Goal: Task Accomplishment & Management: Use online tool/utility

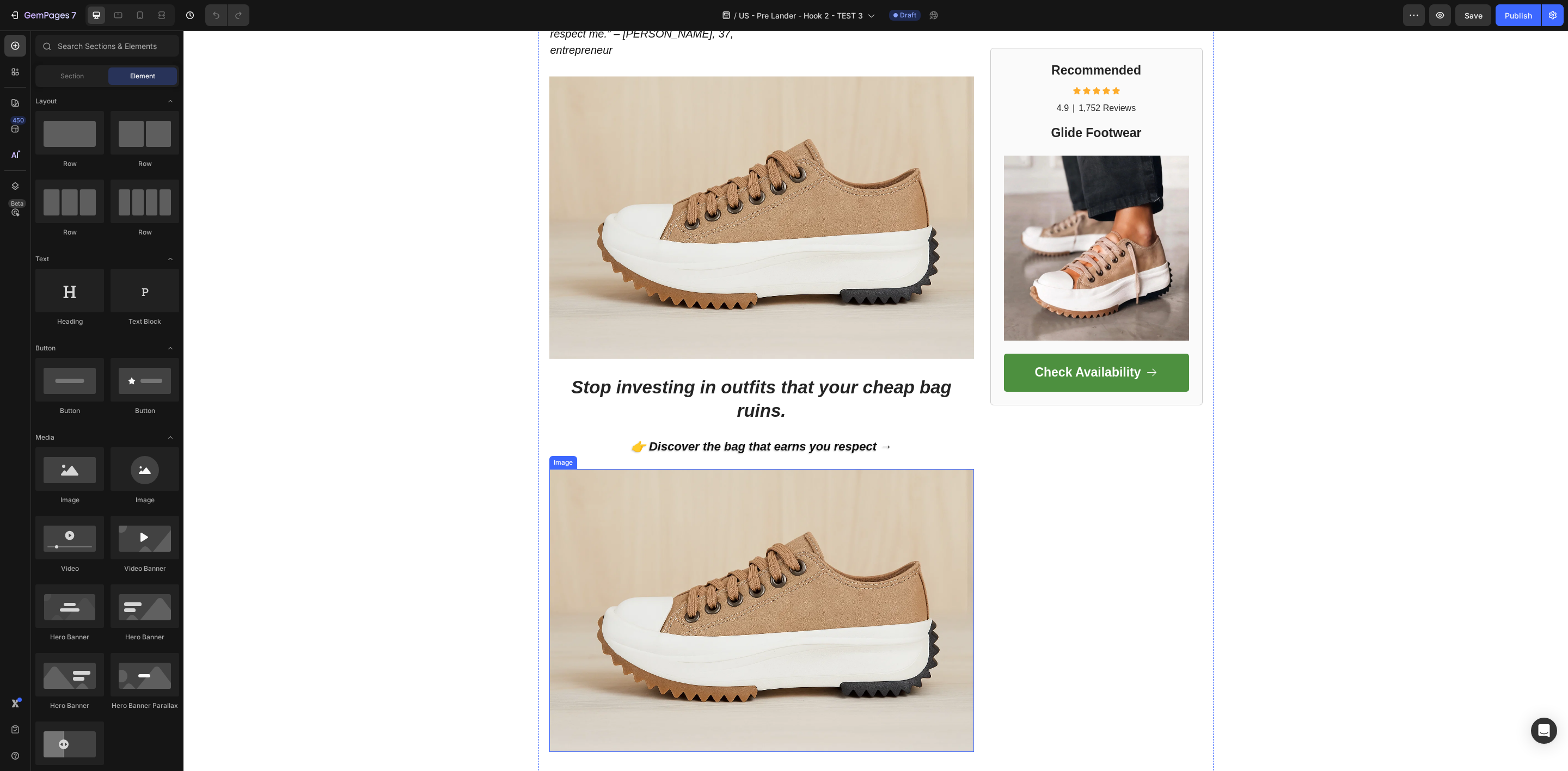
scroll to position [2742, 0]
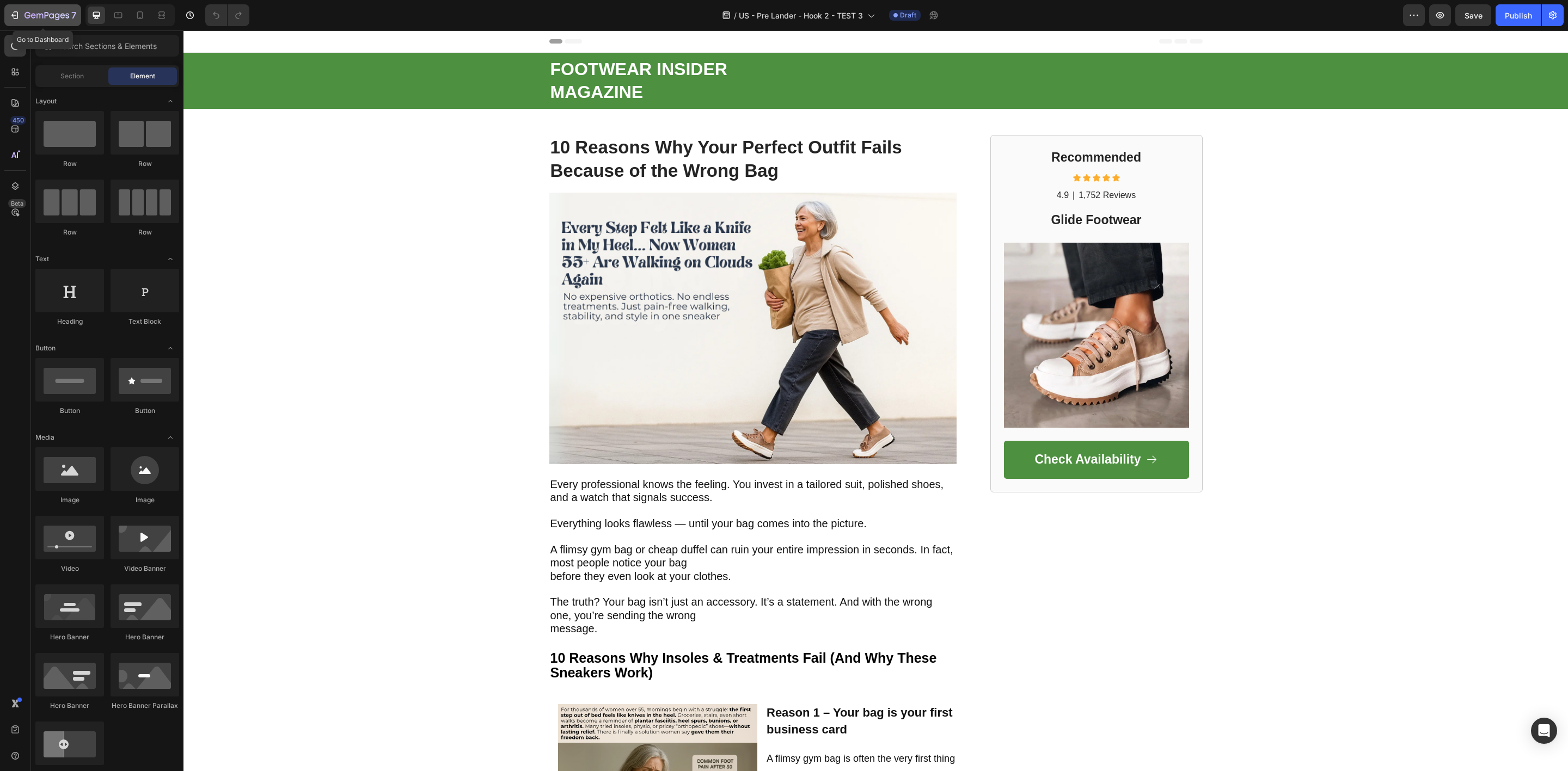
click at [31, 13] on icon "button" at bounding box center [46, 16] width 44 height 9
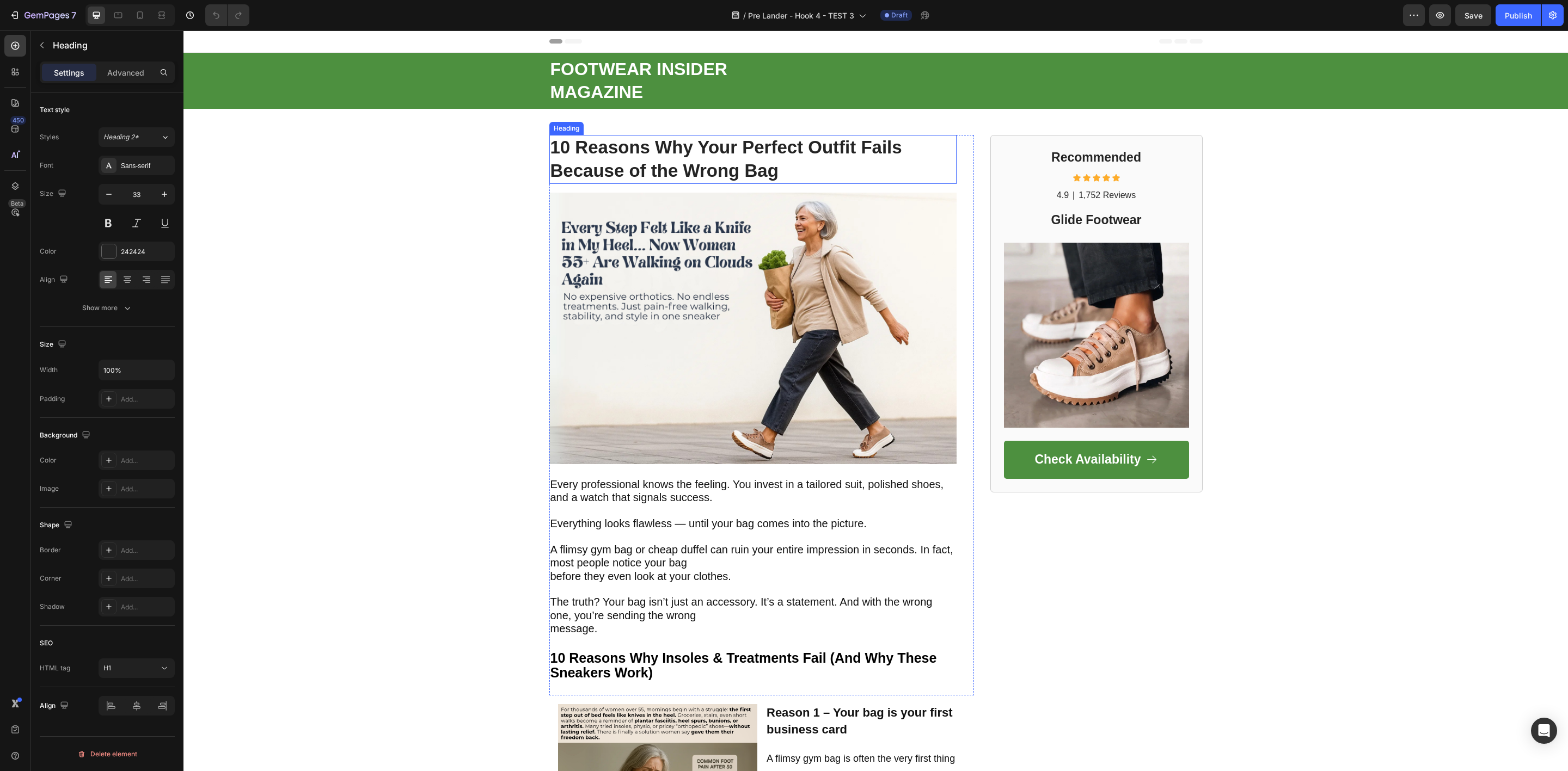
click at [708, 152] on strong "10 Reasons Why Your Perfect Outfit Fails Because of the Wrong Bag" at bounding box center [726, 159] width 352 height 44
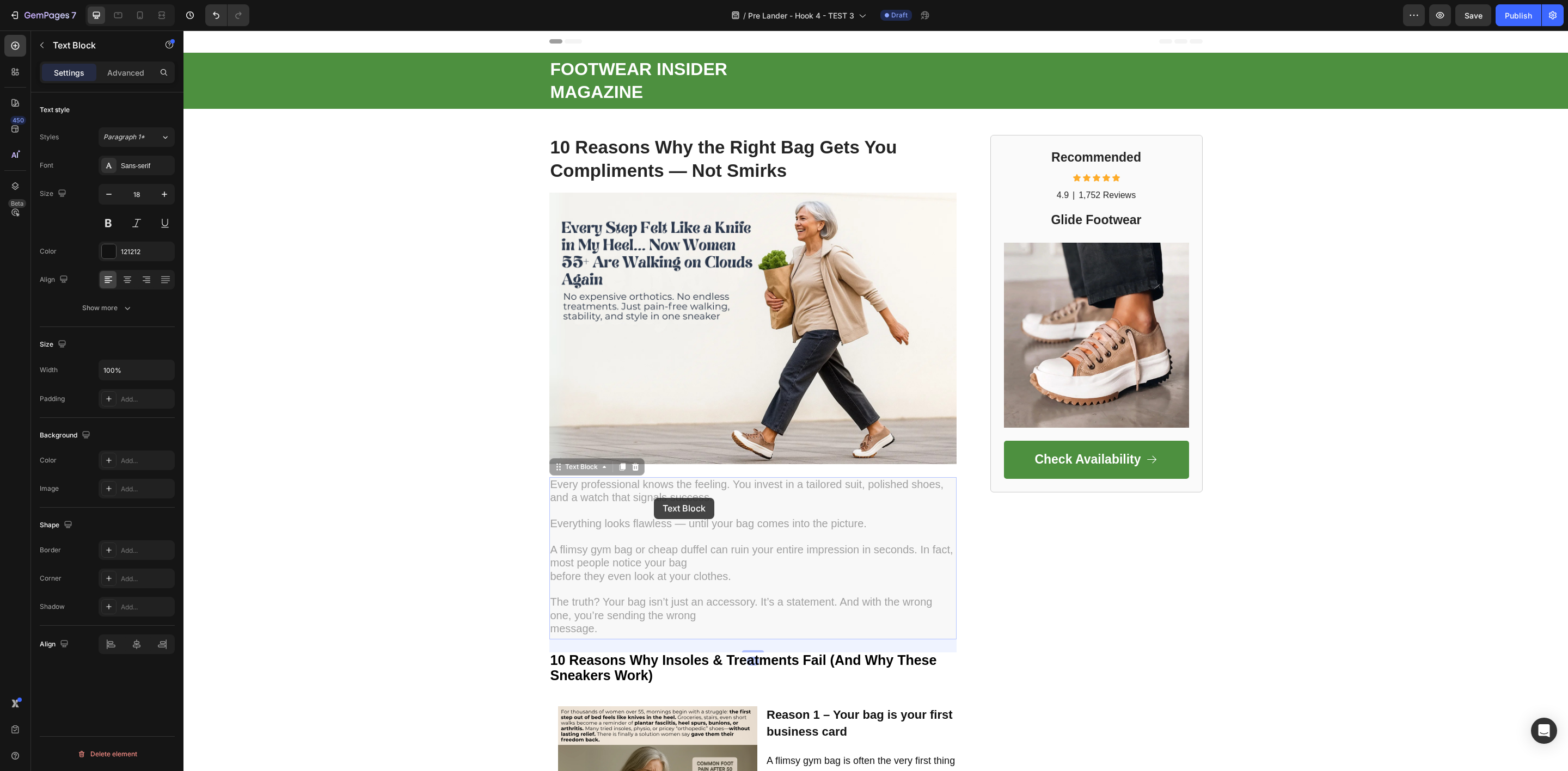
drag, startPoint x: 654, startPoint y: 498, endPoint x: 500, endPoint y: 54, distance: 469.9
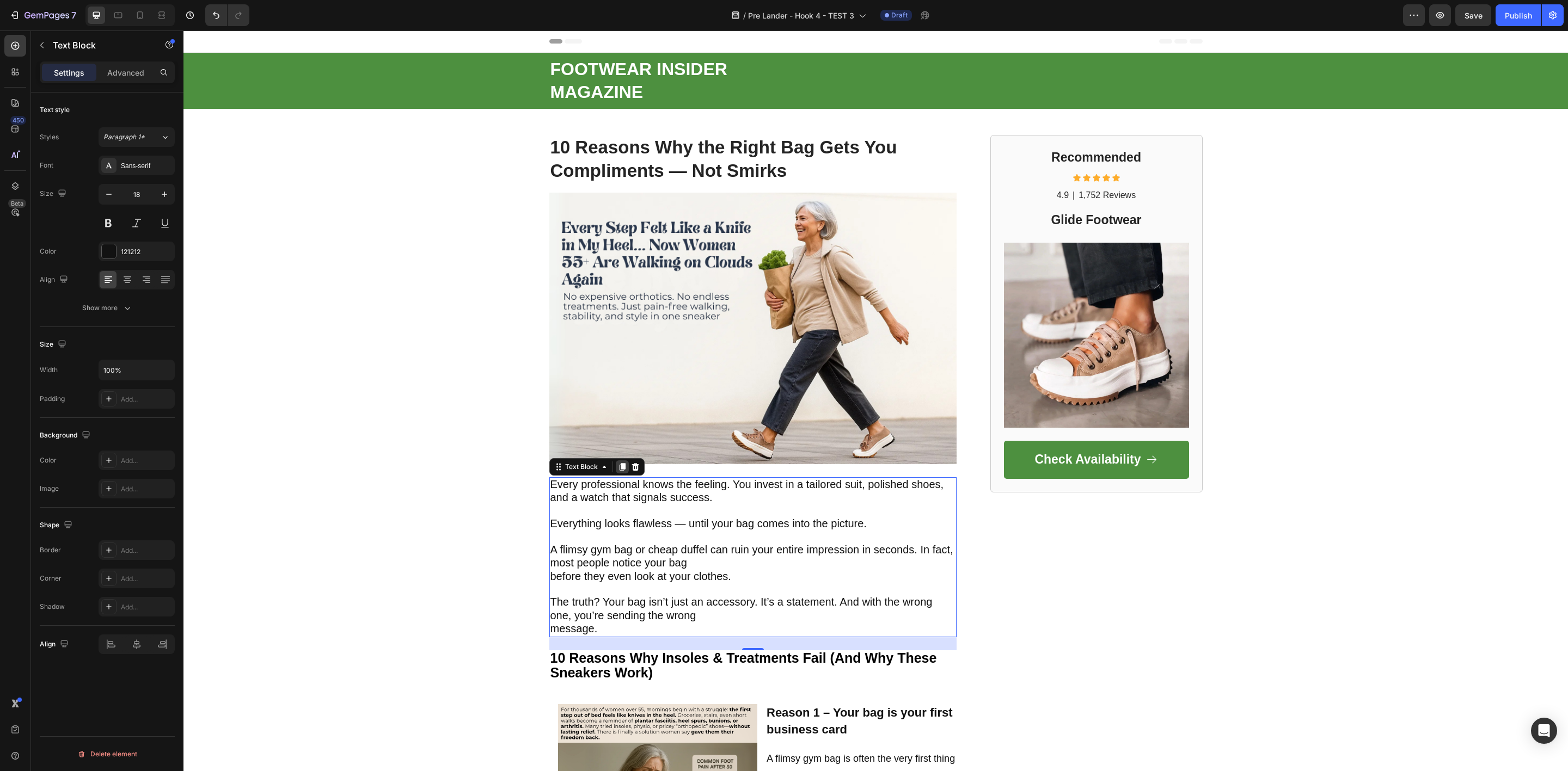
click at [618, 462] on icon at bounding box center [622, 467] width 9 height 9
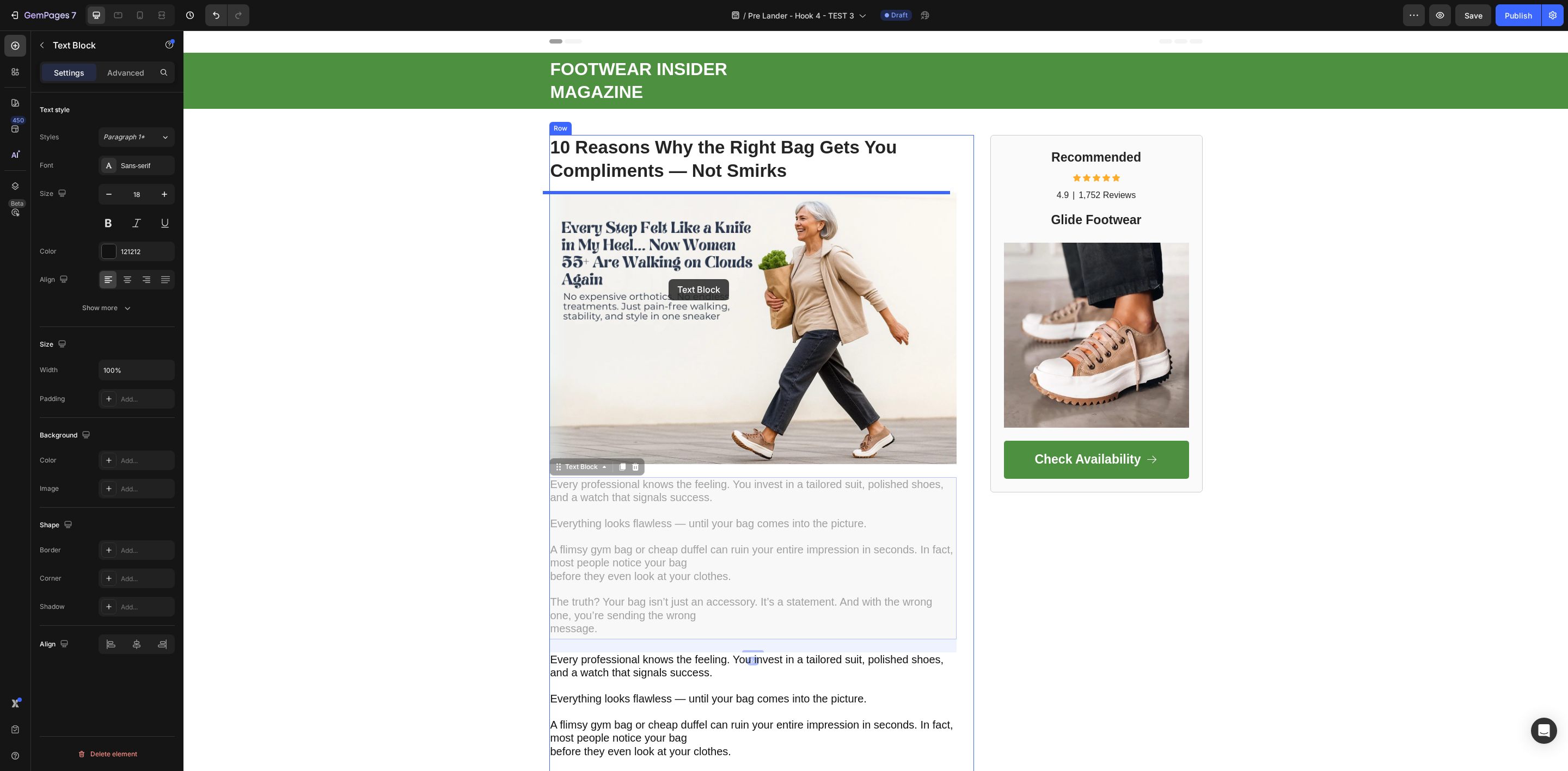
drag, startPoint x: 636, startPoint y: 526, endPoint x: 668, endPoint y: 279, distance: 249.1
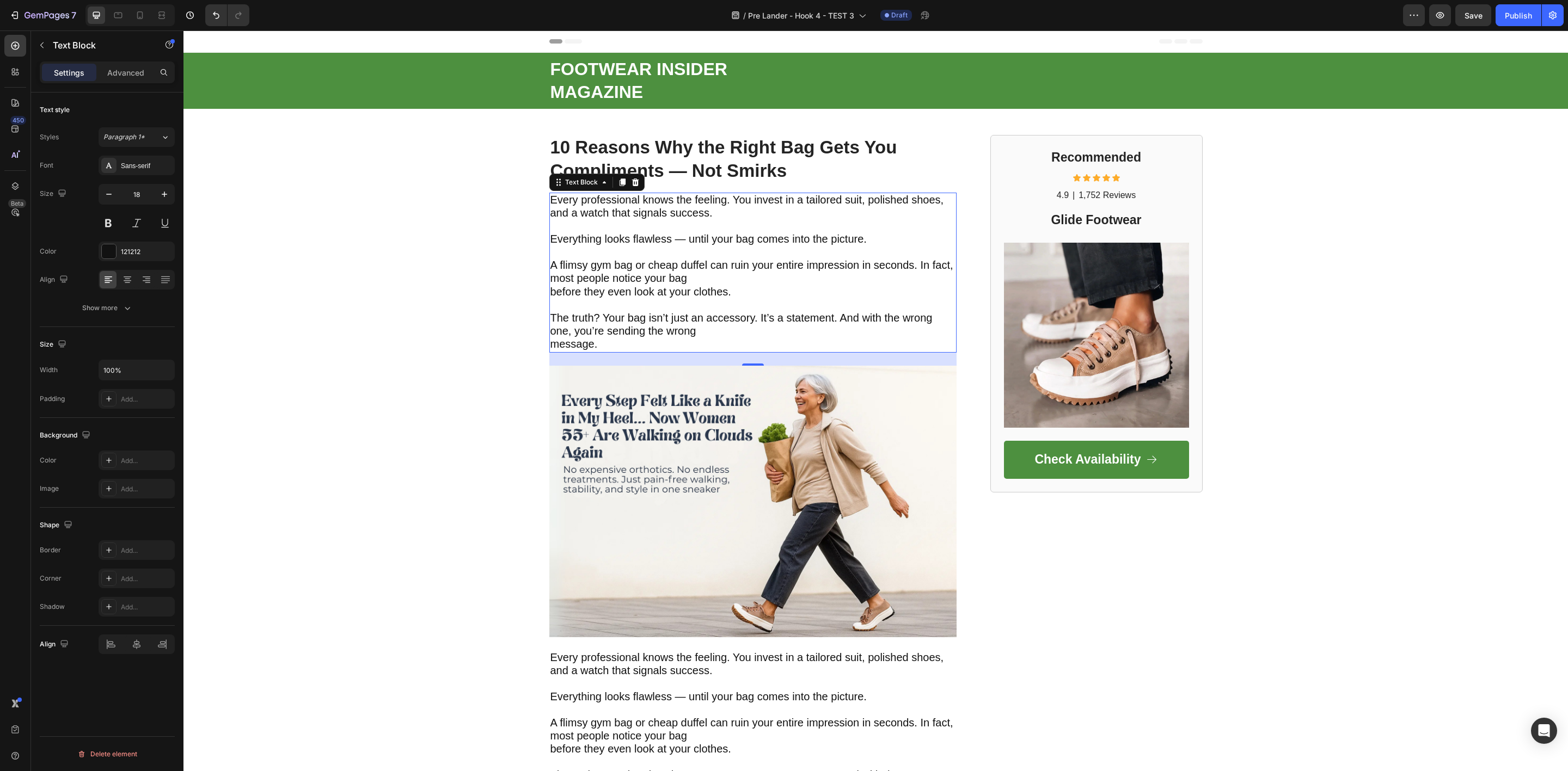
click at [617, 240] on span "Everything looks flawless — until your bag comes into the picture." at bounding box center [709, 239] width 317 height 12
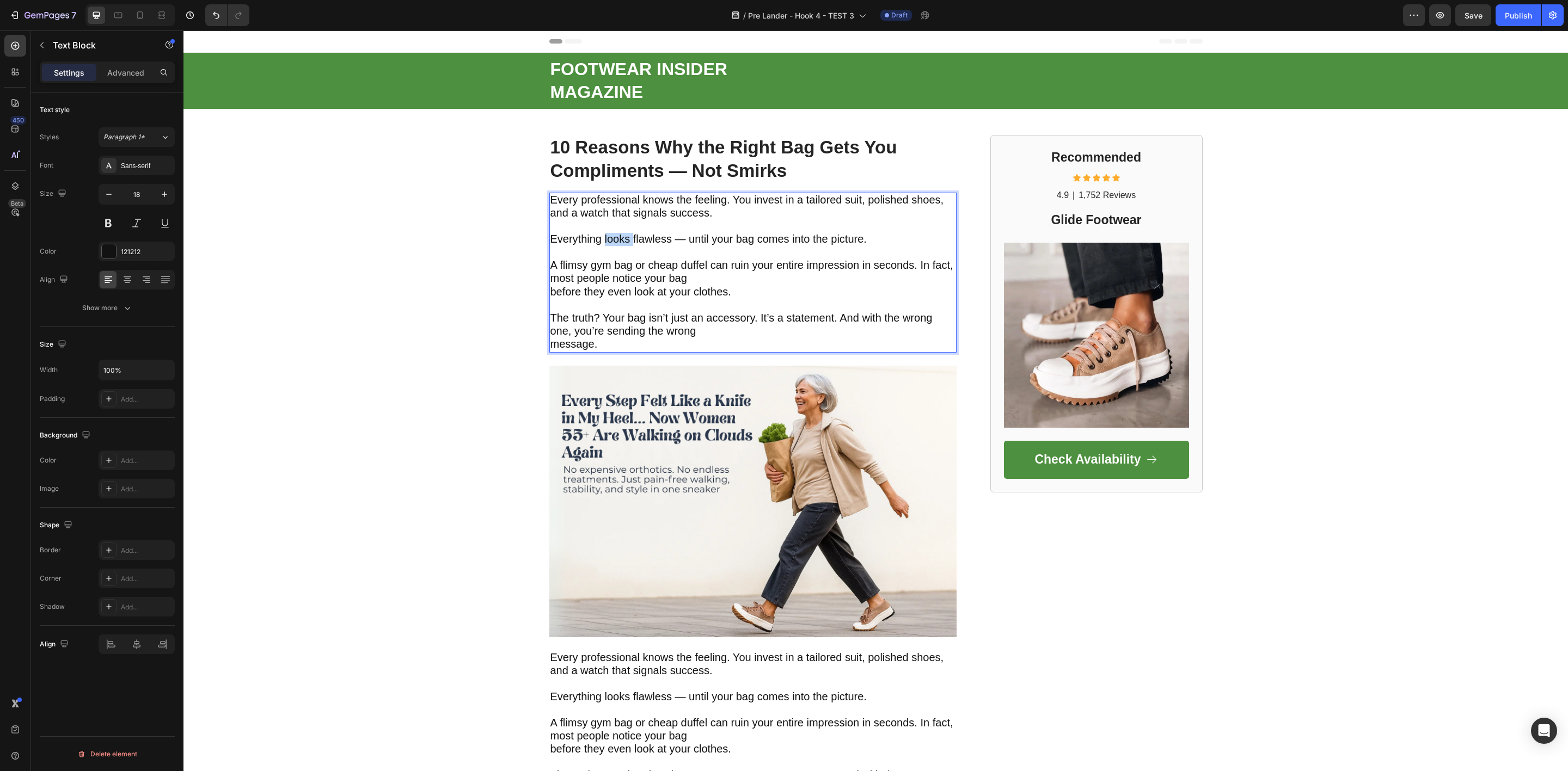
click at [617, 240] on span "Everything looks flawless — until your bag comes into the picture." at bounding box center [709, 239] width 317 height 12
click at [598, 348] on p "The truth? Your bag isn’t just an accessory. It’s a statement. And with the wro…" at bounding box center [752, 325] width 405 height 53
drag, startPoint x: 598, startPoint y: 348, endPoint x: 547, endPoint y: 198, distance: 158.4
click at [549, 198] on div "Every professional knows the feeling. You invest in a tailored suit, polished s…" at bounding box center [752, 273] width 407 height 160
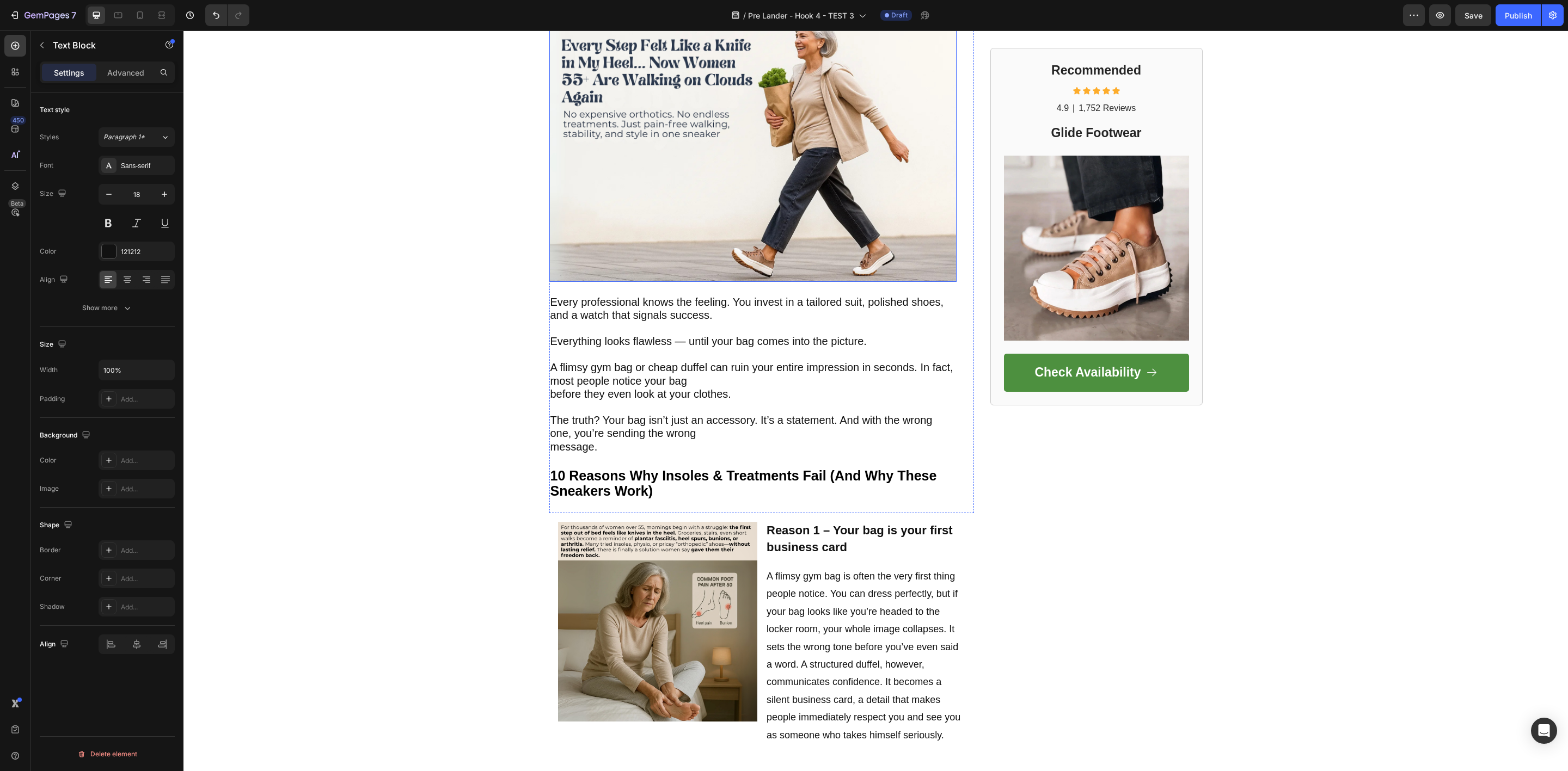
scroll to position [245, 0]
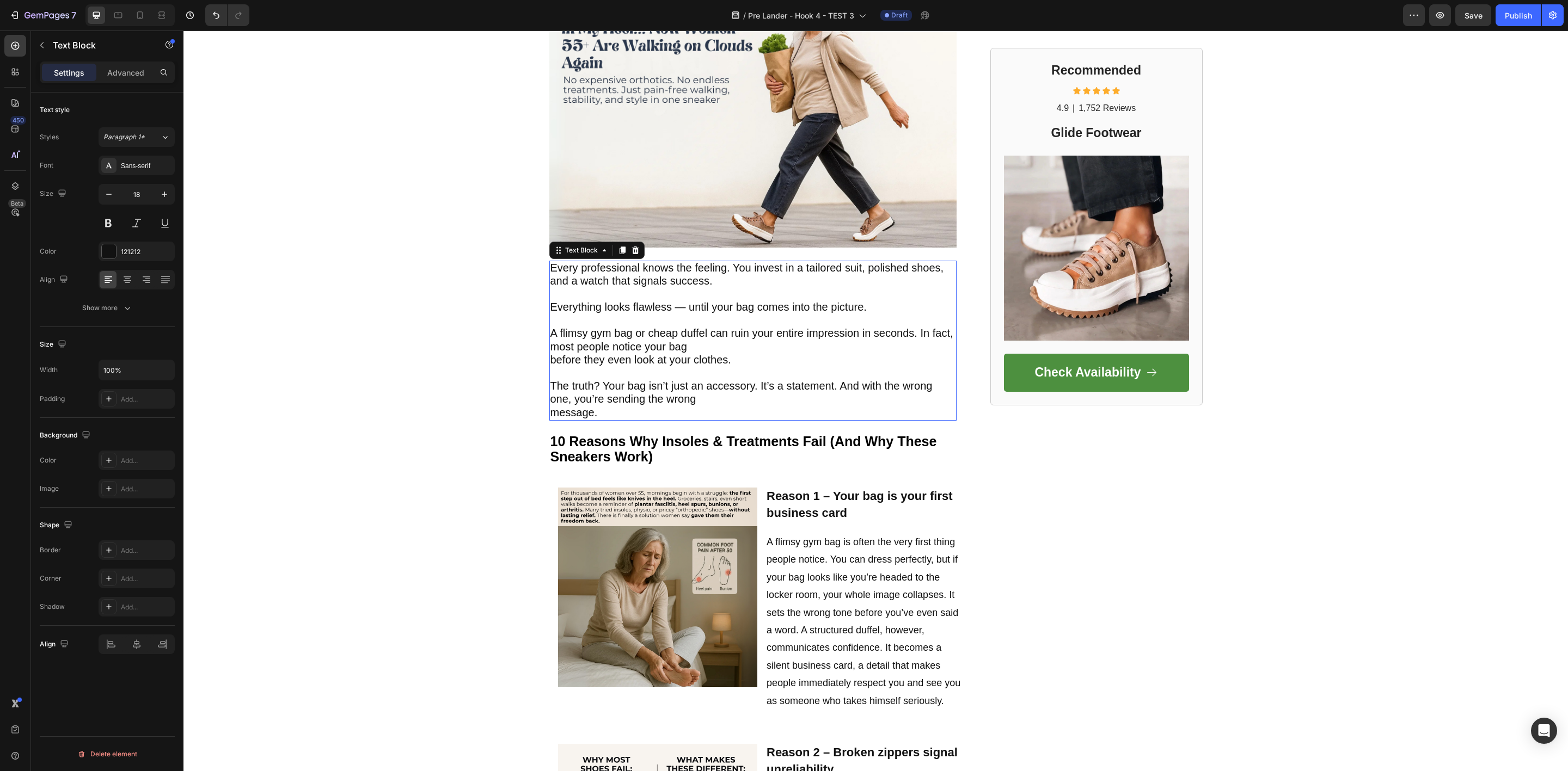
click at [701, 400] on p "The truth? Your bag isn’t just an accessory. It’s a statement. And with the wro…" at bounding box center [752, 393] width 405 height 53
click at [615, 412] on p "The truth? Your bag isn’t just an accessory. It’s a statement. And with the wro…" at bounding box center [752, 393] width 405 height 53
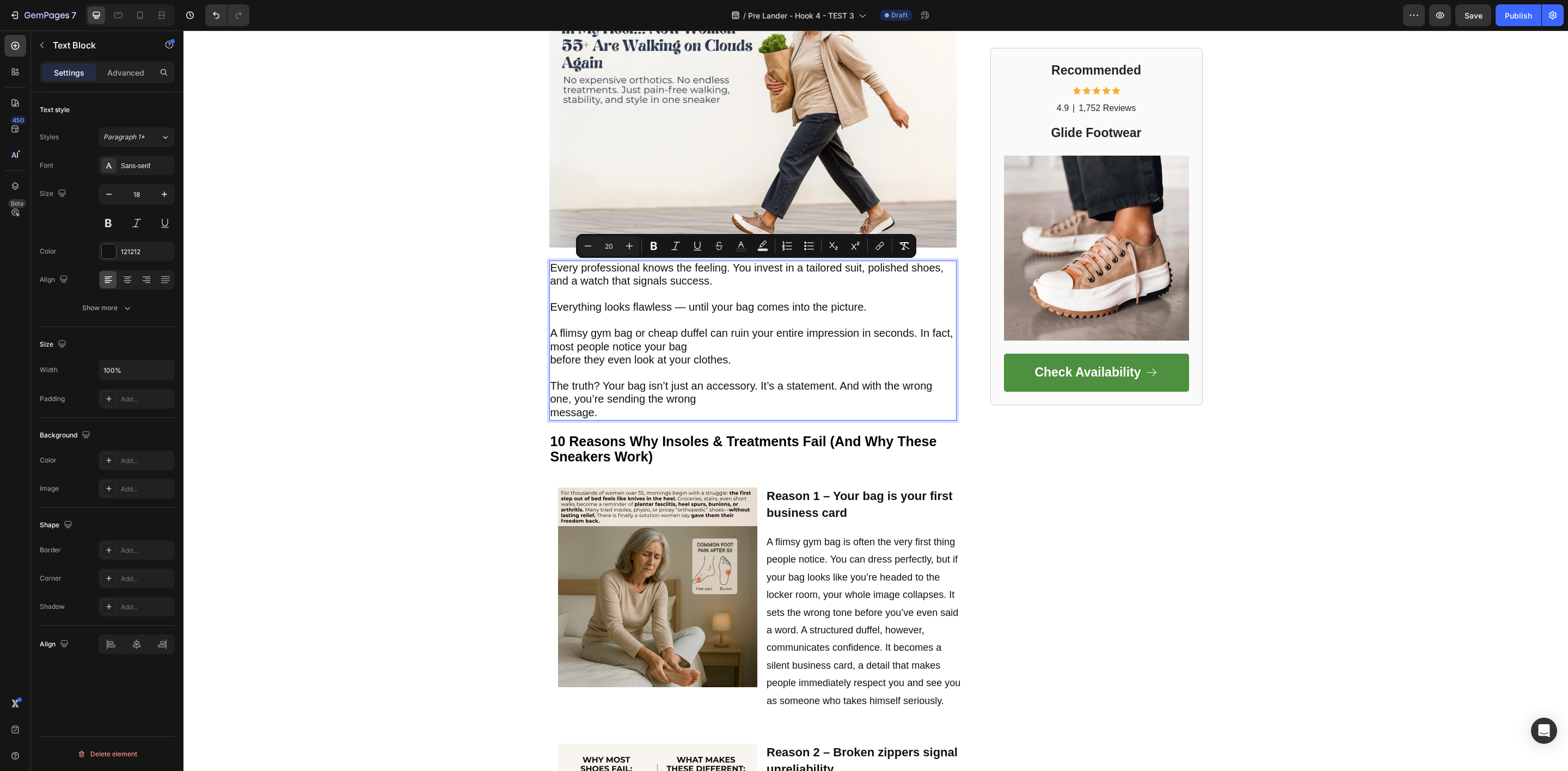
drag, startPoint x: 612, startPoint y: 410, endPoint x: 545, endPoint y: 268, distance: 157.0
click at [549, 268] on div "Every professional knows the feeling. You invest in a tailored suit, polished s…" at bounding box center [752, 340] width 407 height 160
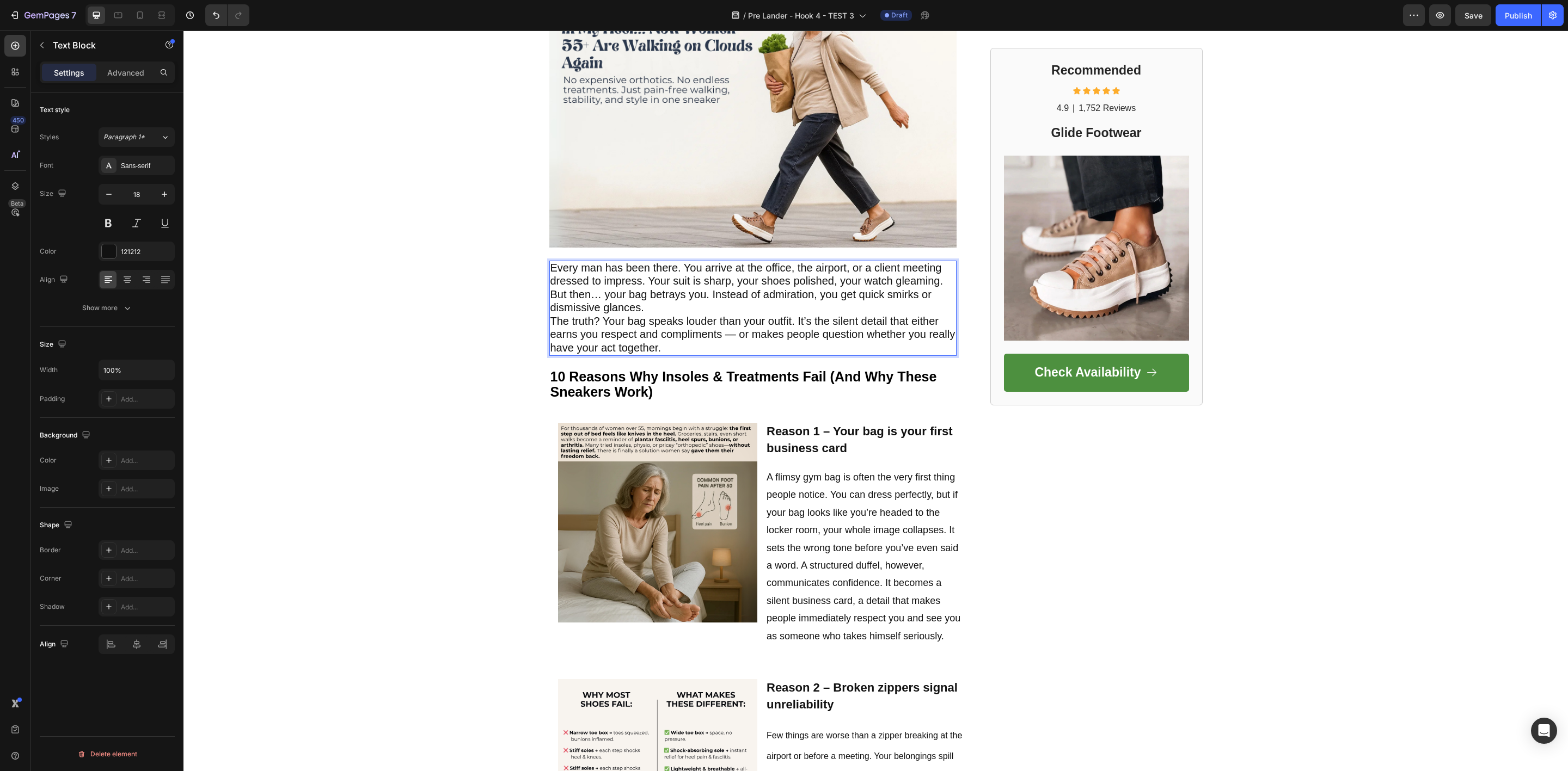
click at [648, 304] on p "Every man has been there. You arrive at the office, the airport, or a client me…" at bounding box center [752, 308] width 405 height 93
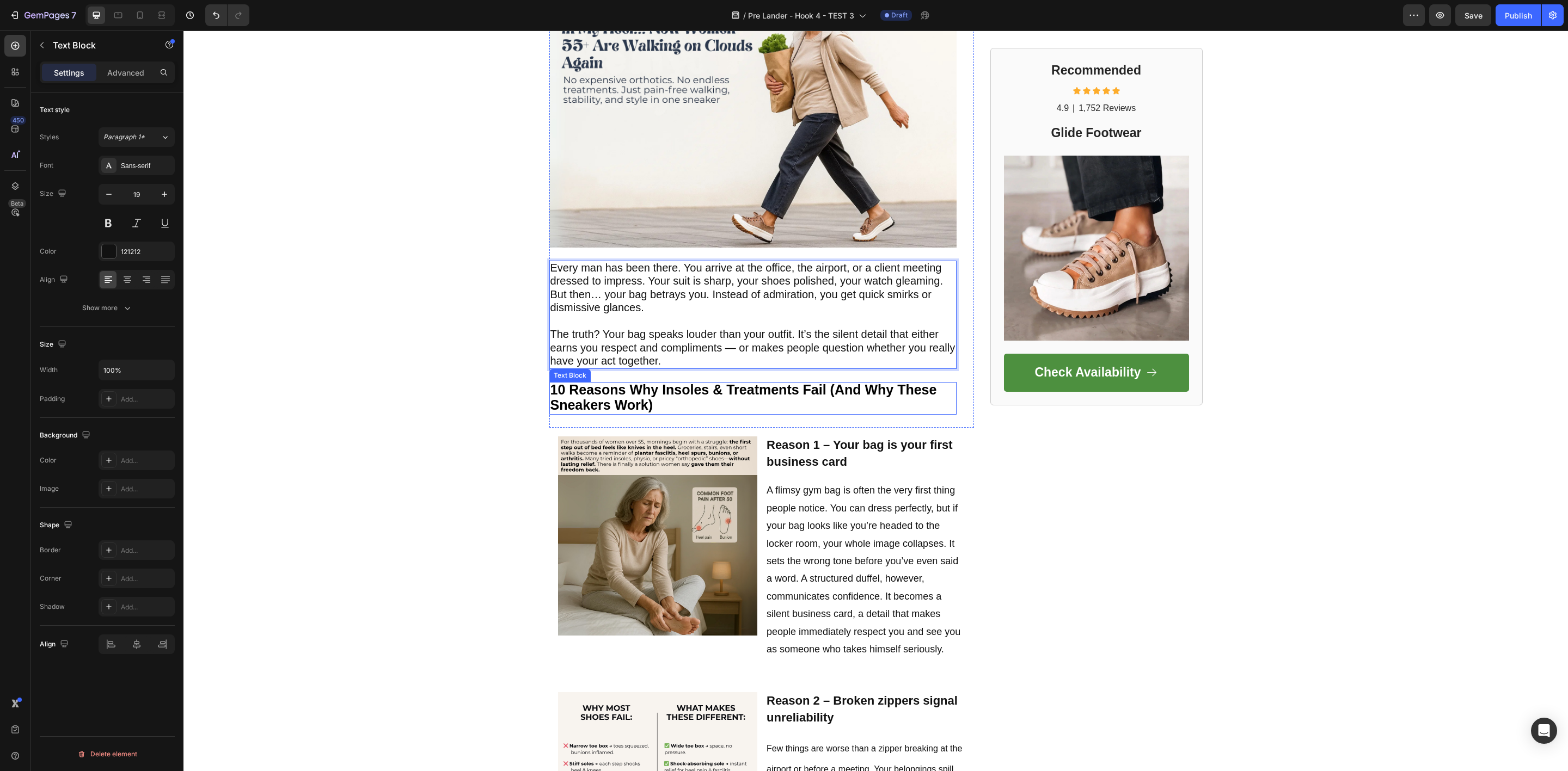
click at [611, 395] on strong "10 Reasons Why Insoles & Treatments Fail (And Why These Sneakers Work)" at bounding box center [743, 397] width 387 height 30
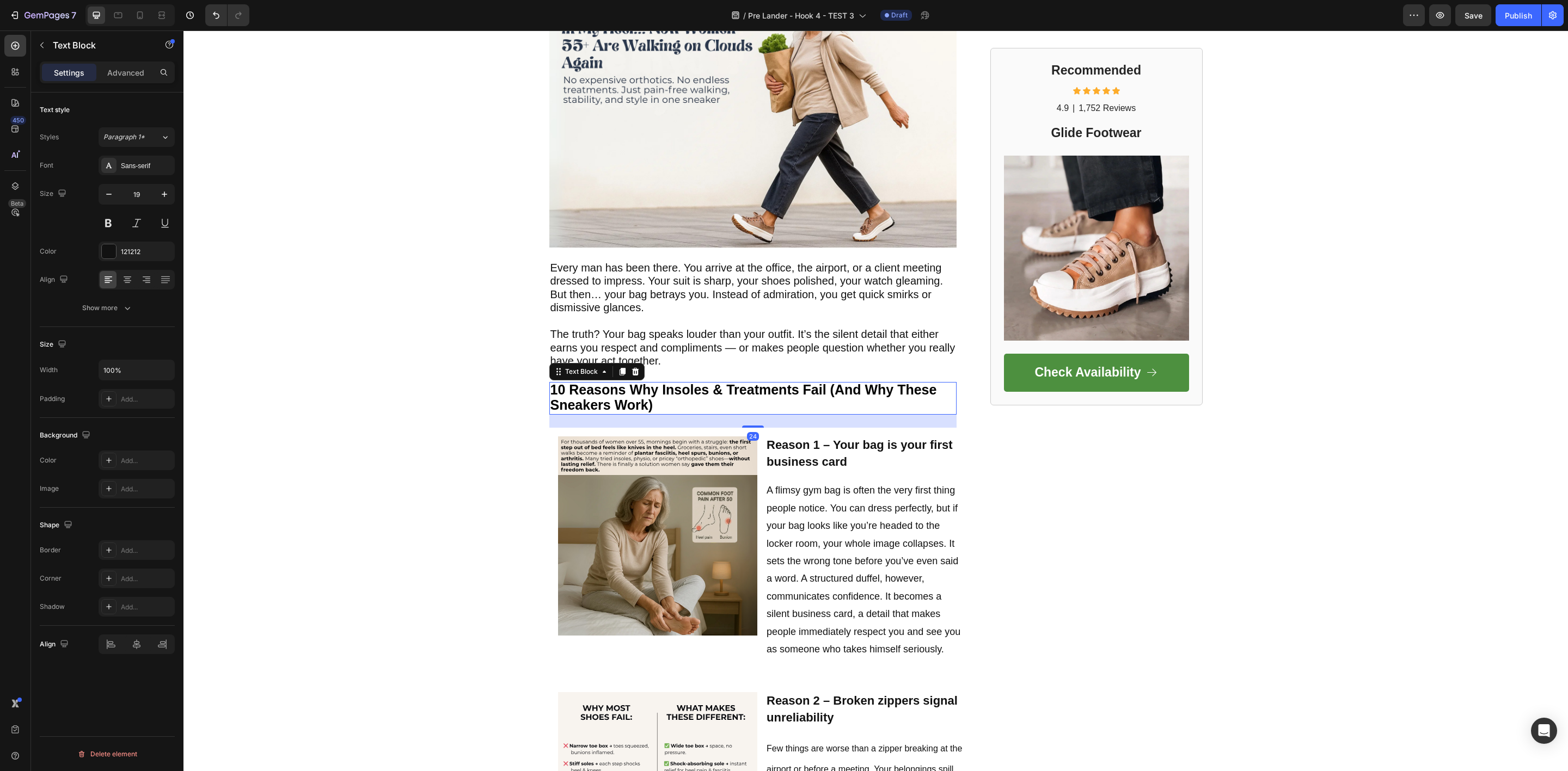
click at [611, 395] on strong "10 Reasons Why Insoles & Treatments Fail (And Why These Sneakers Work)" at bounding box center [743, 397] width 387 height 30
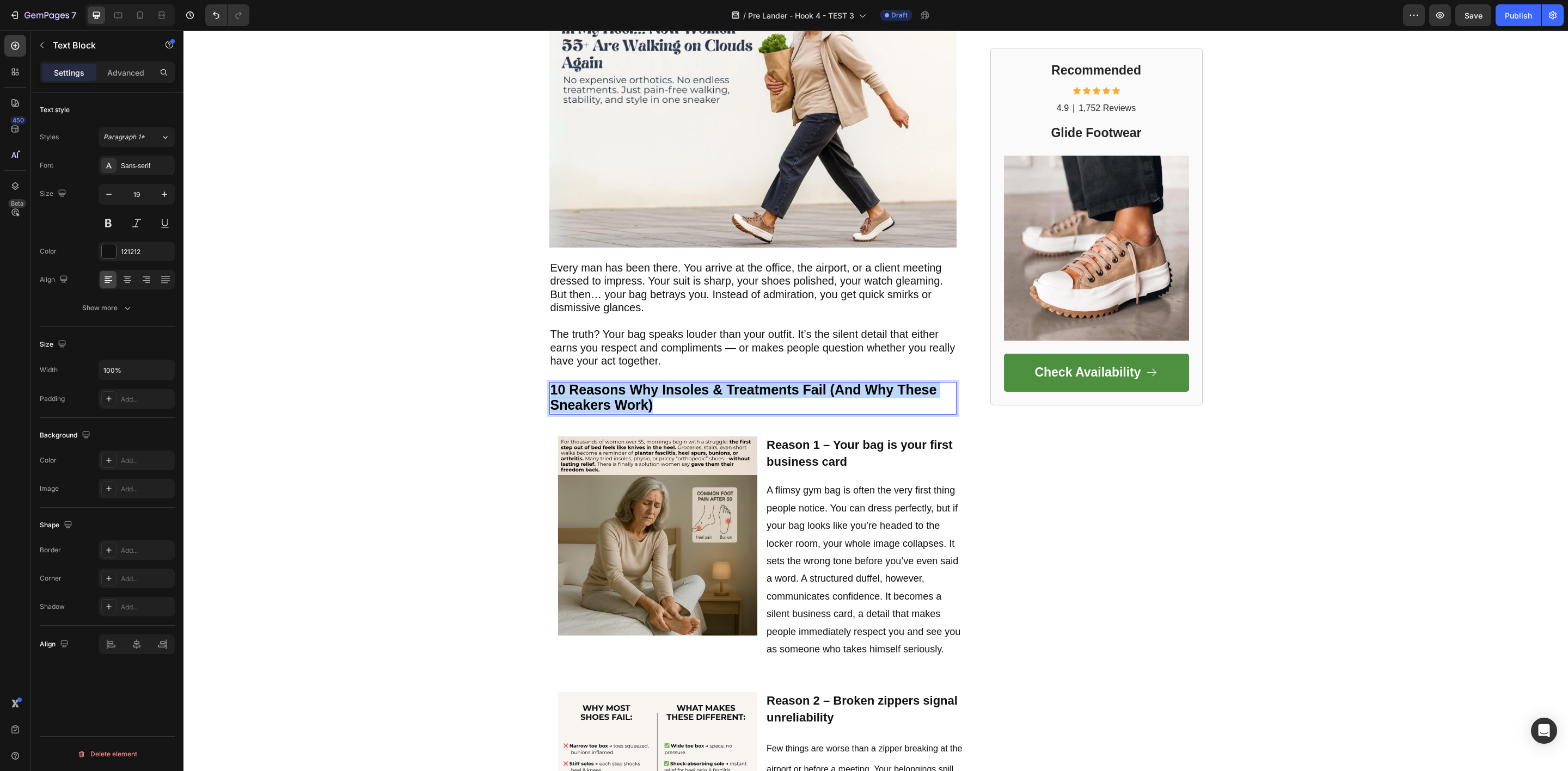
click at [611, 395] on strong "10 Reasons Why Insoles & Treatments Fail (And Why These Sneakers Work)" at bounding box center [743, 397] width 387 height 30
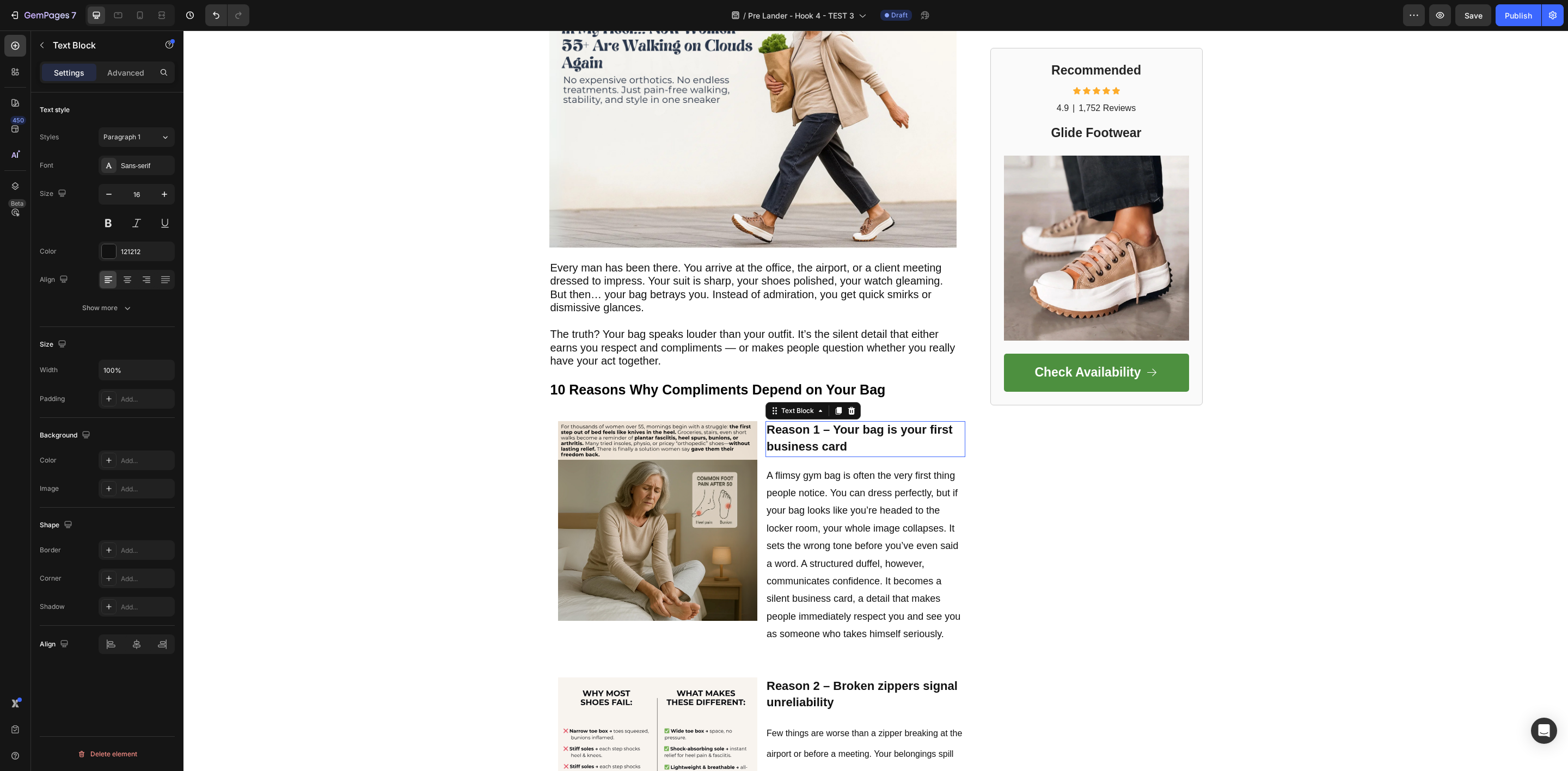
click at [799, 434] on strong "Reason 1 – Your bag is your first business card" at bounding box center [859, 438] width 186 height 30
click at [813, 553] on p "A flimsy gym bag is often the very first thing people notice. You can dress per…" at bounding box center [865, 555] width 198 height 176
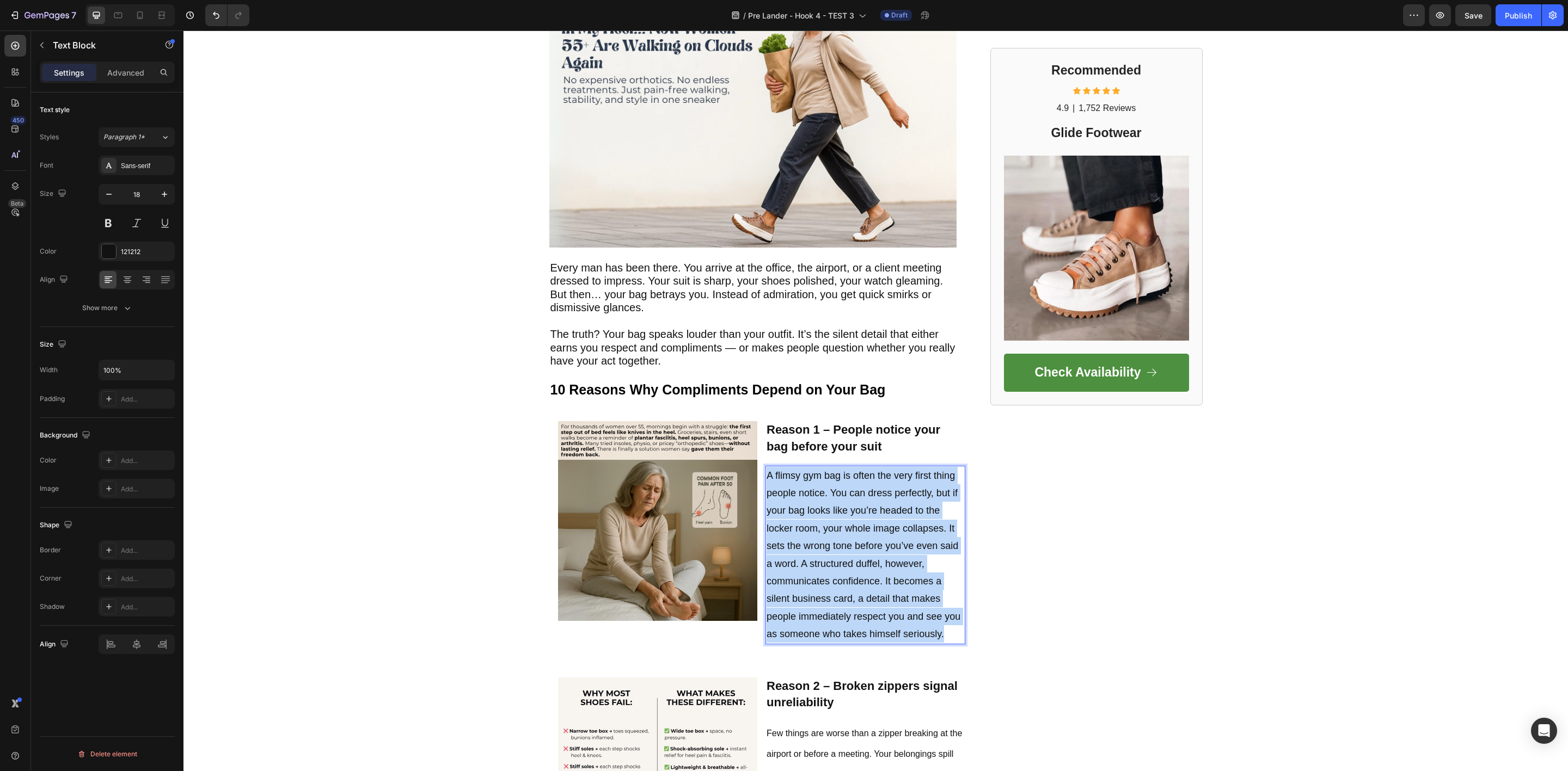
click at [813, 553] on p "A flimsy gym bag is often the very first thing people notice. You can dress per…" at bounding box center [865, 555] width 198 height 176
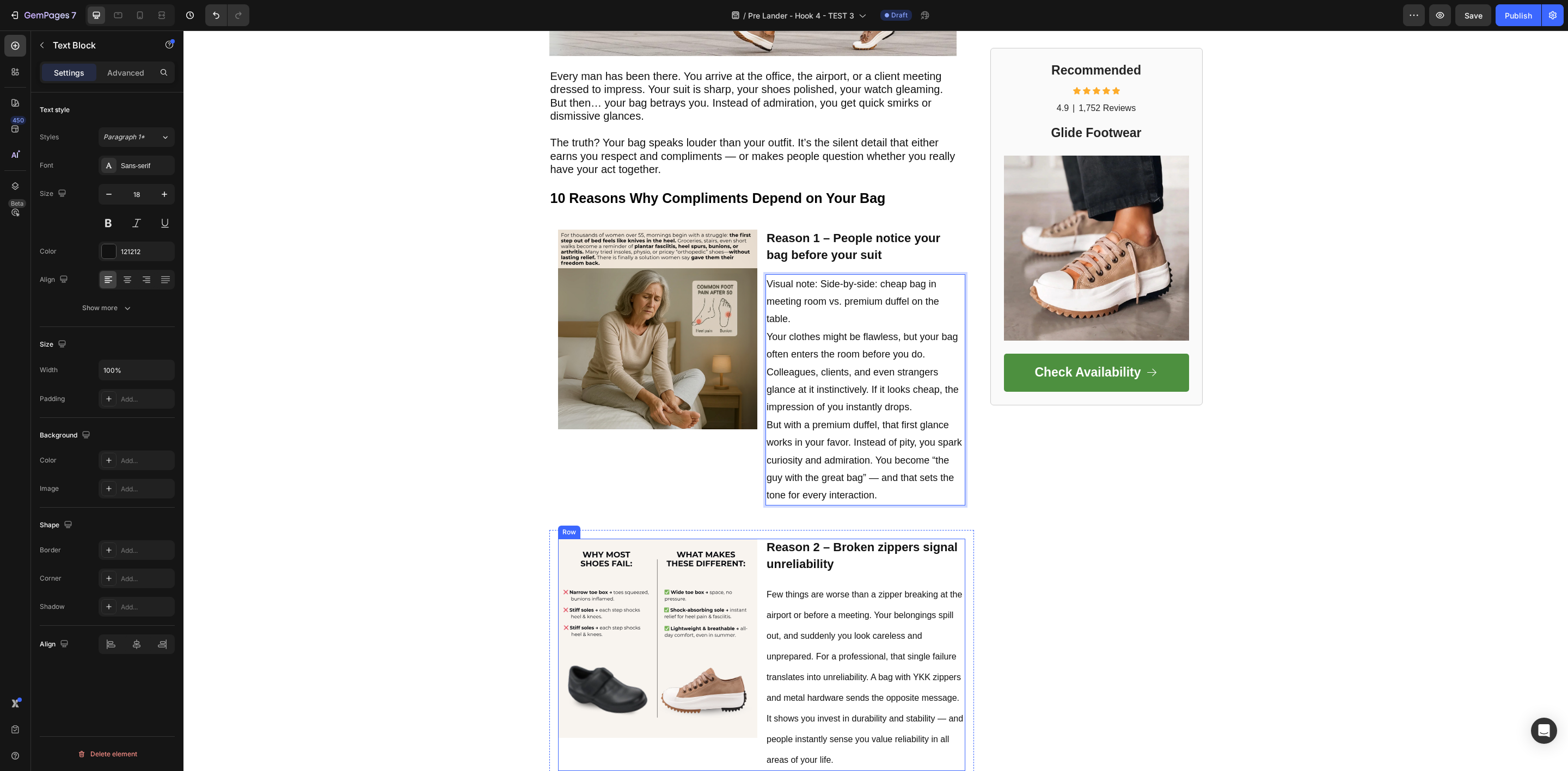
scroll to position [490, 0]
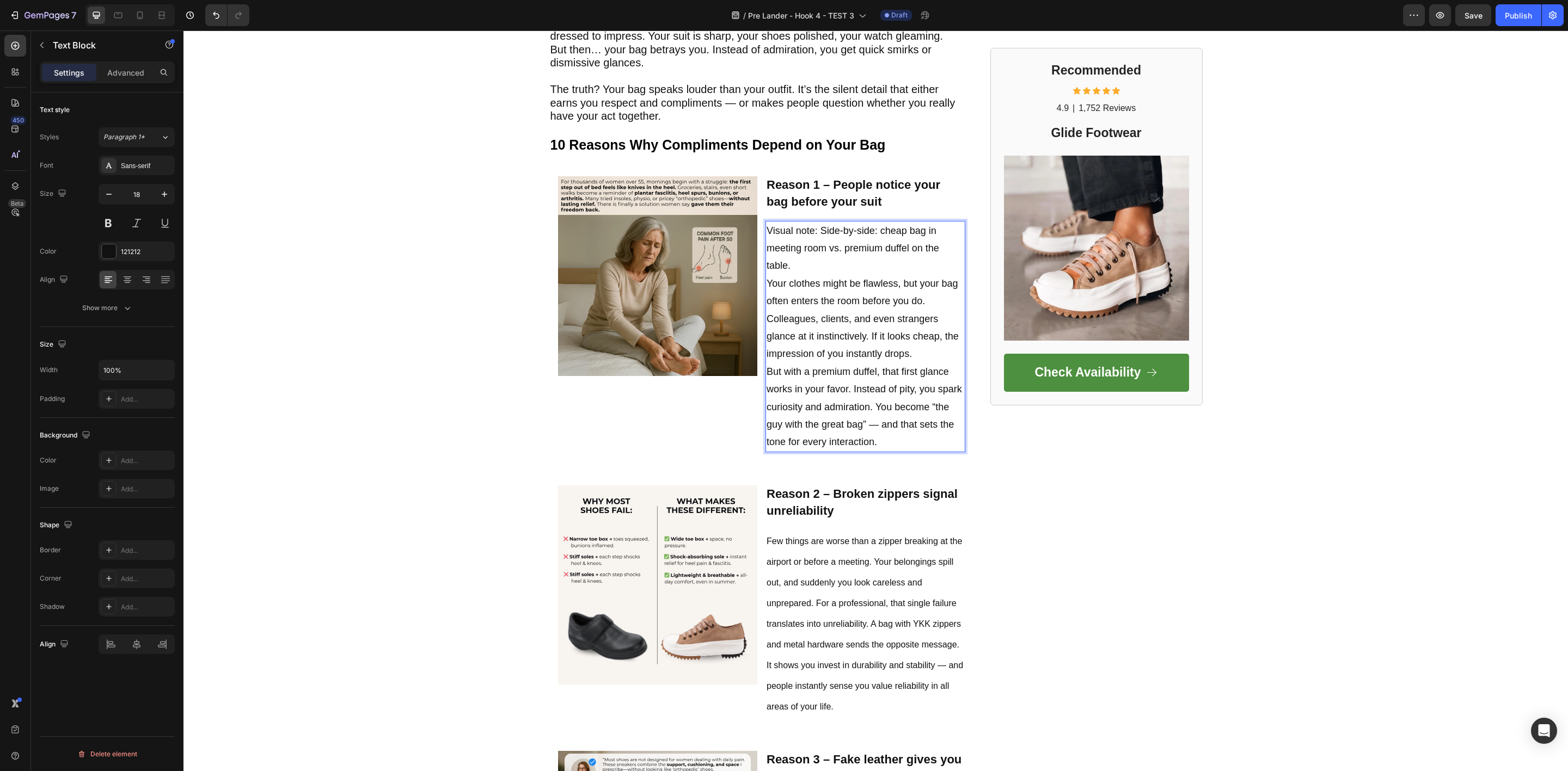
click at [863, 421] on p "Visual note: Side-by-side: cheap bag in meeting room vs. premium duffel on the …" at bounding box center [865, 337] width 198 height 229
click at [859, 423] on p "Visual note: Side-by-side: cheap bag in meeting room vs. premium duffel on the …" at bounding box center [865, 337] width 198 height 229
click at [791, 263] on p "Visual note: Side-by-side: cheap bag in meeting room vs. premium duffel on the …" at bounding box center [865, 337] width 198 height 229
click at [772, 276] on p "Visual note: Side-by-side: cheap bag in meeting room vs. premium duffel on the …" at bounding box center [865, 337] width 198 height 229
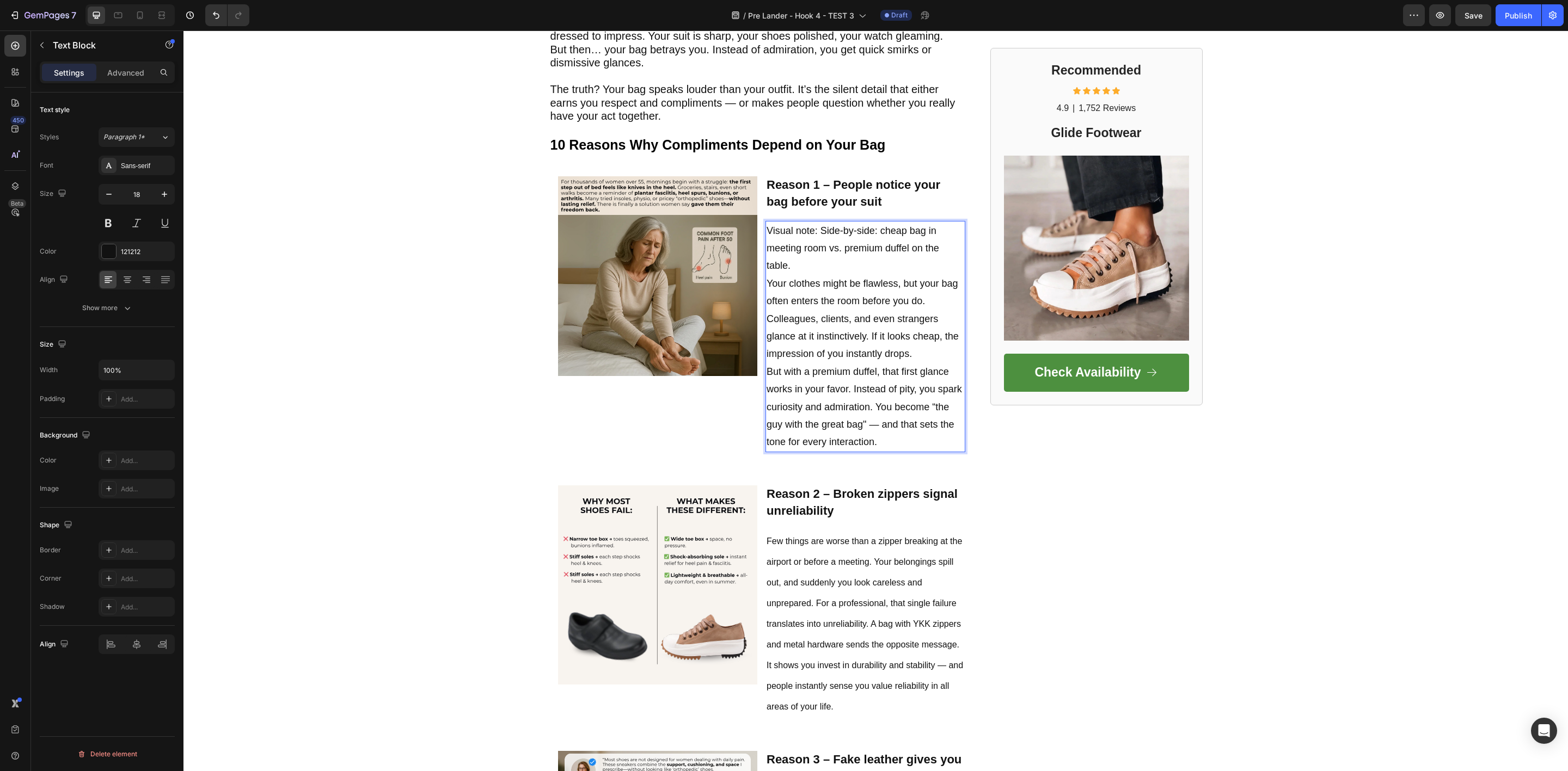
click at [772, 276] on p "Visual note: Side-by-side: cheap bag in meeting room vs. premium duffel on the …" at bounding box center [865, 337] width 198 height 229
click at [766, 286] on p "Visual note: Side-by-side: cheap bag in meeting room vs. premium duffel on the …" at bounding box center [865, 337] width 198 height 229
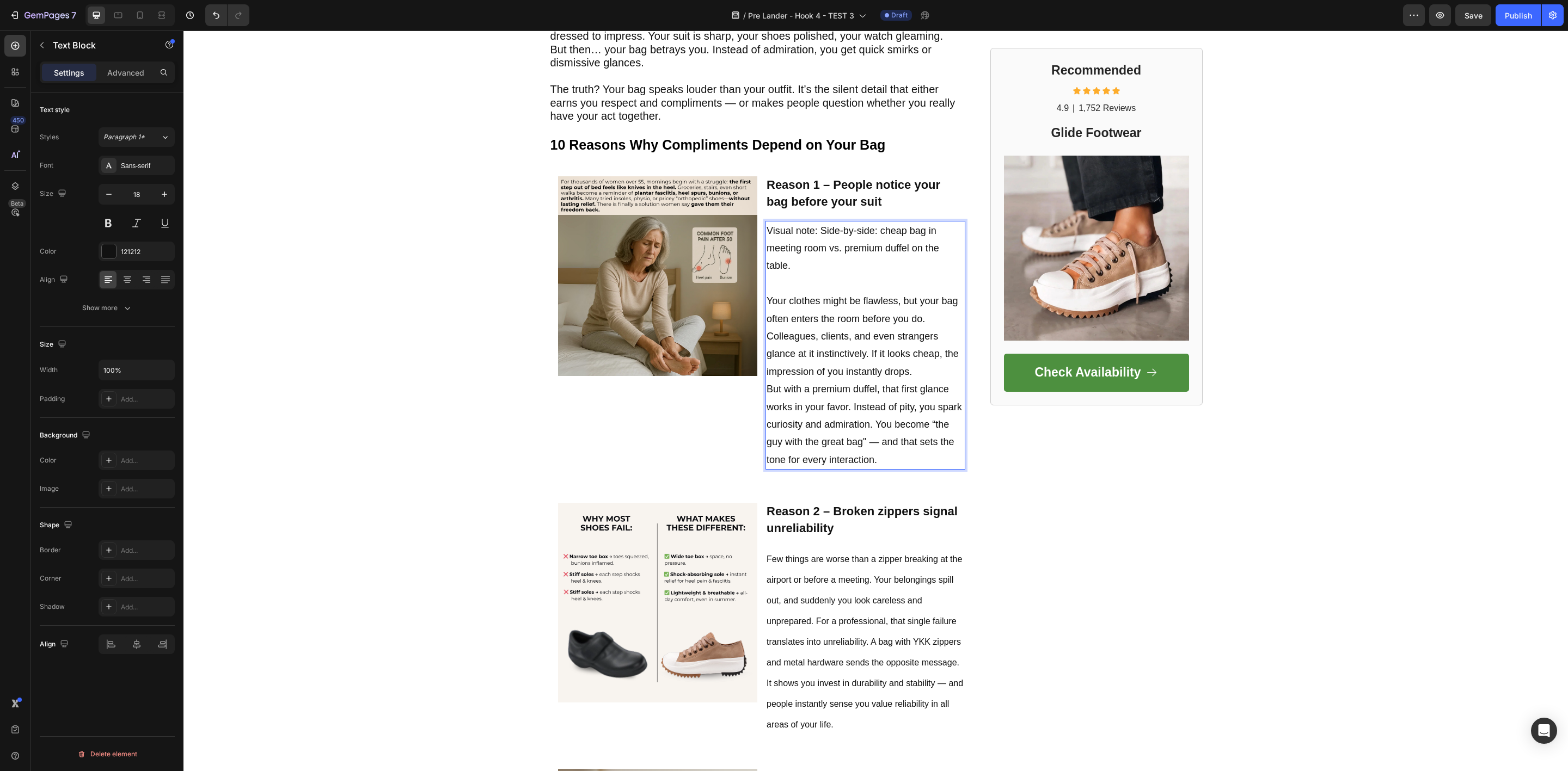
click at [768, 288] on p "Rich Text Editor. Editing area: main" at bounding box center [865, 284] width 198 height 18
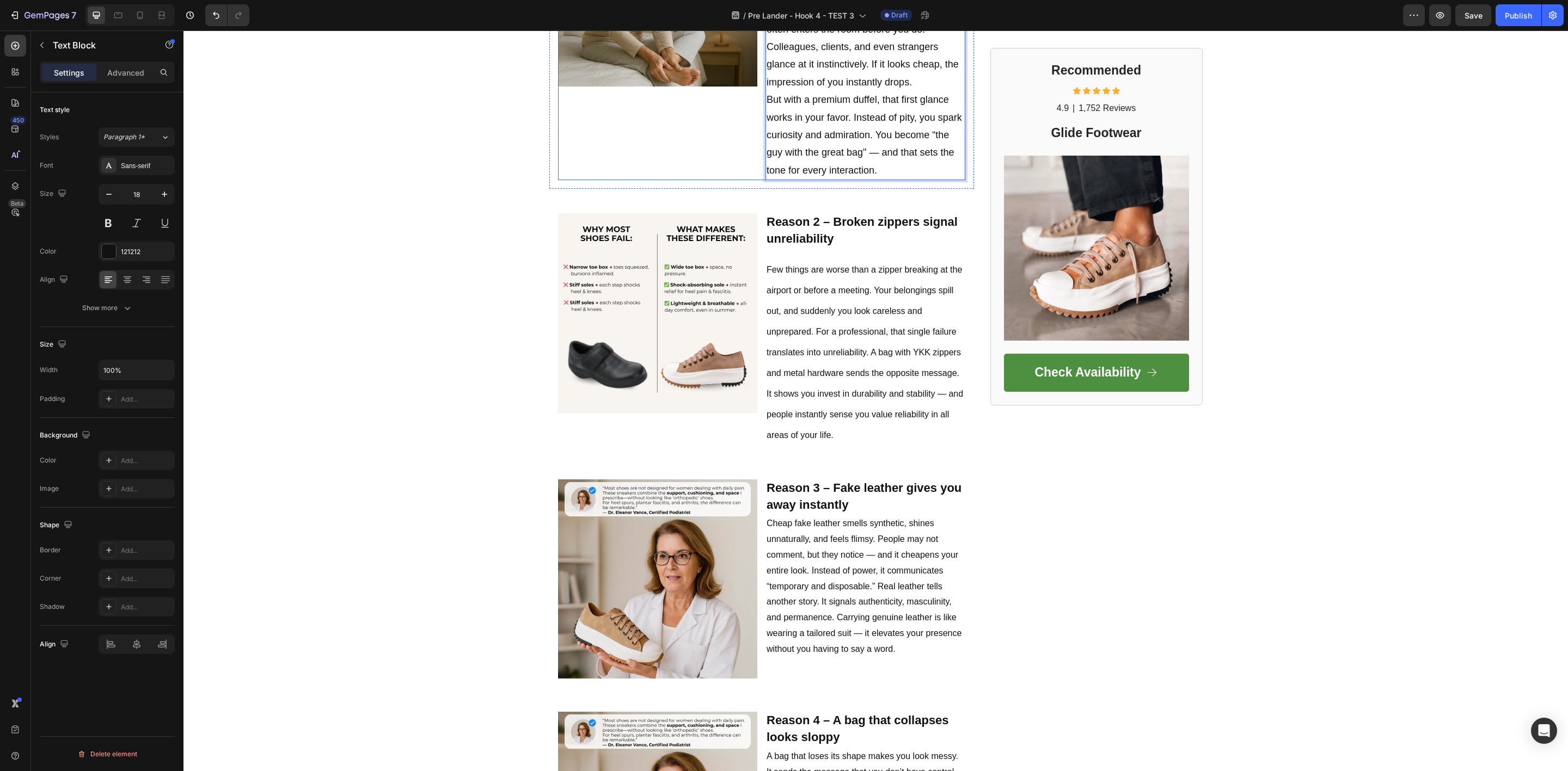
scroll to position [817, 0]
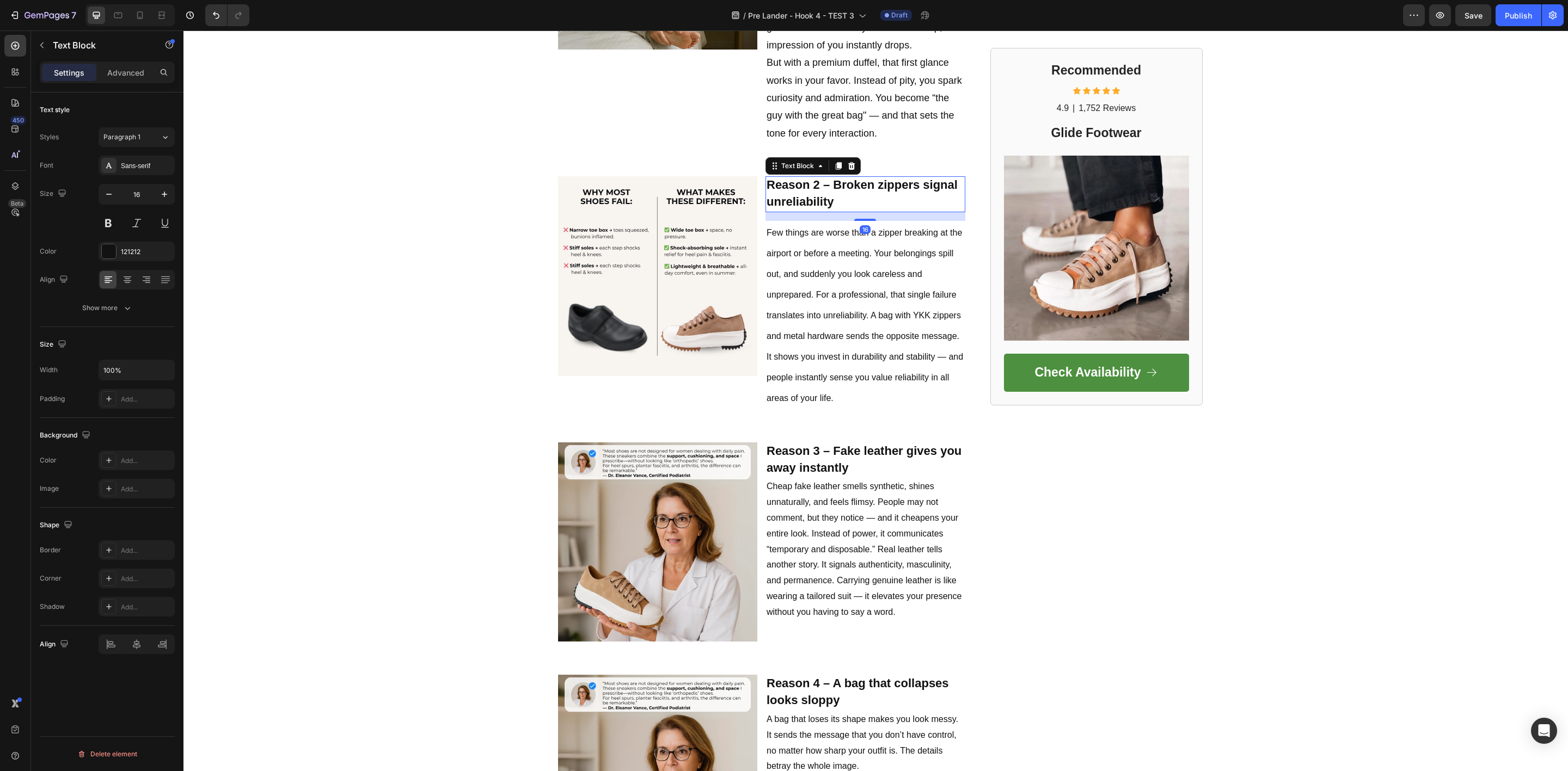
click at [792, 195] on p "Reason 2 – Broken zippers signal unreliability" at bounding box center [865, 194] width 198 height 33
click at [827, 298] on p "Few things are worse than a zipper breaking at the airport or before a meeting.…" at bounding box center [865, 315] width 198 height 186
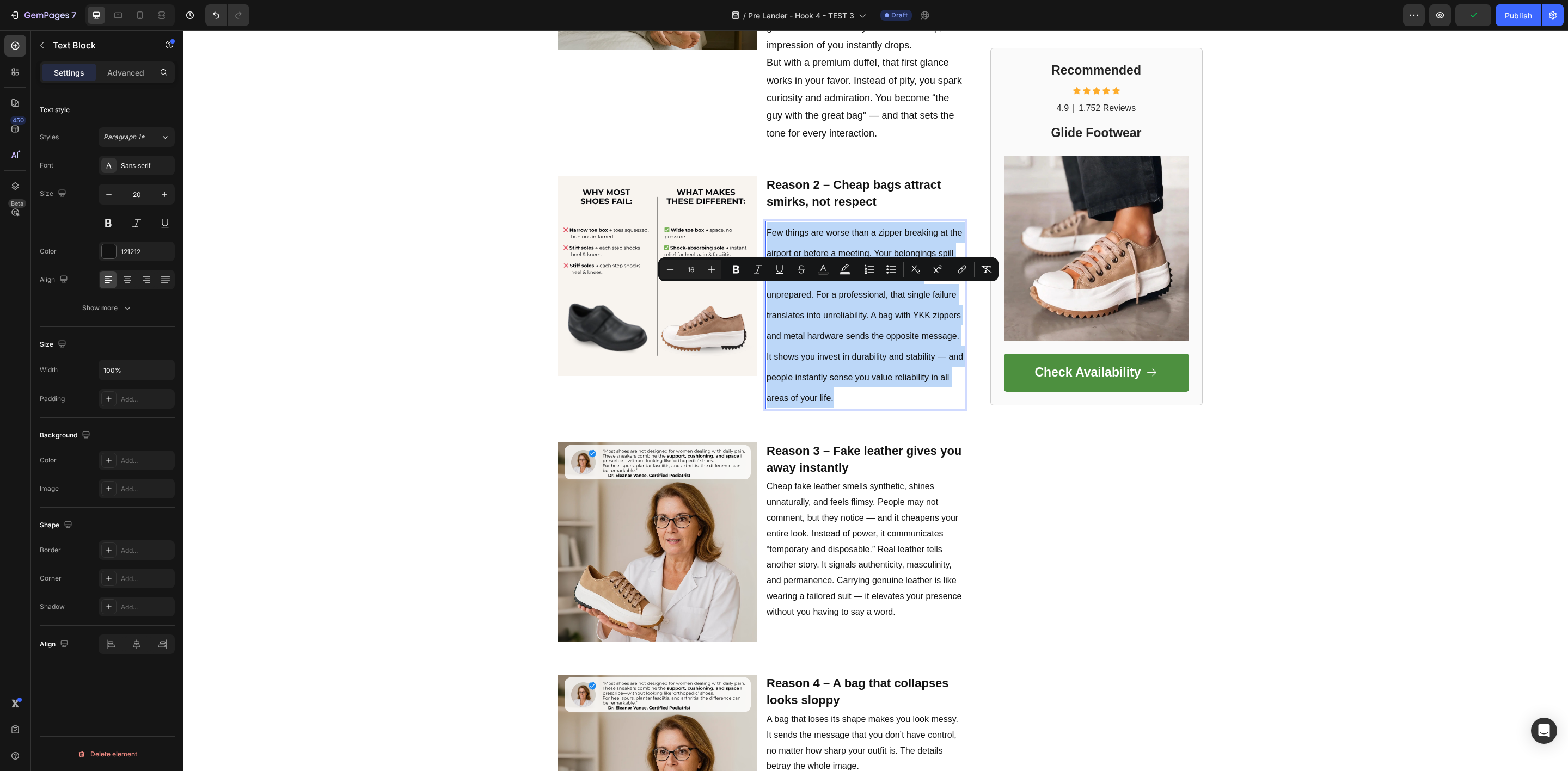
click at [827, 298] on p "Few things are worse than a zipper breaking at the airport or before a meeting.…" at bounding box center [865, 315] width 198 height 186
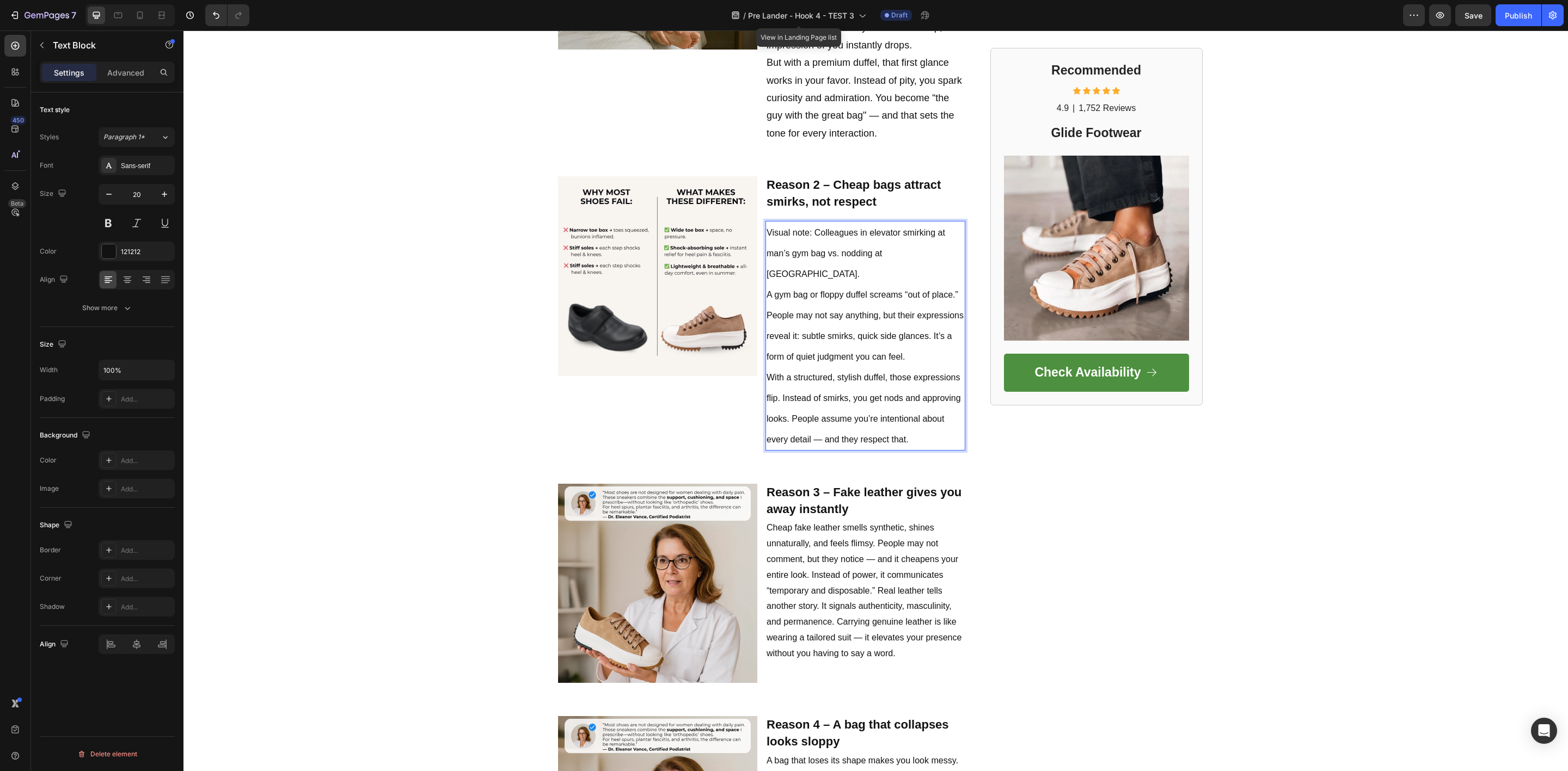
click at [801, 297] on p "Visual note: Colleagues in elevator smirking at man’s gym bag vs. nodding at du…" at bounding box center [865, 336] width 198 height 228
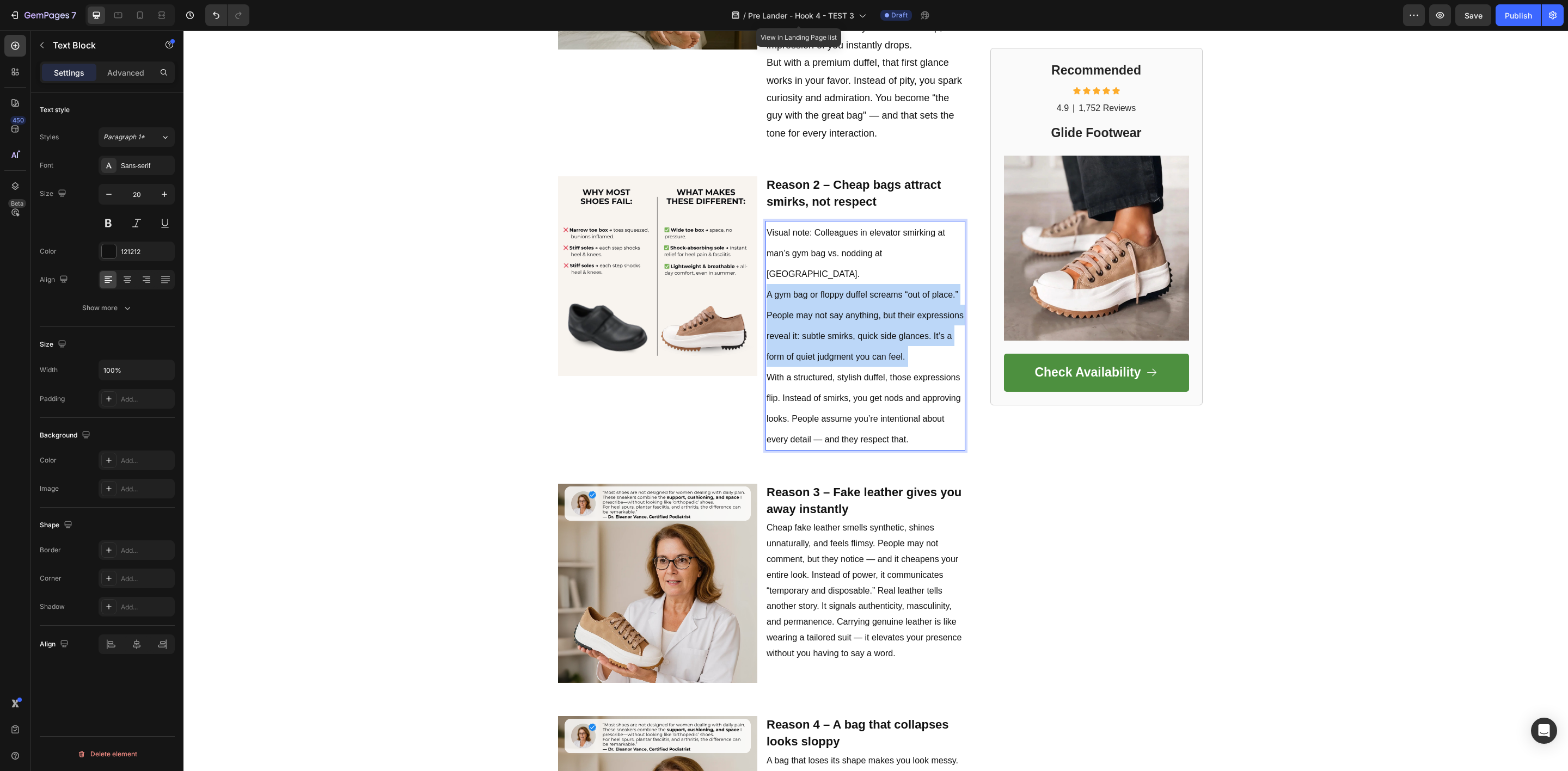
click at [801, 297] on p "Visual note: Colleagues in elevator smirking at man’s gym bag vs. nodding at du…" at bounding box center [865, 336] width 198 height 228
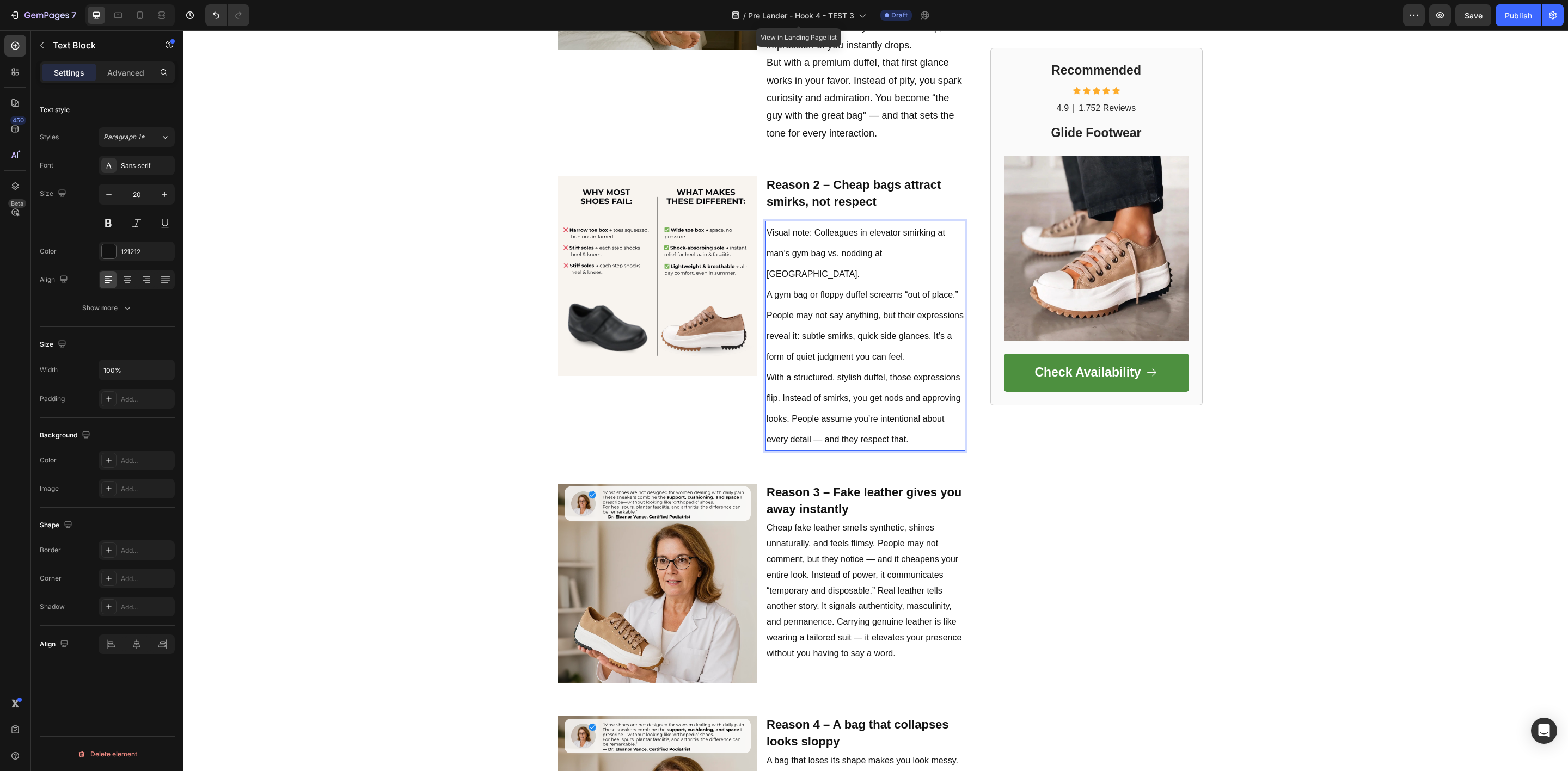
click at [909, 407] on p "Visual note: Colleagues in elevator smirking at man’s gym bag vs. nodding at du…" at bounding box center [865, 336] width 198 height 228
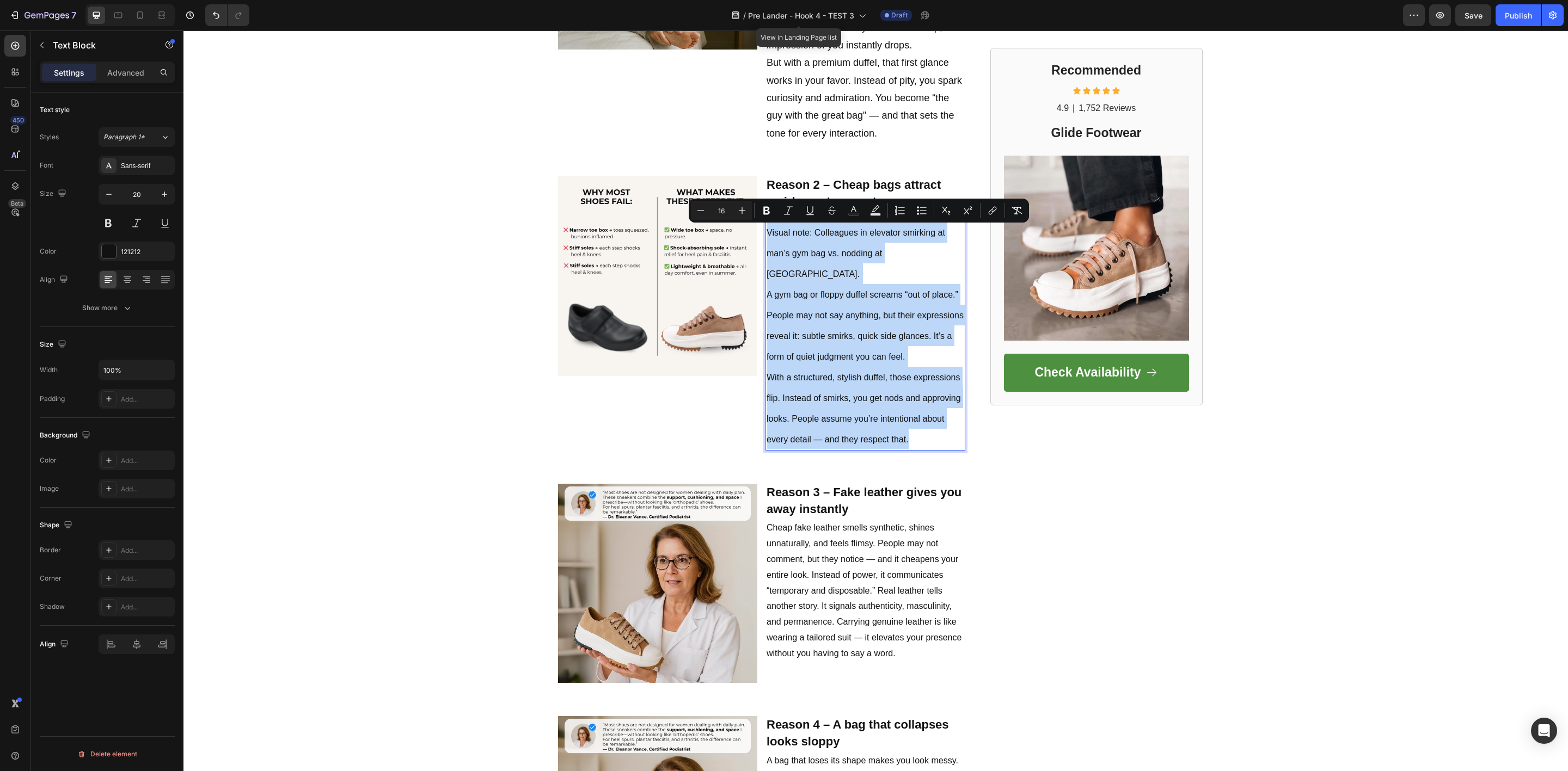
drag, startPoint x: 909, startPoint y: 407, endPoint x: 761, endPoint y: 235, distance: 226.9
click at [766, 235] on p "Visual note: Colleagues in elevator smirking at man’s gym bag vs. nodding at du…" at bounding box center [865, 336] width 198 height 228
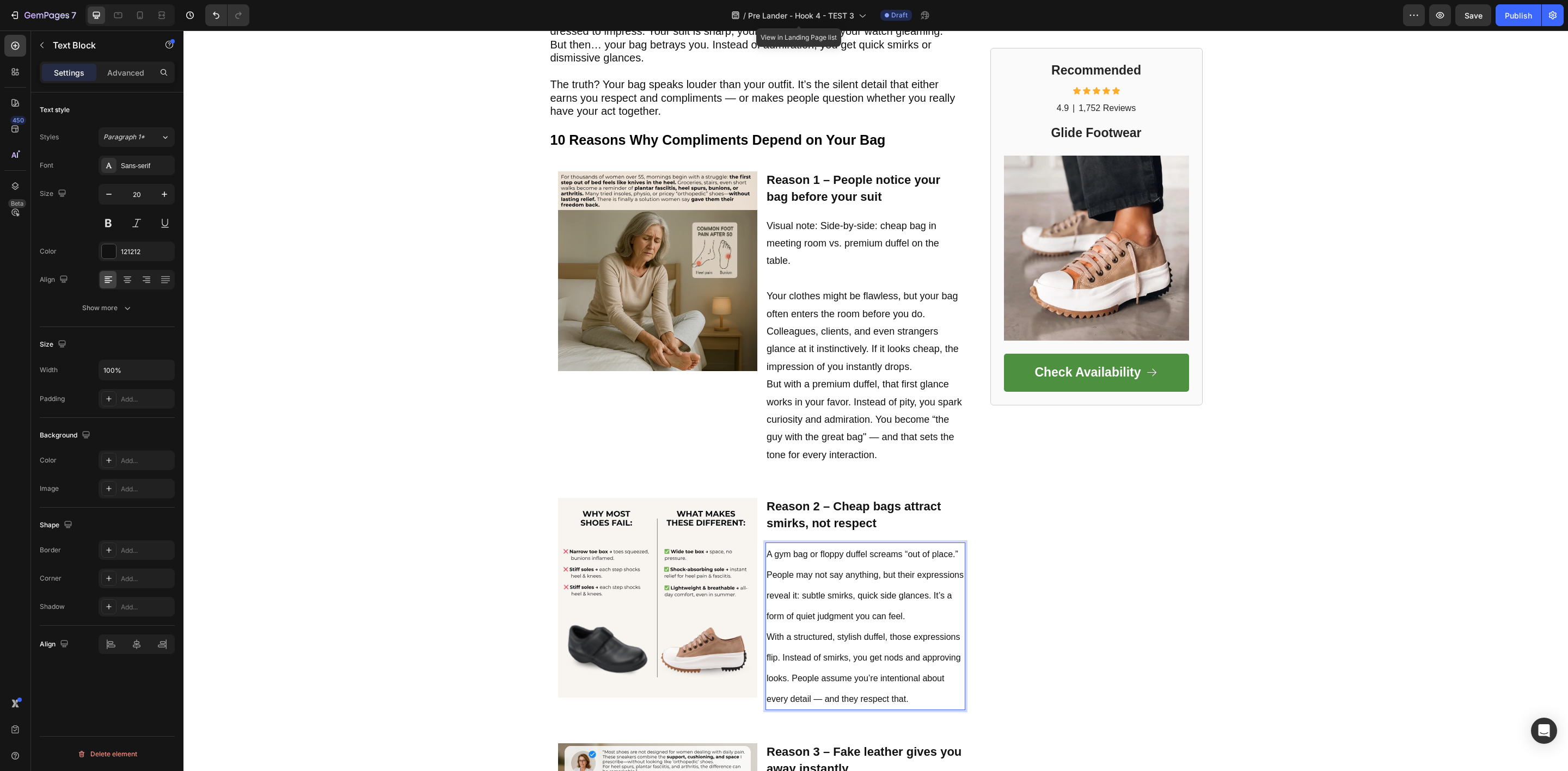
scroll to position [490, 0]
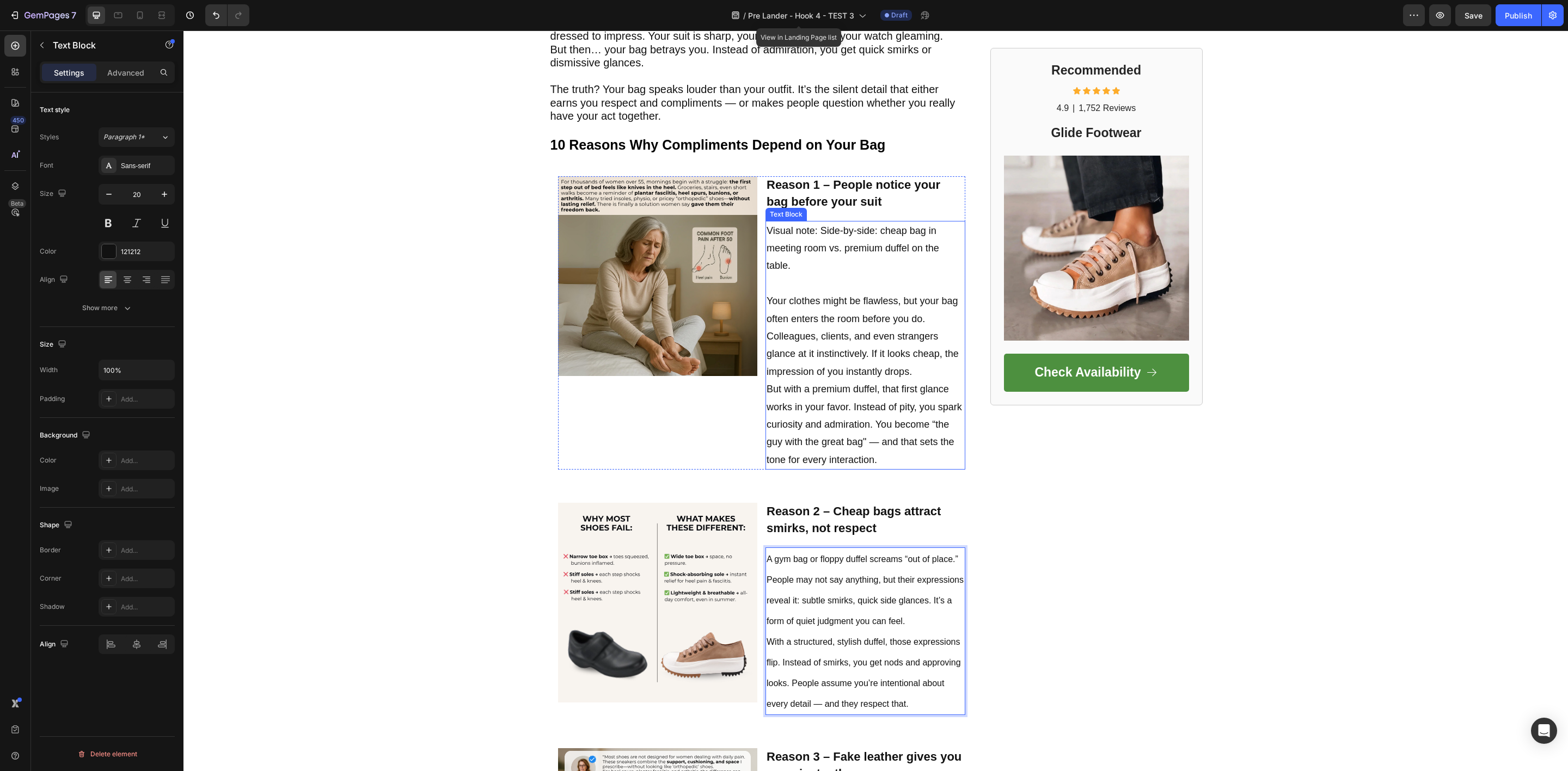
click at [801, 270] on p "Visual note: Side-by-side: cheap bag in meeting room vs. premium duffel on the …" at bounding box center [865, 248] width 198 height 53
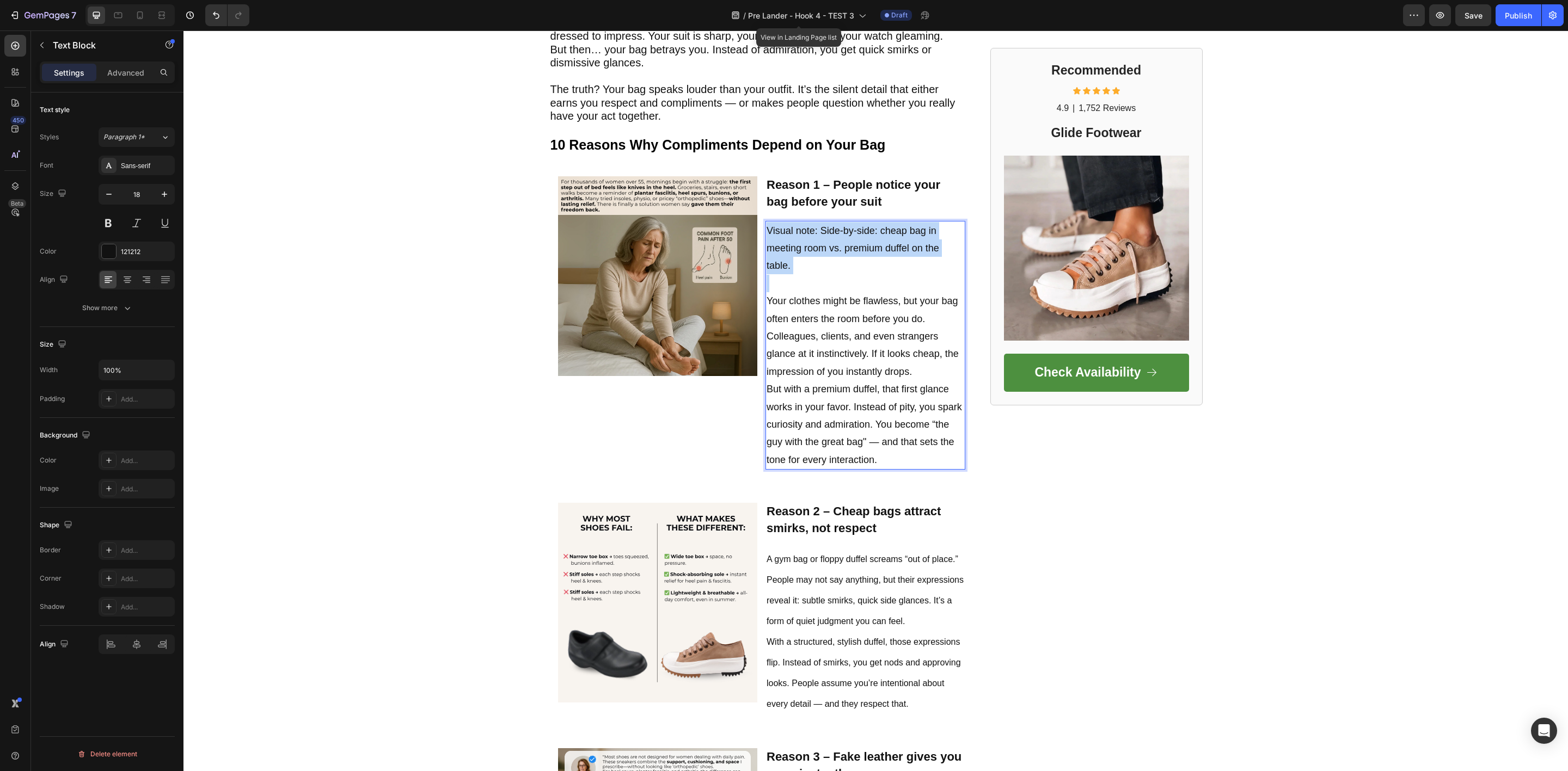
click at [801, 270] on p "Visual note: Side-by-side: cheap bag in meeting room vs. premium duffel on the …" at bounding box center [865, 248] width 198 height 53
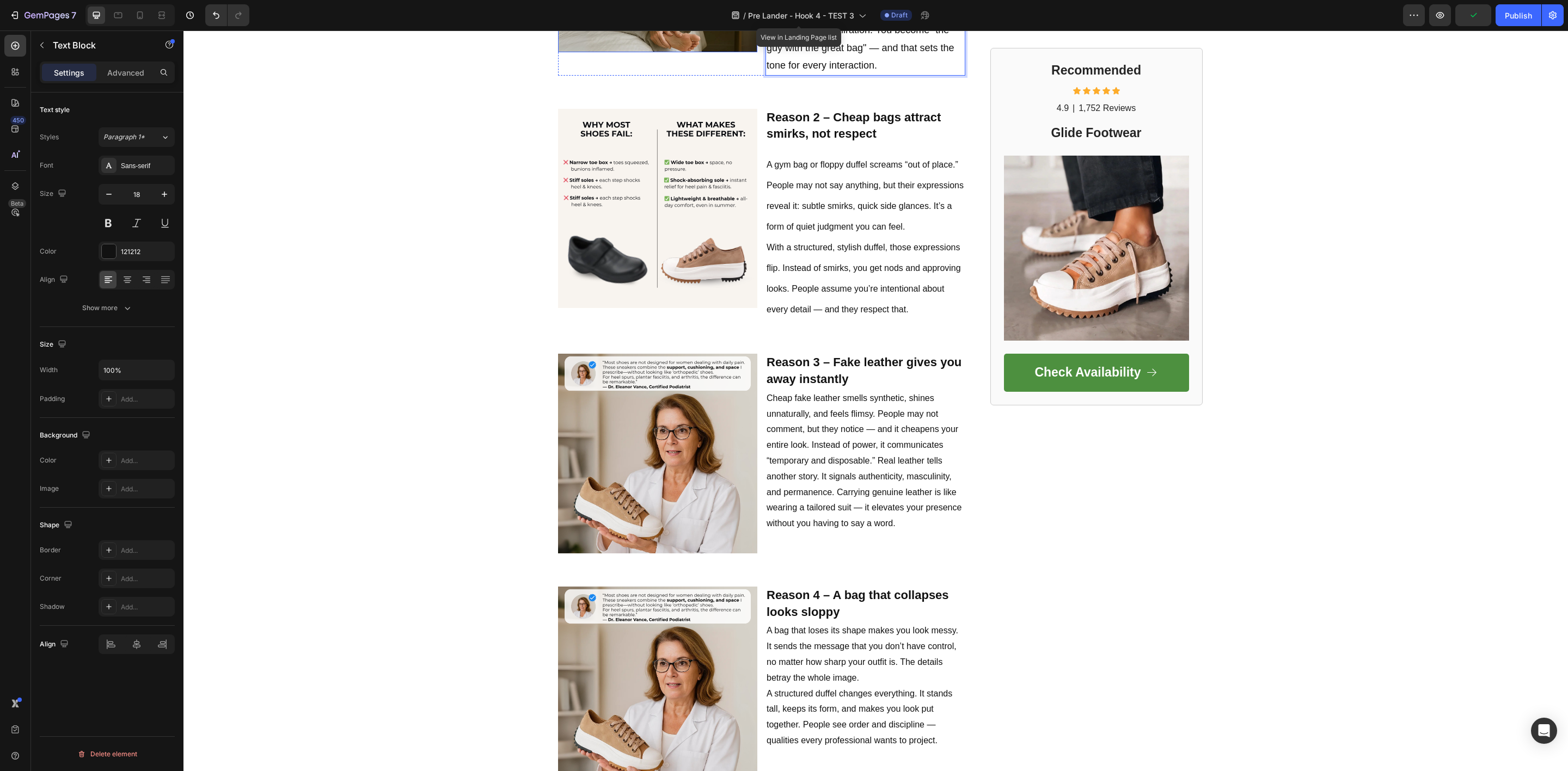
scroll to position [817, 0]
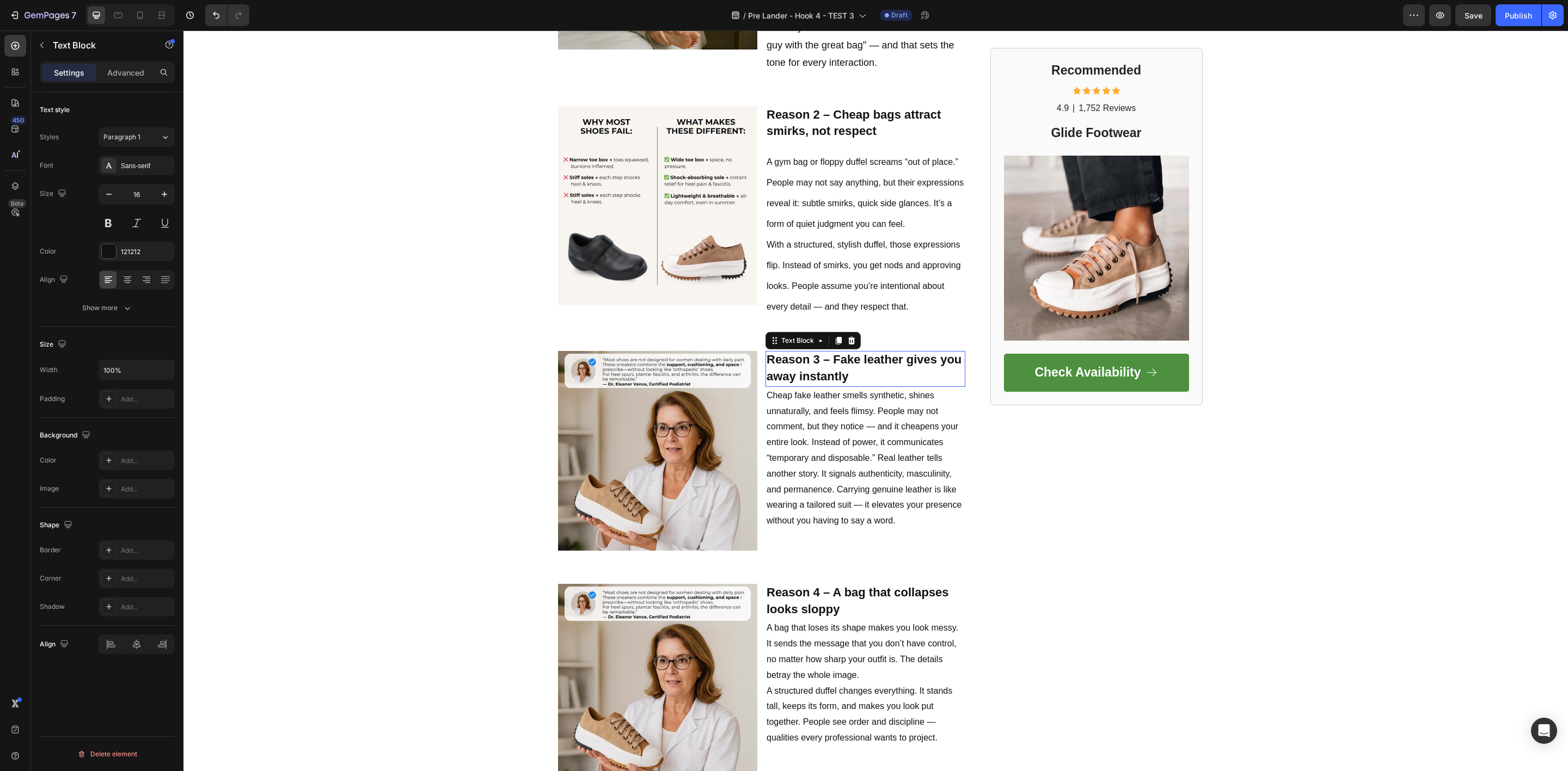
click at [818, 363] on strong "Reason 3 – Fake leather gives you away instantly" at bounding box center [864, 368] width 195 height 30
click at [789, 439] on p "Cheap fake leather smells synthetic, shines unnaturally, and feels flimsy. Peop…" at bounding box center [865, 459] width 198 height 141
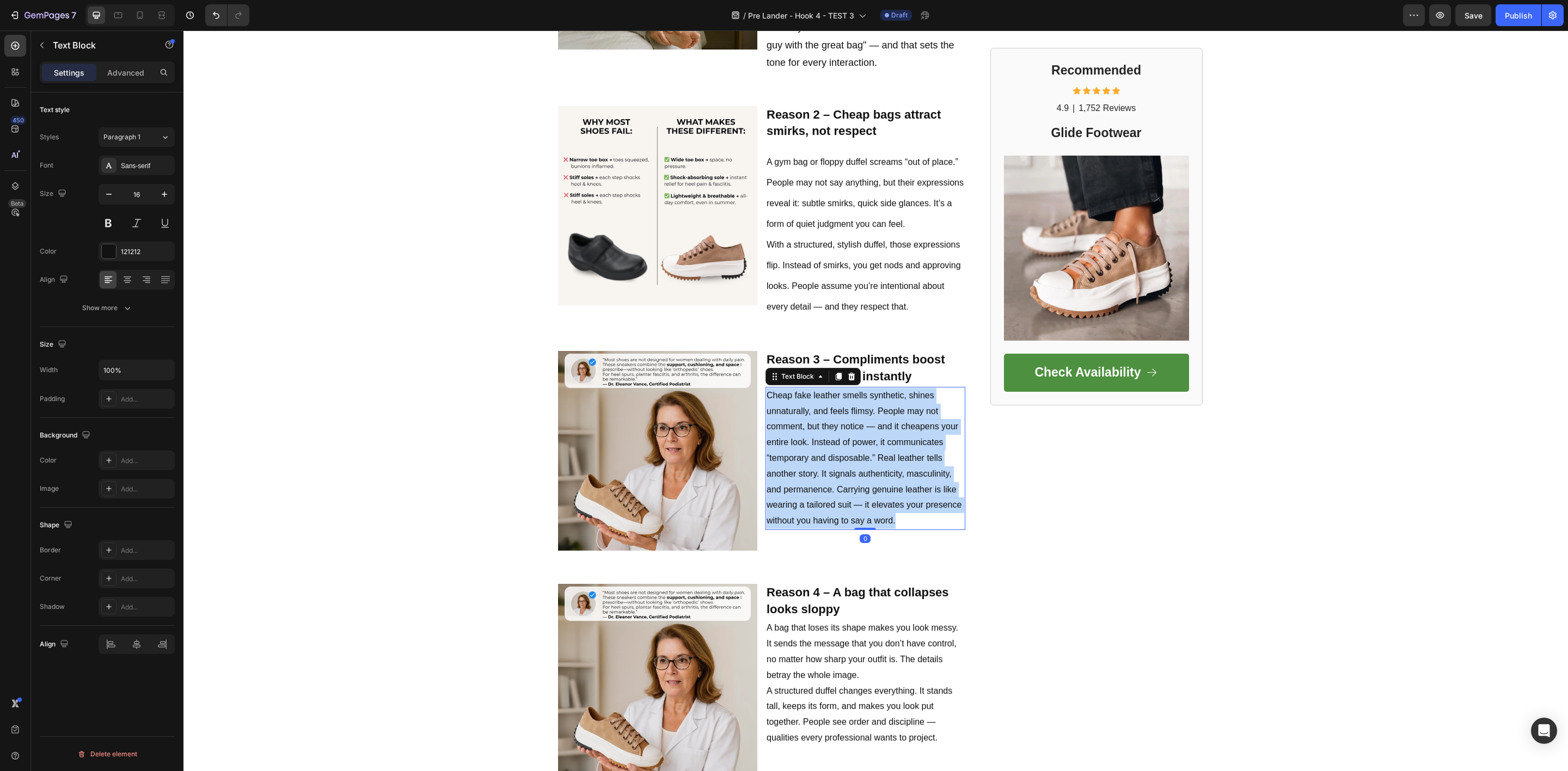
click at [789, 439] on p "Cheap fake leather smells synthetic, shines unnaturally, and feels flimsy. Peop…" at bounding box center [865, 459] width 198 height 141
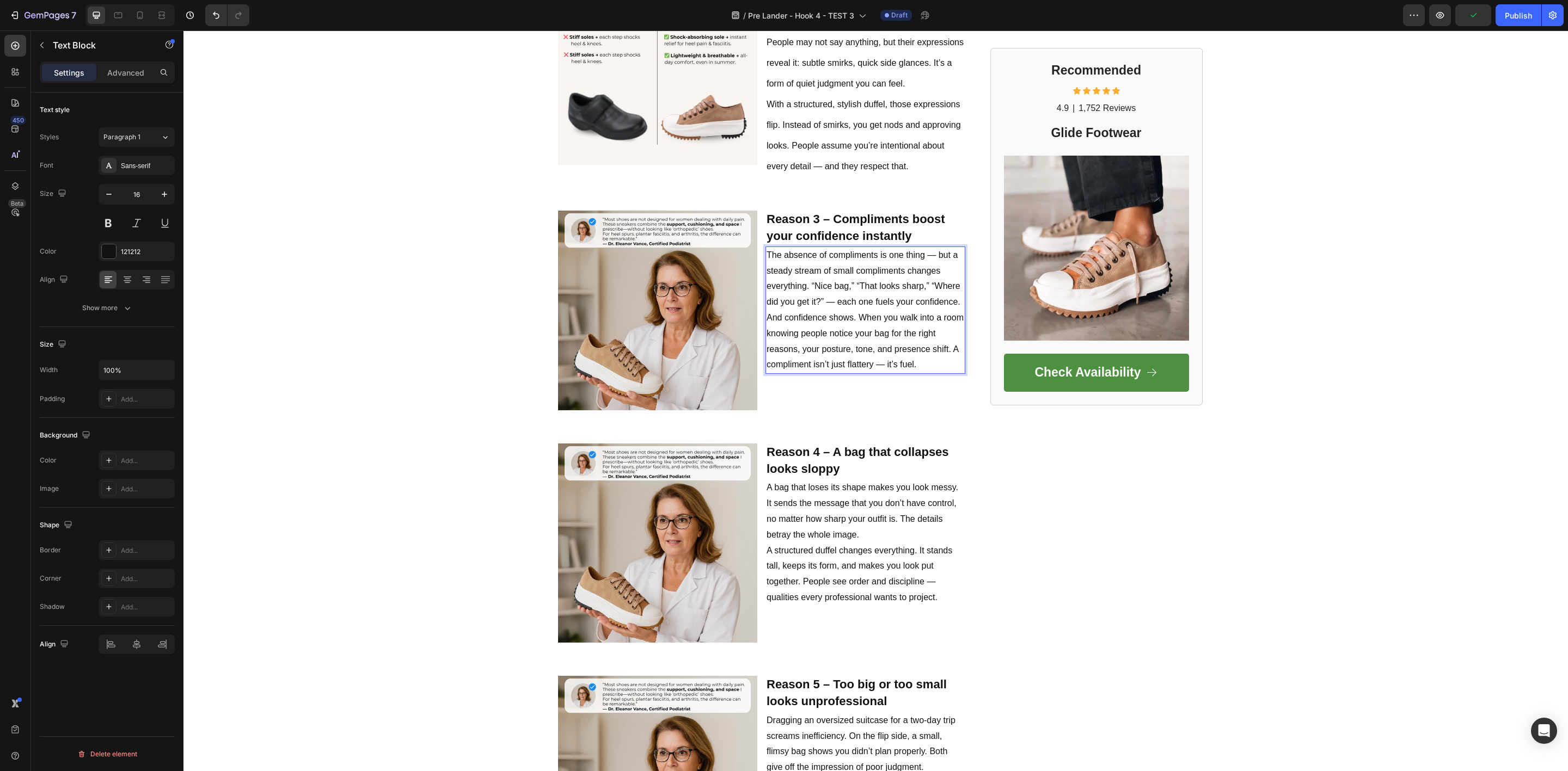
scroll to position [1061, 0]
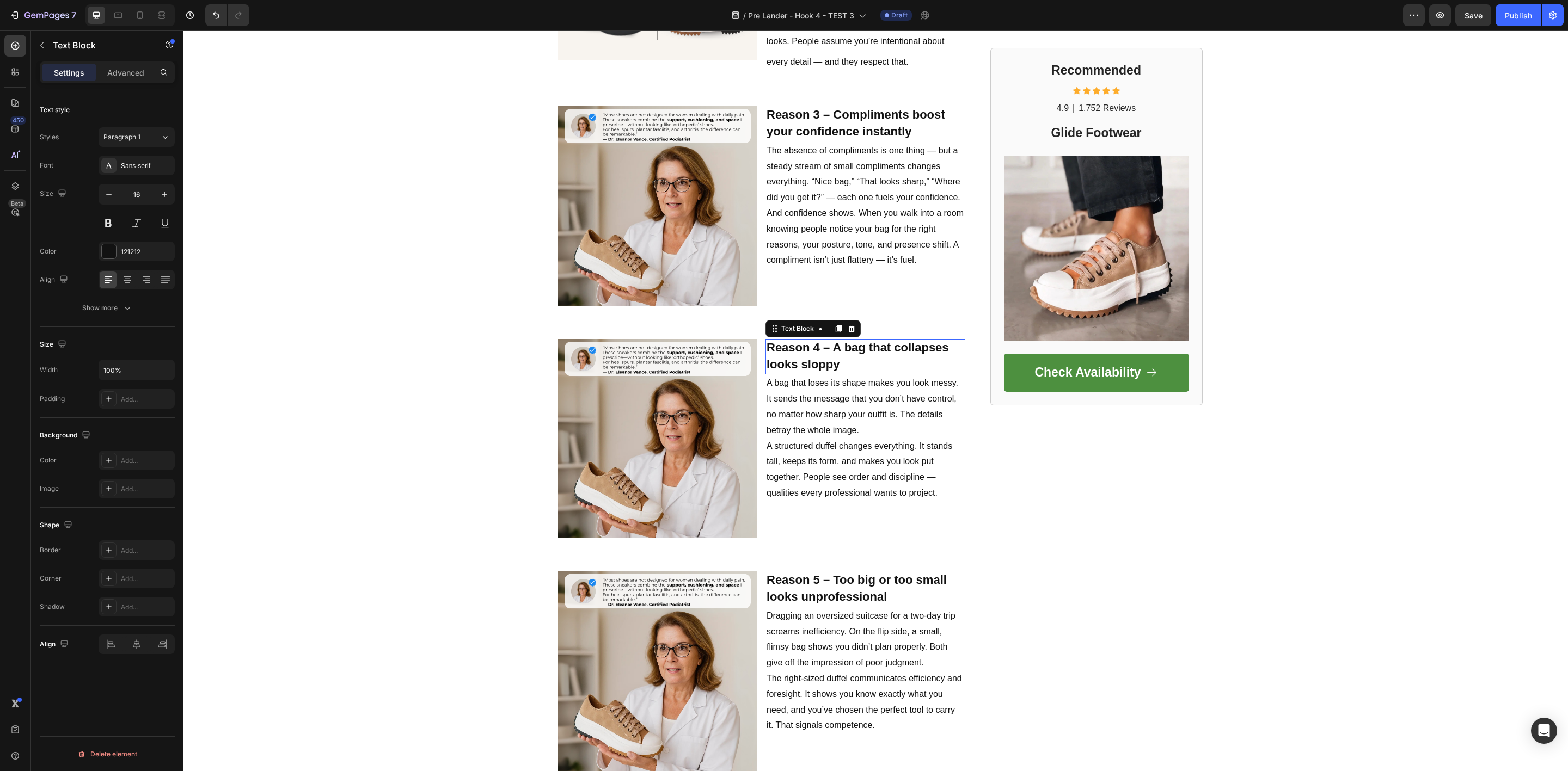
click at [783, 348] on strong "Reason 4 – A bag that collapses looks sloppy" at bounding box center [858, 356] width 183 height 30
click at [818, 439] on p "A structured duffel changes everything. It stands tall, keeps its form, and mak…" at bounding box center [865, 470] width 198 height 63
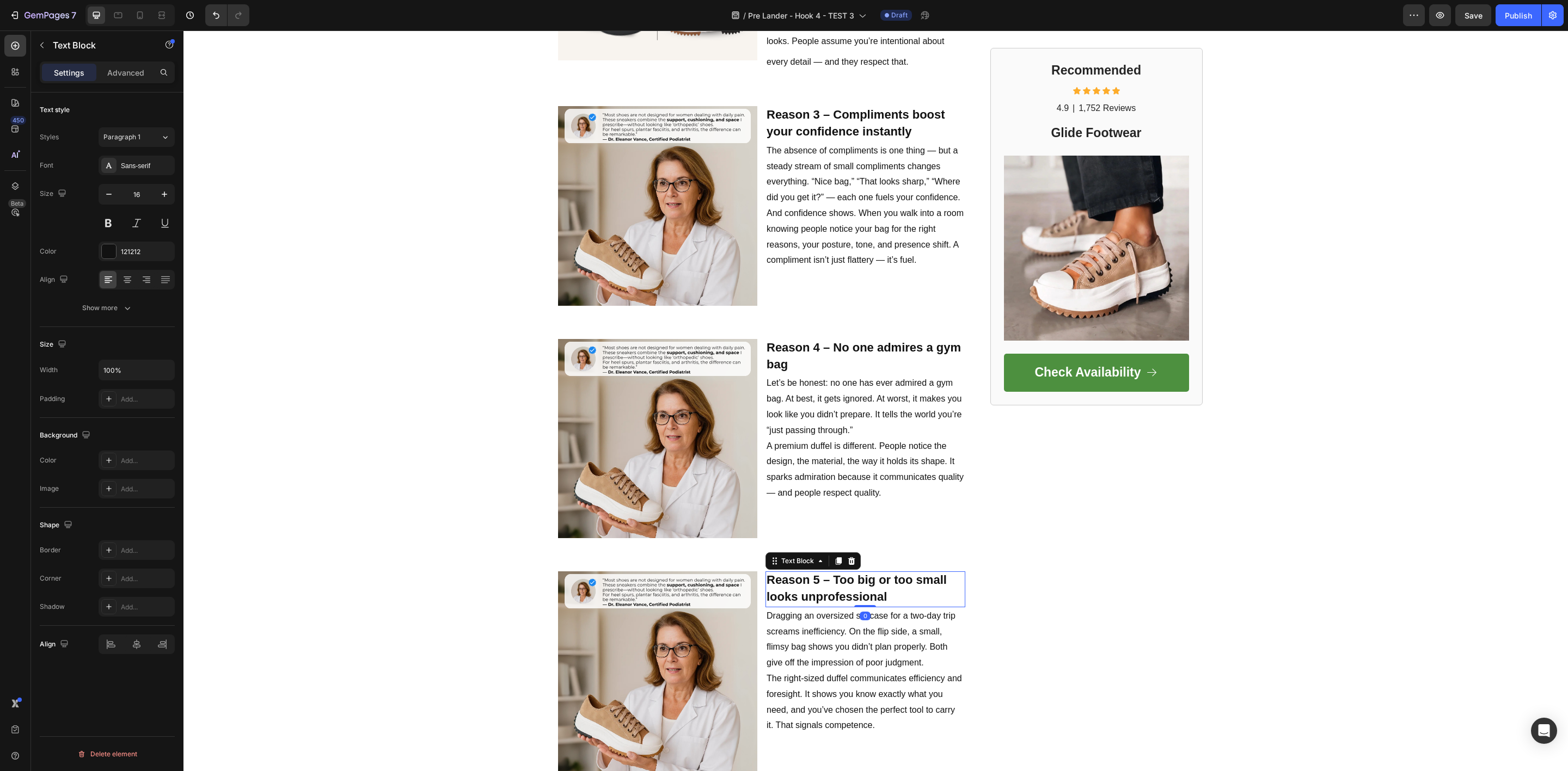
click at [793, 575] on strong "Reason 5 – Too big or too small looks unprofessional" at bounding box center [856, 588] width 180 height 30
click at [792, 575] on strong "Reason 5 – Too big or too small looks unprofessional" at bounding box center [856, 588] width 180 height 30
click at [791, 575] on strong "Reason 5 – Too big or too small looks unprofessional" at bounding box center [856, 588] width 180 height 30
click at [808, 658] on p "Dragging an oversized suitcase for a two-day trip screams inefficiency. On the …" at bounding box center [865, 640] width 198 height 63
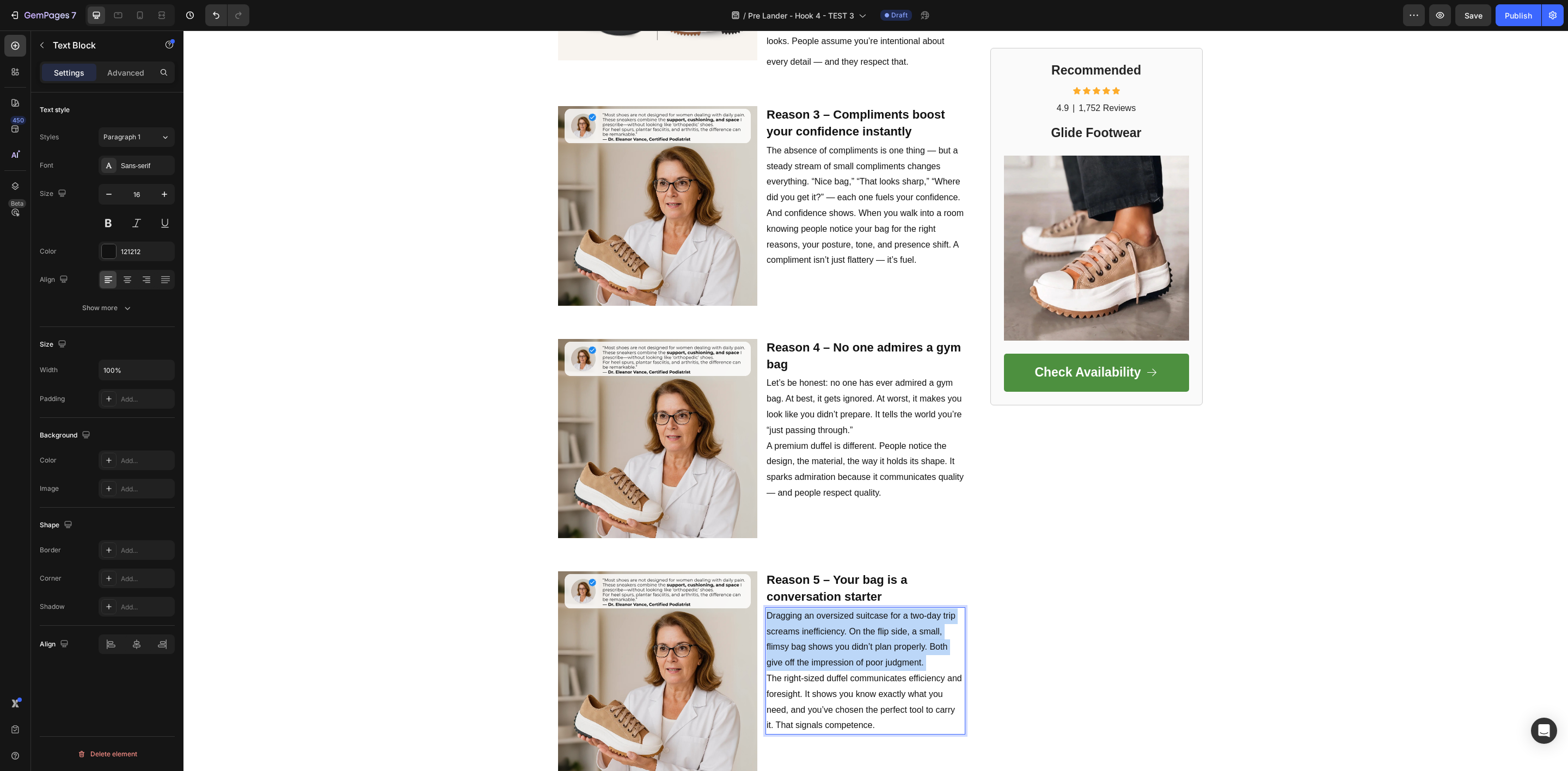
click at [808, 658] on p "Dragging an oversized suitcase for a two-day trip screams inefficiency. On the …" at bounding box center [865, 640] width 198 height 63
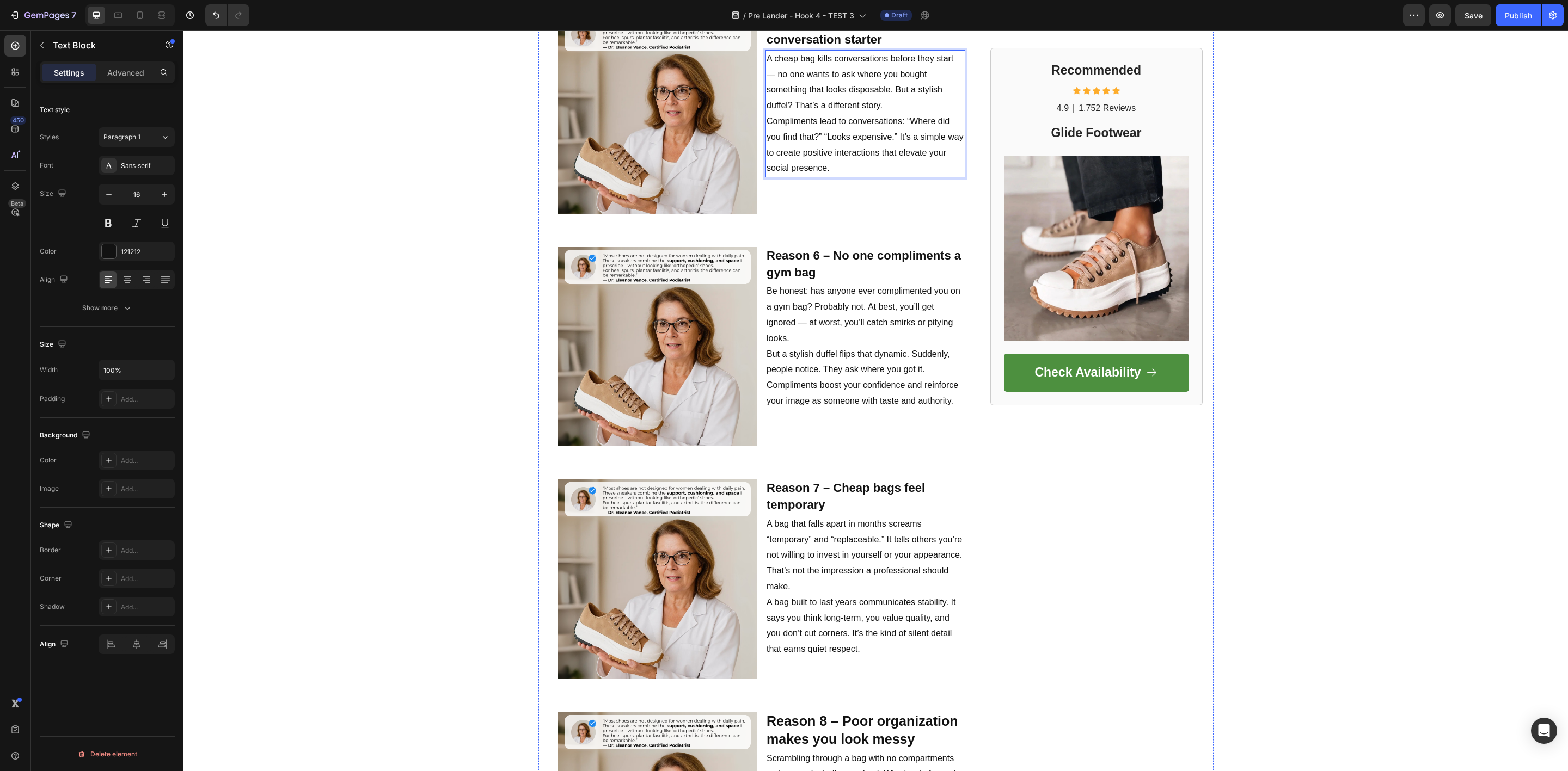
scroll to position [1633, 0]
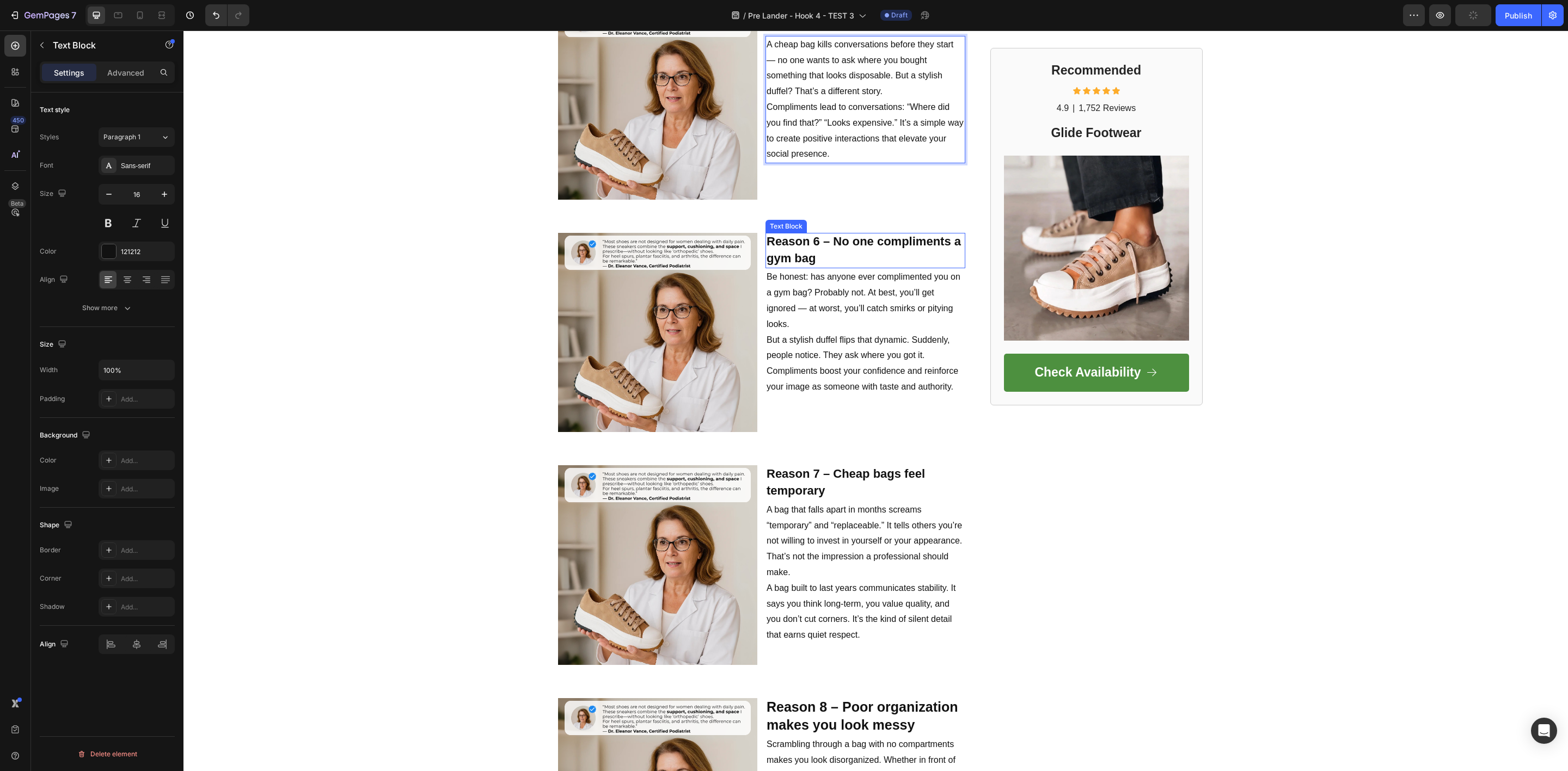
click at [794, 235] on strong "Reason 6 – No one compliments a gym bag" at bounding box center [863, 250] width 194 height 30
click at [817, 302] on p "Be honest: has anyone ever complimented you on a gym bag? Probably not. At best…" at bounding box center [865, 301] width 198 height 63
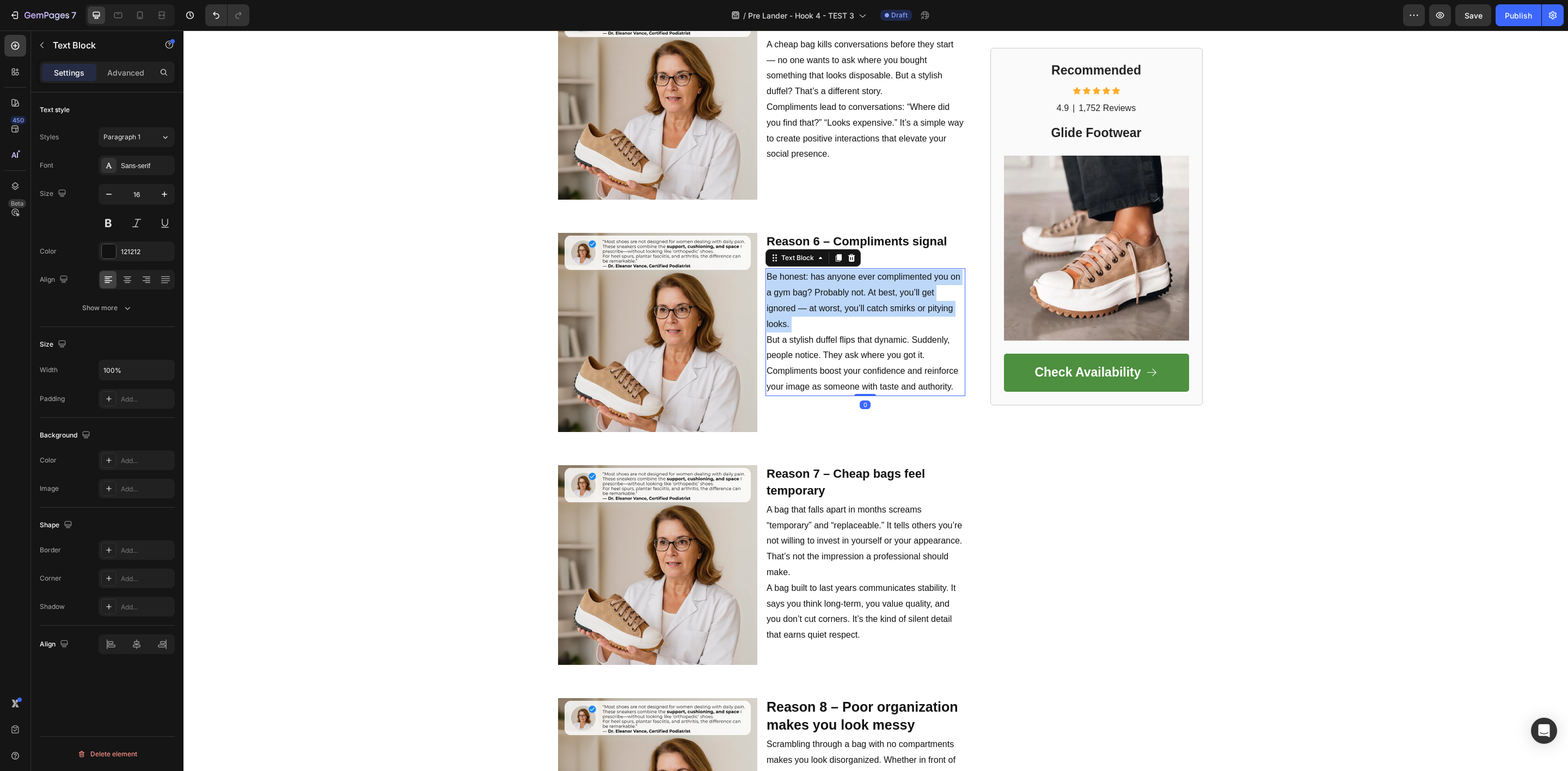
click at [817, 302] on p "Be honest: has anyone ever complimented you on a gym bag? Probably not. At best…" at bounding box center [865, 301] width 198 height 63
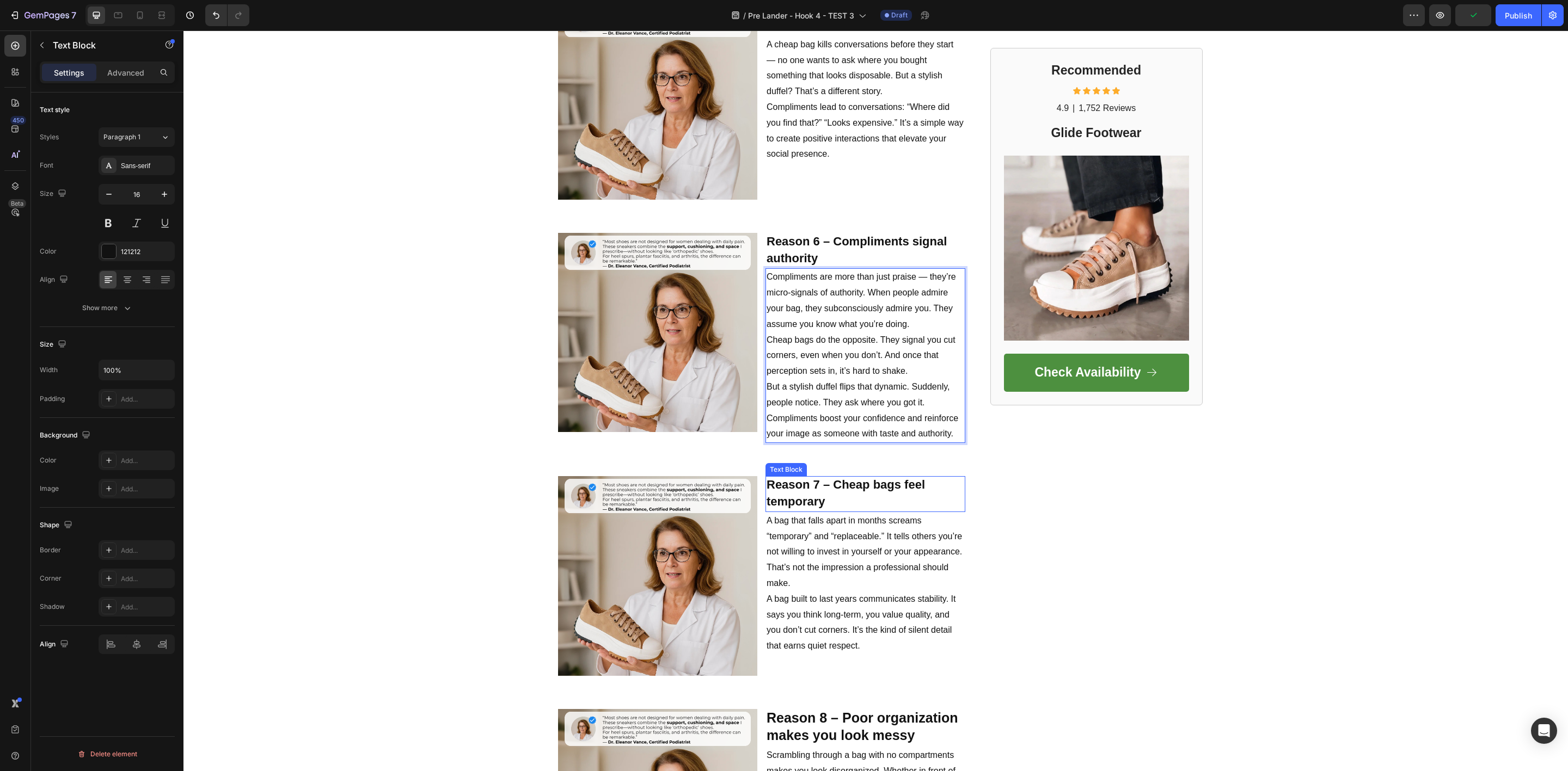
click at [818, 479] on strong "Reason 7 – Cheap bags feel temporary" at bounding box center [845, 493] width 158 height 30
click at [802, 549] on p "A bag that falls apart in months screams “temporary” and “replaceable.” It tell…" at bounding box center [865, 552] width 198 height 78
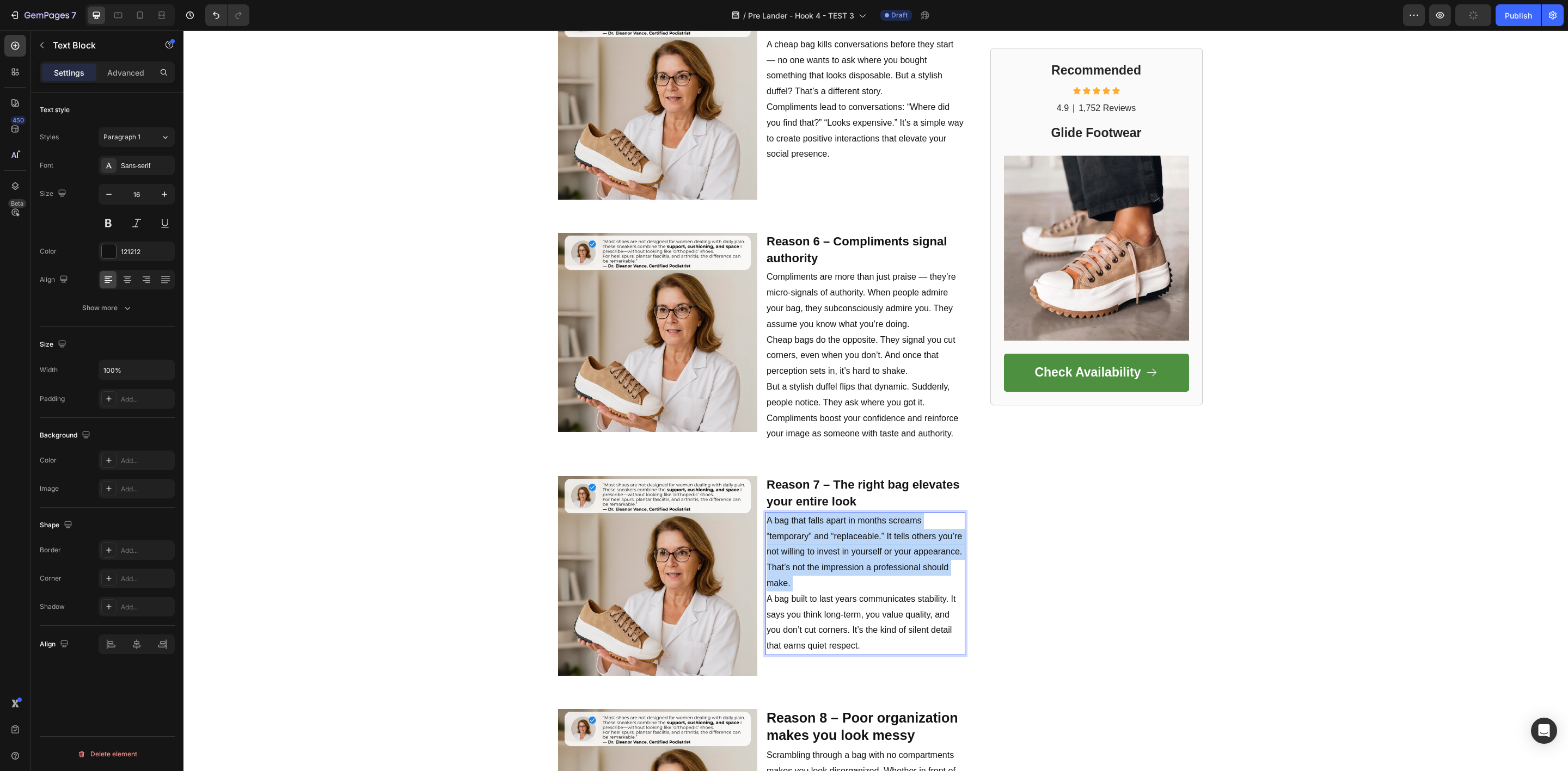
click at [802, 549] on p "A bag that falls apart in months screams “temporary” and “replaceable.” It tell…" at bounding box center [865, 552] width 198 height 78
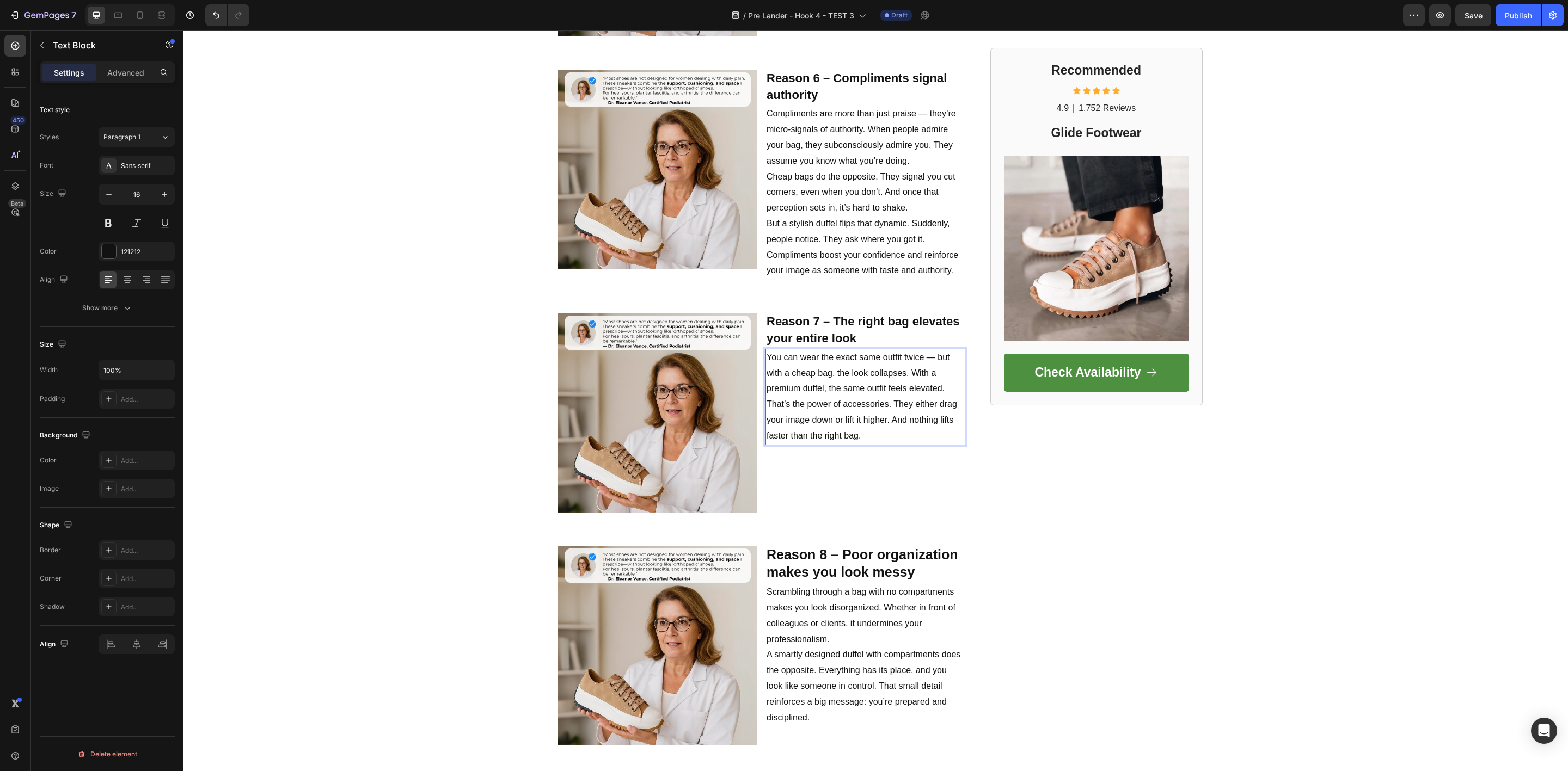
scroll to position [1878, 0]
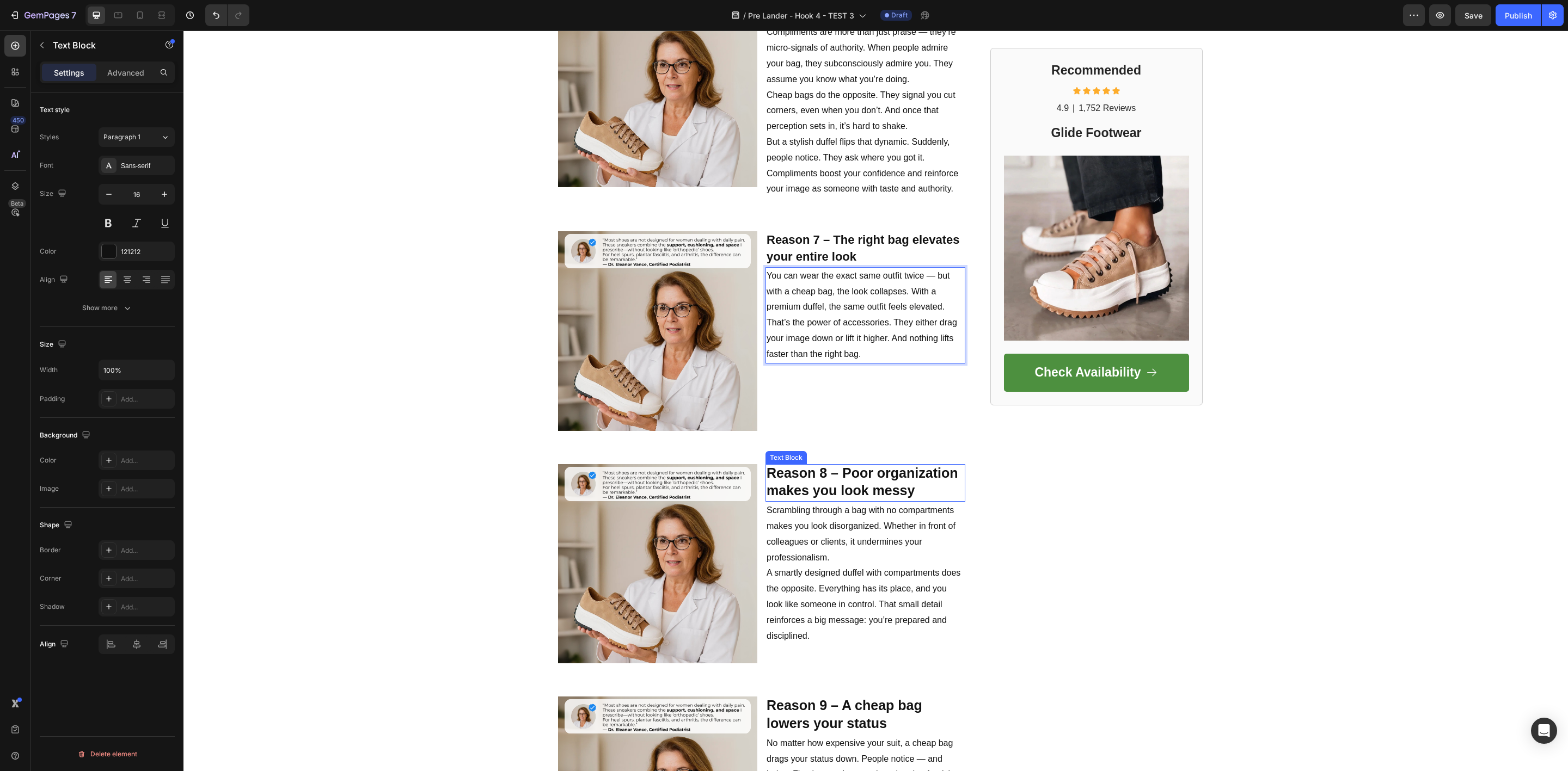
click at [810, 470] on strong "Reason 8 – Poor organization makes you look messy" at bounding box center [862, 482] width 191 height 33
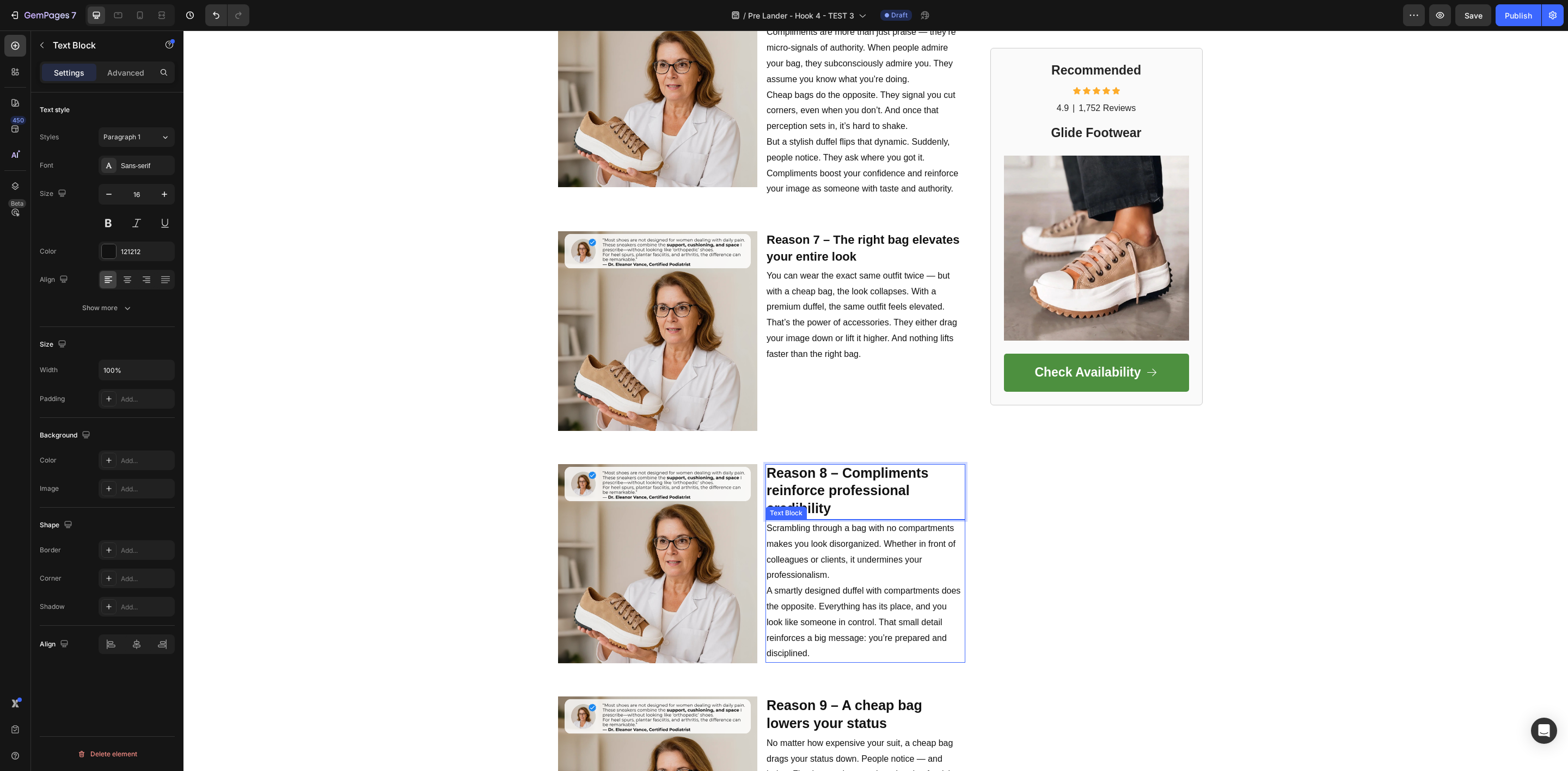
click at [843, 586] on span "A smartly designed duffel with compartments does the opposite. Everything has i…" at bounding box center [863, 622] width 194 height 72
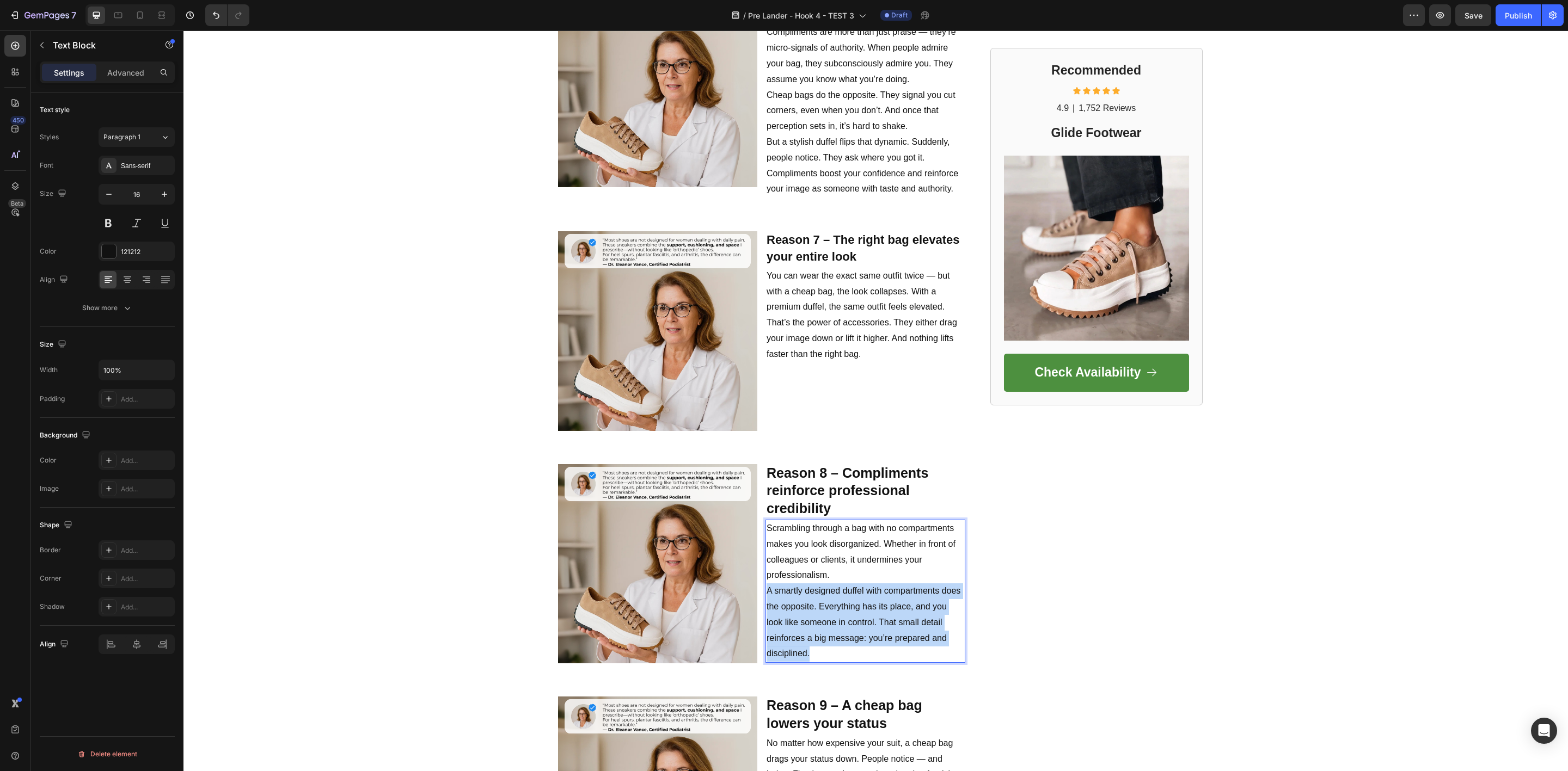
click at [843, 586] on span "A smartly designed duffel with compartments does the opposite. Everything has i…" at bounding box center [863, 622] width 194 height 72
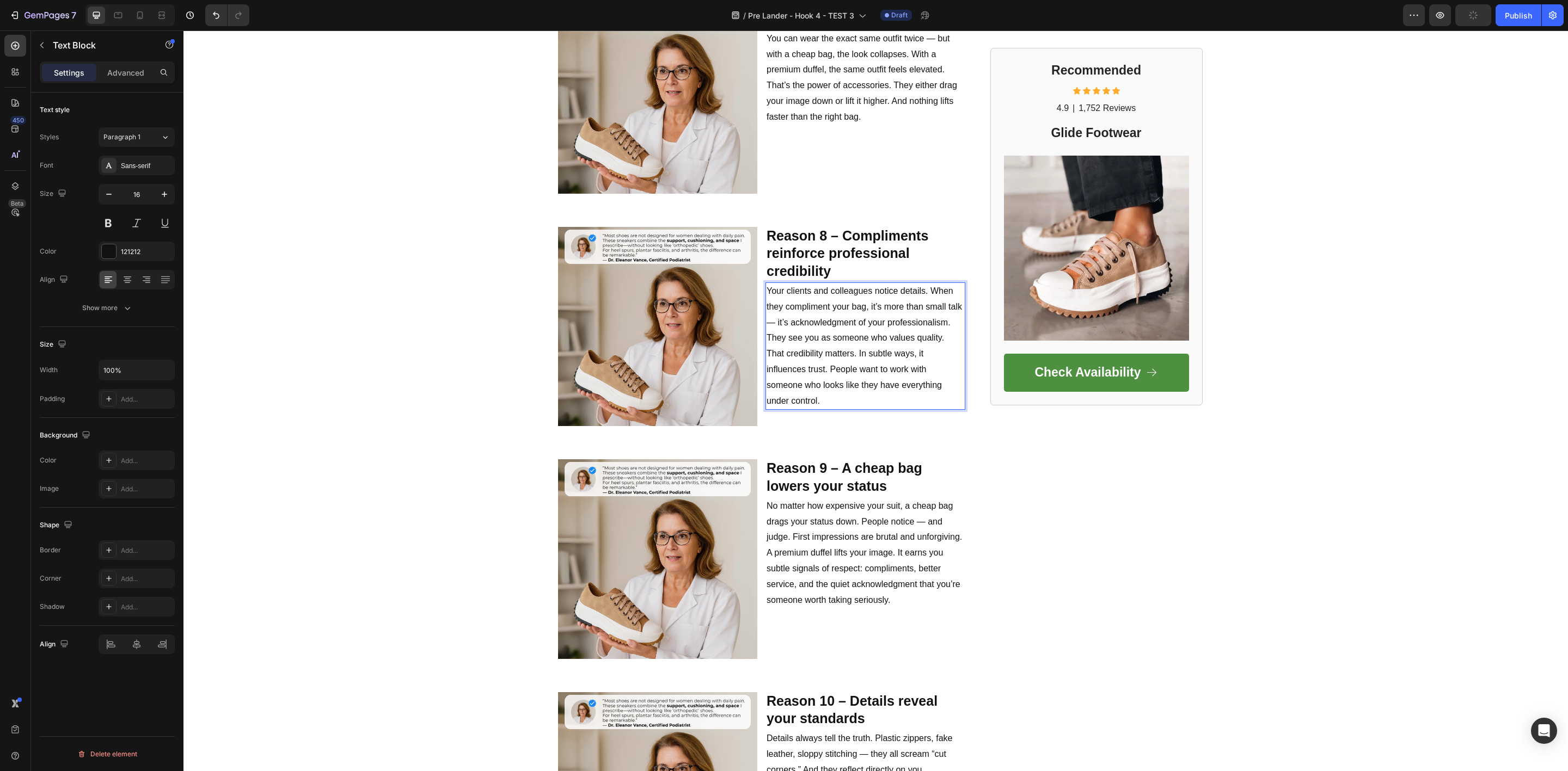
scroll to position [2123, 0]
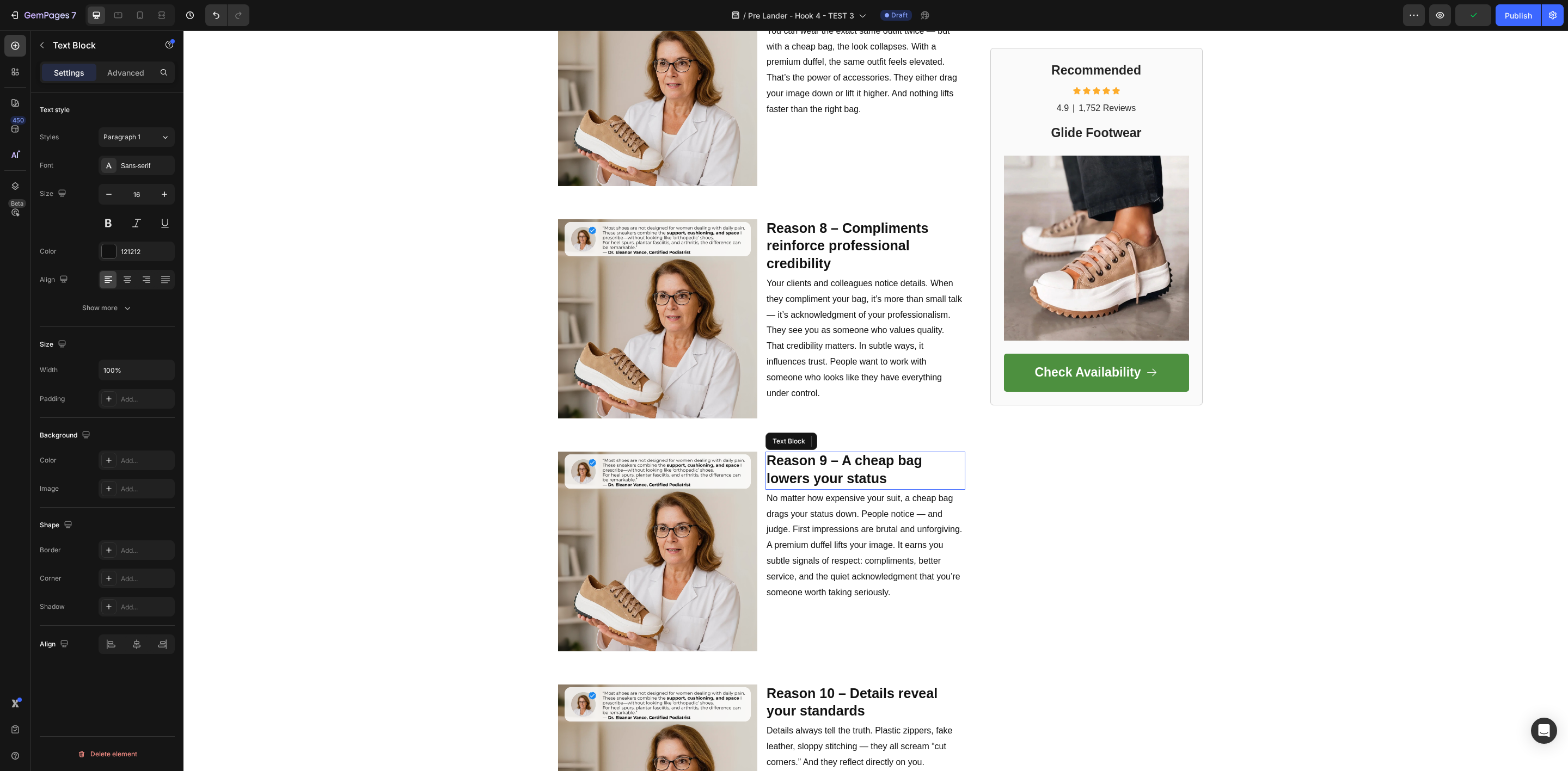
click at [789, 462] on strong "Reason 9 – A cheap bag lowers your status" at bounding box center [844, 469] width 156 height 33
click at [840, 541] on p "No matter how expensive your suit, a cheap bag drags your status down. People n…" at bounding box center [865, 546] width 198 height 110
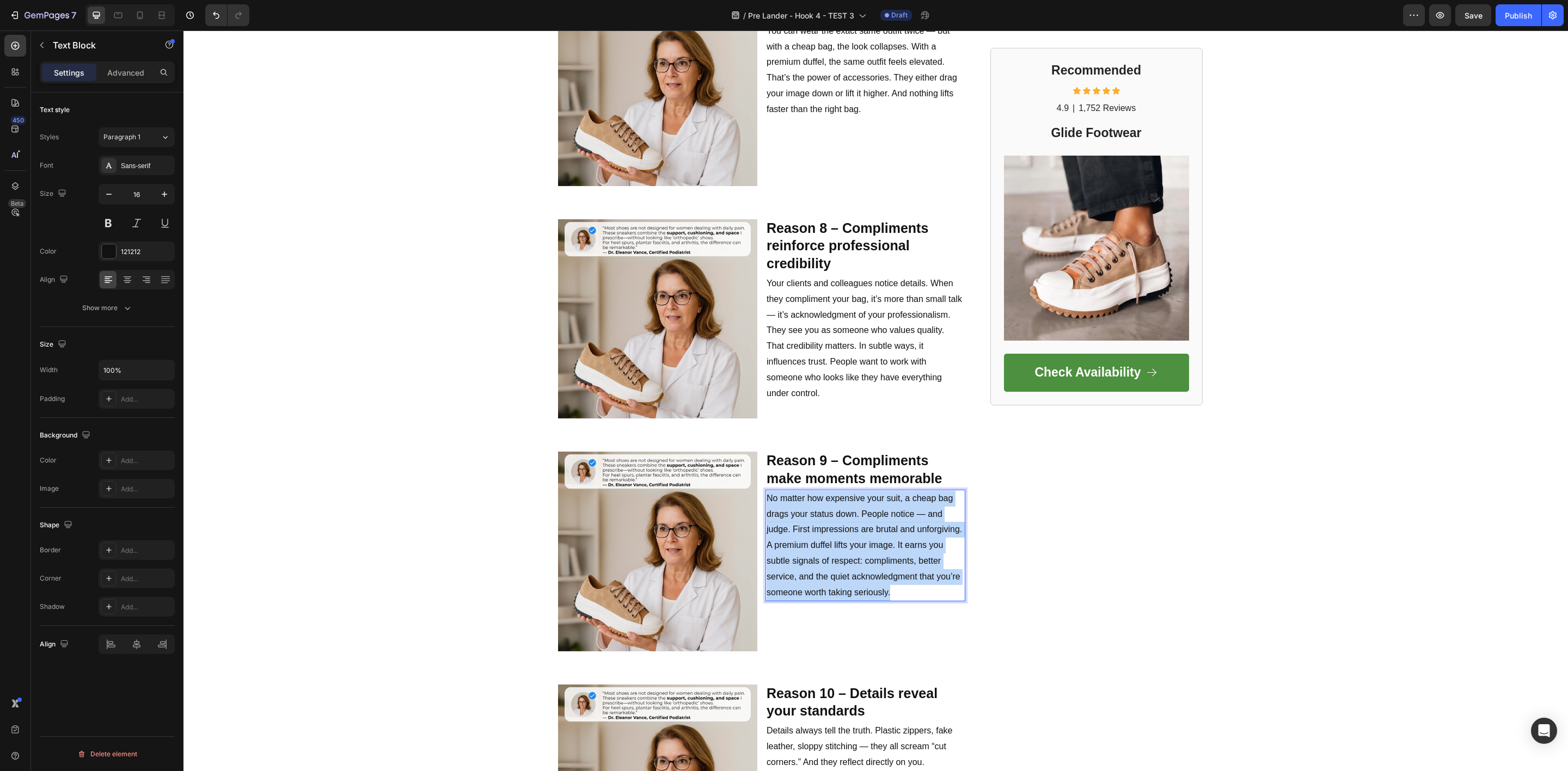
click at [840, 541] on p "No matter how expensive your suit, a cheap bag drags your status down. People n…" at bounding box center [865, 546] width 198 height 110
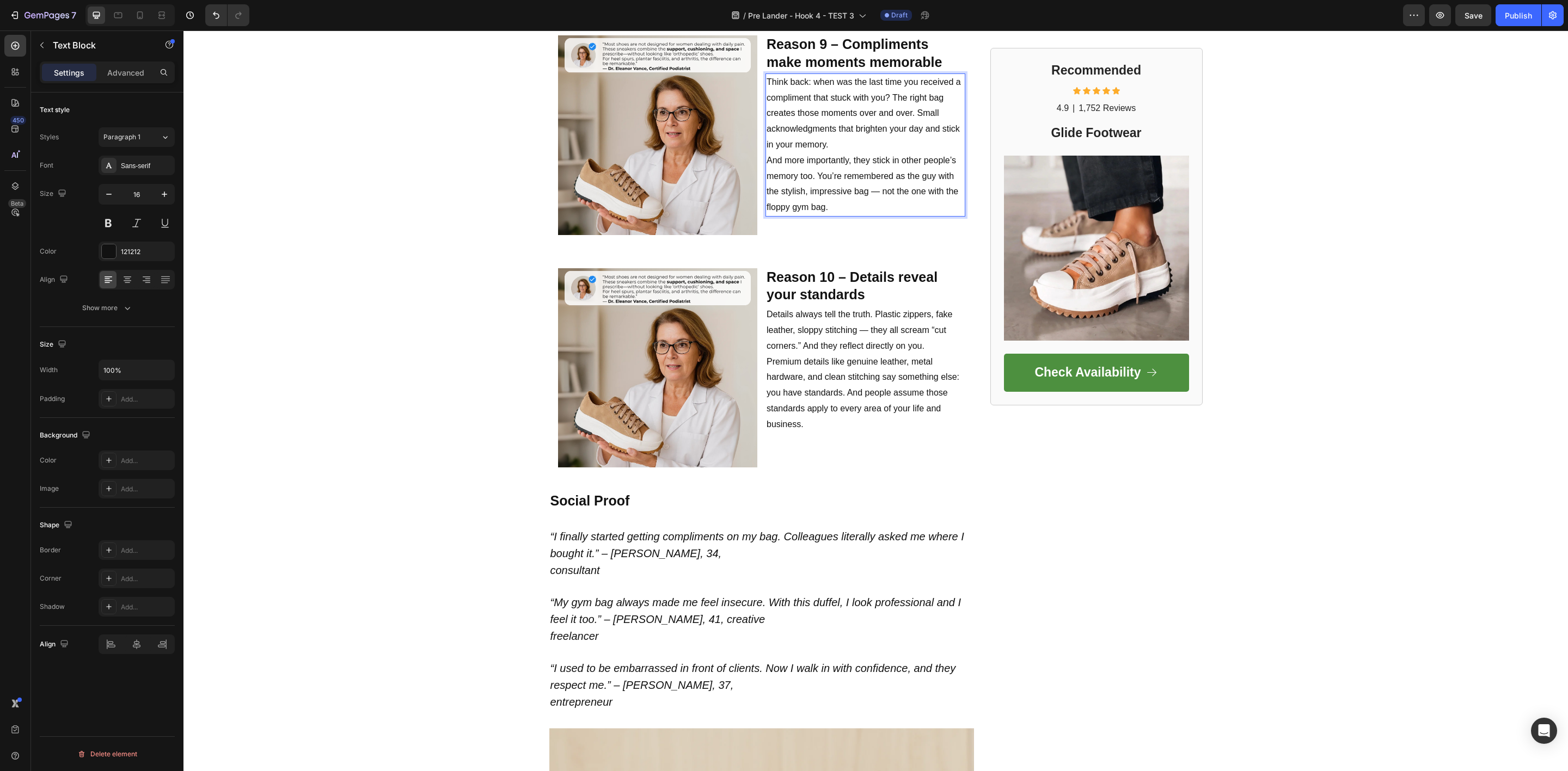
scroll to position [2612, 0]
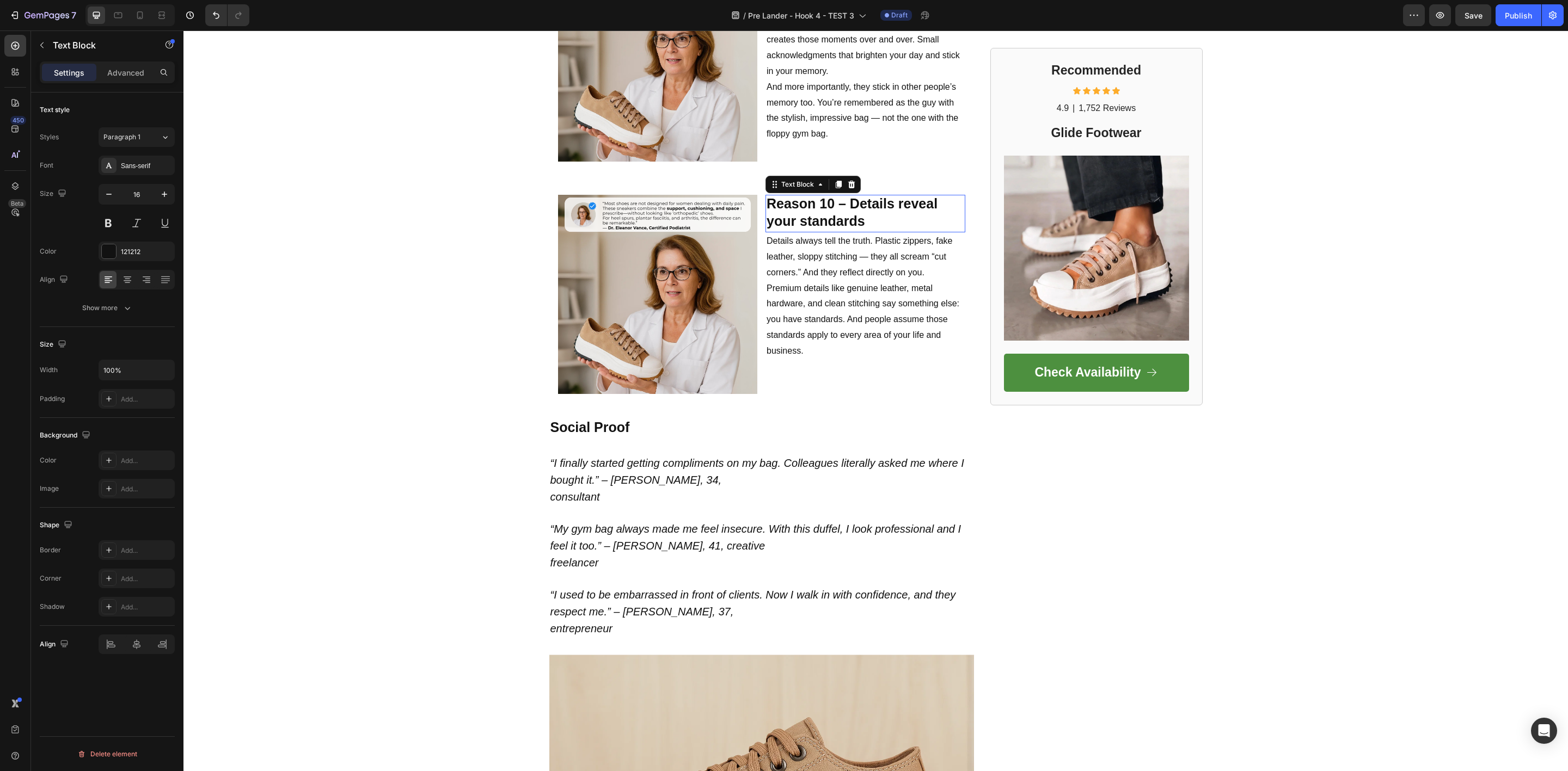
click at [825, 204] on strong "Reason 10 – Details reveal your standards" at bounding box center [852, 212] width 171 height 33
click at [800, 284] on span "Premium details like genuine leather, metal hardware, and clean stitching say s…" at bounding box center [863, 319] width 193 height 72
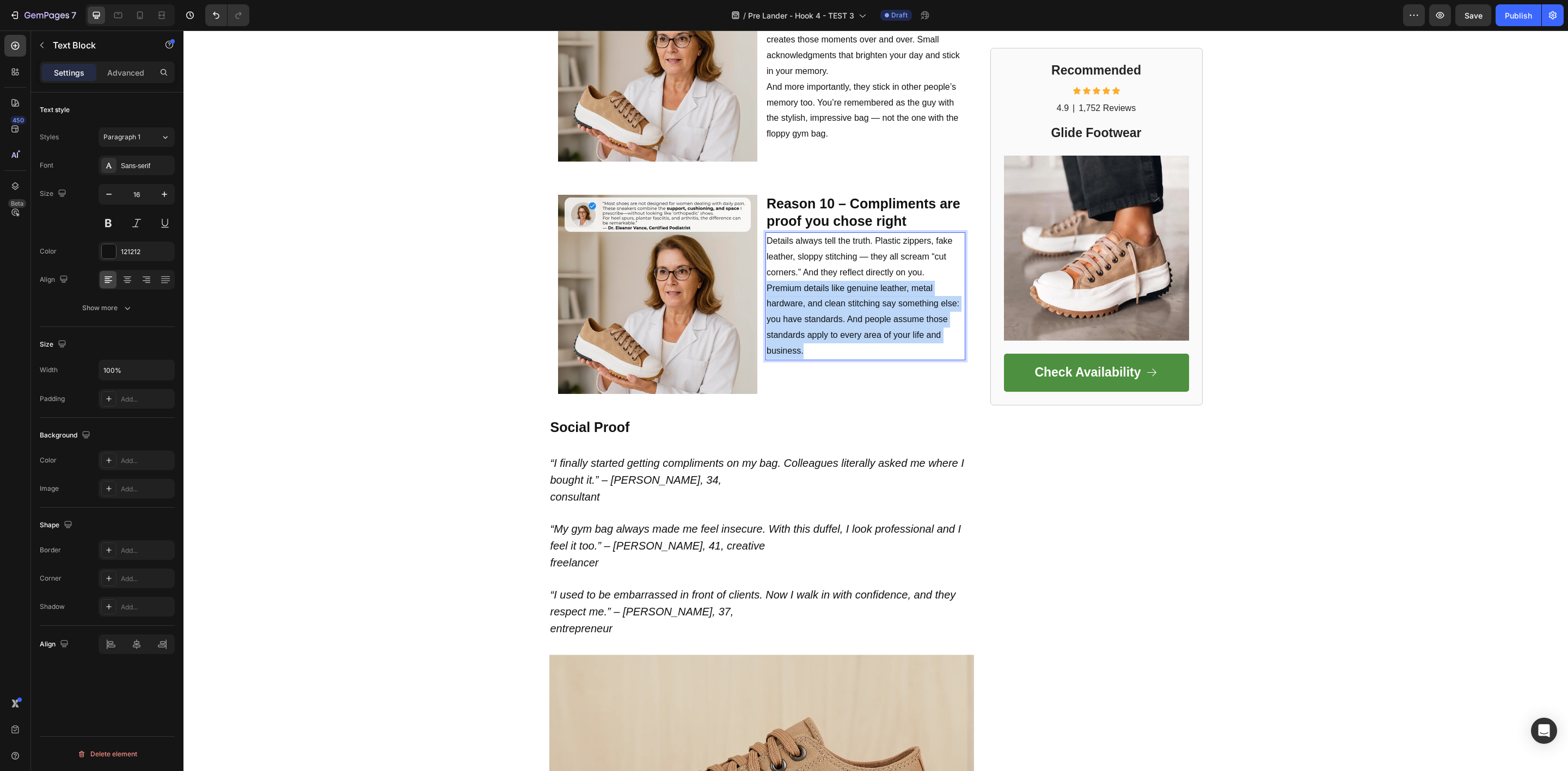
click at [800, 284] on span "Premium details like genuine leather, metal hardware, and clean stitching say s…" at bounding box center [863, 319] width 193 height 72
click at [813, 284] on span "Premium details like genuine leather, metal hardware, and clean stitching say s…" at bounding box center [863, 319] width 193 height 72
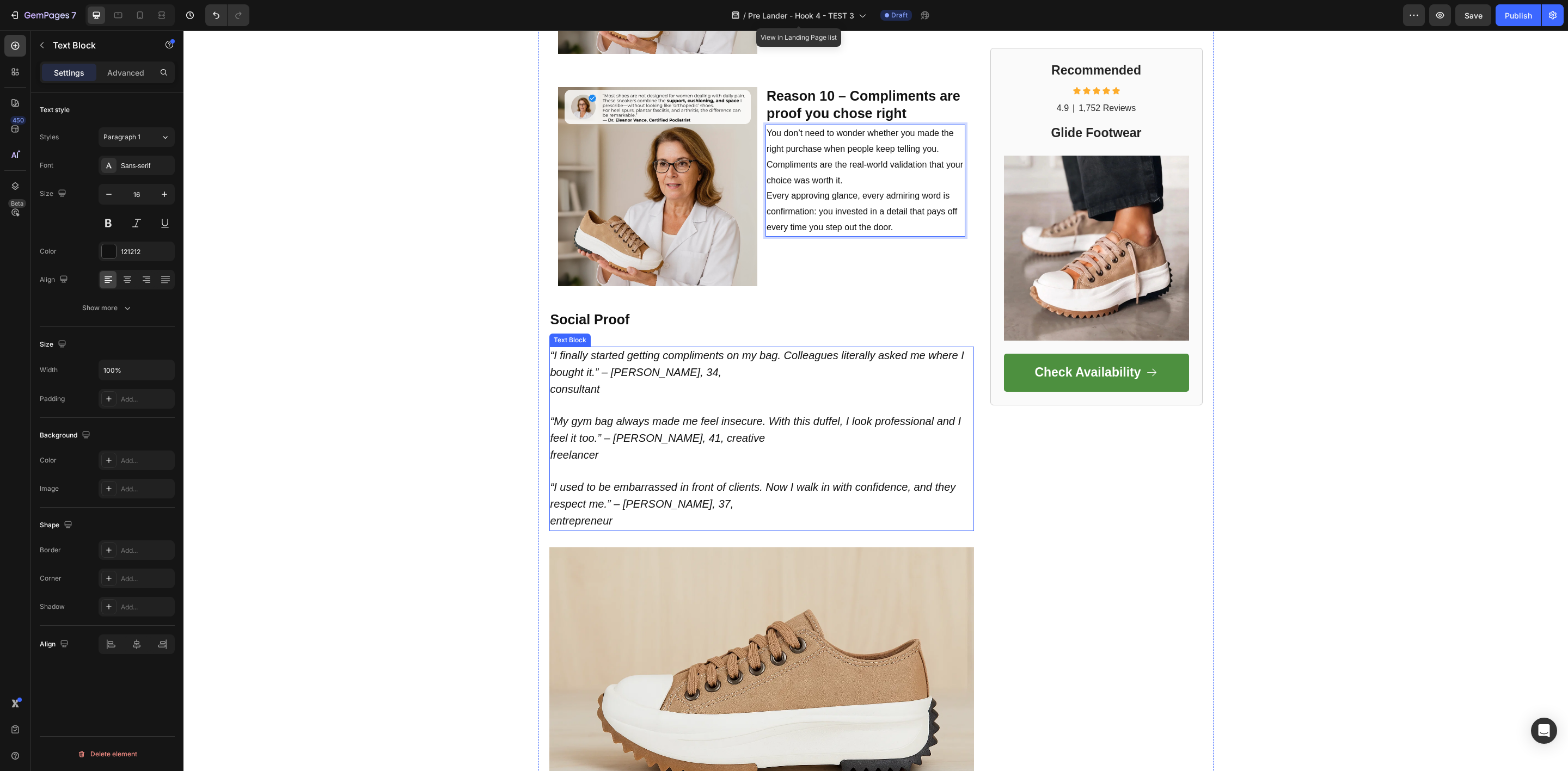
scroll to position [2776, 0]
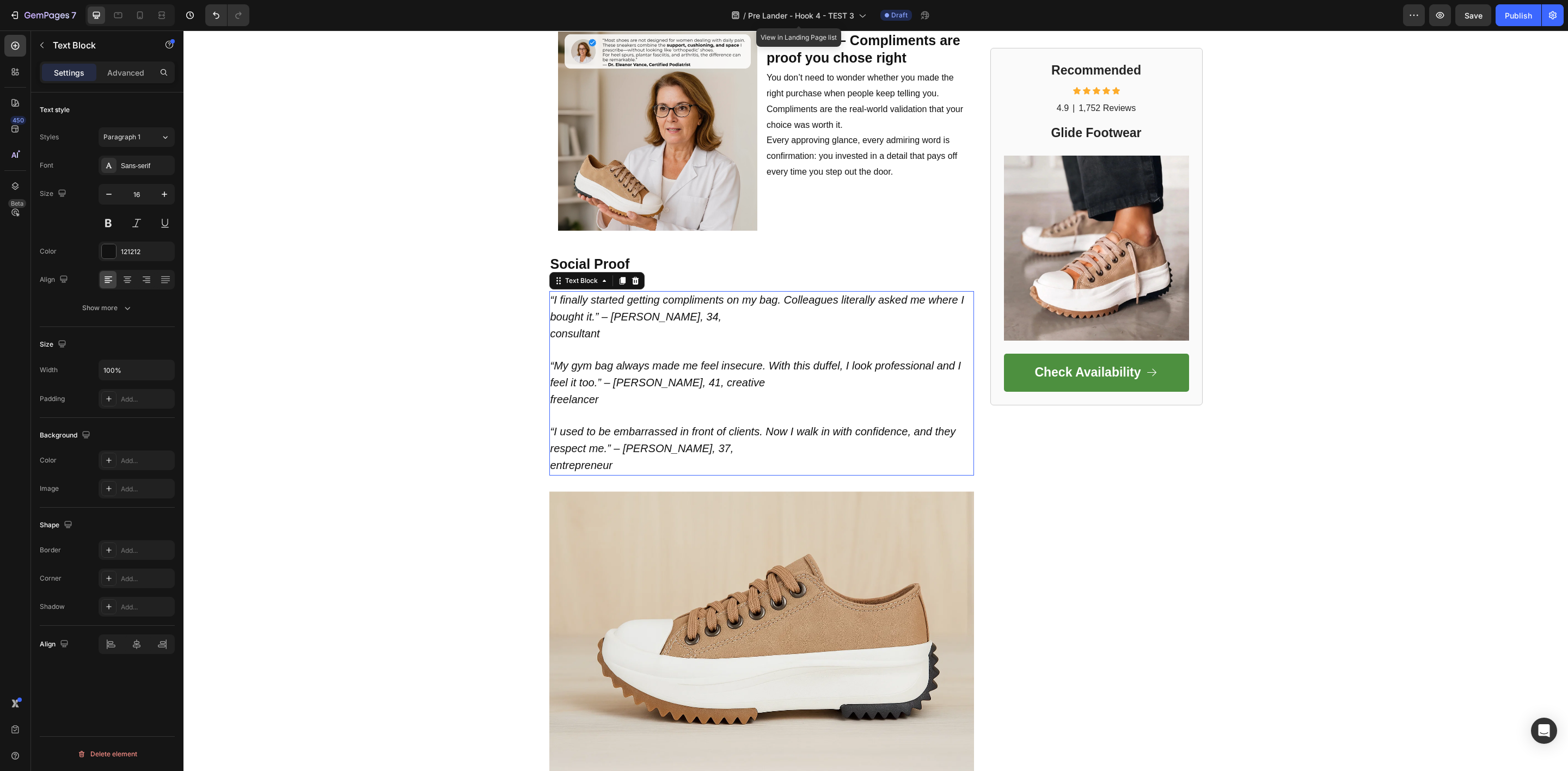
click at [617, 459] on p "“I used to be embarrassed in front of clients. Now I walk in with confidence, a…" at bounding box center [761, 442] width 422 height 66
click at [617, 453] on p "“I used to be embarrassed in front of clients. Now I walk in with confidence, a…" at bounding box center [761, 442] width 422 height 66
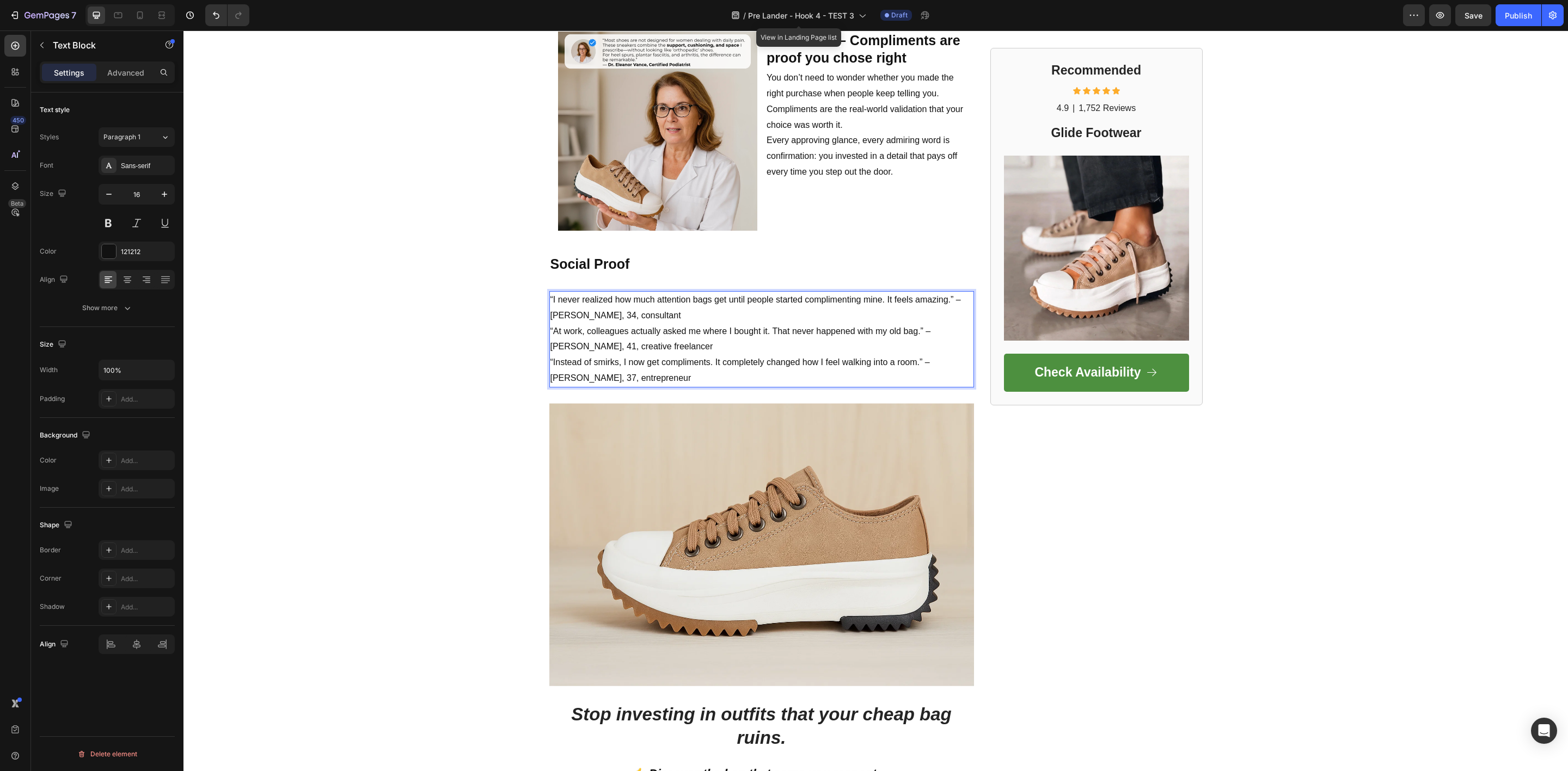
click at [632, 304] on p "“I never realized how much attention bags get until people started complimentin…" at bounding box center [761, 339] width 422 height 94
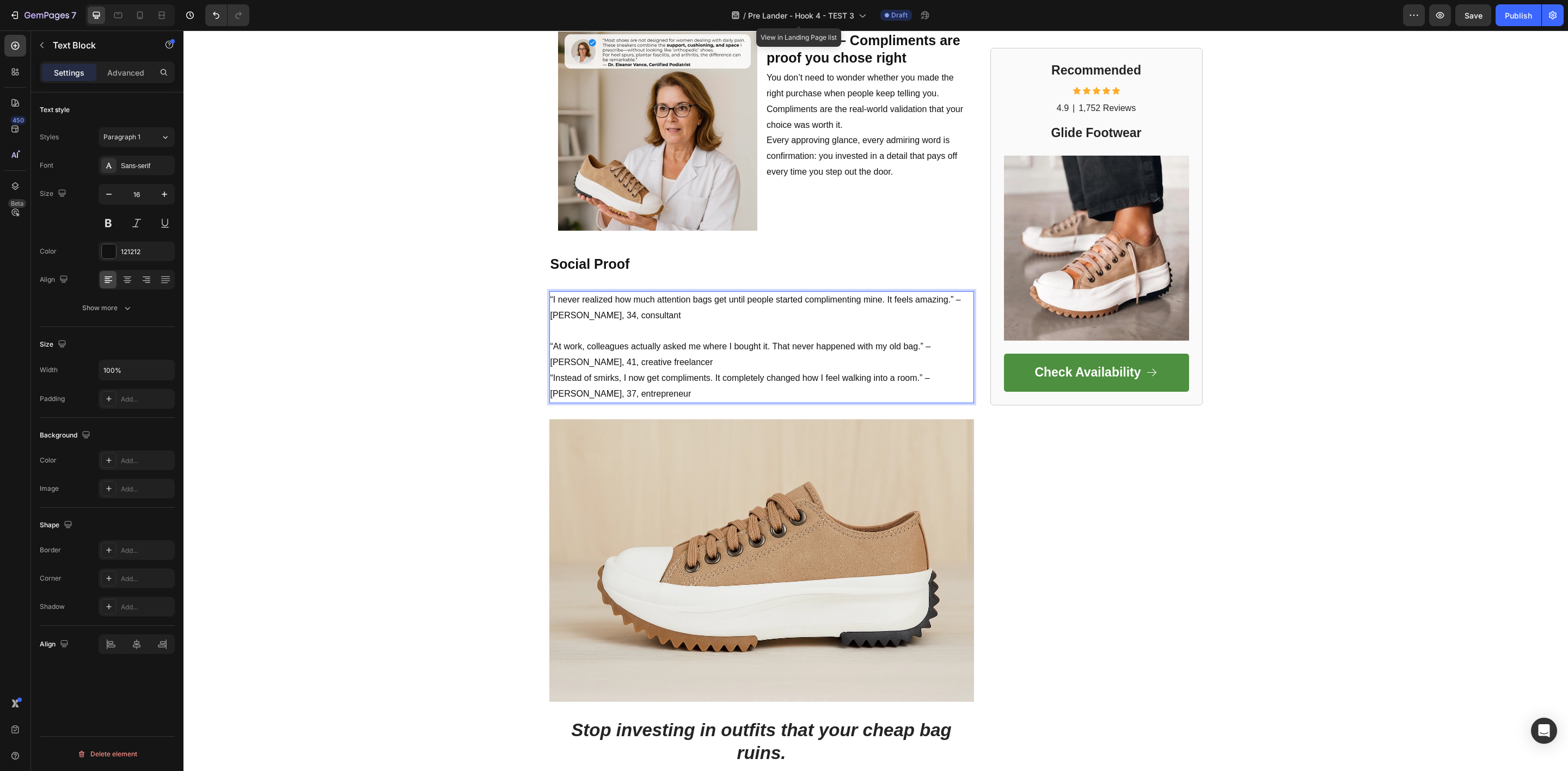
click at [620, 353] on p "⁠⁠⁠⁠⁠⁠⁠ “At work, colleagues actually asked me where I bought it. That never ha…" at bounding box center [761, 363] width 422 height 78
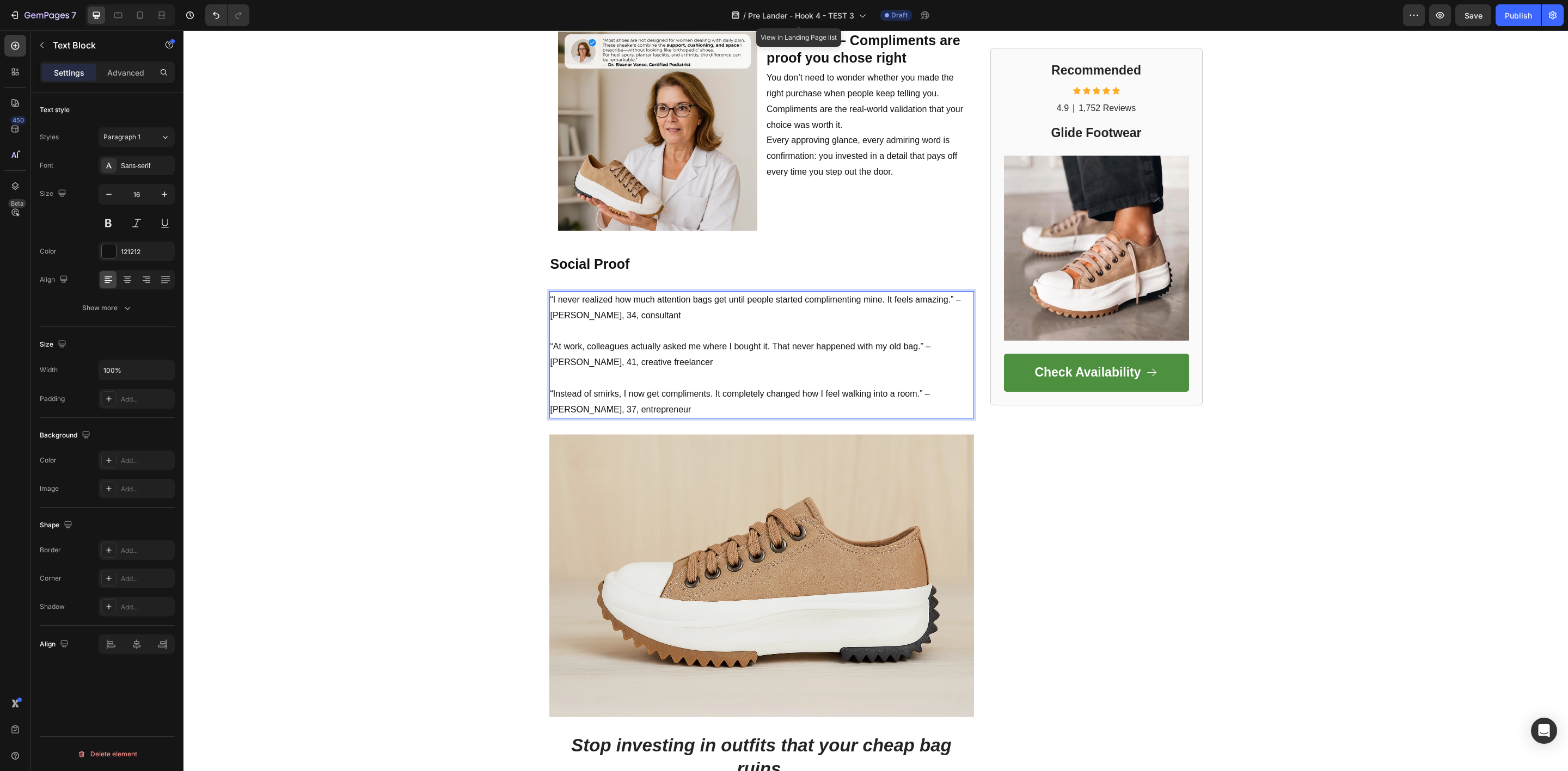
click at [617, 397] on p "⁠⁠⁠⁠⁠⁠⁠ “Instead of smirks, I now get compliments. It completely changed how I …" at bounding box center [761, 394] width 422 height 47
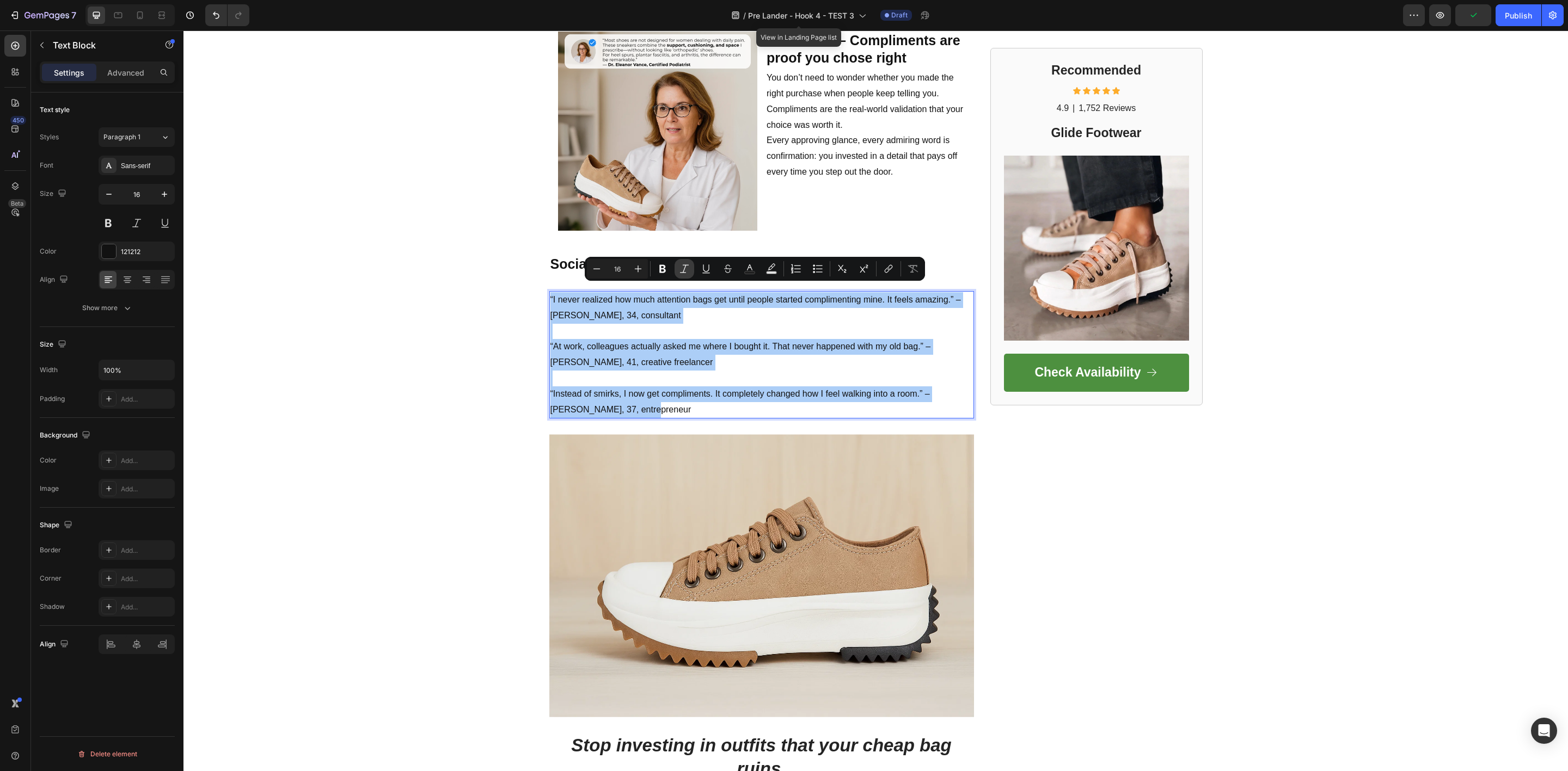
click at [684, 263] on icon "Editor contextual toolbar" at bounding box center [684, 269] width 11 height 11
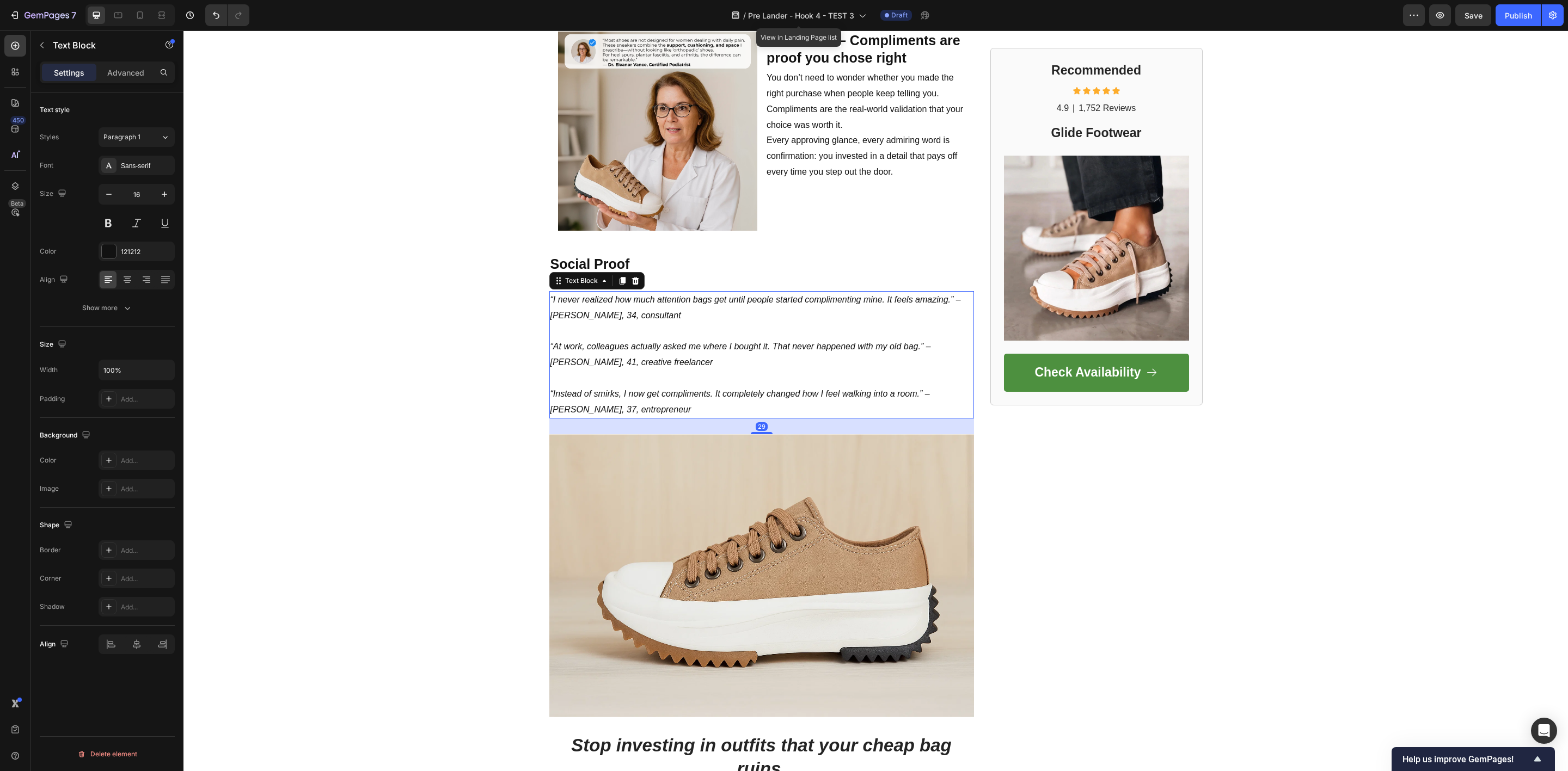
click at [552, 347] on p "“At work, colleagues actually asked me where I bought it. That never happened w…" at bounding box center [761, 347] width 422 height 47
click at [131, 75] on p "Advanced" at bounding box center [125, 72] width 37 height 12
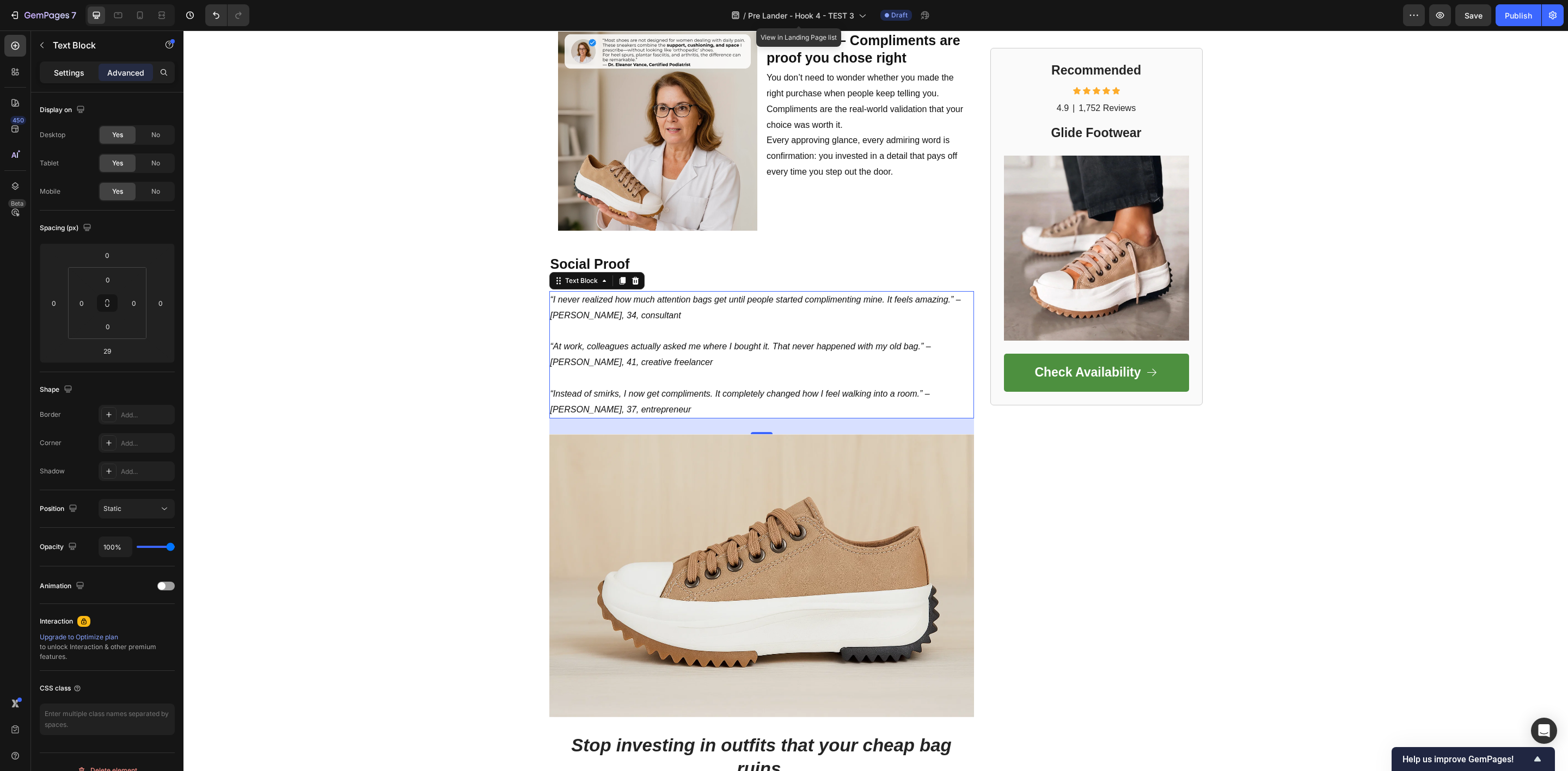
click at [54, 75] on p "Settings" at bounding box center [69, 72] width 30 height 12
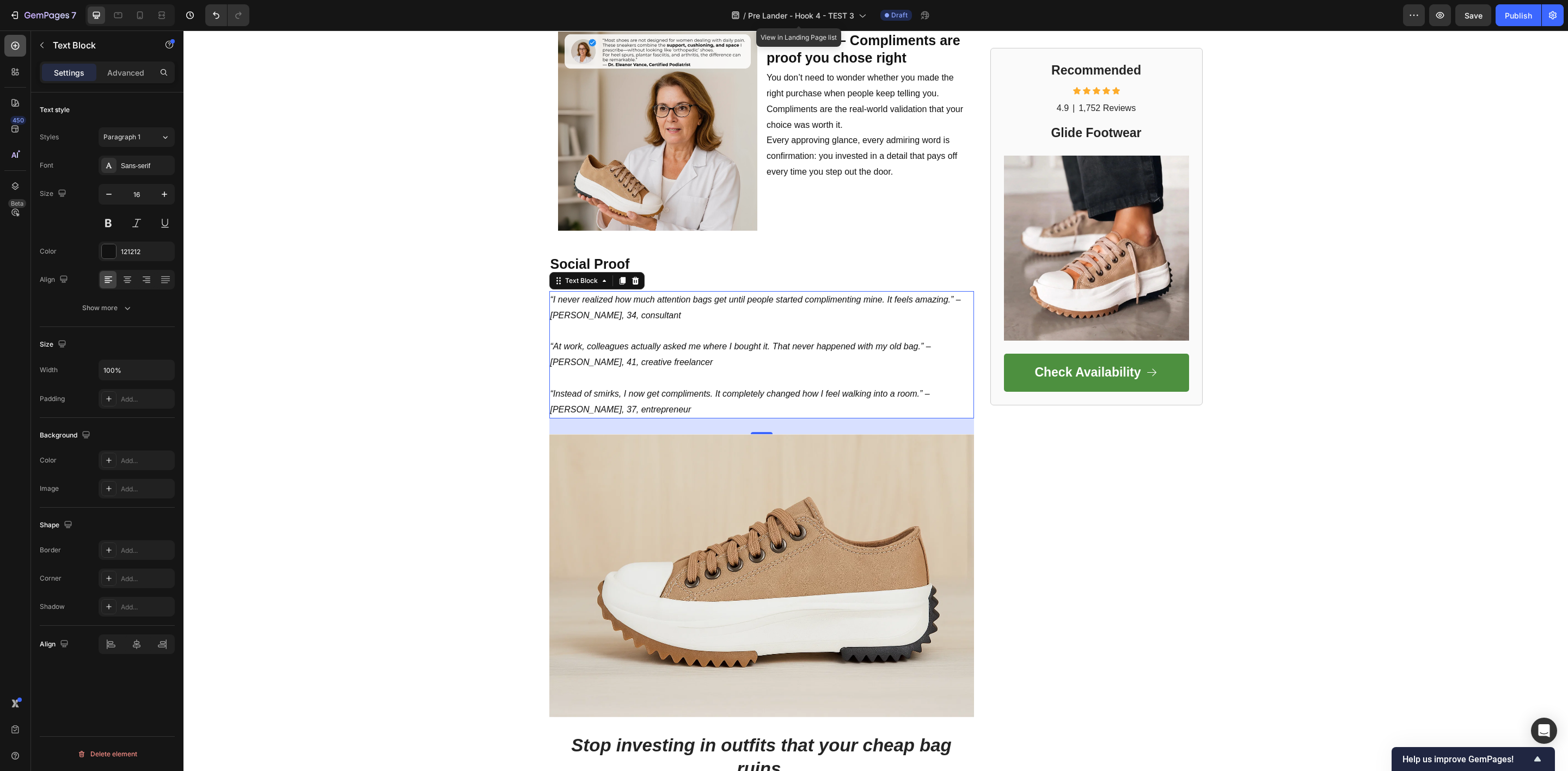
click at [5, 48] on div at bounding box center [15, 46] width 22 height 22
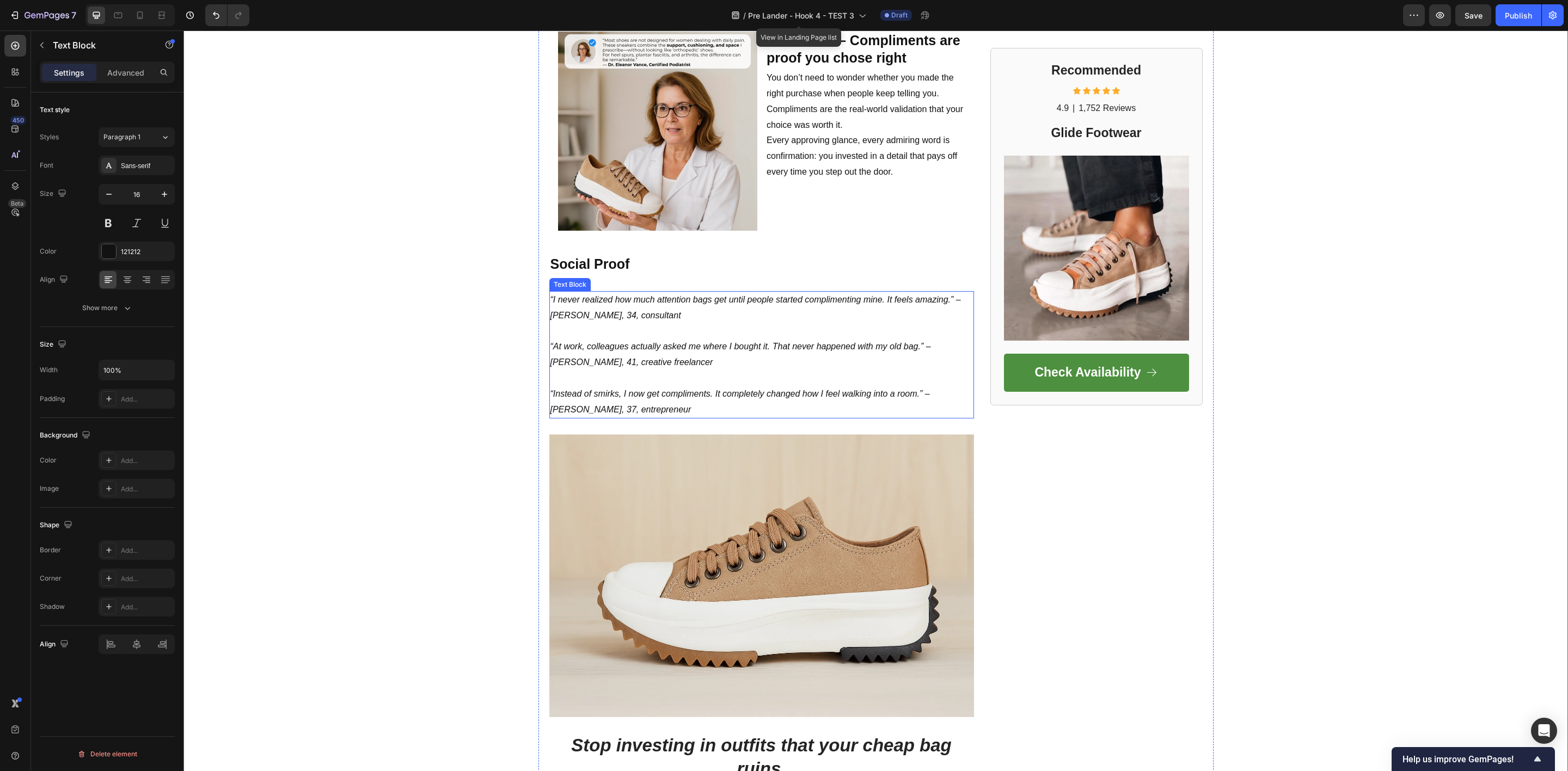
click at [623, 342] on icon "“At work, colleagues actually asked me where I bought it. That never happened w…" at bounding box center [740, 354] width 380 height 25
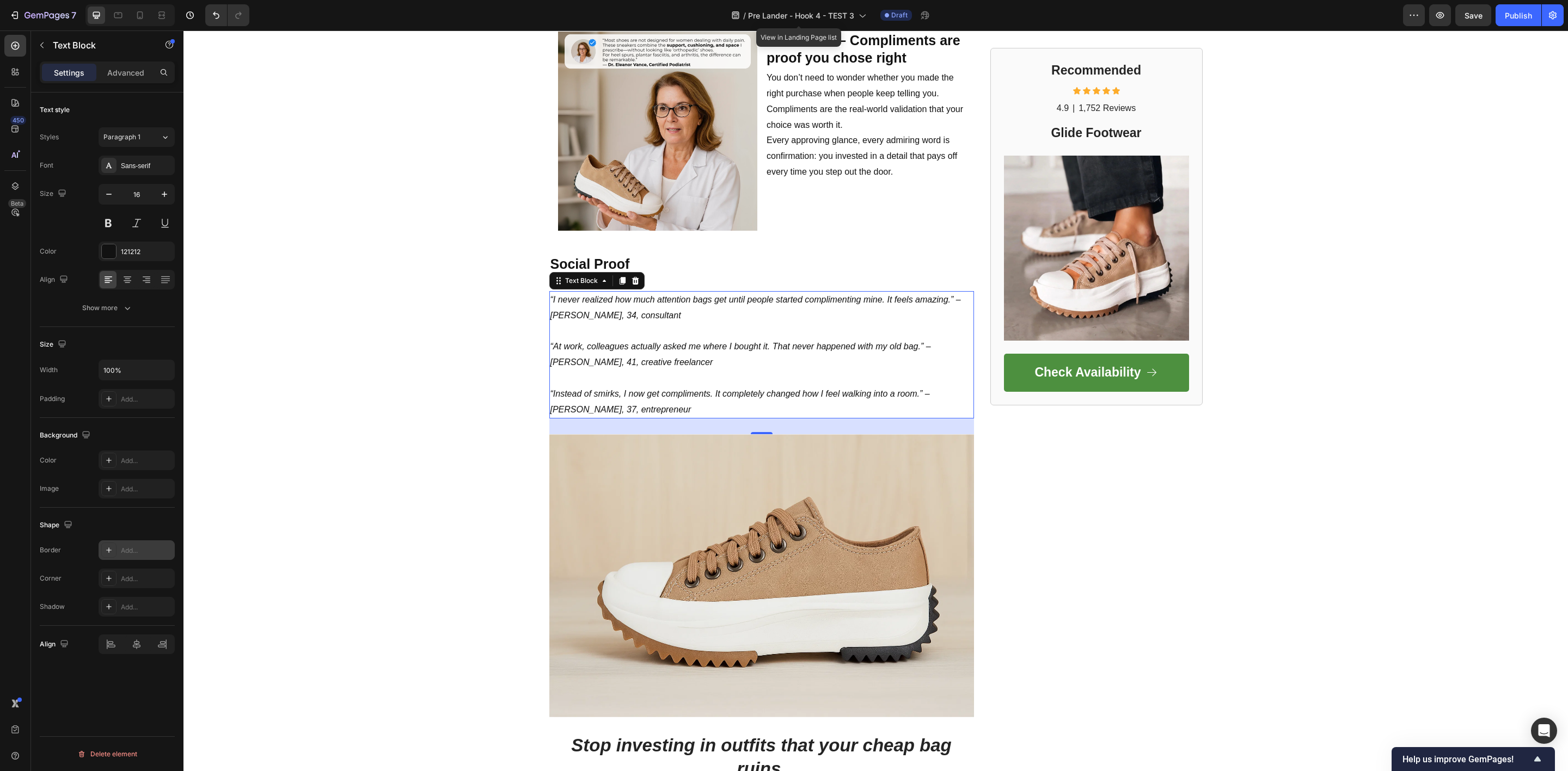
click at [121, 555] on div "Add..." at bounding box center [147, 551] width 51 height 10
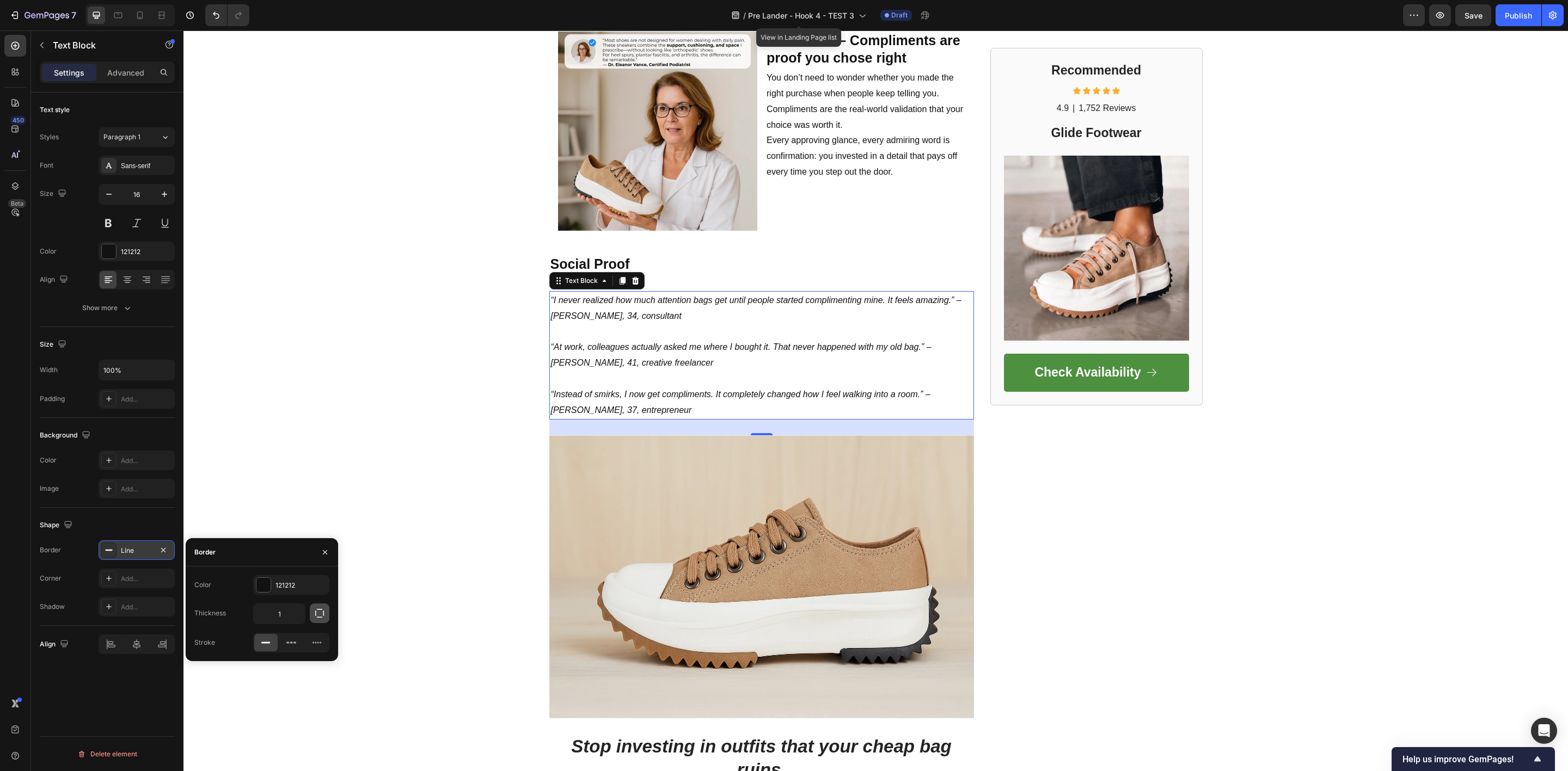
click at [321, 621] on button "button" at bounding box center [320, 613] width 19 height 19
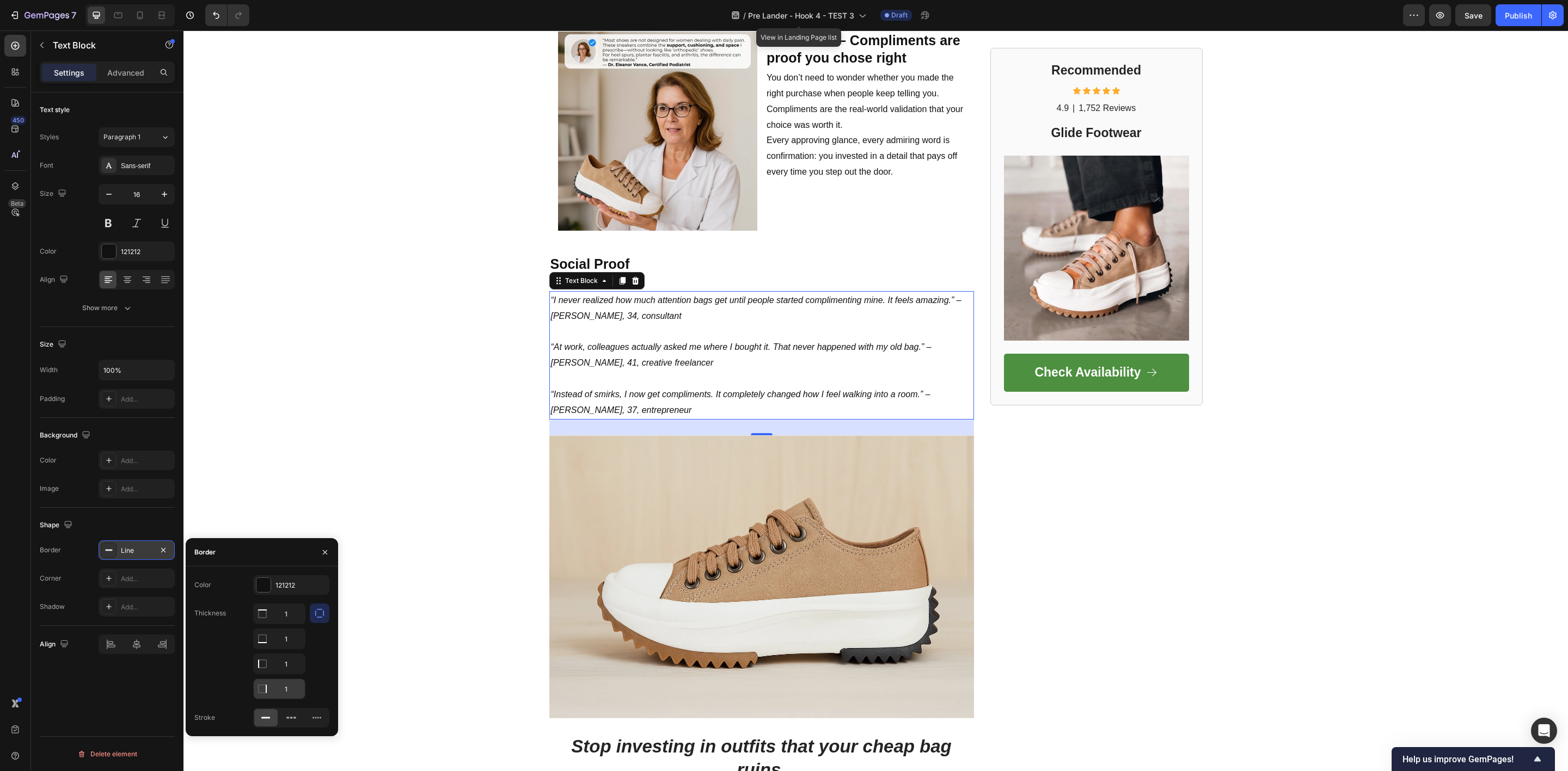
click at [273, 689] on input "1" at bounding box center [279, 689] width 51 height 19
click at [299, 665] on input "1" at bounding box center [279, 664] width 51 height 19
type input "0"
click at [303, 644] on input "1" at bounding box center [279, 639] width 51 height 19
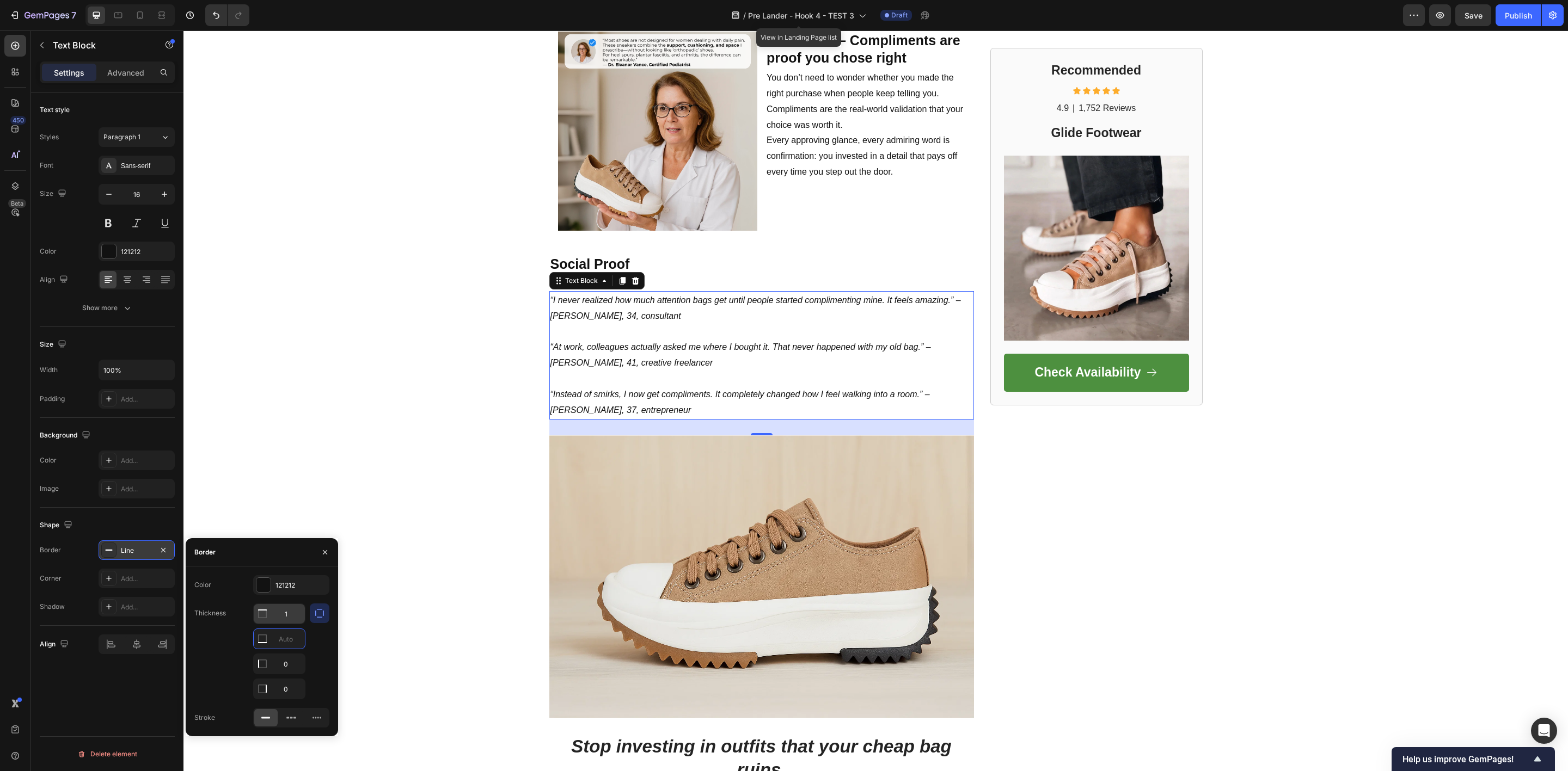
type input "0"
click at [292, 616] on input "1" at bounding box center [279, 614] width 51 height 19
type input "0"
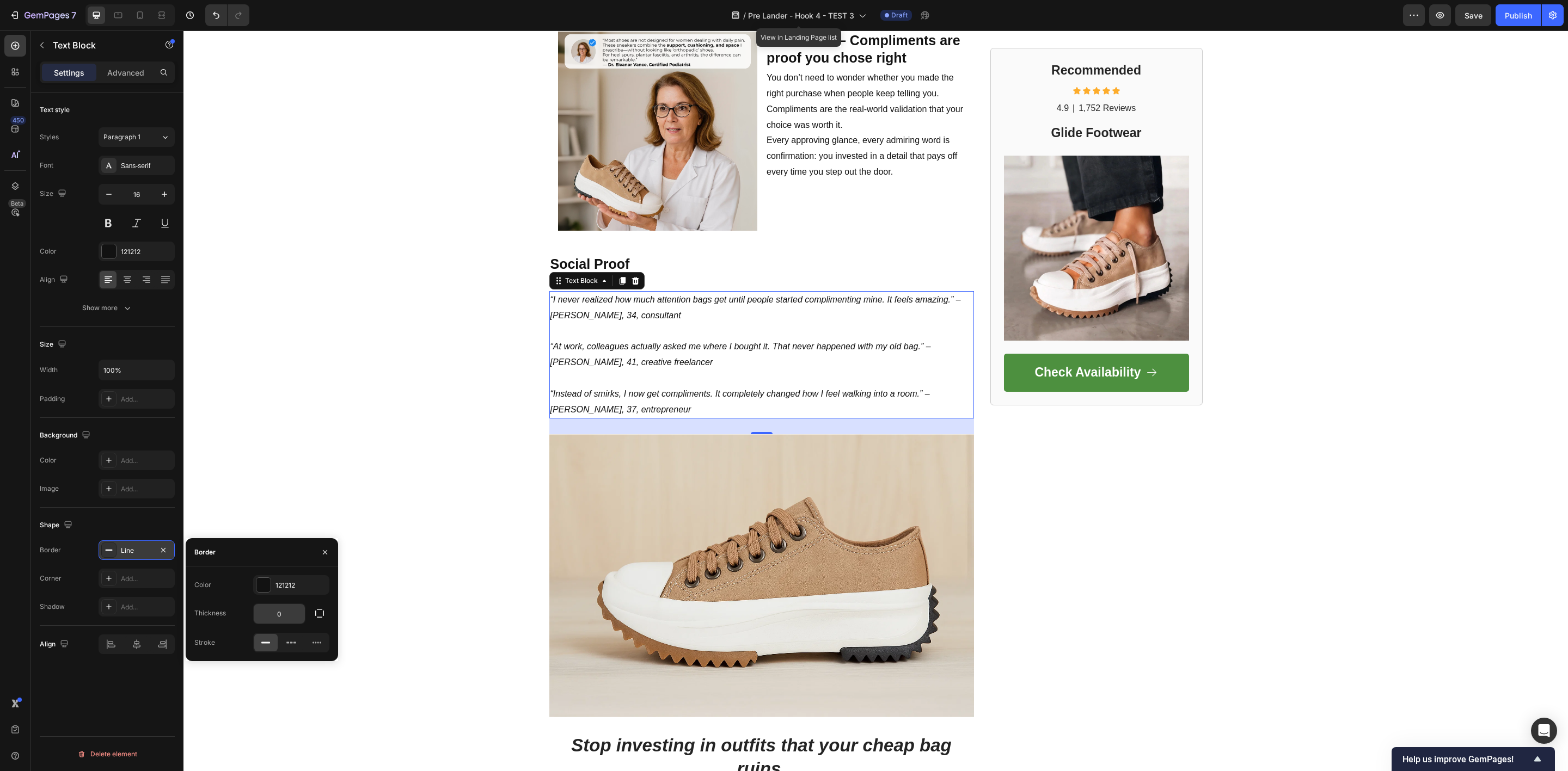
click at [286, 616] on input "0" at bounding box center [279, 614] width 51 height 19
click at [323, 608] on icon "button" at bounding box center [320, 613] width 11 height 11
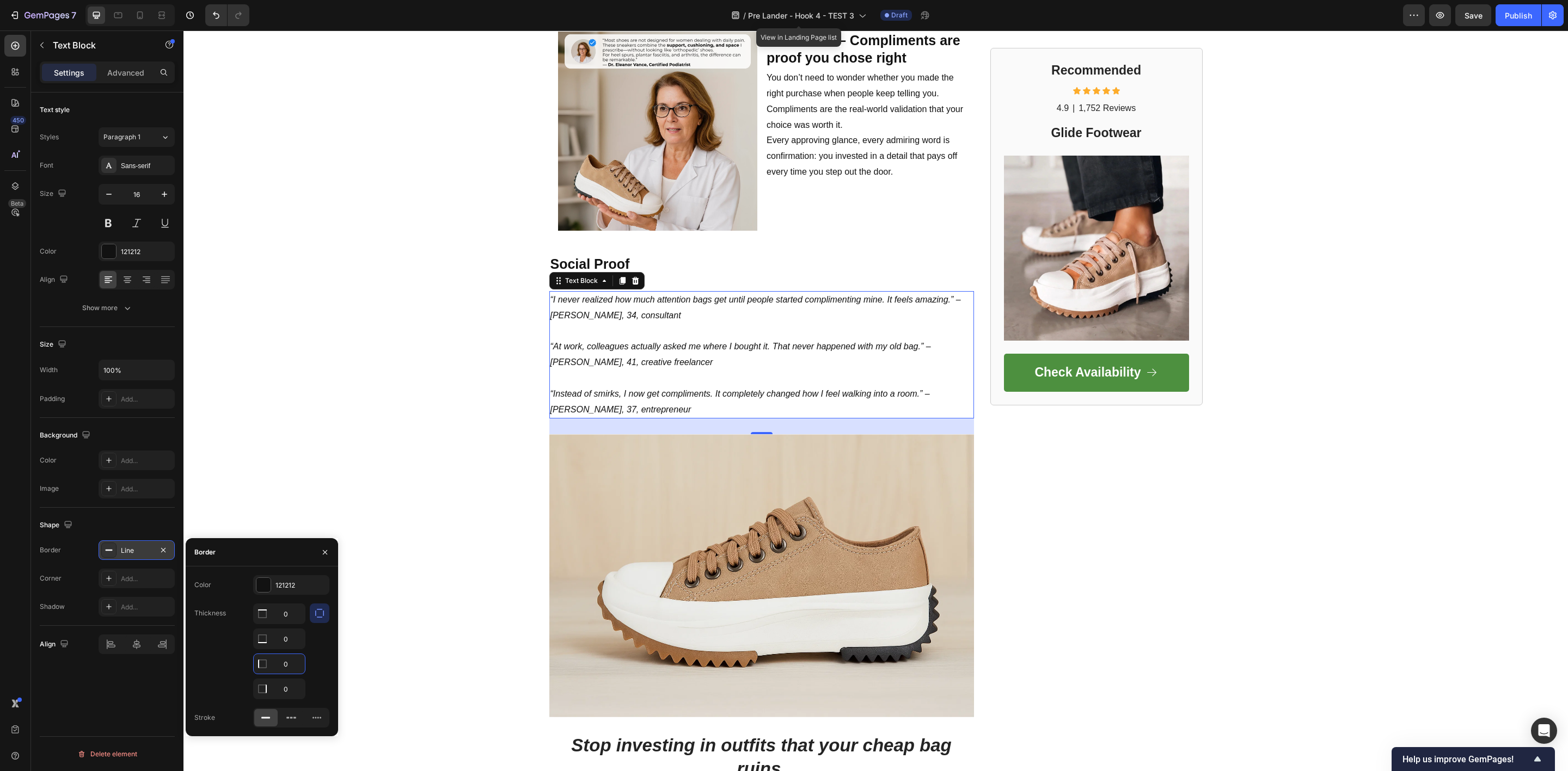
click at [295, 665] on input "0" at bounding box center [279, 664] width 51 height 19
type input "4"
click at [282, 582] on div "121212" at bounding box center [292, 585] width 32 height 10
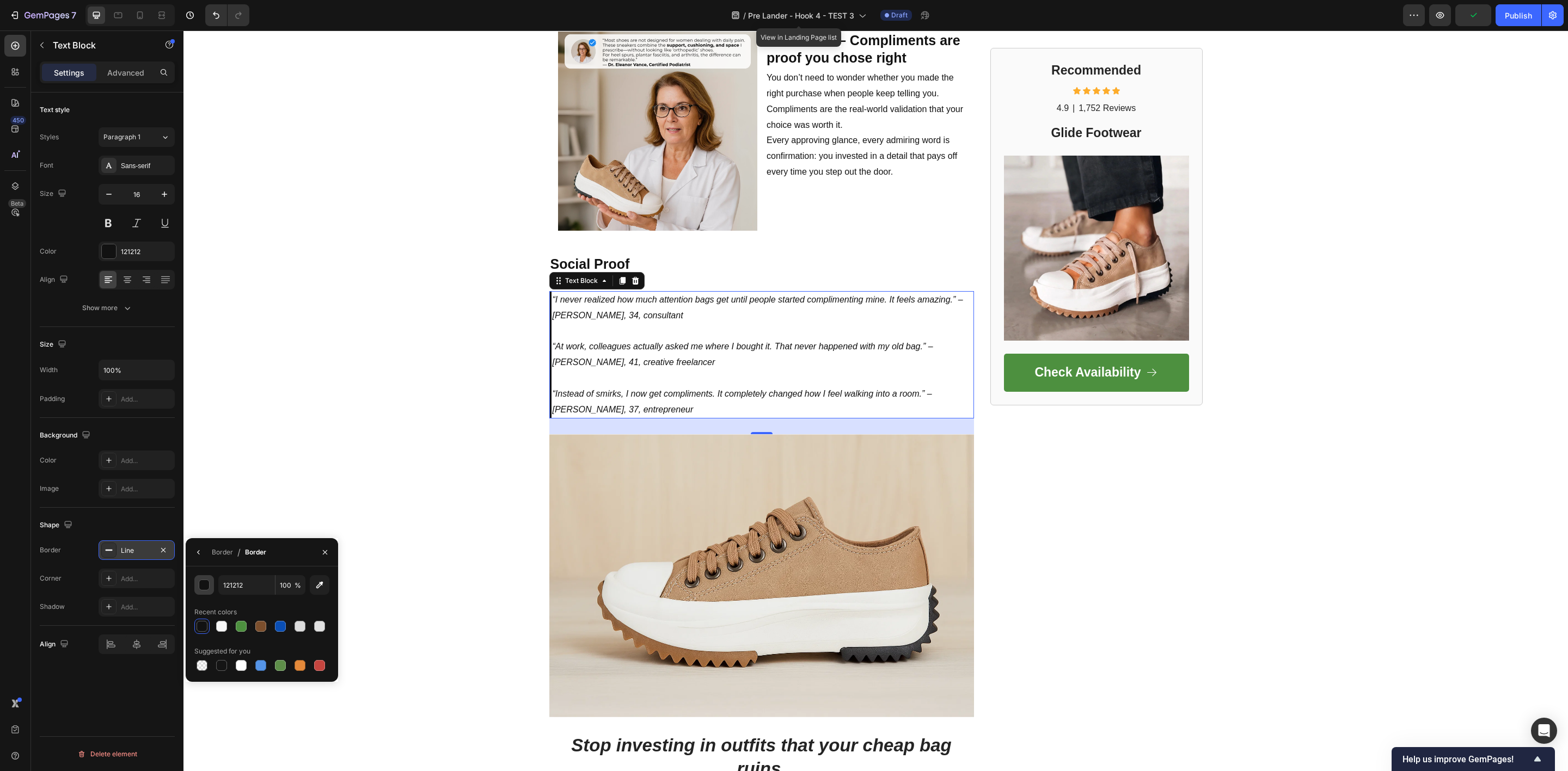
click at [208, 585] on div "button" at bounding box center [205, 585] width 11 height 11
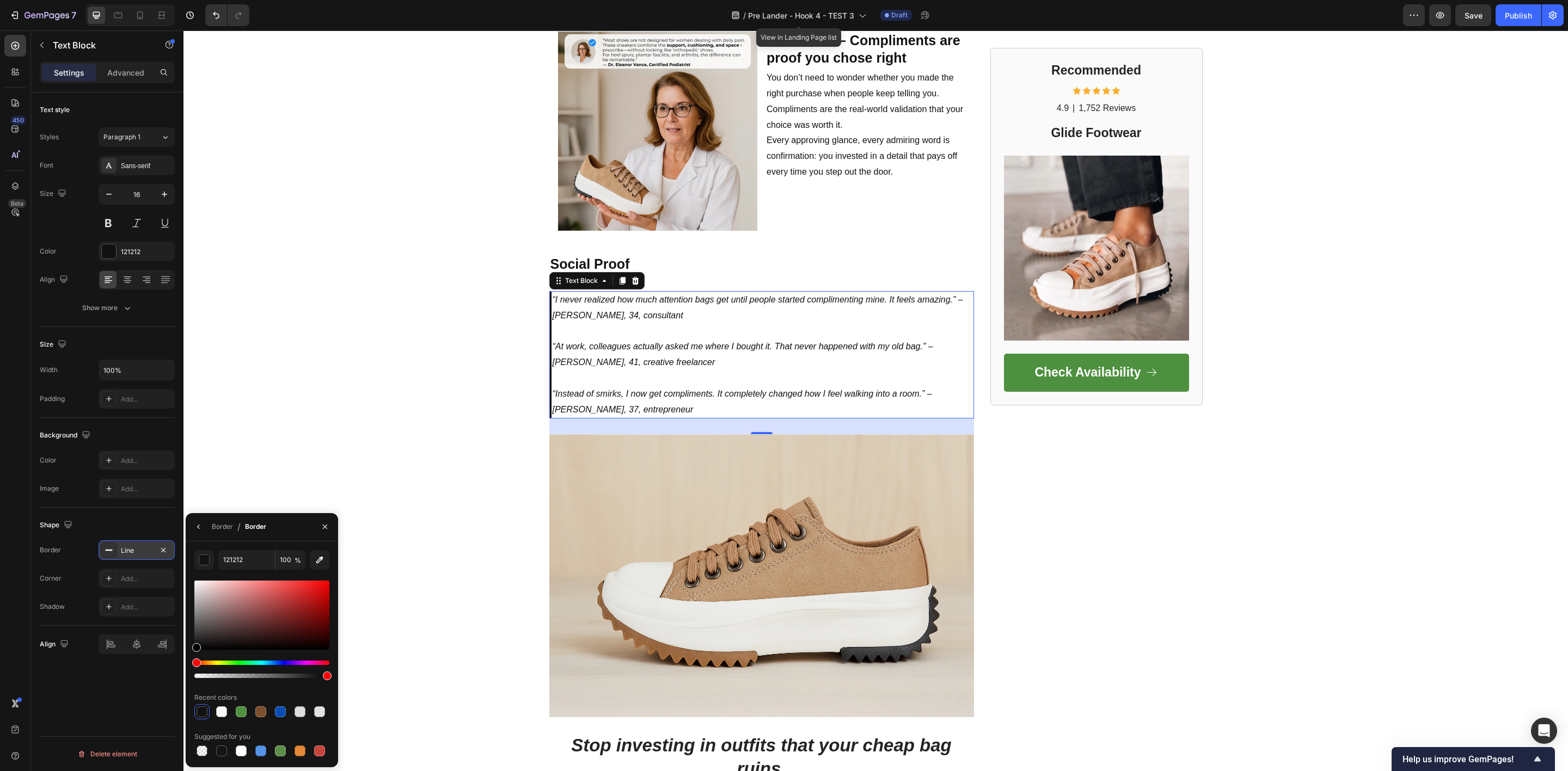
click at [250, 678] on div at bounding box center [262, 675] width 135 height 4
type input "000000"
type input "42"
drag, startPoint x: 198, startPoint y: 645, endPoint x: 195, endPoint y: 611, distance: 34.1
click at [195, 611] on div at bounding box center [197, 613] width 9 height 9
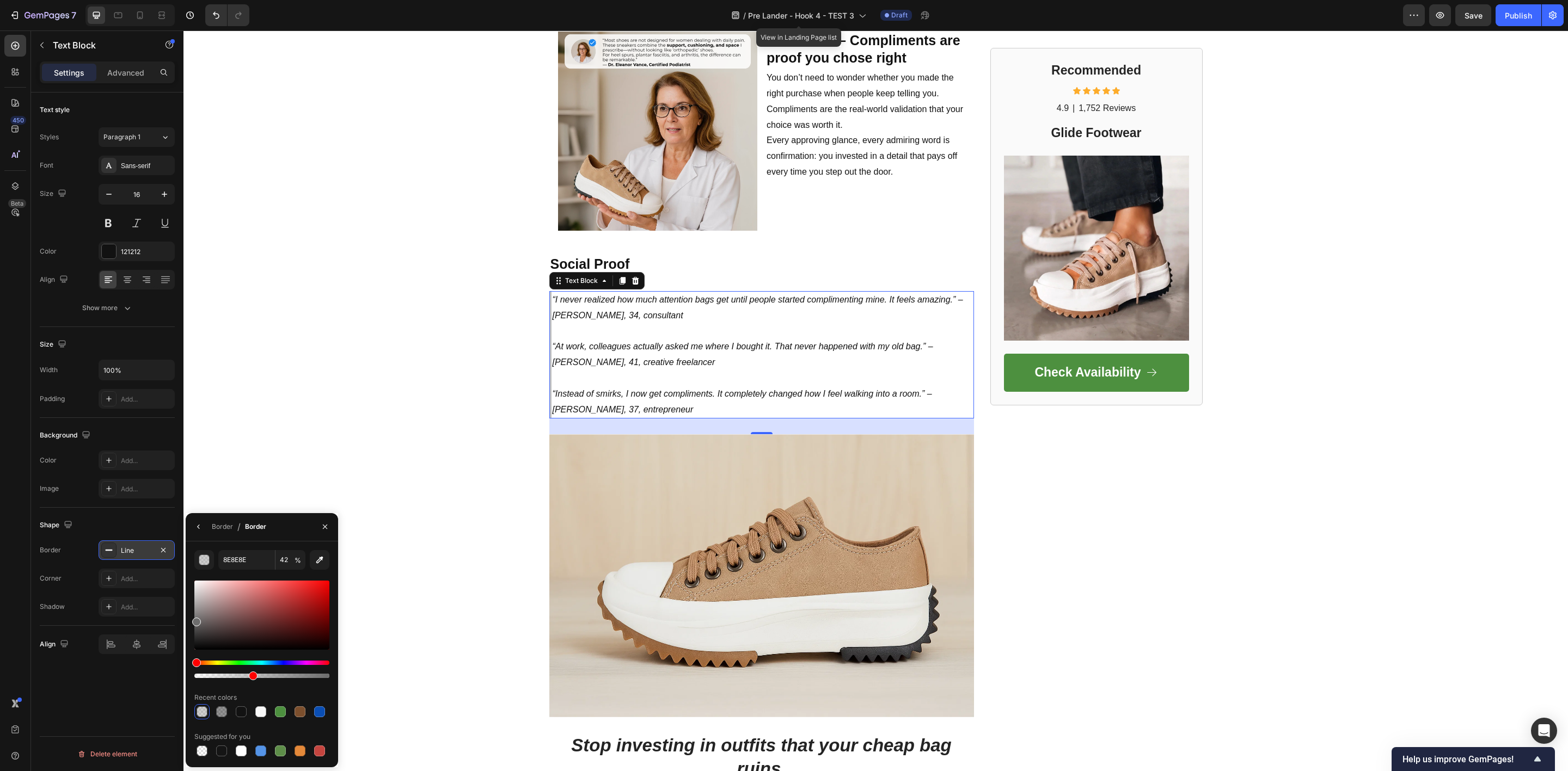
drag, startPoint x: 198, startPoint y: 615, endPoint x: 192, endPoint y: 619, distance: 7.2
click at [192, 619] on div at bounding box center [197, 622] width 9 height 9
click at [237, 711] on div at bounding box center [241, 712] width 11 height 11
type input "000000"
click at [198, 526] on icon "button" at bounding box center [198, 526] width 2 height 4
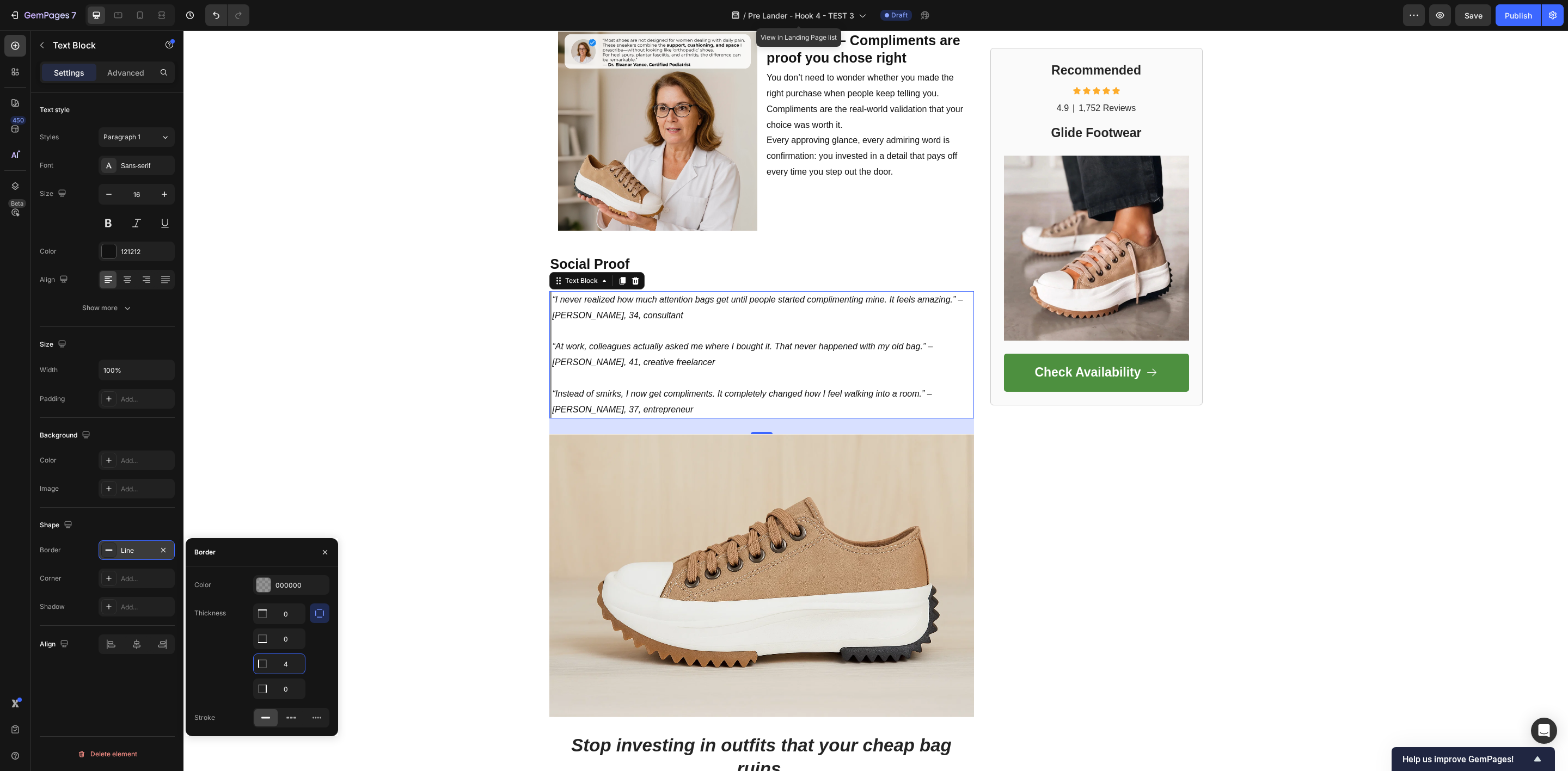
type input "5"
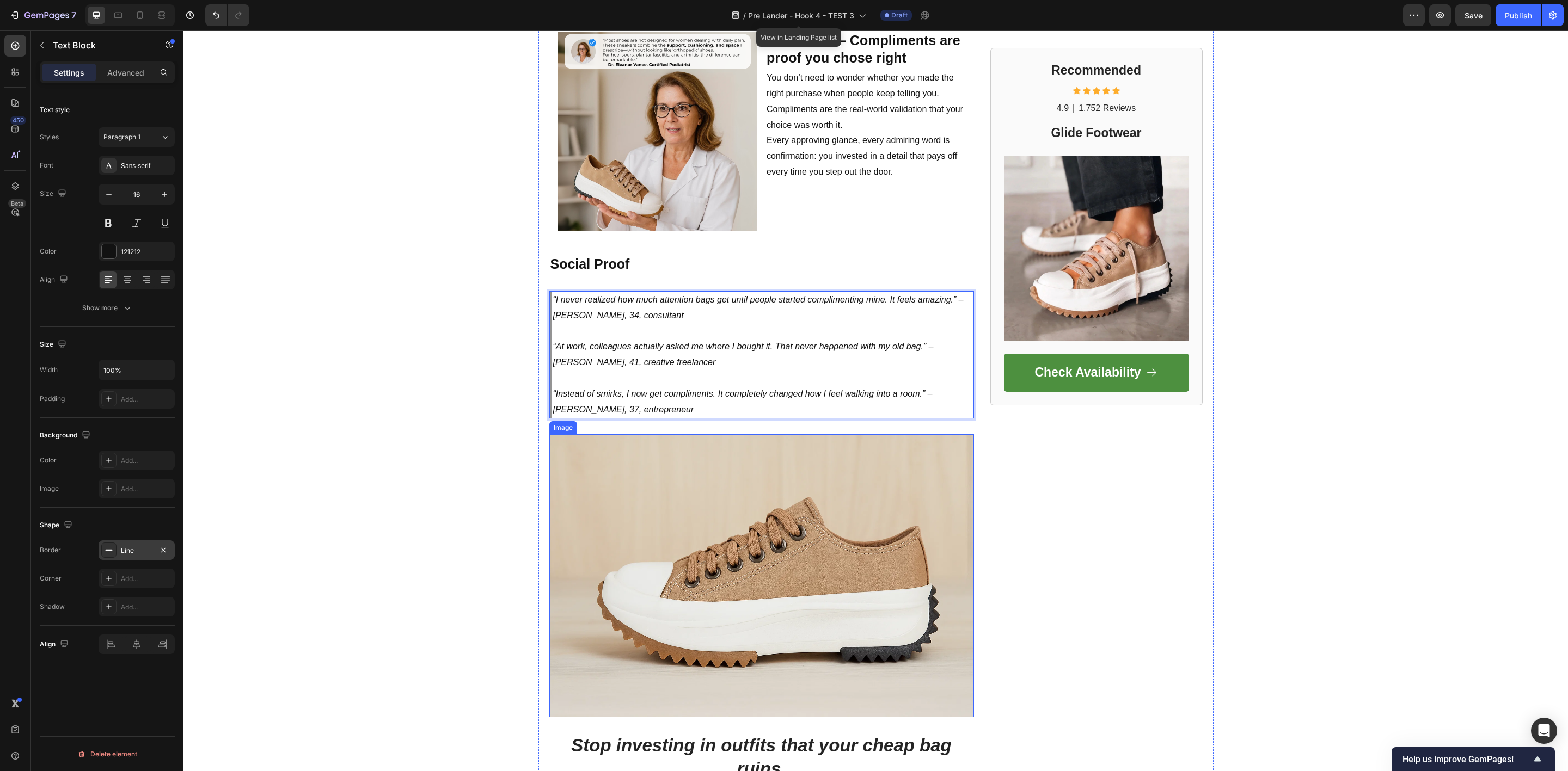
click at [634, 555] on img at bounding box center [761, 576] width 425 height 283
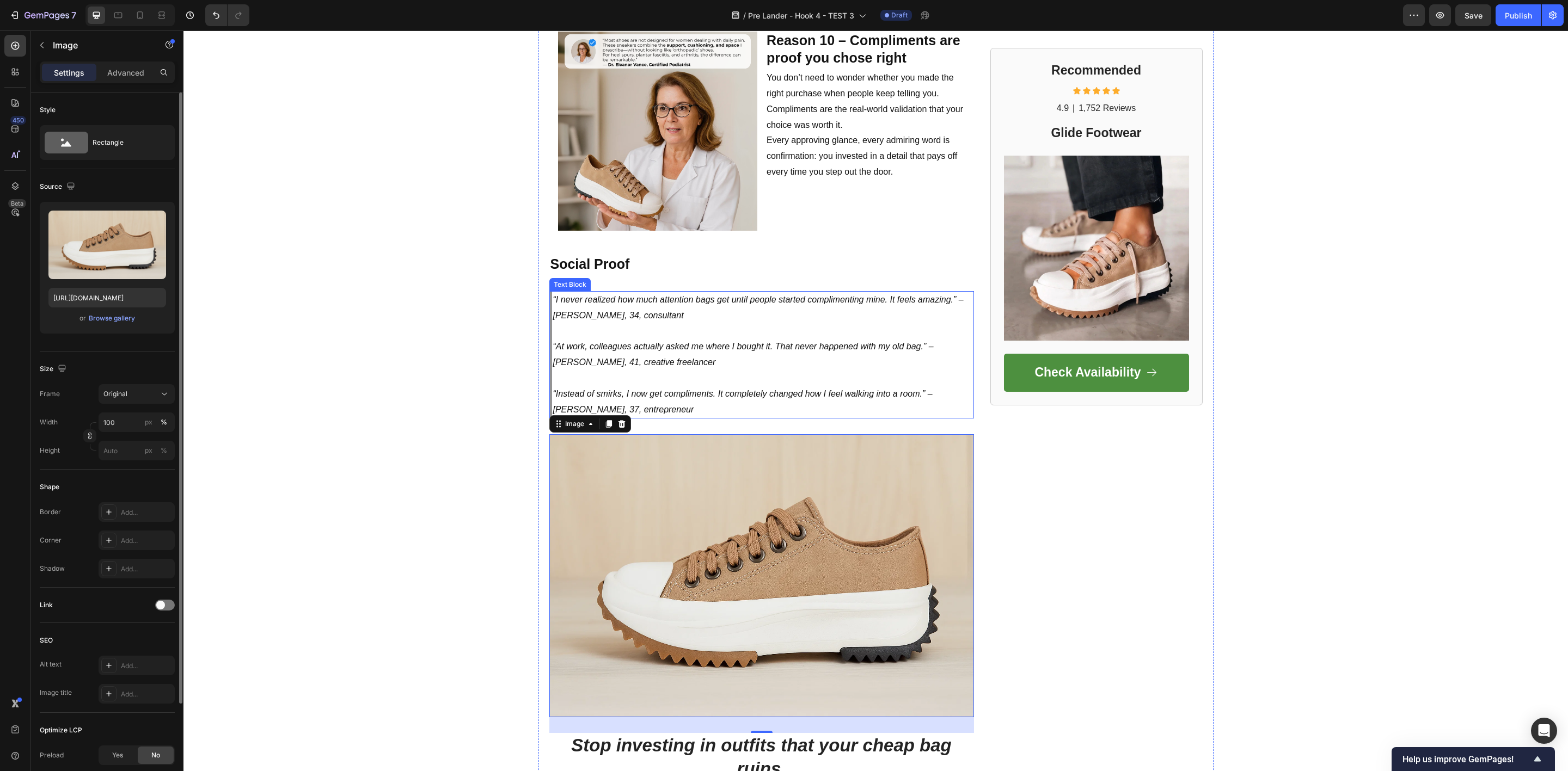
click at [595, 310] on icon "“I never realized how much attention bags get until people started complimentin…" at bounding box center [758, 307] width 410 height 25
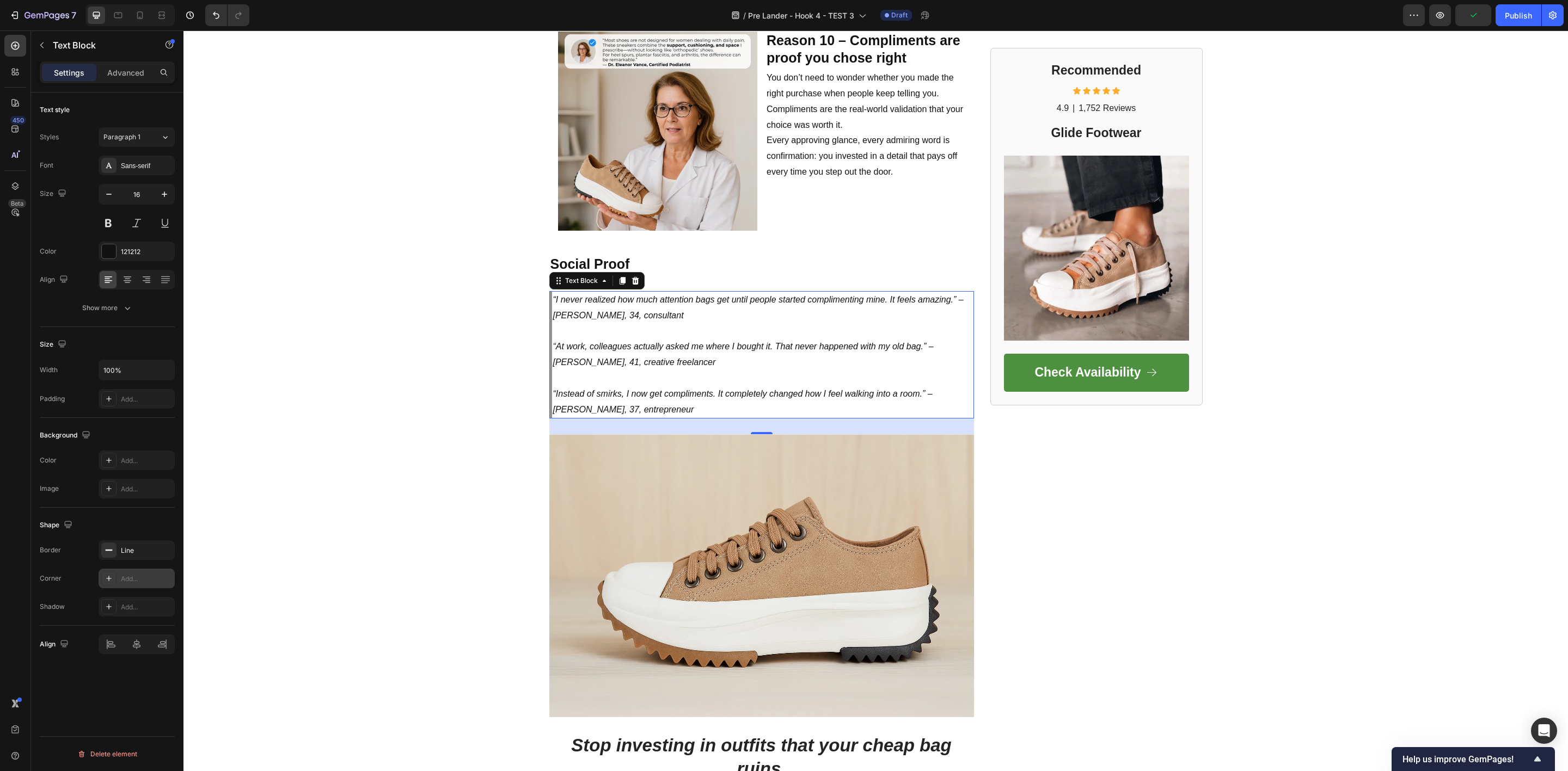
click at [113, 582] on icon at bounding box center [109, 579] width 9 height 9
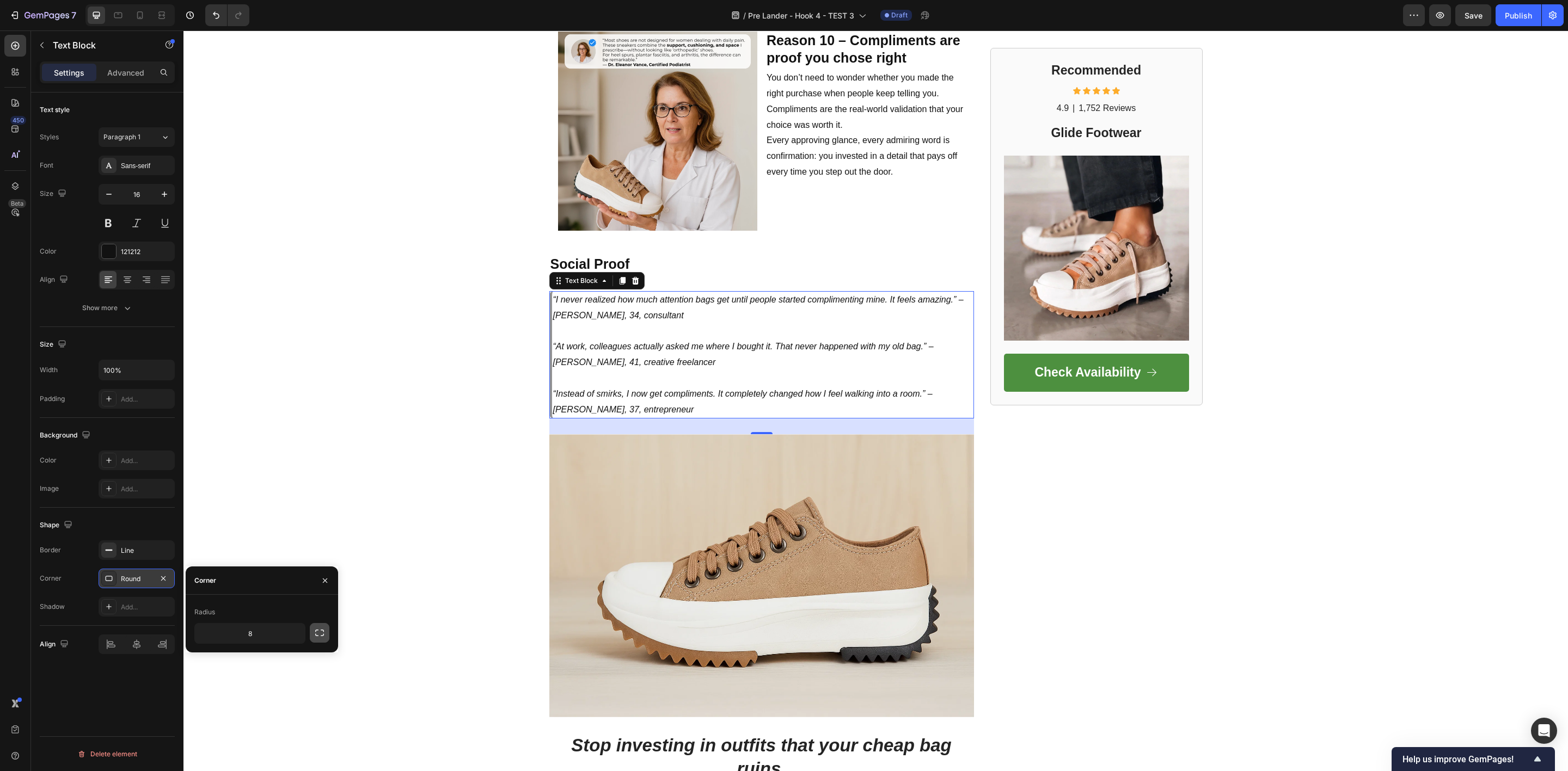
click at [314, 636] on icon "button" at bounding box center [320, 633] width 11 height 11
click at [319, 636] on icon "button" at bounding box center [320, 633] width 11 height 11
type input "15"
click at [85, 529] on div "Shape" at bounding box center [107, 525] width 135 height 18
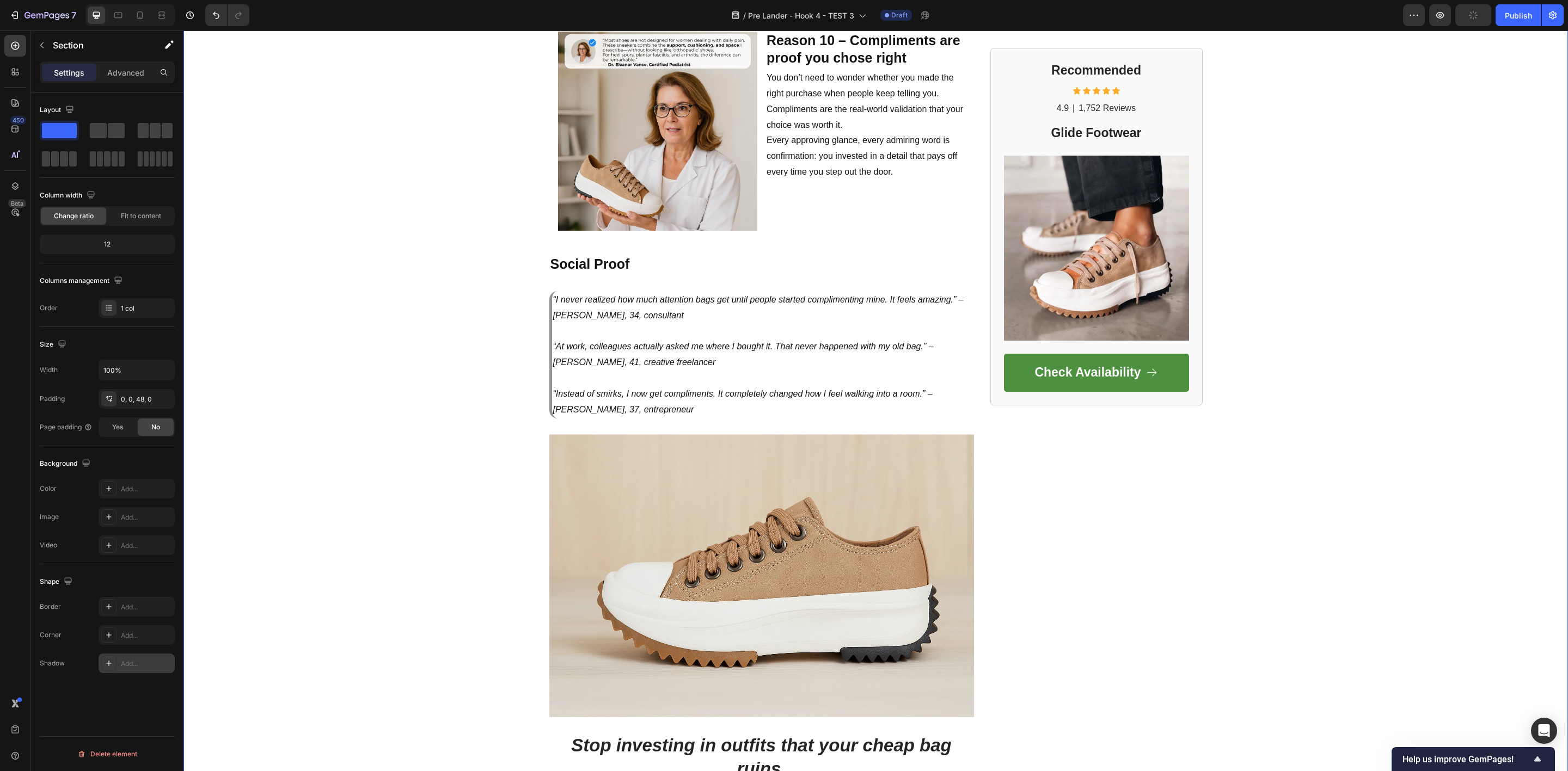
click at [125, 673] on div "Add..." at bounding box center [136, 663] width 76 height 19
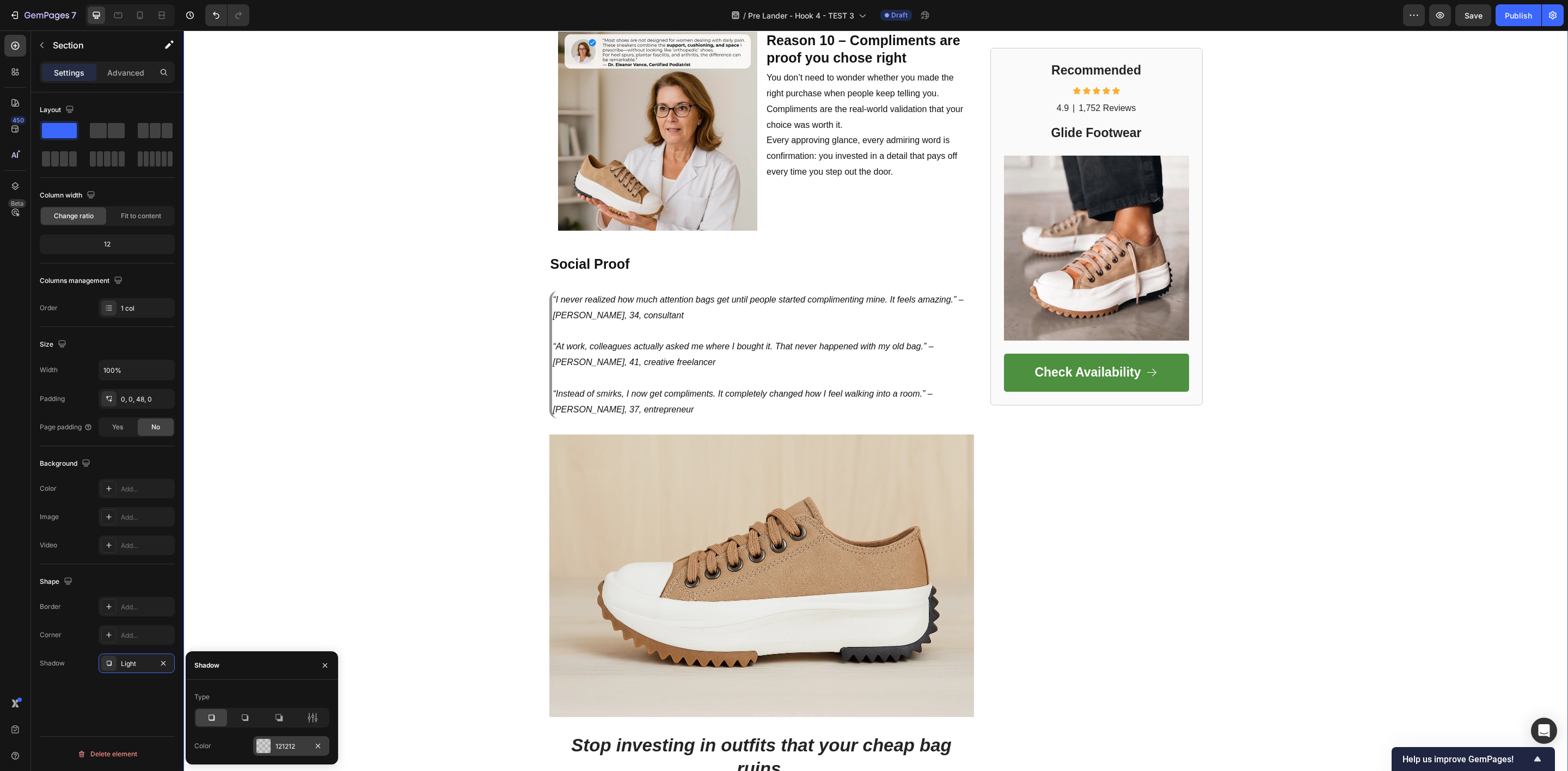
click at [273, 741] on div "121212" at bounding box center [291, 746] width 76 height 19
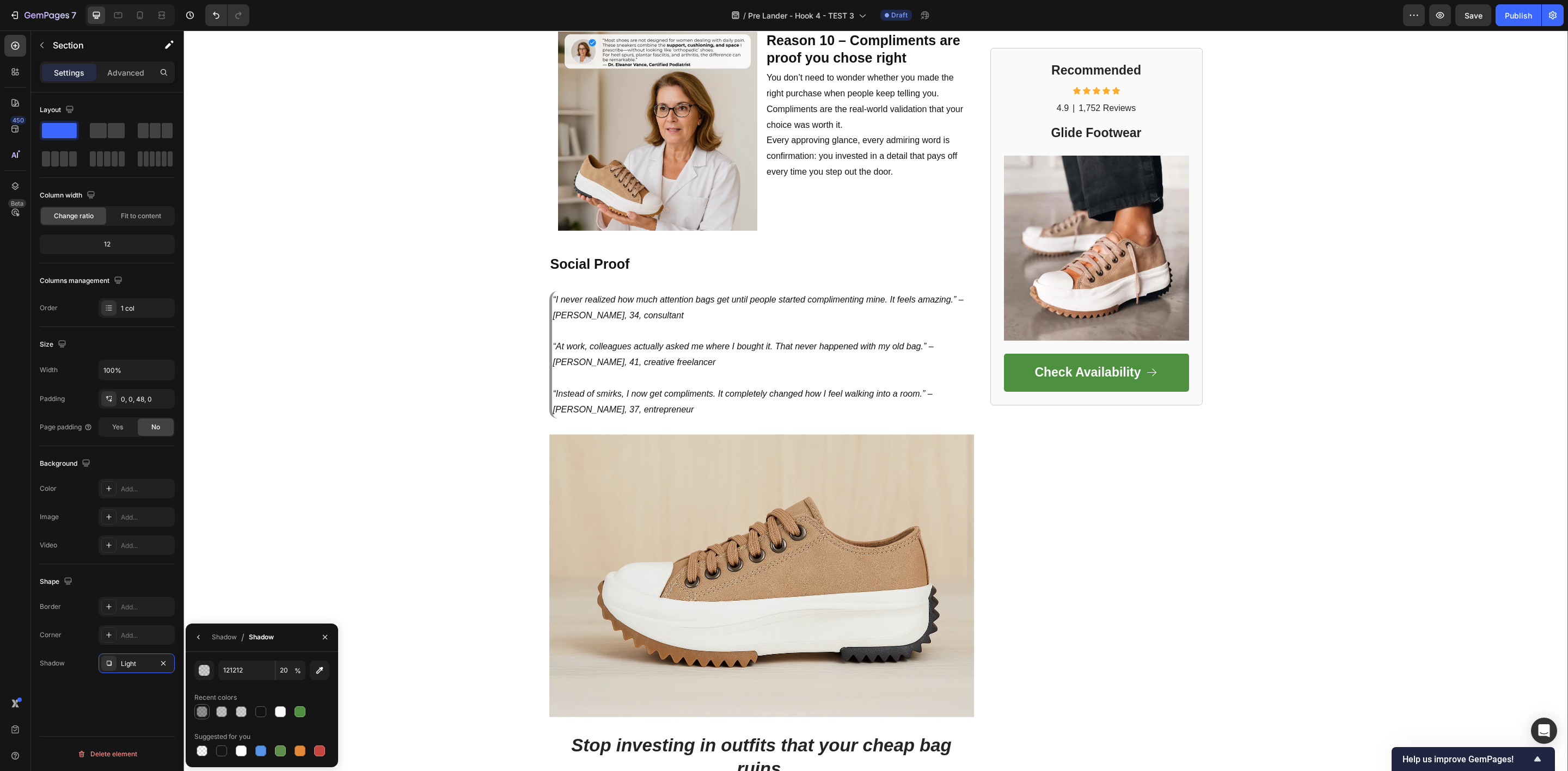
click at [203, 714] on div at bounding box center [202, 712] width 11 height 11
type input "000000"
type input "42"
click at [196, 637] on icon "button" at bounding box center [198, 637] width 9 height 9
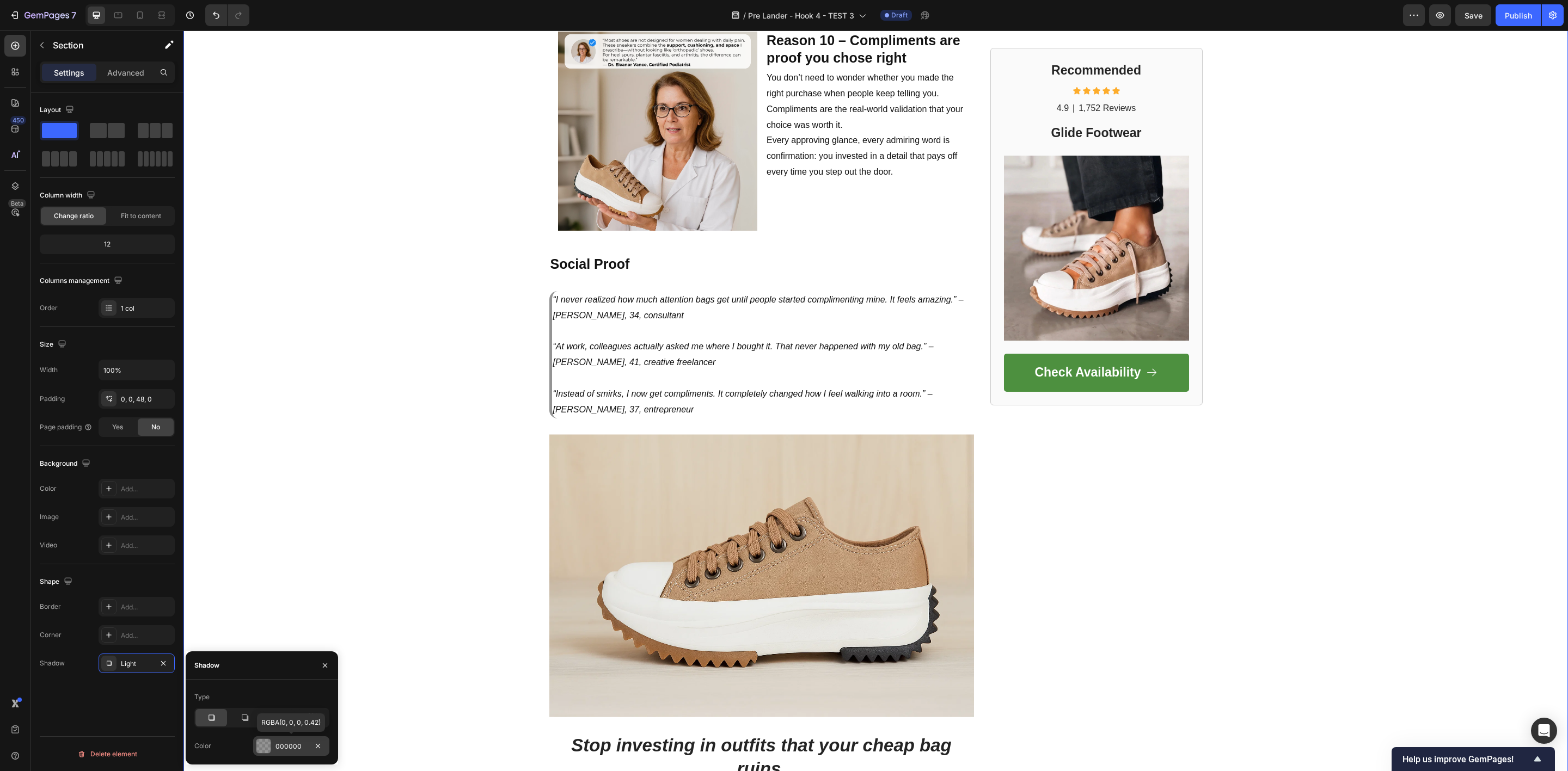
click at [267, 748] on div at bounding box center [263, 746] width 14 height 14
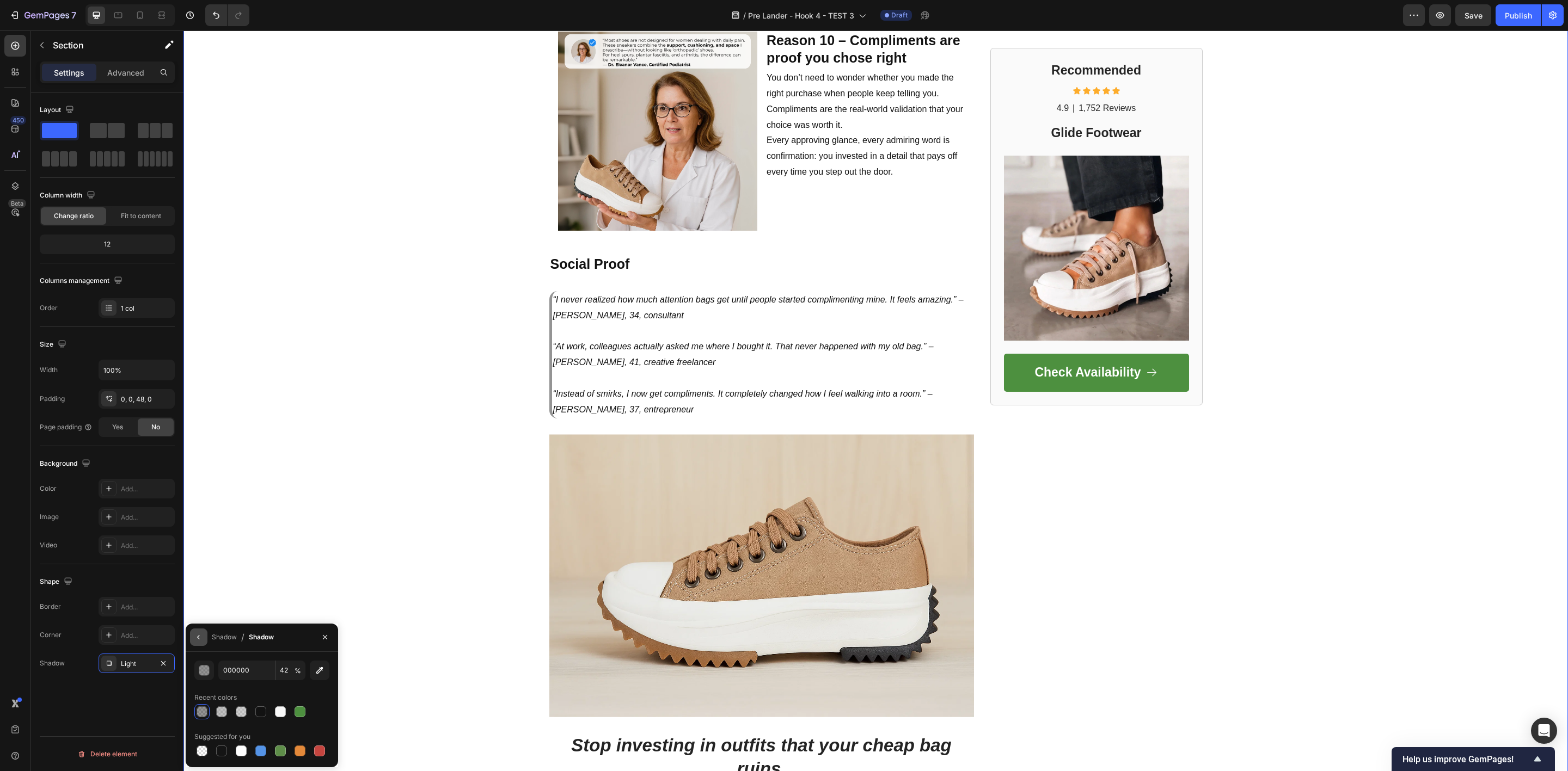
click at [199, 638] on icon "button" at bounding box center [198, 637] width 9 height 9
click at [211, 722] on icon at bounding box center [211, 718] width 11 height 11
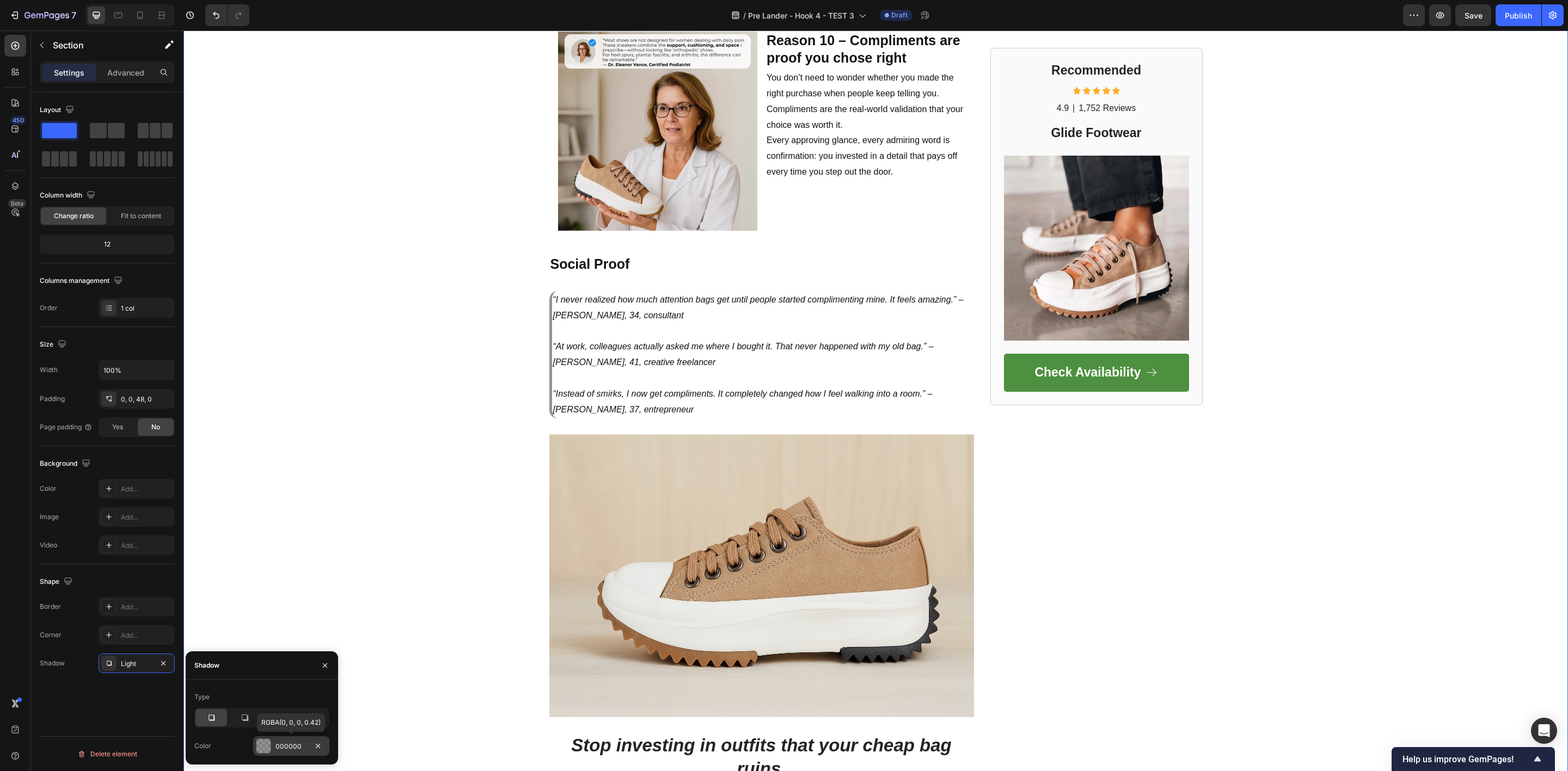
click at [280, 752] on div "000000" at bounding box center [291, 746] width 76 height 19
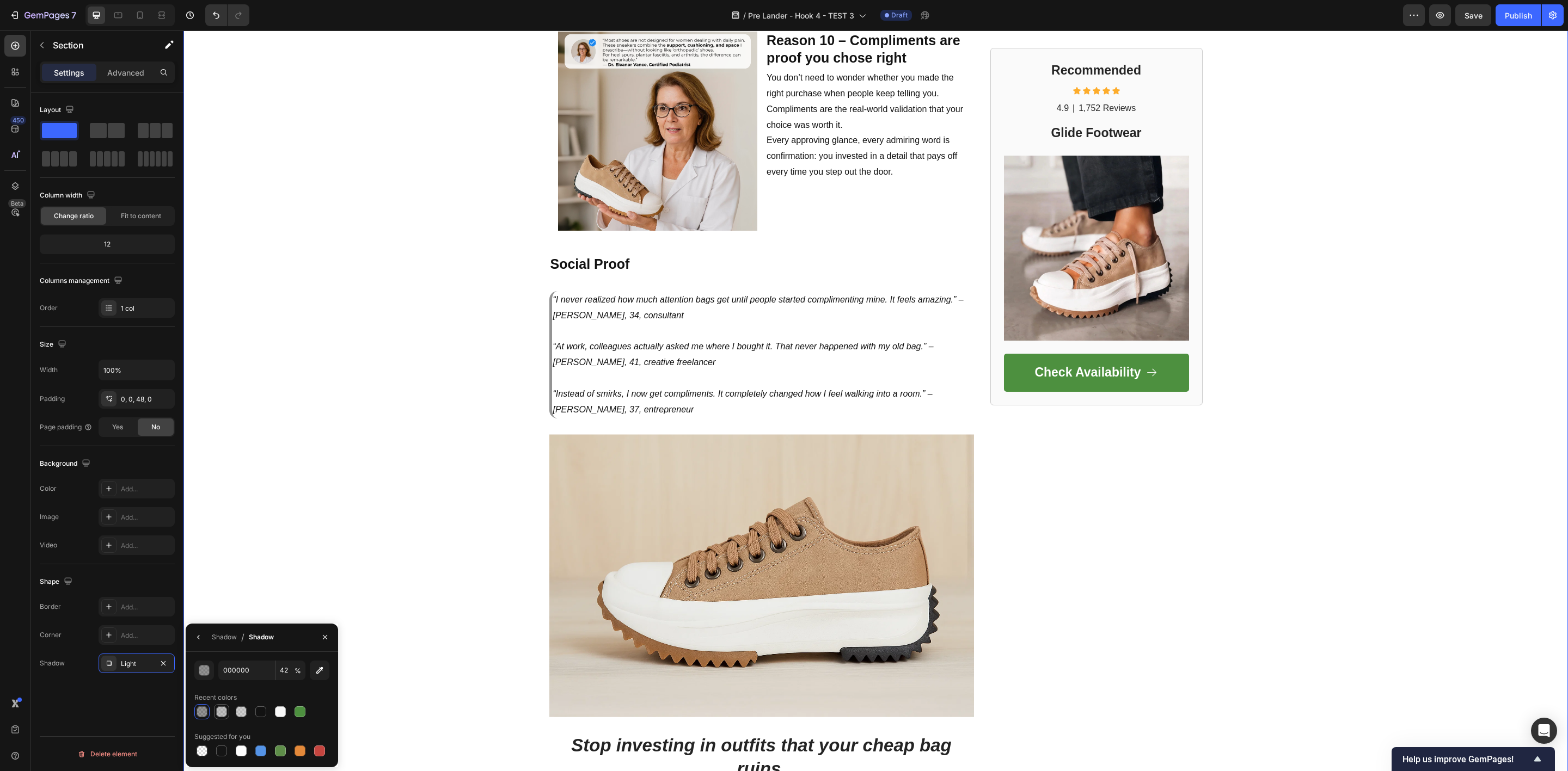
click at [226, 713] on div at bounding box center [222, 712] width 11 height 11
type input "6D6D6D"
click at [323, 633] on icon "button" at bounding box center [325, 637] width 9 height 9
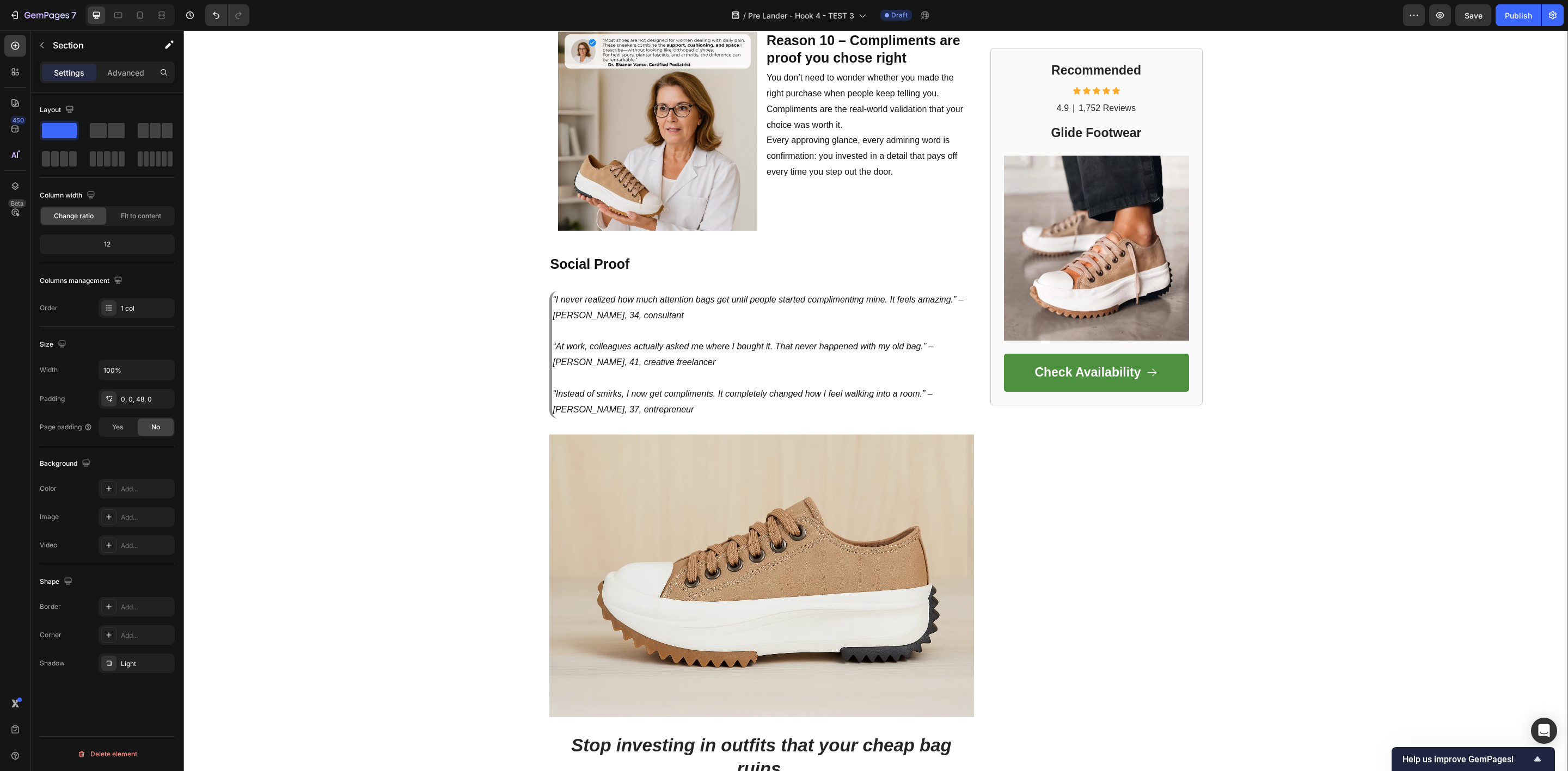
click at [163, 663] on icon "button" at bounding box center [163, 663] width 9 height 9
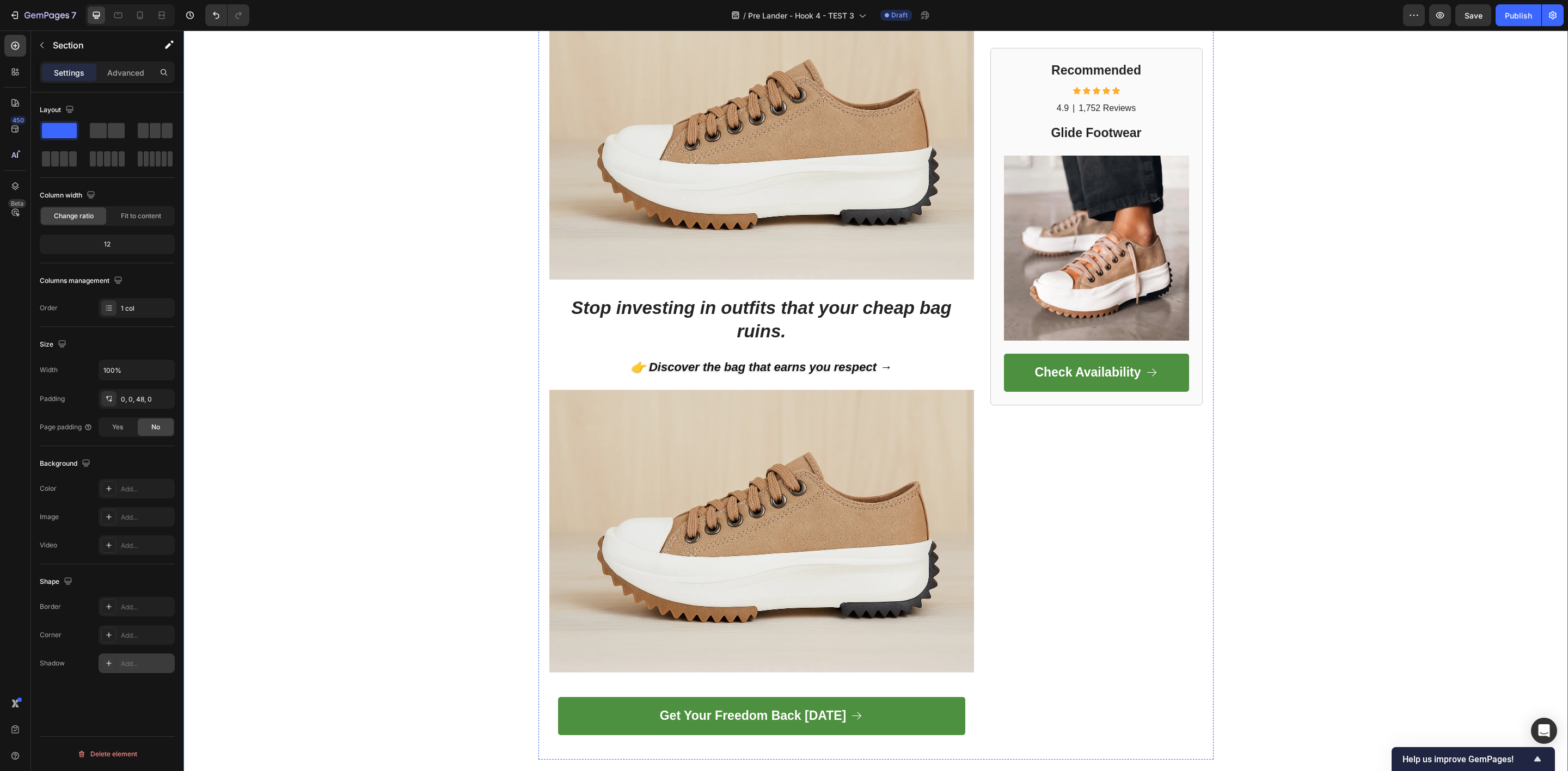
scroll to position [3184, 0]
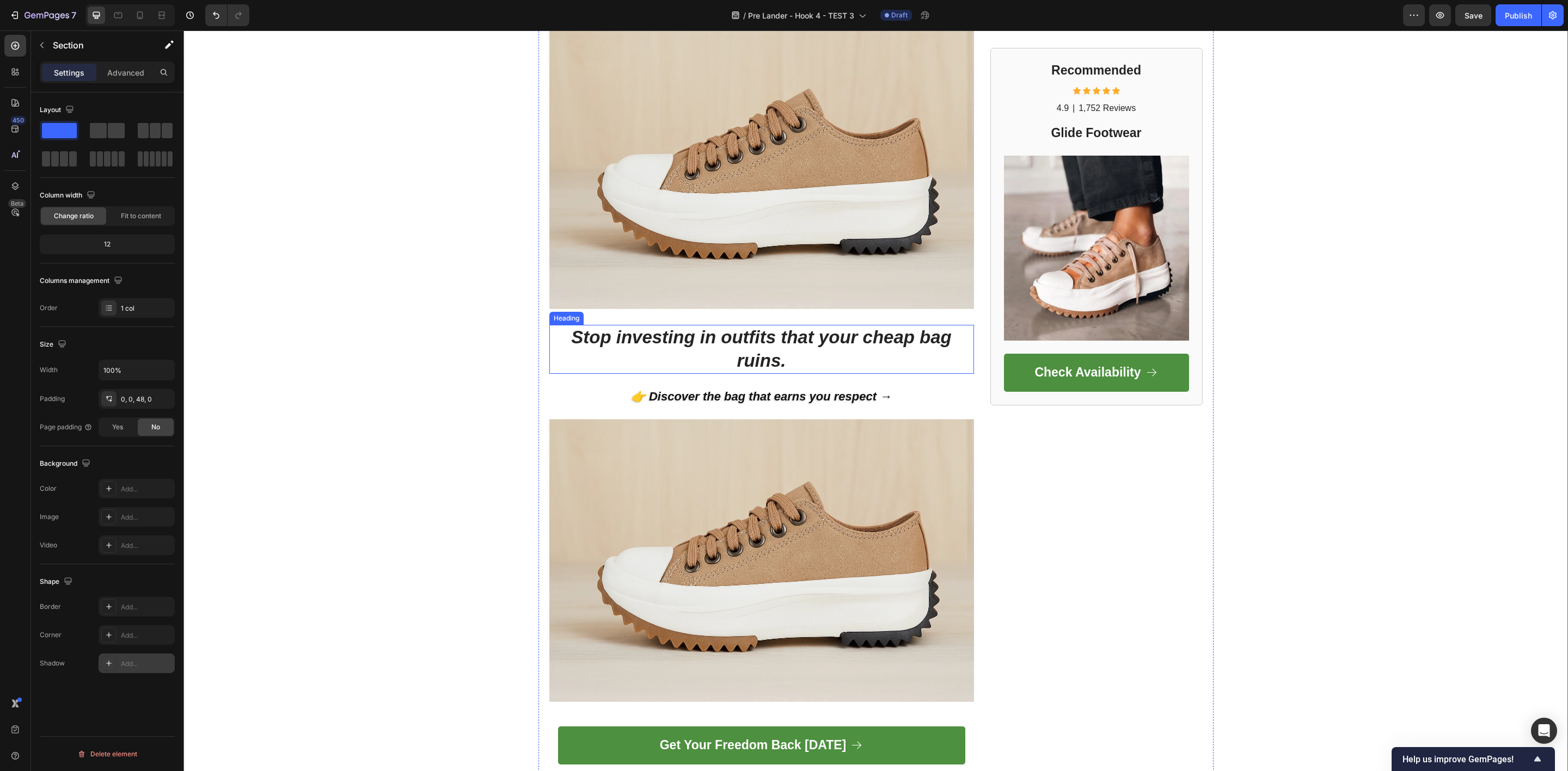
click at [734, 338] on icon "Stop investing in outfits that your cheap bag ruins." at bounding box center [761, 349] width 380 height 44
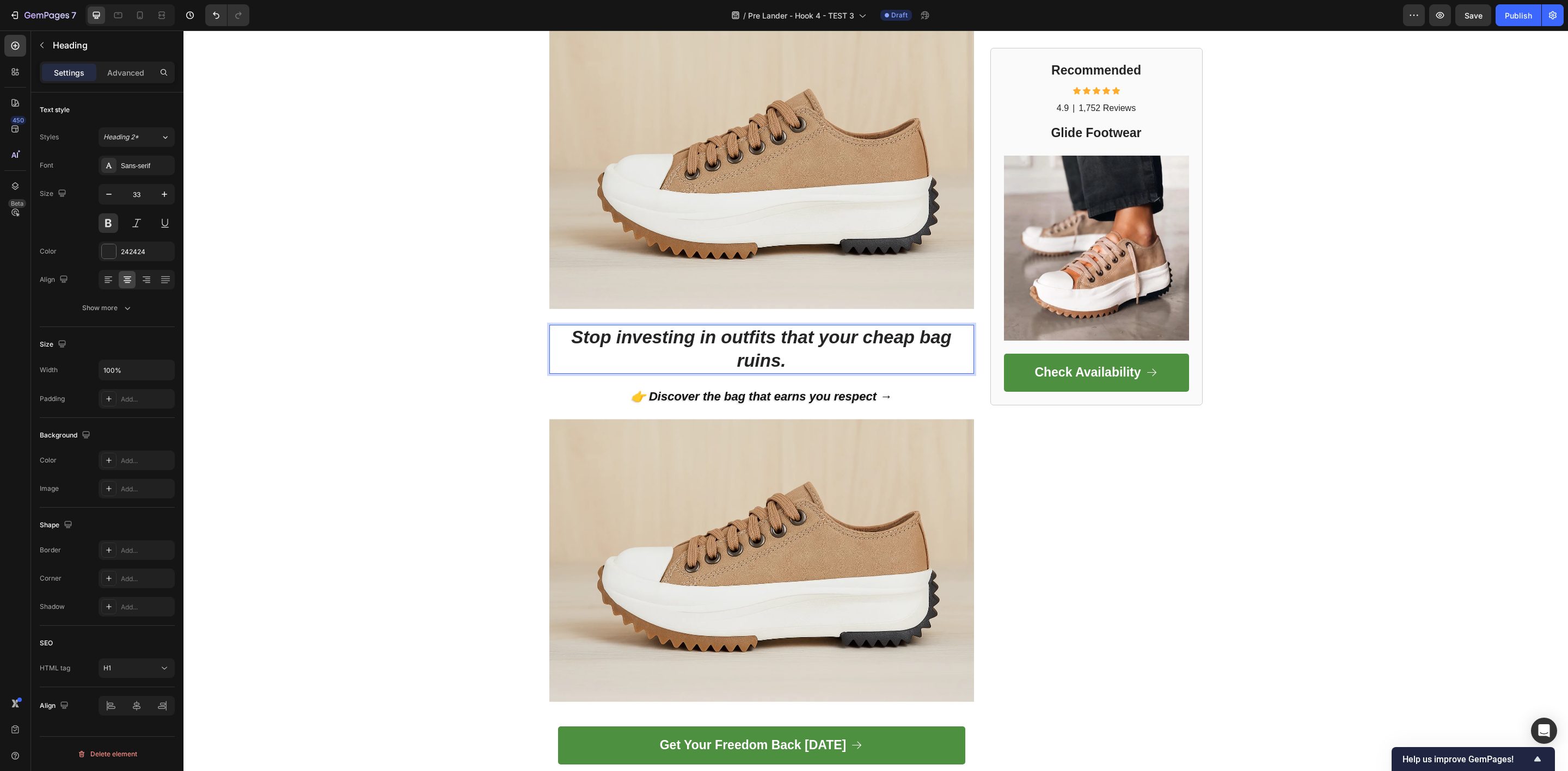
click at [734, 338] on icon "Stop investing in outfits that your cheap bag ruins." at bounding box center [761, 349] width 380 height 44
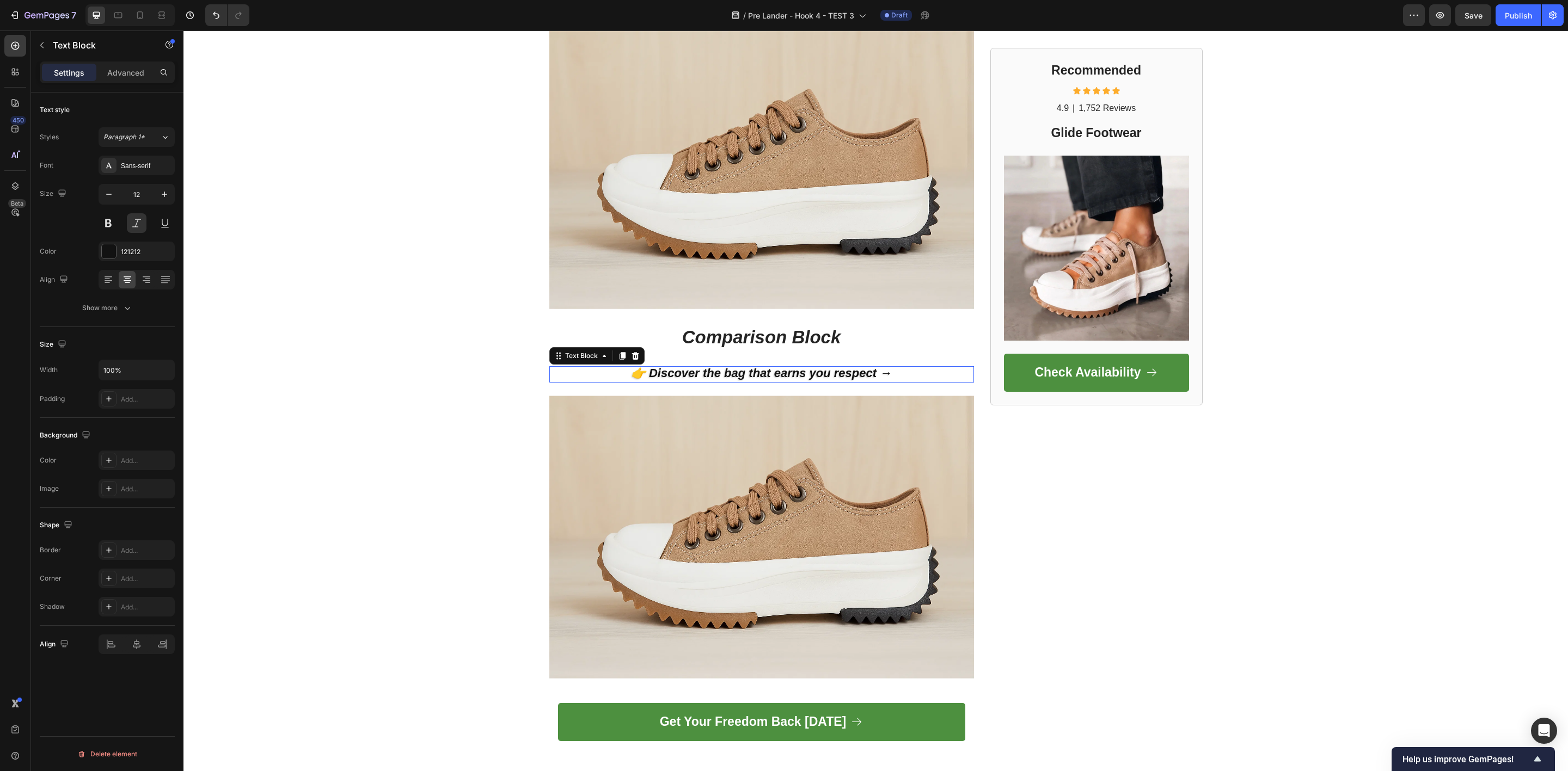
click at [688, 366] on strong "👉 Discover the bag that earns you respect →" at bounding box center [761, 373] width 261 height 13
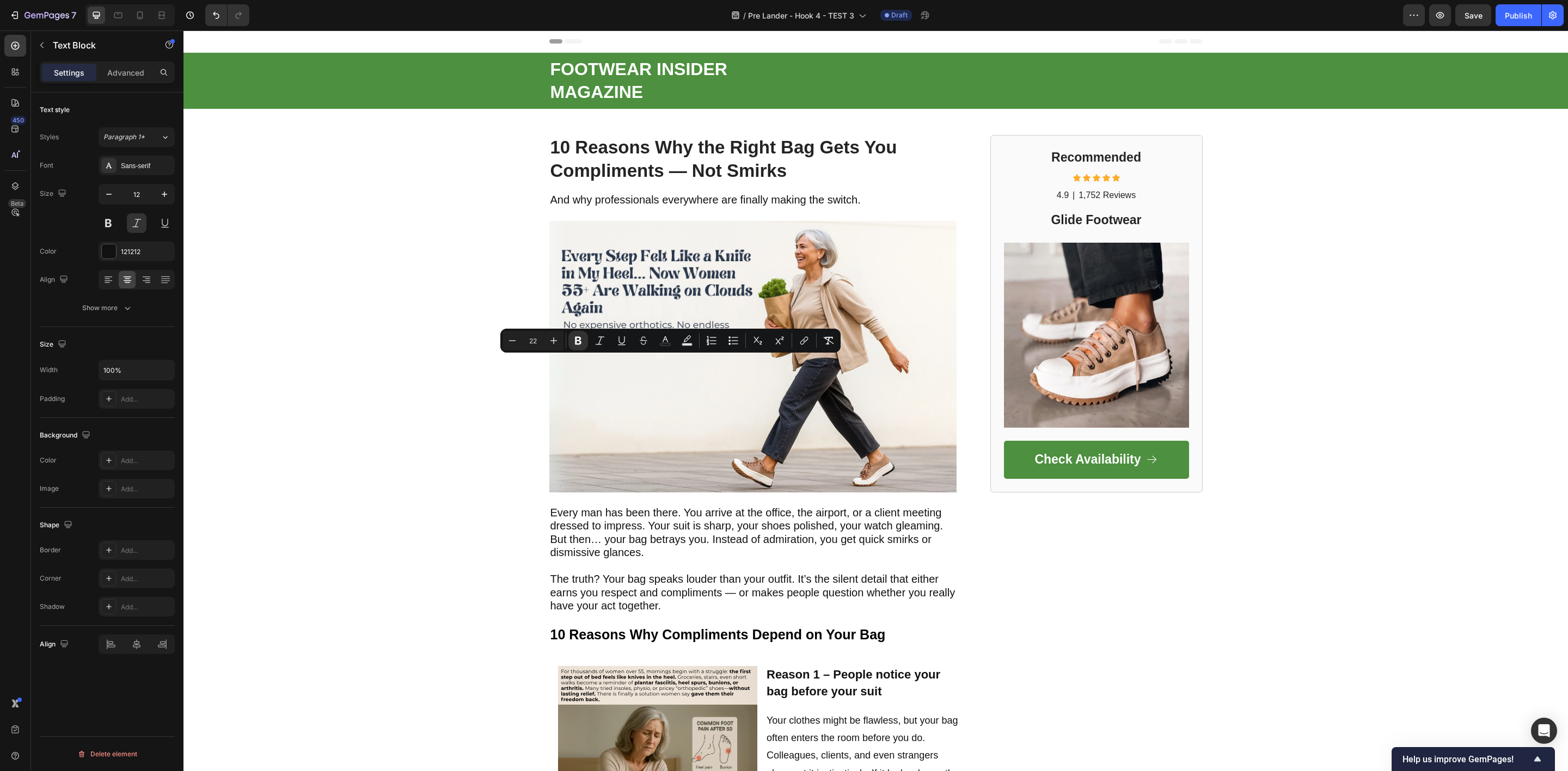
scroll to position [3184, 0]
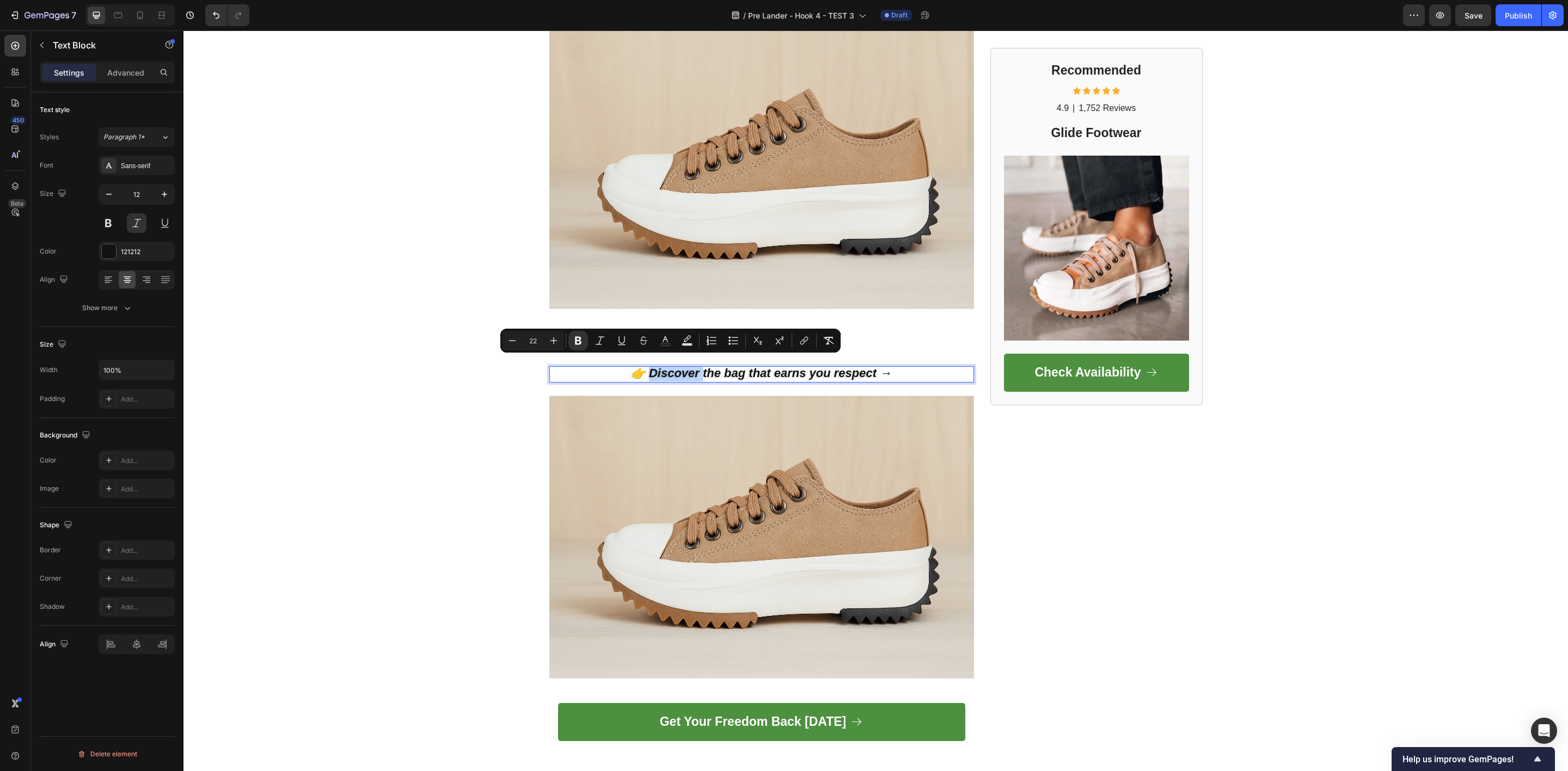
click at [688, 366] on strong "👉 Discover the bag that earns you respect →" at bounding box center [761, 373] width 261 height 13
drag, startPoint x: 183, startPoint y: 30, endPoint x: 688, endPoint y: 361, distance: 603.8
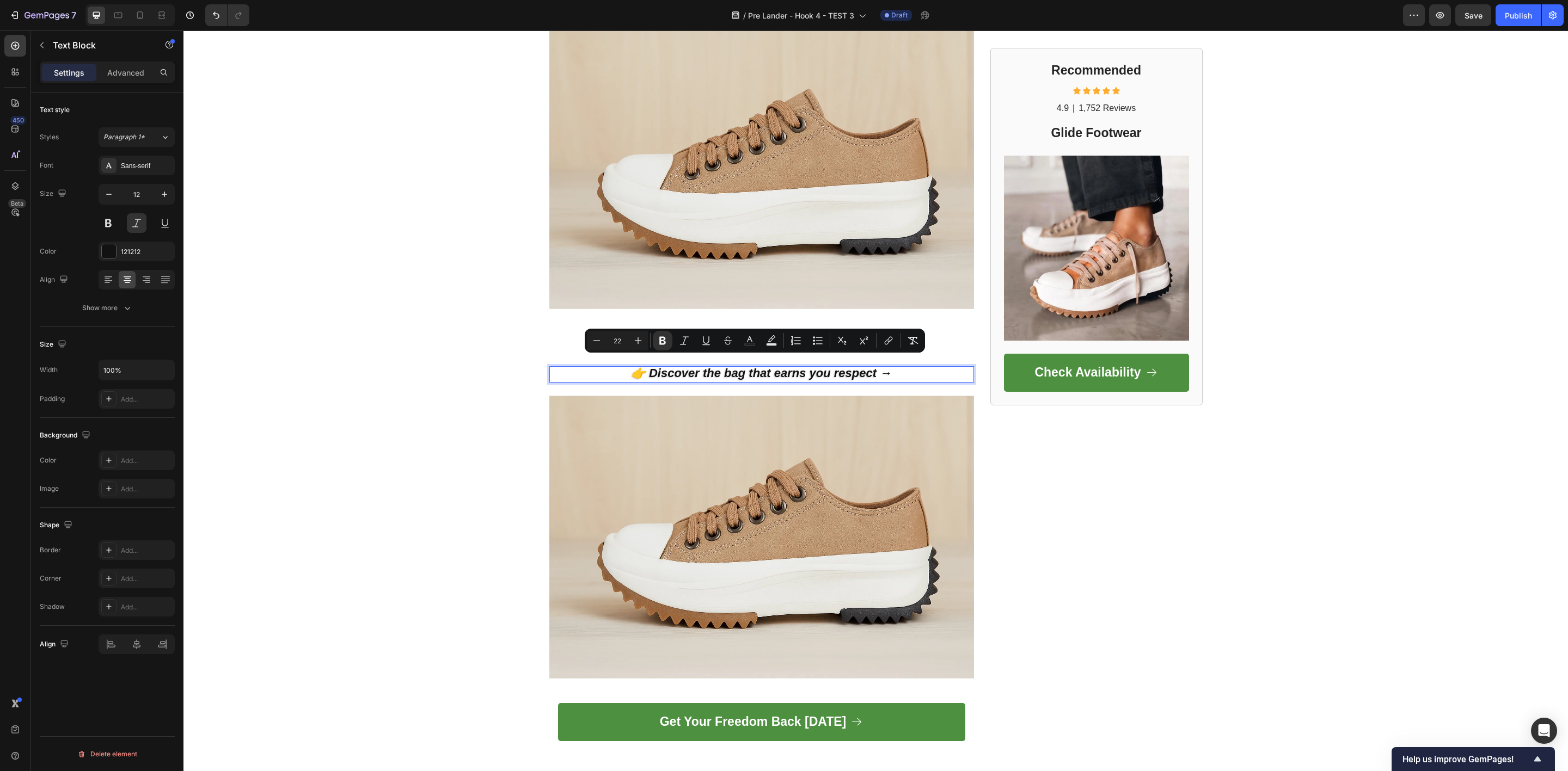
click at [688, 366] on strong "👉 Discover the bag that earns you respect →" at bounding box center [761, 373] width 261 height 13
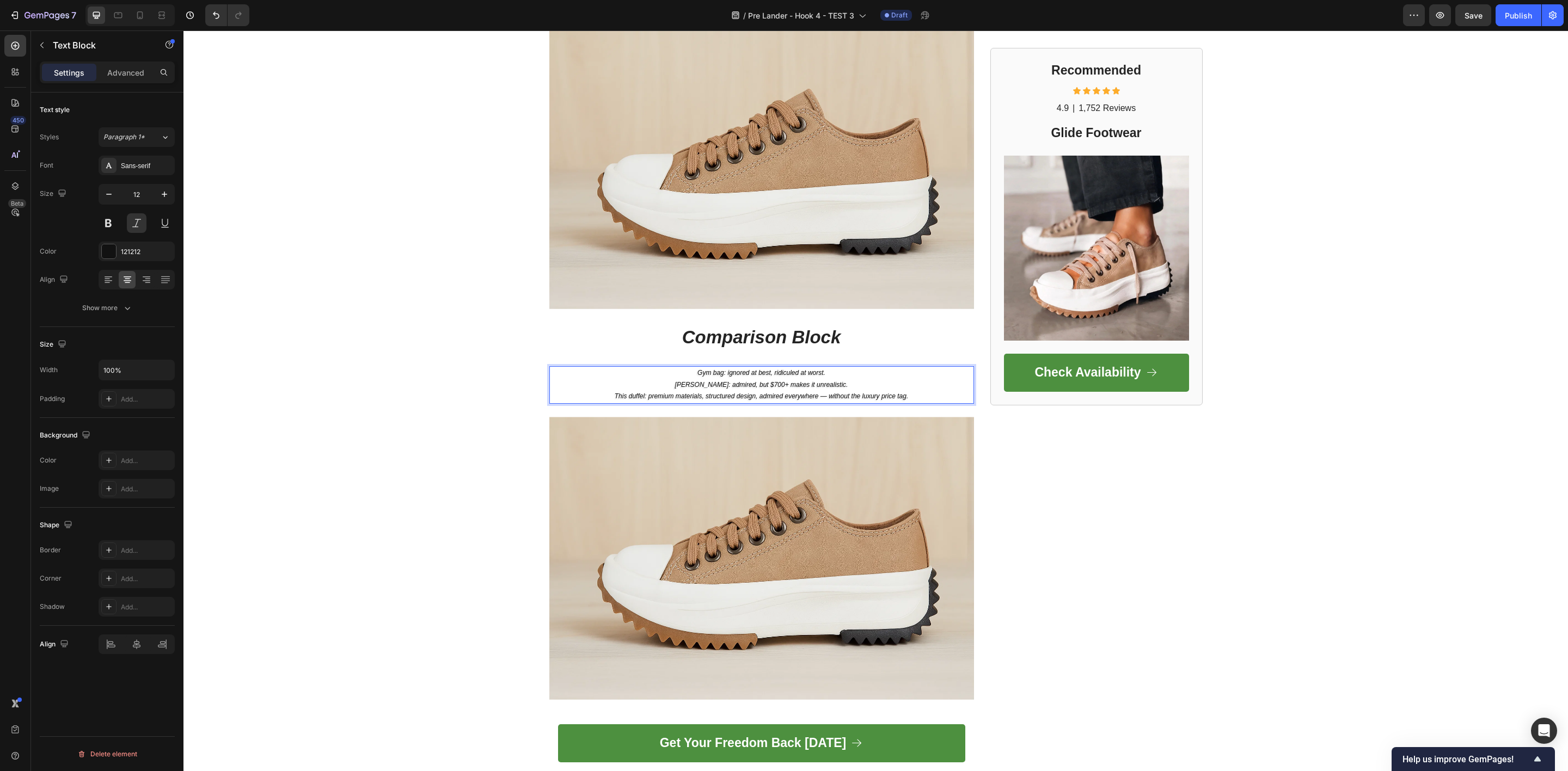
click at [800, 375] on p "Gym bag: ignored at best, ridiculed at worst. Filson: admired, but $700+ makes …" at bounding box center [761, 385] width 422 height 35
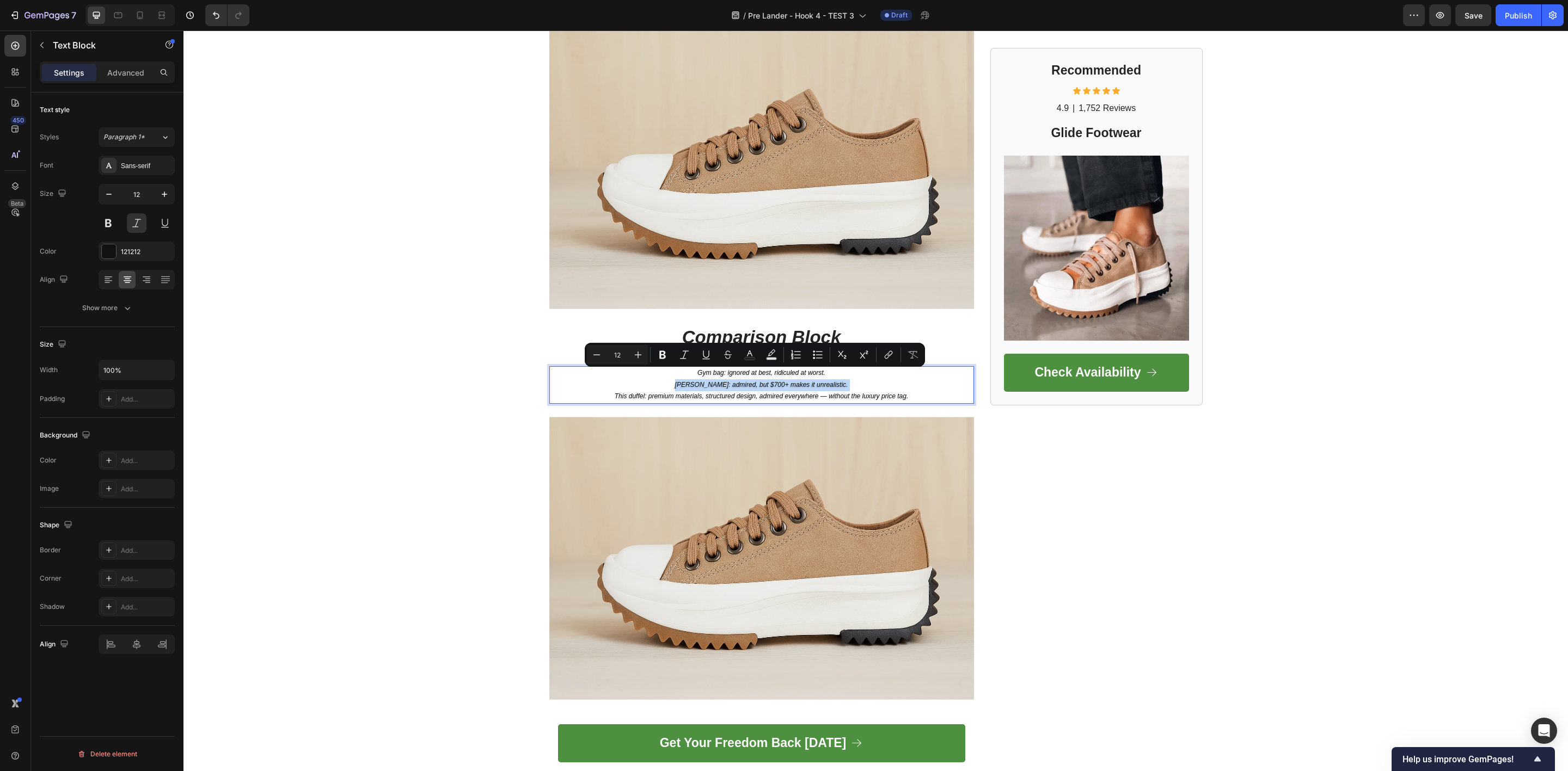
click at [802, 374] on p "Gym bag: ignored at best, ridiculed at worst. Filson: admired, but $700+ makes …" at bounding box center [761, 385] width 422 height 35
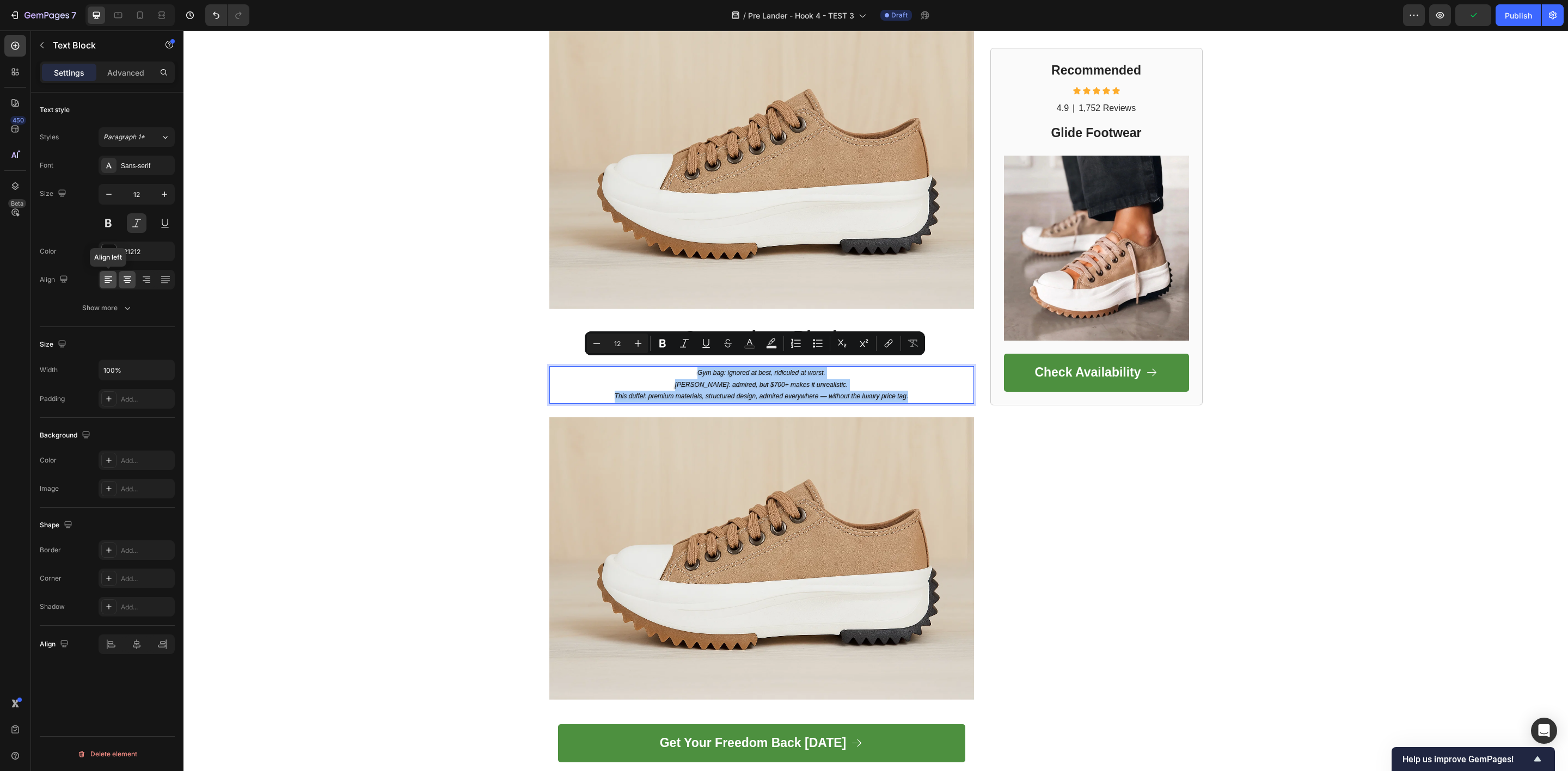
click at [110, 276] on icon at bounding box center [108, 280] width 11 height 11
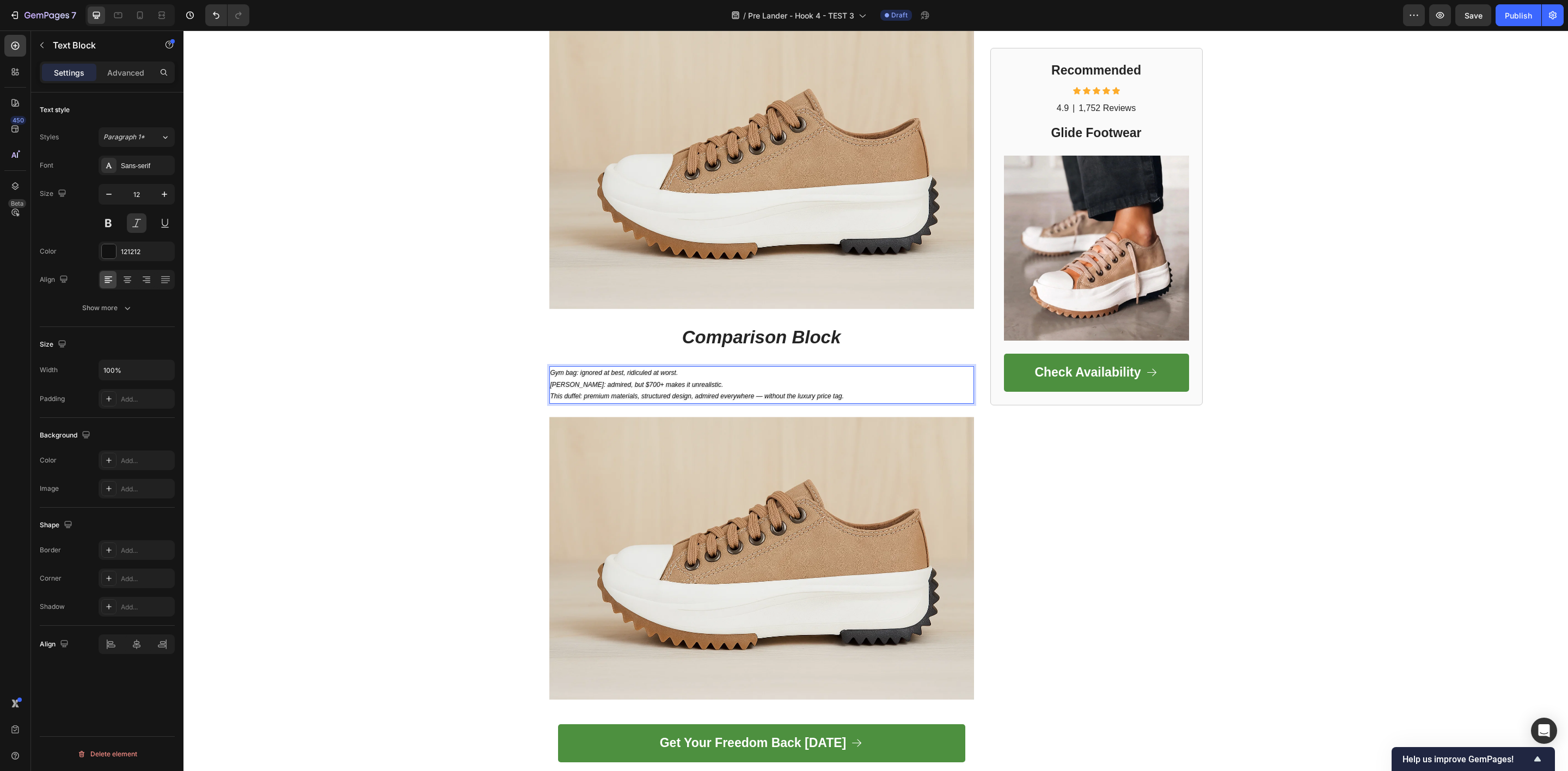
click at [786, 374] on p "Gym bag: ignored at best, ridiculed at worst. Filson: admired, but $700+ makes …" at bounding box center [761, 385] width 422 height 35
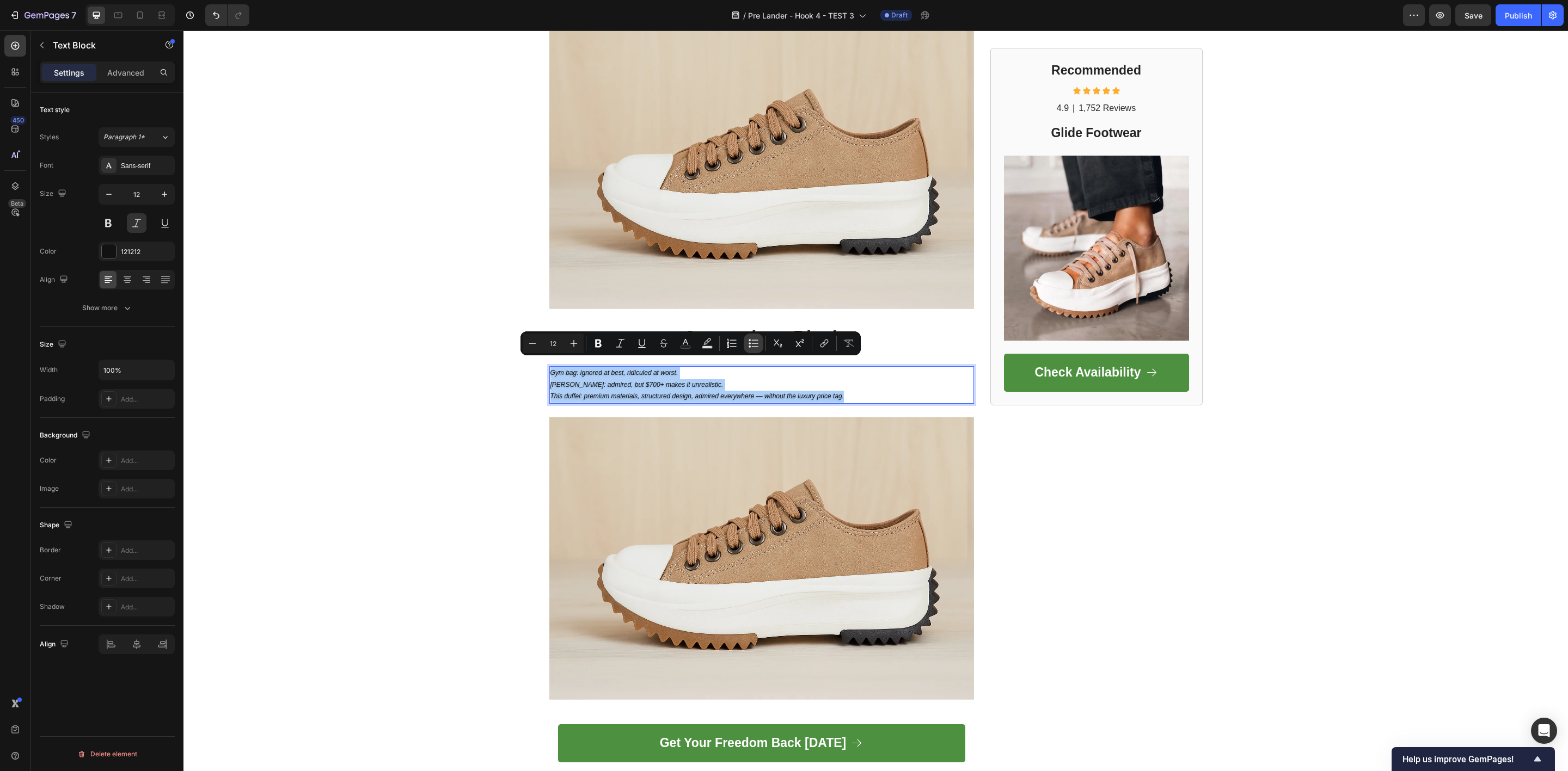
click at [752, 344] on icon "Editor contextual toolbar" at bounding box center [754, 343] width 11 height 11
click at [751, 343] on icon "Editor contextual toolbar" at bounding box center [754, 343] width 11 height 11
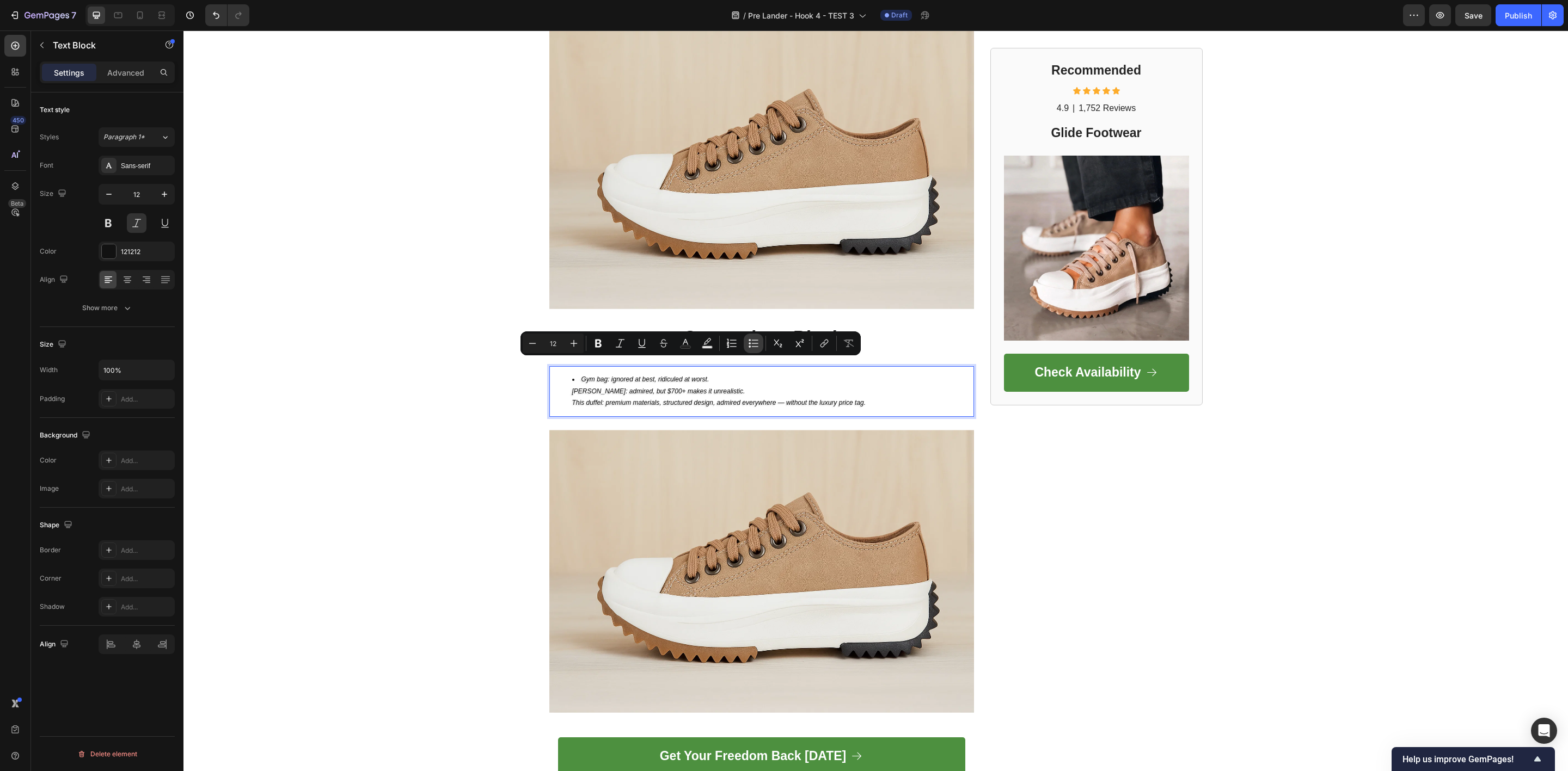
click at [751, 343] on icon "Editor contextual toolbar" at bounding box center [754, 343] width 11 height 11
type input "12"
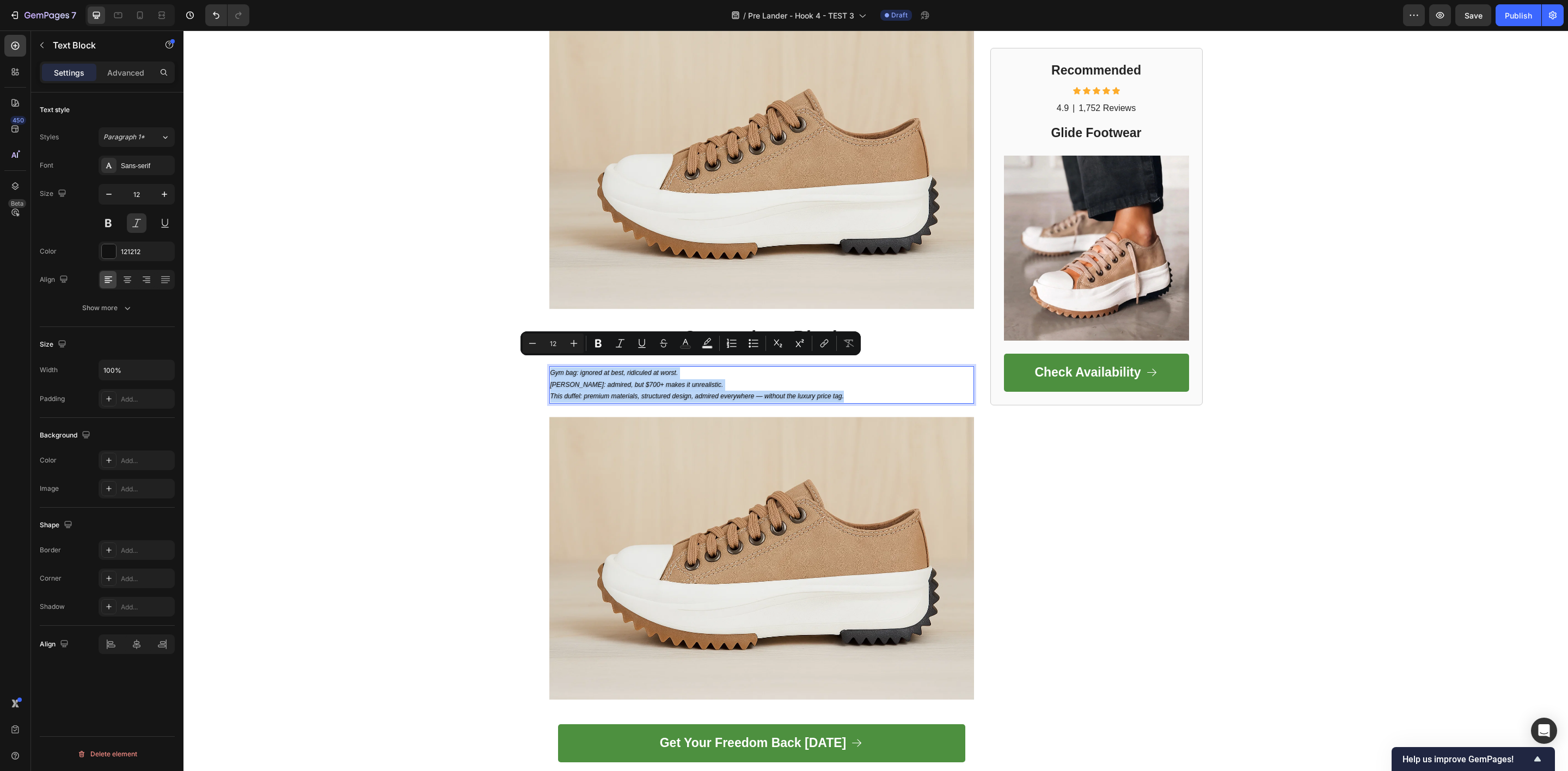
click at [686, 368] on p "Gym bag: ignored at best, ridiculed at worst. Filson: admired, but $700+ makes …" at bounding box center [761, 385] width 422 height 35
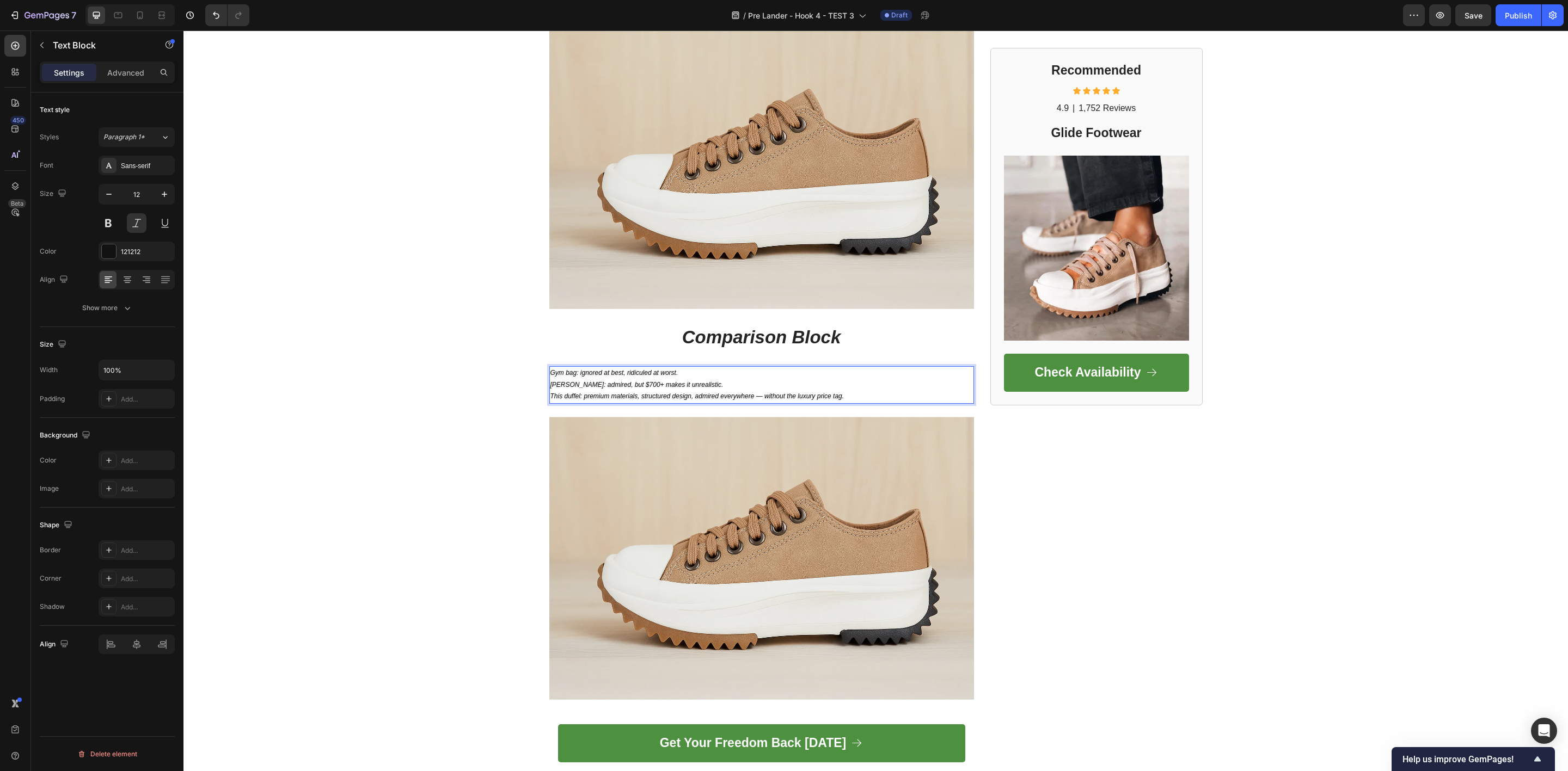
click at [643, 368] on p "Gym bag: ignored at best, ridiculed at worst. Filson: admired, but $700+ makes …" at bounding box center [761, 385] width 422 height 35
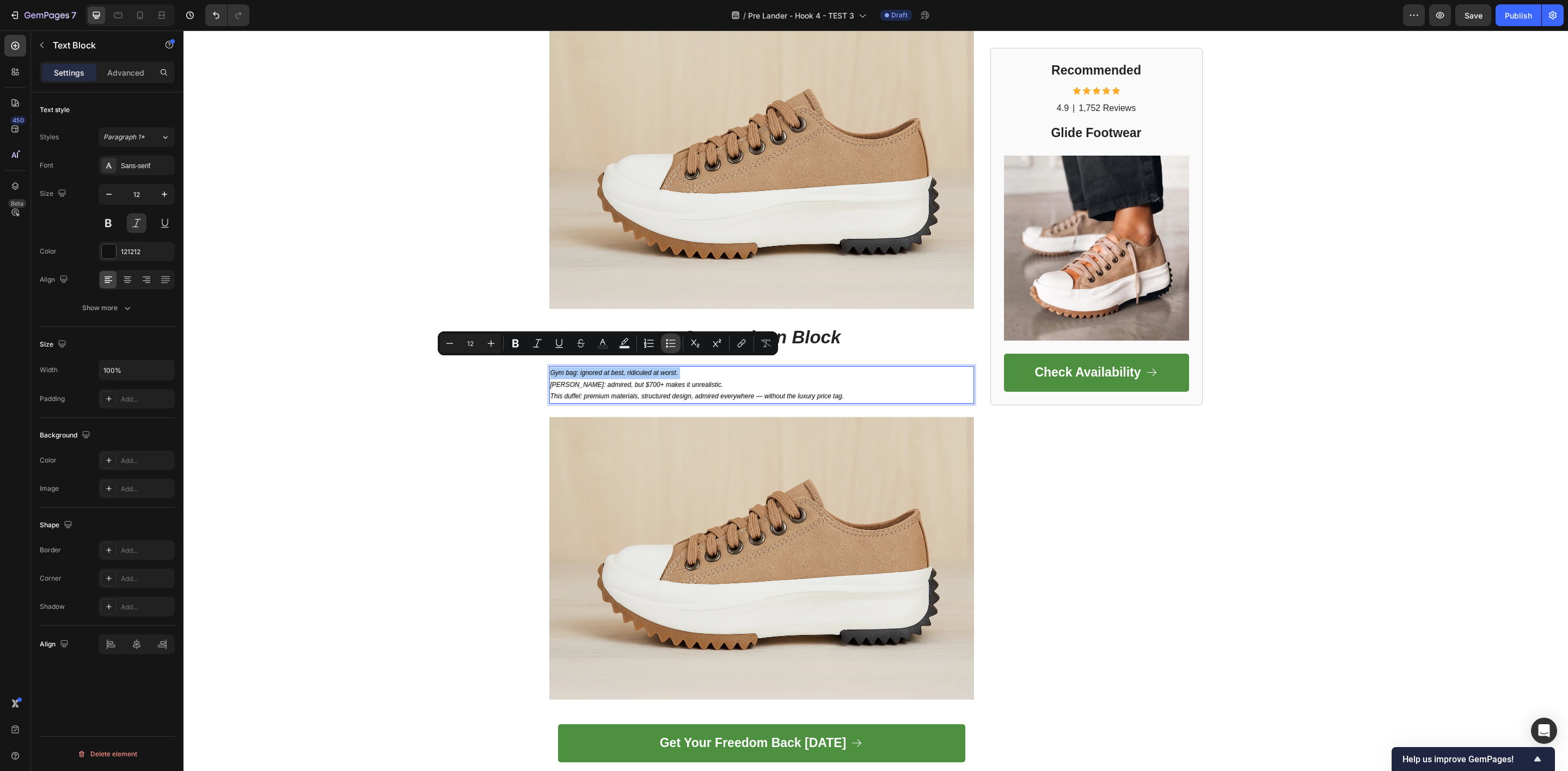
click at [672, 345] on icon "Editor contextual toolbar" at bounding box center [671, 343] width 11 height 11
type input "12"
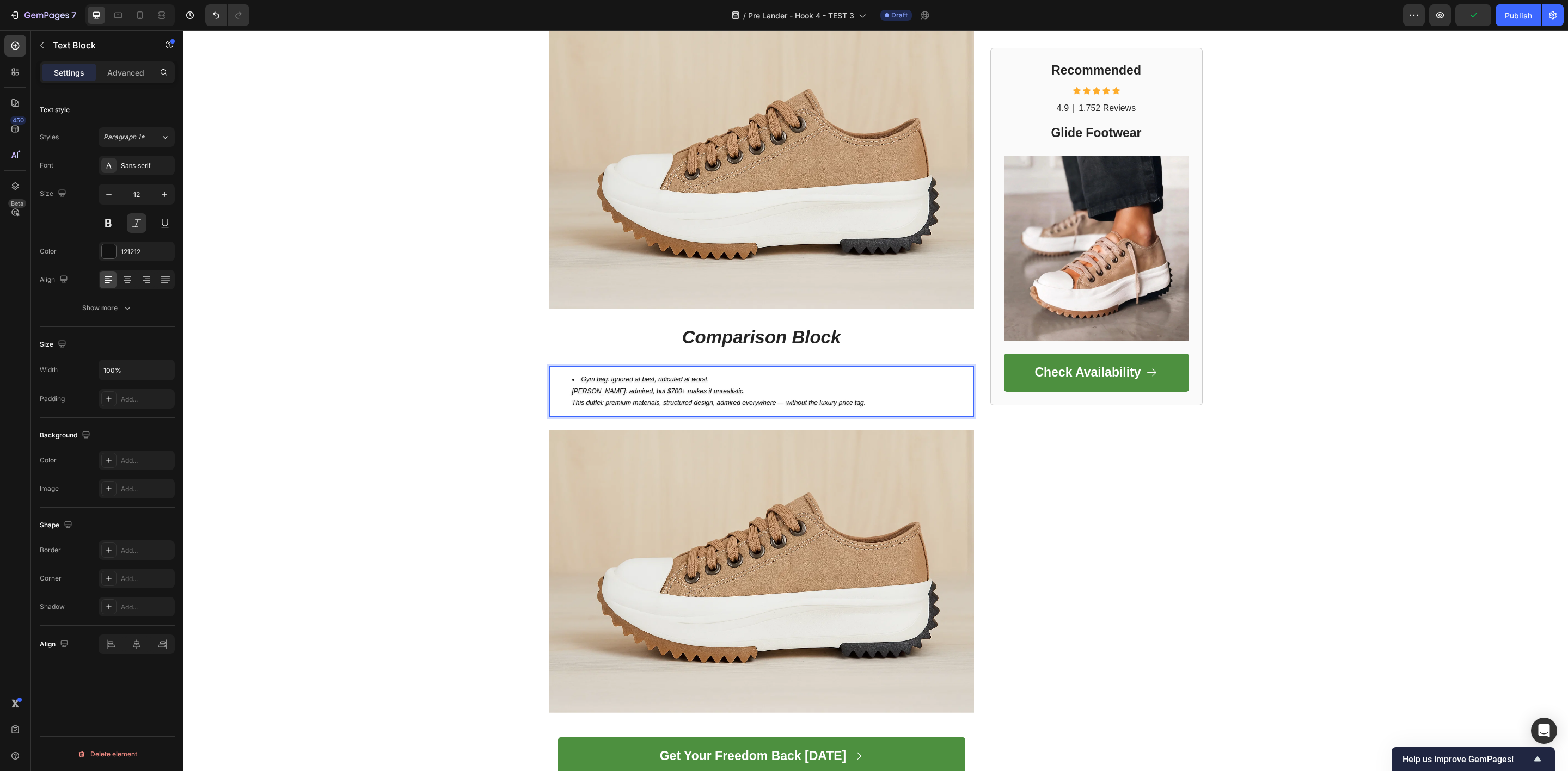
click at [637, 379] on li "Gym bag: ignored at best, ridiculed at worst. Filson: admired, but $700+ makes …" at bounding box center [772, 391] width 401 height 35
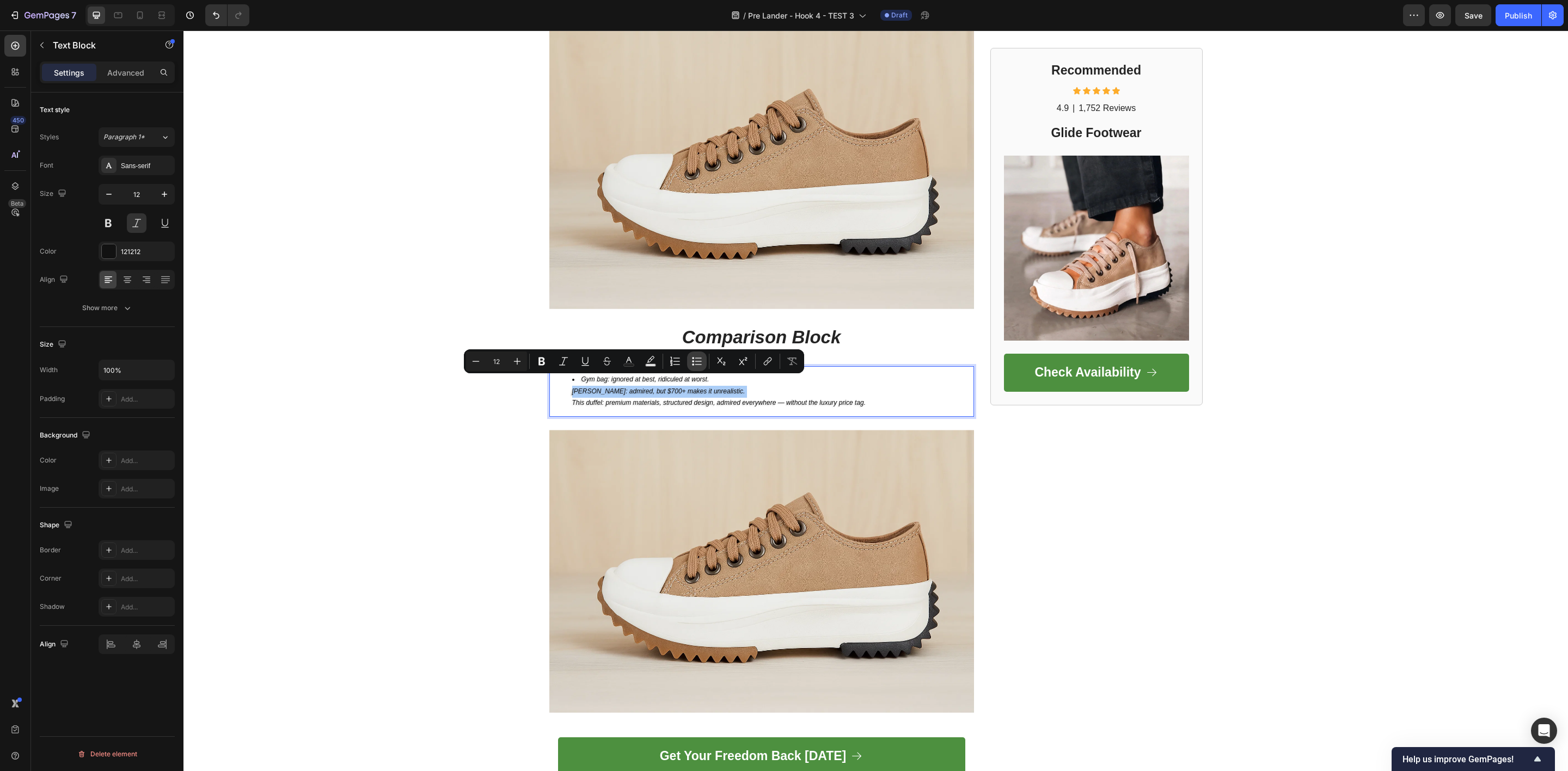
click at [691, 358] on button "Bulleted List" at bounding box center [697, 361] width 19 height 19
type input "12"
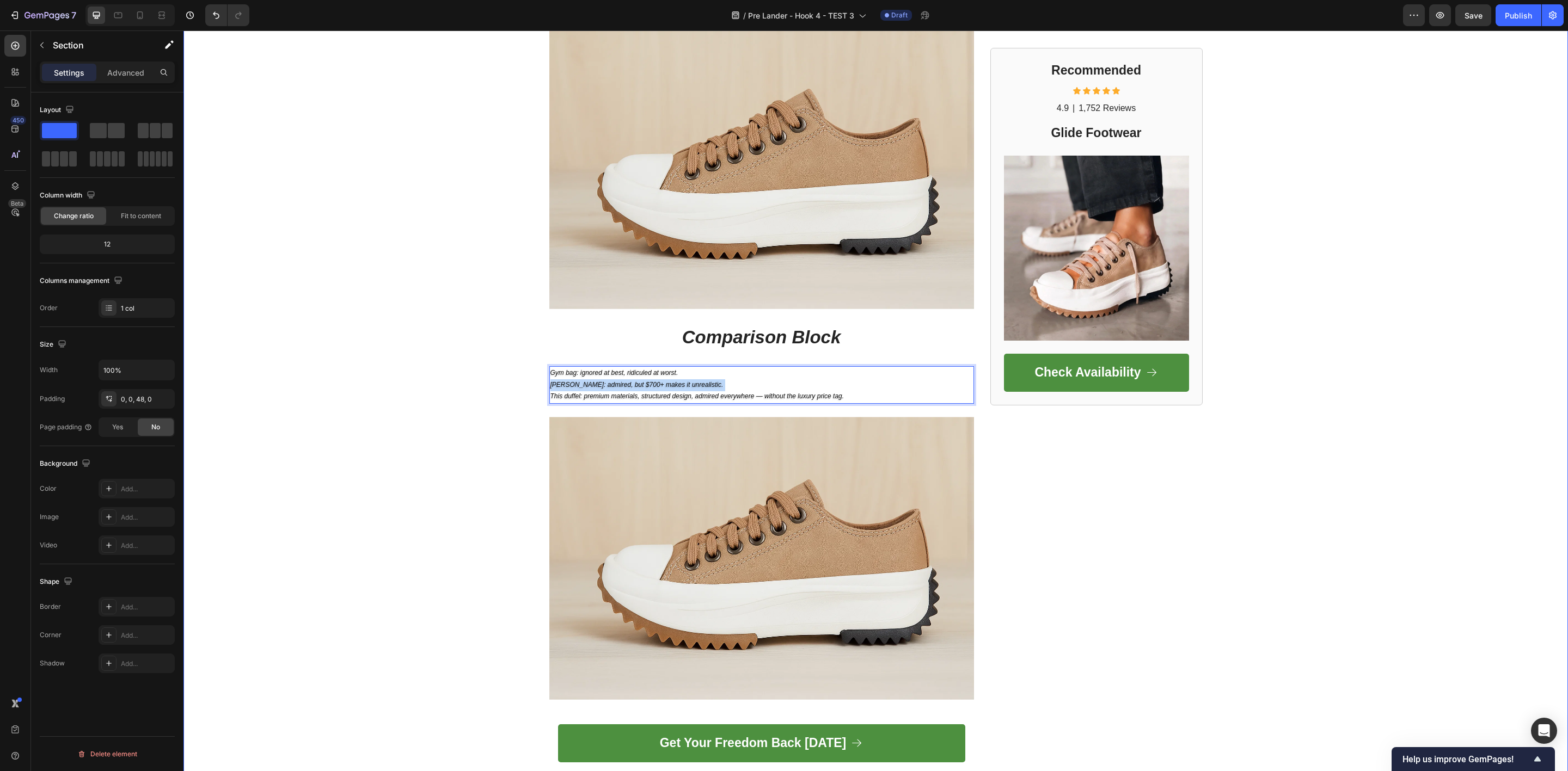
click at [670, 368] on p "Gym bag: ignored at best, ridiculed at worst. Filson: admired, but $700+ makes …" at bounding box center [761, 385] width 422 height 35
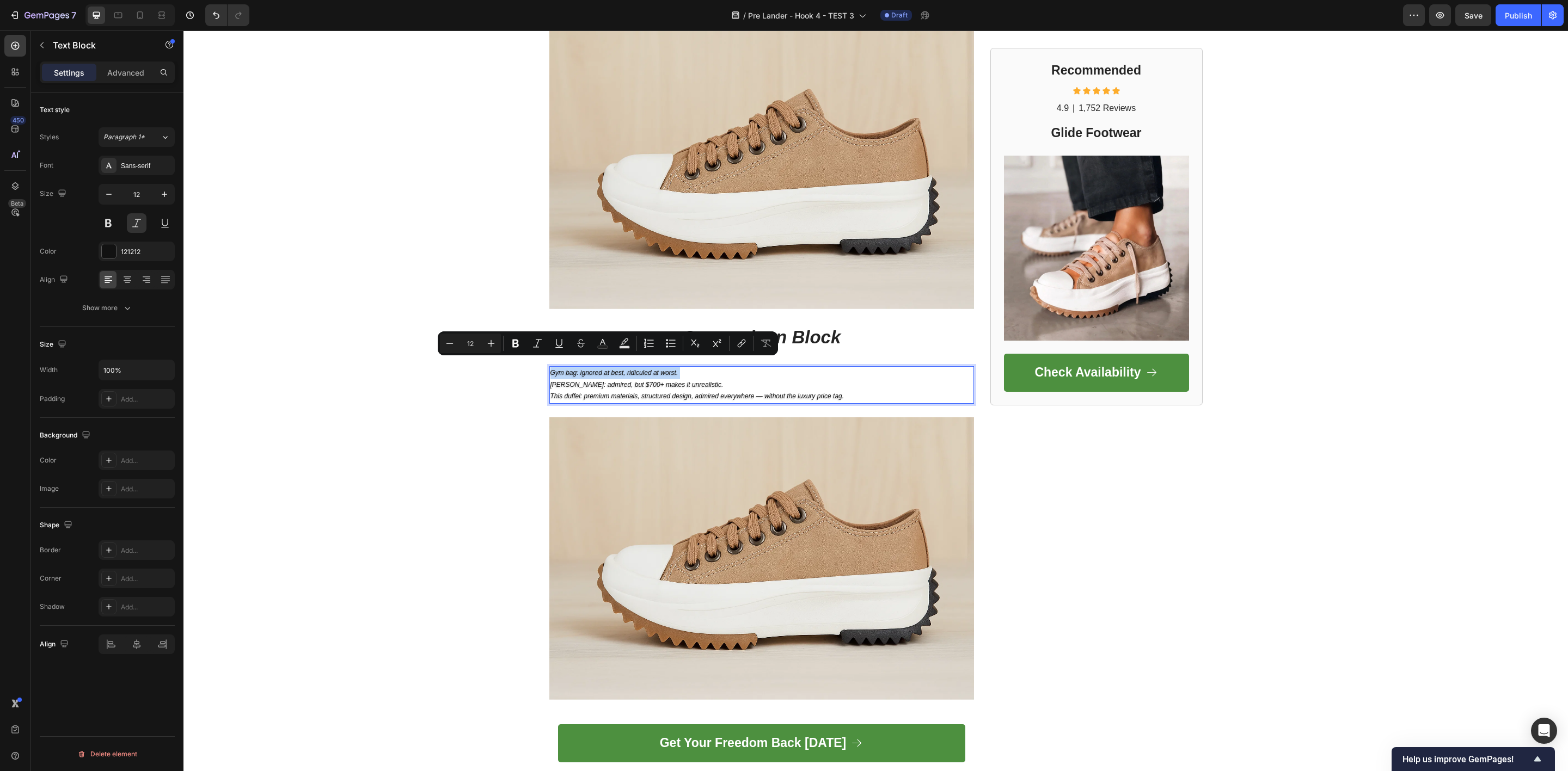
click at [665, 369] on p "Gym bag: ignored at best, ridiculed at worst. Filson: admired, but $700+ makes …" at bounding box center [761, 385] width 422 height 35
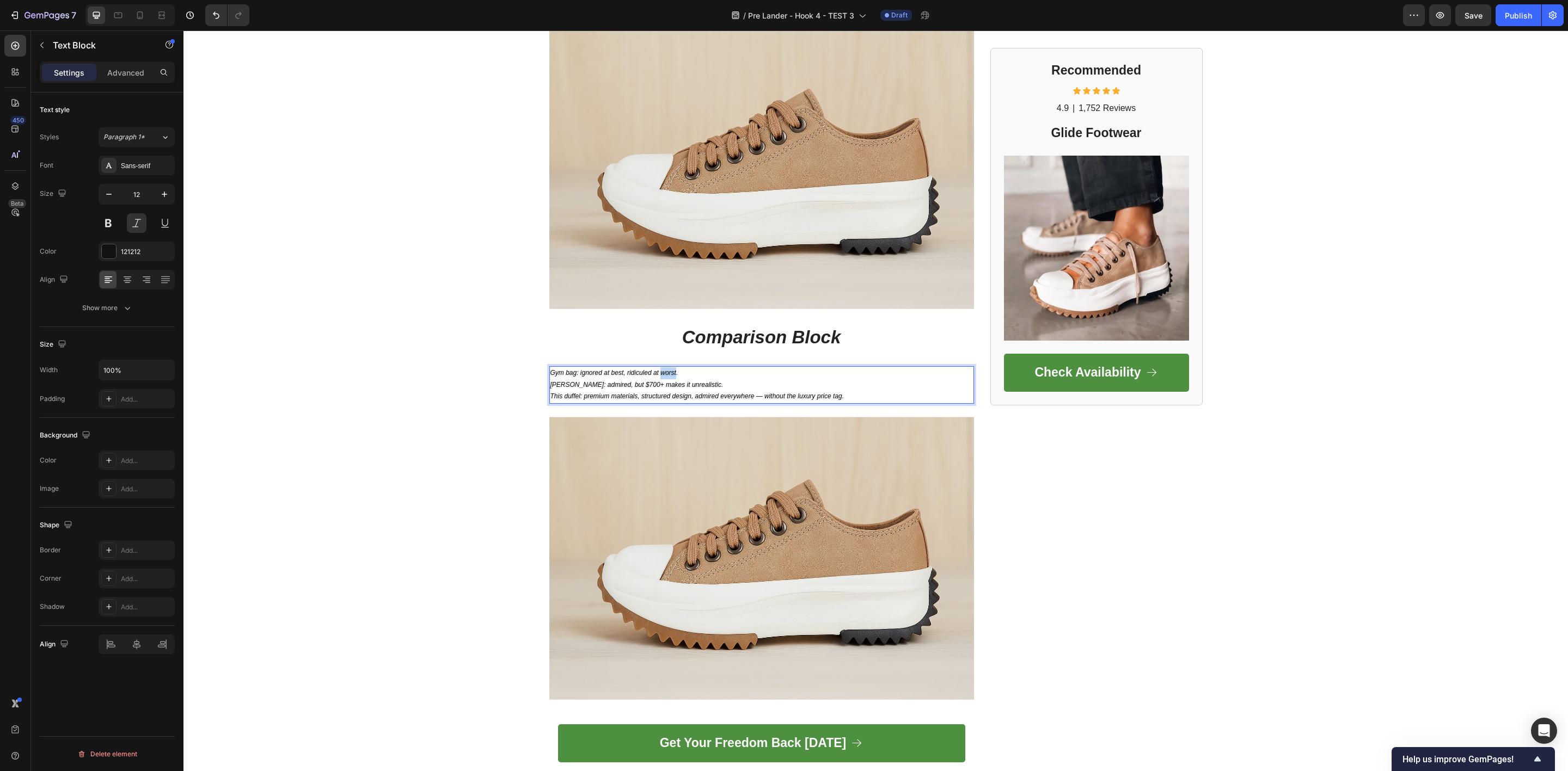
click at [665, 369] on p "Gym bag: ignored at best, ridiculed at worst. Filson: admired, but $700+ makes …" at bounding box center [761, 385] width 422 height 35
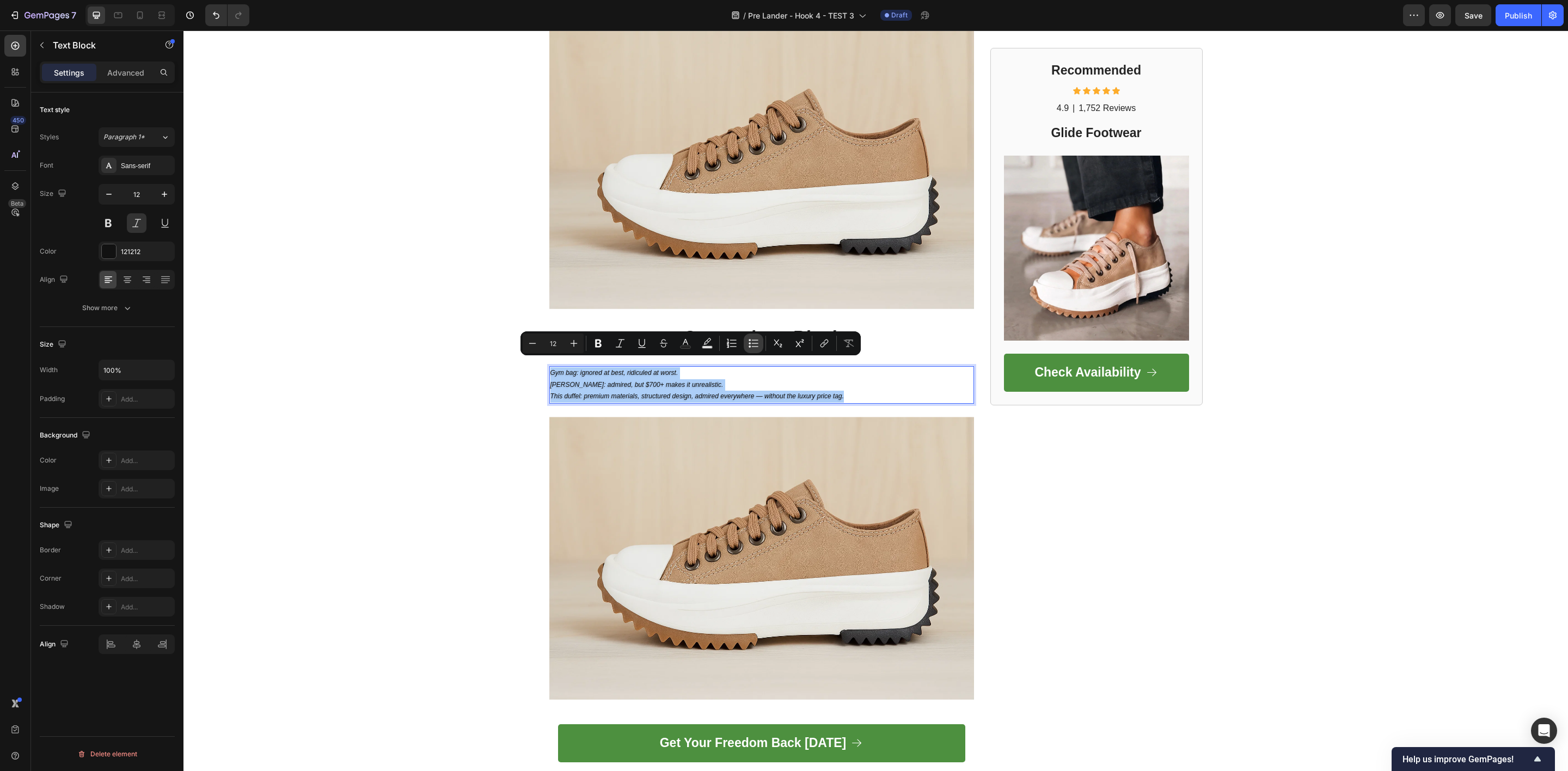
drag, startPoint x: 758, startPoint y: 343, endPoint x: 584, endPoint y: 326, distance: 174.8
click at [758, 344] on icon "Editor contextual toolbar" at bounding box center [754, 343] width 11 height 11
type input "12"
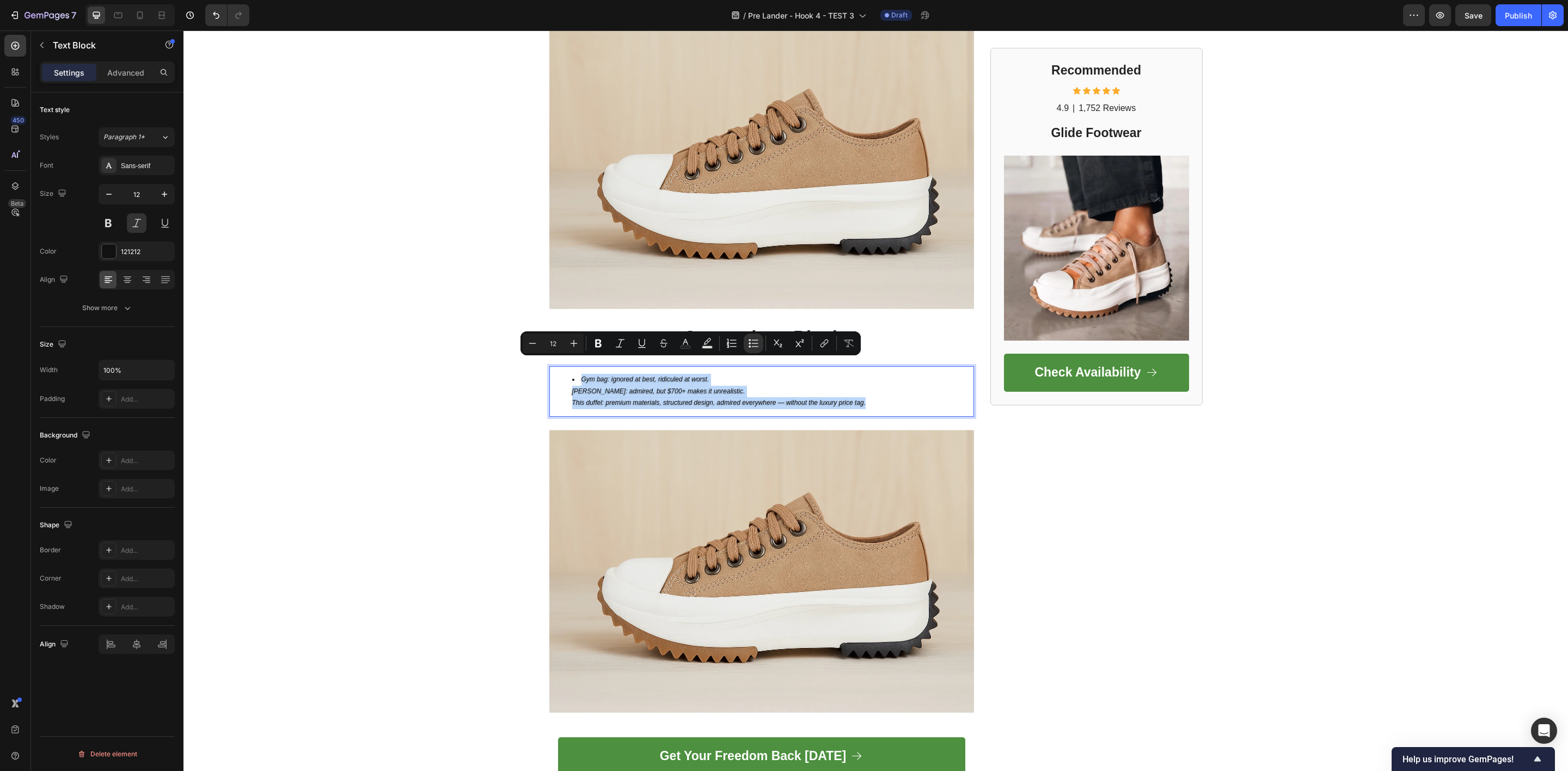
click at [574, 378] on li "Gym bag: ignored at best, ridiculed at worst. Filson: admired, but $700+ makes …" at bounding box center [772, 391] width 401 height 35
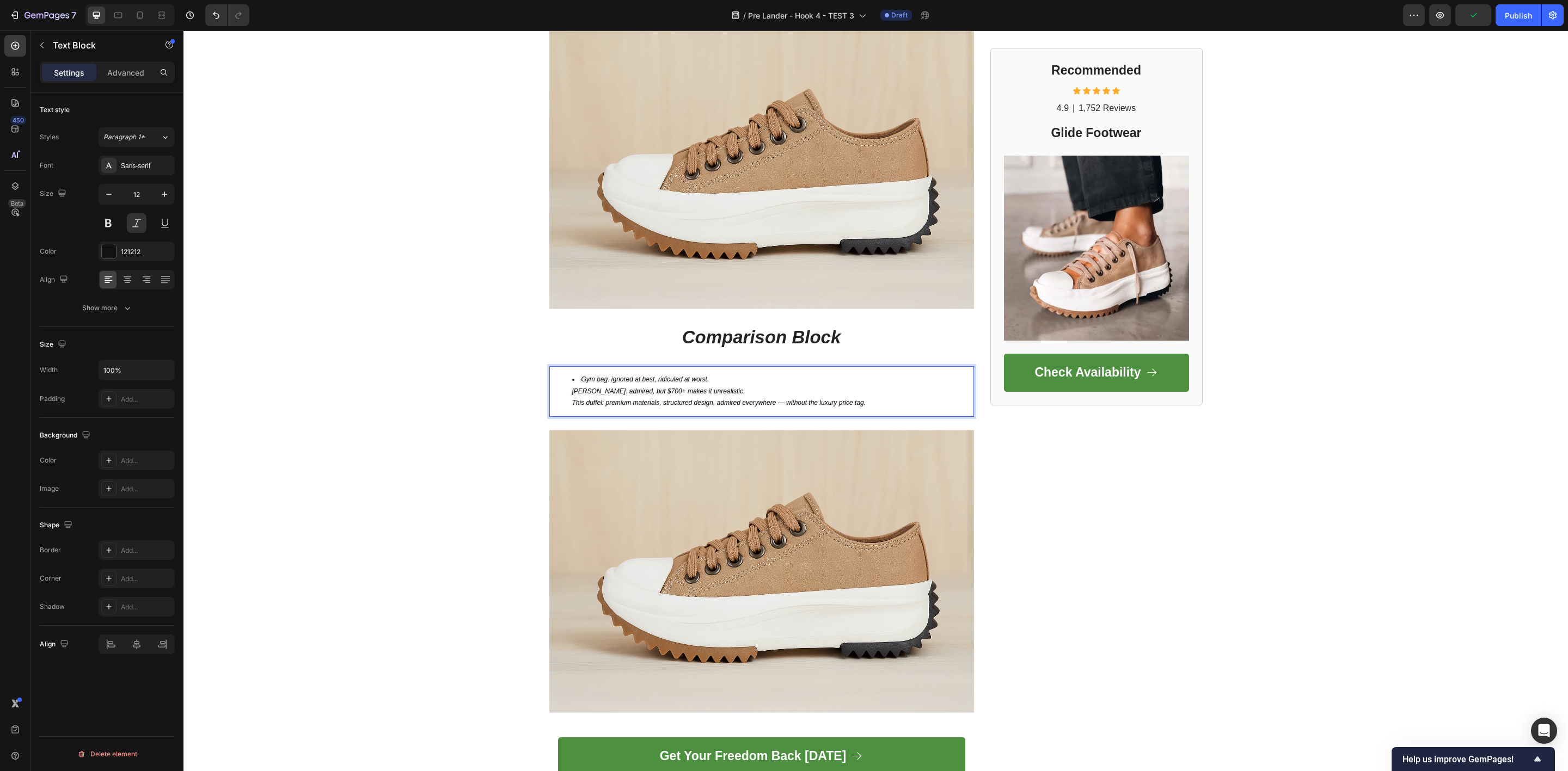
click at [710, 374] on li "Gym bag: ignored at best, ridiculed at worst. Filson: admired, but $700+ makes …" at bounding box center [772, 391] width 401 height 35
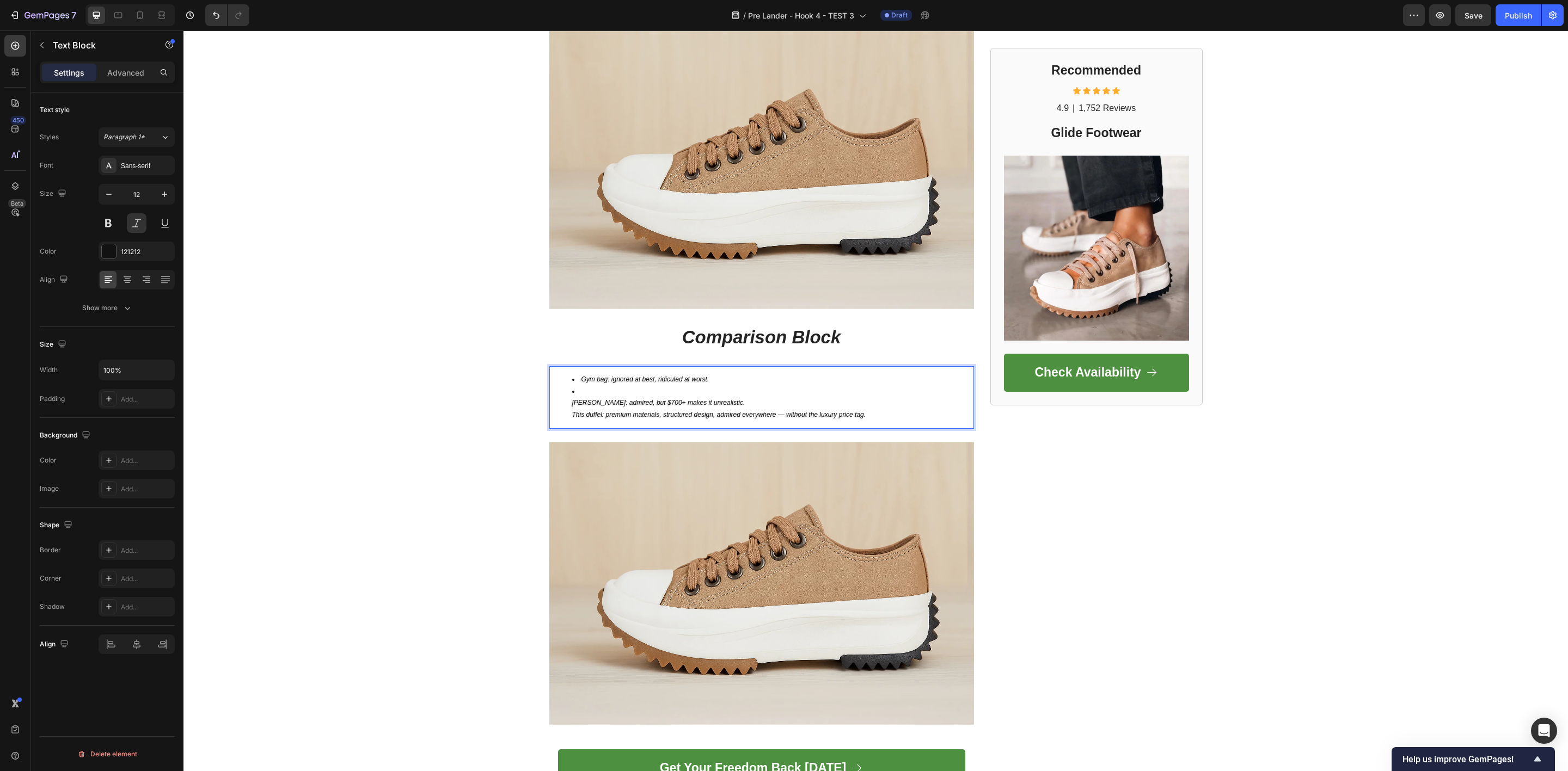
click at [564, 396] on ul "Gym bag: ignored at best, ridiculed at worst. ⁠⁠⁠⁠⁠⁠⁠ Filson: admired, but $700…" at bounding box center [761, 397] width 422 height 47
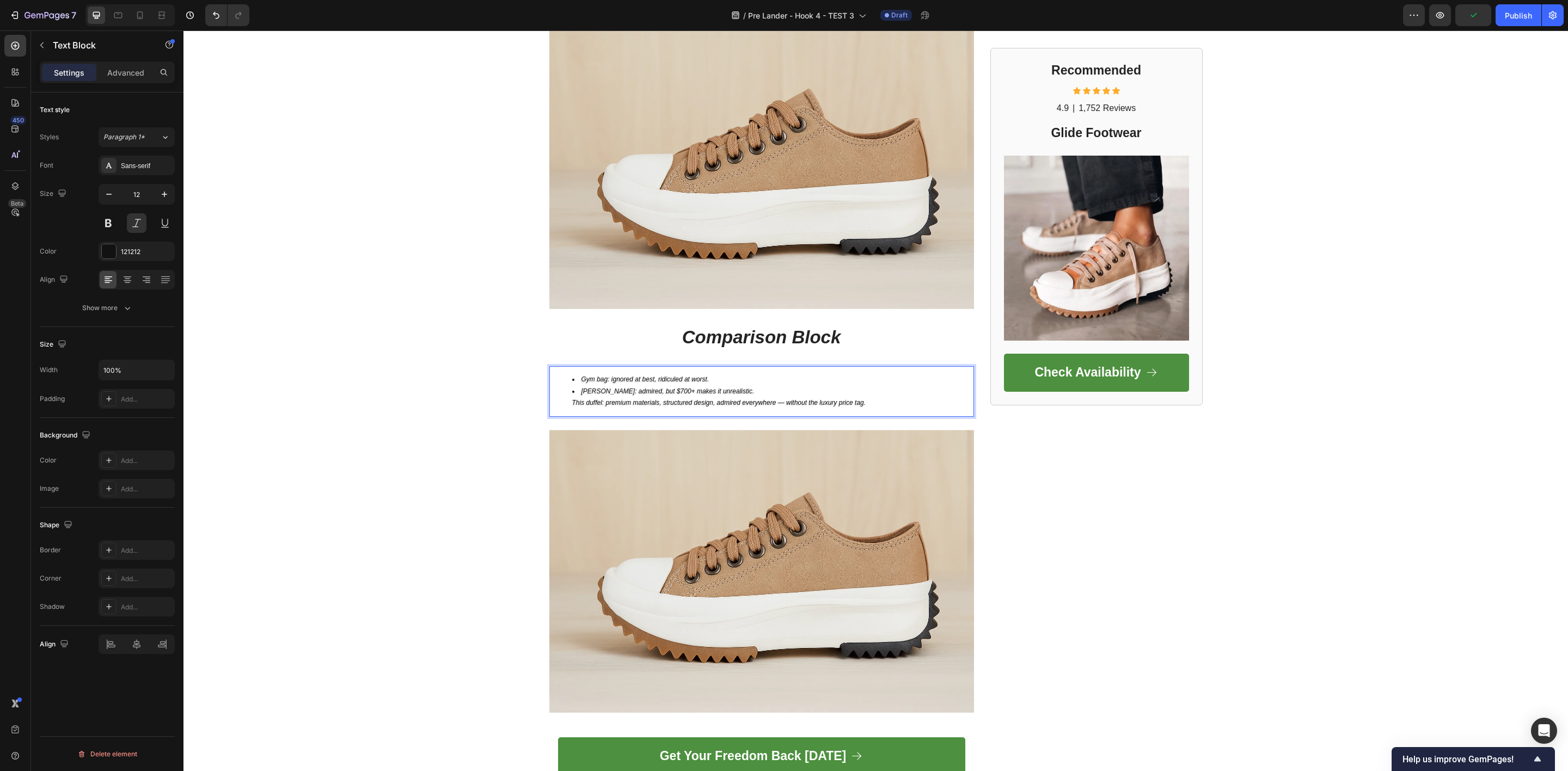
click at [729, 386] on li "Filson: admired, but $700+ makes it unrealistic. This duffel: premium materials…" at bounding box center [772, 397] width 401 height 23
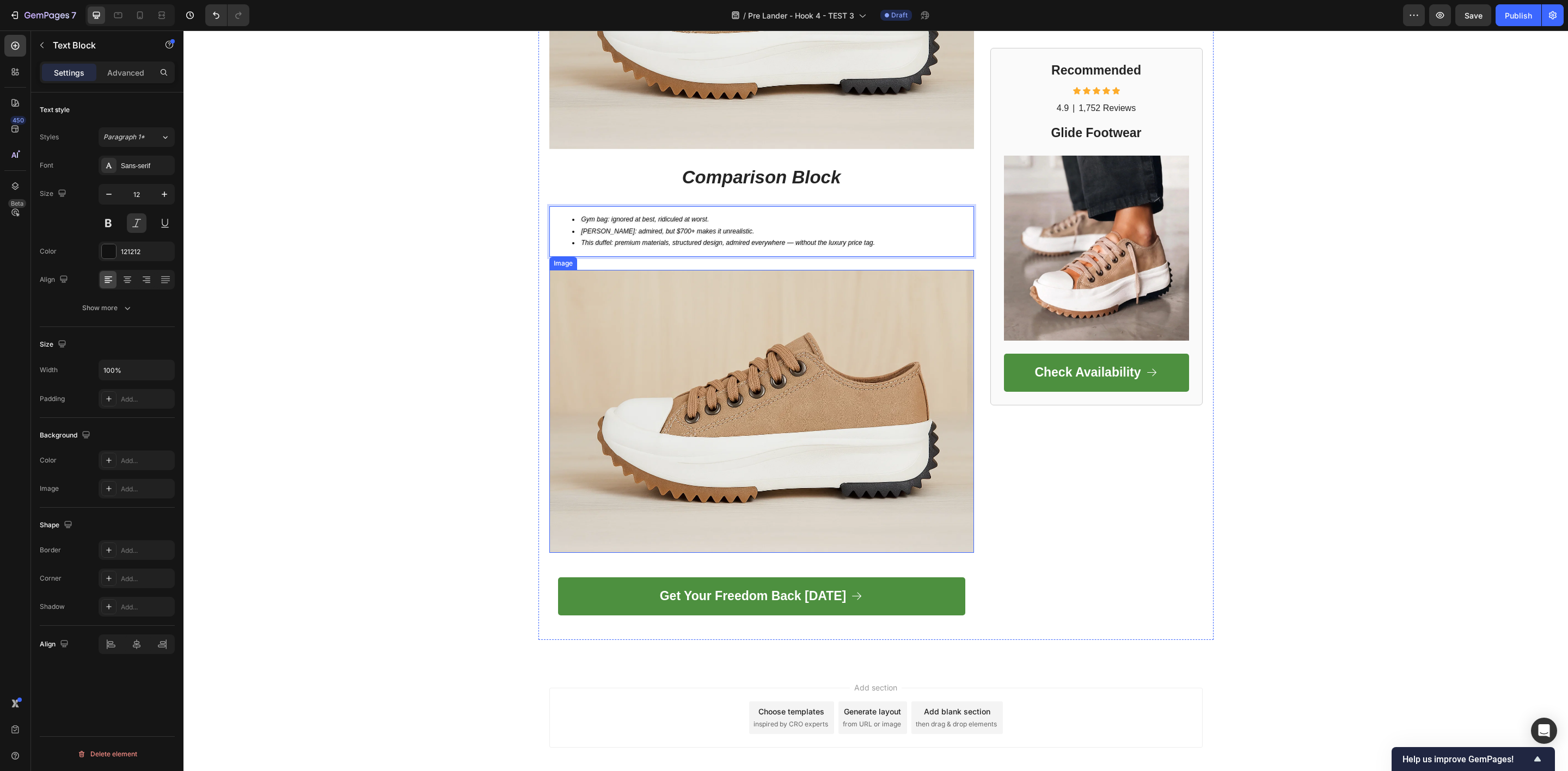
scroll to position [3386, 0]
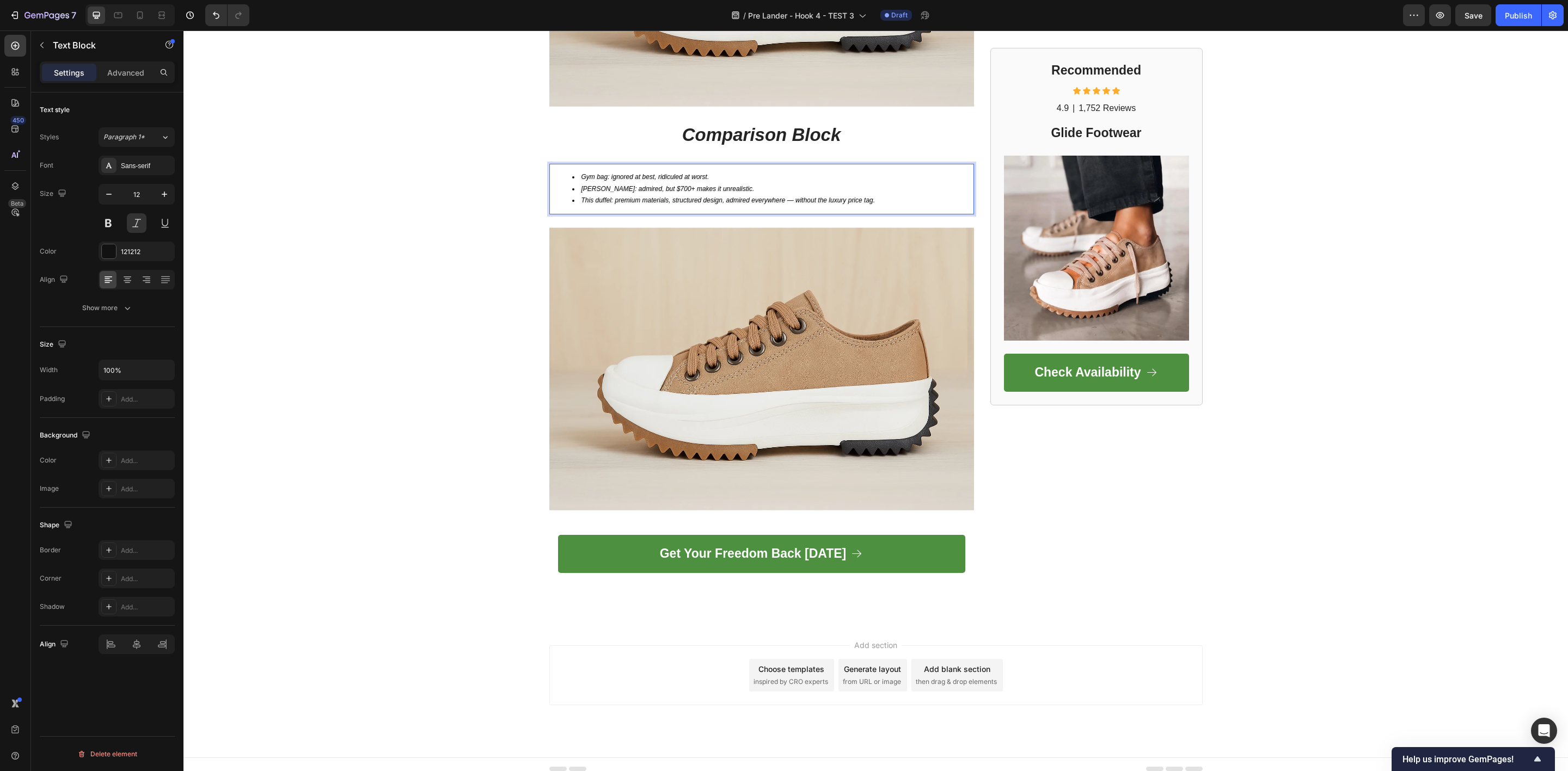
click at [873, 195] on li "This duffel: premium materials, structured design, admired everywhere — without…" at bounding box center [772, 201] width 401 height 12
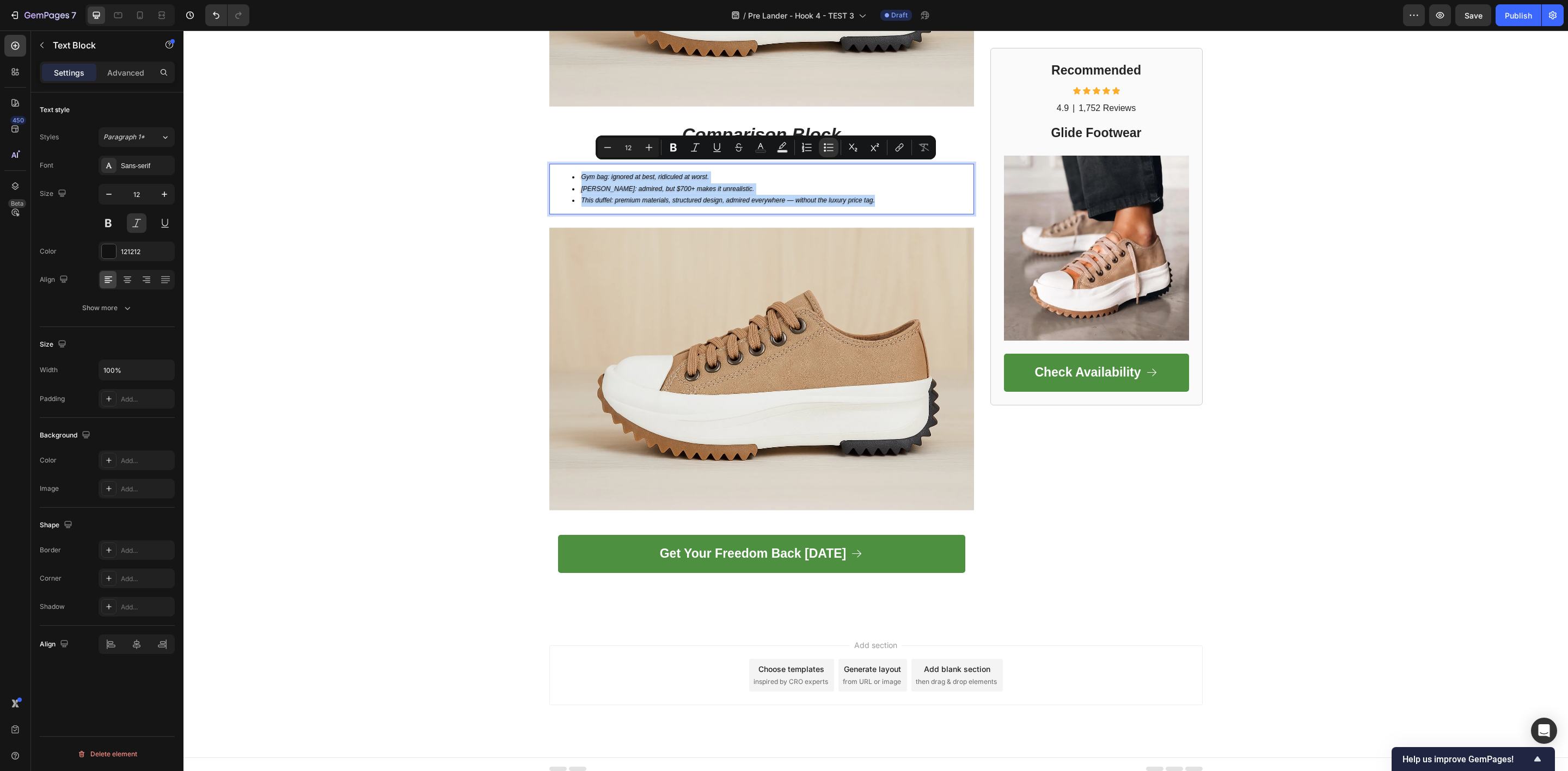
drag, startPoint x: 873, startPoint y: 188, endPoint x: 573, endPoint y: 165, distance: 300.9
click at [573, 172] on ul "Gym bag: ignored at best, ridiculed at worst. Filson: admired, but $700+ makes …" at bounding box center [761, 189] width 422 height 35
click at [648, 149] on icon "Editor contextual toolbar" at bounding box center [649, 147] width 11 height 11
type input "13"
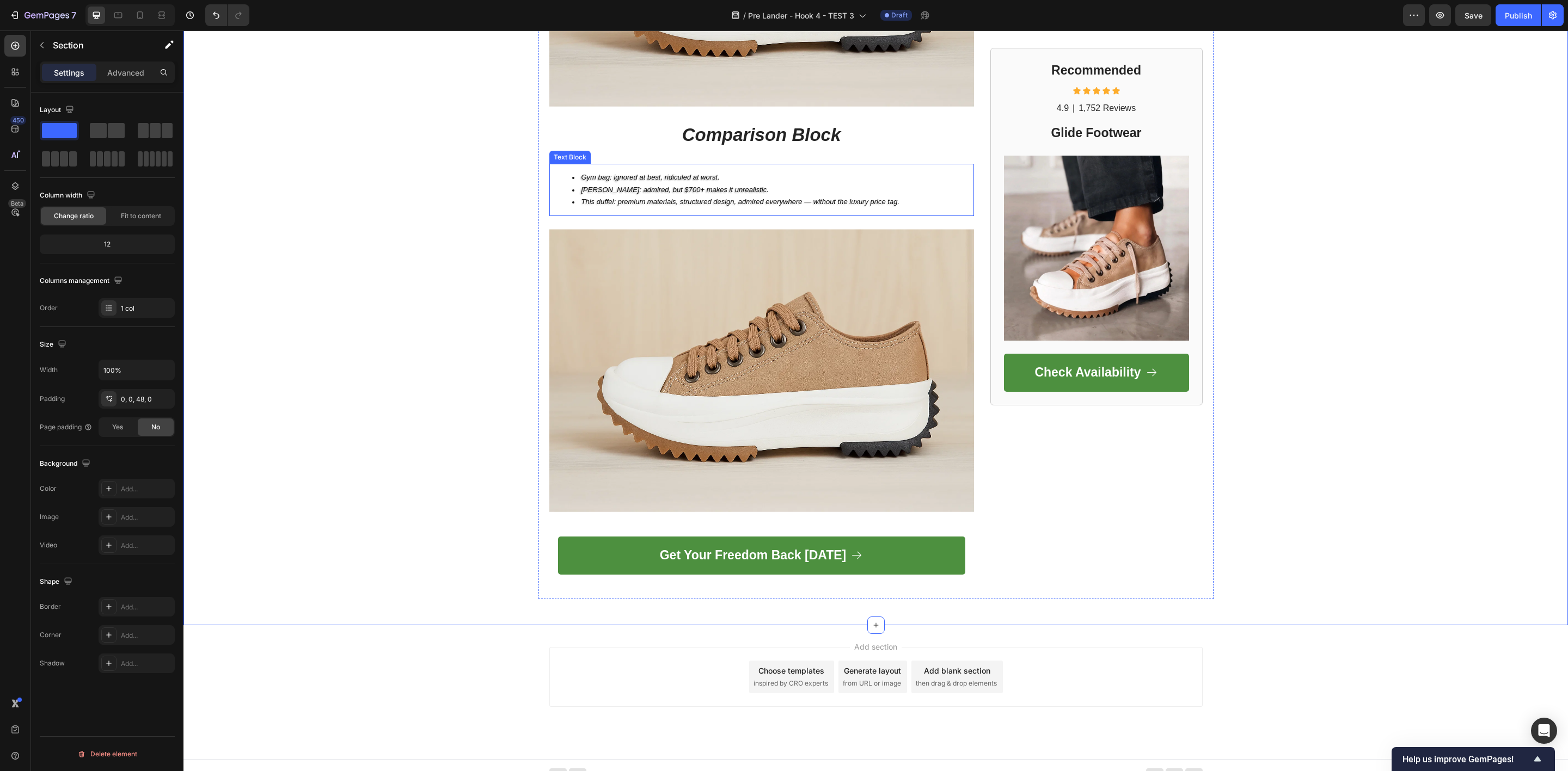
click at [604, 172] on li "Gym bag: ignored at best, ridiculed at worst." at bounding box center [772, 178] width 401 height 13
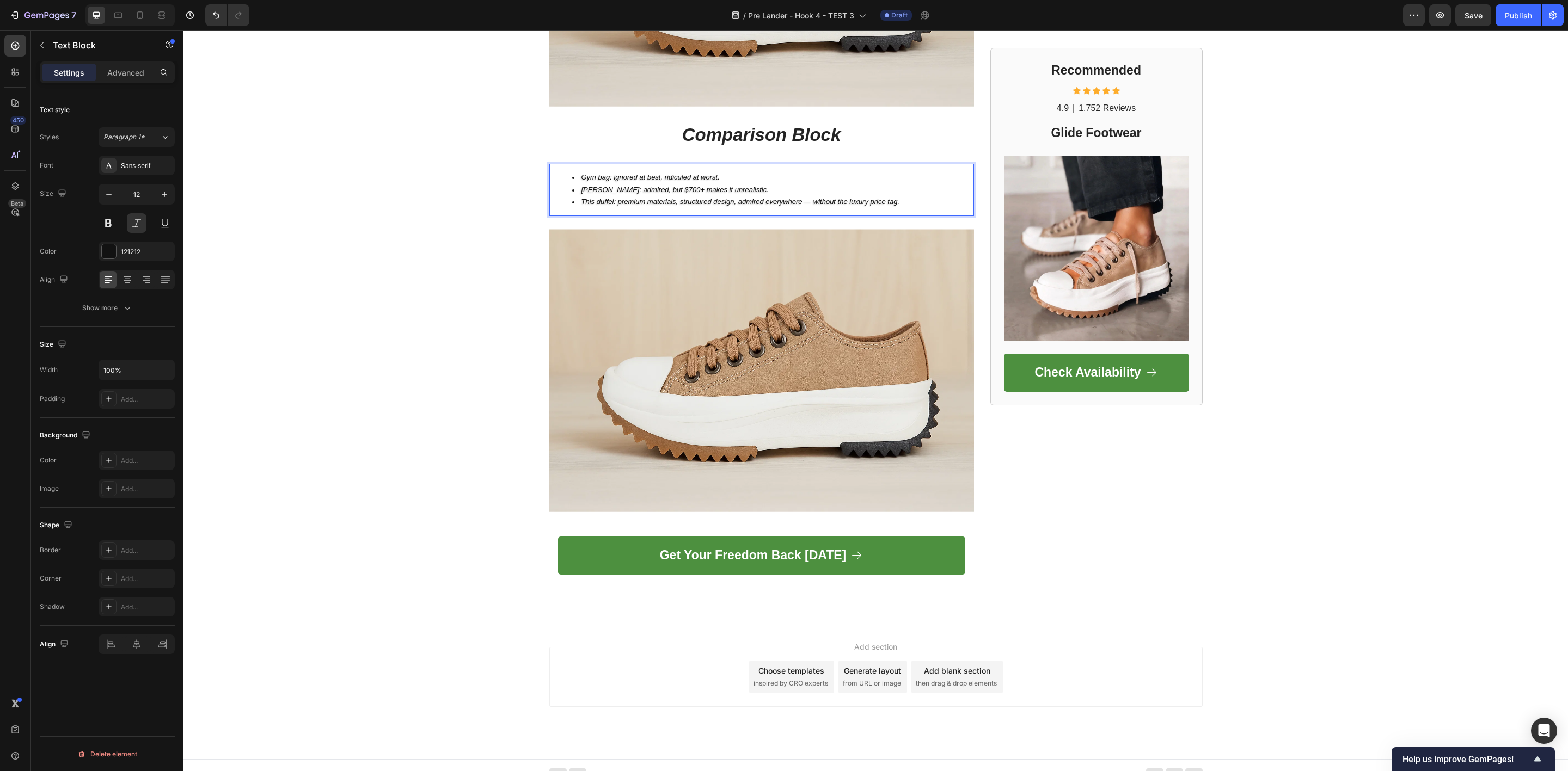
click at [601, 173] on span "Gym bag: ignored at best, ridiculed at worst." at bounding box center [650, 176] width 138 height 8
click at [600, 173] on span "Gym bag: ignored at best, ridiculed at worst." at bounding box center [650, 176] width 138 height 8
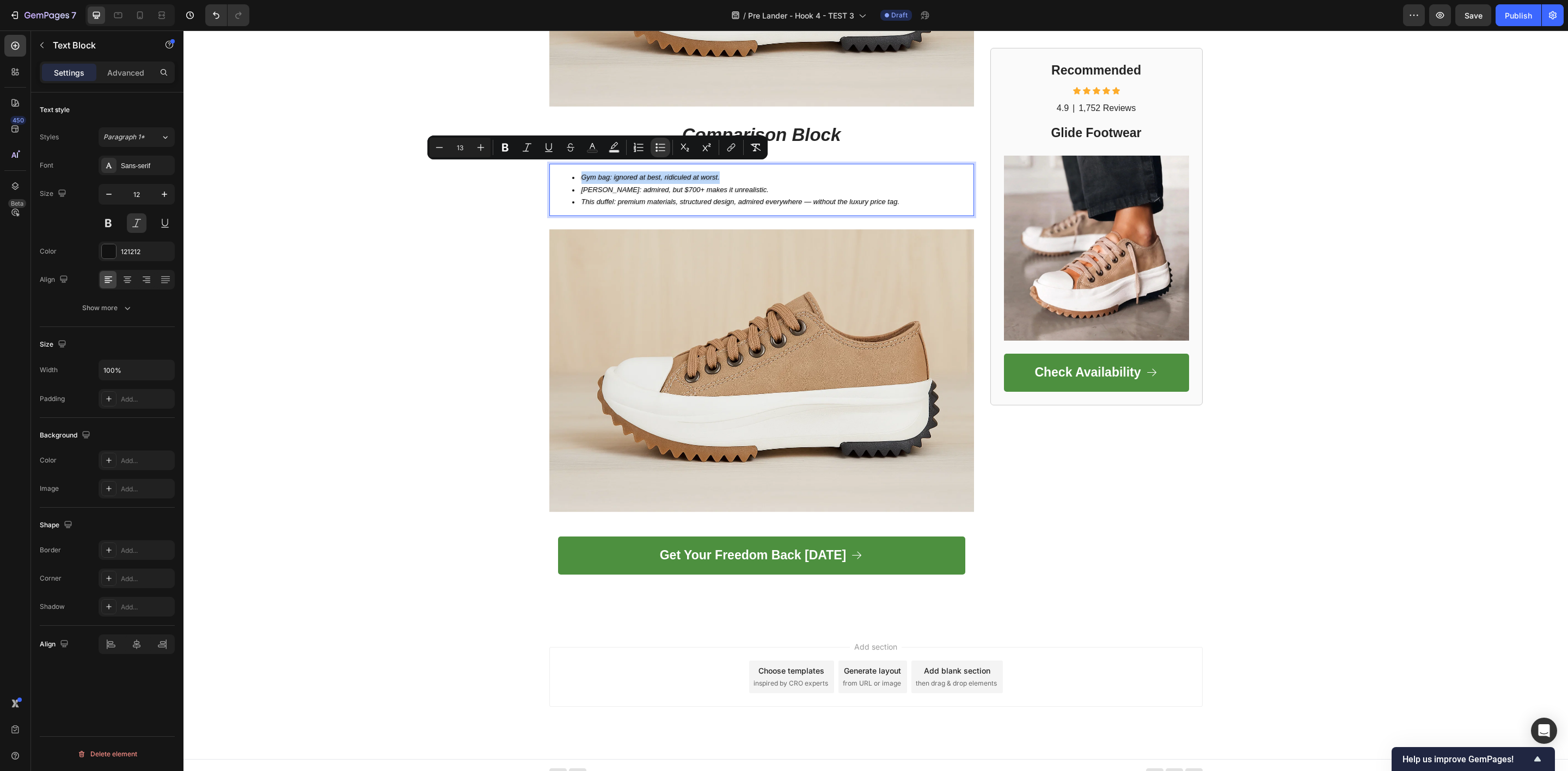
click at [600, 173] on span "Gym bag: ignored at best, ridiculed at worst." at bounding box center [650, 176] width 138 height 8
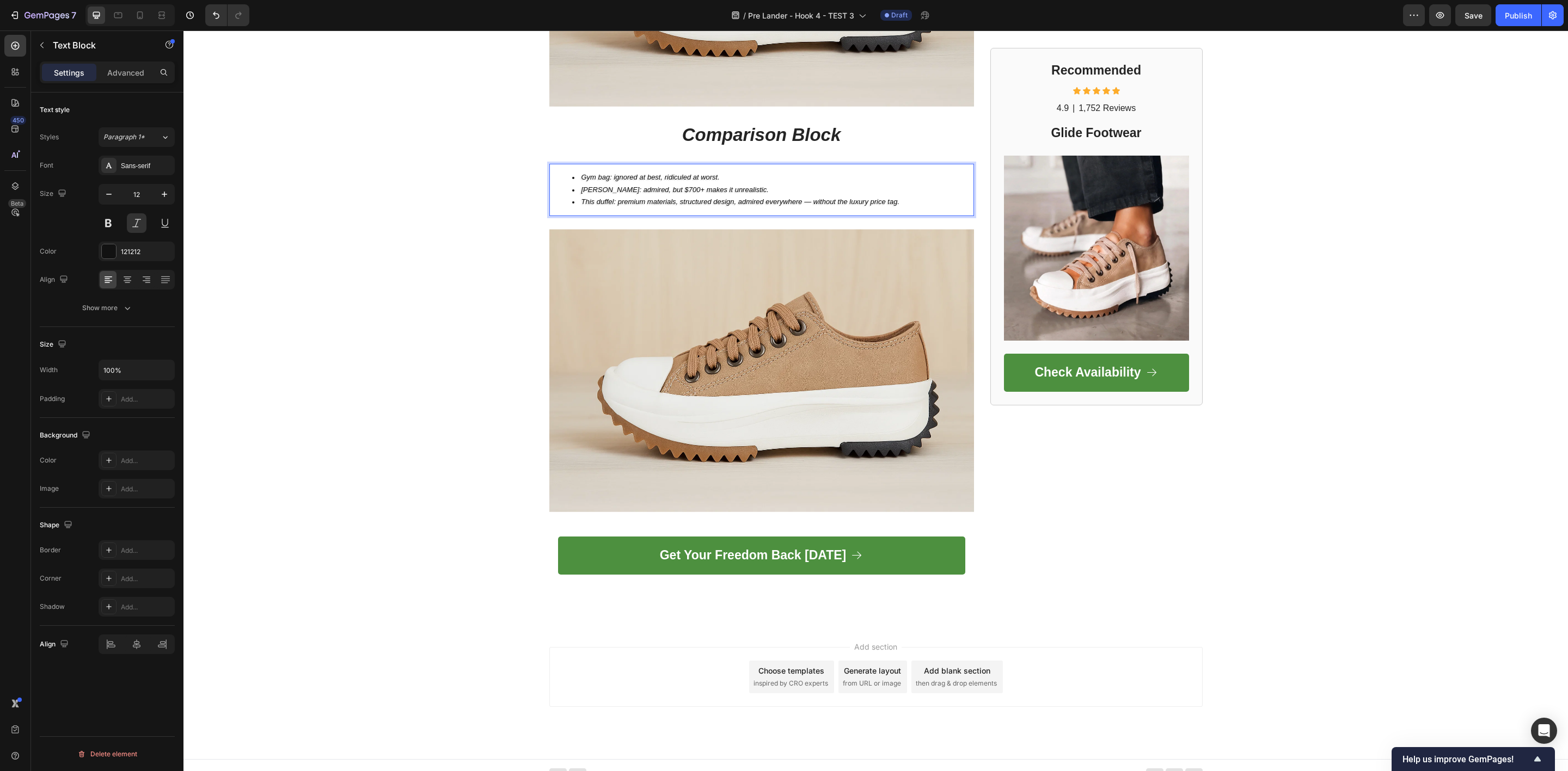
click at [606, 173] on span "Gym bag: ignored at best, ridiculed at worst." at bounding box center [650, 176] width 138 height 8
click at [604, 173] on span "Gym bag: ignored at best, ridiculed at worst." at bounding box center [650, 176] width 138 height 8
click at [606, 173] on span "Gym bag: ignored at best, ridiculed at worst." at bounding box center [650, 176] width 138 height 8
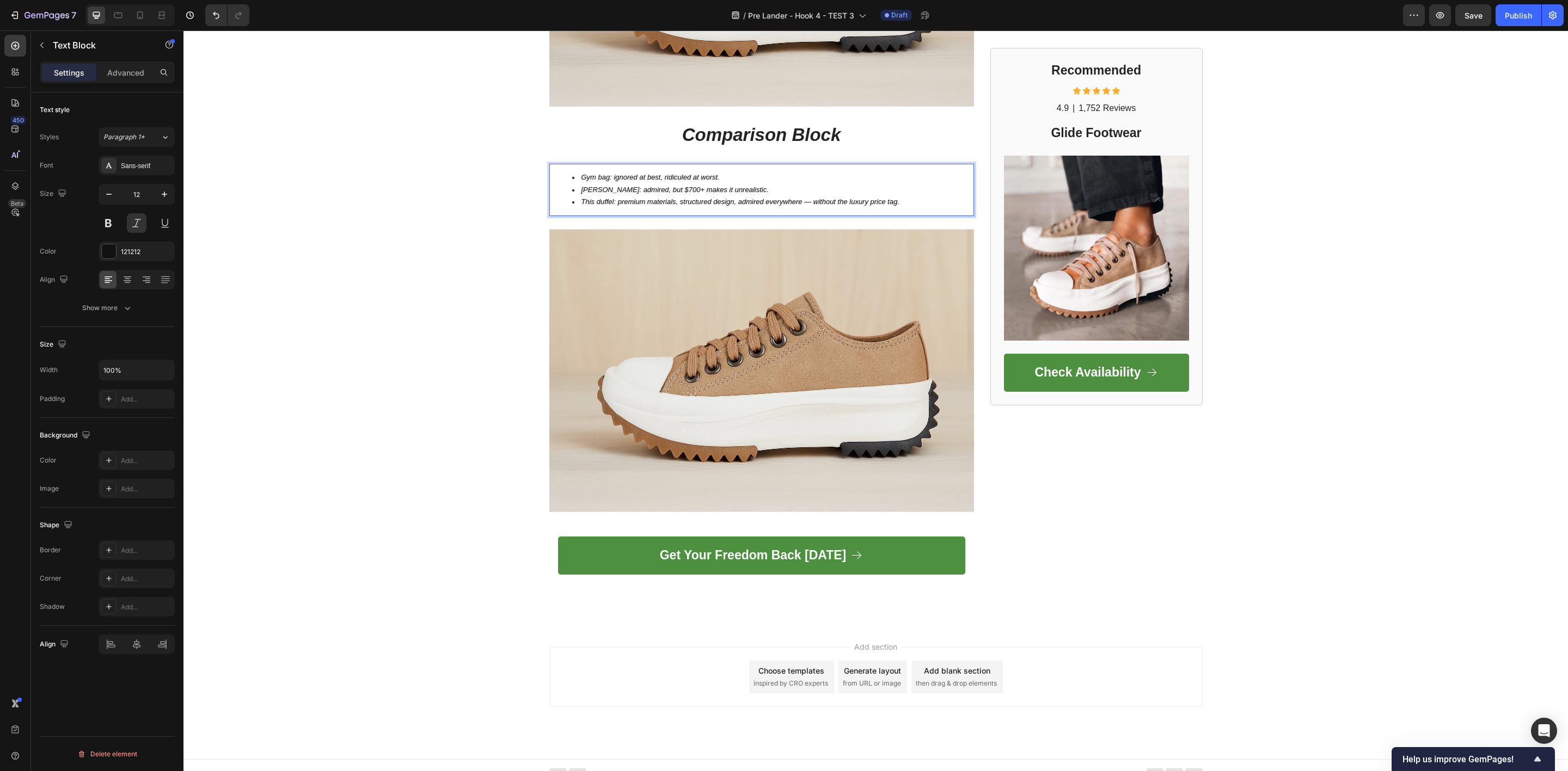
click at [607, 173] on span "Gym bag: ignored at best, ridiculed at worst." at bounding box center [650, 176] width 138 height 8
click at [603, 173] on span "Gym bag: ignored at best, ridiculed at worst." at bounding box center [650, 176] width 138 height 8
click at [605, 173] on span "Gym bag: ignored at best, ridiculed at worst." at bounding box center [650, 176] width 138 height 8
click at [607, 173] on span "Gym bag: ignored at best, ridiculed at worst." at bounding box center [650, 176] width 138 height 8
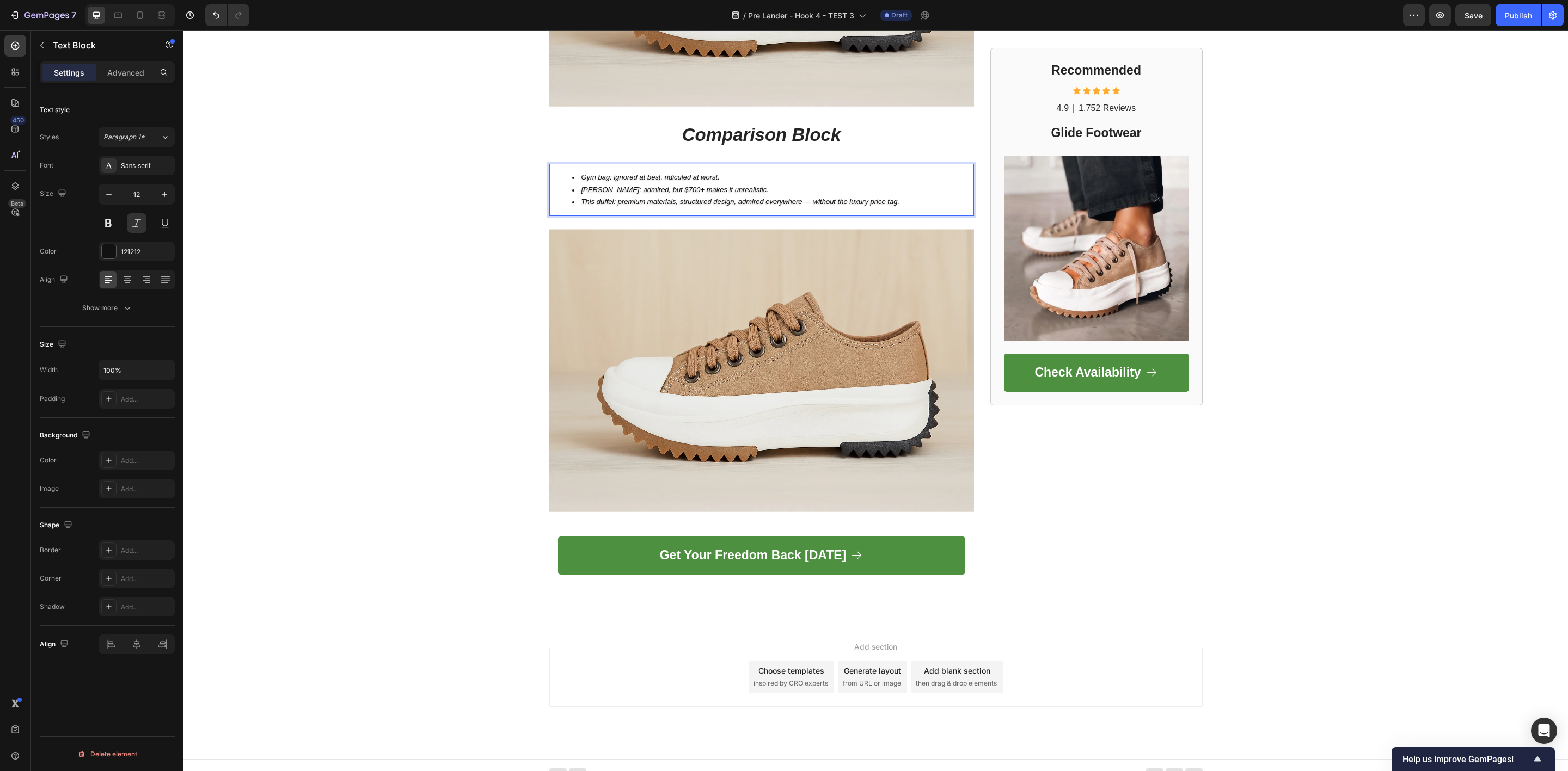
click at [598, 184] on li "Filson: admired, but $700+ makes it unrealistic." at bounding box center [772, 190] width 401 height 13
click at [605, 173] on span "Gym bag: ignored at best, ridiculed at worst." at bounding box center [650, 176] width 138 height 8
drag, startPoint x: 605, startPoint y: 165, endPoint x: 653, endPoint y: 164, distance: 48.0
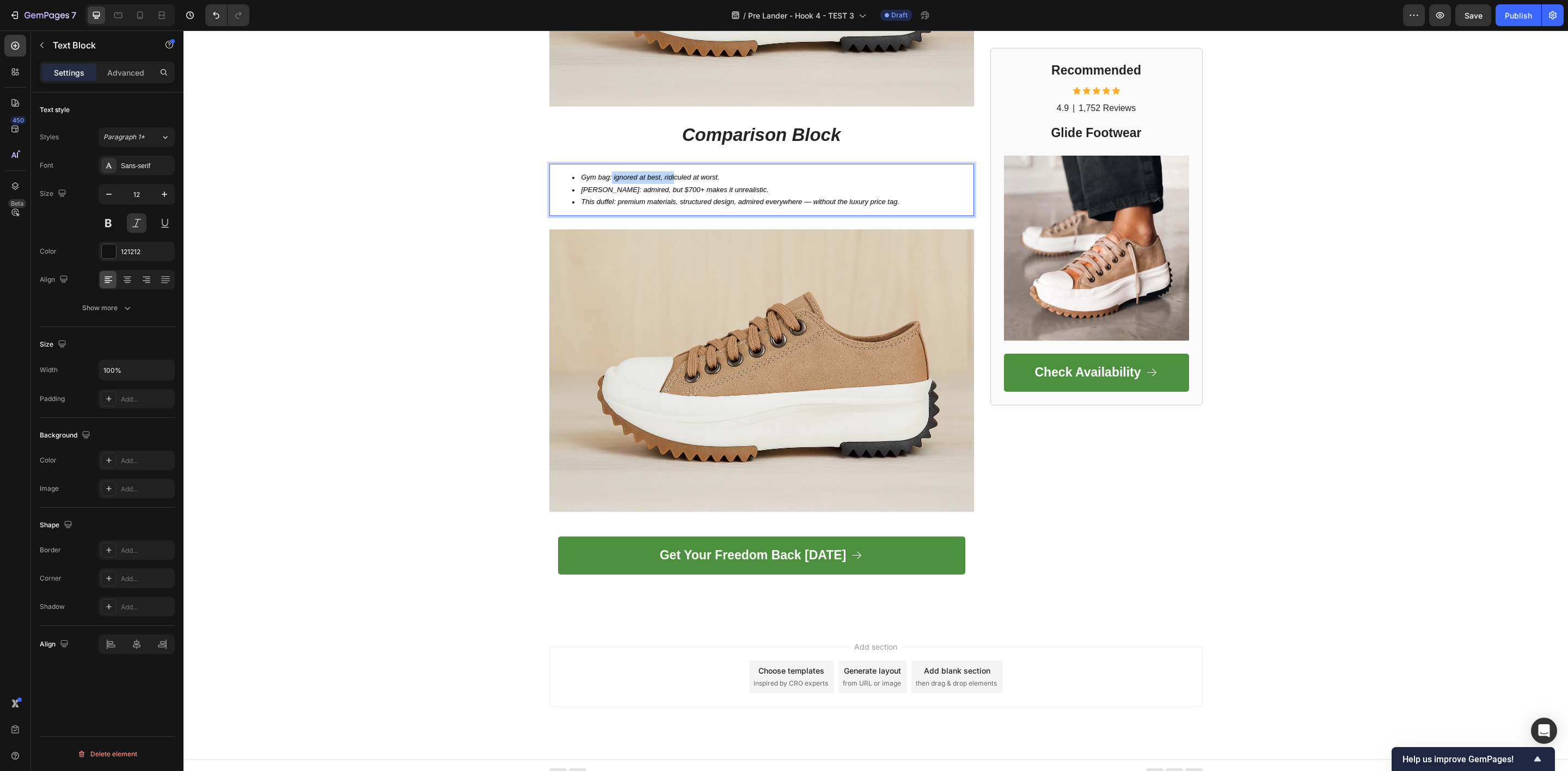
click at [675, 164] on div "Gym bag: ignored at best, ridiculed at worst. Filson: admired, but $700+ makes …" at bounding box center [761, 190] width 425 height 52
click at [606, 173] on li "Gym bag: ignored at best, ridiculed at worst." at bounding box center [772, 178] width 401 height 13
click at [608, 173] on span "Gym bag: ignored at best, ridiculed at worst." at bounding box center [650, 176] width 138 height 8
click at [605, 172] on li "Gym bag: ignored at best, ridiculed at worst." at bounding box center [772, 178] width 401 height 13
click at [606, 173] on span "Gym bag: ignored at best, ridiculed at worst." at bounding box center [650, 176] width 138 height 8
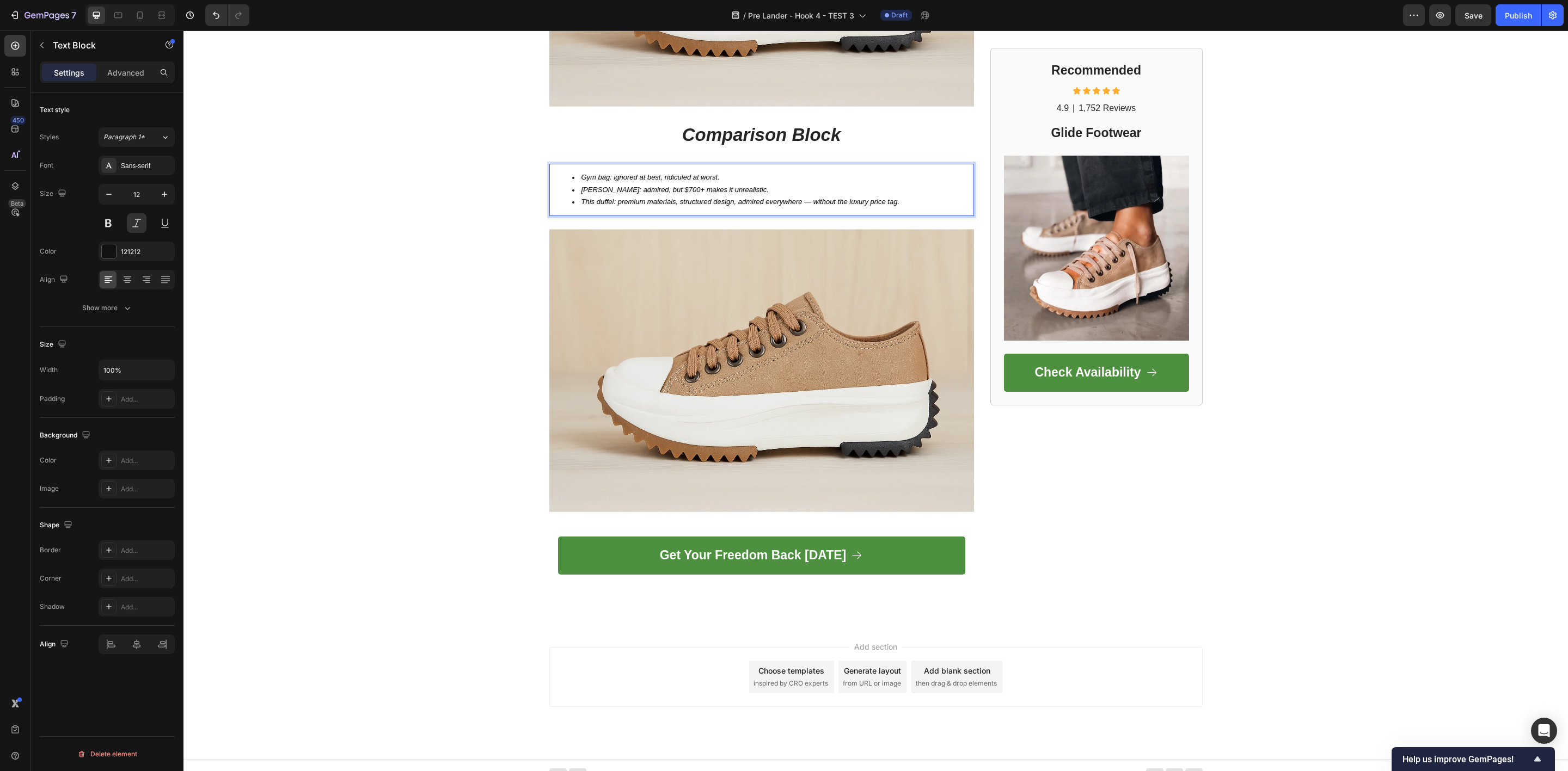
click at [608, 173] on span "Gym bag: ignored at best, ridiculed at worst." at bounding box center [650, 176] width 138 height 8
click at [601, 184] on li "Filson: admired, but $700+ makes it unrealistic." at bounding box center [772, 190] width 401 height 13
click at [584, 198] on span "This duffel: premium materials, structured design, admired everywhere — without…" at bounding box center [740, 201] width 318 height 8
click at [595, 199] on li "This duffel: premium materials, structured design, admired everywhere — without…" at bounding box center [772, 202] width 401 height 13
click at [616, 198] on span "This duffel: premium materials, structured design, admired everywhere — without…" at bounding box center [740, 201] width 318 height 8
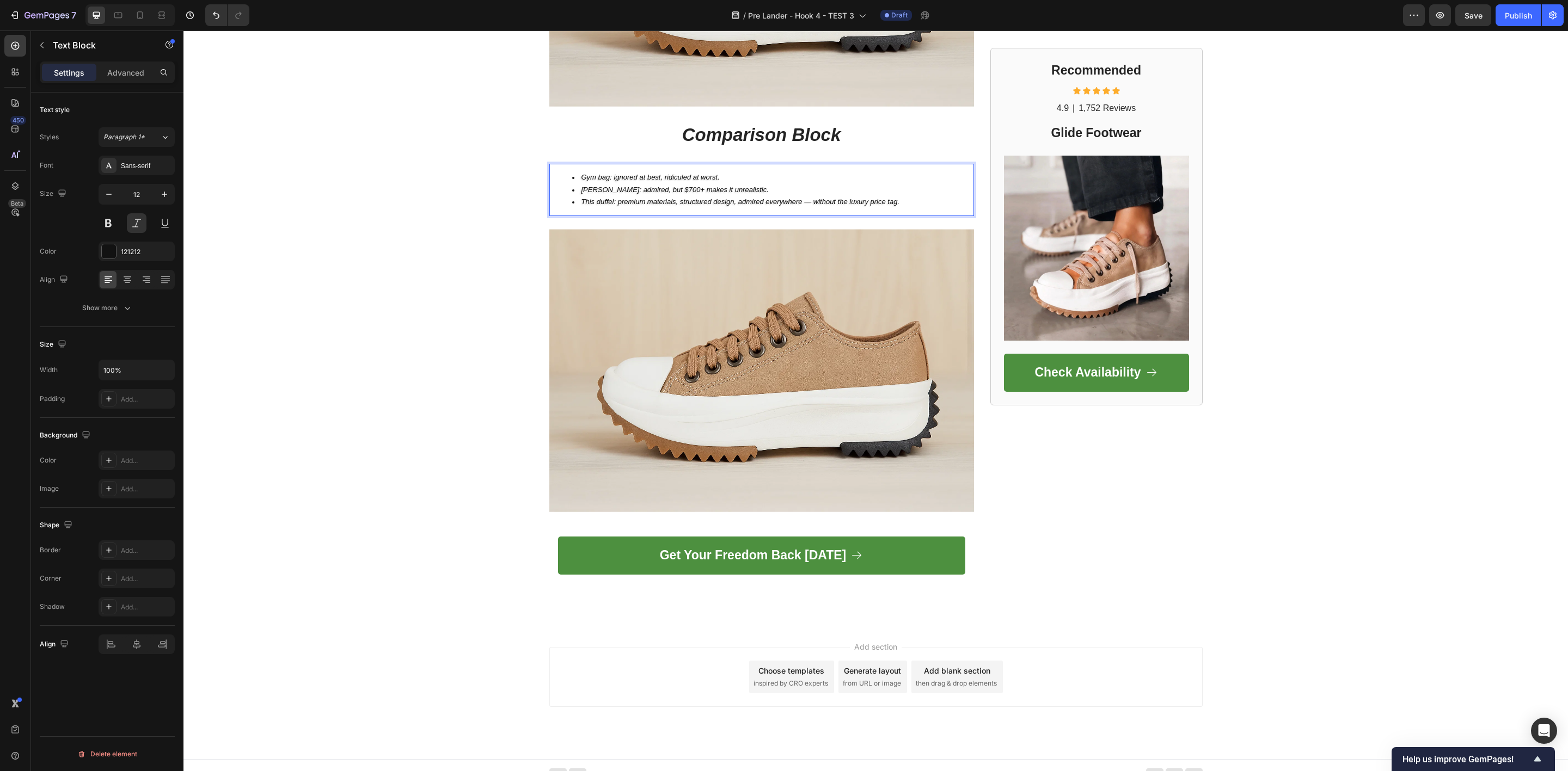
click at [610, 198] on span "This duffel: premium materials, structured design, admired everywhere — without…" at bounding box center [740, 201] width 318 height 8
click at [622, 173] on span "Gym bag: ignored at best, ridiculed at worst." at bounding box center [650, 176] width 138 height 8
click at [647, 173] on span "Gym bag: ignored at best, ridiculed at worst." at bounding box center [650, 176] width 138 height 8
click at [679, 173] on span "Gym bag: ignored at best, ridiculed at worst." at bounding box center [650, 176] width 138 height 8
click at [668, 186] on span "Filson: admired, but $700+ makes it unrealistic." at bounding box center [675, 189] width 187 height 8
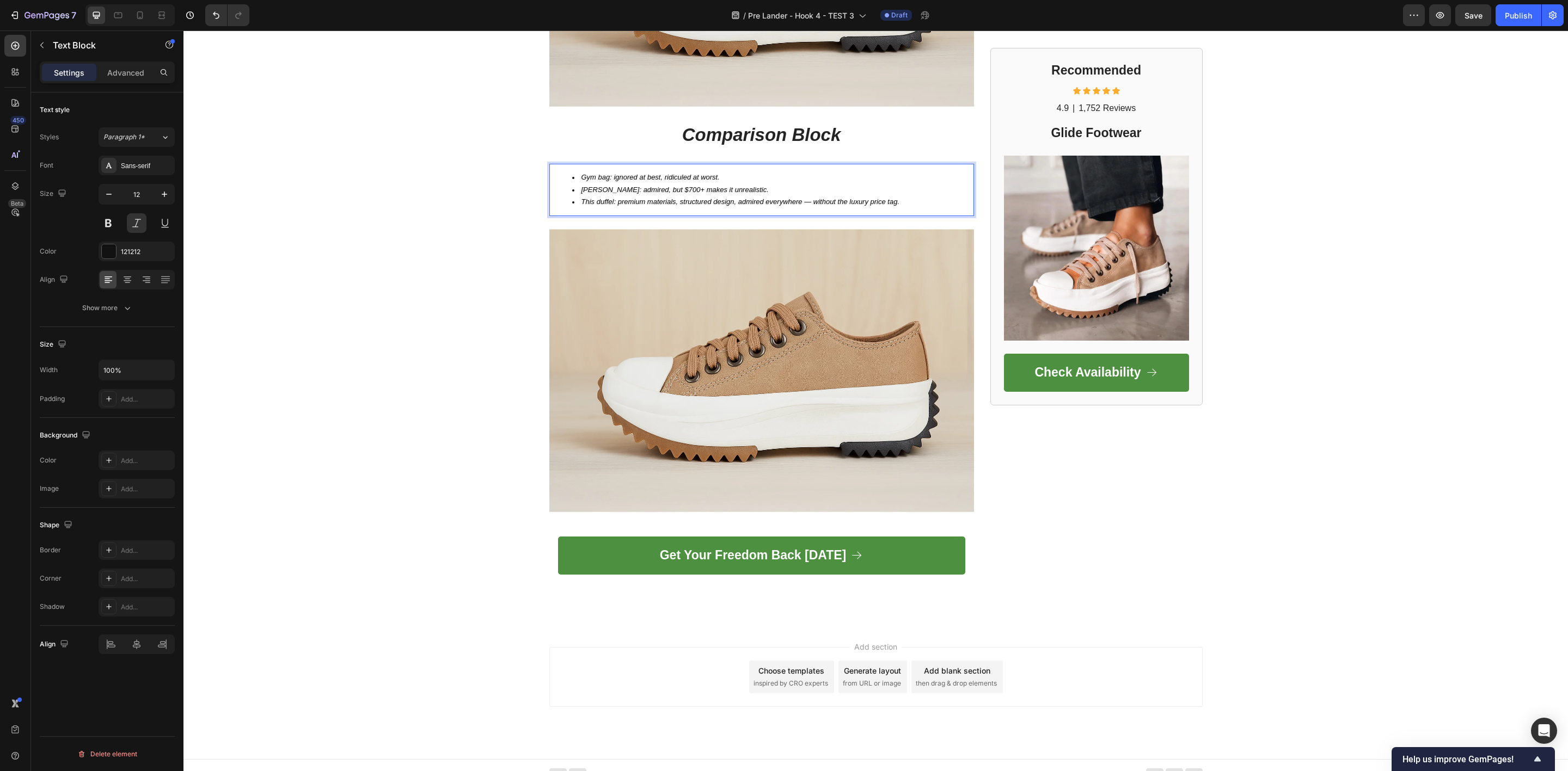
click at [688, 173] on span "Gym bag: ignored at best, ridiculed at worst." at bounding box center [650, 176] width 138 height 8
click at [647, 173] on span "Gym bag: ignored at best, ridiculed at worst." at bounding box center [650, 176] width 138 height 8
click at [675, 186] on span "Filson: admired, but $700+ makes it unrealistic." at bounding box center [675, 189] width 187 height 8
drag, startPoint x: 719, startPoint y: 183, endPoint x: 740, endPoint y: 185, distance: 21.1
click at [720, 186] on span "Filson: admired, but $700+ makes it unrealistic." at bounding box center [675, 189] width 187 height 8
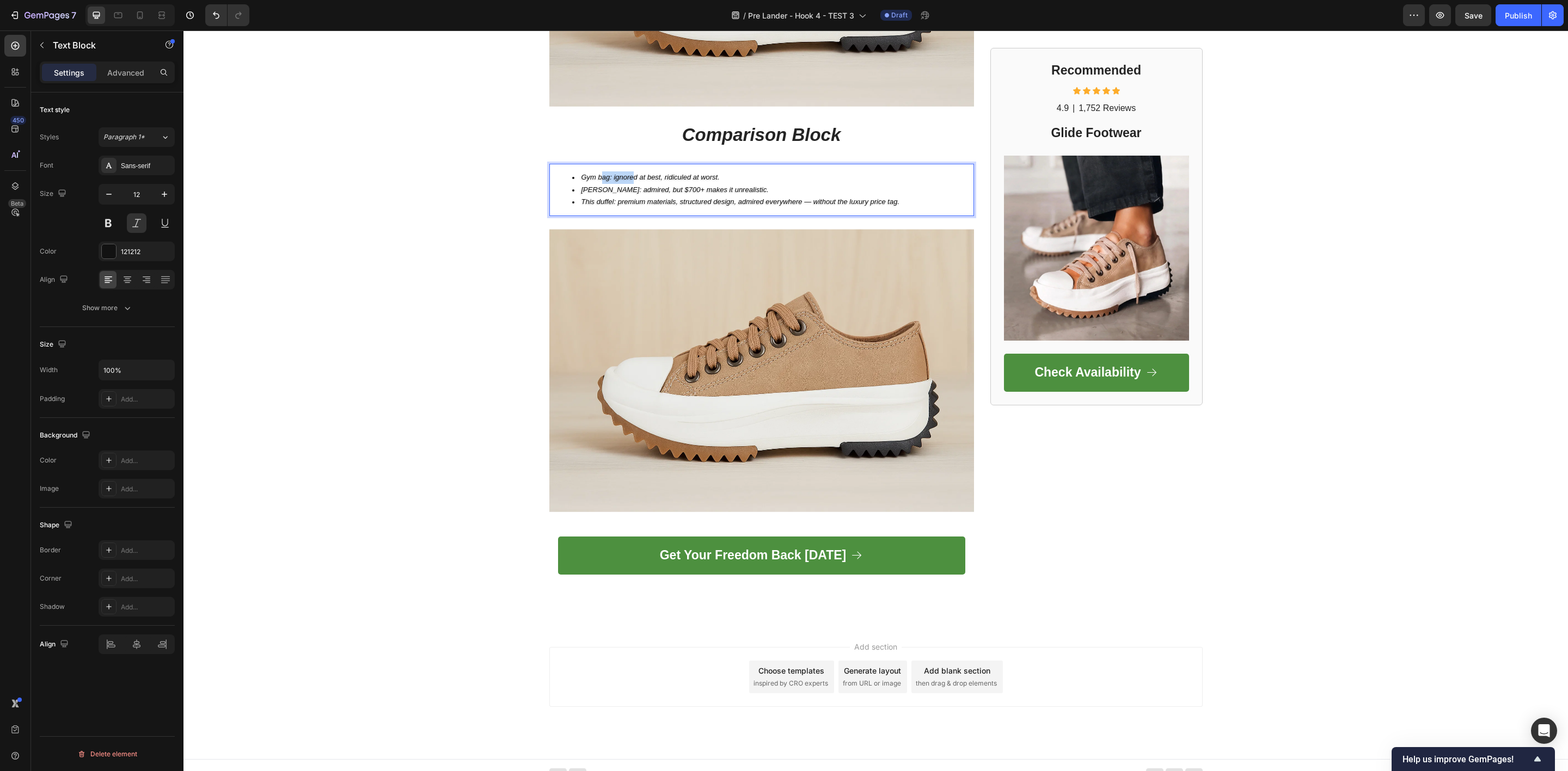
drag, startPoint x: 626, startPoint y: 166, endPoint x: 593, endPoint y: 168, distance: 33.1
click at [593, 173] on span "Gym bag: ignored at best, ridiculed at worst." at bounding box center [650, 176] width 138 height 8
click at [595, 173] on span "Gym bag: ignored at best, ridiculed at worst." at bounding box center [650, 176] width 138 height 8
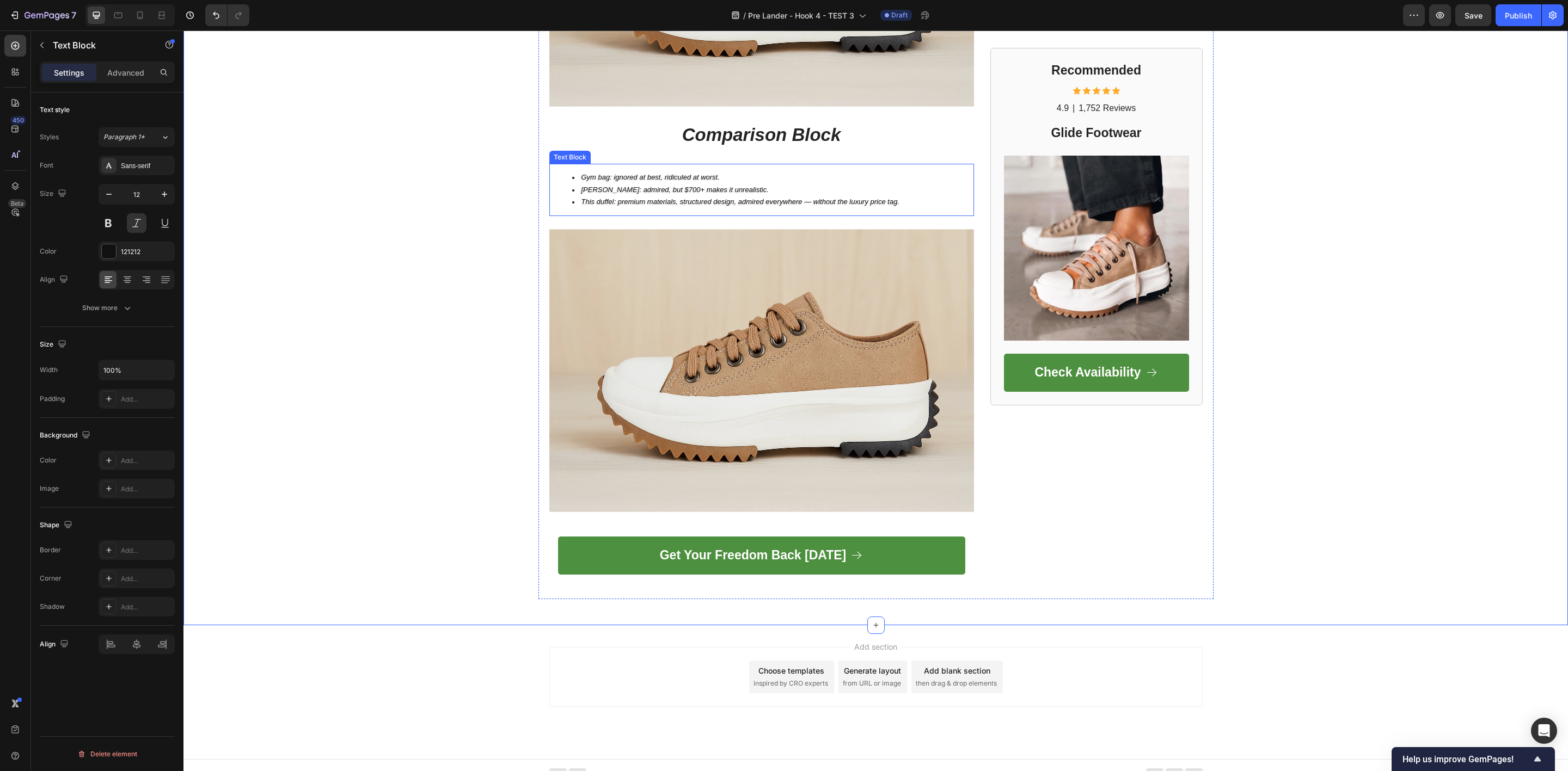
click at [560, 191] on ul "Gym bag: ignored at best, ridiculed at worst. Filson: admired, but $700+ makes …" at bounding box center [761, 190] width 422 height 37
click at [609, 198] on span "This duffel: premium materials, structured design, admired everywhere — without…" at bounding box center [740, 201] width 318 height 8
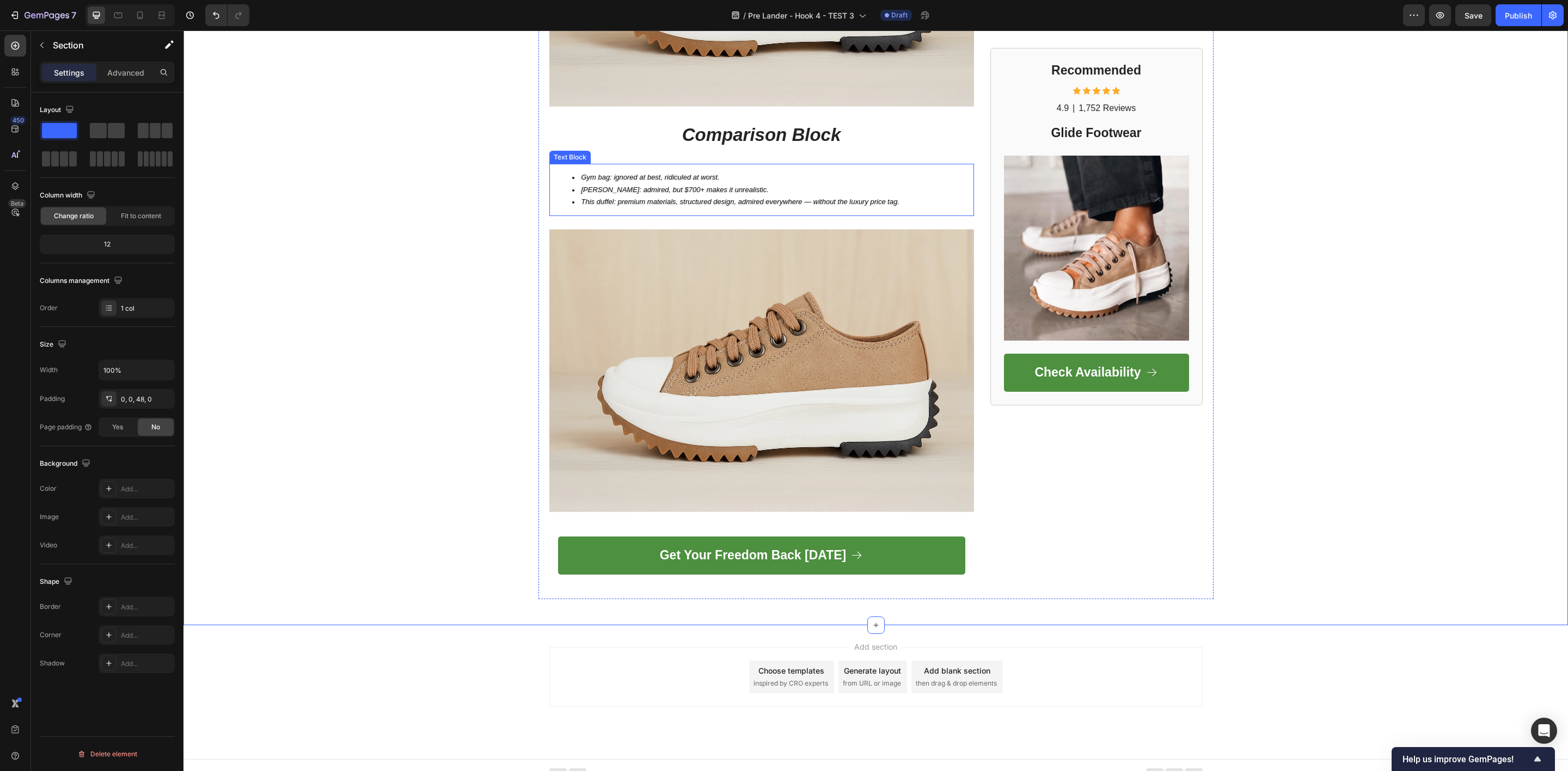
click at [585, 184] on li "Filson: admired, but $700+ makes it unrealistic." at bounding box center [772, 190] width 401 height 13
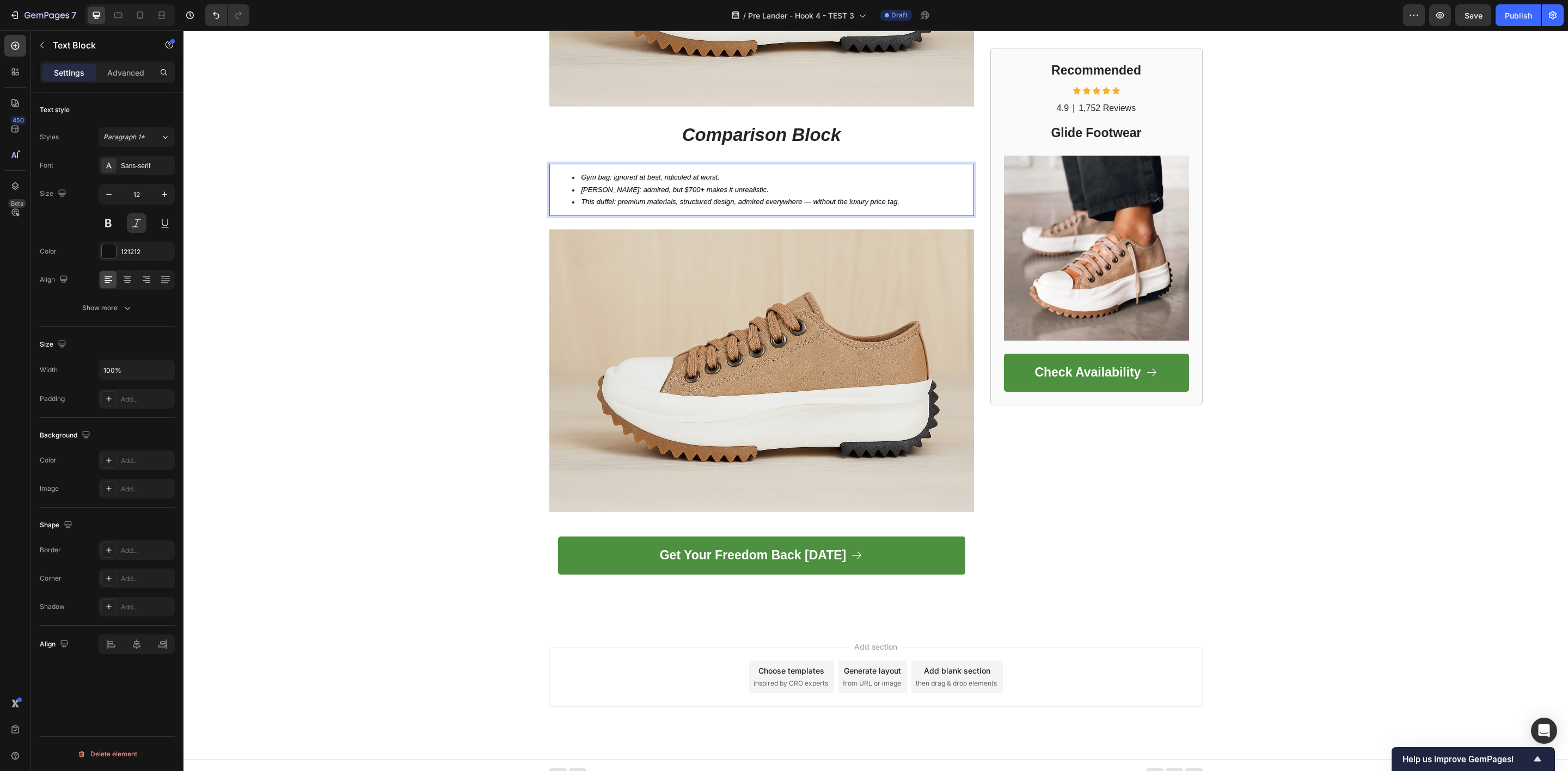
click at [596, 186] on span "Filson: admired, but $700+ makes it unrealistic." at bounding box center [675, 189] width 187 height 8
click at [615, 198] on span "This duffel: premium materials, structured design, admired everywhere — without…" at bounding box center [740, 201] width 318 height 8
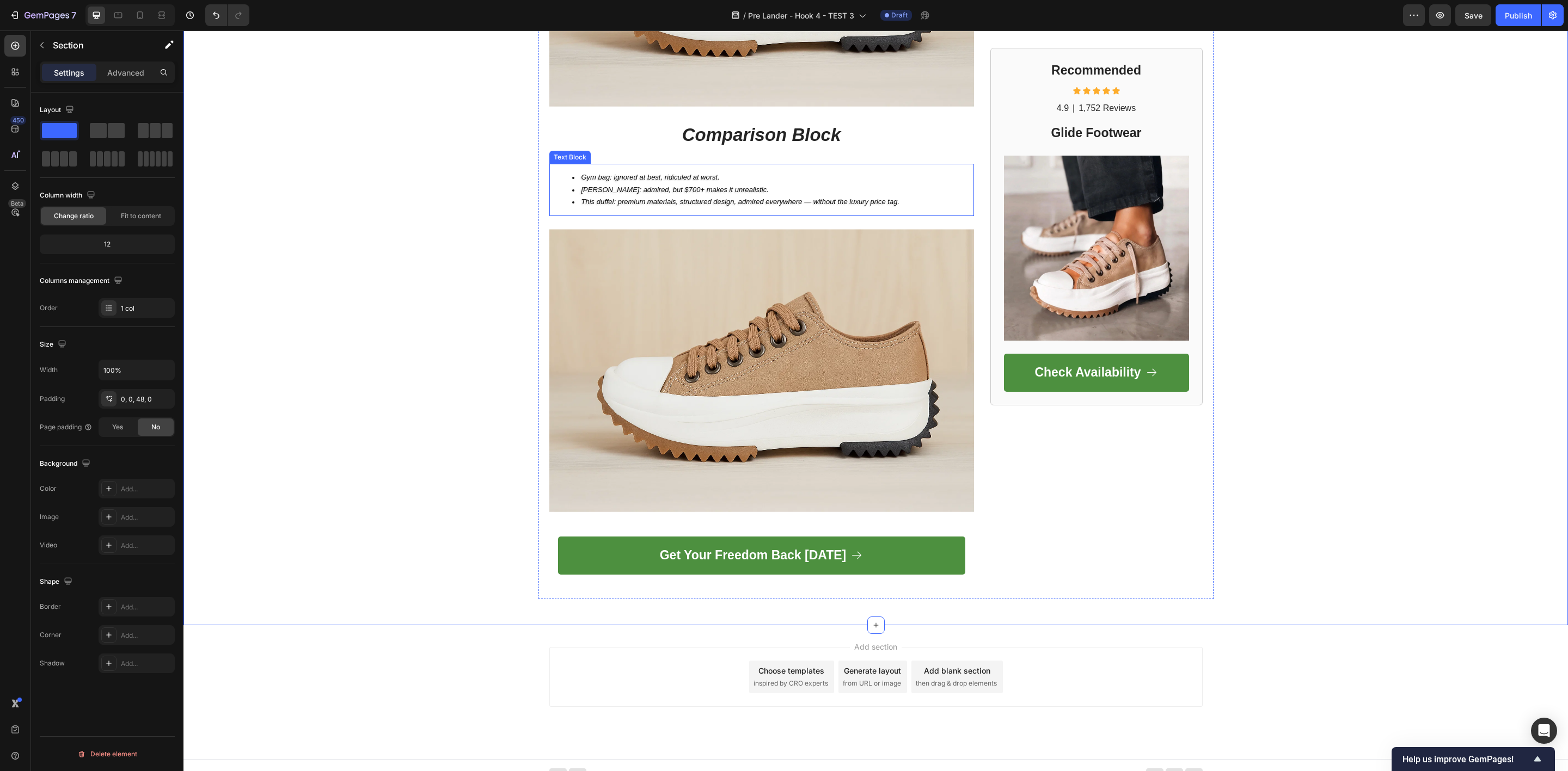
click at [613, 198] on span "This duffel: premium materials, structured design, admired everywhere — without…" at bounding box center [740, 201] width 318 height 8
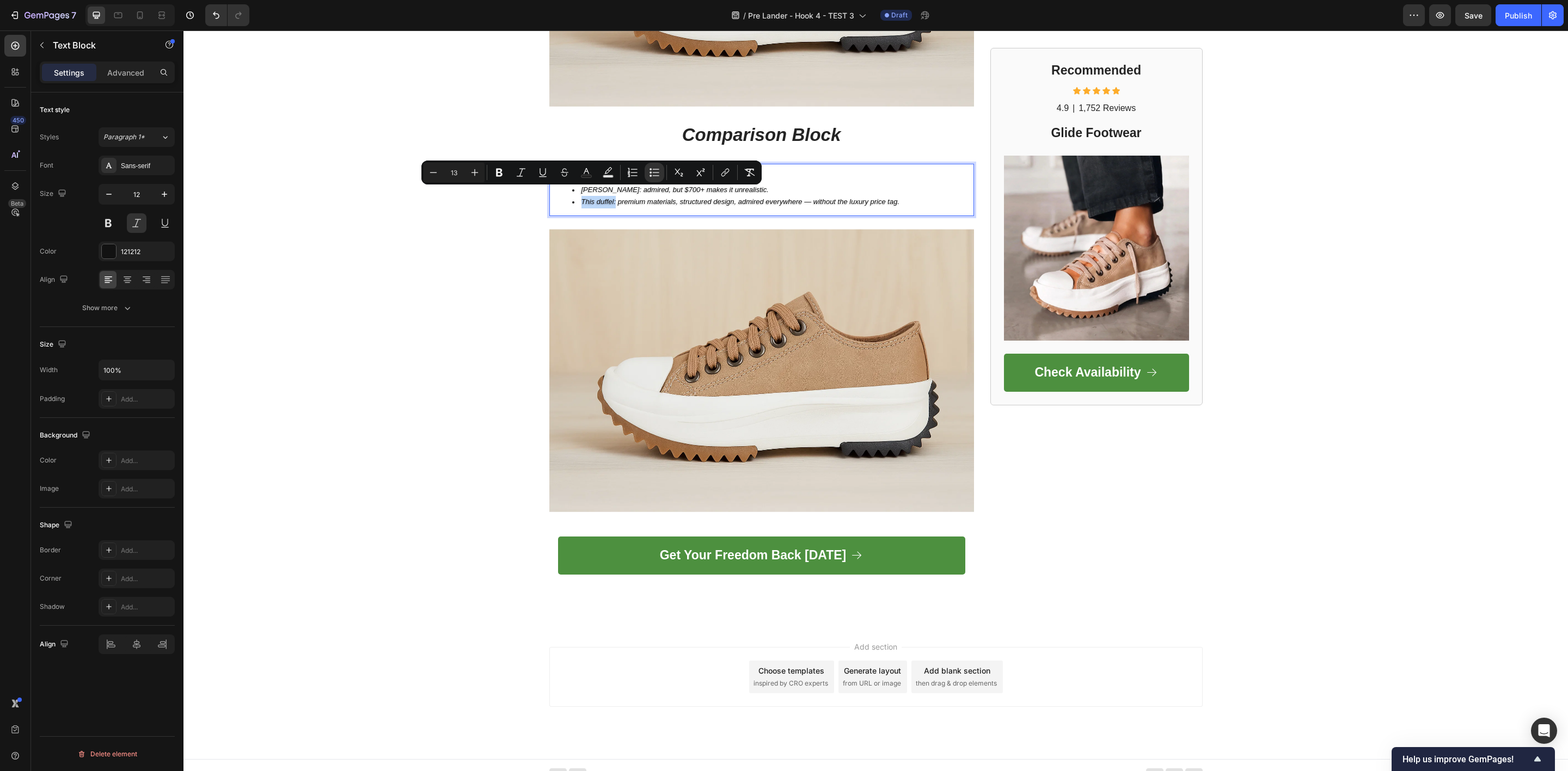
drag, startPoint x: 610, startPoint y: 196, endPoint x: 573, endPoint y: 195, distance: 37.0
click at [502, 176] on icon "Editor contextual toolbar" at bounding box center [499, 172] width 7 height 8
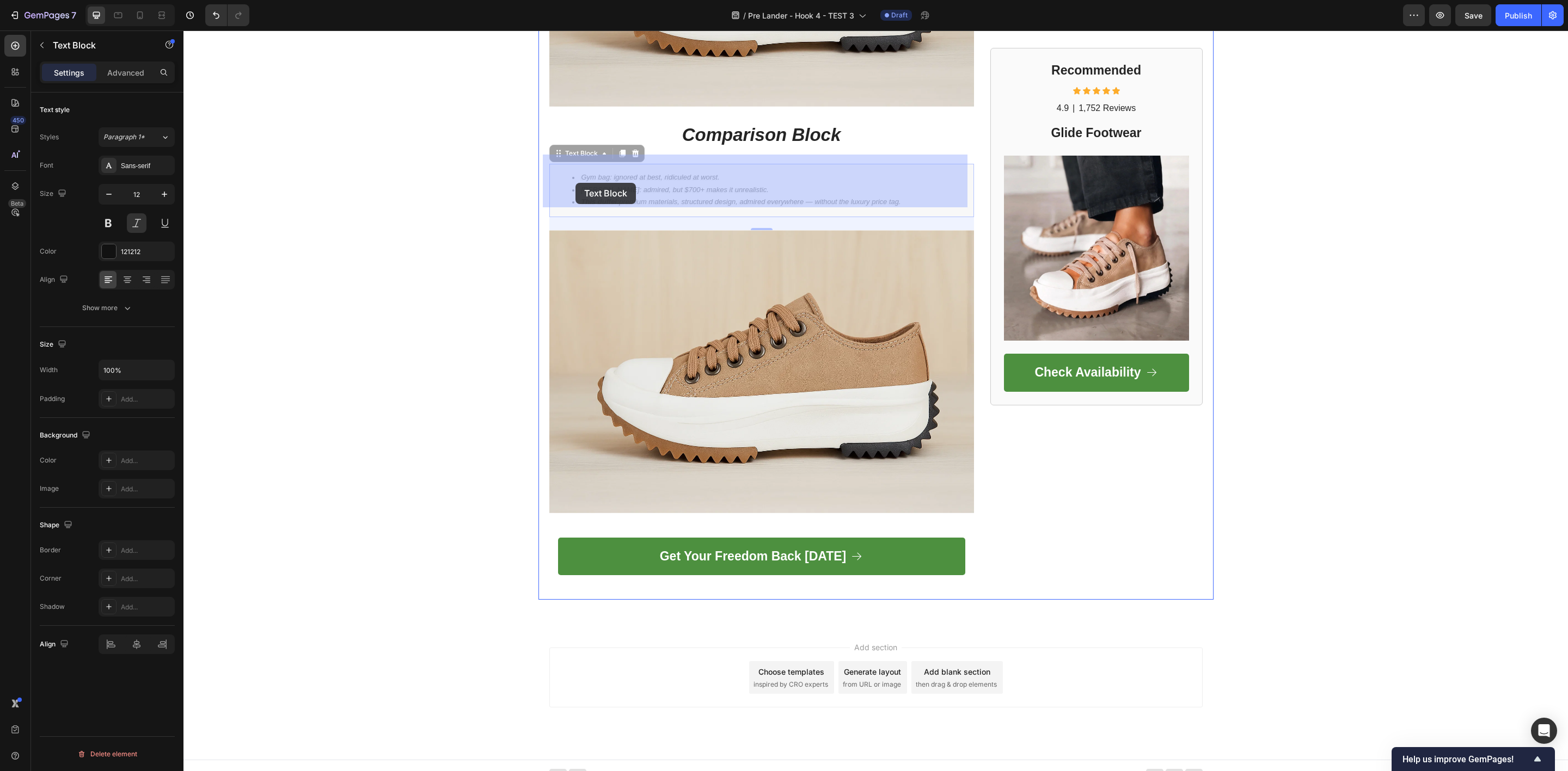
drag, startPoint x: 587, startPoint y: 181, endPoint x: 576, endPoint y: 183, distance: 11.2
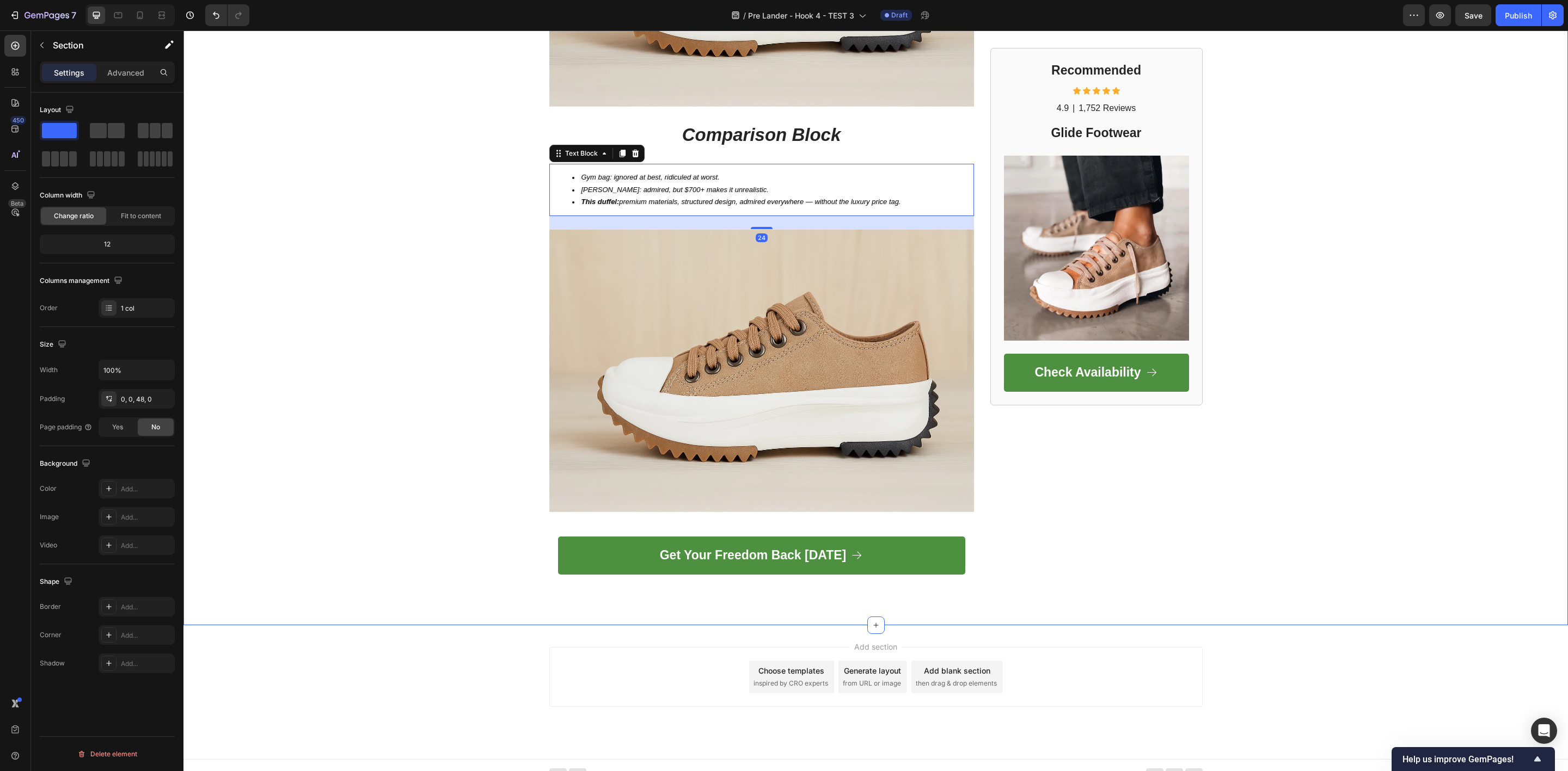
click at [586, 186] on span "Filson: admired, but $700+ makes it unrealistic." at bounding box center [675, 189] width 187 height 8
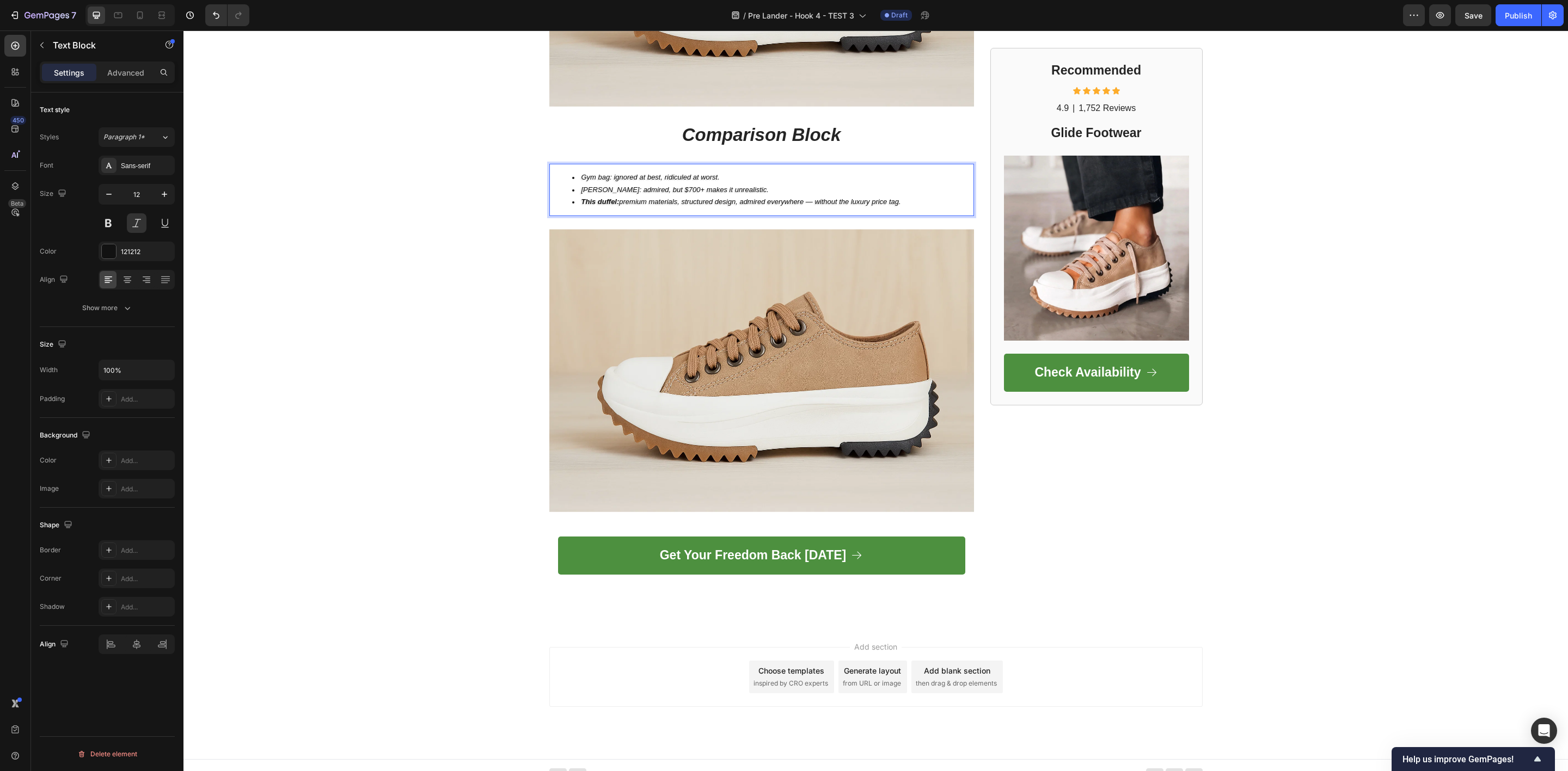
click at [601, 186] on span "Filson: admired, but $700+ makes it unrealistic." at bounding box center [675, 189] width 187 height 8
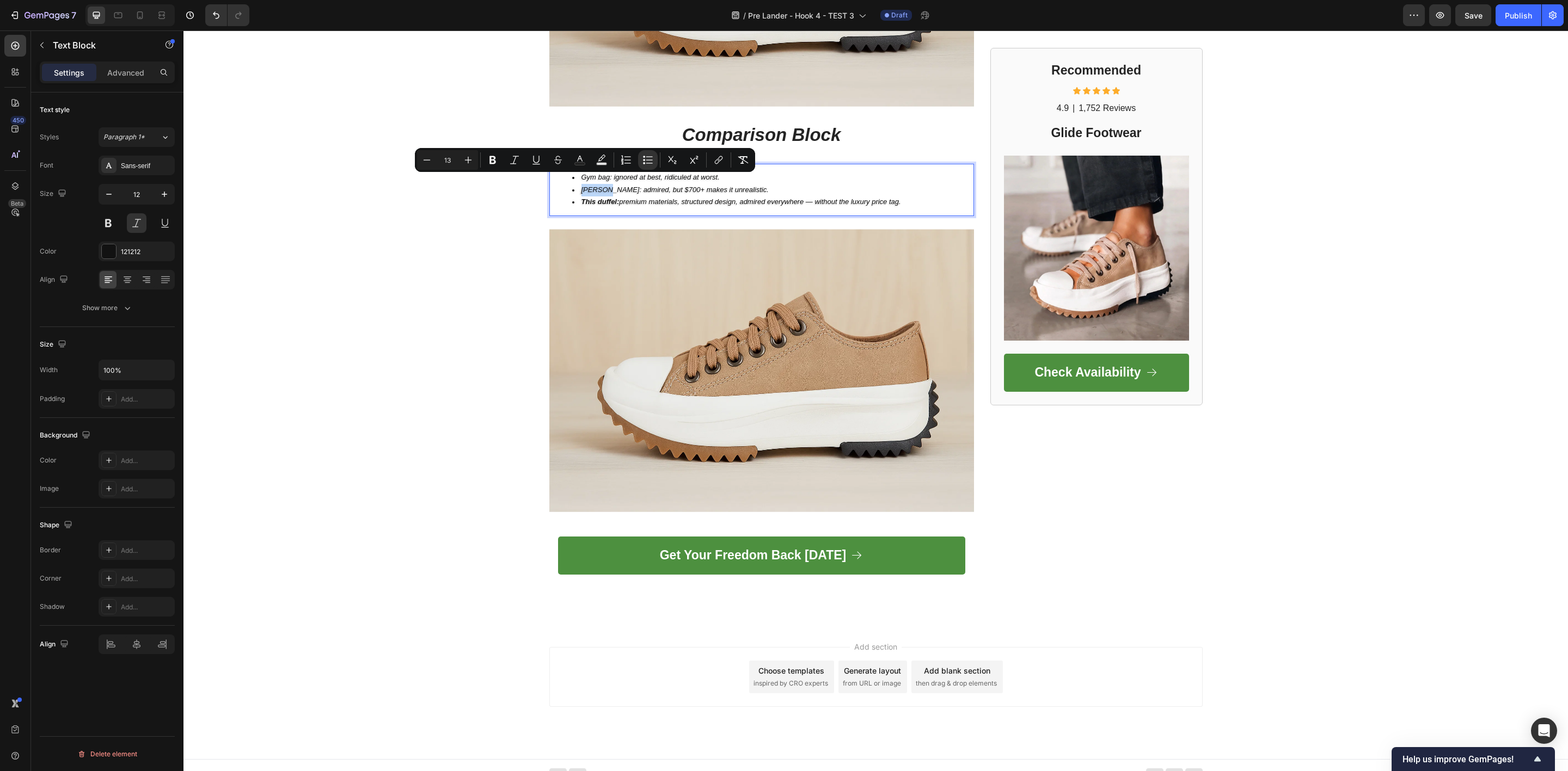
drag, startPoint x: 596, startPoint y: 178, endPoint x: 574, endPoint y: 178, distance: 22.0
click at [581, 186] on span "Filson: admired, but $700+ makes it unrealistic." at bounding box center [675, 189] width 187 height 8
click at [494, 160] on icon "Editor contextual toolbar" at bounding box center [492, 160] width 7 height 8
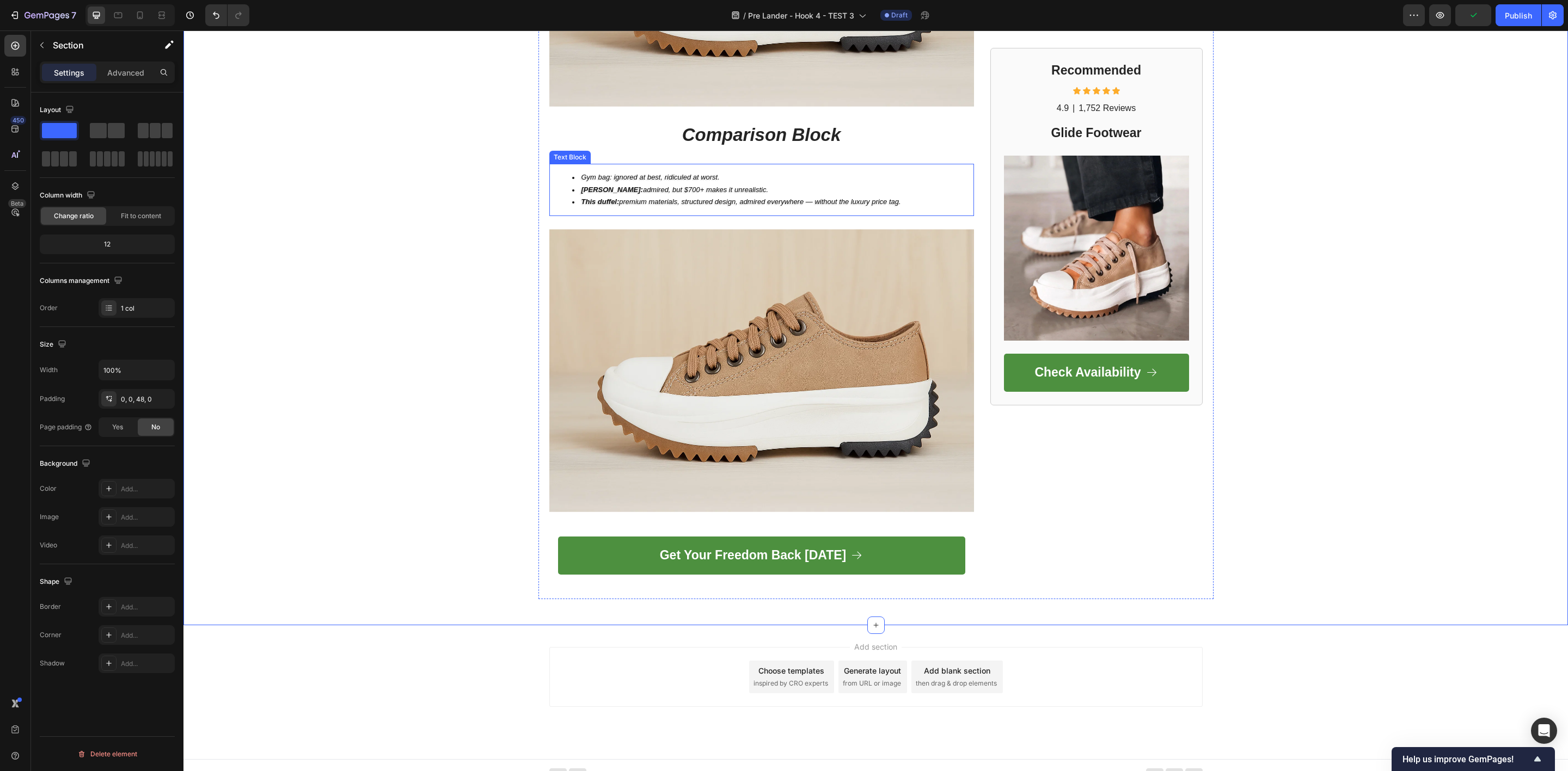
click at [586, 198] on strong "This duffel:" at bounding box center [600, 201] width 38 height 8
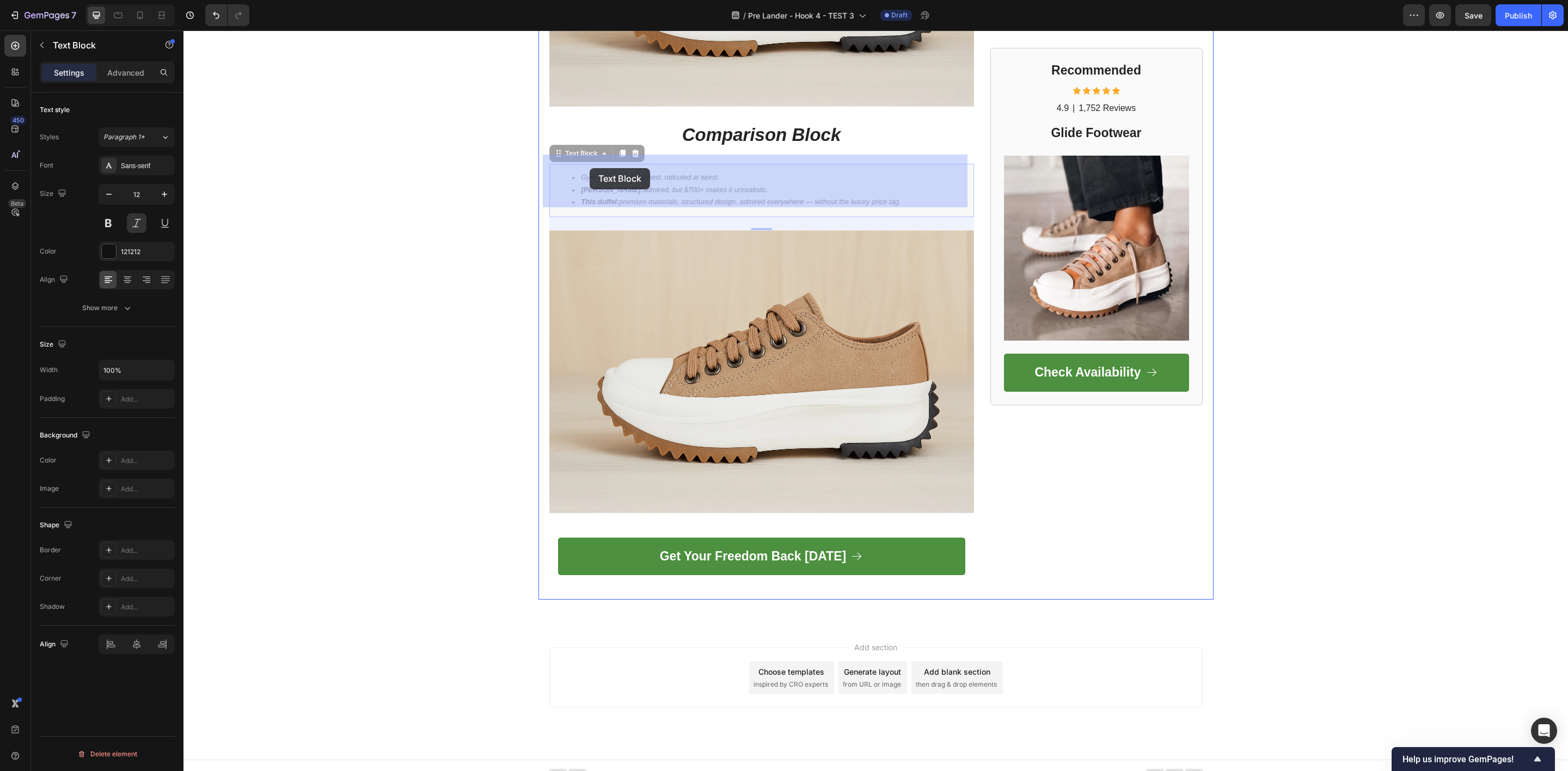
drag, startPoint x: 606, startPoint y: 168, endPoint x: 595, endPoint y: 168, distance: 11.0
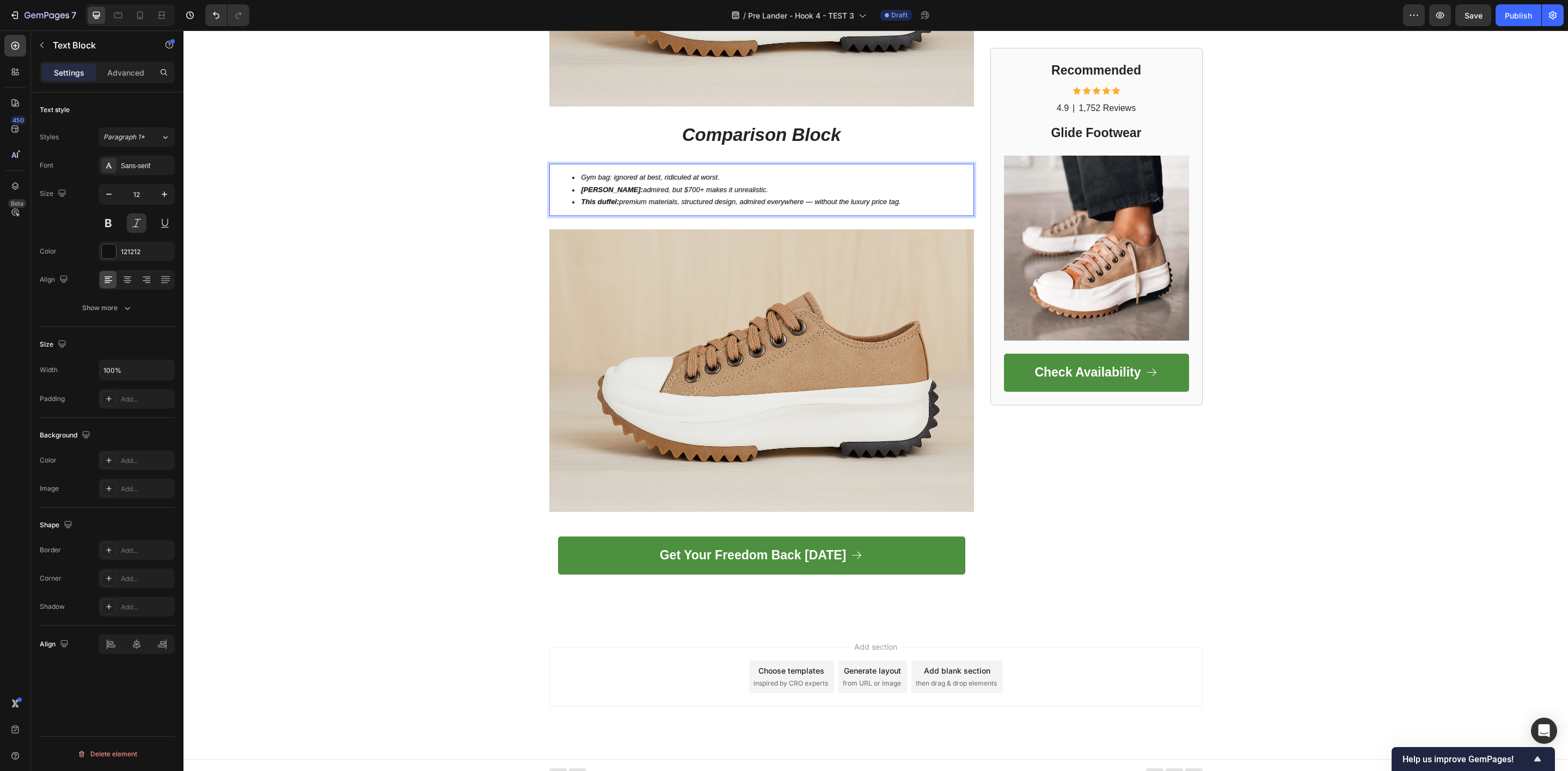
click at [600, 173] on span "Gym bag: ignored at best, ridiculed at worst." at bounding box center [650, 176] width 138 height 8
click at [607, 173] on span "Gym bag: ignored at best, ridiculed at worst." at bounding box center [650, 176] width 138 height 8
drag, startPoint x: 604, startPoint y: 169, endPoint x: 576, endPoint y: 167, distance: 28.1
click at [581, 173] on span "Gym bag: ignored at best, ridiculed at worst." at bounding box center [650, 176] width 138 height 8
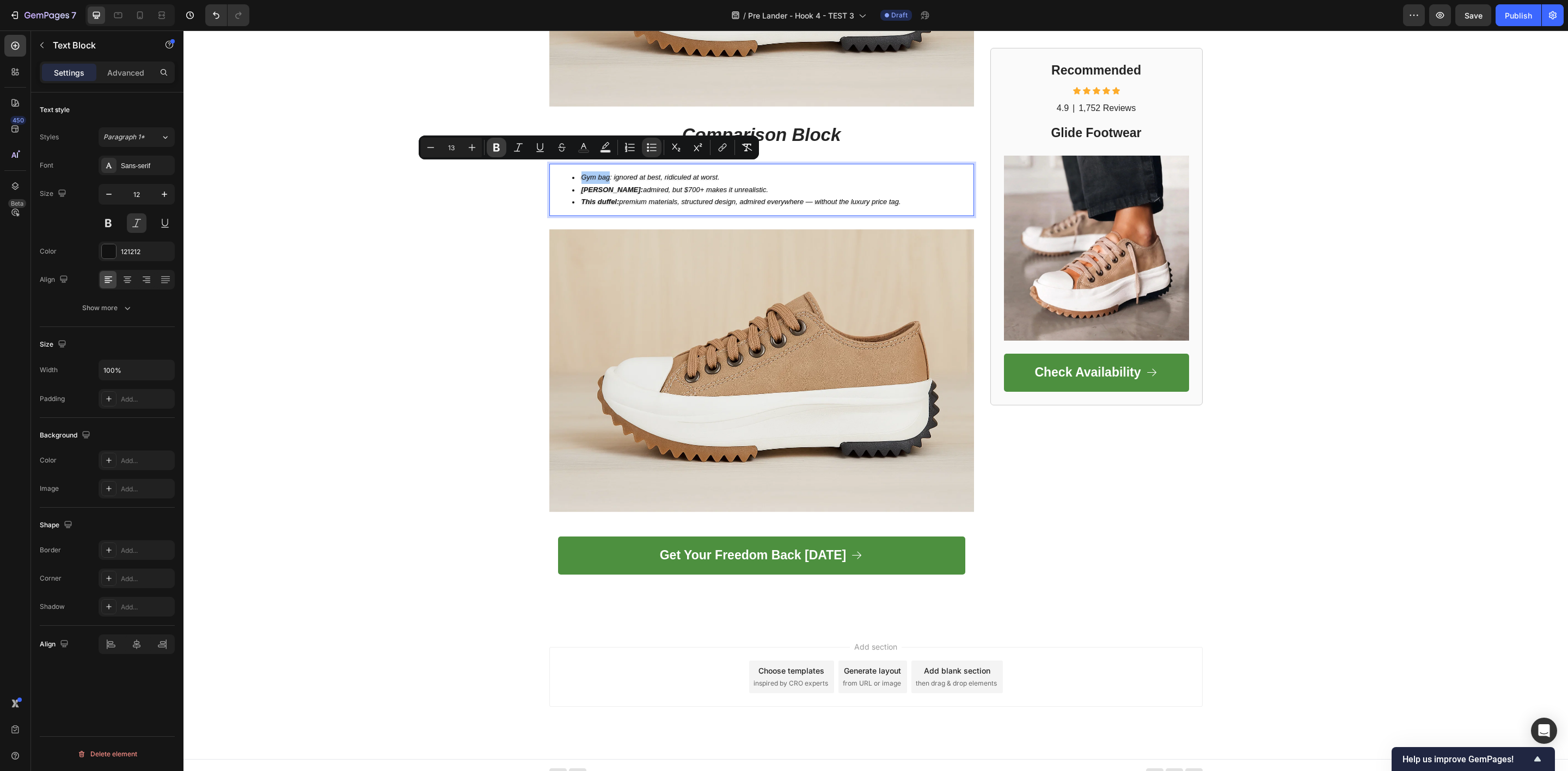
click at [498, 147] on icon "Editor contextual toolbar" at bounding box center [497, 147] width 11 height 11
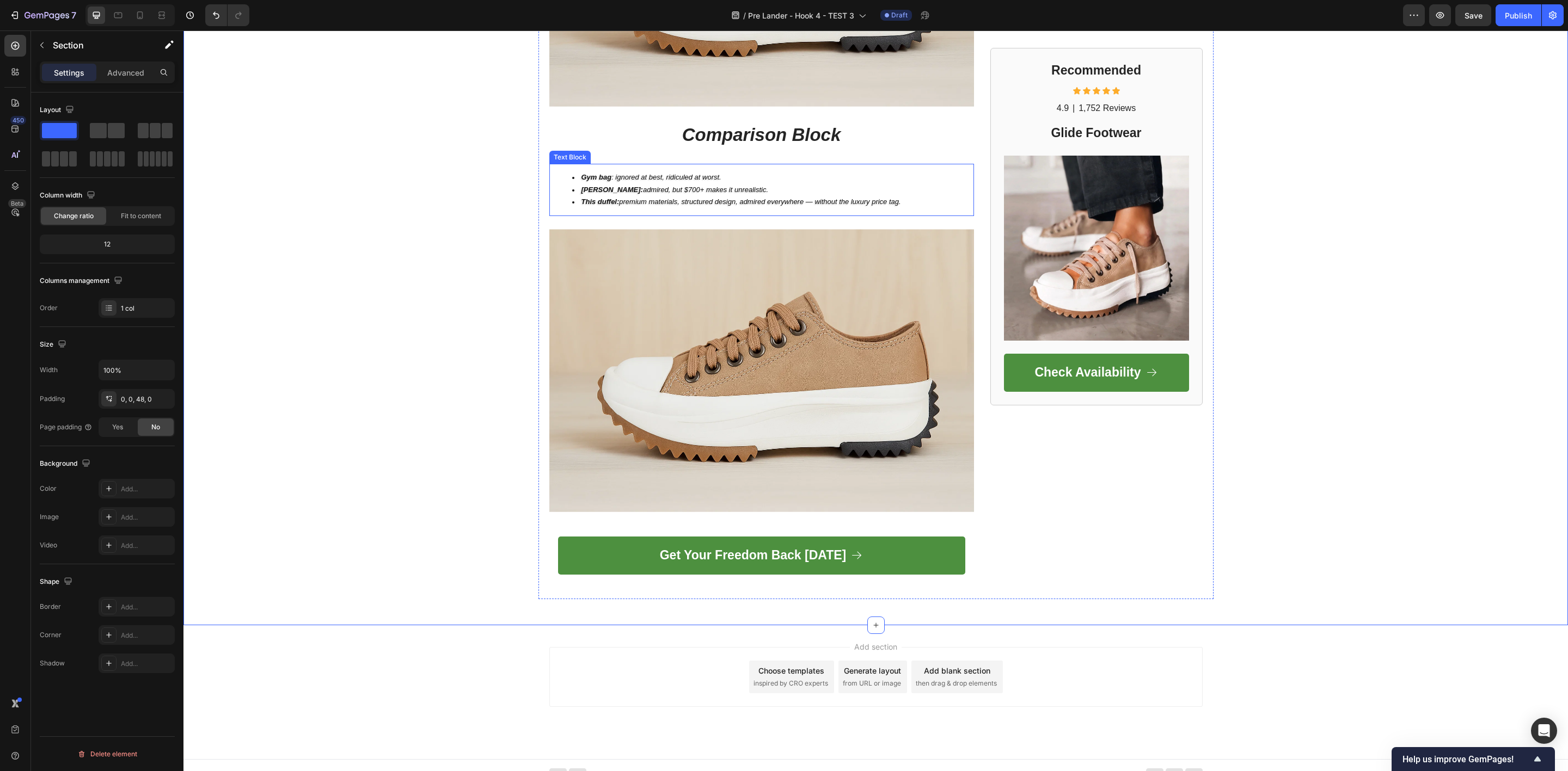
click at [654, 186] on span "Filson: admired, but $700+ makes it unrealistic." at bounding box center [675, 189] width 187 height 8
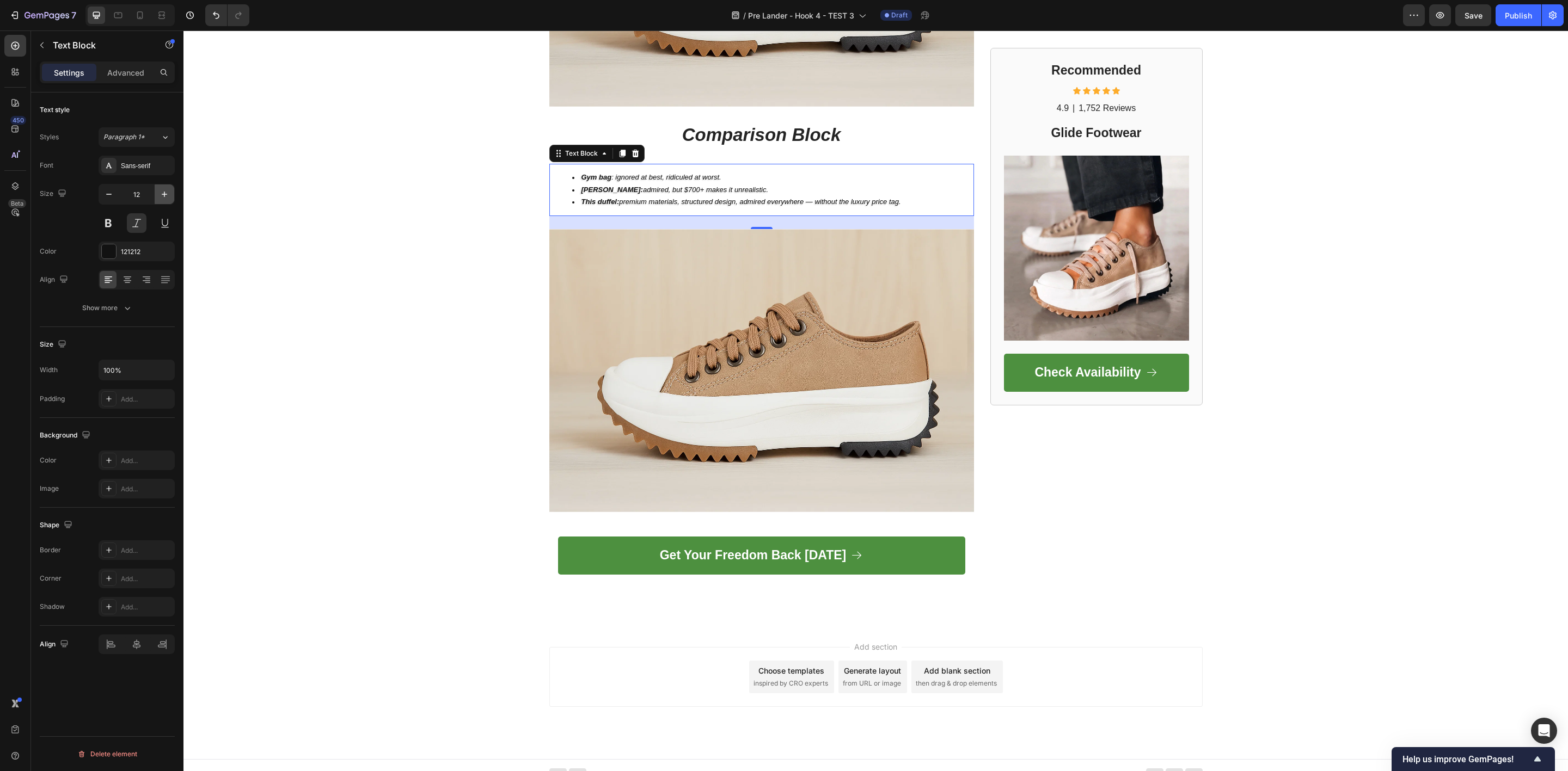
click at [163, 195] on icon "button" at bounding box center [164, 194] width 5 height 5
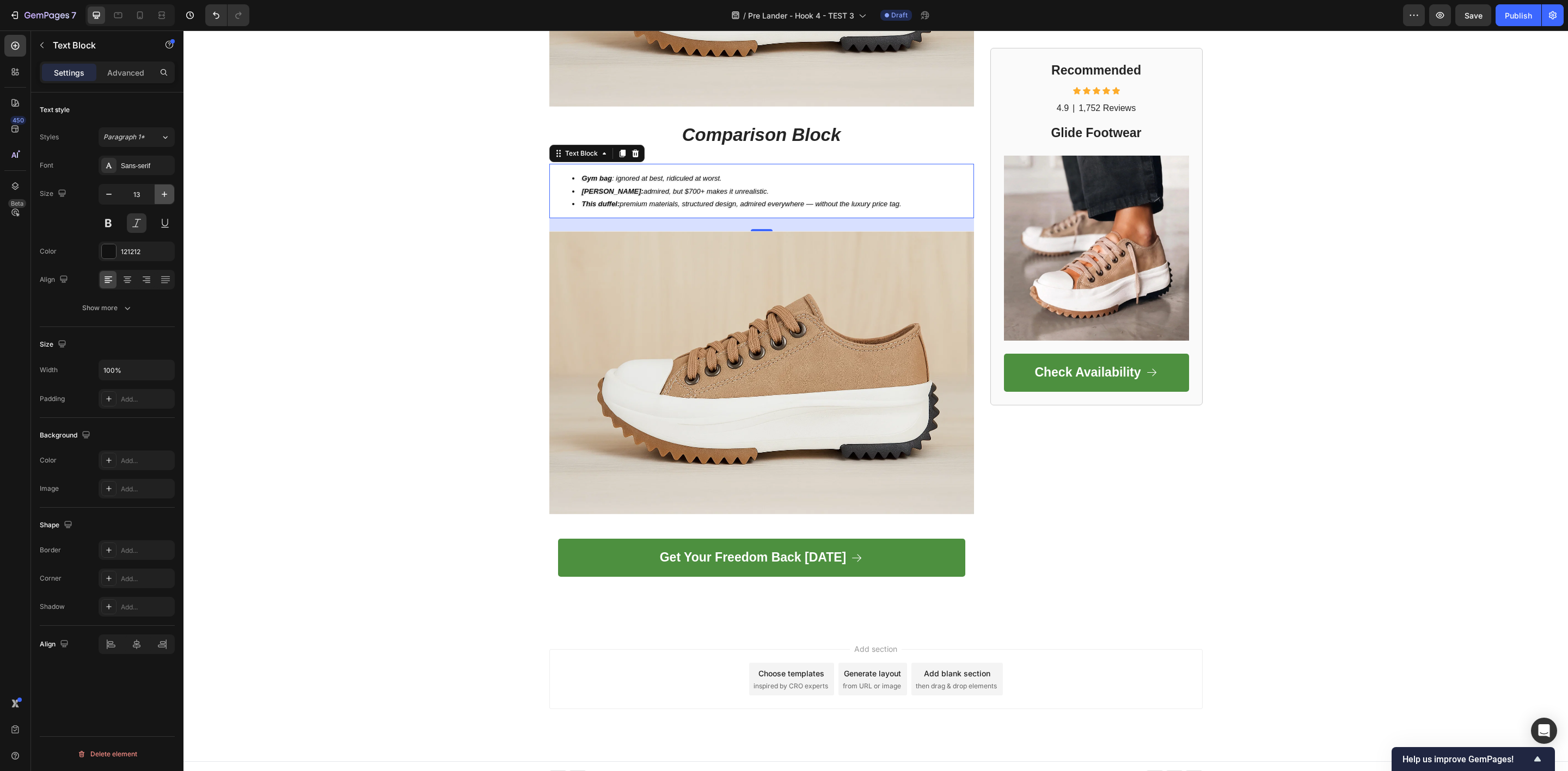
click at [163, 195] on icon "button" at bounding box center [164, 194] width 5 height 5
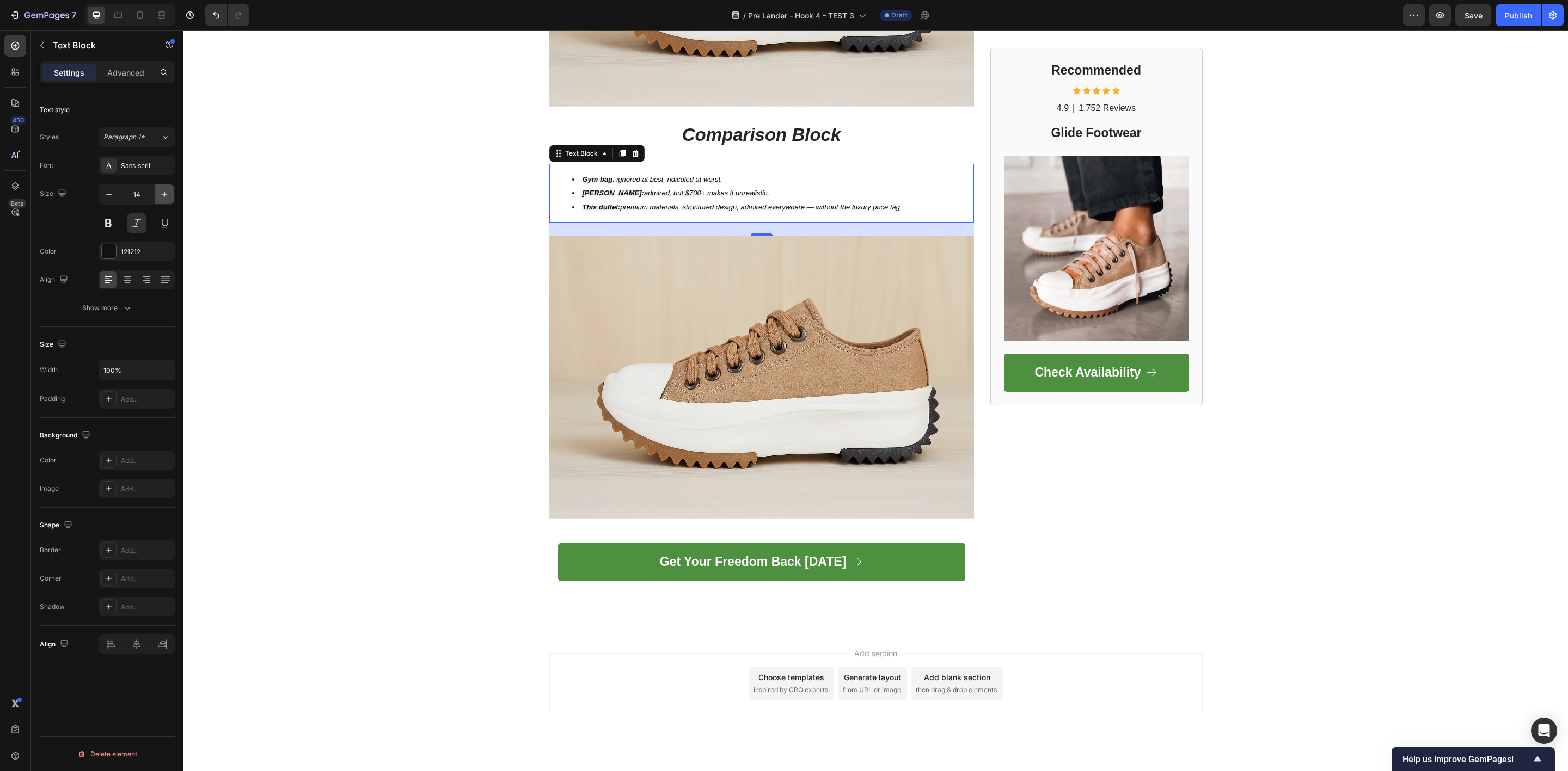
click at [163, 195] on icon "button" at bounding box center [164, 194] width 5 height 5
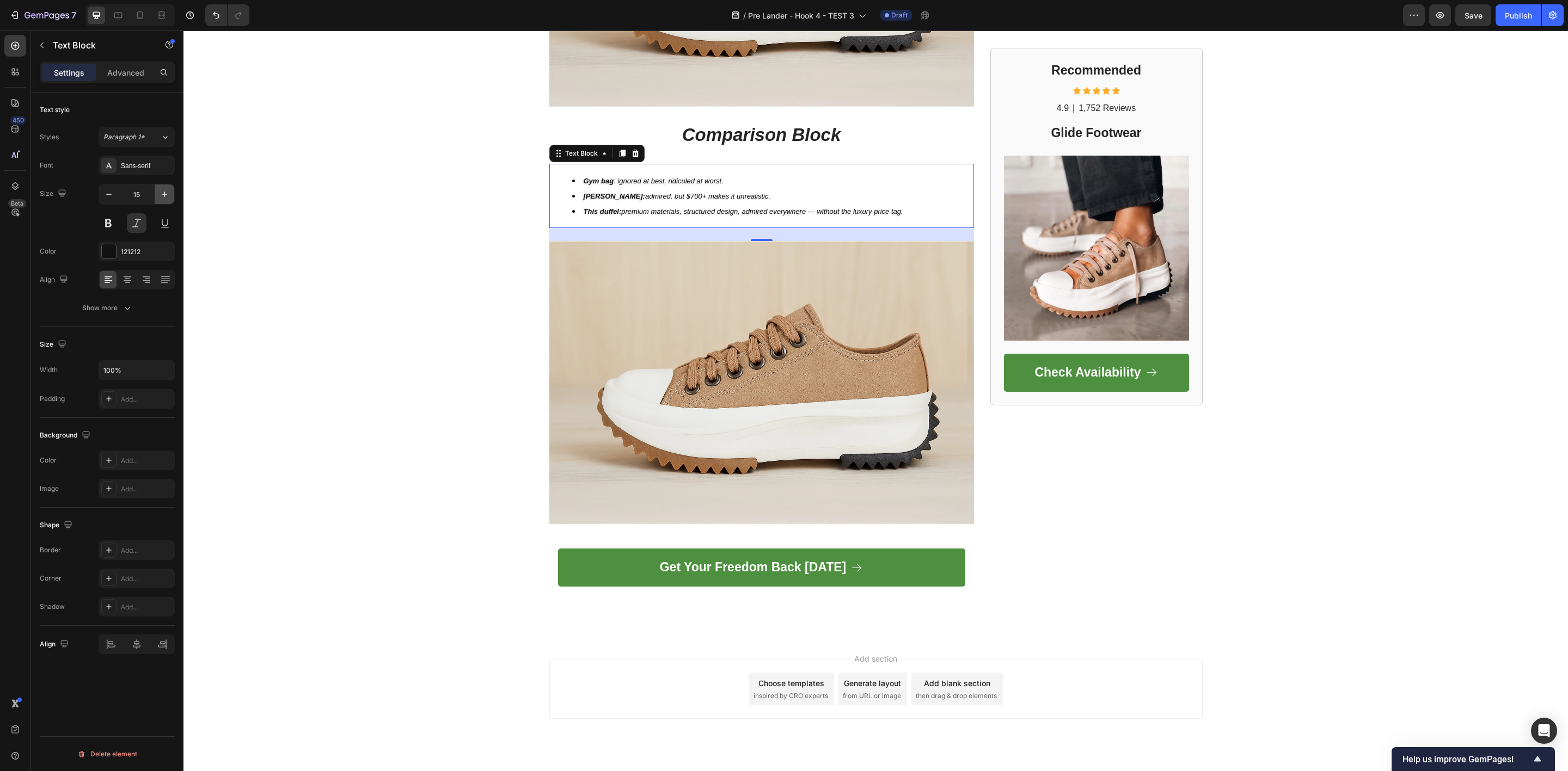
type input "16"
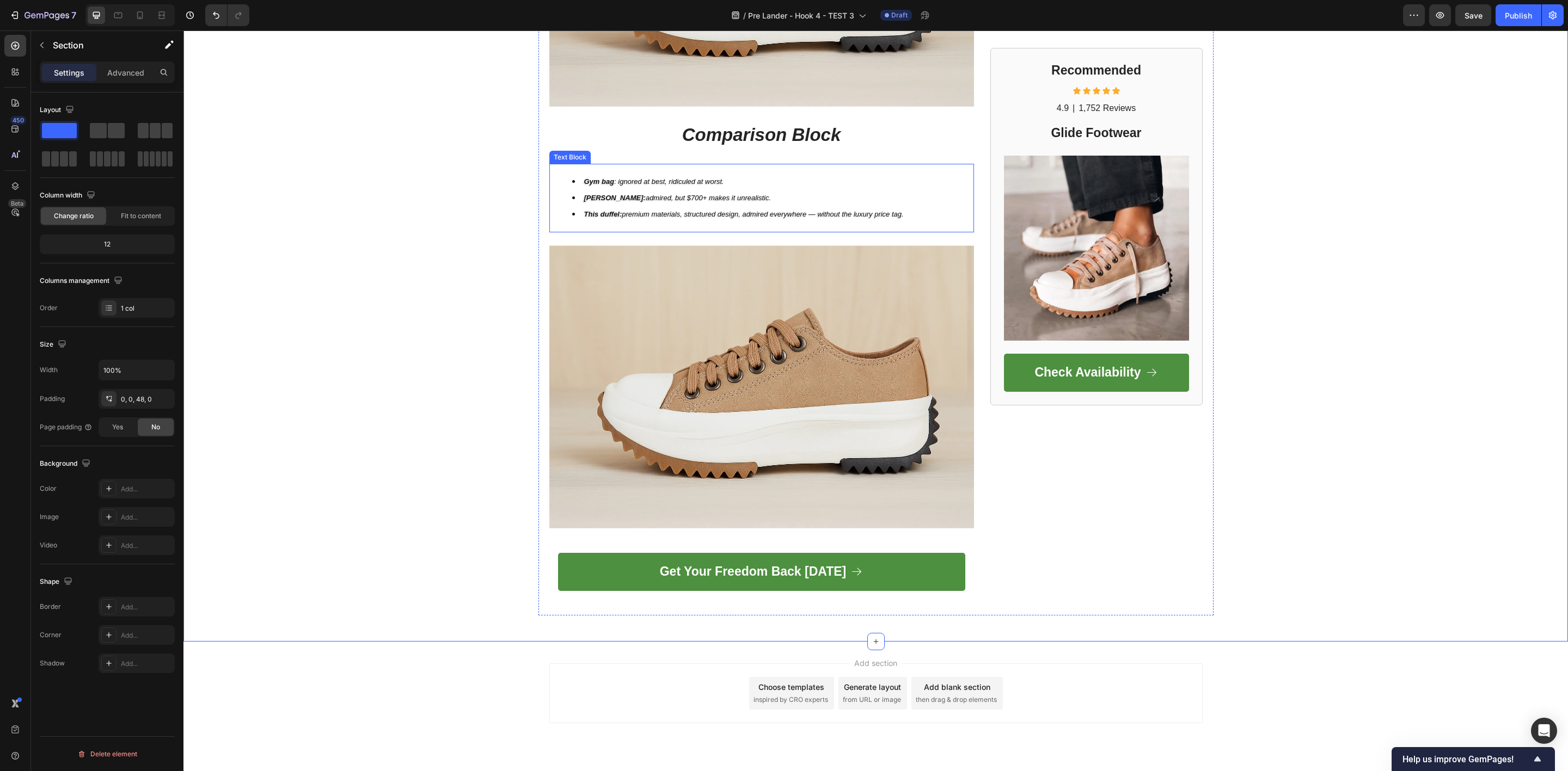
click at [660, 210] on span "This duffel: premium materials, structured design, admired everywhere — without…" at bounding box center [744, 214] width 320 height 8
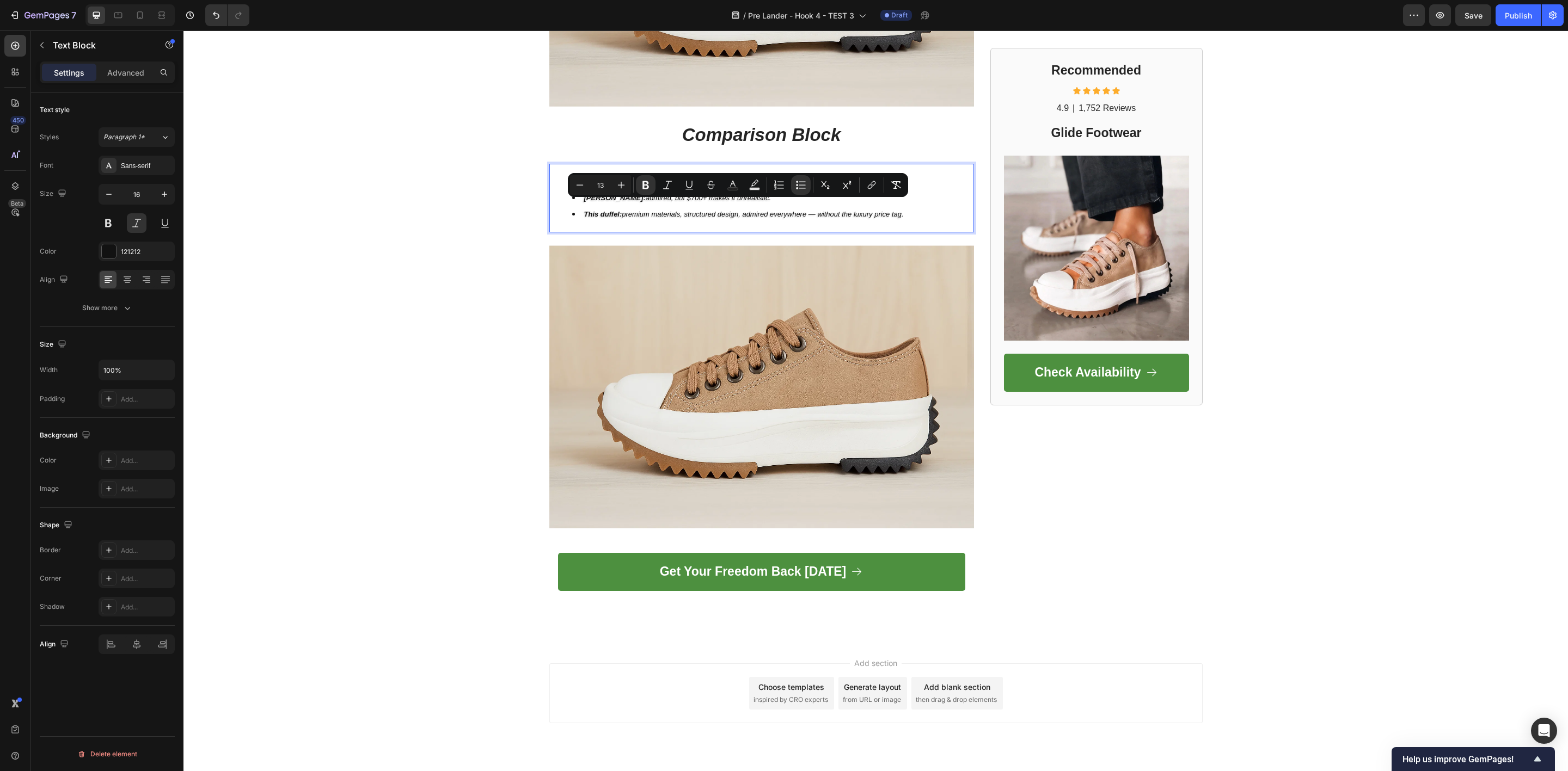
click at [660, 210] on span "This duffel: premium materials, structured design, admired everywhere — without…" at bounding box center [744, 214] width 320 height 8
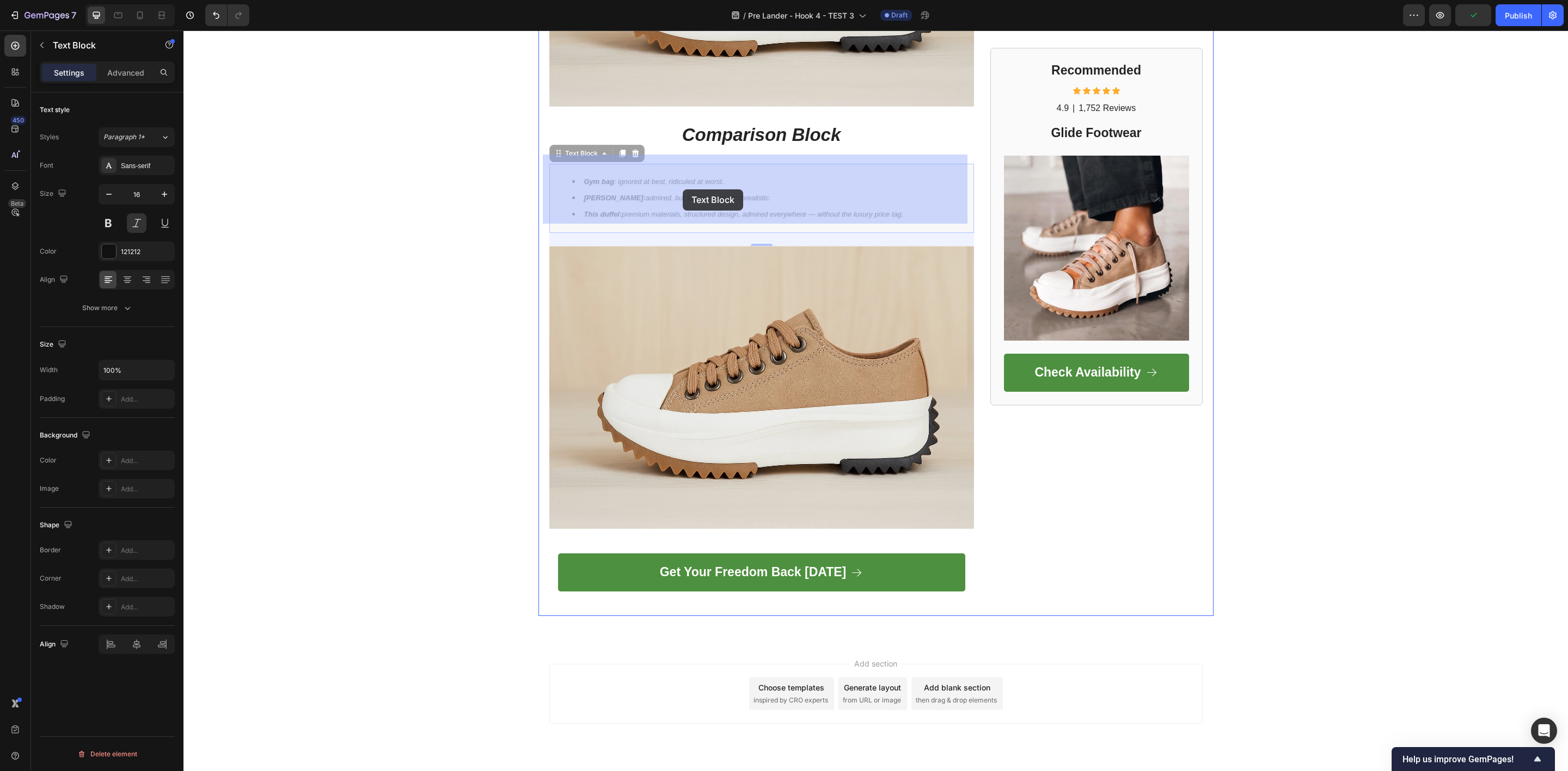
drag, startPoint x: 889, startPoint y: 206, endPoint x: 699, endPoint y: 193, distance: 190.4
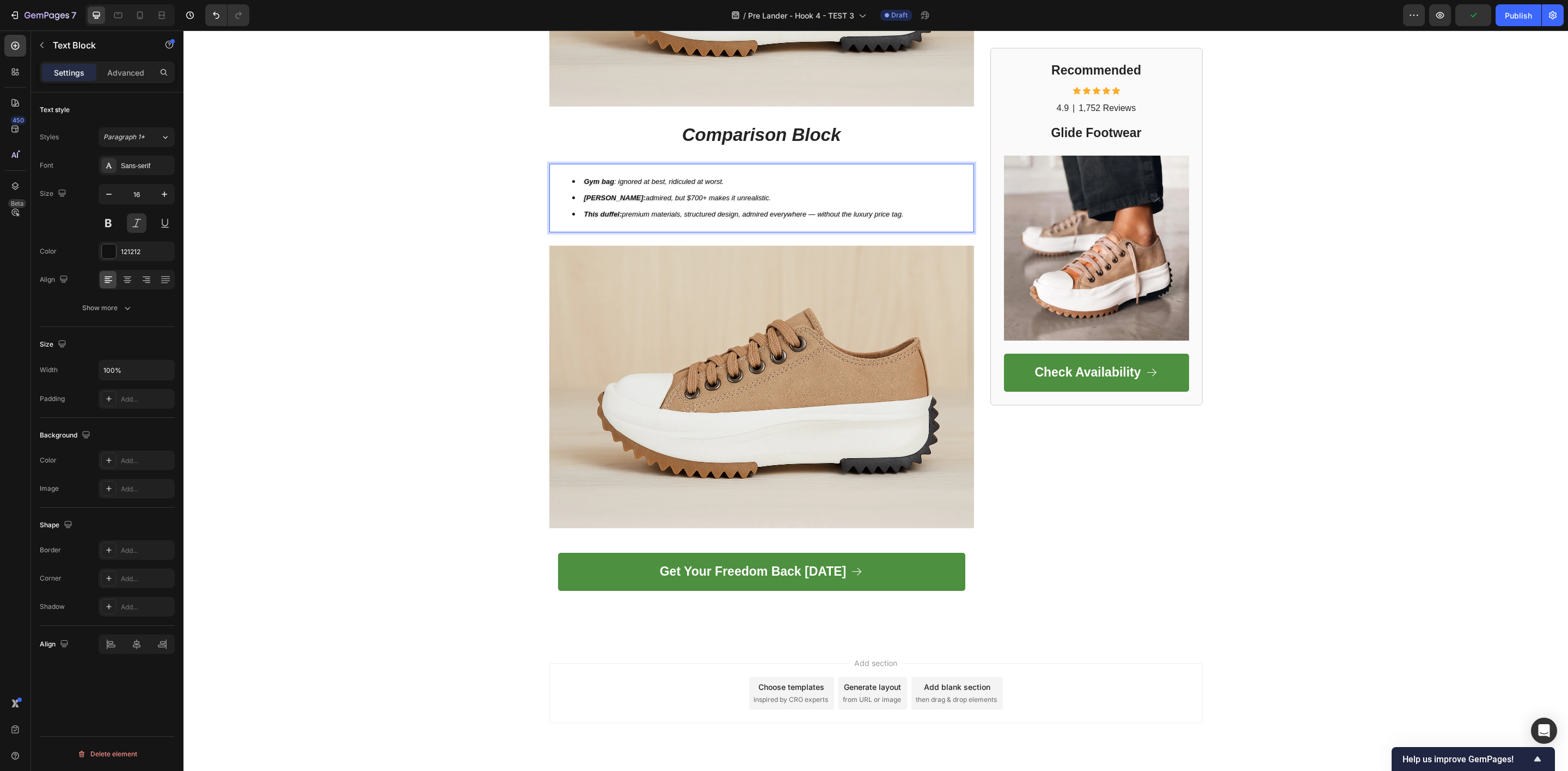
click at [757, 195] on li "Filson: admired, but $700+ makes it unrealistic." at bounding box center [772, 198] width 401 height 16
click at [873, 211] on li "This duffel: premium materials, structured design, admired everywhere — without…" at bounding box center [772, 214] width 401 height 16
click at [899, 206] on li "This duffel: premium materials, structured design, admired everywhere — without…" at bounding box center [772, 214] width 401 height 16
drag, startPoint x: 905, startPoint y: 206, endPoint x: 534, endPoint y: 170, distance: 372.7
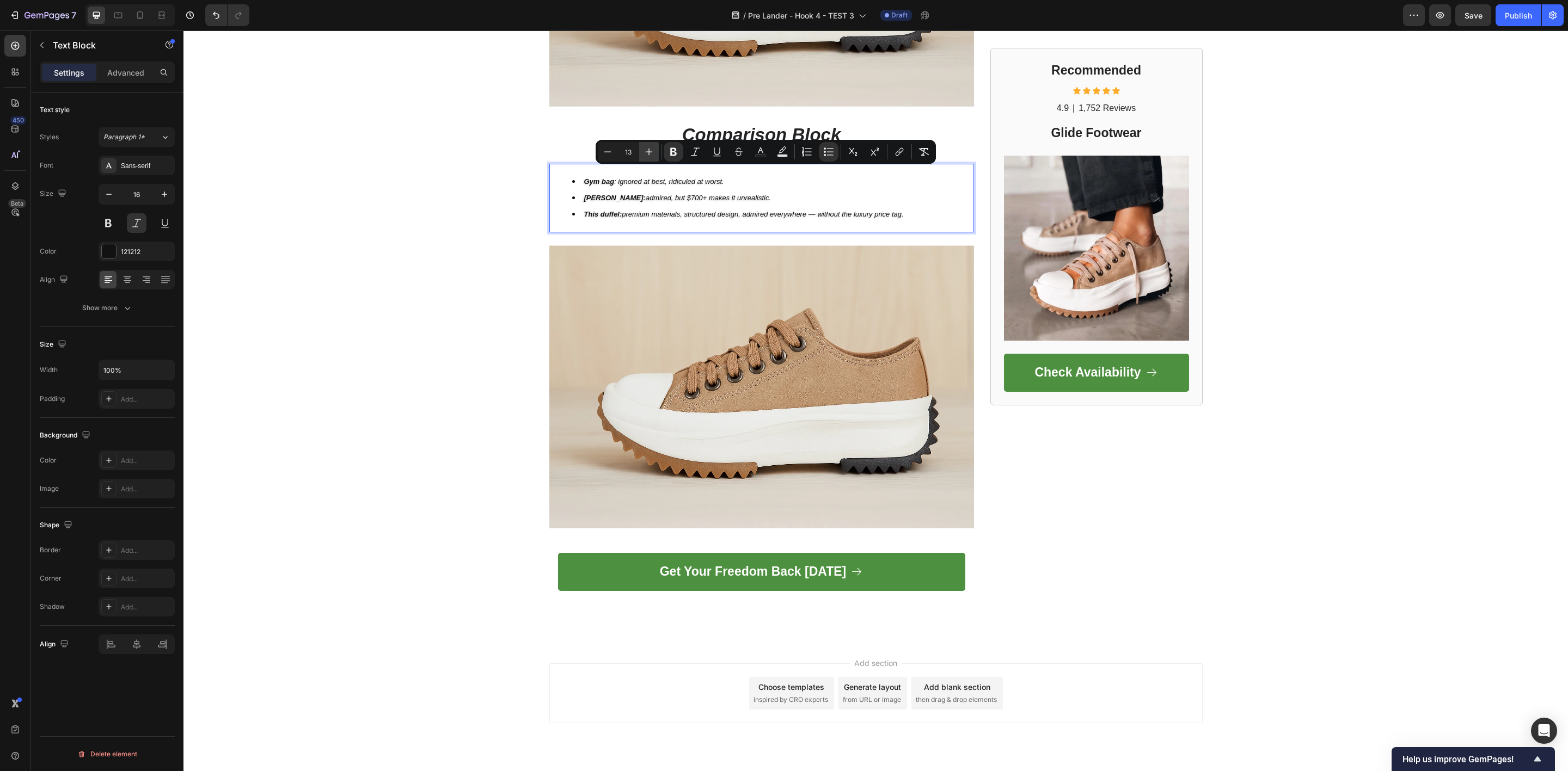
click at [651, 154] on icon "Editor contextual toolbar" at bounding box center [649, 152] width 11 height 11
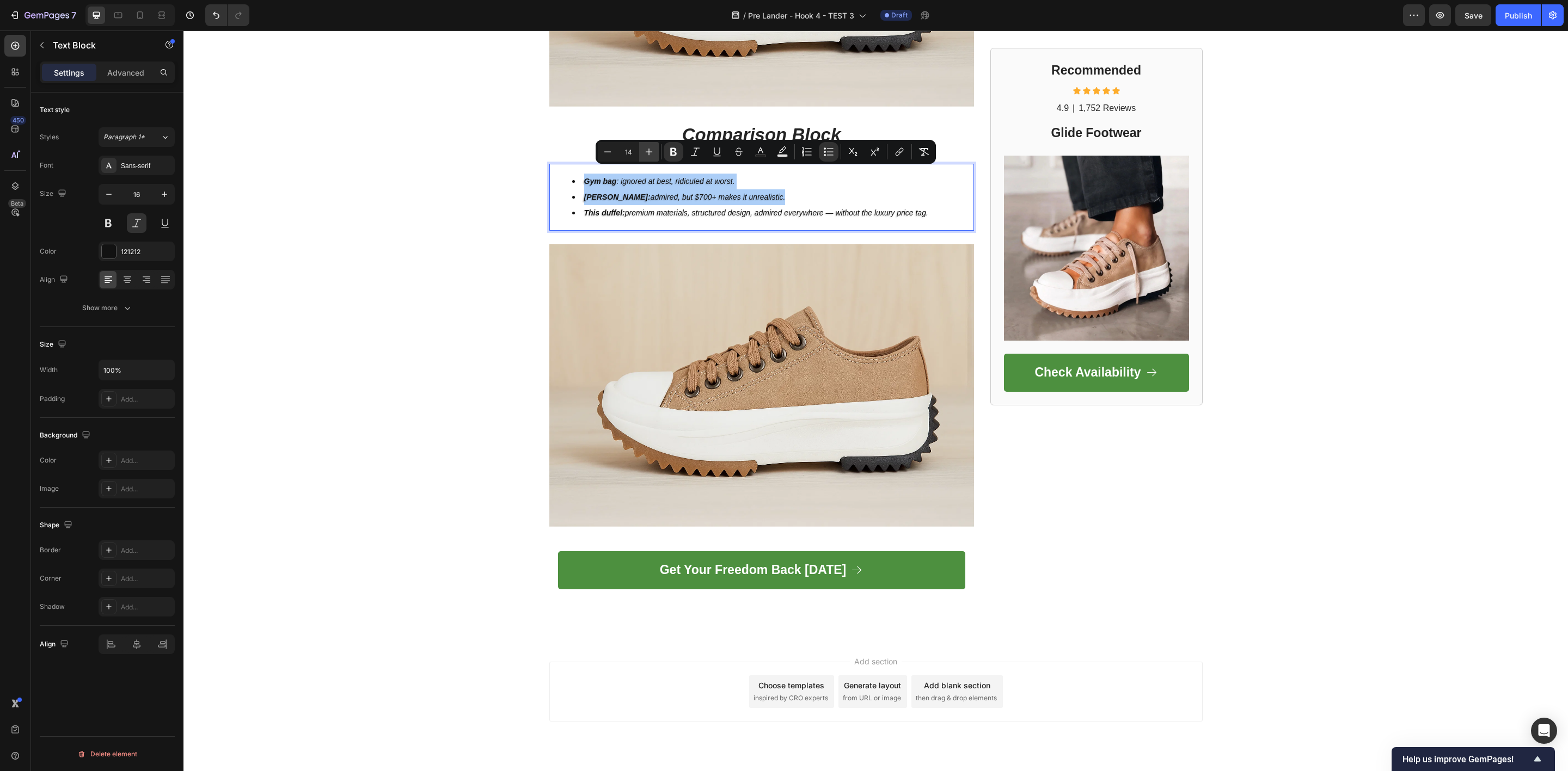
click at [651, 154] on icon "Editor contextual toolbar" at bounding box center [649, 152] width 11 height 11
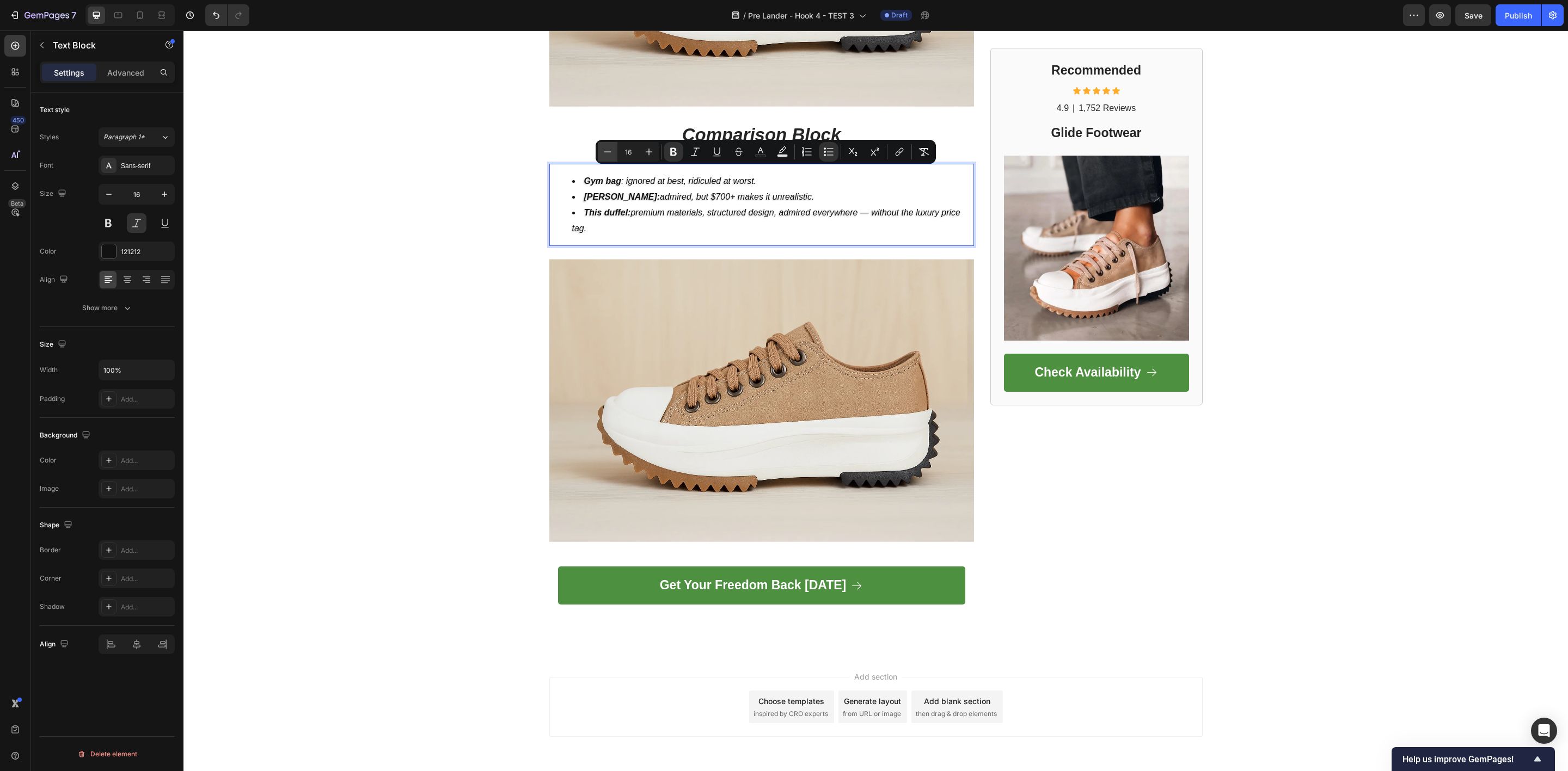
click at [608, 153] on icon "Editor contextual toolbar" at bounding box center [607, 152] width 11 height 11
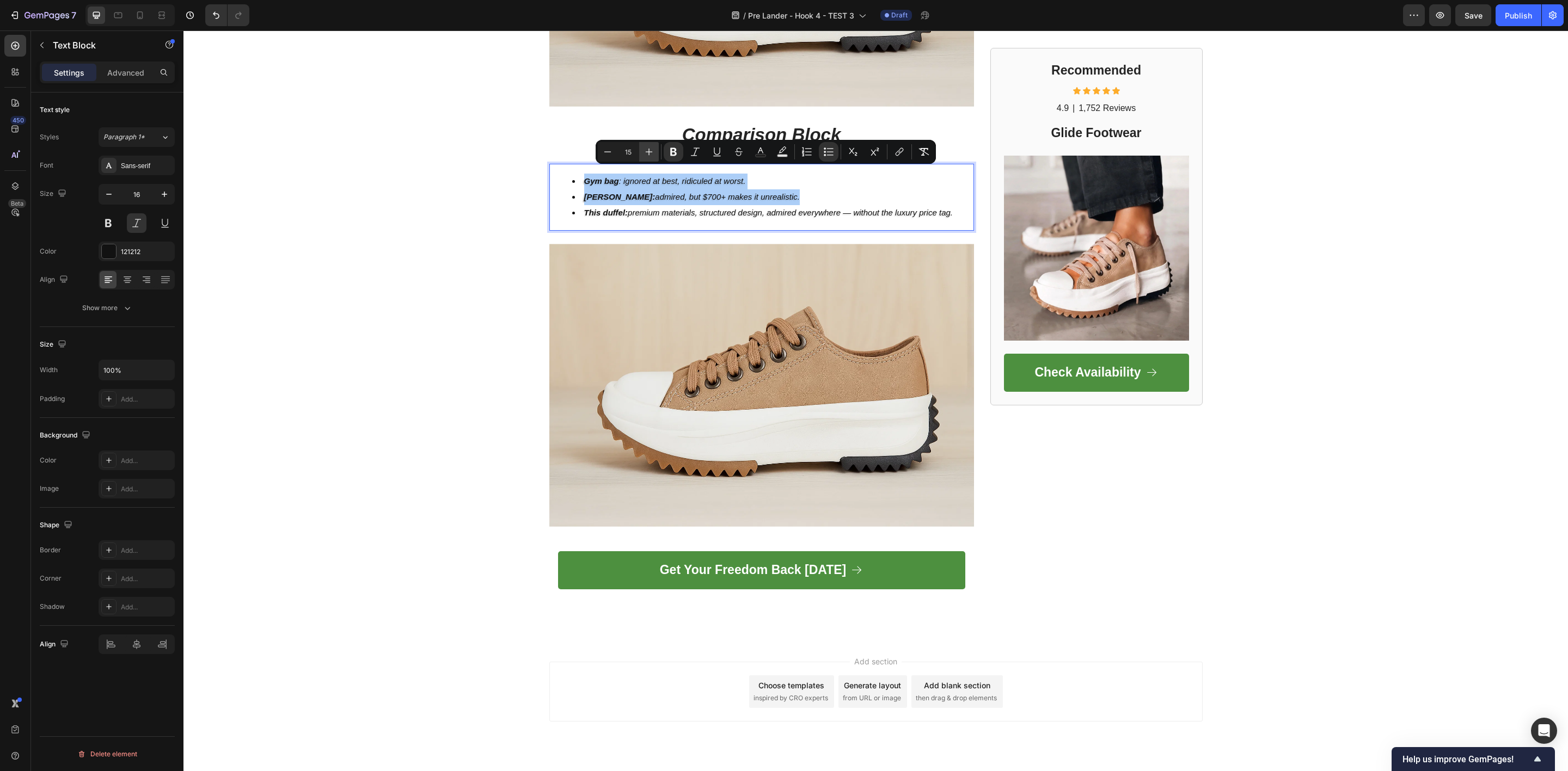
click at [650, 151] on icon "Editor contextual toolbar" at bounding box center [649, 152] width 11 height 11
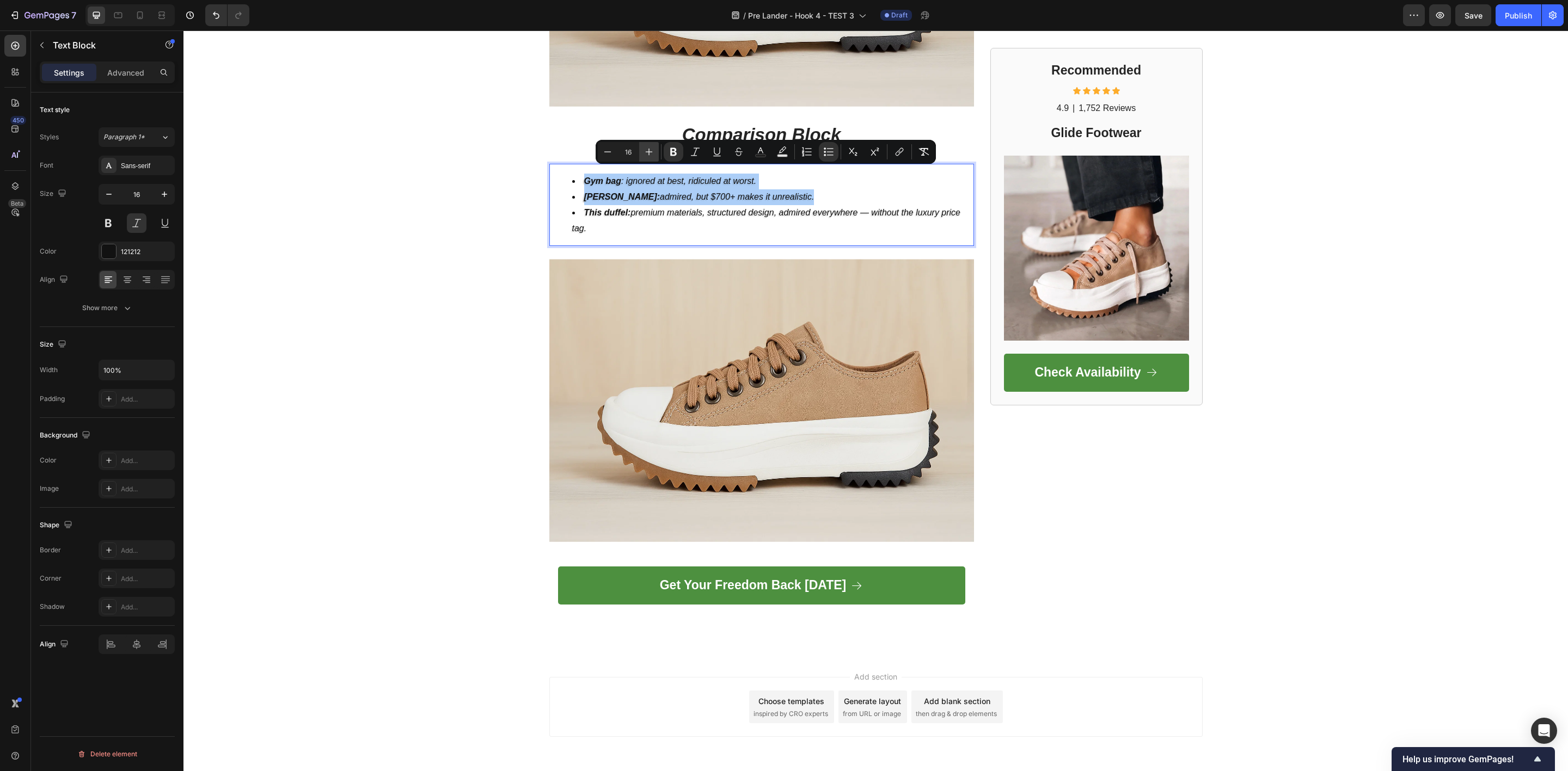
click at [650, 151] on icon "Editor contextual toolbar" at bounding box center [649, 152] width 11 height 11
type input "18"
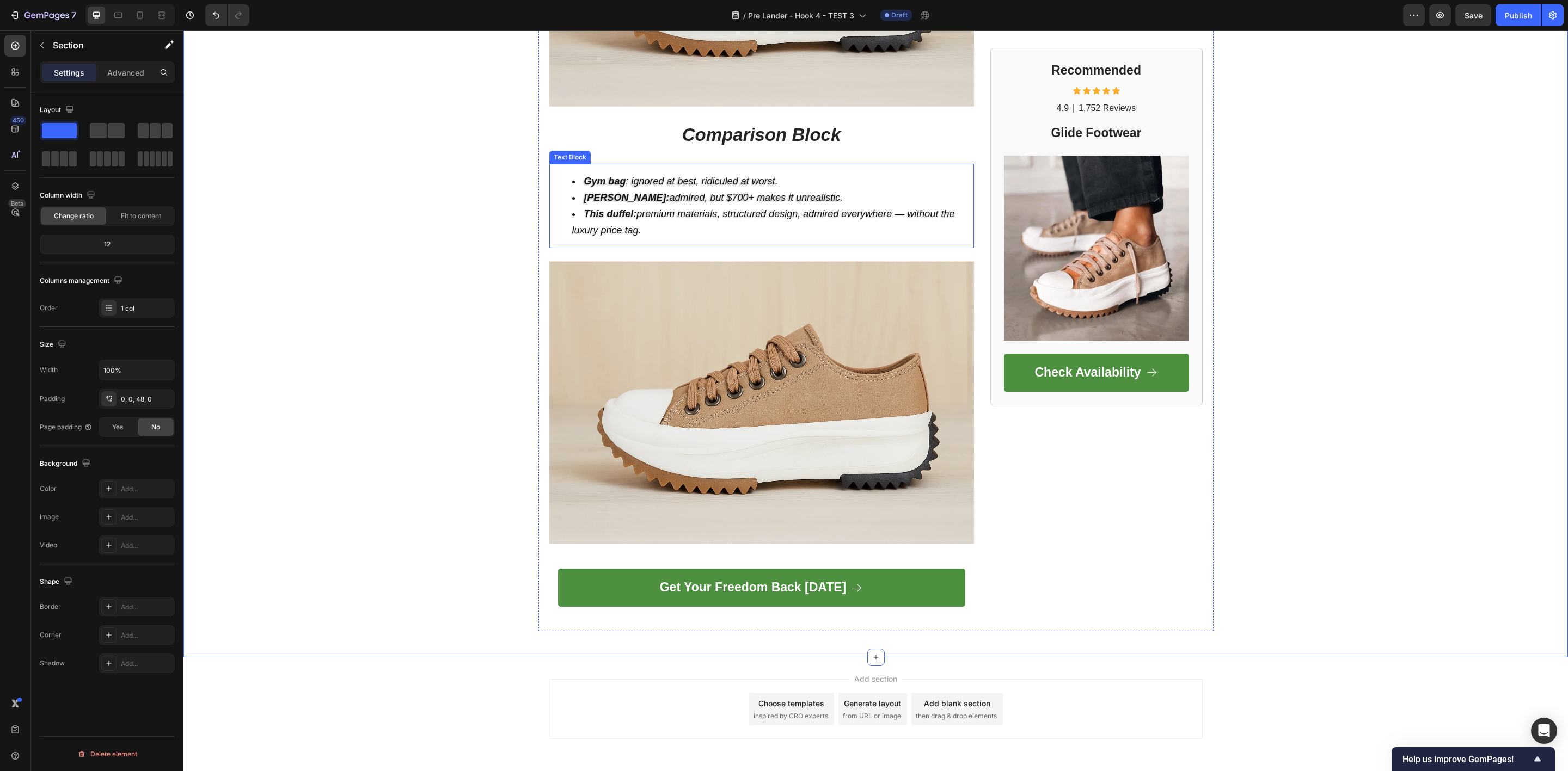
click at [603, 209] on strong "This duffel:" at bounding box center [611, 214] width 53 height 11
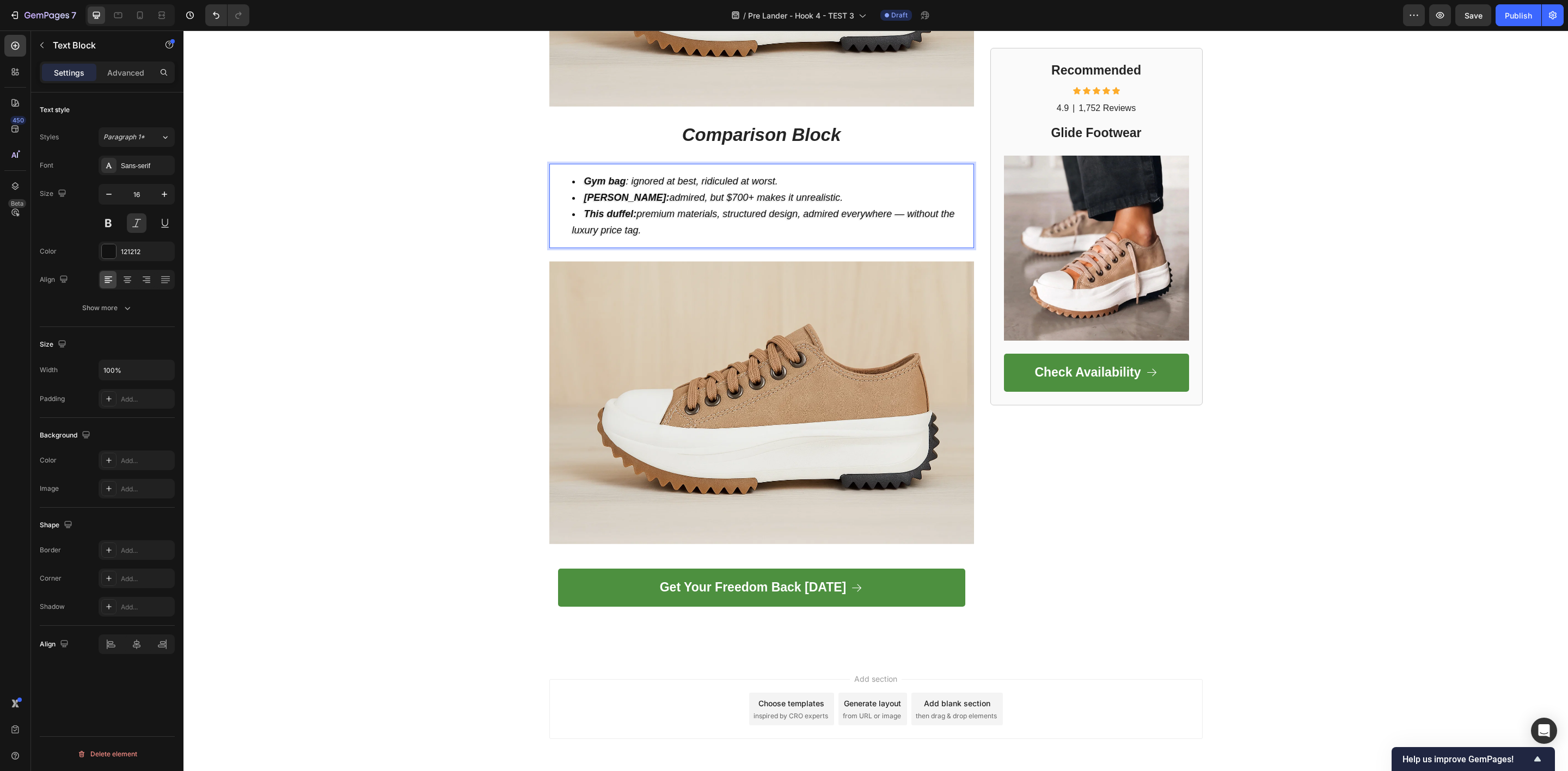
click at [603, 209] on strong "This duffel:" at bounding box center [611, 214] width 53 height 11
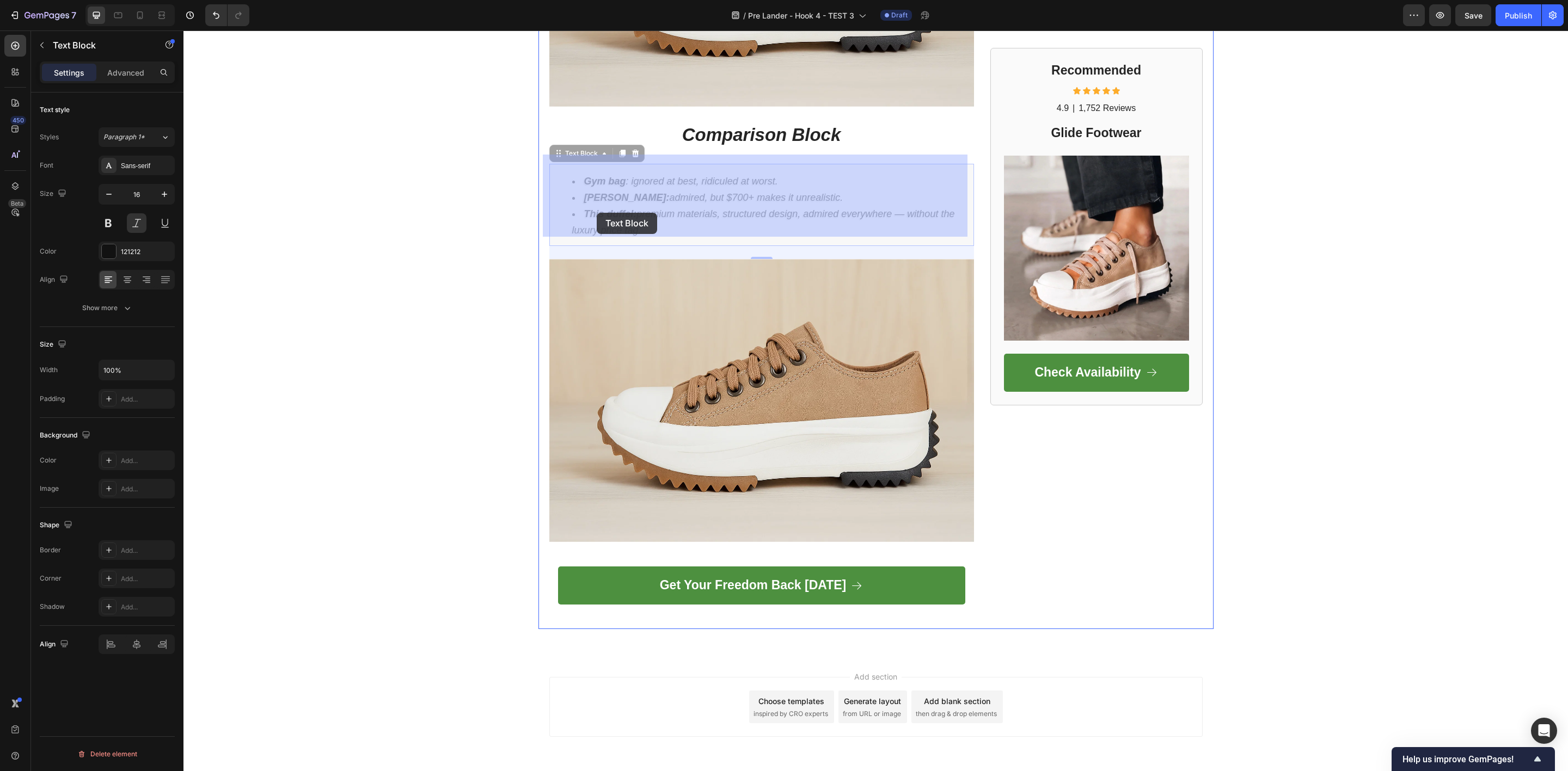
drag, startPoint x: 636, startPoint y: 222, endPoint x: 600, endPoint y: 224, distance: 36.1
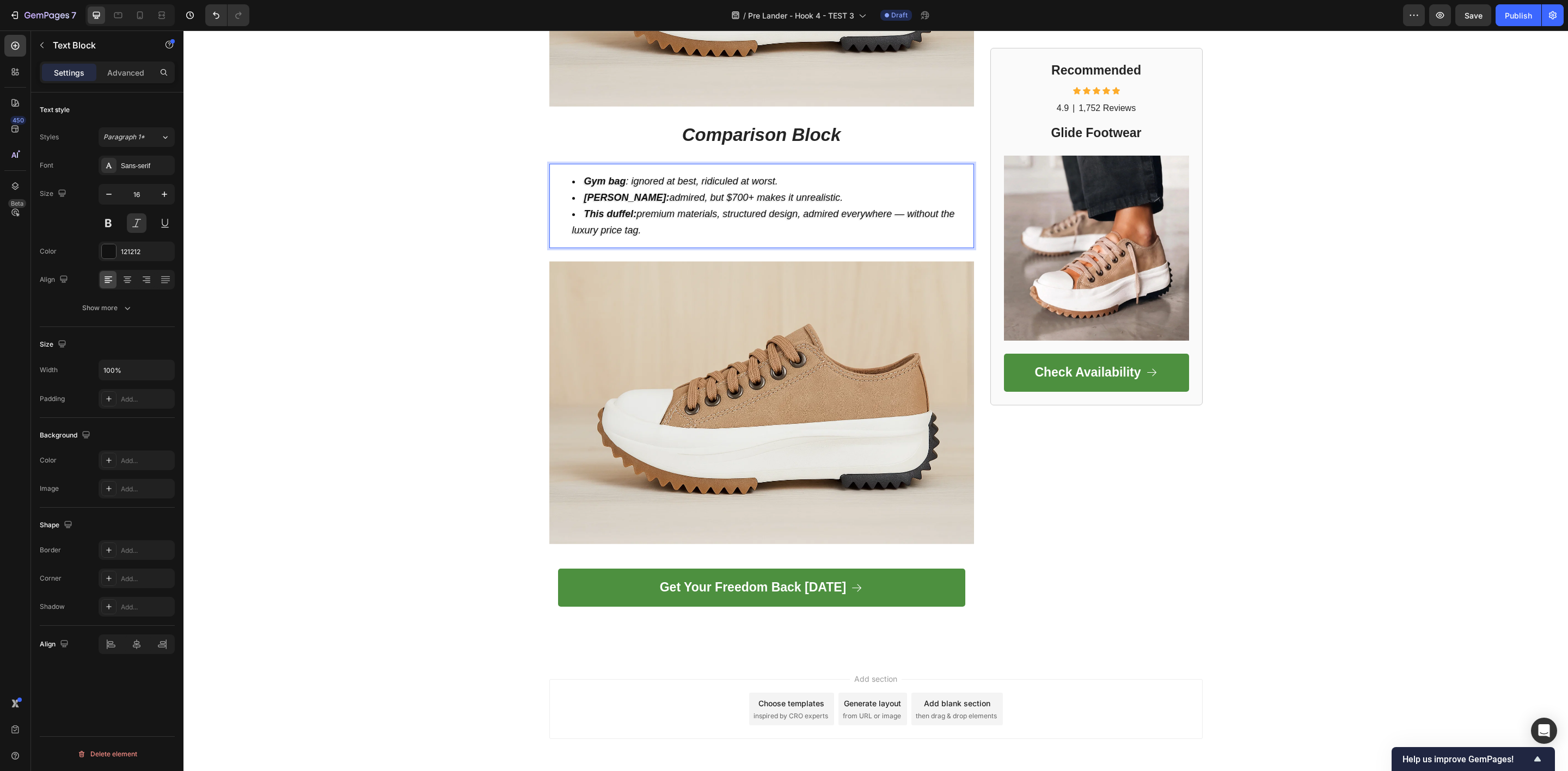
click at [604, 212] on span "This duffel: premium materials, structured design, admired everywhere — without…" at bounding box center [763, 222] width 383 height 27
click at [612, 214] on span "This duffel: premium materials, structured design, admired everywhere — without…" at bounding box center [763, 222] width 383 height 27
click at [634, 218] on span "This duffel: premium materials, structured design, admired everywhere — without…" at bounding box center [763, 222] width 383 height 27
drag, startPoint x: 644, startPoint y: 219, endPoint x: 565, endPoint y: 175, distance: 90.4
click at [565, 175] on ul "Gym bag : ignored at best, ridiculed at worst. Filson: admired, but $700+ makes…" at bounding box center [761, 206] width 422 height 65
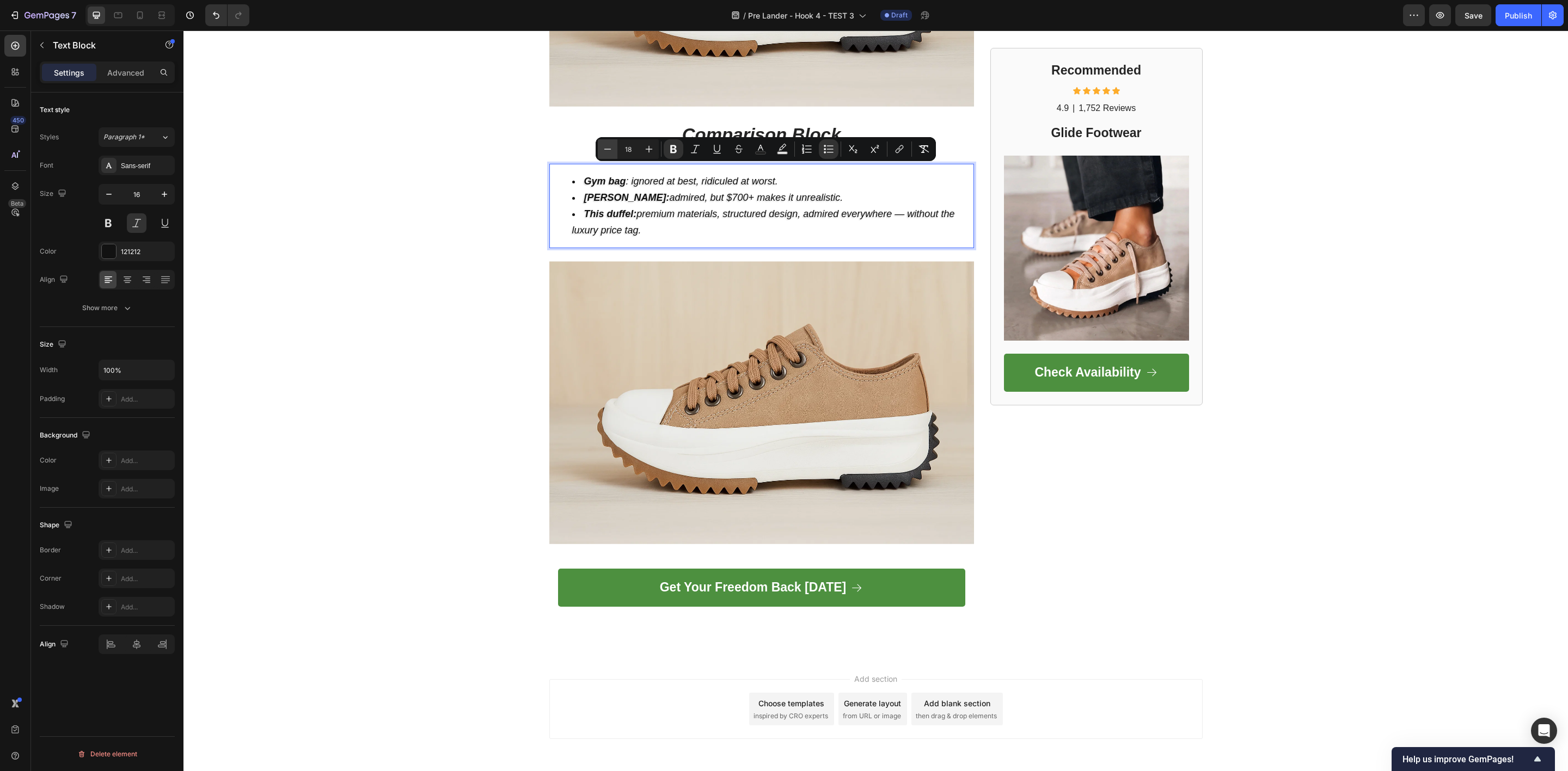
click at [607, 153] on icon "Editor contextual toolbar" at bounding box center [607, 149] width 11 height 11
type input "16"
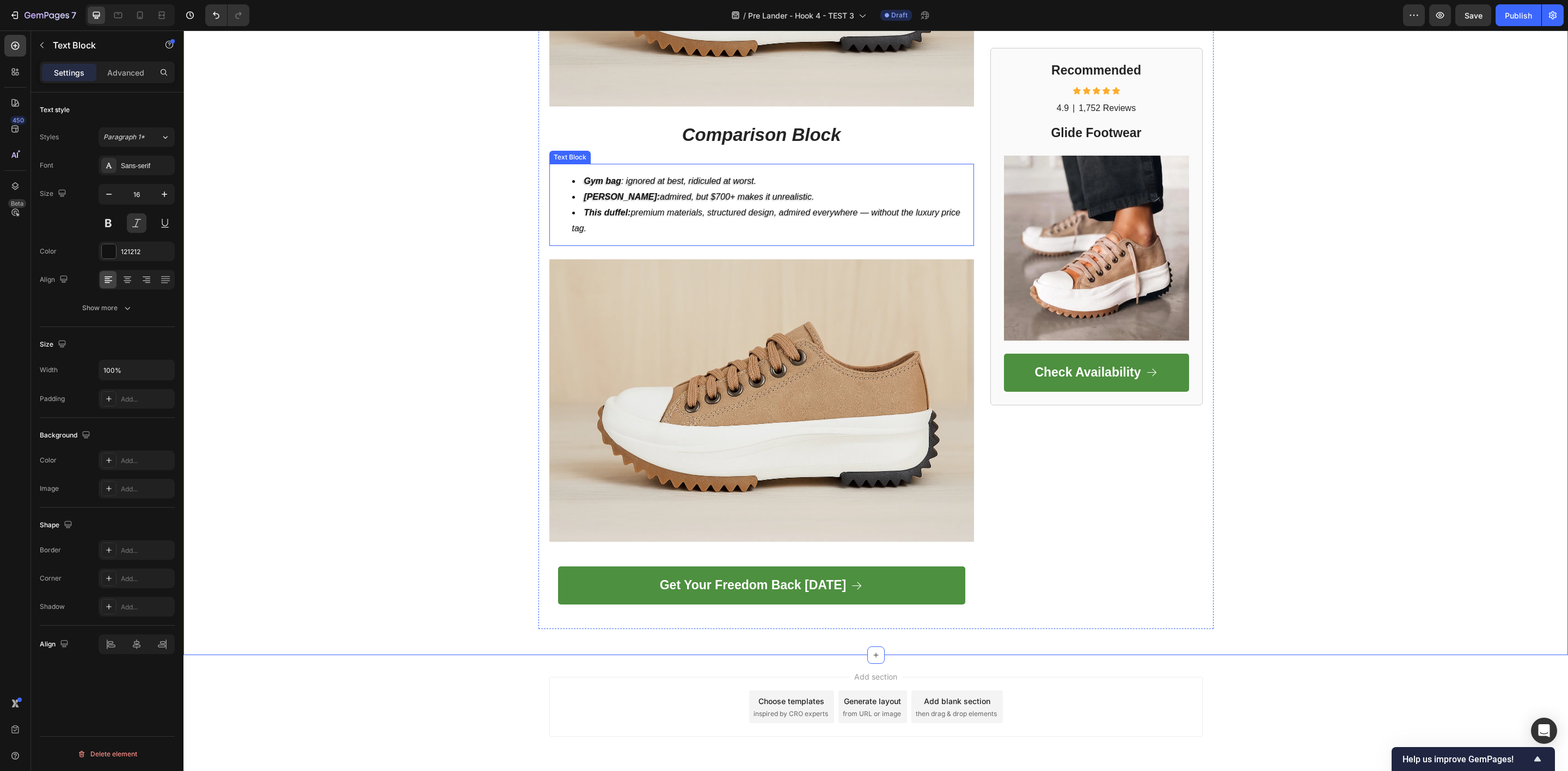
click at [592, 205] on li "This duffel: premium materials, structured design, admired everywhere — without…" at bounding box center [772, 221] width 401 height 32
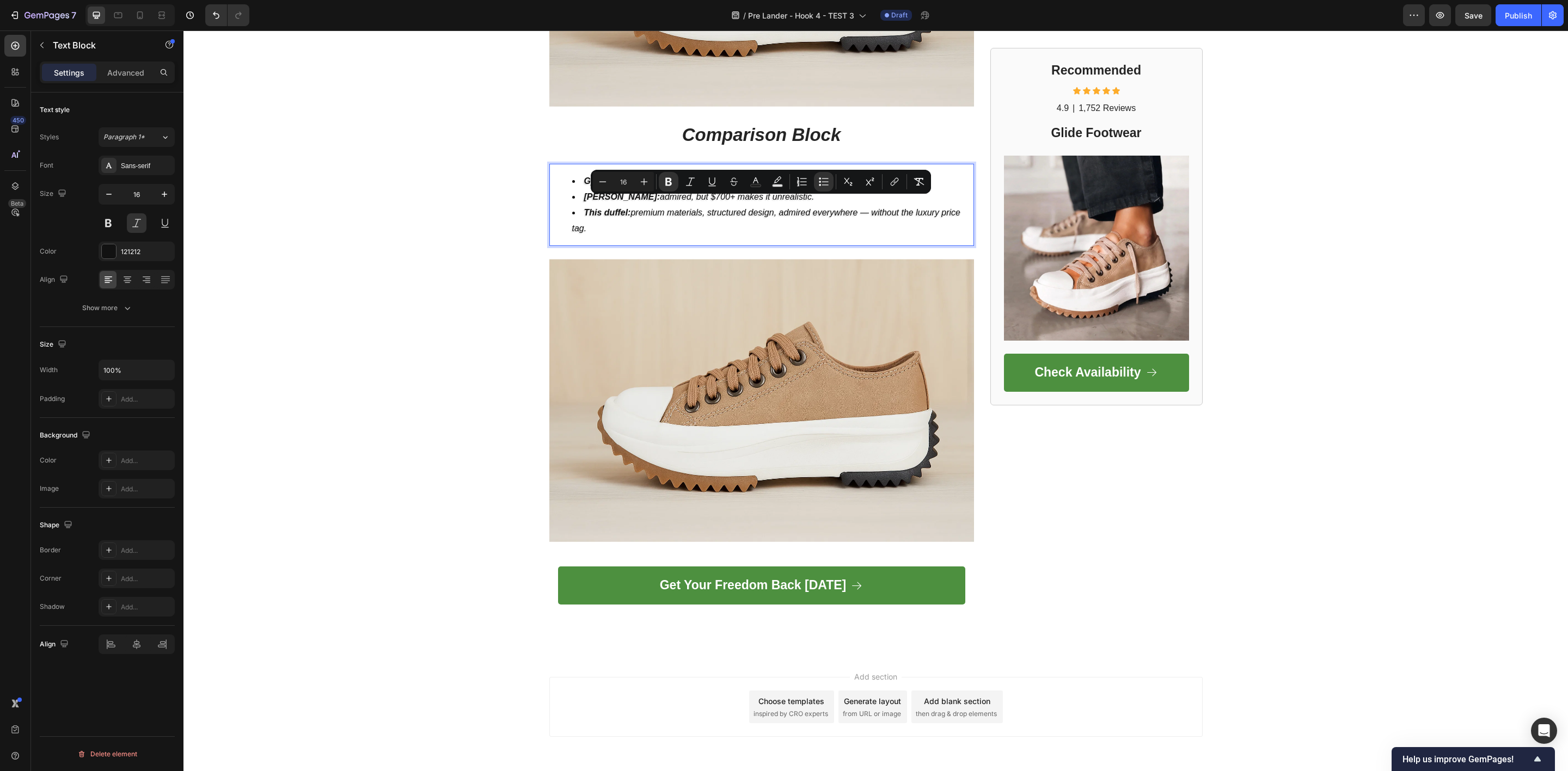
click at [596, 208] on strong "This duffel:" at bounding box center [607, 212] width 47 height 9
drag, startPoint x: 590, startPoint y: 220, endPoint x: 564, endPoint y: 172, distance: 54.6
click at [564, 173] on ul "Gym bag : ignored at best, ridiculed at worst. Filson: admired, but $700+ makes…" at bounding box center [761, 204] width 422 height 63
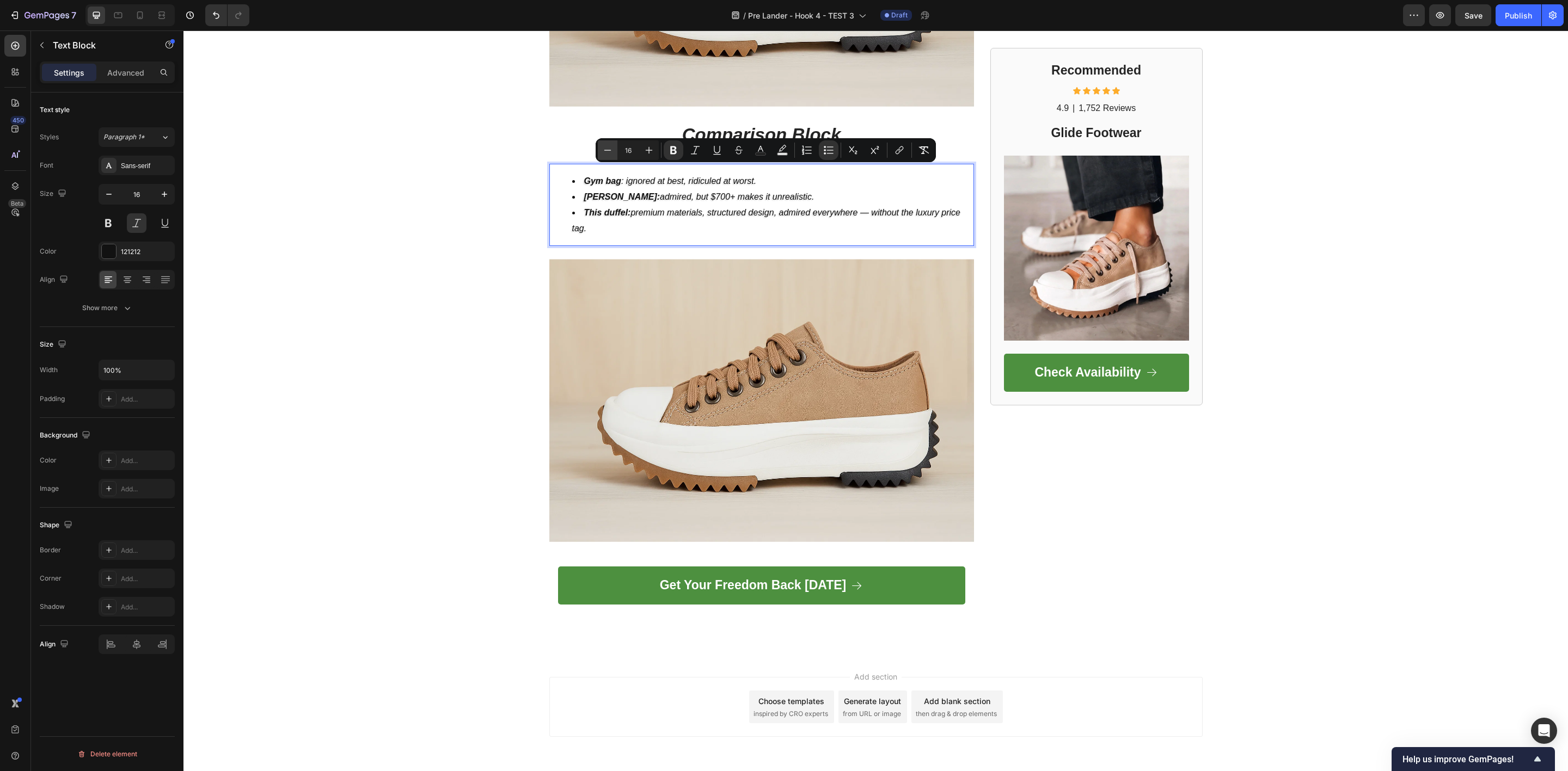
click at [606, 152] on icon "Editor contextual toolbar" at bounding box center [607, 150] width 11 height 11
type input "15"
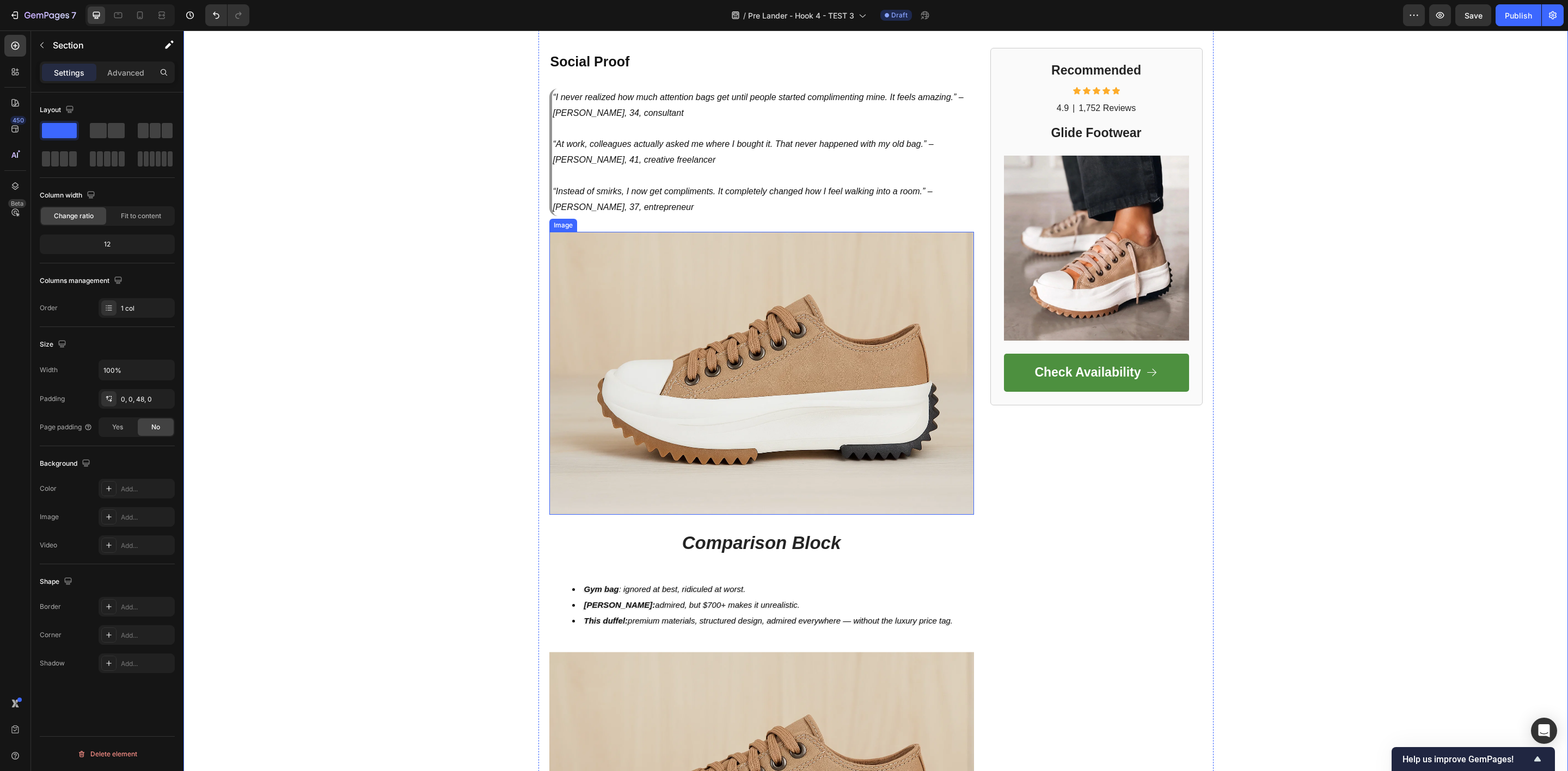
scroll to position [2733, 0]
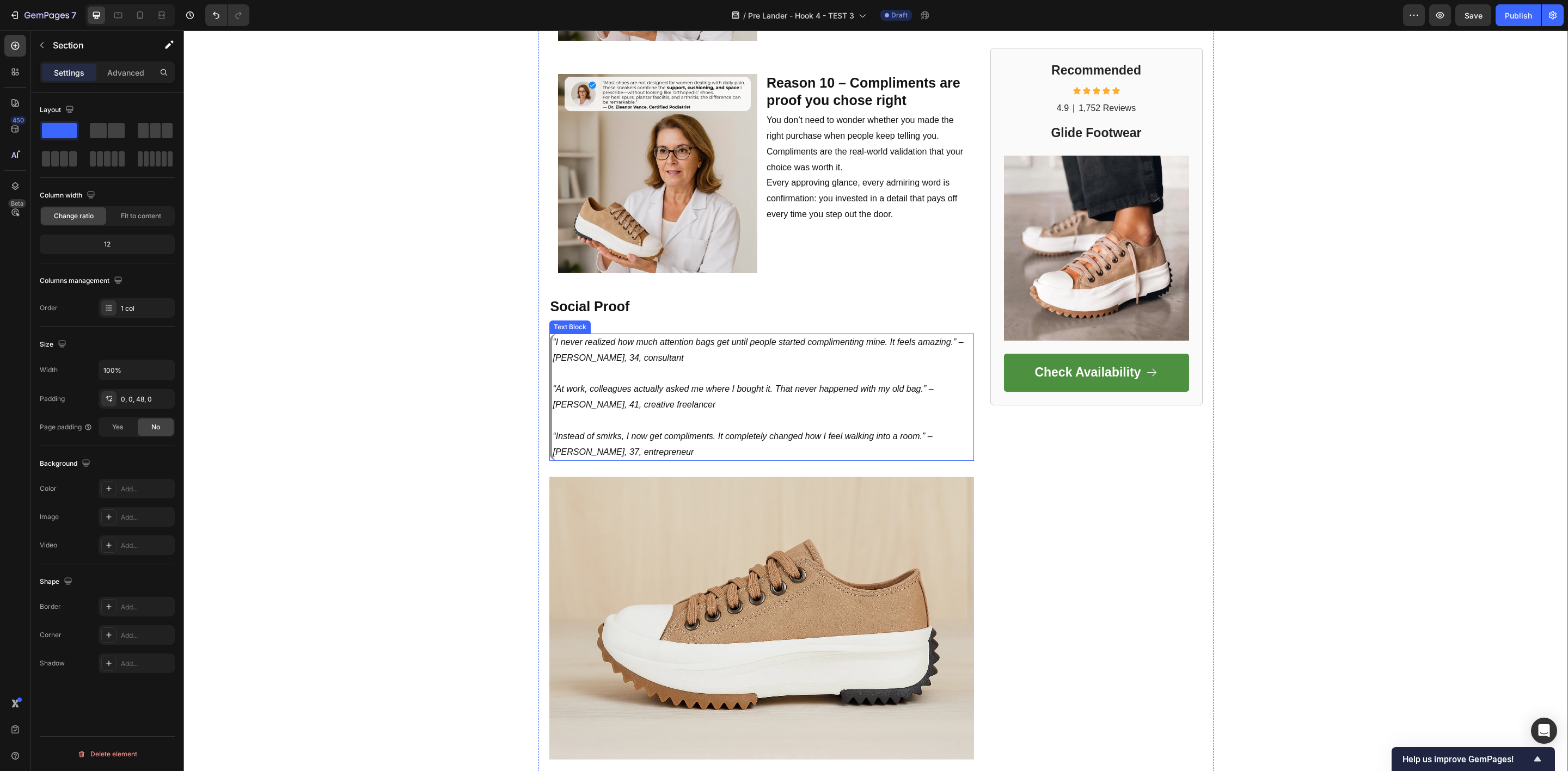
click at [629, 338] on icon "“I never realized how much attention bags get until people started complimentin…" at bounding box center [758, 350] width 410 height 25
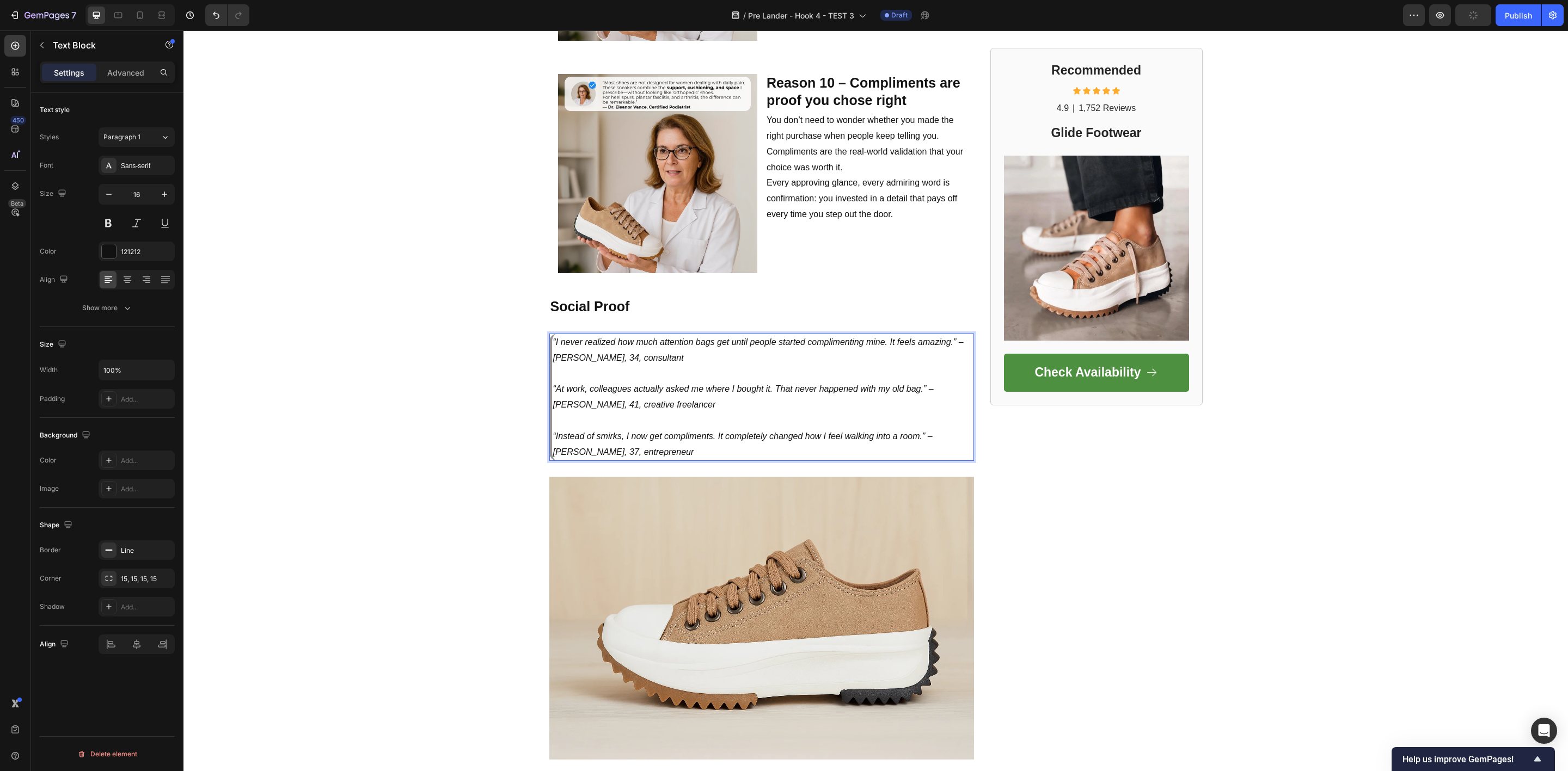
click at [629, 338] on icon "“I never realized how much attention bags get until people started complimentin…" at bounding box center [758, 350] width 410 height 25
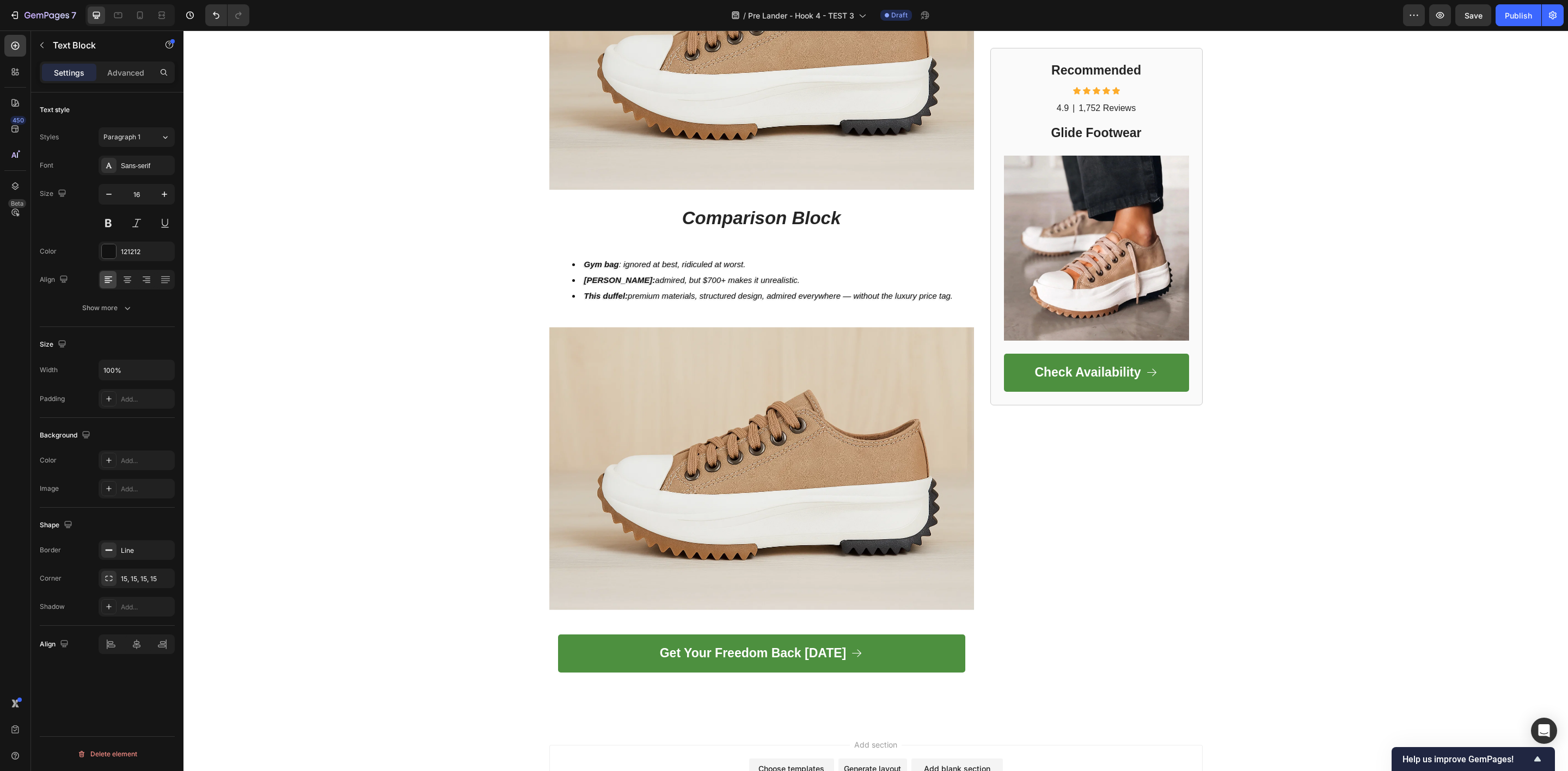
scroll to position [3305, 0]
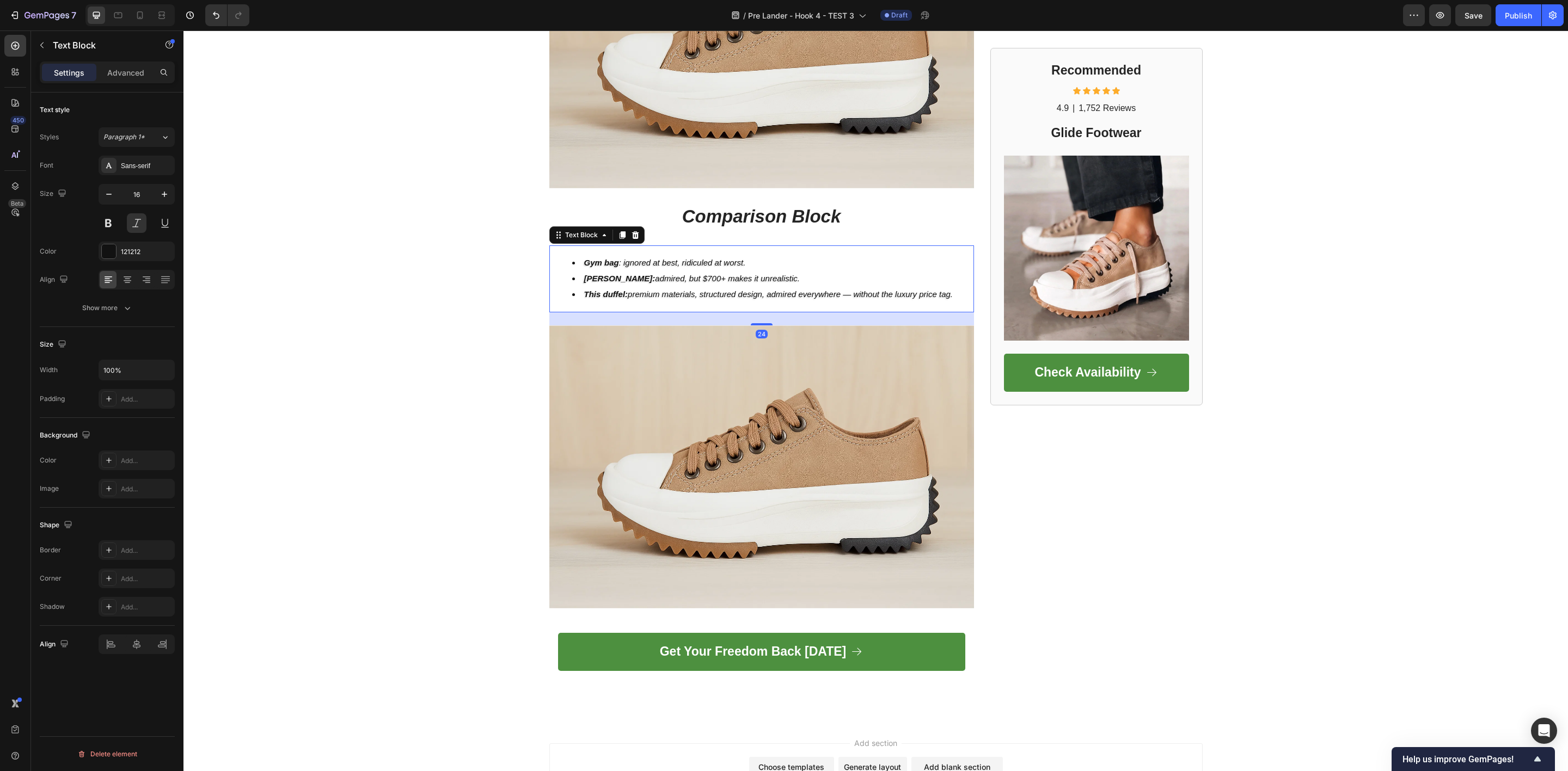
click at [696, 290] on span "This duffel: premium materials, structured design, admired everywhere — without…" at bounding box center [769, 294] width 369 height 9
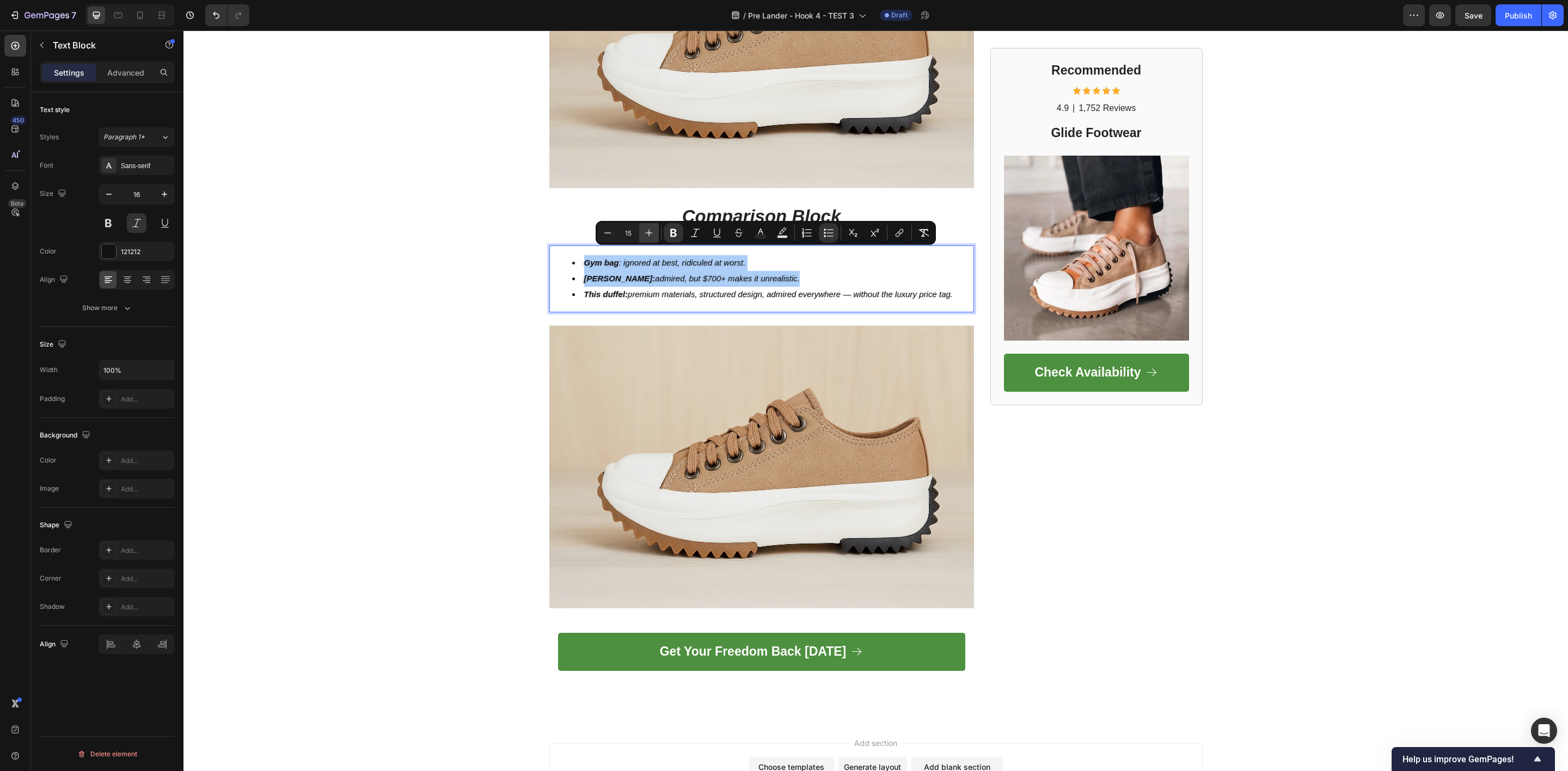
click at [650, 239] on icon "Editor contextual toolbar" at bounding box center [649, 233] width 11 height 11
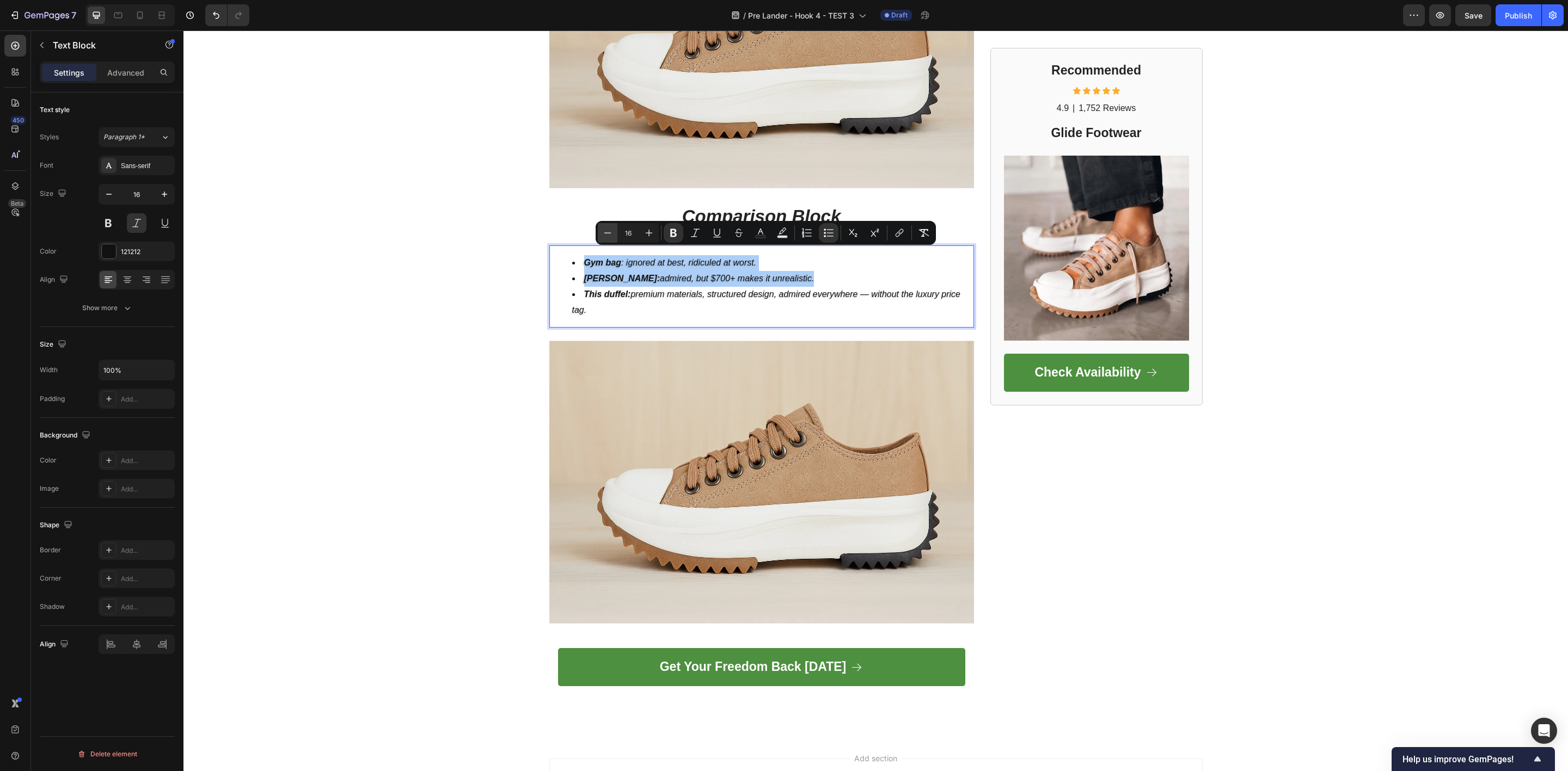
click at [610, 234] on icon "Editor contextual toolbar" at bounding box center [607, 233] width 11 height 11
type input "15"
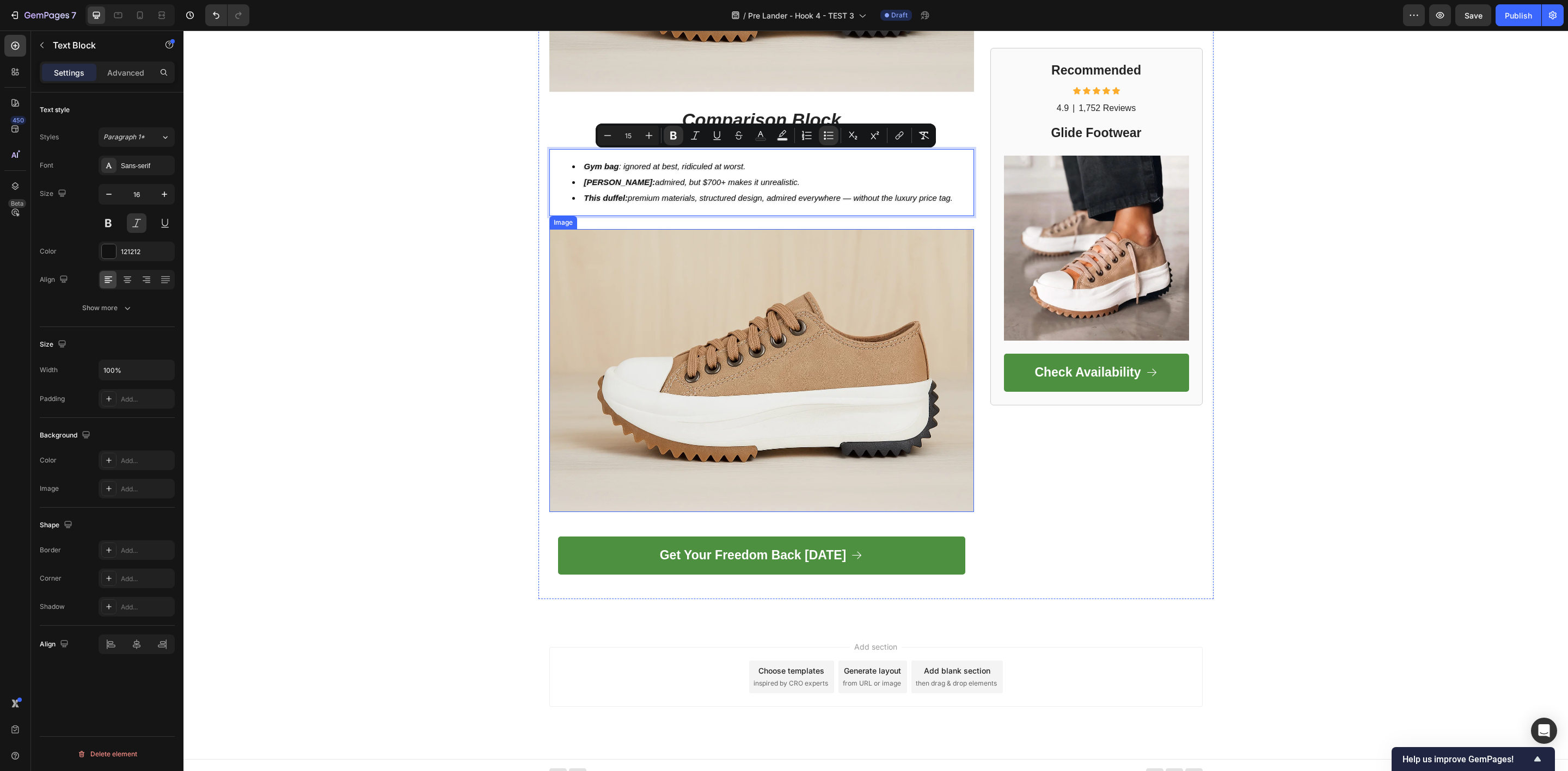
scroll to position [3403, 0]
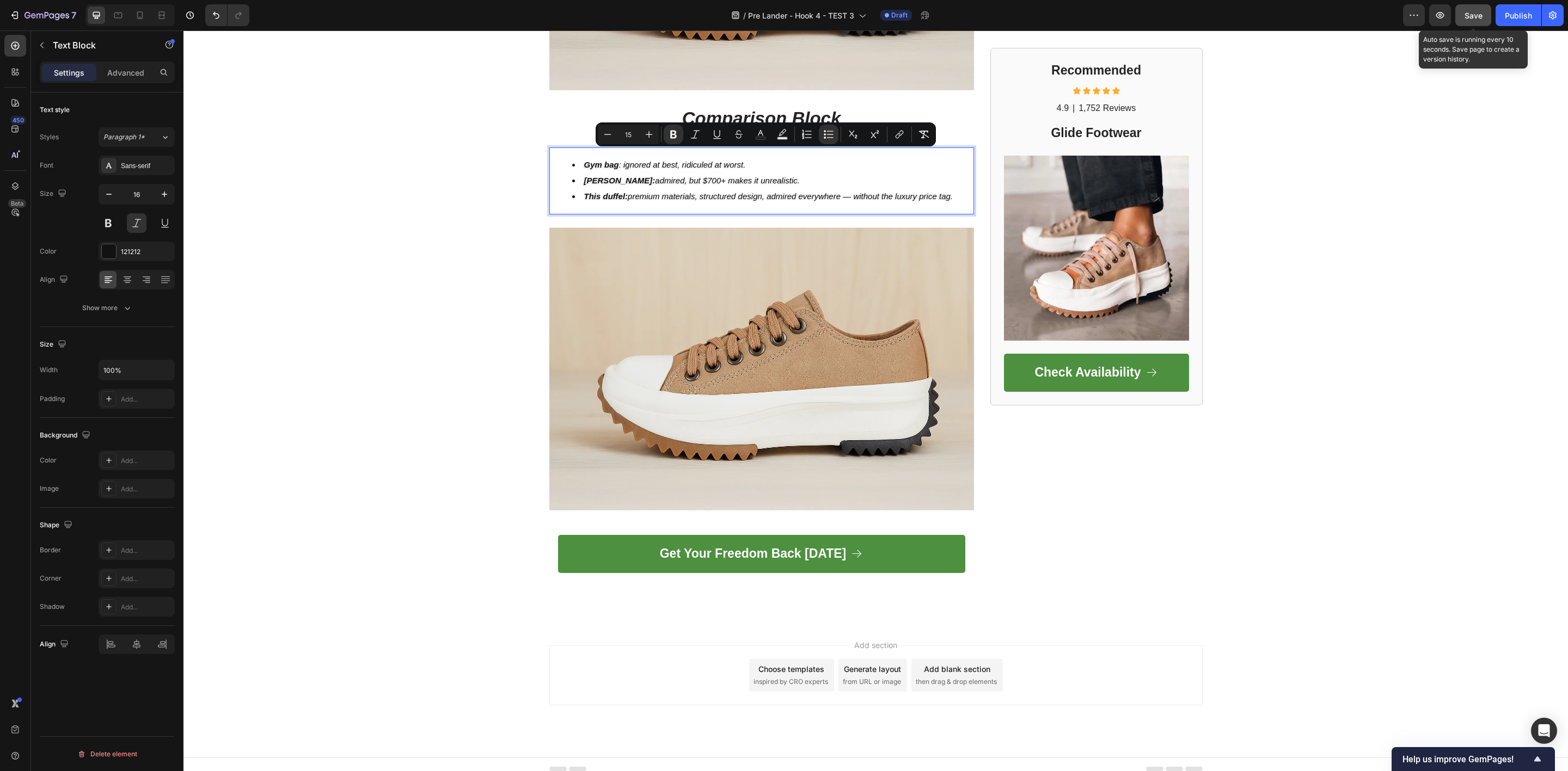
click at [1469, 12] on span "Save" at bounding box center [1474, 15] width 18 height 9
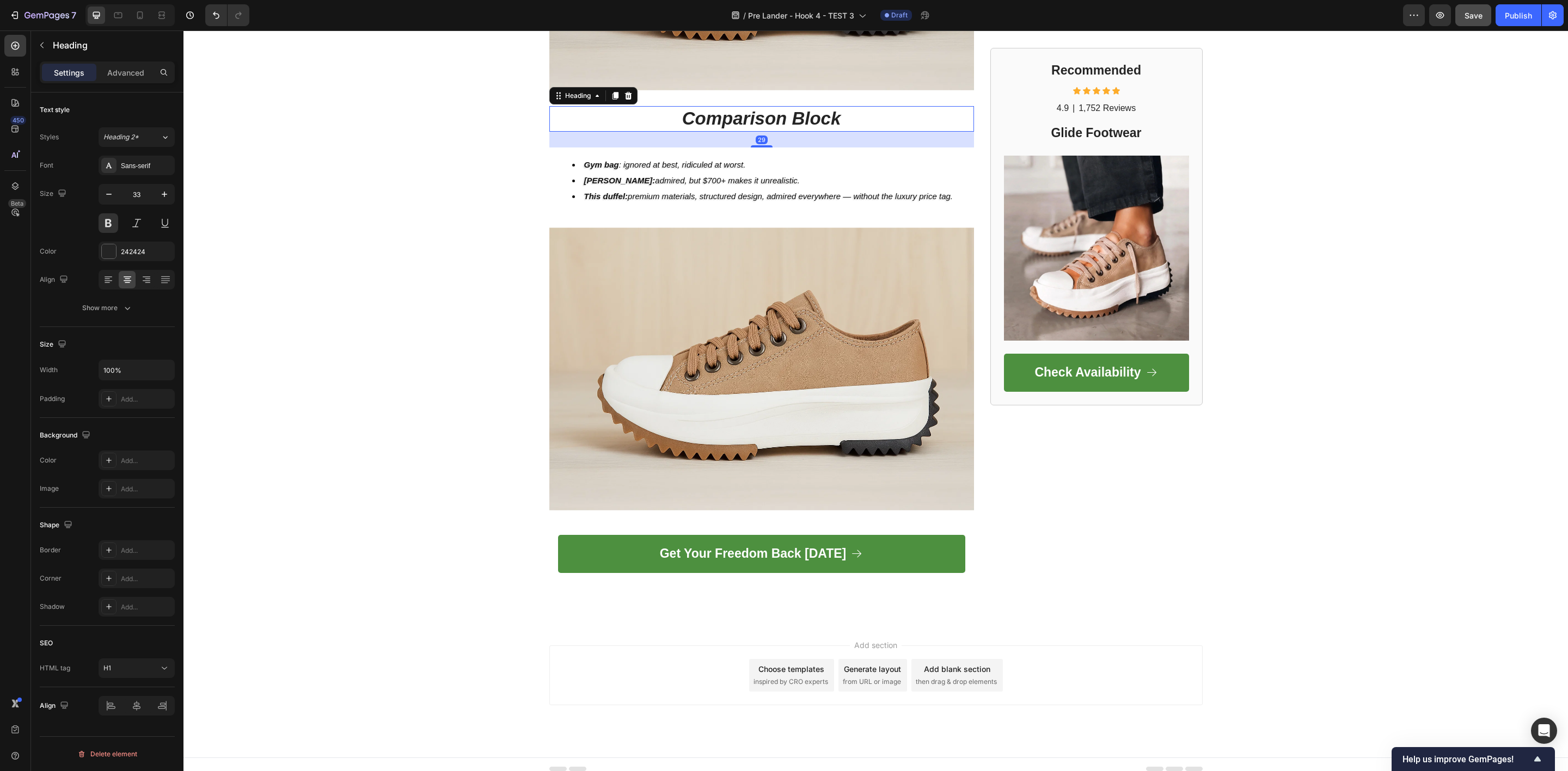
click at [768, 108] on icon "Comparison Block" at bounding box center [761, 118] width 159 height 20
click at [763, 173] on li "Filson: admired, but $700+ makes it unrealistic." at bounding box center [772, 181] width 401 height 16
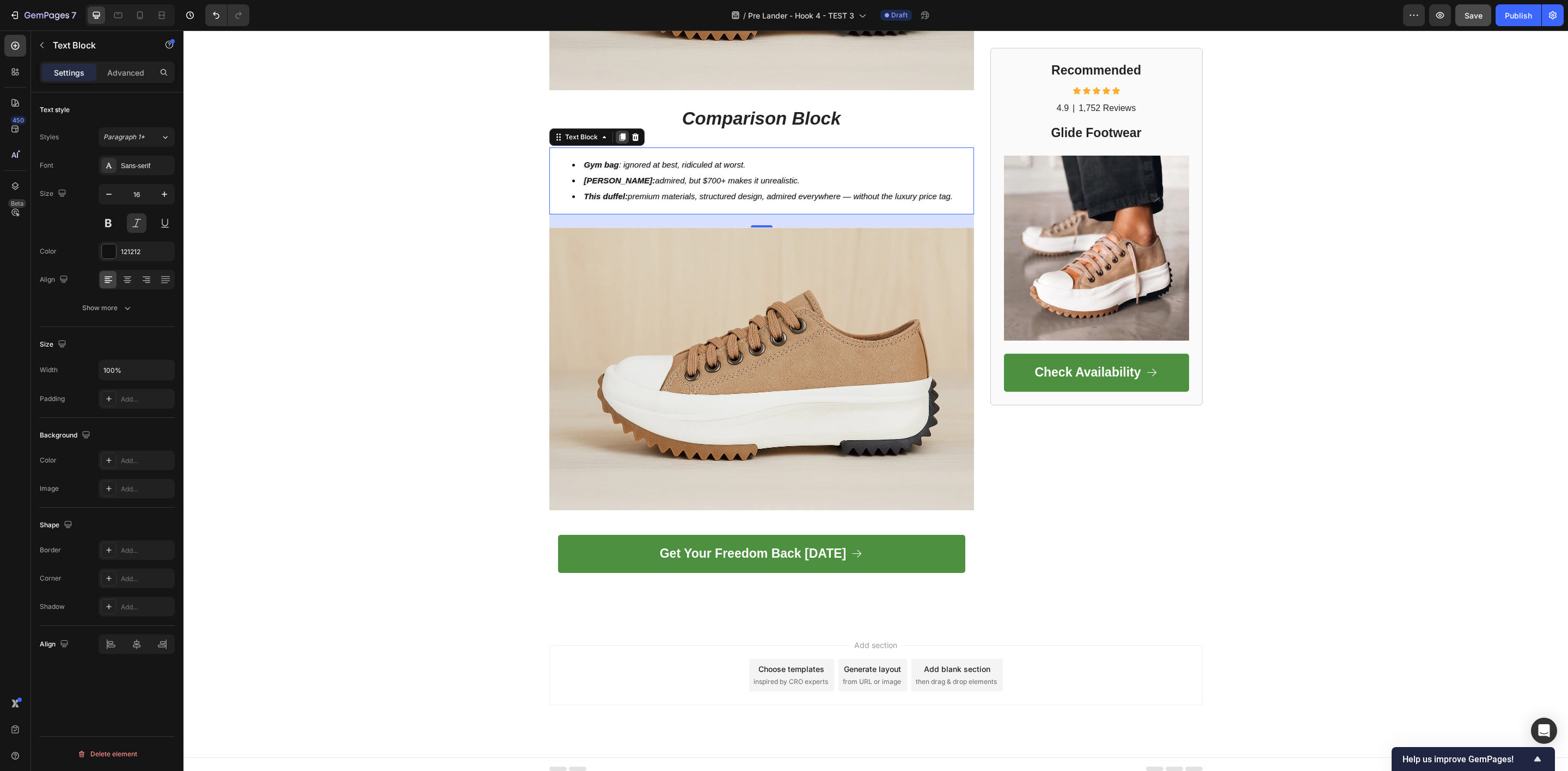
click at [618, 133] on icon at bounding box center [622, 137] width 9 height 9
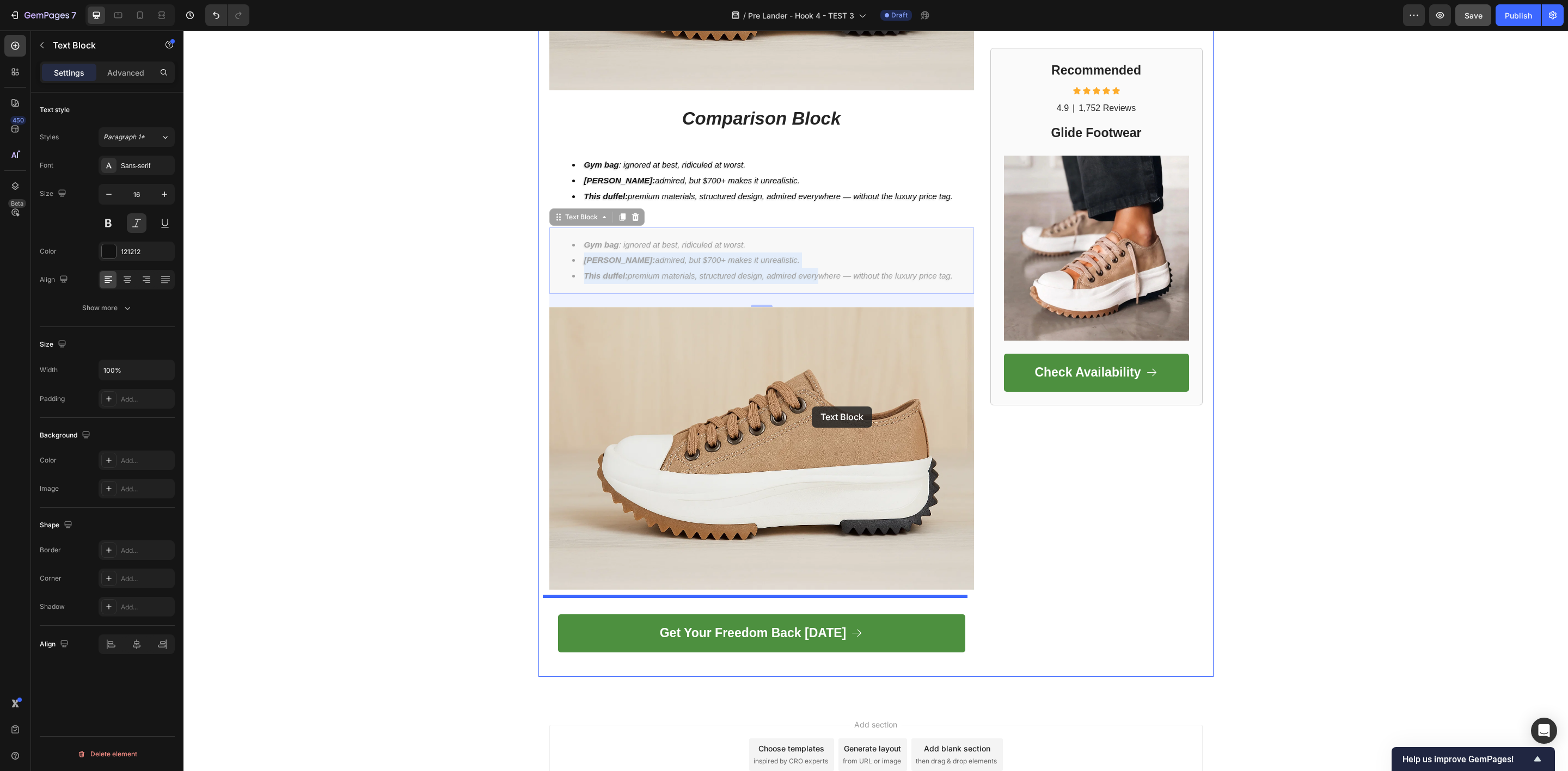
drag, startPoint x: 825, startPoint y: 239, endPoint x: 812, endPoint y: 406, distance: 167.5
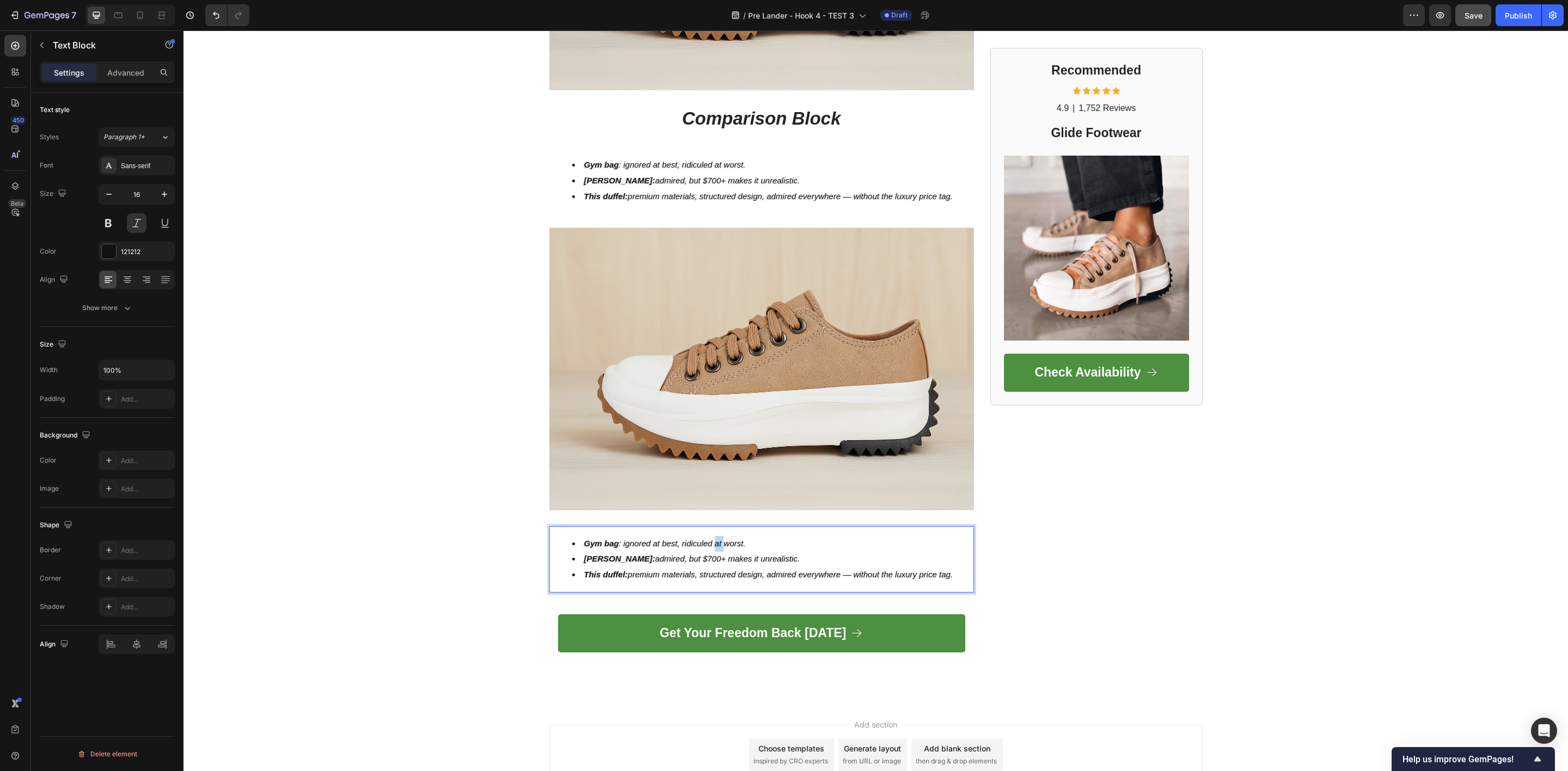
click at [711, 541] on li "Gym bag : ignored at best, ridiculed at worst." at bounding box center [772, 544] width 401 height 16
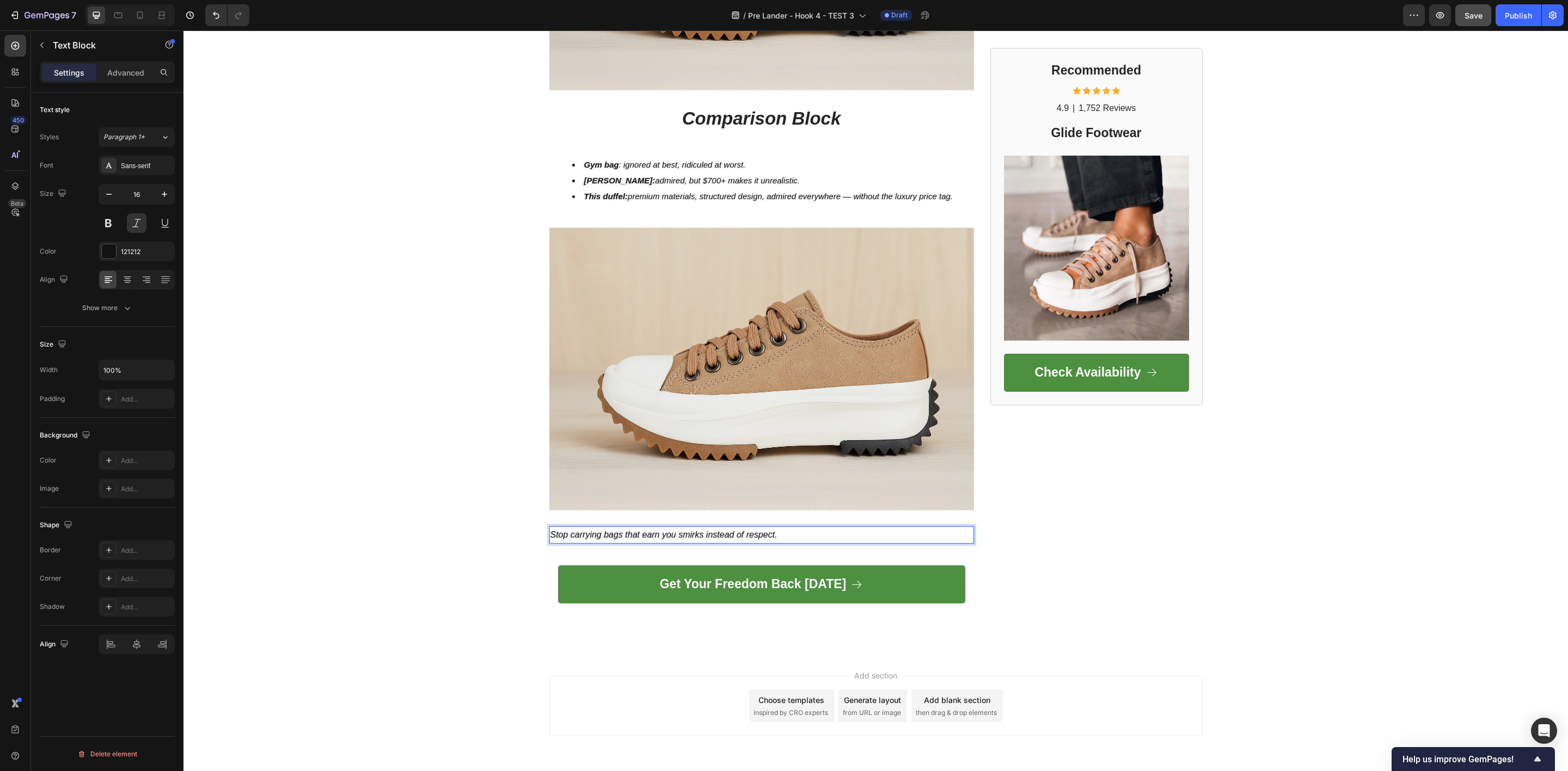
click at [724, 528] on p "Stop carrying bags that earn you smirks instead of respect." at bounding box center [761, 536] width 422 height 16
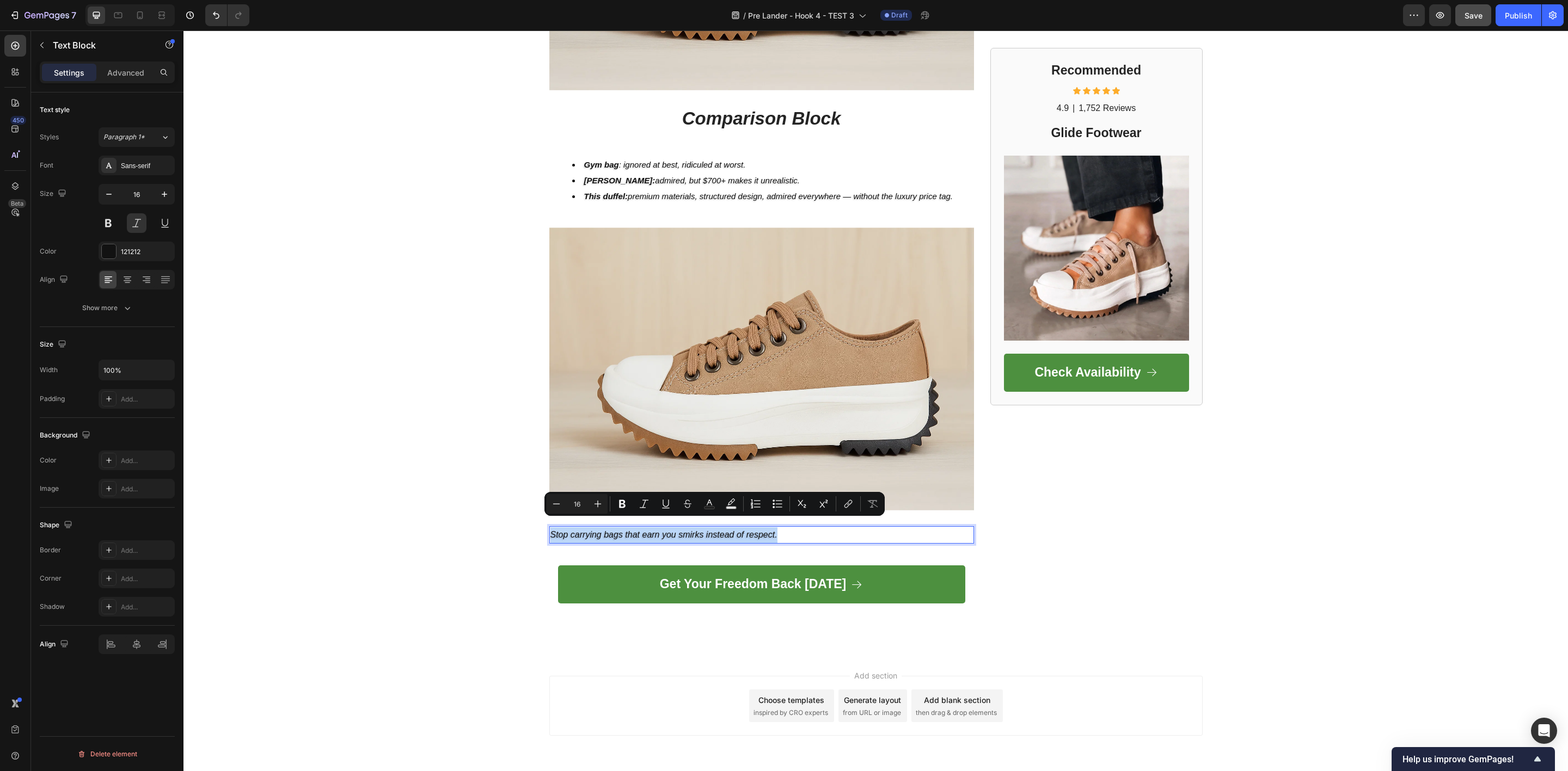
click at [724, 528] on p "Stop carrying bags that earn you smirks instead of respect." at bounding box center [761, 536] width 422 height 16
click at [124, 281] on icon at bounding box center [127, 281] width 8 height 1
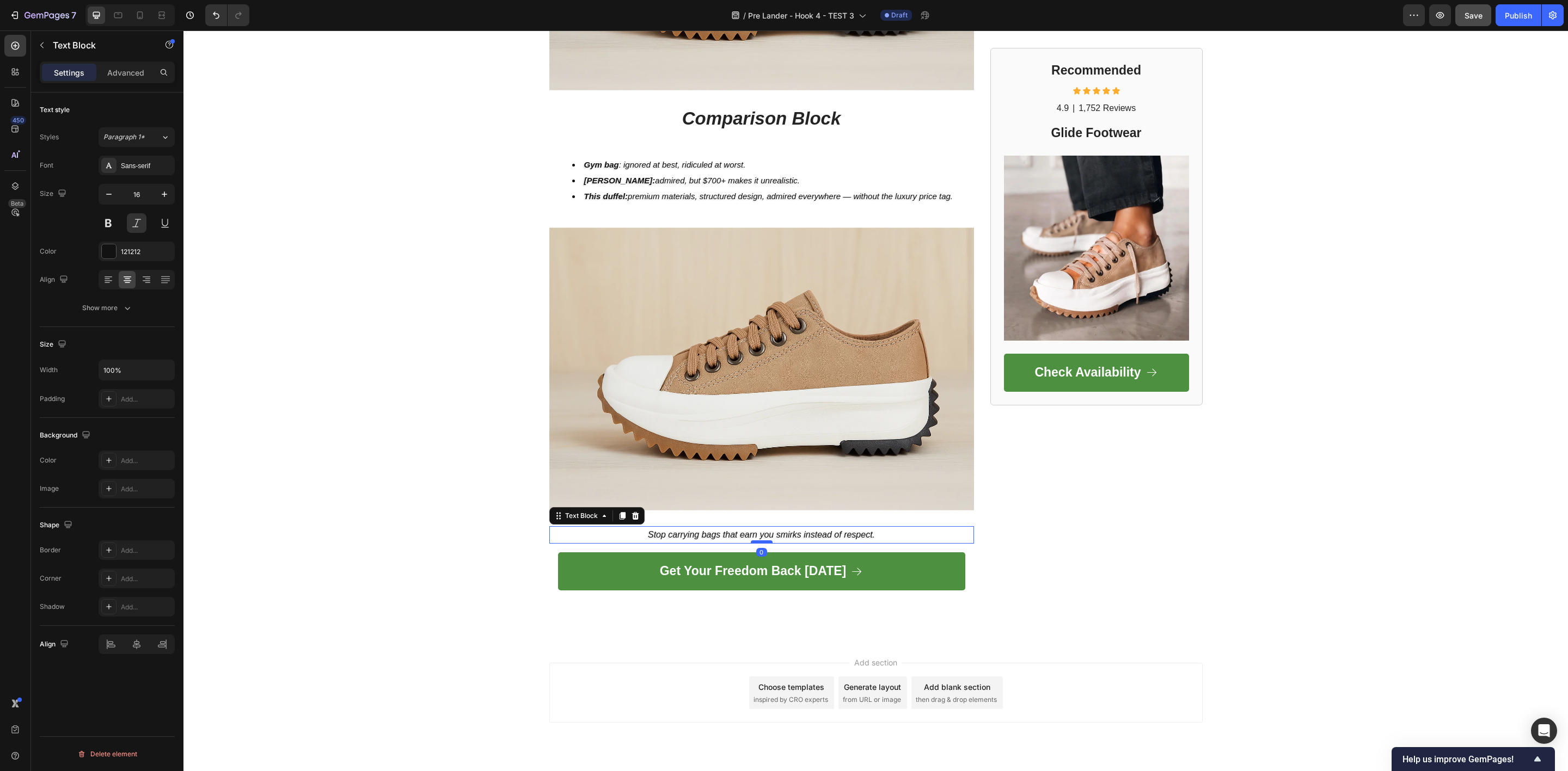
drag, startPoint x: 756, startPoint y: 547, endPoint x: 760, endPoint y: 533, distance: 14.6
click at [760, 540] on div at bounding box center [761, 542] width 22 height 3
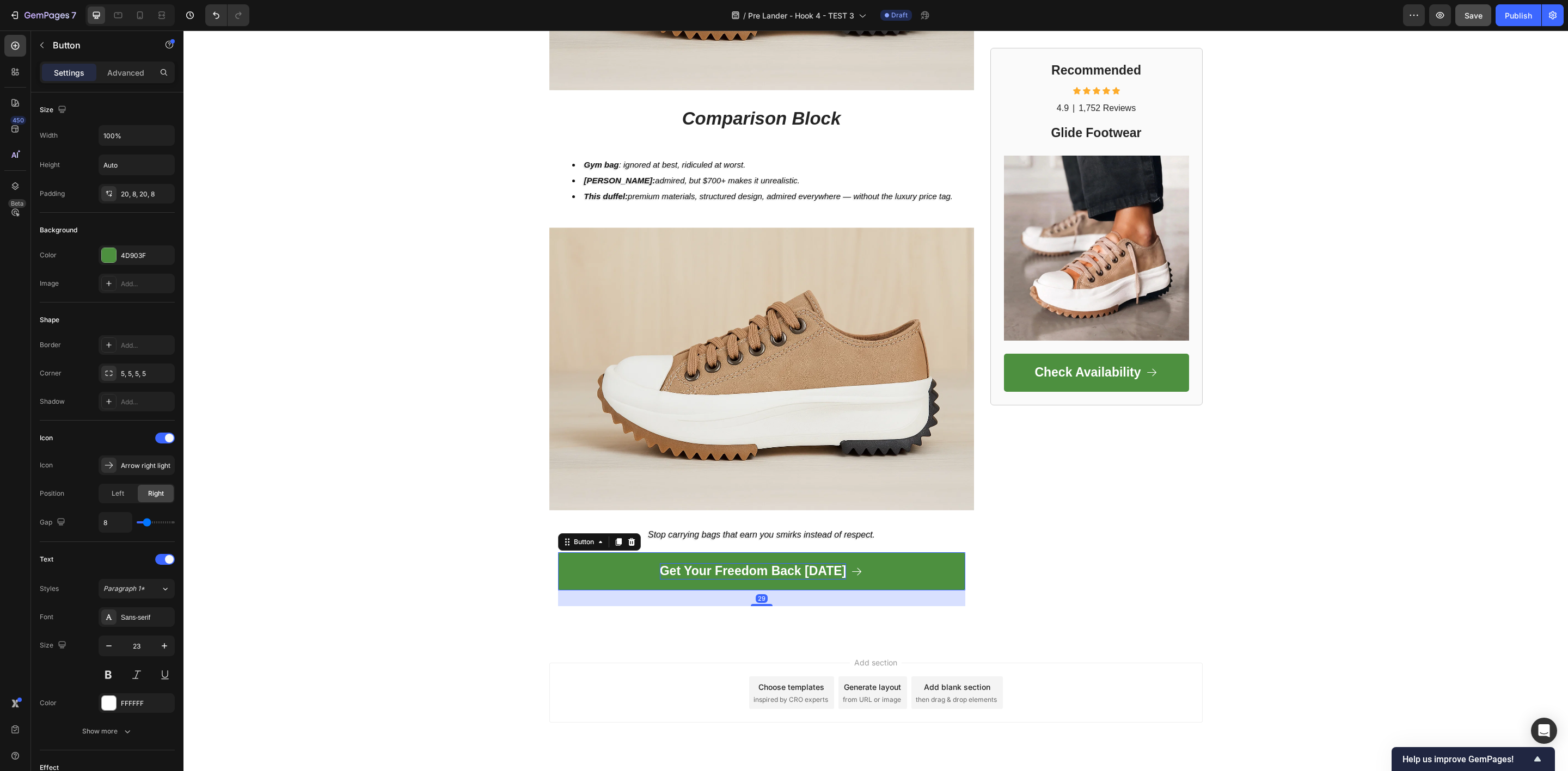
click at [742, 564] on strong "Get Your Freedom Back Today" at bounding box center [753, 571] width 187 height 14
click at [741, 564] on strong "Get Your Freedom Back Today" at bounding box center [753, 571] width 187 height 14
click at [611, 564] on strong "👉 Discover the bag that earns you compliments →" at bounding box center [753, 571] width 306 height 14
click at [900, 564] on strong "👉 Discover the bag that earns you compliments →" at bounding box center [753, 571] width 306 height 14
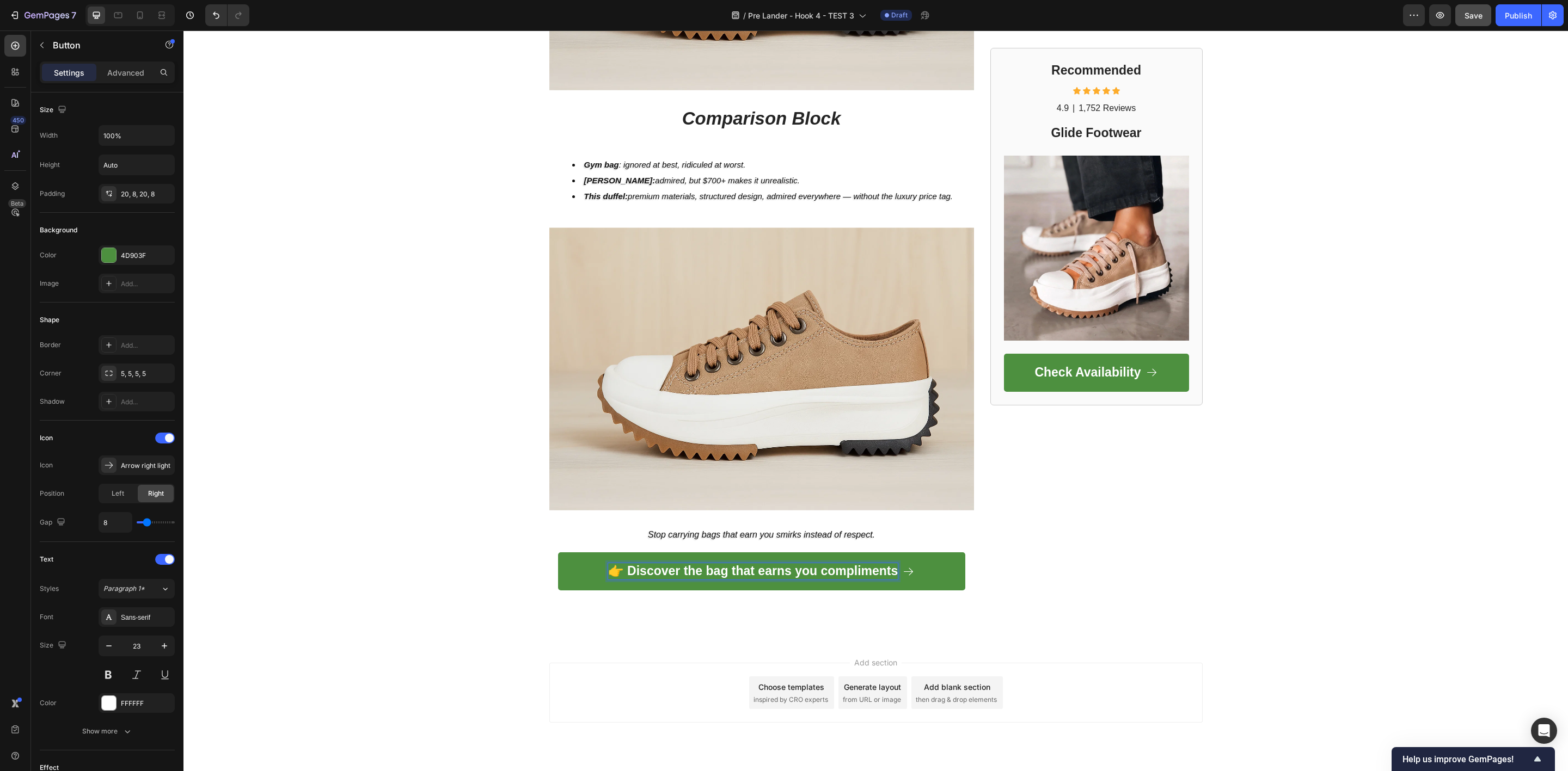
click at [626, 564] on strong "👉 Discover the bag that earns you compliments" at bounding box center [753, 571] width 290 height 14
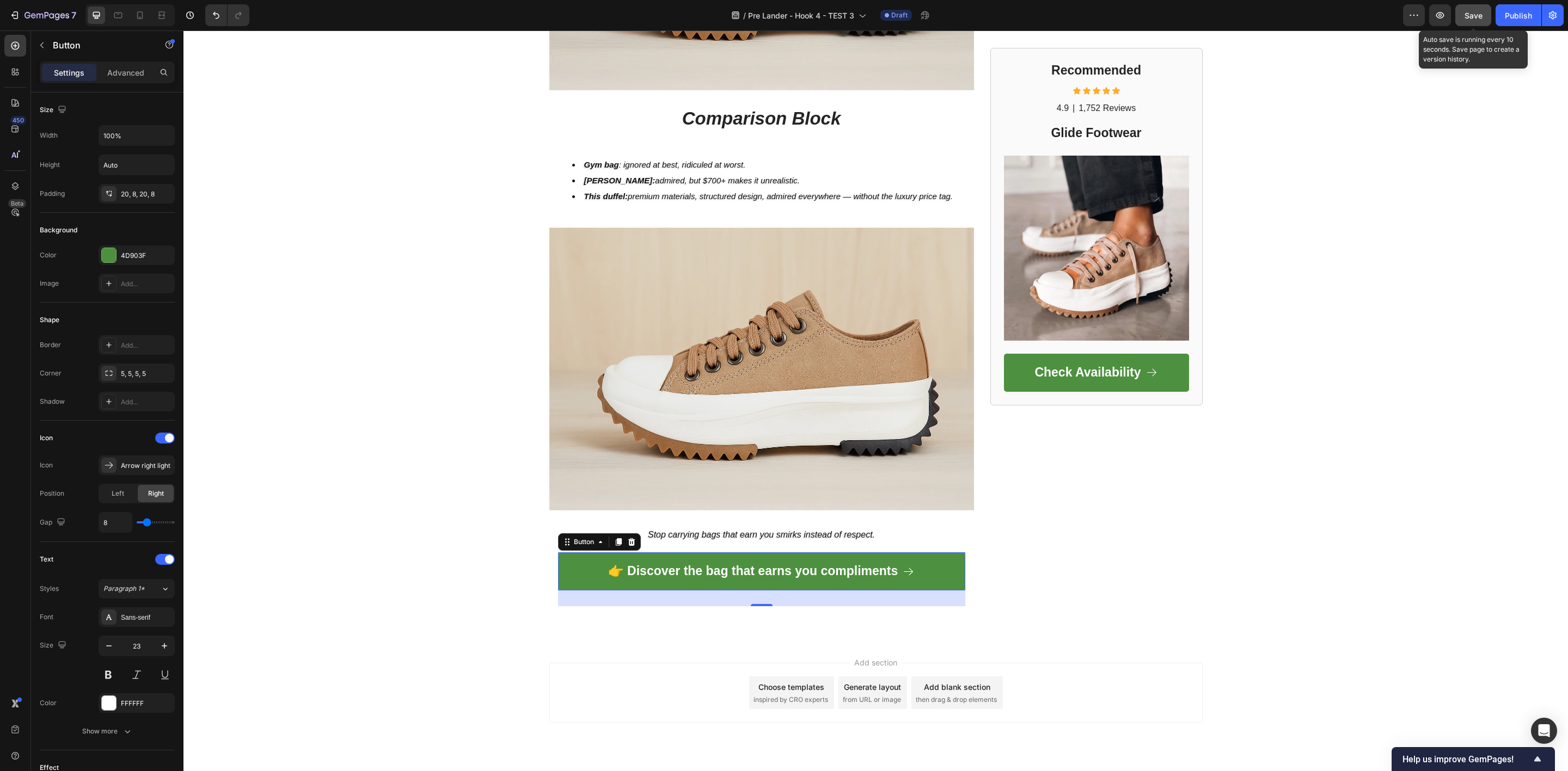
click at [1462, 18] on button "Save" at bounding box center [1473, 15] width 36 height 22
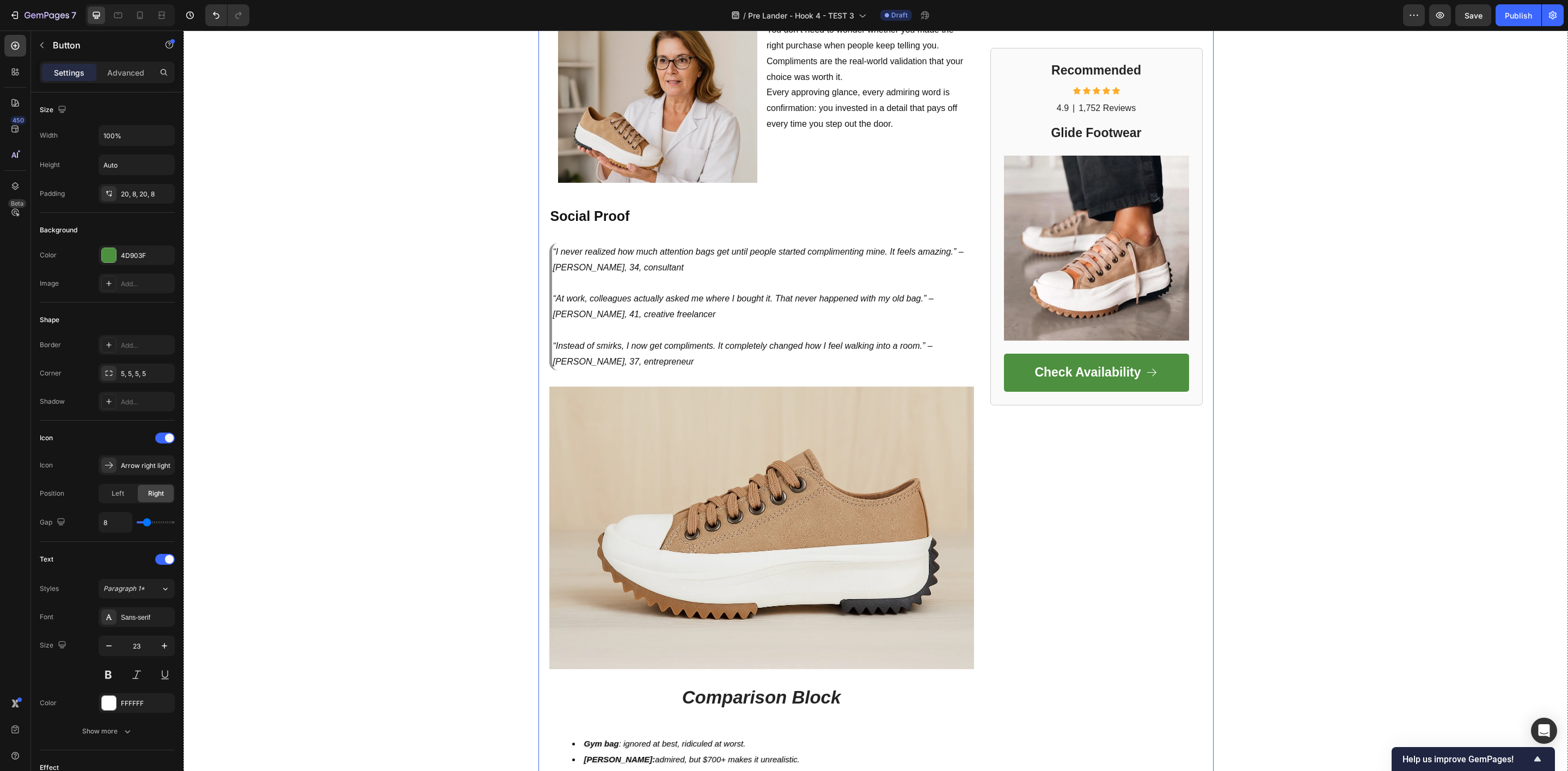
scroll to position [2668, 0]
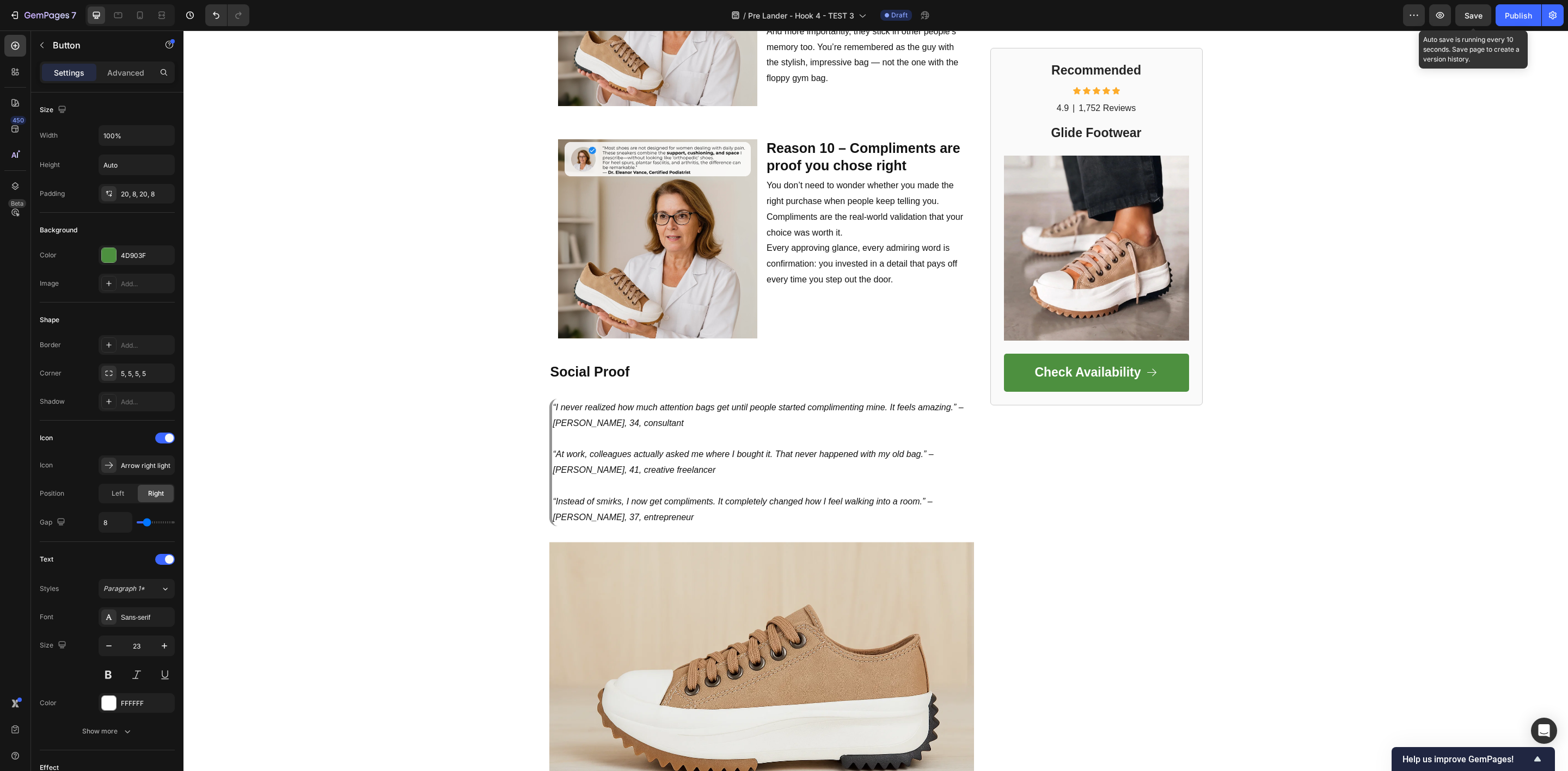
click at [1471, 16] on span "Save" at bounding box center [1474, 15] width 18 height 9
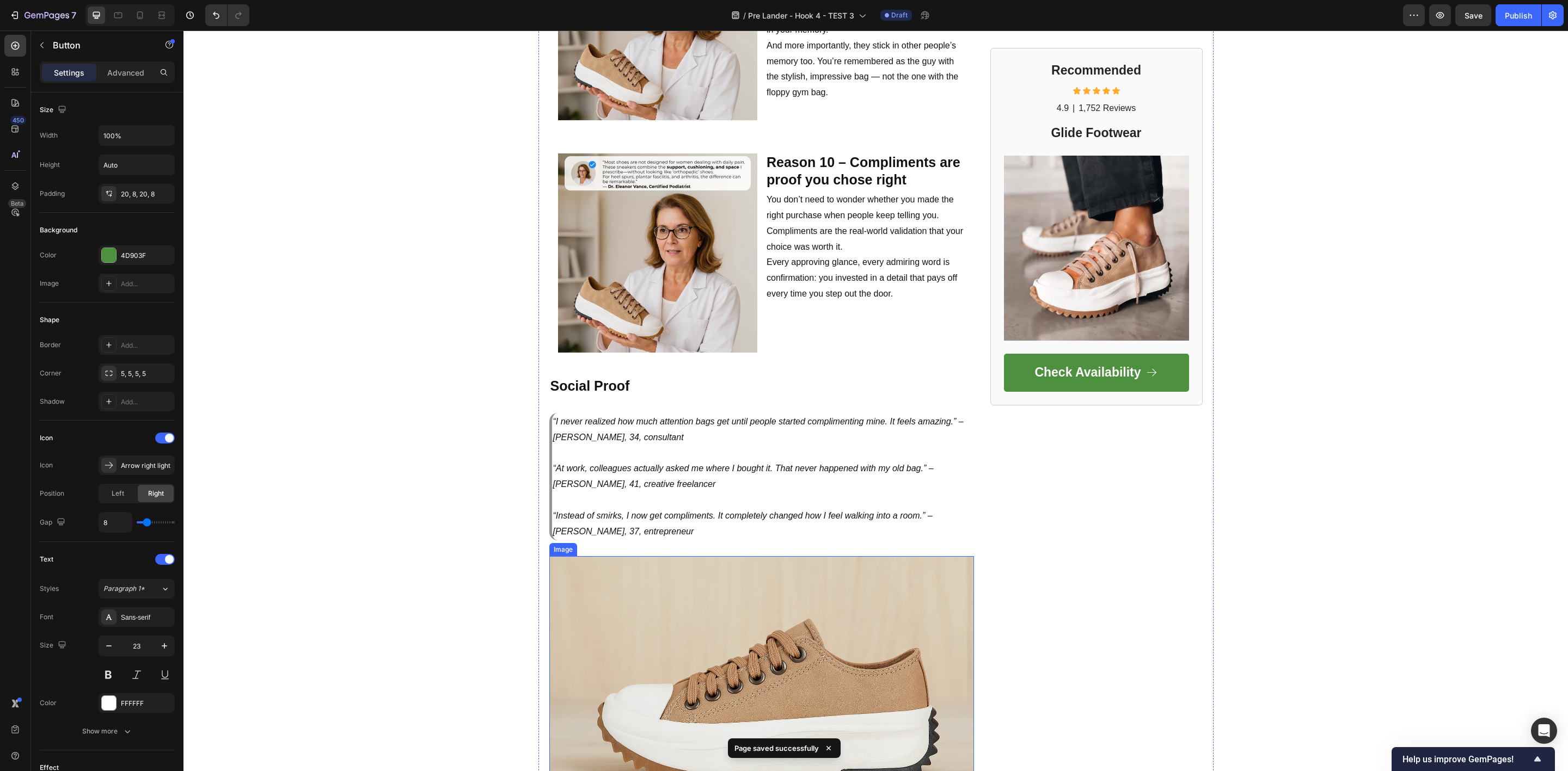
scroll to position [2604, 0]
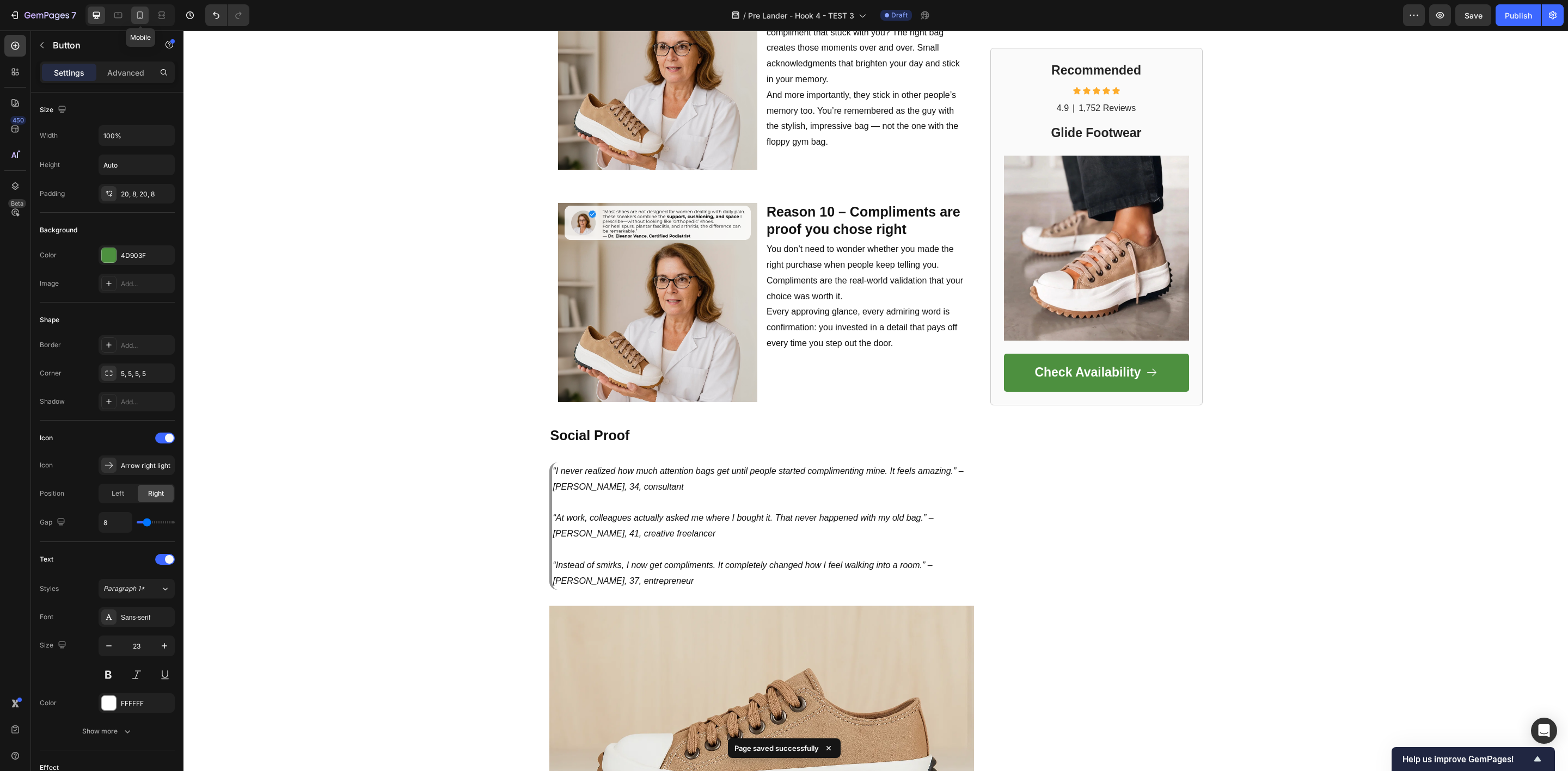
click at [142, 21] on div at bounding box center [140, 15] width 18 height 18
type input "20"
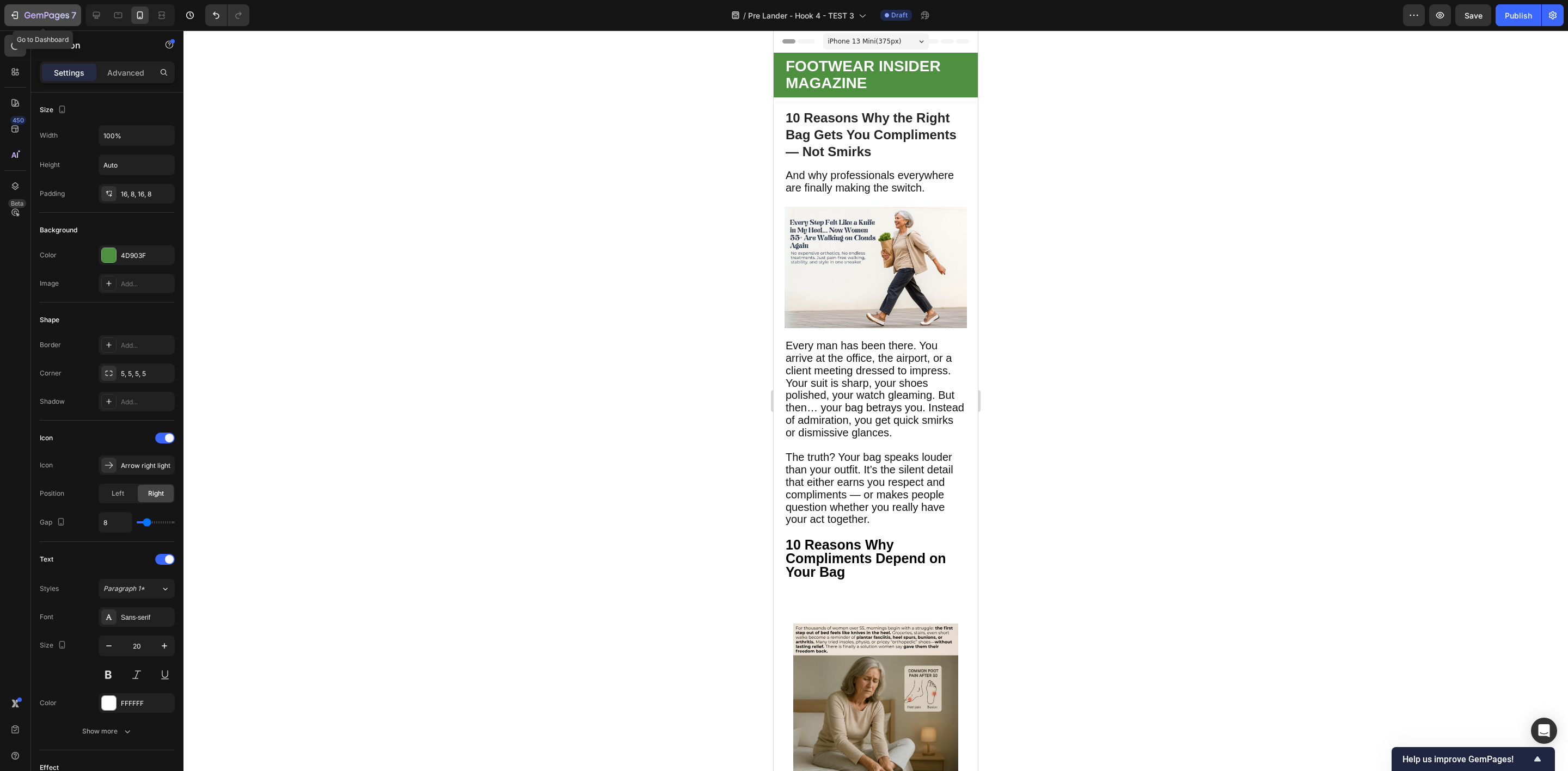
click at [52, 12] on icon "button" at bounding box center [46, 16] width 44 height 9
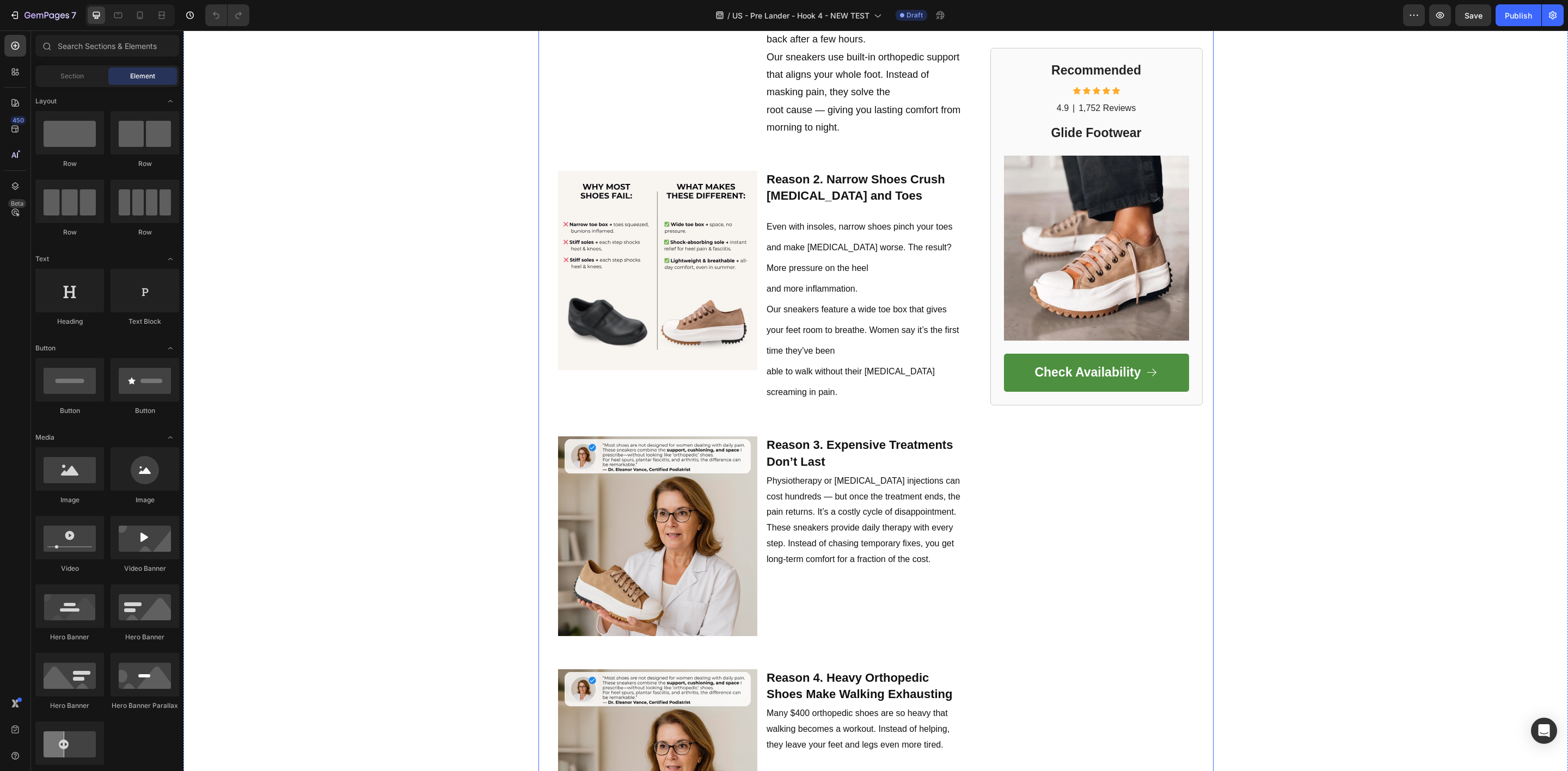
scroll to position [817, 0]
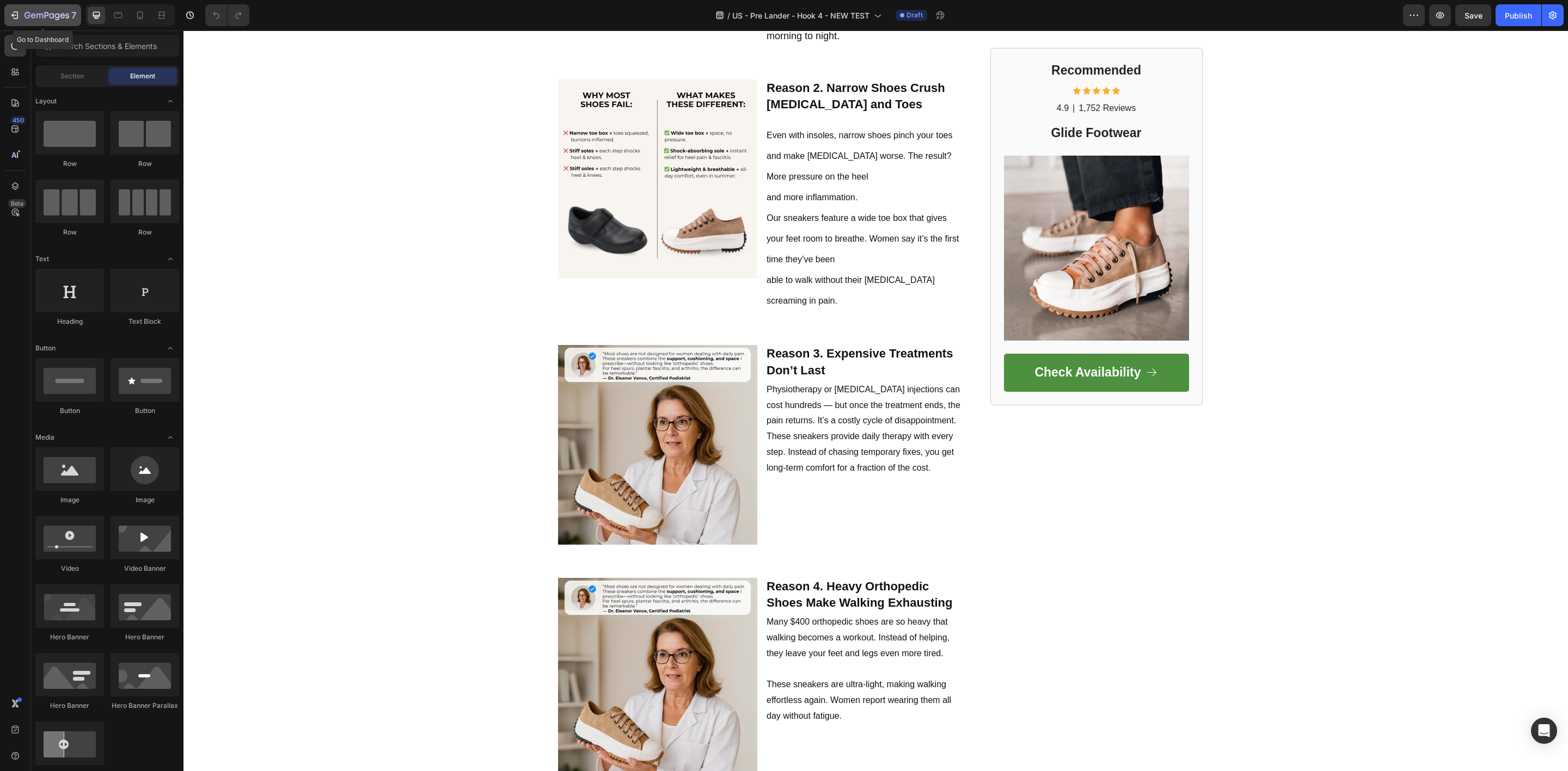
click at [32, 12] on icon "button" at bounding box center [46, 16] width 44 height 9
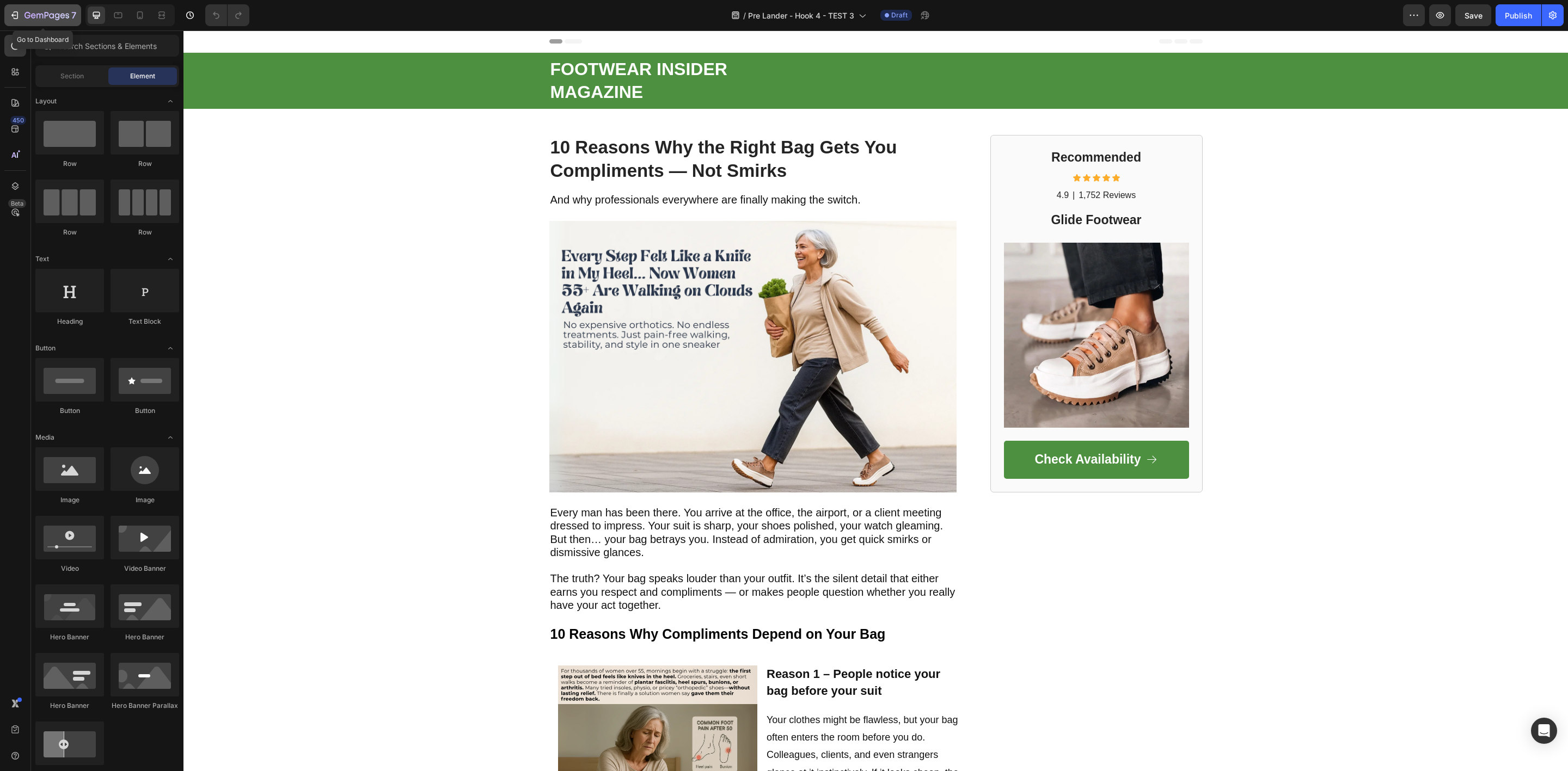
click at [27, 10] on div "7" at bounding box center [50, 15] width 52 height 13
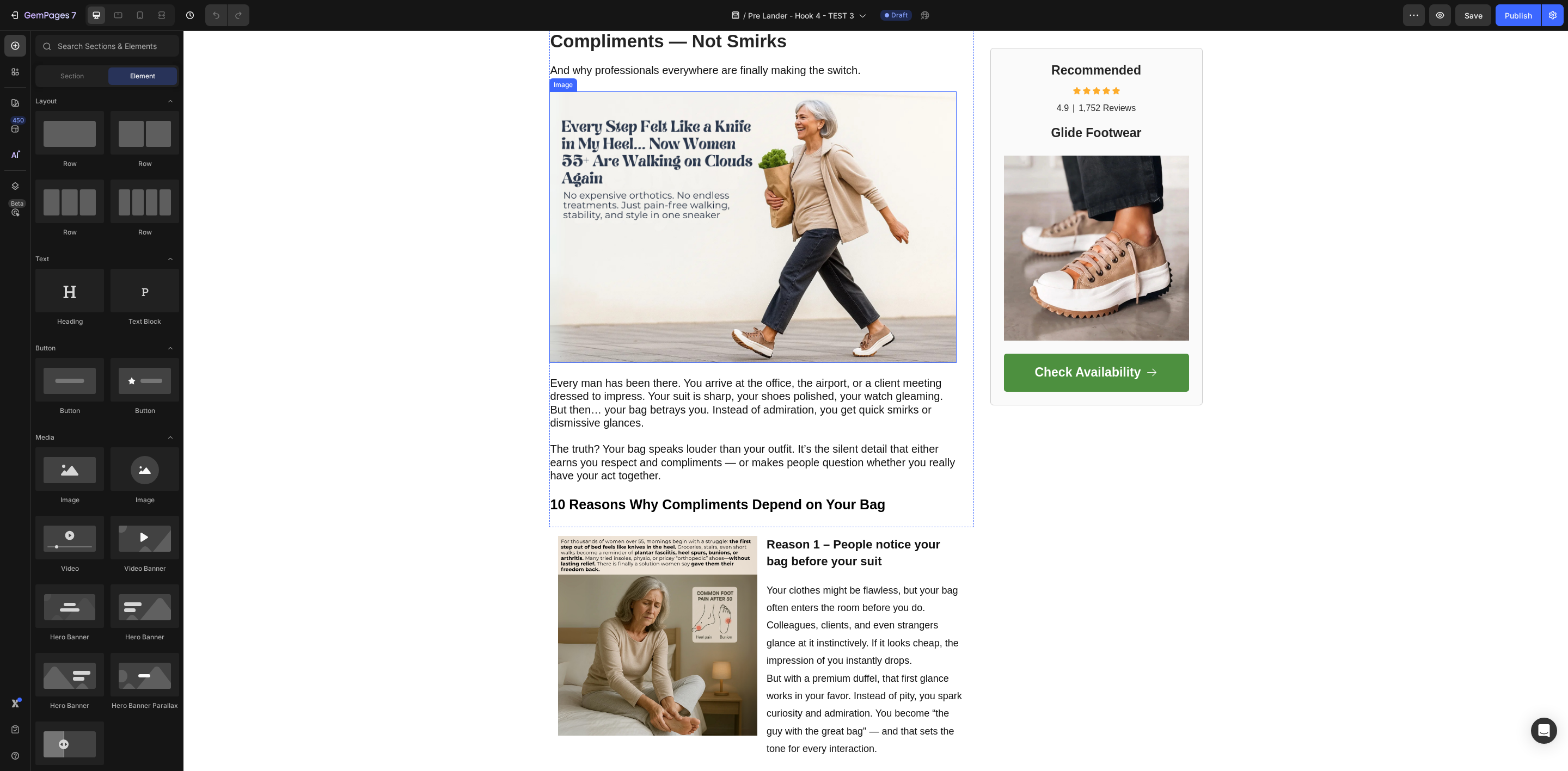
scroll to position [163, 0]
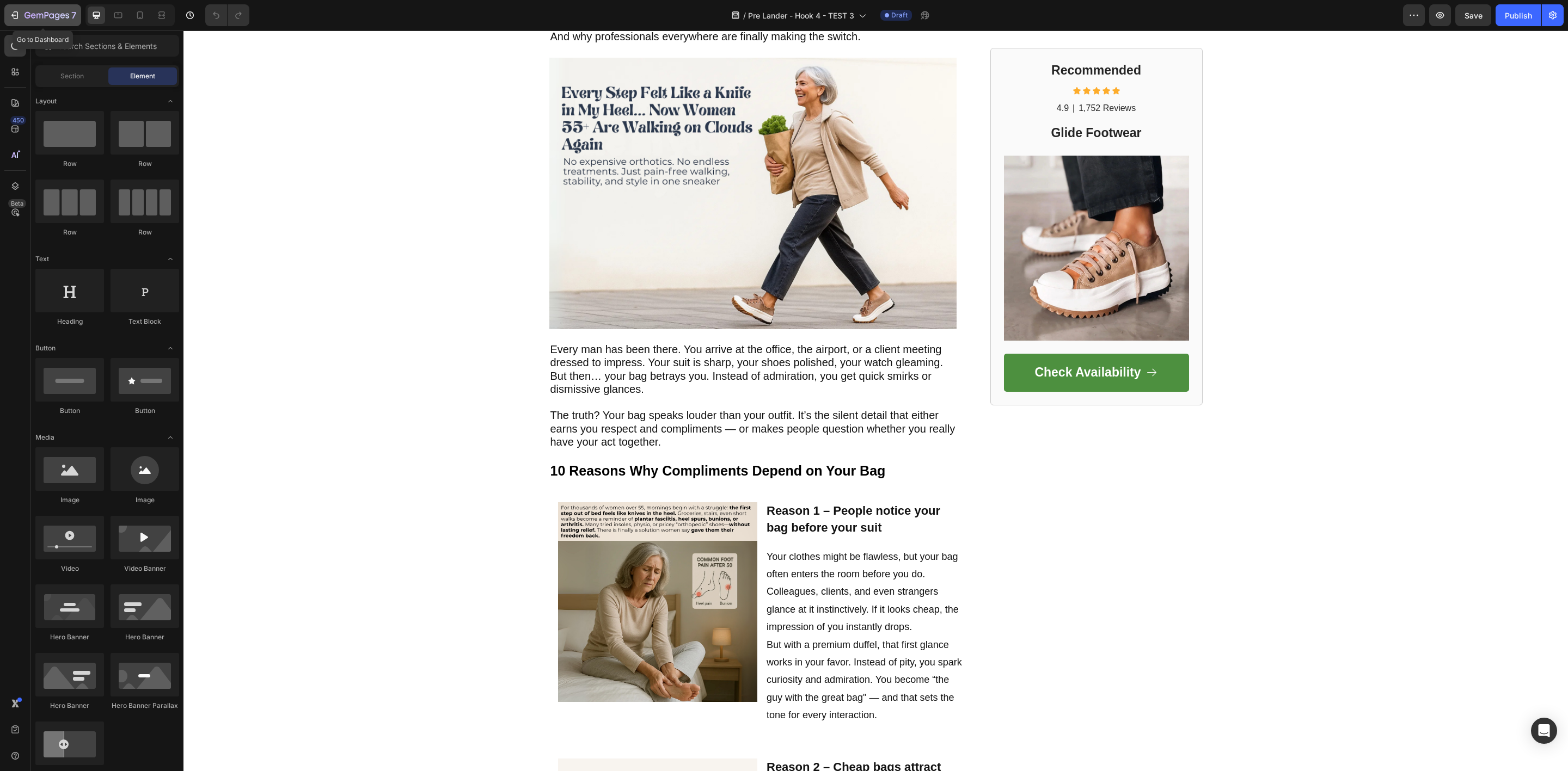
click at [54, 18] on icon "button" at bounding box center [46, 16] width 44 height 9
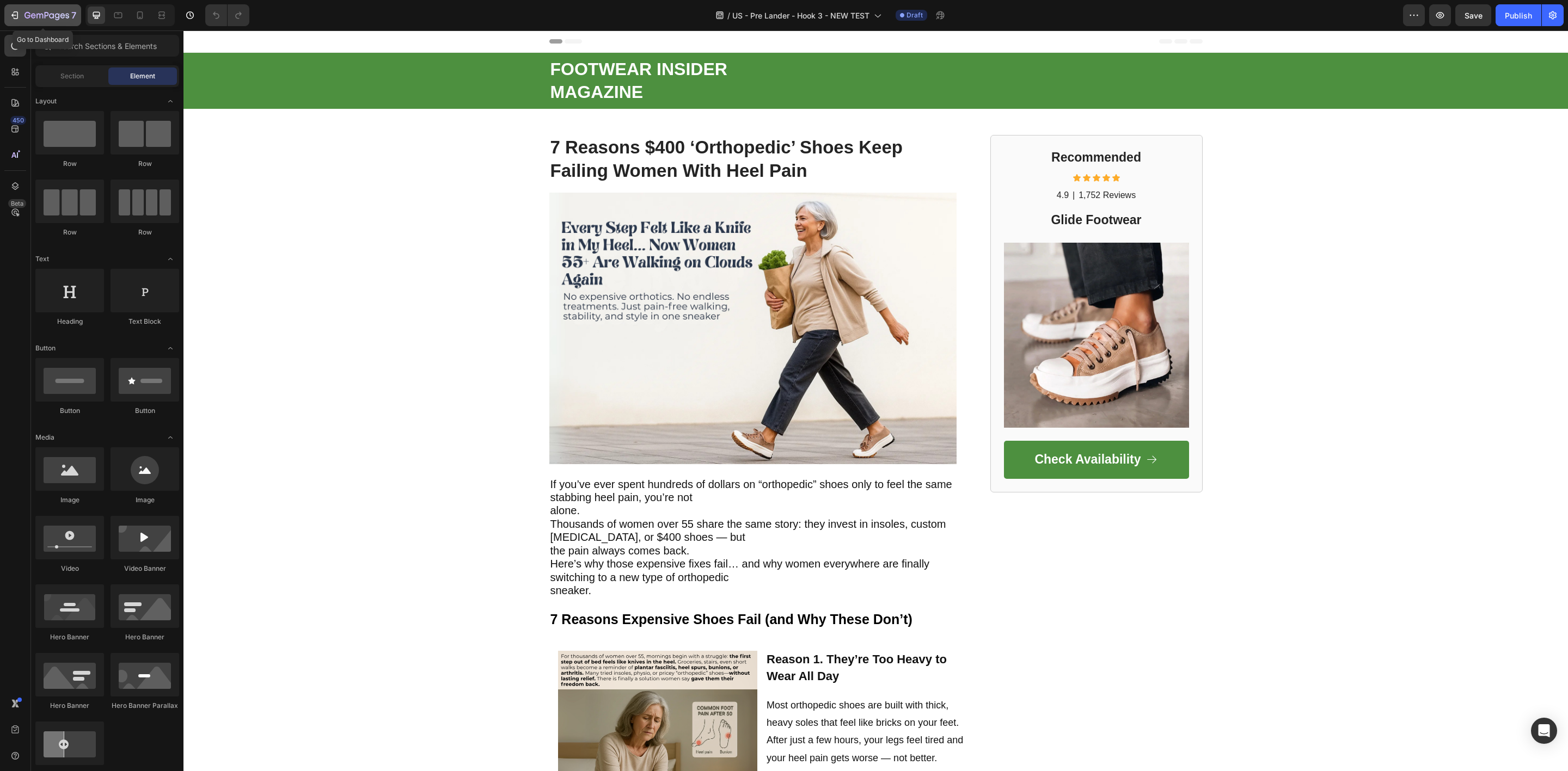
click at [31, 17] on icon "button" at bounding box center [46, 16] width 44 height 9
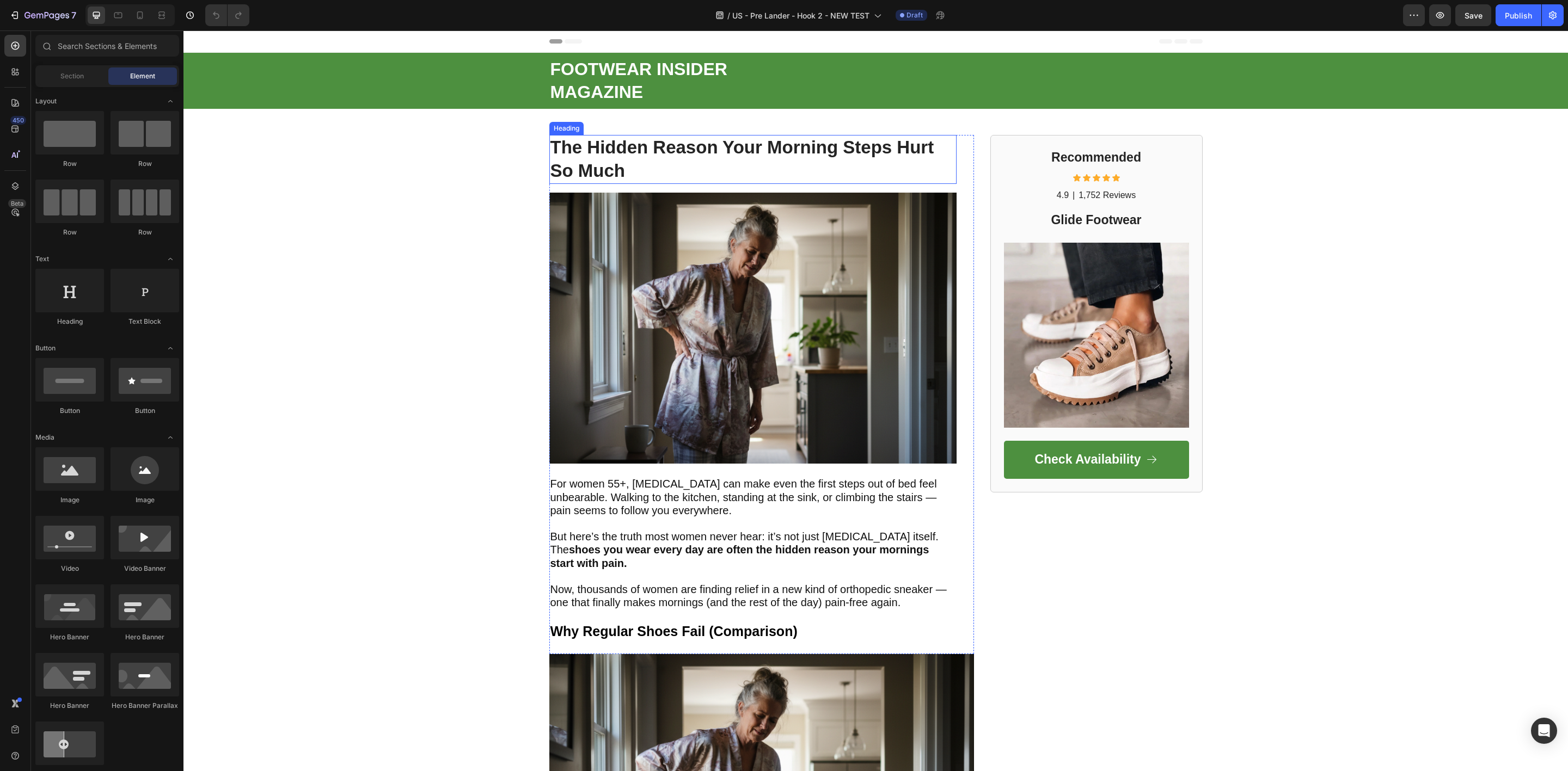
click at [584, 150] on strong "The Hidden Reason Your Morning Steps Hurt So Much" at bounding box center [742, 159] width 384 height 44
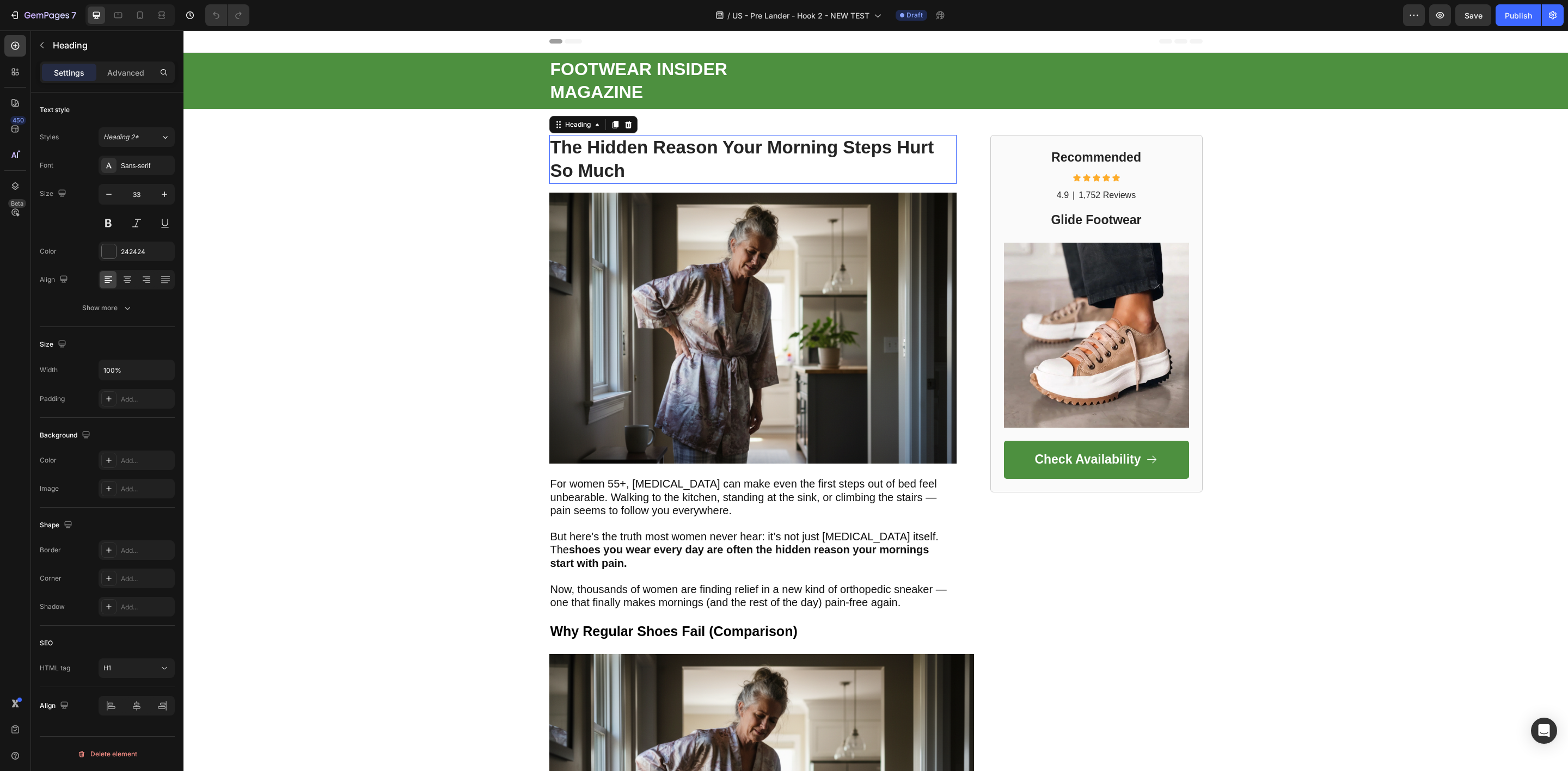
click at [584, 150] on strong "The Hidden Reason Your Morning Steps Hurt So Much" at bounding box center [742, 159] width 384 height 44
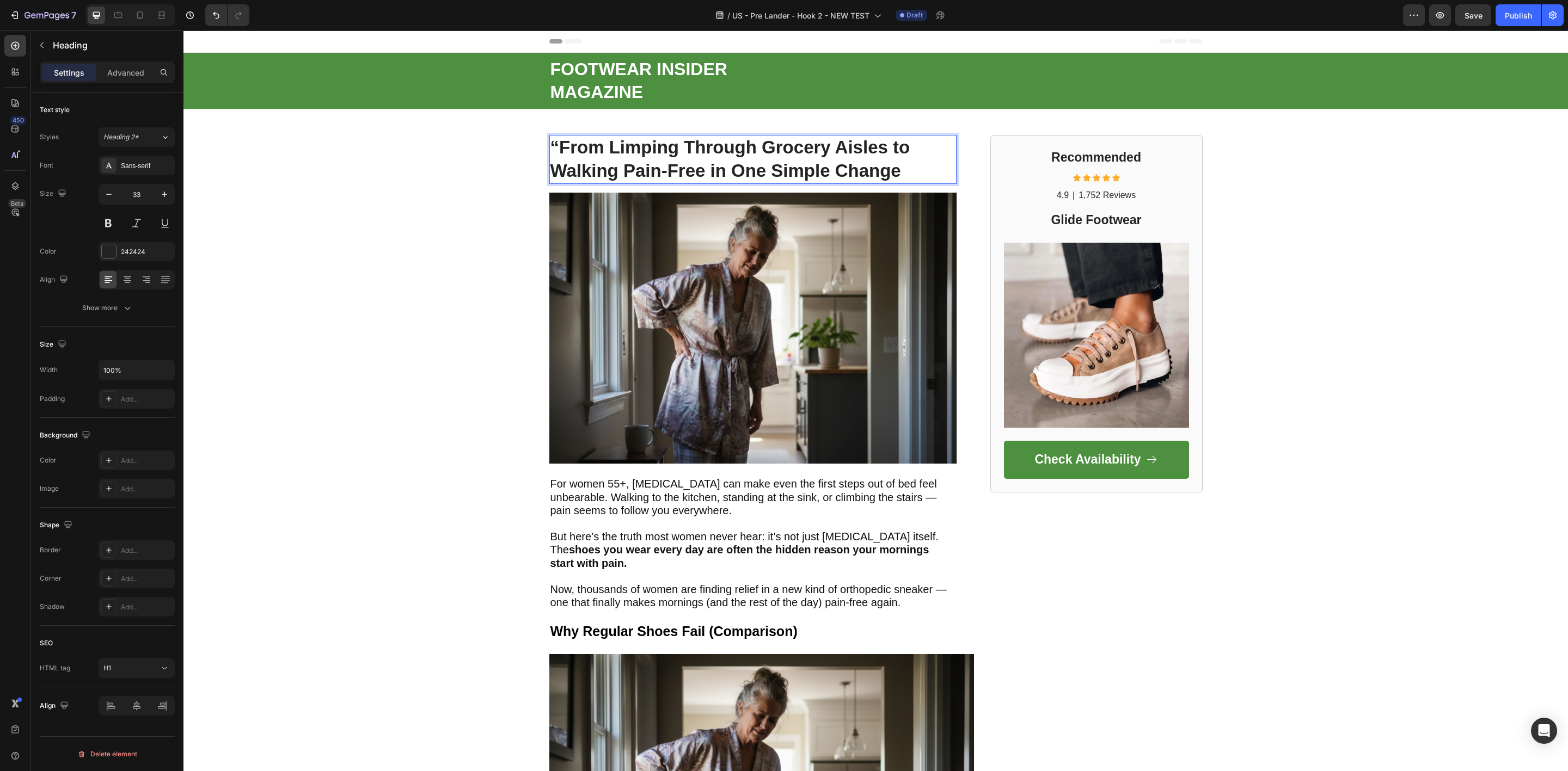
click at [554, 144] on strong "“From Limping Through Grocery Aisles to Walking Pain-Free in One Simple Change" at bounding box center [730, 159] width 360 height 44
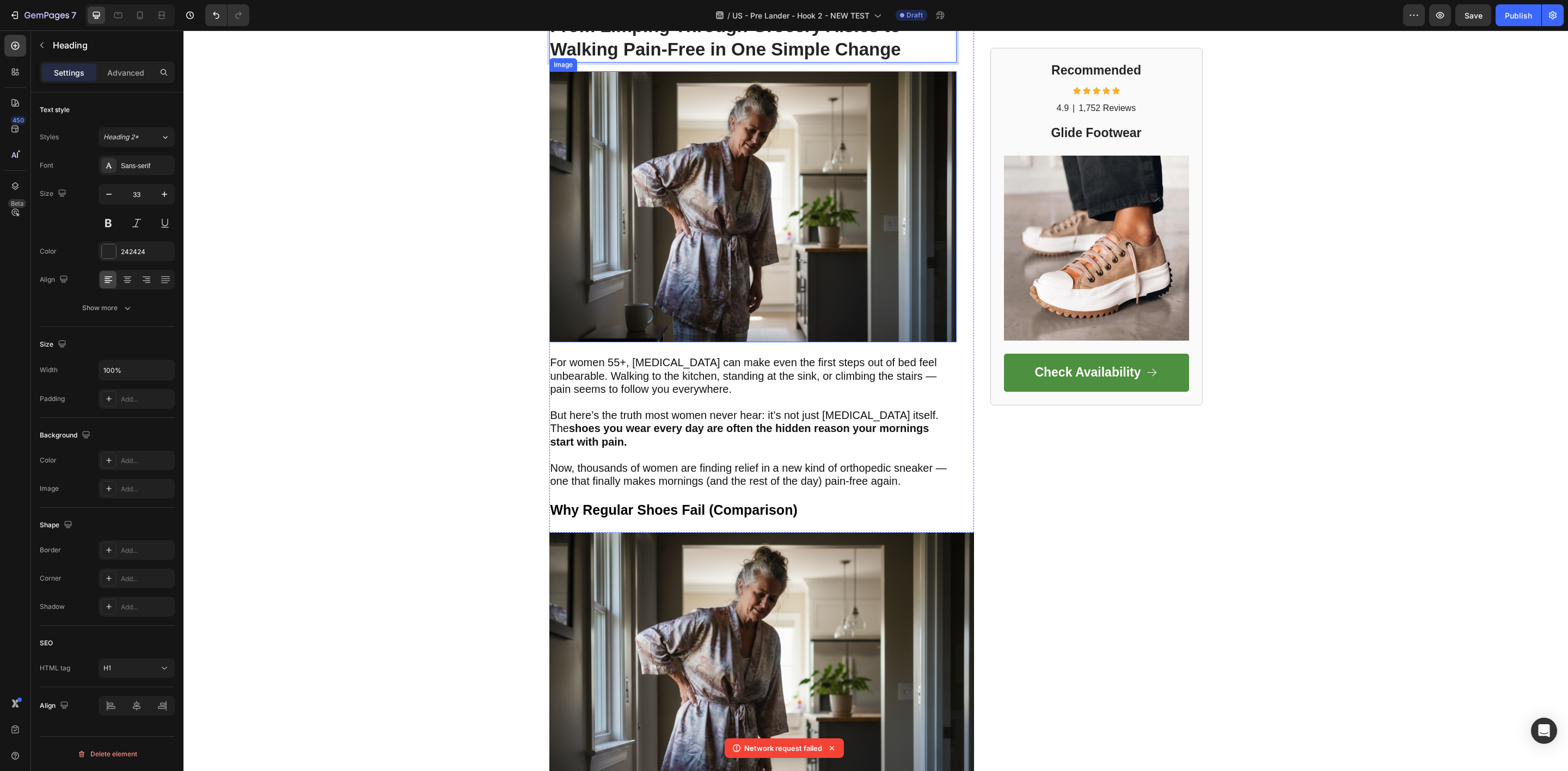
scroll to position [163, 0]
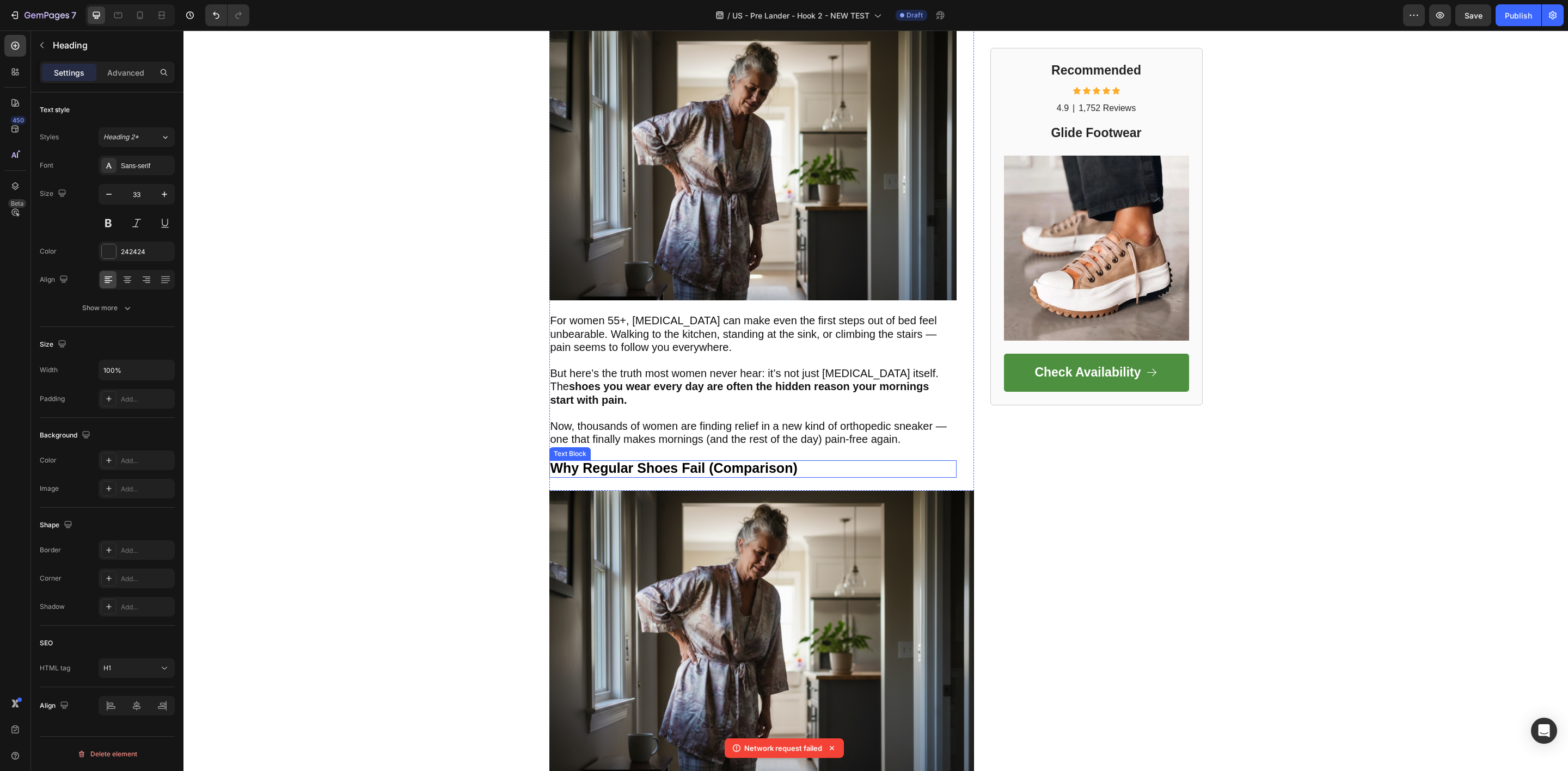
click at [608, 470] on strong "Why Regular Shoes Fail (Comparison)" at bounding box center [674, 468] width 247 height 15
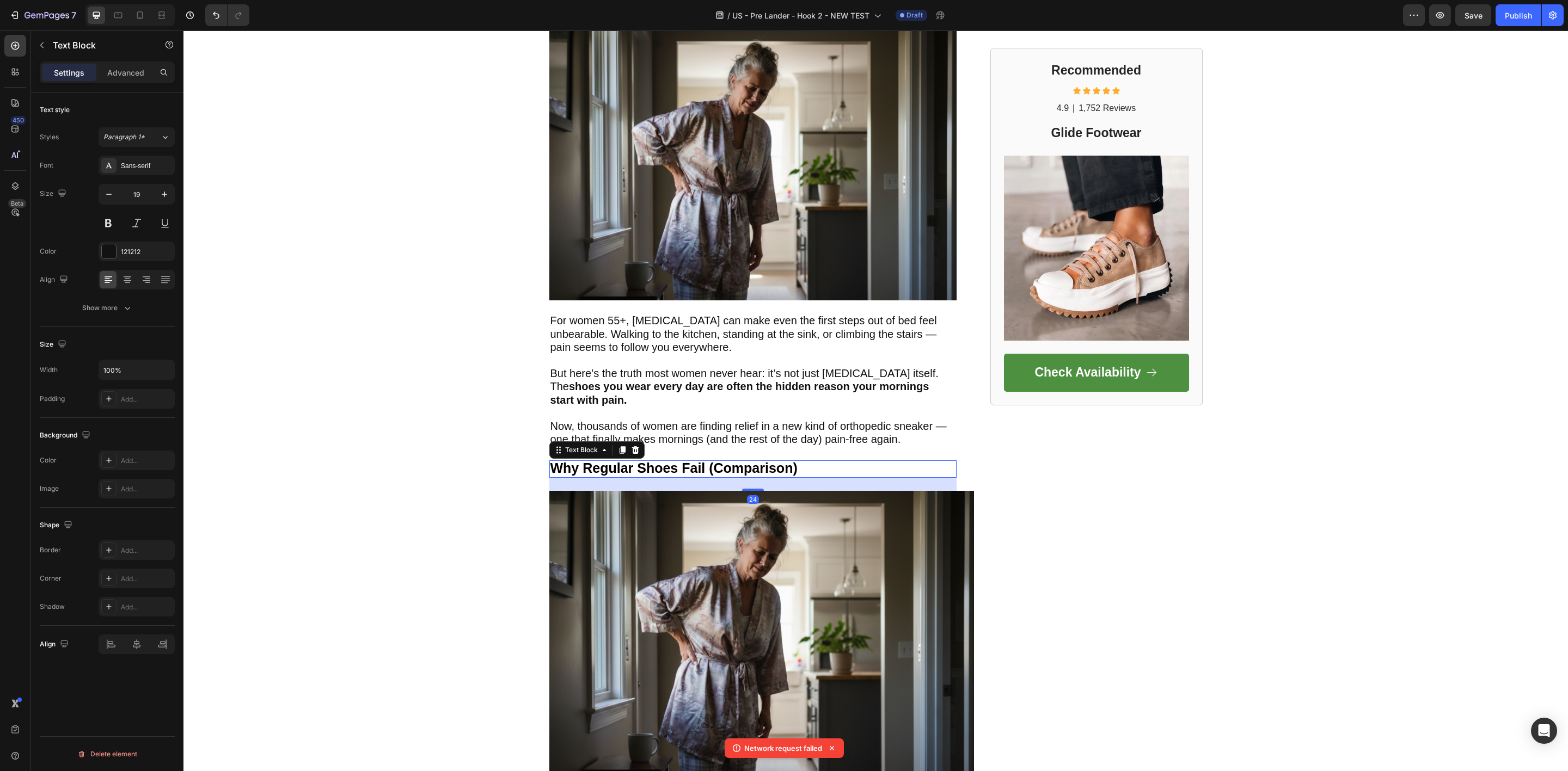
click at [608, 470] on strong "Why Regular Shoes Fail (Comparison)" at bounding box center [674, 468] width 247 height 15
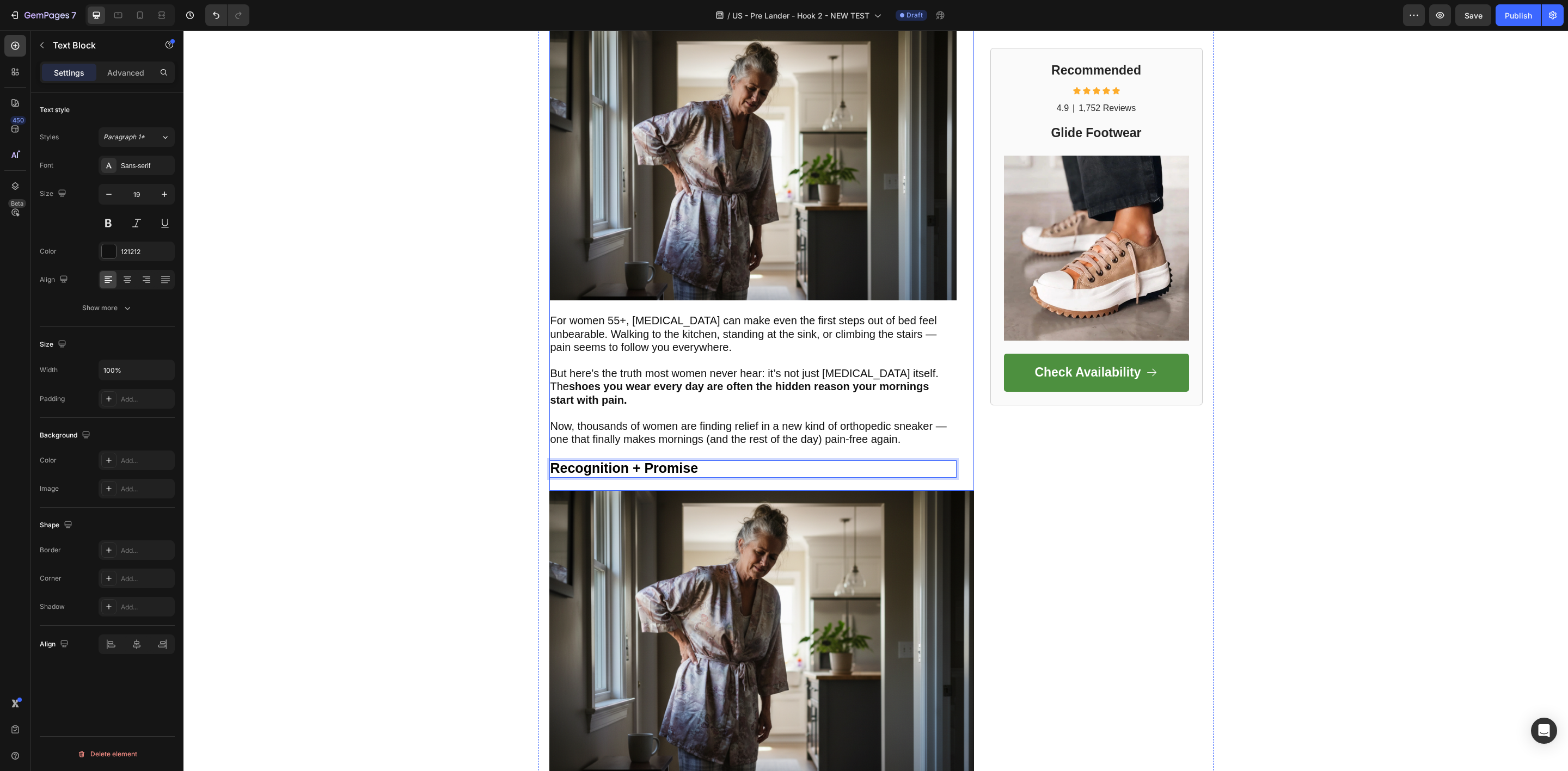
drag, startPoint x: 708, startPoint y: 472, endPoint x: 715, endPoint y: 471, distance: 7.1
click at [714, 475] on p "Recognition + Promise" at bounding box center [752, 469] width 405 height 15
drag, startPoint x: 715, startPoint y: 469, endPoint x: 715, endPoint y: 305, distance: 164.0
click at [715, 305] on div "⁠⁠⁠⁠⁠⁠⁠ From Limping Through Grocery Aisles to Walking Pain-Free in One Simple …" at bounding box center [752, 231] width 407 height 519
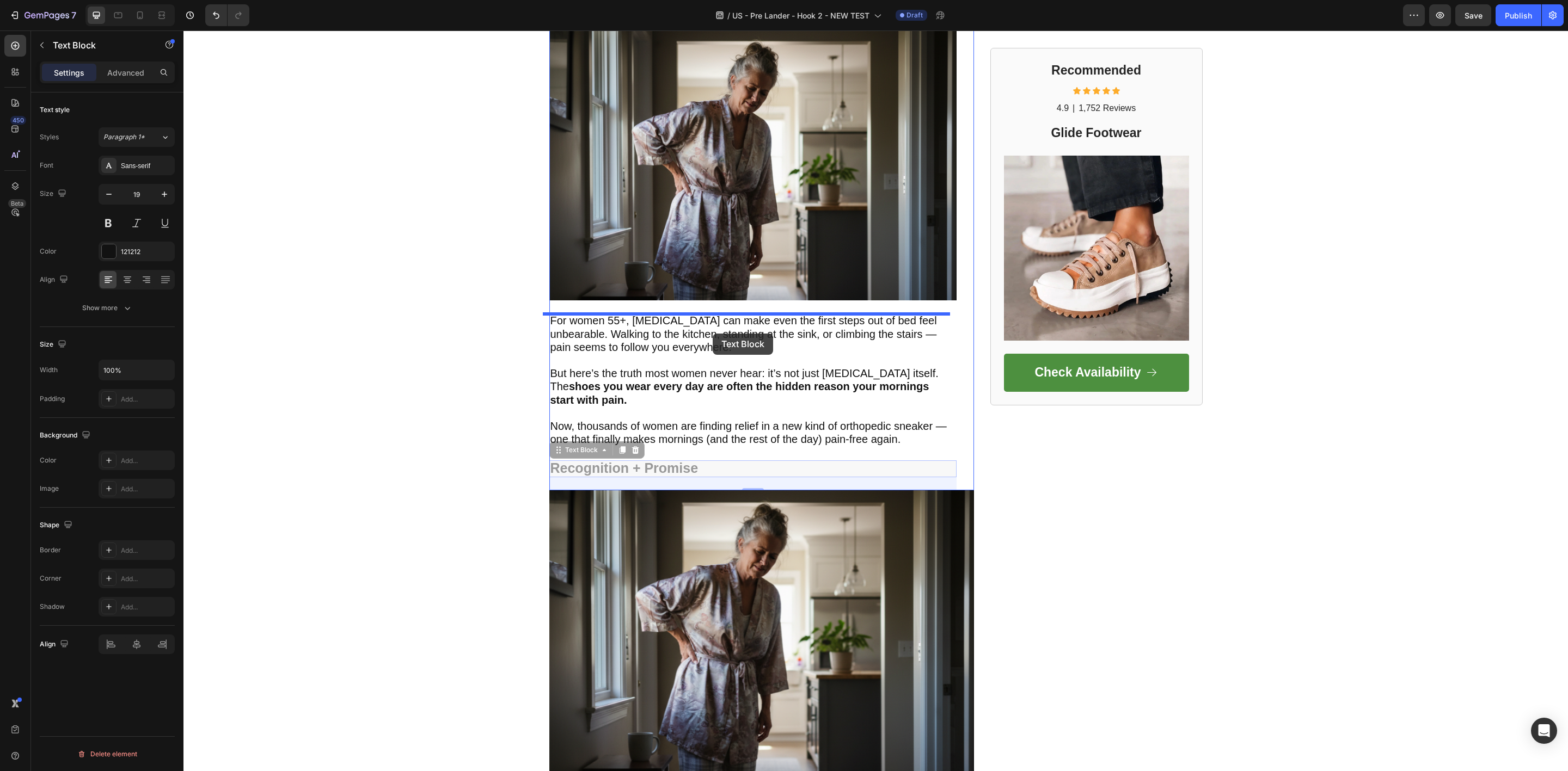
drag, startPoint x: 723, startPoint y: 469, endPoint x: 713, endPoint y: 333, distance: 136.4
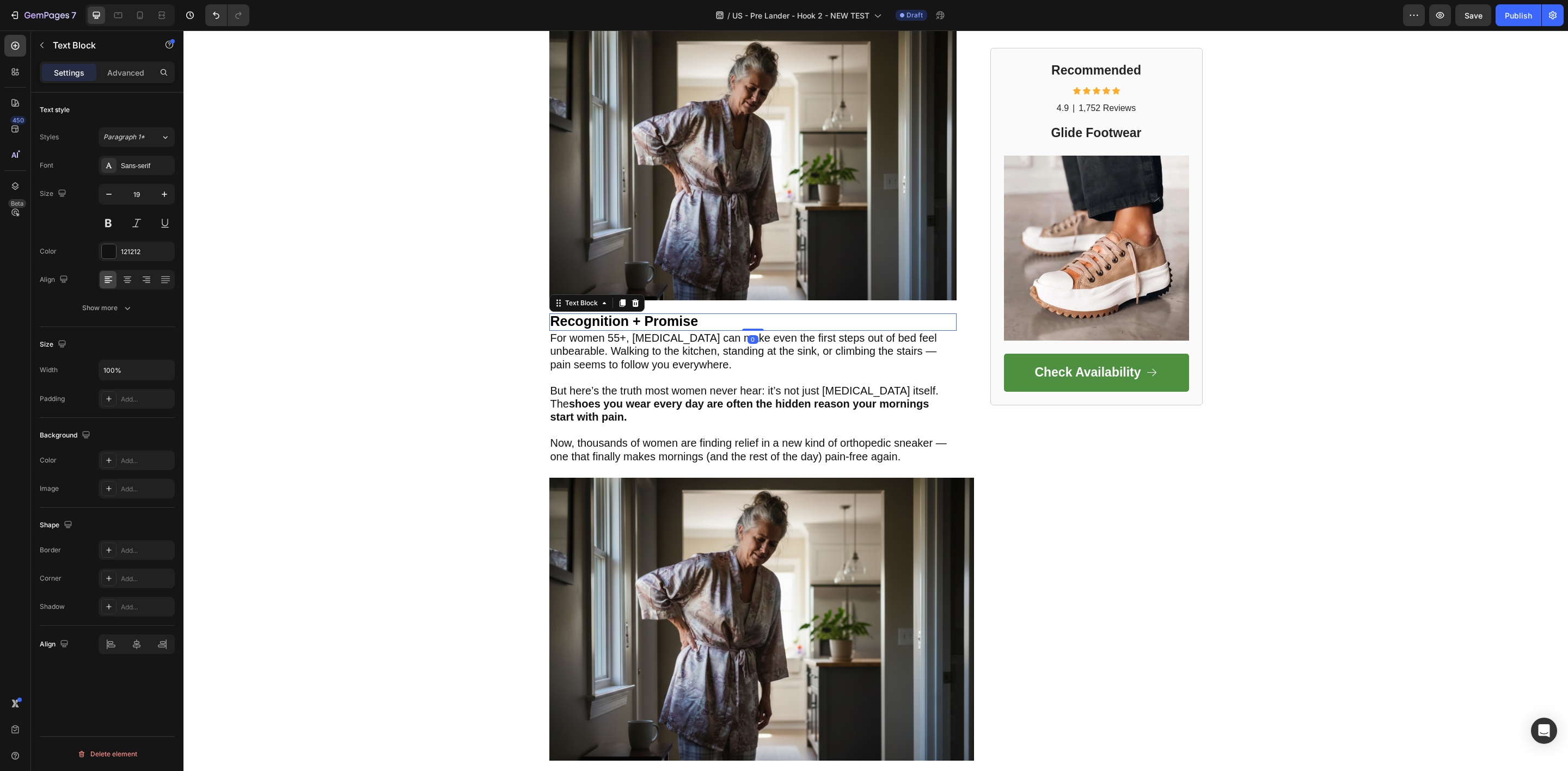
drag, startPoint x: 748, startPoint y: 342, endPoint x: 744, endPoint y: 325, distance: 17.5
click at [744, 325] on div "Recognition + Promise Text Block 0" at bounding box center [752, 322] width 407 height 18
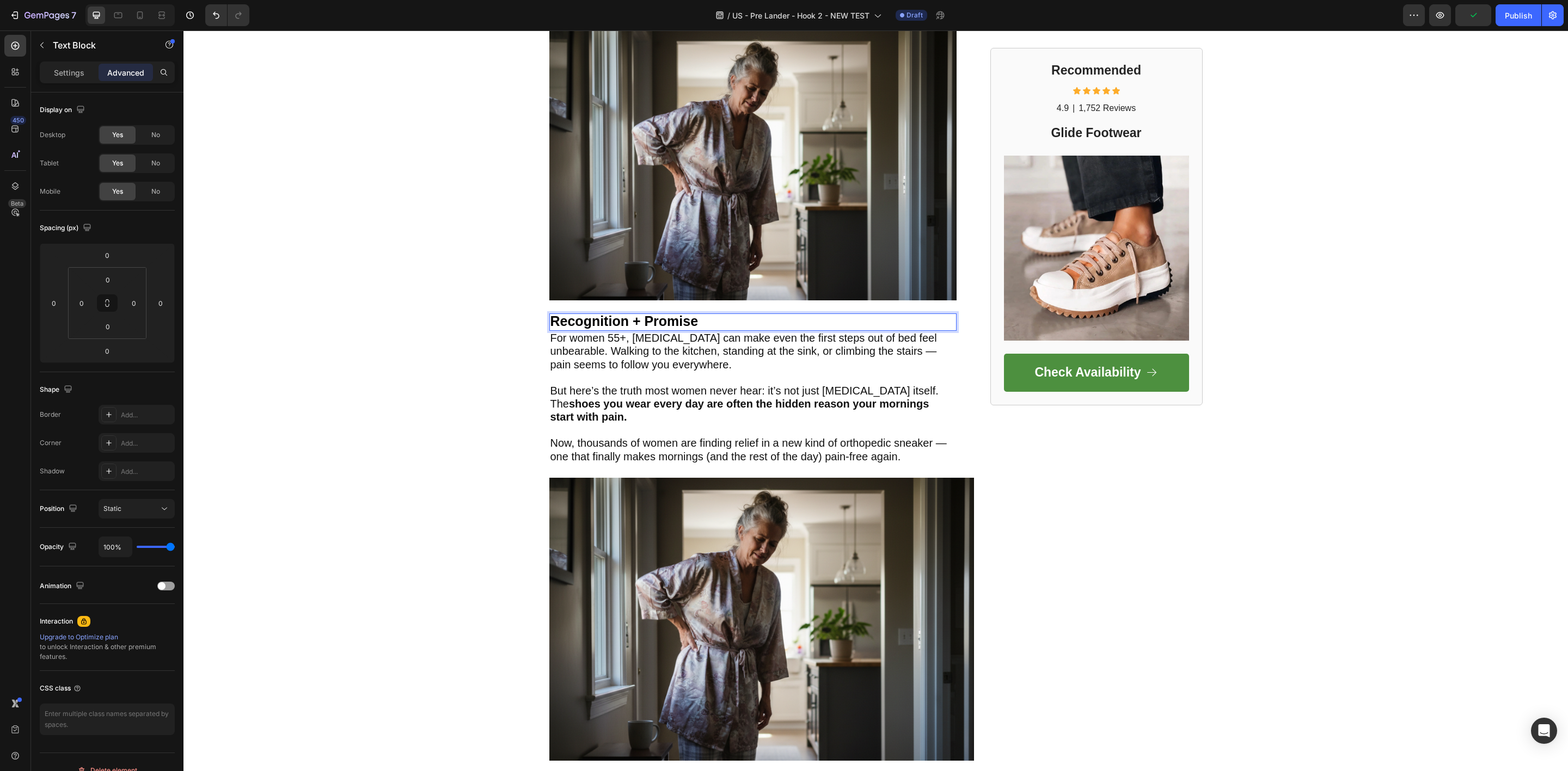
click at [746, 320] on p "Recognition + Promise" at bounding box center [752, 322] width 405 height 15
click at [739, 323] on p "Recognition + Promise" at bounding box center [752, 322] width 405 height 15
click at [727, 309] on div "⁠⁠⁠⁠⁠⁠⁠ From Limping Through Grocery Aisles to Walking Pain-Free in One Simple …" at bounding box center [752, 225] width 407 height 506
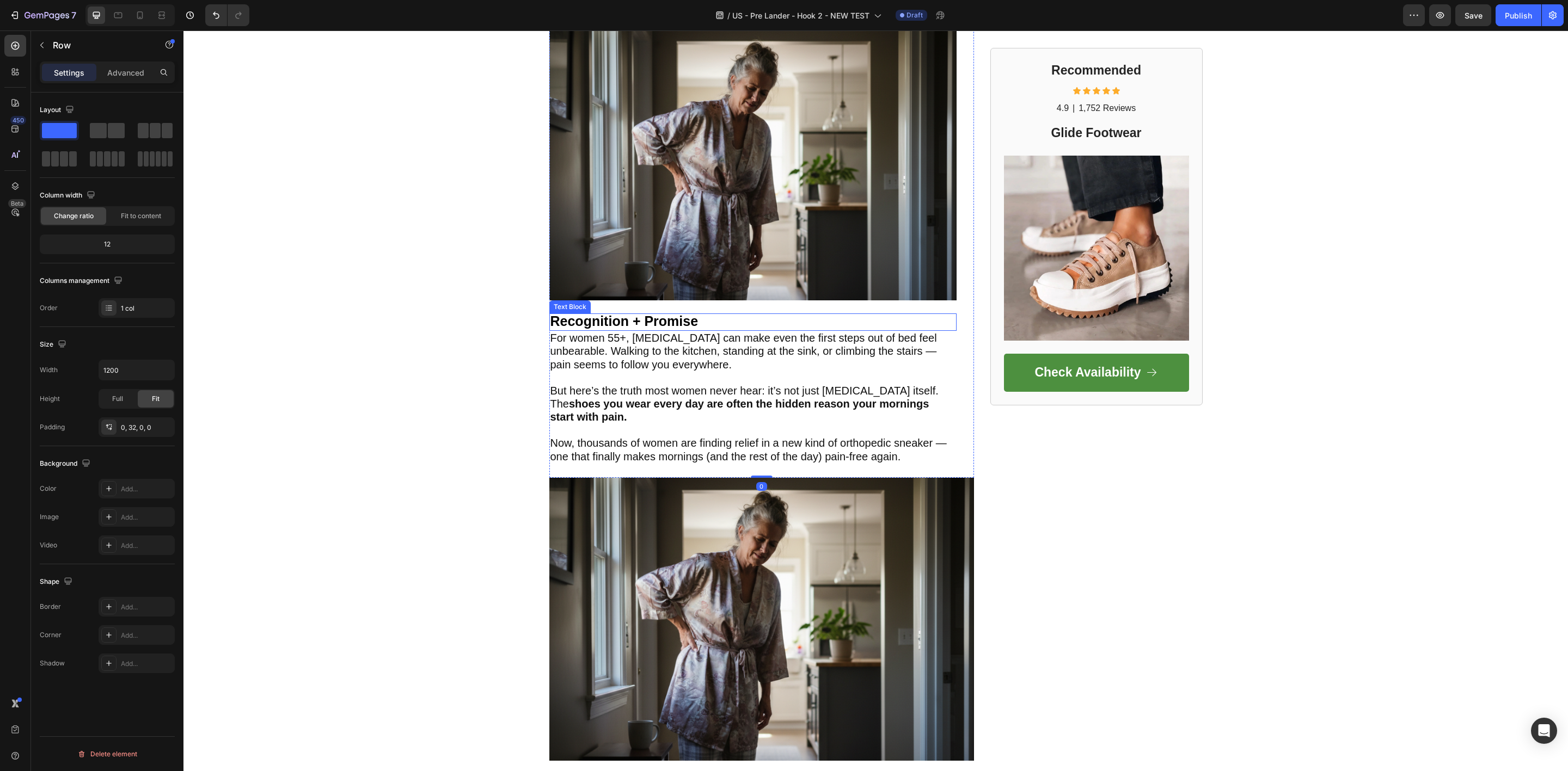
click at [715, 320] on p "Recognition + Promise" at bounding box center [752, 322] width 405 height 15
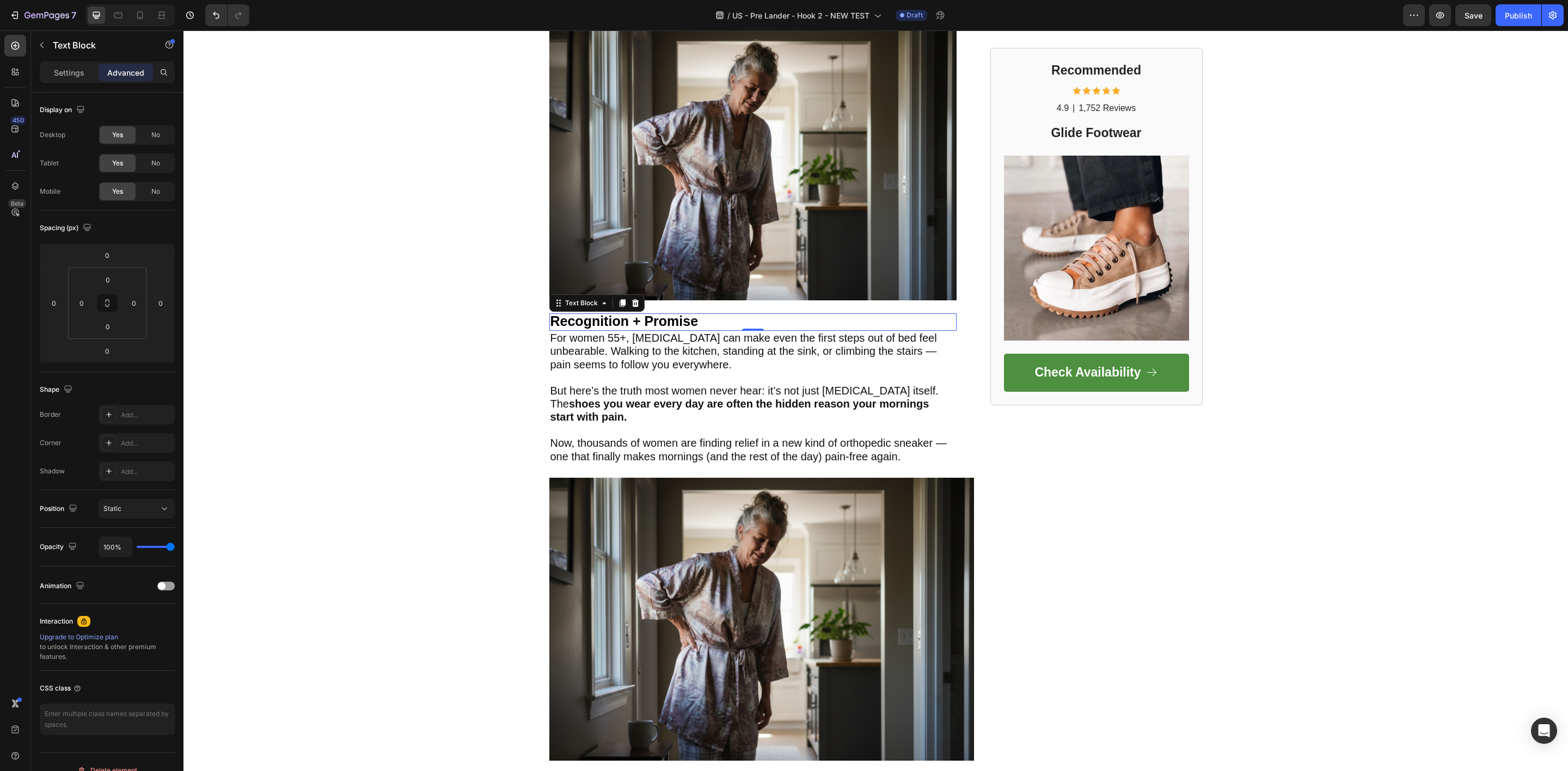
click at [747, 331] on div "0" at bounding box center [752, 331] width 407 height 0
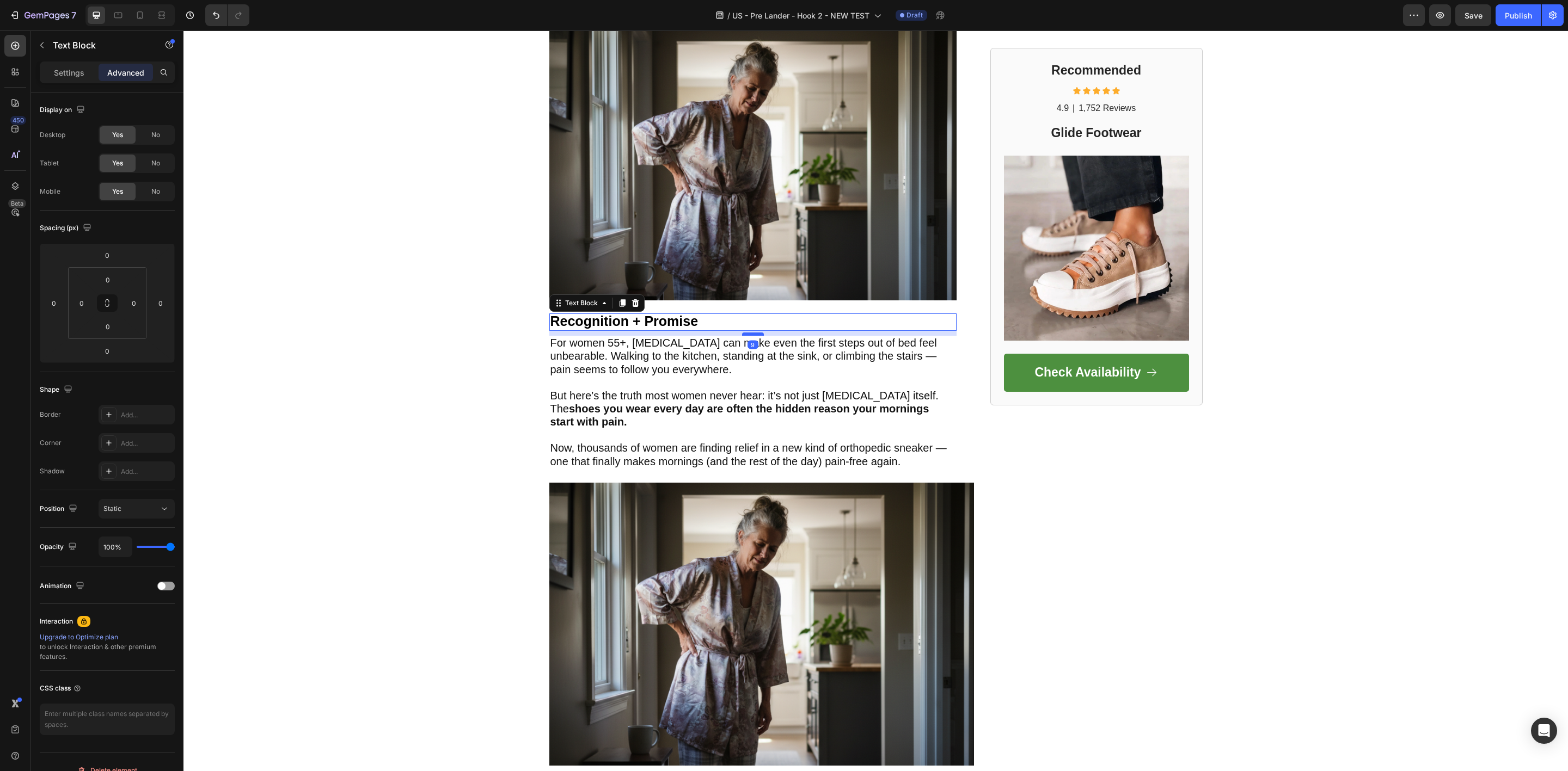
click at [747, 335] on div at bounding box center [753, 334] width 22 height 3
type input "9"
click at [710, 319] on p "Recognition + Promise" at bounding box center [752, 322] width 405 height 15
click at [18, 46] on icon at bounding box center [15, 46] width 8 height 8
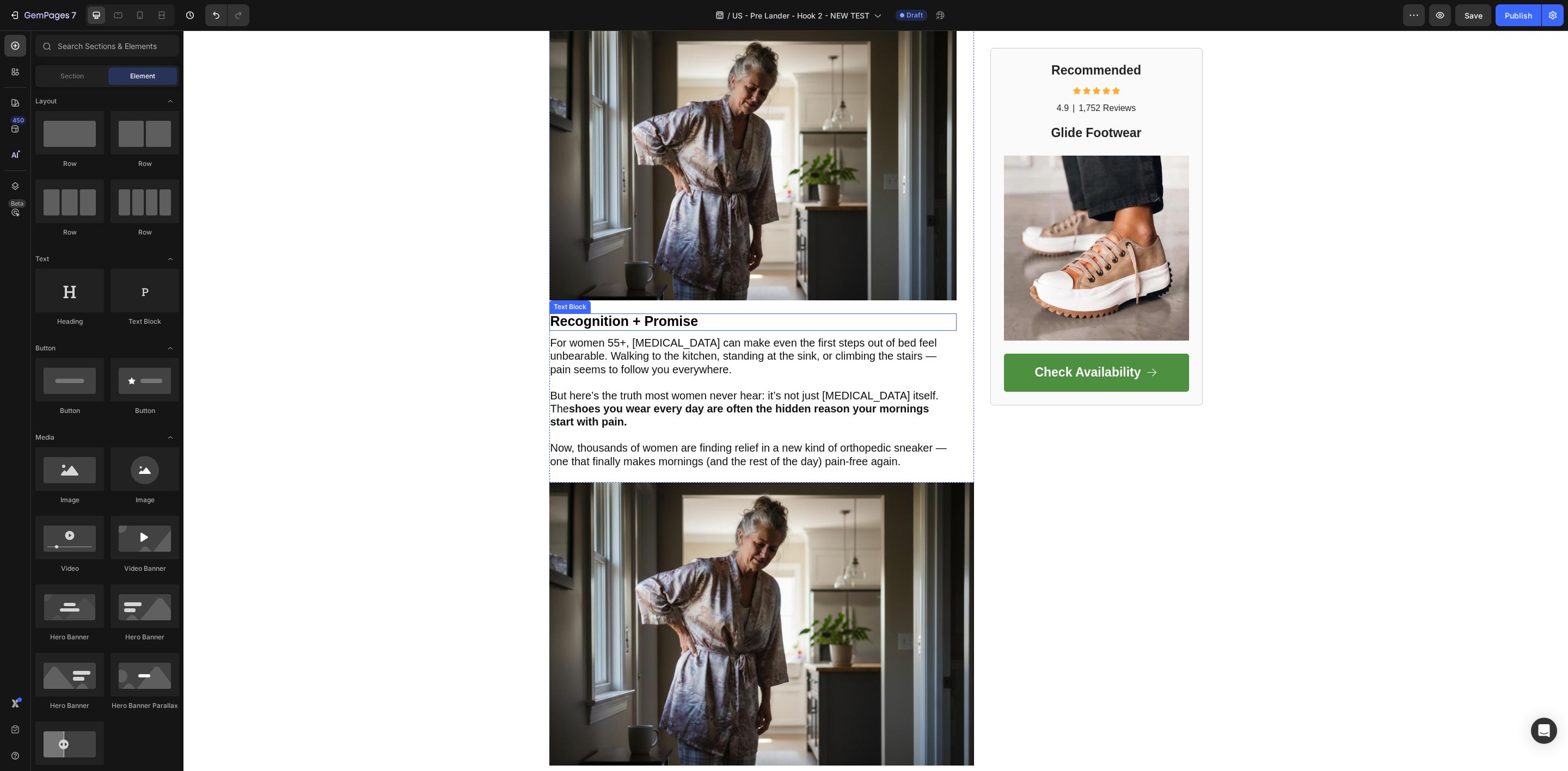
click at [735, 321] on p "Recognition + Promise" at bounding box center [752, 322] width 405 height 15
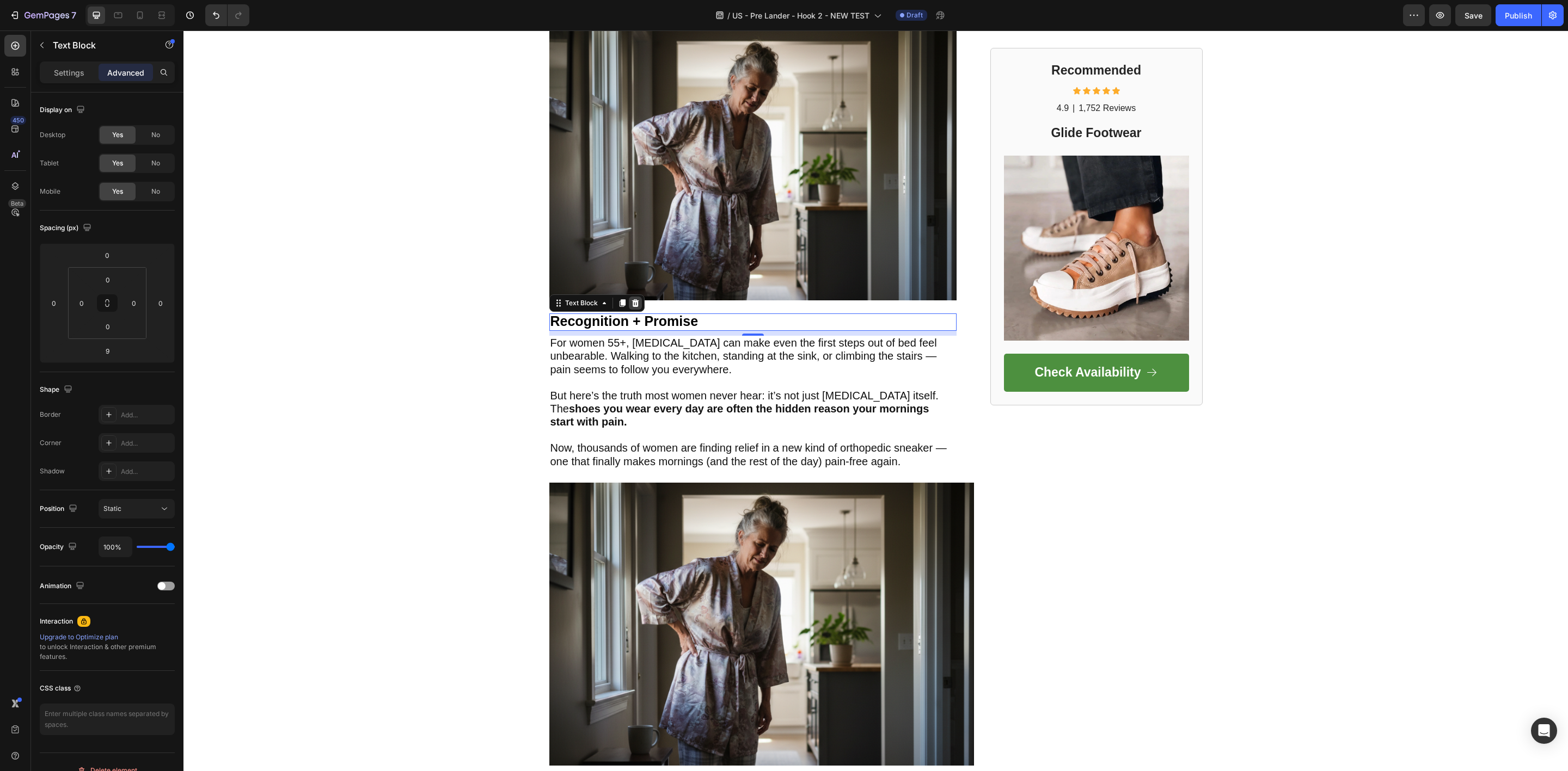
click at [632, 304] on icon at bounding box center [635, 303] width 9 height 9
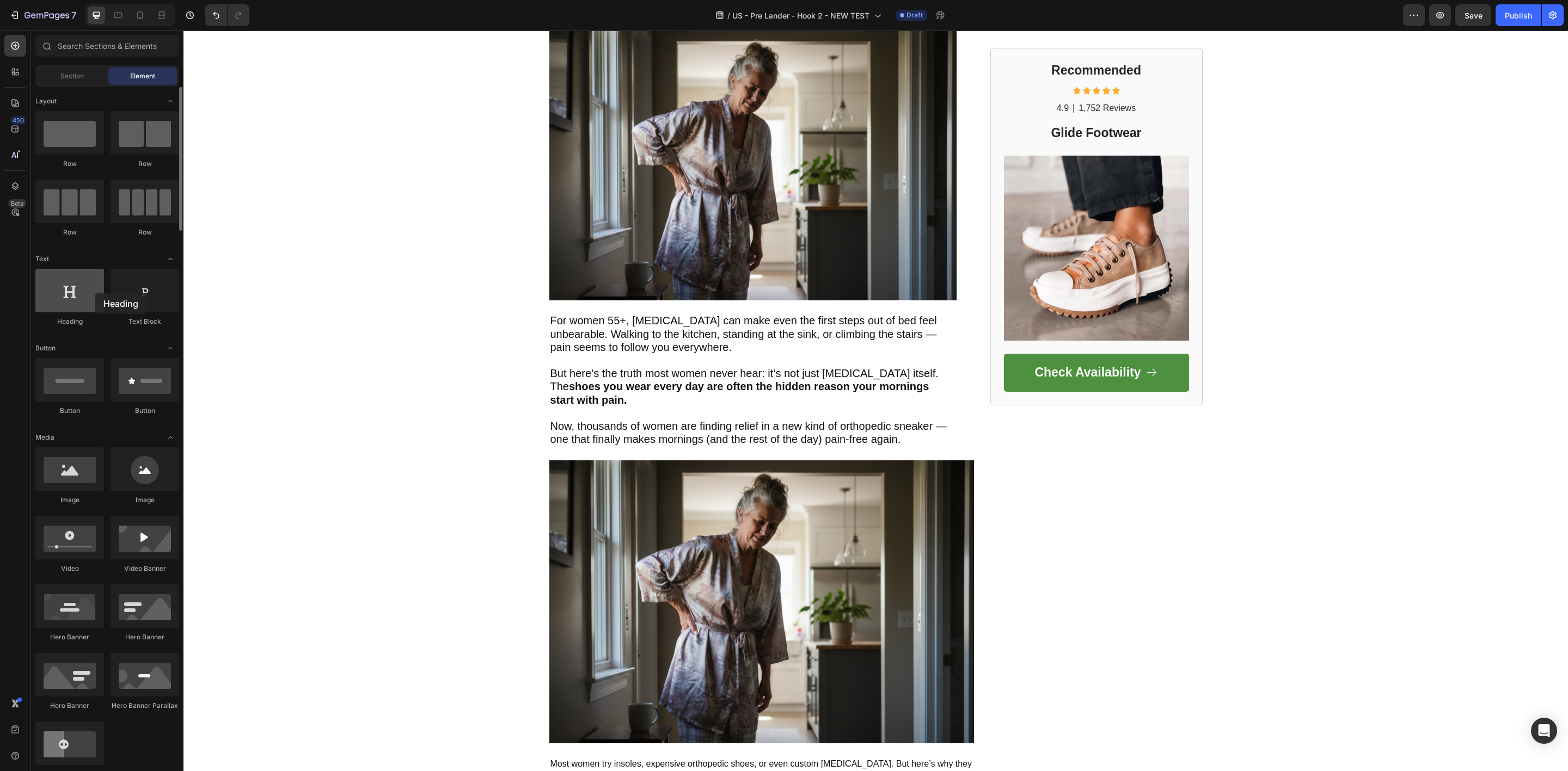
click at [95, 293] on div at bounding box center [69, 291] width 69 height 44
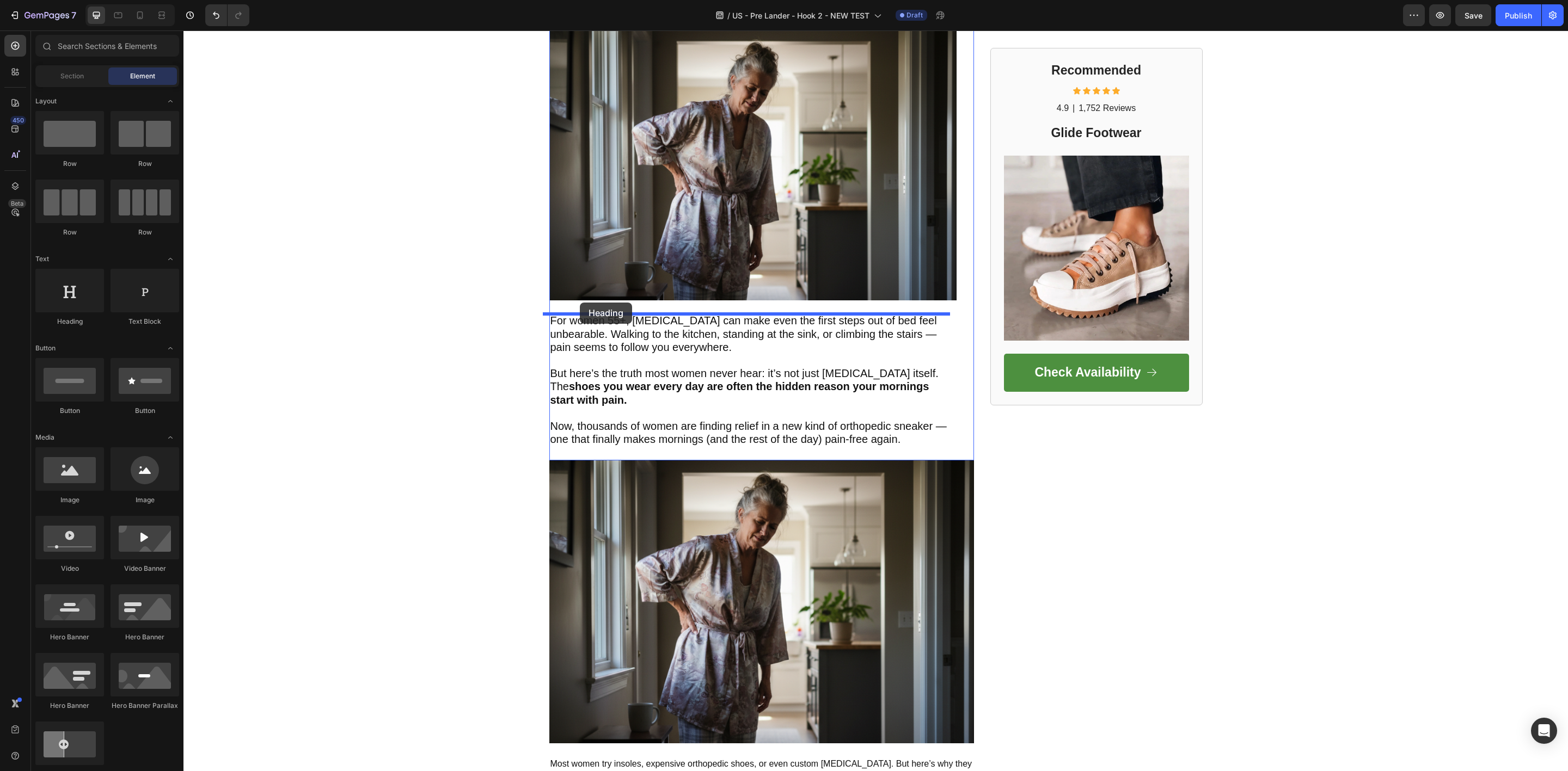
drag, startPoint x: 278, startPoint y: 323, endPoint x: 580, endPoint y: 302, distance: 302.7
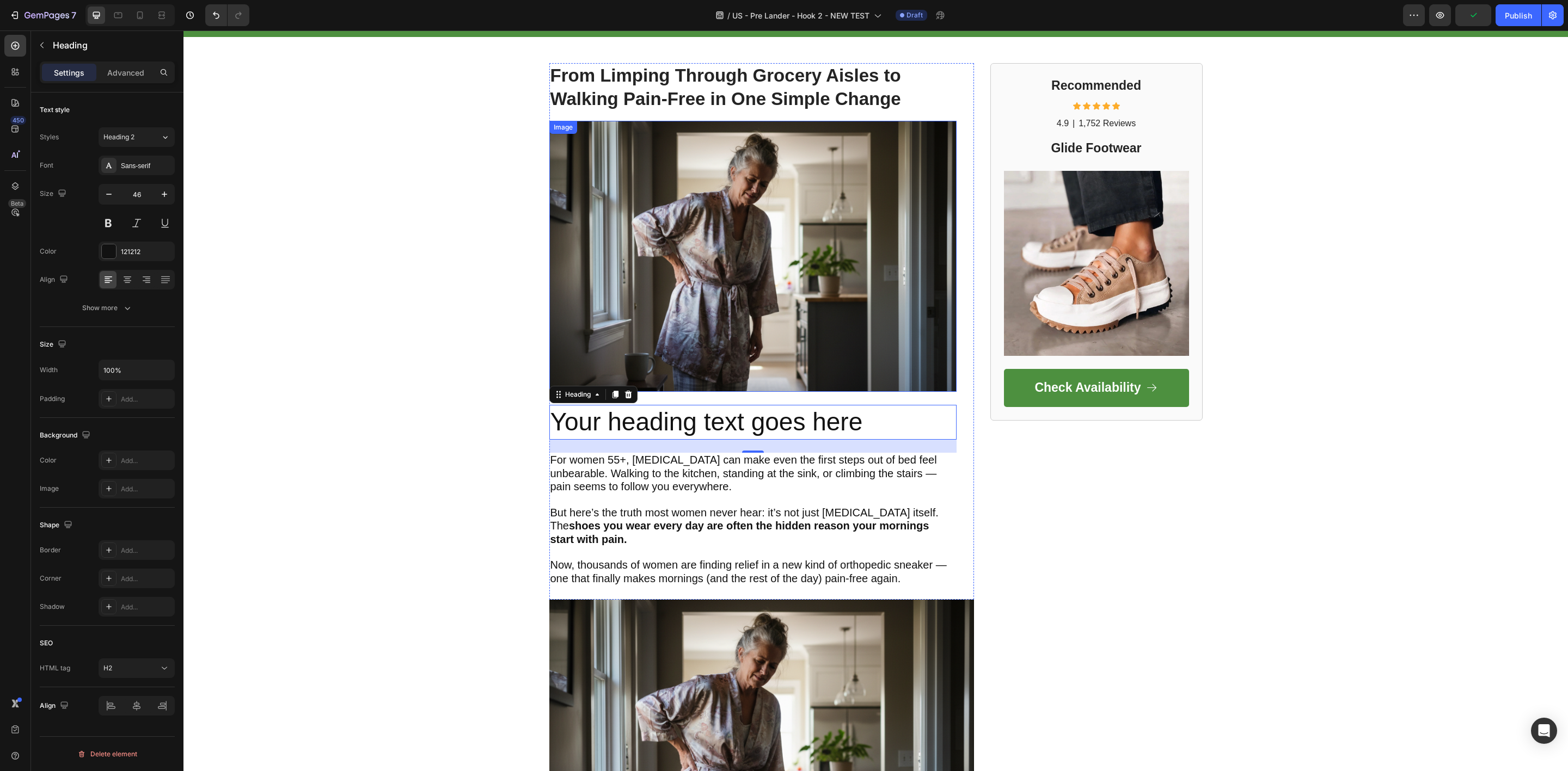
scroll to position [0, 0]
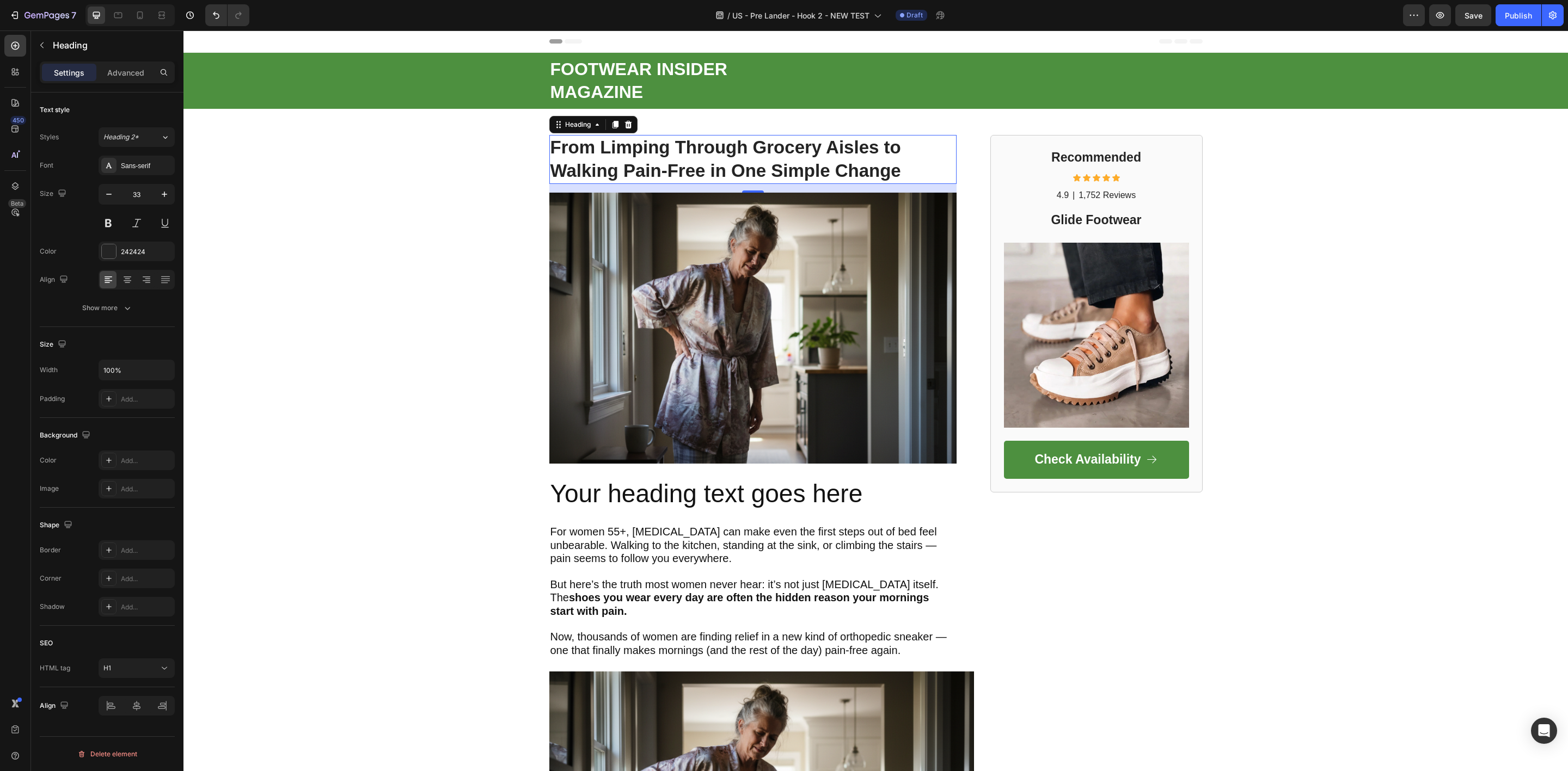
click at [662, 146] on strong "From Limping Through Grocery Aisles to Walking Pain-Free in One Simple Change" at bounding box center [726, 159] width 351 height 44
click at [654, 144] on strong "From Limping Through Grocery Aisles to Walking Pain-Free in One Simple Change" at bounding box center [726, 159] width 351 height 44
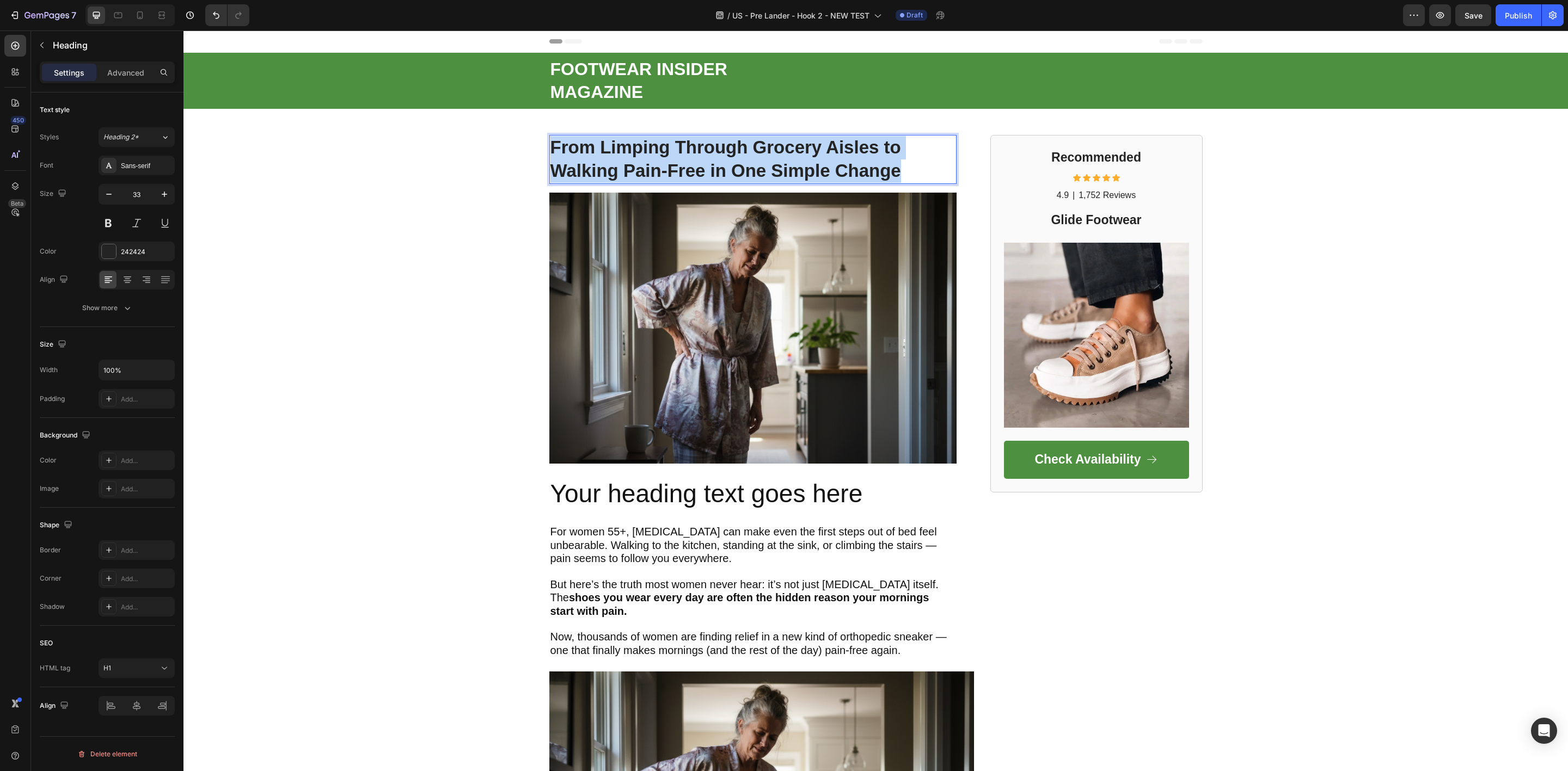
click at [654, 144] on strong "From Limping Through Grocery Aisles to Walking Pain-Free in One Simple Change" at bounding box center [726, 159] width 351 height 44
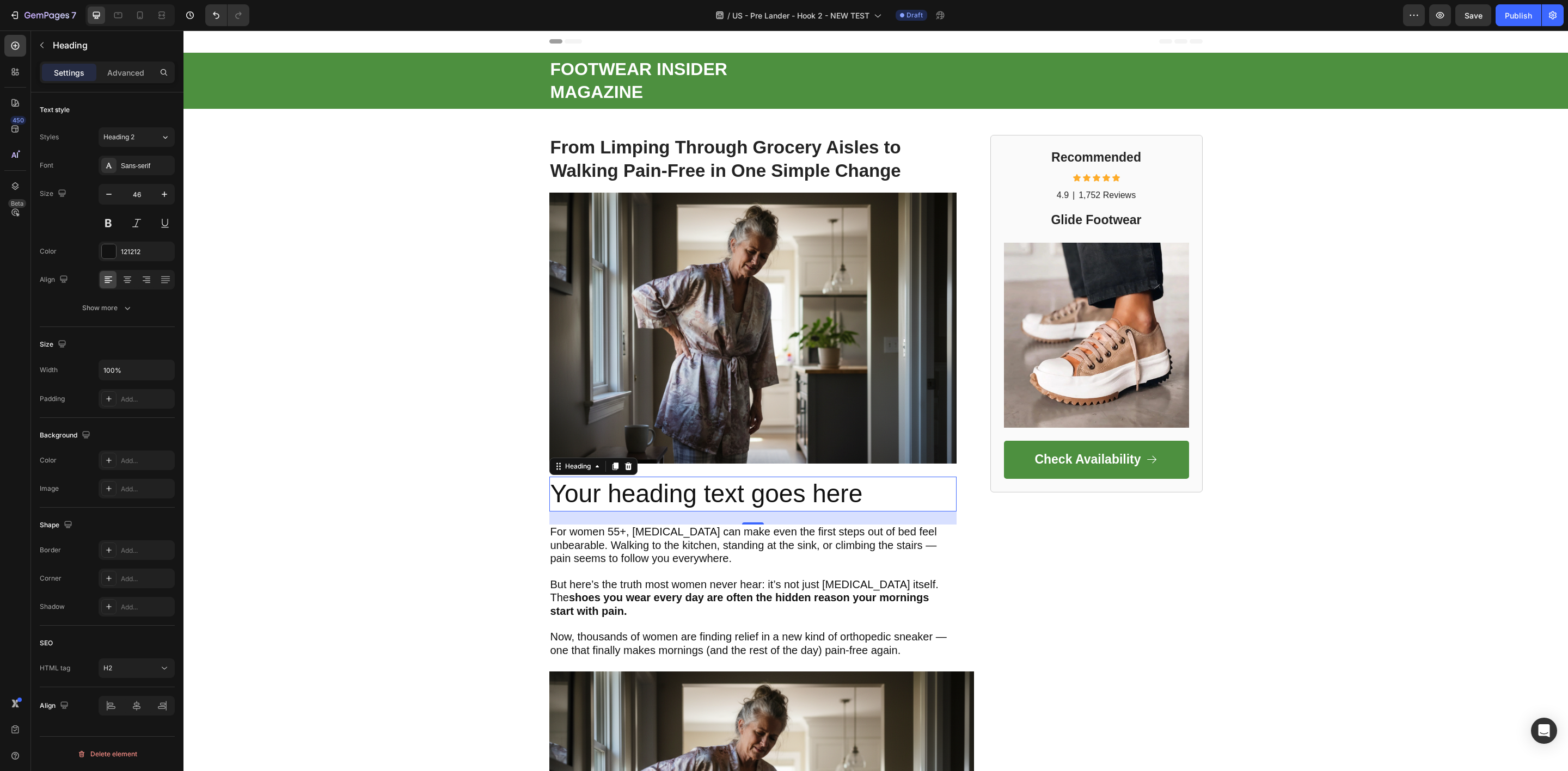
click at [592, 487] on h2 "Your heading text goes here" at bounding box center [752, 494] width 407 height 35
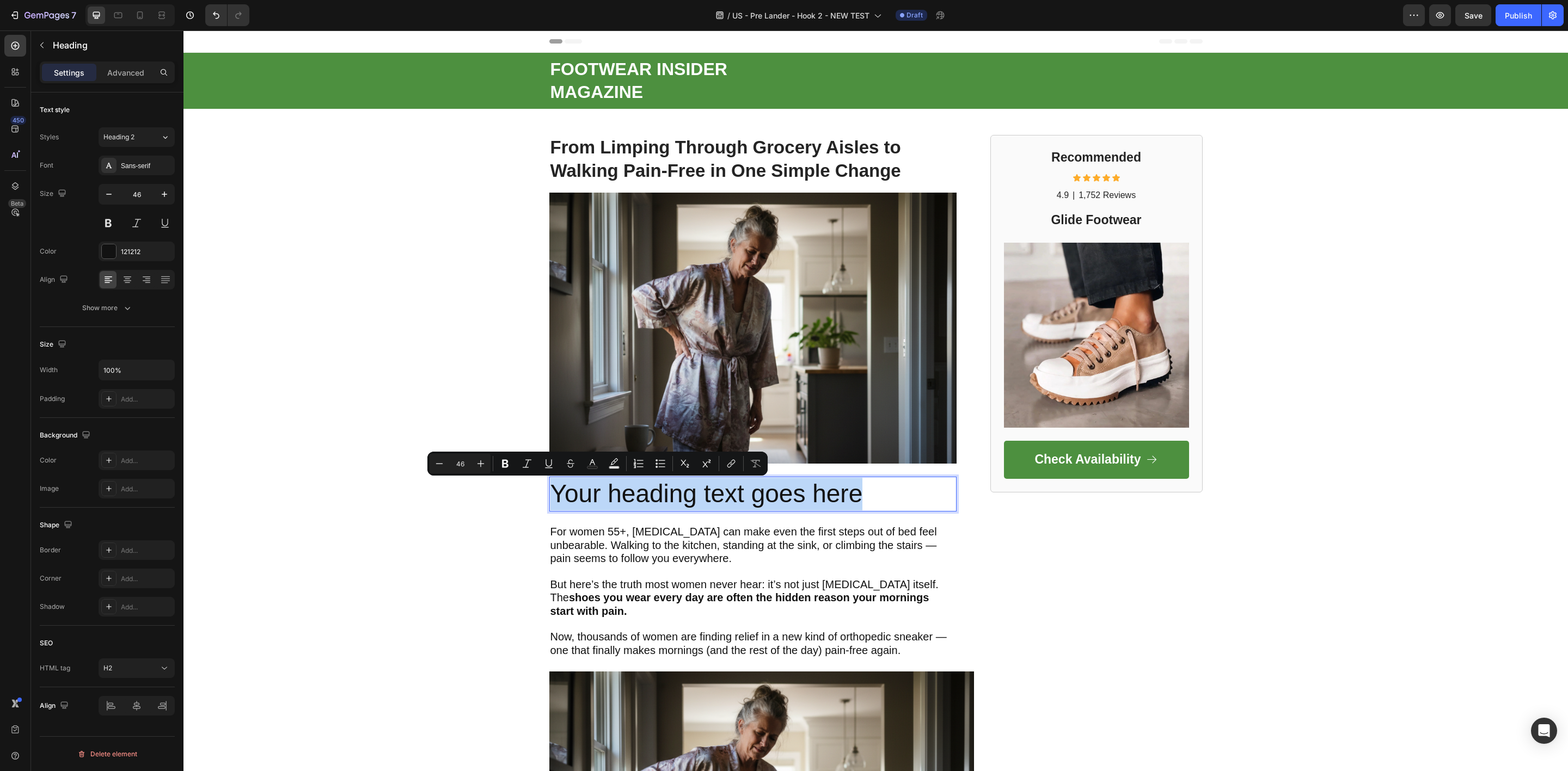
click at [592, 487] on p "Your heading text goes here" at bounding box center [752, 494] width 405 height 33
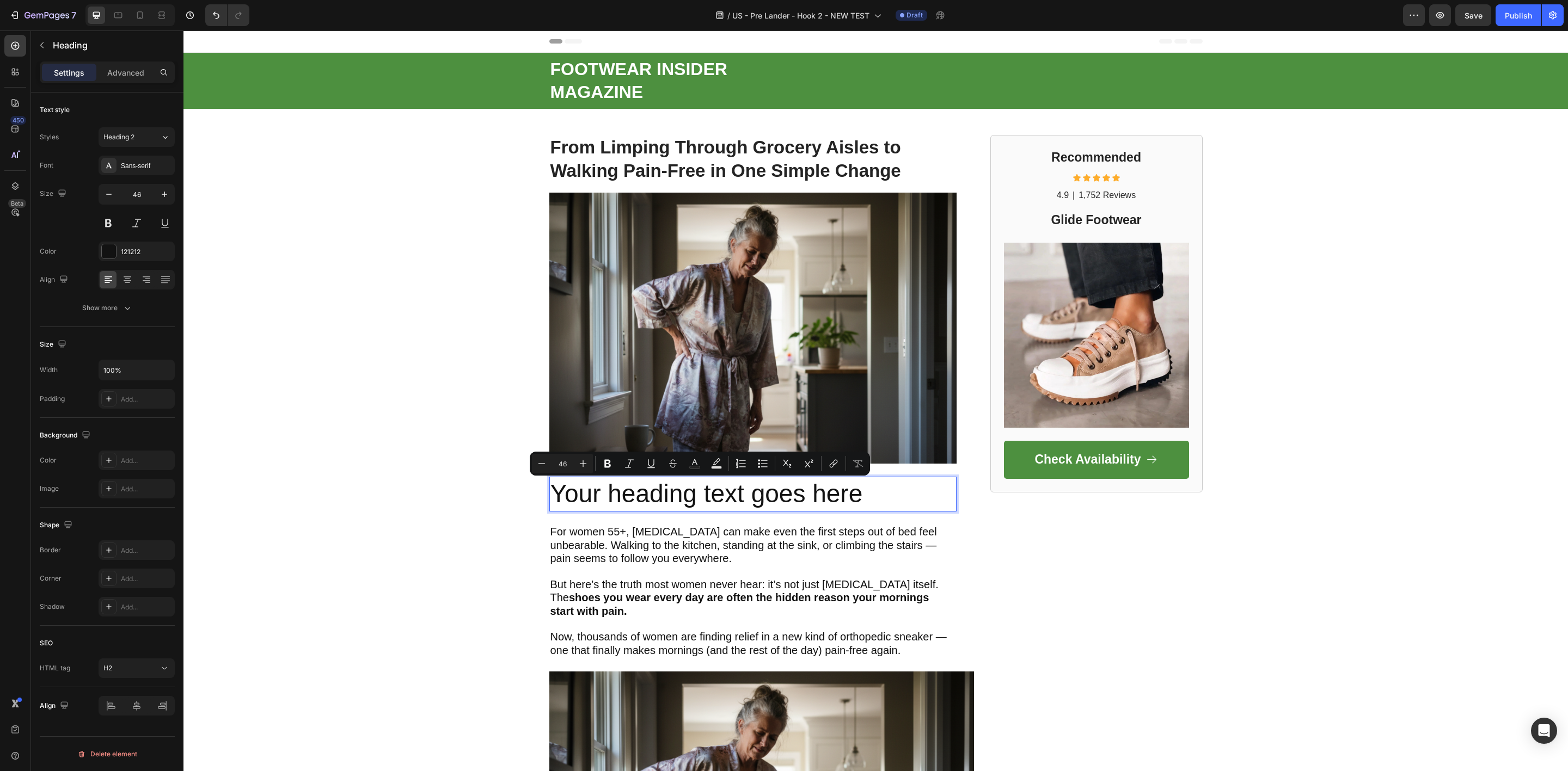
click at [592, 487] on p "Your heading text goes here" at bounding box center [752, 494] width 405 height 33
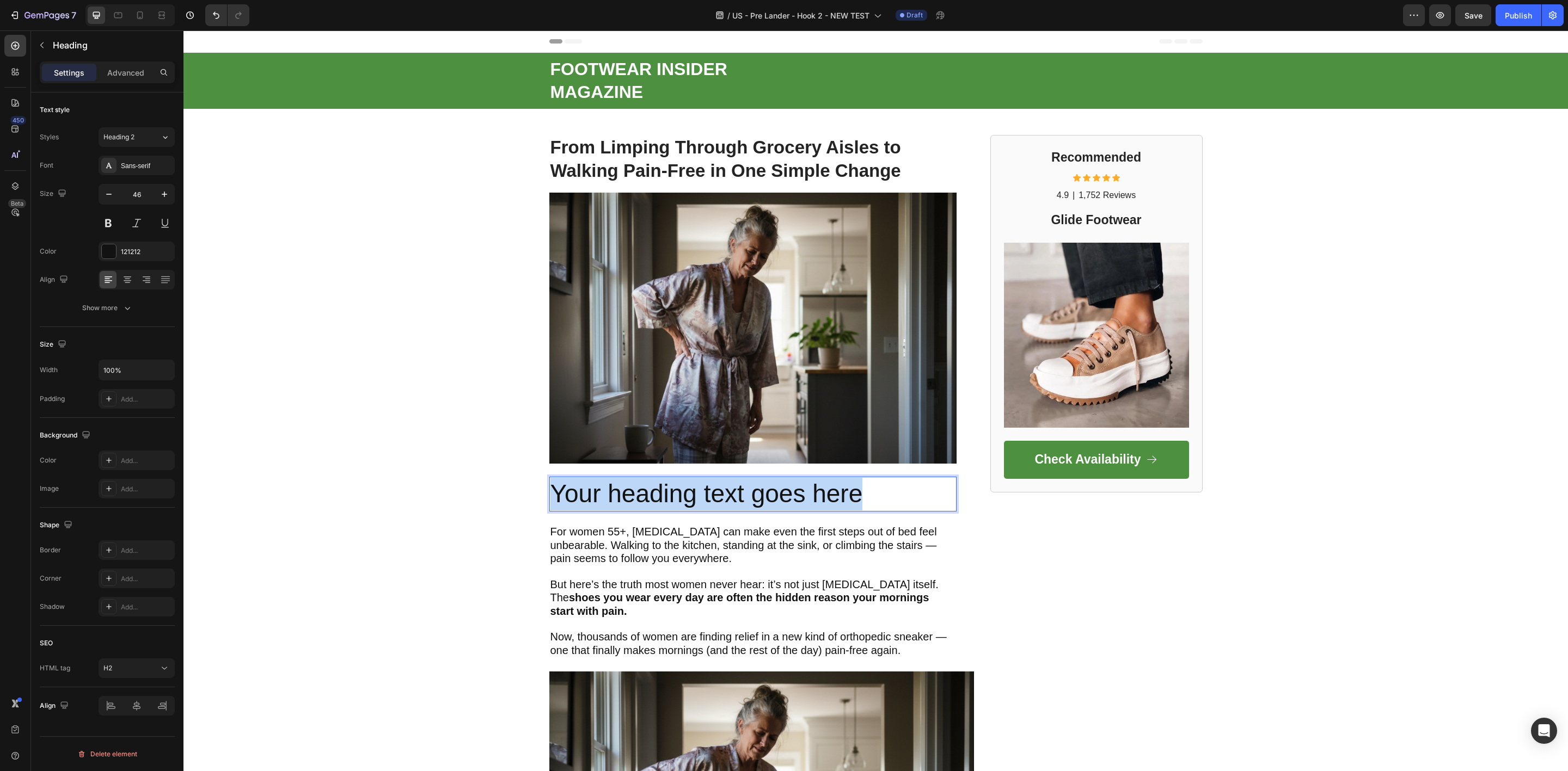
click at [592, 487] on p "Your heading text goes here" at bounding box center [752, 494] width 405 height 33
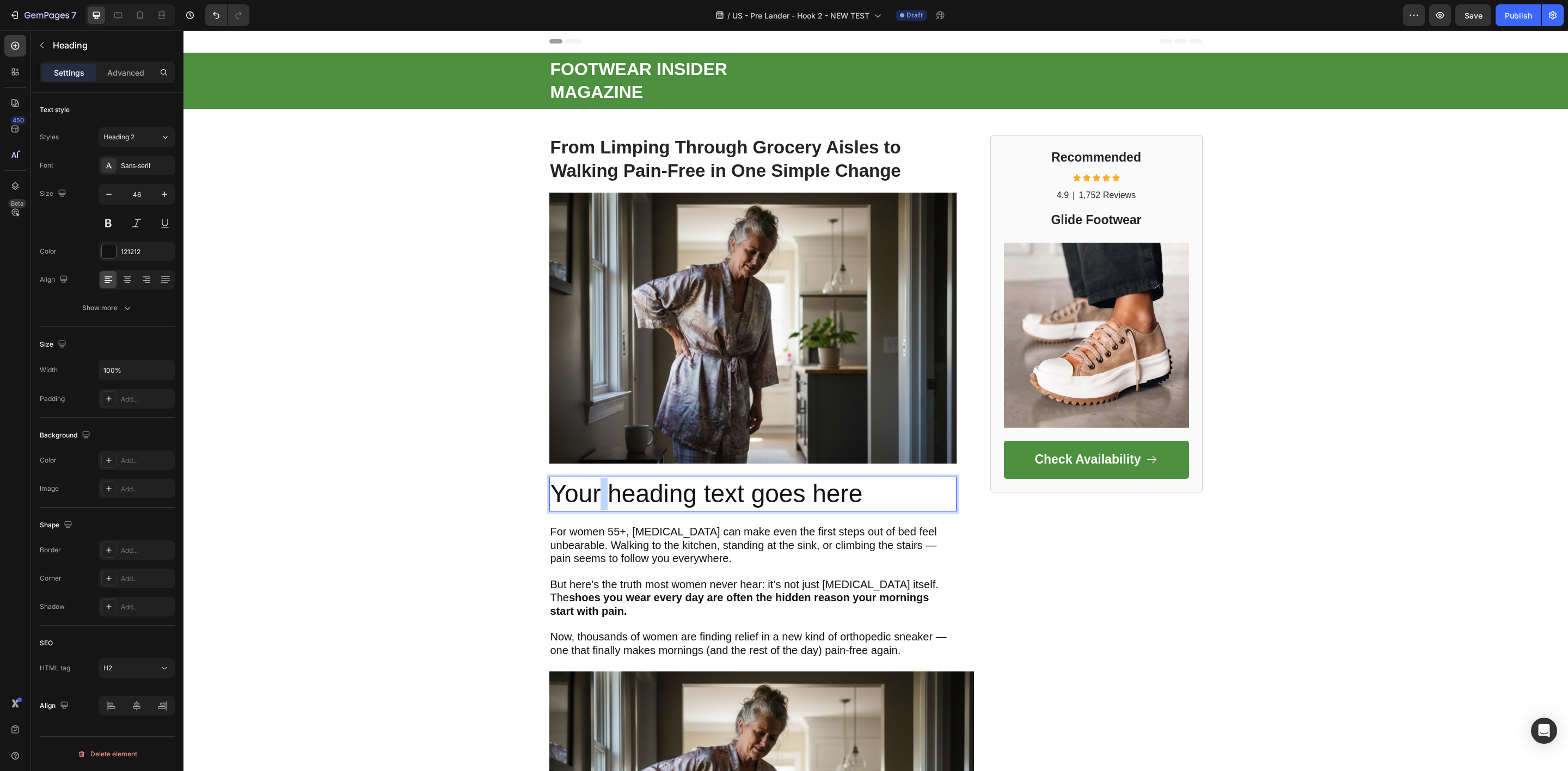
click at [592, 487] on p "Your heading text goes here" at bounding box center [752, 494] width 405 height 33
click at [654, 495] on p "Your heading text goes here" at bounding box center [752, 494] width 405 height 33
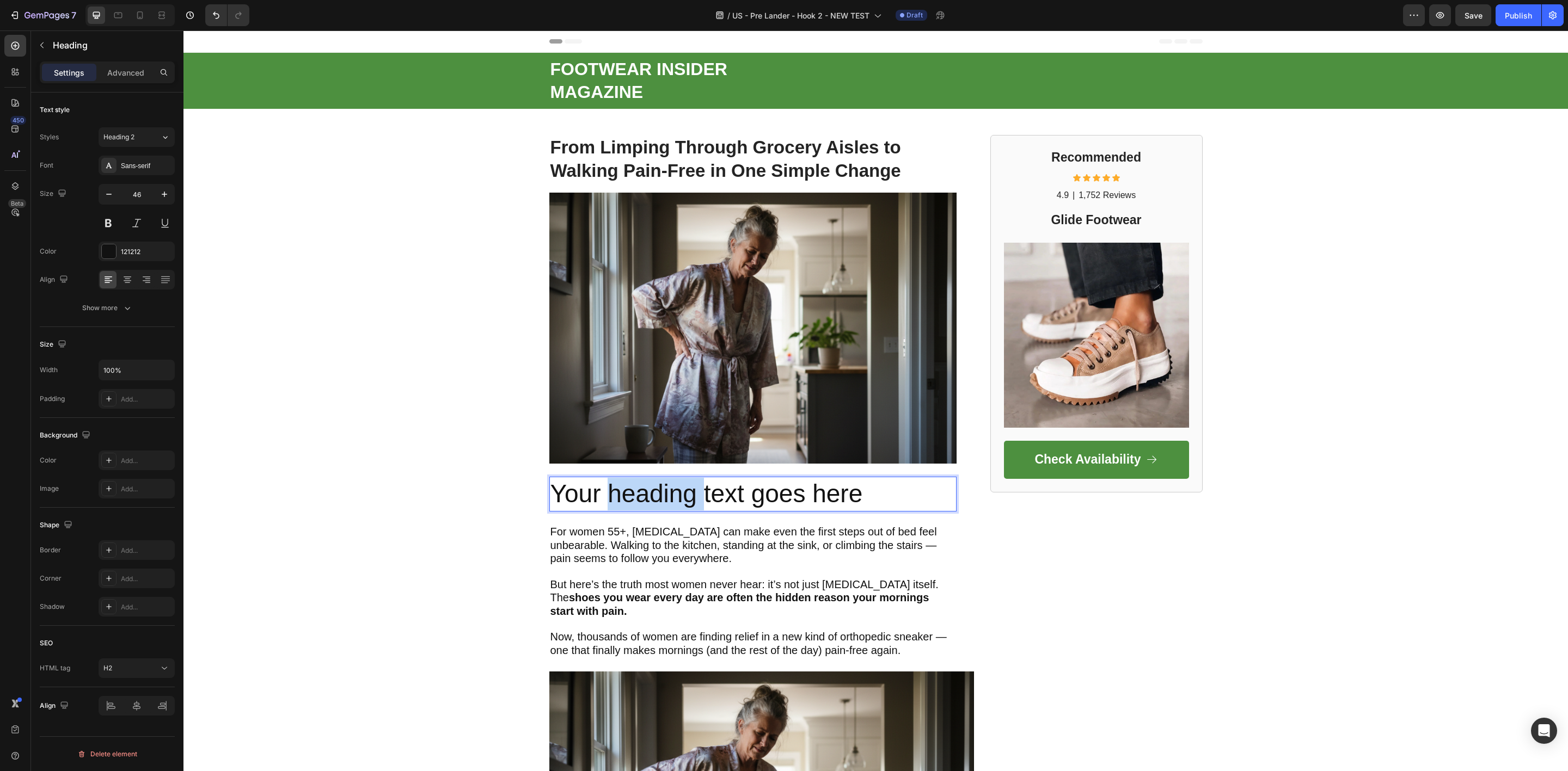
click at [654, 495] on p "Your heading text goes here" at bounding box center [752, 494] width 405 height 33
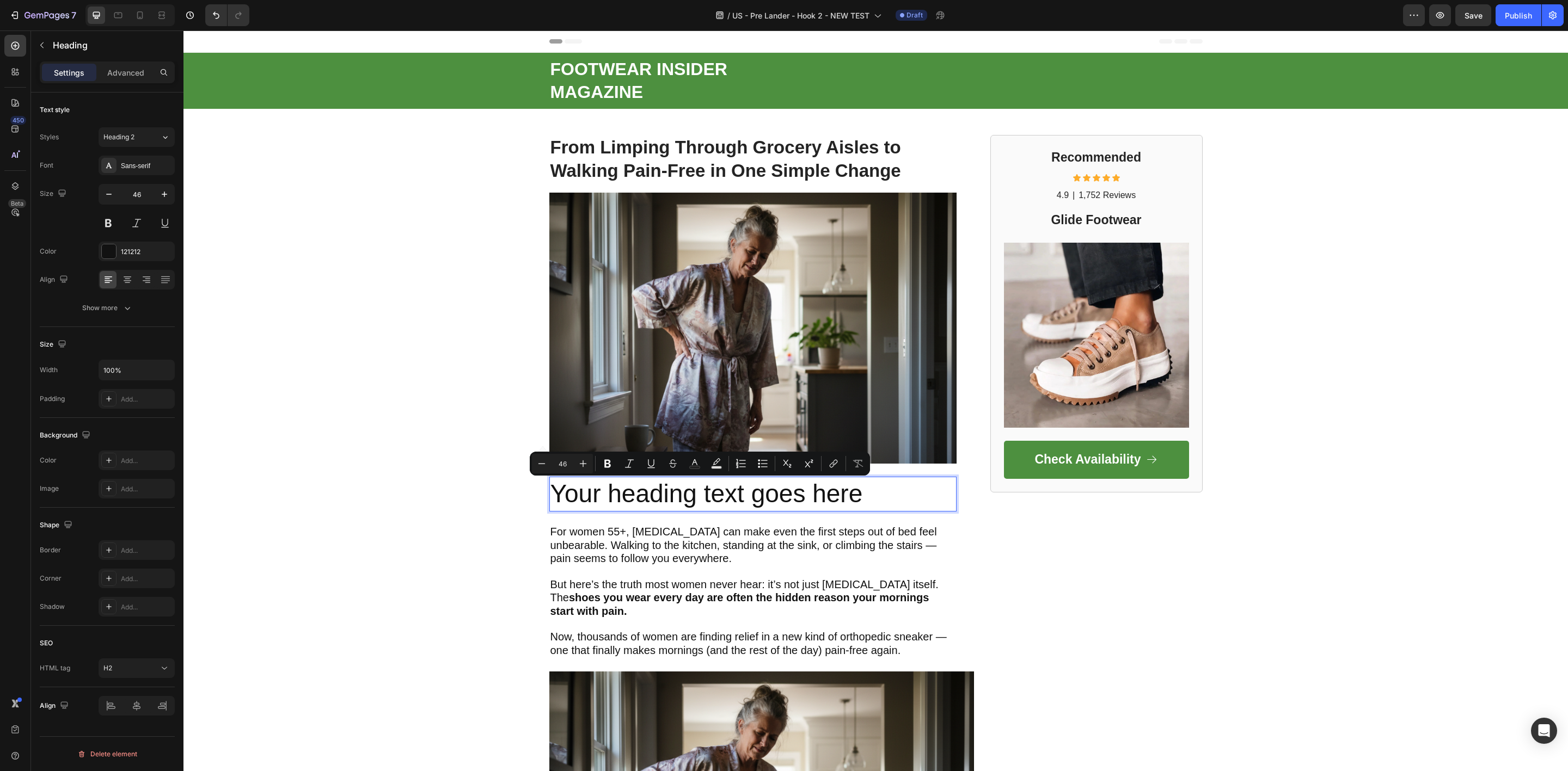
click at [670, 494] on p "Your heading text goes here" at bounding box center [752, 494] width 405 height 33
click at [670, 492] on p "Your heading text goes here" at bounding box center [752, 494] width 405 height 33
click at [861, 494] on p "Your heading text goes here" at bounding box center [752, 494] width 405 height 33
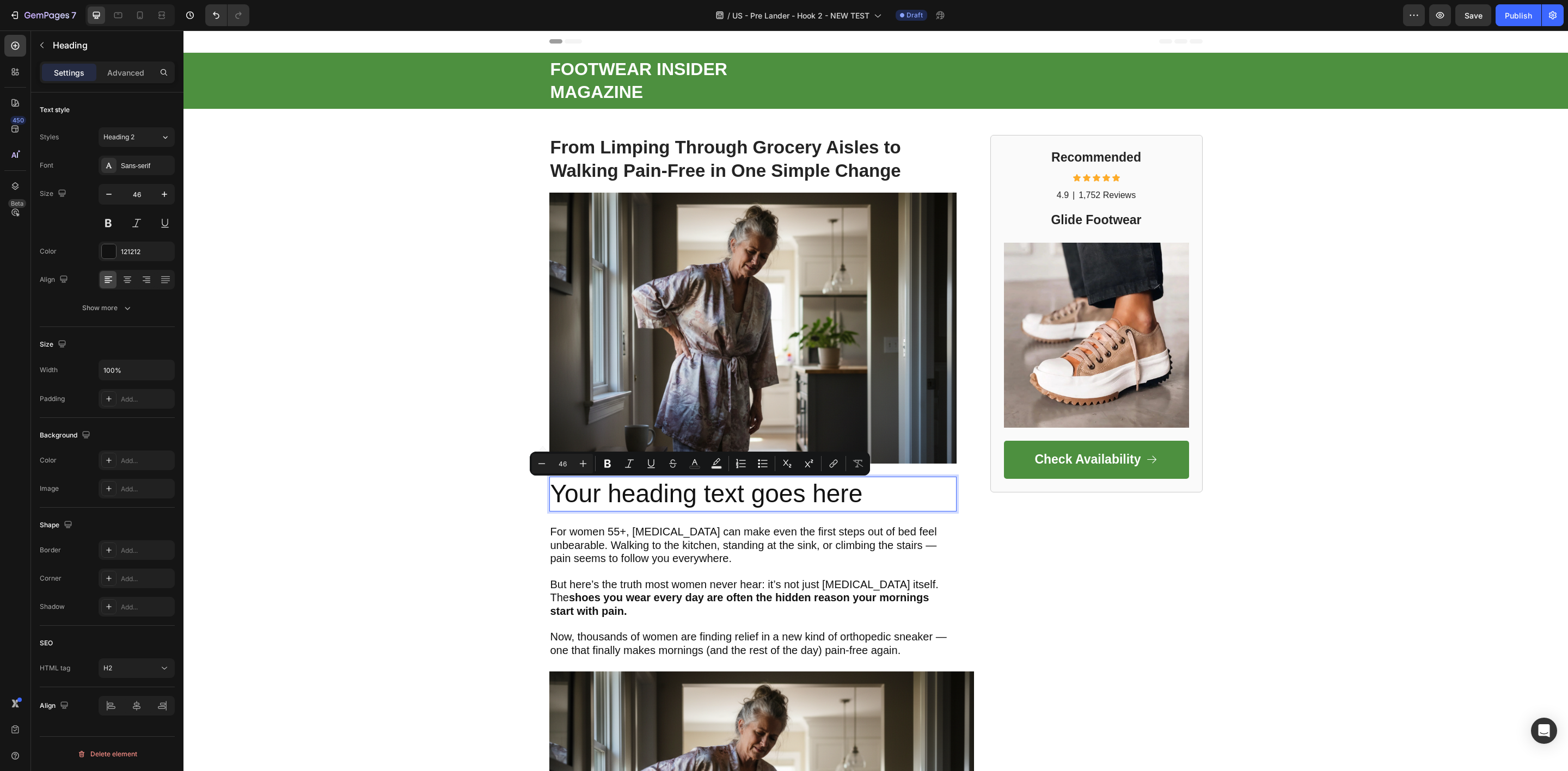
click at [655, 494] on p "Your heading text goes here" at bounding box center [752, 494] width 405 height 33
click at [861, 492] on p "Your heading text goes here" at bounding box center [752, 494] width 405 height 33
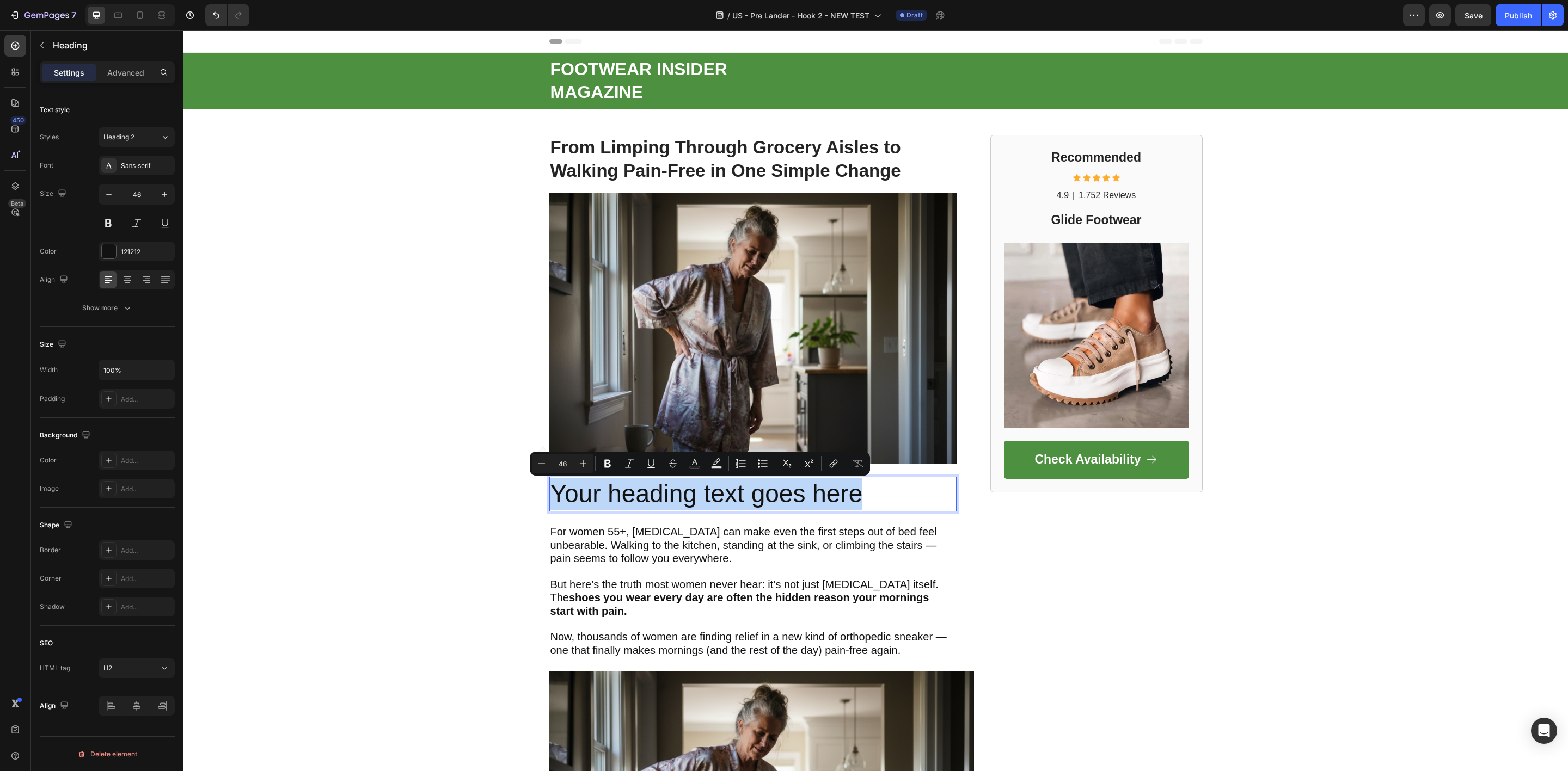
click at [861, 492] on p "Your heading text goes here" at bounding box center [752, 494] width 405 height 33
click at [861, 490] on p "Your heading text goes here" at bounding box center [752, 494] width 405 height 33
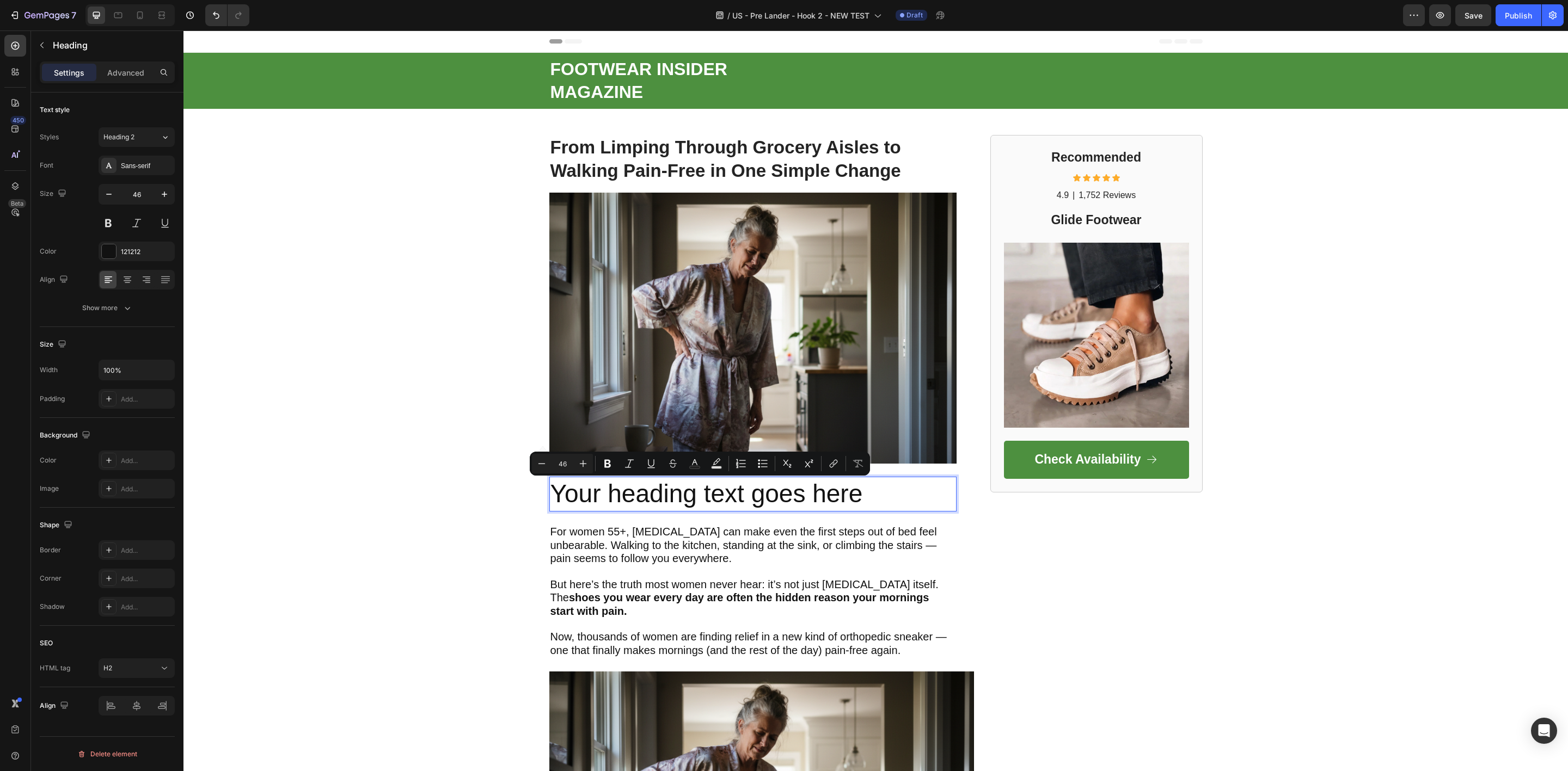
click at [861, 490] on p "Your heading text goes here" at bounding box center [752, 494] width 405 height 33
click at [871, 492] on p "Your heading text goes here" at bounding box center [752, 494] width 405 height 33
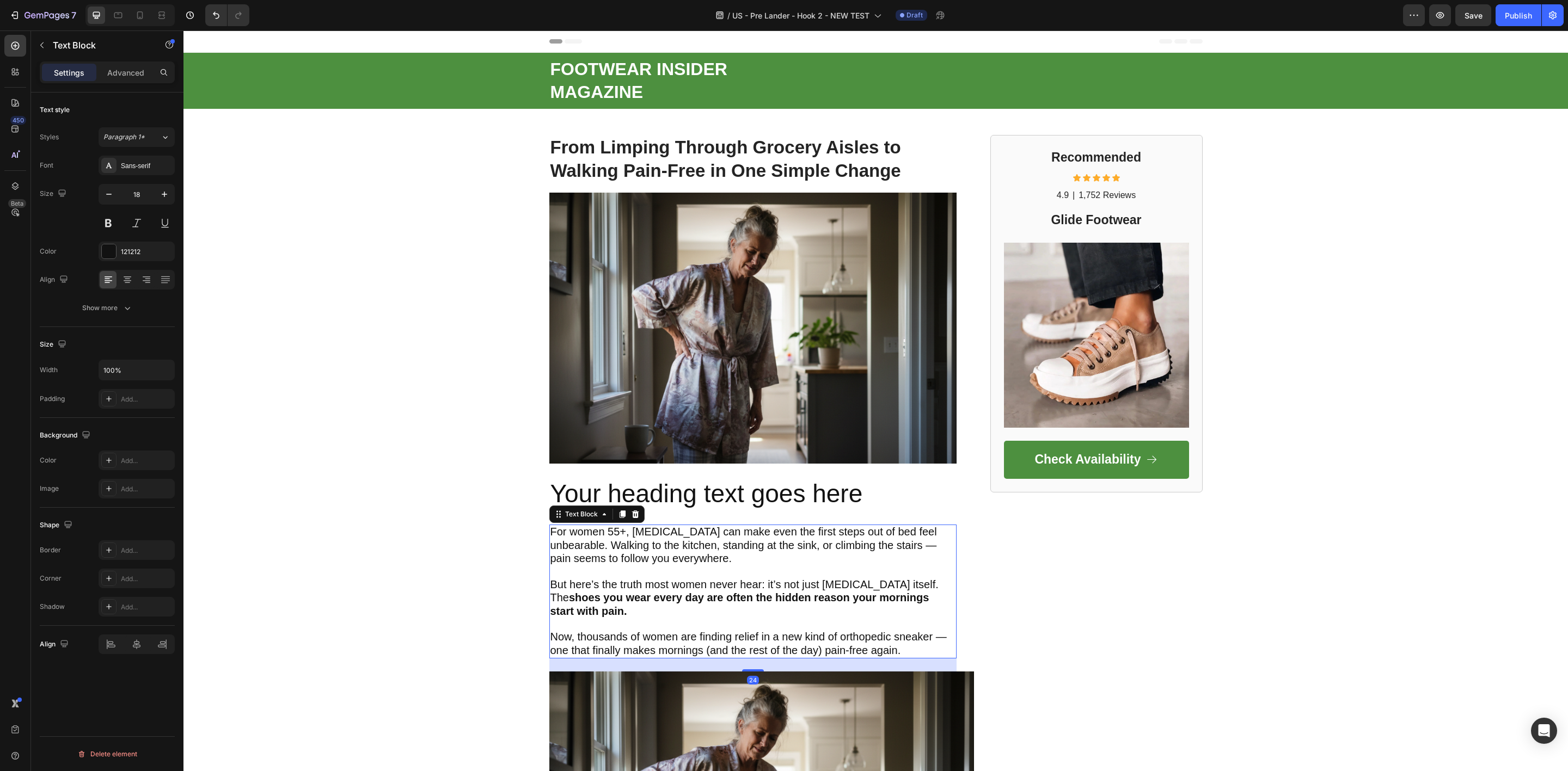
click at [825, 554] on p "For women 55+, plantar fasciitis can make even the first steps out of bed feel …" at bounding box center [752, 545] width 405 height 40
click at [859, 493] on p "Your heading text goes here" at bounding box center [752, 494] width 405 height 33
click at [765, 593] on strong "shoes you wear every day are often the hidden reason your mornings start with p…" at bounding box center [740, 604] width 379 height 25
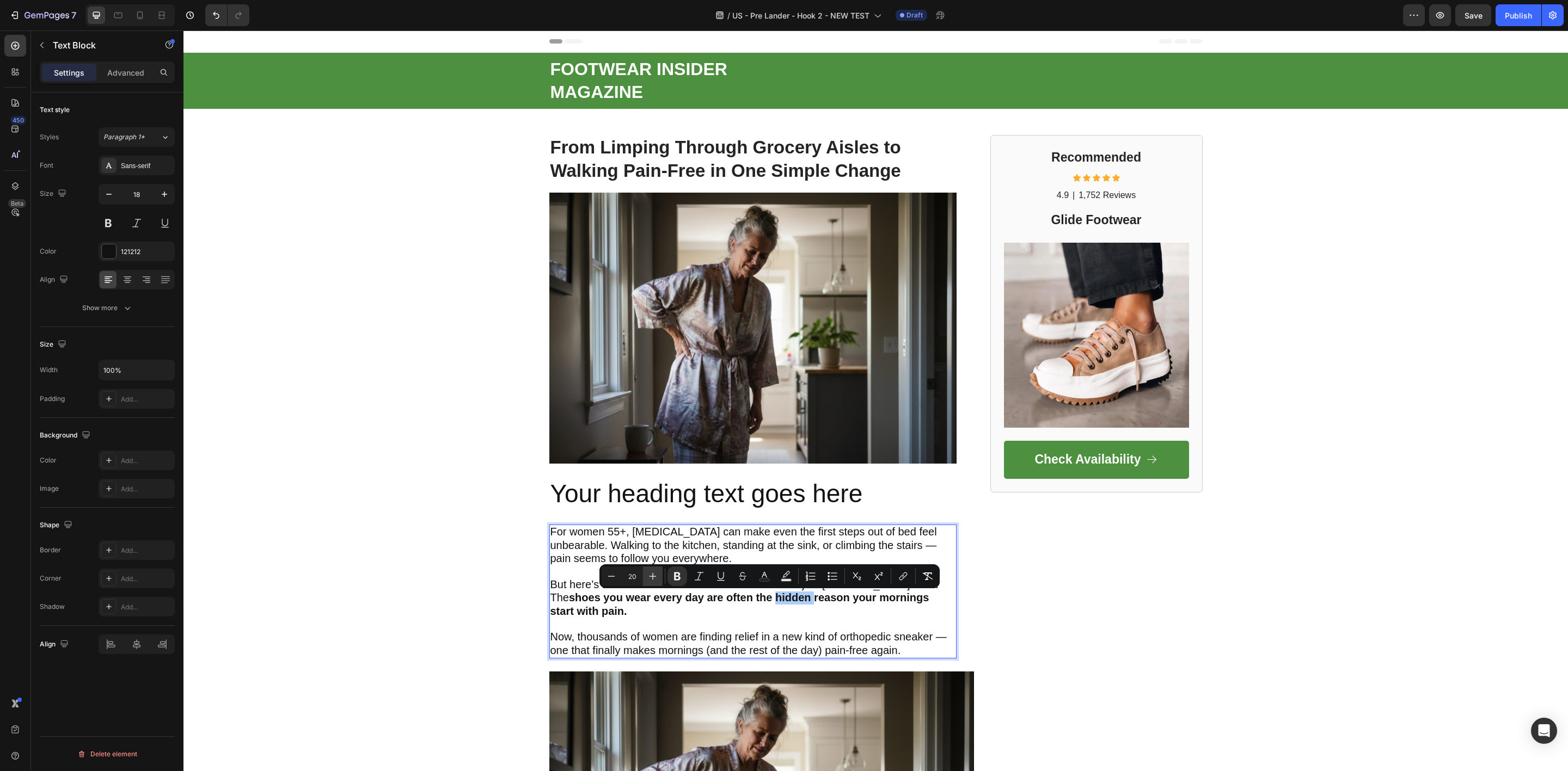
click at [655, 569] on button "Plus" at bounding box center [653, 576] width 19 height 19
click at [616, 577] on icon "Editor contextual toolbar" at bounding box center [612, 576] width 11 height 11
type input "20"
click at [552, 591] on span "But here’s the truth most women never hear: it’s not just plantar fasciitis its…" at bounding box center [744, 598] width 388 height 39
click at [611, 579] on span "But here’s the truth most women never hear: it’s not just plantar fasciitis its…" at bounding box center [744, 598] width 388 height 39
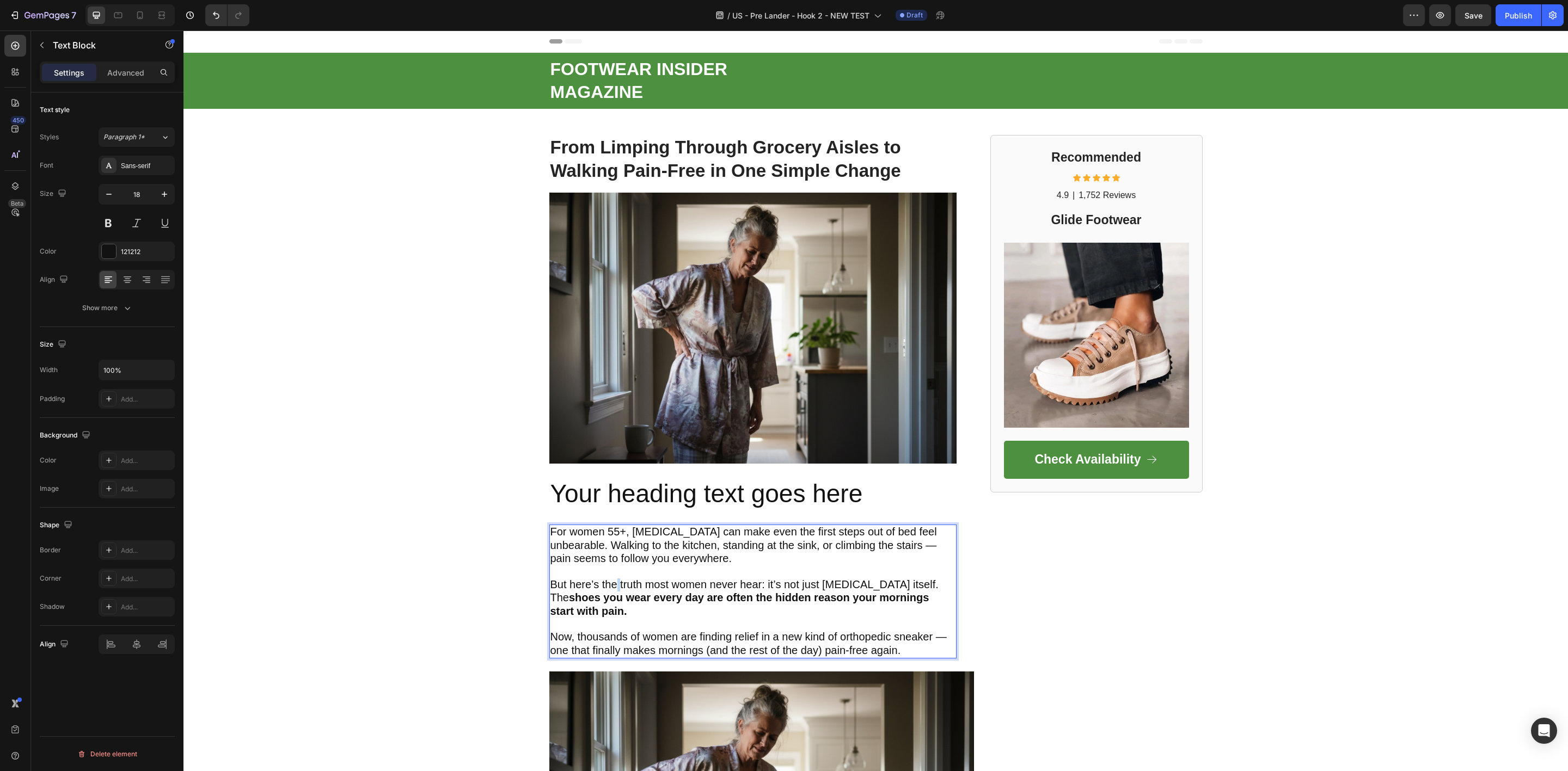
click at [611, 579] on span "But here’s the truth most women never hear: it’s not just plantar fasciitis its…" at bounding box center [744, 598] width 388 height 39
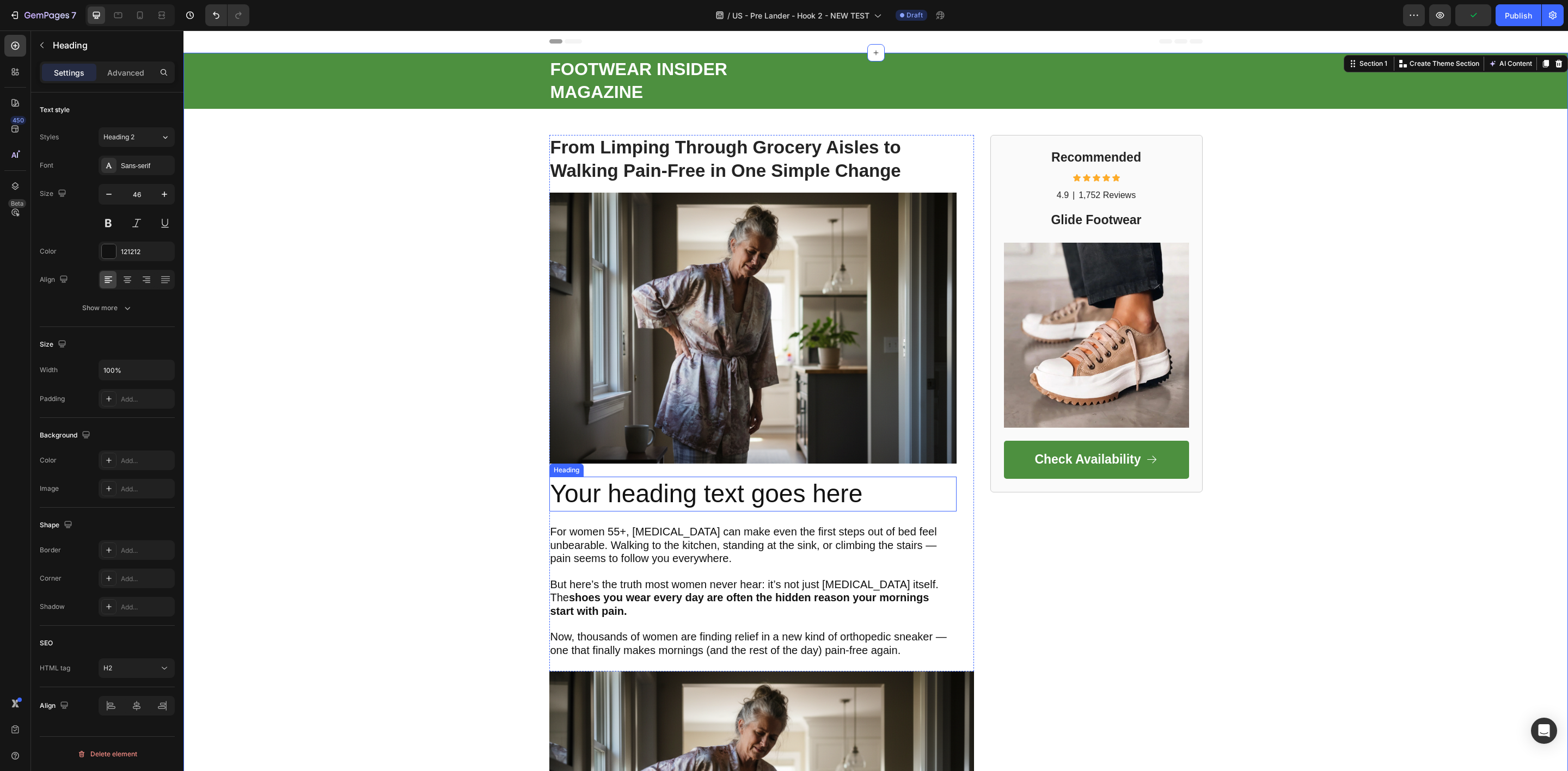
click at [905, 493] on p "Your heading text goes here" at bounding box center [752, 494] width 405 height 33
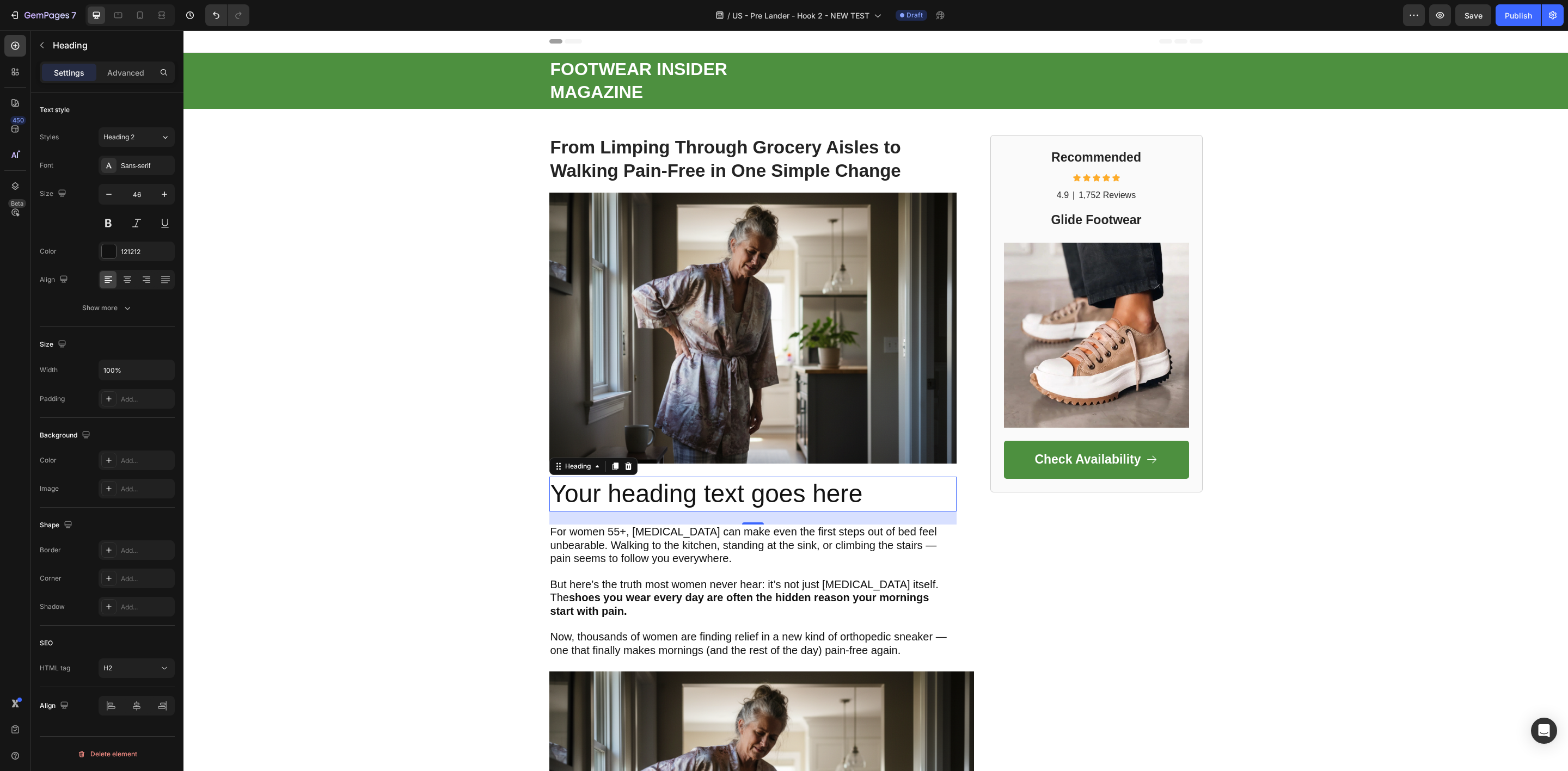
click at [905, 492] on p "Your heading text goes here" at bounding box center [752, 494] width 405 height 33
click at [876, 500] on p "Your heading text goes here" at bounding box center [752, 494] width 405 height 33
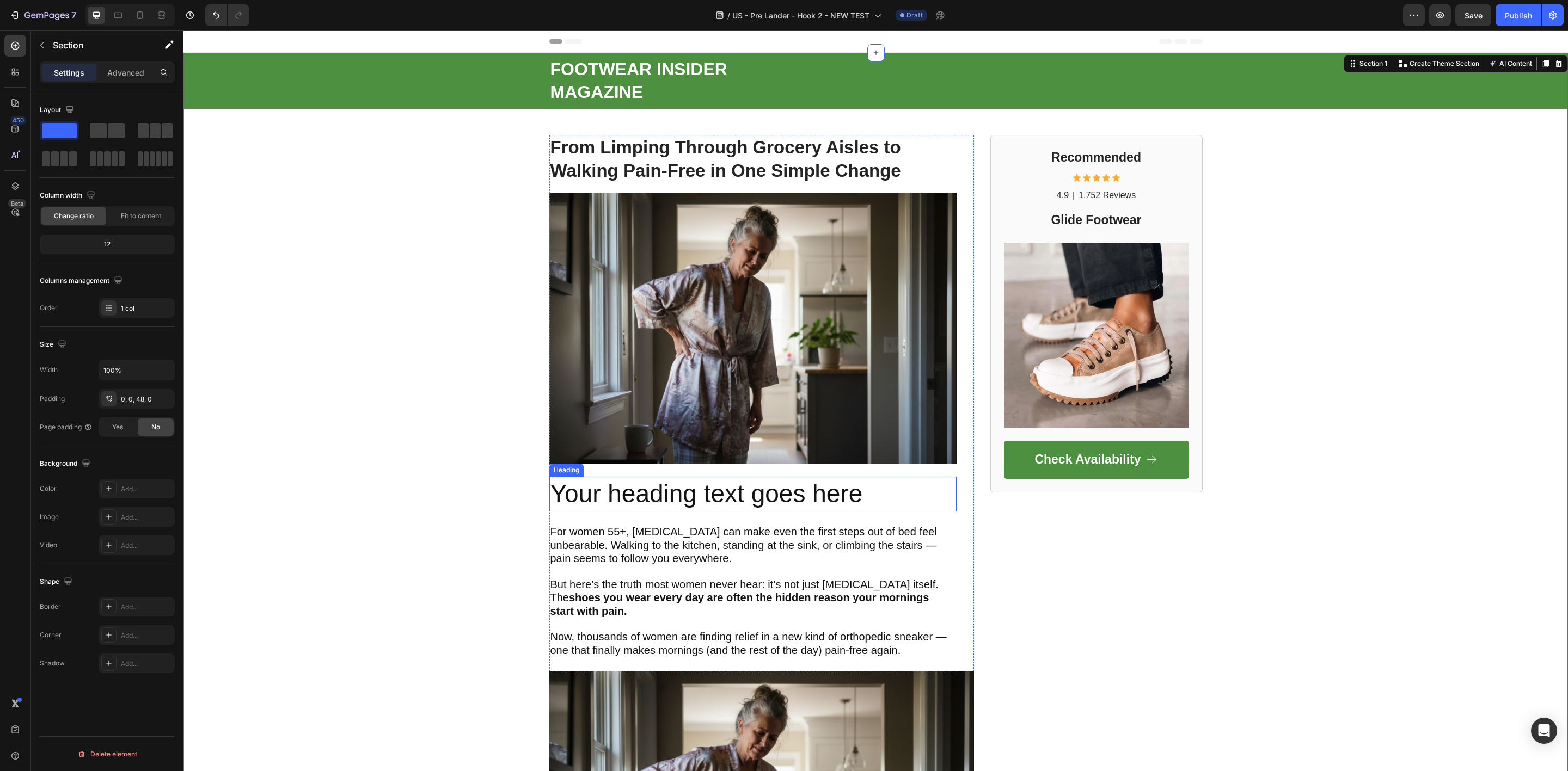
drag, startPoint x: 636, startPoint y: 498, endPoint x: 576, endPoint y: 487, distance: 61.0
click at [631, 506] on p "Your heading text goes here" at bounding box center [752, 494] width 405 height 33
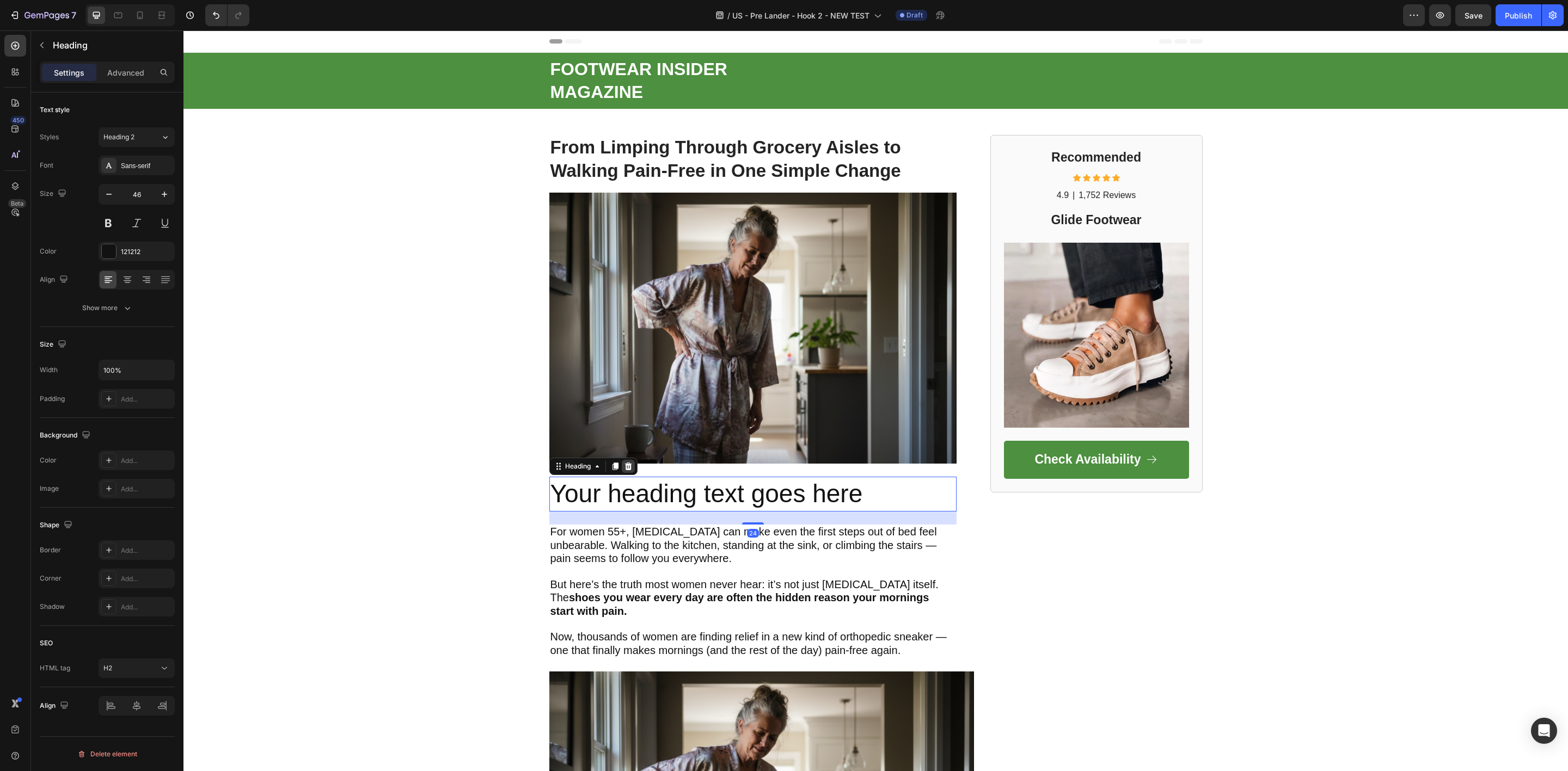
click at [625, 470] on icon at bounding box center [628, 466] width 7 height 8
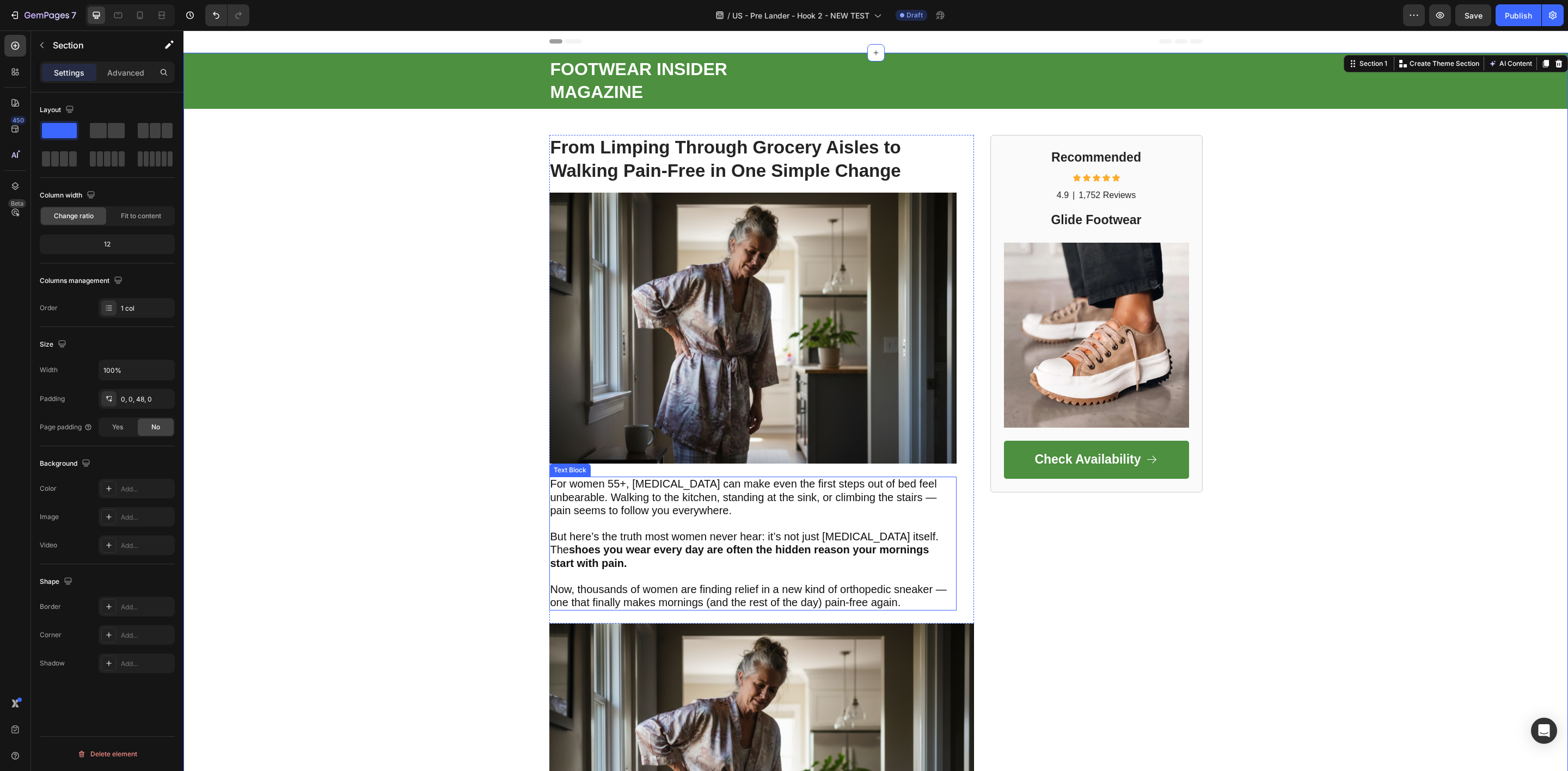
click at [615, 516] on span "For women 55+, plantar fasciitis can make even the first steps out of bed feel …" at bounding box center [743, 497] width 387 height 39
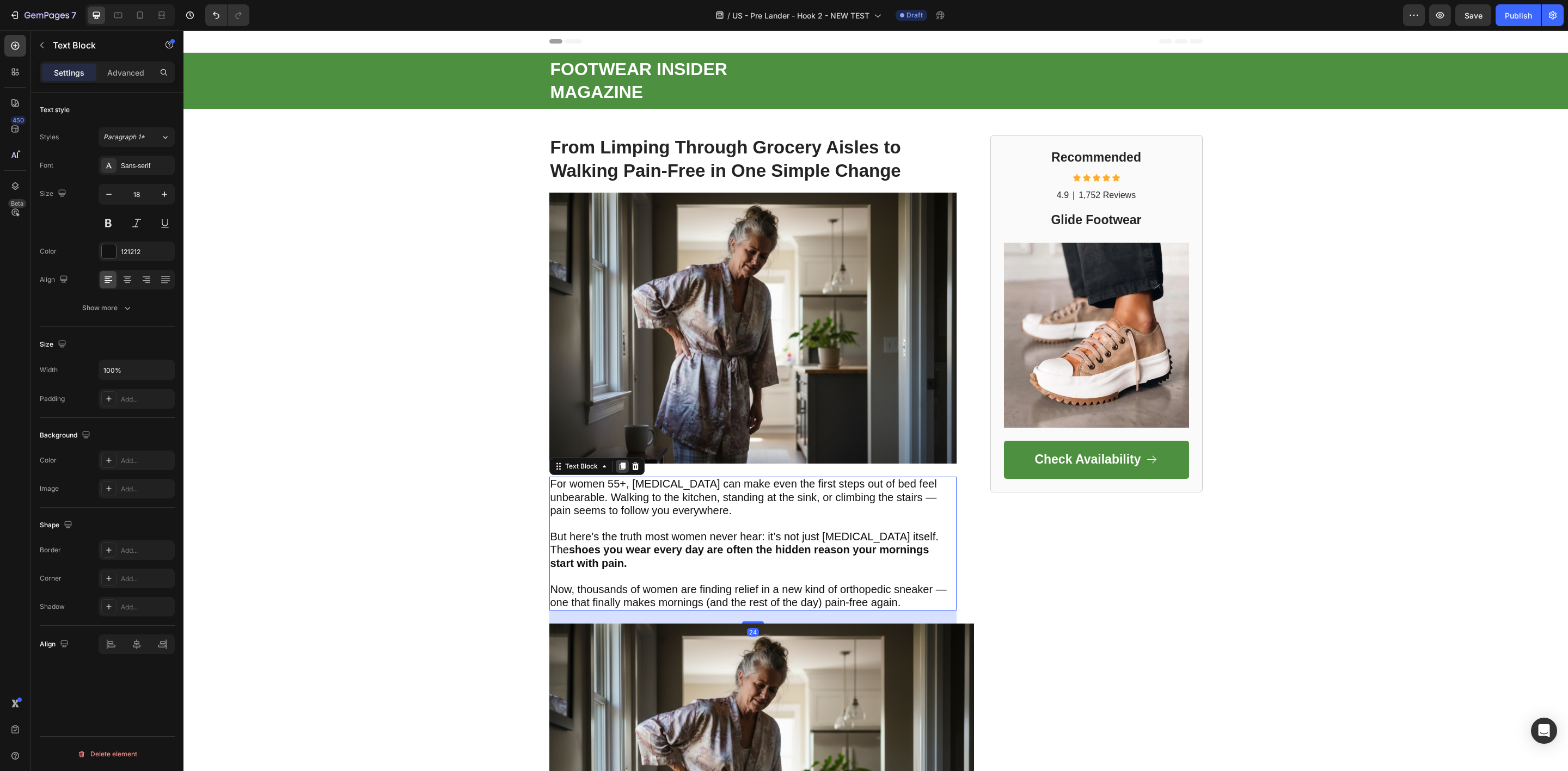
click at [619, 467] on icon at bounding box center [622, 467] width 6 height 8
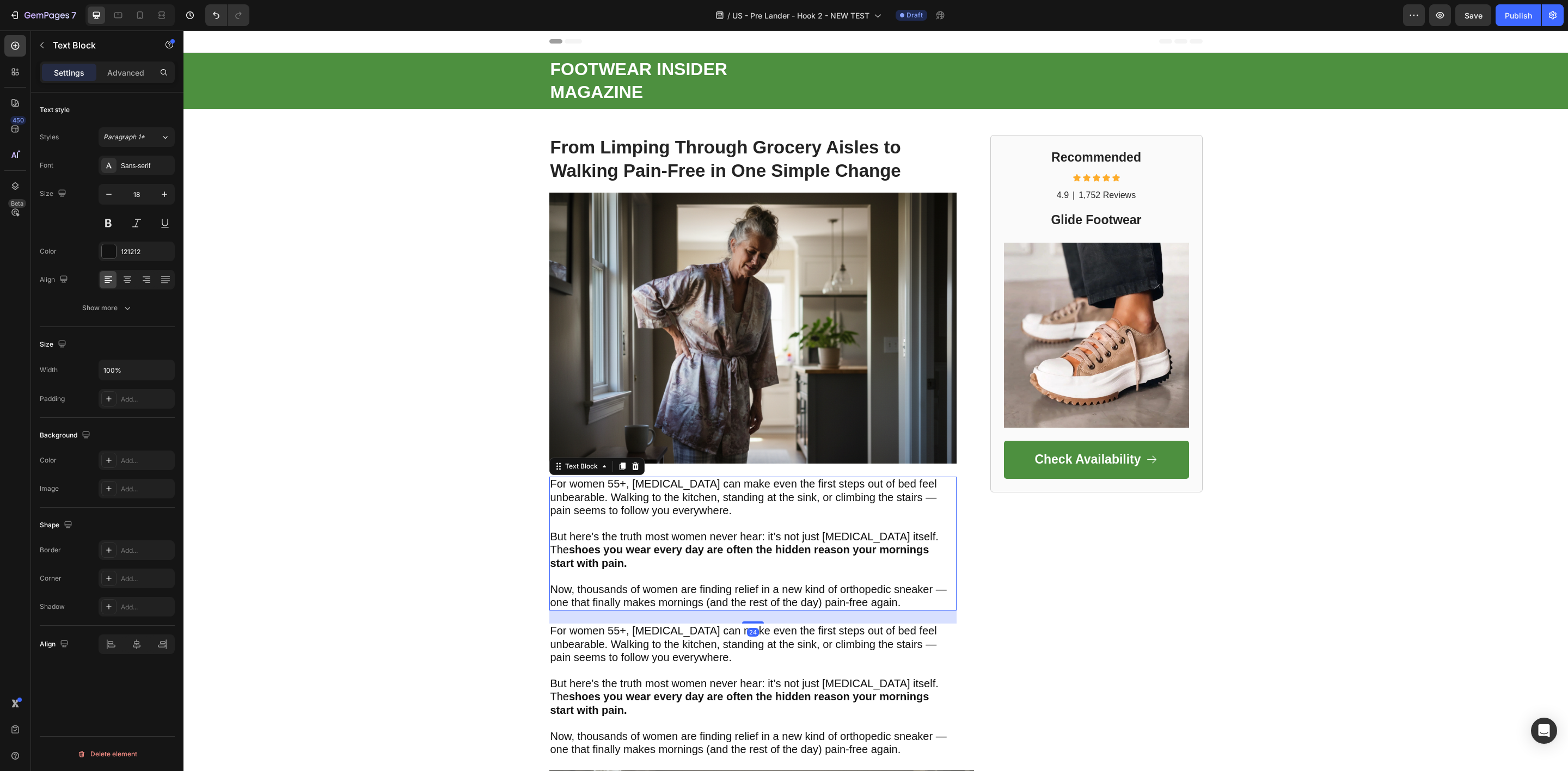
click at [642, 514] on span "For women 55+, plantar fasciitis can make even the first steps out of bed feel …" at bounding box center [743, 497] width 387 height 39
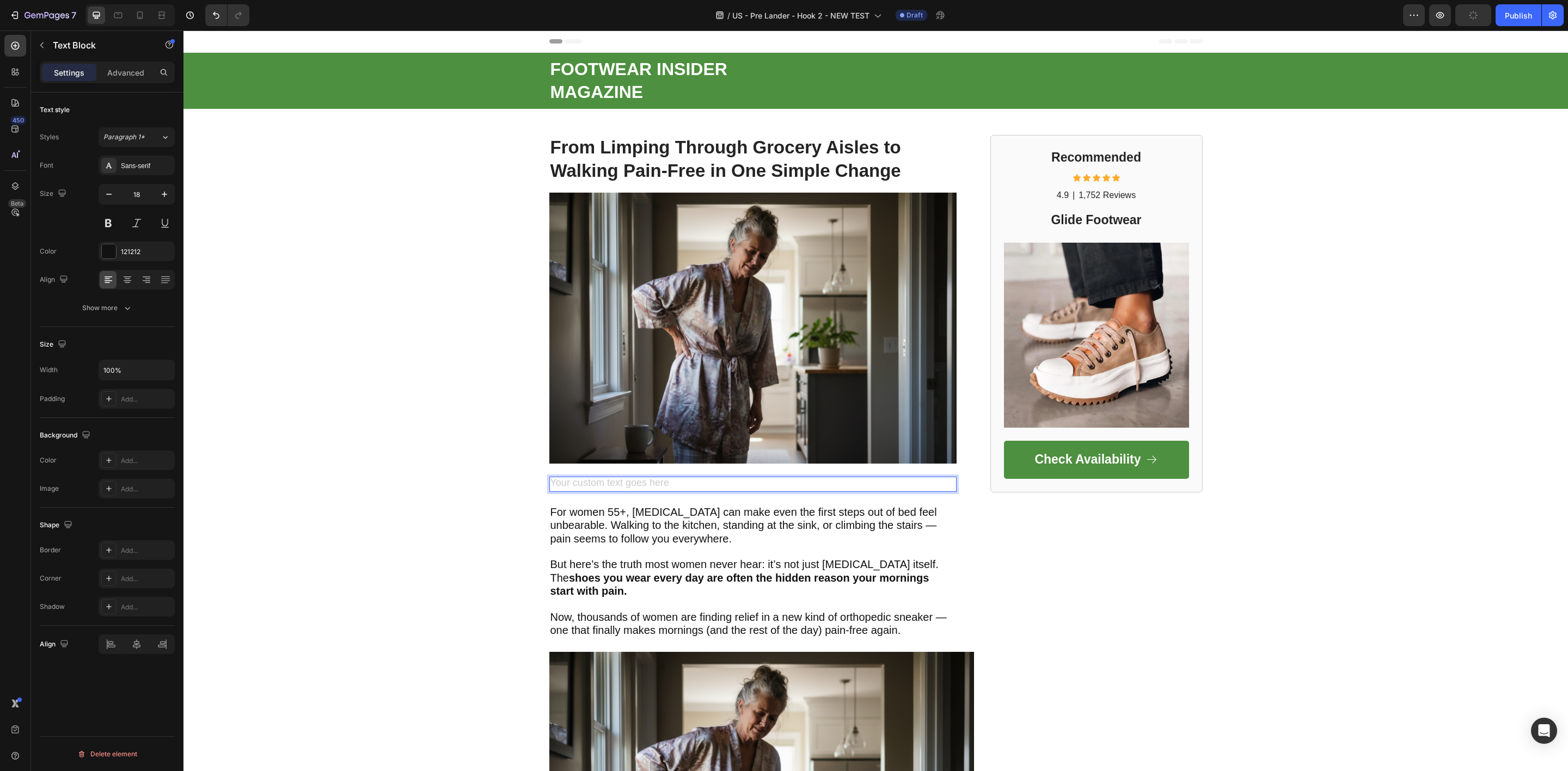
click at [626, 481] on div "Rich Text Editor. Editing area: main" at bounding box center [752, 484] width 407 height 15
click at [626, 481] on p "Recognition + Promise" at bounding box center [752, 484] width 405 height 13
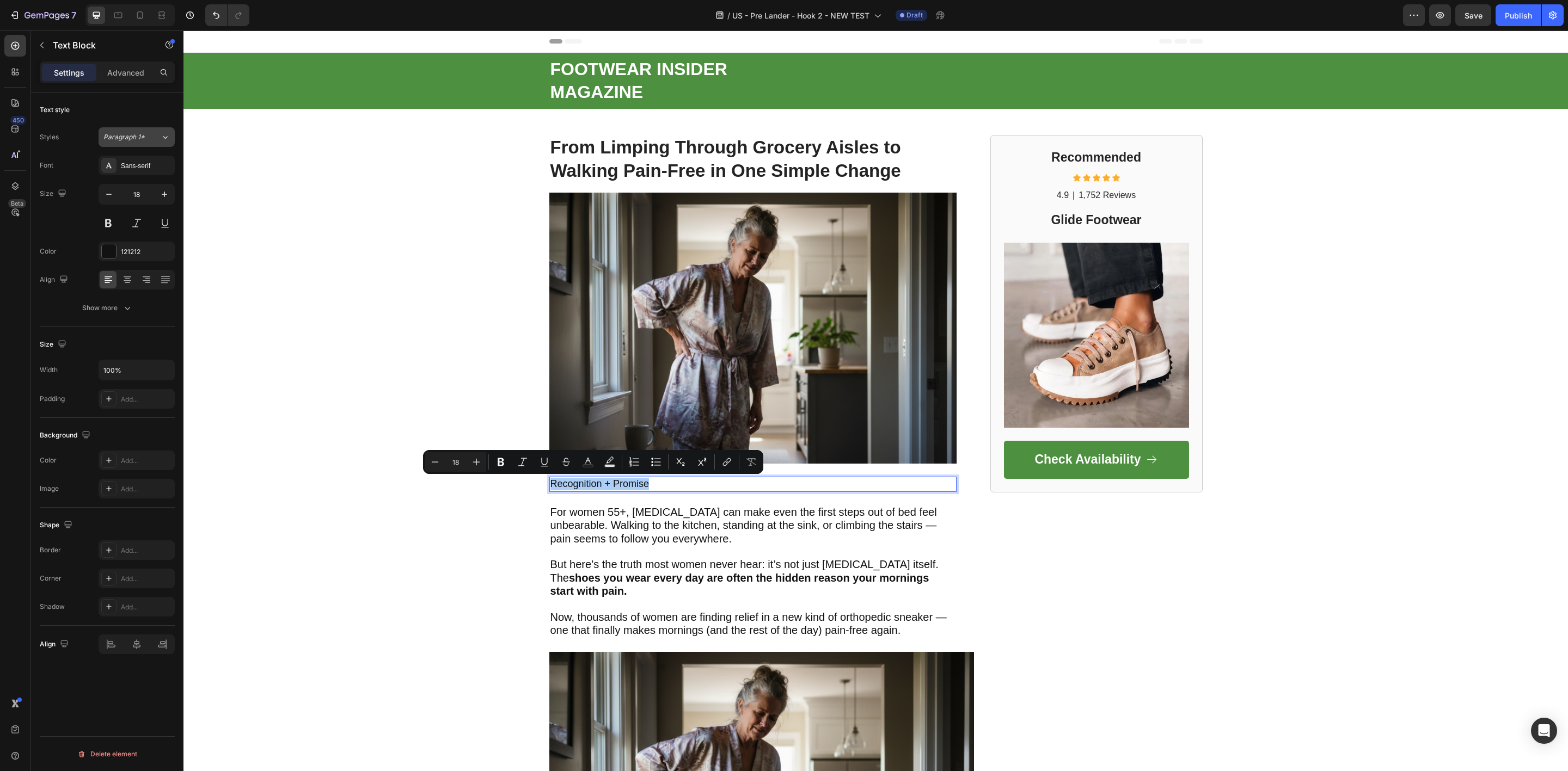
click at [154, 137] on div "Paragraph 1*" at bounding box center [132, 137] width 57 height 10
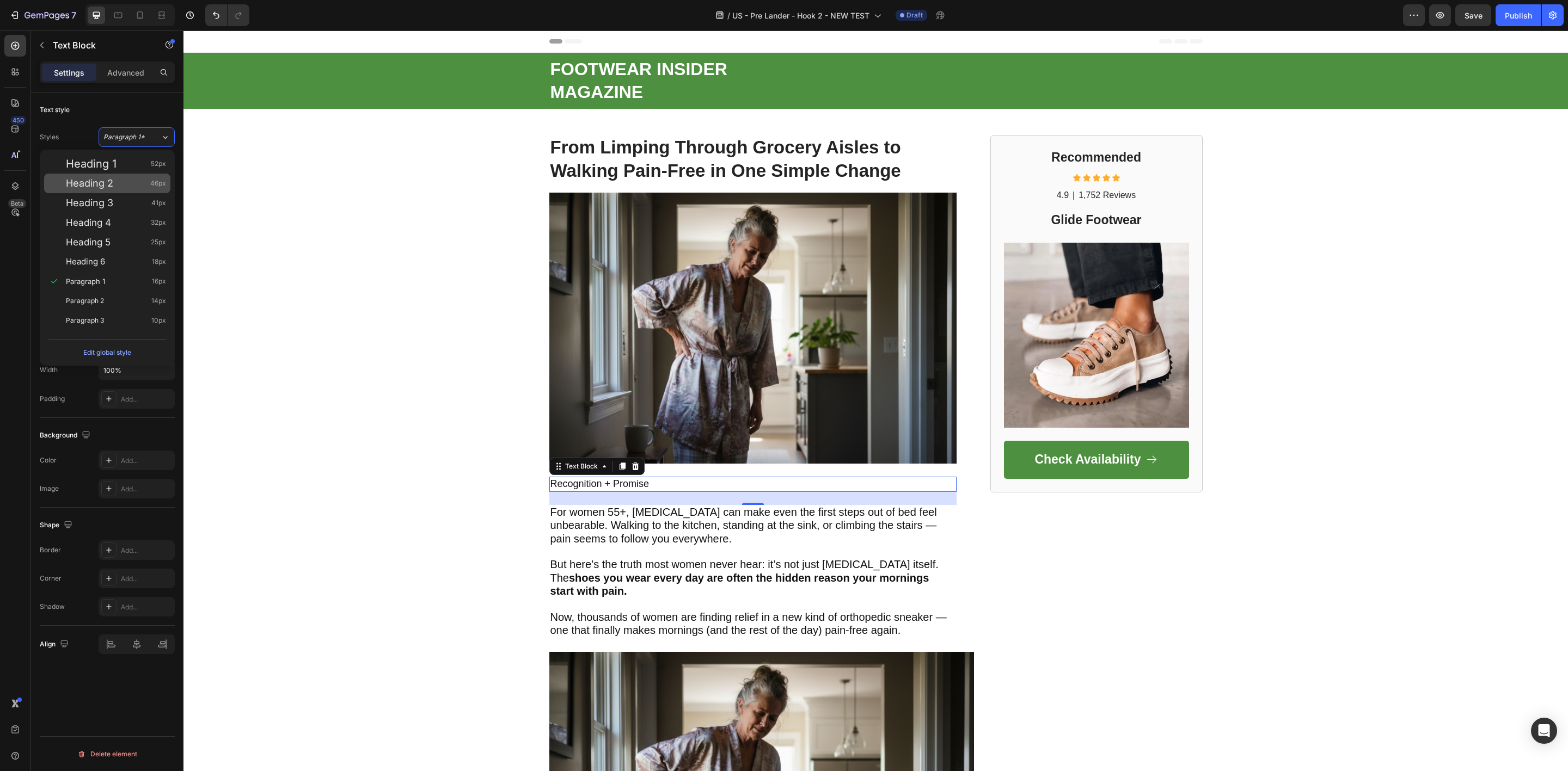
click at [122, 182] on div "Heading 2 46px" at bounding box center [116, 183] width 100 height 11
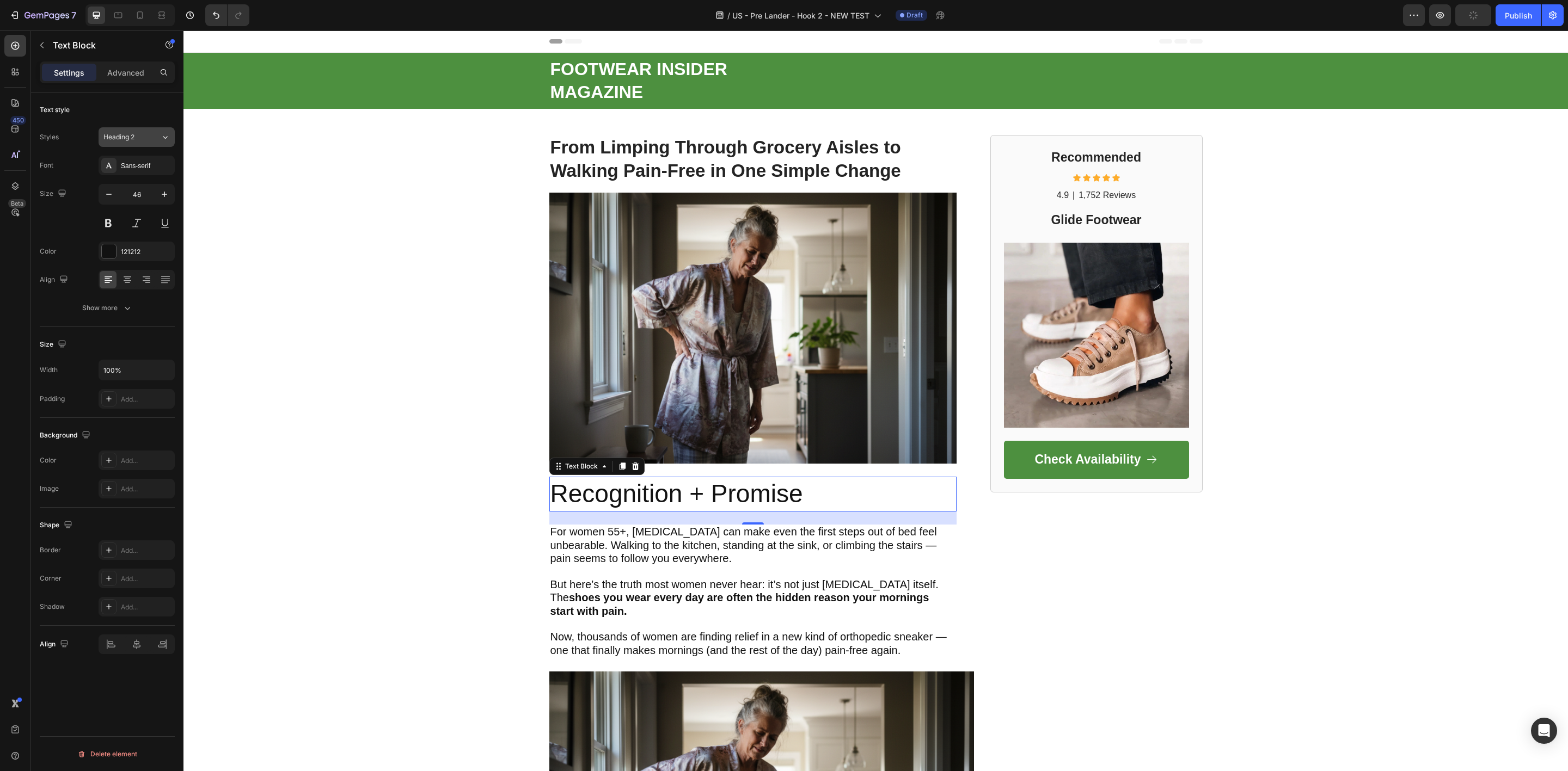
click at [158, 139] on div "Heading 2" at bounding box center [132, 137] width 57 height 10
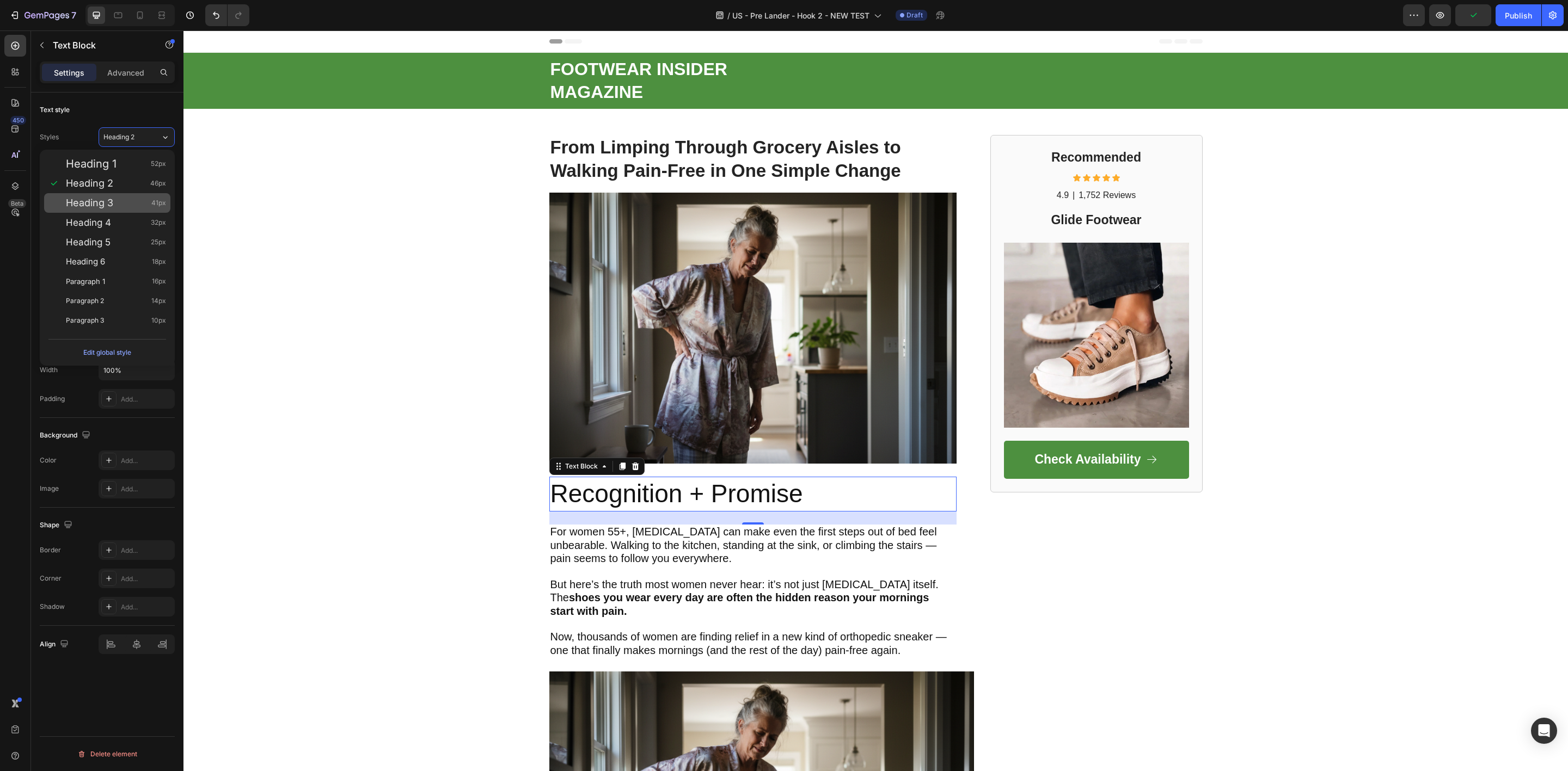
click at [116, 204] on div "Heading 3 41px" at bounding box center [116, 203] width 100 height 11
type input "41"
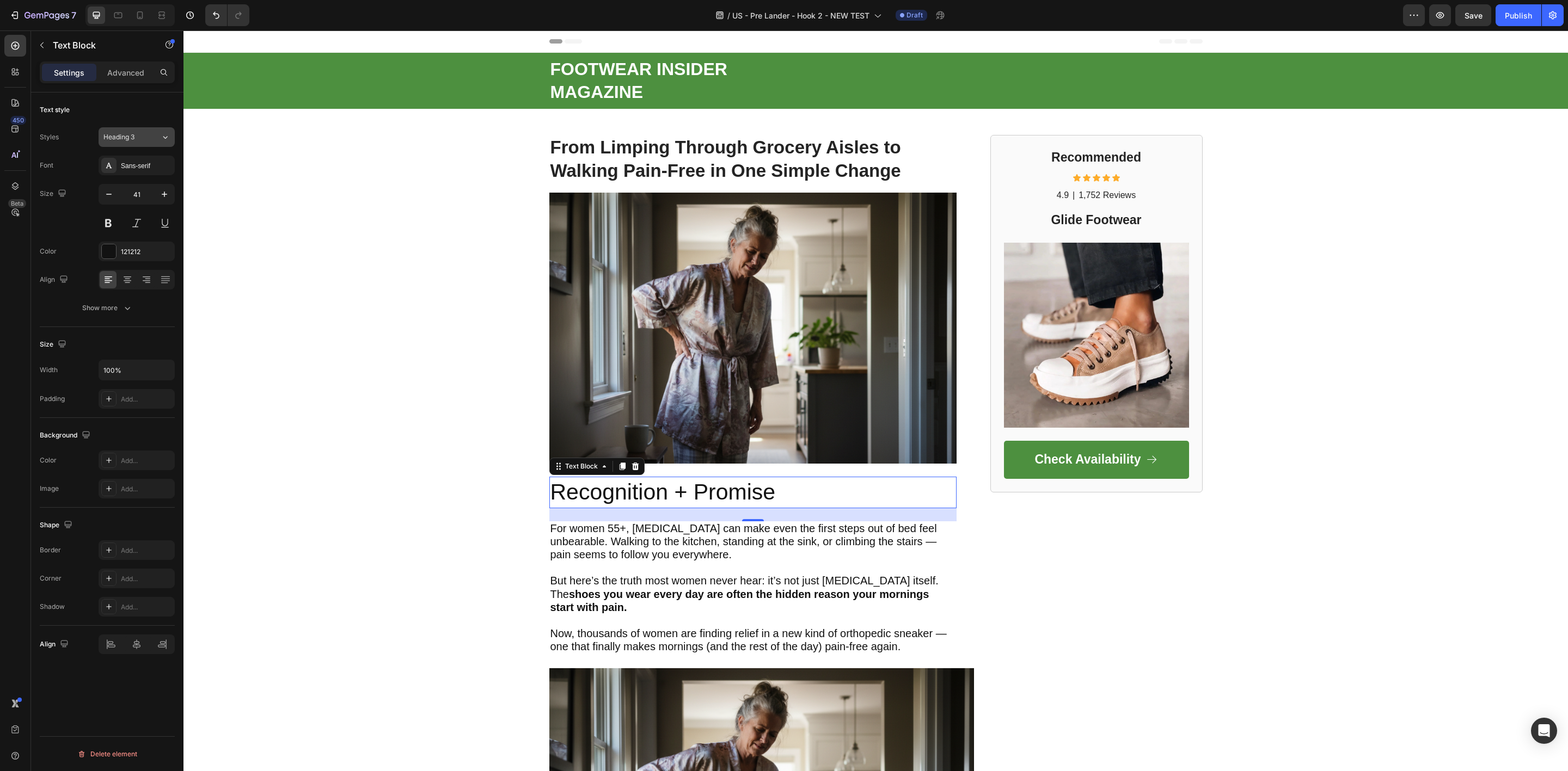
click at [129, 142] on button "Heading 3" at bounding box center [136, 137] width 76 height 19
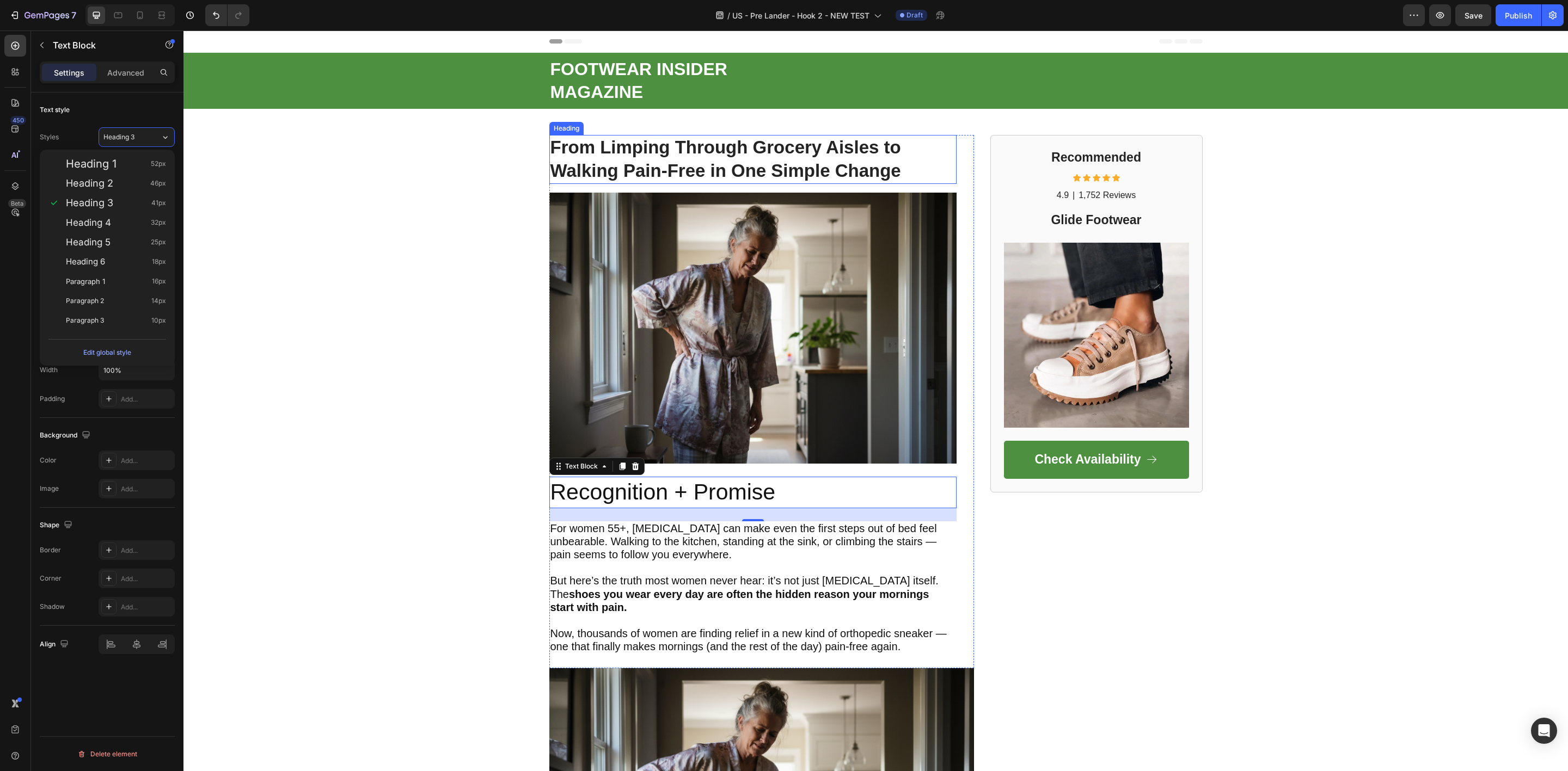
click at [596, 162] on strong "From Limping Through Grocery Aisles to Walking Pain-Free in One Simple Change" at bounding box center [726, 159] width 351 height 44
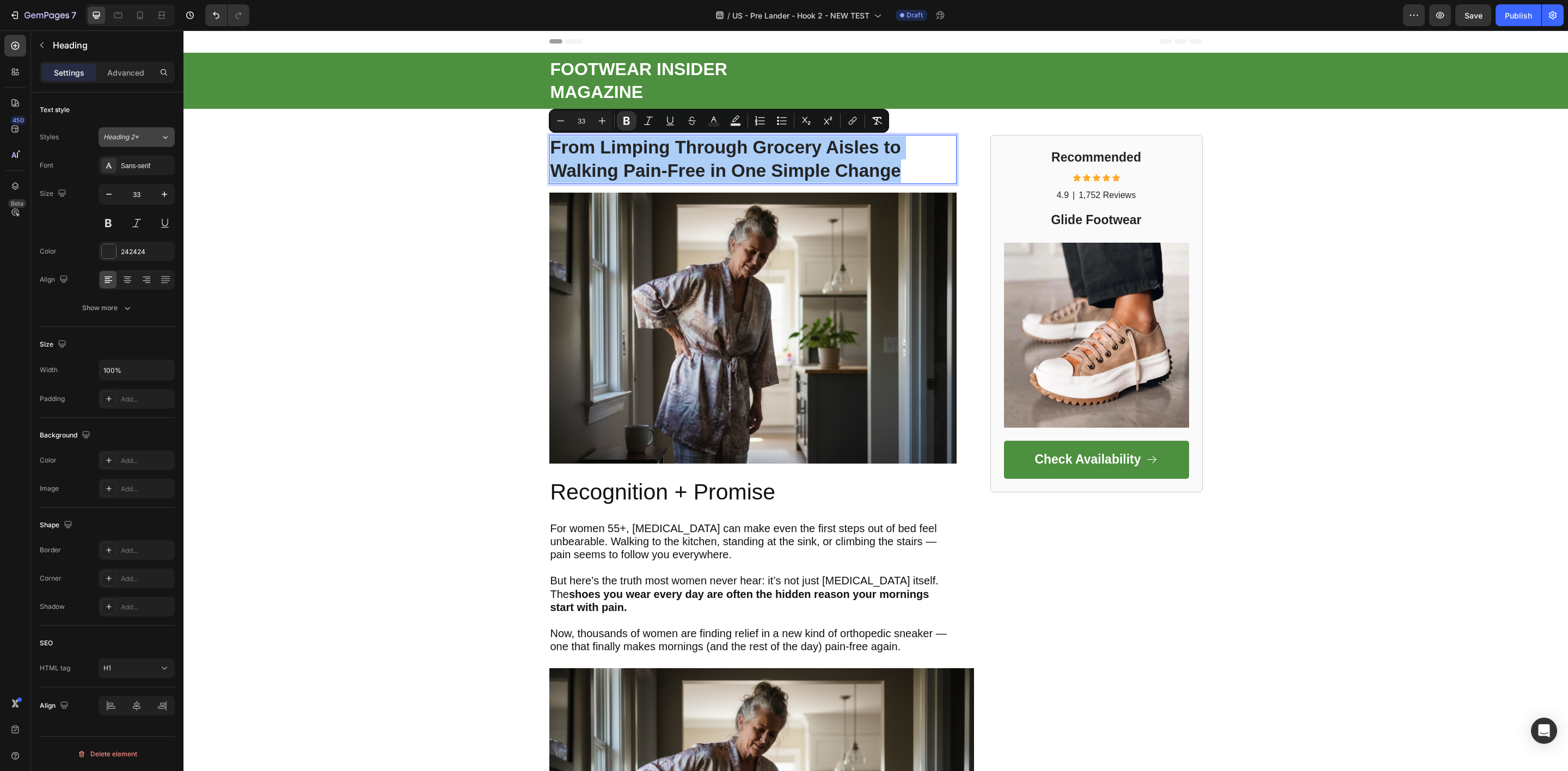
click at [131, 138] on span "Heading 2*" at bounding box center [121, 137] width 35 height 10
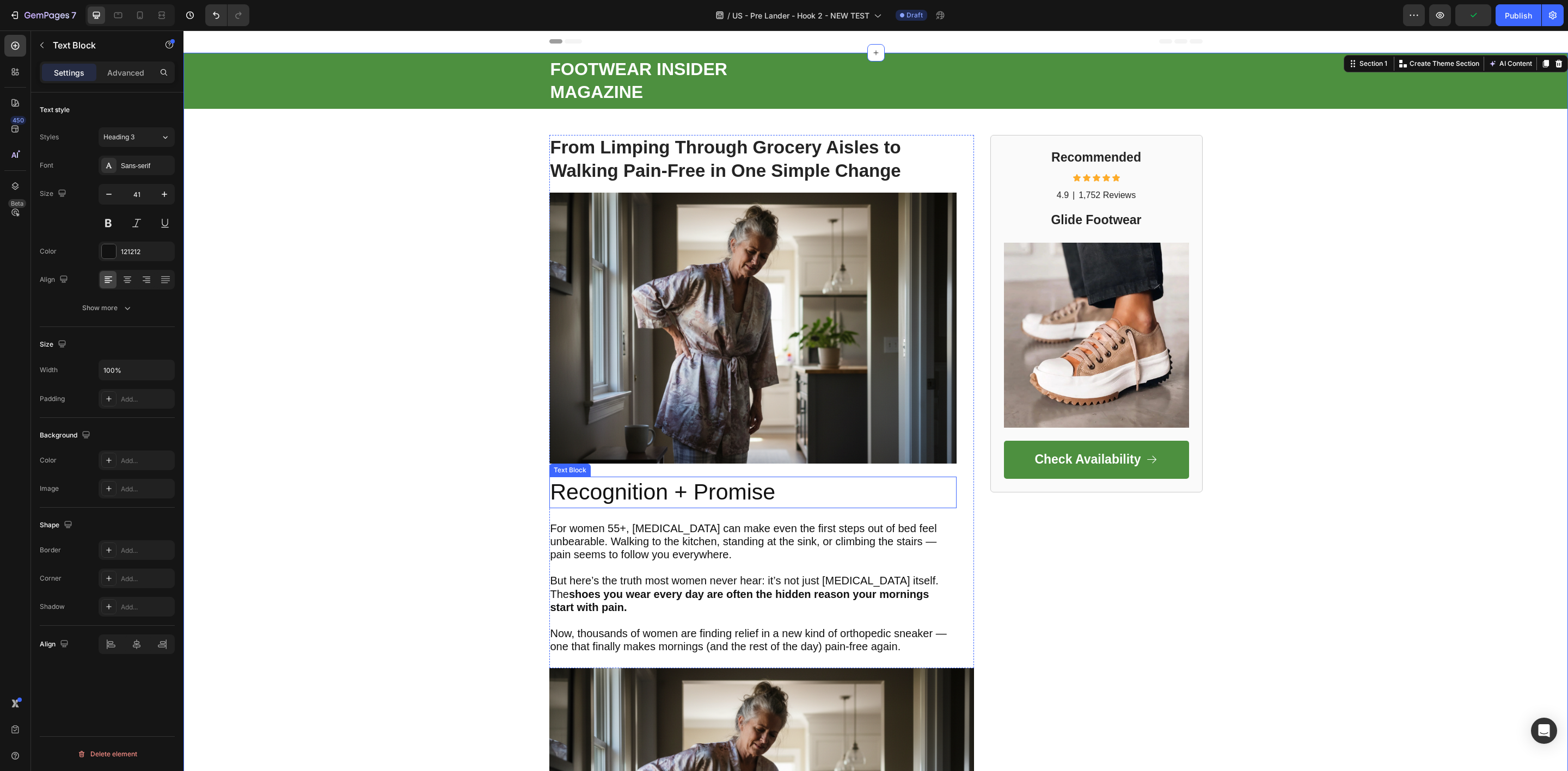
click at [593, 495] on p "Recognition + Promise" at bounding box center [752, 492] width 405 height 29
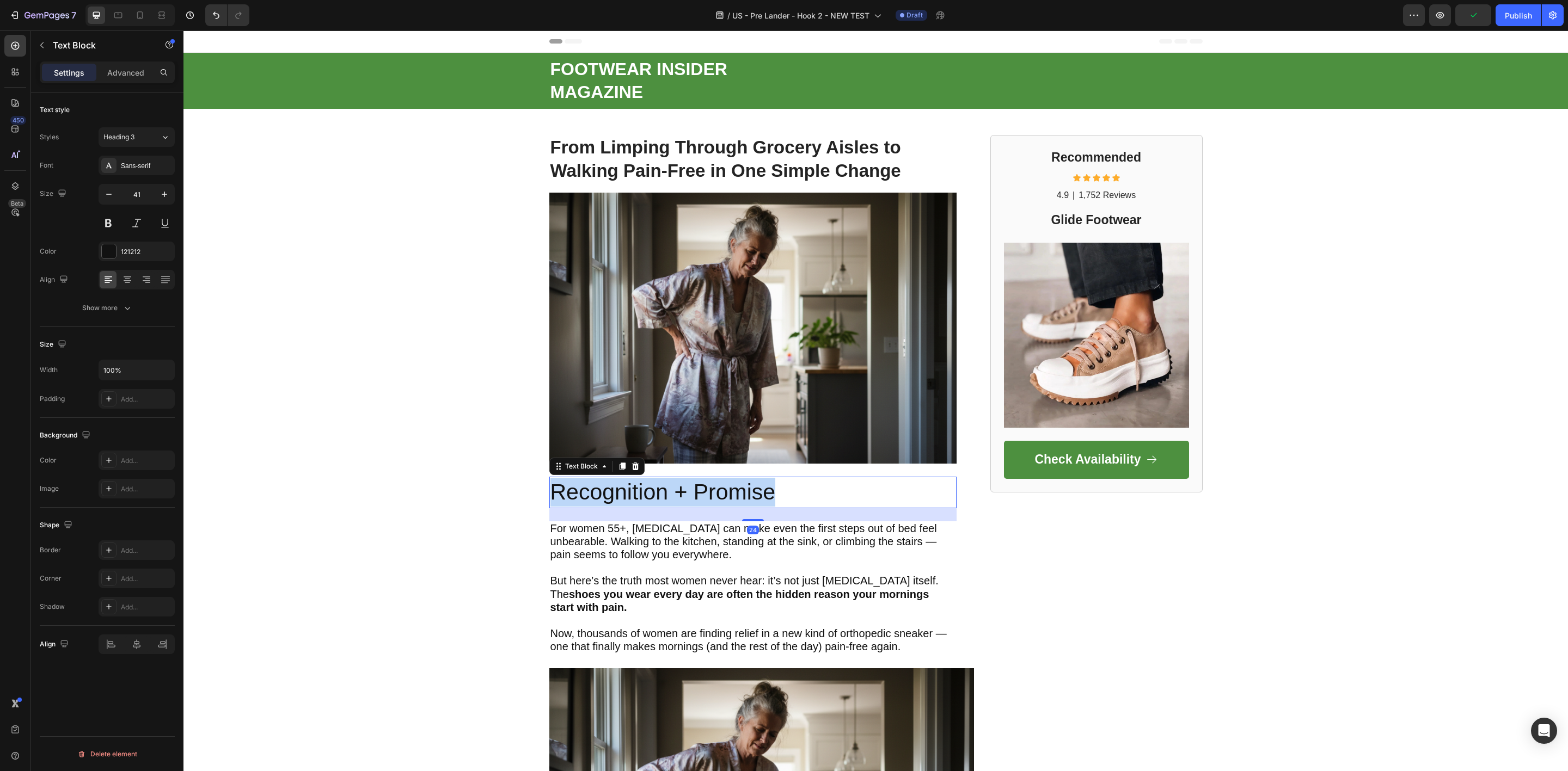
click at [593, 495] on p "Recognition + Promise" at bounding box center [752, 492] width 405 height 29
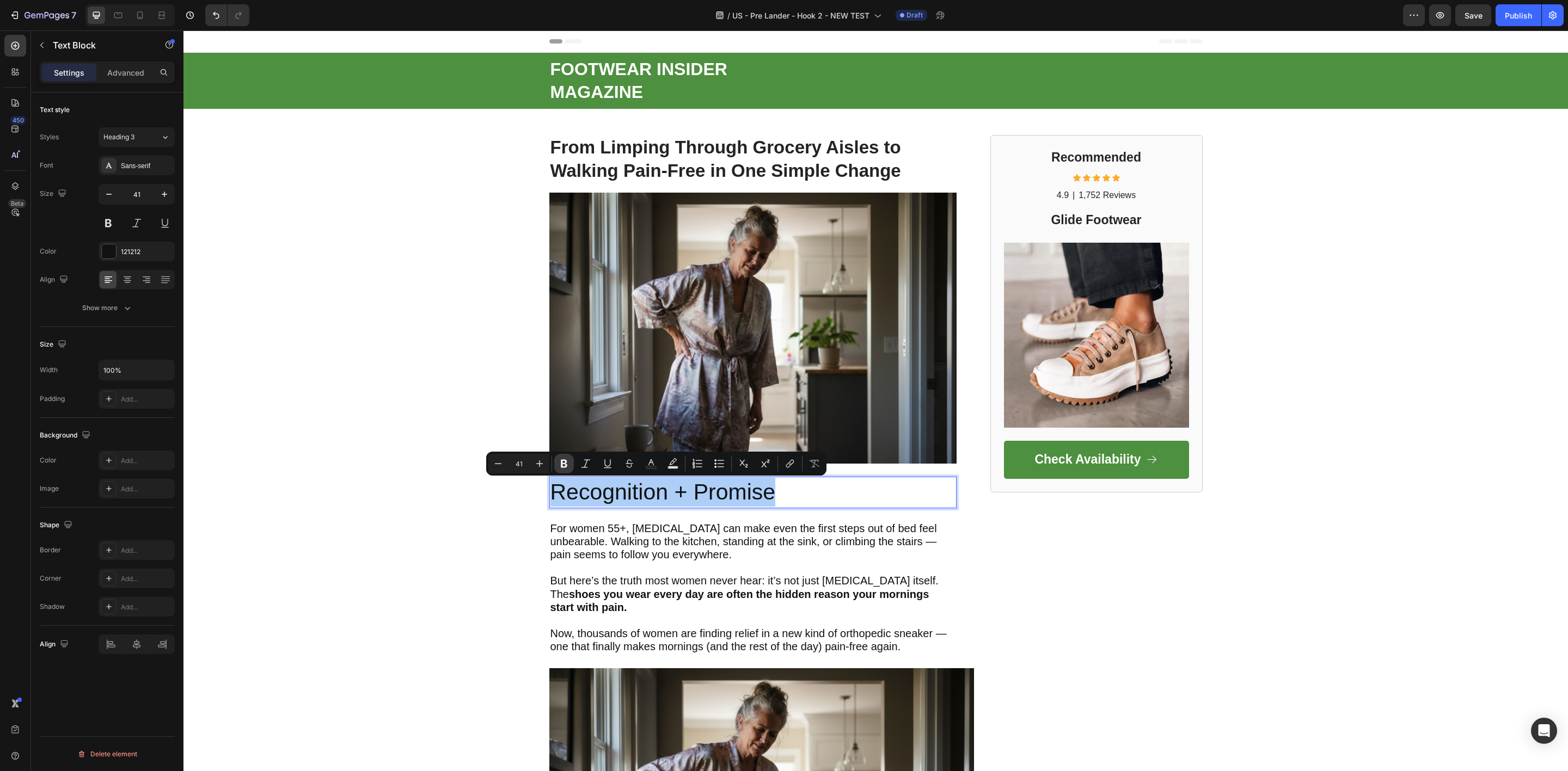
click at [561, 462] on icon "Editor contextual toolbar" at bounding box center [564, 464] width 7 height 8
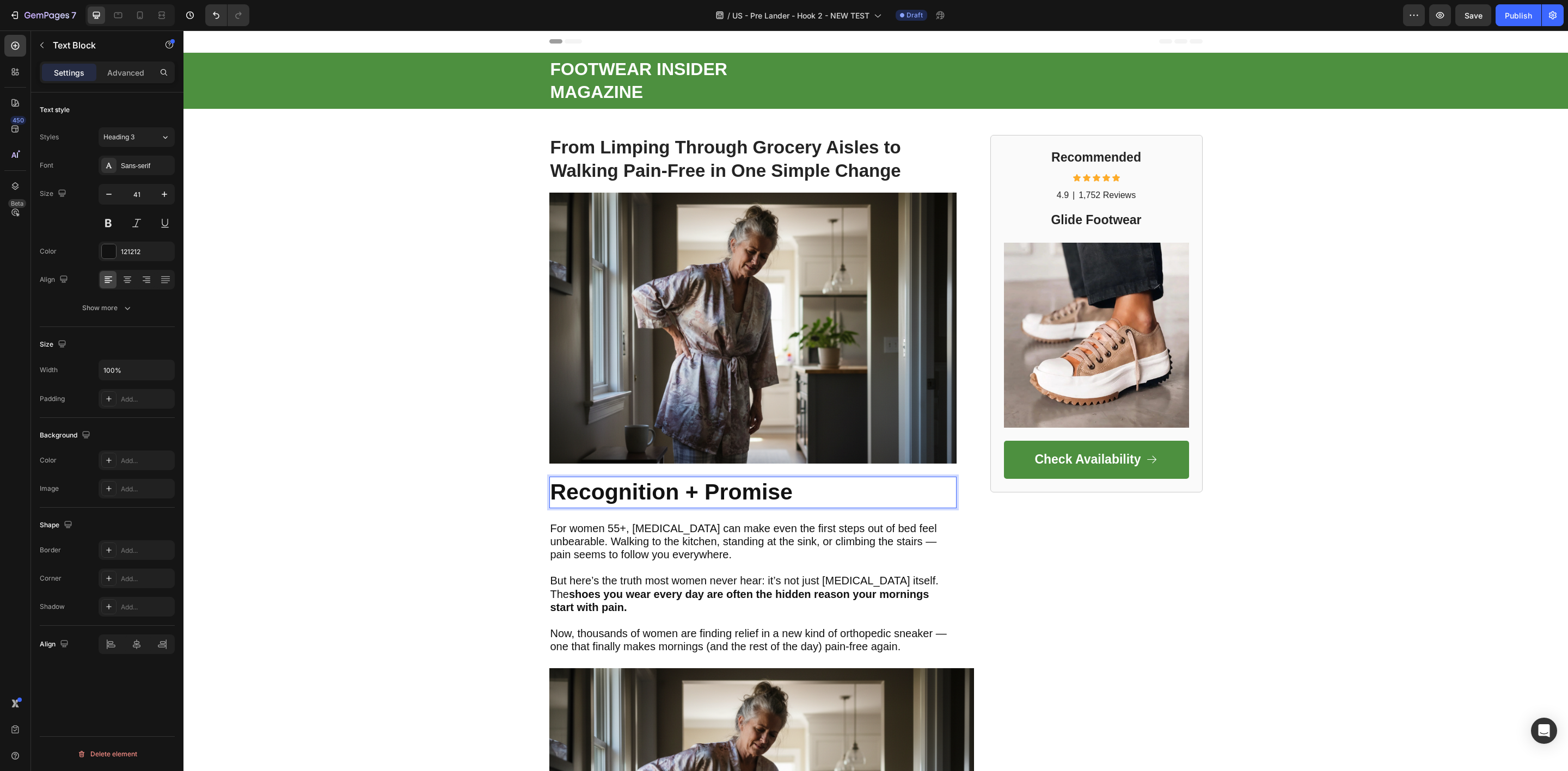
click at [559, 498] on strong "Recognition + Promise" at bounding box center [671, 492] width 242 height 25
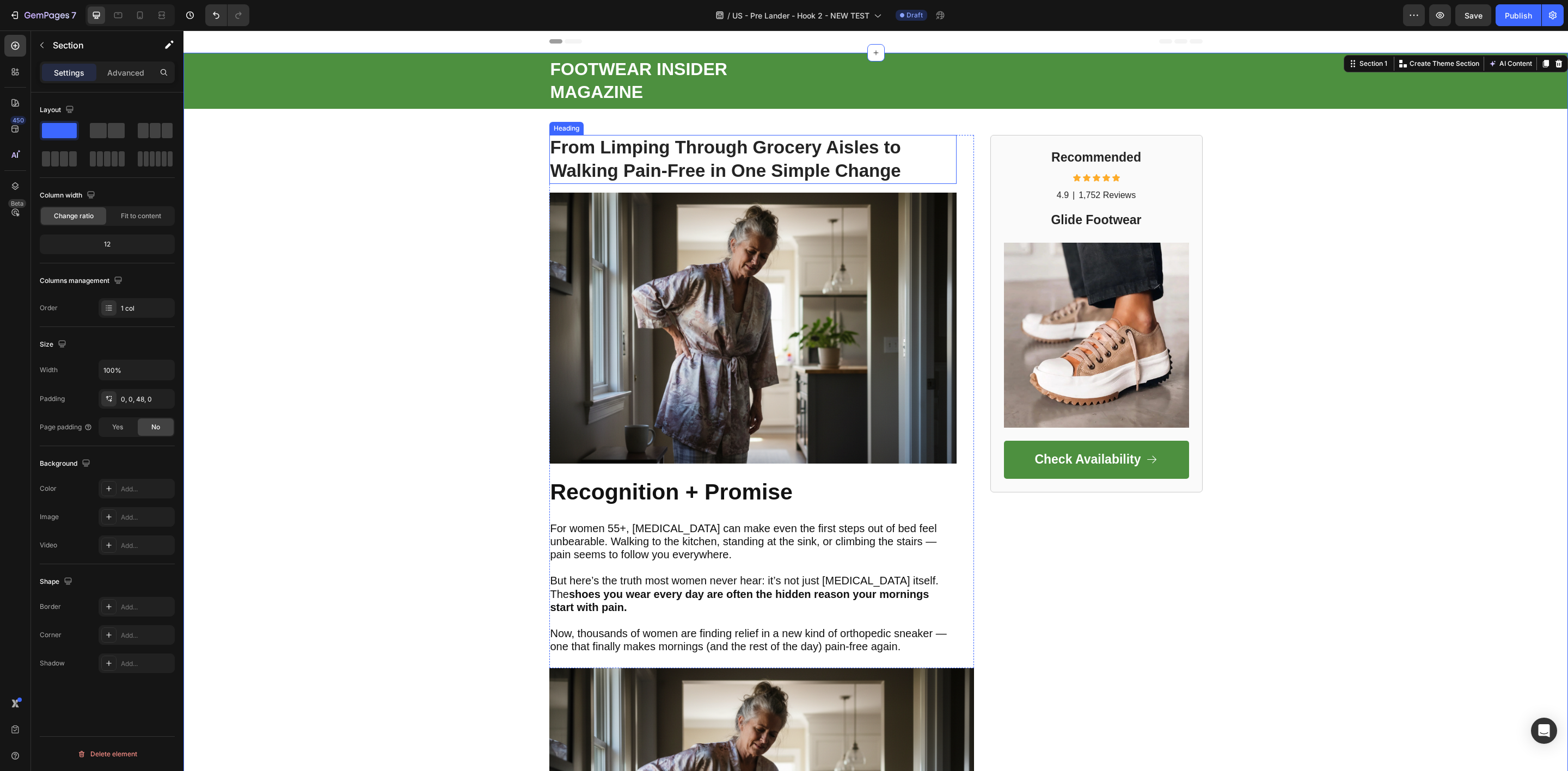
click at [583, 148] on strong "From Limping Through Grocery Aisles to Walking Pain-Free in One Simple Change" at bounding box center [726, 159] width 351 height 44
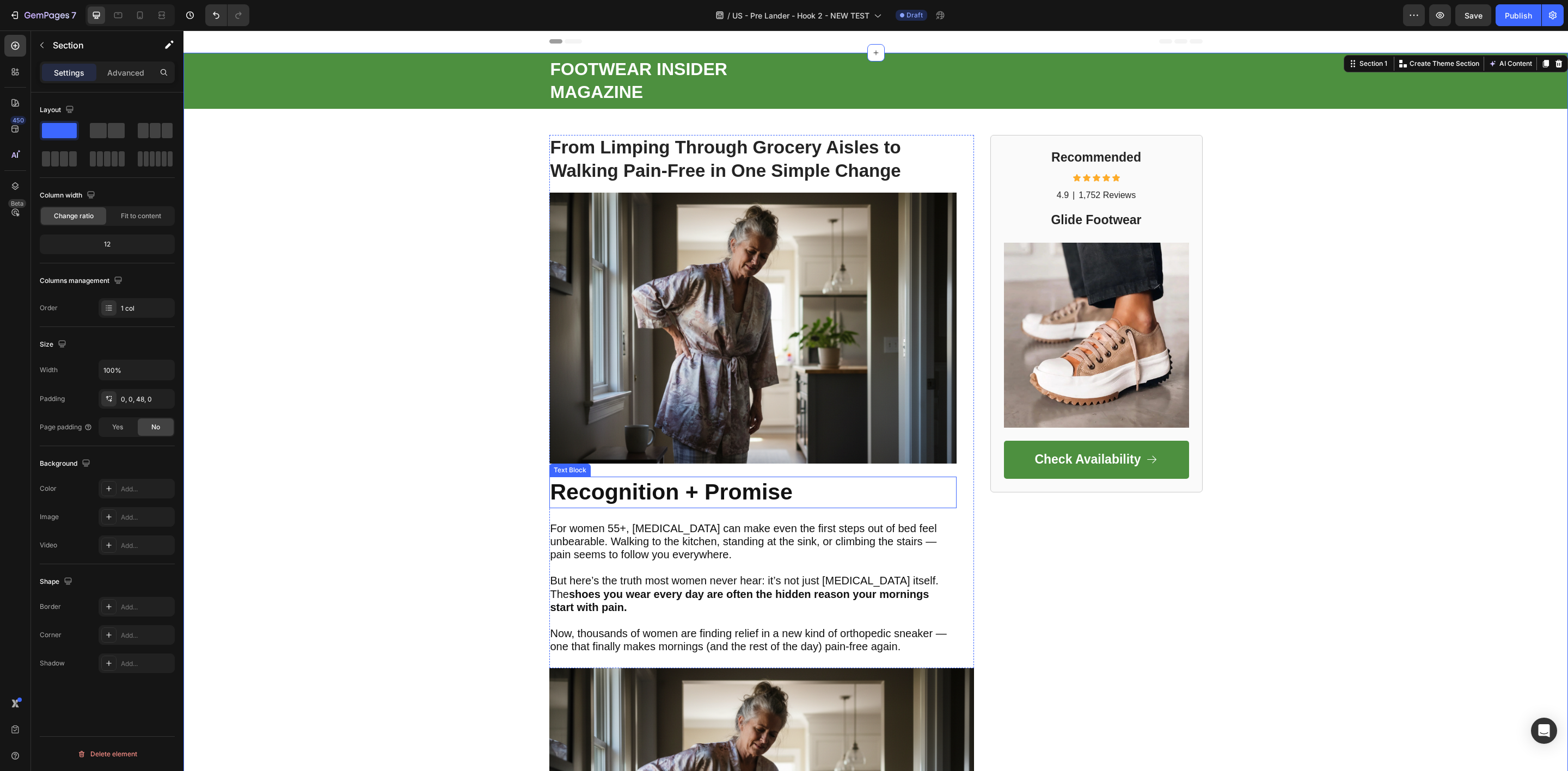
click at [564, 497] on strong "Recognition + Promise" at bounding box center [671, 492] width 242 height 25
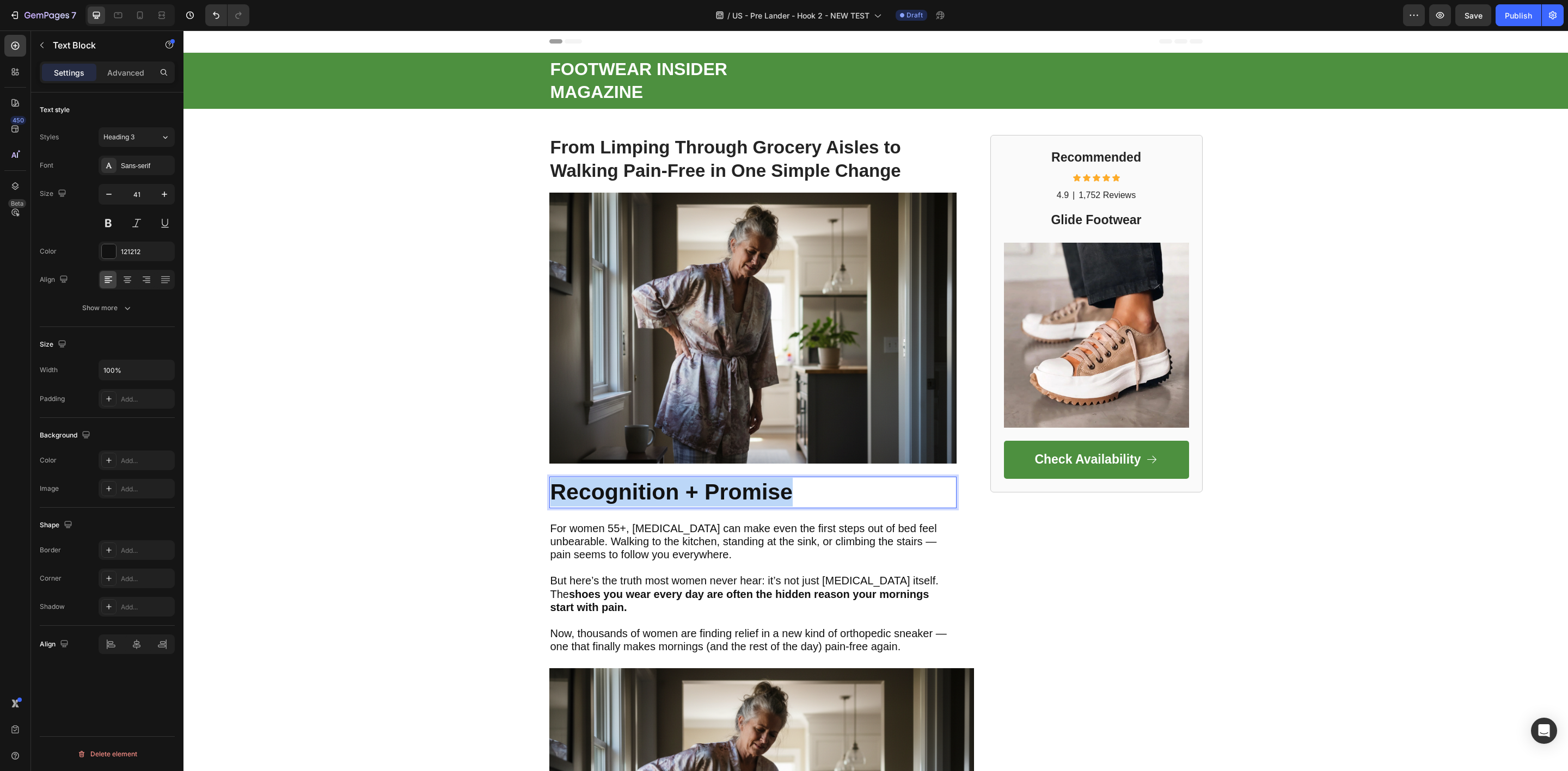
click at [564, 497] on strong "Recognition + Promise" at bounding box center [671, 492] width 242 height 25
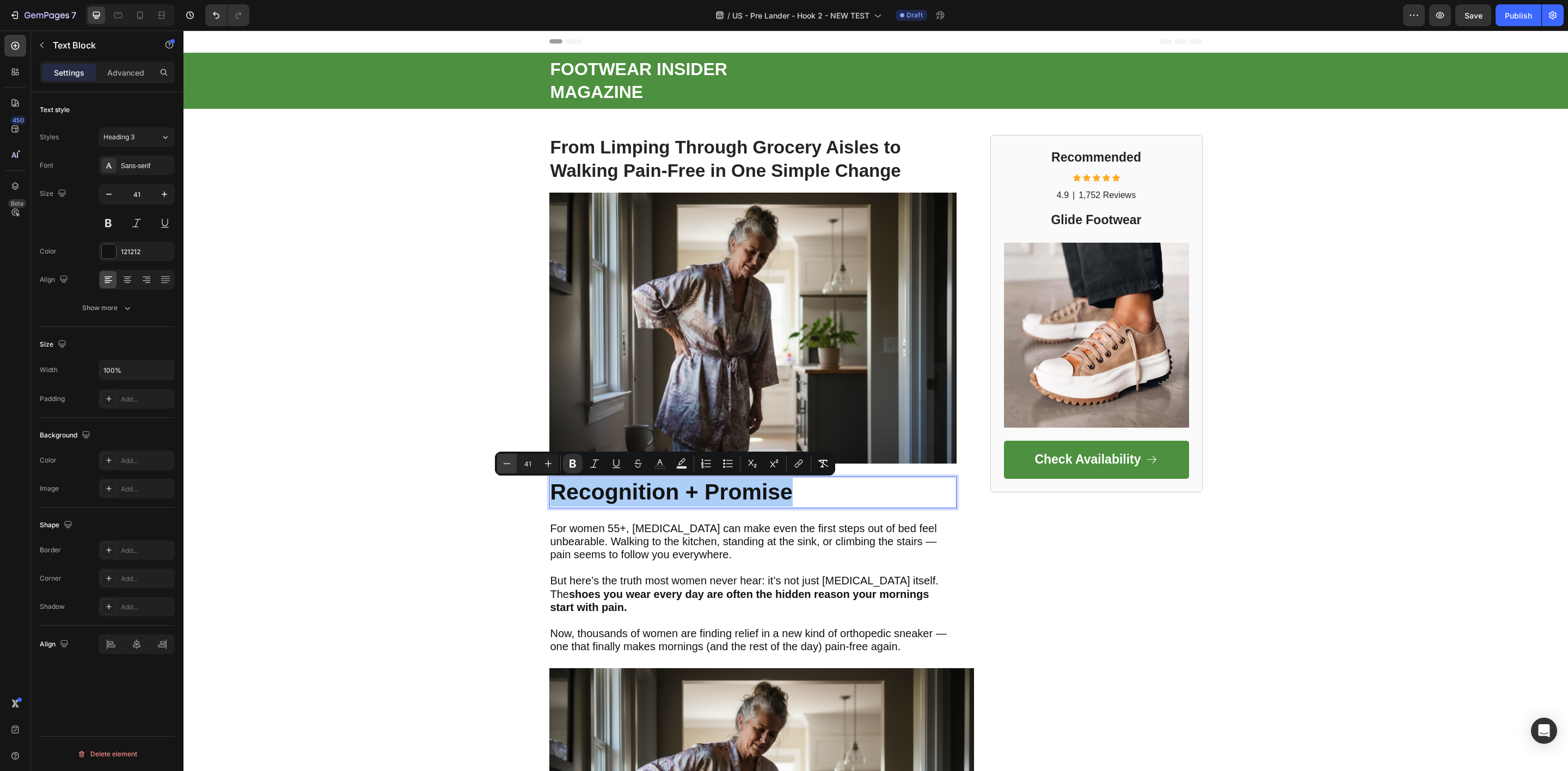
click at [505, 464] on icon "Editor contextual toolbar" at bounding box center [507, 463] width 7 height 1
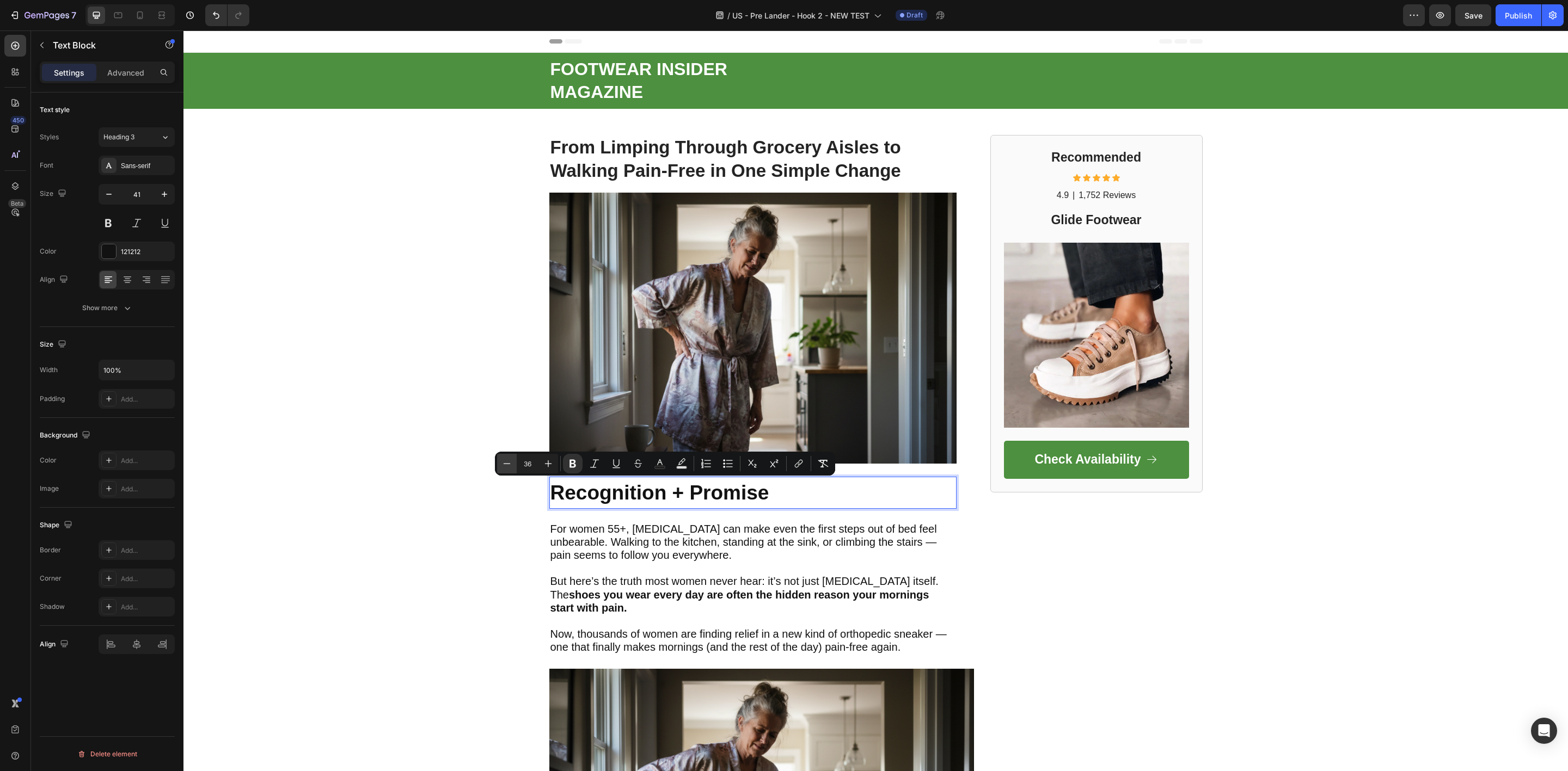
click at [505, 464] on icon "Editor contextual toolbar" at bounding box center [507, 463] width 7 height 1
click at [546, 466] on icon "Editor contextual toolbar" at bounding box center [548, 464] width 11 height 11
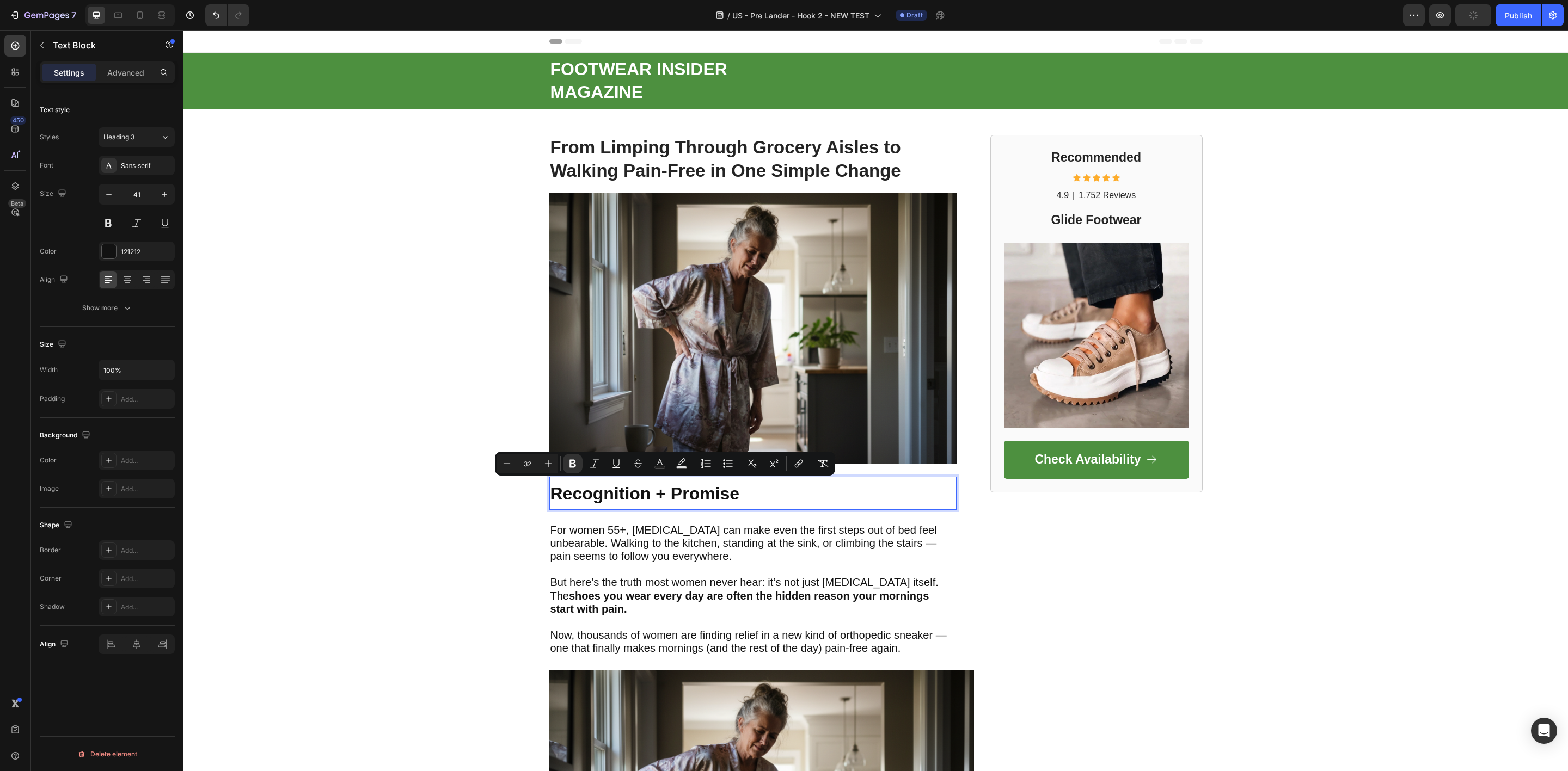
type input "33"
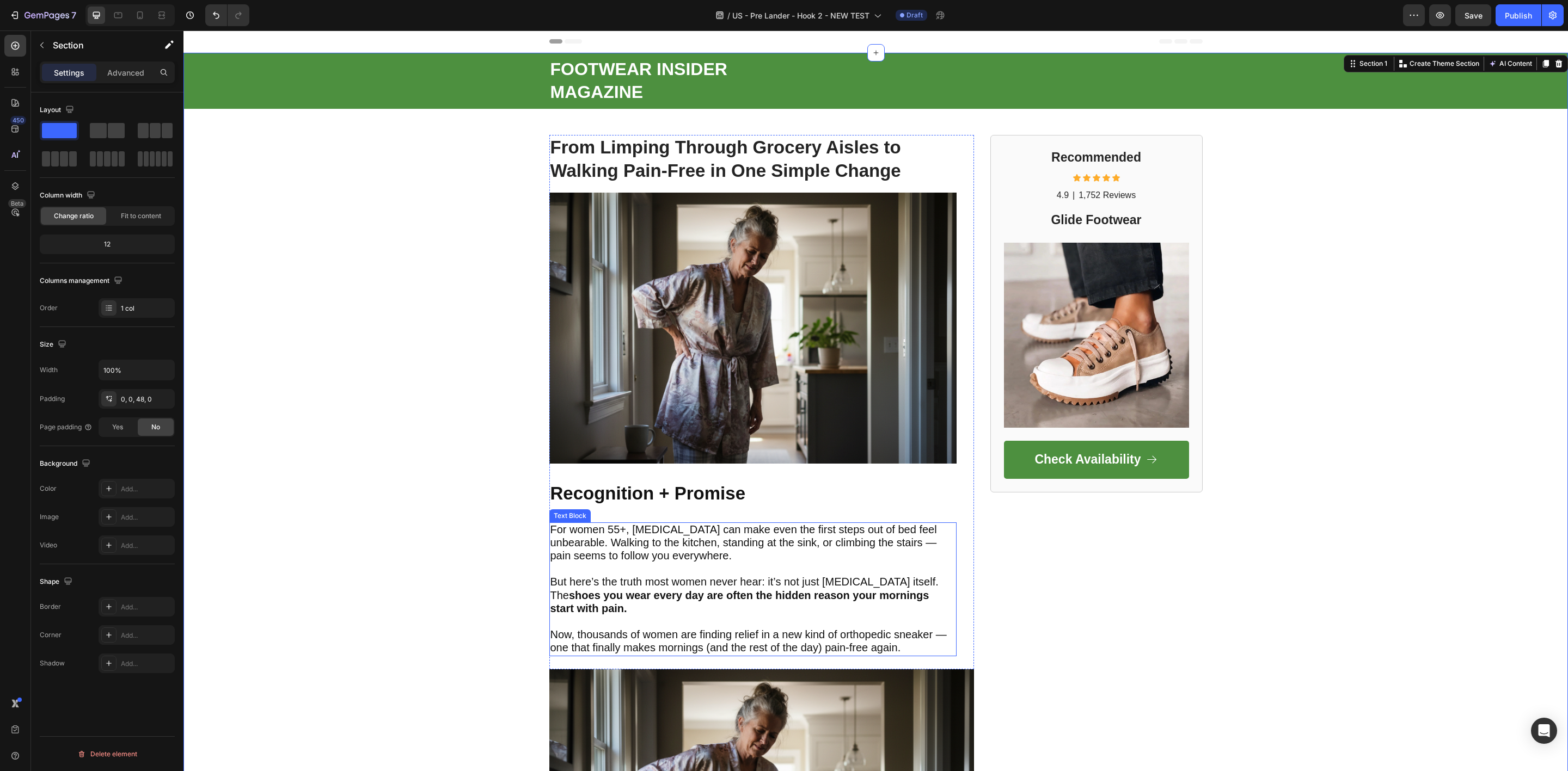
click at [631, 562] on span "For women 55+, plantar fasciitis can make even the first steps out of bed feel …" at bounding box center [743, 543] width 387 height 39
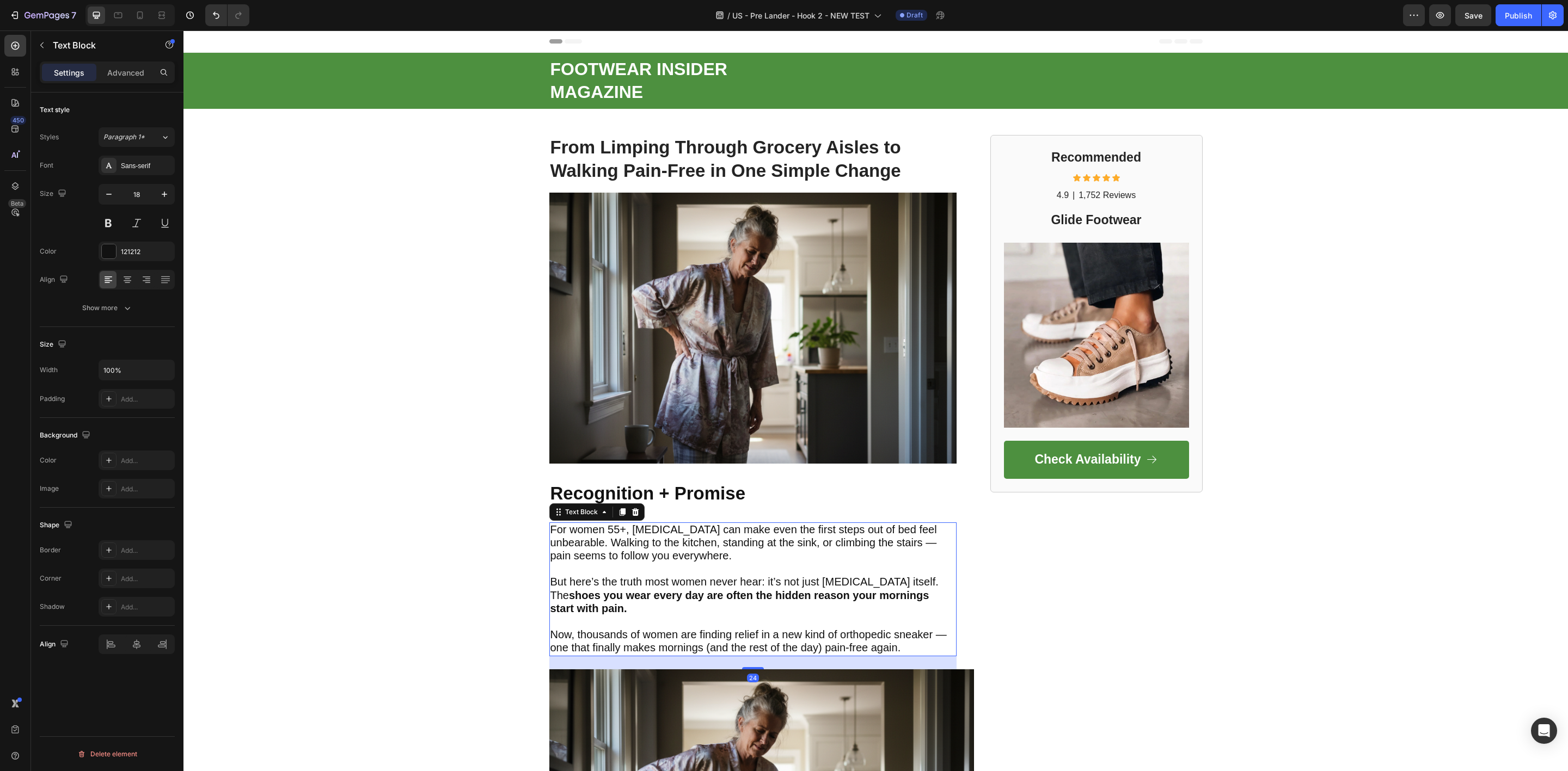
click at [631, 562] on span "For women 55+, plantar fasciitis can make even the first steps out of bed feel …" at bounding box center [743, 543] width 387 height 39
click at [658, 544] on span "For women 55+, plantar fasciitis can make even the first steps out of bed feel …" at bounding box center [743, 543] width 387 height 39
click at [616, 563] on p "For women 55+, plantar fasciitis can make even the first steps out of bed feel …" at bounding box center [752, 543] width 405 height 40
click at [619, 554] on span "For women 55+, plantar fasciitis can make even the first steps out of bed feel …" at bounding box center [743, 543] width 387 height 39
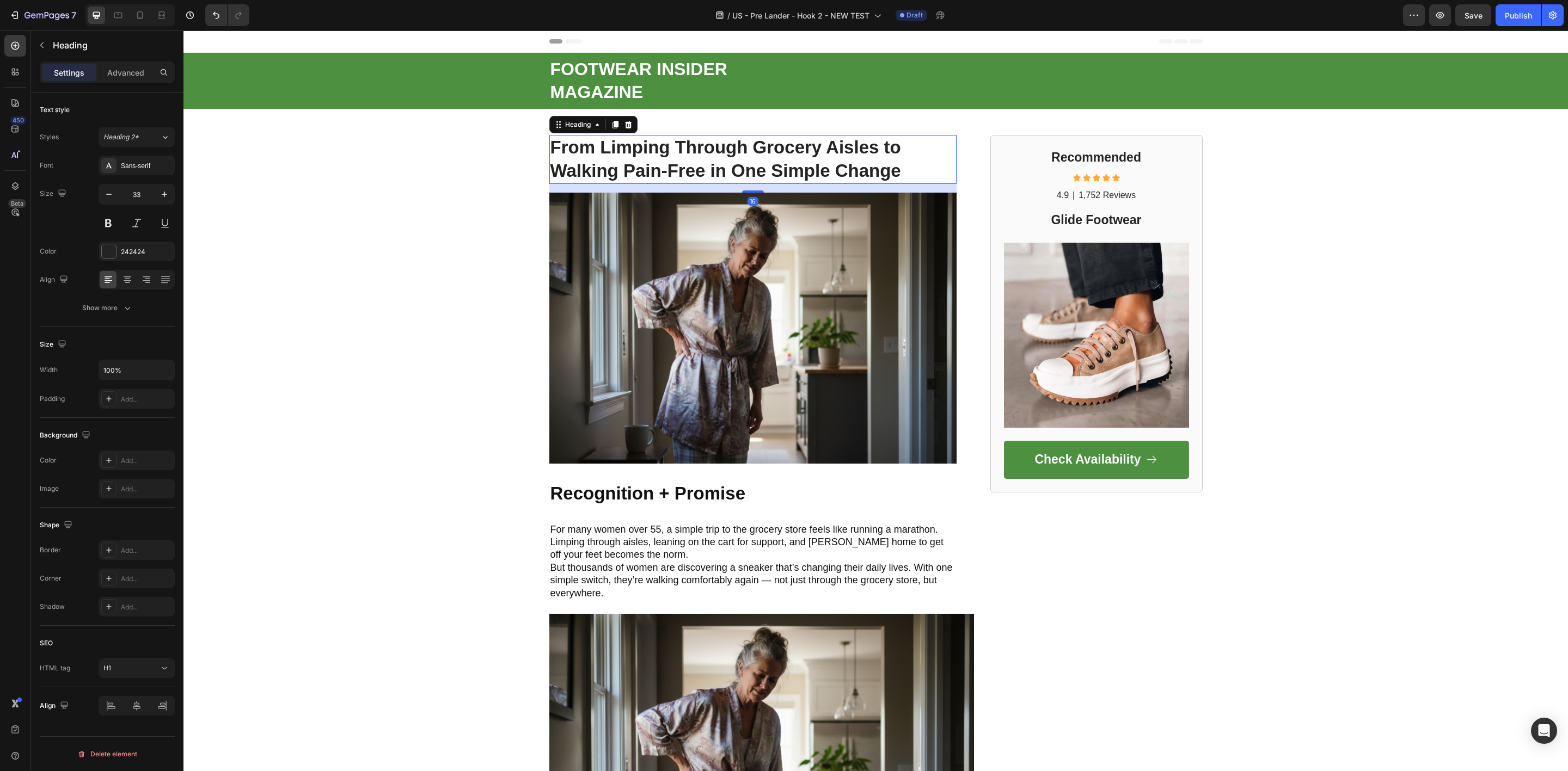
click at [632, 136] on p "⁠⁠⁠⁠⁠⁠⁠ From Limping Through Grocery Aisles to Walking Pain-Free in One Simple …" at bounding box center [752, 159] width 405 height 47
click at [631, 142] on strong "From Limping Through Grocery Aisles to Walking Pain-Free in One Simple Change" at bounding box center [726, 159] width 351 height 44
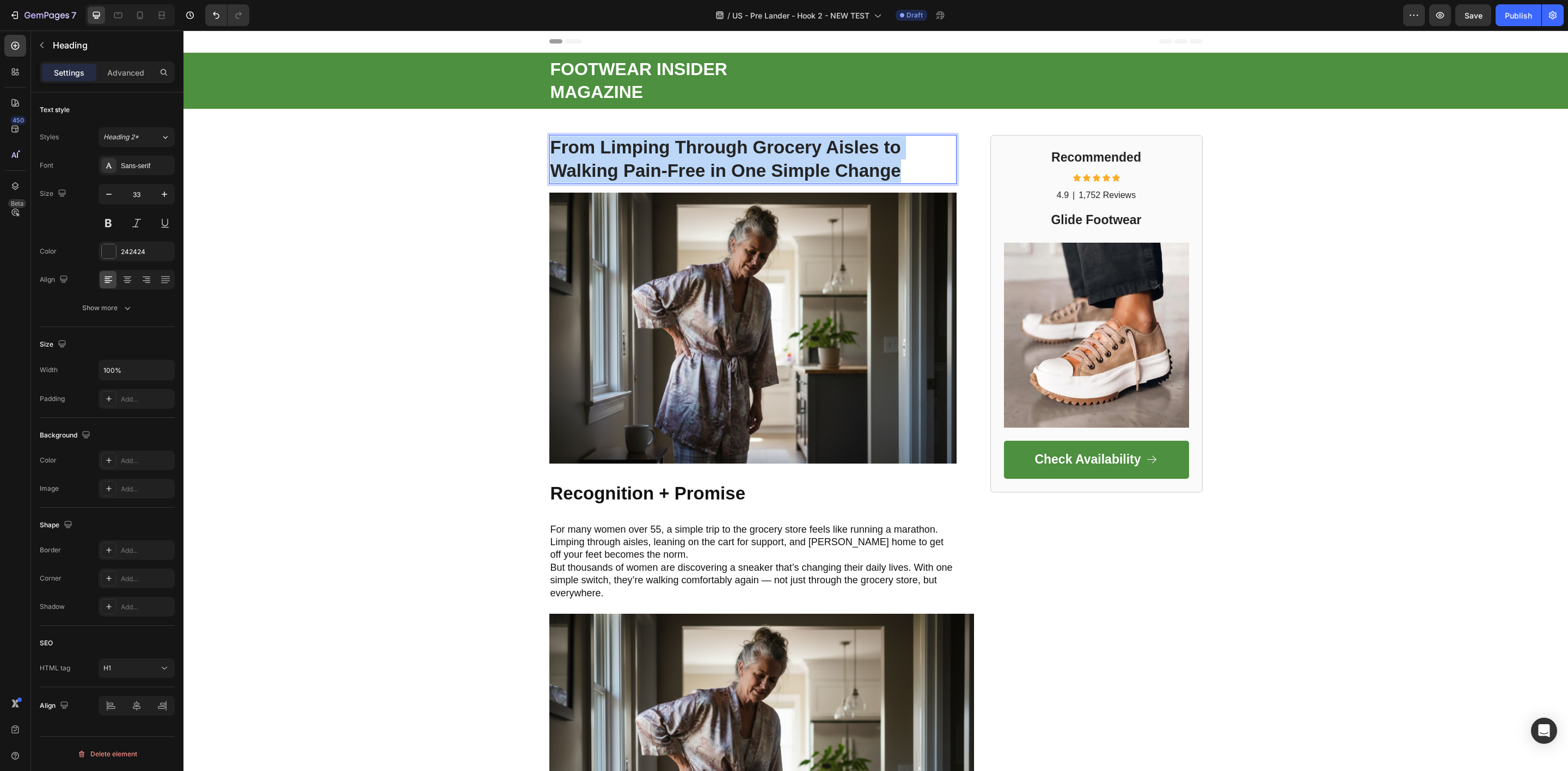
click at [631, 142] on strong "From Limping Through Grocery Aisles to Walking Pain-Free in One Simple Change" at bounding box center [726, 159] width 351 height 44
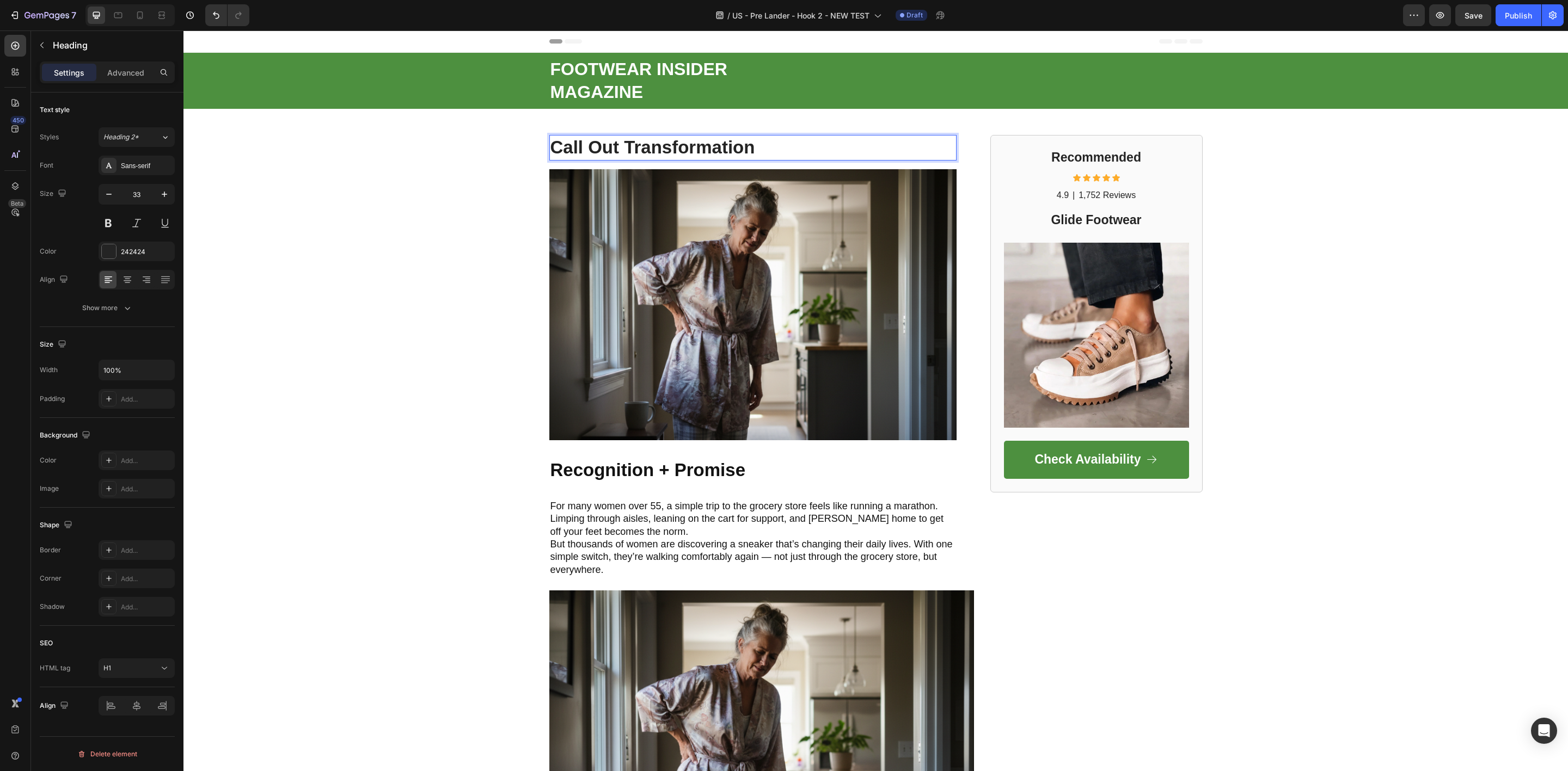
click at [889, 147] on p "Call Out Transformation" at bounding box center [752, 148] width 405 height 23
click at [901, 150] on p "Call Out Transformation" at bounding box center [752, 148] width 405 height 23
click at [708, 201] on img at bounding box center [752, 304] width 407 height 271
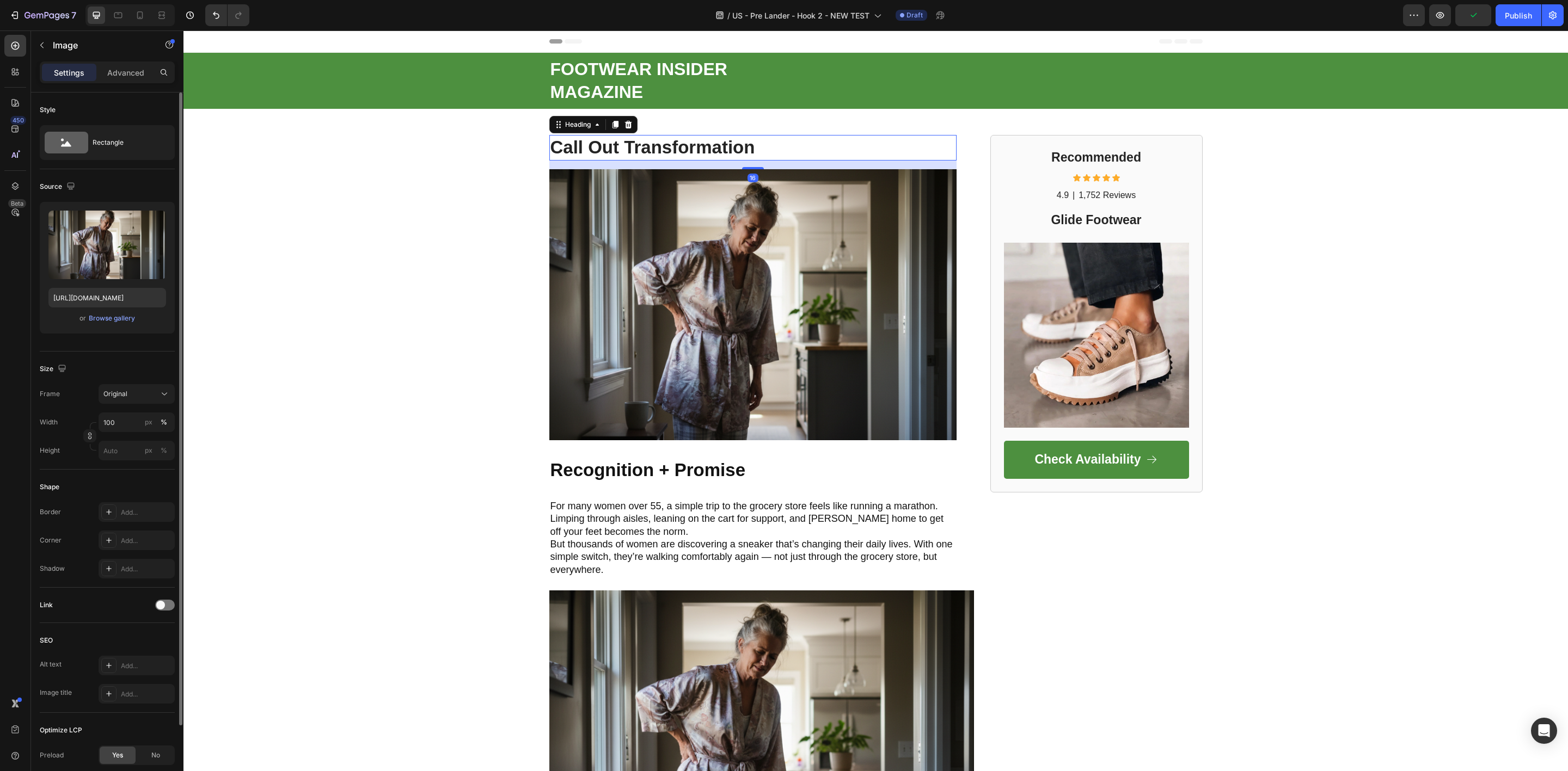
click at [869, 144] on p "⁠⁠⁠⁠⁠⁠⁠ Call Out Transformation" at bounding box center [752, 148] width 405 height 23
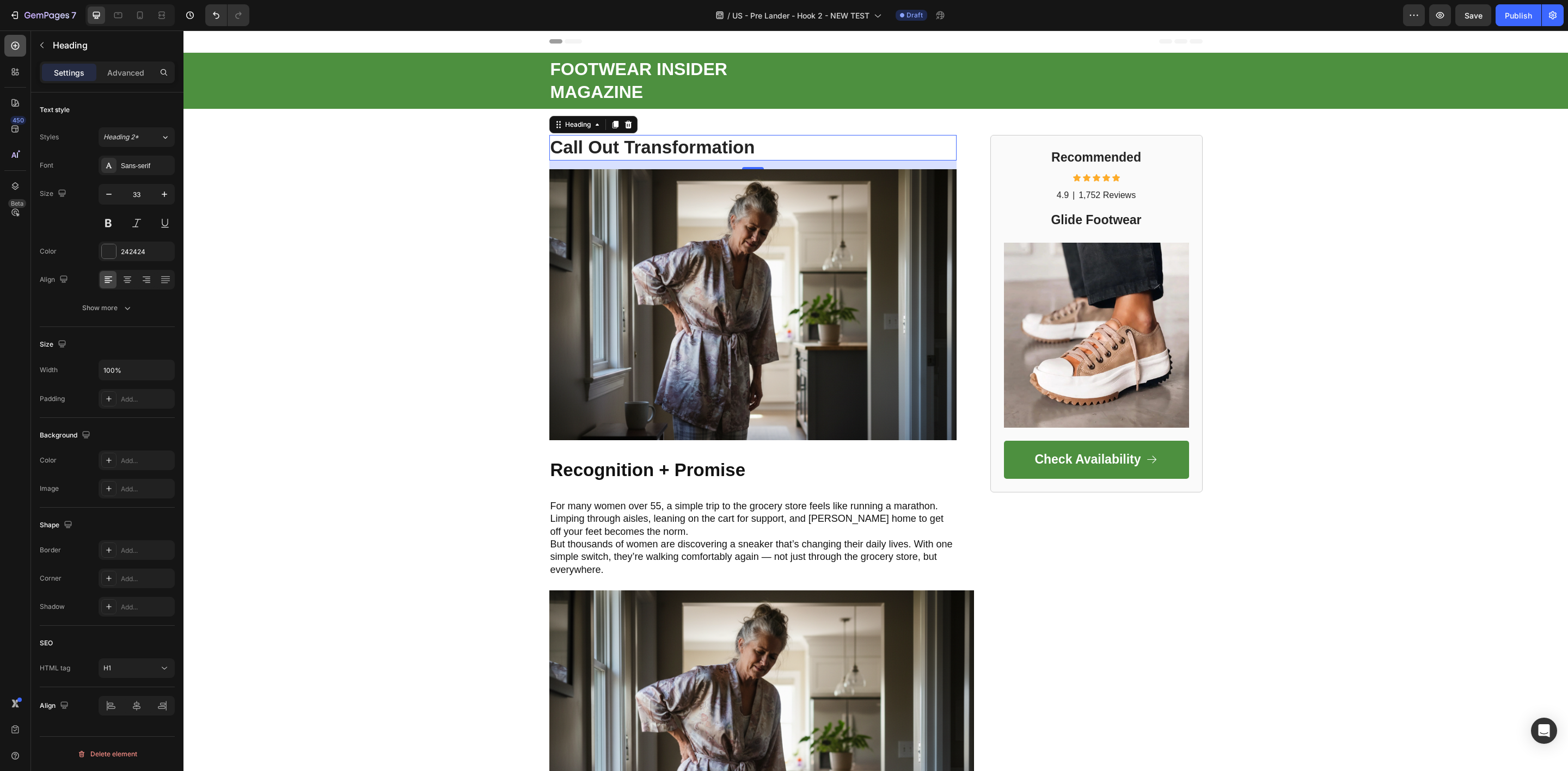
click at [13, 49] on icon at bounding box center [15, 46] width 11 height 11
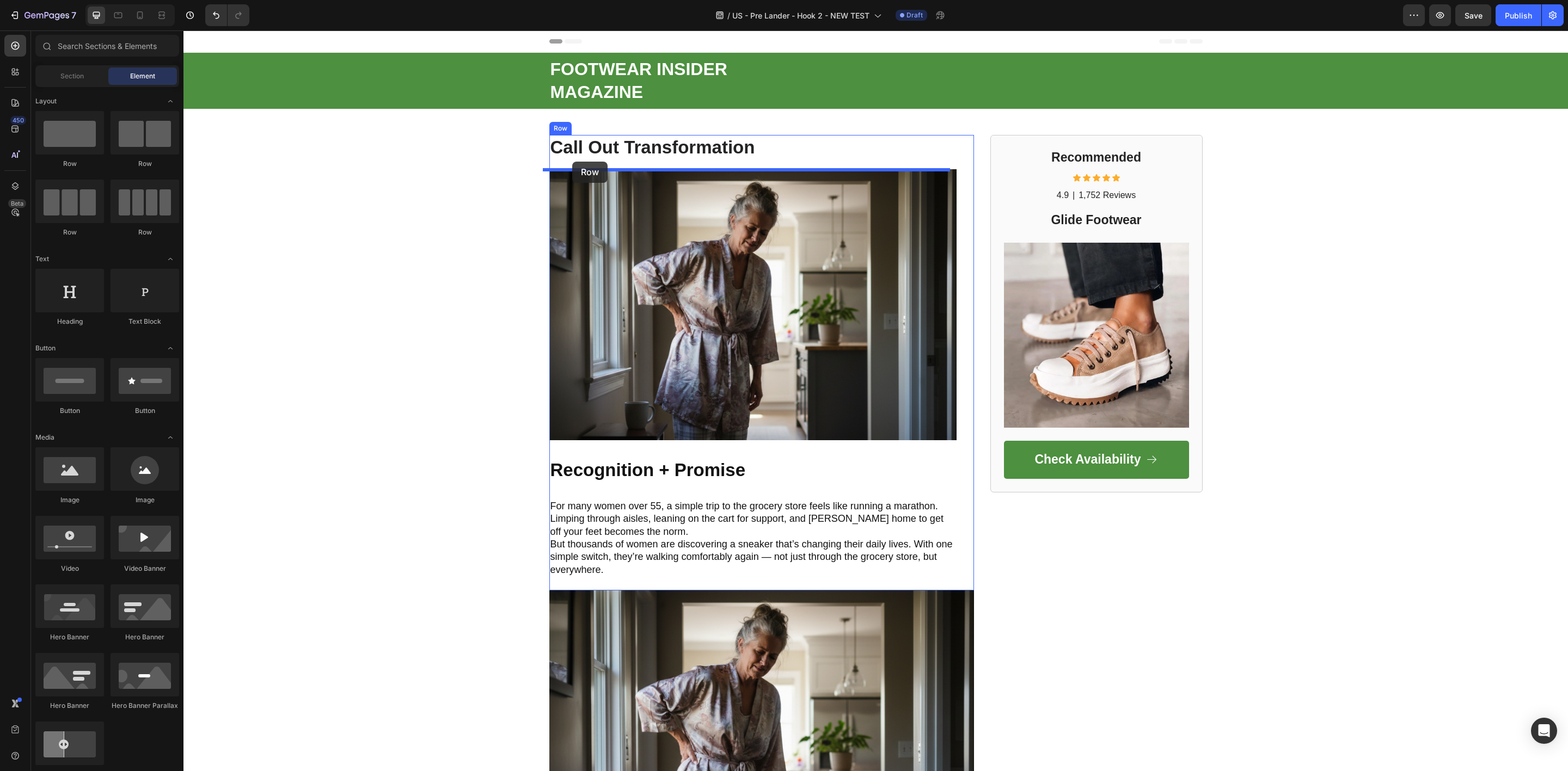
drag, startPoint x: 245, startPoint y: 171, endPoint x: 572, endPoint y: 162, distance: 327.1
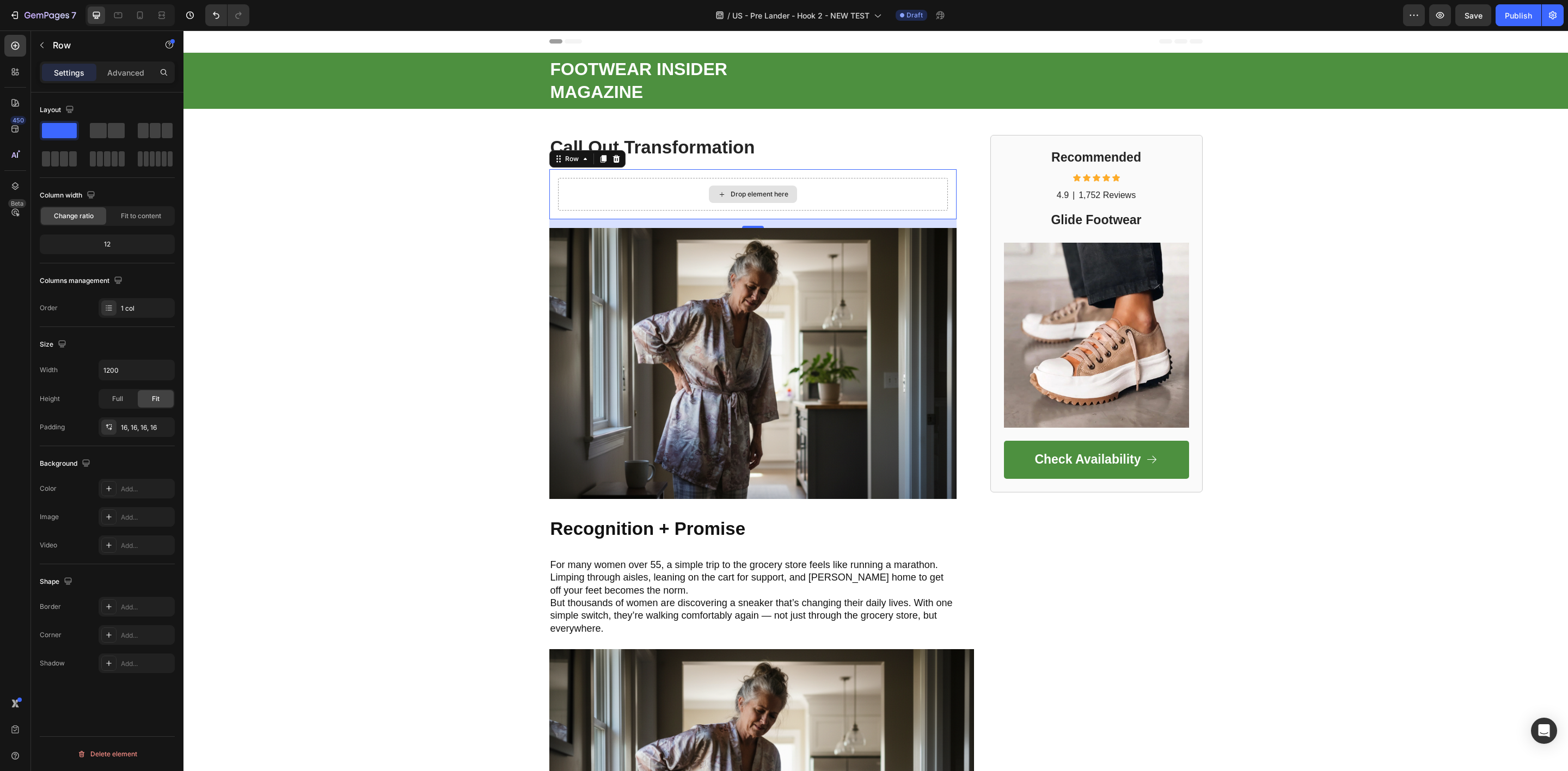
click at [718, 194] on icon at bounding box center [722, 194] width 9 height 9
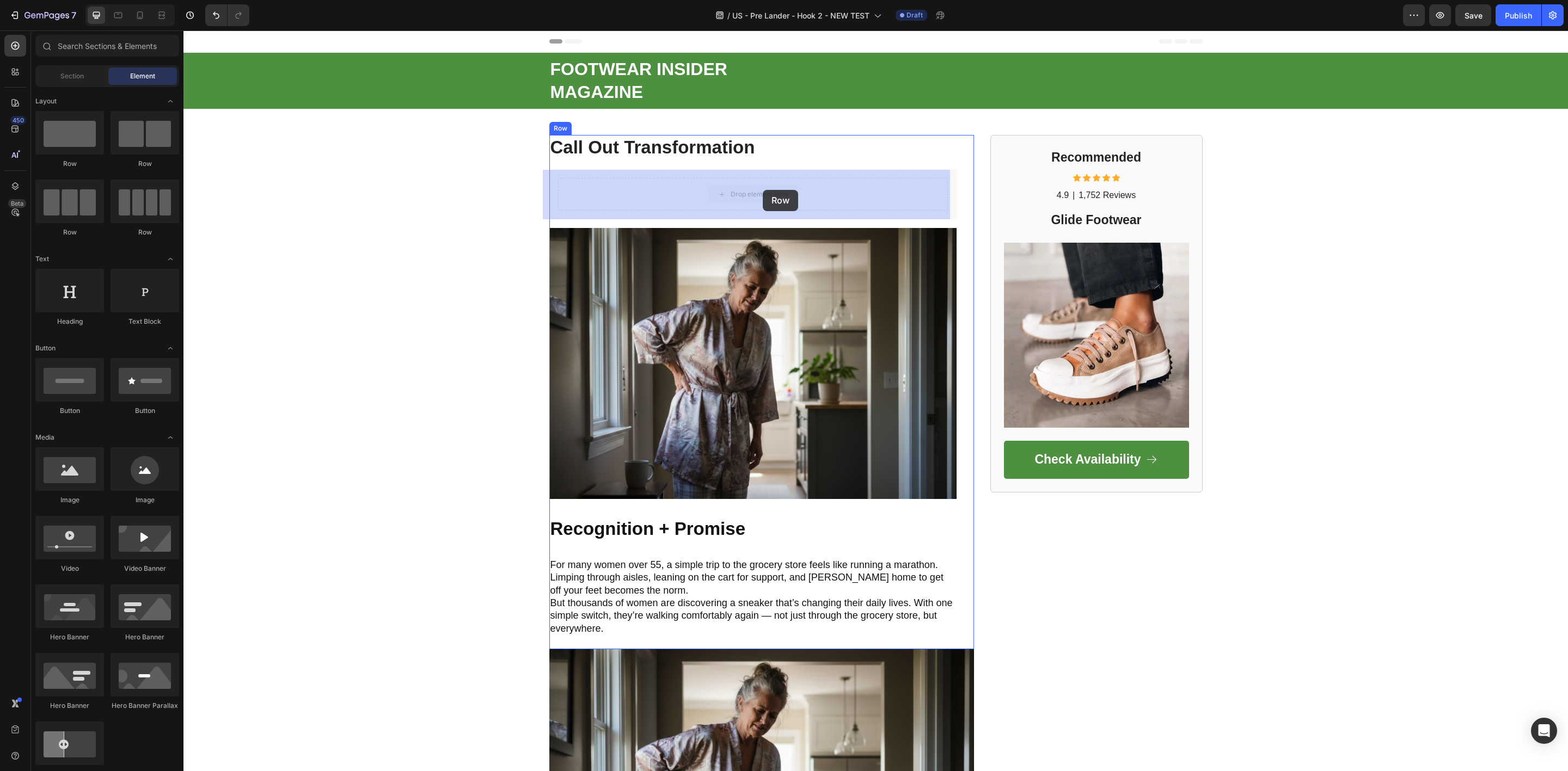
drag, startPoint x: 749, startPoint y: 196, endPoint x: 750, endPoint y: 188, distance: 8.1
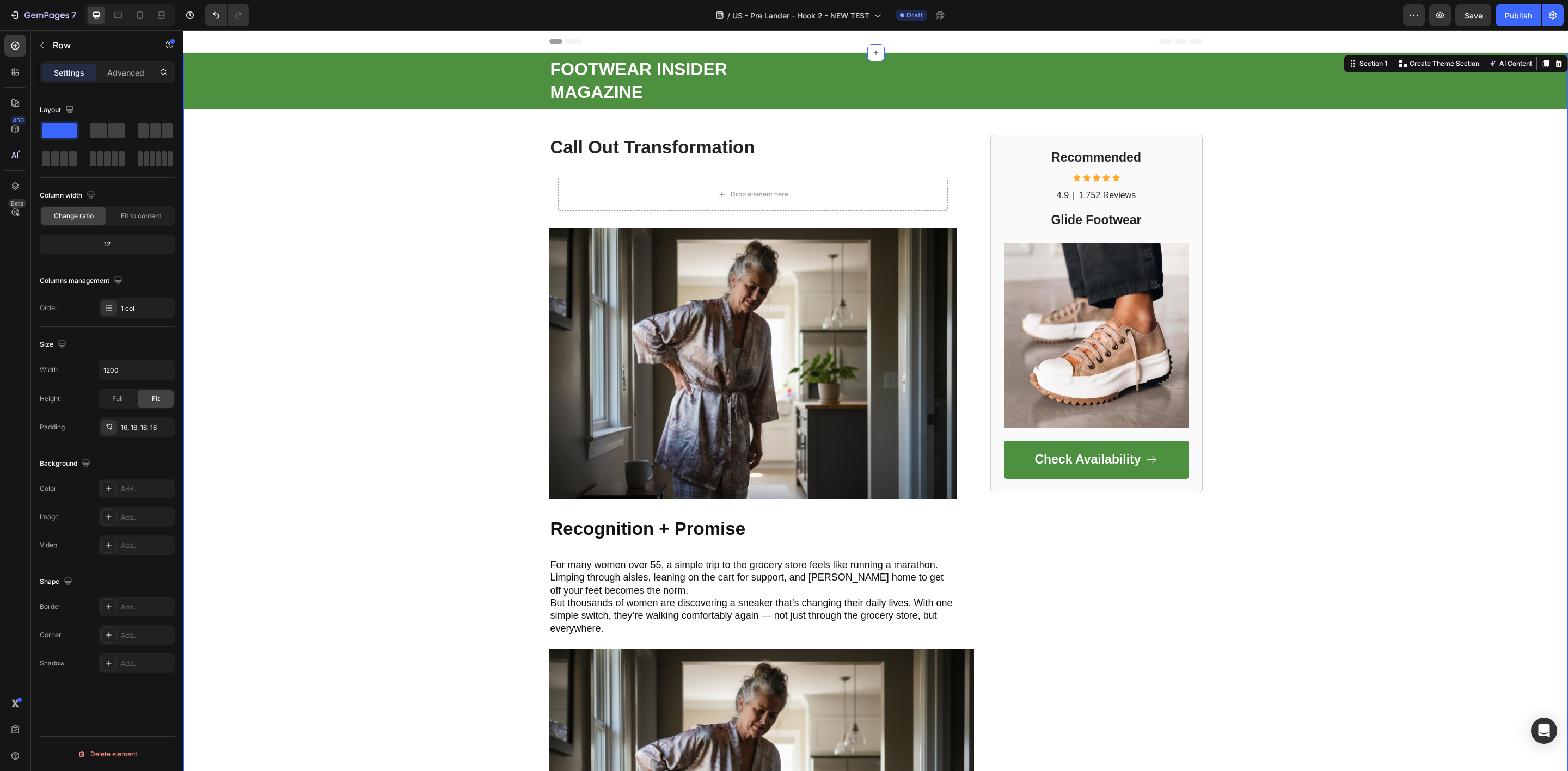
click at [748, 198] on div "Drop element here" at bounding box center [759, 194] width 58 height 9
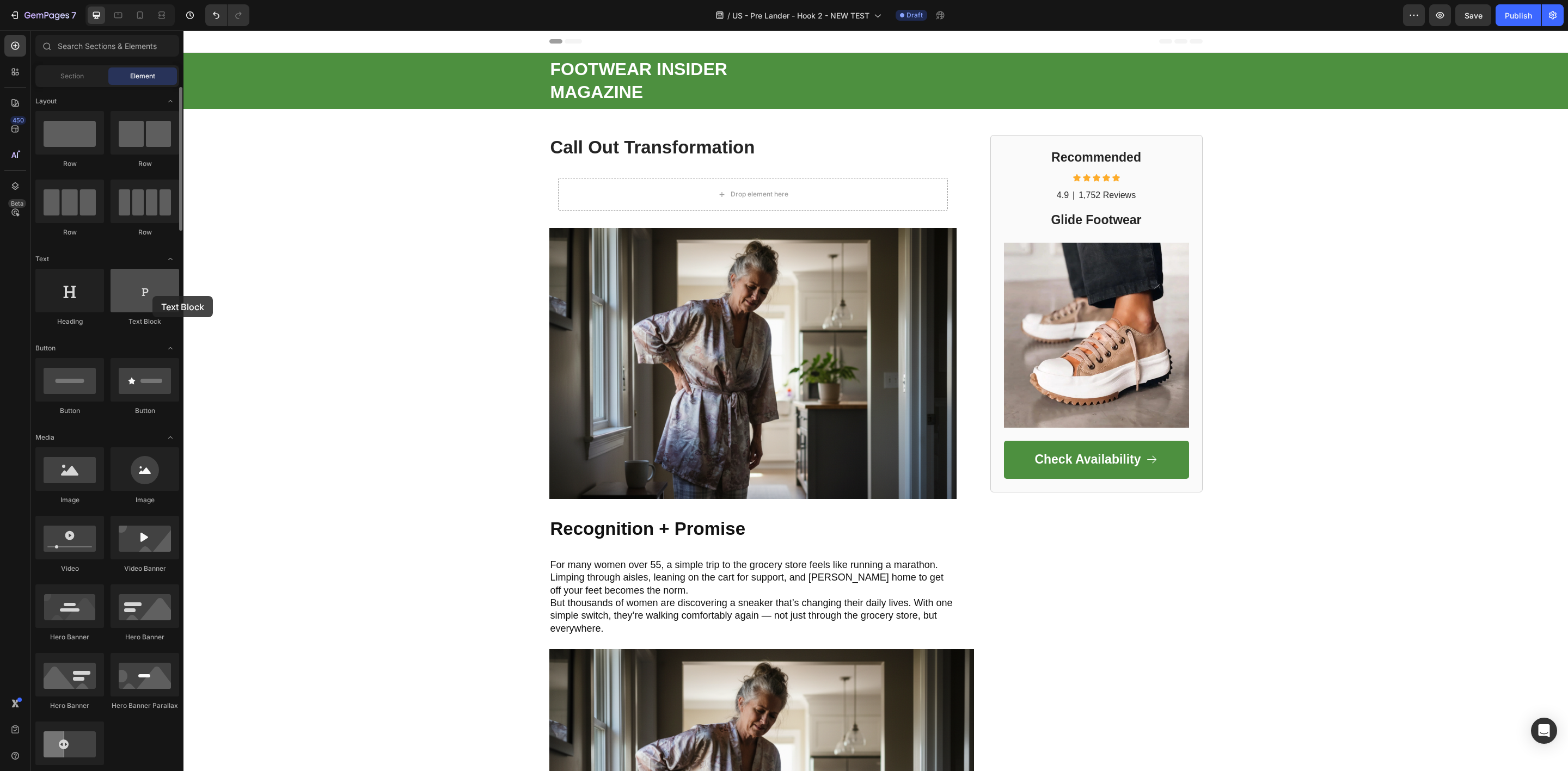
click at [152, 296] on div at bounding box center [145, 291] width 69 height 44
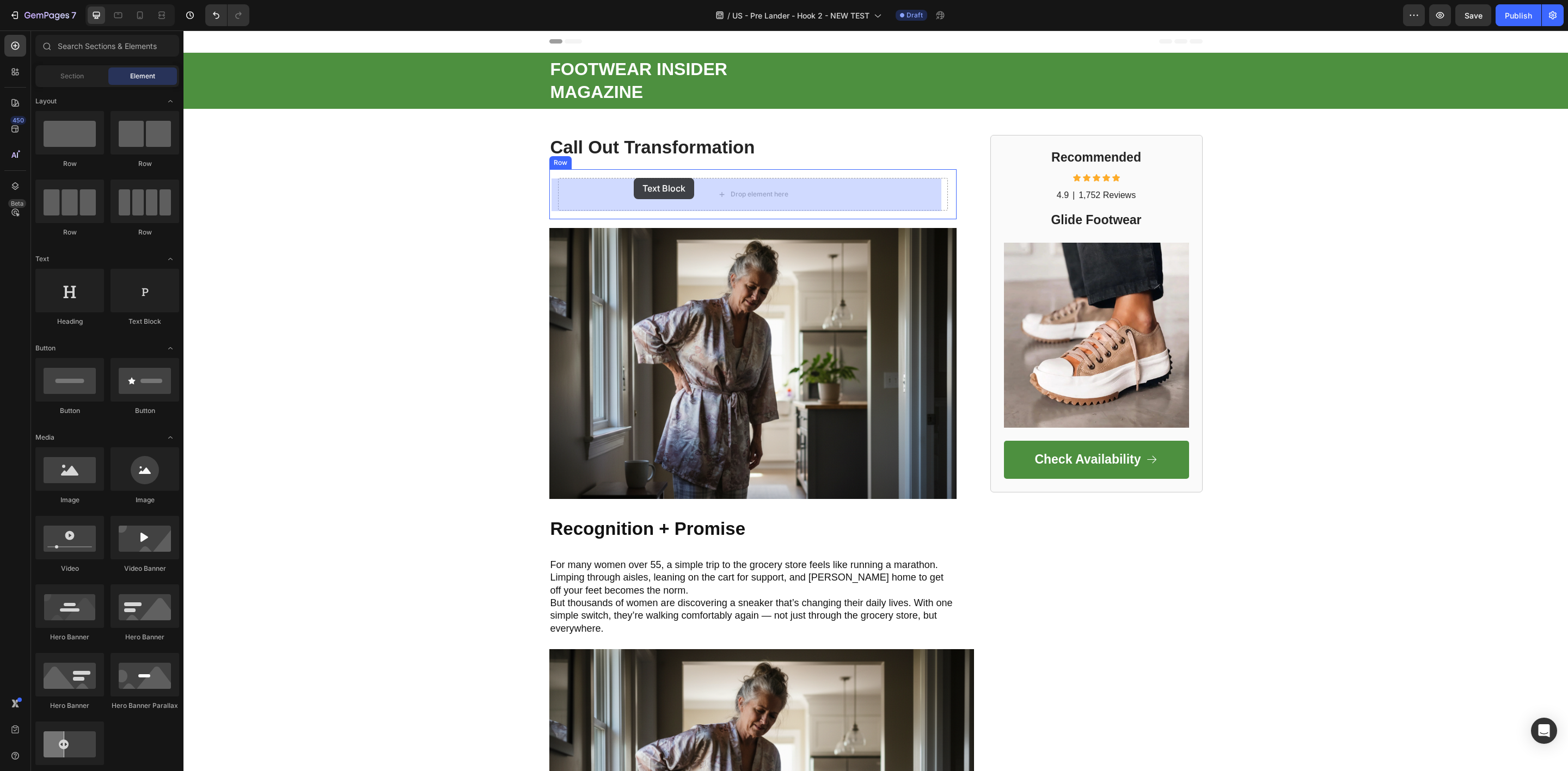
drag, startPoint x: 336, startPoint y: 327, endPoint x: 641, endPoint y: 180, distance: 338.6
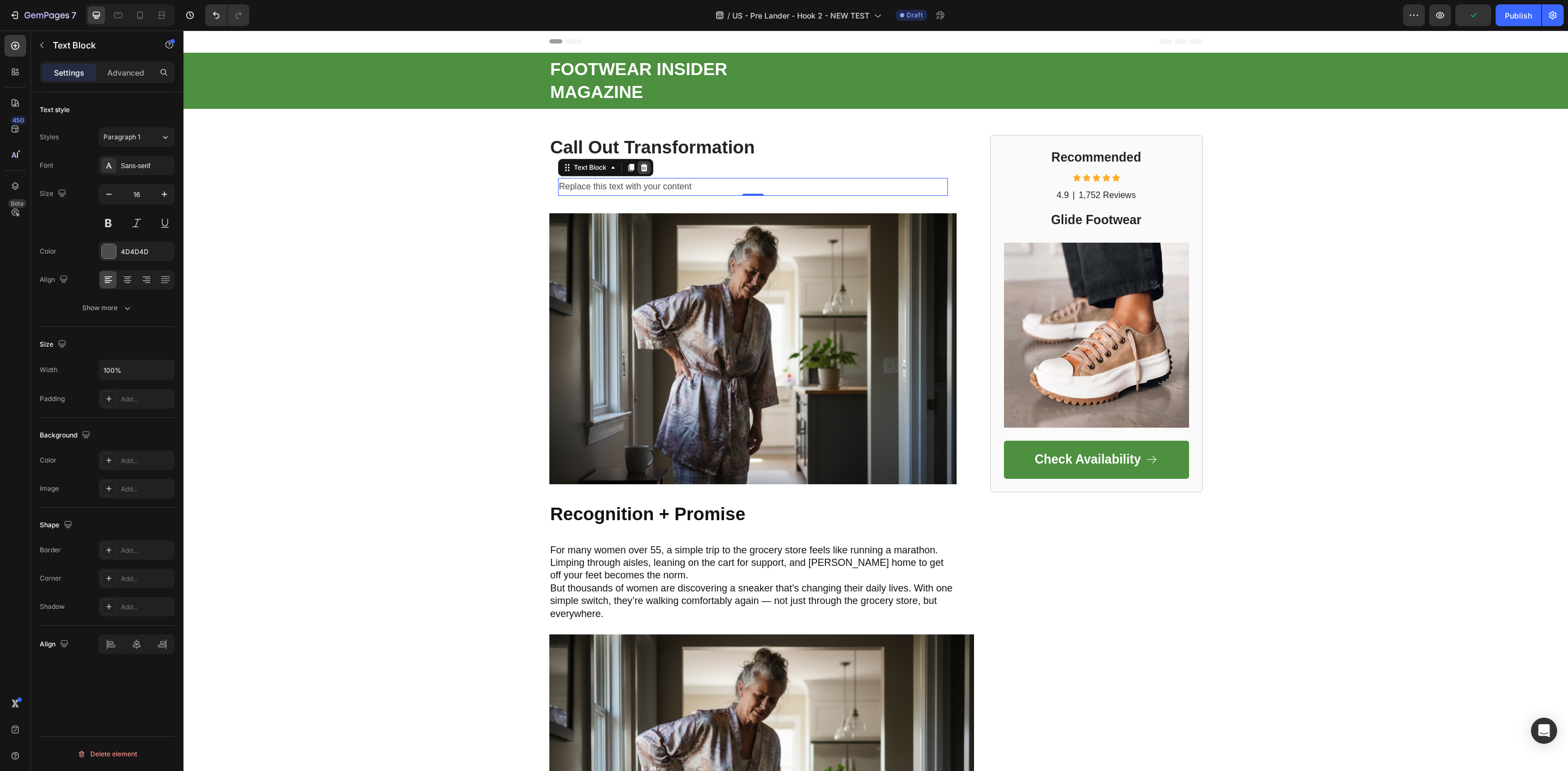
click at [640, 167] on icon at bounding box center [644, 167] width 9 height 9
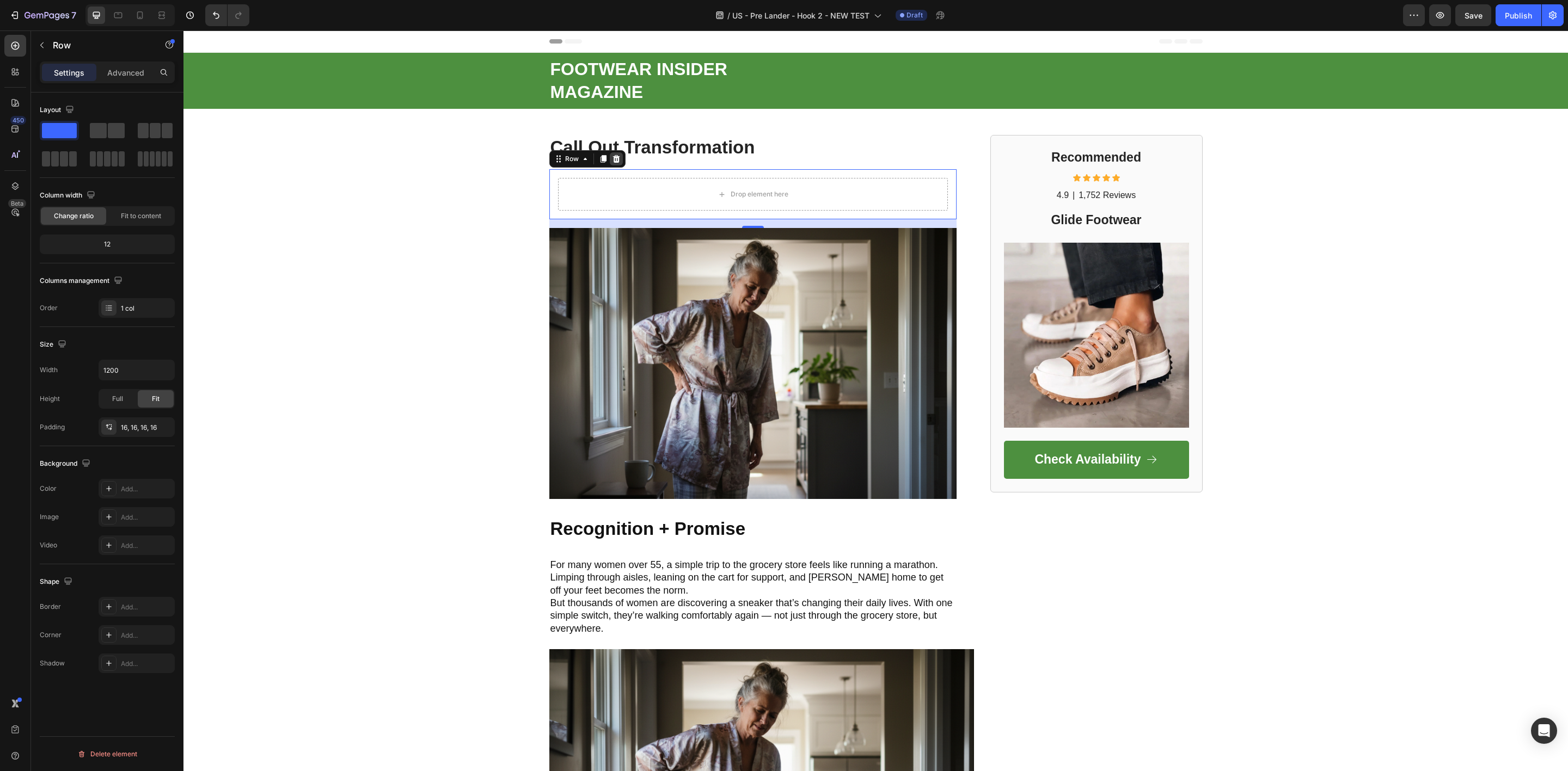
click at [612, 158] on icon at bounding box center [616, 159] width 9 height 9
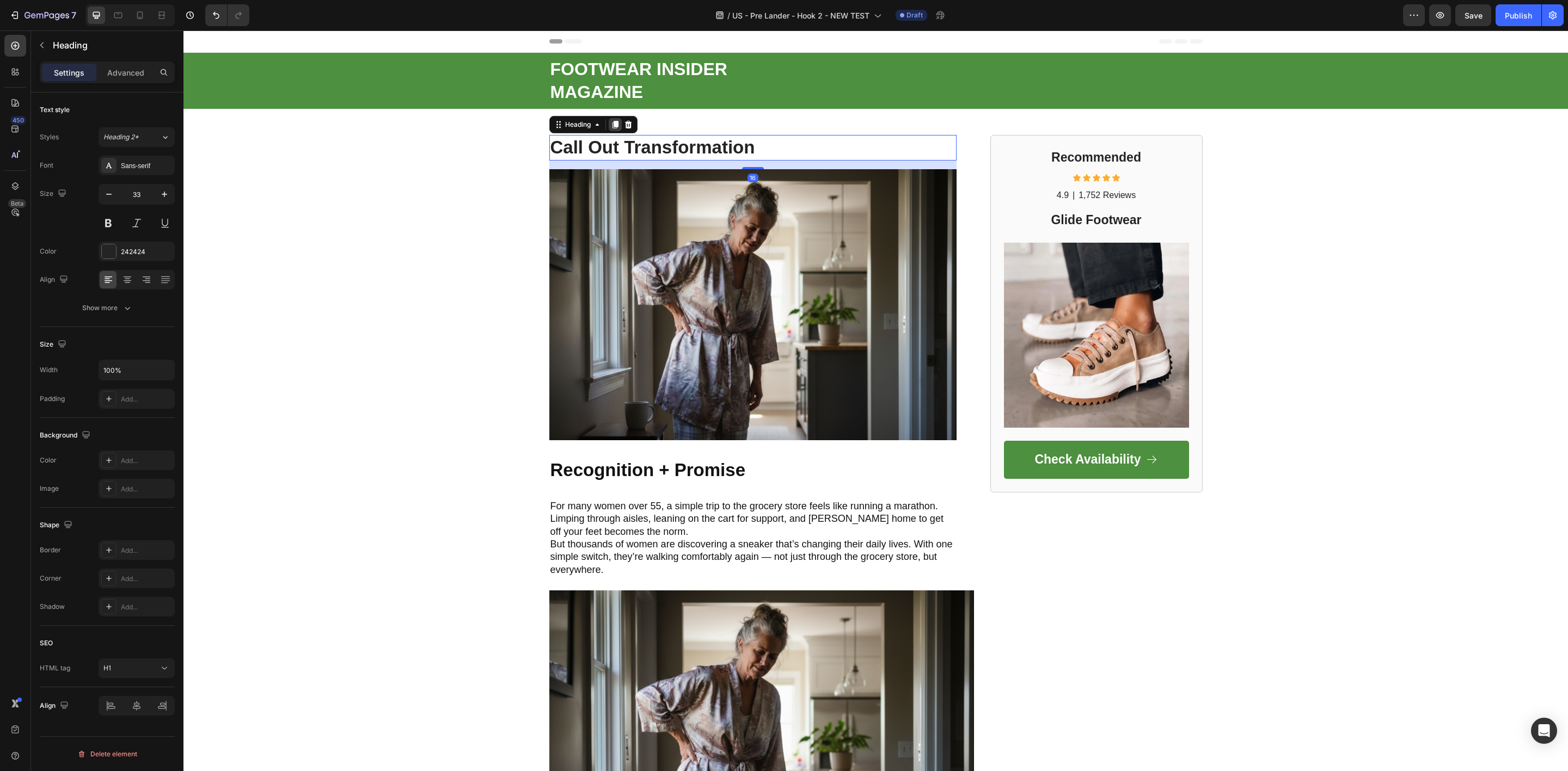
click at [612, 127] on icon at bounding box center [615, 125] width 6 height 8
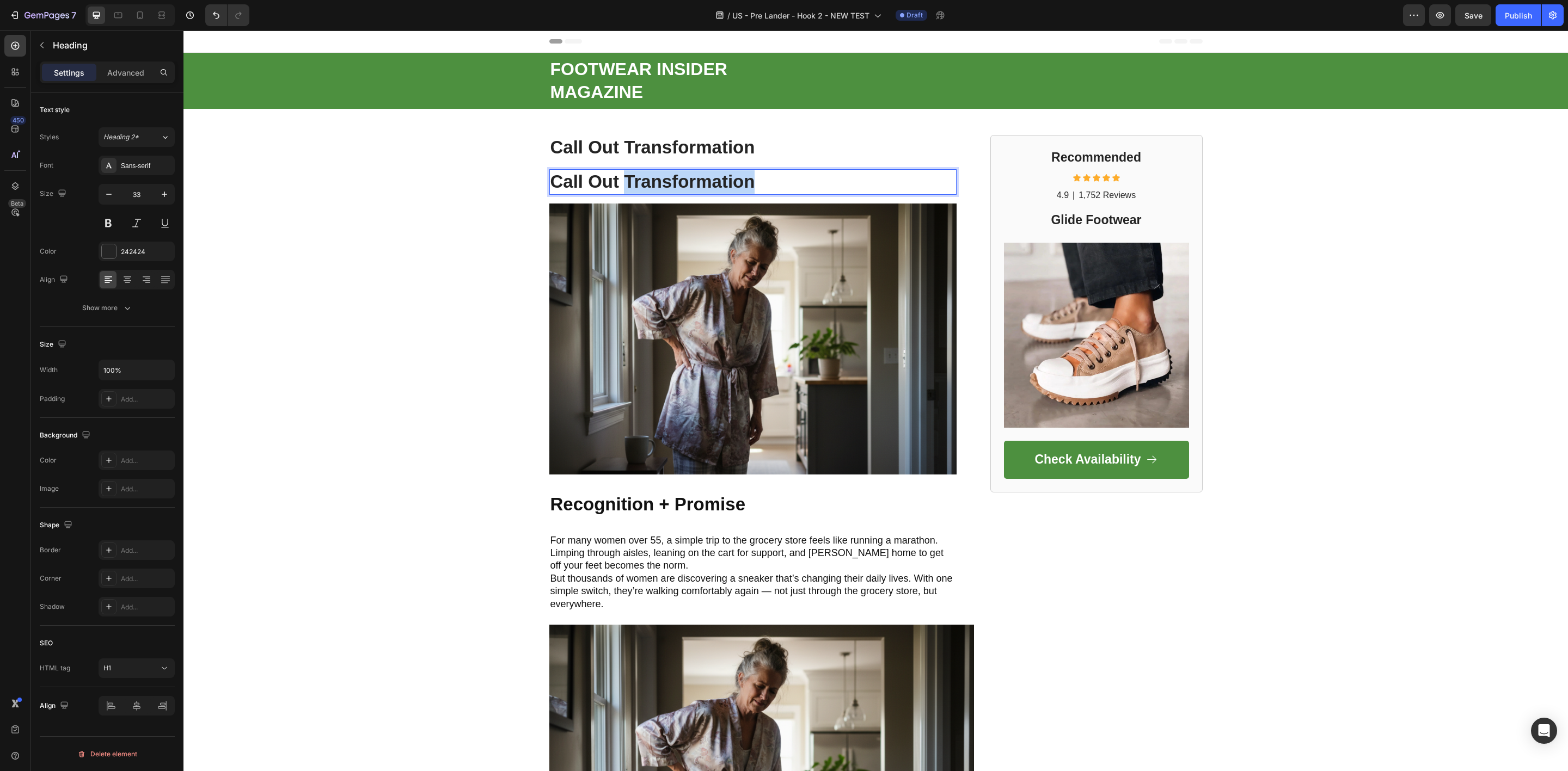
click at [621, 178] on strong "Call Out Transformation" at bounding box center [653, 181] width 205 height 20
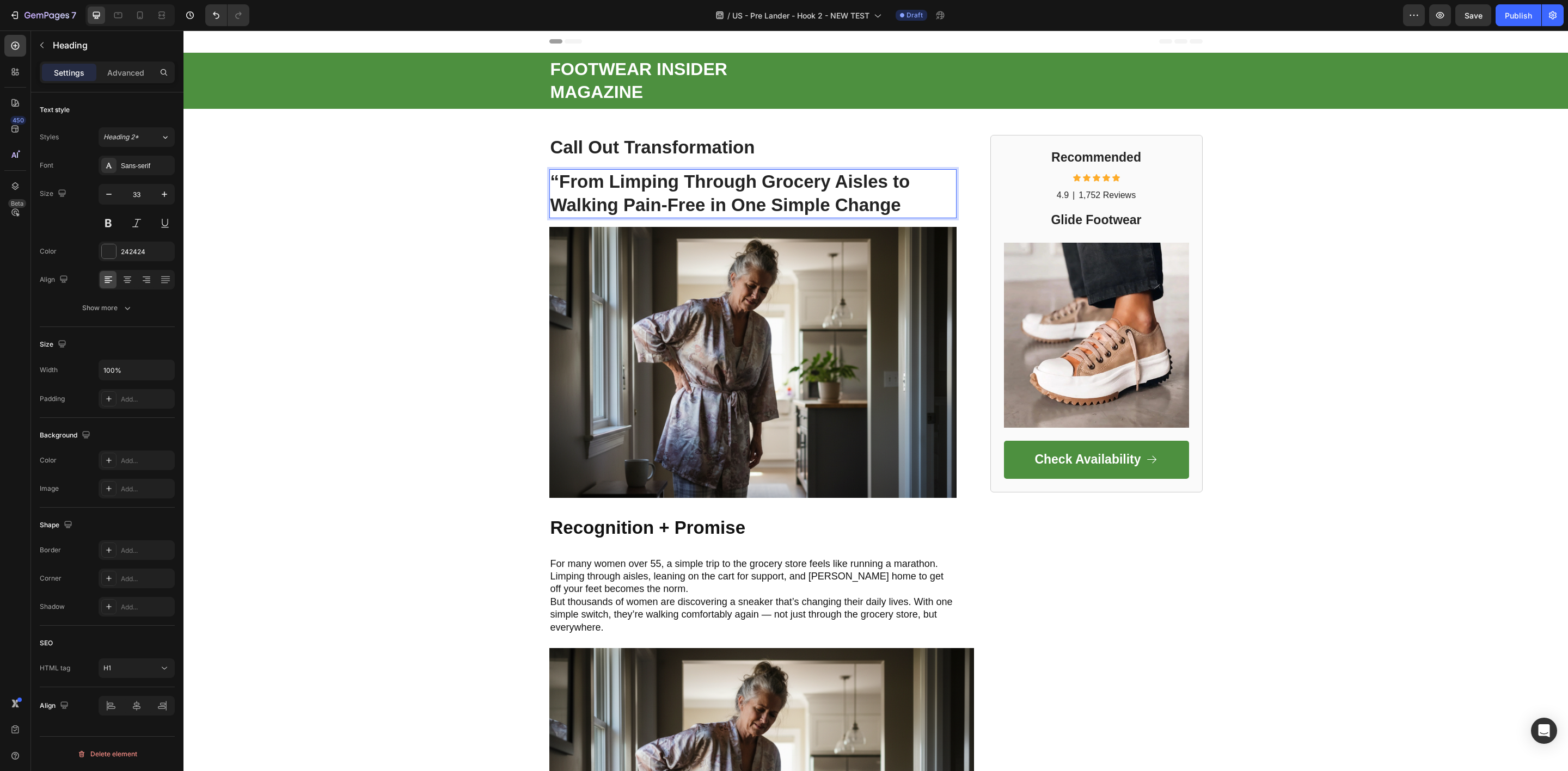
click at [557, 176] on strong "“From Limping Through Grocery Aisles to Walking Pain-Free in One Simple Change" at bounding box center [730, 194] width 360 height 44
click at [632, 185] on strong "From Limping Through Grocery Aisles to Walking Pain-Free in One Simple Change" at bounding box center [726, 194] width 351 height 44
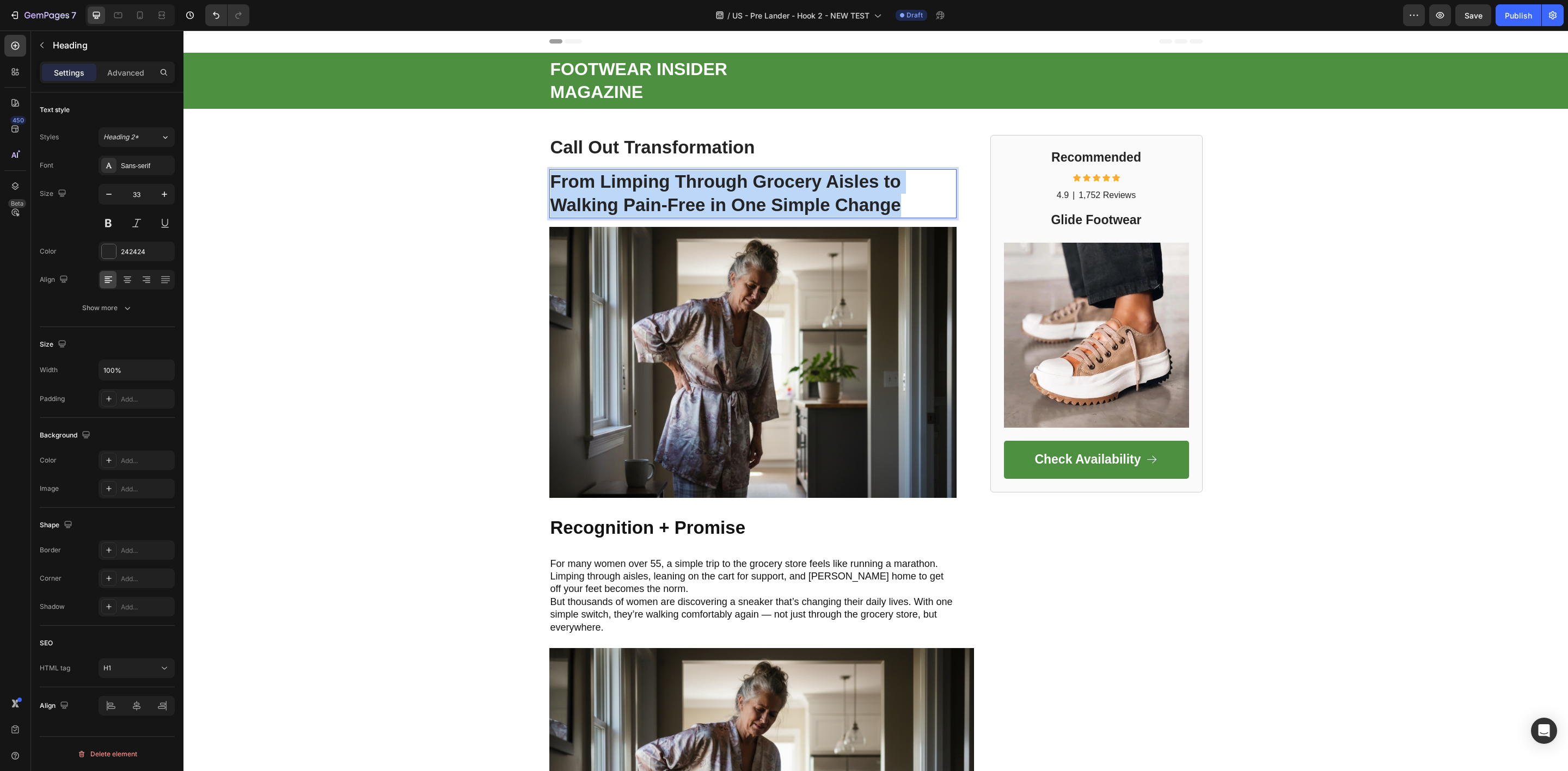
click at [632, 185] on strong "From Limping Through Grocery Aisles to Walking Pain-Free in One Simple Change" at bounding box center [726, 194] width 351 height 44
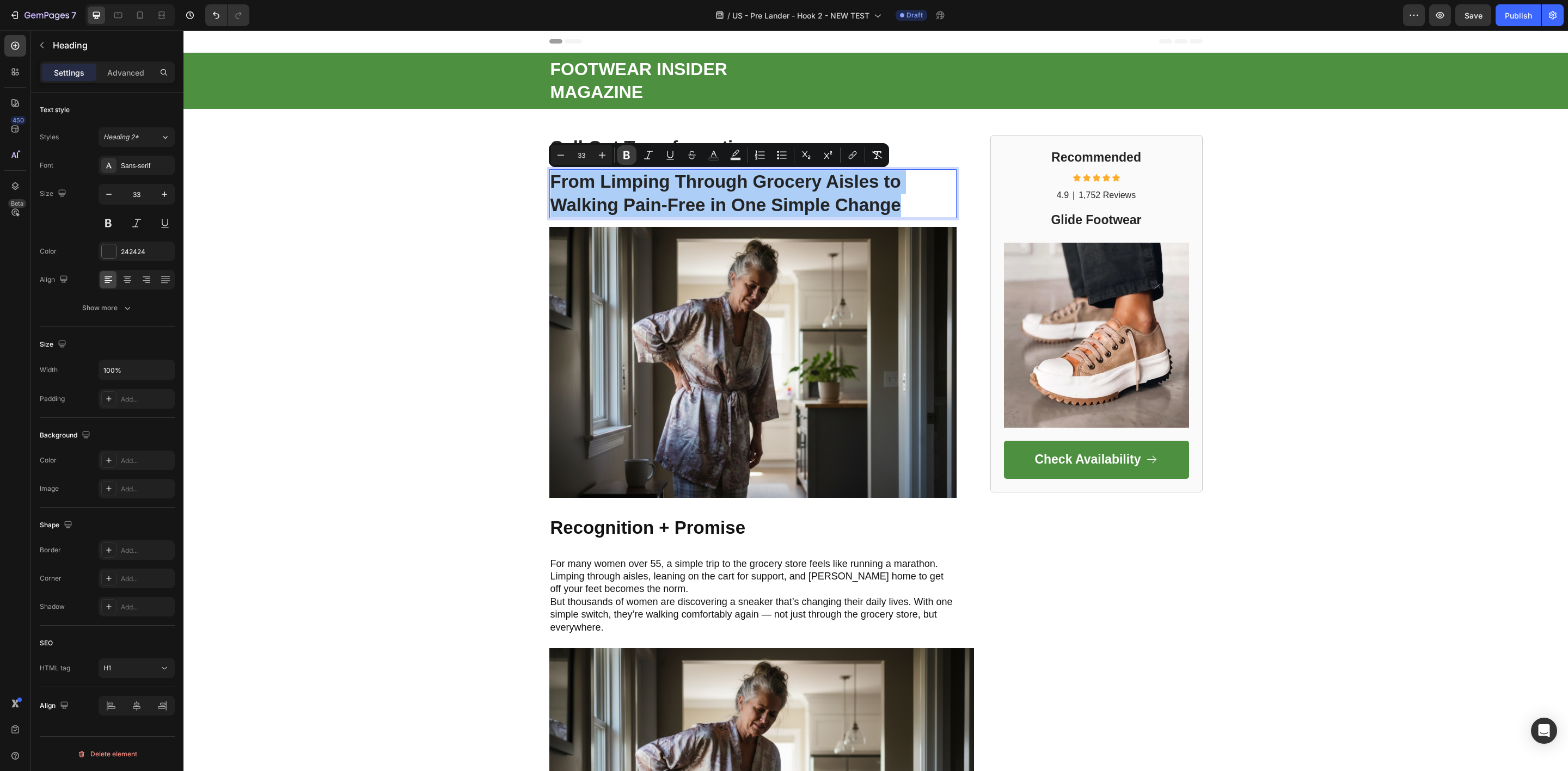
click at [631, 156] on icon "Editor contextual toolbar" at bounding box center [627, 155] width 11 height 11
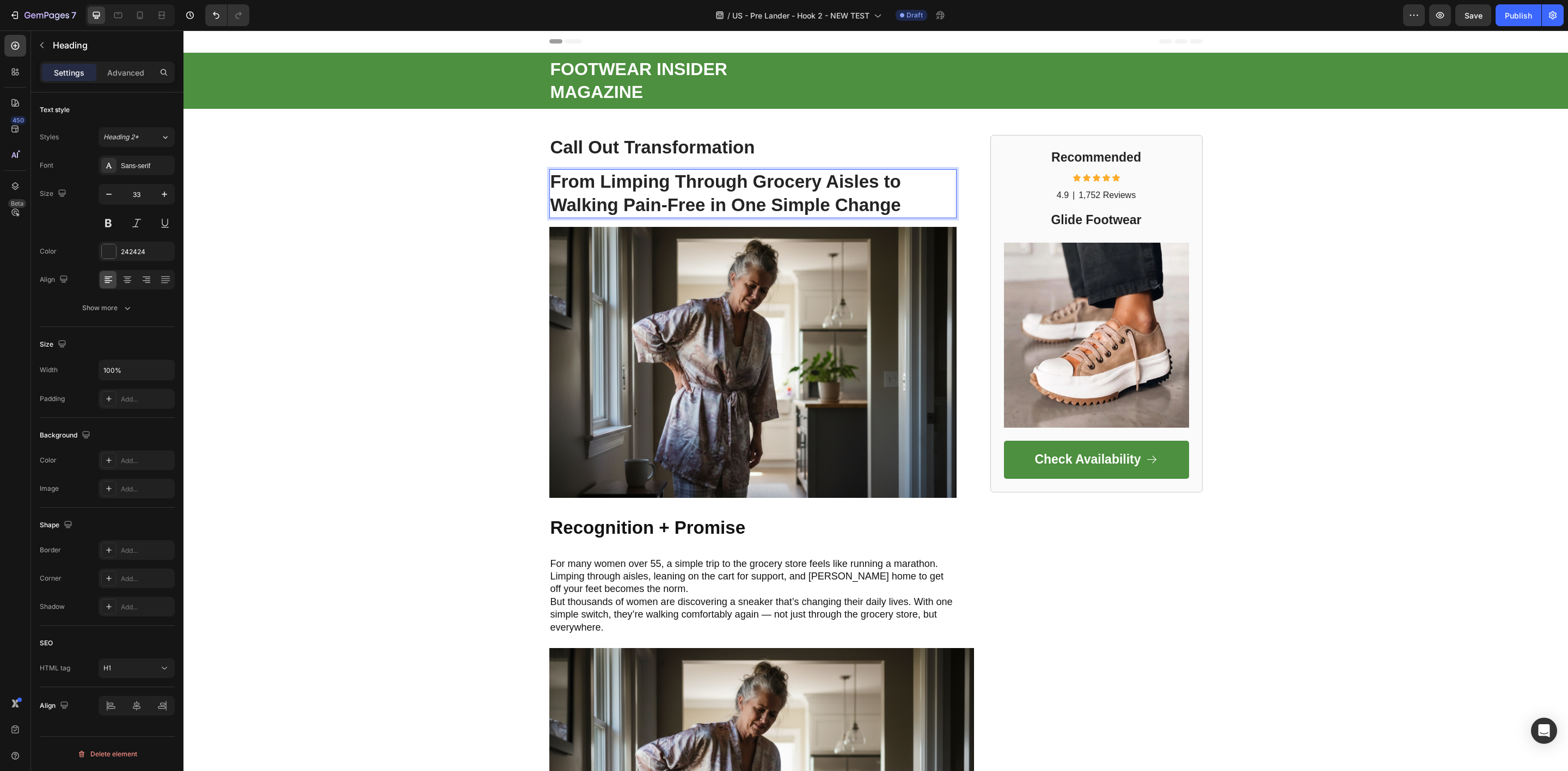
click at [598, 190] on p "From Limping Through Grocery Aisles to Walking Pain-Free in One Simple Change" at bounding box center [752, 194] width 405 height 47
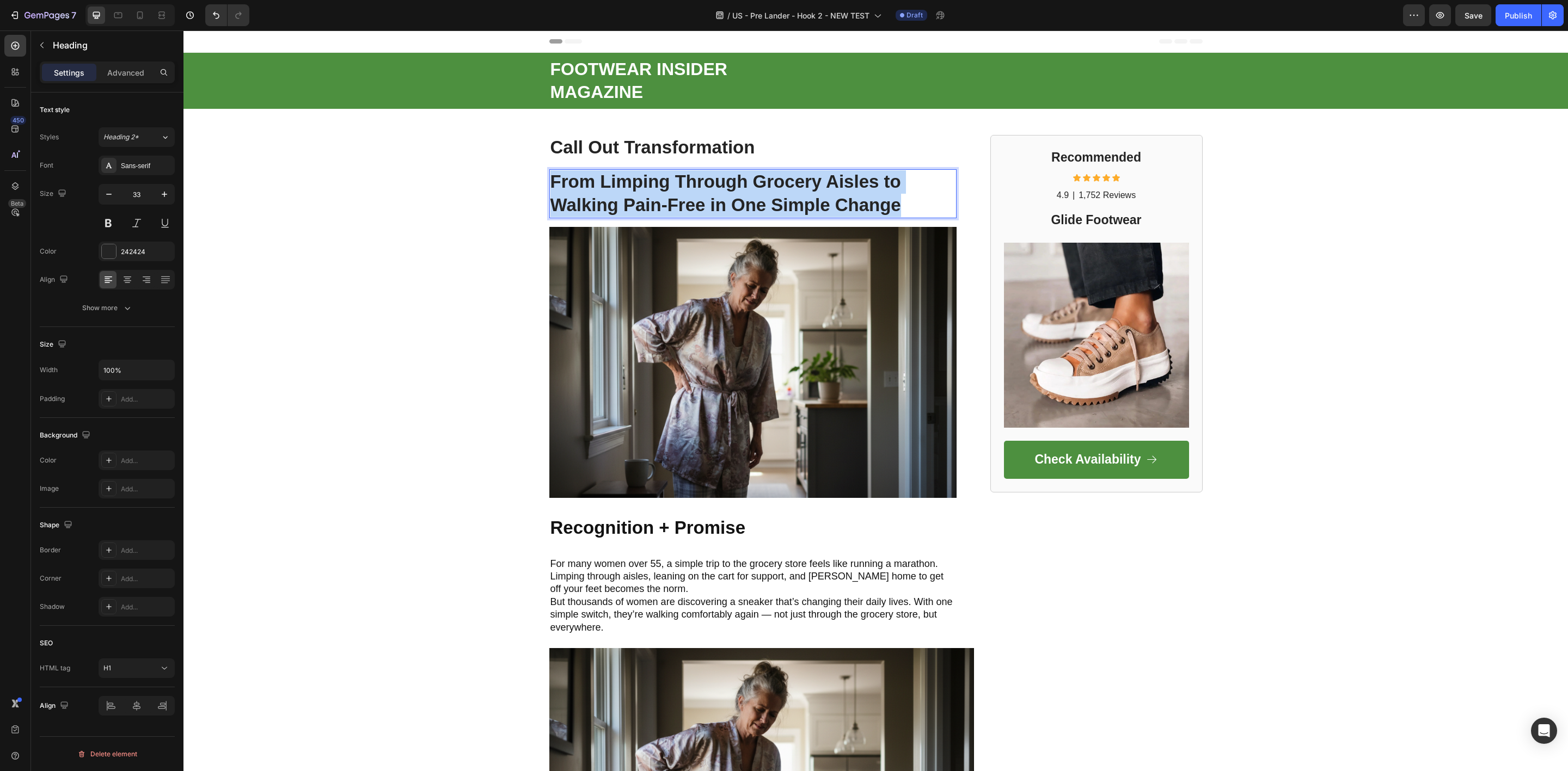
click at [598, 190] on p "From Limping Through Grocery Aisles to Walking Pain-Free in One Simple Change" at bounding box center [752, 194] width 405 height 47
click at [589, 194] on p "From Limping Through Grocery Aisles to Walking Pain-Free in One Simple Change" at bounding box center [752, 194] width 405 height 47
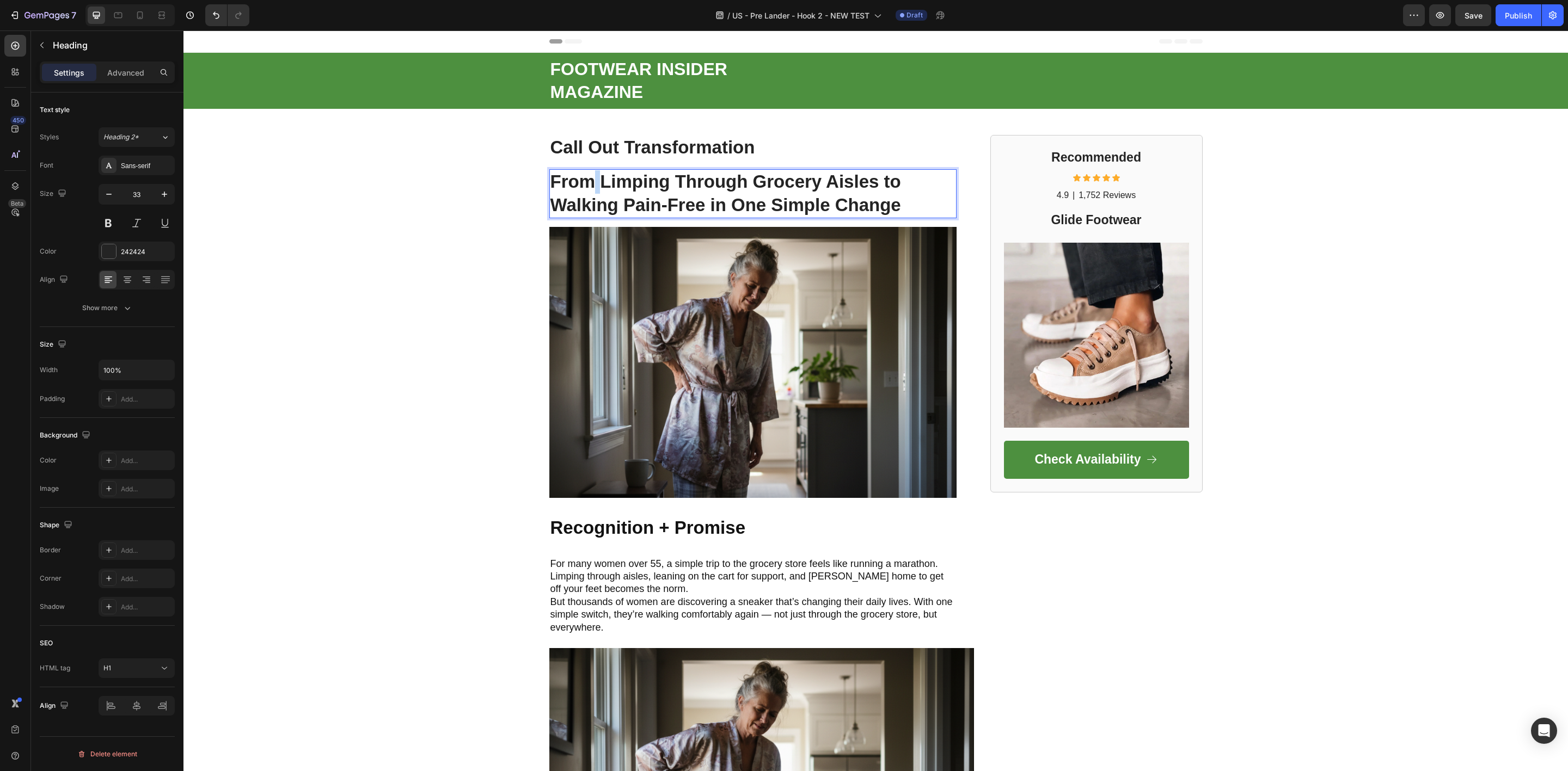
click at [589, 194] on p "From Limping Through Grocery Aisles to Walking Pain-Free in One Simple Change" at bounding box center [752, 194] width 405 height 47
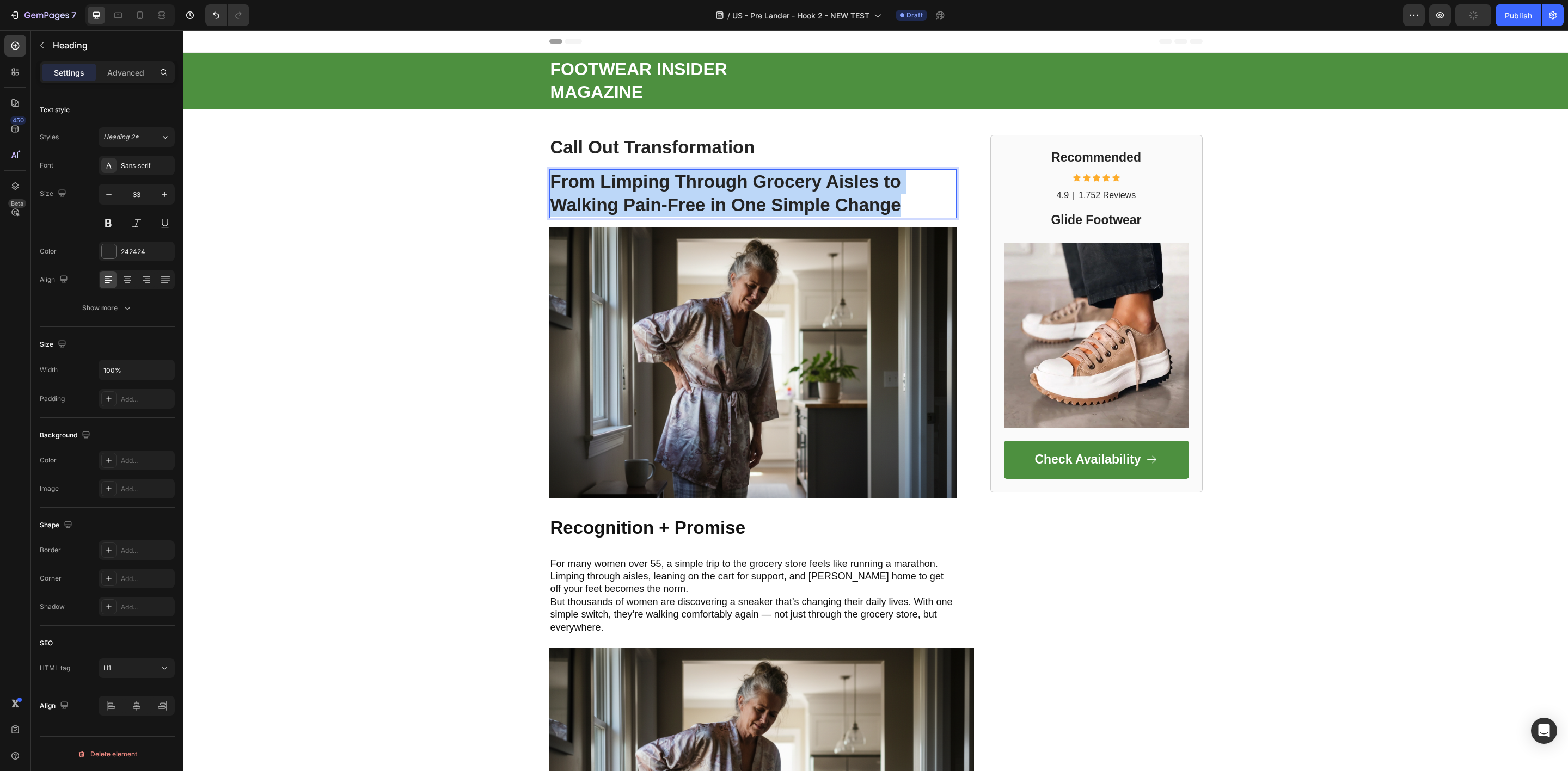
click at [589, 194] on p "From Limping Through Grocery Aisles to Walking Pain-Free in One Simple Change" at bounding box center [752, 194] width 405 height 47
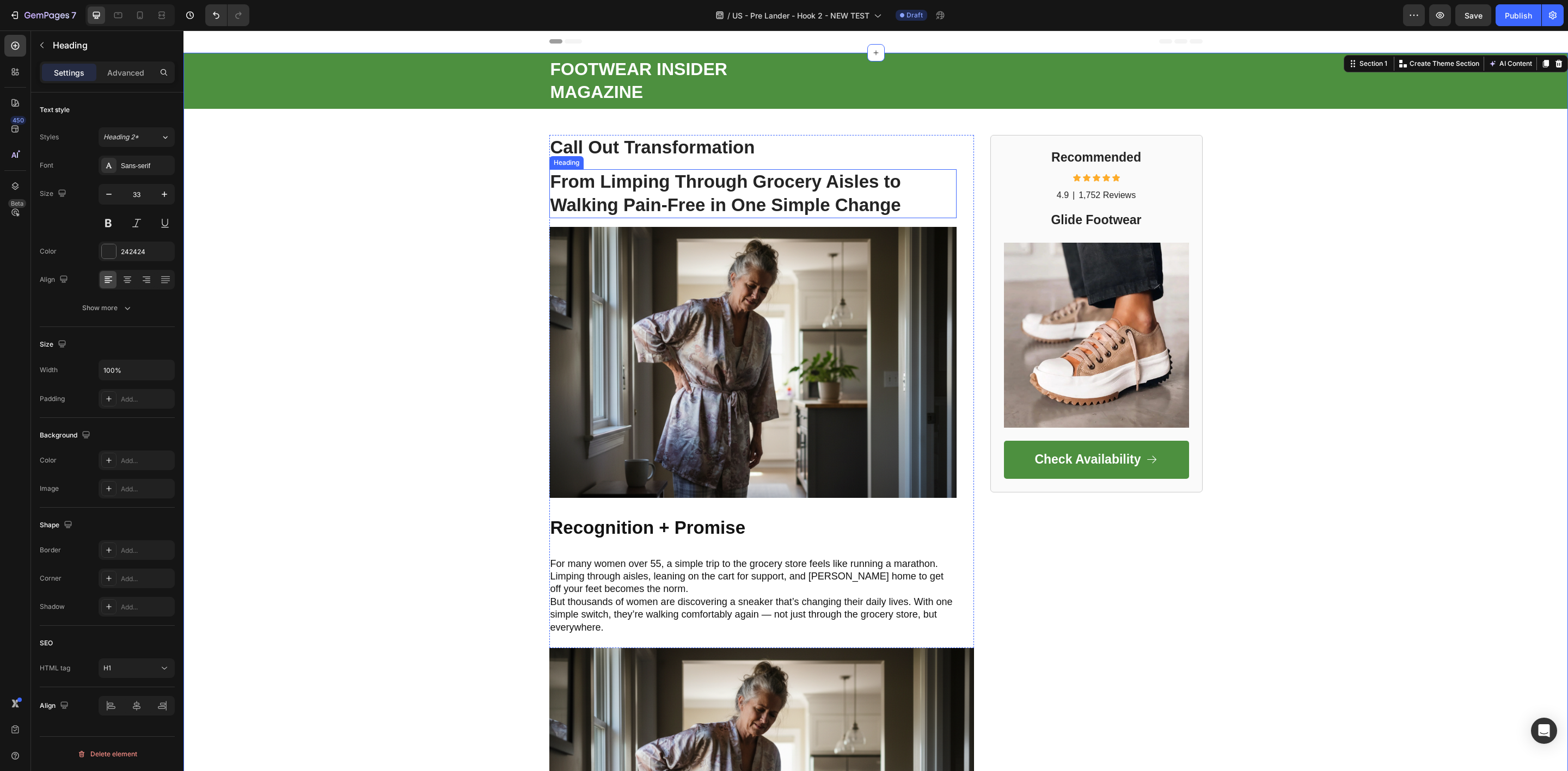
click at [681, 187] on p "From Limping Through Grocery Aisles to Walking Pain-Free in One Simple Change" at bounding box center [752, 194] width 405 height 47
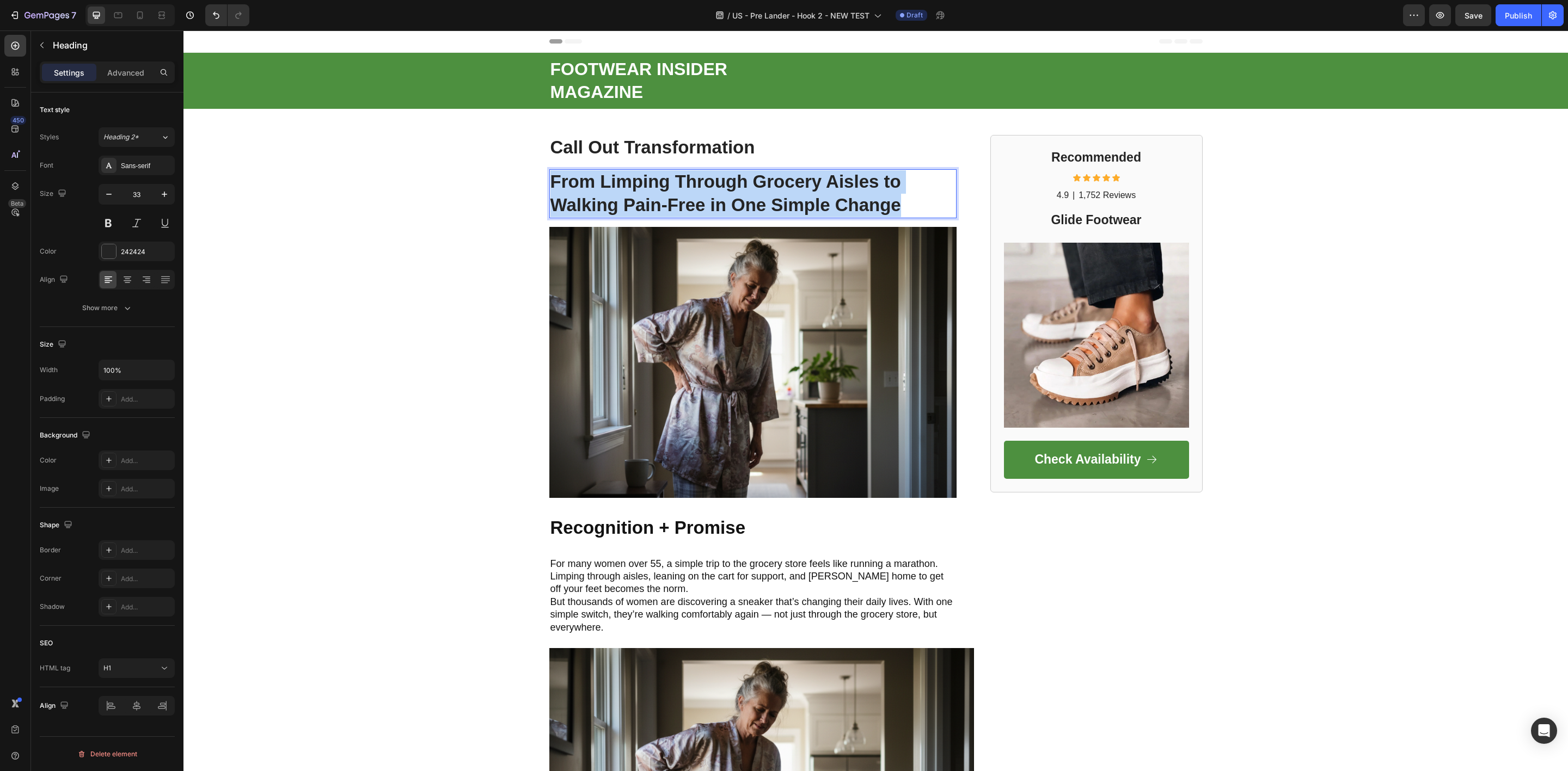
click at [681, 187] on p "From Limping Through Grocery Aisles to Walking Pain-Free in One Simple Change" at bounding box center [752, 194] width 405 height 47
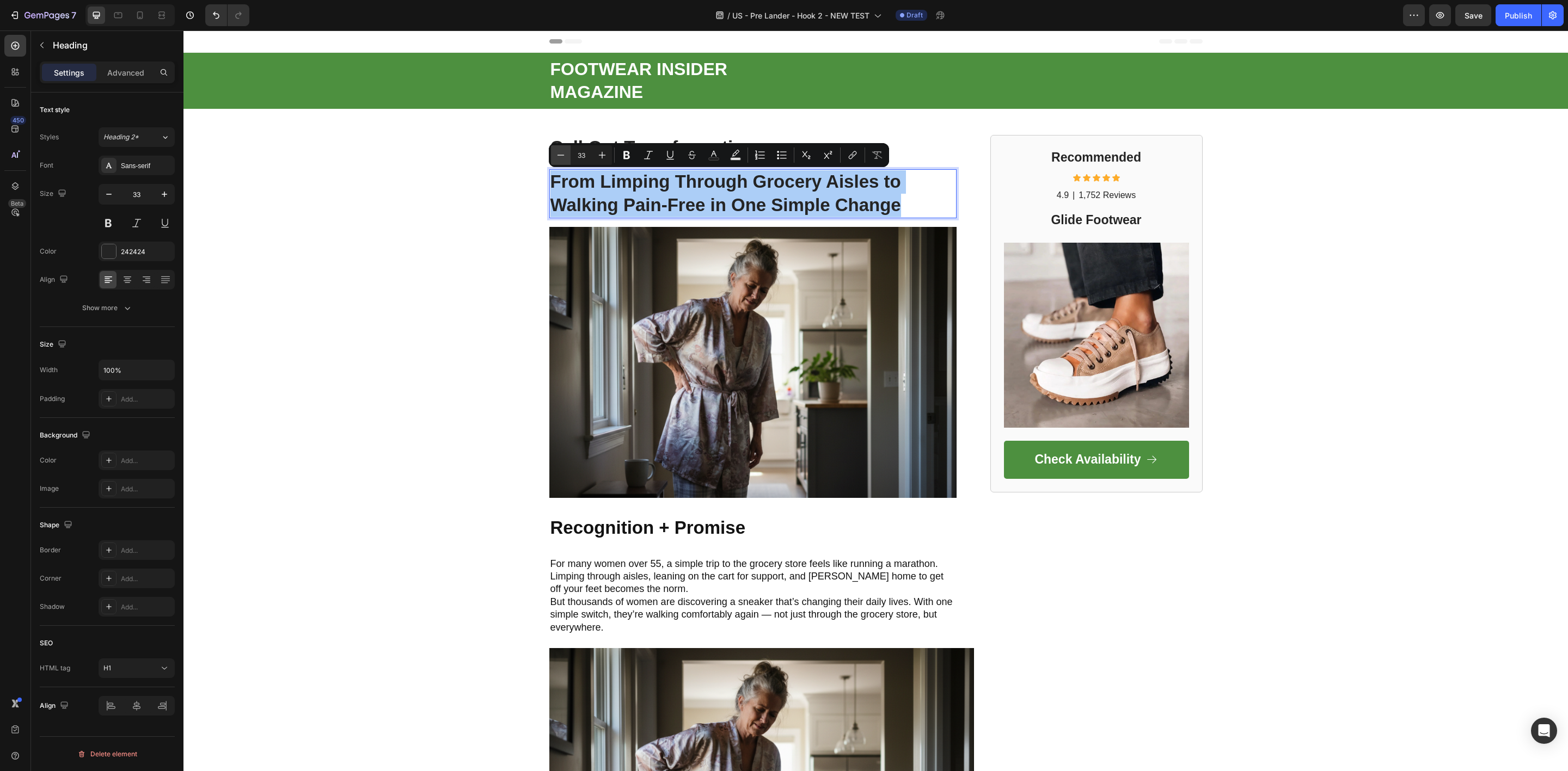
click at [562, 152] on icon "Editor contextual toolbar" at bounding box center [561, 155] width 11 height 11
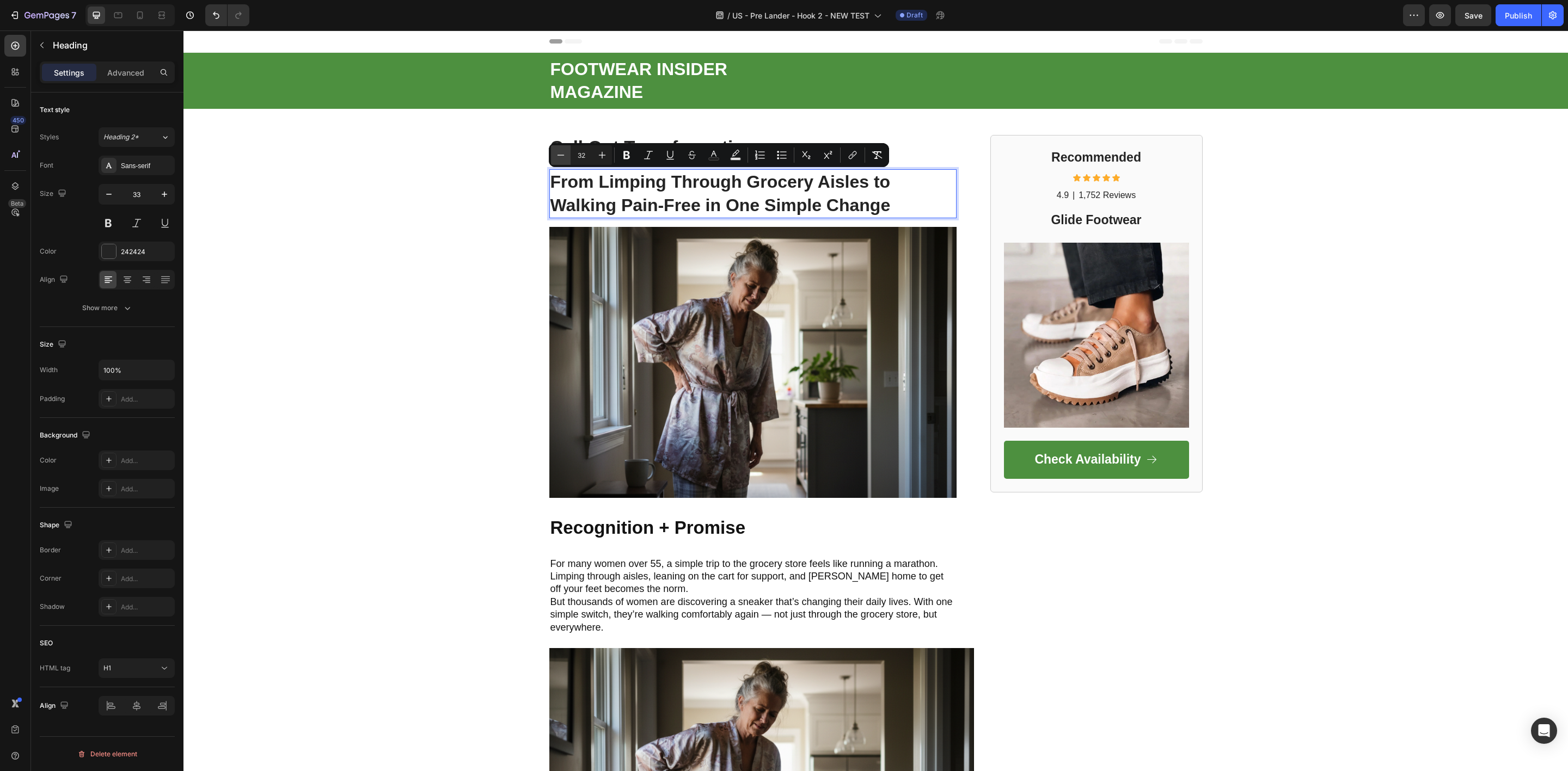
click at [562, 152] on icon "Editor contextual toolbar" at bounding box center [561, 155] width 11 height 11
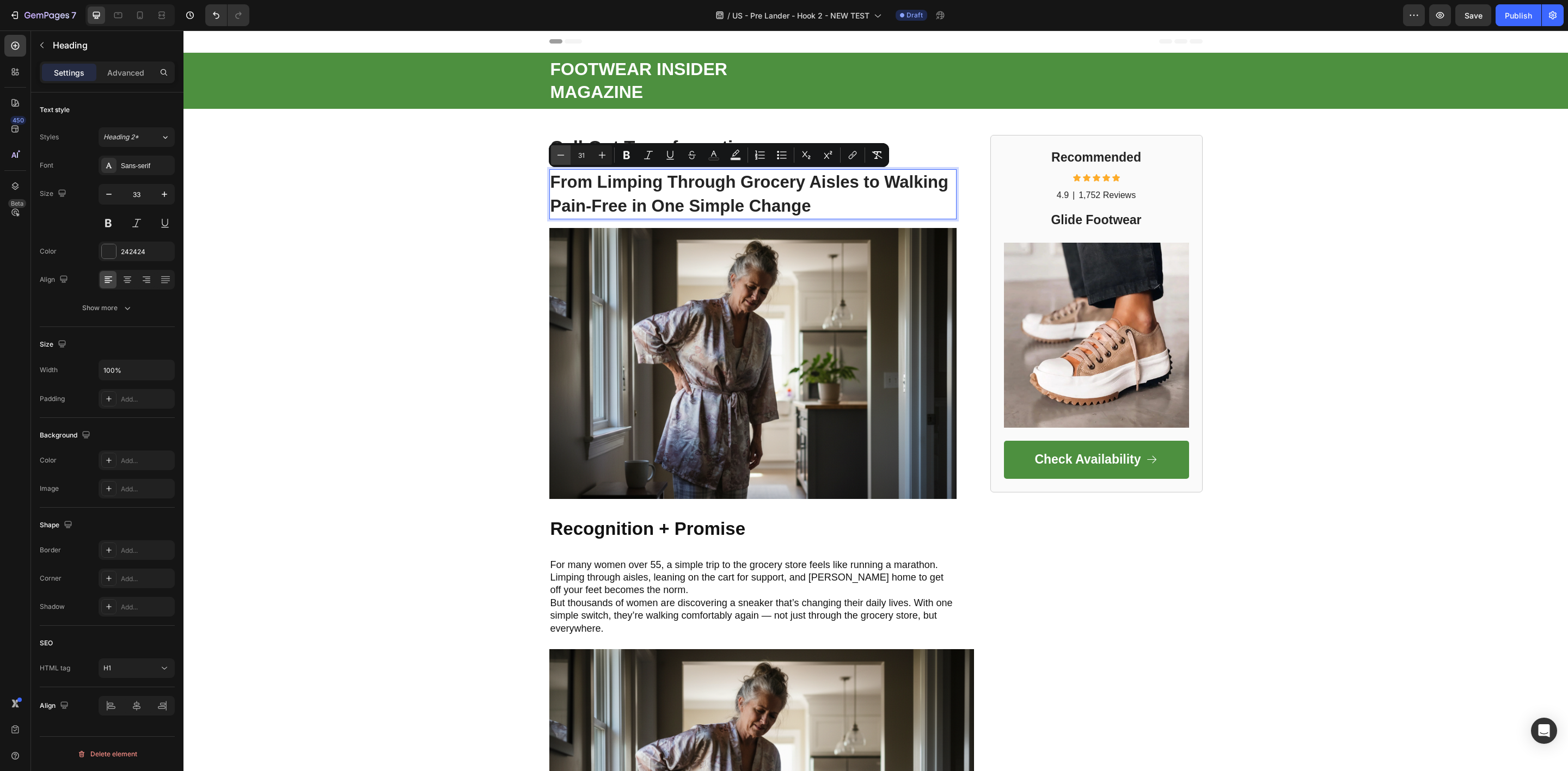
click at [562, 152] on icon "Editor contextual toolbar" at bounding box center [561, 155] width 11 height 11
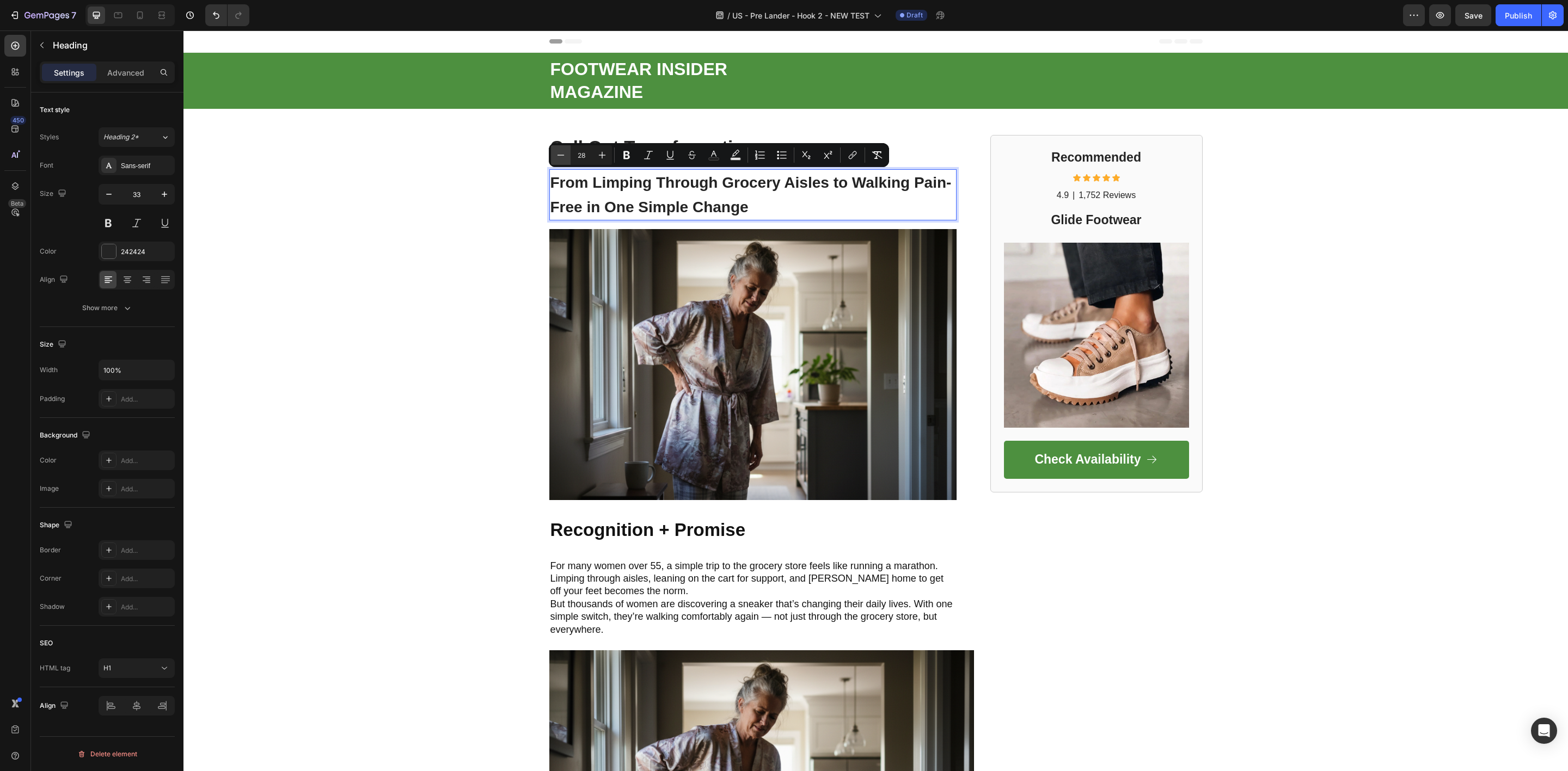
click at [562, 152] on icon "Editor contextual toolbar" at bounding box center [561, 155] width 11 height 11
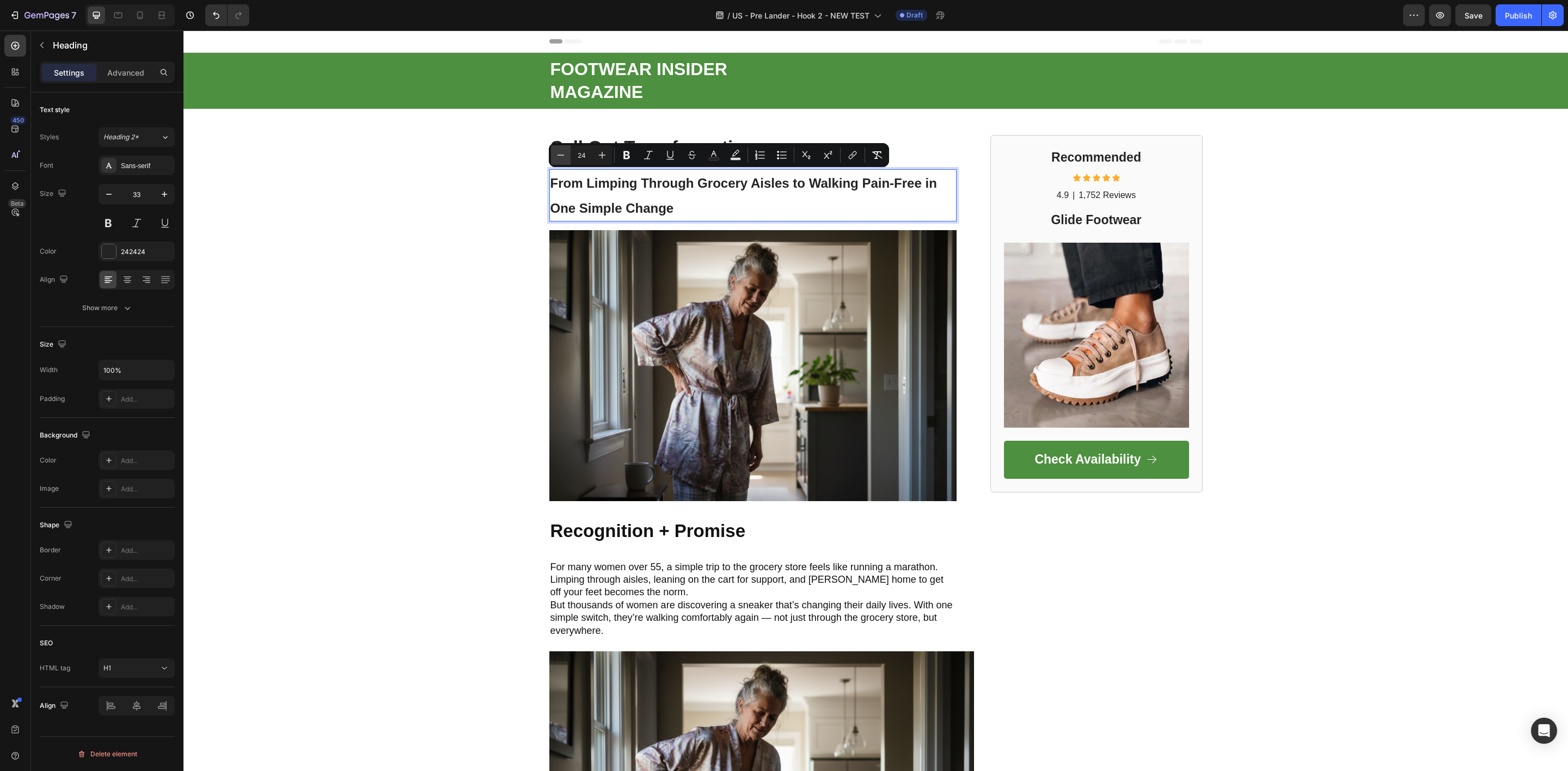
click at [562, 152] on icon "Editor contextual toolbar" at bounding box center [561, 155] width 11 height 11
type input "22"
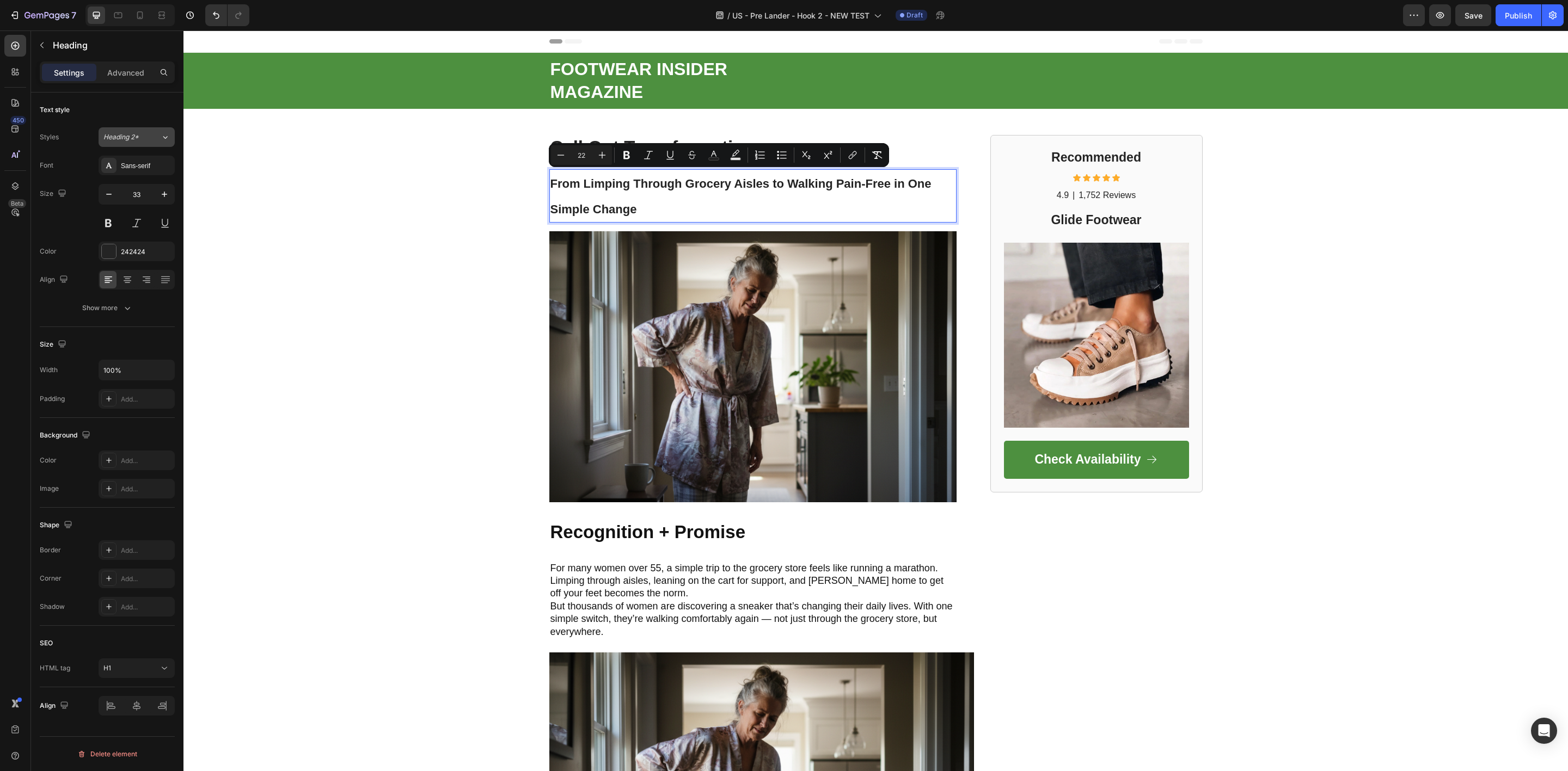
click at [164, 136] on icon at bounding box center [165, 137] width 9 height 11
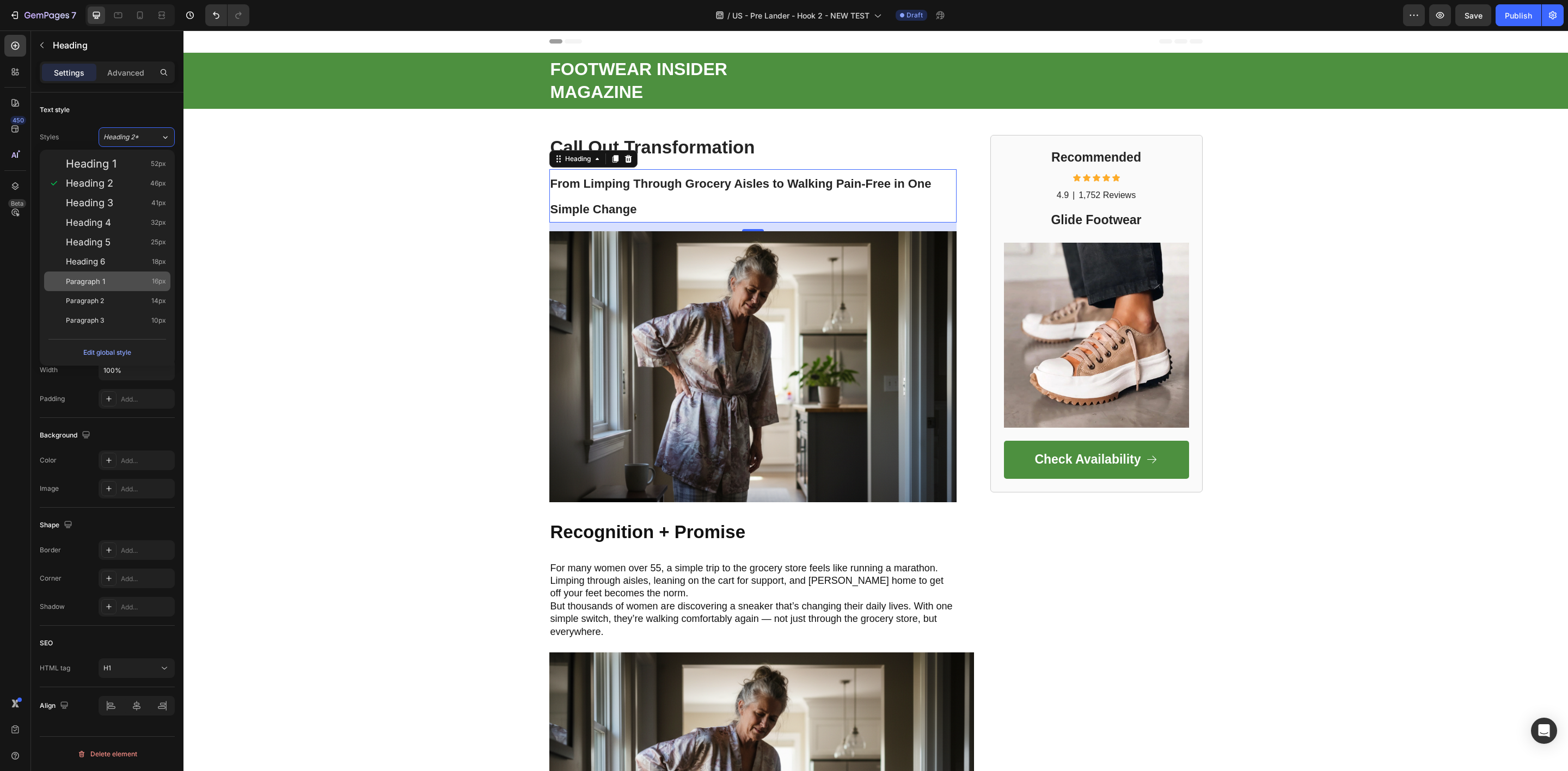
click at [125, 286] on div "Paragraph 1 16px" at bounding box center [116, 281] width 100 height 11
type input "16"
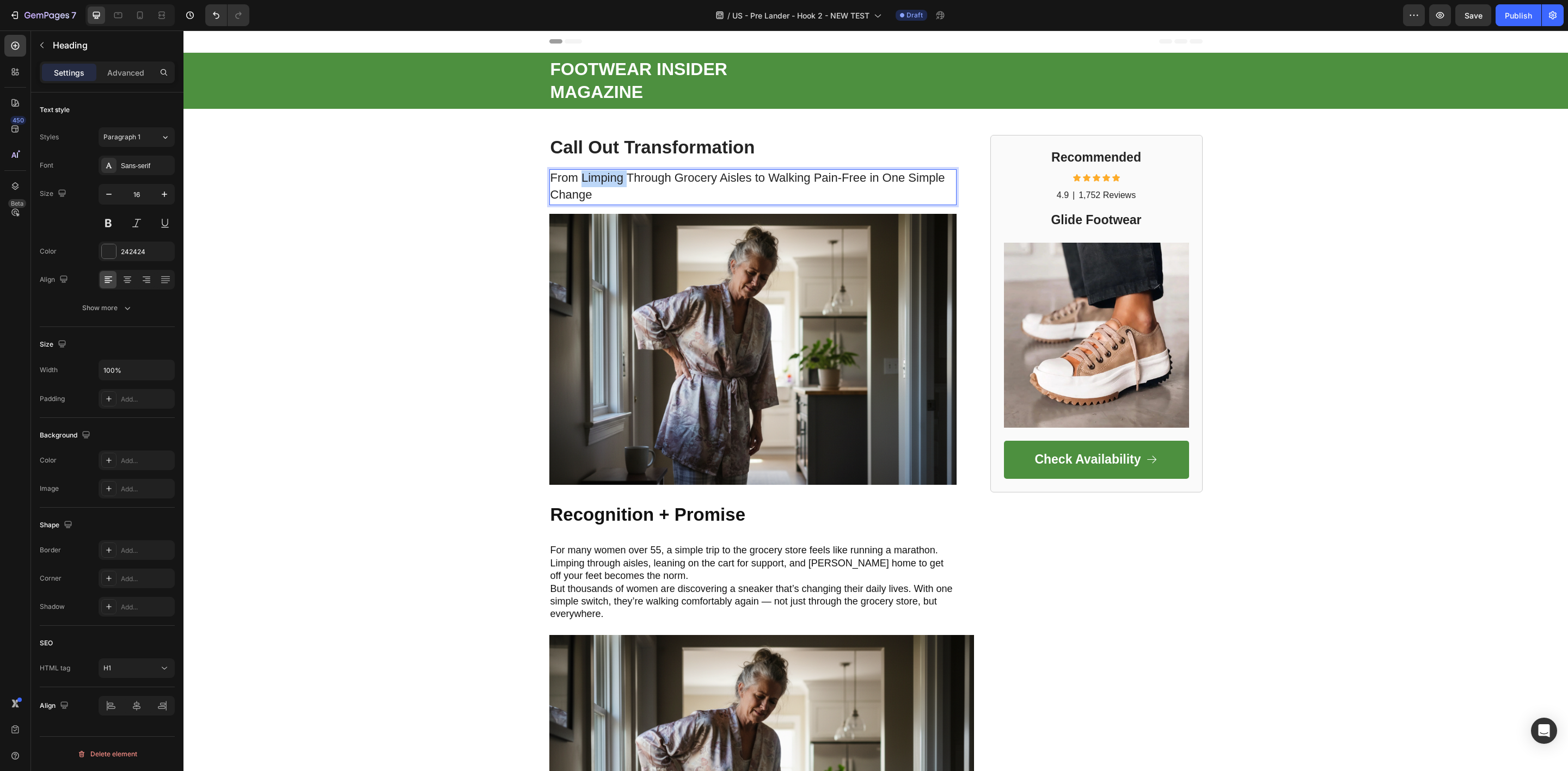
click at [593, 177] on span "From Limping Through Grocery Aisles to Walking Pain-Free in One Simple Change" at bounding box center [747, 186] width 394 height 30
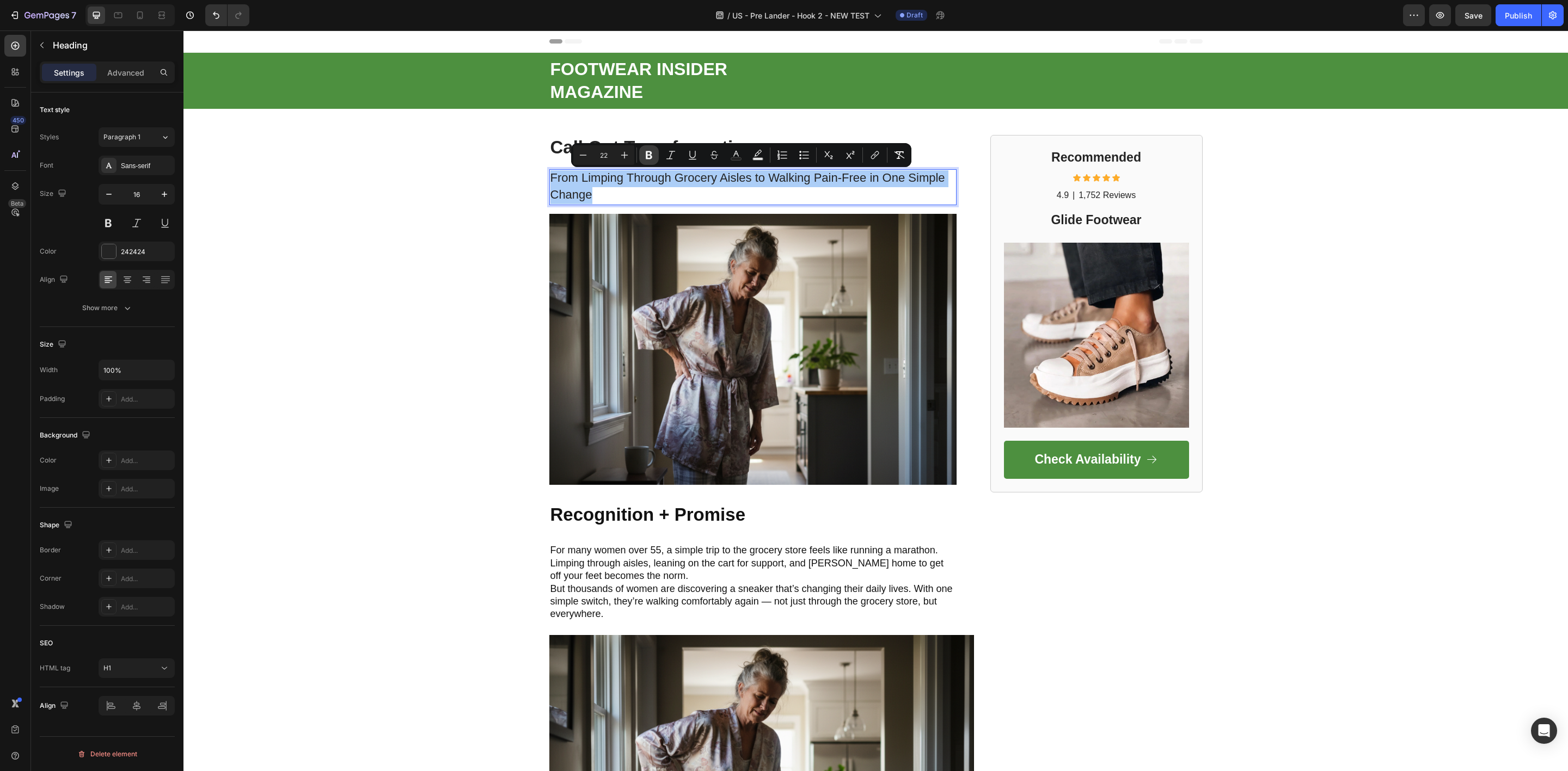
click at [647, 154] on icon "Editor contextual toolbar" at bounding box center [649, 155] width 7 height 8
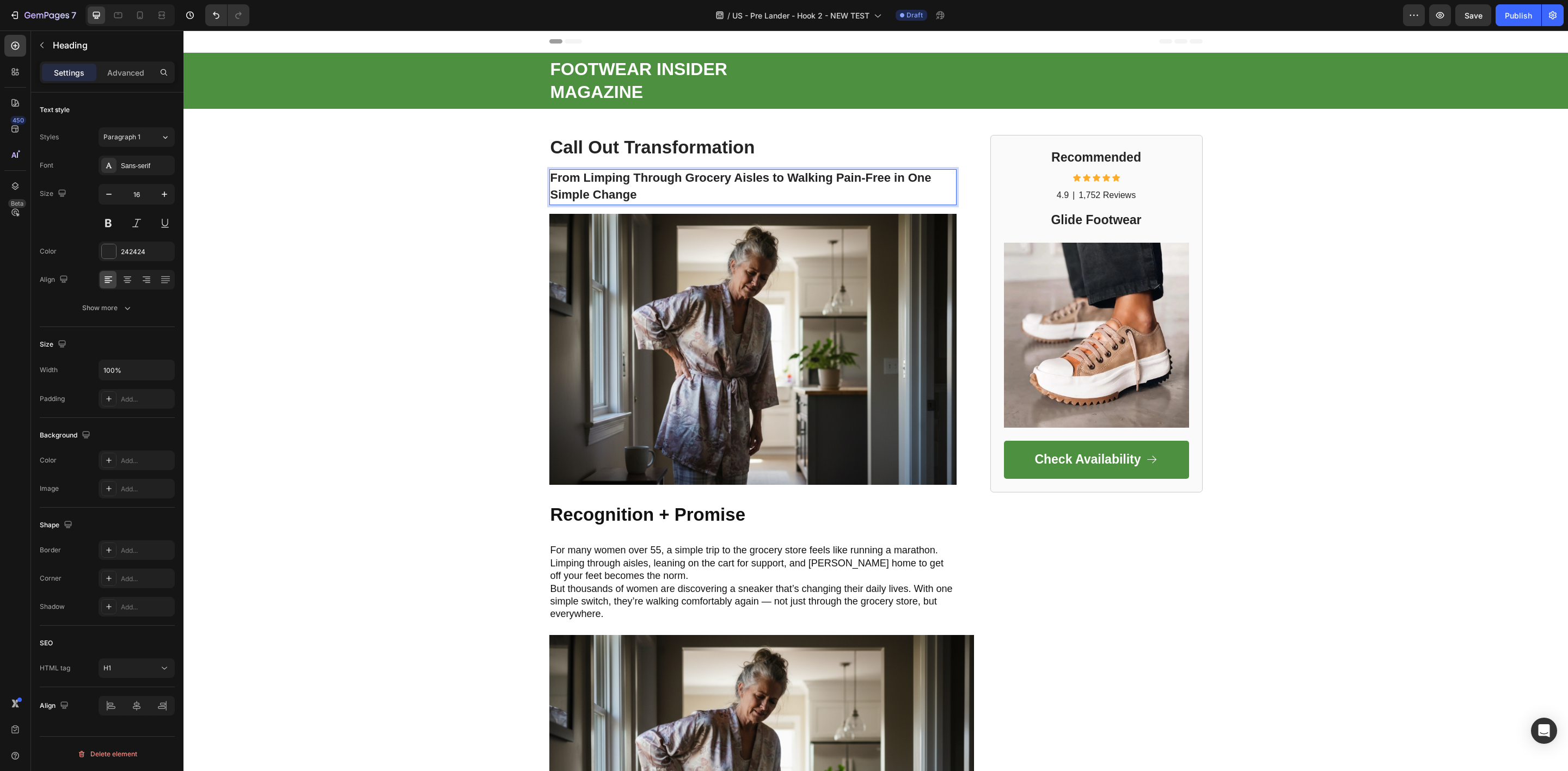
click at [589, 185] on p "From Limping Through Grocery Aisles to Walking Pain-Free in One Simple Change" at bounding box center [752, 187] width 405 height 33
click at [587, 175] on strong "From Limping Through Grocery Aisles to Walking Pain-Free in One Simple Change" at bounding box center [741, 186] width 381 height 30
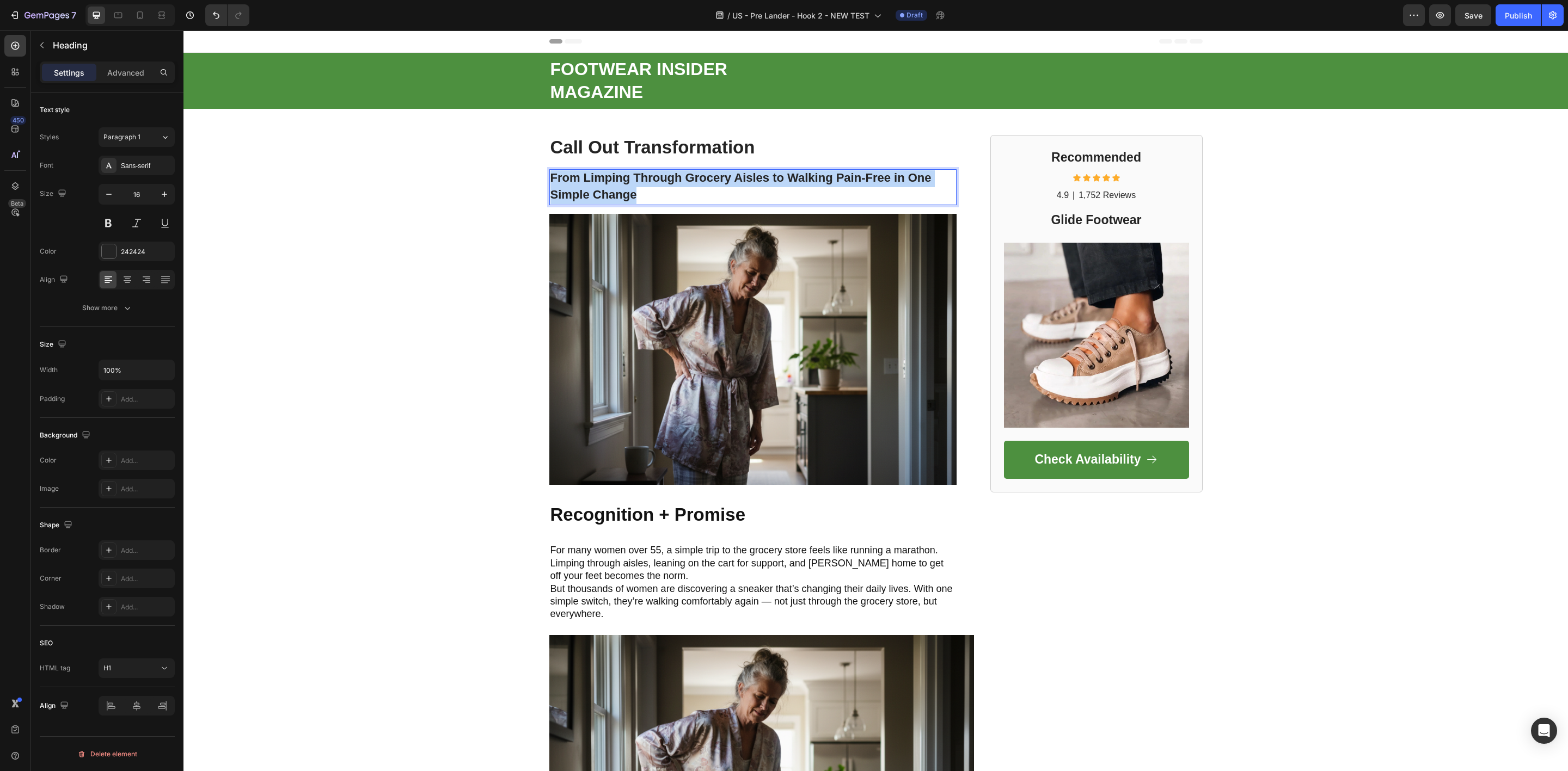
click at [587, 175] on strong "From Limping Through Grocery Aisles to Walking Pain-Free in One Simple Change" at bounding box center [741, 186] width 381 height 30
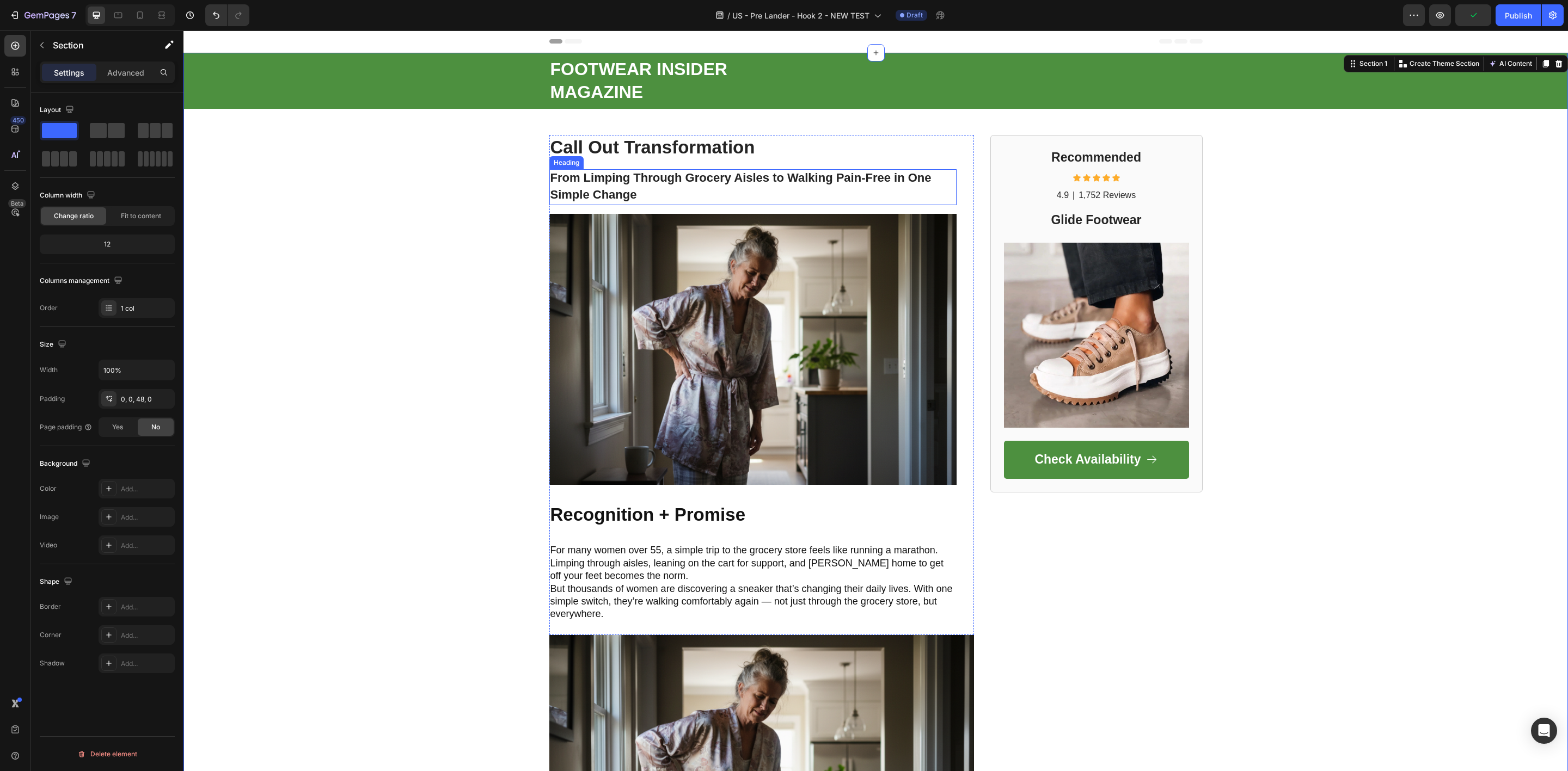
click at [632, 185] on p "⁠⁠⁠⁠⁠⁠⁠ From Limping Through Grocery Aisles to Walking Pain-Free in One Simple …" at bounding box center [752, 187] width 405 height 33
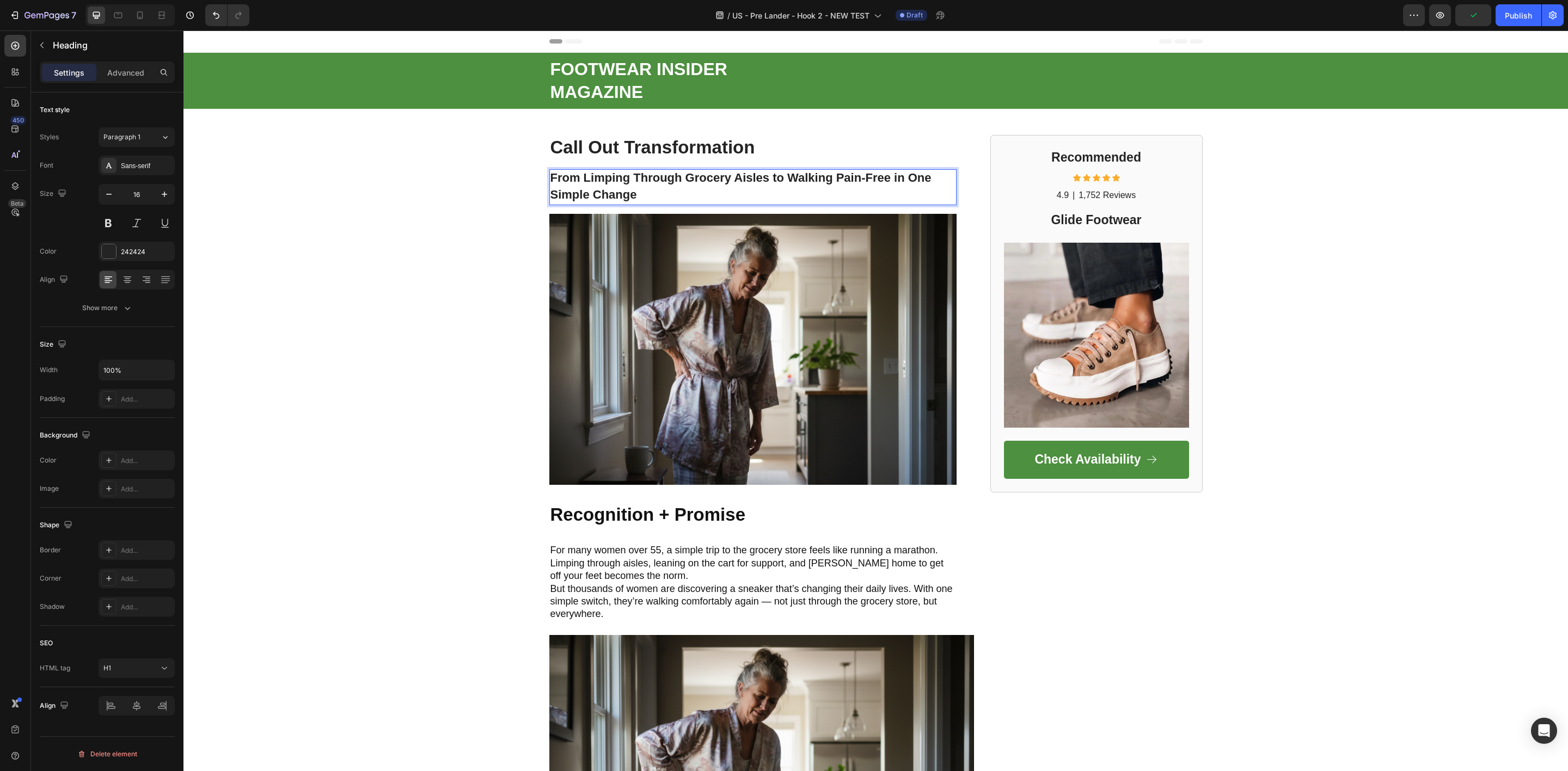
click at [632, 185] on p "From Limping Through Grocery Aisles to Walking Pain-Free in One Simple Change" at bounding box center [752, 187] width 405 height 33
click at [575, 162] on button "Minus" at bounding box center [576, 155] width 19 height 19
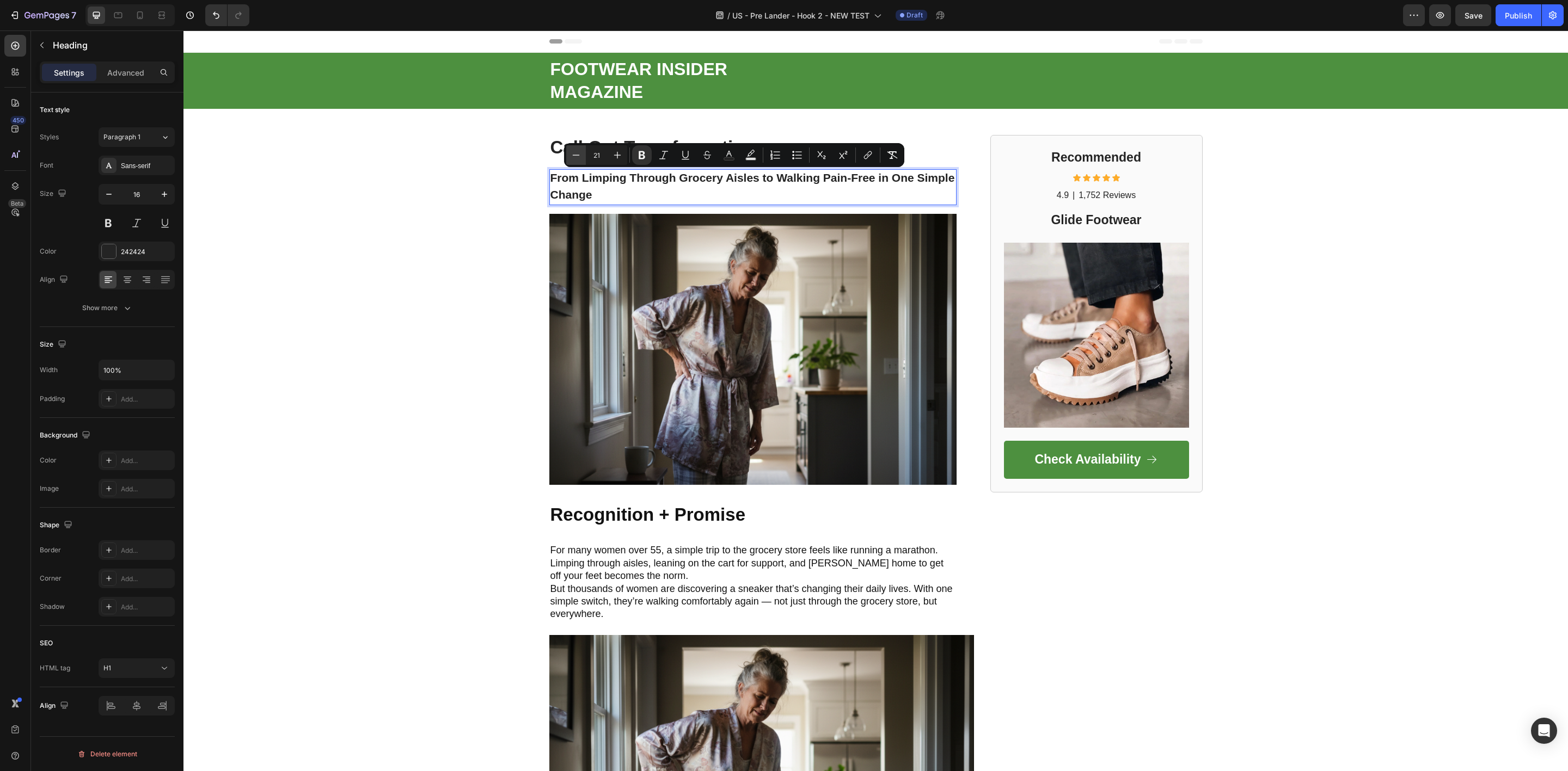
click at [575, 162] on button "Minus" at bounding box center [576, 155] width 19 height 19
type input "18"
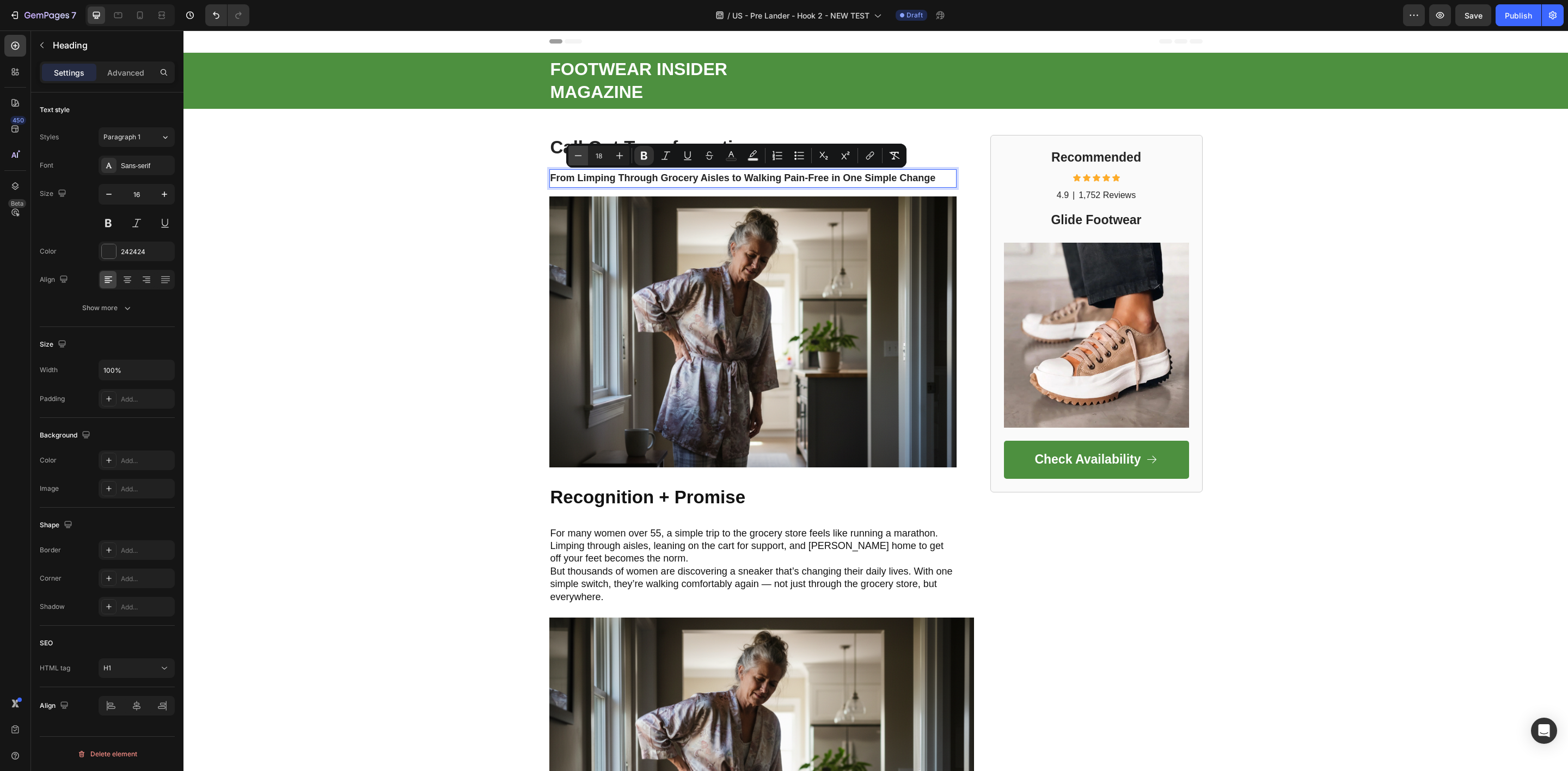
click at [574, 159] on icon "Editor contextual toolbar" at bounding box center [578, 156] width 11 height 11
type input "17"
click at [642, 157] on icon "Editor contextual toolbar" at bounding box center [644, 156] width 7 height 8
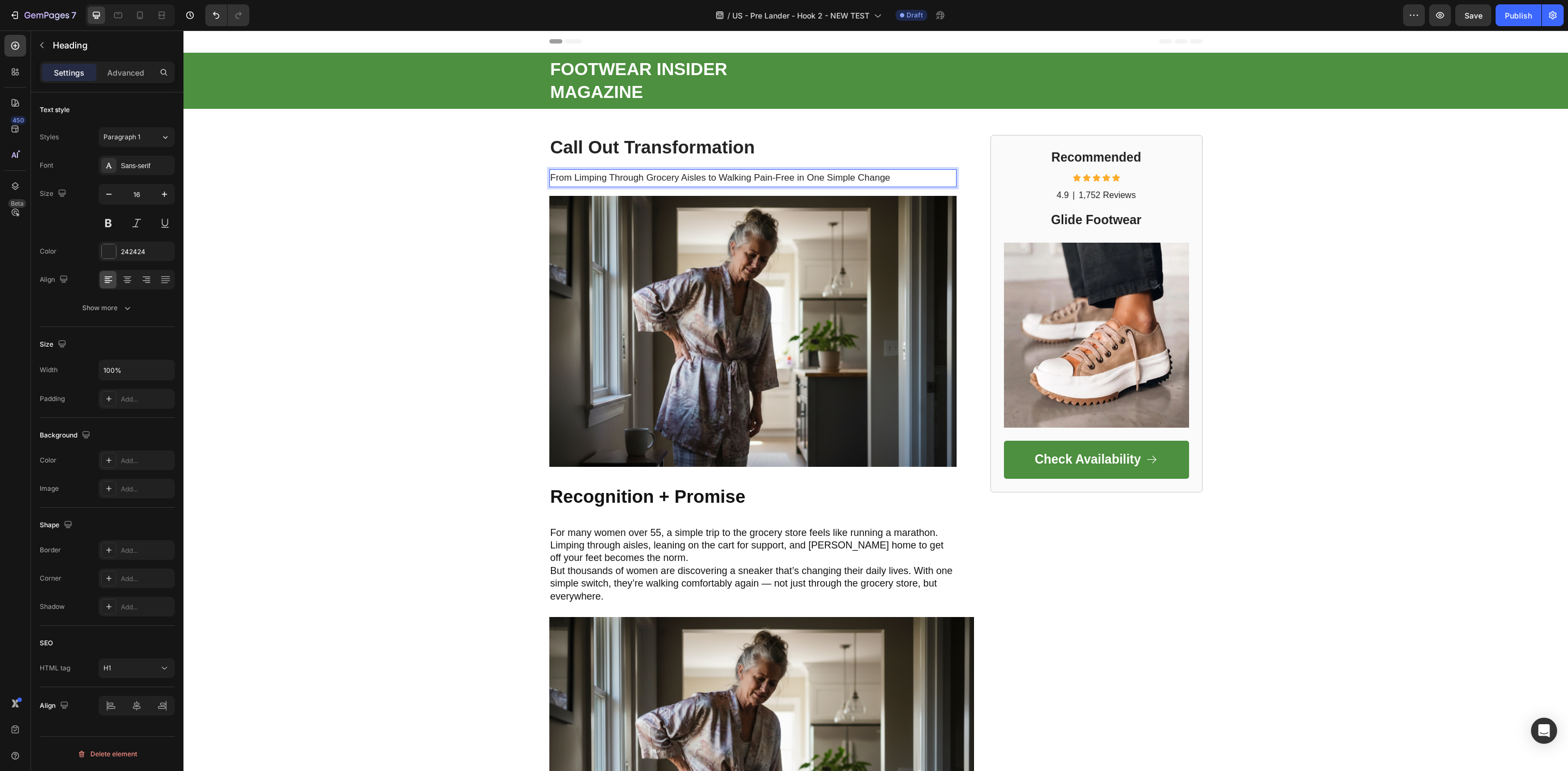
click at [642, 157] on strong "Call Out Transformation" at bounding box center [653, 147] width 205 height 20
click at [622, 172] on p "⁠⁠⁠⁠⁠⁠⁠ From Limping Through Grocery Aisles to Walking Pain-Free in One Simple …" at bounding box center [752, 178] width 405 height 16
click at [622, 172] on p "From Limping Through Grocery Aisles to Walking Pain-Free in One Simple Change" at bounding box center [752, 178] width 405 height 16
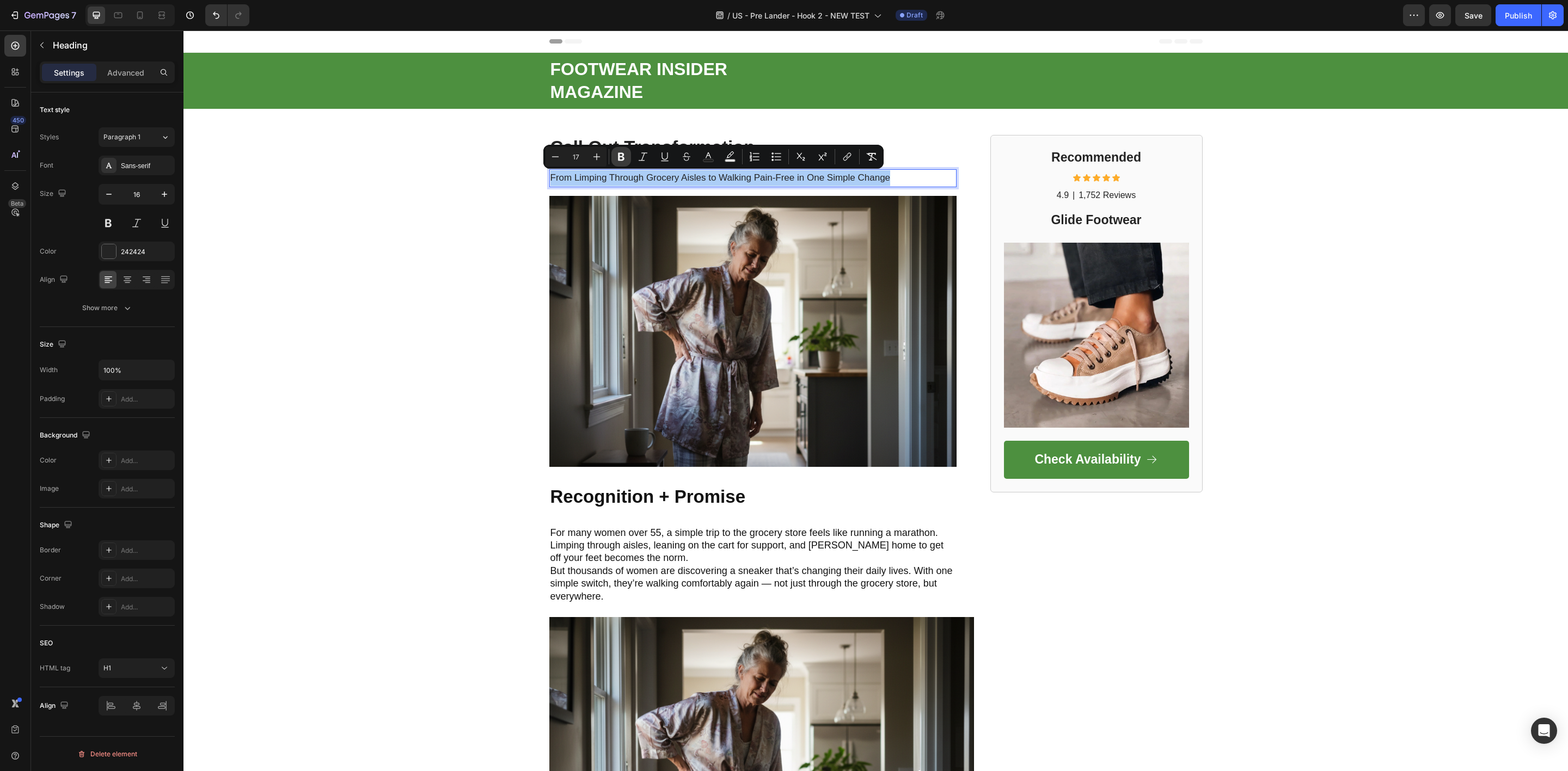
click at [621, 152] on icon "Editor contextual toolbar" at bounding box center [621, 157] width 11 height 11
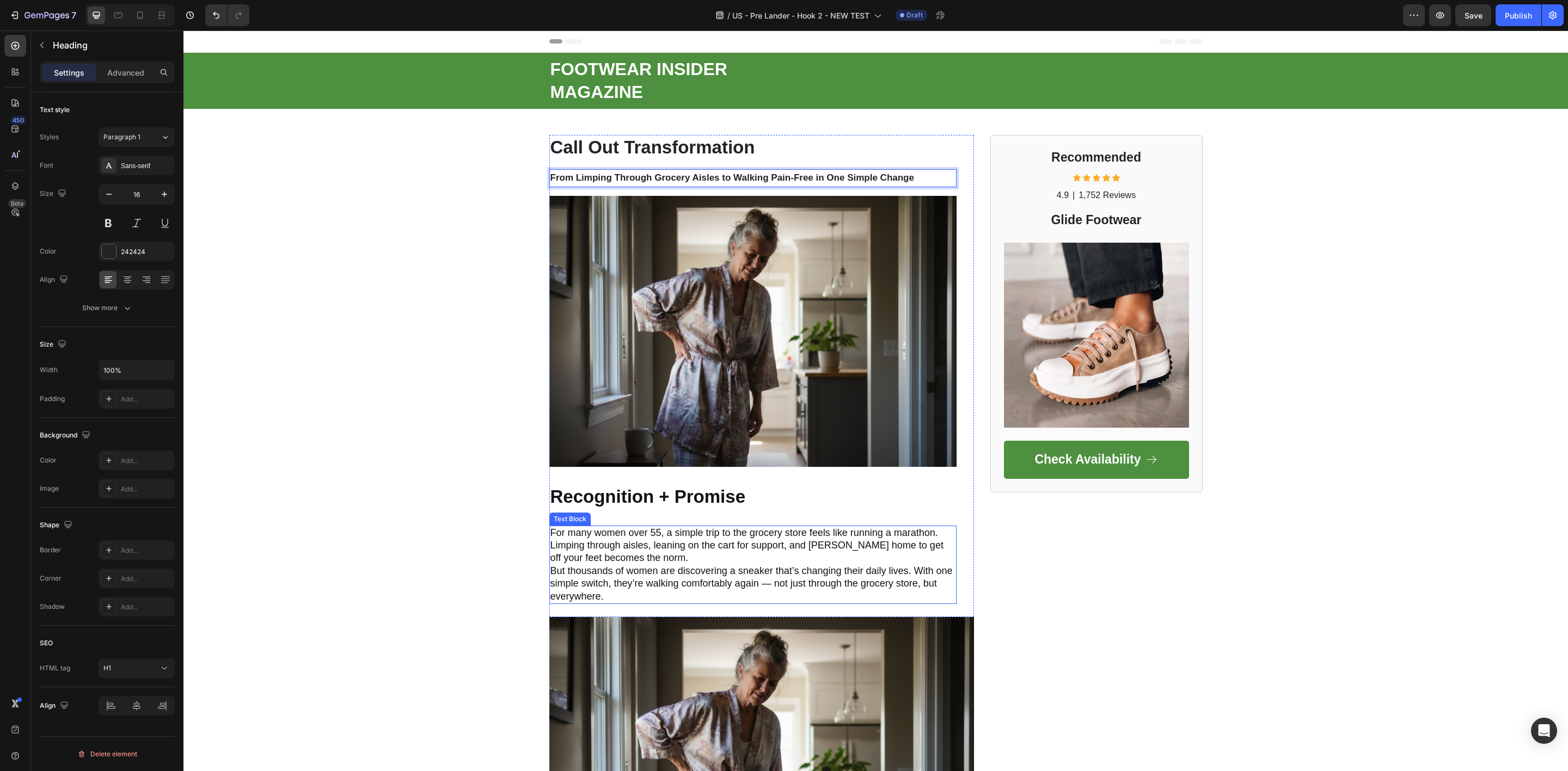
click at [614, 557] on p "For many women over 55, a simple trip to the grocery store feels like running a…" at bounding box center [752, 546] width 405 height 38
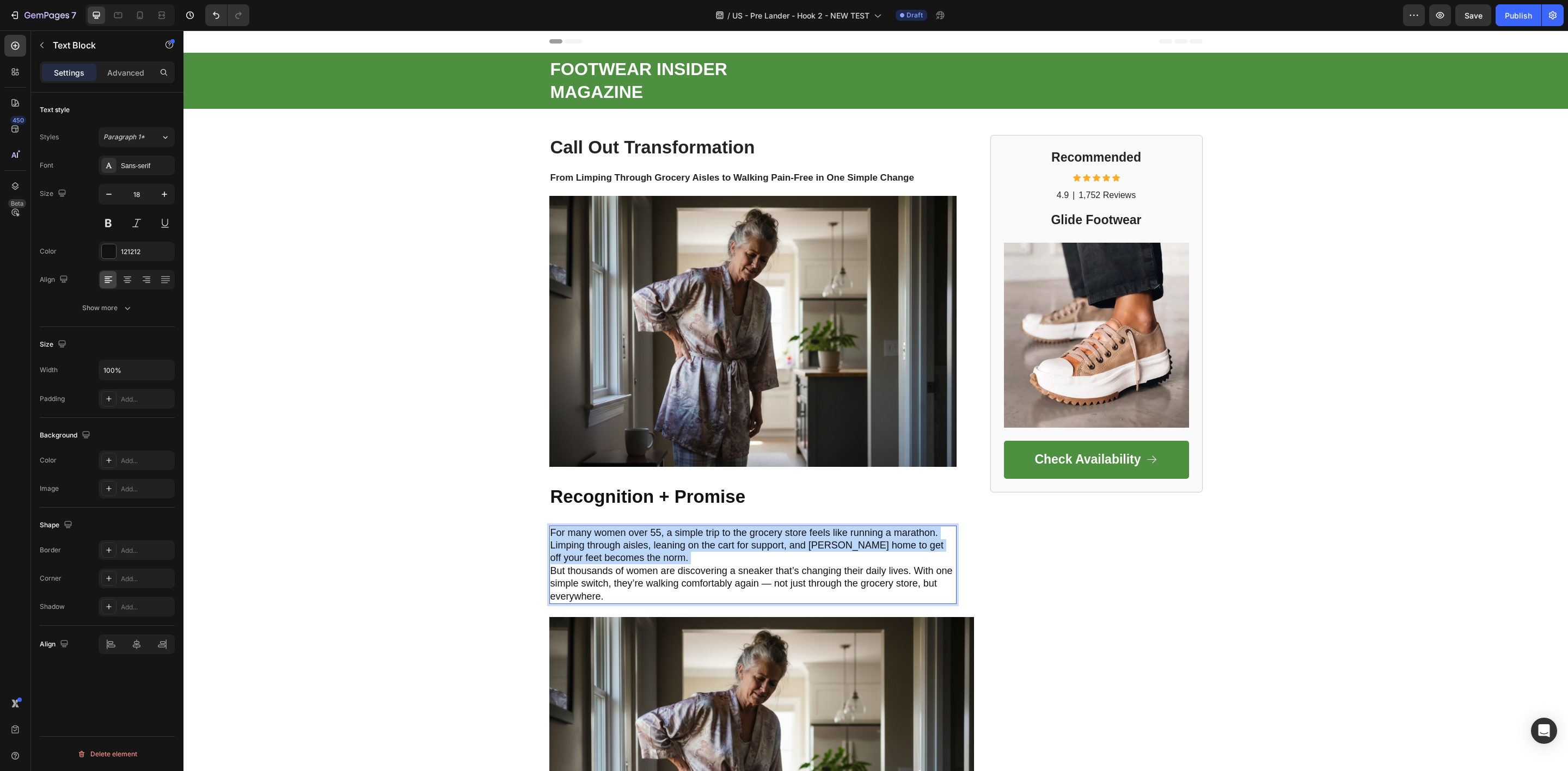
click at [614, 557] on p "For many women over 55, a simple trip to the grocery store feels like running a…" at bounding box center [752, 546] width 405 height 38
click at [613, 175] on strong "From Limping Through Grocery Aisles to Walking Pain-Free in One Simple Change" at bounding box center [732, 178] width 363 height 10
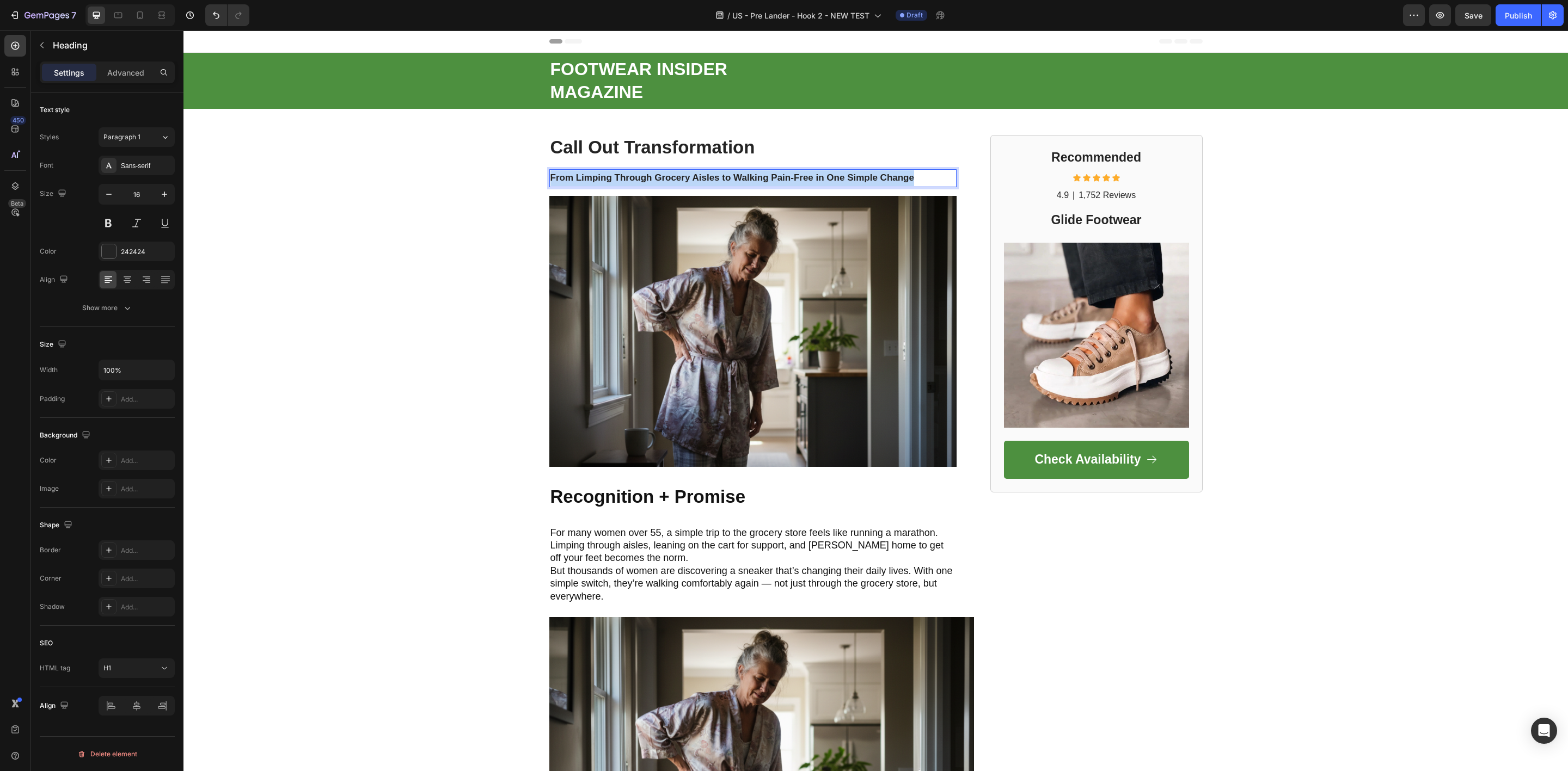
click at [612, 175] on strong "From Limping Through Grocery Aisles to Walking Pain-Free in One Simple Change" at bounding box center [732, 178] width 363 height 10
click at [603, 154] on icon "Editor contextual toolbar" at bounding box center [609, 157] width 11 height 11
type input "18"
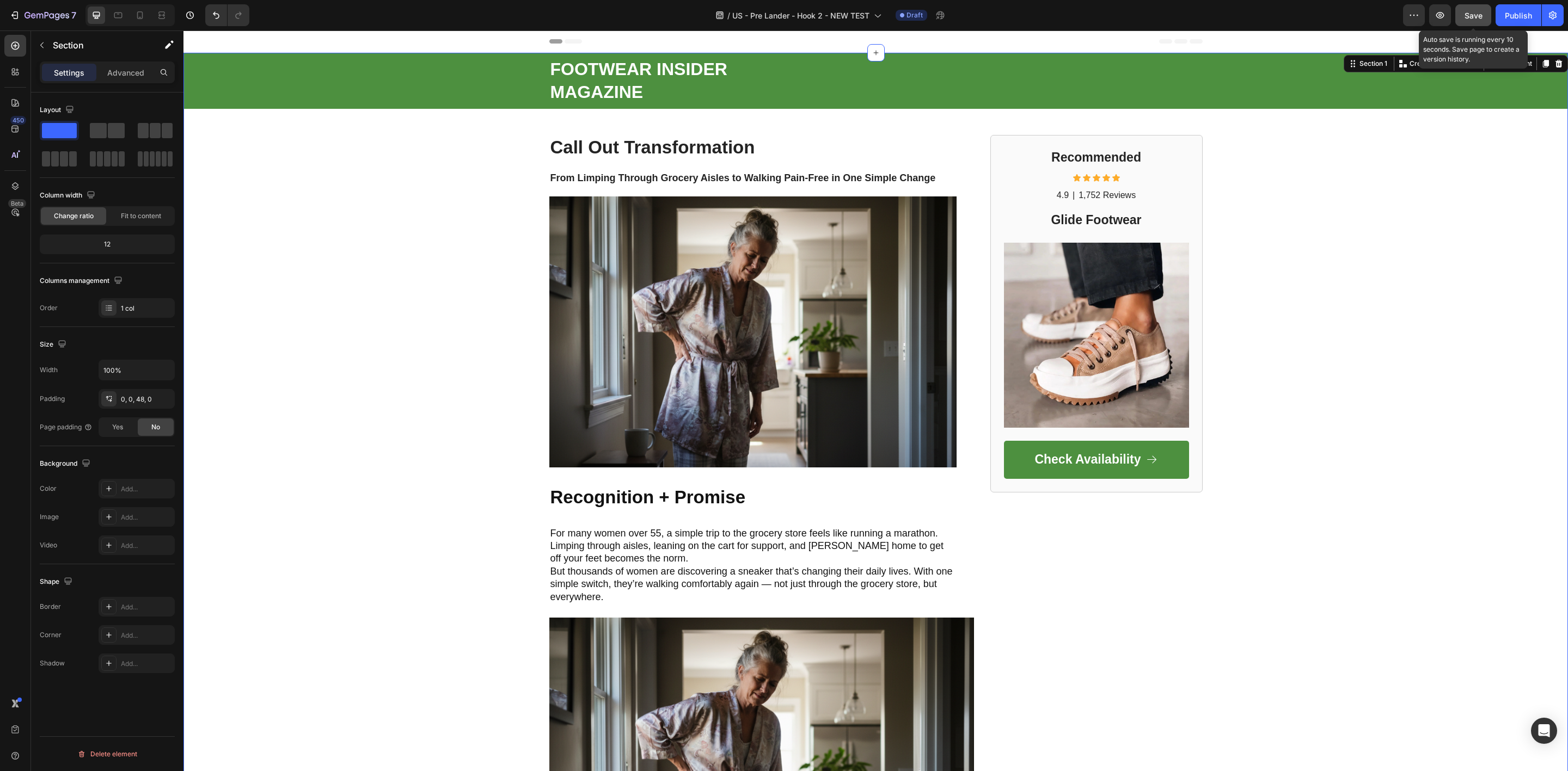
click at [1467, 19] on div "Save" at bounding box center [1474, 15] width 18 height 12
click at [755, 178] on strong "From Limping Through Grocery Aisles to Walking Pain-Free in One Simple Change" at bounding box center [743, 178] width 385 height 11
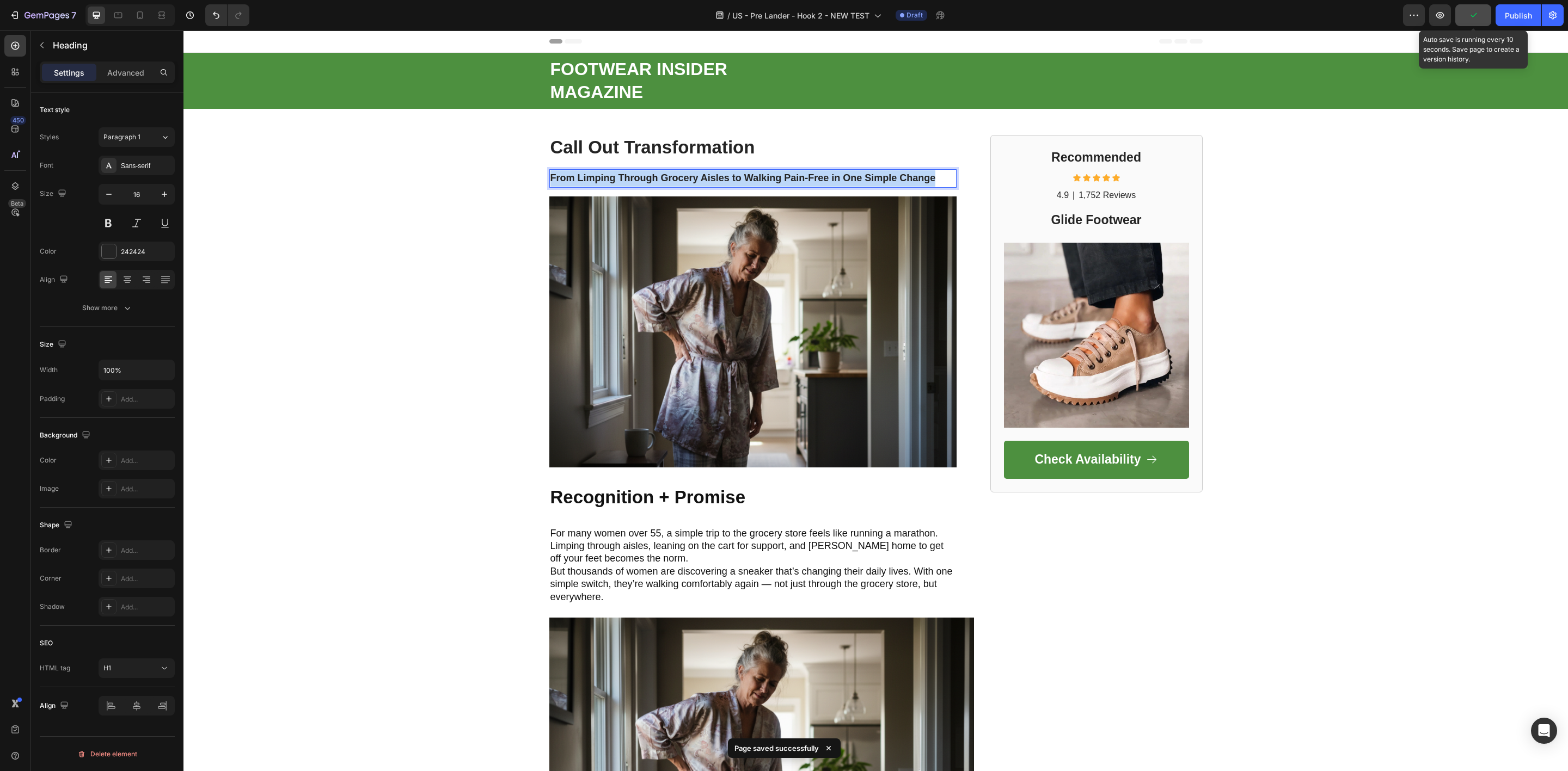
click at [755, 178] on strong "From Limping Through Grocery Aisles to Walking Pain-Free in One Simple Change" at bounding box center [743, 178] width 385 height 11
click at [618, 152] on icon "Editor contextual toolbar" at bounding box center [620, 156] width 11 height 11
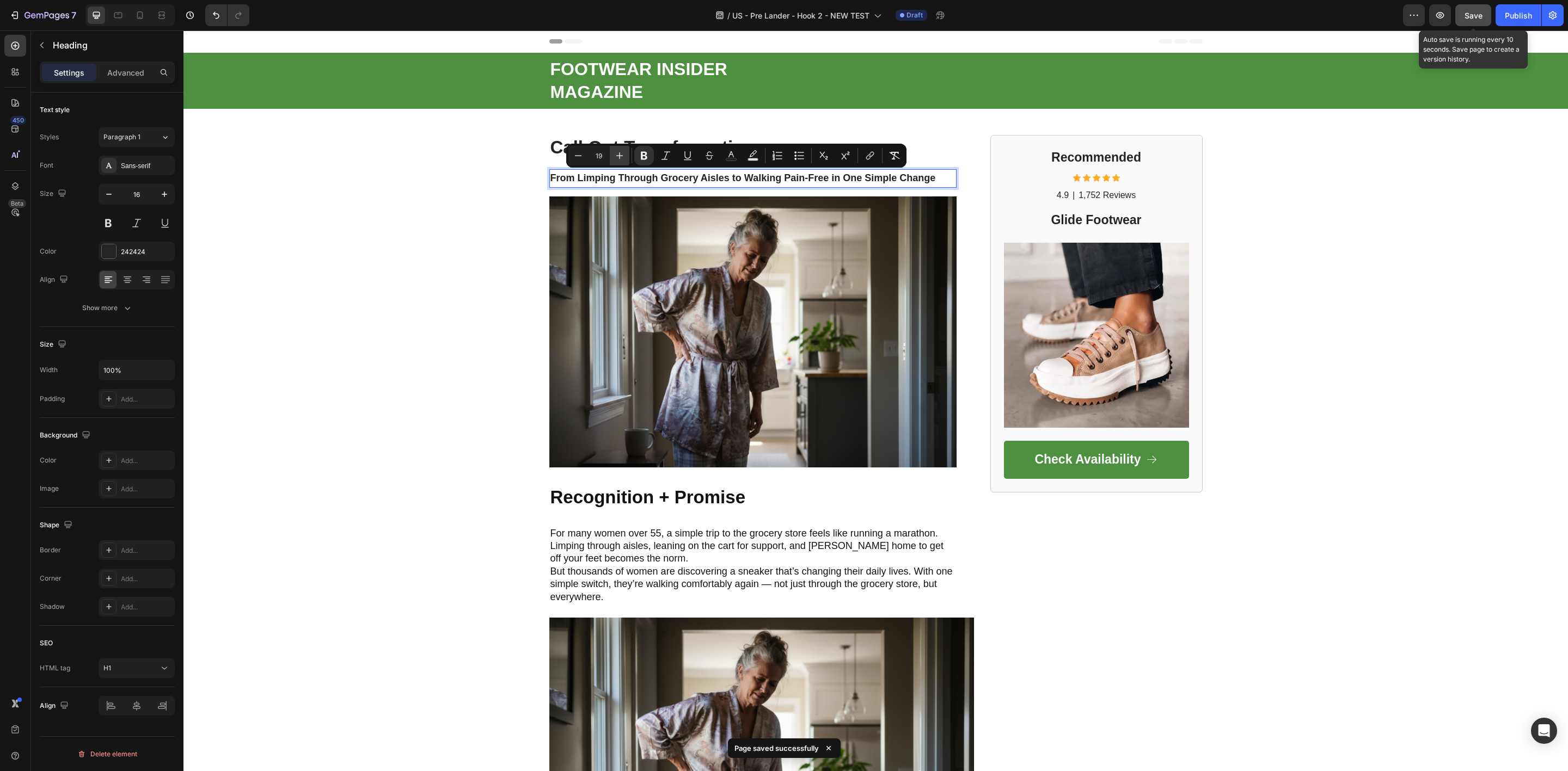
click at [618, 152] on icon "Editor contextual toolbar" at bounding box center [620, 156] width 11 height 11
type input "20"
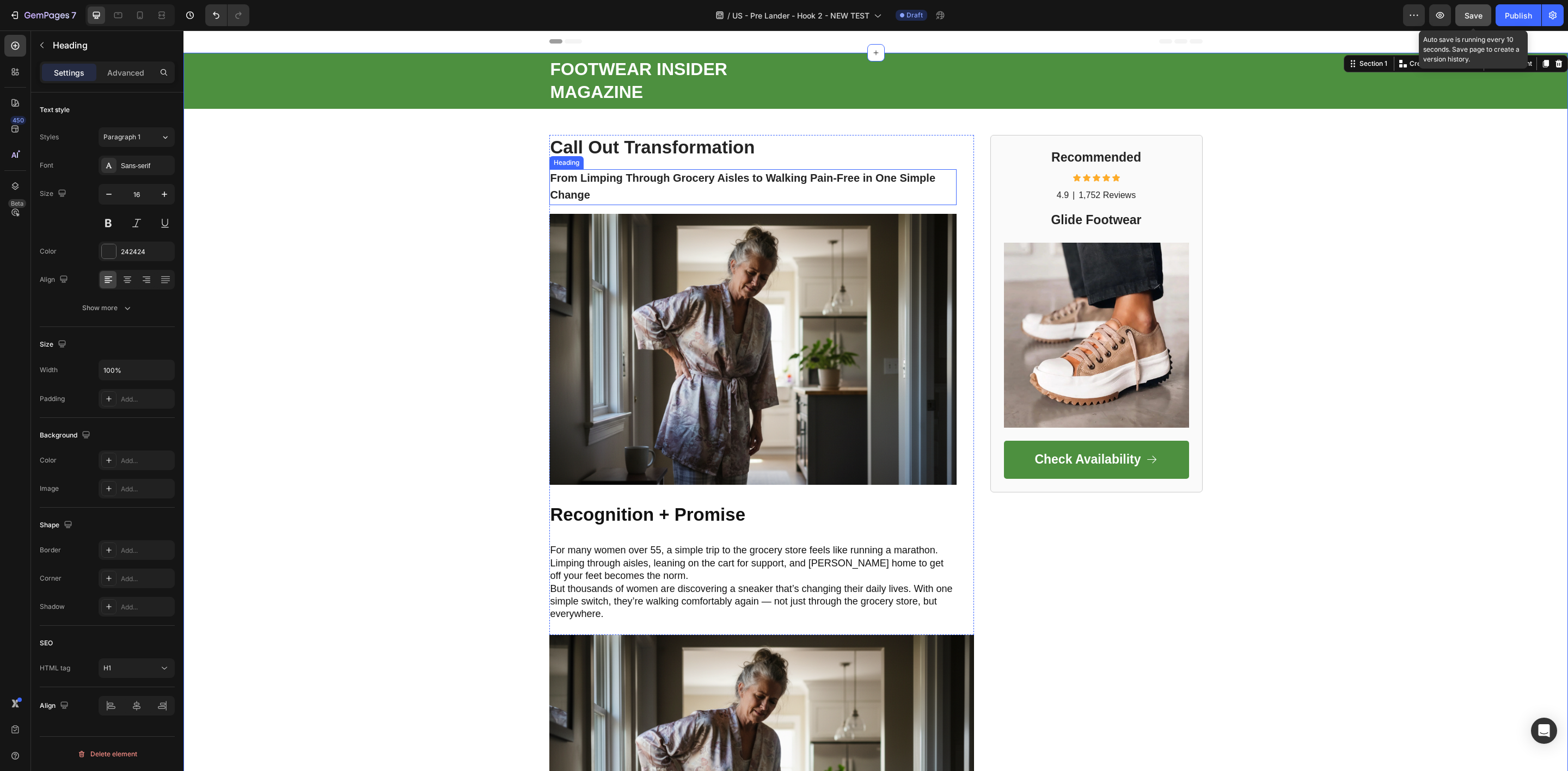
click at [559, 182] on strong "From Limping Through Grocery Aisles to Walking Pain-Free in One Simple Change" at bounding box center [743, 186] width 385 height 29
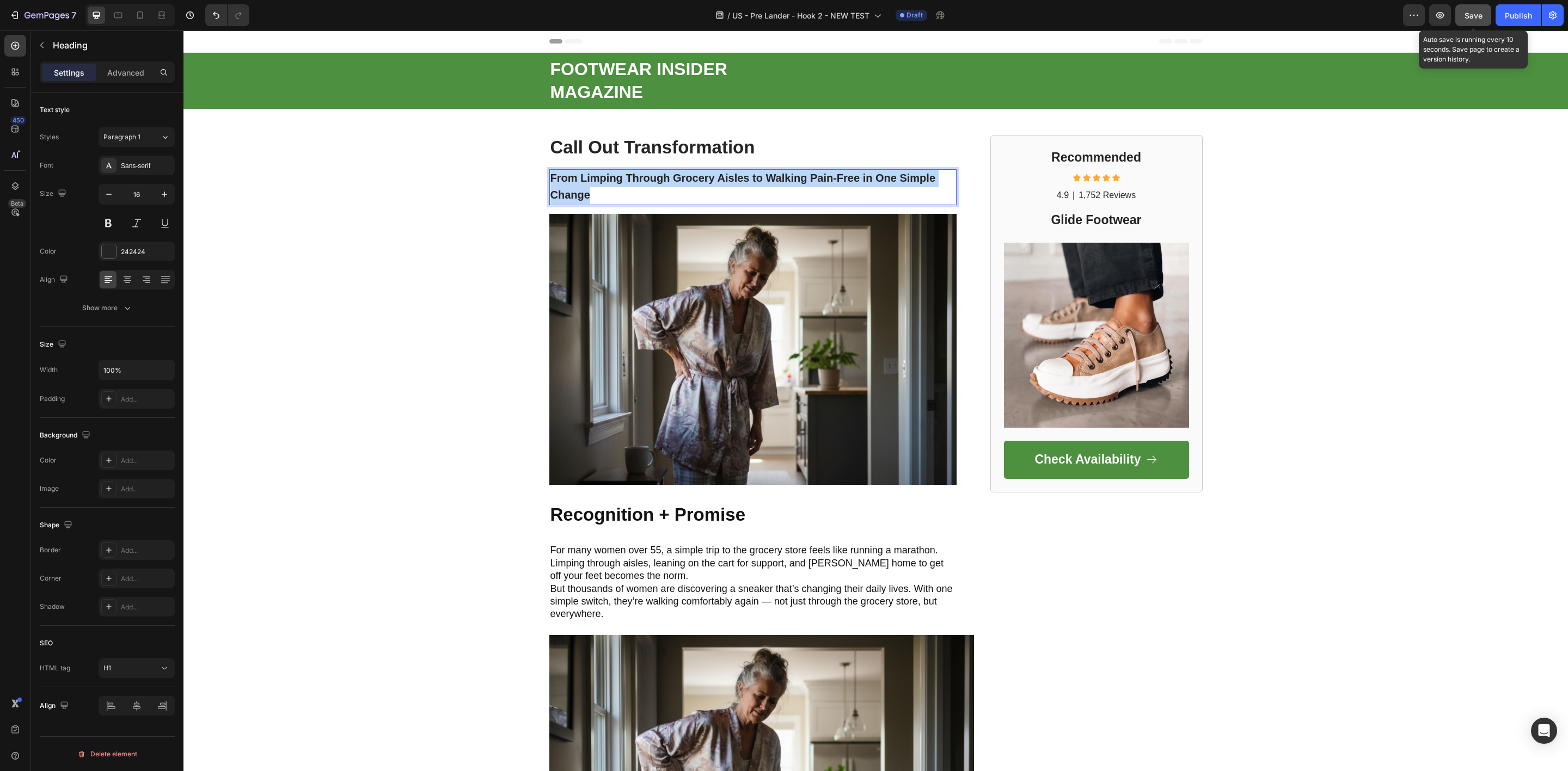
click at [559, 182] on strong "From Limping Through Grocery Aisles to Walking Pain-Free in One Simple Change" at bounding box center [743, 186] width 385 height 29
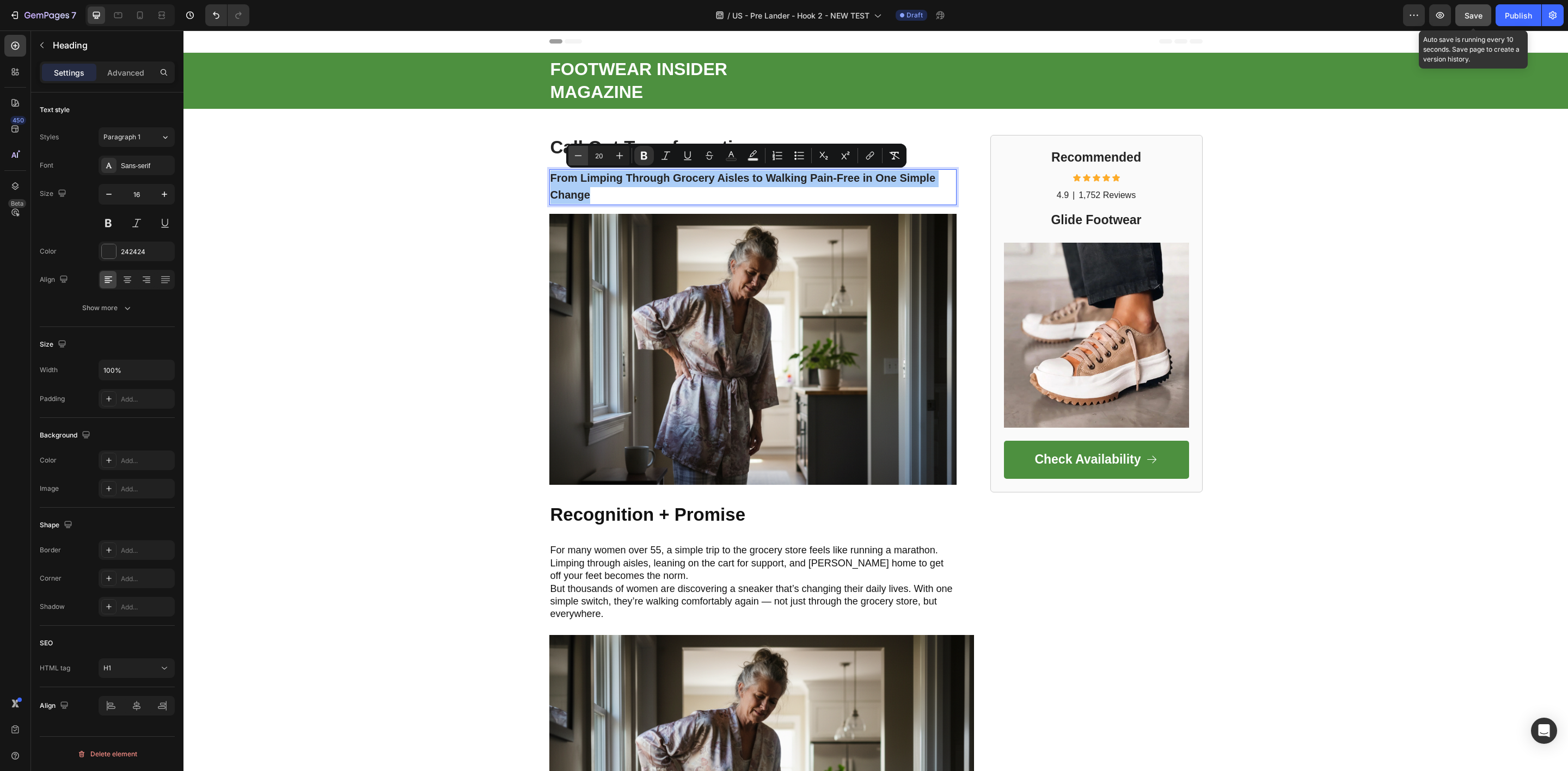
click at [575, 163] on button "Minus" at bounding box center [578, 156] width 19 height 19
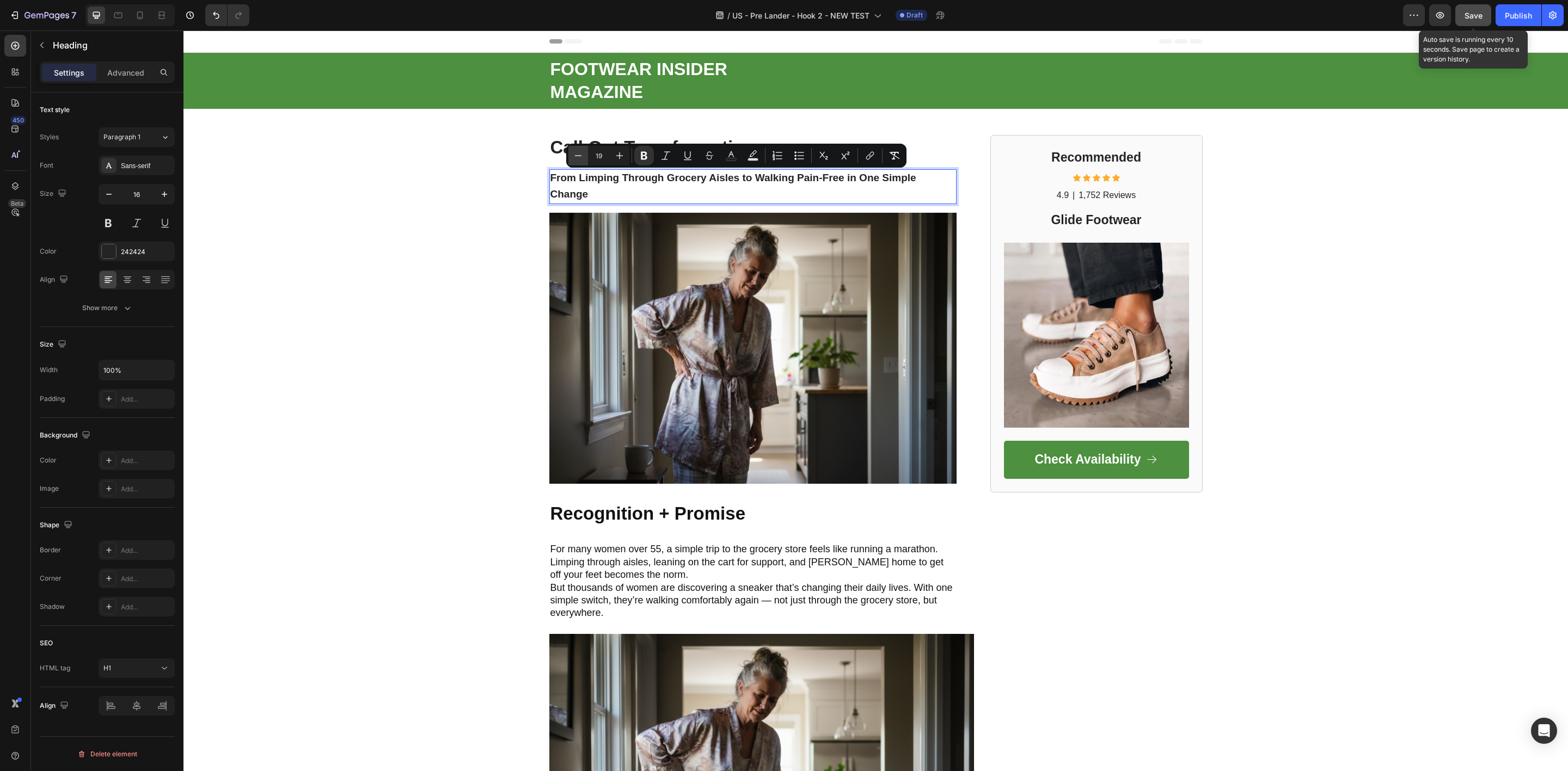
click at [575, 163] on button "Minus" at bounding box center [578, 156] width 19 height 19
type input "18"
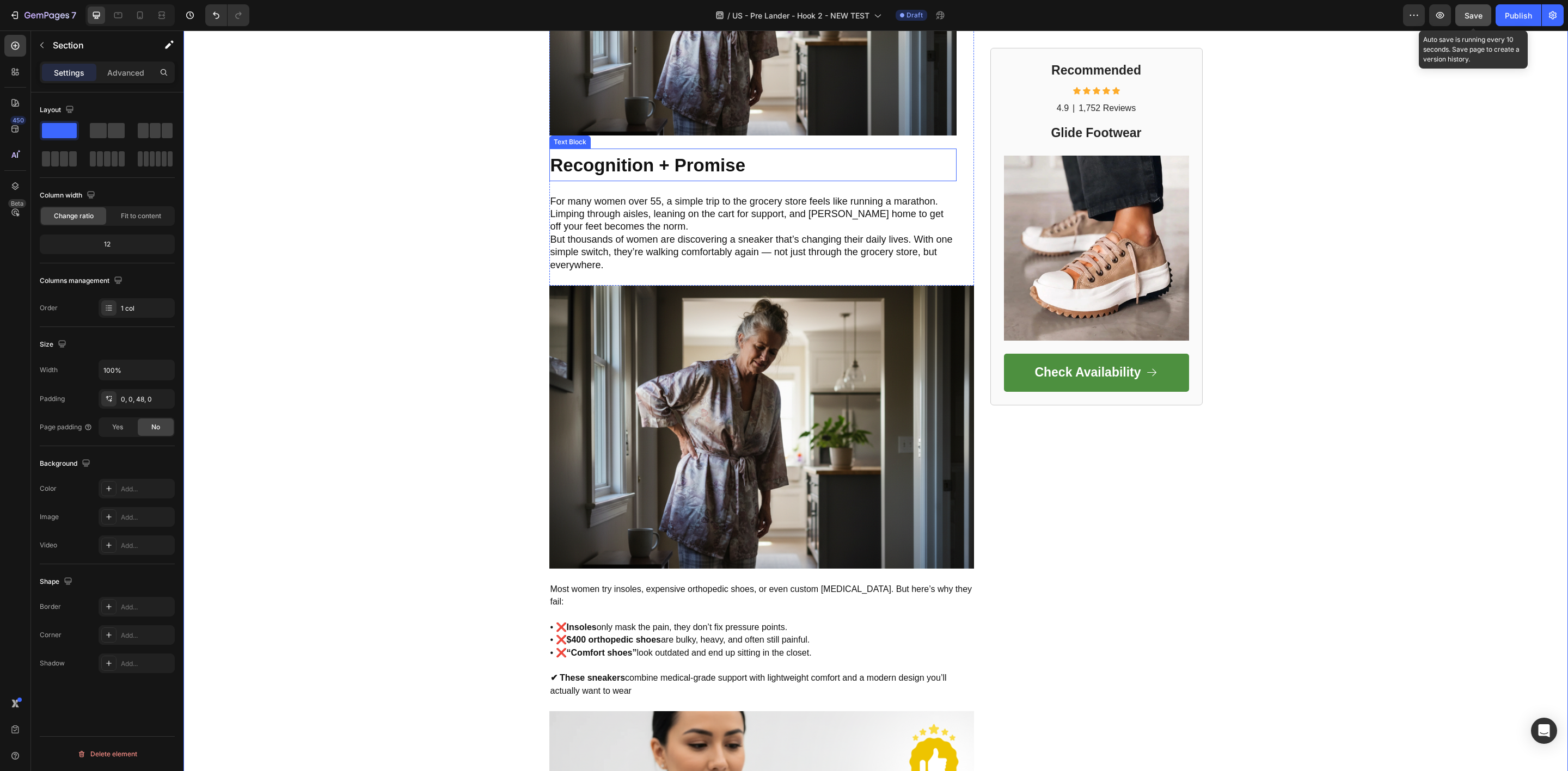
scroll to position [327, 0]
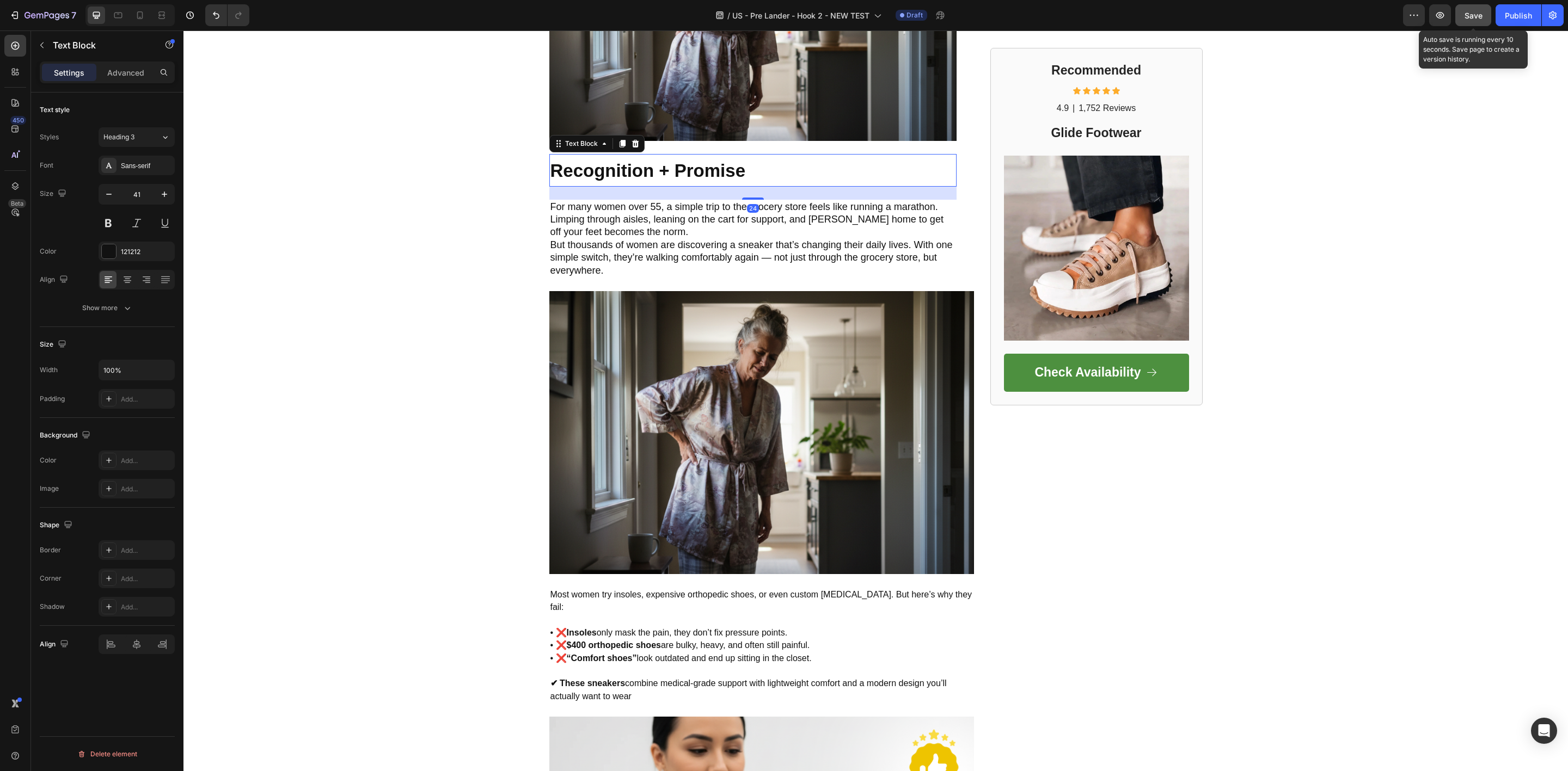
click at [770, 163] on p "Recognition + Promise" at bounding box center [752, 170] width 405 height 30
click at [745, 195] on div "24" at bounding box center [752, 193] width 407 height 13
click at [629, 234] on p "For many women over 55, a simple trip to the grocery store feels like running a…" at bounding box center [752, 220] width 405 height 38
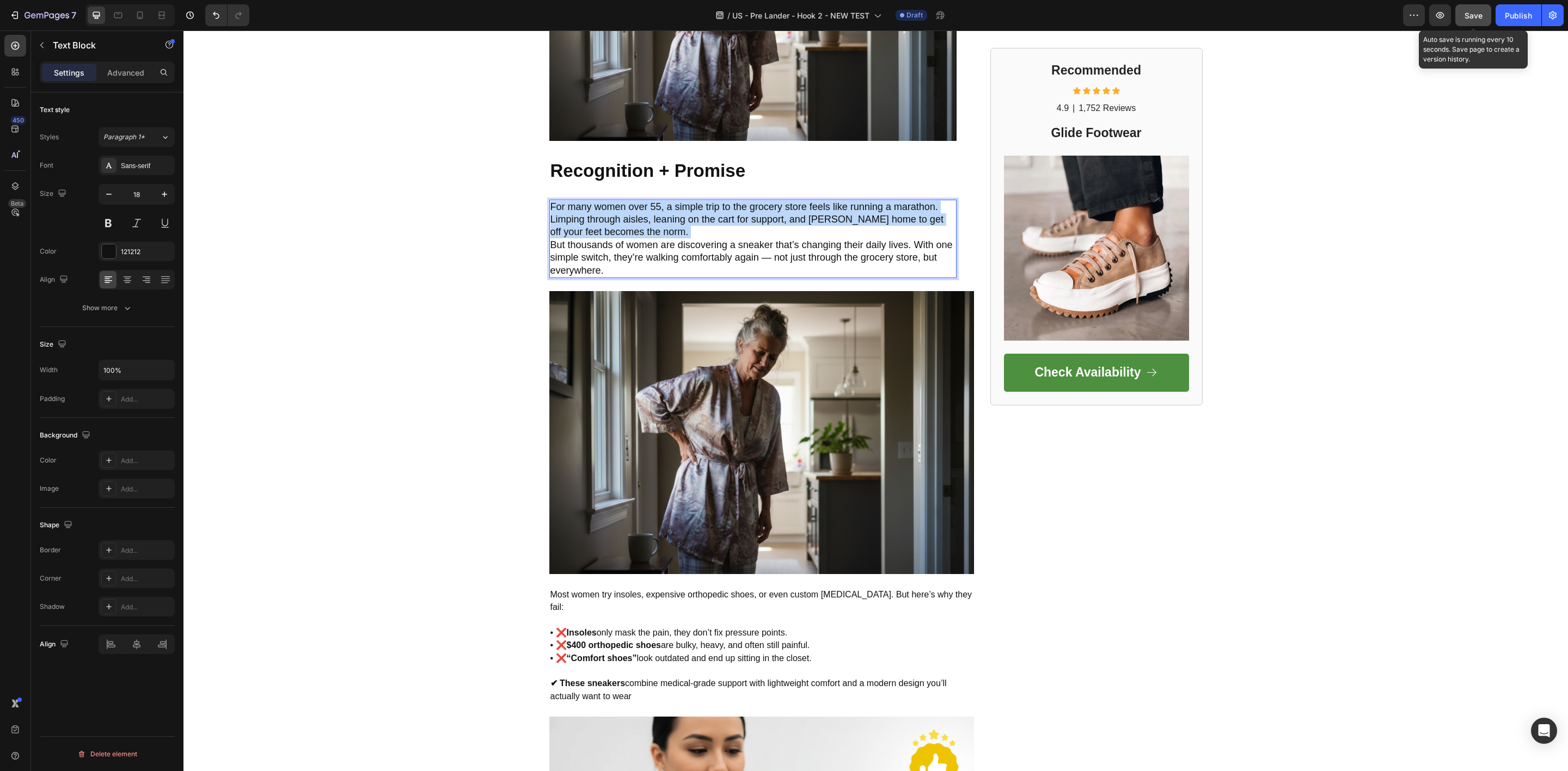
click at [629, 234] on p "For many women over 55, a simple trip to the grocery store feels like running a…" at bounding box center [752, 220] width 405 height 38
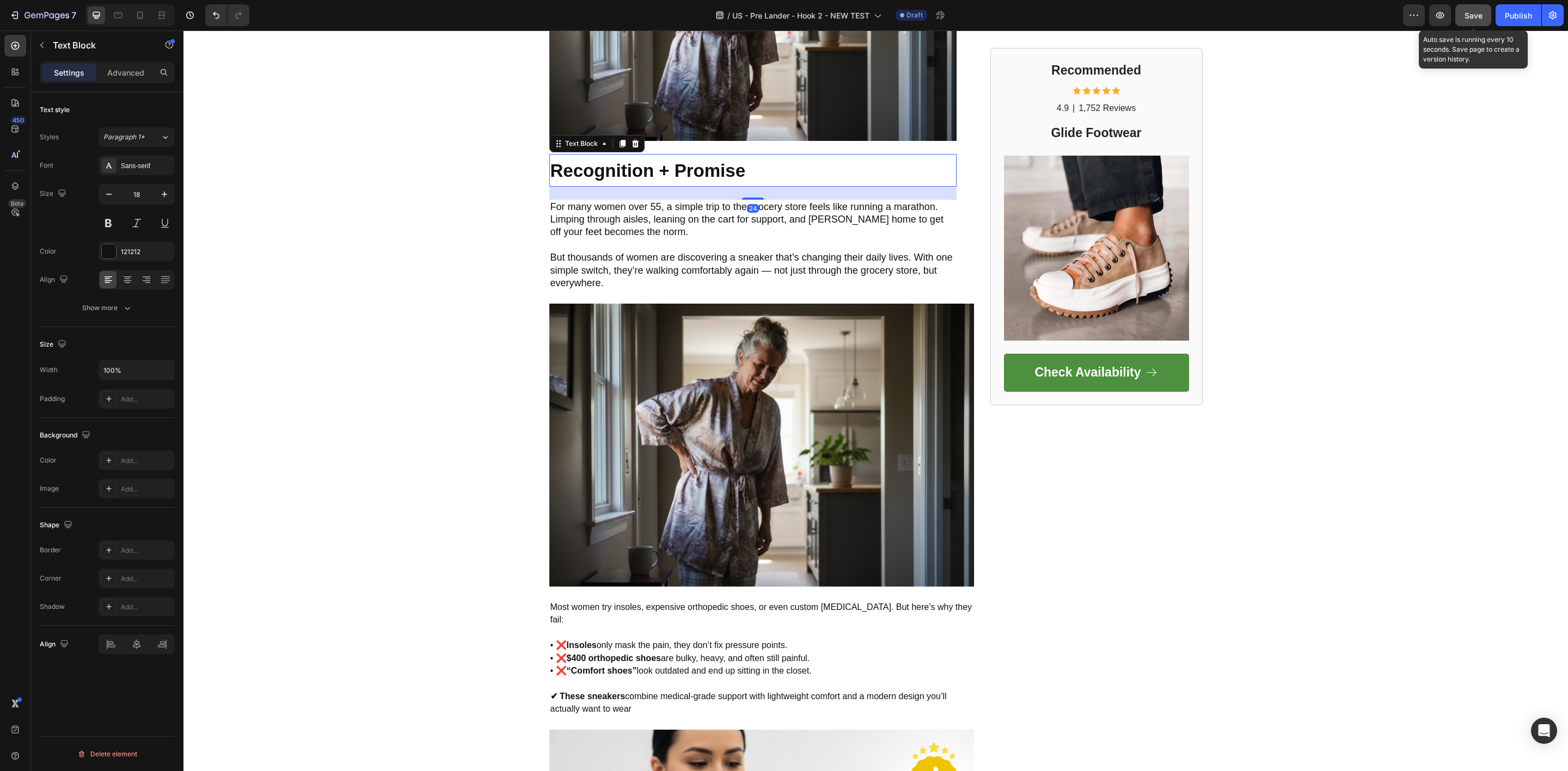
click at [652, 180] on strong "Recognition + Promise" at bounding box center [648, 170] width 195 height 20
click at [621, 145] on div at bounding box center [622, 143] width 13 height 13
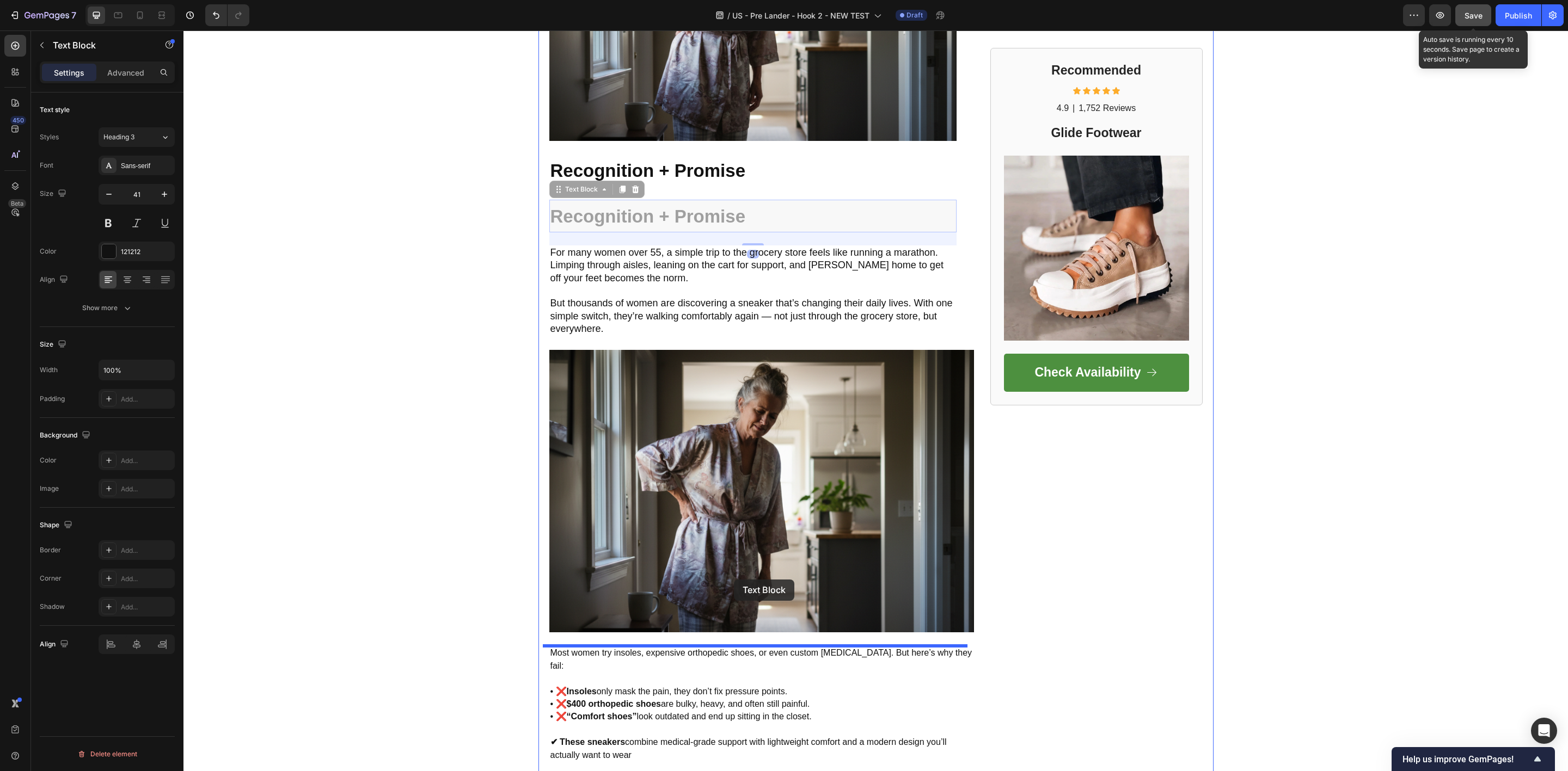
drag, startPoint x: 776, startPoint y: 213, endPoint x: 734, endPoint y: 580, distance: 369.4
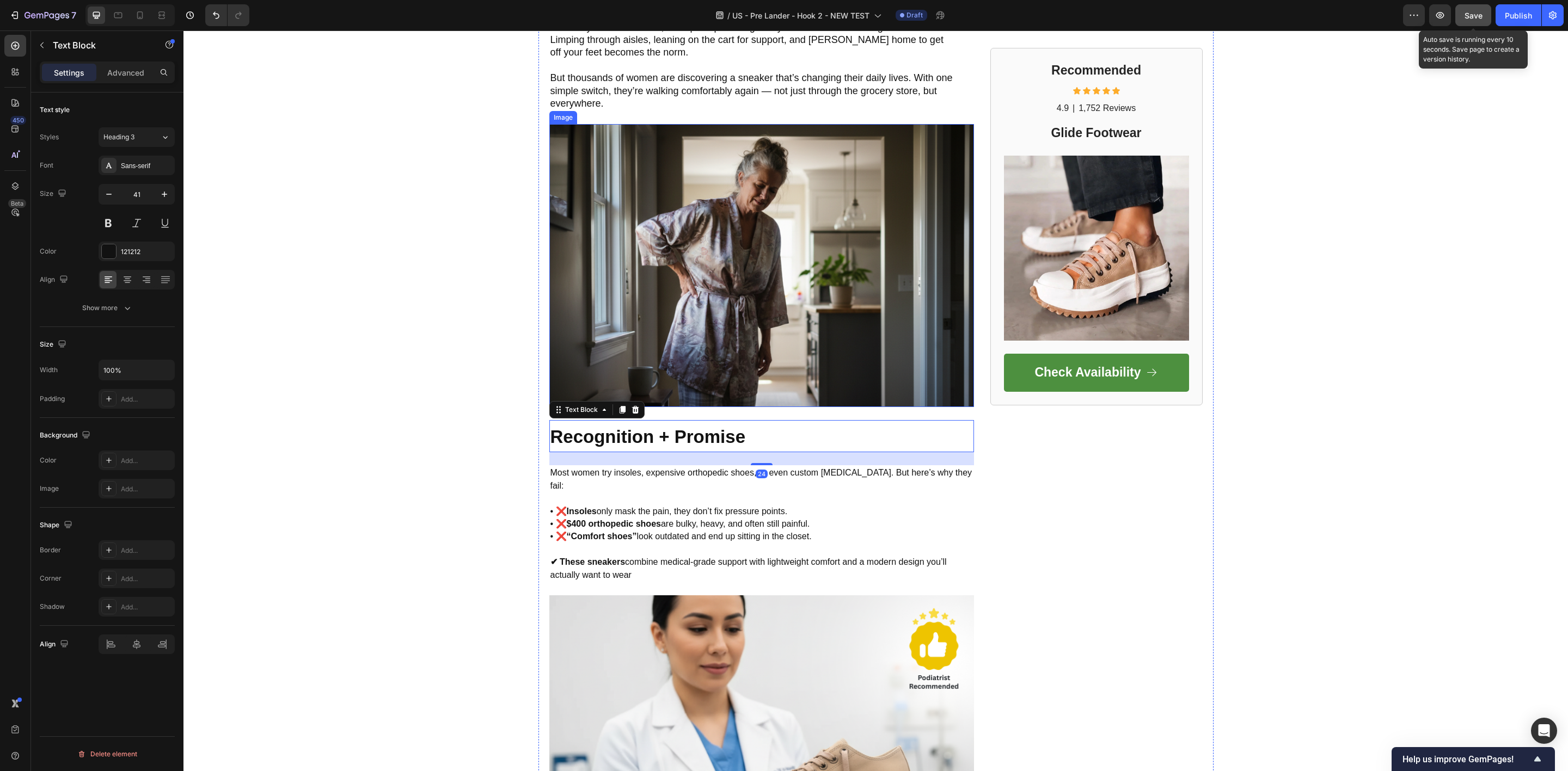
scroll to position [571, 0]
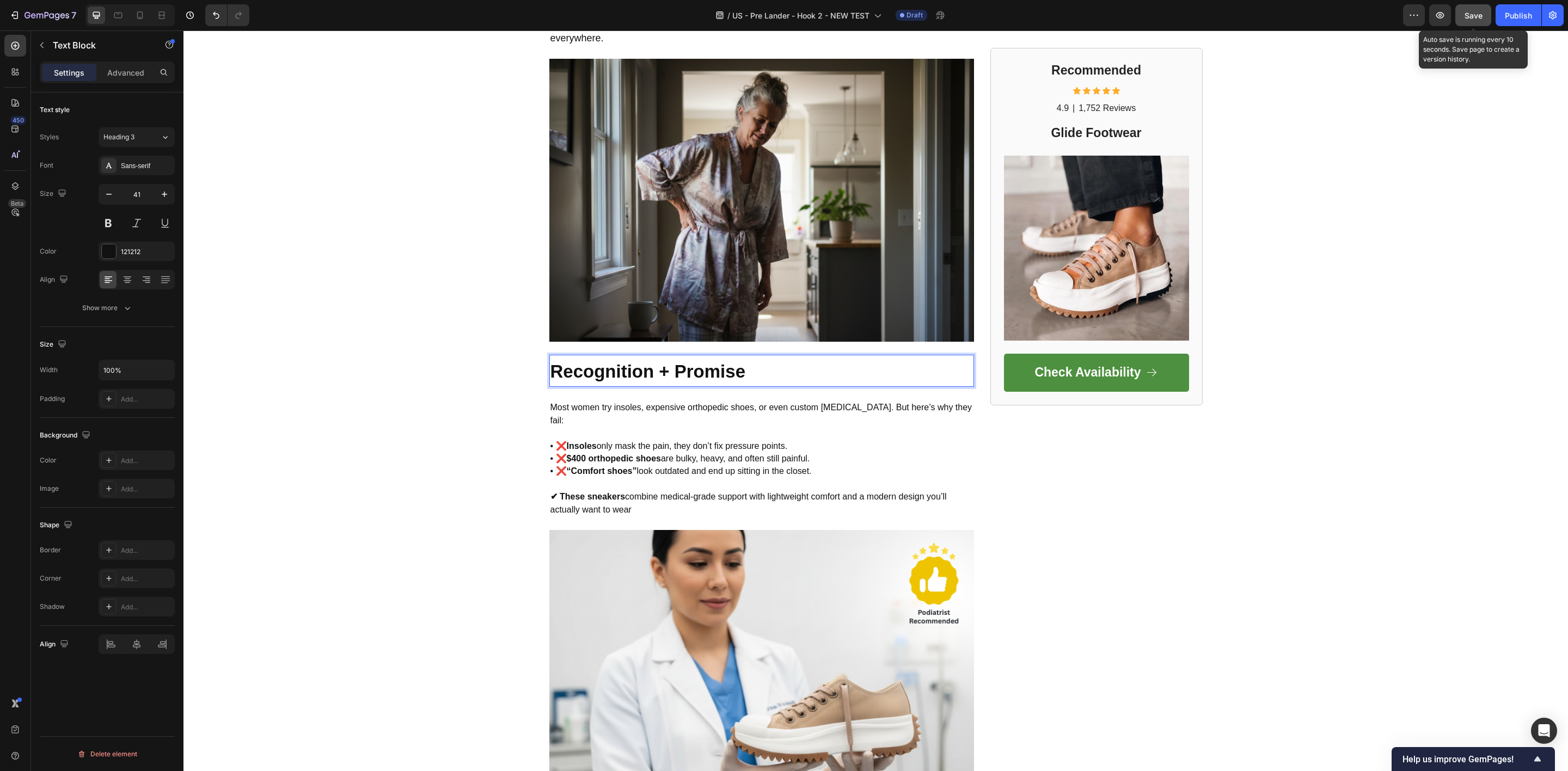
click at [677, 369] on strong "Recognition + Promise" at bounding box center [648, 371] width 195 height 20
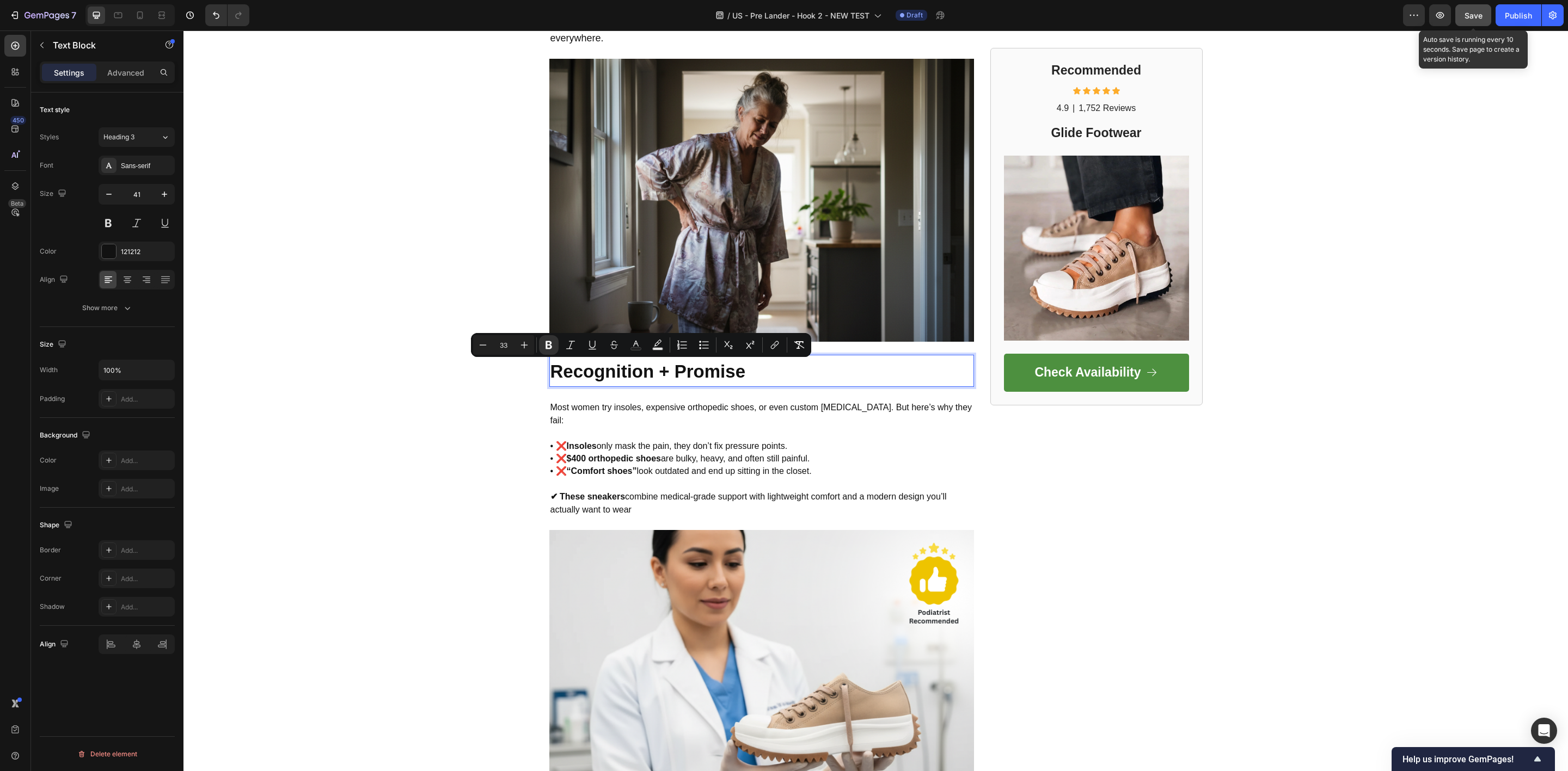
click at [677, 369] on strong "Recognition + Promise" at bounding box center [648, 371] width 195 height 20
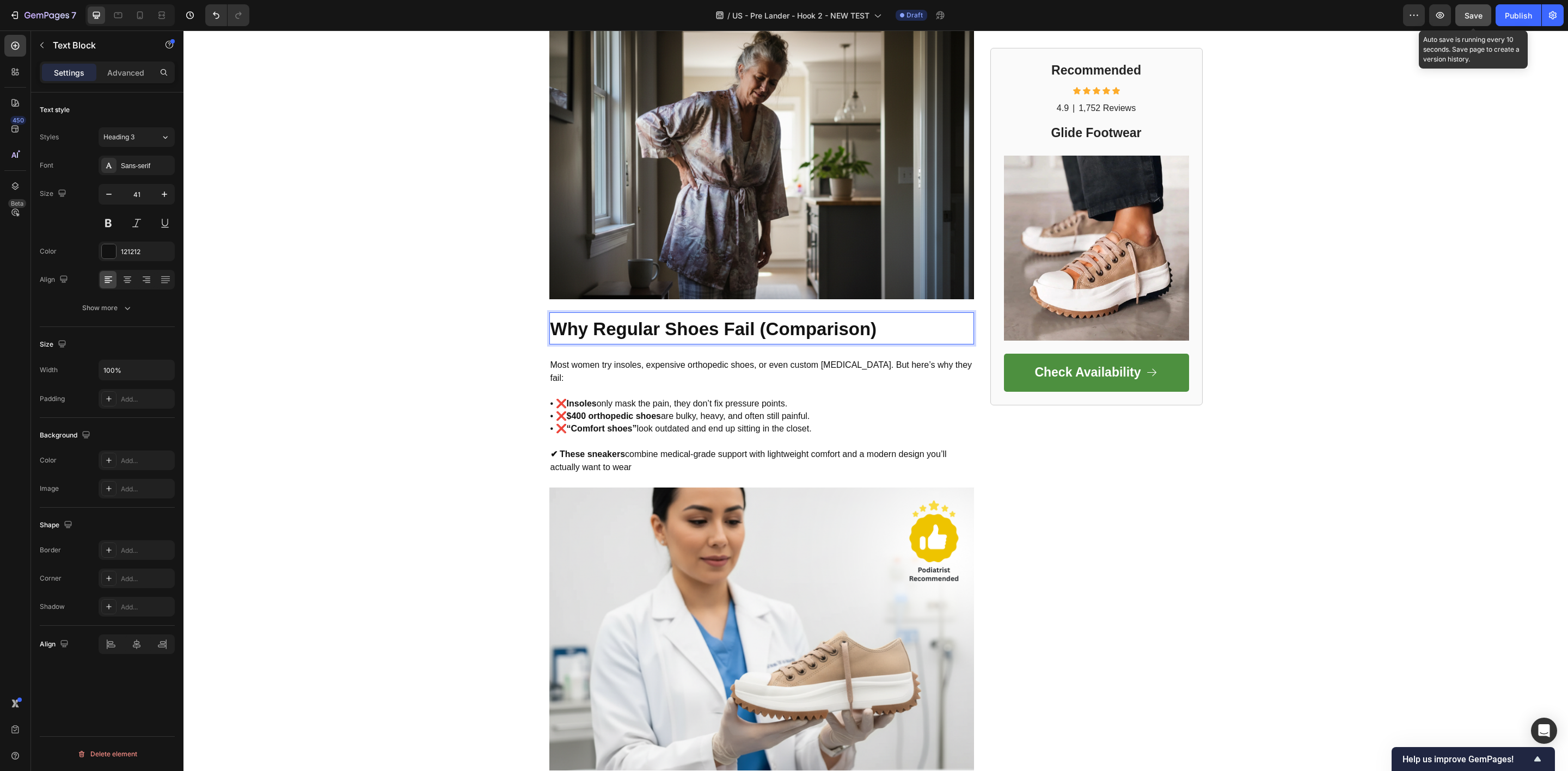
scroll to position [653, 0]
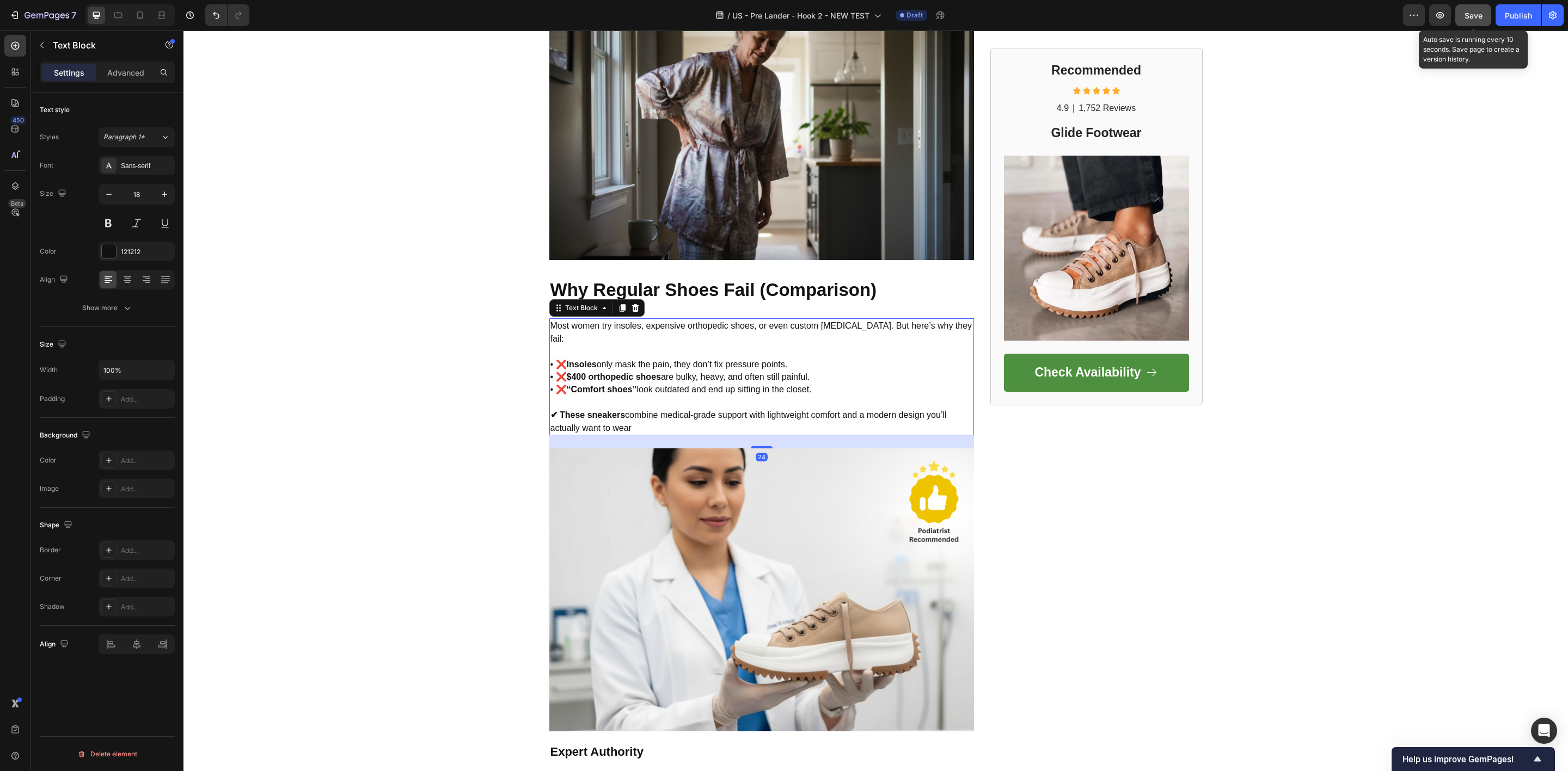
click at [634, 414] on p "✔ These sneakers combine medical-grade support with lightweight comfort and a m…" at bounding box center [761, 422] width 422 height 26
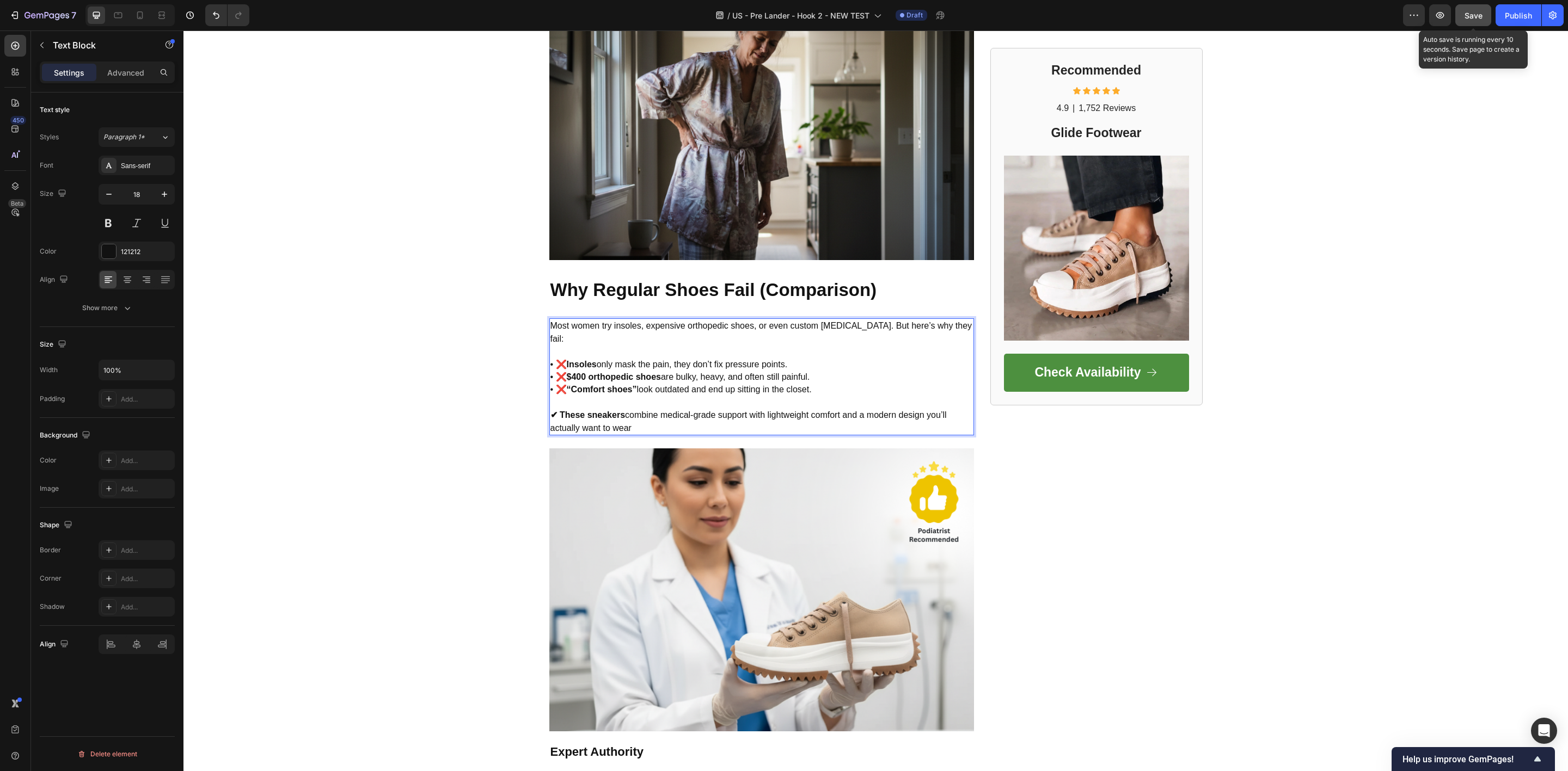
click at [634, 414] on p "✔ These sneakers combine medical-grade support with lightweight comfort and a m…" at bounding box center [761, 422] width 422 height 26
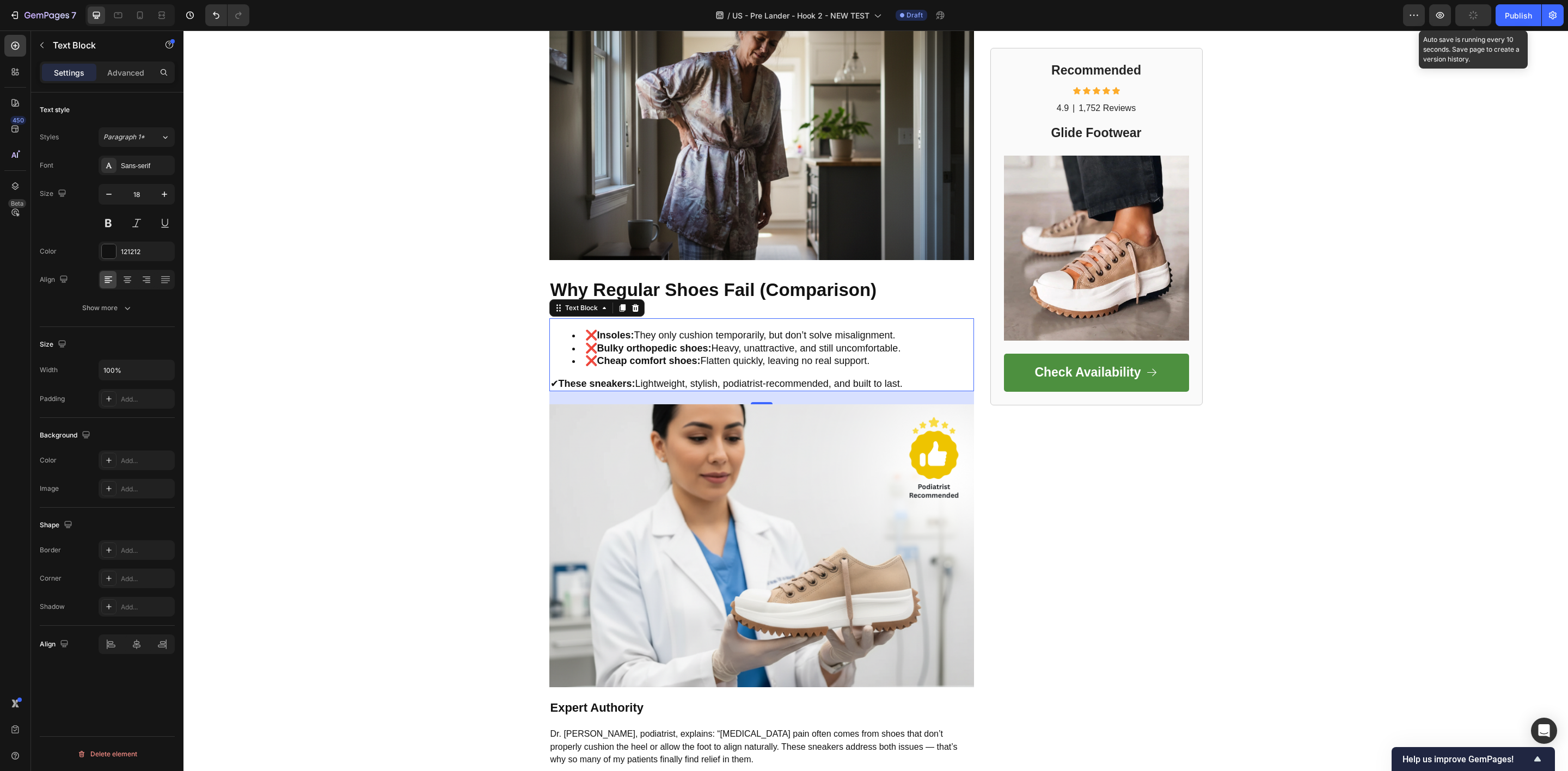
click at [1473, 16] on icon "button" at bounding box center [1473, 15] width 10 height 10
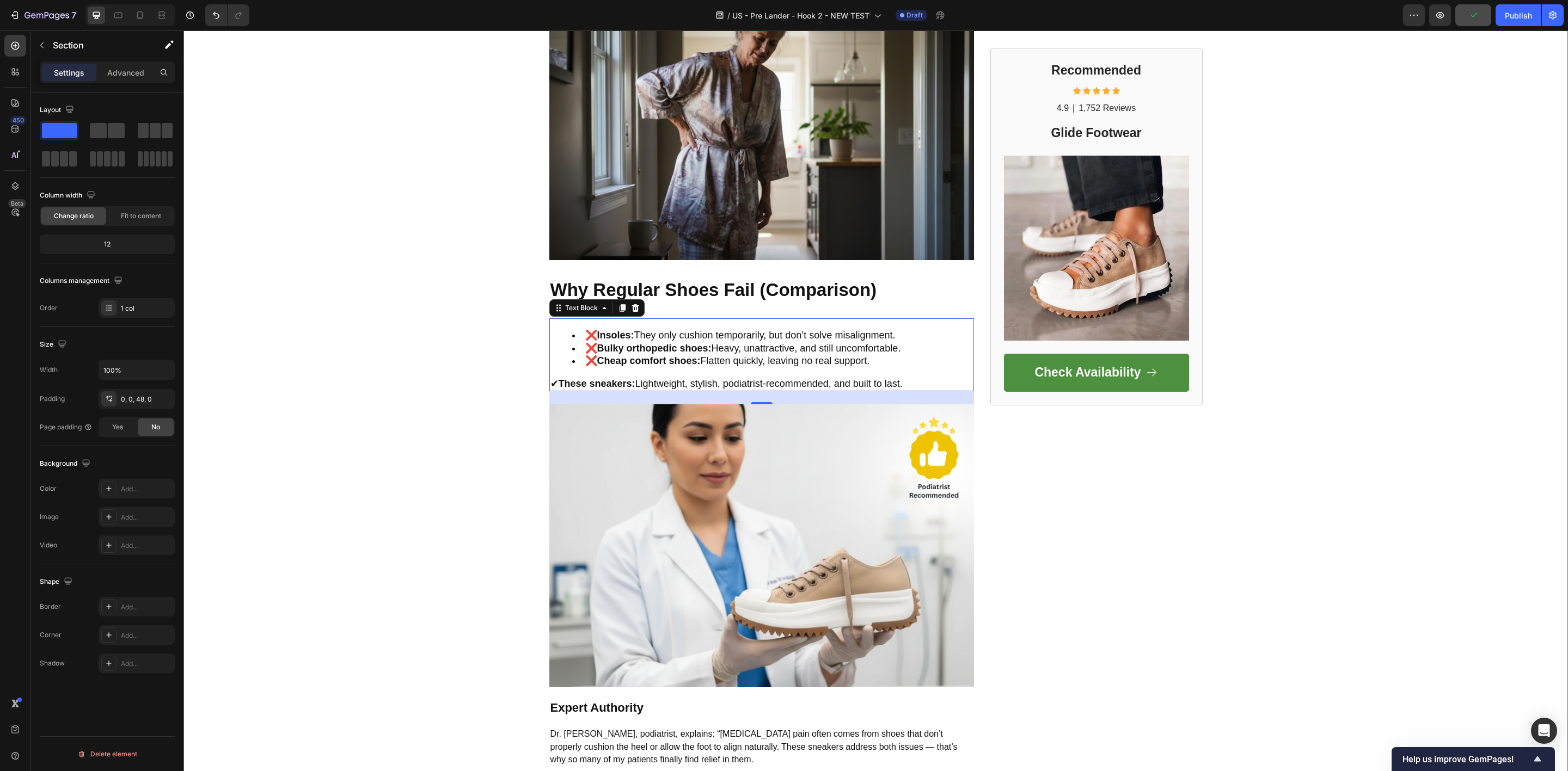
click at [1328, 342] on div "FOOTWEAR INSIDER MAGAZINE Text Block Row Row ⁠⁠⁠⁠⁠⁠⁠ Call Out Transformation He…" at bounding box center [875, 588] width 1385 height 2378
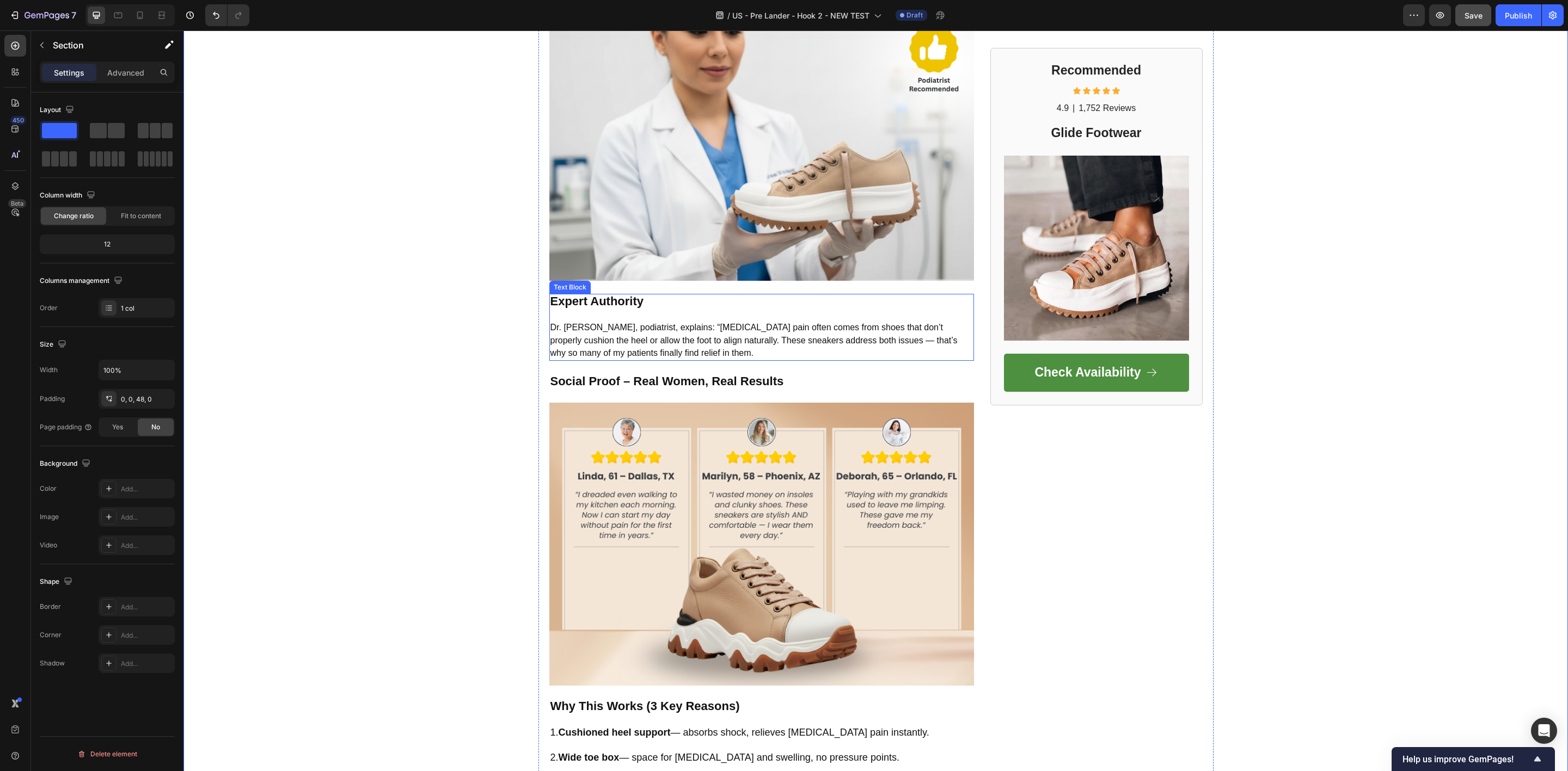
scroll to position [1061, 0]
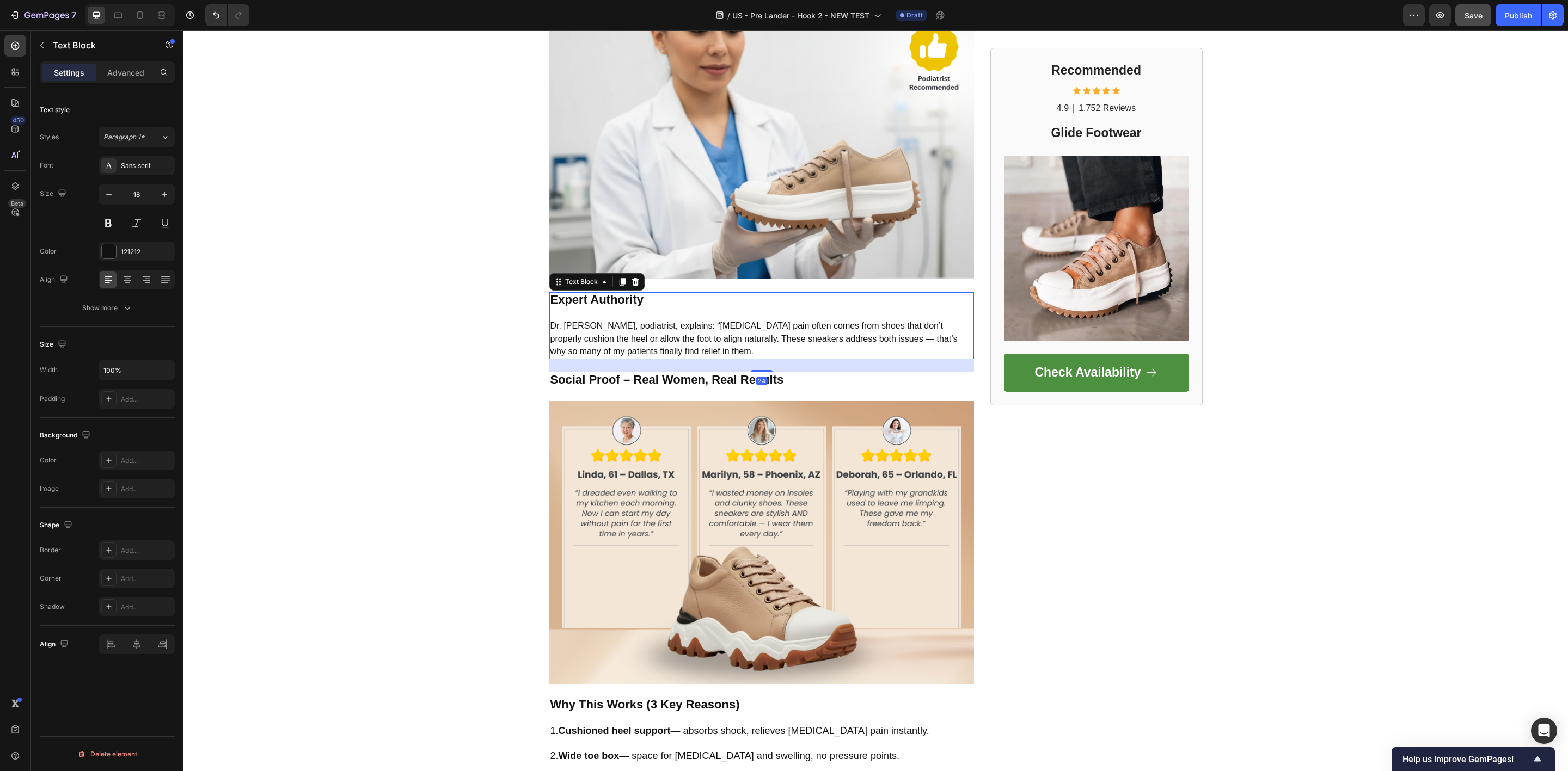
click at [626, 330] on span "Dr. Karen Mitchell, podiatrist, explains: “Plantar fasciitis pain often comes f…" at bounding box center [754, 338] width 407 height 35
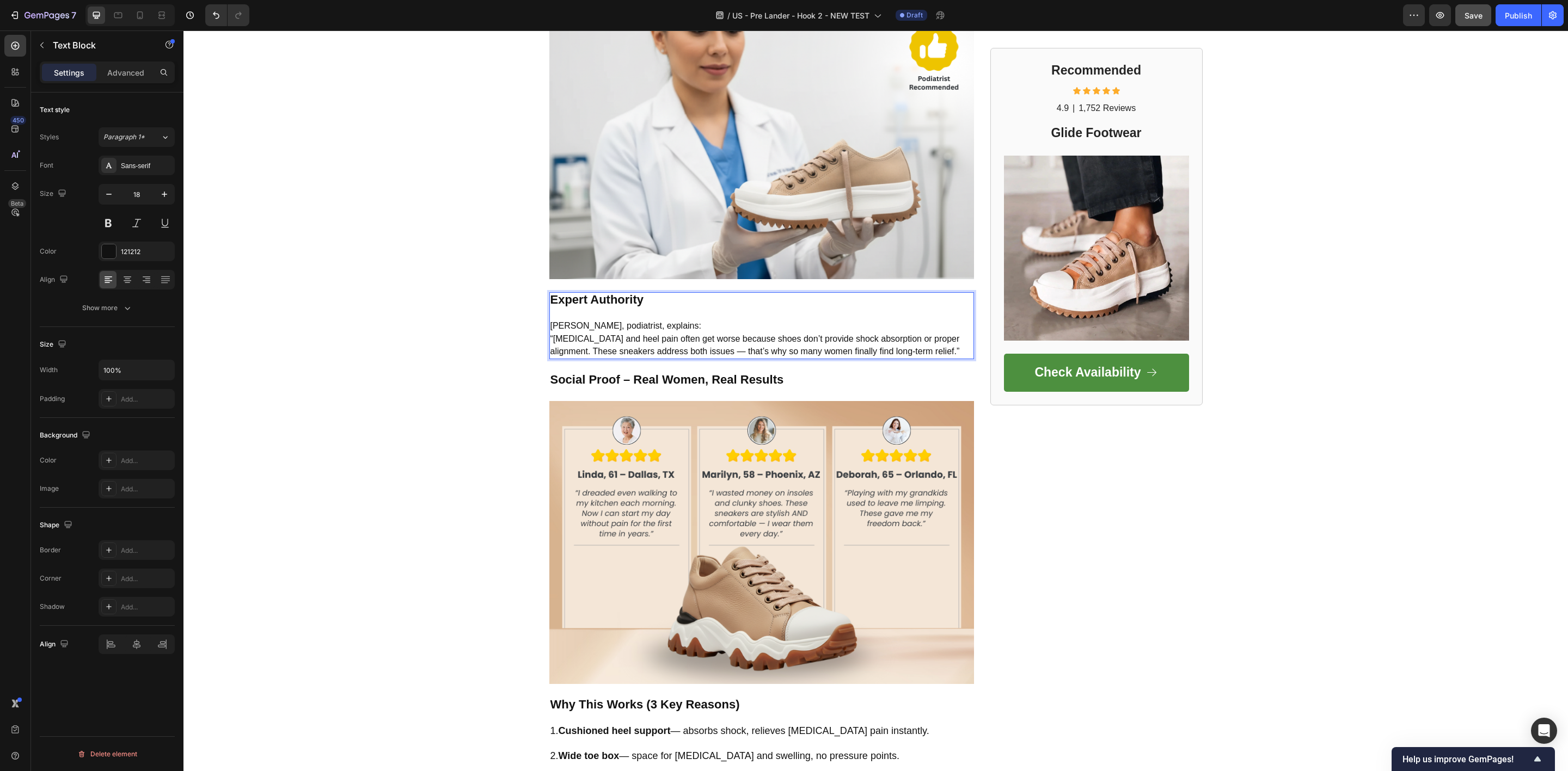
click at [627, 299] on strong "Expert Authority" at bounding box center [597, 299] width 94 height 13
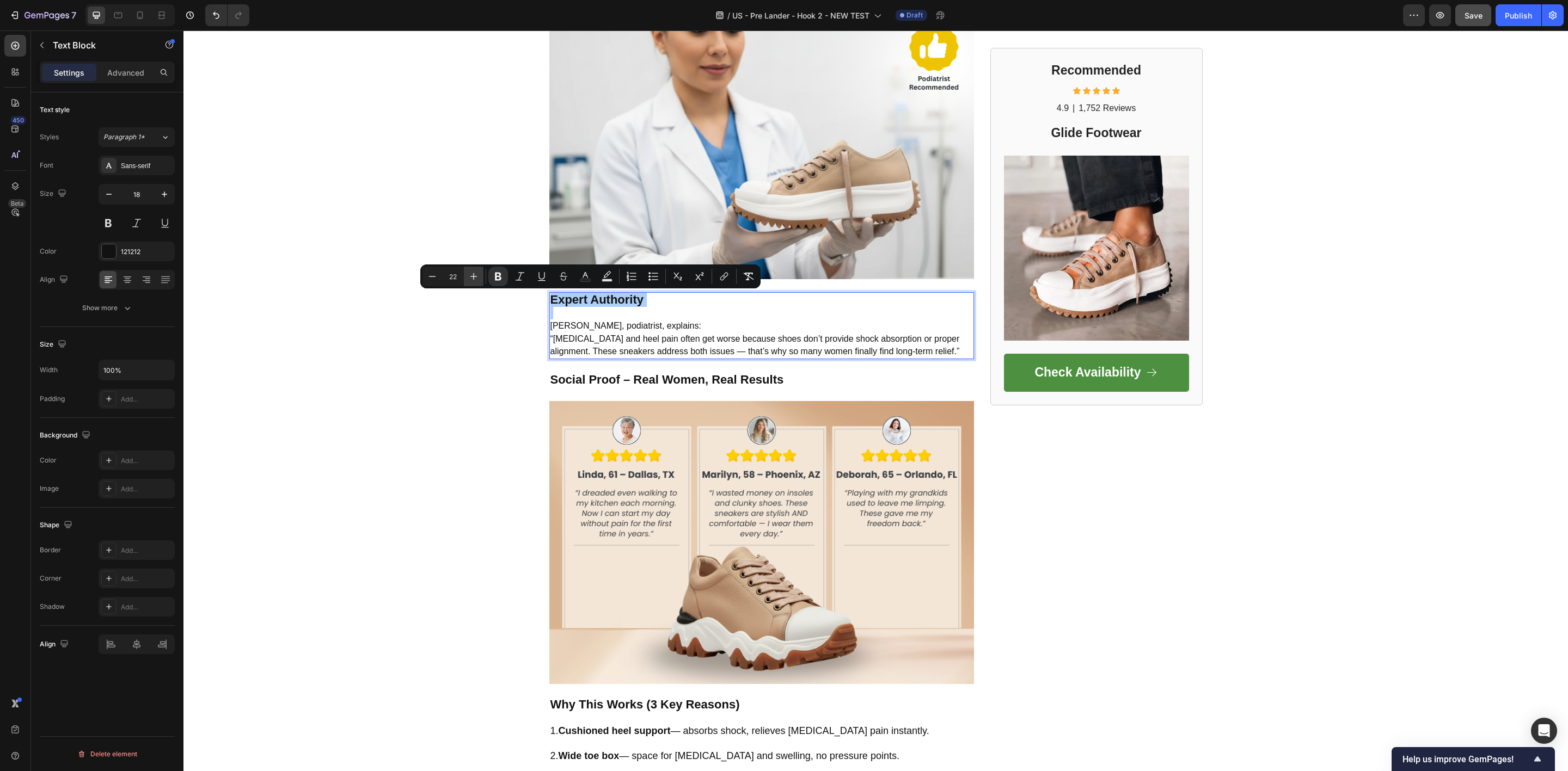
click at [474, 278] on icon "Editor contextual toolbar" at bounding box center [474, 277] width 7 height 7
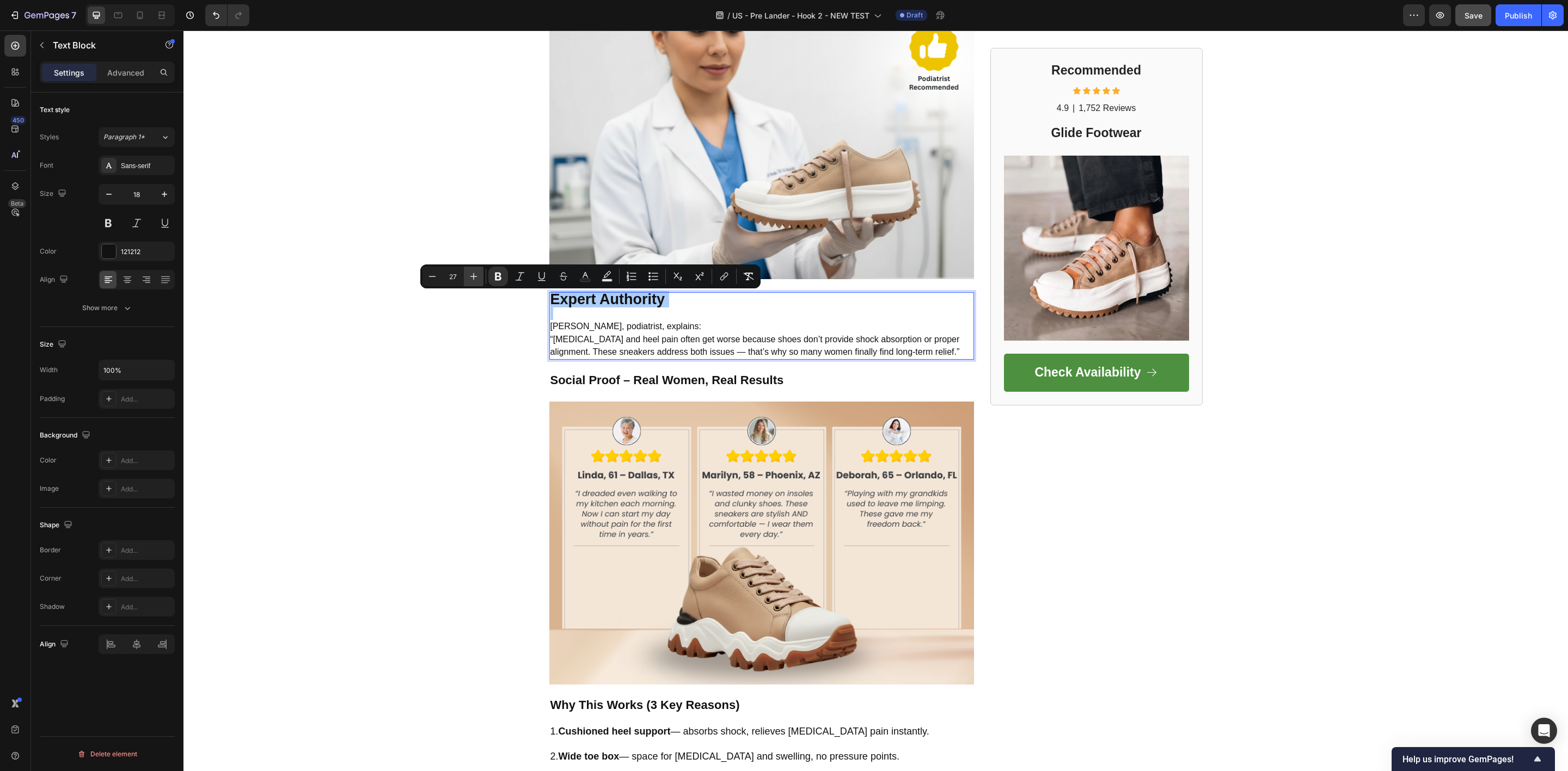
click at [474, 278] on icon "Editor contextual toolbar" at bounding box center [474, 277] width 7 height 7
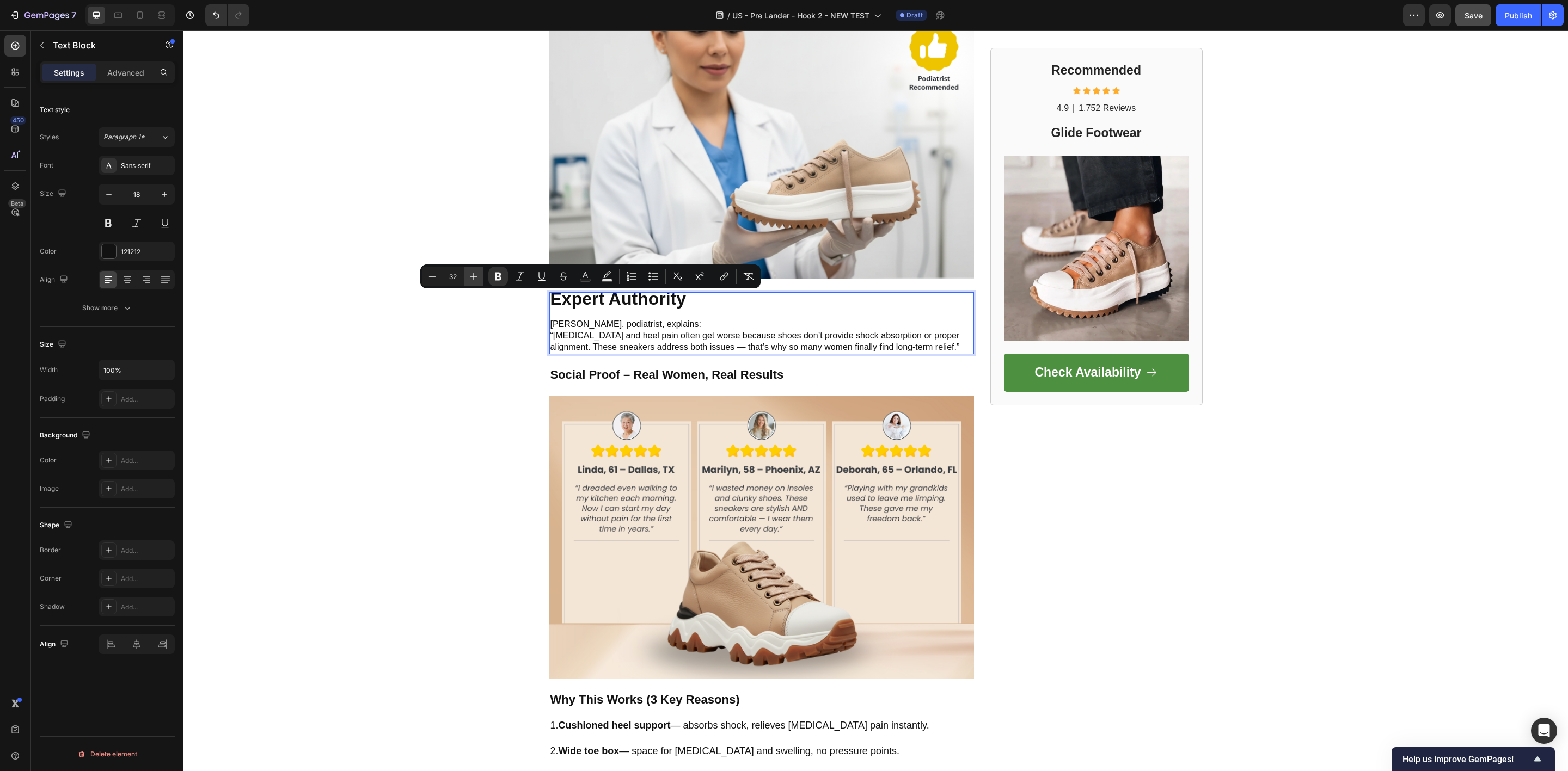
click at [474, 278] on icon "Editor contextual toolbar" at bounding box center [474, 277] width 7 height 7
type input "33"
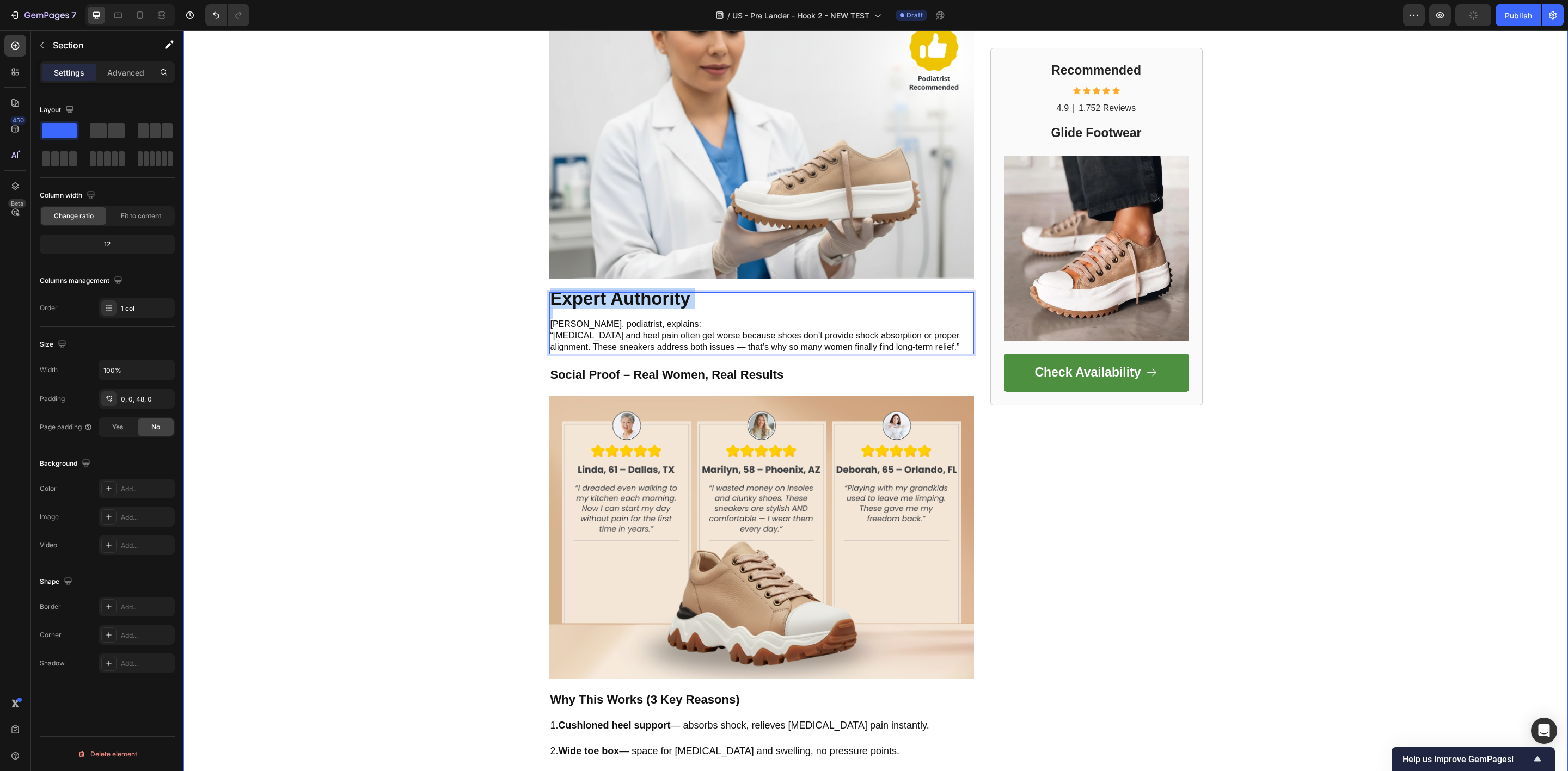
click at [451, 349] on div "FOOTWEAR INSIDER MAGAZINE Text Block Row Row ⁠⁠⁠⁠⁠⁠⁠ Call Out Transformation He…" at bounding box center [875, 178] width 1385 height 2372
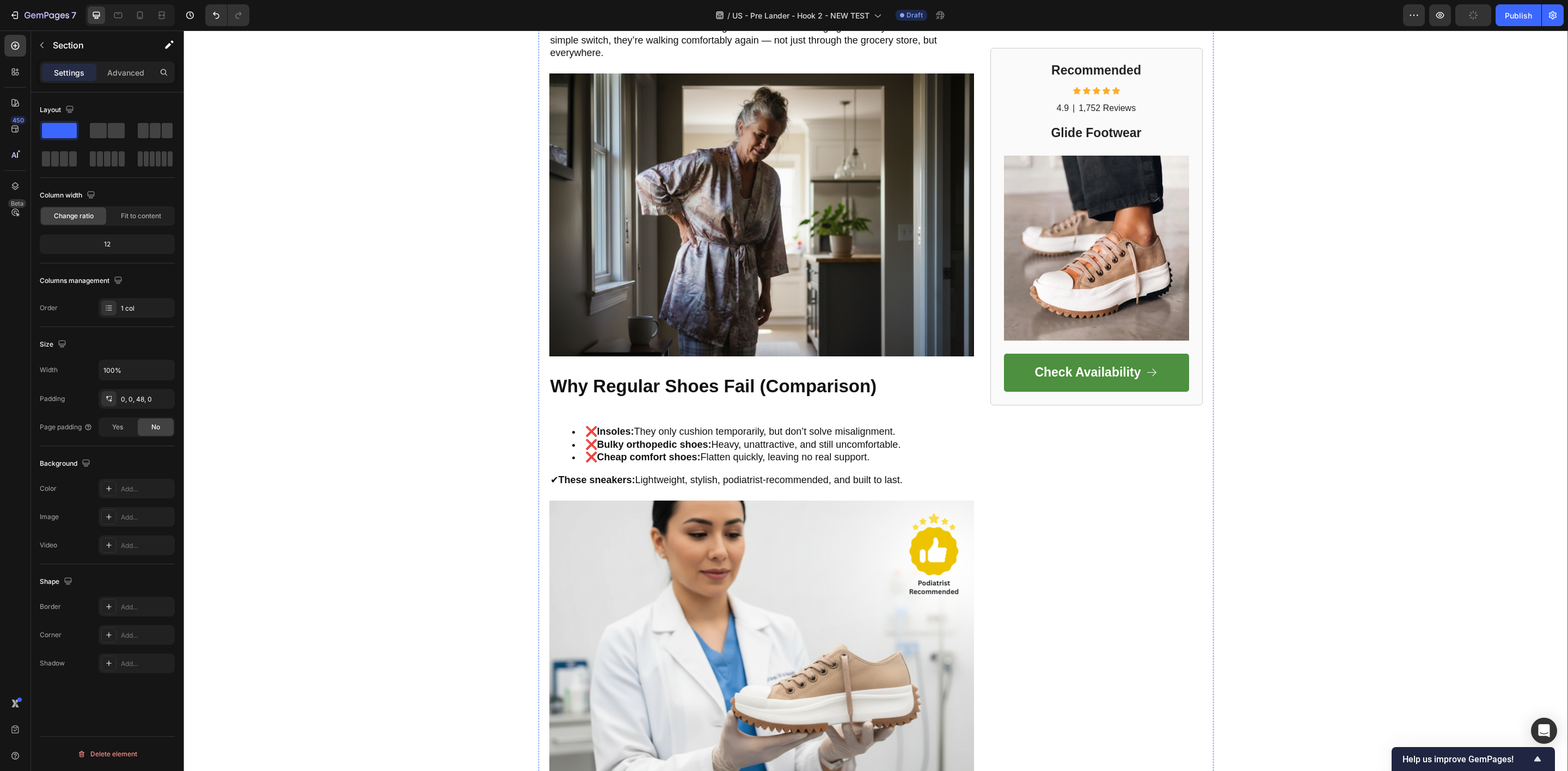
scroll to position [490, 0]
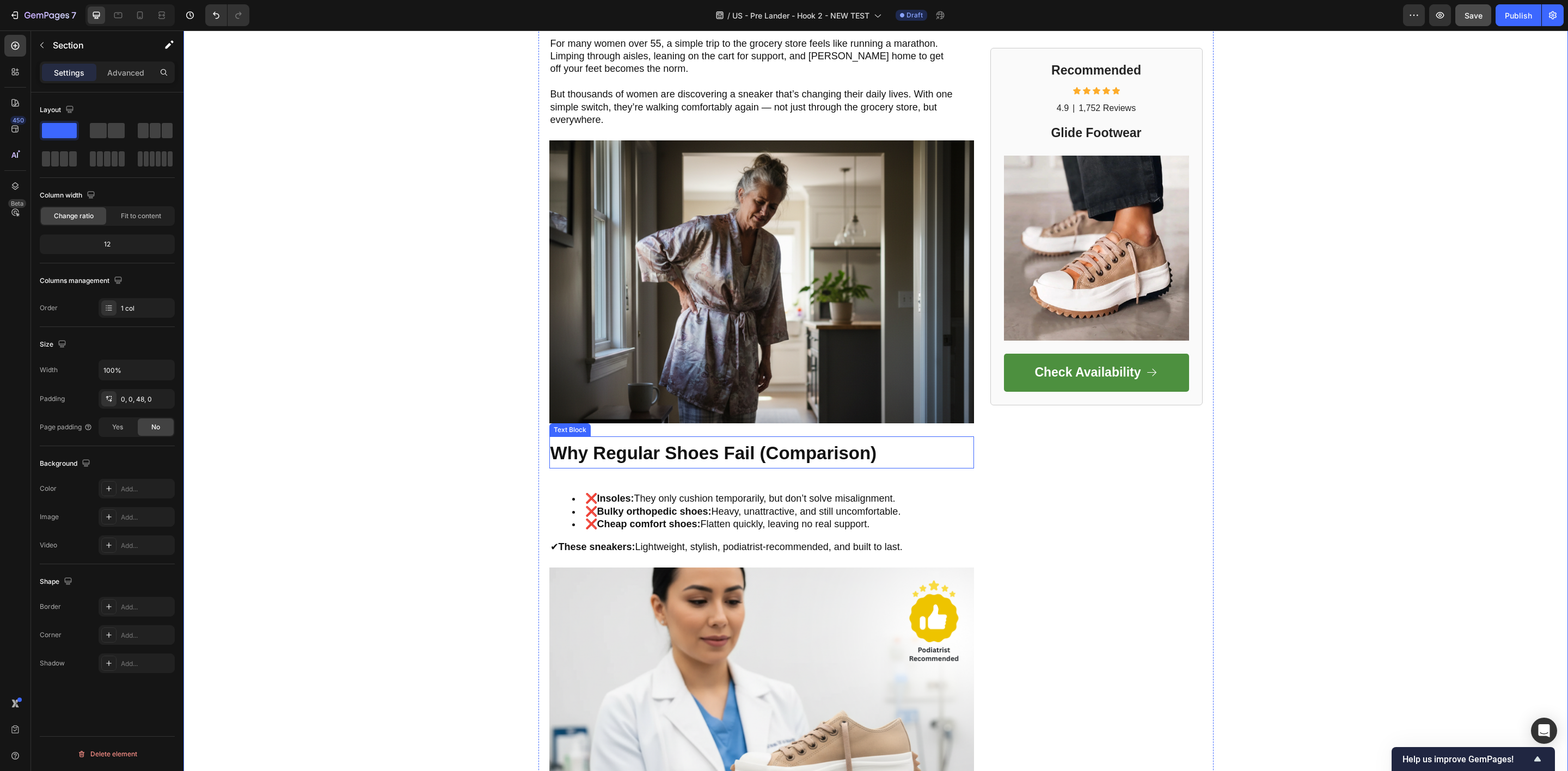
click at [572, 447] on strong "Why Regular Shoes Fail (Comparison)" at bounding box center [713, 453] width 327 height 20
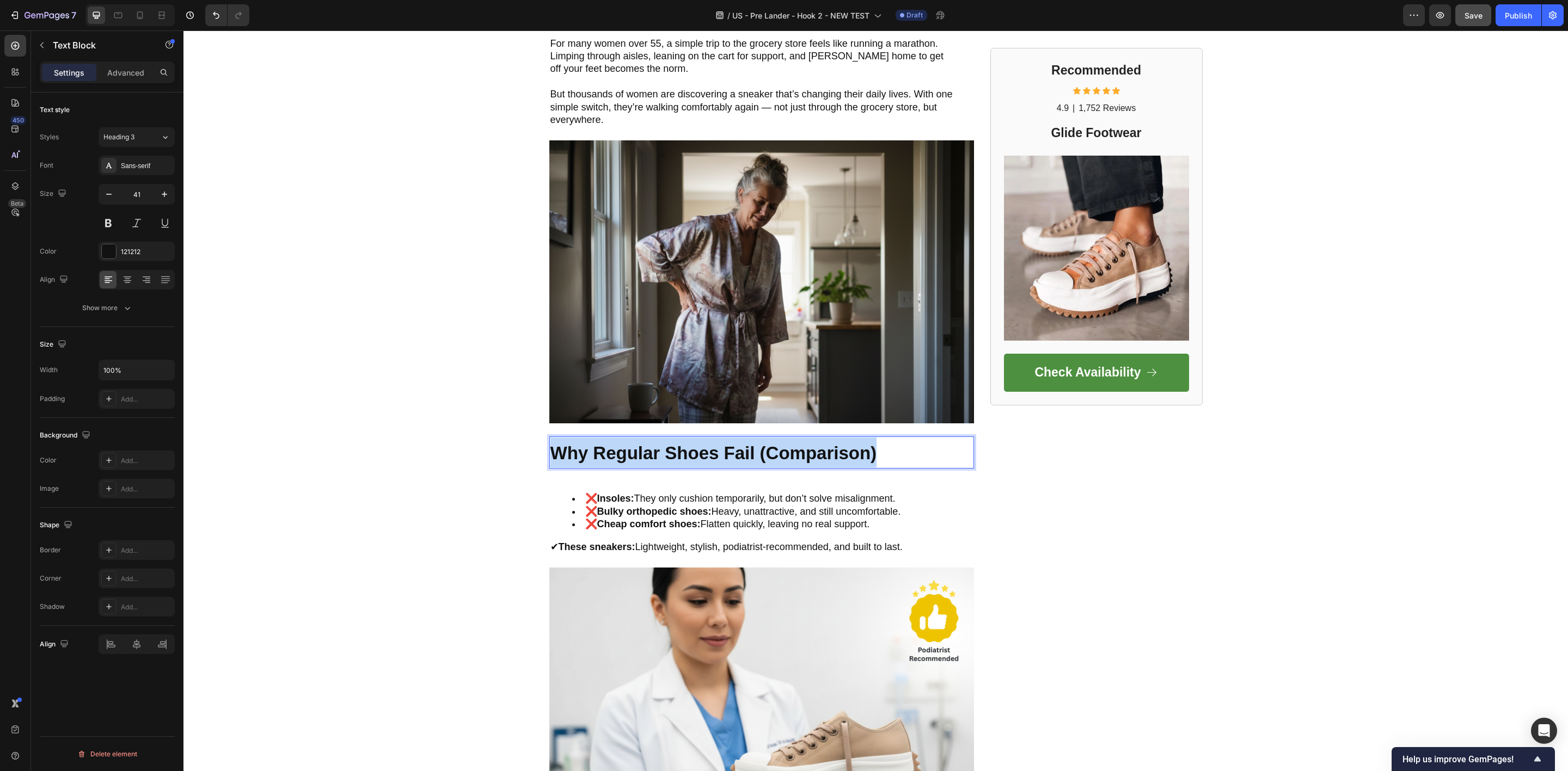
click at [572, 447] on strong "Why Regular Shoes Fail (Comparison)" at bounding box center [713, 453] width 327 height 20
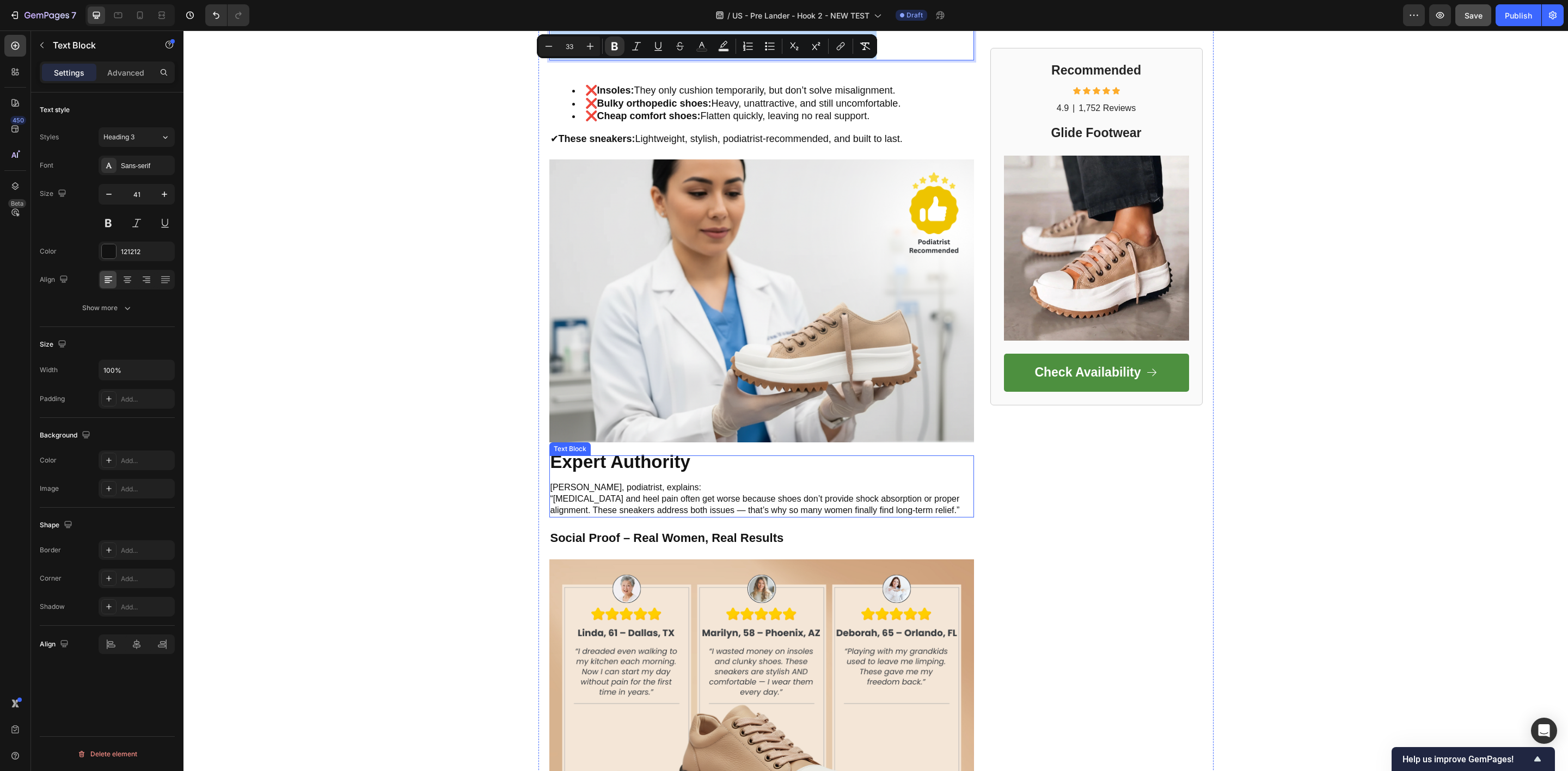
scroll to position [1224, 0]
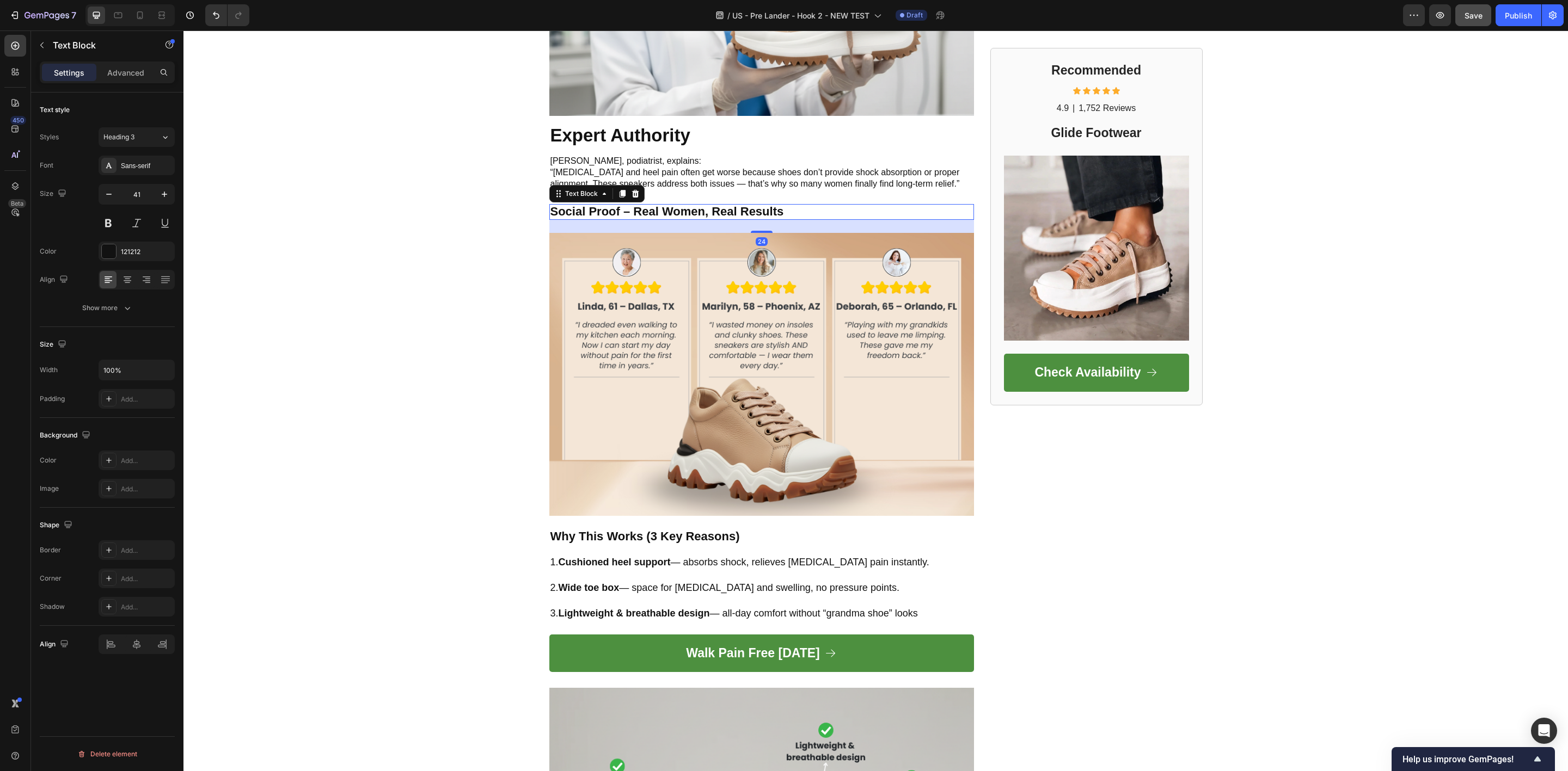
click at [663, 211] on strong "Social Proof – Real Women, Real Results" at bounding box center [667, 211] width 234 height 13
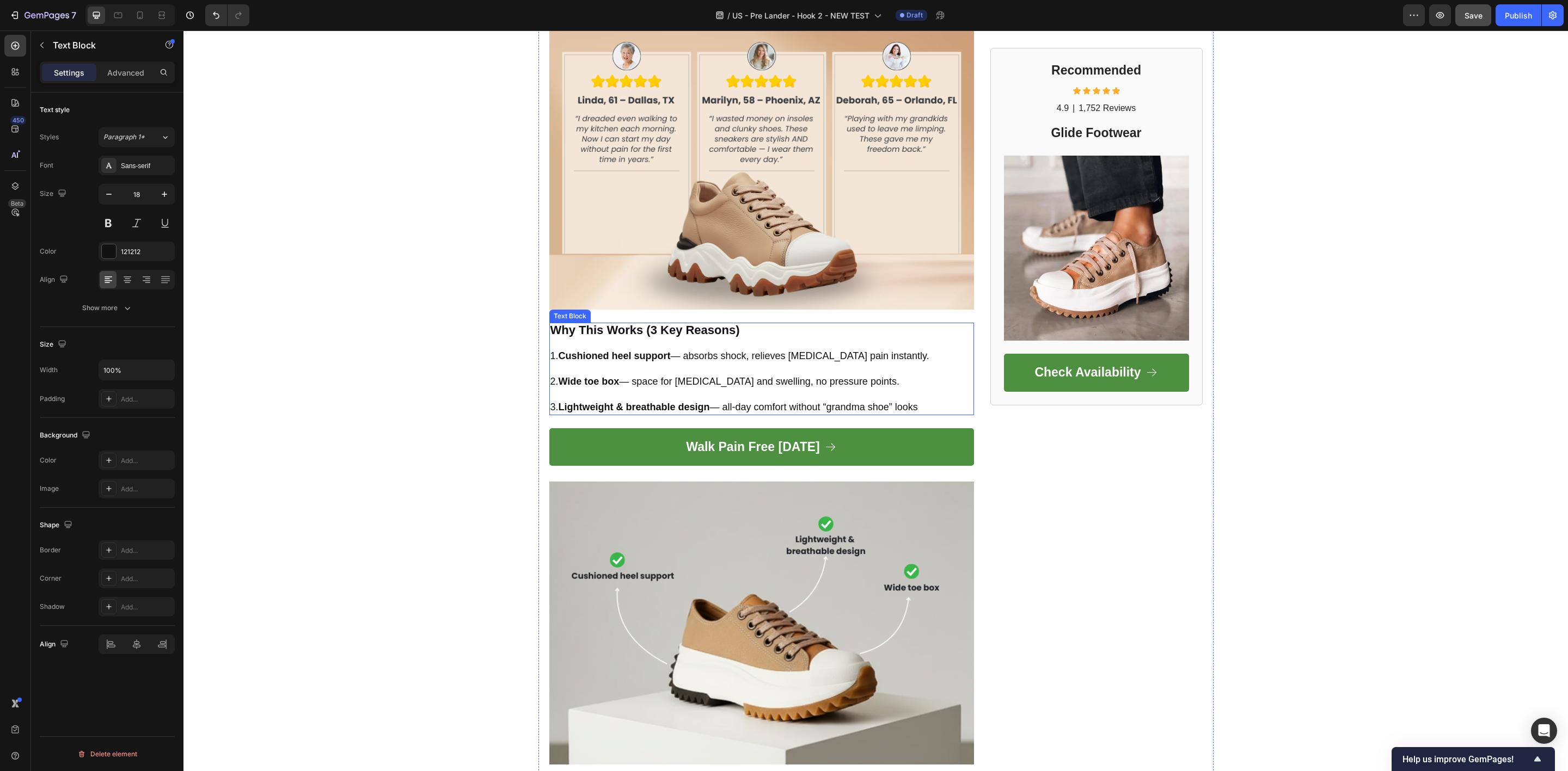
scroll to position [1470, 0]
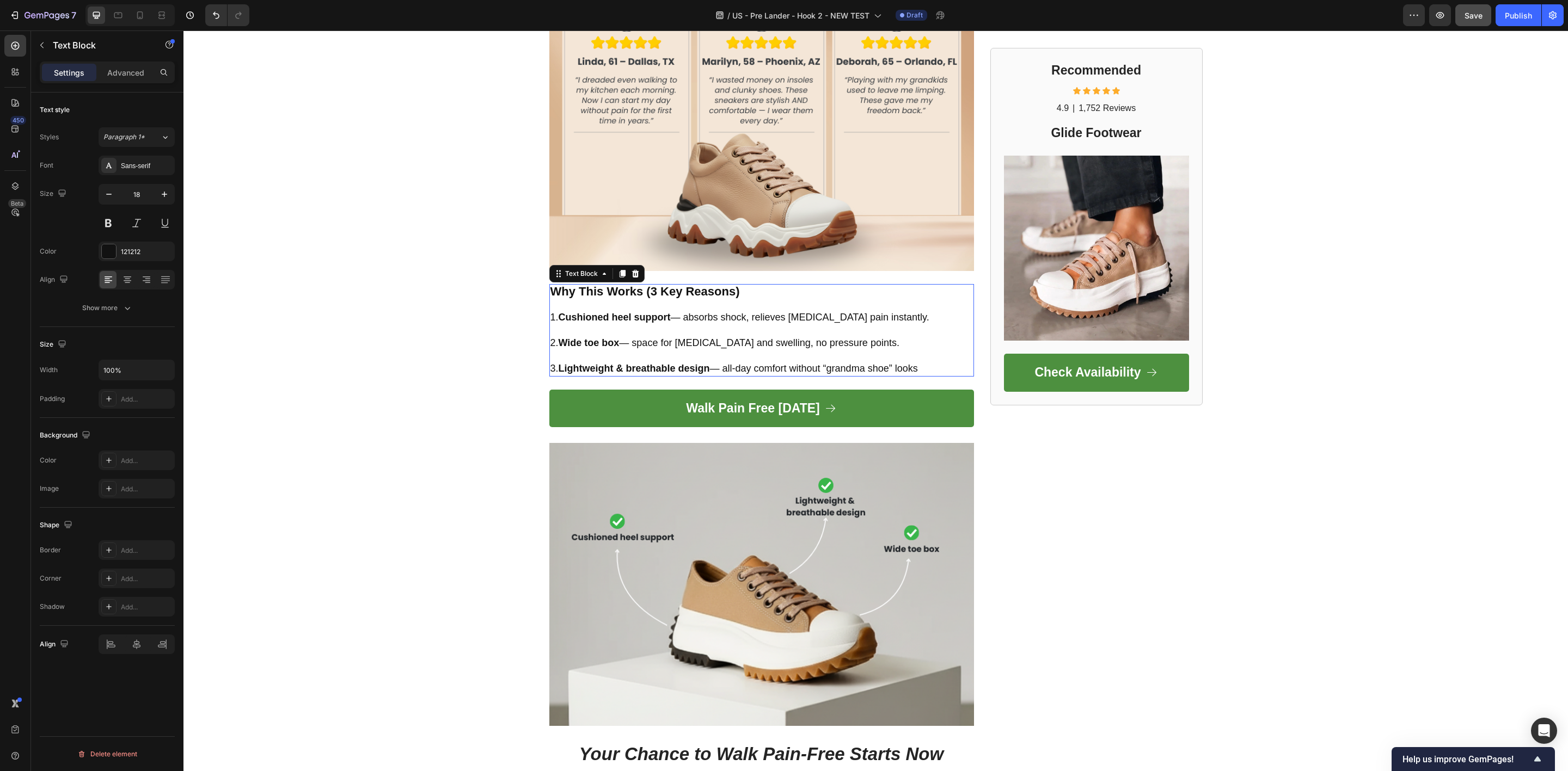
click at [675, 295] on strong "Why This Works (3 Key Reasons)" at bounding box center [645, 291] width 189 height 13
click at [653, 293] on strong "Why This Works (3 Key Reasons)" at bounding box center [645, 291] width 189 height 13
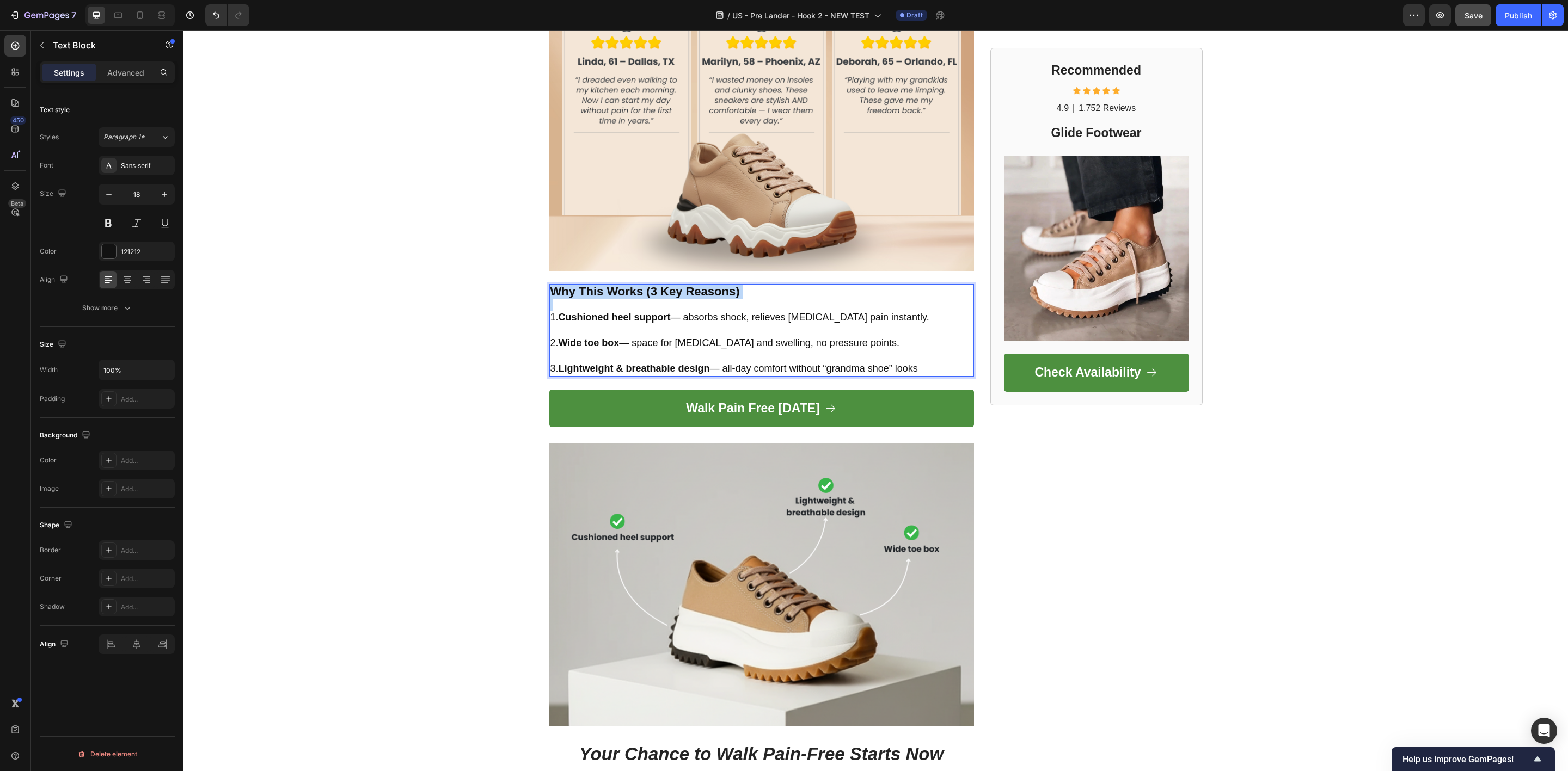
click at [653, 293] on strong "Why This Works (3 Key Reasons)" at bounding box center [645, 291] width 189 height 13
click at [623, 286] on strong "Why This Works (3 Key Reasons)" at bounding box center [645, 291] width 189 height 13
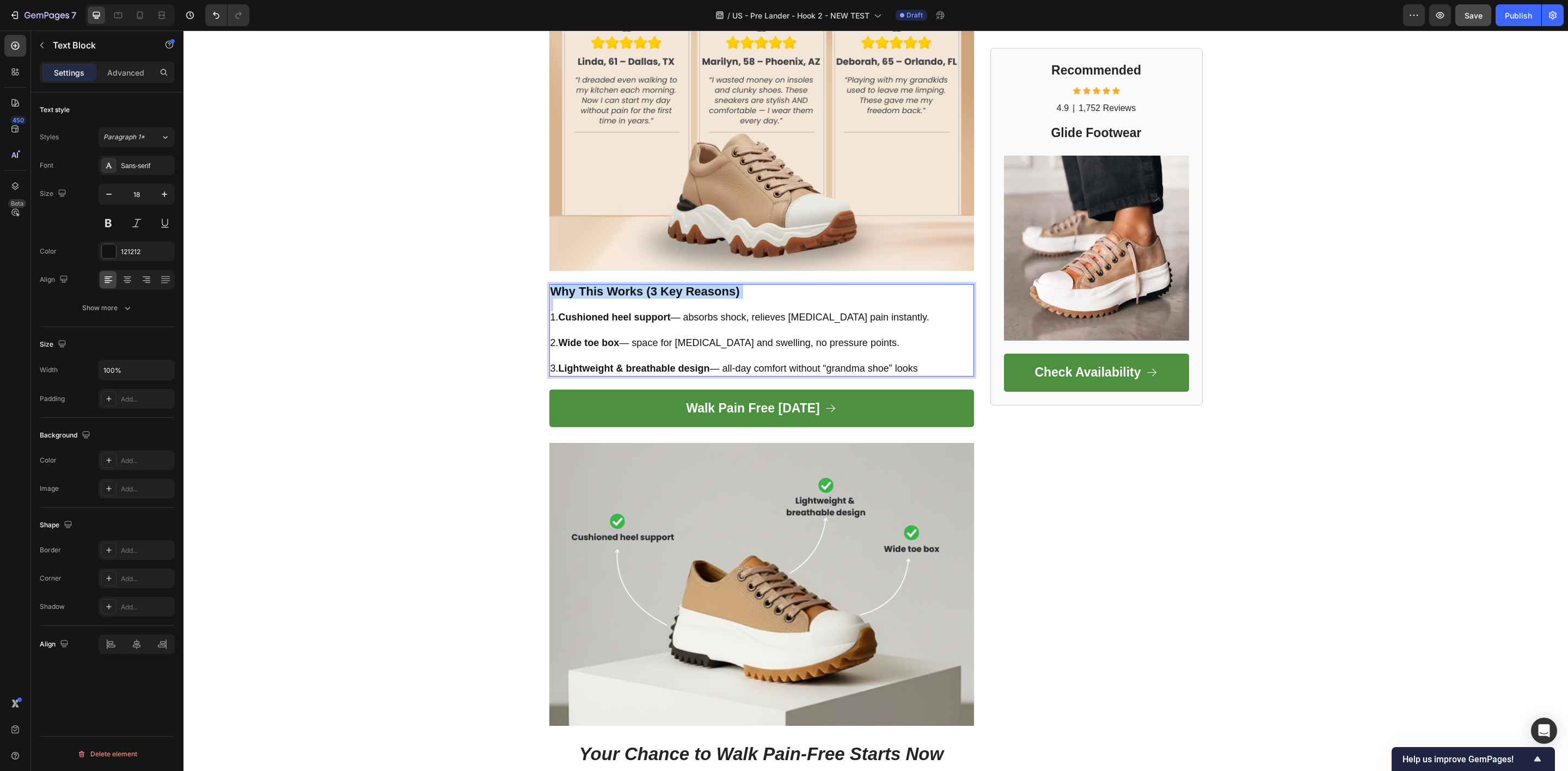
click at [624, 285] on strong "Why This Works (3 Key Reasons)" at bounding box center [645, 291] width 189 height 13
click at [517, 266] on icon "Editor contextual toolbar" at bounding box center [522, 268] width 11 height 11
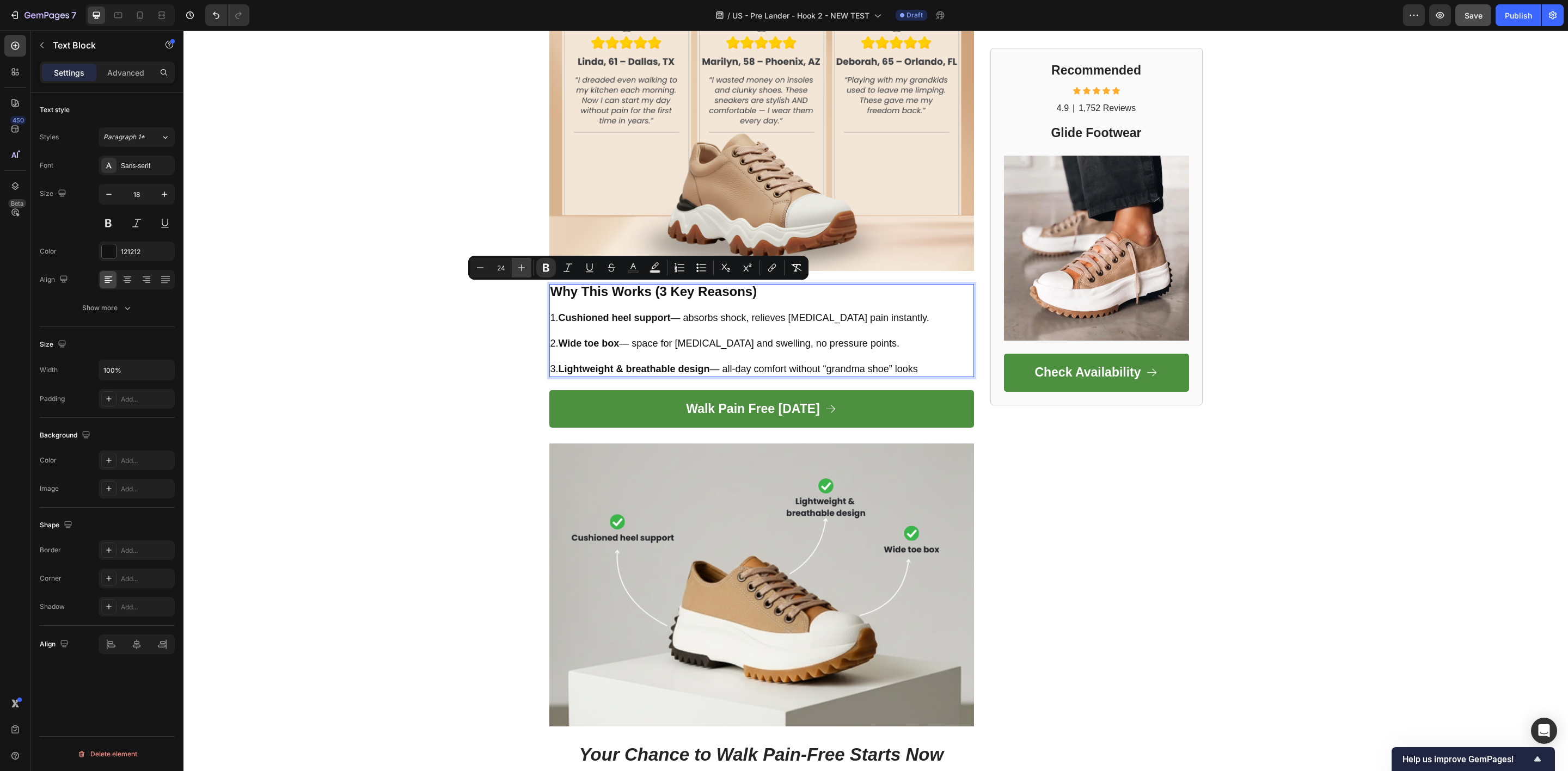
click at [517, 266] on icon "Editor contextual toolbar" at bounding box center [522, 268] width 11 height 11
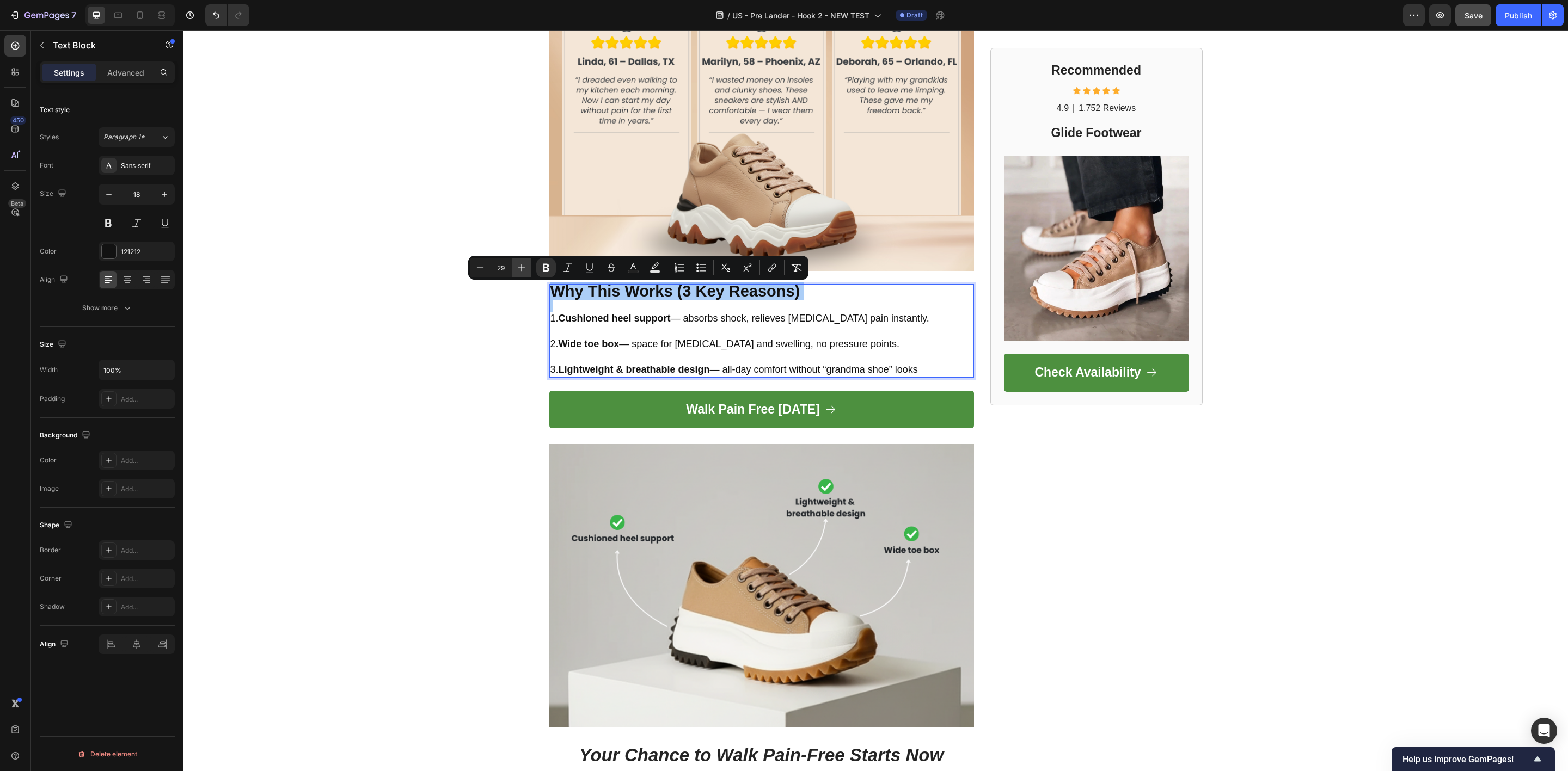
click at [517, 266] on icon "Editor contextual toolbar" at bounding box center [522, 268] width 11 height 11
type input "33"
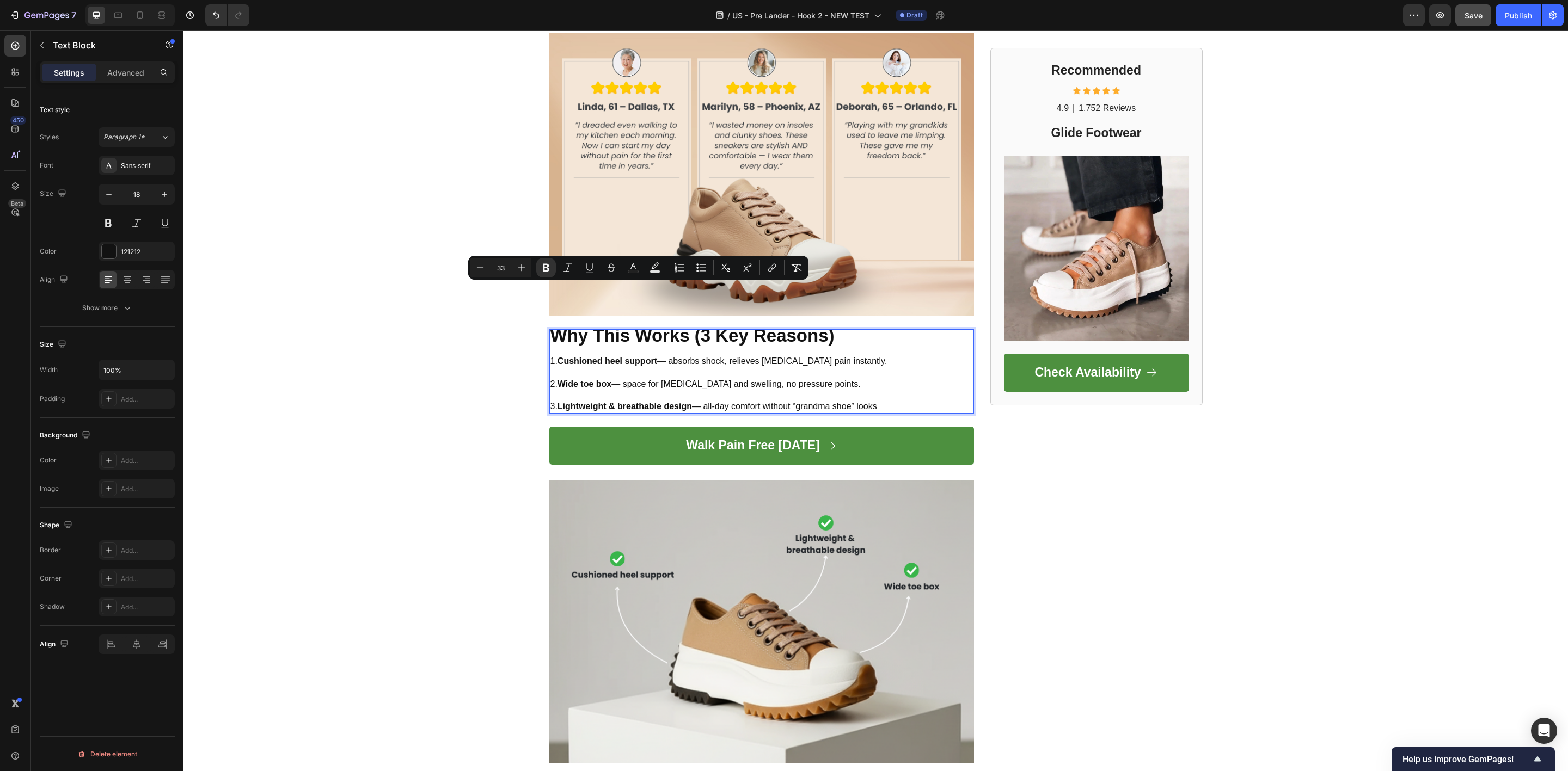
scroll to position [1388, 0]
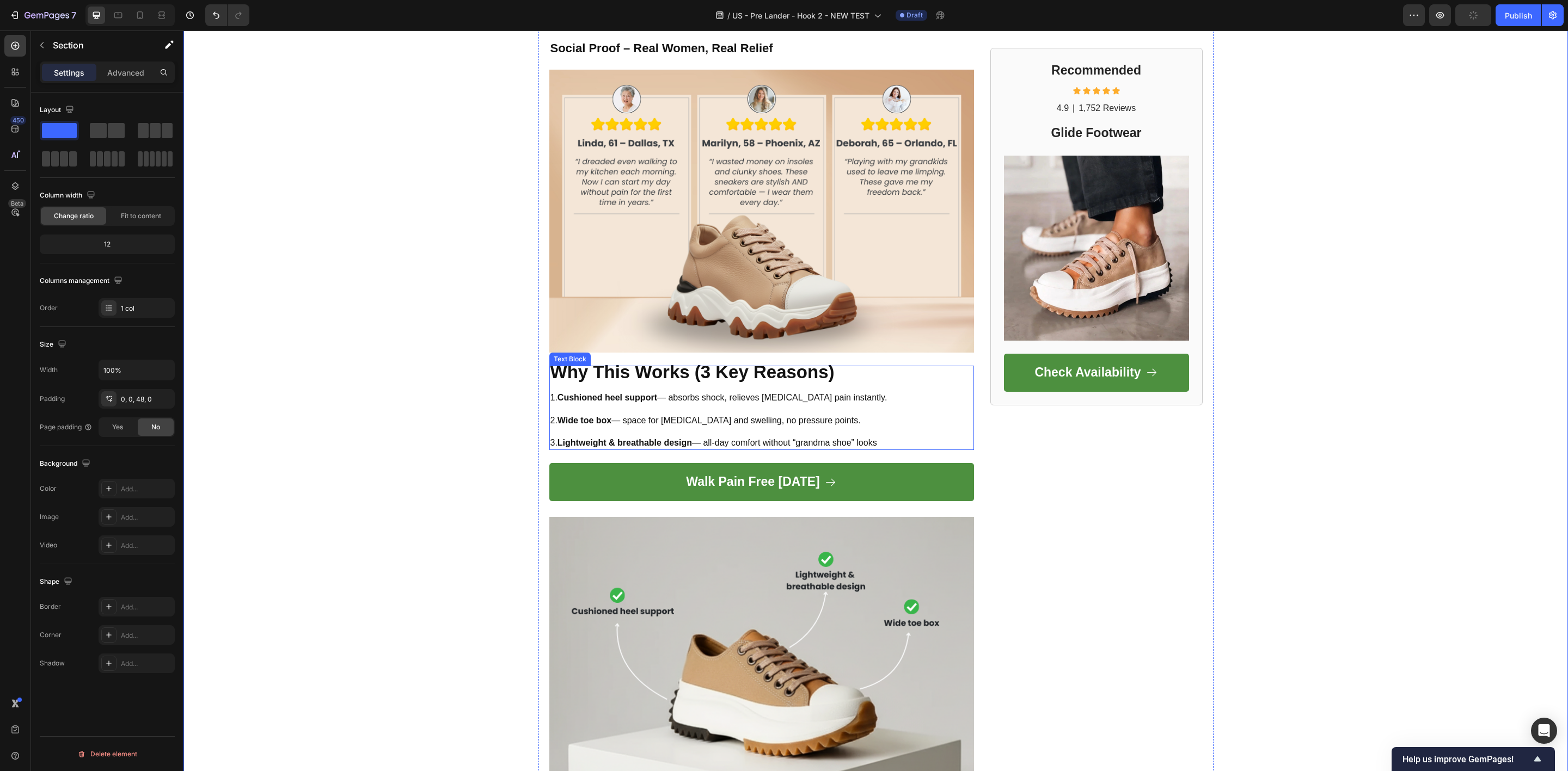
click at [741, 366] on strong "Why This Works (3 Key Reasons)" at bounding box center [692, 372] width 284 height 20
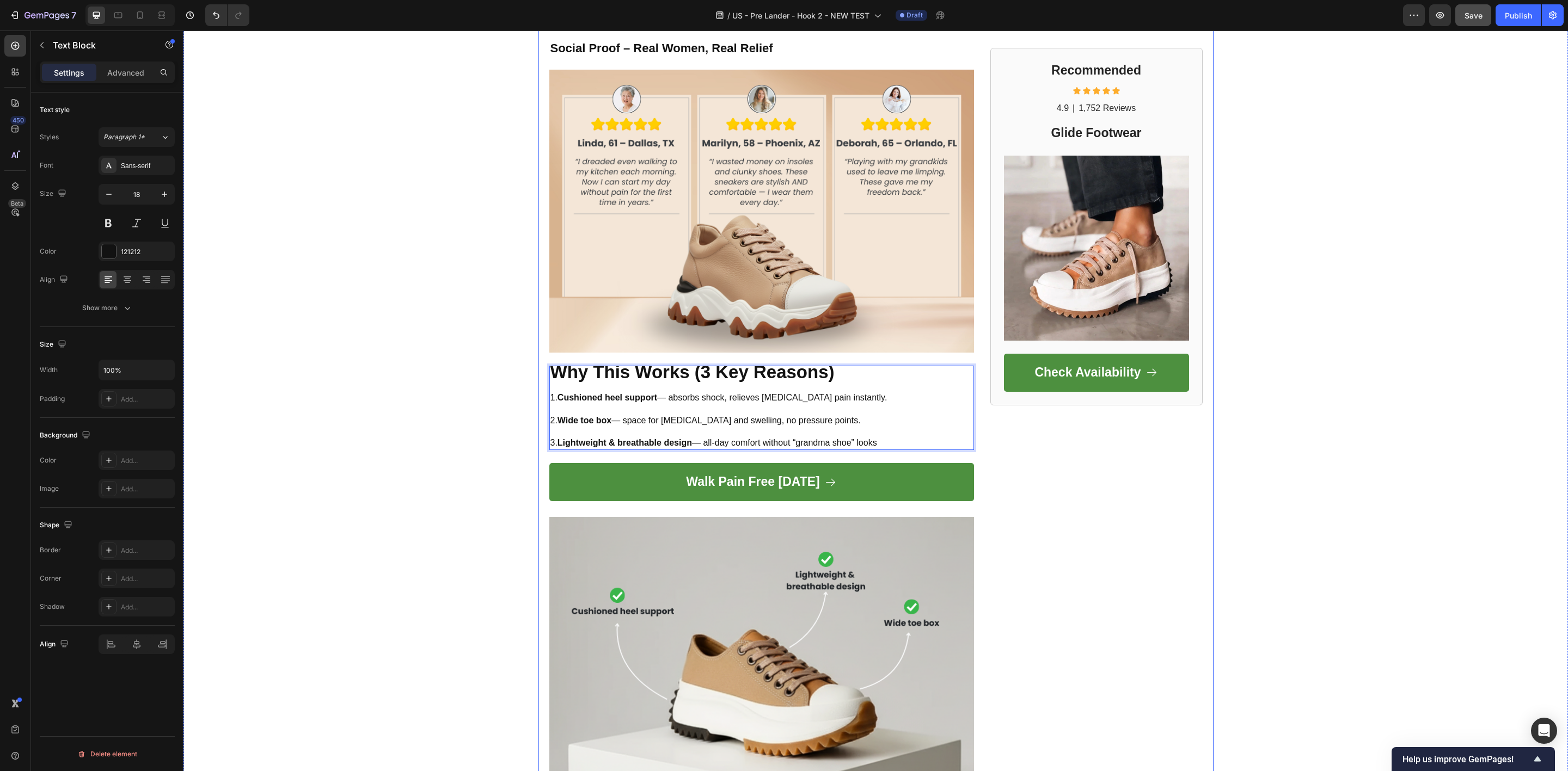
drag, startPoint x: 741, startPoint y: 365, endPoint x: 739, endPoint y: 356, distance: 9.2
click at [667, 379] on strong "Why This Works (3 Key Reasons)" at bounding box center [692, 372] width 284 height 20
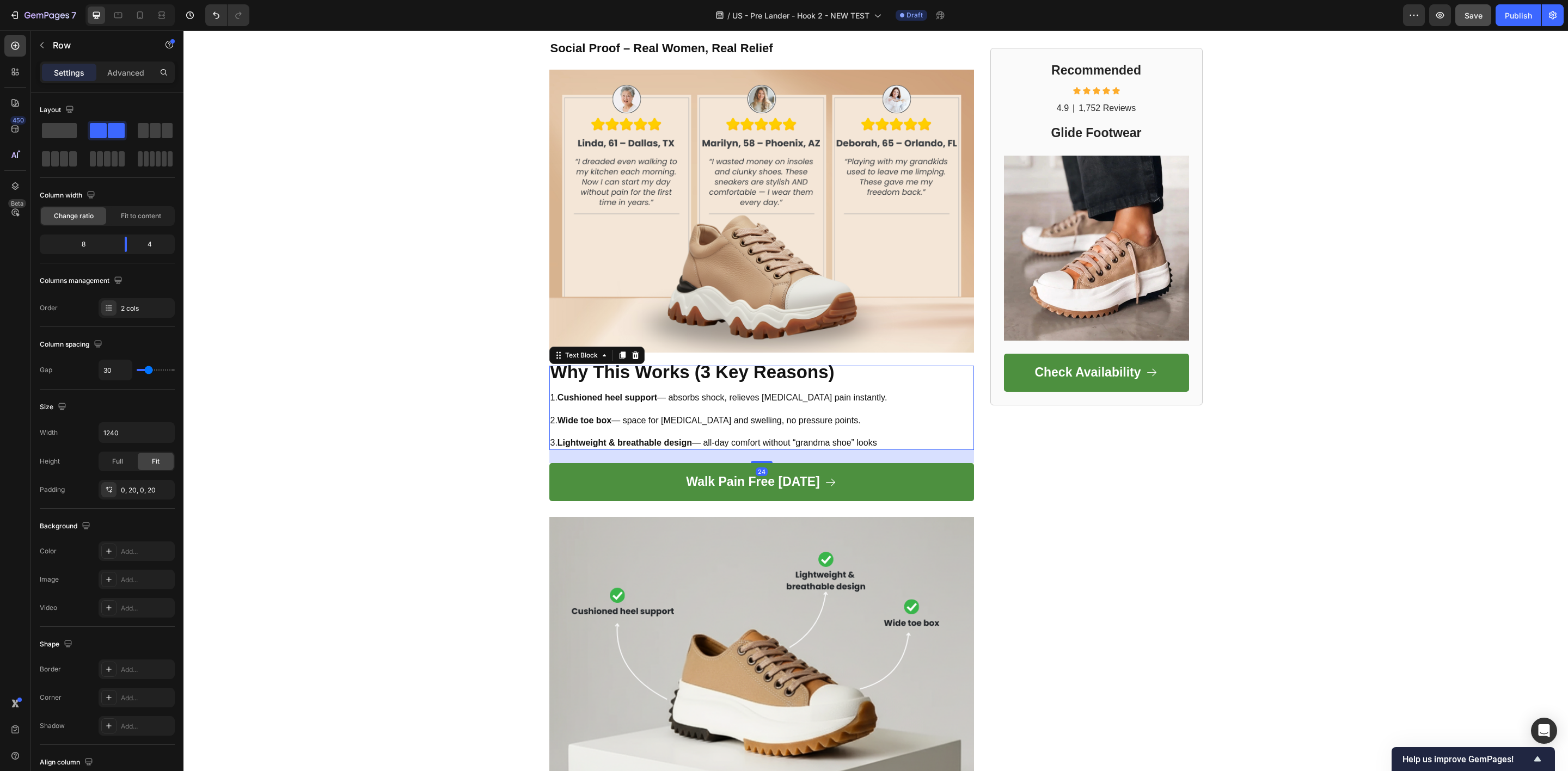
click at [872, 413] on p "Rich Text Editor. Editing area: main" at bounding box center [719, 410] width 337 height 12
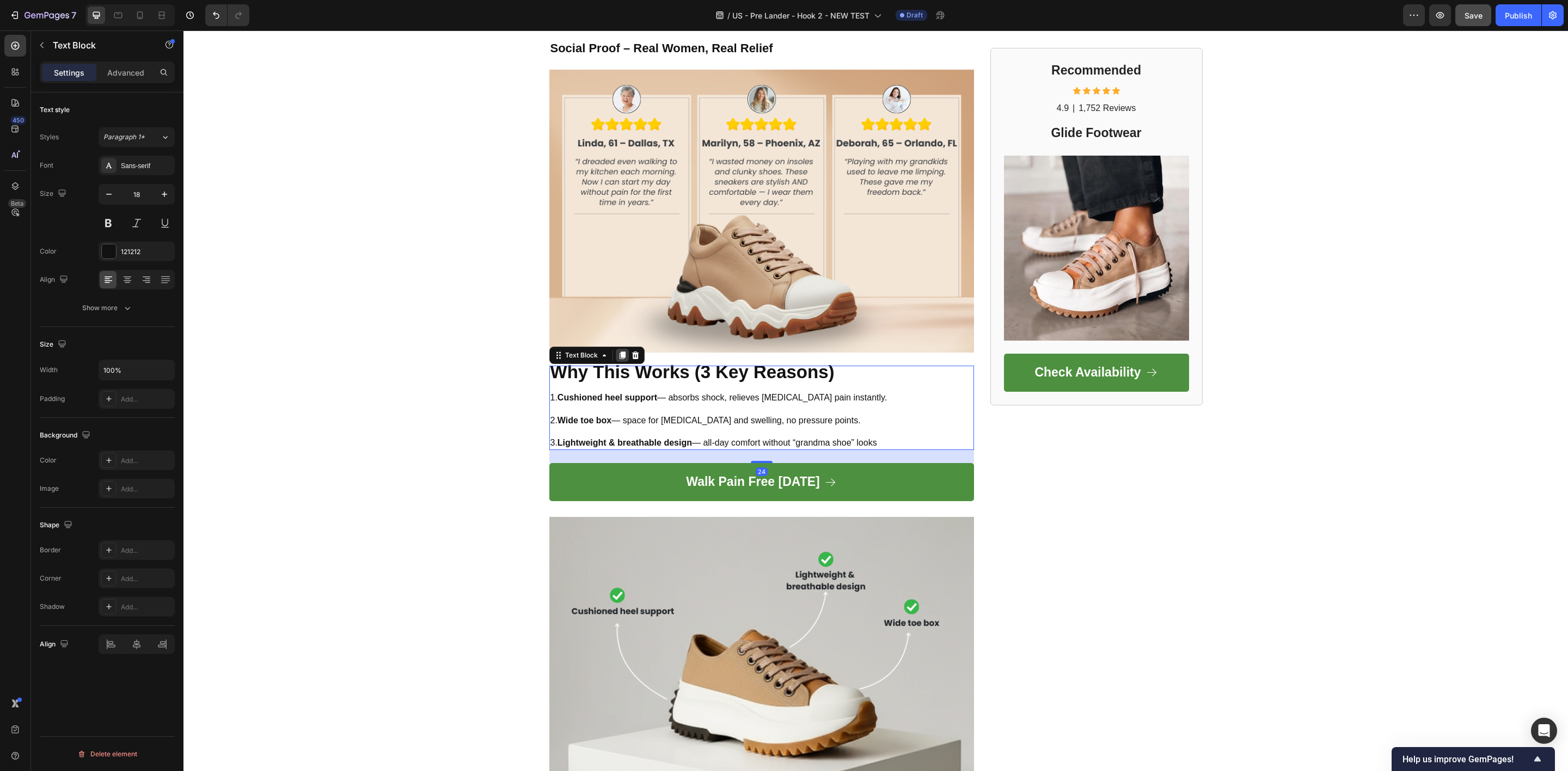
click at [619, 357] on icon at bounding box center [622, 355] width 6 height 8
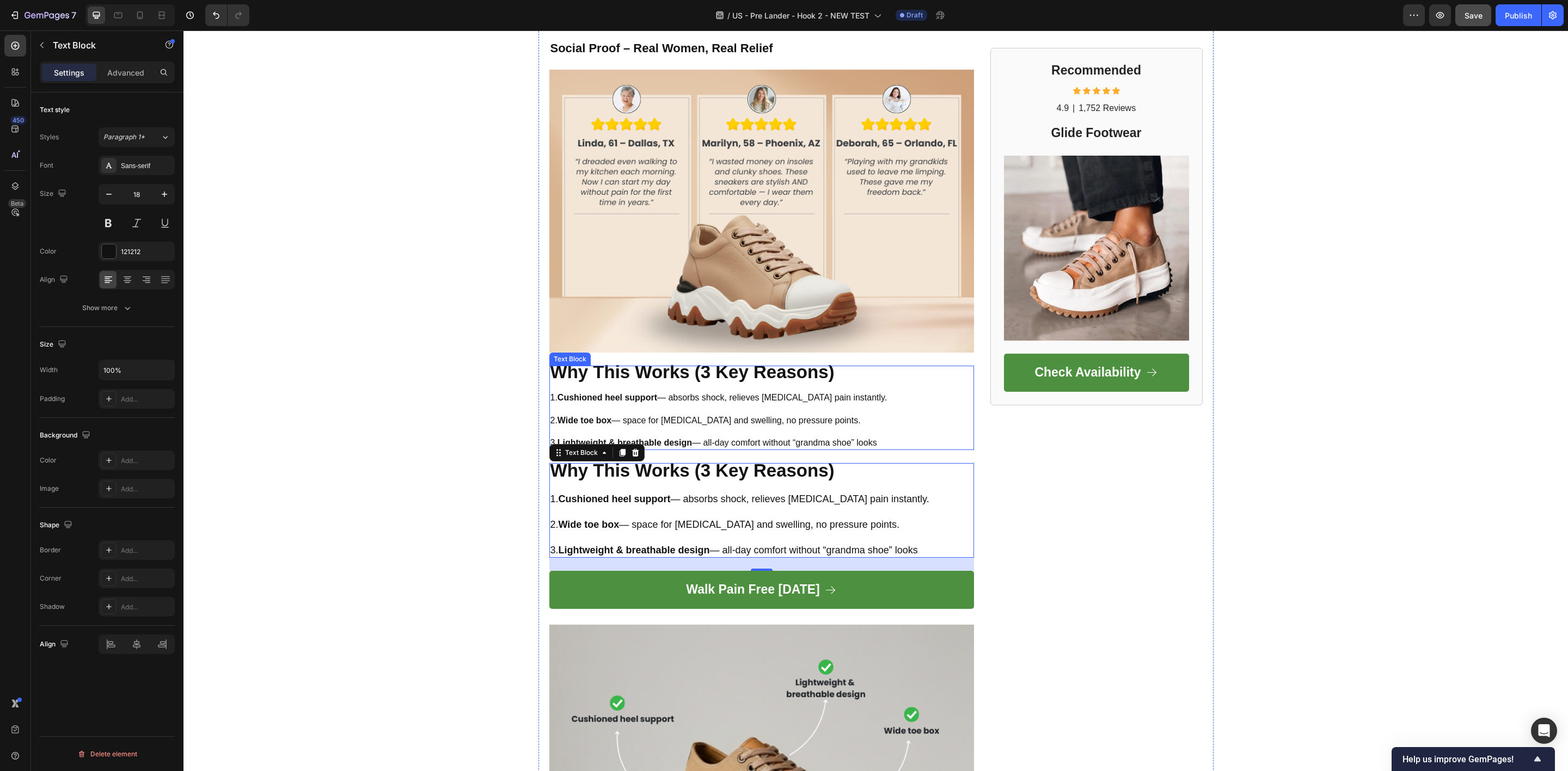
click at [693, 423] on p "2. Wide toe box — space for bunions and swelling, no pressure points." at bounding box center [719, 420] width 337 height 12
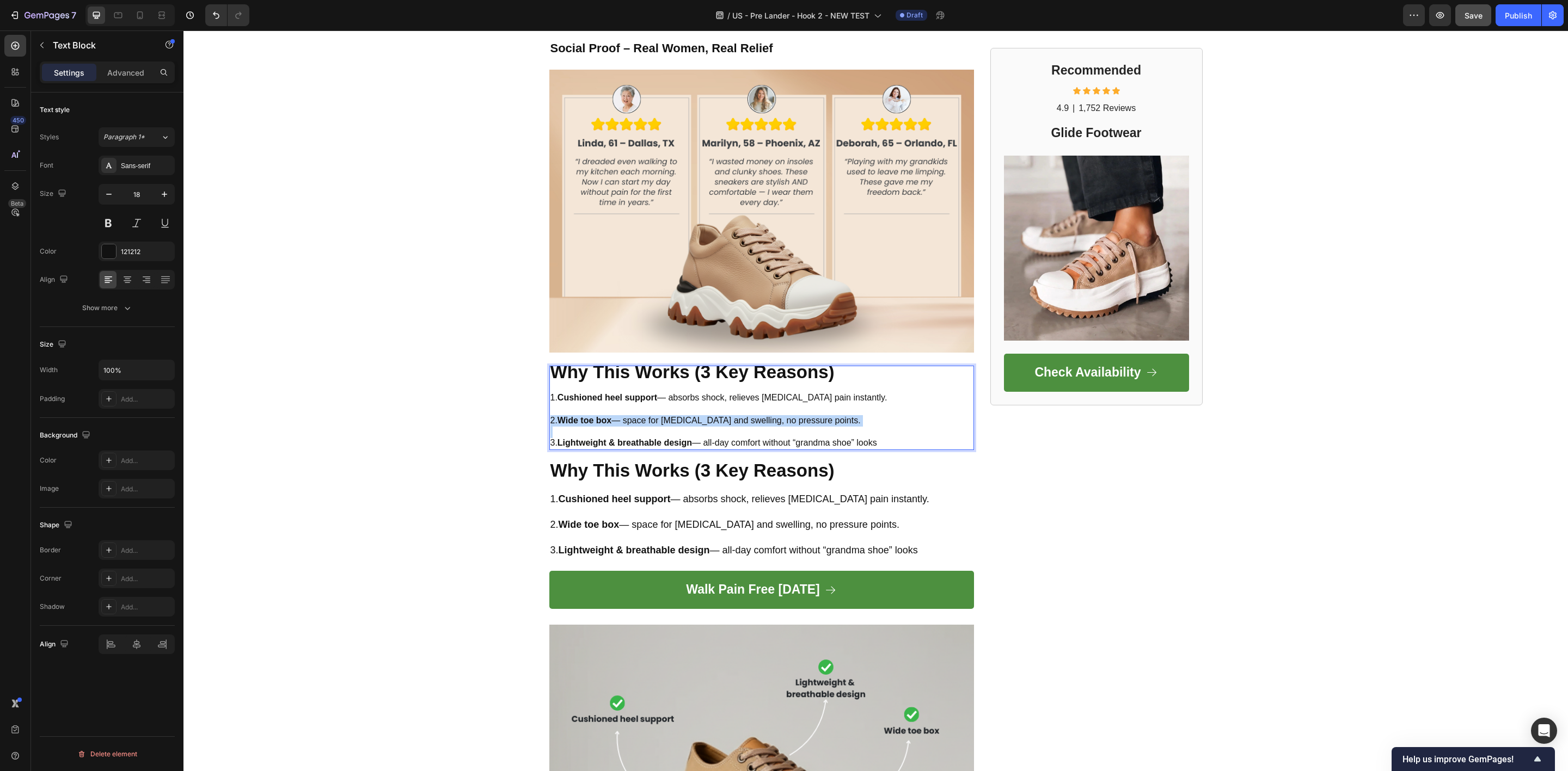
click at [693, 423] on p "2. Wide toe box — space for bunions and swelling, no pressure points." at bounding box center [719, 420] width 337 height 12
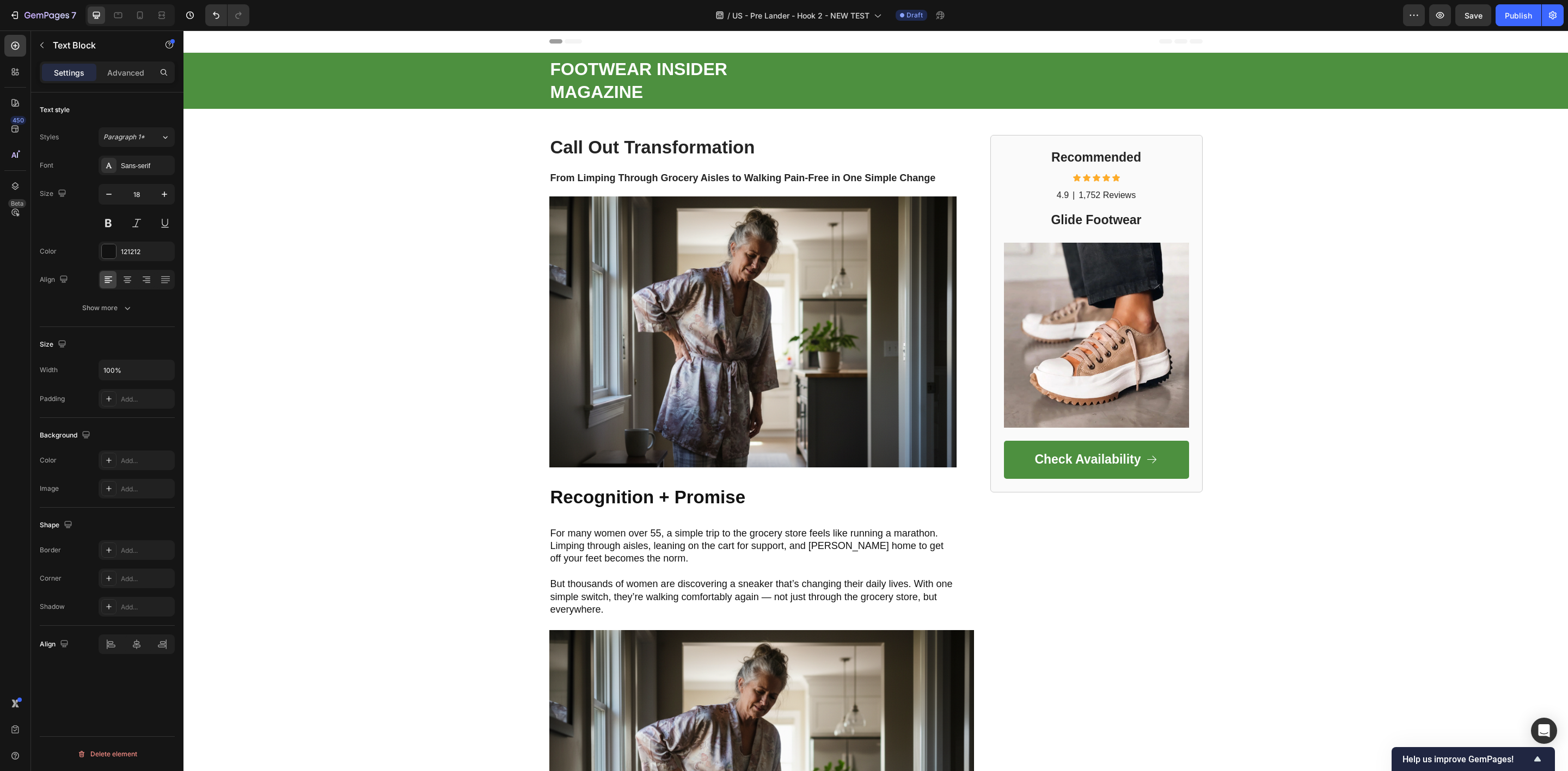
scroll to position [1388, 0]
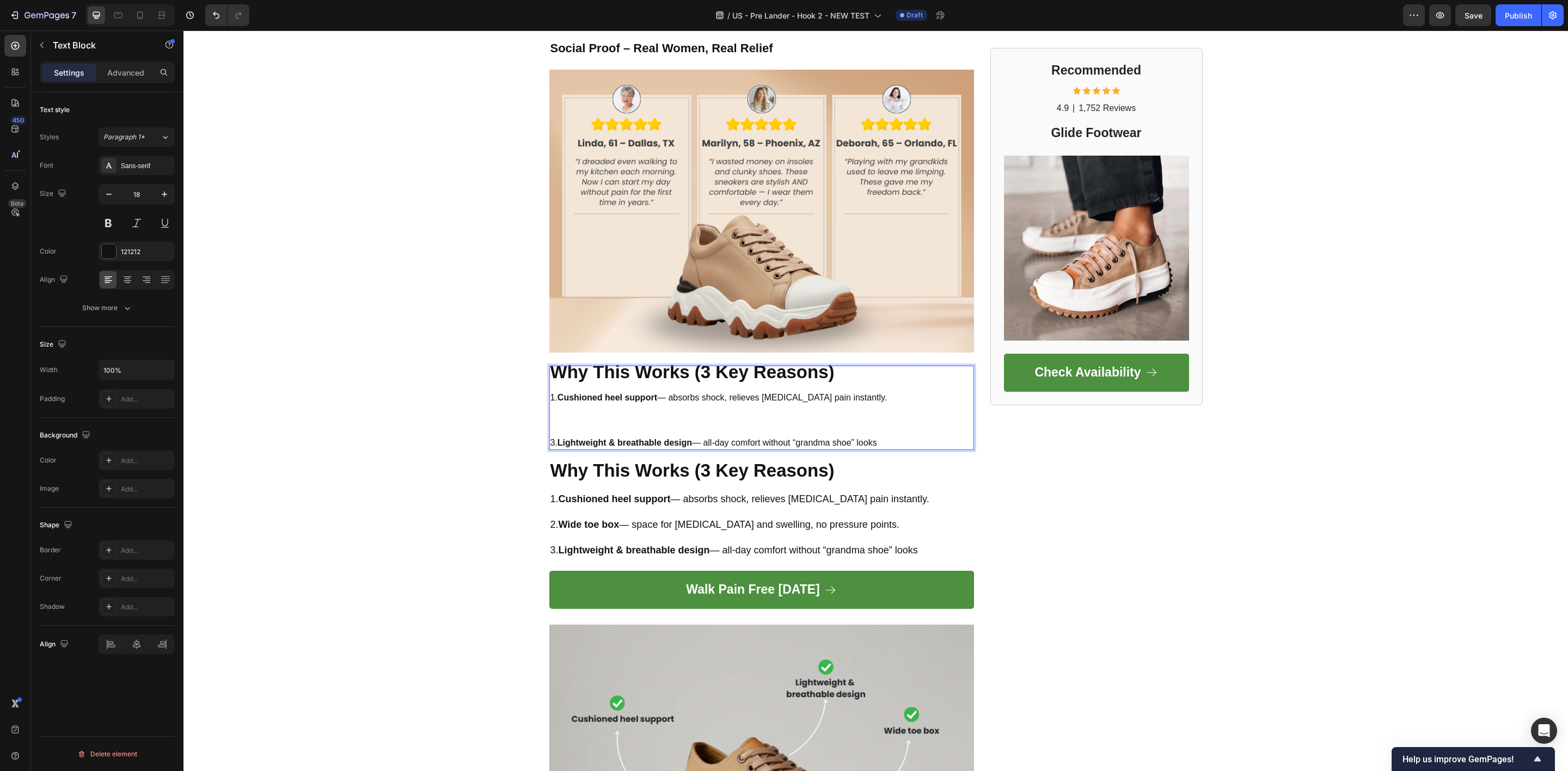
click at [709, 397] on p "1. Cushioned heel support — absorbs shock, relieves [MEDICAL_DATA] pain instant…" at bounding box center [719, 392] width 337 height 23
click at [712, 439] on p "3. Lightweight & breathable design — all-day comfort without “grandma shoe” loo…" at bounding box center [713, 443] width 327 height 12
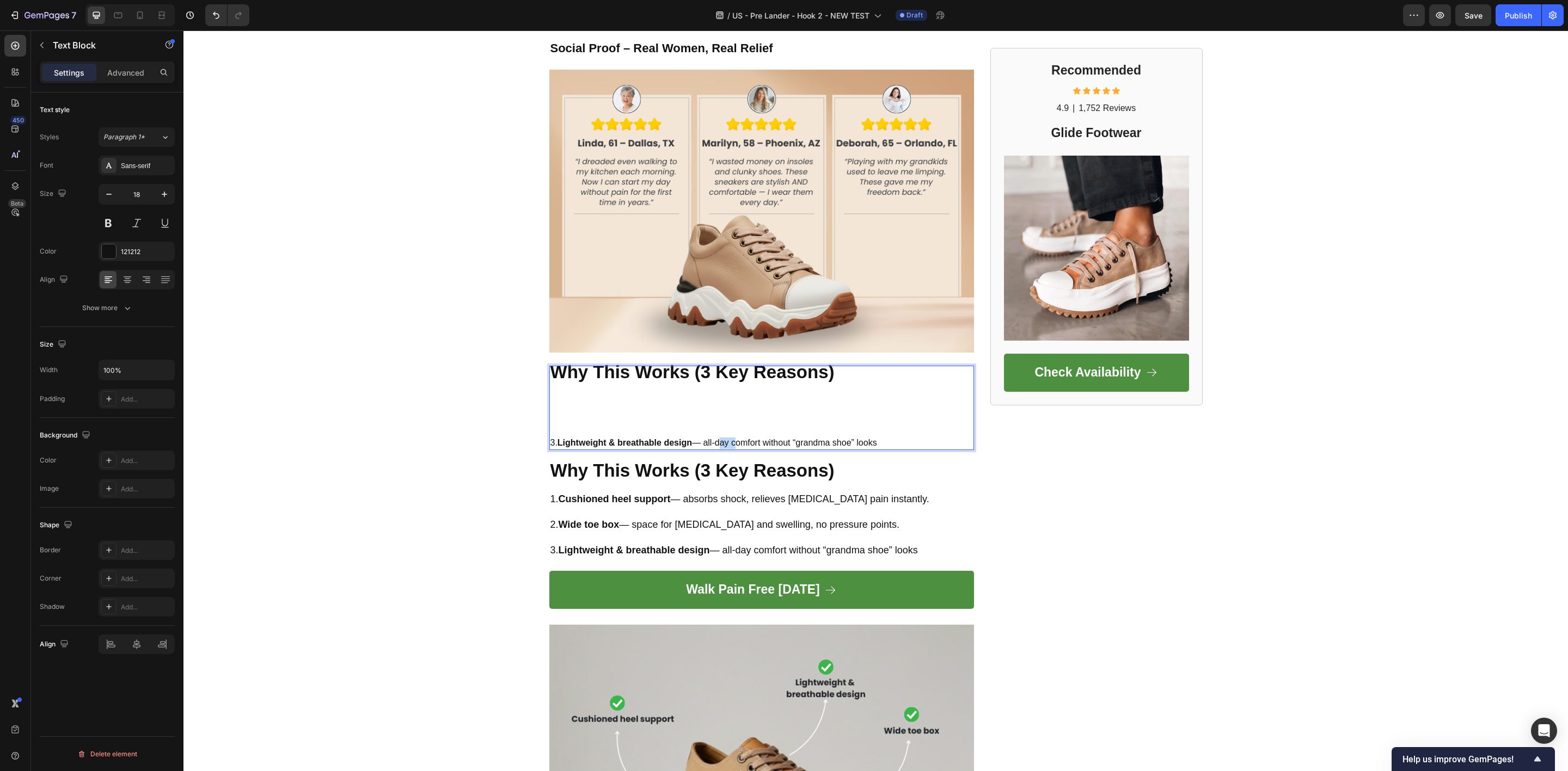
click at [712, 439] on p "3. Lightweight & breathable design — all-day comfort without “grandma shoe” loo…" at bounding box center [713, 443] width 327 height 12
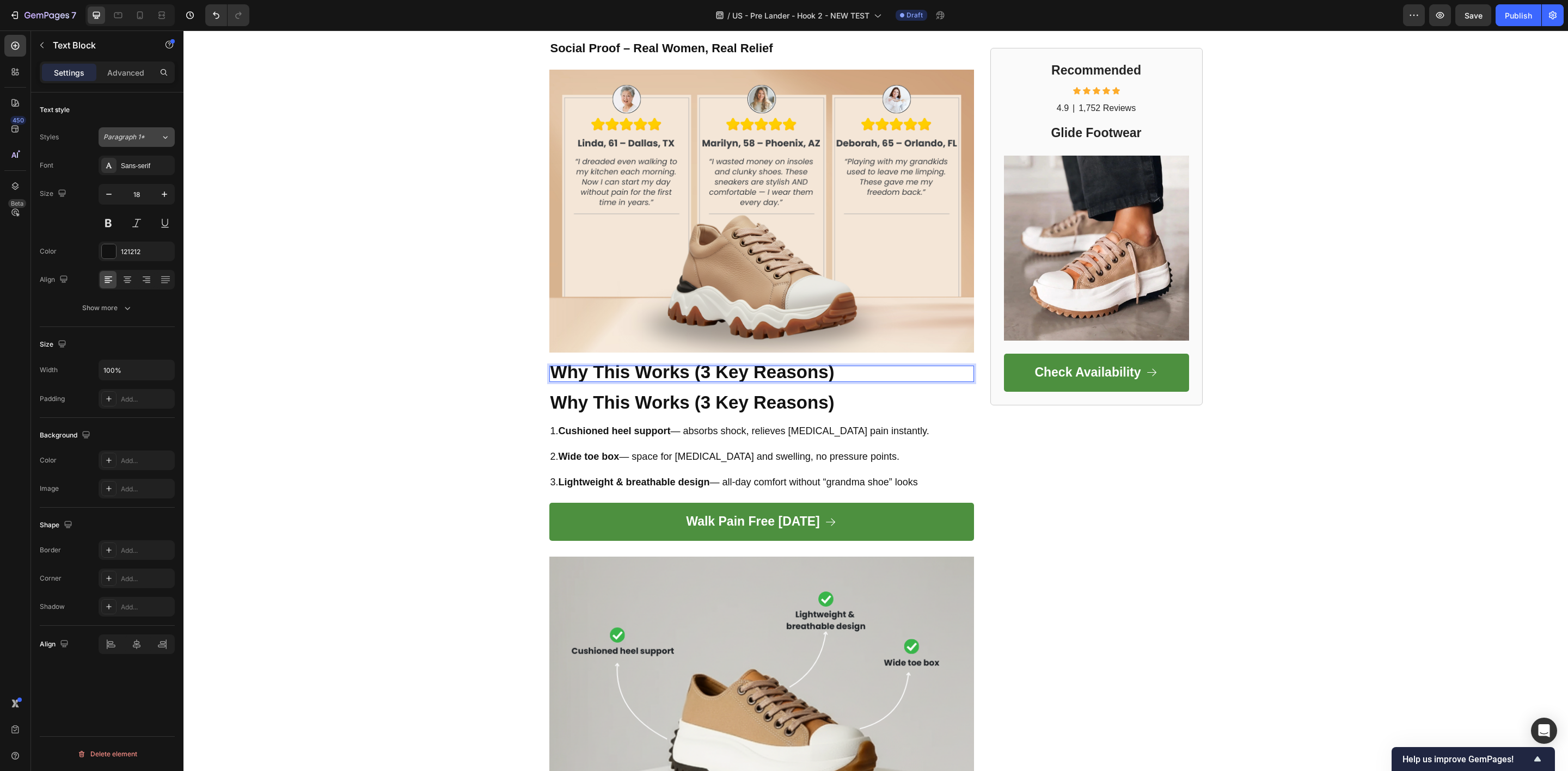
click at [161, 141] on icon at bounding box center [165, 137] width 9 height 11
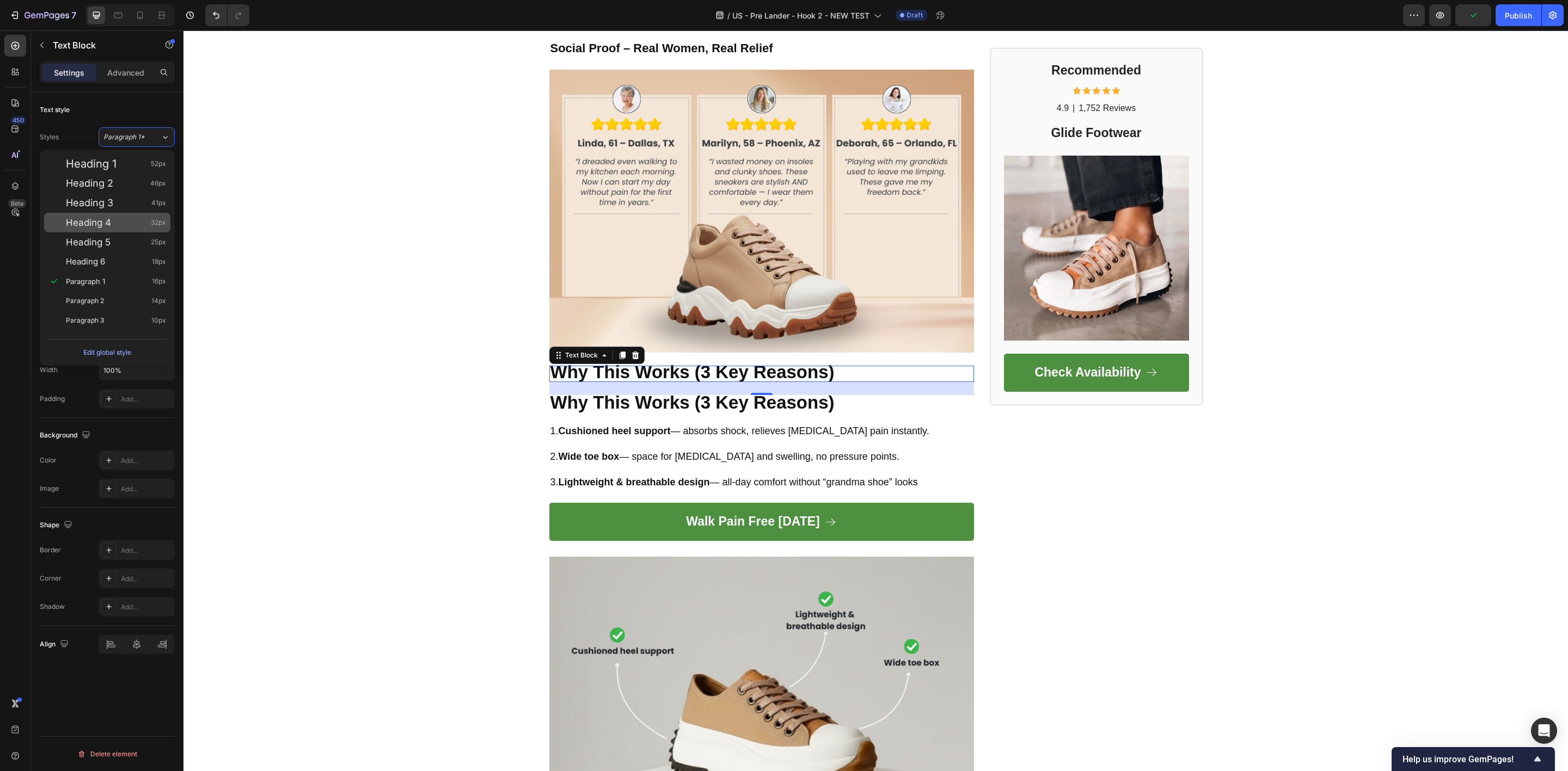
click at [111, 225] on div "Heading 4 32px" at bounding box center [116, 223] width 100 height 11
type input "32"
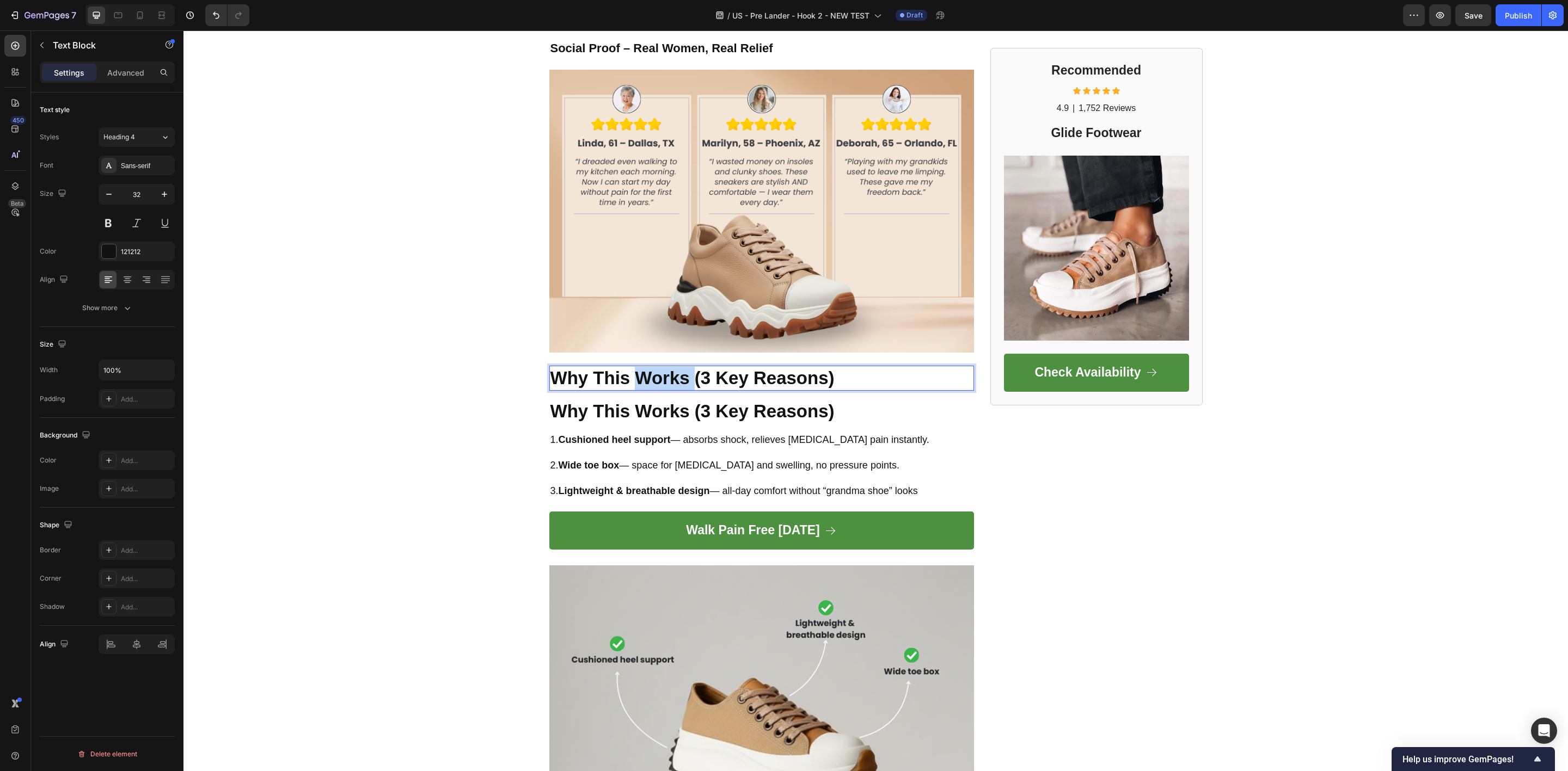
click at [629, 379] on strong "Why This Works (3 Key Reasons)" at bounding box center [692, 378] width 284 height 20
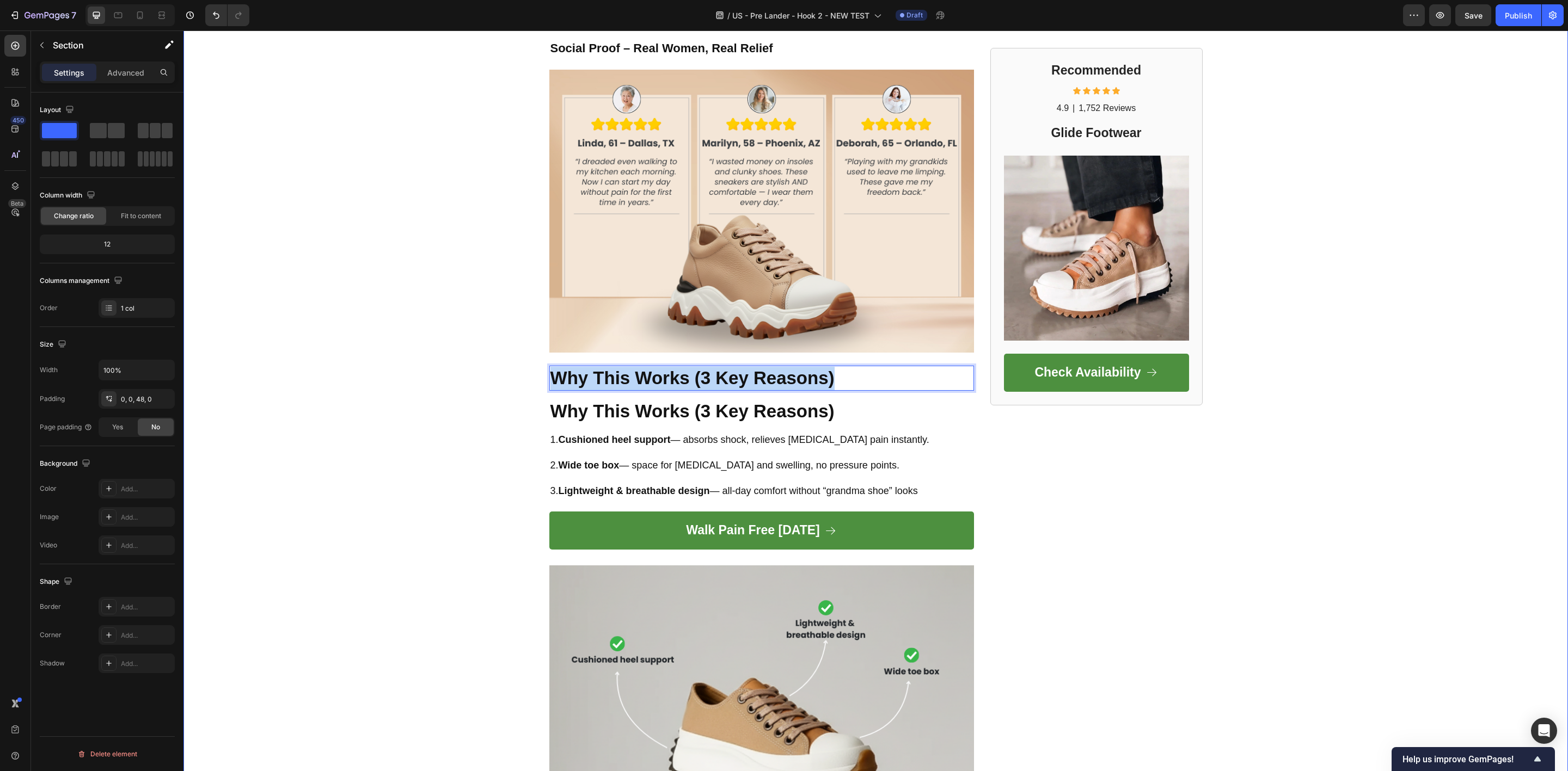
click at [444, 394] on div "FOOTWEAR INSIDER MAGAZINE Text Block Row Row ⁠⁠⁠⁠⁠⁠⁠ Call Out Transformation He…" at bounding box center [875, 154] width 1385 height 2978
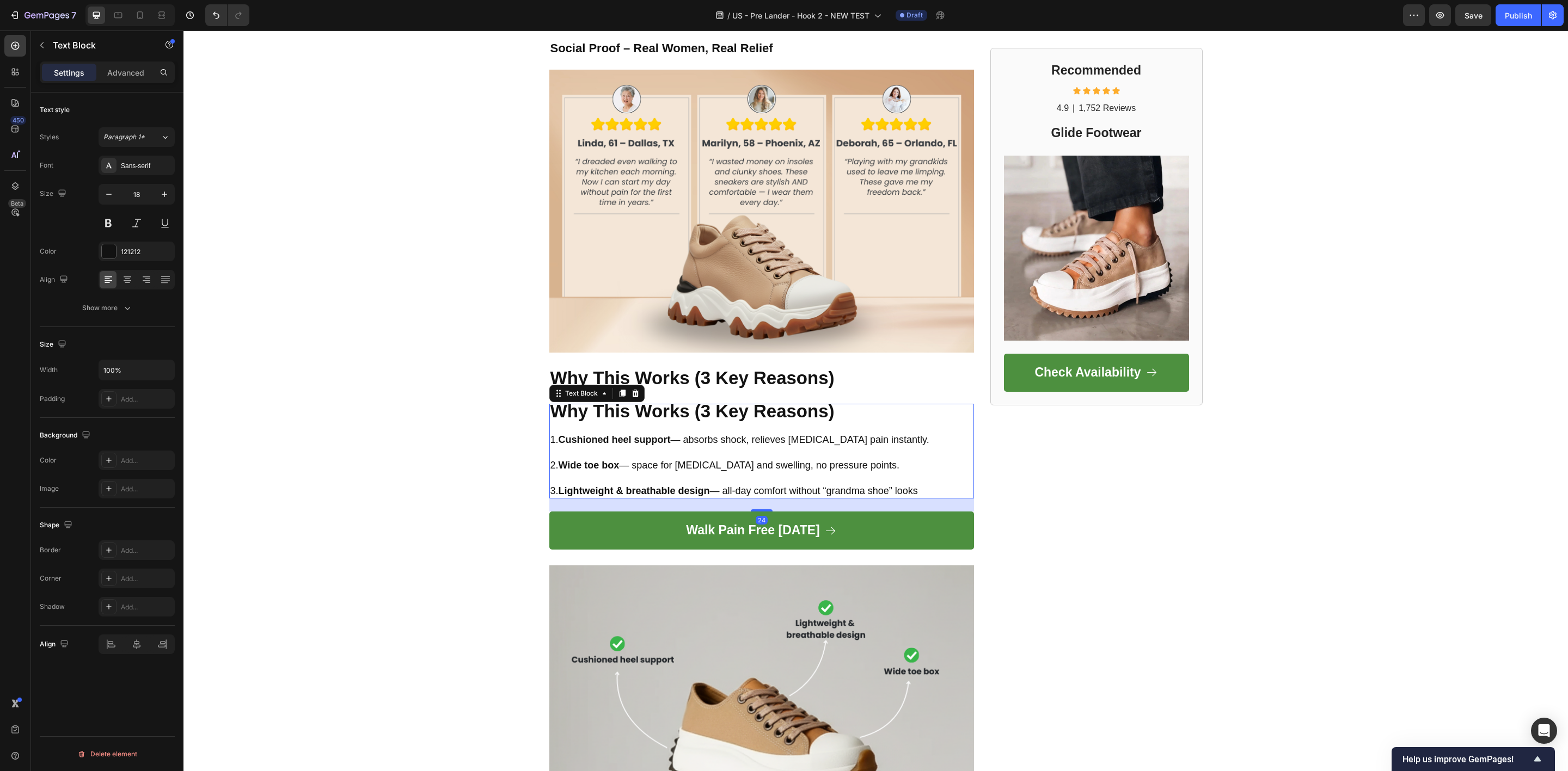
click at [695, 415] on strong "Why This Works (3 Key Reasons)" at bounding box center [692, 411] width 284 height 20
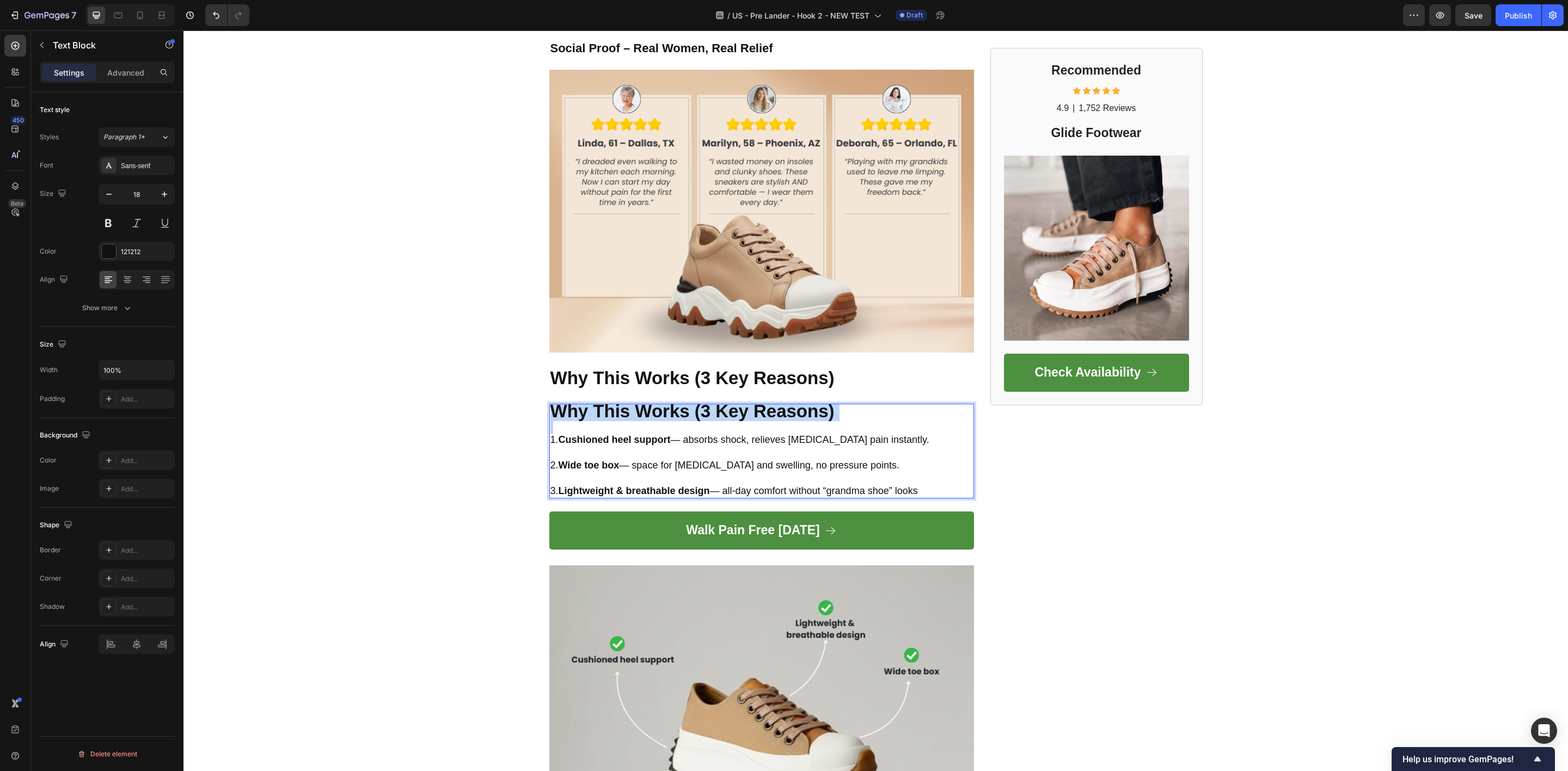
click at [695, 415] on strong "Why This Works (3 Key Reasons)" at bounding box center [692, 411] width 284 height 20
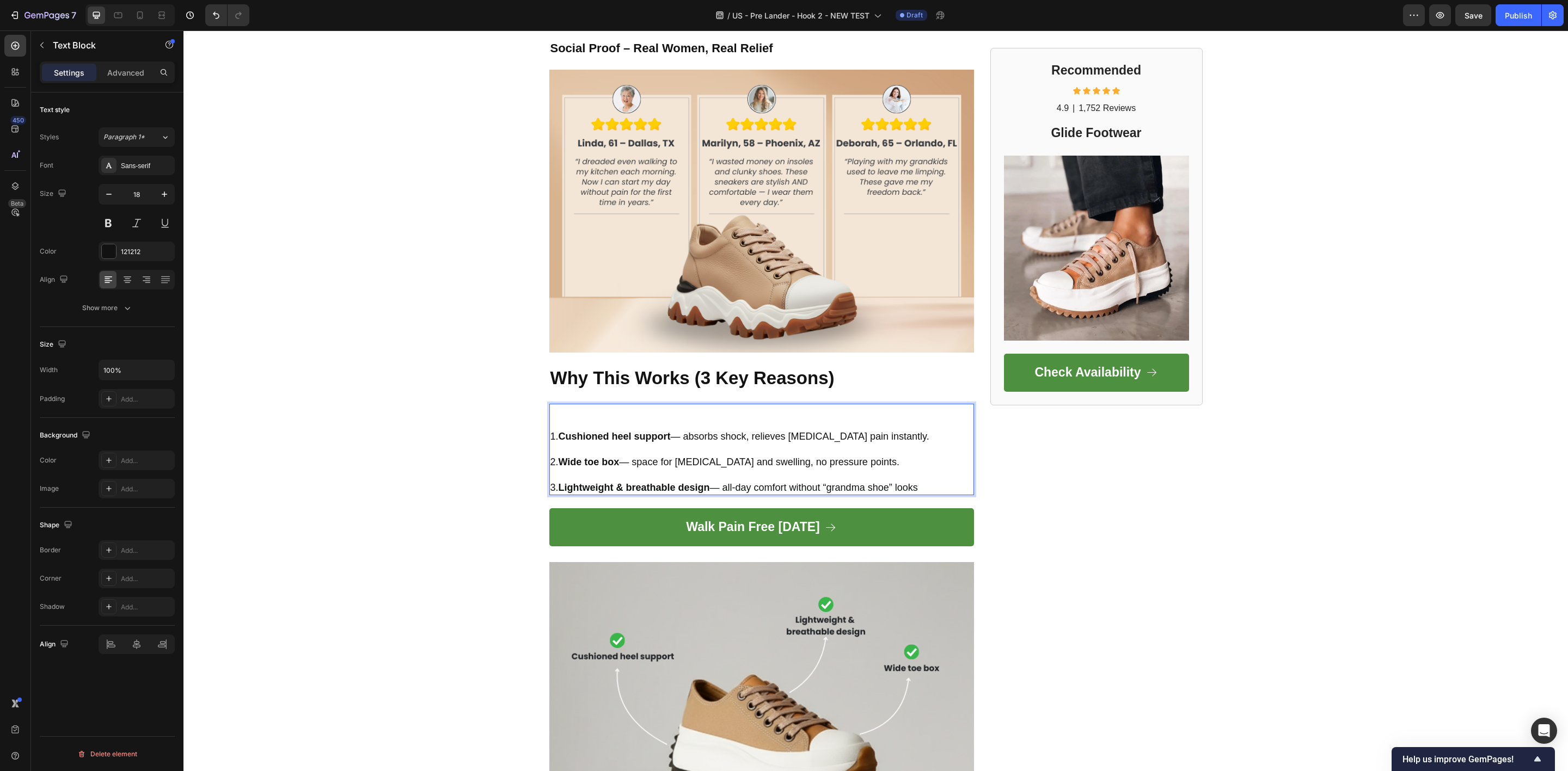
click at [806, 479] on p "Rich Text Editor. Editing area: main" at bounding box center [761, 475] width 422 height 13
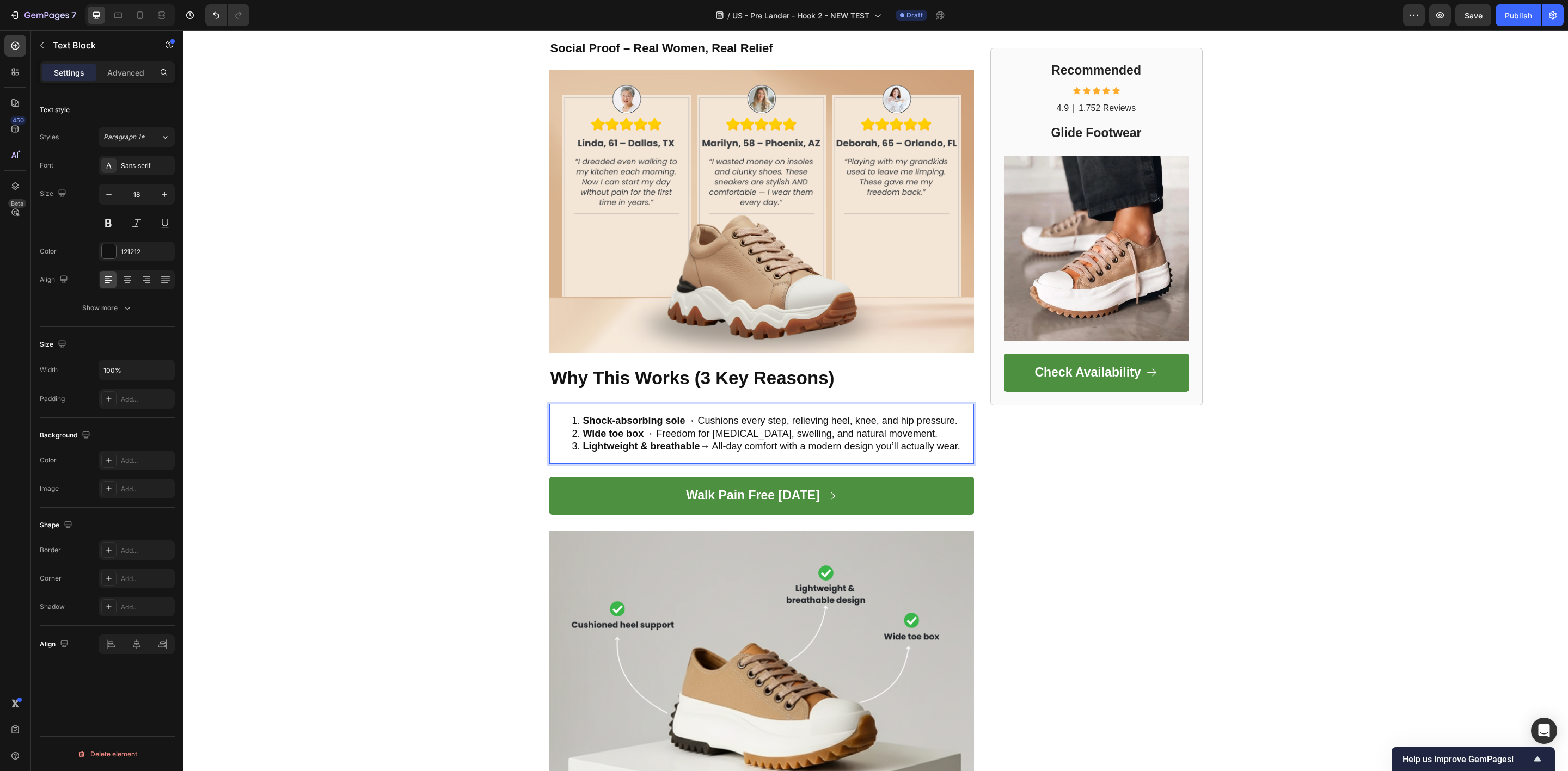
click at [959, 416] on li "Shock-absorbing sole → Cushions every step, relieving heel, knee, and hip press…" at bounding box center [772, 421] width 401 height 13
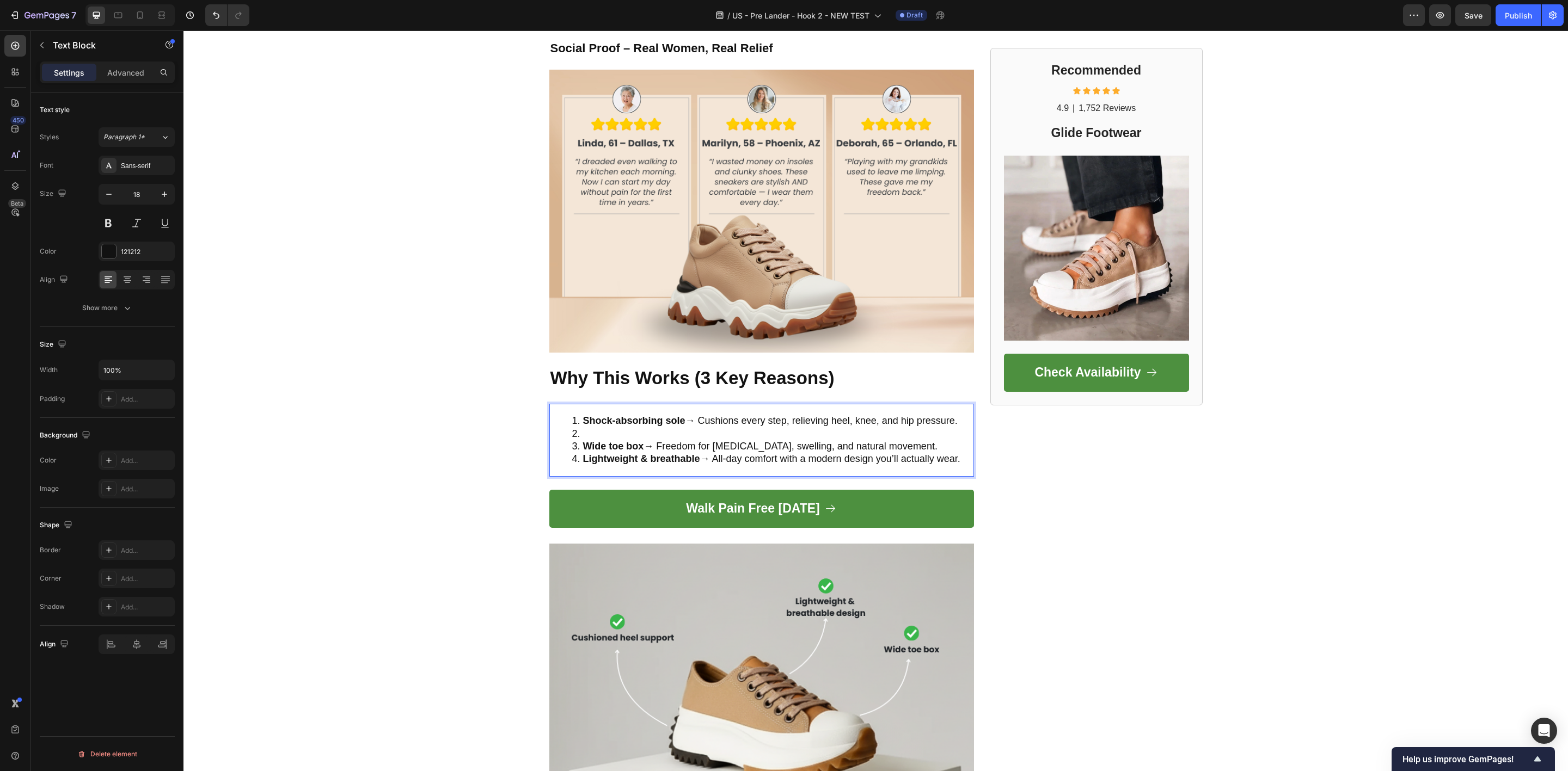
click at [894, 438] on li "Rich Text Editor. Editing area: main" at bounding box center [772, 434] width 401 height 13
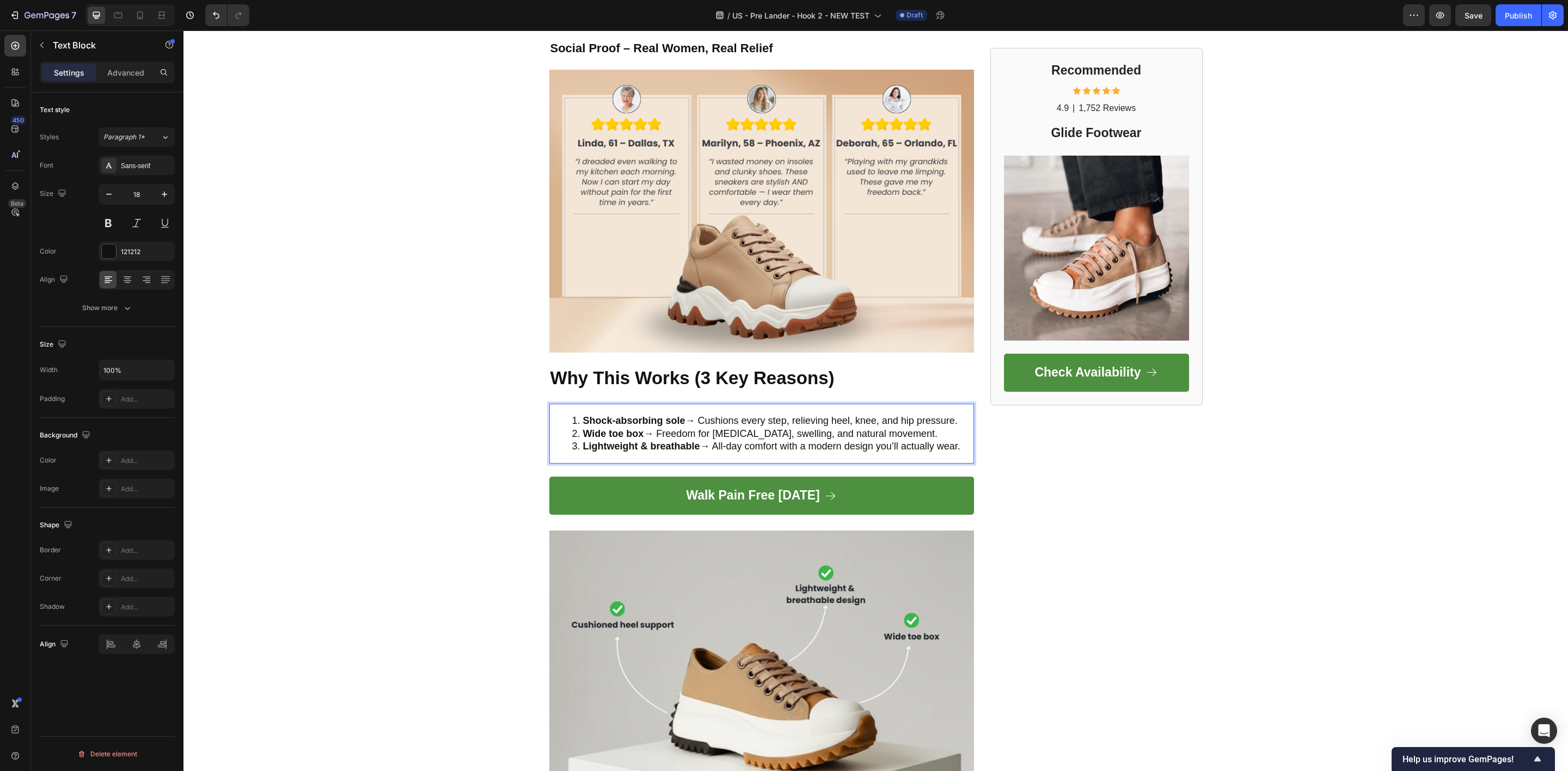
click at [572, 433] on li "Wide toe box → Freedom for [MEDICAL_DATA], swelling, and natural movement." at bounding box center [772, 434] width 401 height 13
click at [572, 428] on li "Wide toe box → Freedom for [MEDICAL_DATA], swelling, and natural movement." at bounding box center [772, 434] width 401 height 13
click at [561, 441] on ol "Shock-absorbing sole → Cushions every step, relieving heel, knee, and hip press…" at bounding box center [761, 434] width 422 height 38
click at [572, 431] on li "Wide toe box → Freedom for [MEDICAL_DATA], swelling, and natural movement." at bounding box center [772, 434] width 401 height 13
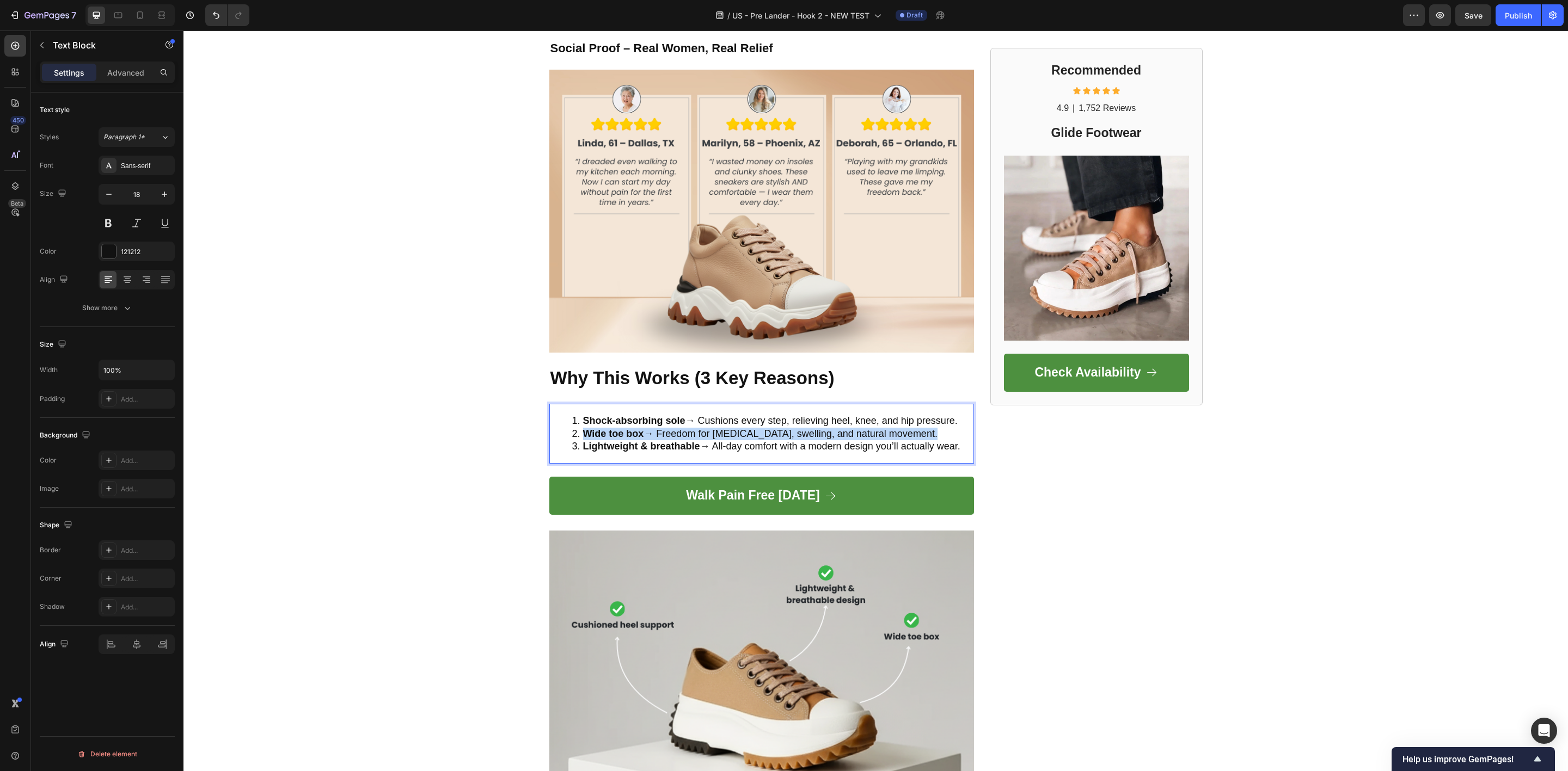
click at [572, 431] on li "Wide toe box → Freedom for [MEDICAL_DATA], swelling, and natural movement." at bounding box center [772, 434] width 401 height 13
click at [617, 425] on strong "Shock-absorbing sole" at bounding box center [634, 420] width 102 height 11
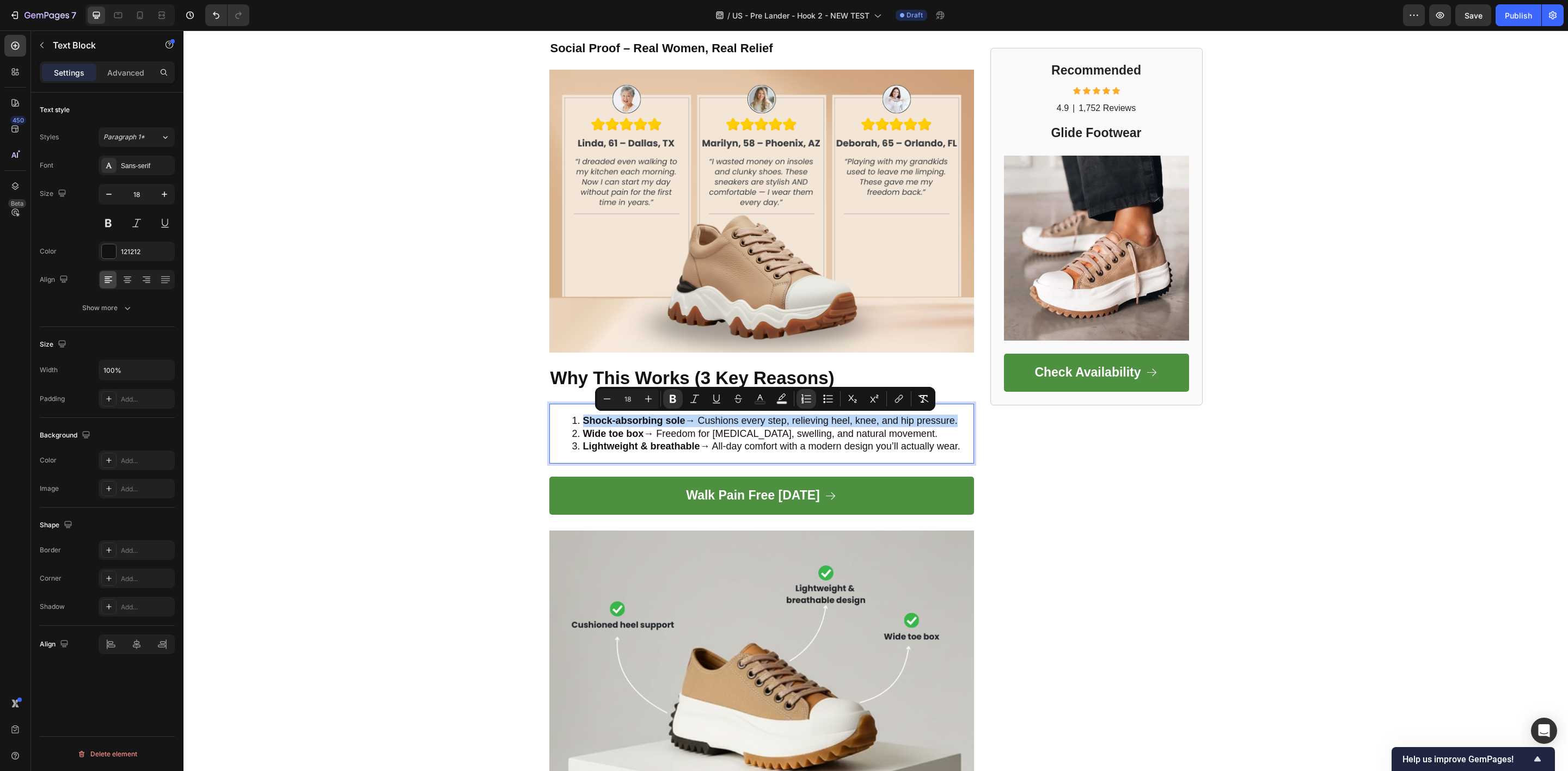
click at [617, 425] on strong "Shock-absorbing sole" at bounding box center [634, 420] width 102 height 11
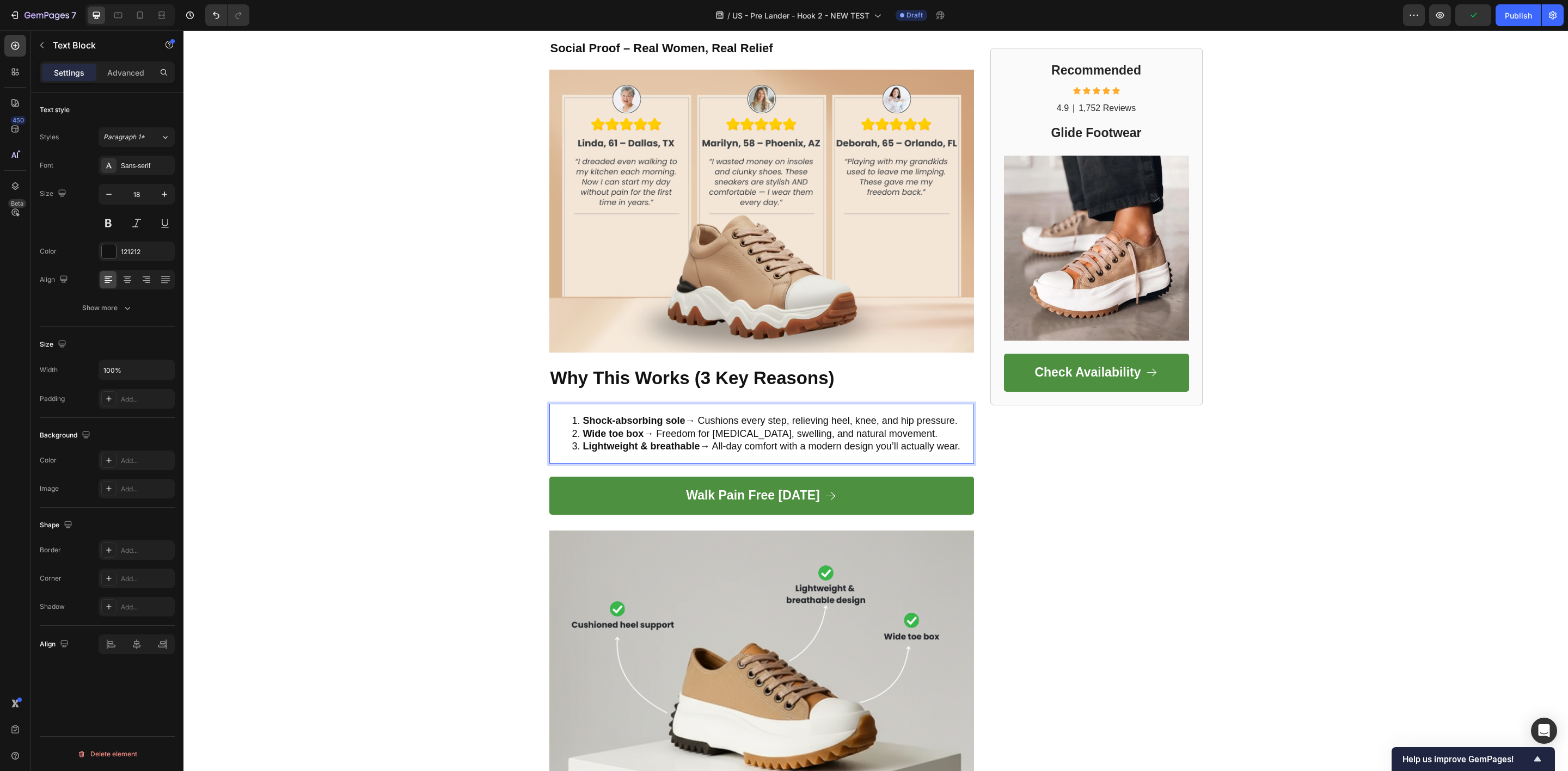
click at [953, 421] on li "Shock-absorbing sole → Cushions every step, relieving heel, knee, and hip press…" at bounding box center [772, 421] width 401 height 13
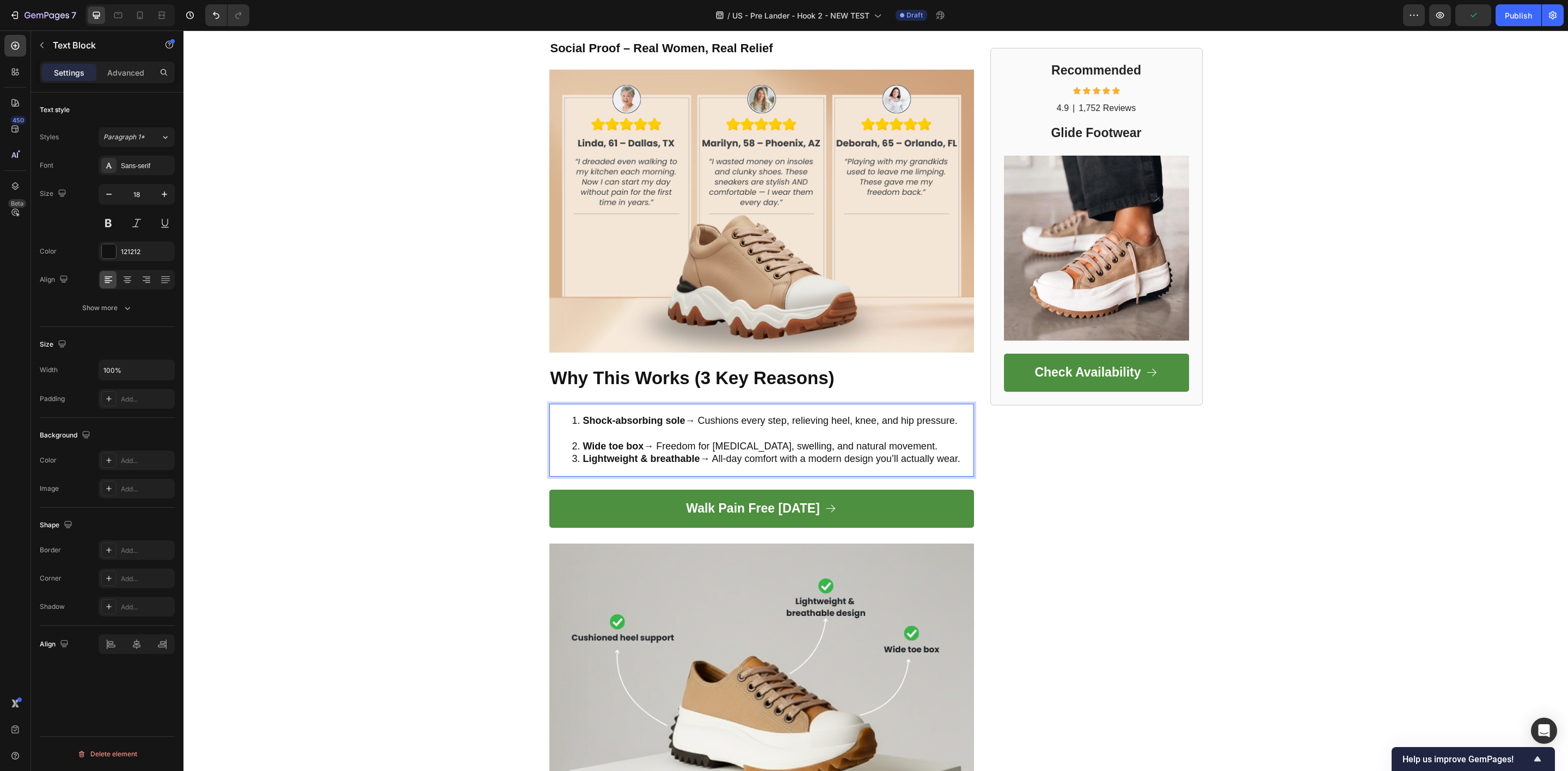
click at [906, 447] on li "Wide toe box → Freedom for [MEDICAL_DATA], swelling, and natural movement." at bounding box center [772, 447] width 401 height 13
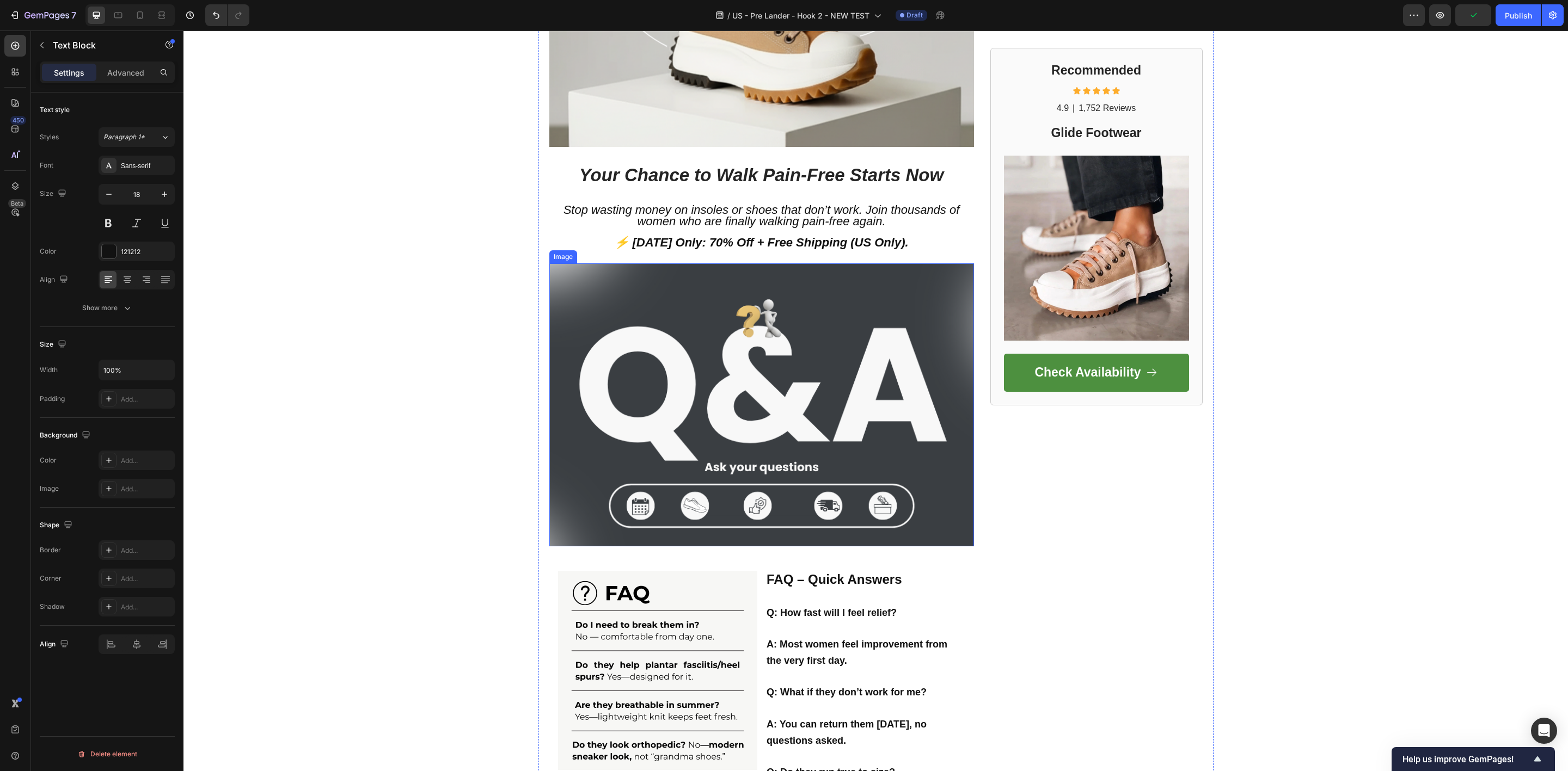
scroll to position [2123, 0]
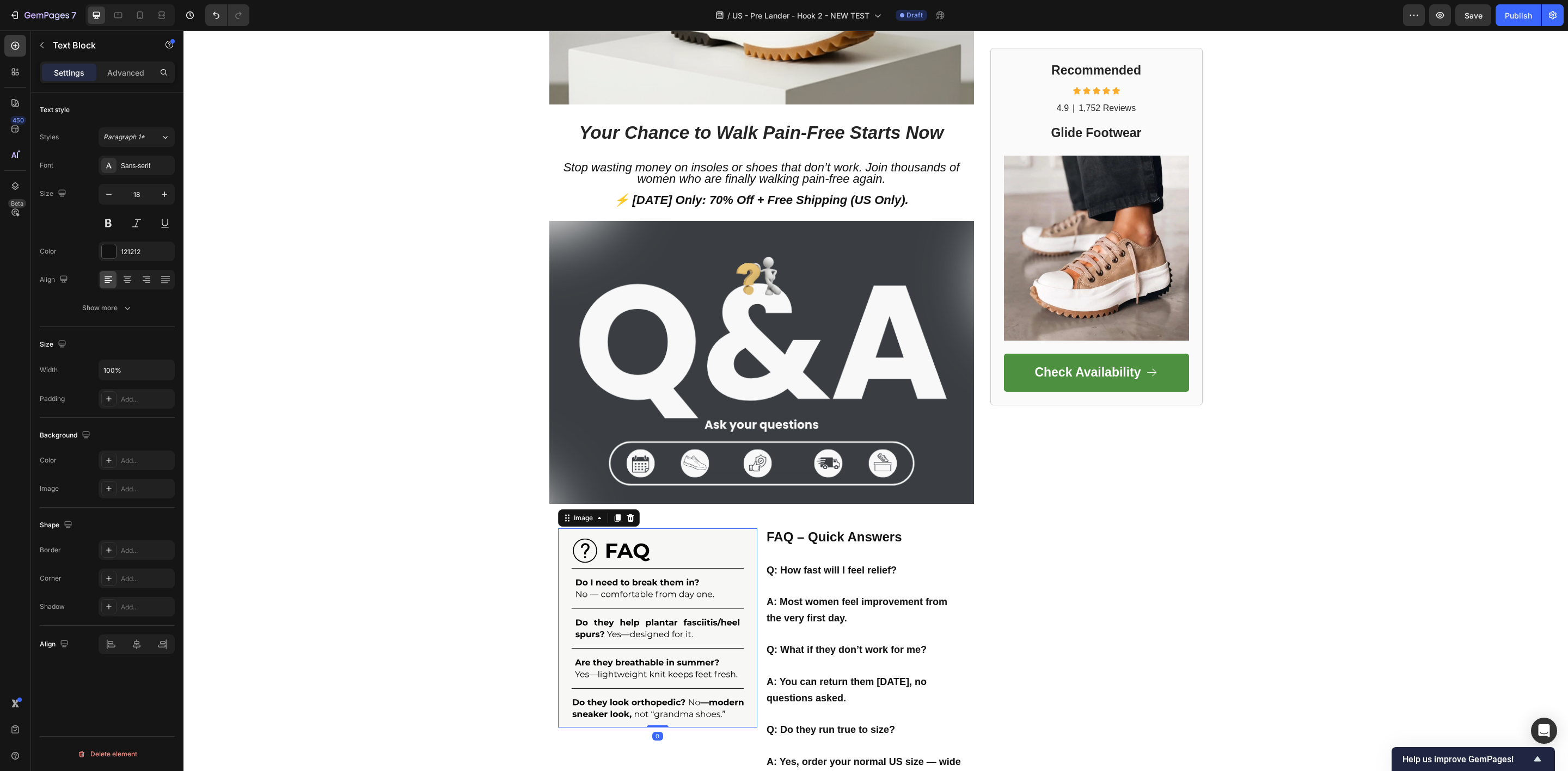
click at [656, 600] on img at bounding box center [658, 629] width 200 height 200
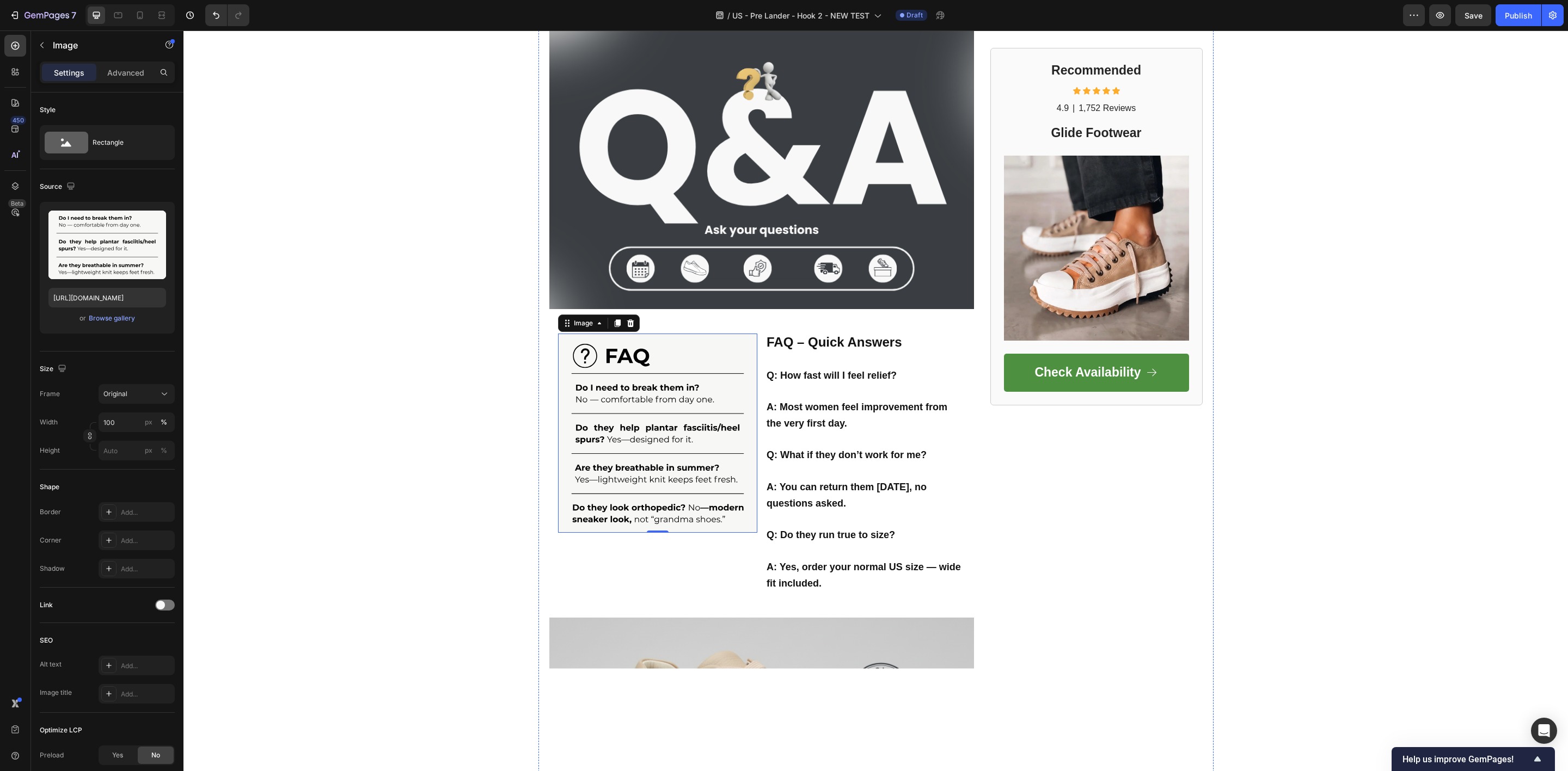
scroll to position [2368, 0]
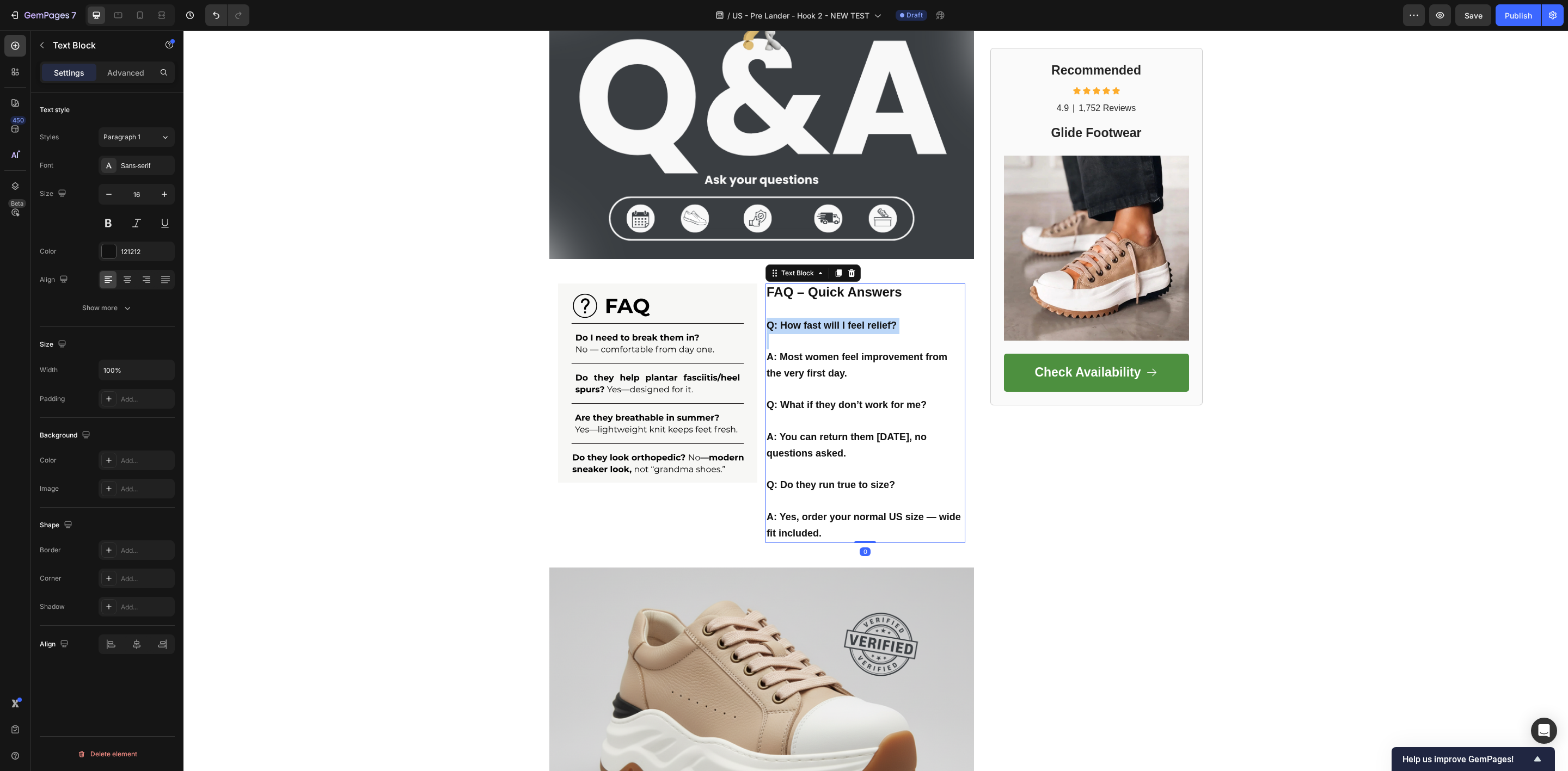
click at [835, 325] on strong "Q: How fast will I feel relief?" at bounding box center [831, 326] width 130 height 11
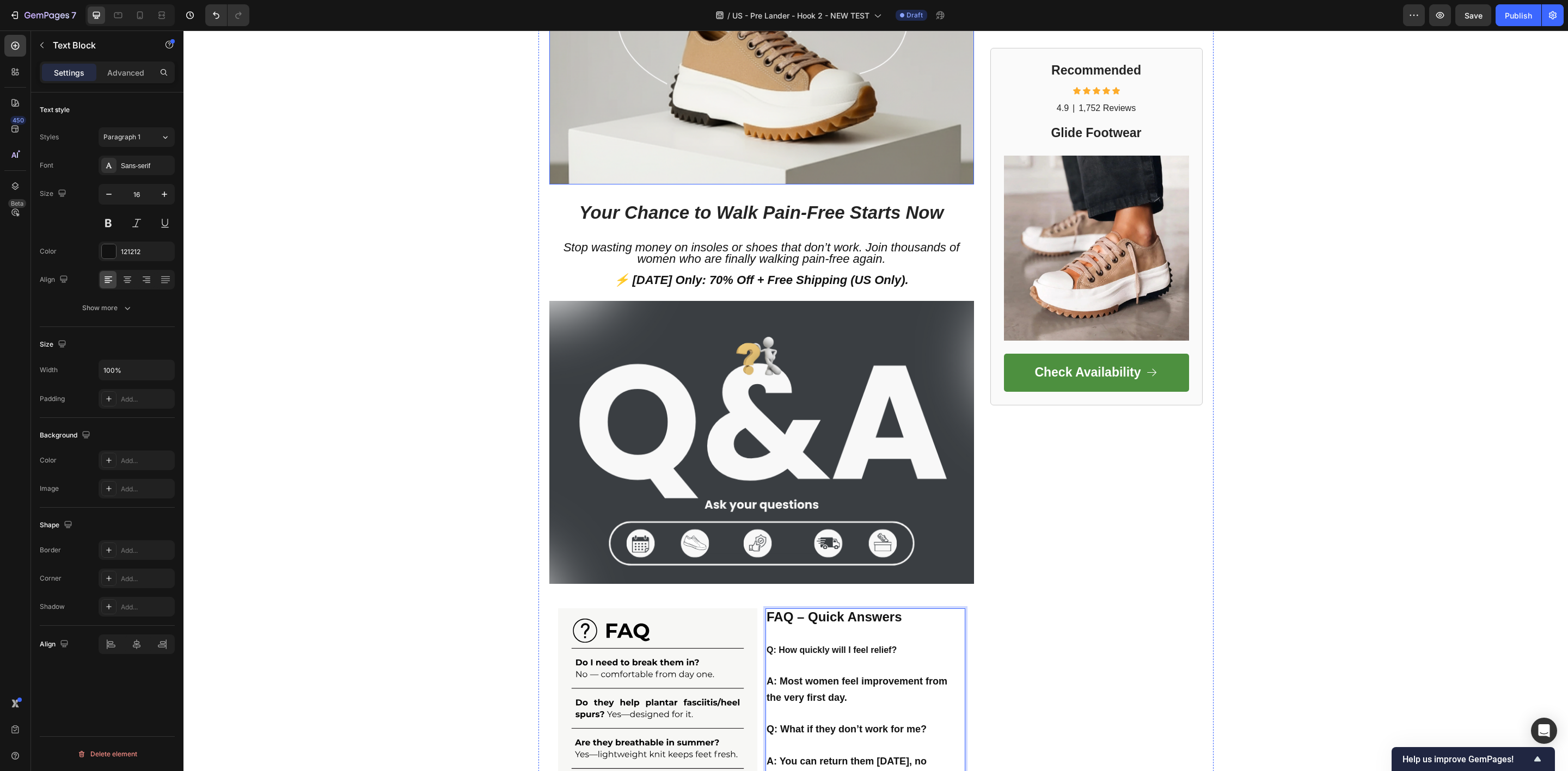
scroll to position [2041, 0]
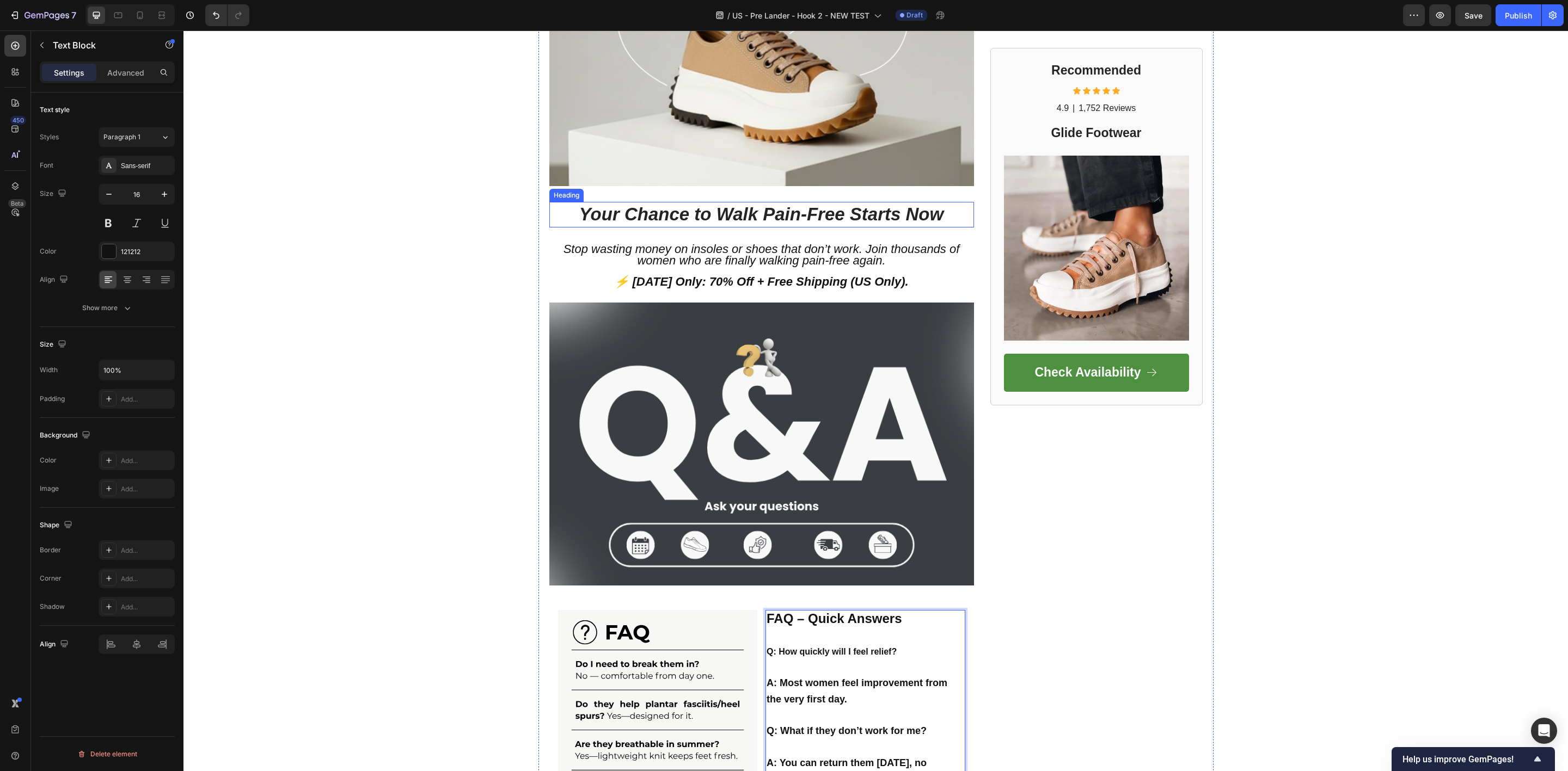
click at [550, 216] on h1 "Your Chance to Walk Pain-Free Starts Now" at bounding box center [761, 215] width 425 height 26
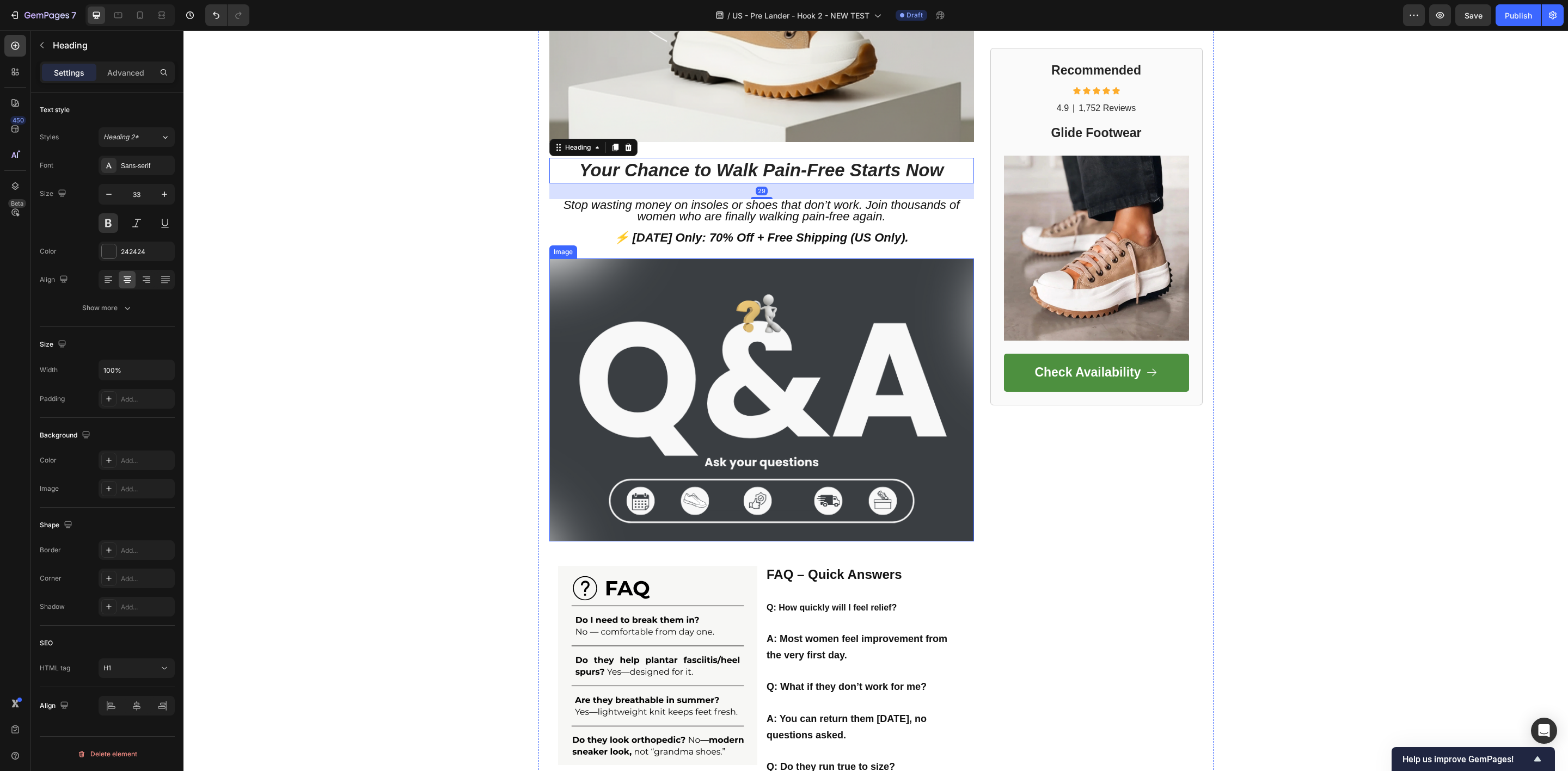
scroll to position [2123, 0]
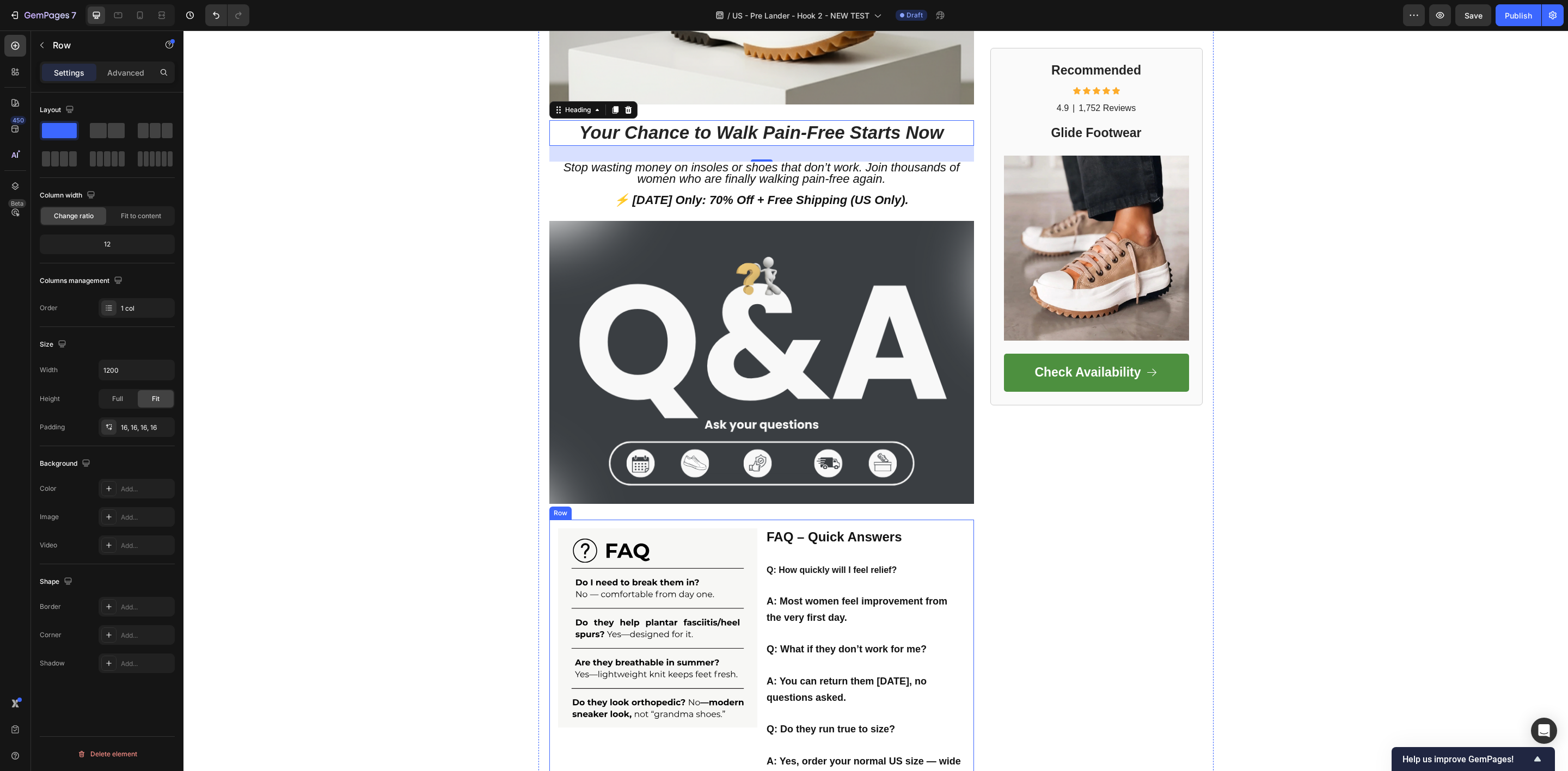
click at [550, 525] on div "Image FAQ – Quick Answers Q: How quickly will I feel relief? A: Most women feel…" at bounding box center [761, 658] width 425 height 276
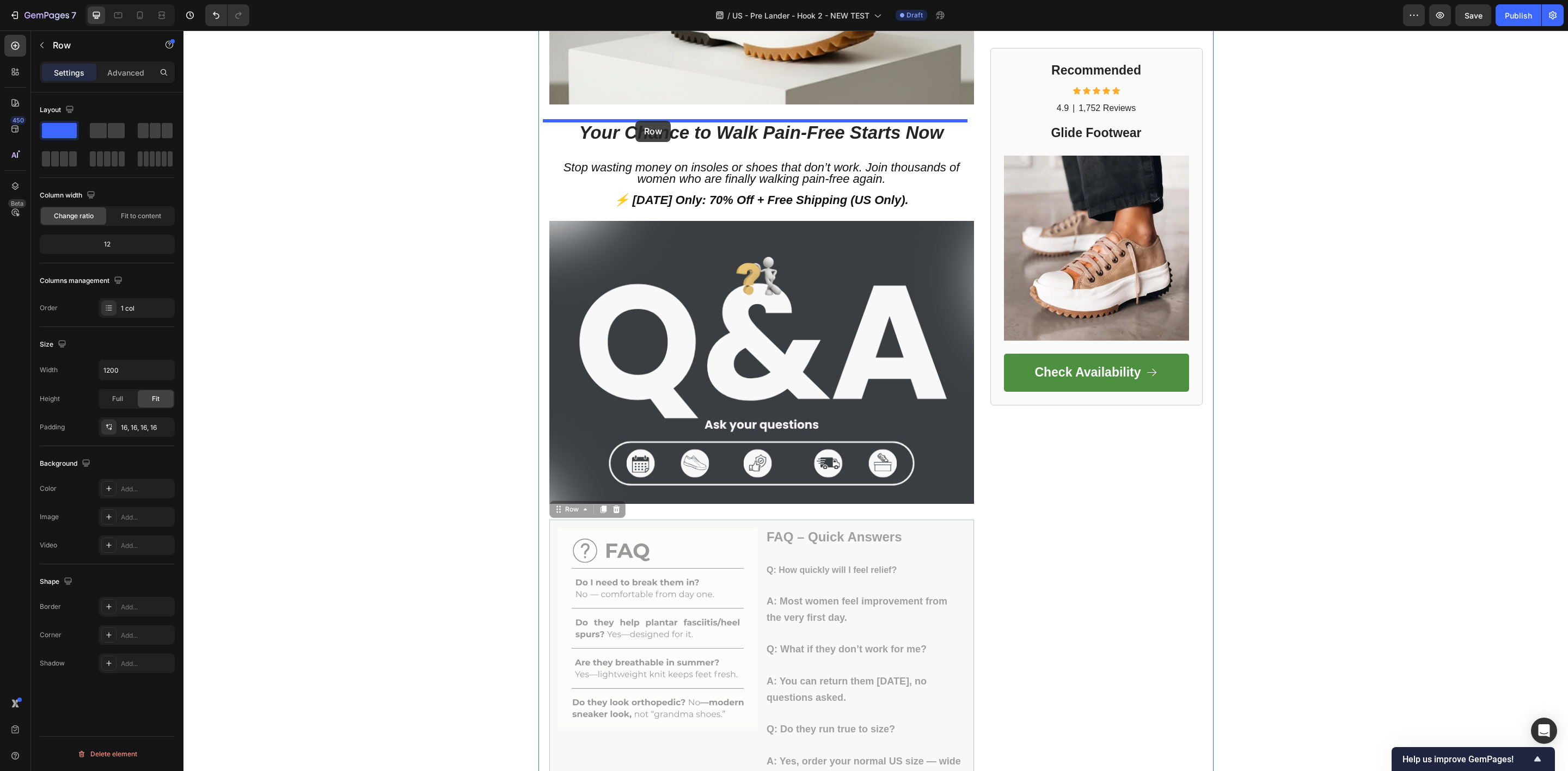
drag, startPoint x: 588, startPoint y: 529, endPoint x: 635, endPoint y: 121, distance: 410.7
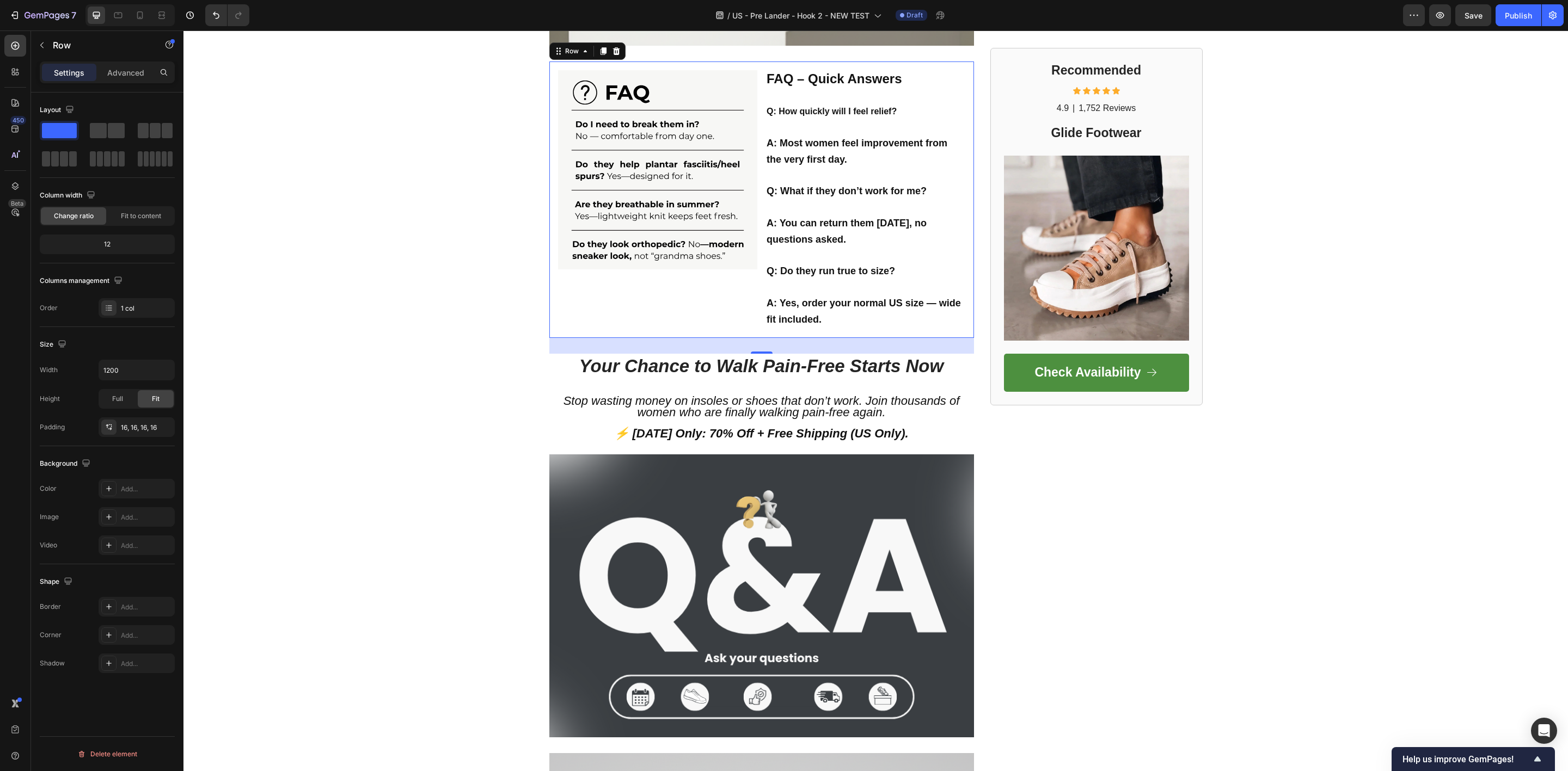
scroll to position [2286, 0]
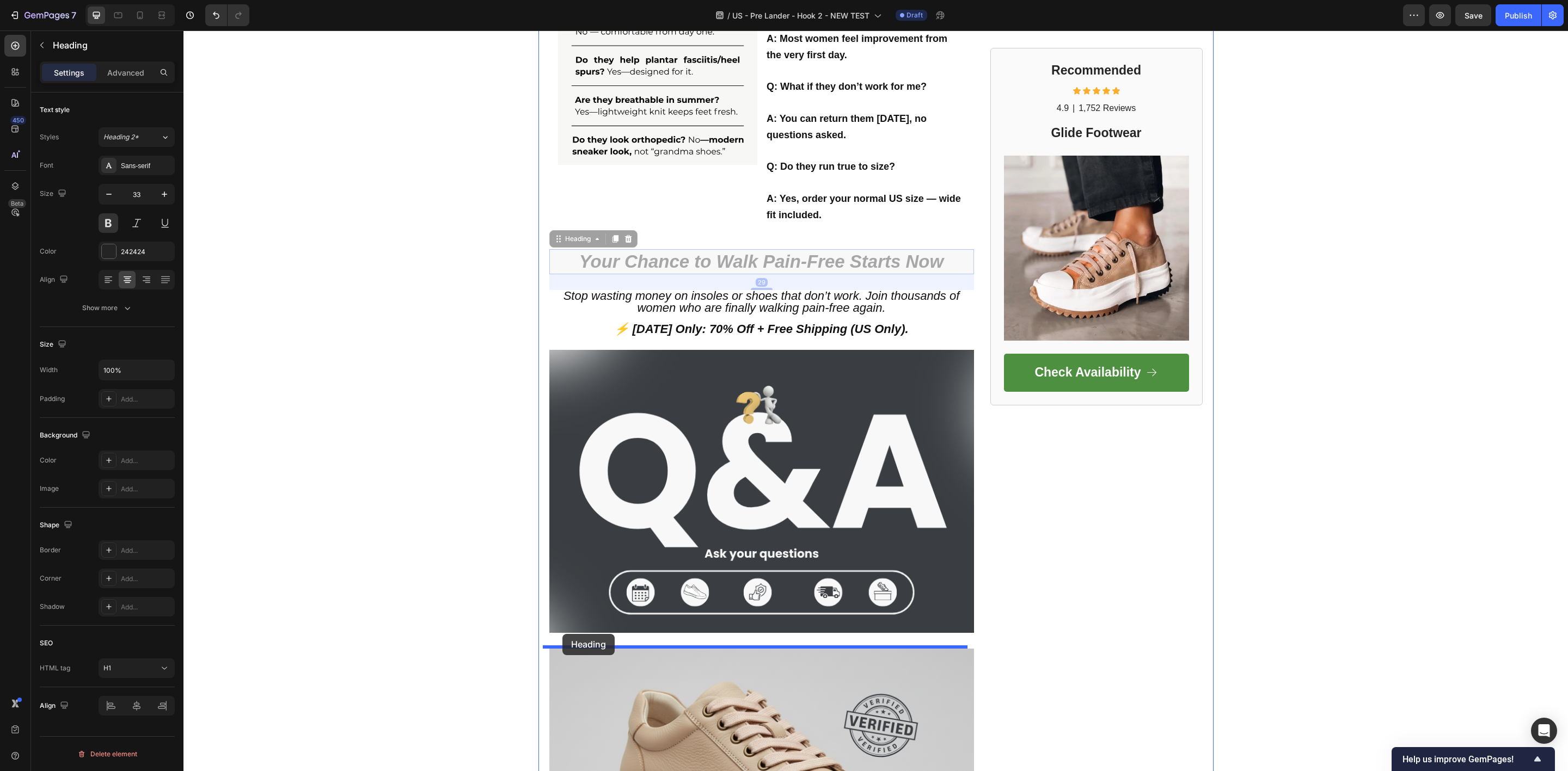
drag, startPoint x: 554, startPoint y: 263, endPoint x: 562, endPoint y: 634, distance: 371.1
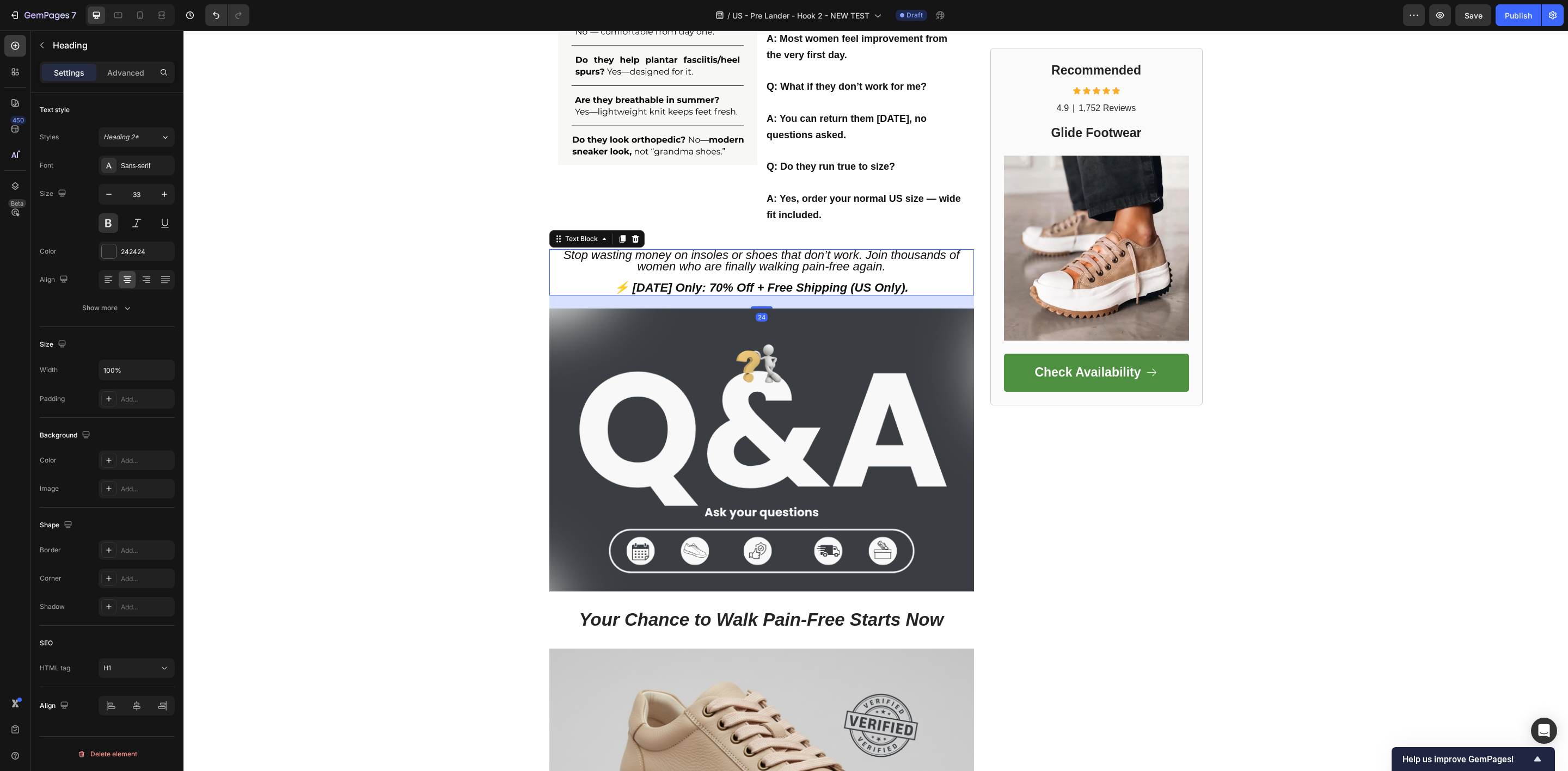
click at [580, 258] on p "Stop wasting money on insoles or shoes that don’t work. Join thousands of women…" at bounding box center [761, 272] width 422 height 44
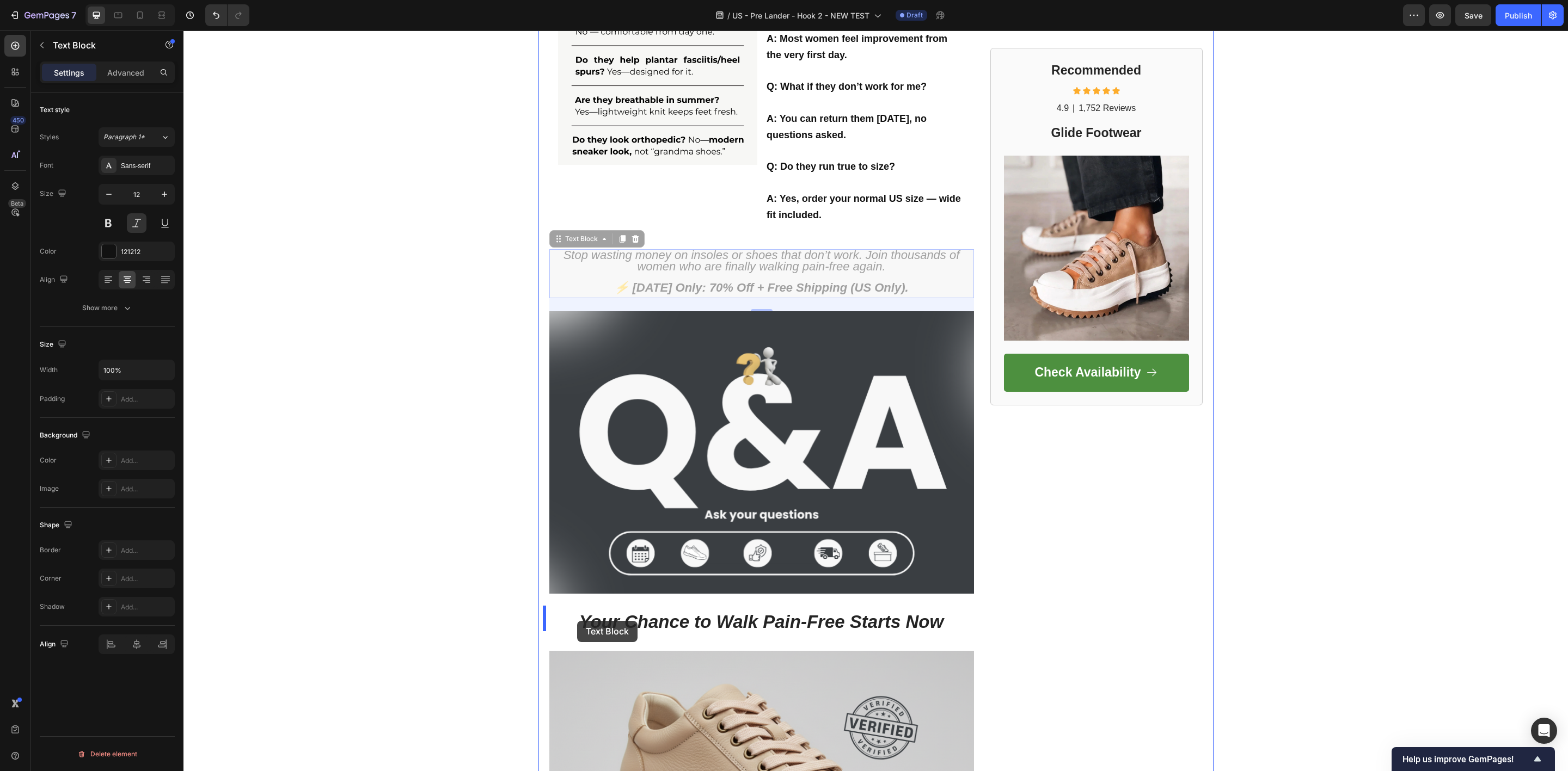
drag, startPoint x: 580, startPoint y: 258, endPoint x: 577, endPoint y: 621, distance: 363.0
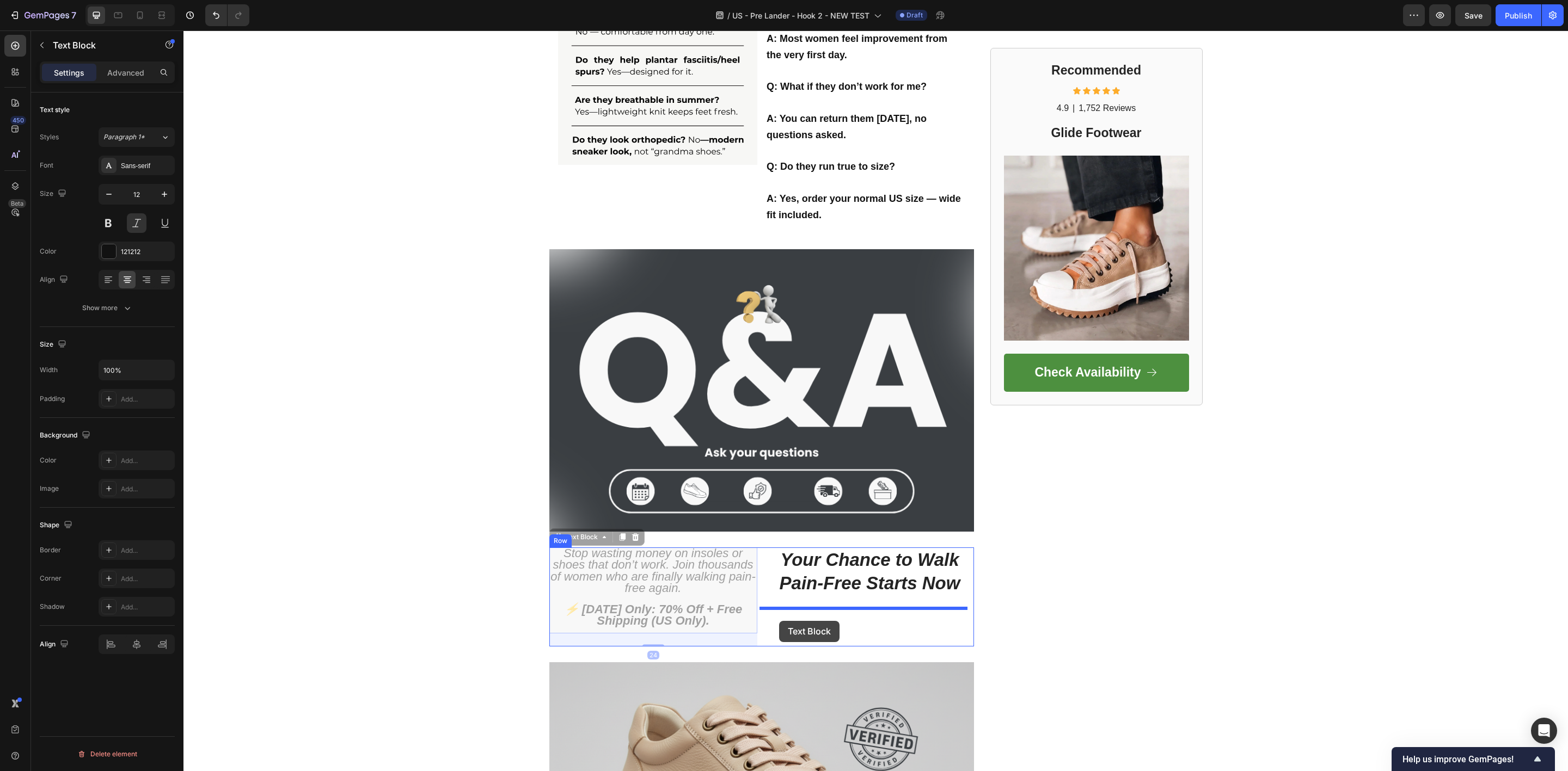
drag, startPoint x: 549, startPoint y: 556, endPoint x: 779, endPoint y: 621, distance: 239.0
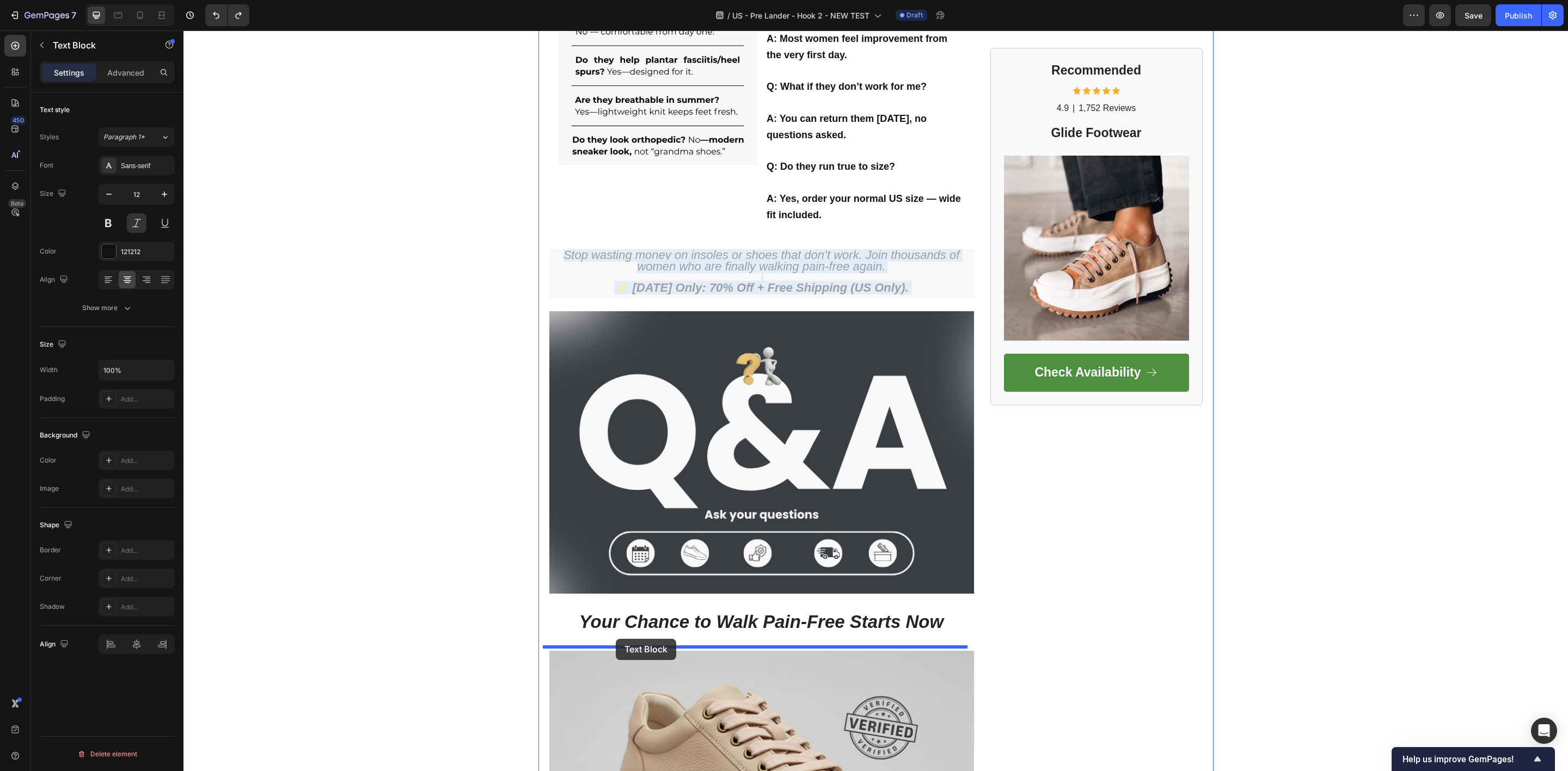
drag, startPoint x: 596, startPoint y: 280, endPoint x: 616, endPoint y: 639, distance: 359.6
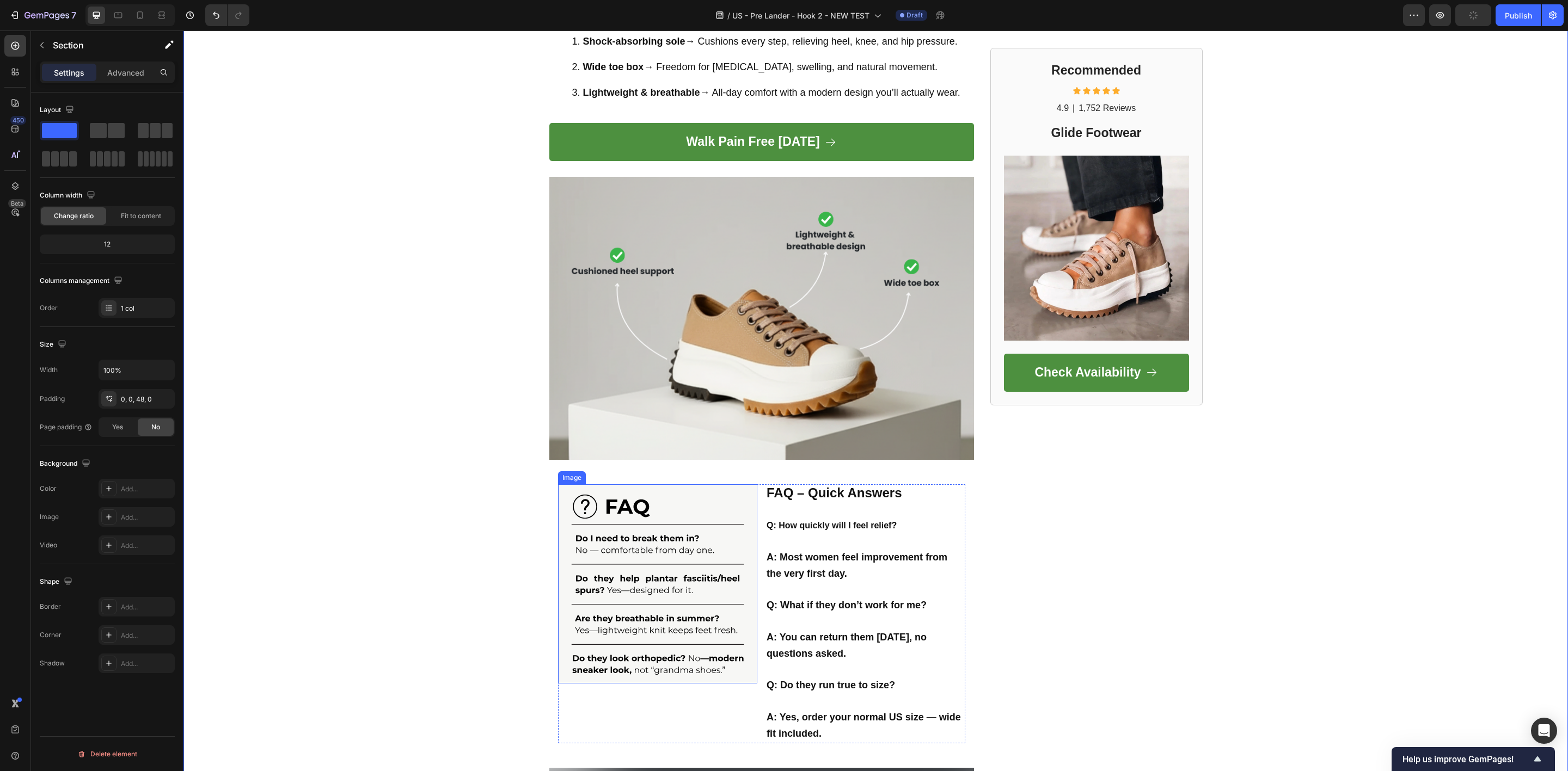
scroll to position [1736, 0]
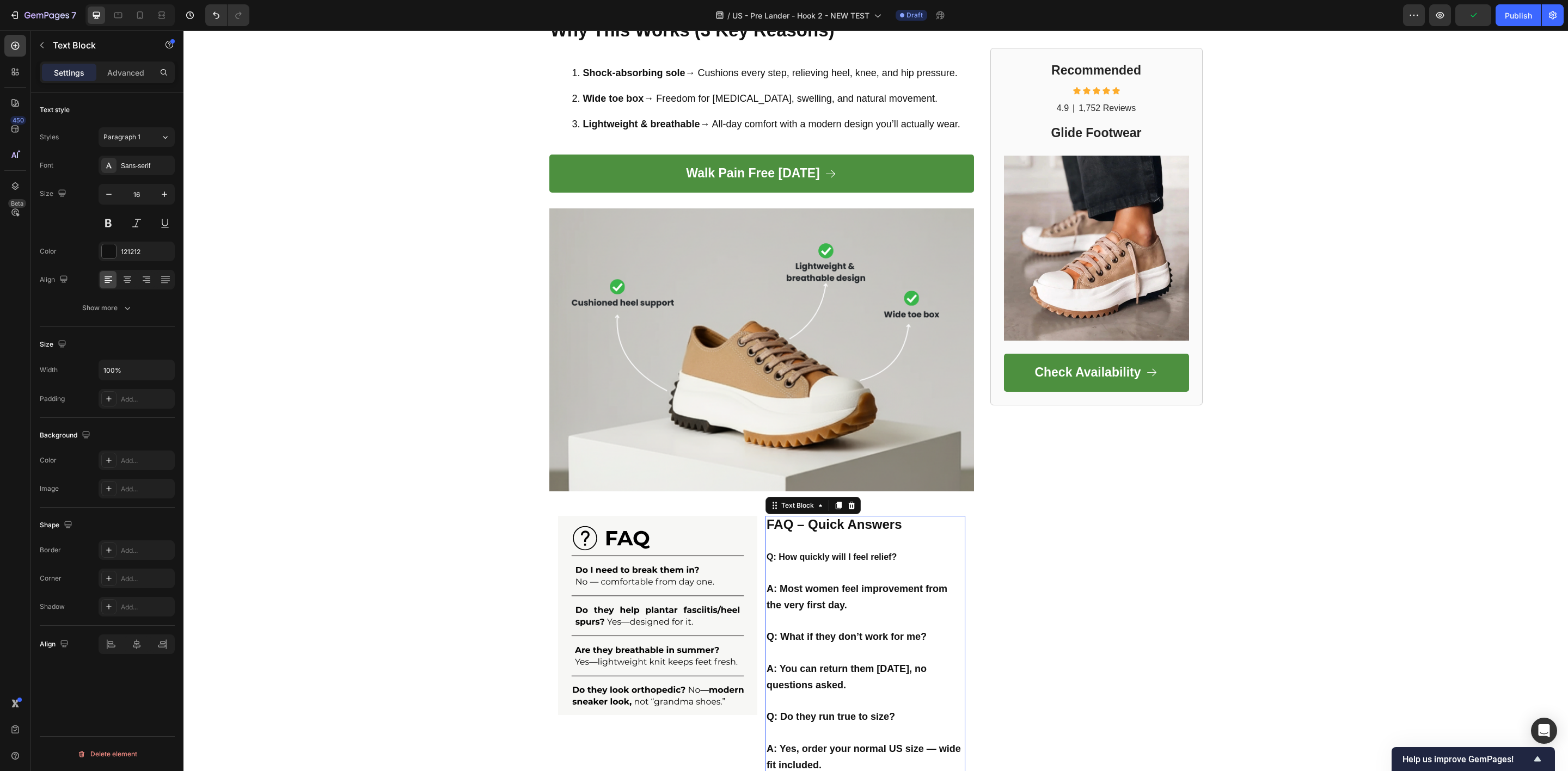
click at [822, 563] on p "Q: How quickly will I feel relief?" at bounding box center [865, 557] width 198 height 16
click at [785, 601] on strong "A: Most women feel improvement from the very first day." at bounding box center [856, 597] width 181 height 27
click at [835, 602] on strong "A: Most women feel improvement from the very first day." at bounding box center [856, 597] width 181 height 27
click at [847, 602] on p "A: Most women feel improvement from the very first day." at bounding box center [865, 598] width 198 height 33
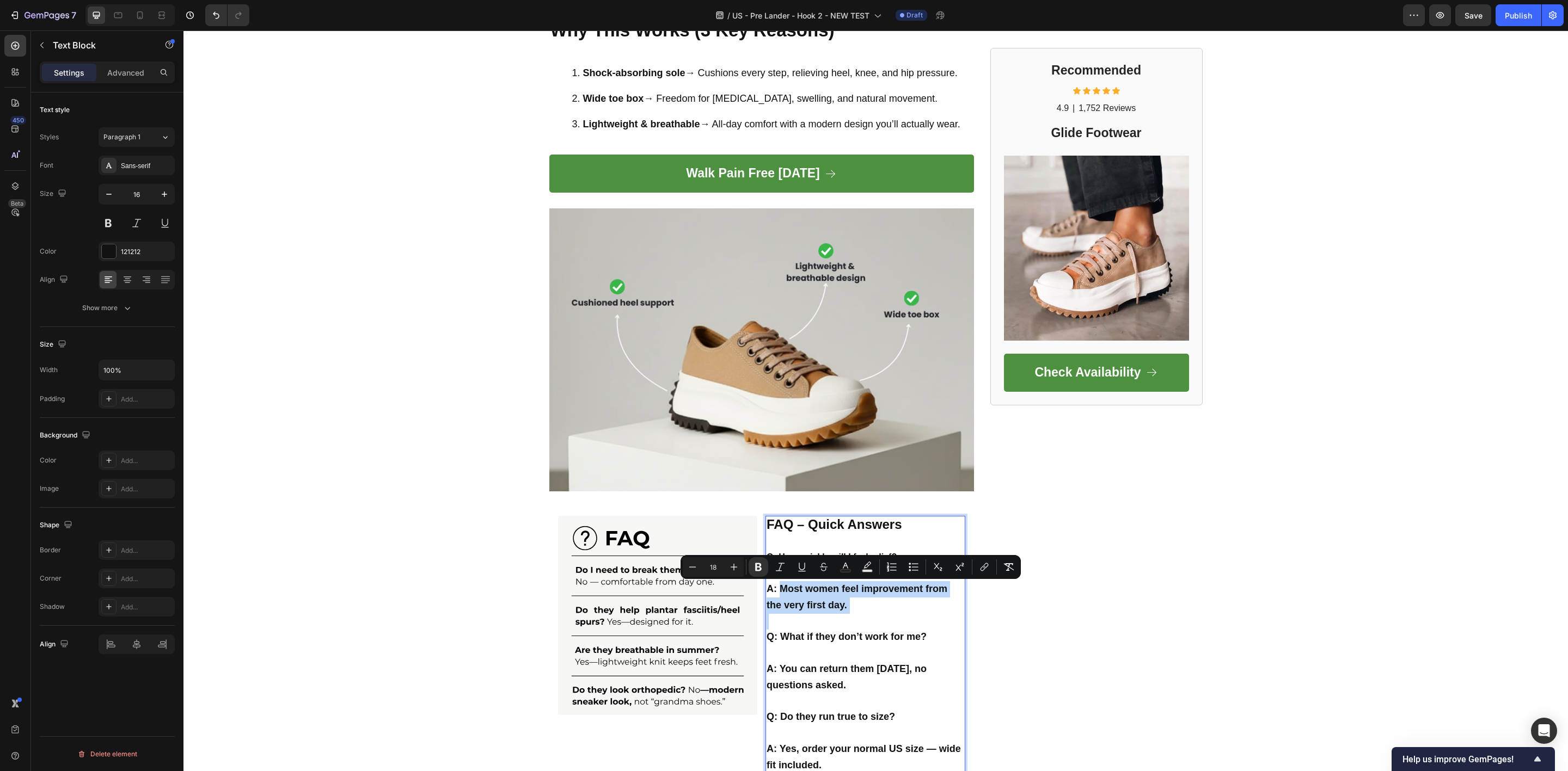
drag, startPoint x: 847, startPoint y: 602, endPoint x: 786, endPoint y: 593, distance: 61.7
click at [786, 593] on p "A: Most women feel improvement from the very first day." at bounding box center [865, 598] width 198 height 33
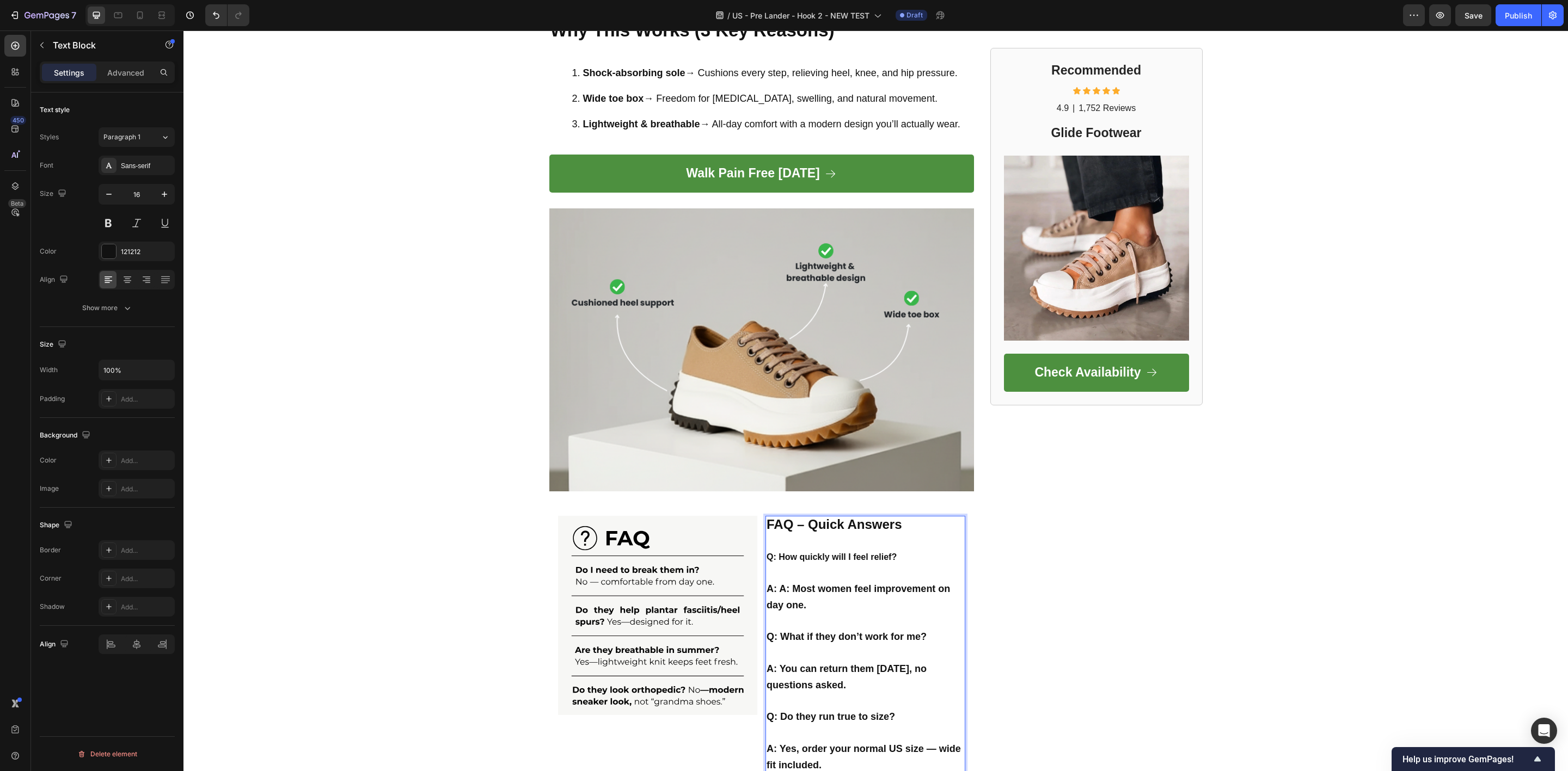
click at [785, 587] on strong "A: A: Most women feel improvement on day one." at bounding box center [858, 597] width 183 height 27
click at [796, 639] on strong "Q: What if they don’t work for me?" at bounding box center [846, 637] width 160 height 11
click at [787, 666] on strong "A: You can return them [DATE], no questions asked." at bounding box center [846, 677] width 160 height 27
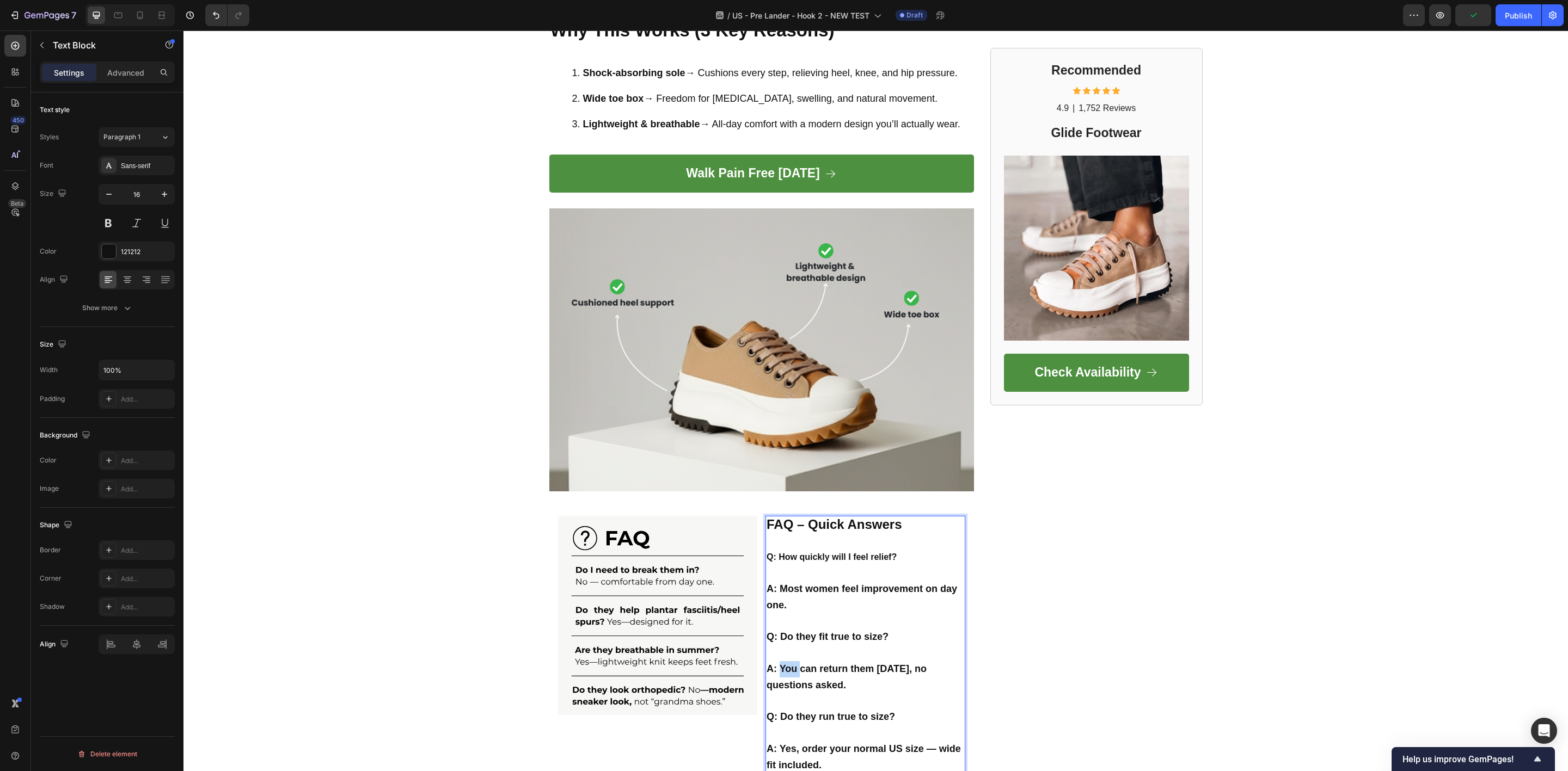
click at [788, 666] on strong "A: You can return them [DATE], no questions asked." at bounding box center [846, 677] width 160 height 27
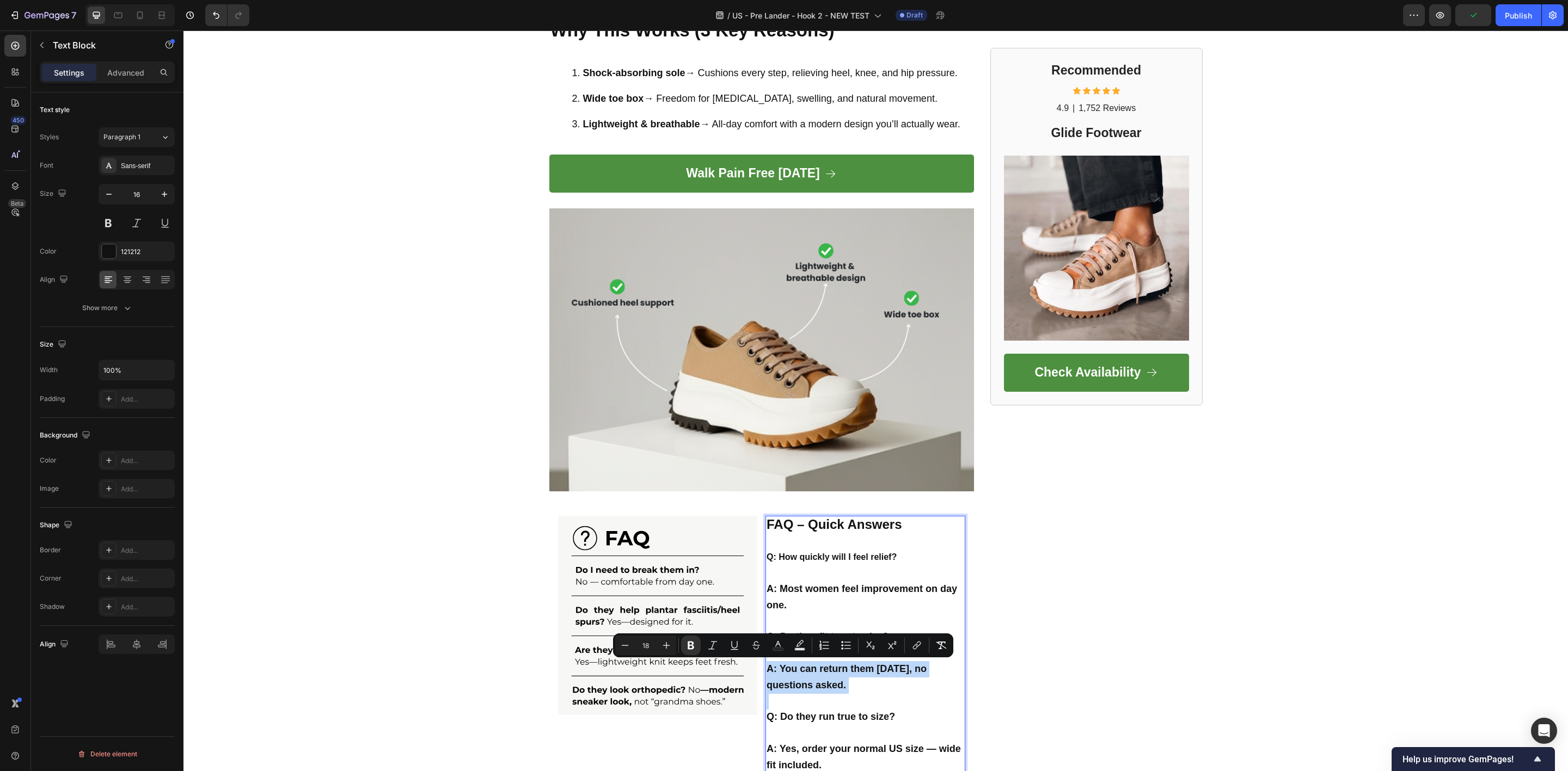
click at [788, 666] on strong "A: You can return them [DATE], no questions asked." at bounding box center [846, 677] width 160 height 27
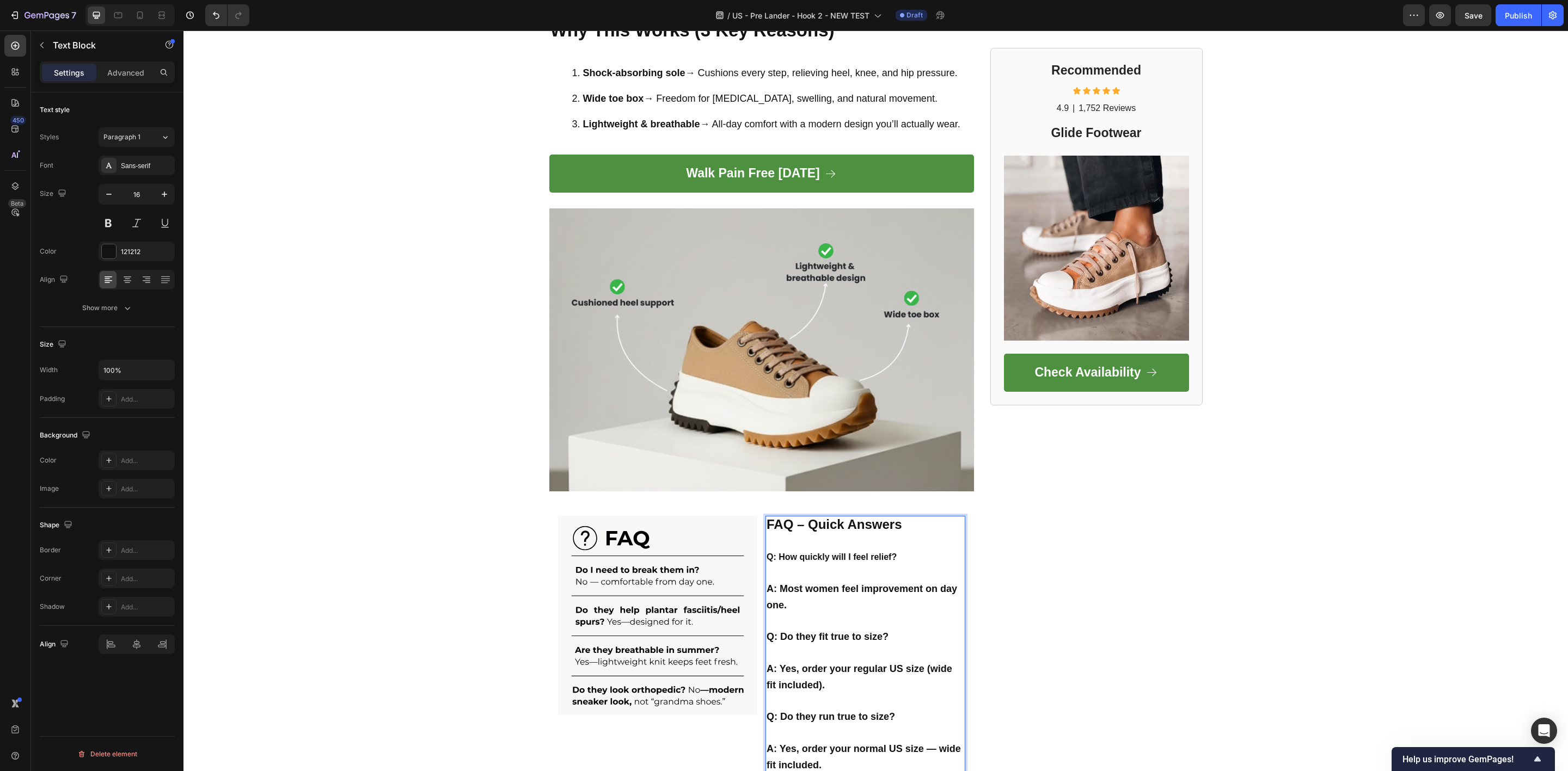
click at [800, 633] on strong "Q: Do they fit true to size?" at bounding box center [827, 637] width 122 height 11
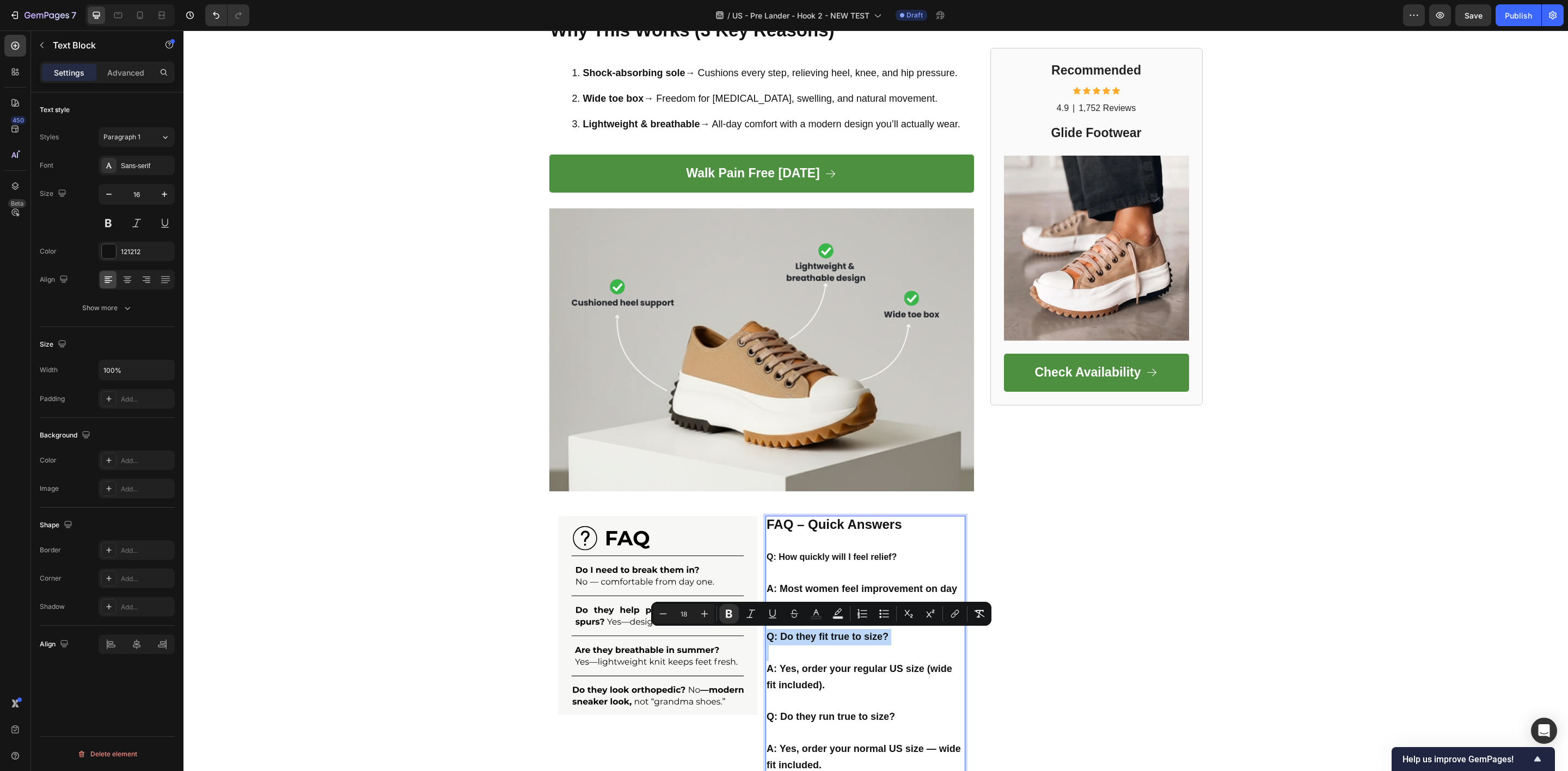
type input "16"
click at [821, 554] on strong "Q: How quickly will I feel relief?" at bounding box center [831, 557] width 130 height 9
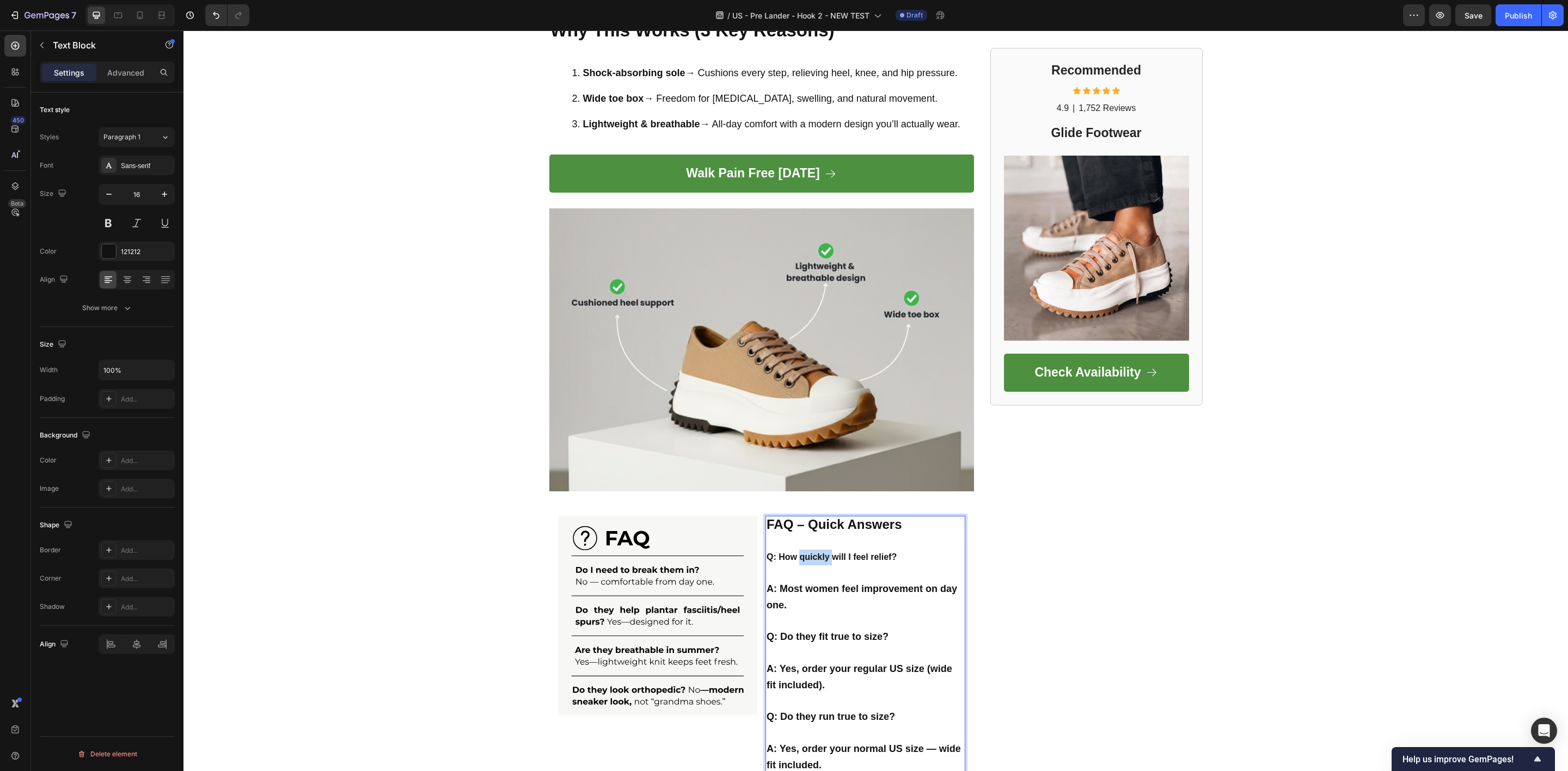
click at [821, 554] on strong "Q: How quickly will I feel relief?" at bounding box center [831, 557] width 130 height 9
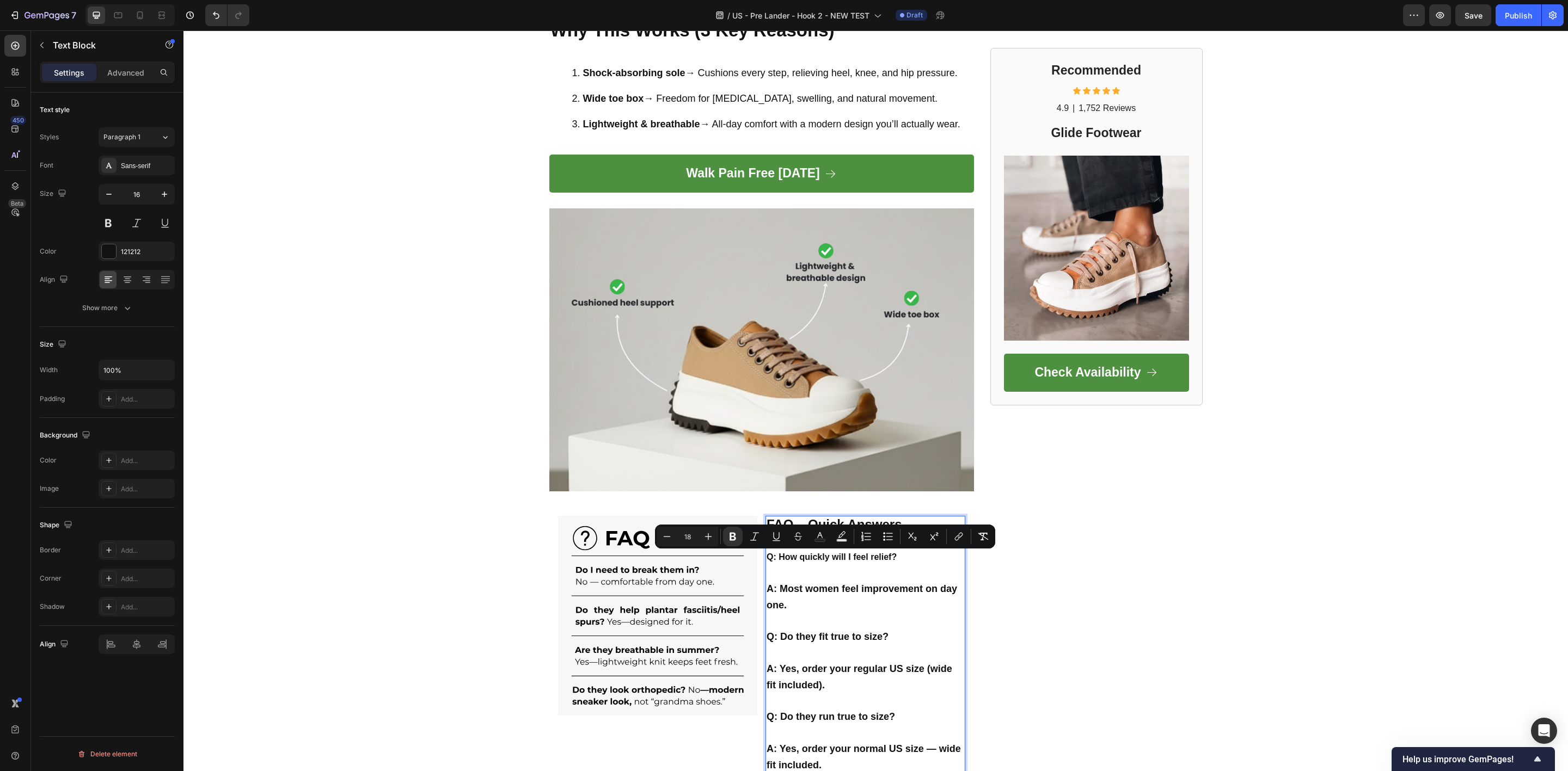
click at [804, 582] on p "A: Most women feel improvement on day one." at bounding box center [865, 598] width 198 height 33
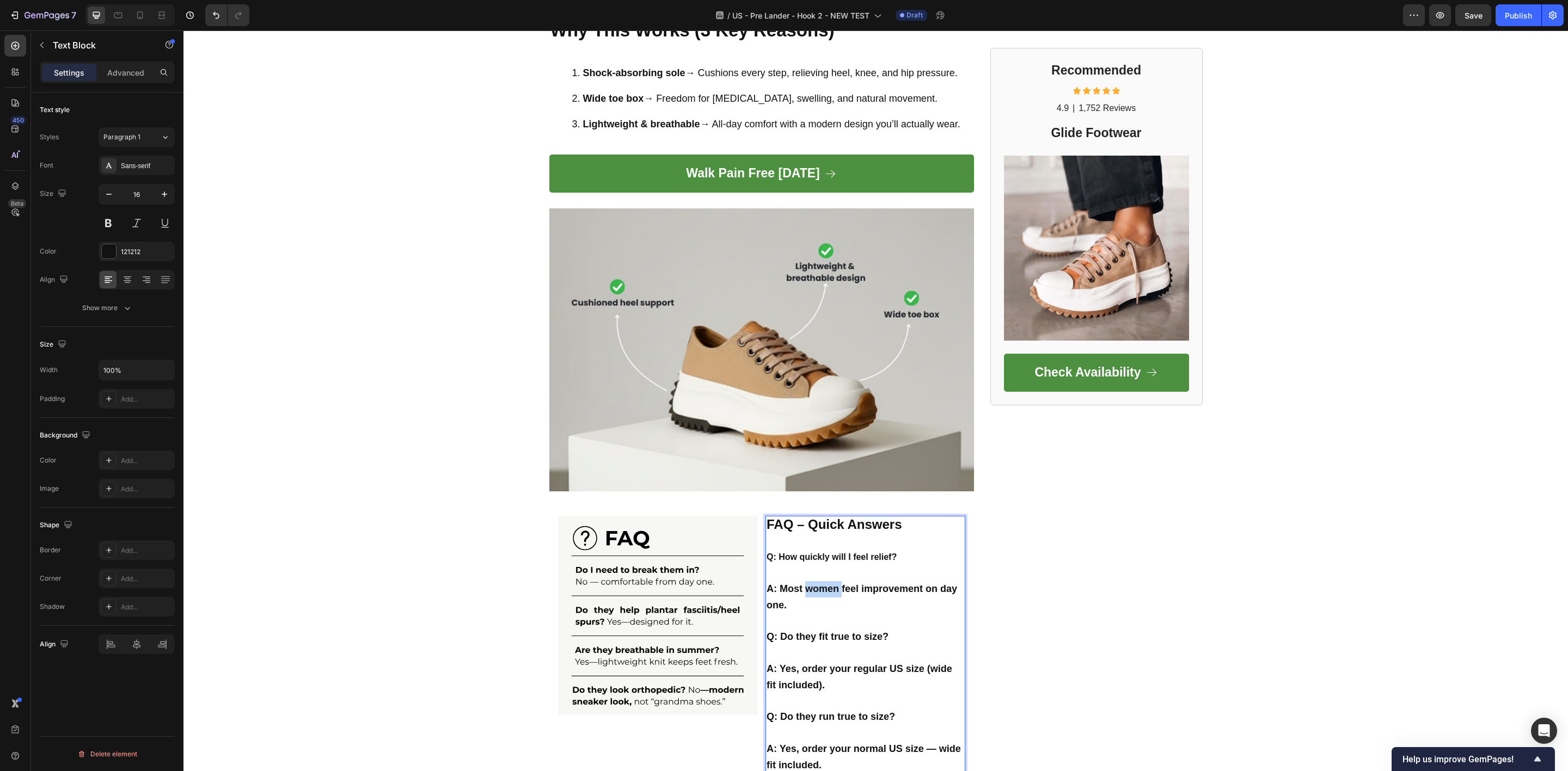
click at [804, 582] on p "A: Most women feel improvement on day one." at bounding box center [865, 598] width 198 height 33
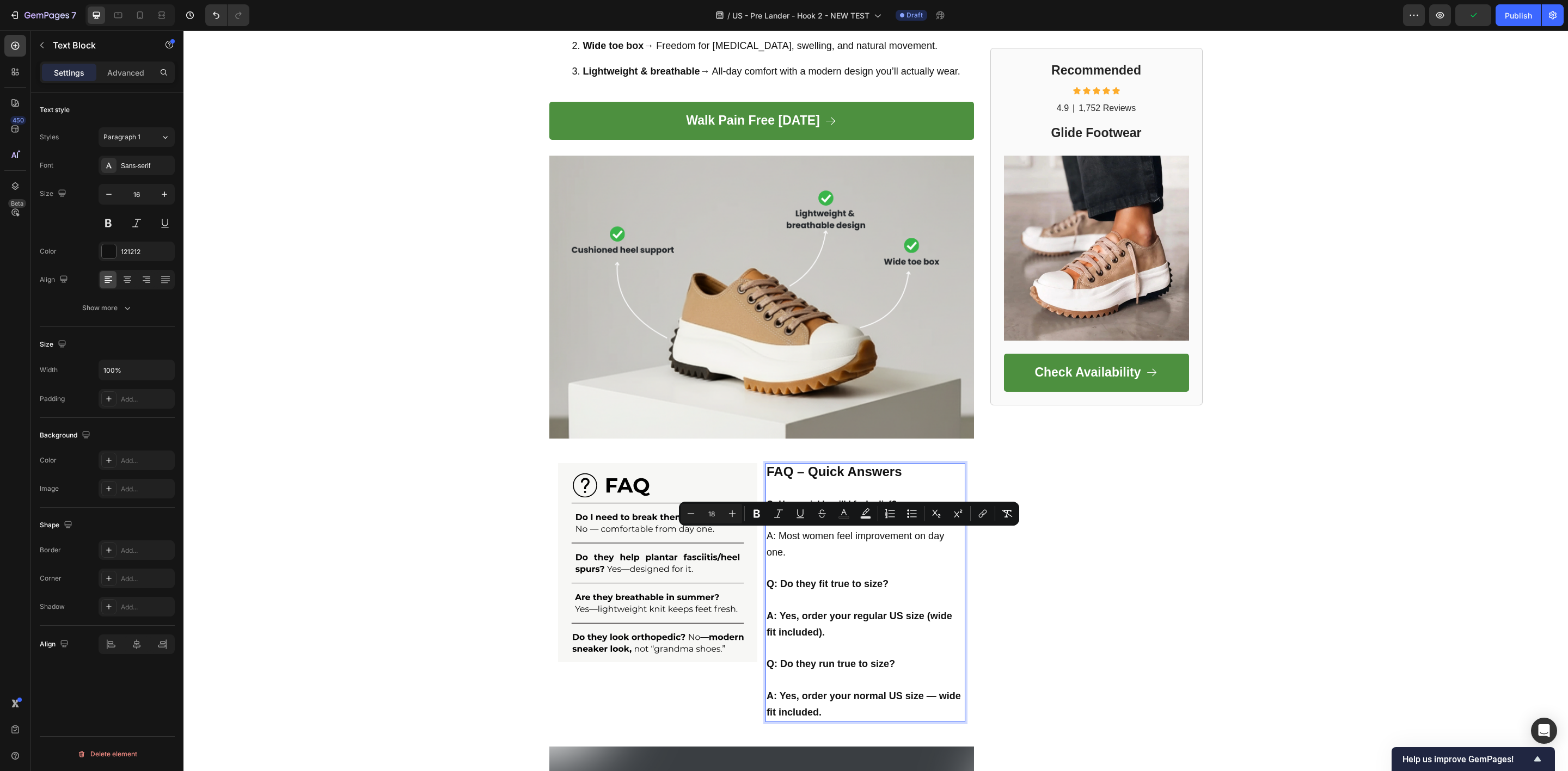
scroll to position [1818, 0]
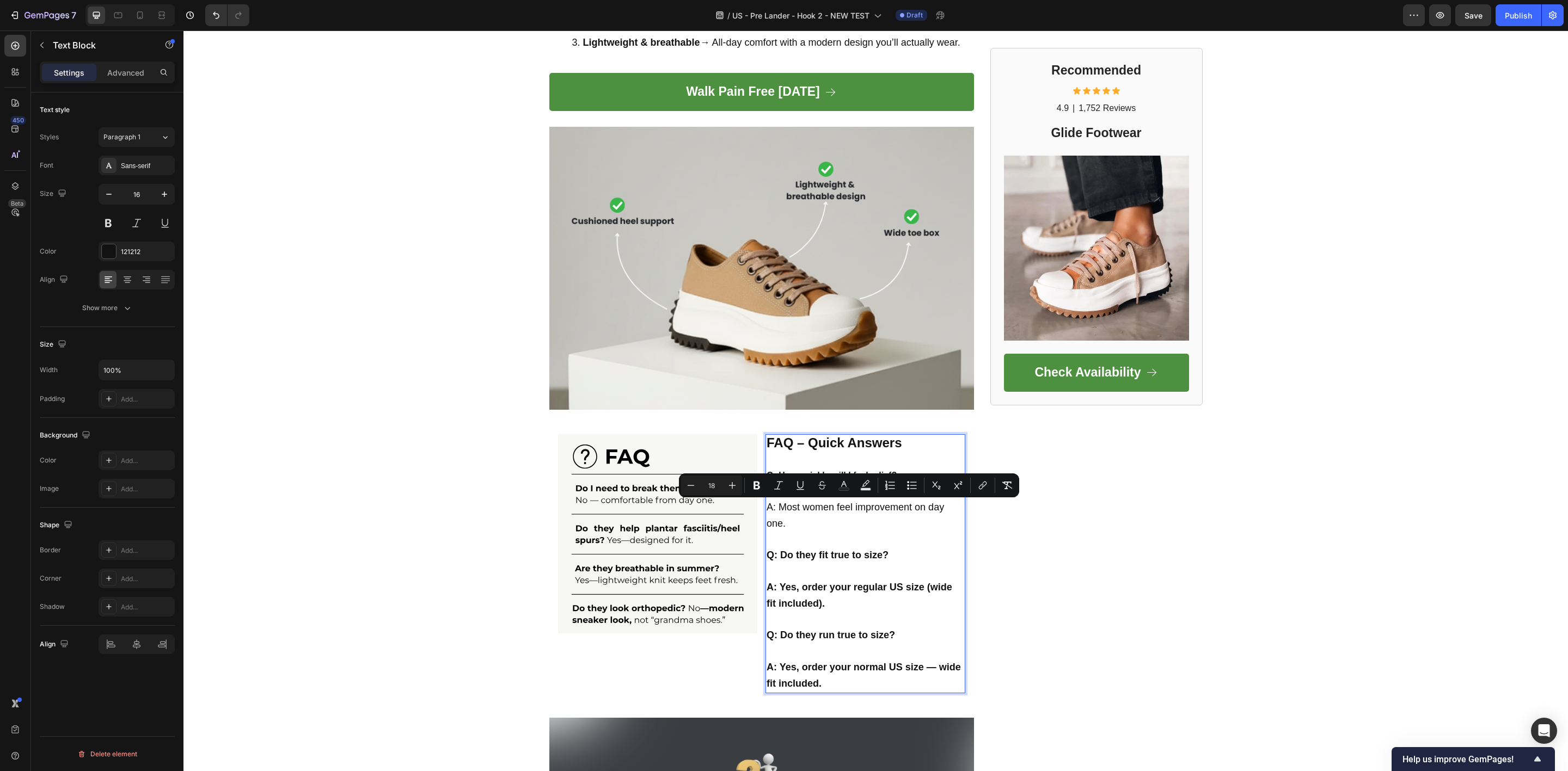
click at [799, 596] on strong "A: Yes, order your regular US size (wide fit included)." at bounding box center [859, 595] width 186 height 27
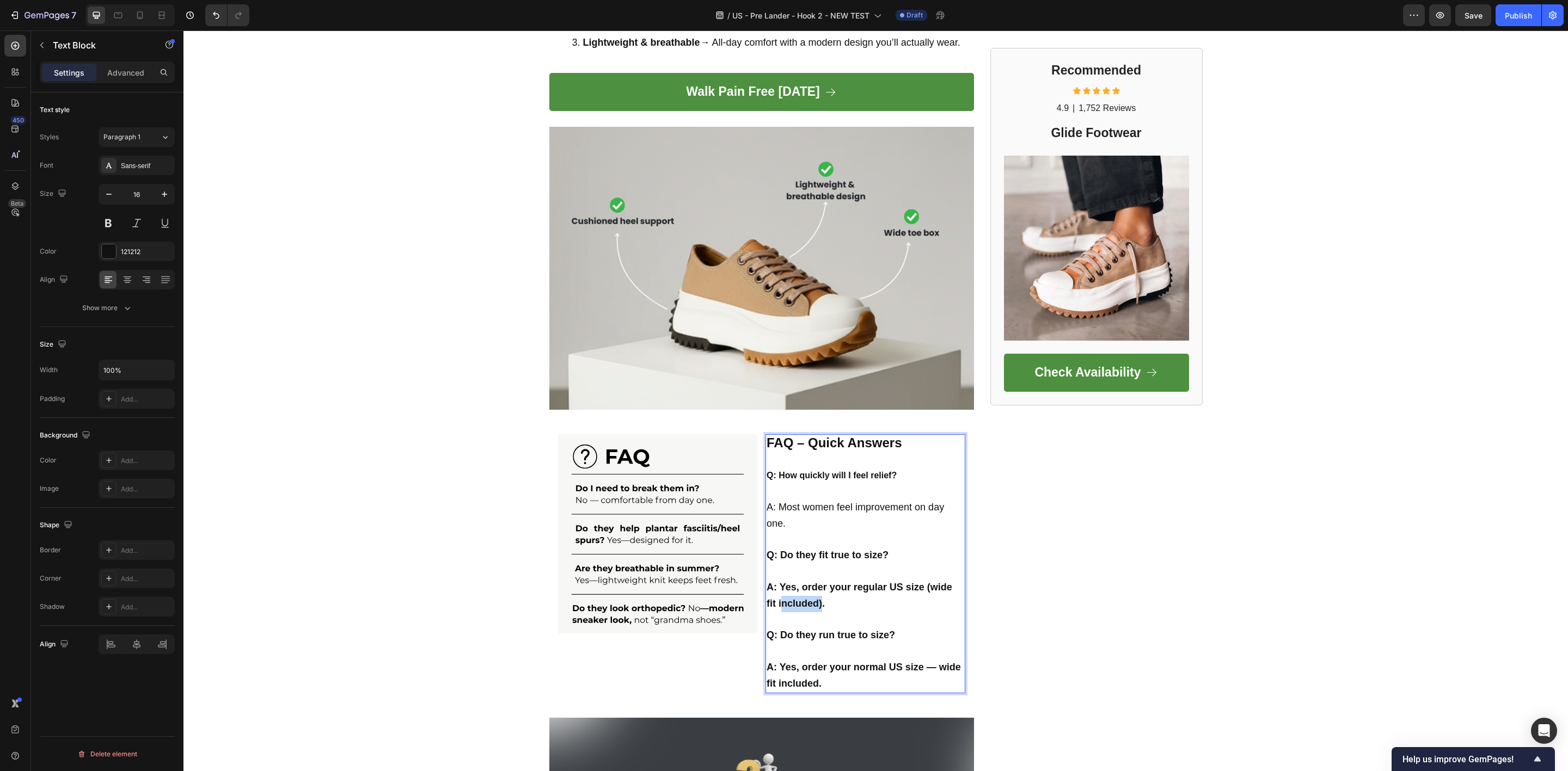
click at [799, 596] on strong "A: Yes, order your regular US size (wide fit included)." at bounding box center [859, 595] width 186 height 27
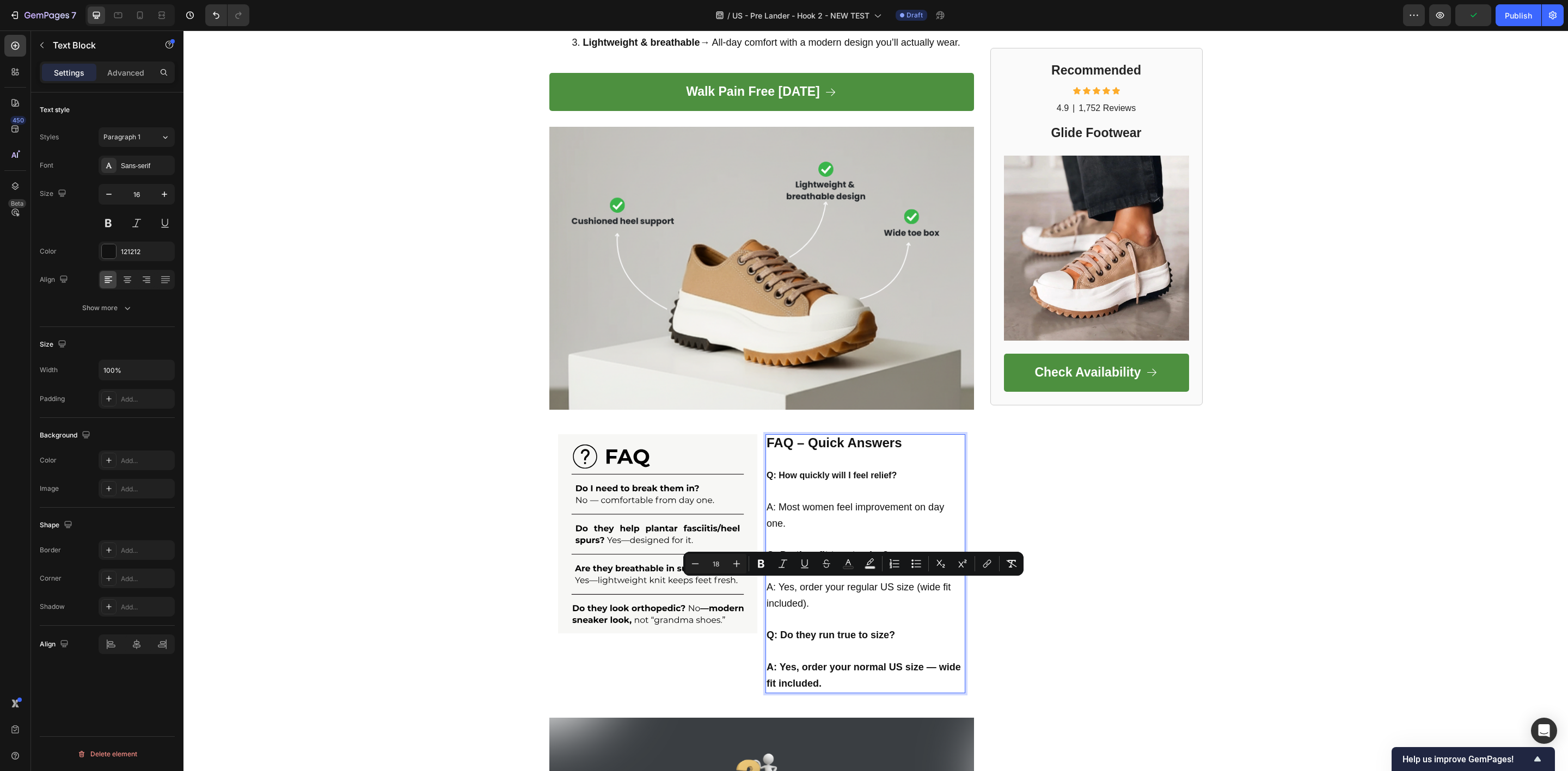
click at [791, 630] on strong "Q: Do they run true to size?" at bounding box center [830, 635] width 128 height 11
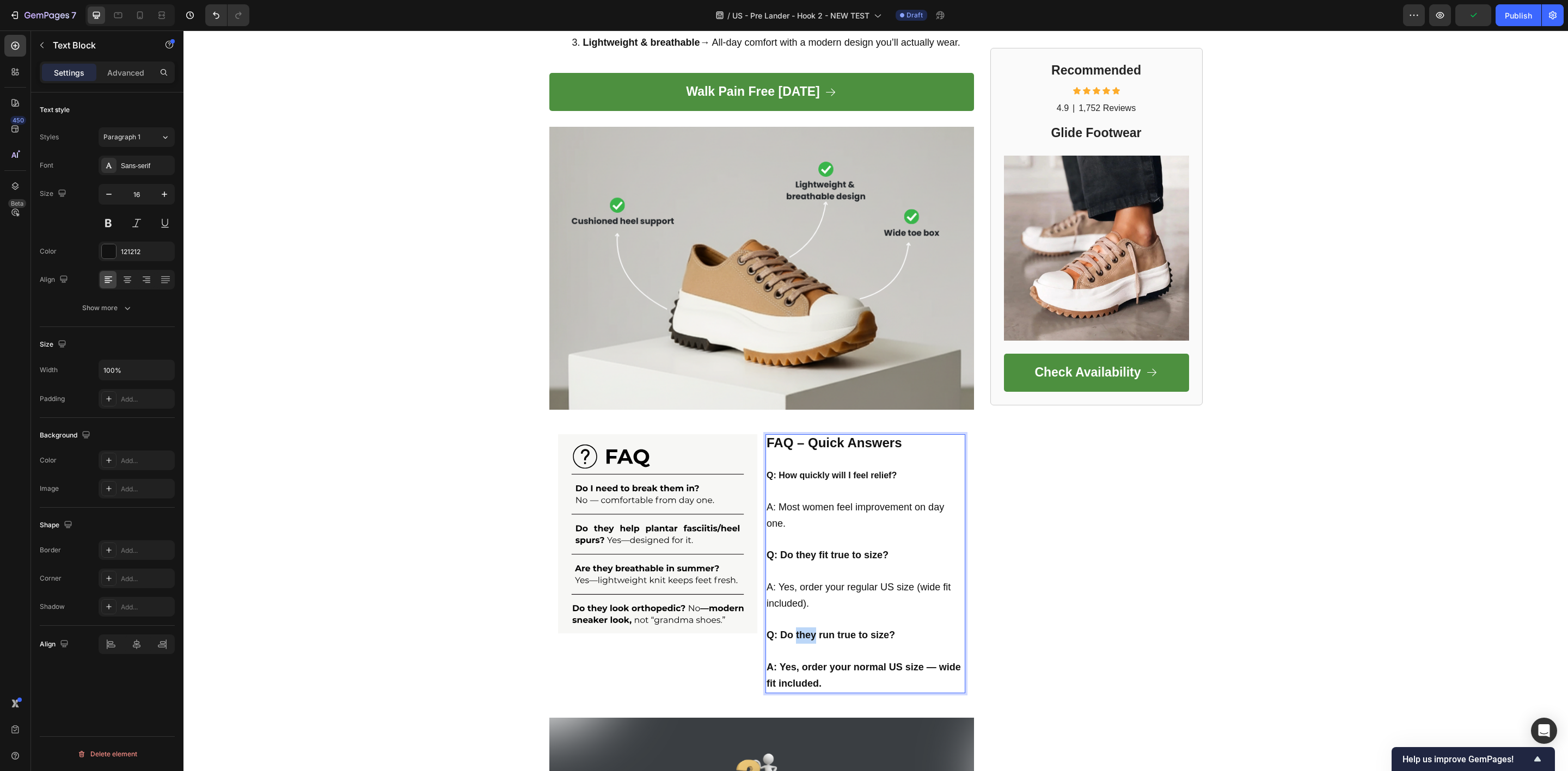
click at [791, 630] on strong "Q: Do they run true to size?" at bounding box center [830, 635] width 128 height 11
click at [776, 661] on strong "A: Yes, order your normal US size — wide fit included." at bounding box center [863, 675] width 194 height 27
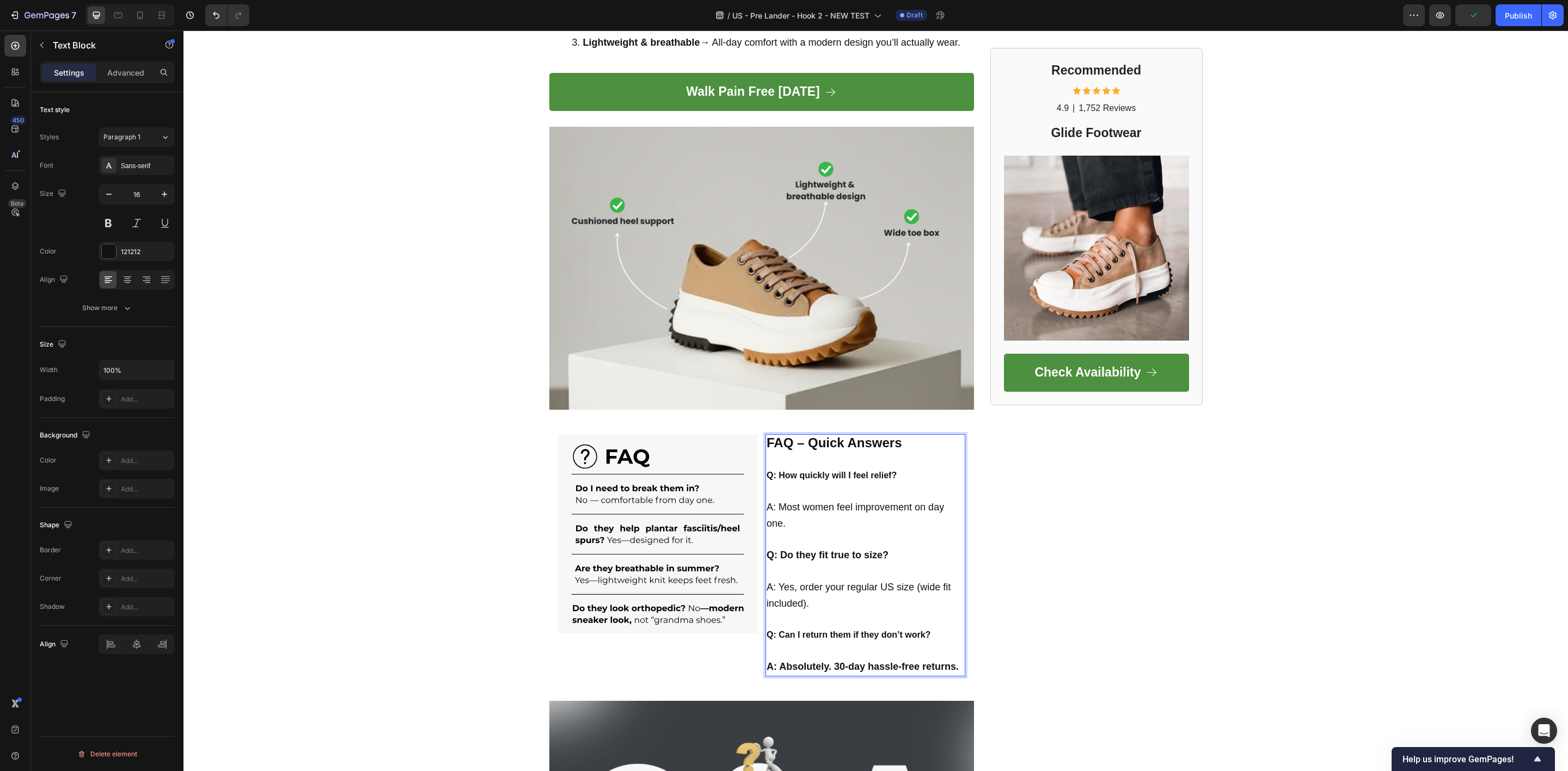
click at [839, 661] on strong "A: Absolutely. 30-day hassle-free returns." at bounding box center [863, 667] width 192 height 11
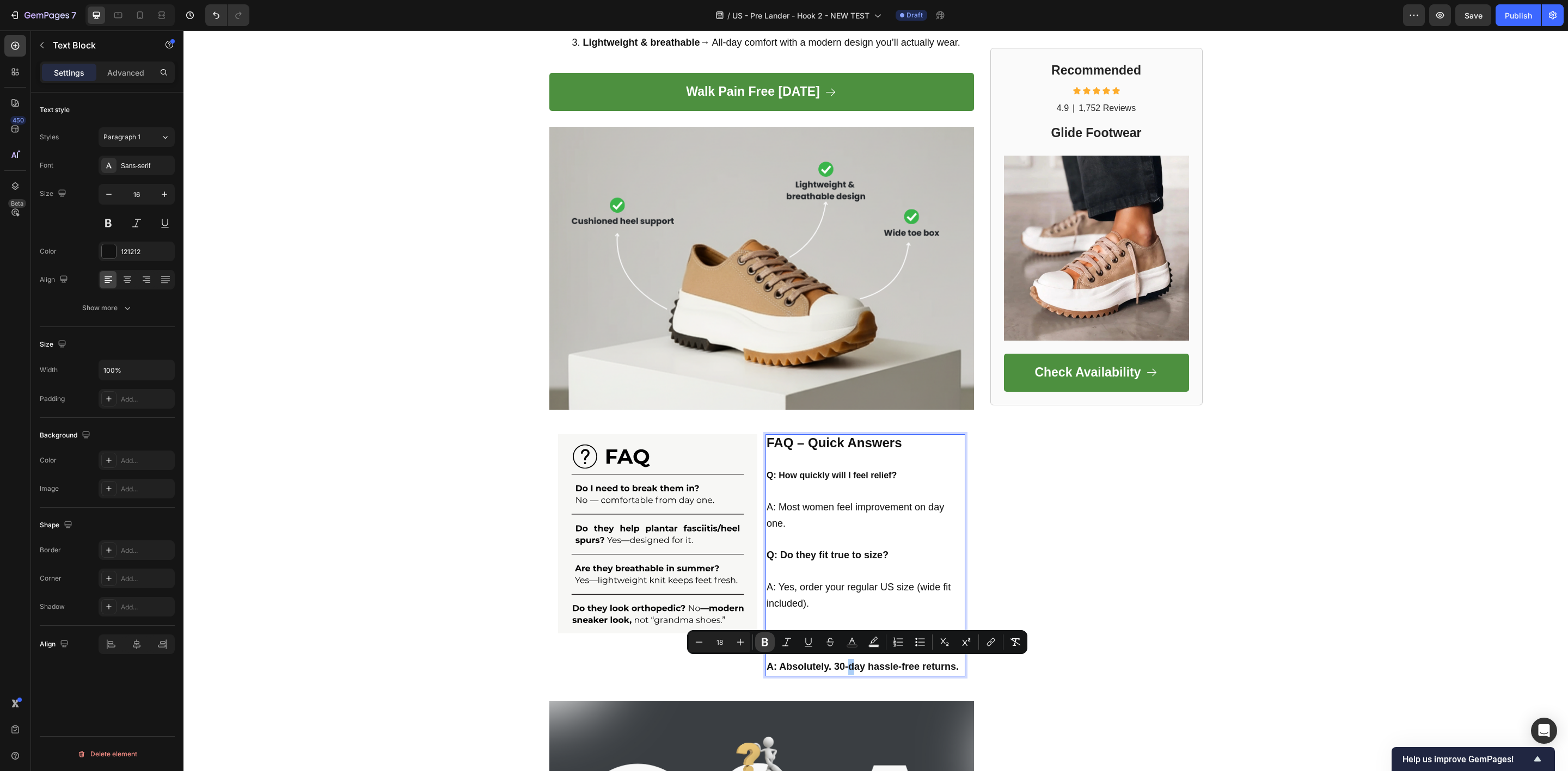
click at [768, 640] on icon "Editor contextual toolbar" at bounding box center [765, 642] width 11 height 11
click at [788, 647] on p "Rich Text Editor. Editing area: main" at bounding box center [865, 651] width 198 height 16
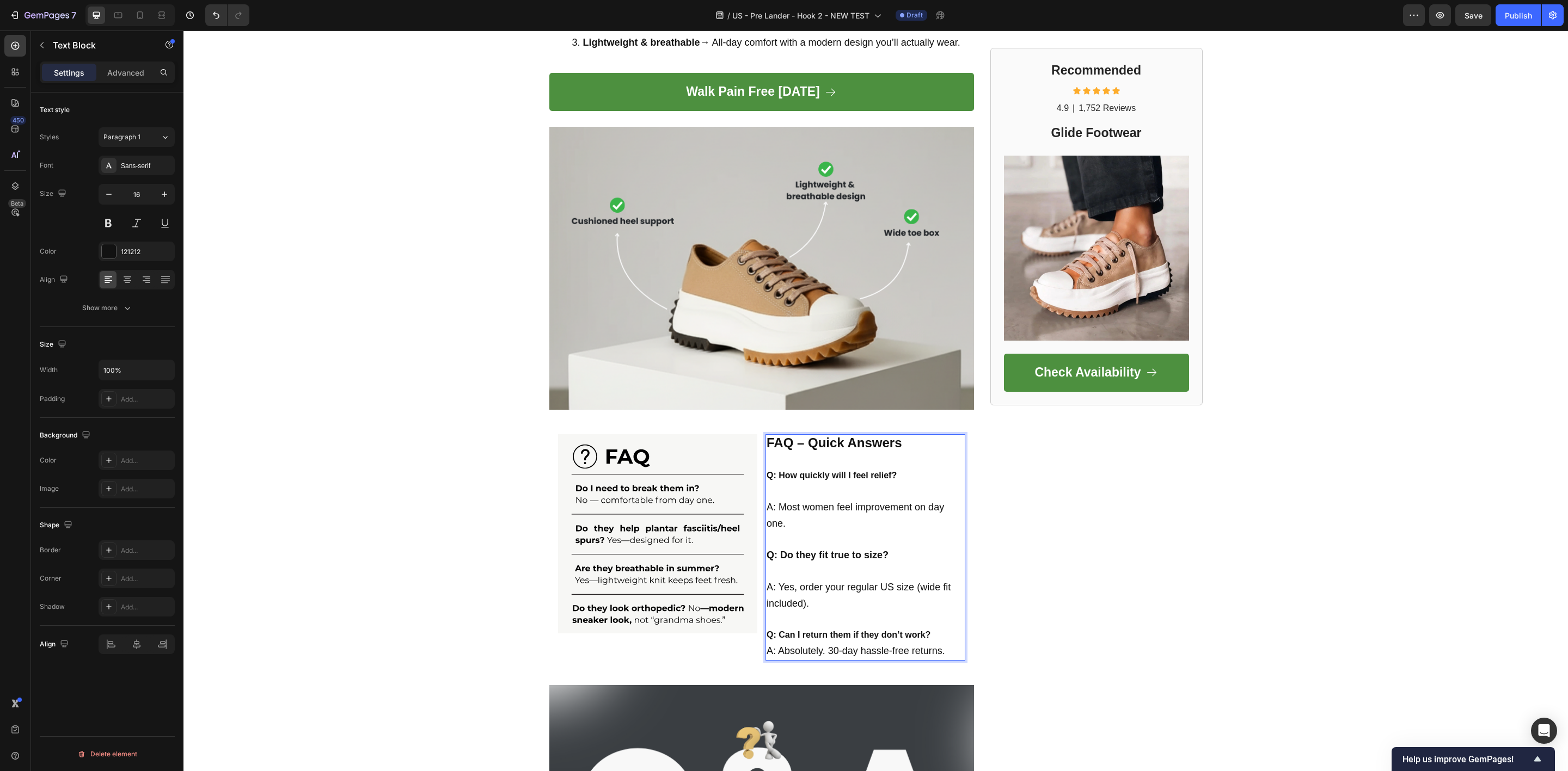
click at [789, 643] on p "A: Absolutely. 30-day hassle-free returns." at bounding box center [865, 651] width 198 height 16
click at [935, 630] on p "Q: Can I return them if they don’t work?" at bounding box center [865, 635] width 198 height 16
click at [931, 630] on p "Q: Can I return them if they don’t work" at bounding box center [865, 635] width 198 height 16
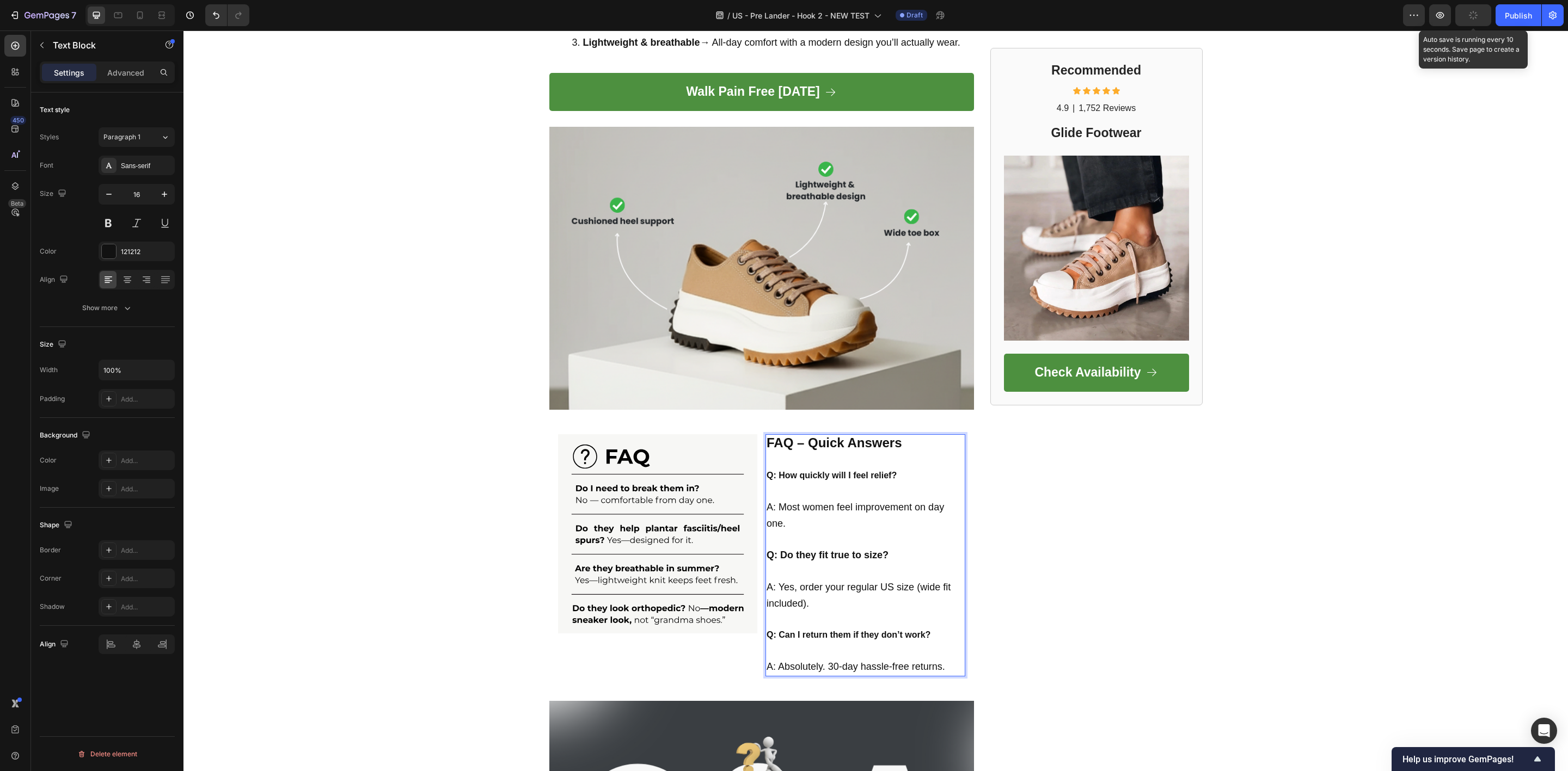
click at [1470, 13] on icon "button" at bounding box center [1473, 15] width 10 height 10
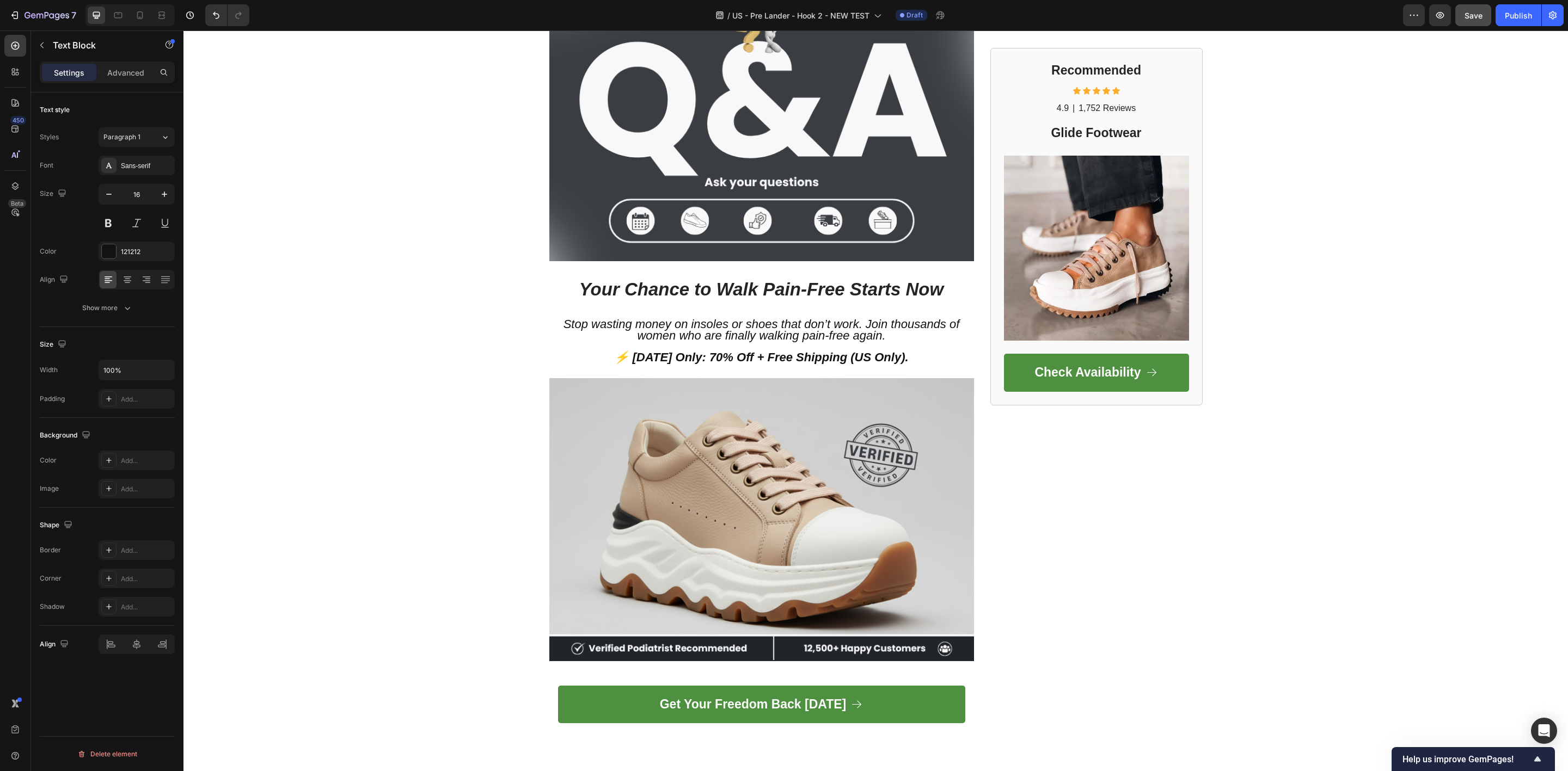
scroll to position [2552, 0]
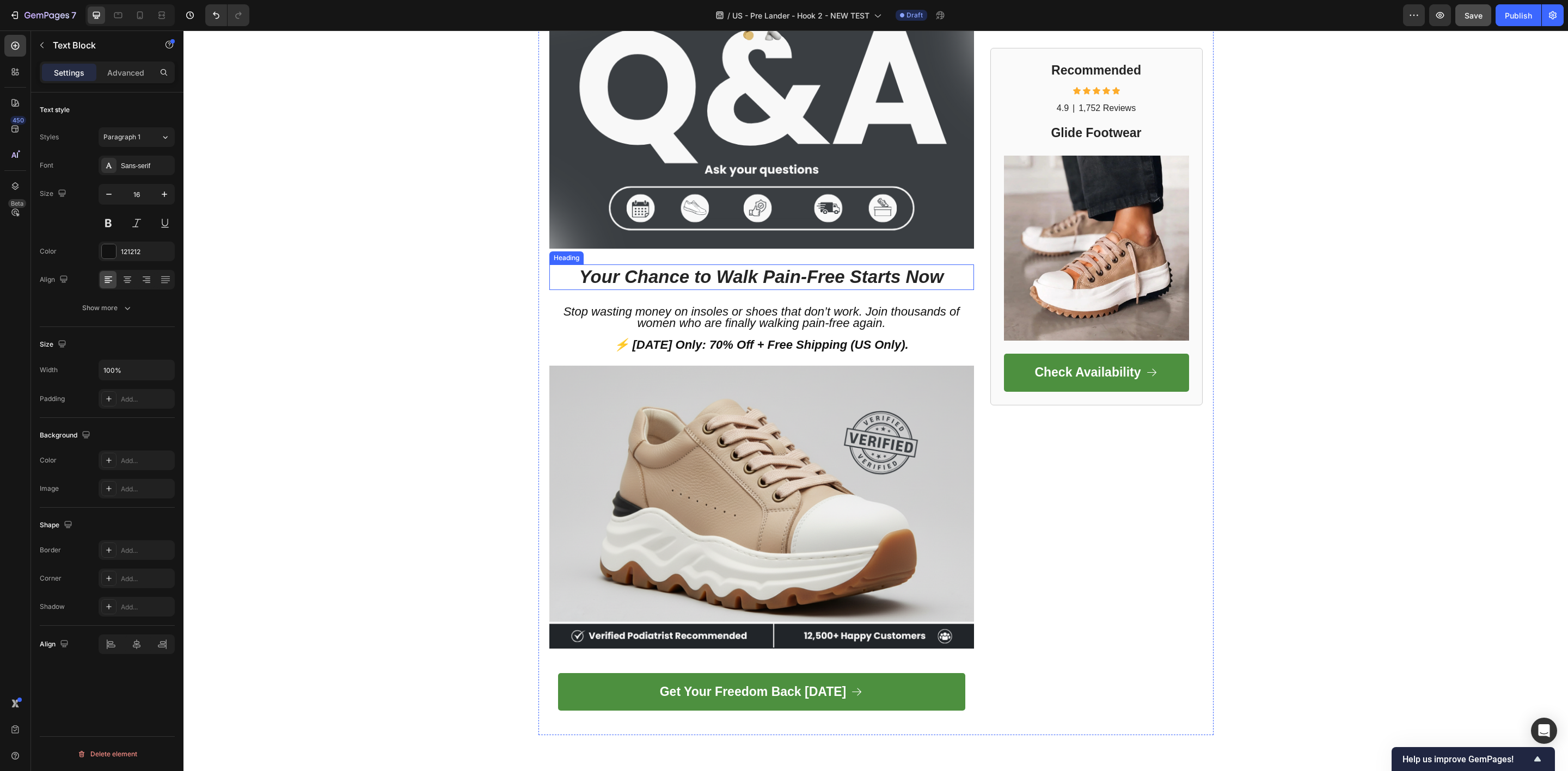
click at [738, 276] on icon "Your Chance to Walk Pain-Free Starts Now" at bounding box center [761, 276] width 364 height 20
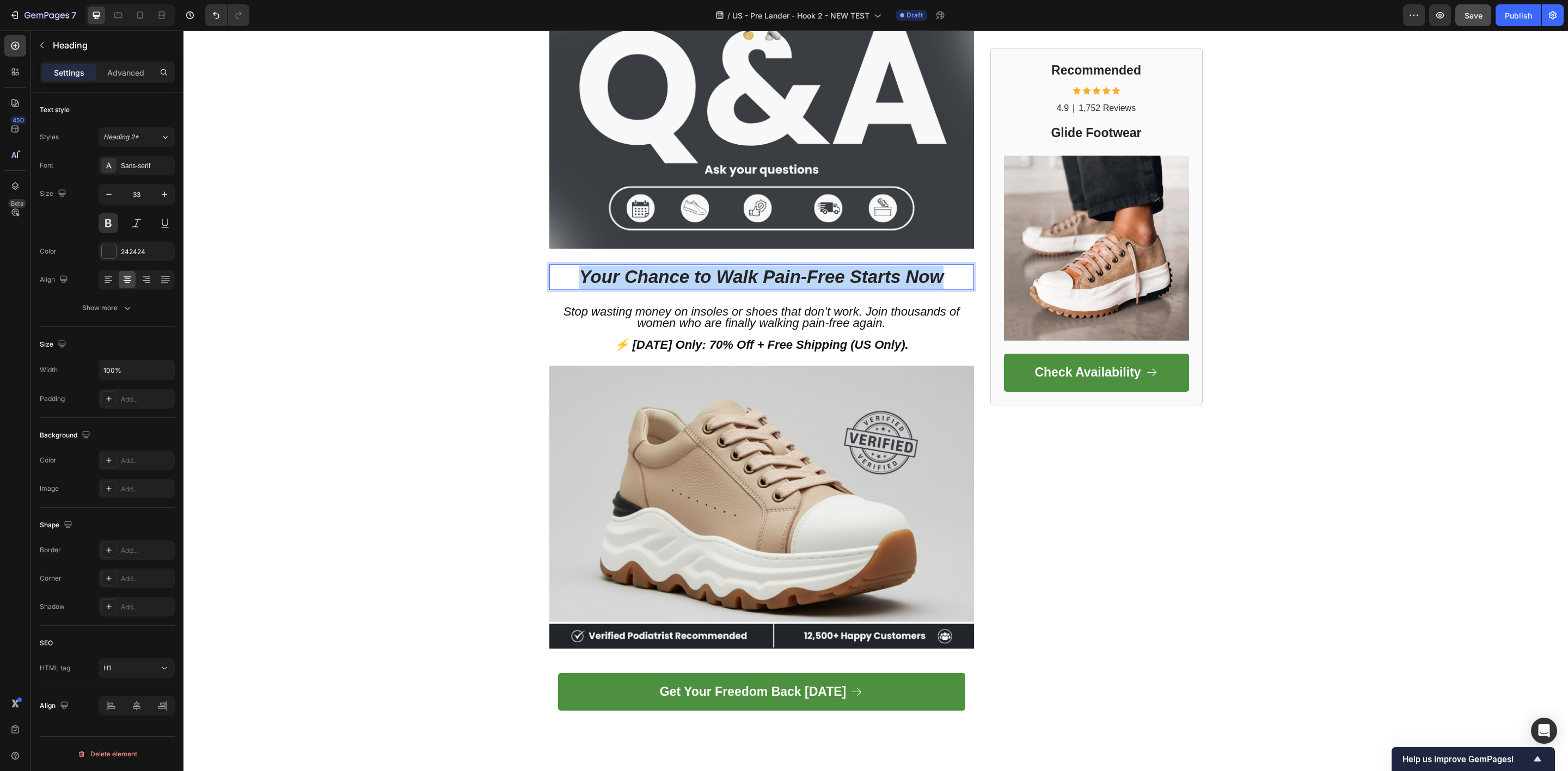
click at [738, 275] on icon "Your Chance to Walk Pain-Free Starts Now" at bounding box center [761, 276] width 364 height 20
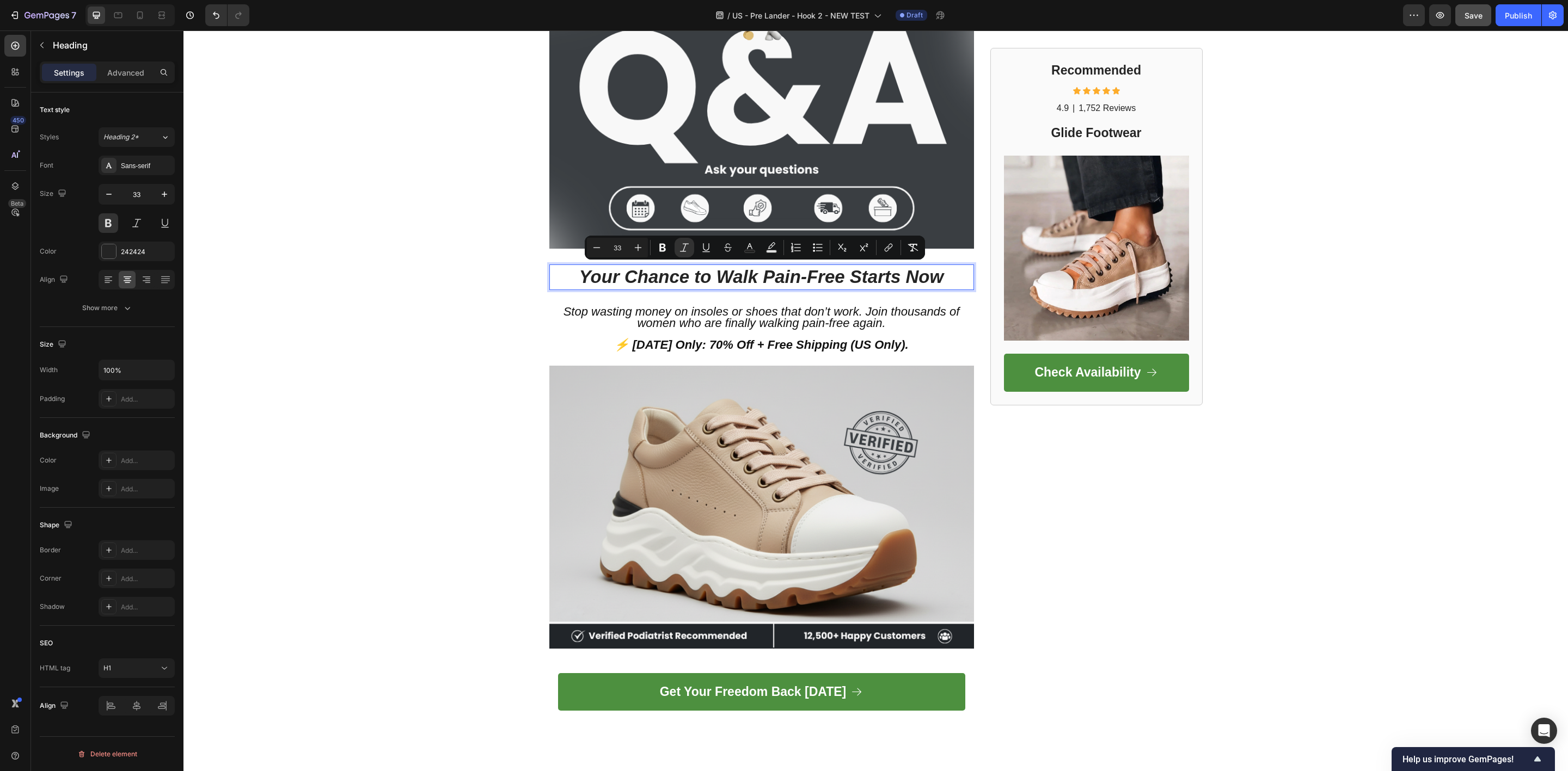
click at [738, 275] on icon "Your Chance to Walk Pain-Free Starts Now" at bounding box center [761, 276] width 364 height 20
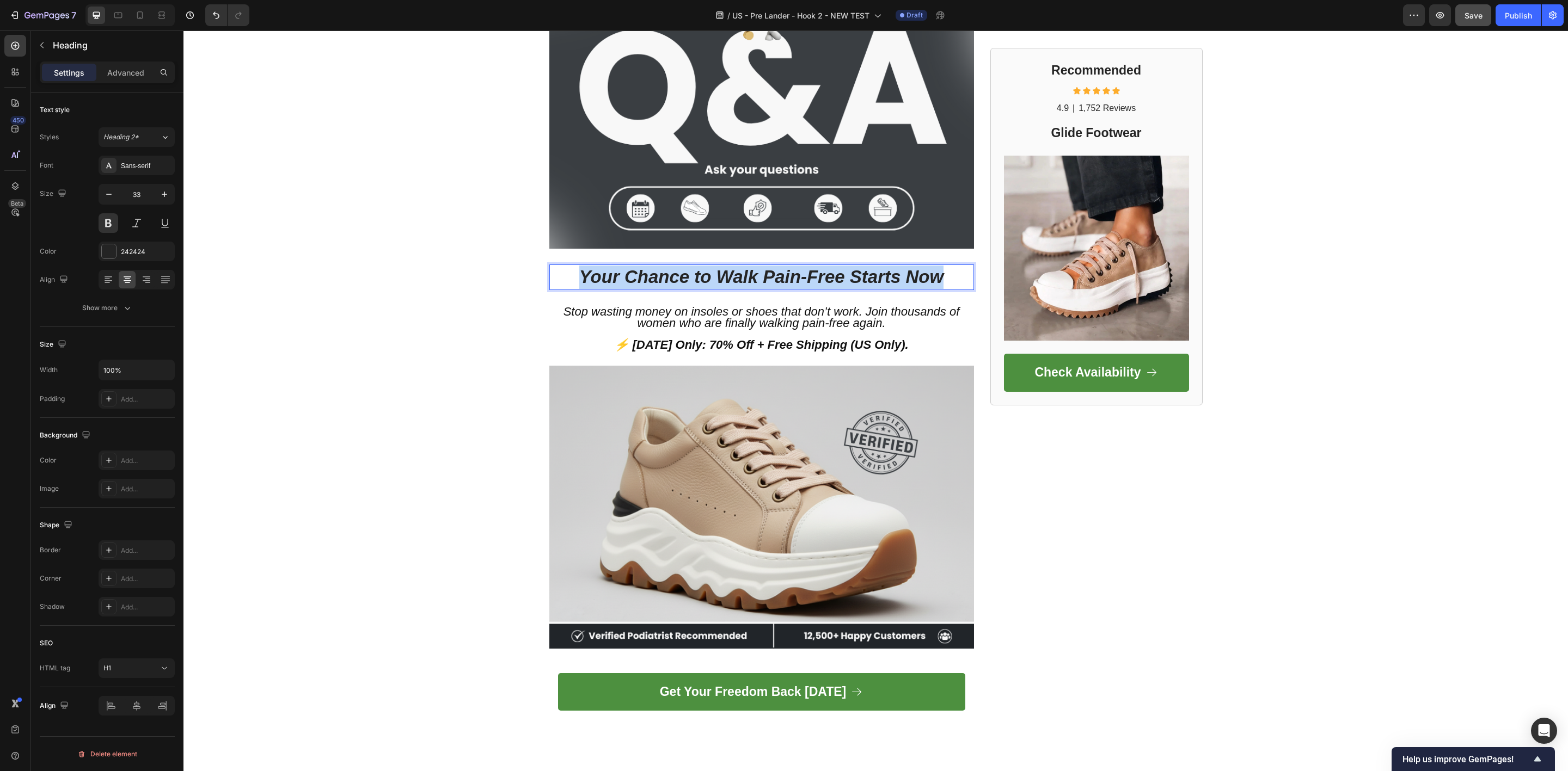
click at [738, 275] on icon "Your Chance to Walk Pain-Free Starts Now" at bounding box center [761, 276] width 364 height 20
click at [760, 280] on strong "Urgency + Offer" at bounding box center [761, 276] width 135 height 20
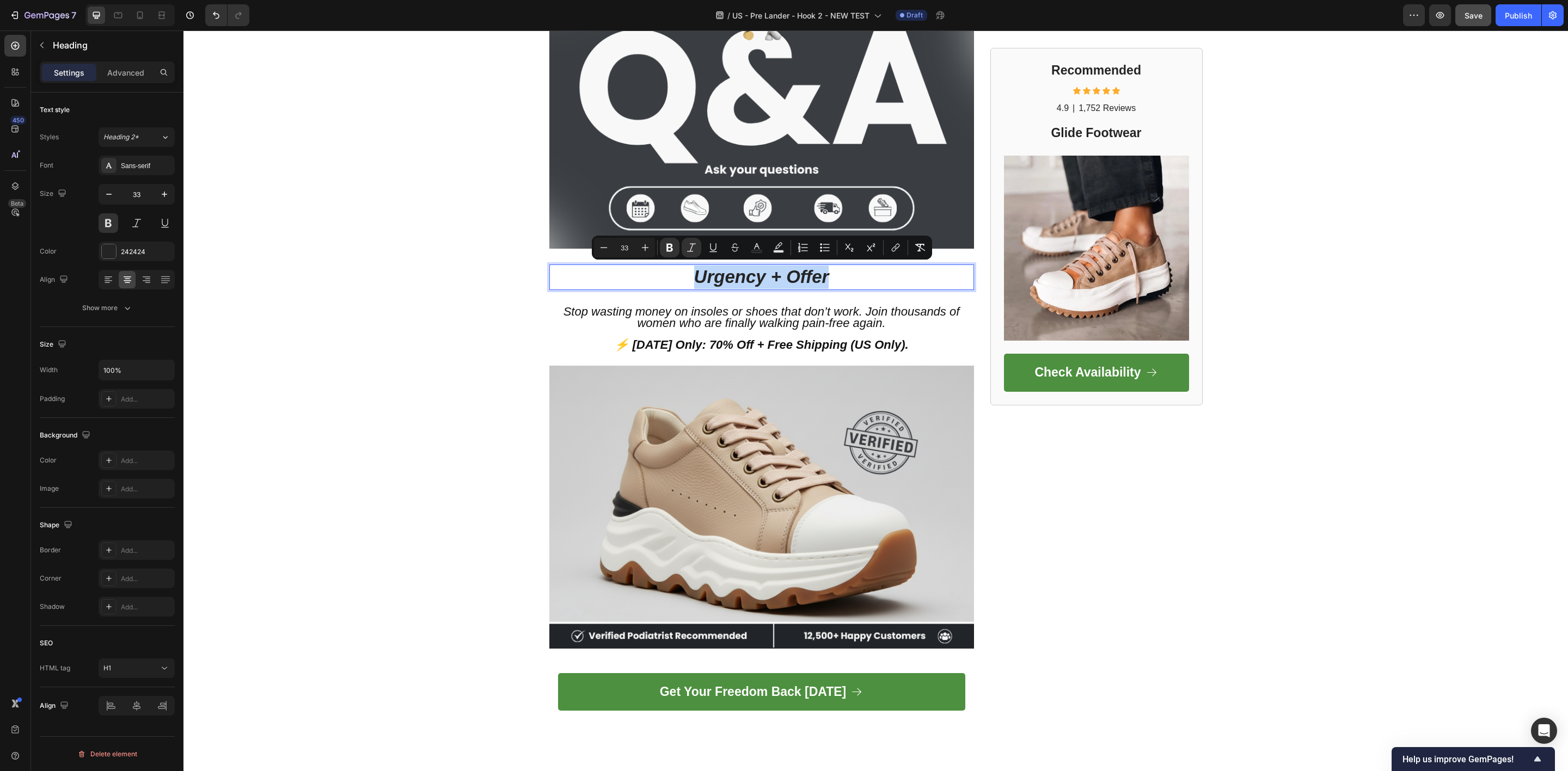
click at [760, 280] on strong "Urgency + Offer" at bounding box center [761, 276] width 135 height 20
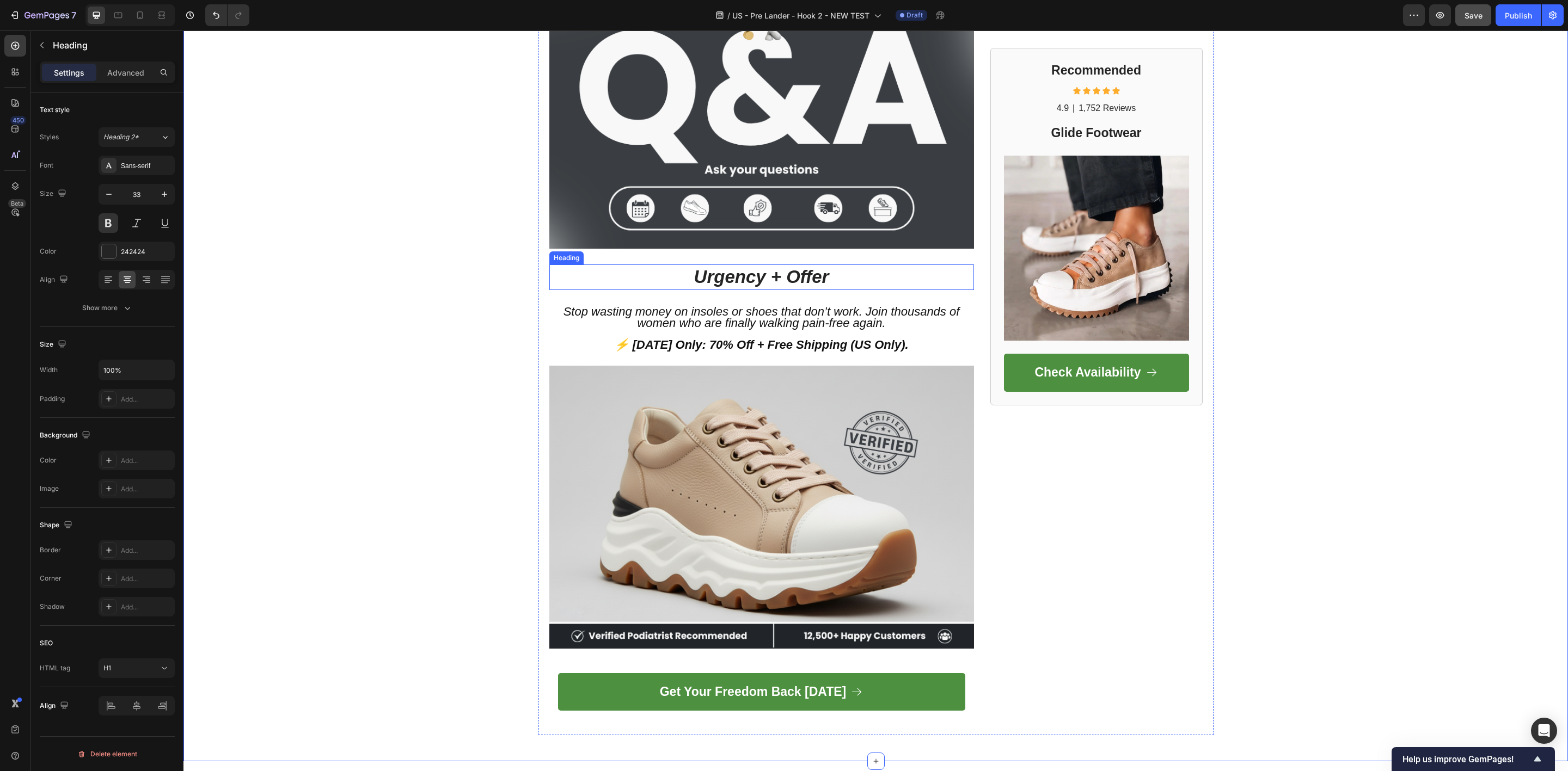
click at [579, 280] on p "⁠⁠⁠⁠⁠⁠⁠ Urgency + Offer" at bounding box center [761, 277] width 422 height 23
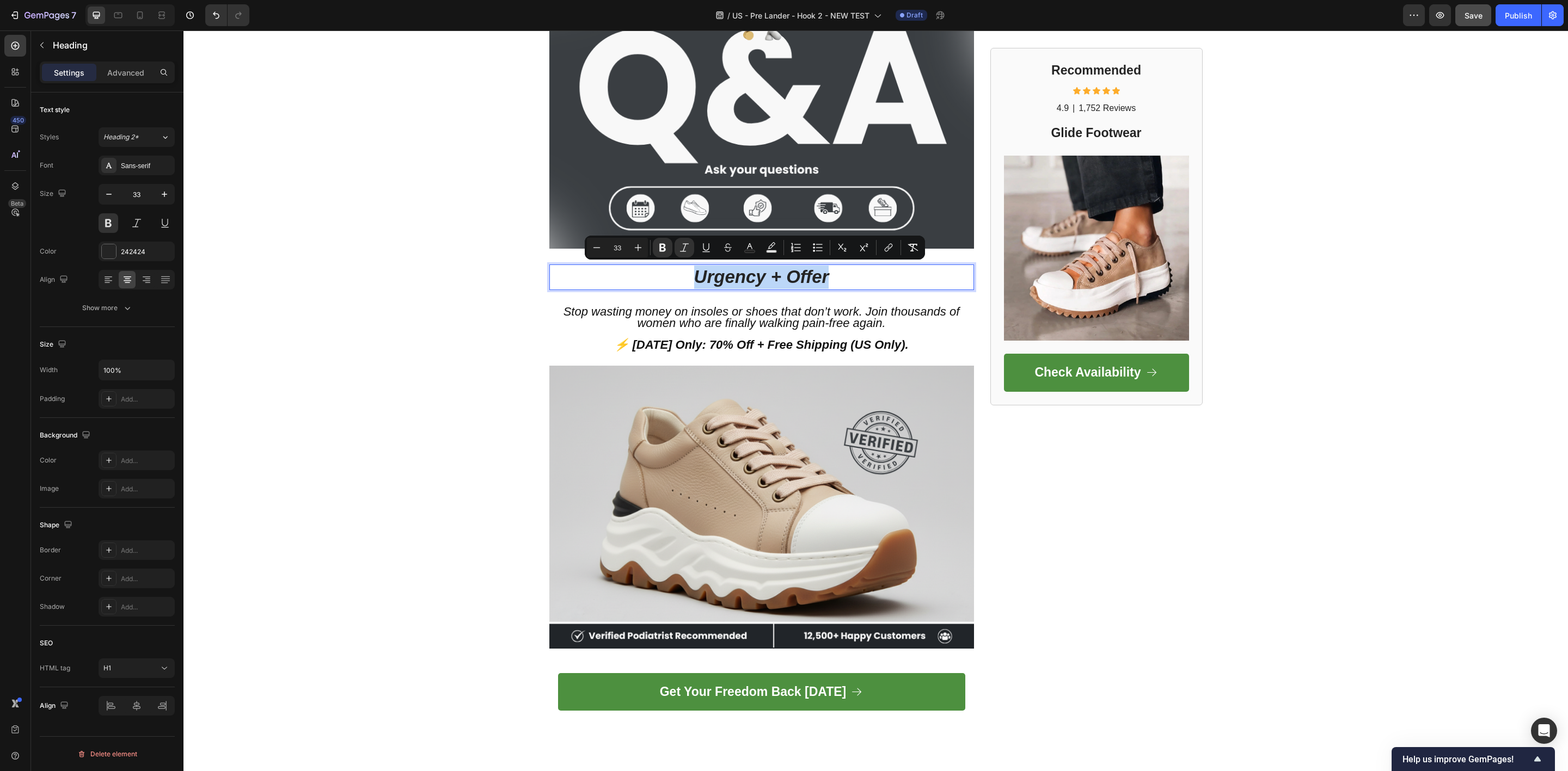
click at [641, 274] on p "Urgency + Offer" at bounding box center [761, 277] width 422 height 23
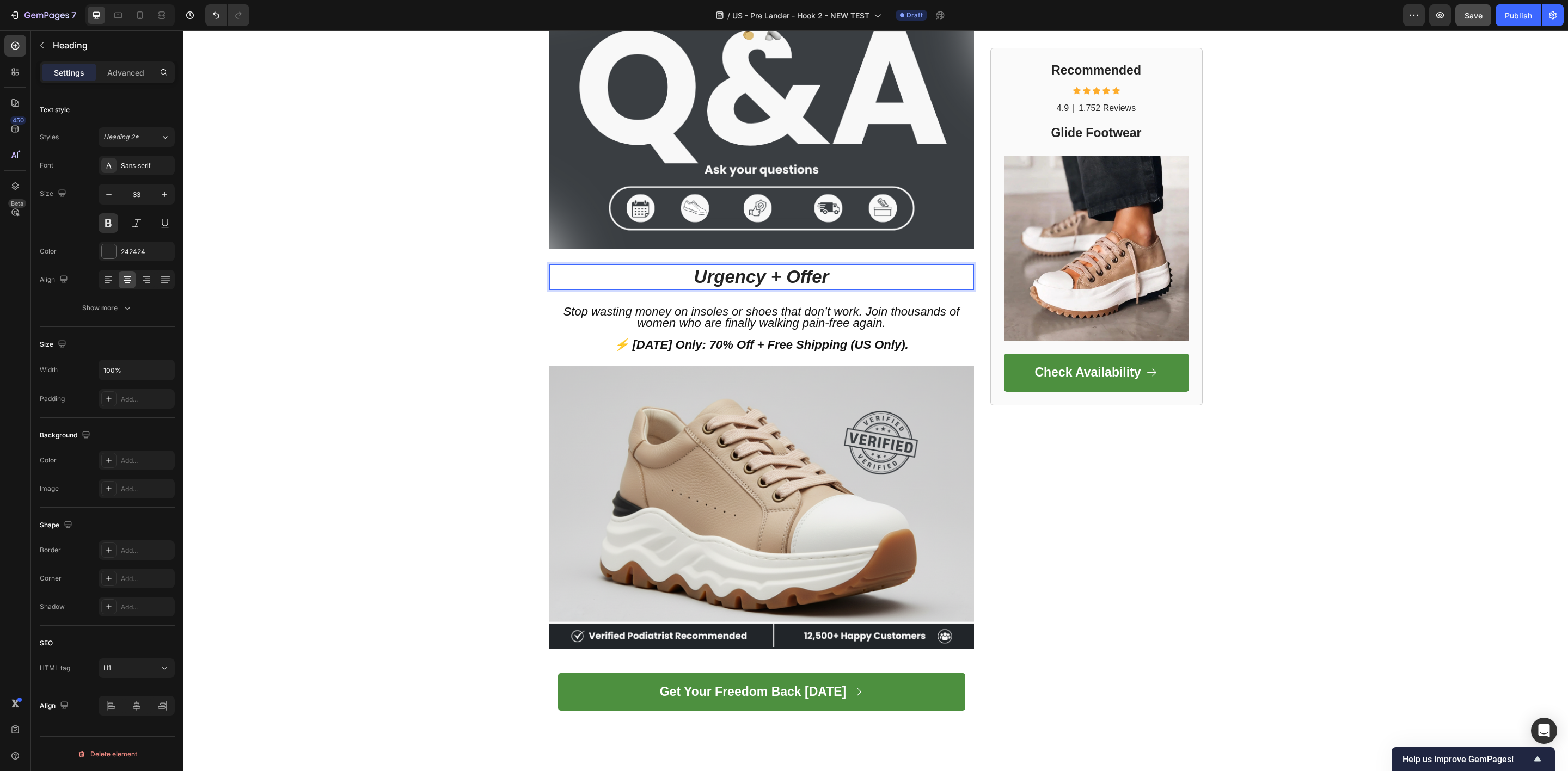
click at [641, 274] on p "Urgency + Offer" at bounding box center [761, 277] width 422 height 23
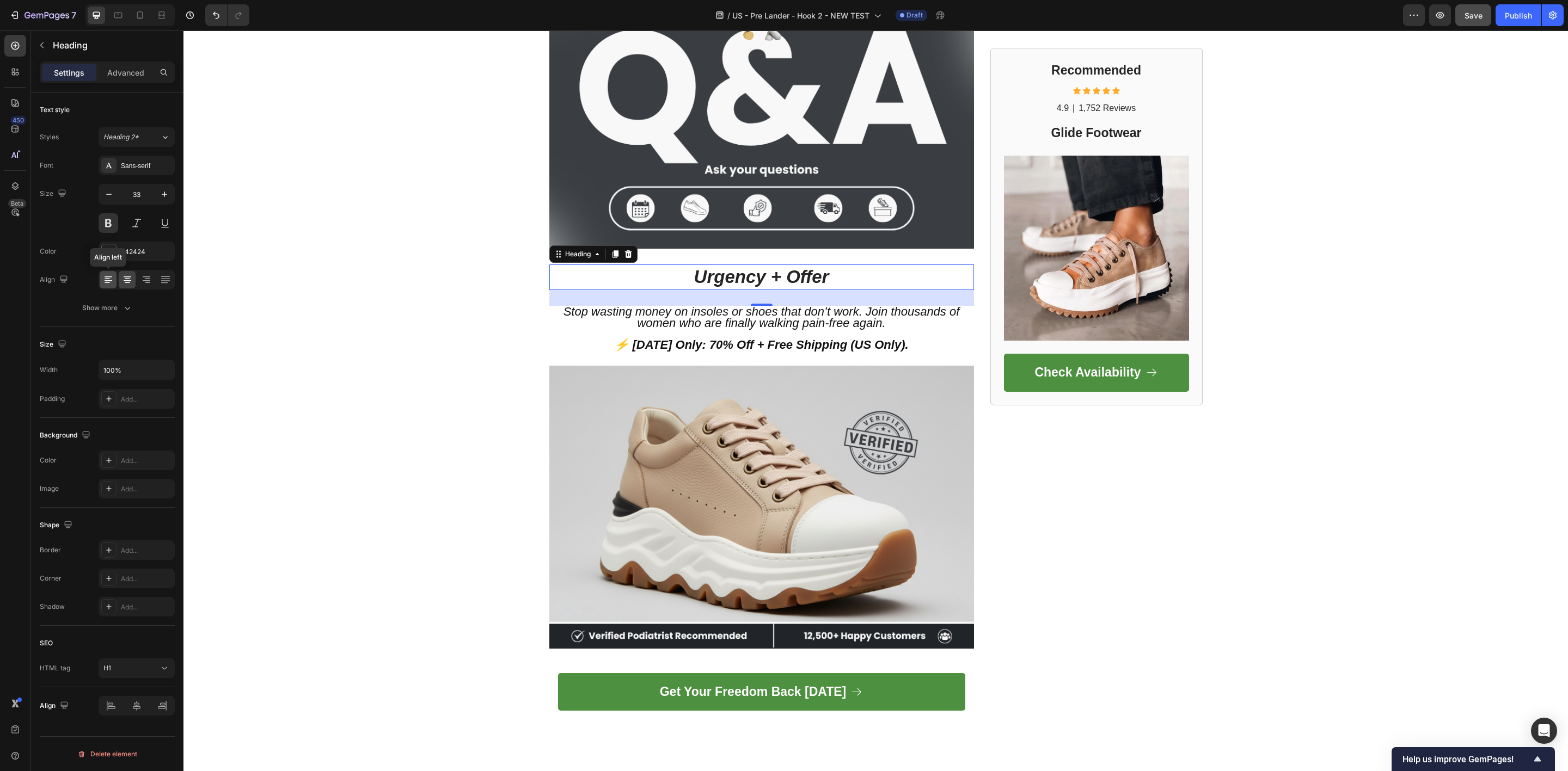
click at [105, 279] on icon at bounding box center [108, 280] width 11 height 11
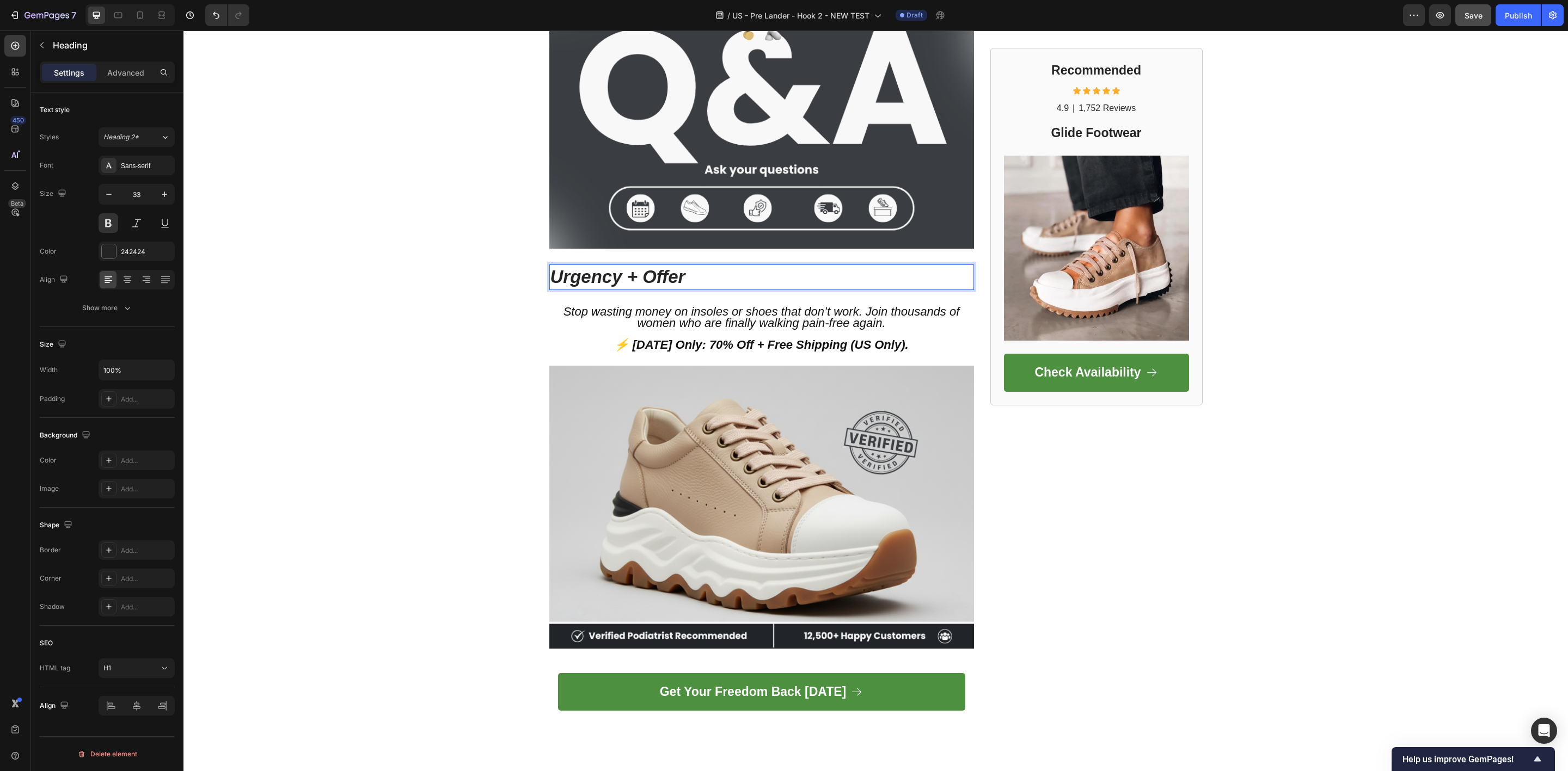
click at [681, 278] on p "Urgency + Offer" at bounding box center [761, 277] width 422 height 23
click at [953, 282] on p "Urgency + Offer" at bounding box center [761, 277] width 422 height 23
click at [575, 271] on strong "Urgency + Offer" at bounding box center [618, 276] width 135 height 20
click at [710, 279] on p "Urgency + Offer" at bounding box center [761, 277] width 422 height 23
click at [710, 278] on p "Urgency + Offer" at bounding box center [761, 277] width 422 height 23
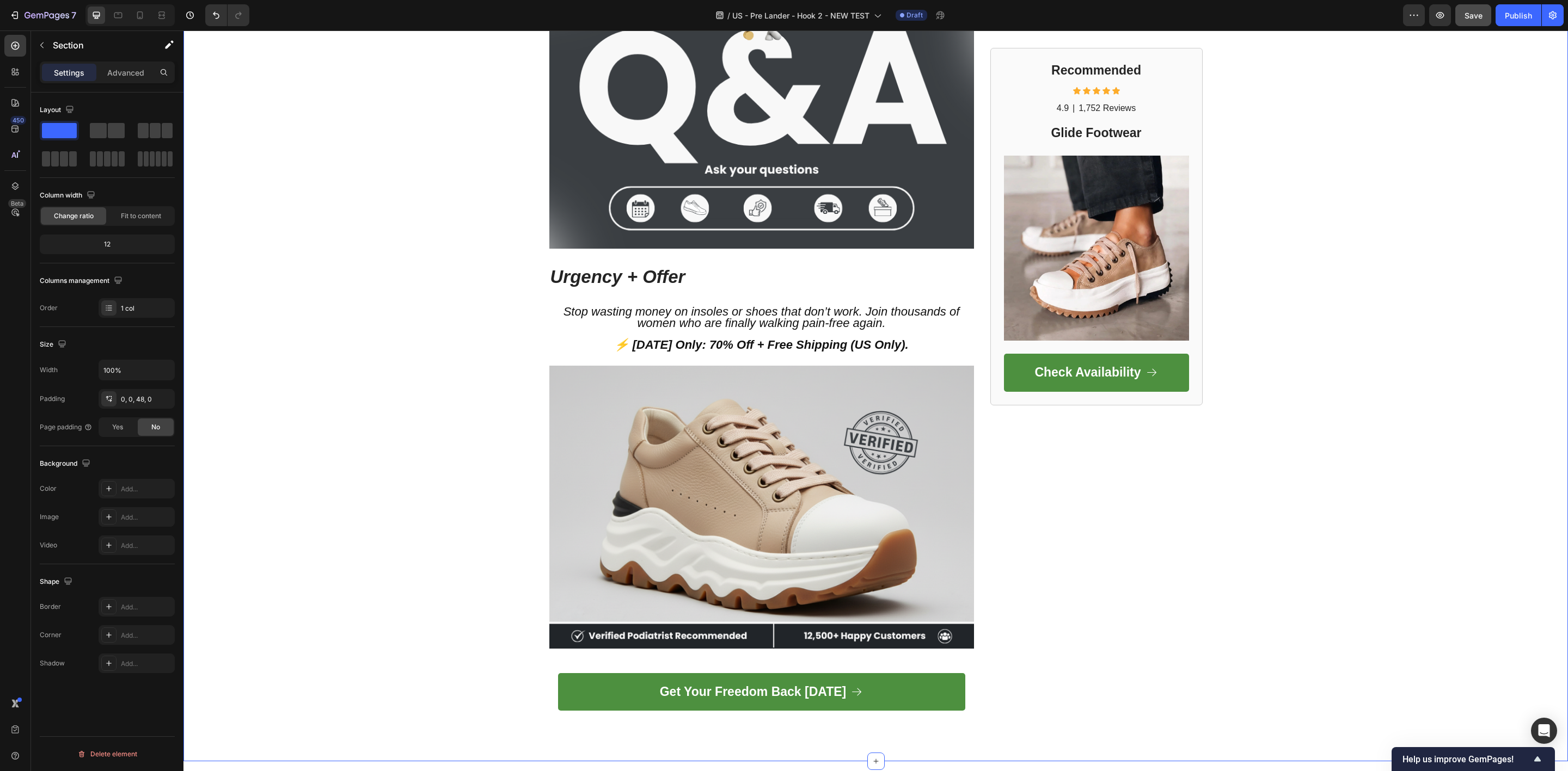
click at [674, 267] on strong "Urgency + Offer" at bounding box center [618, 276] width 135 height 20
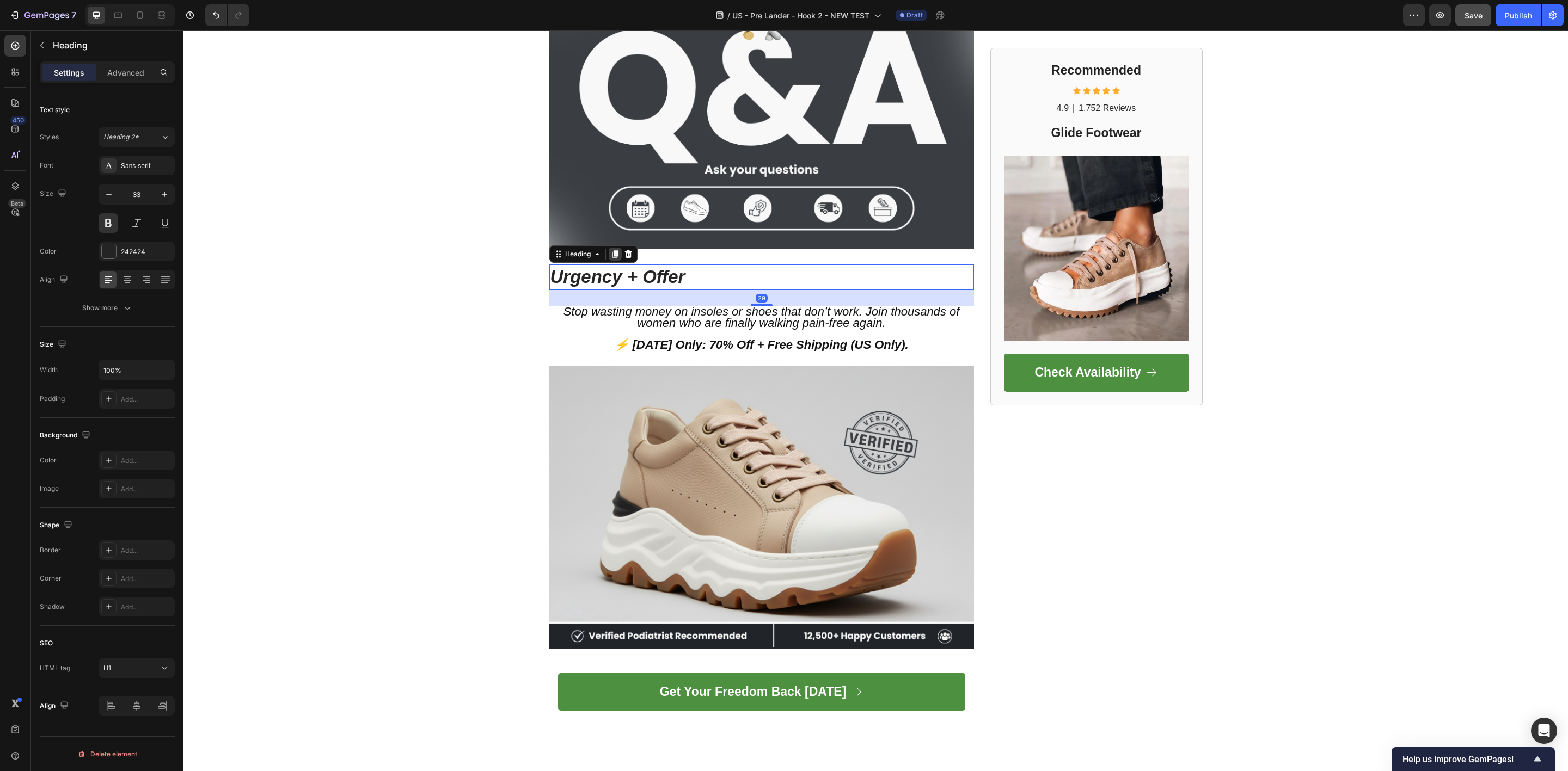
click at [611, 253] on icon at bounding box center [615, 254] width 9 height 9
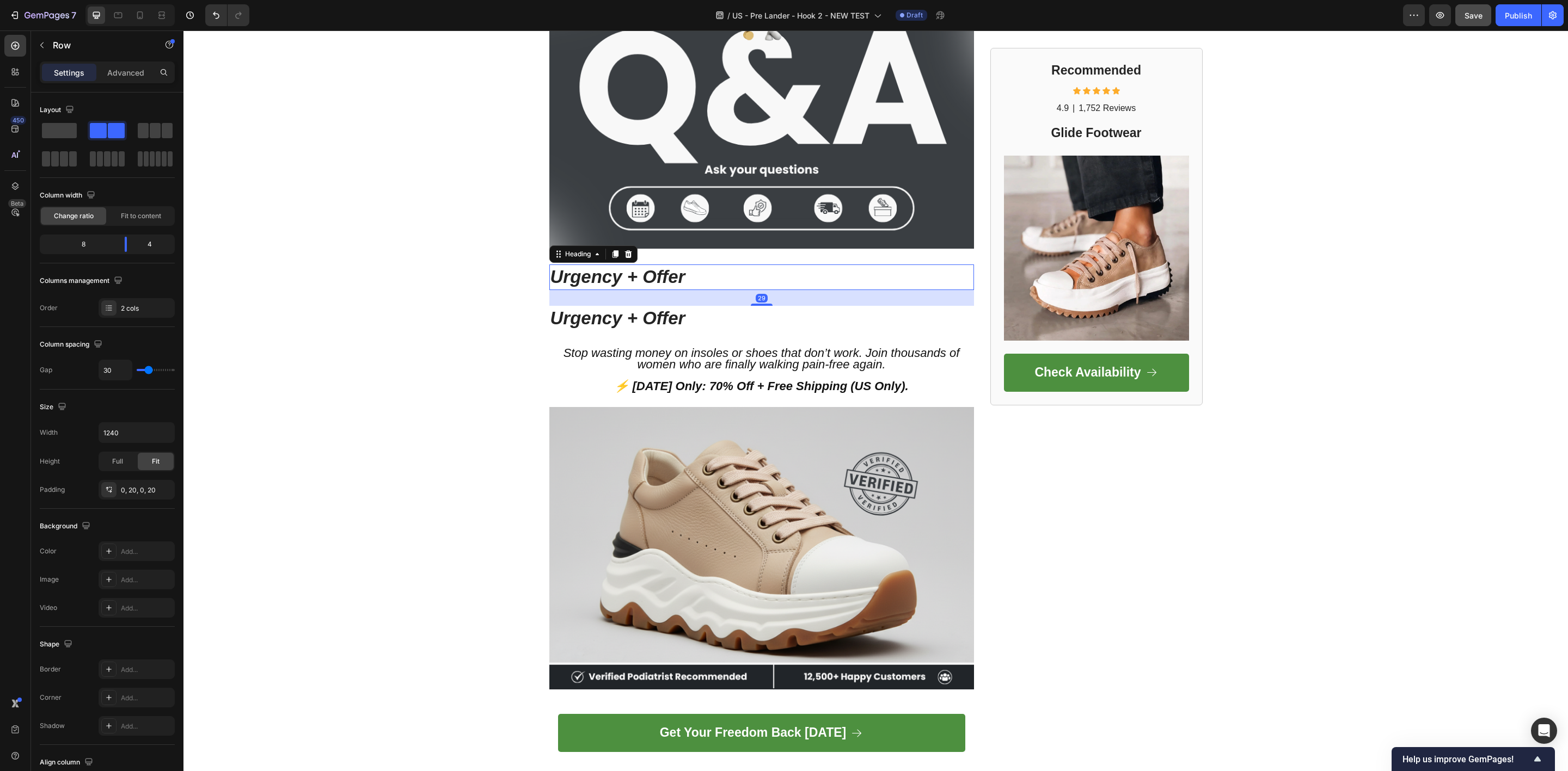
click at [716, 274] on p "⁠⁠⁠⁠⁠⁠⁠ Urgency + Offer" at bounding box center [761, 277] width 422 height 23
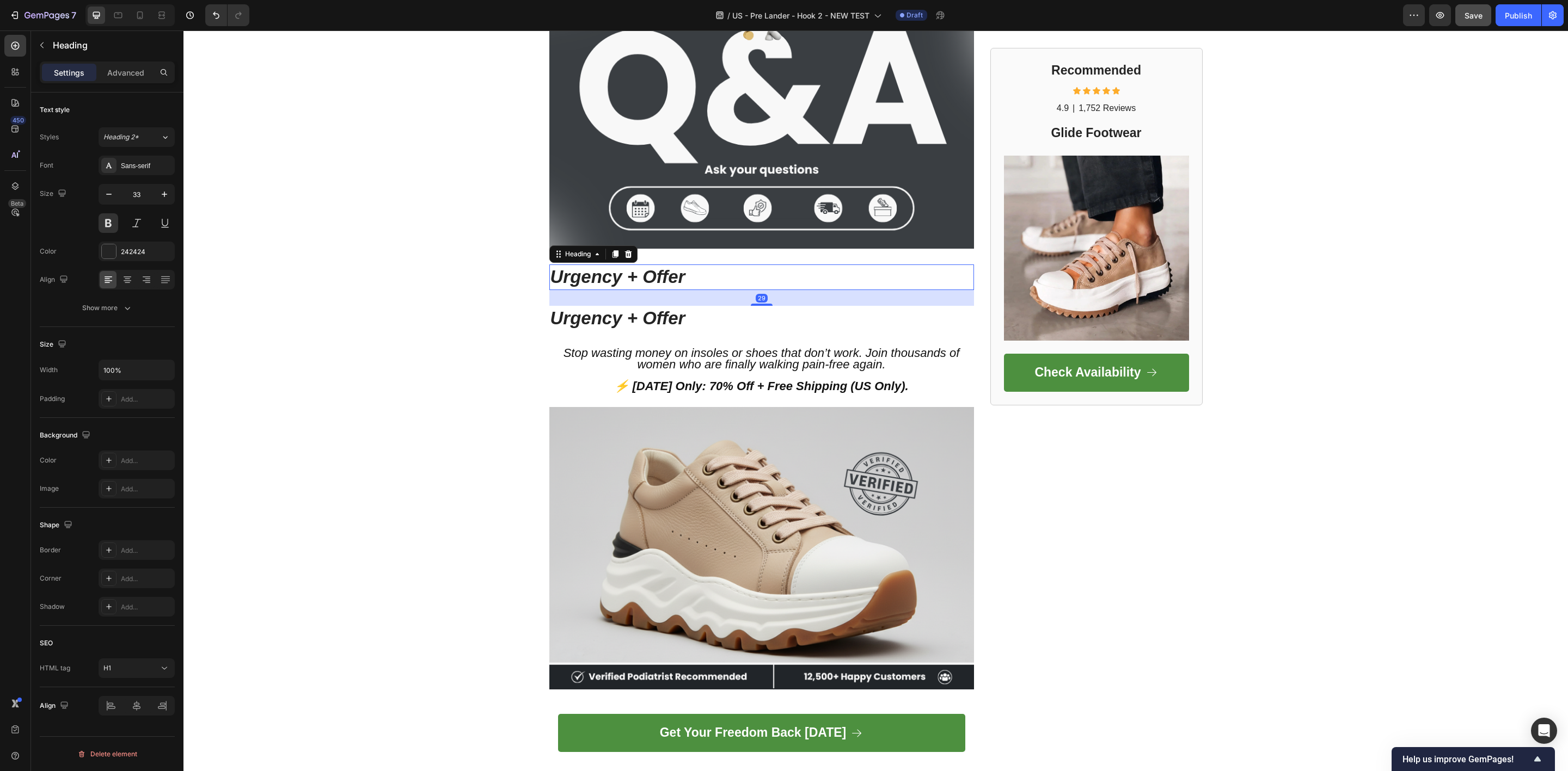
click at [755, 297] on div "29" at bounding box center [761, 298] width 12 height 9
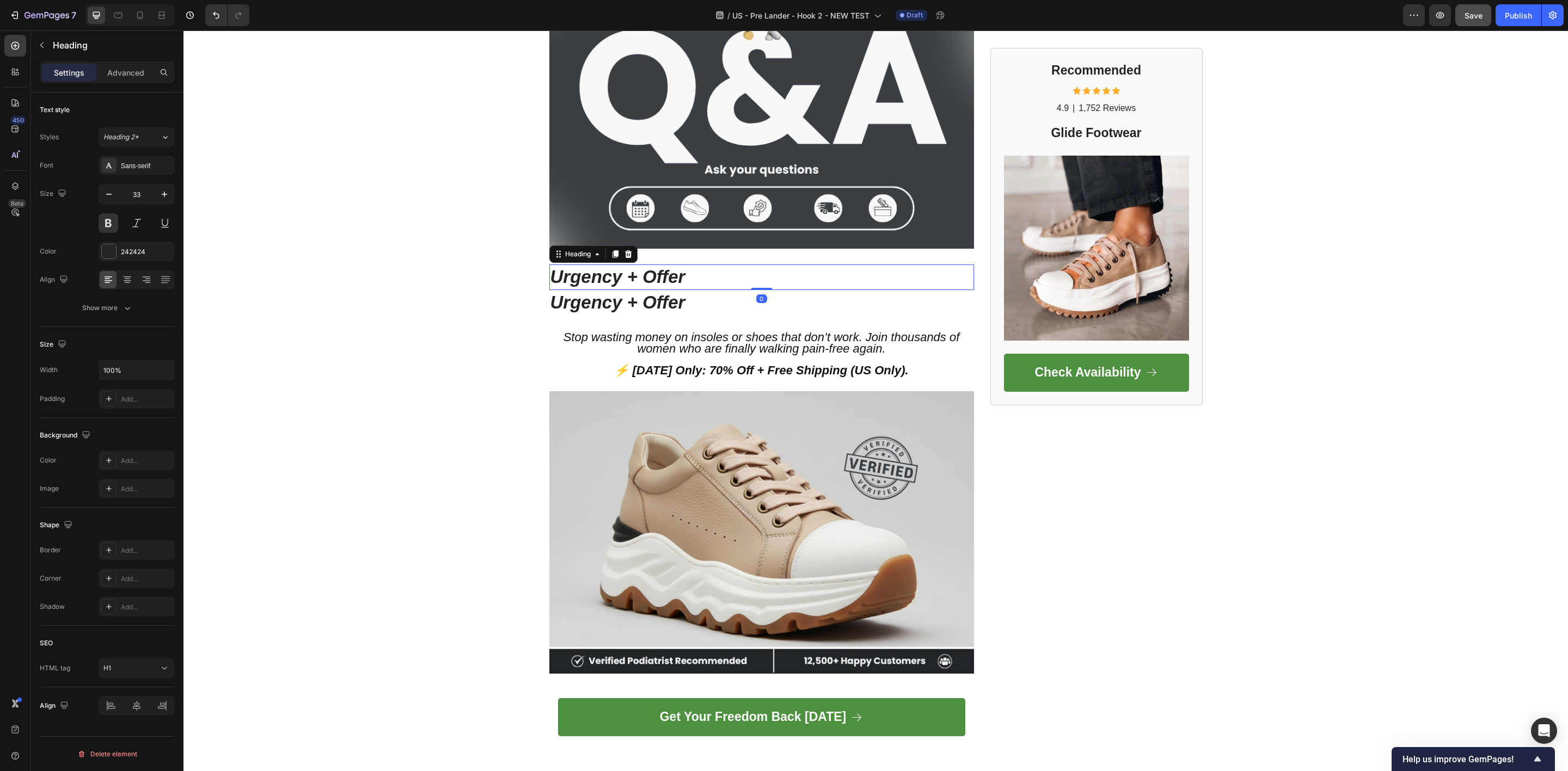
drag, startPoint x: 755, startPoint y: 301, endPoint x: 750, endPoint y: 284, distance: 17.7
click at [751, 288] on div at bounding box center [761, 289] width 22 height 2
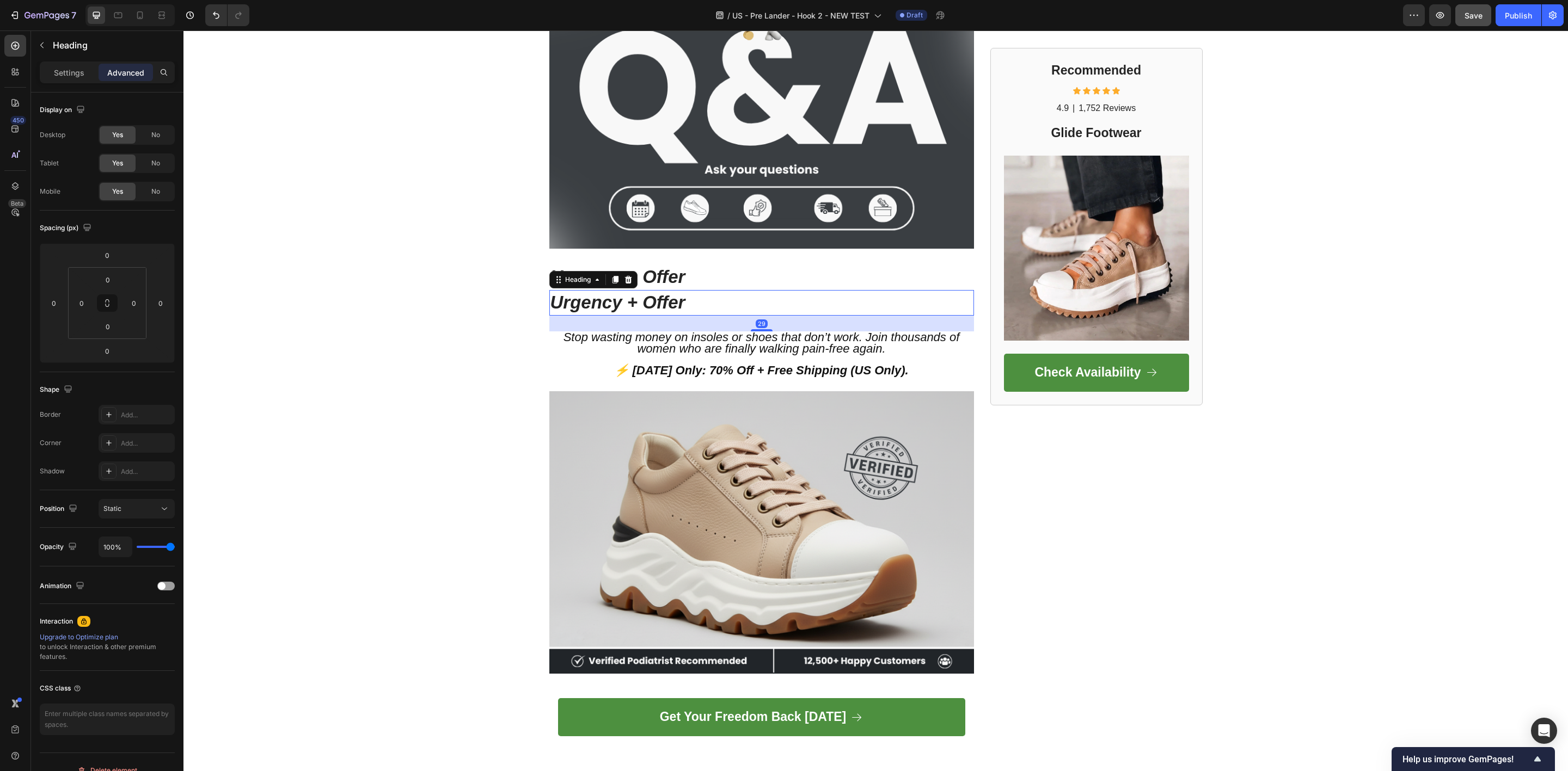
click at [667, 299] on strong "Urgency + Offer" at bounding box center [618, 302] width 135 height 20
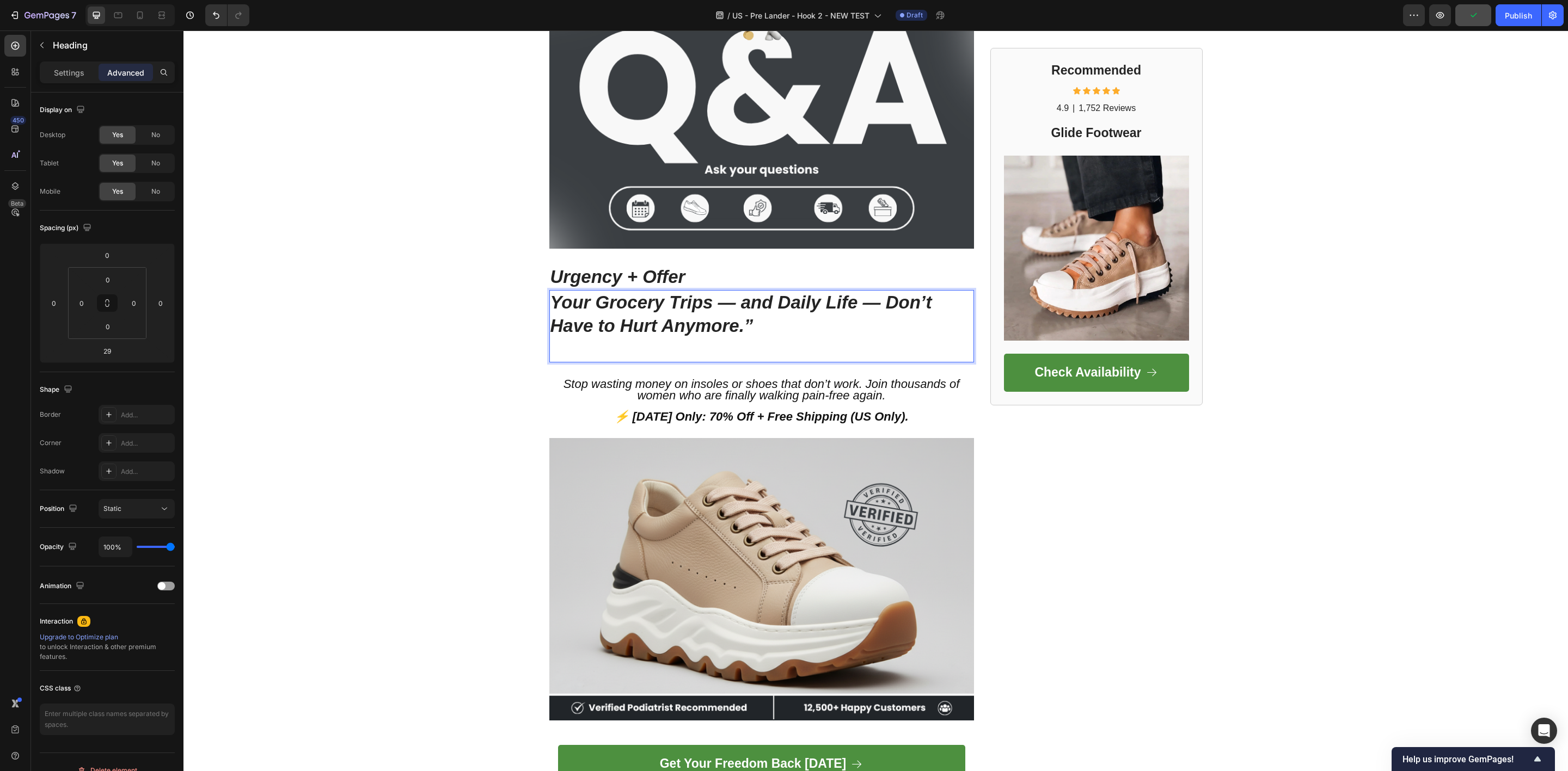
click at [671, 317] on strong "Your Grocery Trips — and Daily Life — Don’t Have to Hurt Anymore.”" at bounding box center [741, 314] width 382 height 44
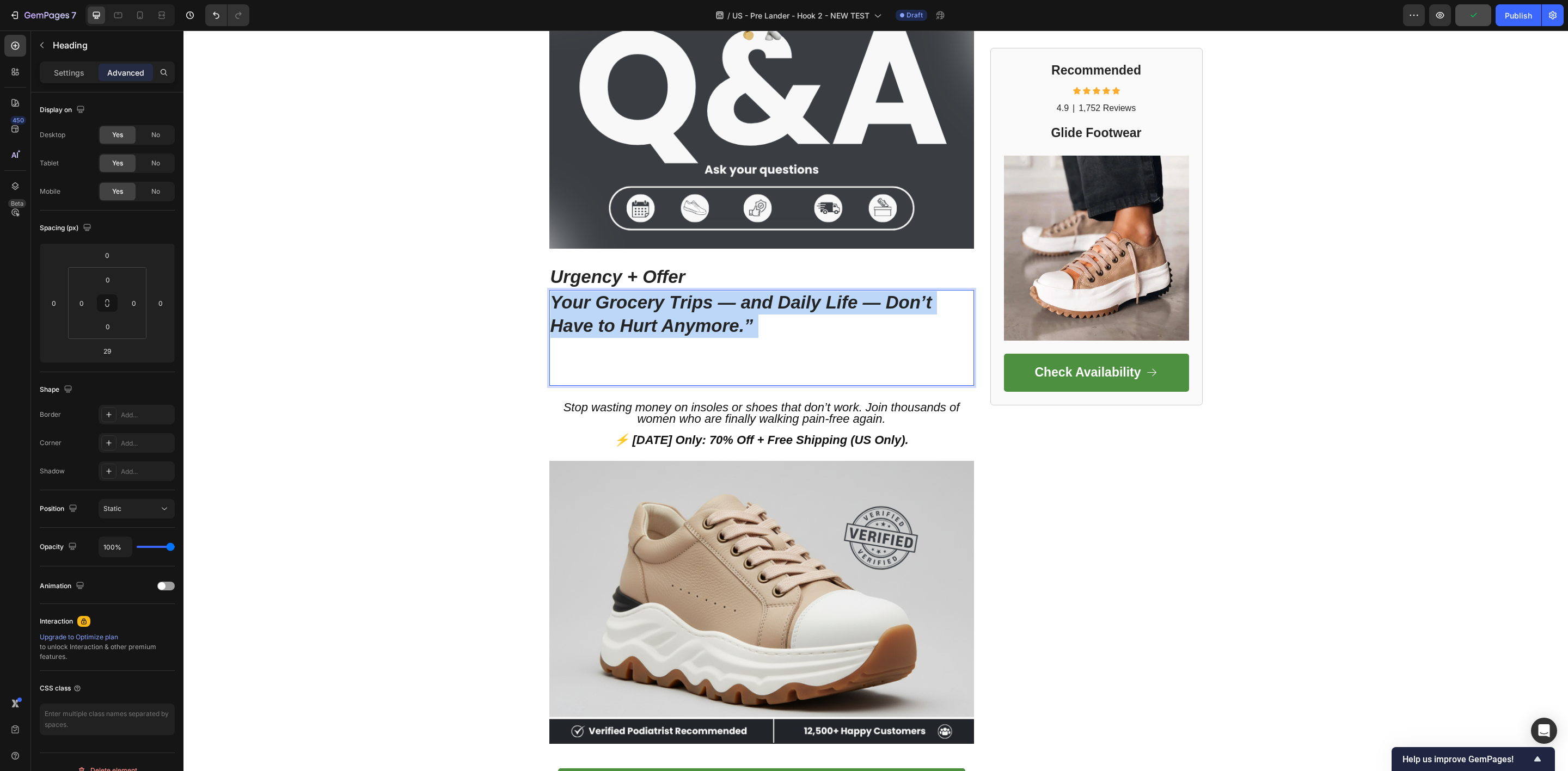
click at [671, 317] on strong "Your Grocery Trips — and Daily Life — Don’t Have to Hurt Anymore.”" at bounding box center [741, 314] width 382 height 44
click at [593, 307] on strong "Your Grocery Trips — and Daily Life — Don’t Have to Hurt Anymore.”" at bounding box center [741, 314] width 382 height 44
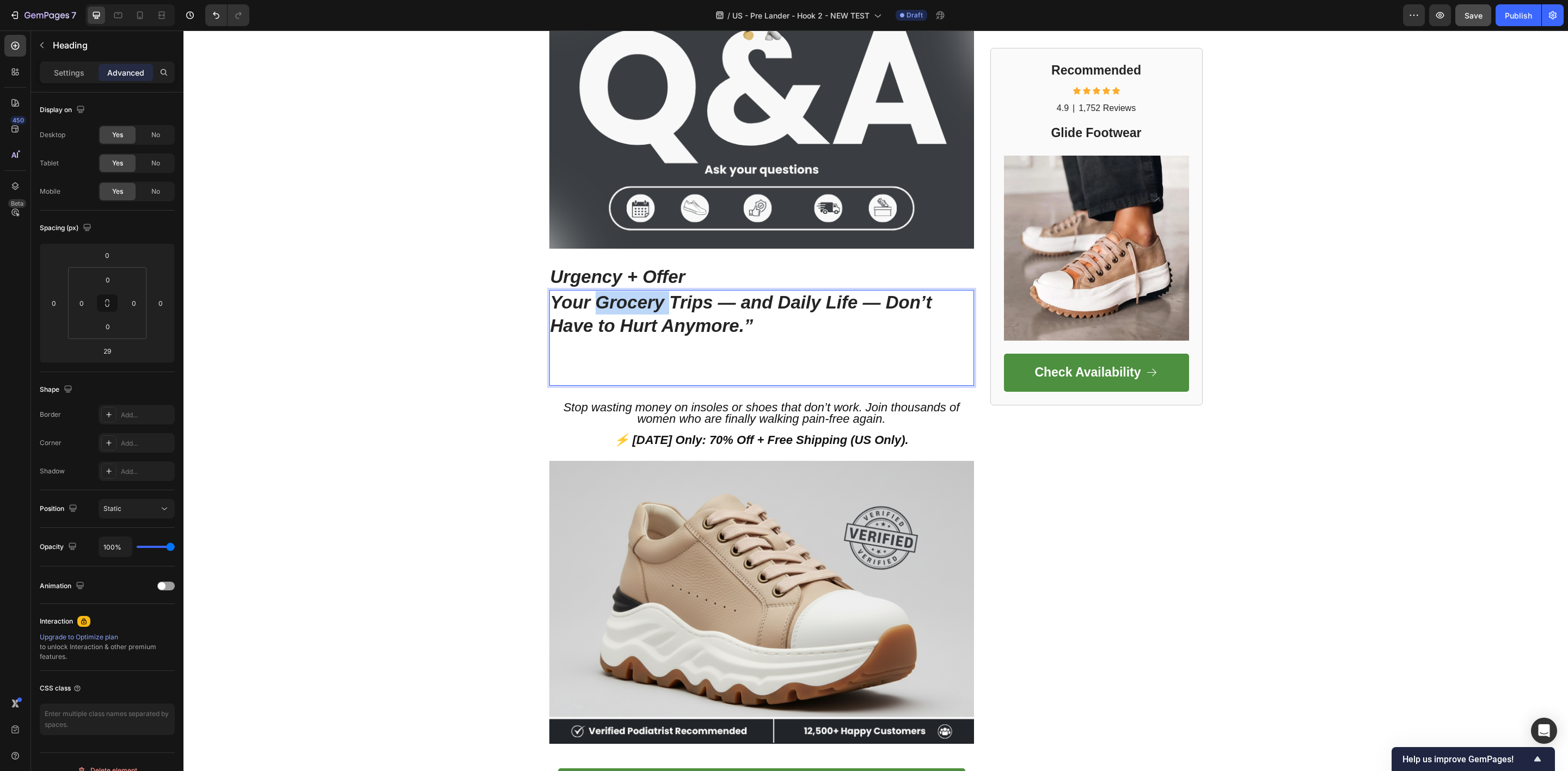
click at [593, 307] on strong "Your Grocery Trips — and Daily Life — Don’t Have to Hurt Anymore.”" at bounding box center [741, 314] width 382 height 44
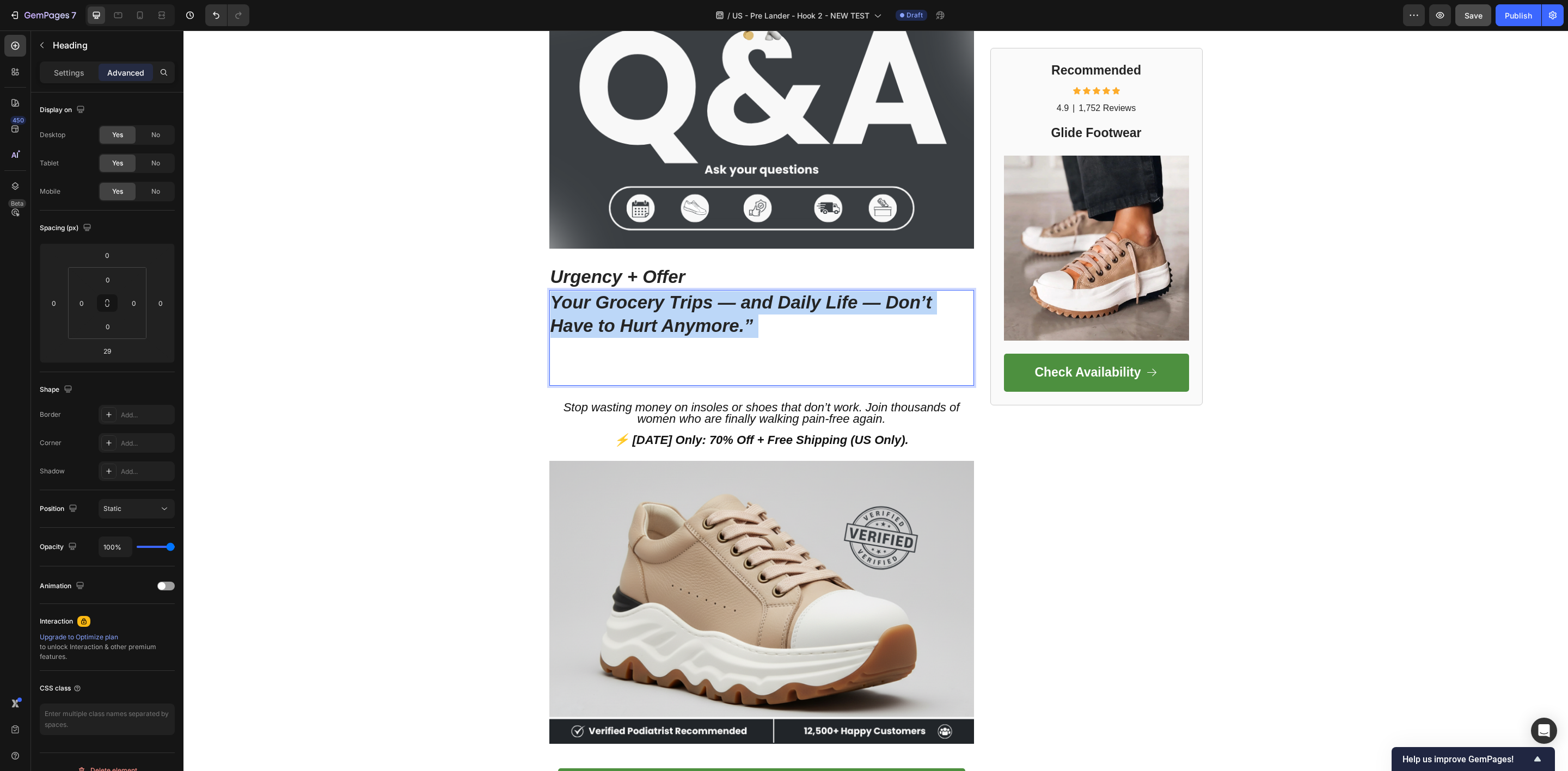
click at [593, 307] on strong "Your Grocery Trips — and Daily Life — Don’t Have to Hurt Anymore.”" at bounding box center [741, 314] width 382 height 44
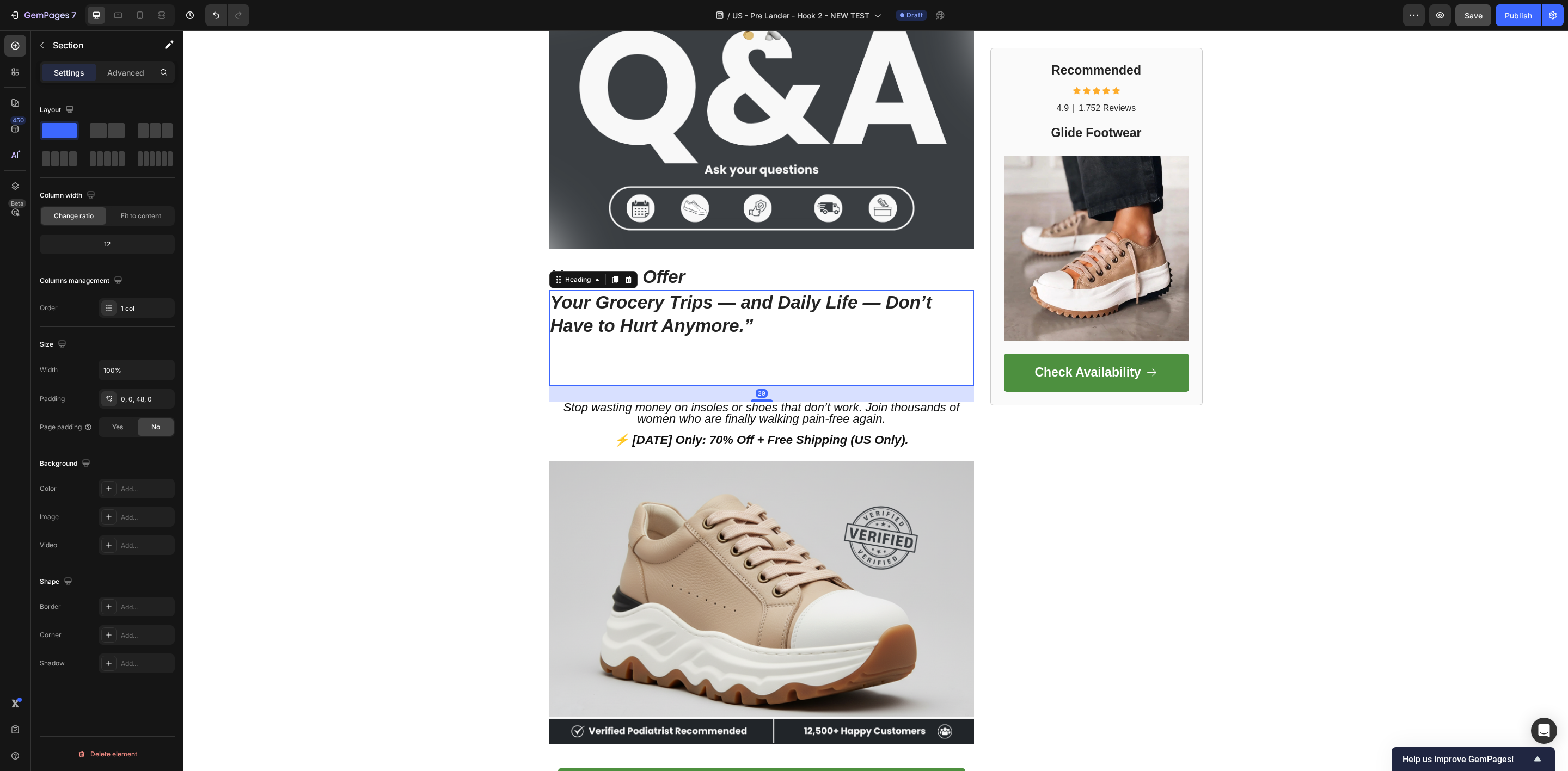
click at [609, 311] on p "⁠⁠⁠⁠⁠⁠⁠ Your Grocery Trips — and Daily Life — Don’t Have to Hurt Anymore.”" at bounding box center [761, 338] width 422 height 94
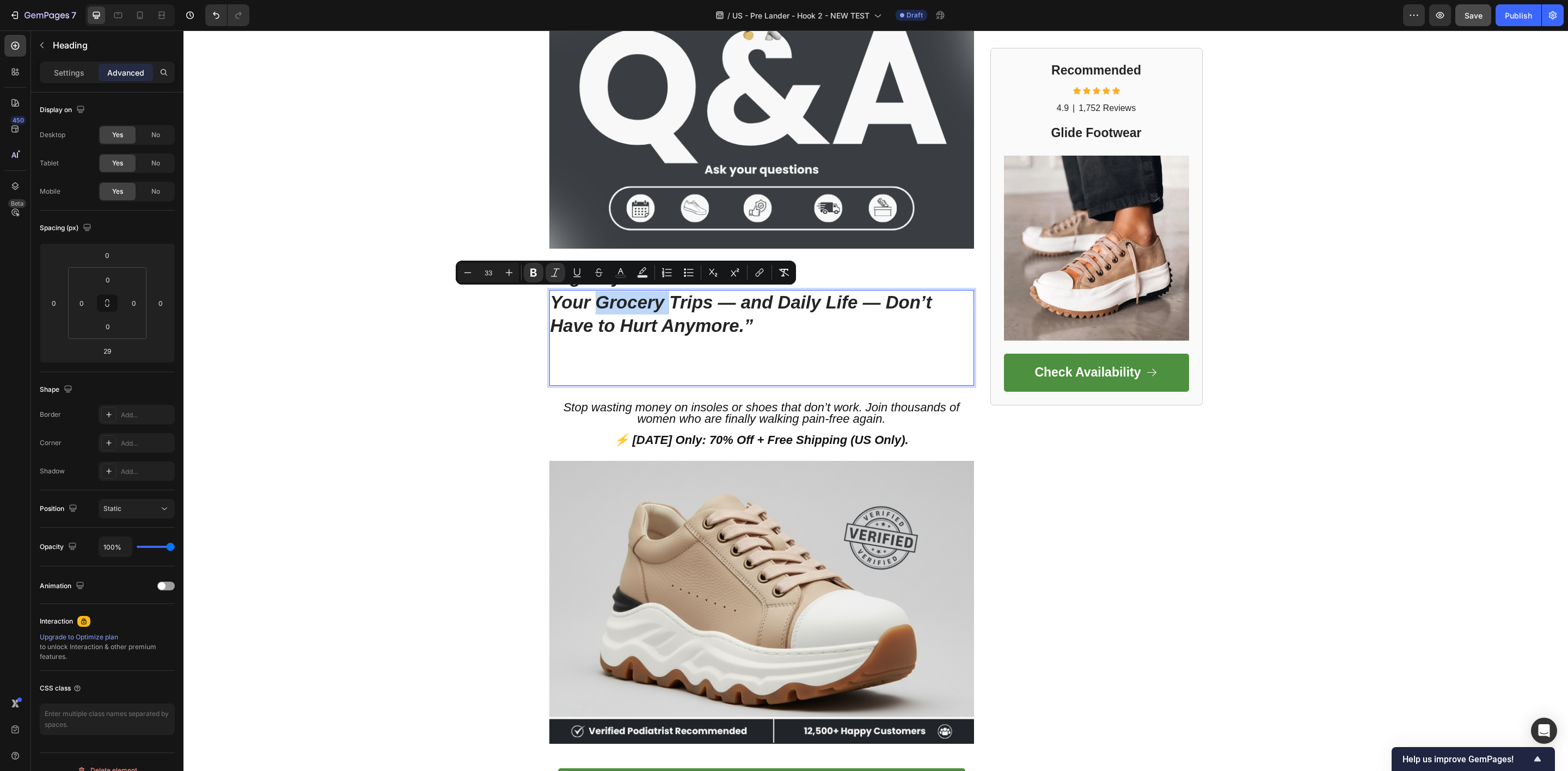
click at [609, 311] on p "Your Grocery Trips — and Daily Life — Don’t Have to Hurt Anymore.”" at bounding box center [761, 338] width 422 height 94
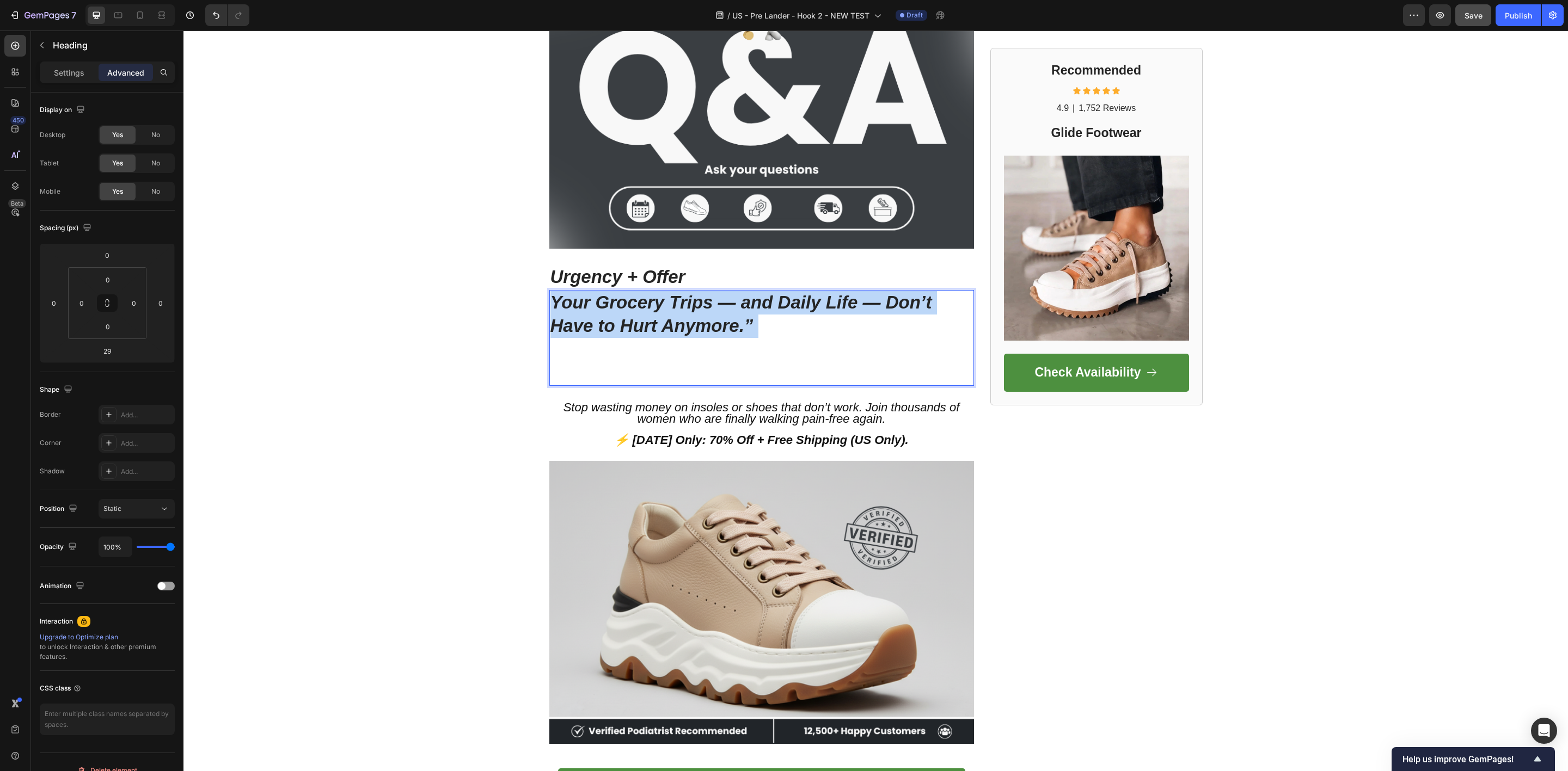
click at [609, 311] on p "Your Grocery Trips — and Daily Life — Don’t Have to Hurt Anymore.”" at bounding box center [761, 338] width 422 height 94
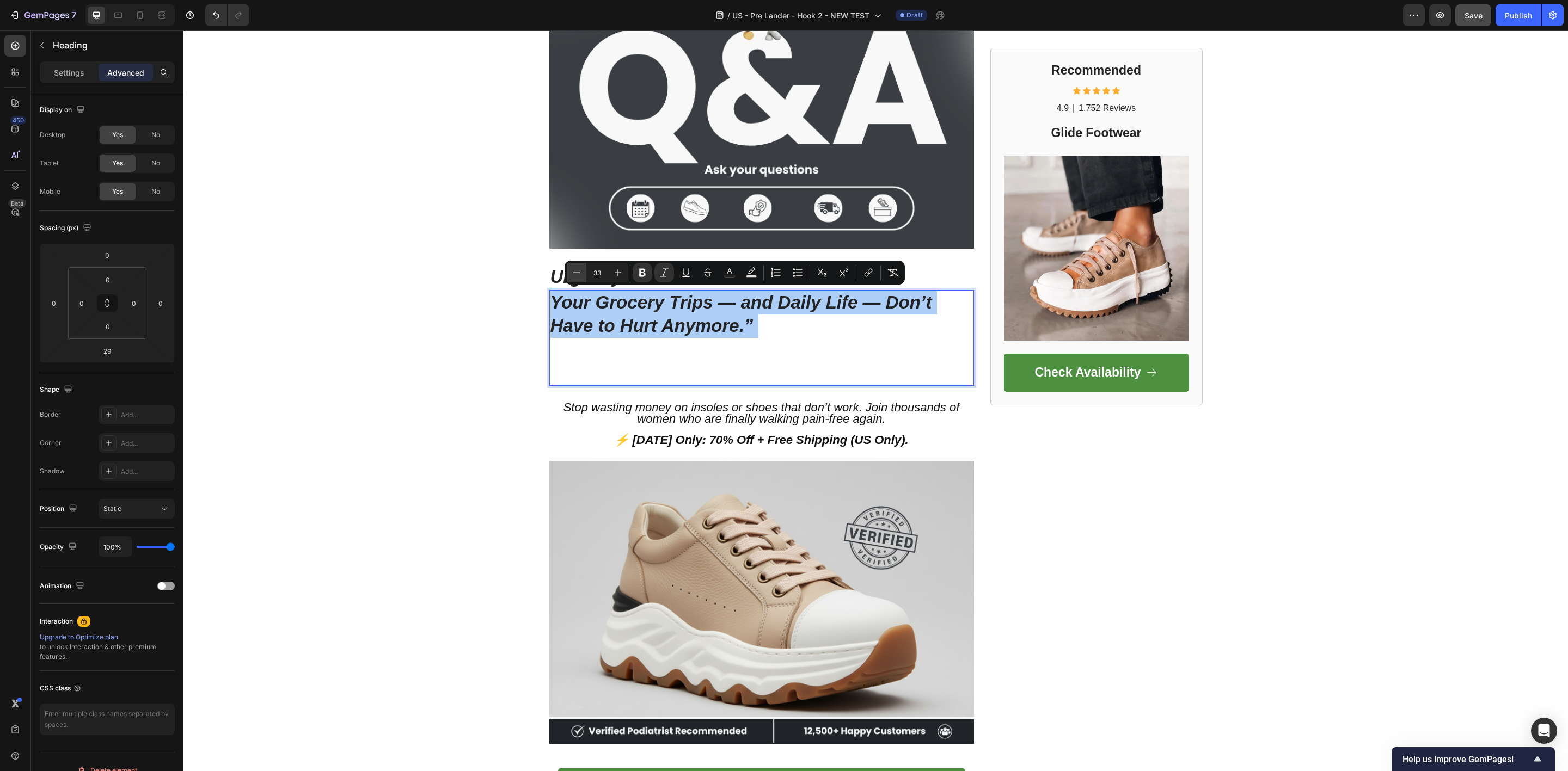
click at [579, 277] on icon "Editor contextual toolbar" at bounding box center [576, 273] width 11 height 11
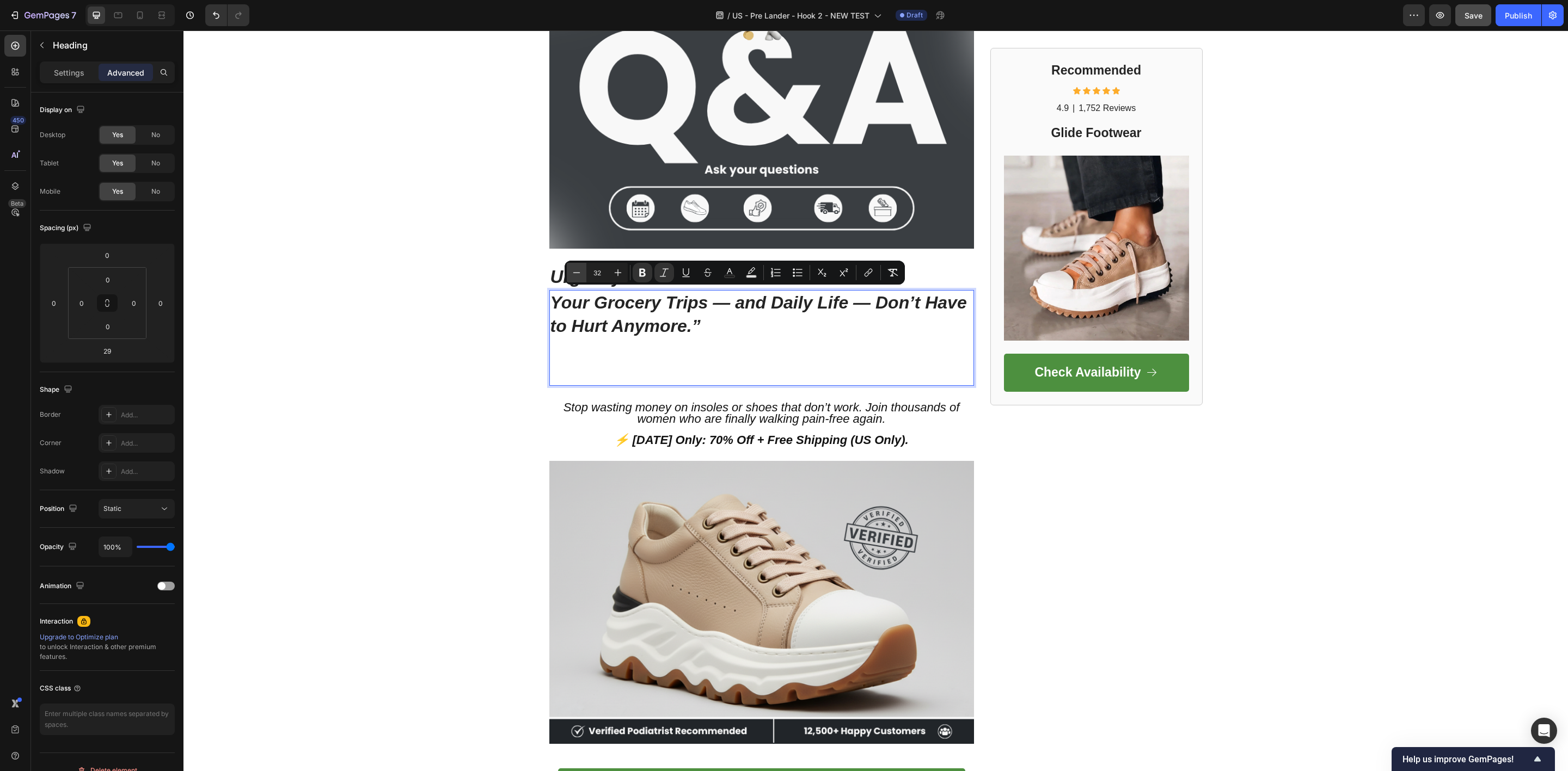
click at [579, 277] on icon "Editor contextual toolbar" at bounding box center [576, 273] width 11 height 11
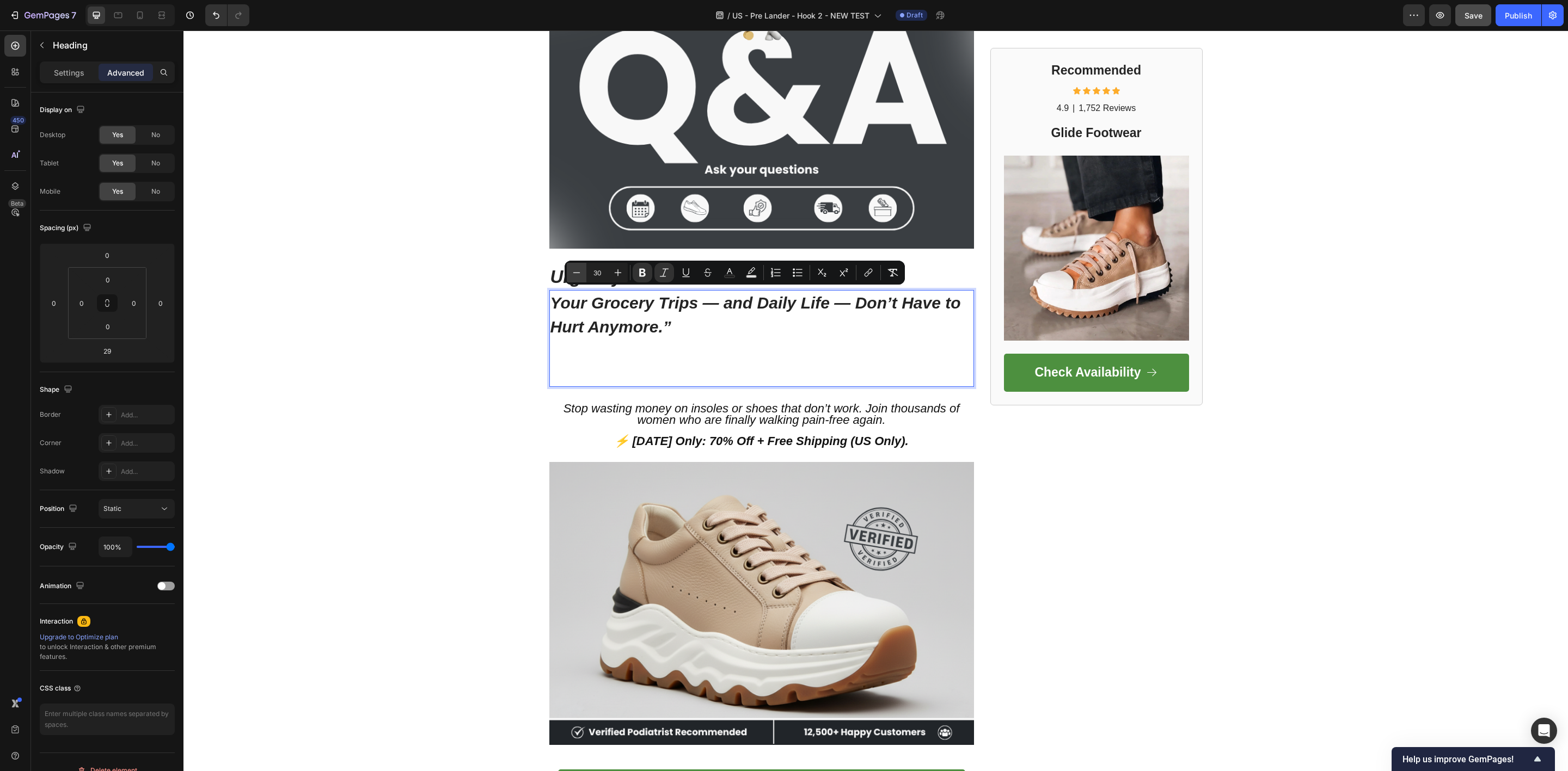
click at [577, 277] on icon "Editor contextual toolbar" at bounding box center [576, 273] width 11 height 11
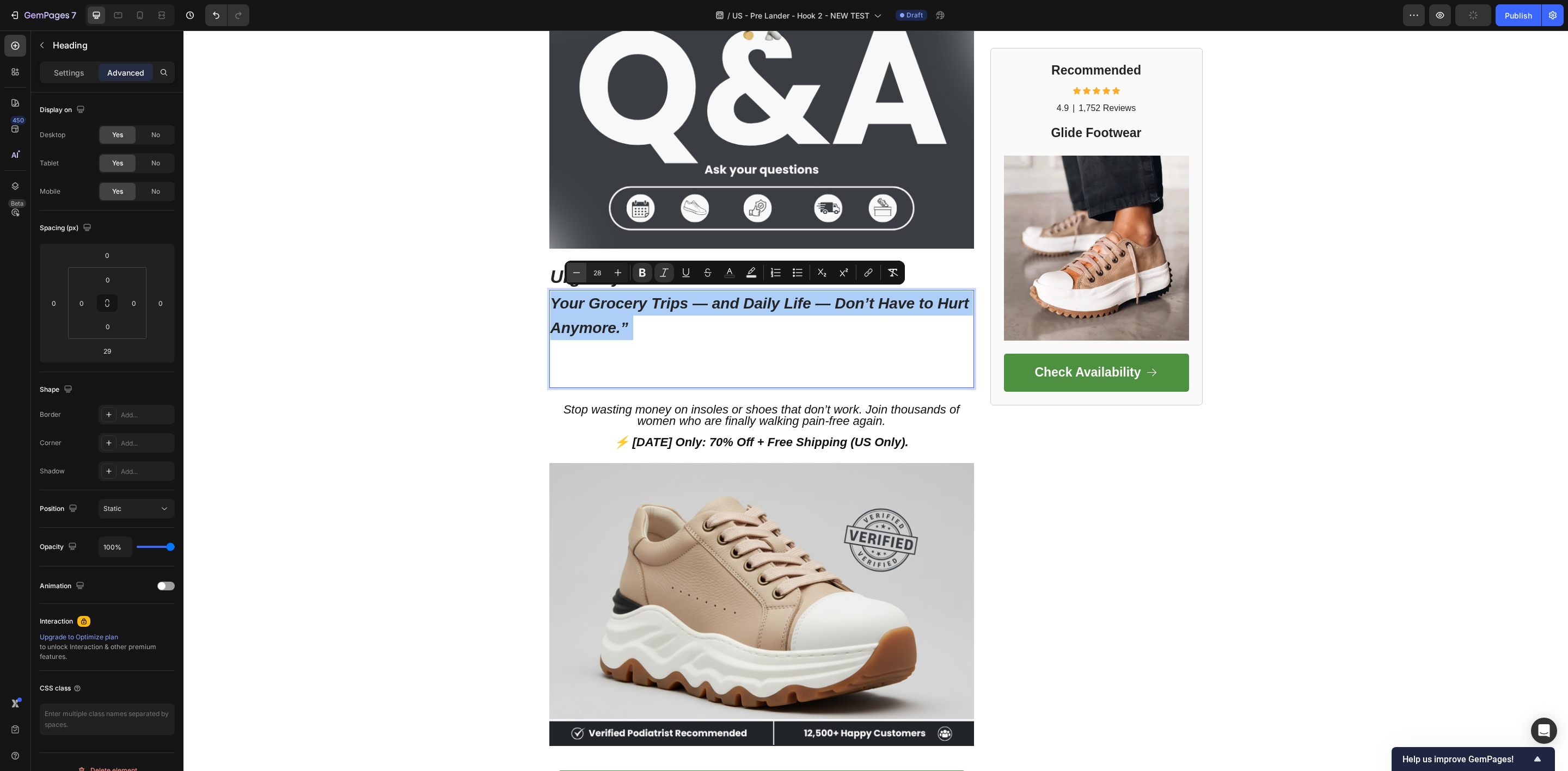
click at [577, 277] on icon "Editor contextual toolbar" at bounding box center [576, 273] width 11 height 11
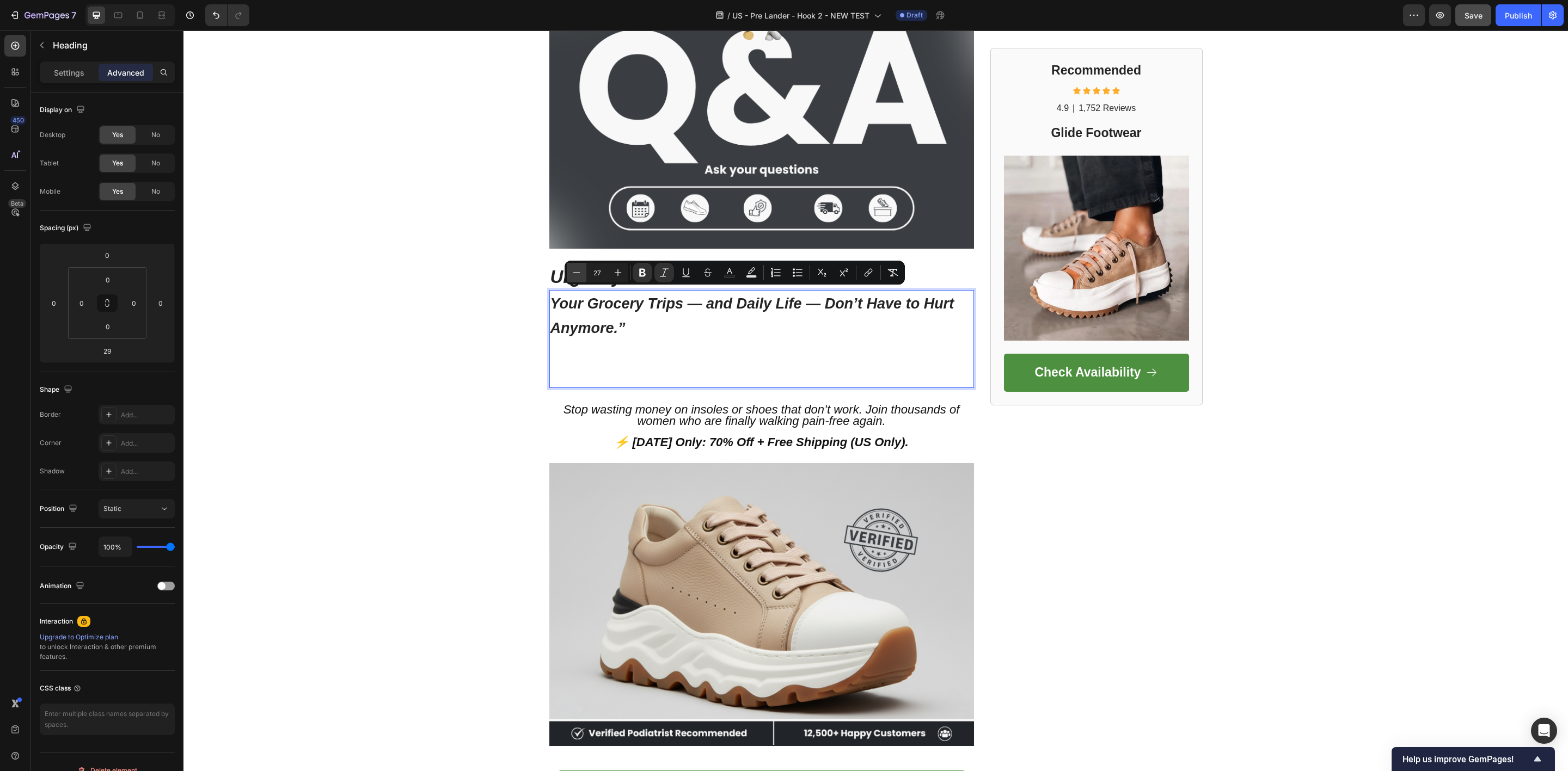
click at [577, 277] on icon "Editor contextual toolbar" at bounding box center [576, 273] width 11 height 11
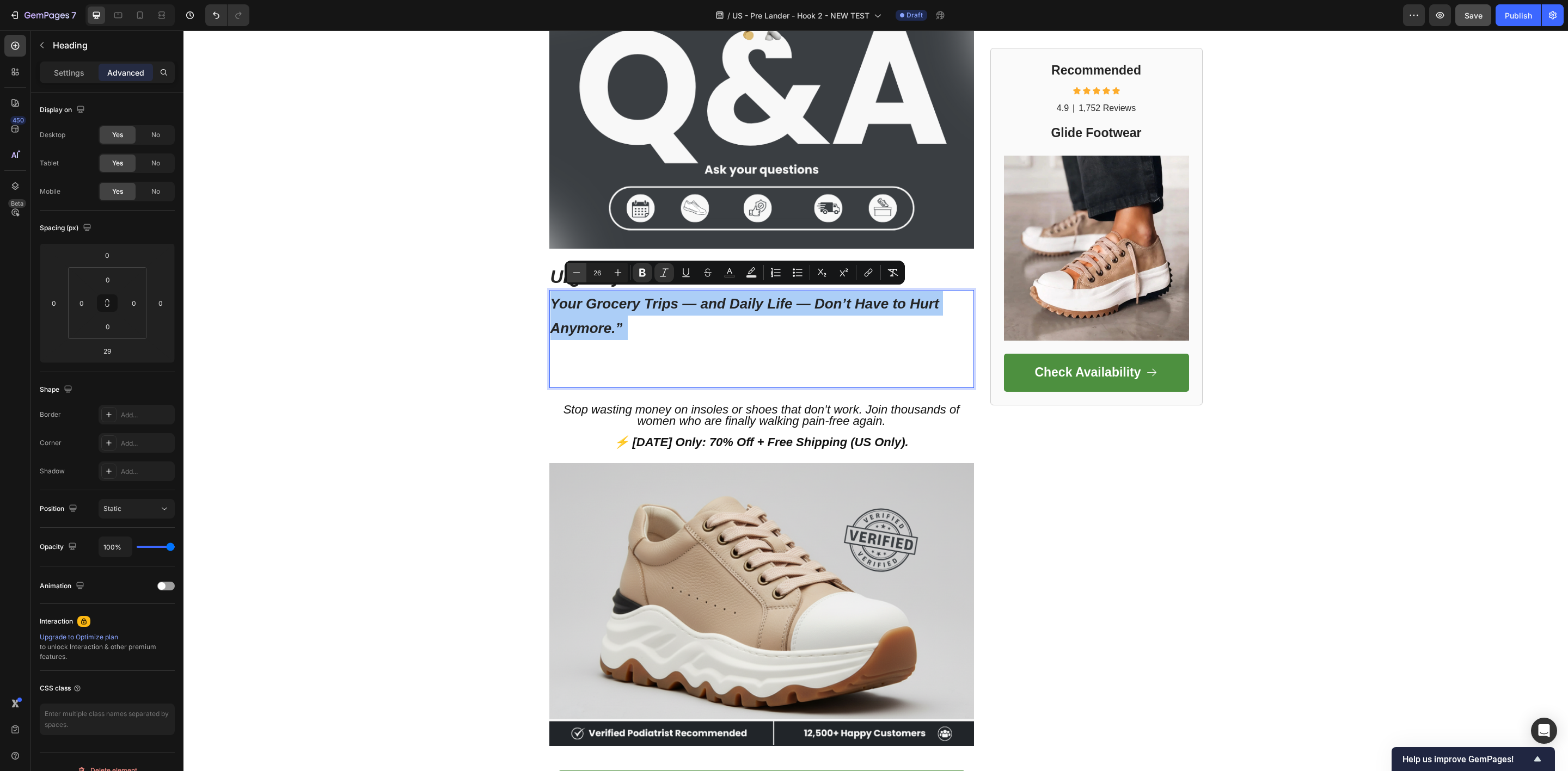
click at [577, 277] on icon "Editor contextual toolbar" at bounding box center [576, 273] width 11 height 11
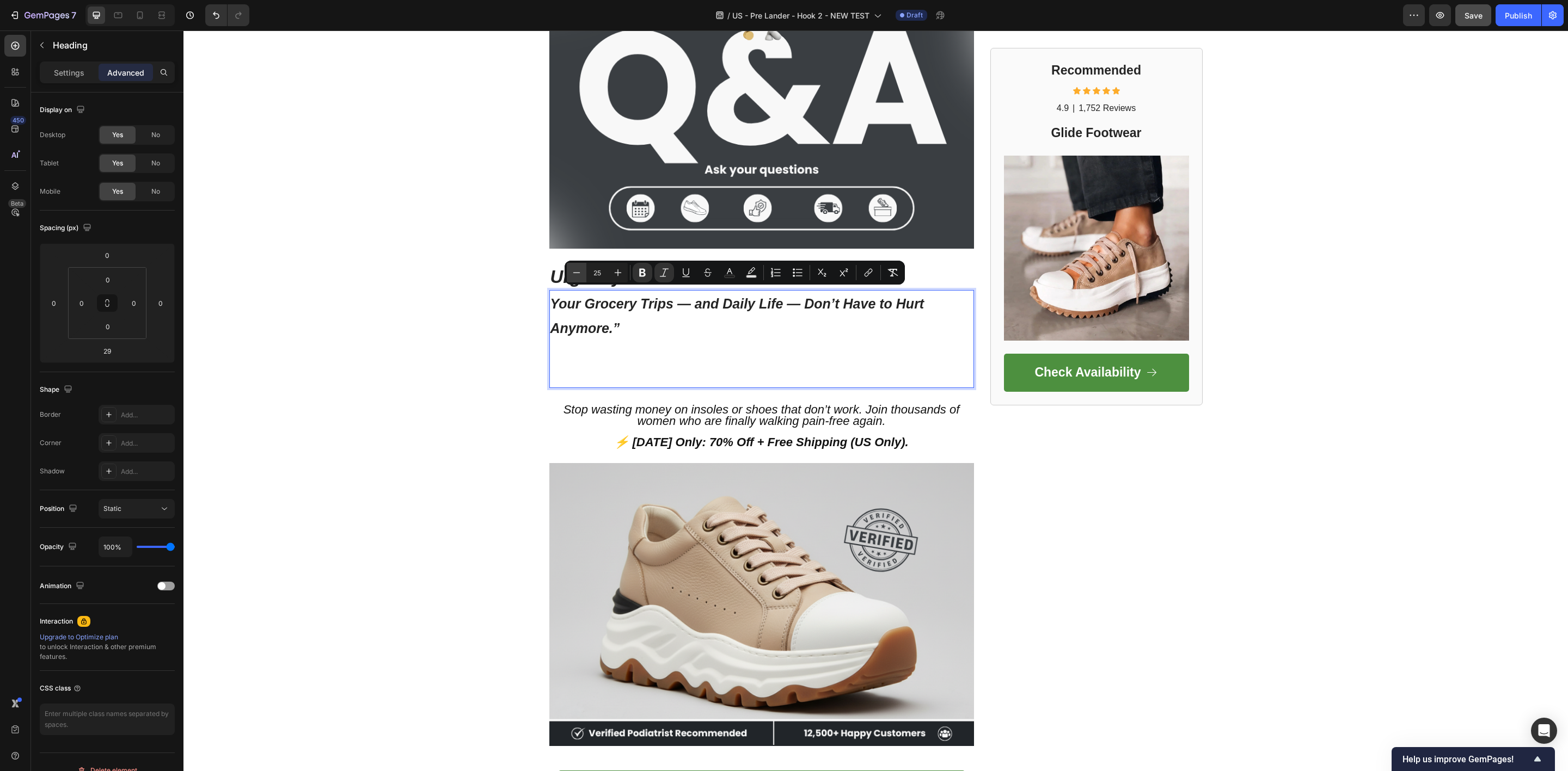
click at [577, 277] on icon "Editor contextual toolbar" at bounding box center [576, 273] width 11 height 11
type input "23"
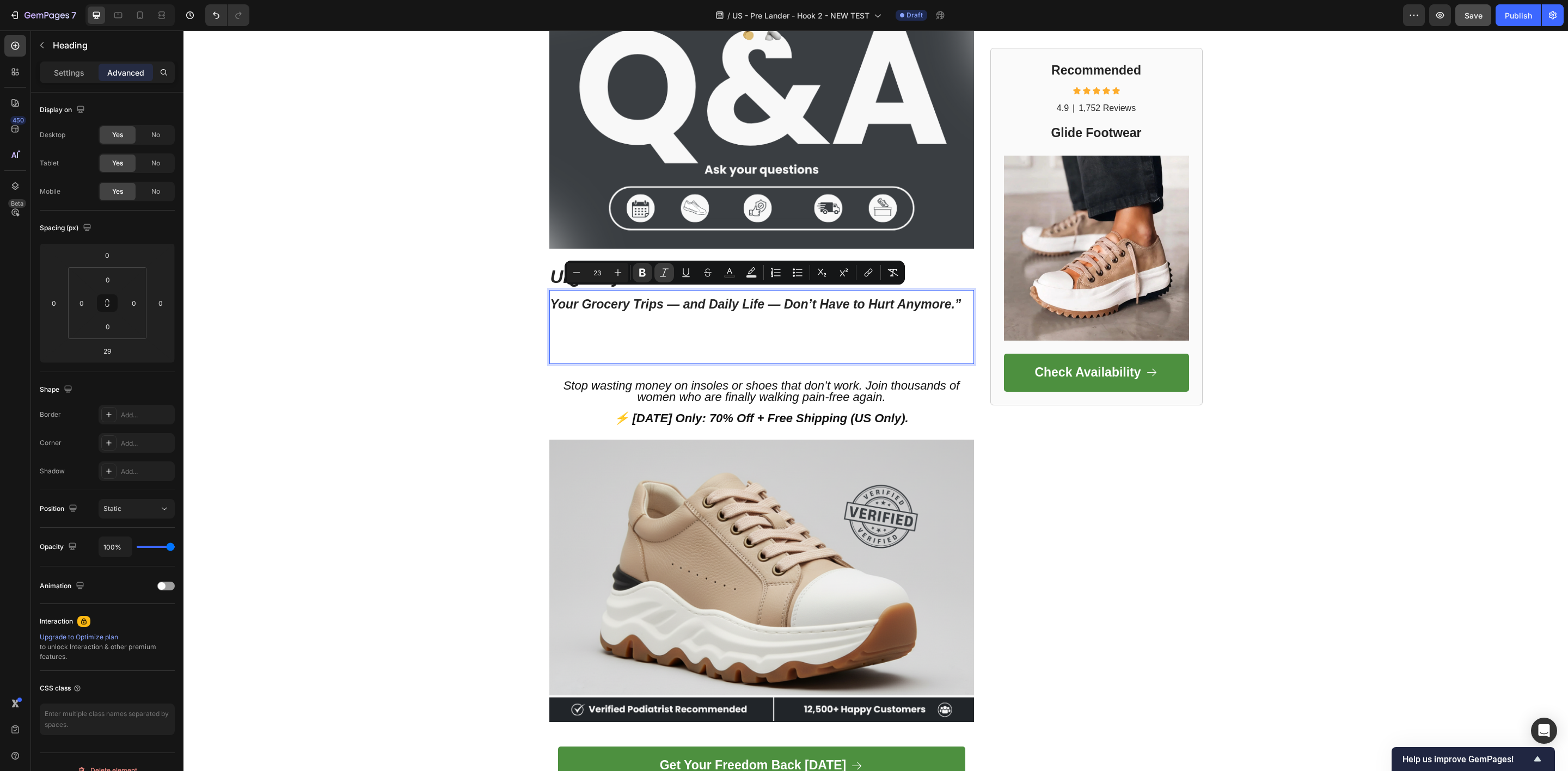
click at [663, 273] on icon "Editor contextual toolbar" at bounding box center [664, 273] width 11 height 11
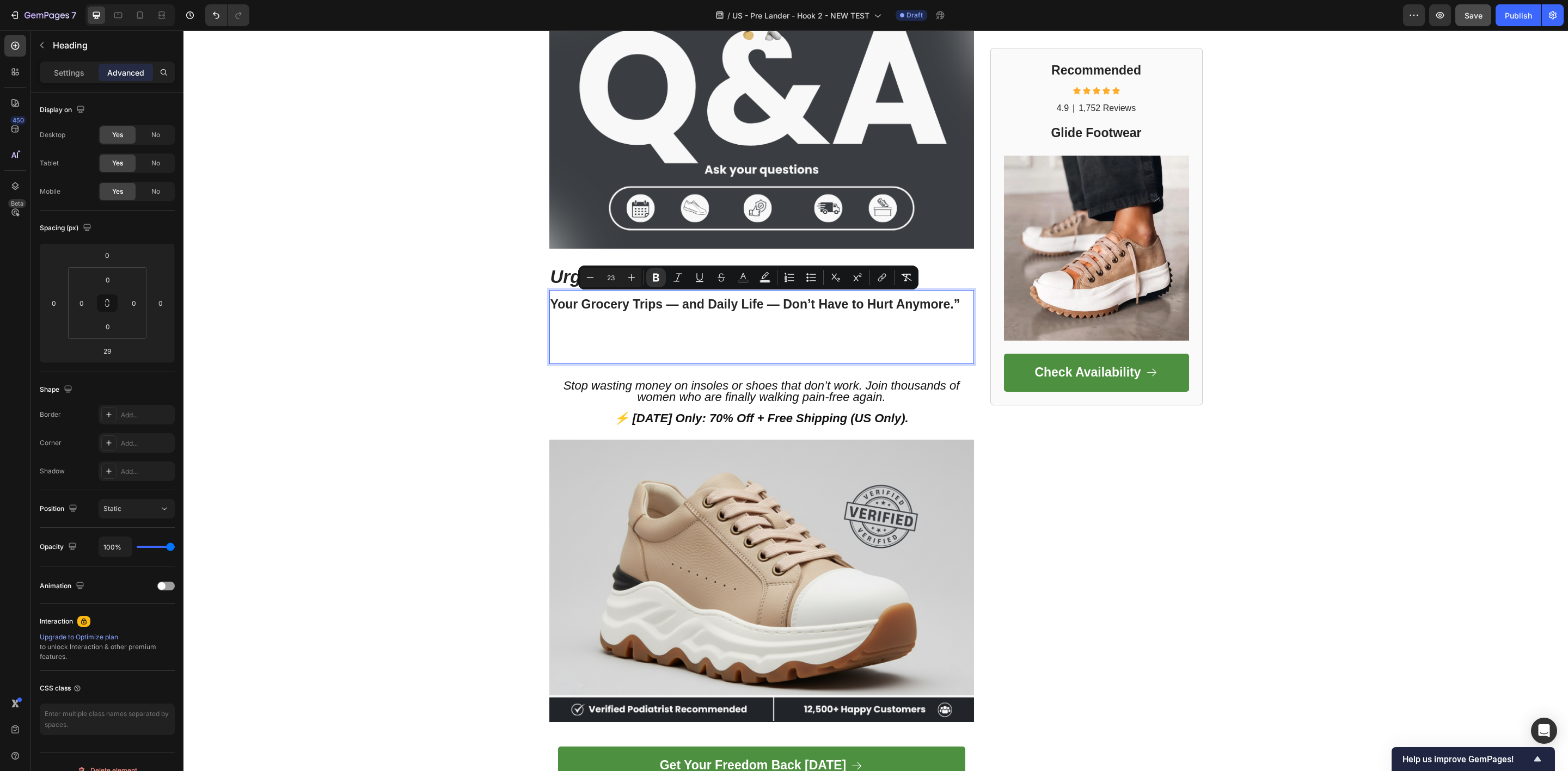
click at [959, 298] on p "Your Grocery Trips — and Daily Life — Don’t Have to Hurt Anymore.”" at bounding box center [761, 327] width 422 height 72
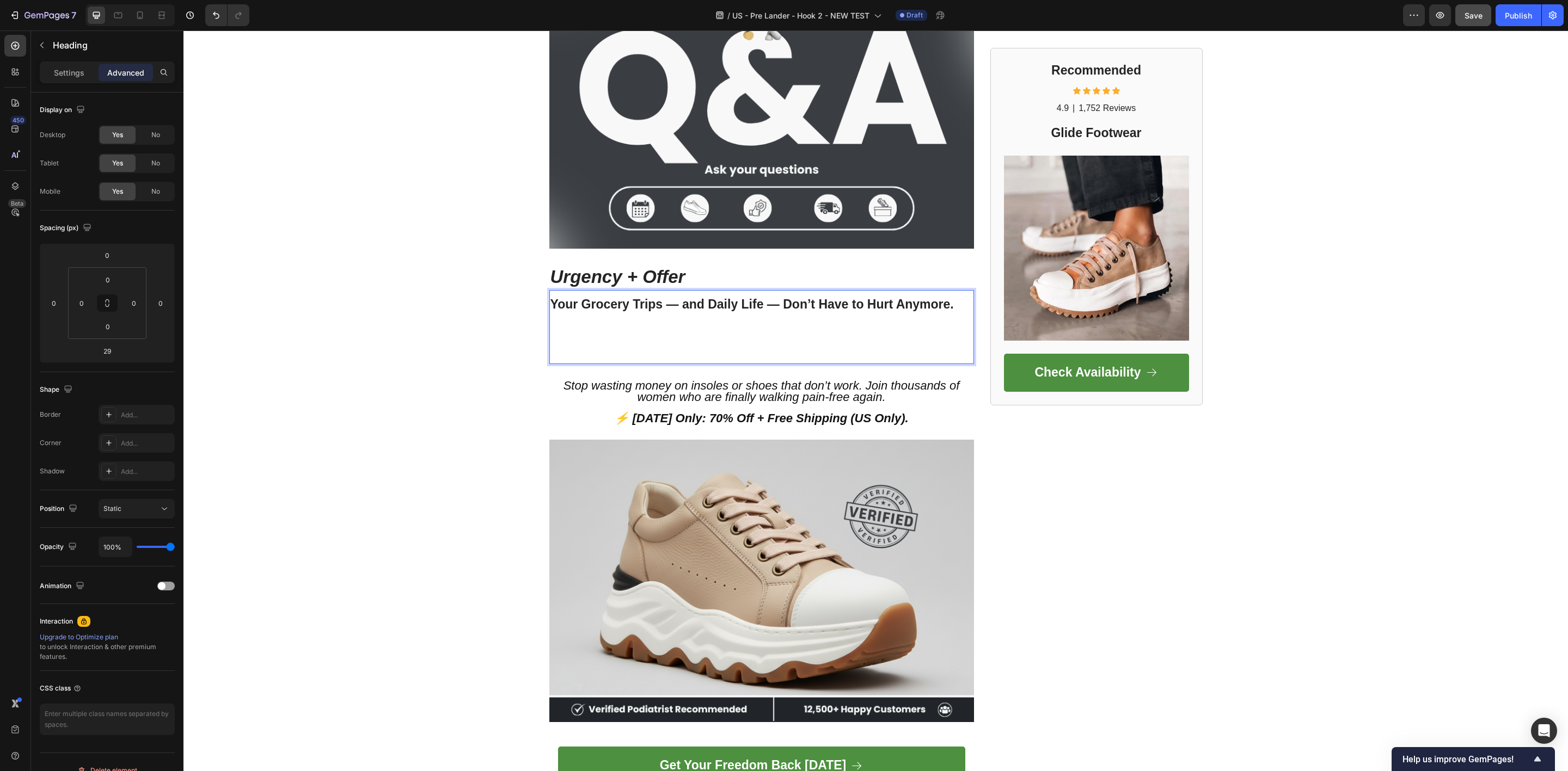
click at [597, 342] on p "Your Grocery Trips — and Daily Life — Don’t Have to Hurt Anymore." at bounding box center [761, 327] width 422 height 72
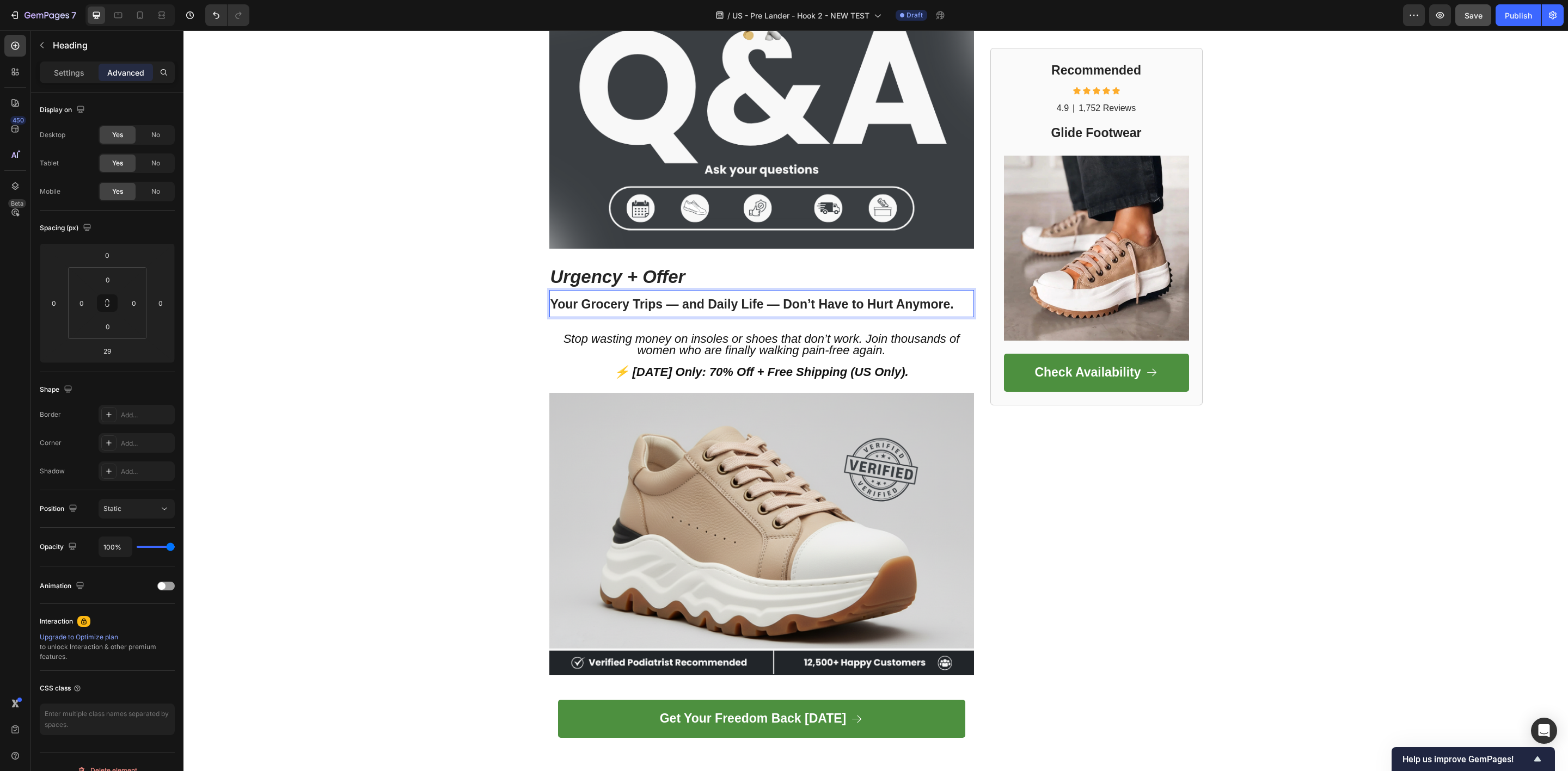
click at [710, 304] on strong "Your Grocery Trips — and Daily Life — Don’t Have to Hurt Anymore." at bounding box center [752, 304] width 404 height 14
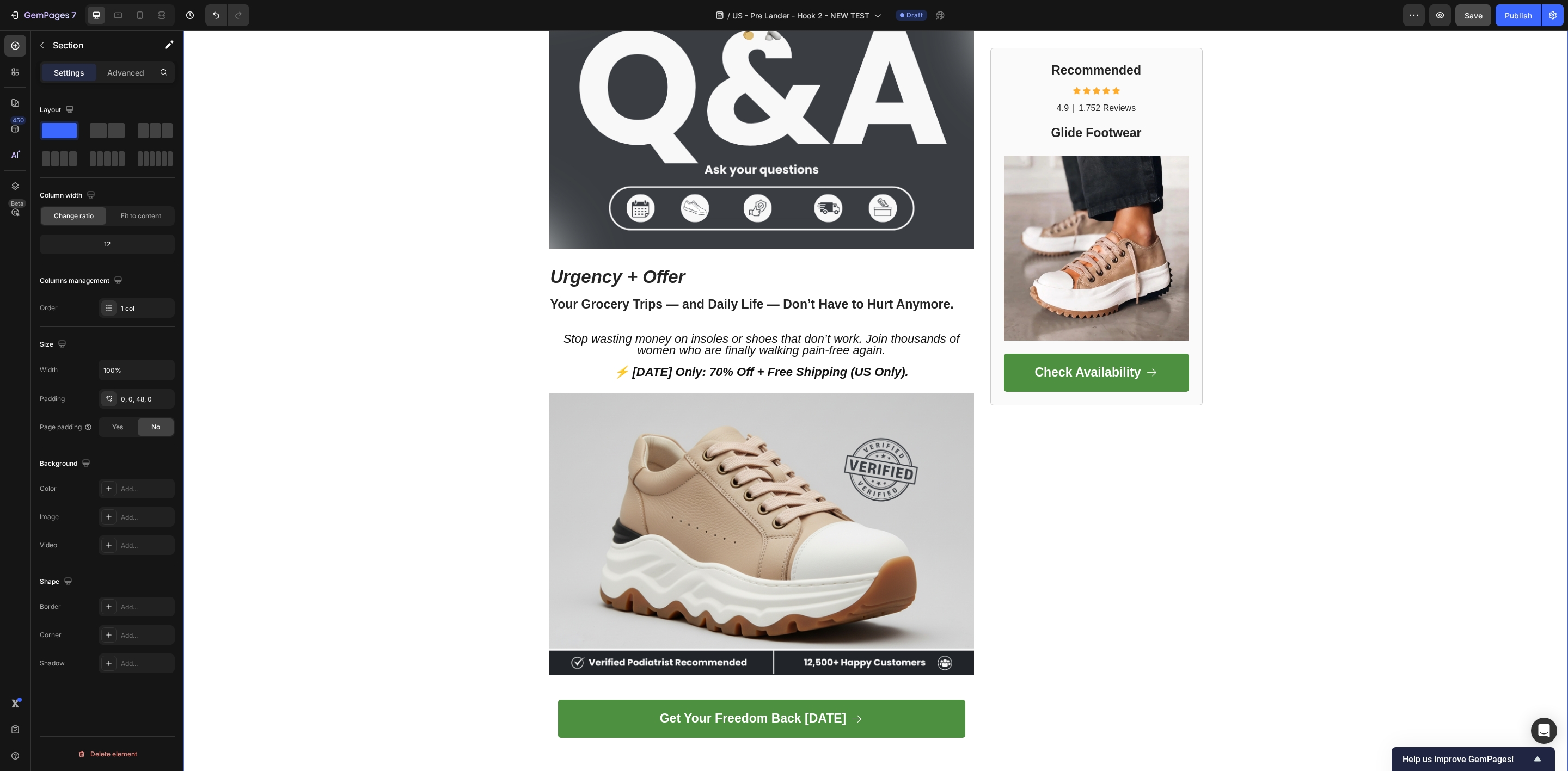
drag, startPoint x: 459, startPoint y: 281, endPoint x: 643, endPoint y: 319, distance: 187.9
click at [667, 304] on strong "Your Grocery Trips — and Daily Life — Don’t Have to Hurt Anymore." at bounding box center [752, 304] width 404 height 14
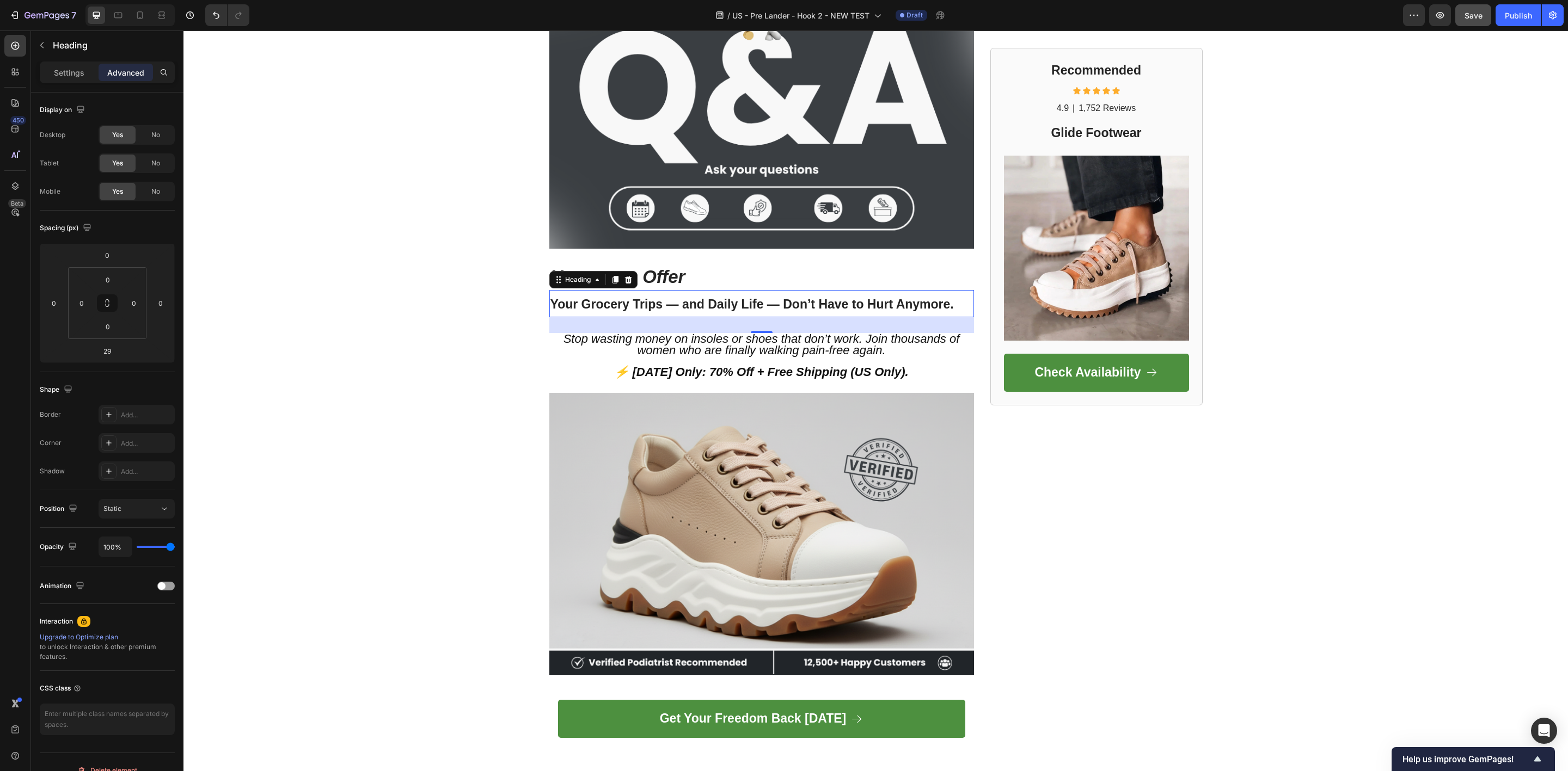
click at [755, 322] on div "29" at bounding box center [761, 325] width 425 height 16
click at [751, 327] on div "29" at bounding box center [761, 325] width 425 height 16
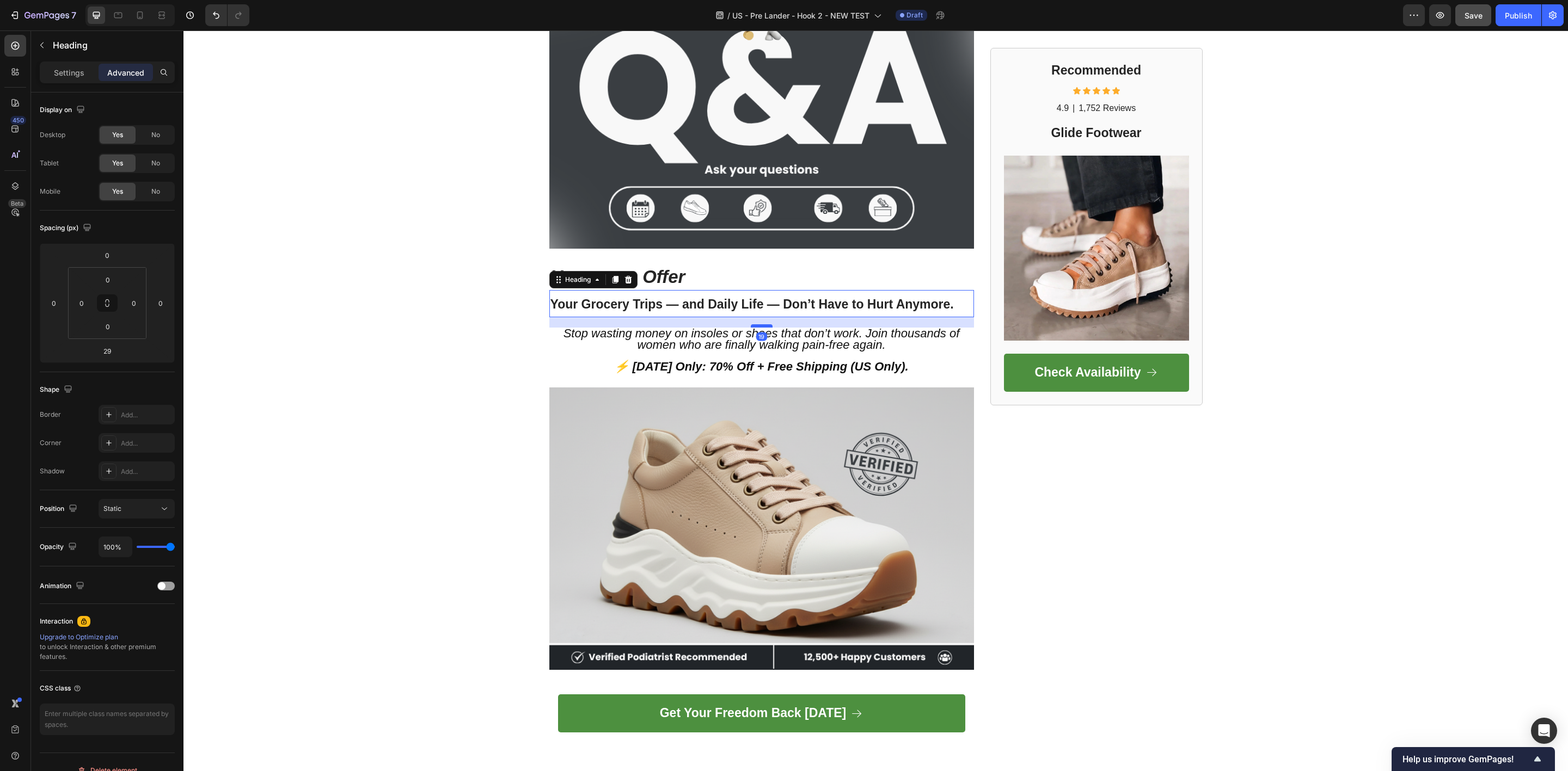
drag, startPoint x: 756, startPoint y: 329, endPoint x: 760, endPoint y: 323, distance: 7.2
click at [760, 324] on div at bounding box center [761, 326] width 22 height 3
type input "19"
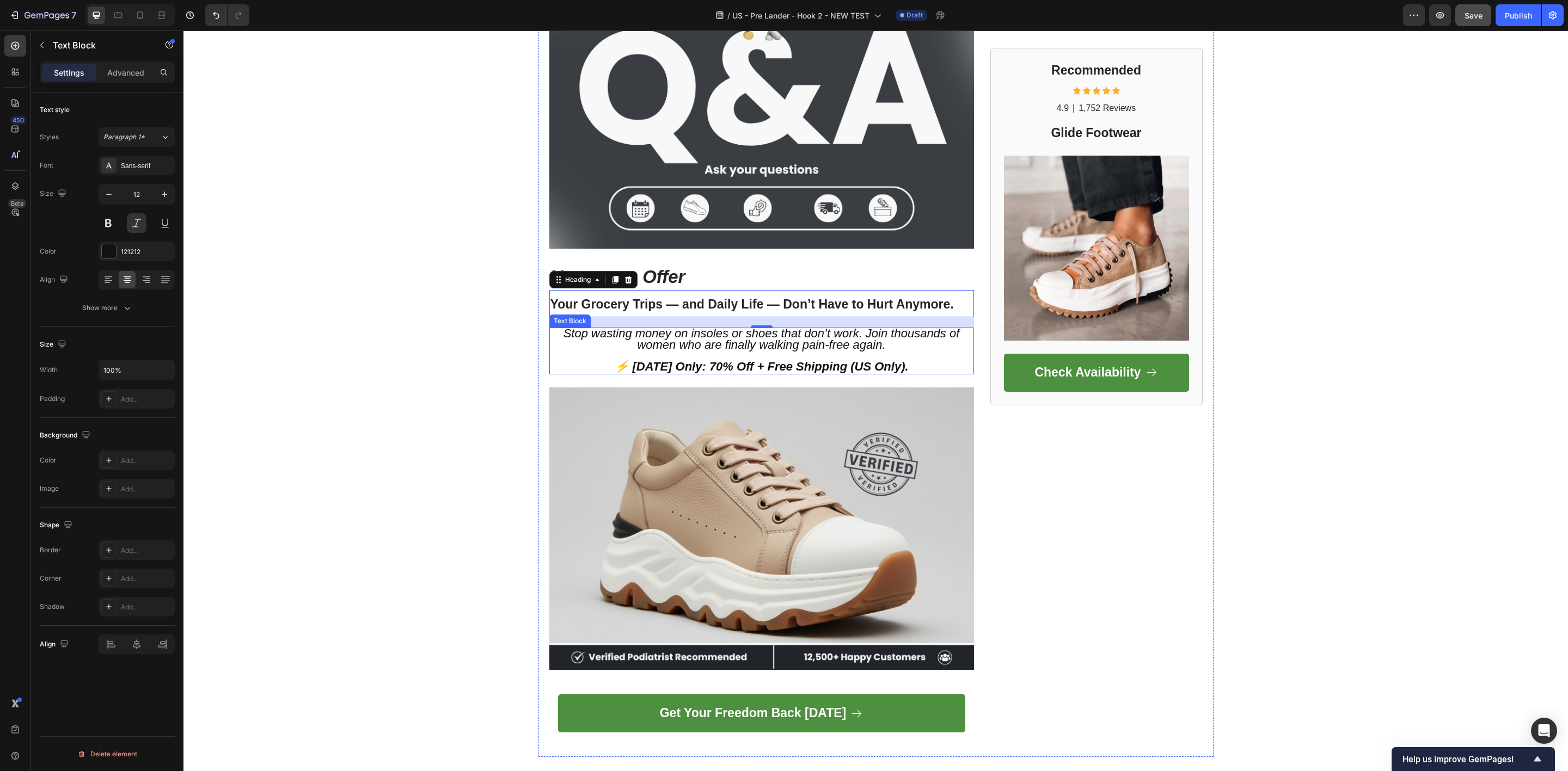
click at [704, 340] on span "Stop wasting money on insoles or shoes that don’t work. Join thousands of women…" at bounding box center [761, 339] width 396 height 25
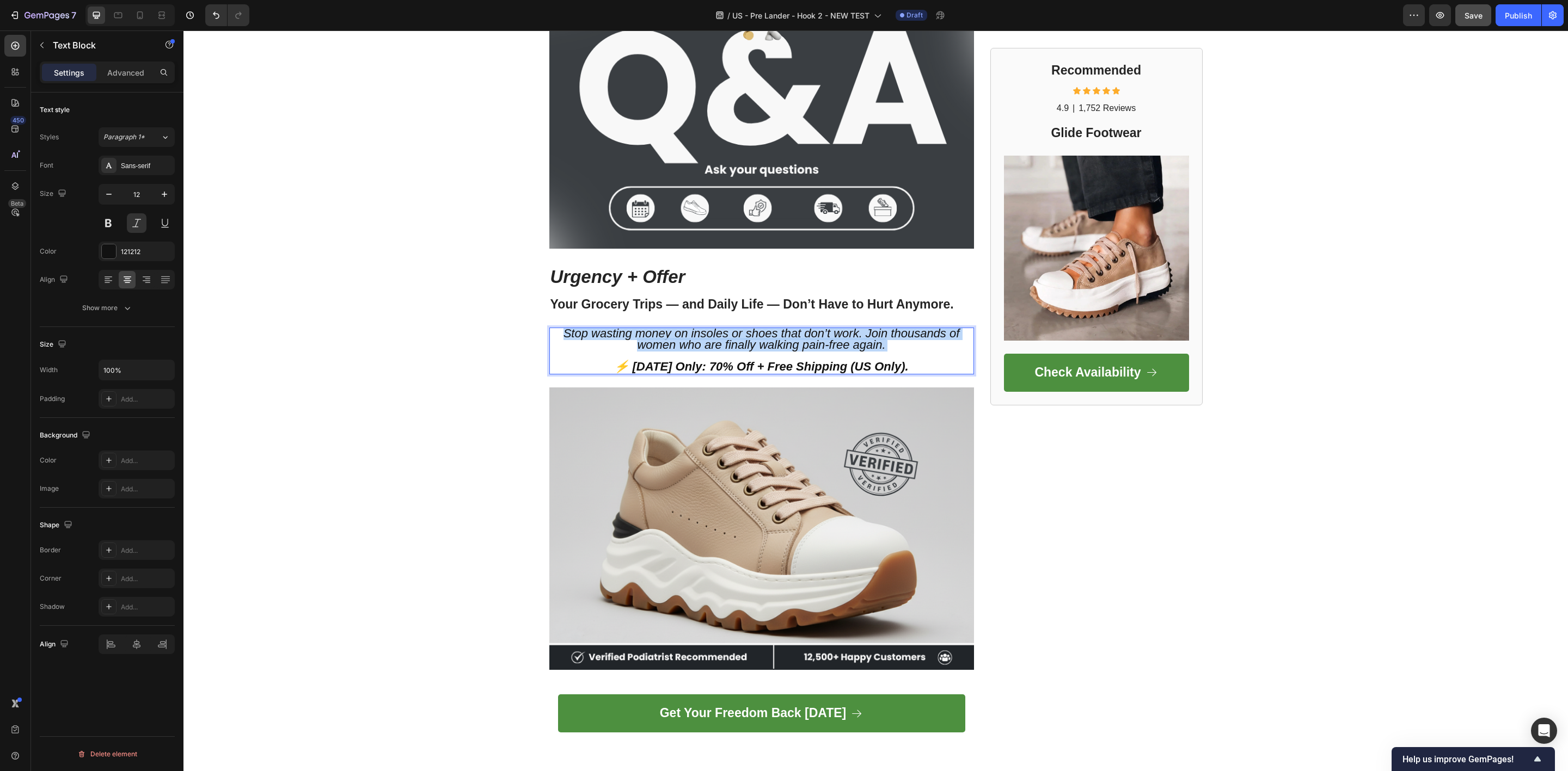
click at [704, 340] on span "Stop wasting money on insoles or shoes that don’t work. Join thousands of women…" at bounding box center [761, 339] width 396 height 25
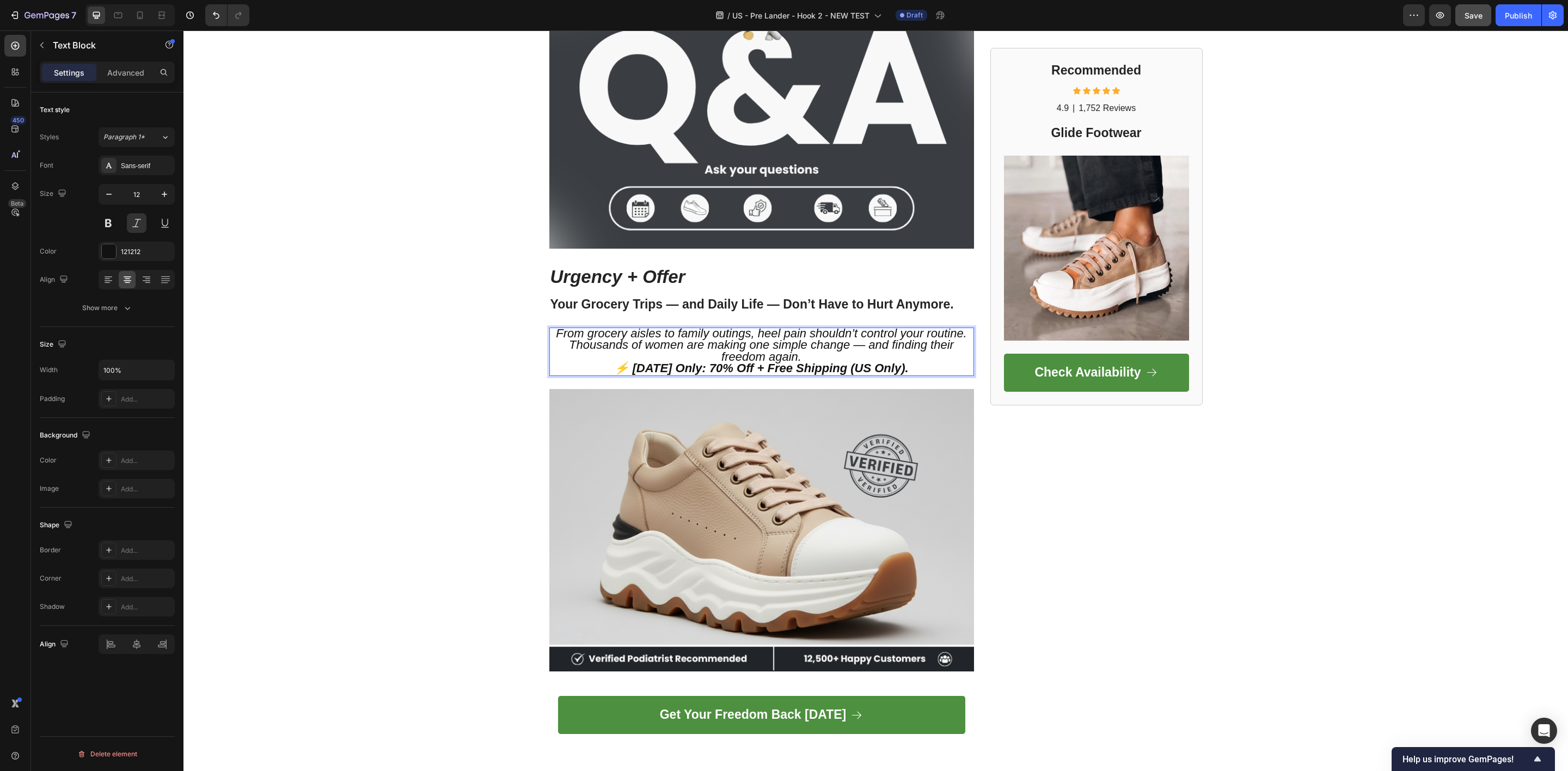
click at [704, 340] on span "Thousands of women are making one simple change — and finding their freedom aga…" at bounding box center [761, 350] width 385 height 25
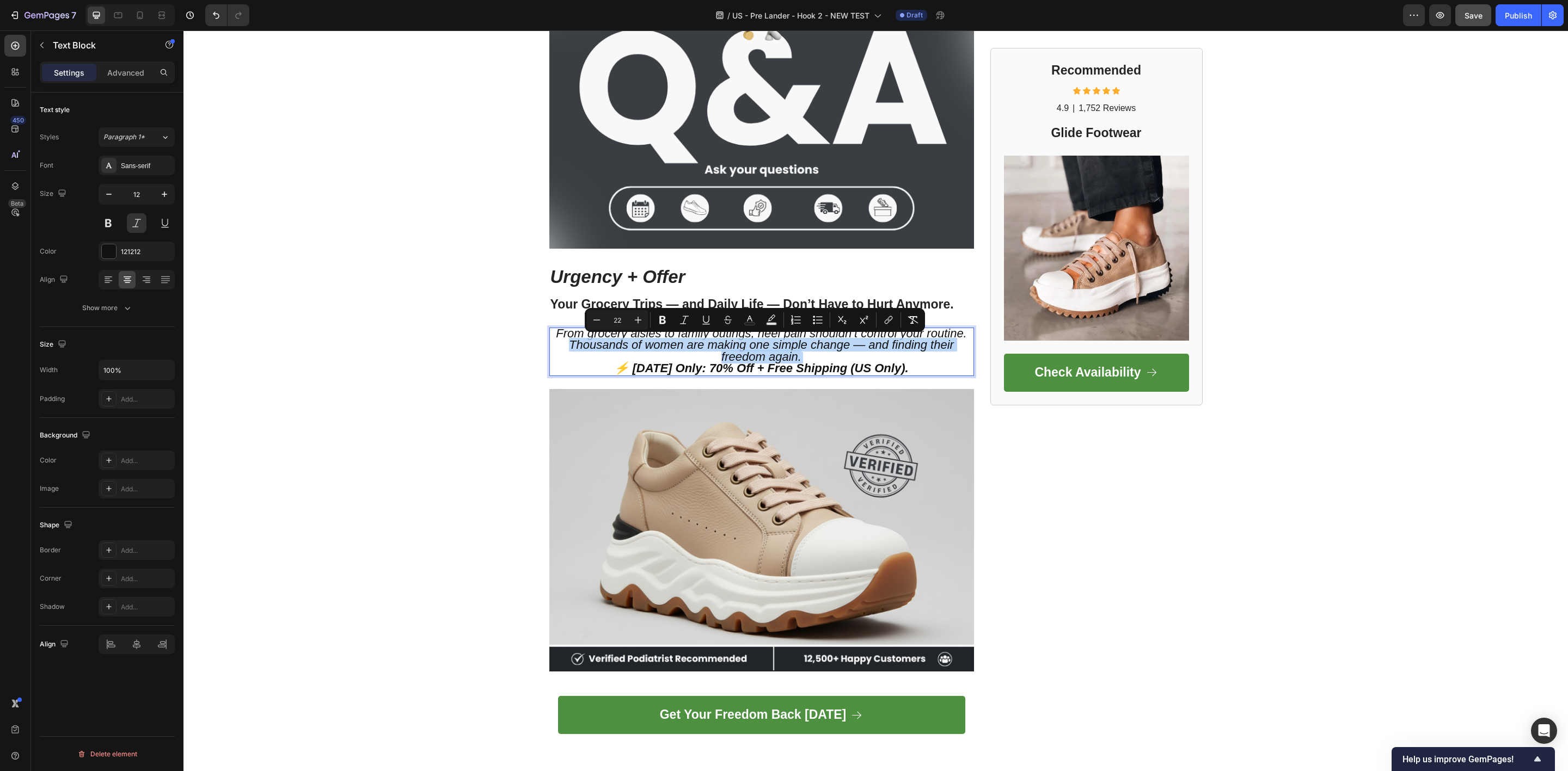
click at [704, 340] on span "Thousands of women are making one simple change — and finding their freedom aga…" at bounding box center [761, 350] width 385 height 25
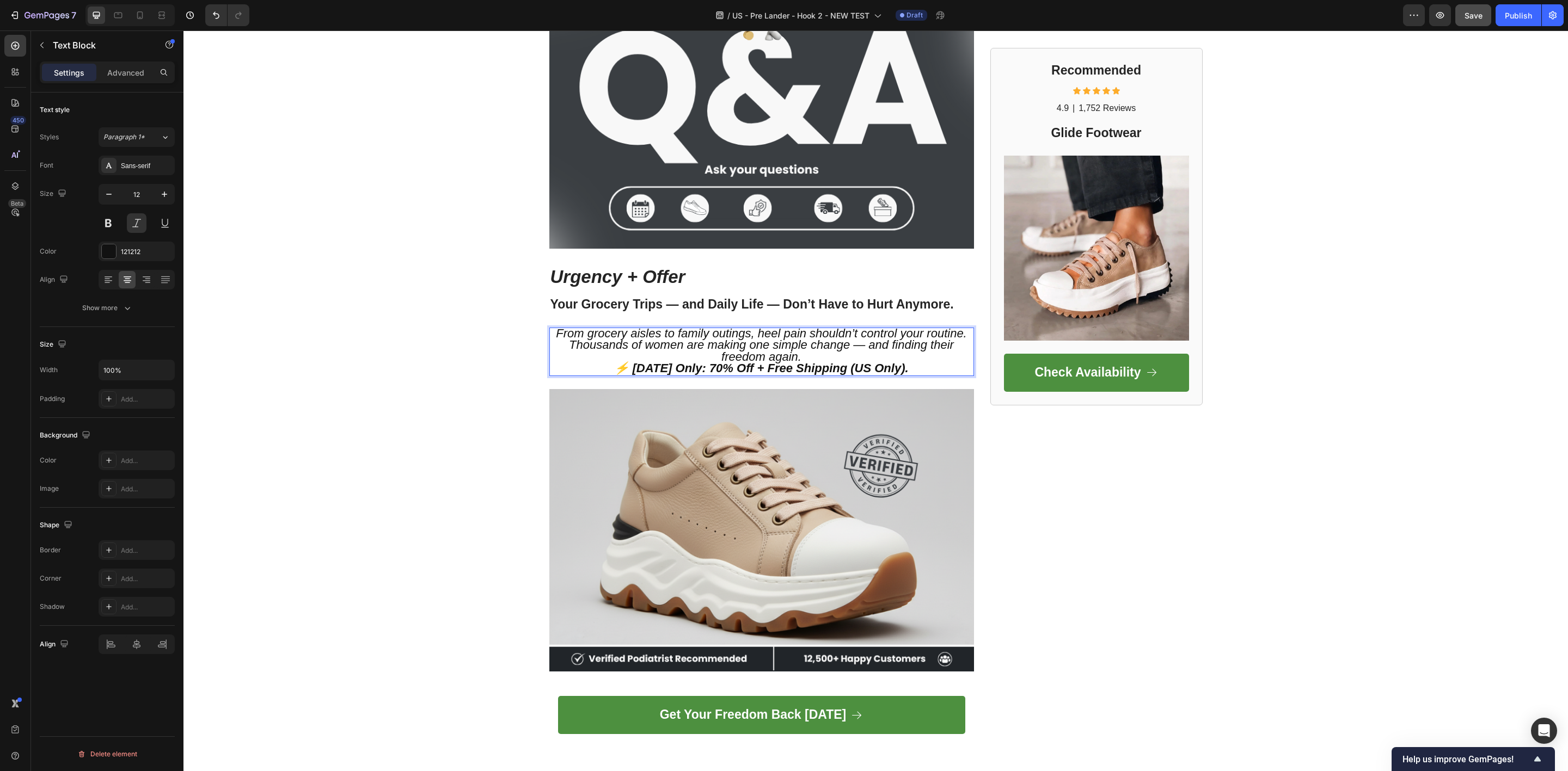
click at [567, 327] on span "From grocery aisles to family outings, heel pain shouldn’t control your routine." at bounding box center [761, 333] width 410 height 13
click at [642, 332] on span "From grocery aisles to family outings, heel pain shouldn’t control your routine." at bounding box center [761, 333] width 410 height 13
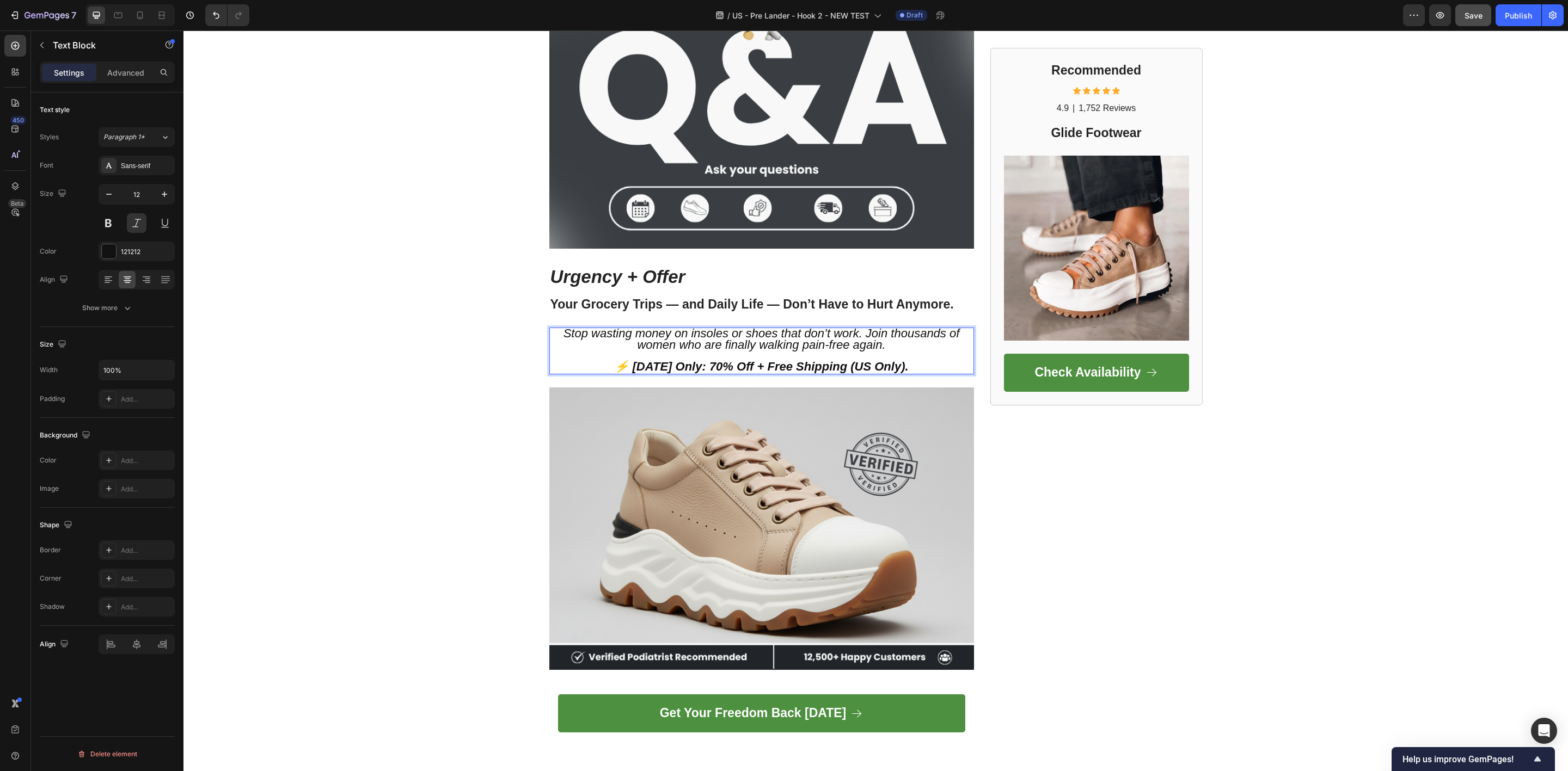
click at [849, 361] on strong "⚡ [DATE] Only: 70% Off + Free Shipping (US Only)." at bounding box center [761, 366] width 294 height 13
click at [744, 365] on strong "⚡ [DATE] Only: 70% Off + Free Shipping (US Only)." at bounding box center [761, 366] width 294 height 13
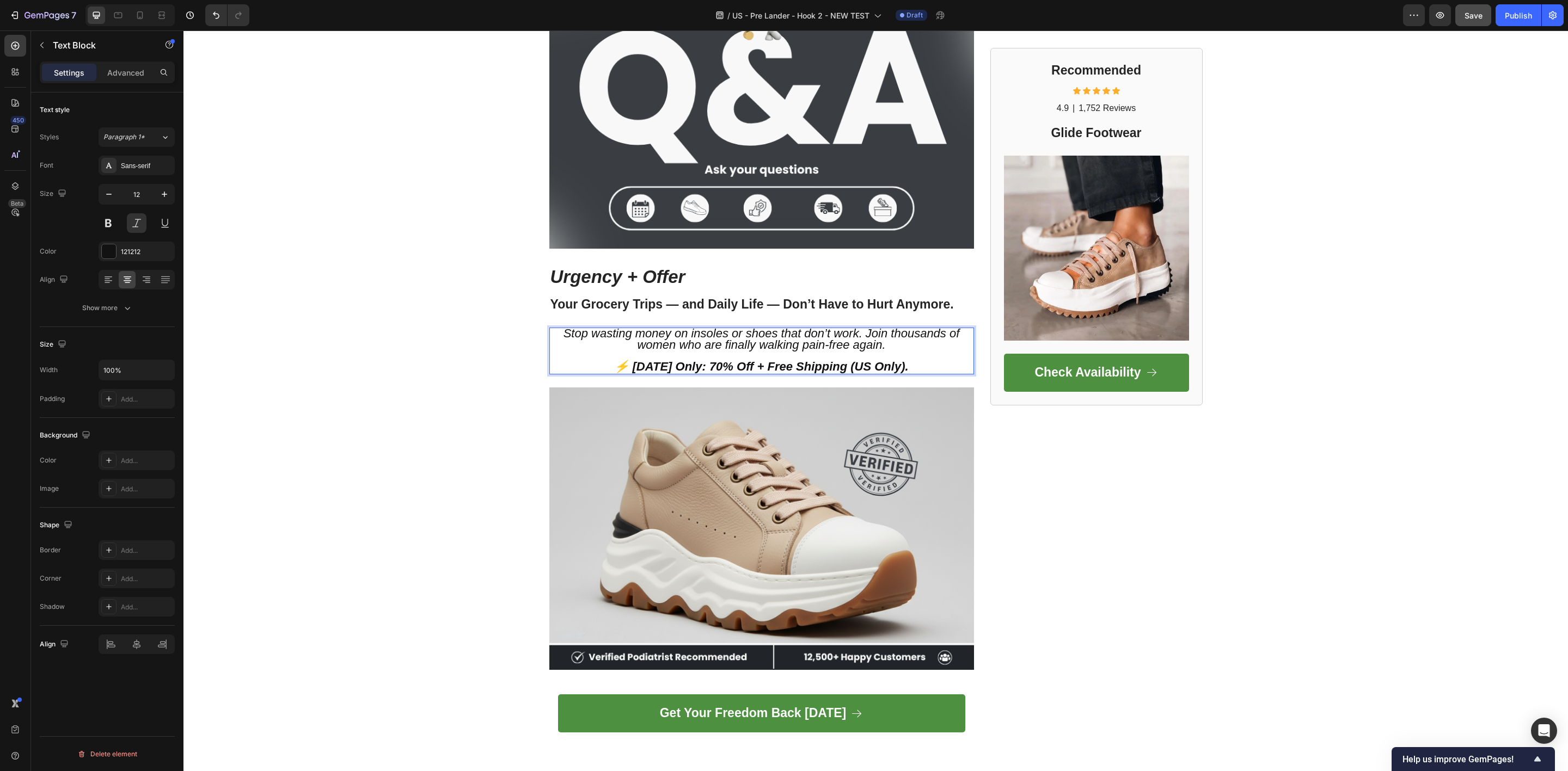
click at [686, 335] on span "Stop wasting money on insoles or shoes that don’t work. Join thousands of women…" at bounding box center [761, 339] width 396 height 25
click at [685, 335] on span "Stop wasting money on insoles or shoes that don’t work. Join thousands of women…" at bounding box center [761, 339] width 396 height 25
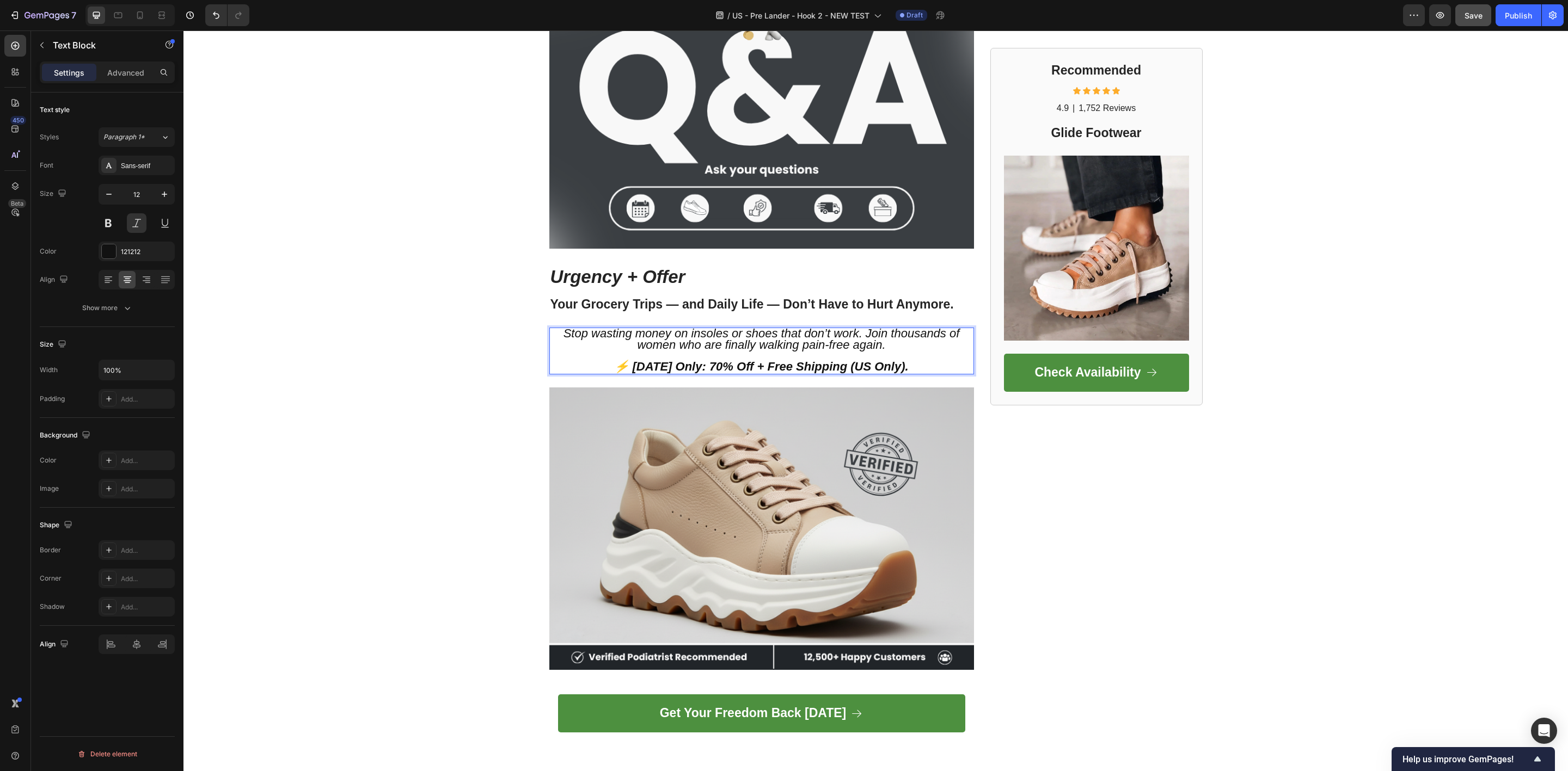
type input "12"
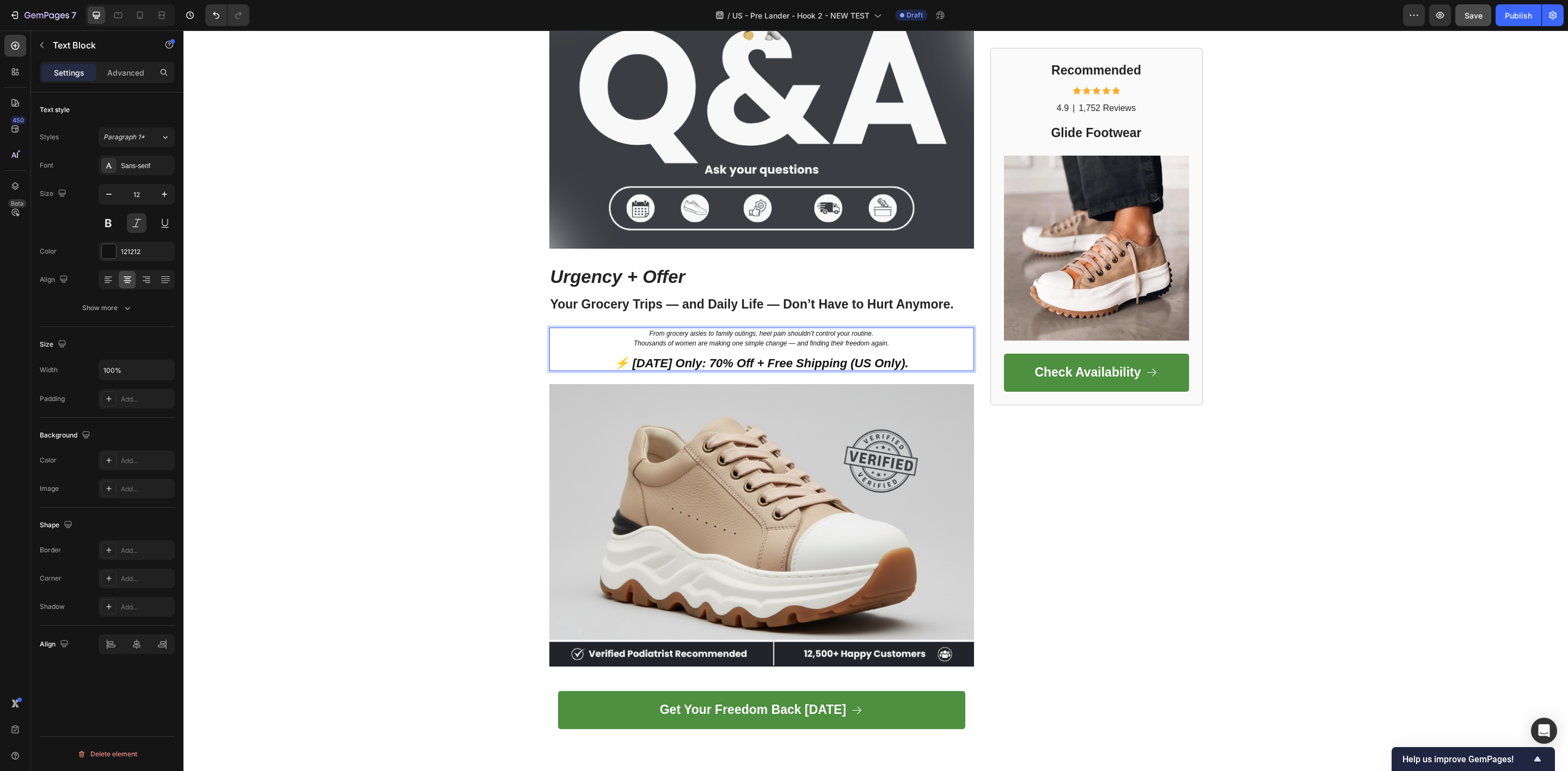
click at [685, 335] on p "From grocery aisles to family outings, heel pain shouldn’t control your routine." at bounding box center [761, 333] width 422 height 10
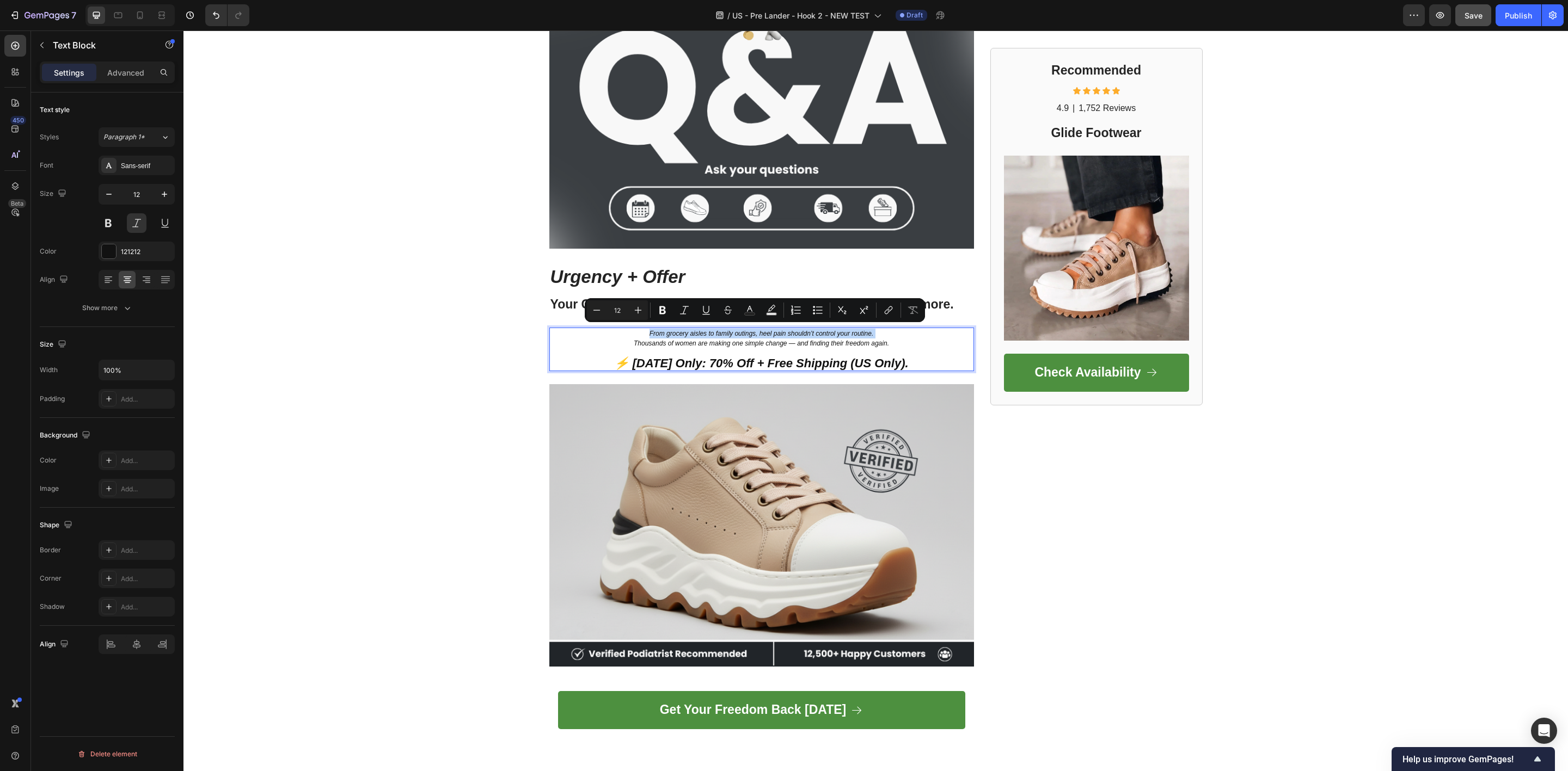
click at [685, 335] on p "From grocery aisles to family outings, heel pain shouldn’t control your routine." at bounding box center [761, 333] width 422 height 10
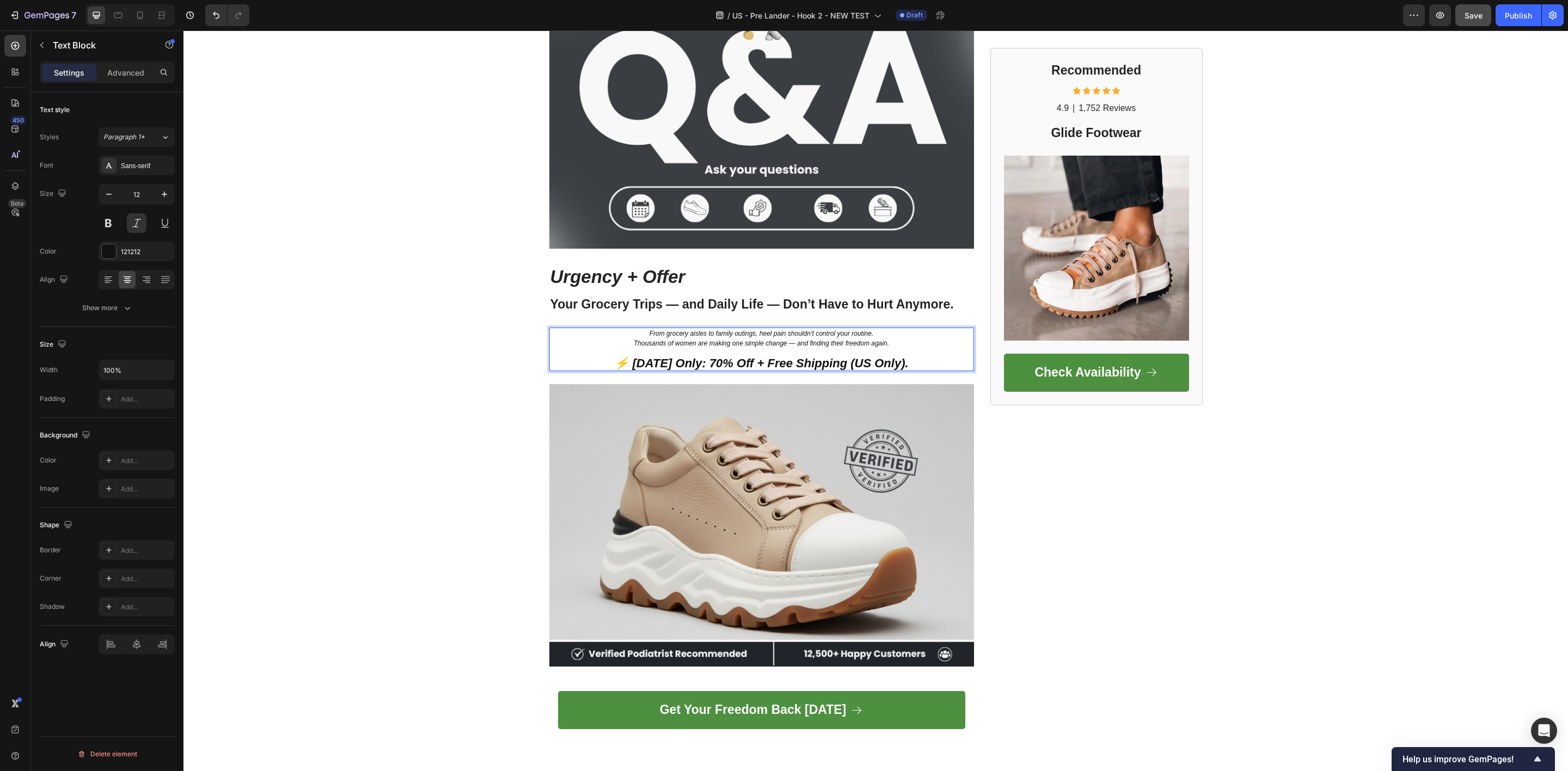
click at [685, 338] on p "Thousands of women are making one simple change — and finding their freedom aga…" at bounding box center [761, 354] width 422 height 31
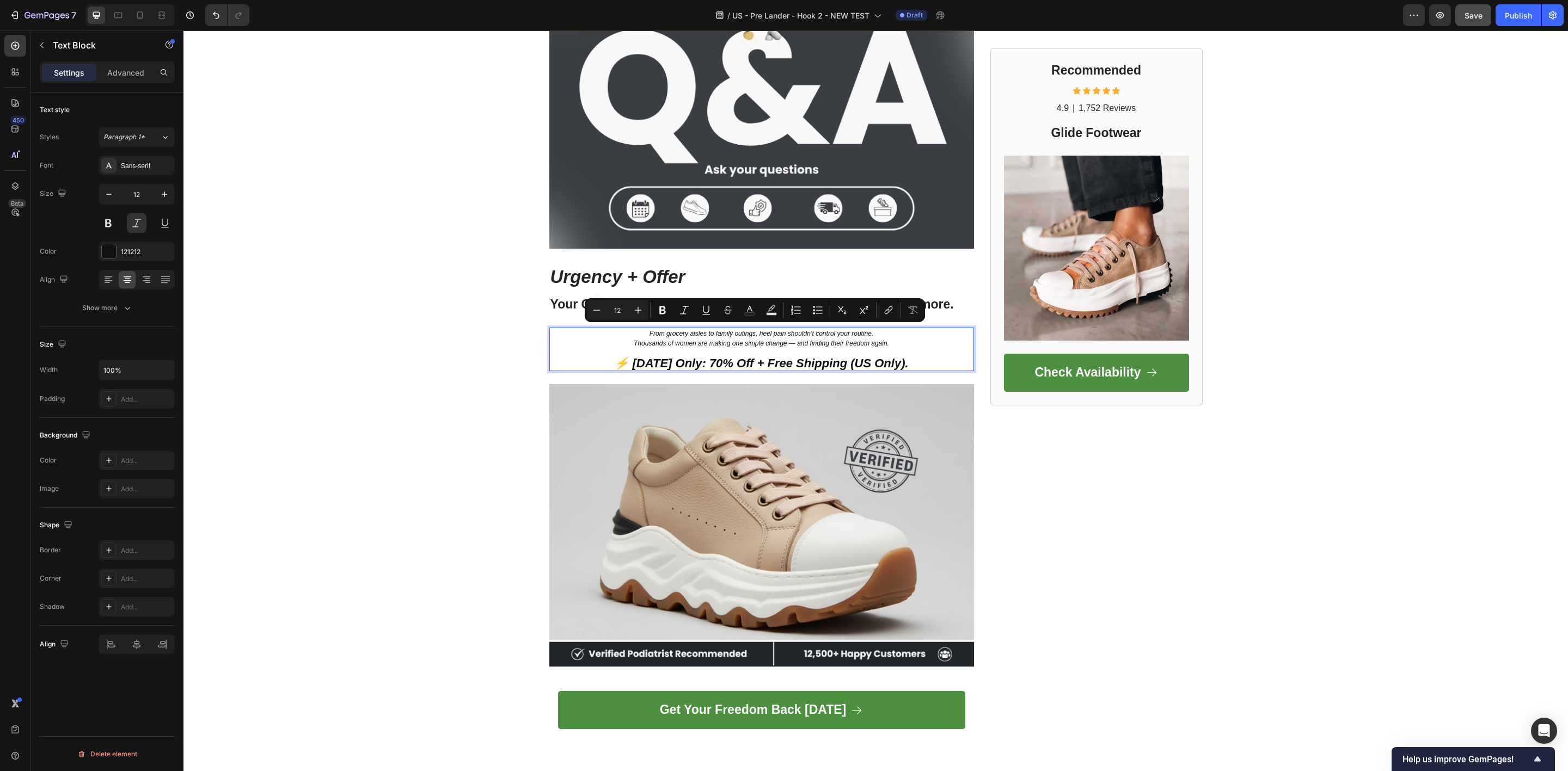
click at [629, 329] on p "From grocery aisles to family outings, heel pain shouldn’t control your routine." at bounding box center [761, 333] width 422 height 10
drag, startPoint x: 634, startPoint y: 327, endPoint x: 882, endPoint y: 342, distance: 248.5
click at [882, 342] on div "From grocery aisles to family outings, heel pain shouldn’t control your routine…" at bounding box center [761, 349] width 425 height 44
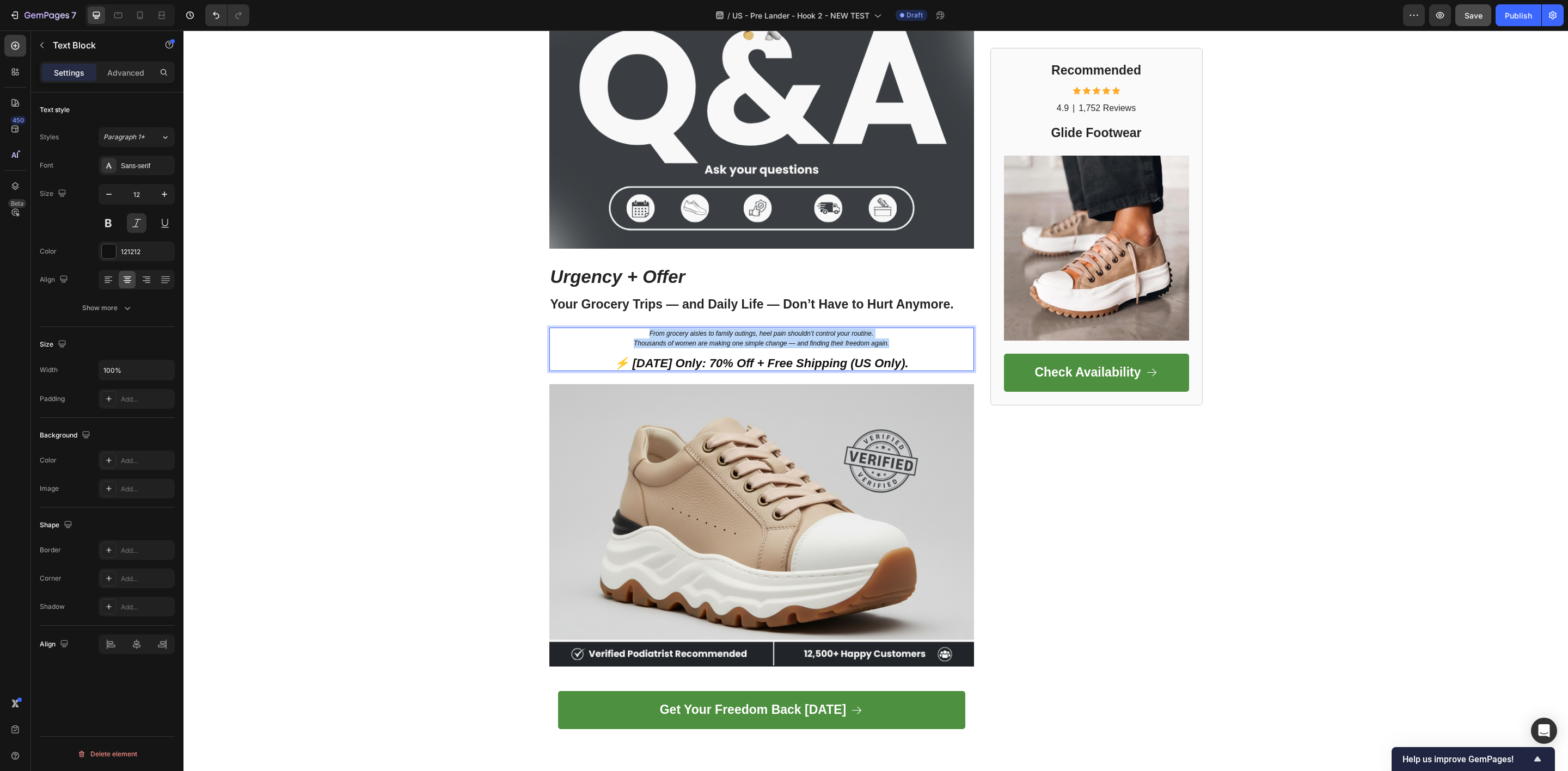
drag, startPoint x: 641, startPoint y: 329, endPoint x: 891, endPoint y: 338, distance: 250.2
click at [891, 338] on div "From grocery aisles to family outings, heel pain shouldn’t control your routine…" at bounding box center [761, 349] width 425 height 44
click at [866, 338] on p "Thousands of women are making one simple change — and finding their freedom aga…" at bounding box center [761, 354] width 422 height 31
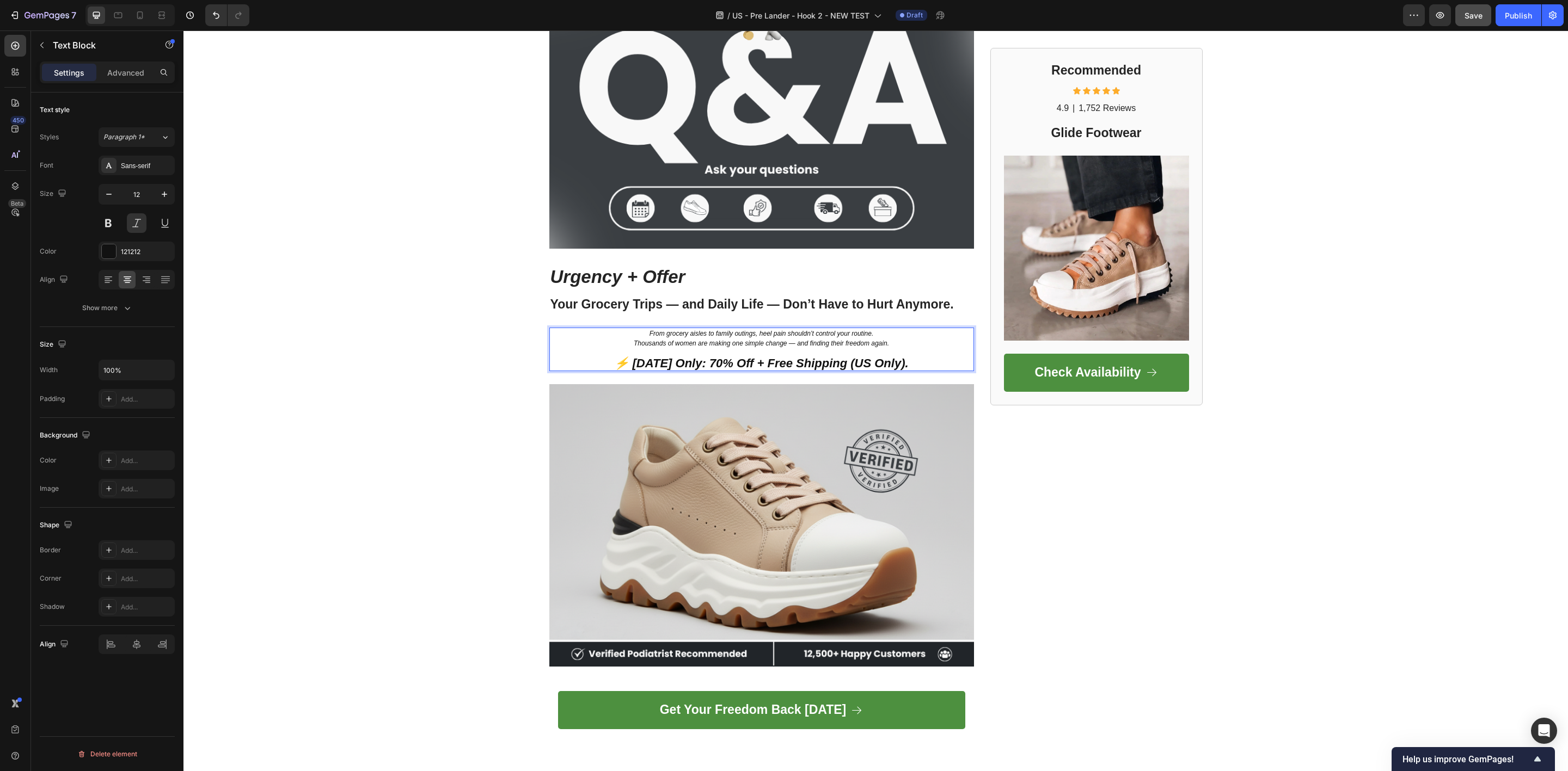
click at [808, 347] on p "Thousands of women are making one simple change — and finding their freedom aga…" at bounding box center [761, 354] width 422 height 31
click at [809, 338] on p "Thousands of women are making one simple change — and finding their freedom aga…" at bounding box center [761, 354] width 422 height 31
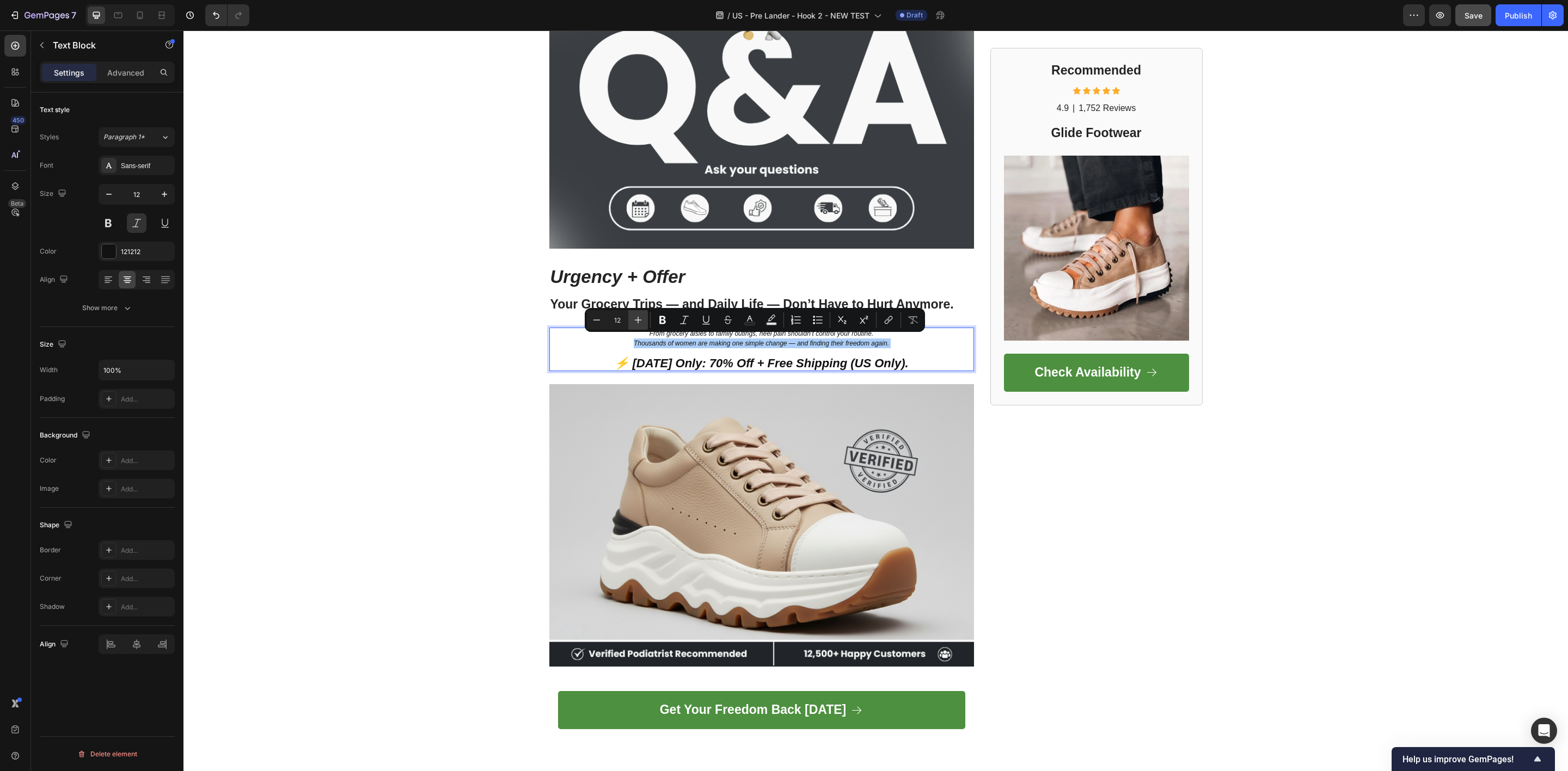
click at [642, 321] on icon "Editor contextual toolbar" at bounding box center [638, 320] width 11 height 11
click at [642, 319] on icon "Editor contextual toolbar" at bounding box center [638, 320] width 11 height 11
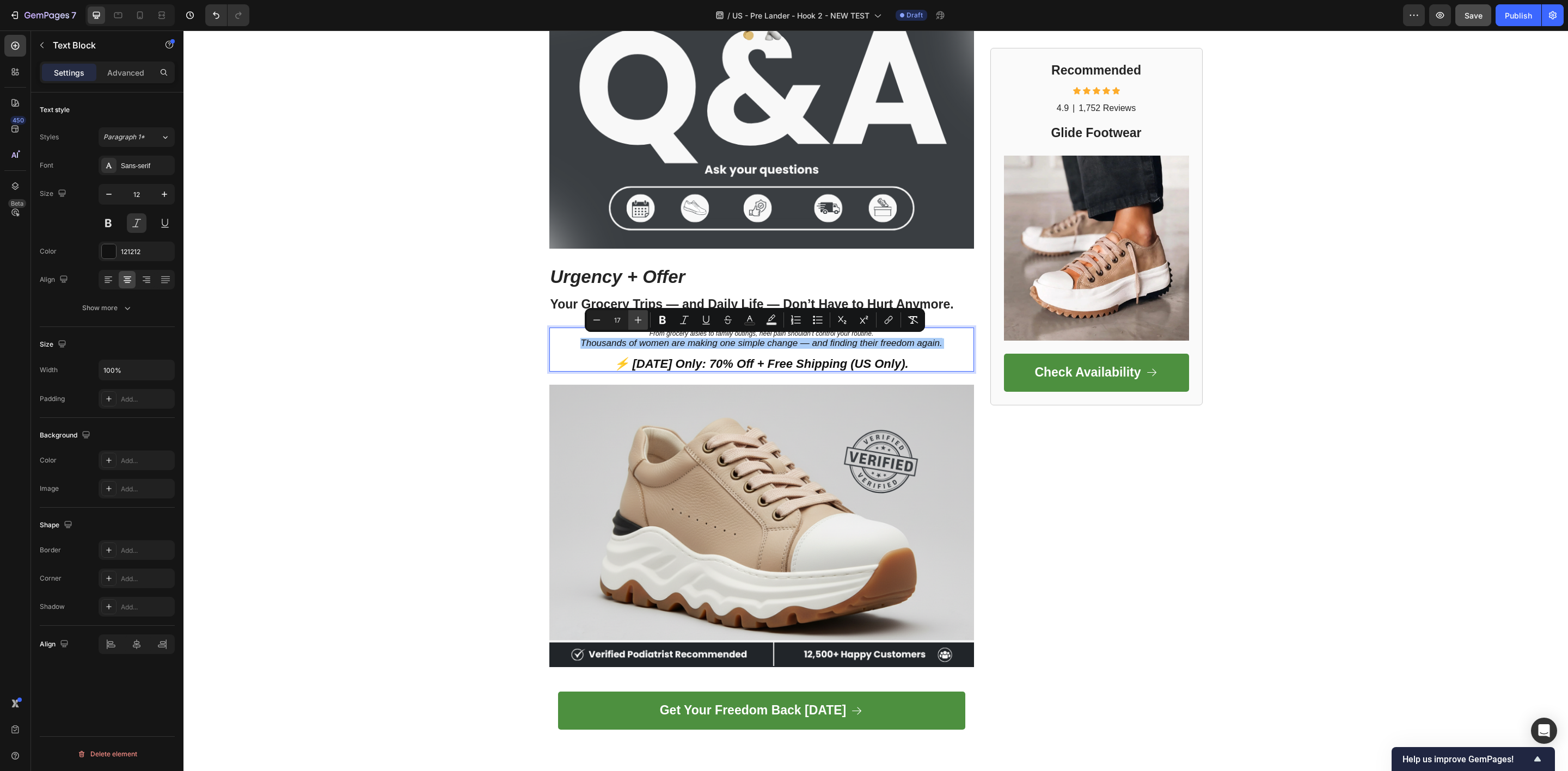
click at [642, 319] on icon "Editor contextual toolbar" at bounding box center [638, 320] width 11 height 11
type input "18"
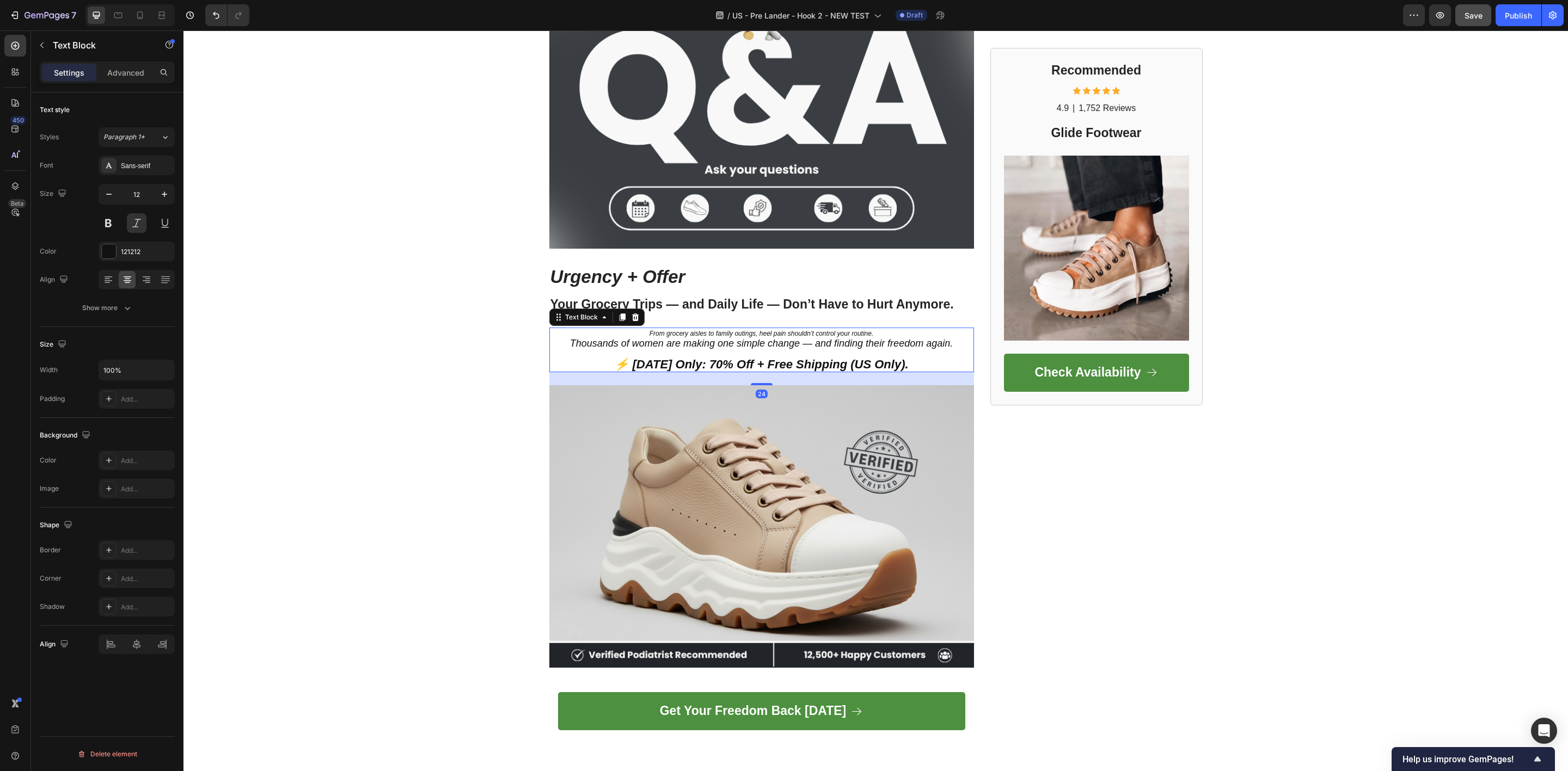
click at [653, 329] on p "From grocery aisles to family outings, heel pain shouldn’t control your routine." at bounding box center [761, 333] width 422 height 10
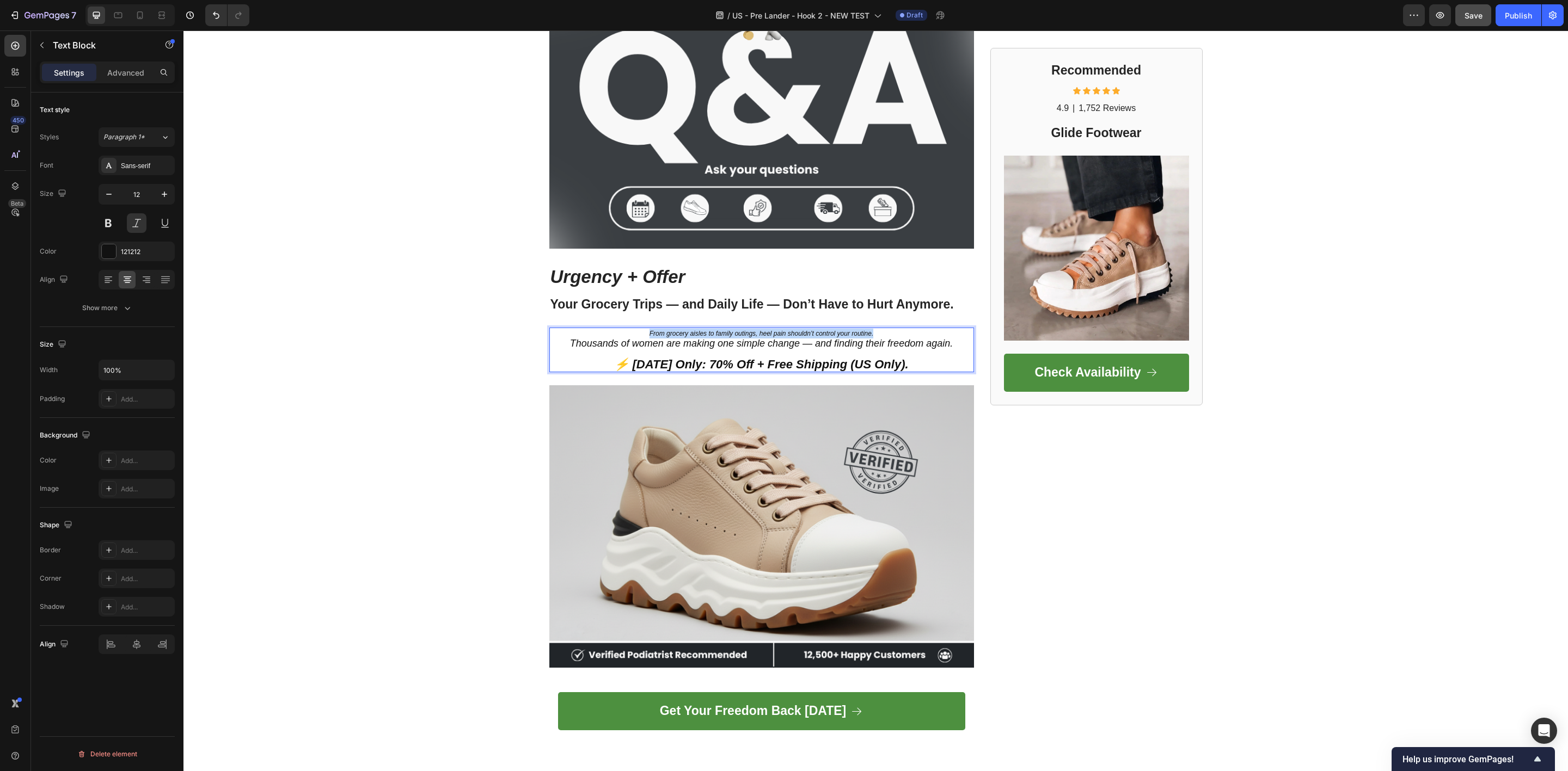
click at [653, 329] on p "From grocery aisles to family outings, heel pain shouldn’t control your routine." at bounding box center [761, 333] width 422 height 10
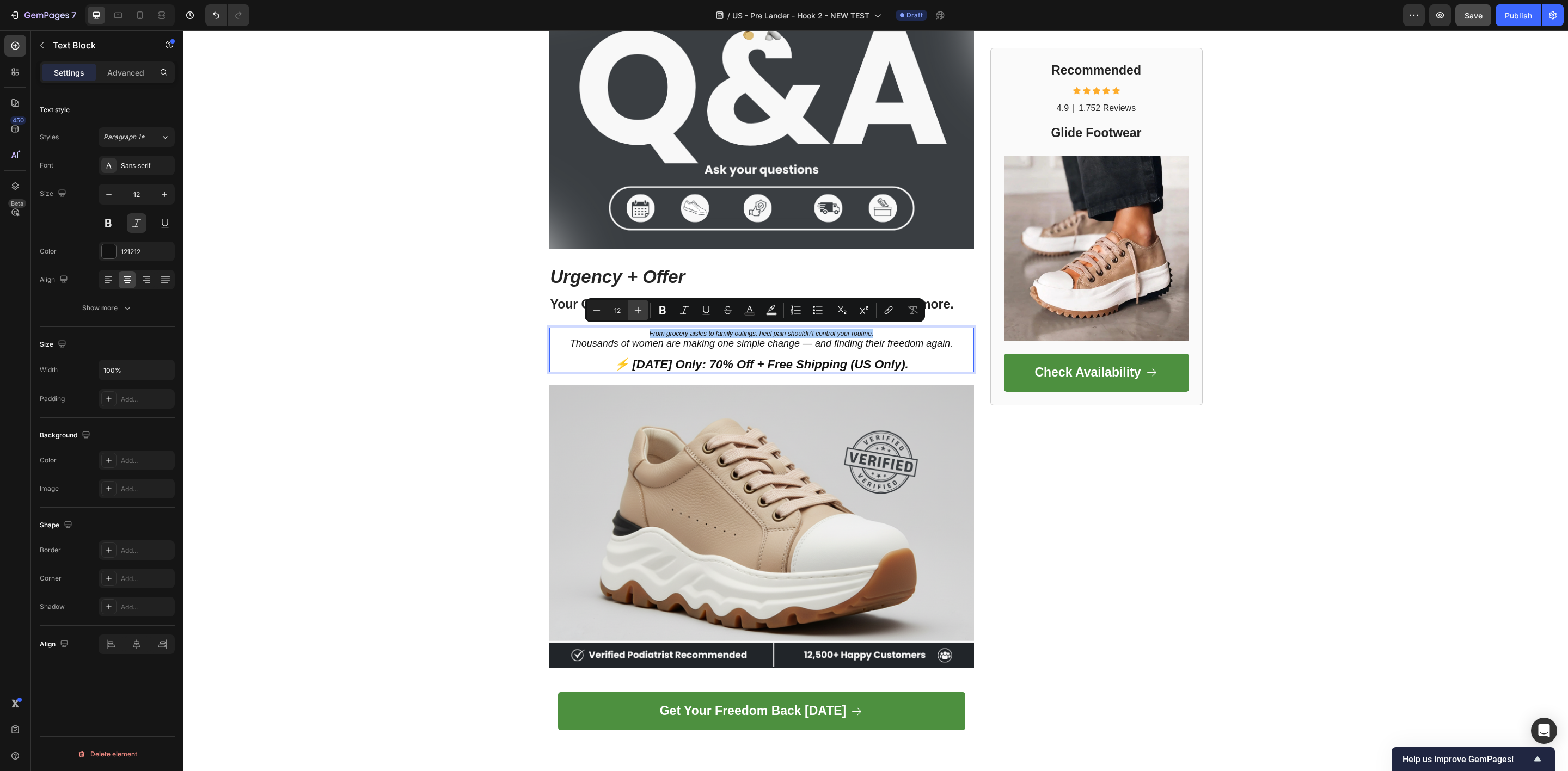
click at [639, 314] on button "Plus" at bounding box center [638, 310] width 19 height 19
click at [639, 314] on icon "Editor contextual toolbar" at bounding box center [638, 310] width 11 height 11
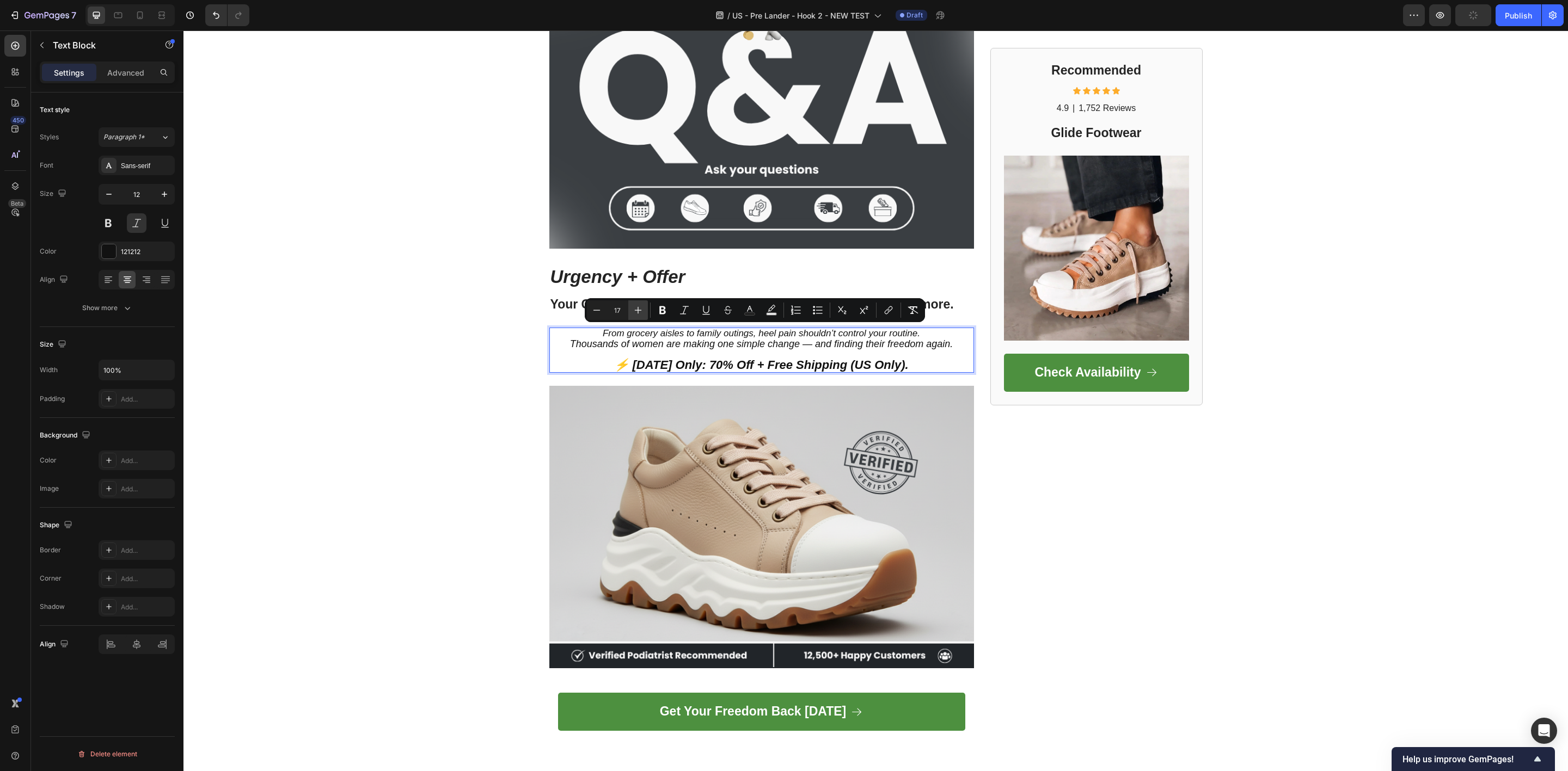
click at [639, 314] on icon "Editor contextual toolbar" at bounding box center [638, 310] width 11 height 11
type input "18"
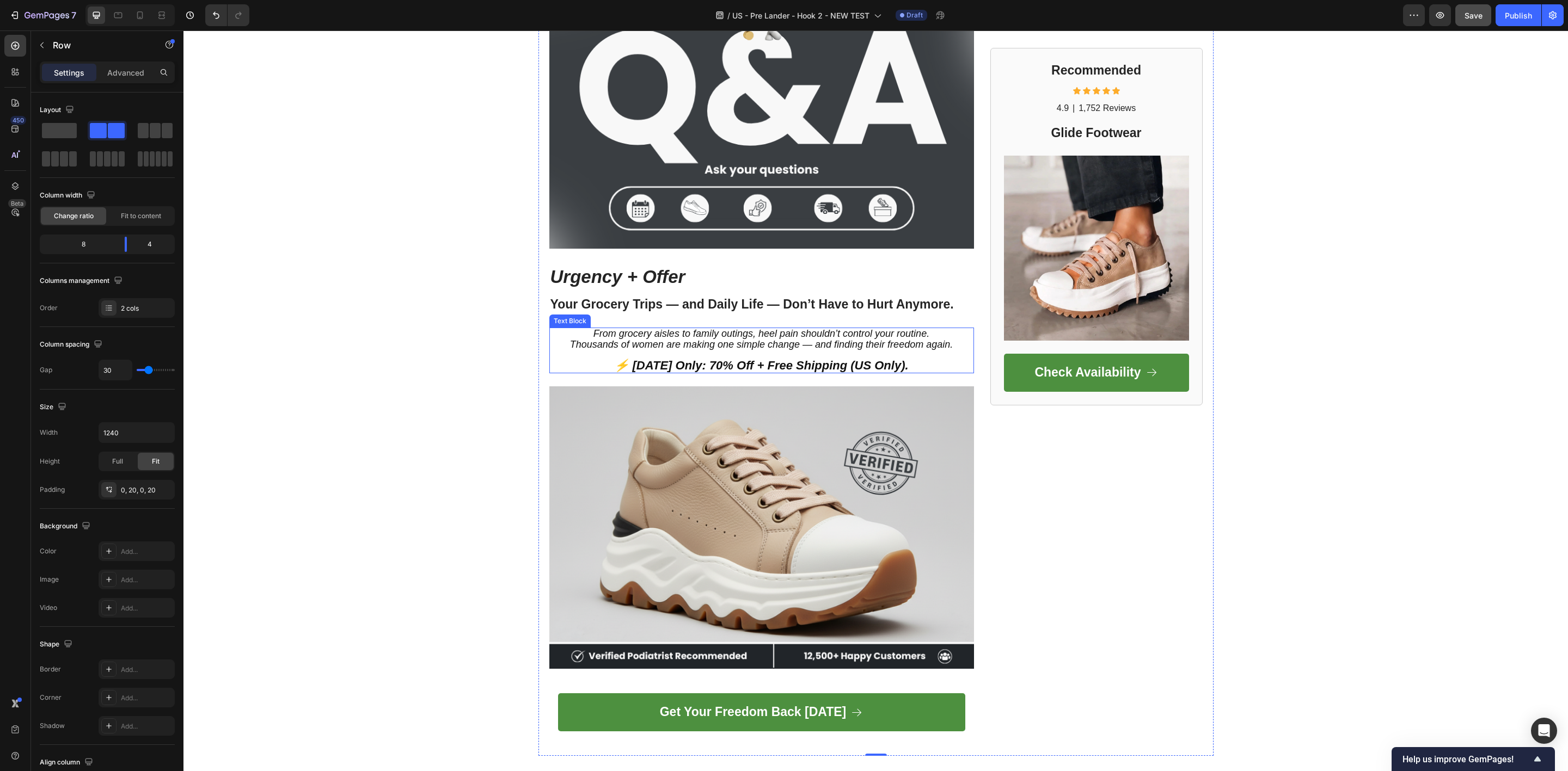
click at [704, 348] on span "Thousands of women are making one simple change — and finding their freedom aga…" at bounding box center [761, 344] width 383 height 11
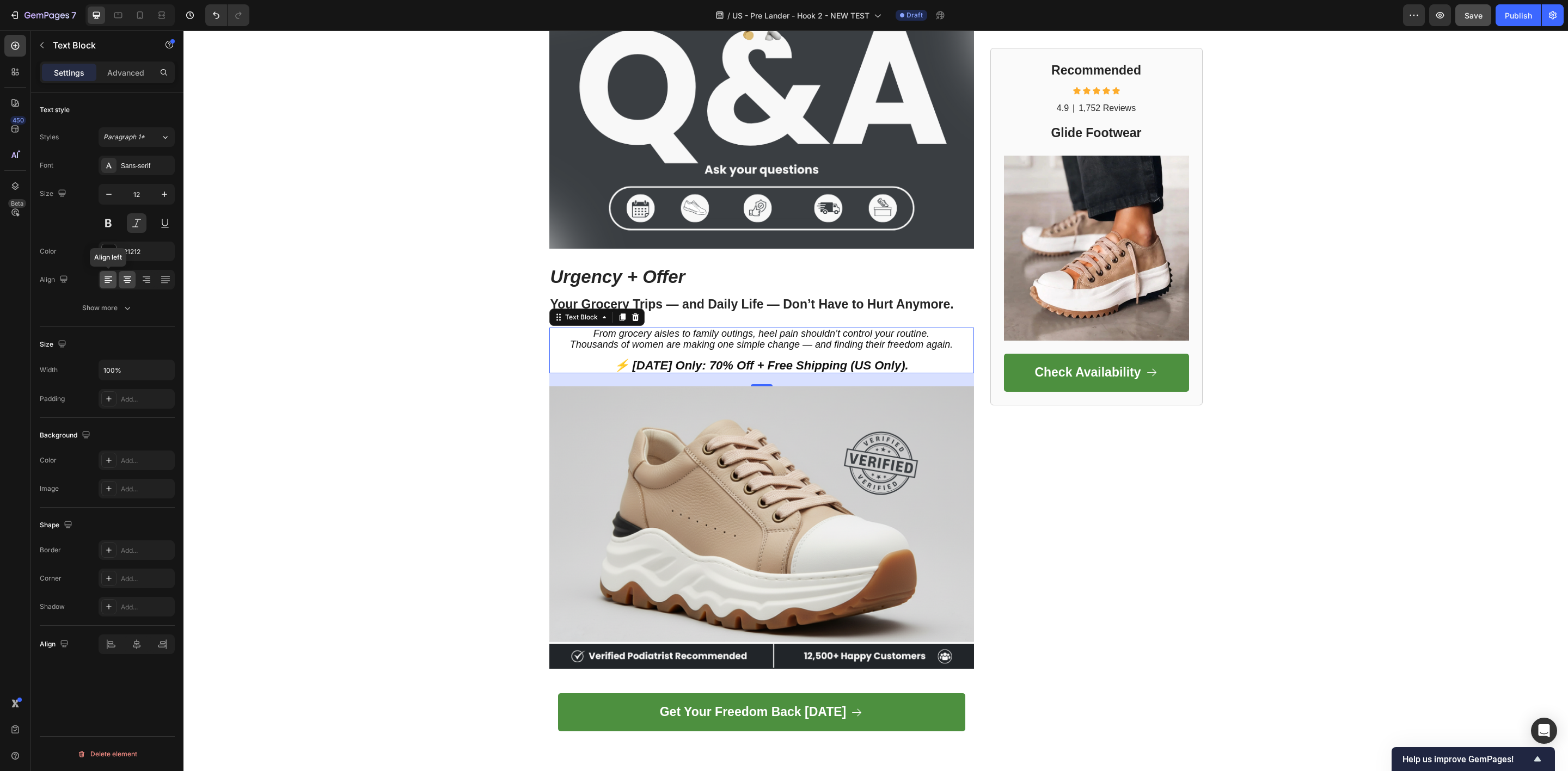
click at [110, 279] on icon at bounding box center [108, 280] width 11 height 11
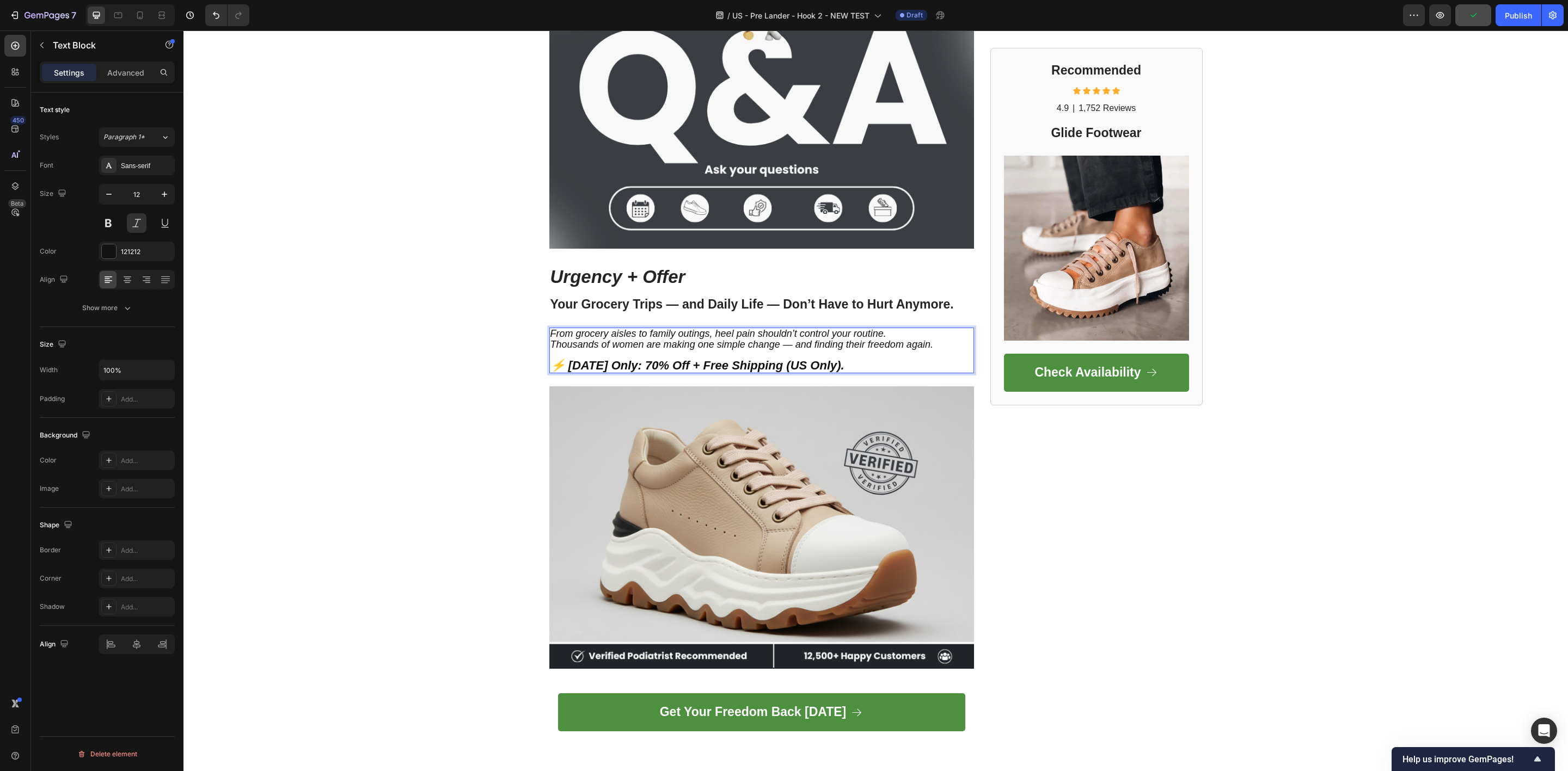
click at [567, 361] on strong "⚡ [DATE] Only: 70% Off + Free Shipping (US Only)." at bounding box center [697, 365] width 294 height 13
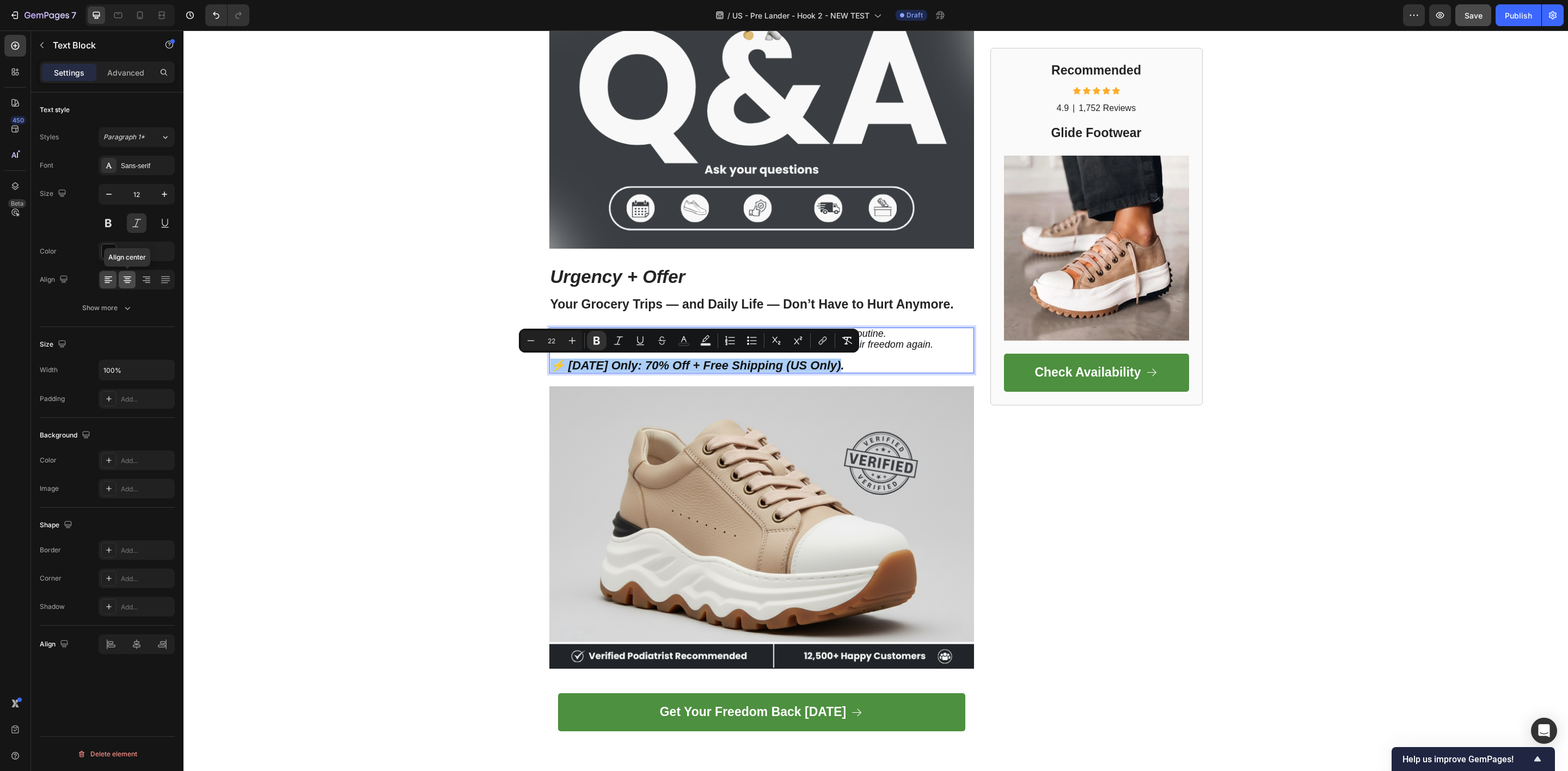
click at [131, 284] on icon at bounding box center [127, 280] width 11 height 11
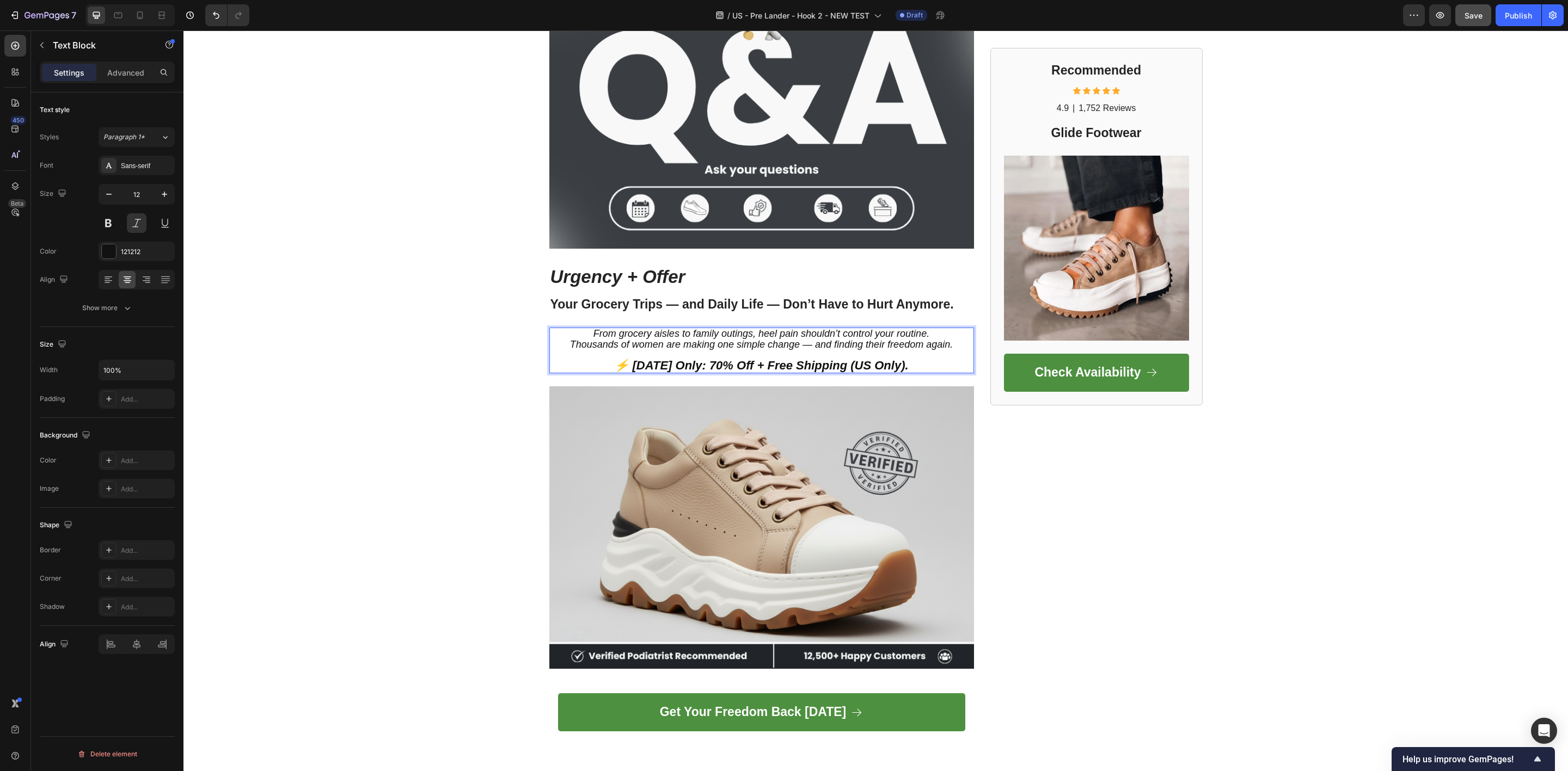
click at [698, 340] on span "Thousands of women are making one simple change — and finding their freedom aga…" at bounding box center [761, 344] width 383 height 11
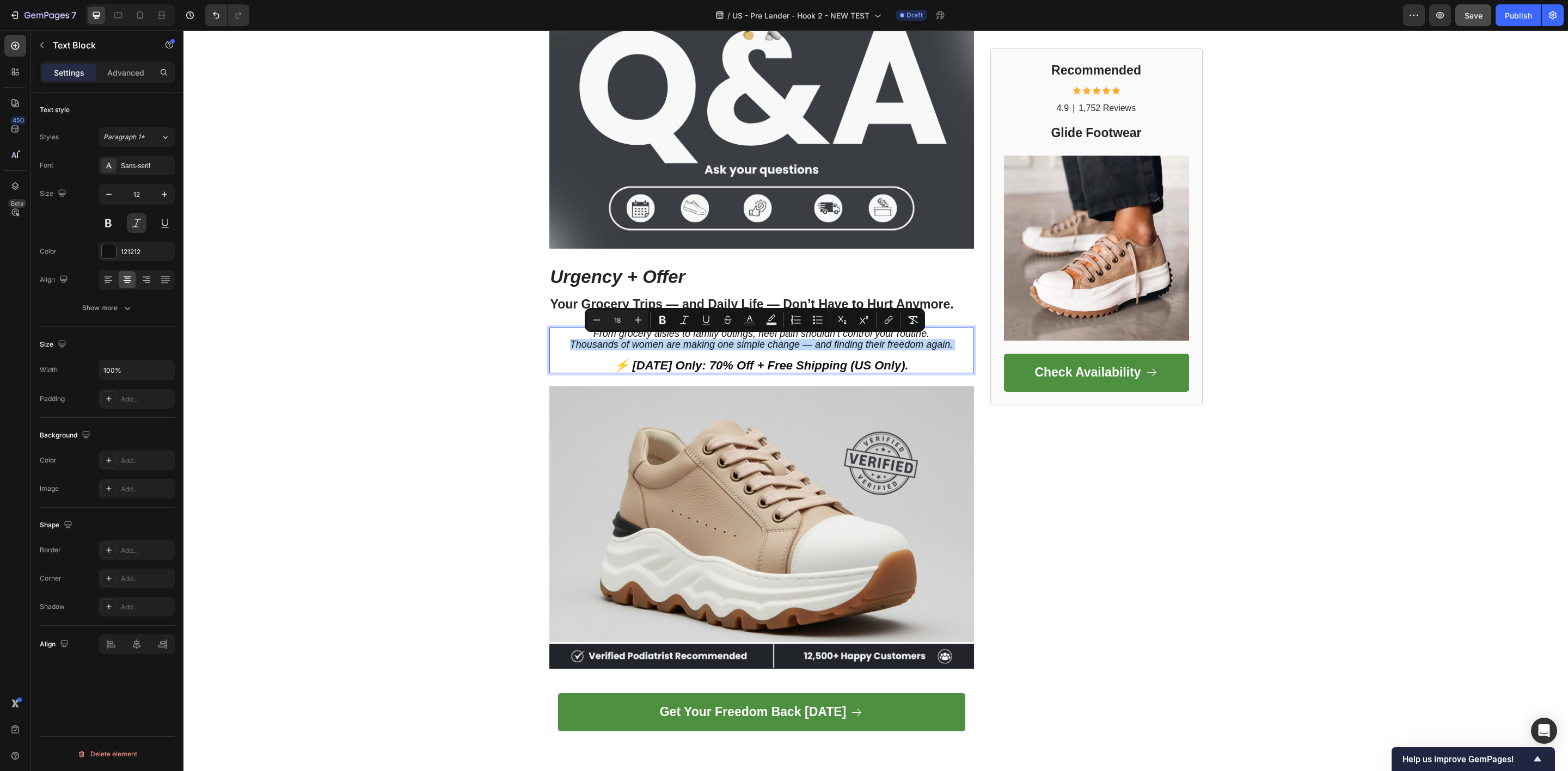
click at [698, 340] on span "Thousands of women are making one simple change — and finding their freedom aga…" at bounding box center [761, 344] width 383 height 11
click at [111, 286] on div at bounding box center [108, 279] width 17 height 18
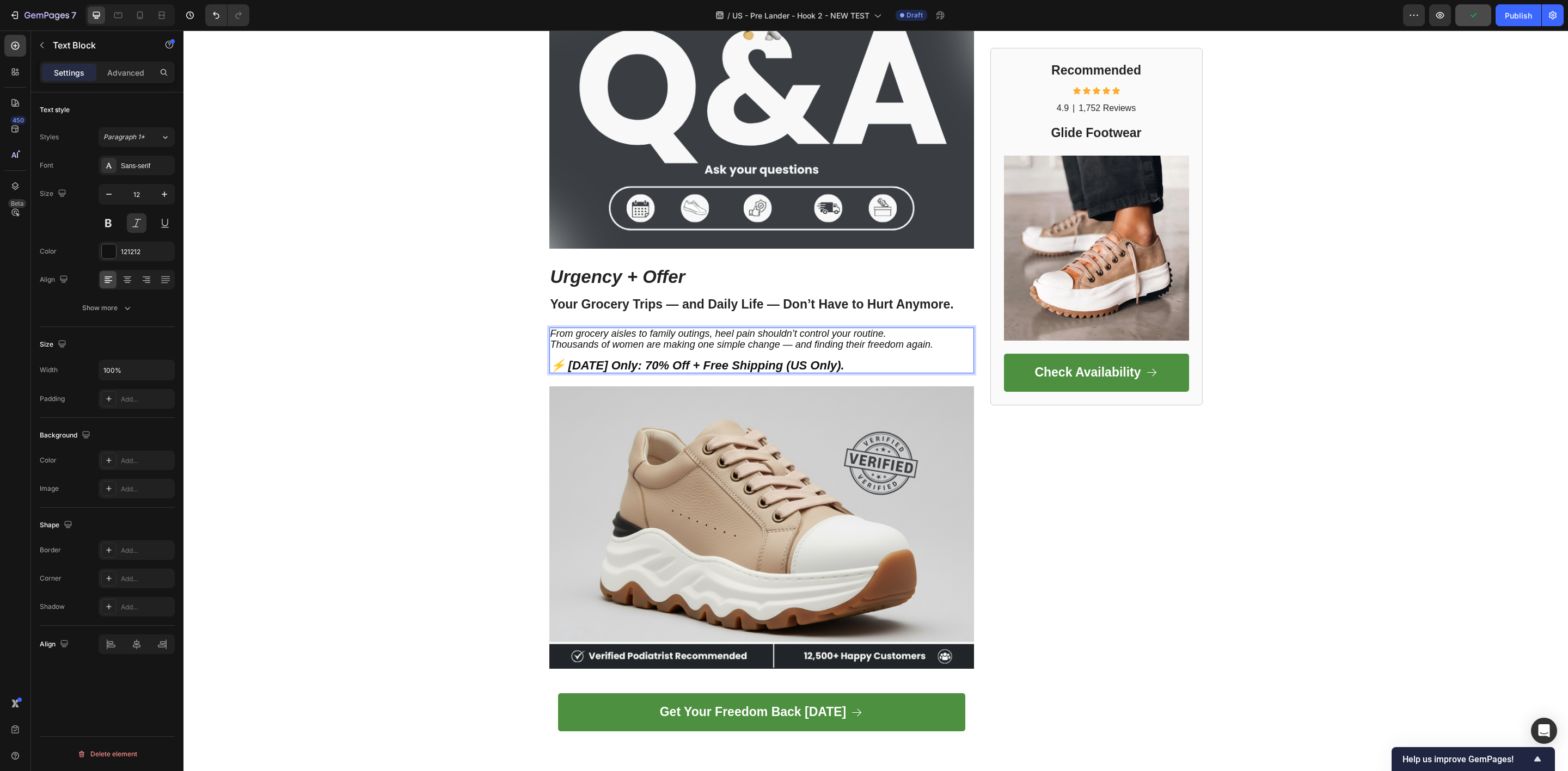
click at [864, 341] on span "Thousands of women are making one simple change — and finding their freedom aga…" at bounding box center [741, 344] width 383 height 11
click at [861, 352] on p "Thousands of women are making one simple change — and finding their f reedom ag…" at bounding box center [761, 355] width 422 height 32
click at [868, 345] on span "Thousands of women are making one simple change — and finding their f reedom ag…" at bounding box center [743, 344] width 385 height 11
click at [898, 329] on p "From grocery aisles to family outings, heel pain shouldn’t control your routine." at bounding box center [761, 334] width 422 height 11
drag, startPoint x: 271, startPoint y: 295, endPoint x: 410, endPoint y: 338, distance: 145.5
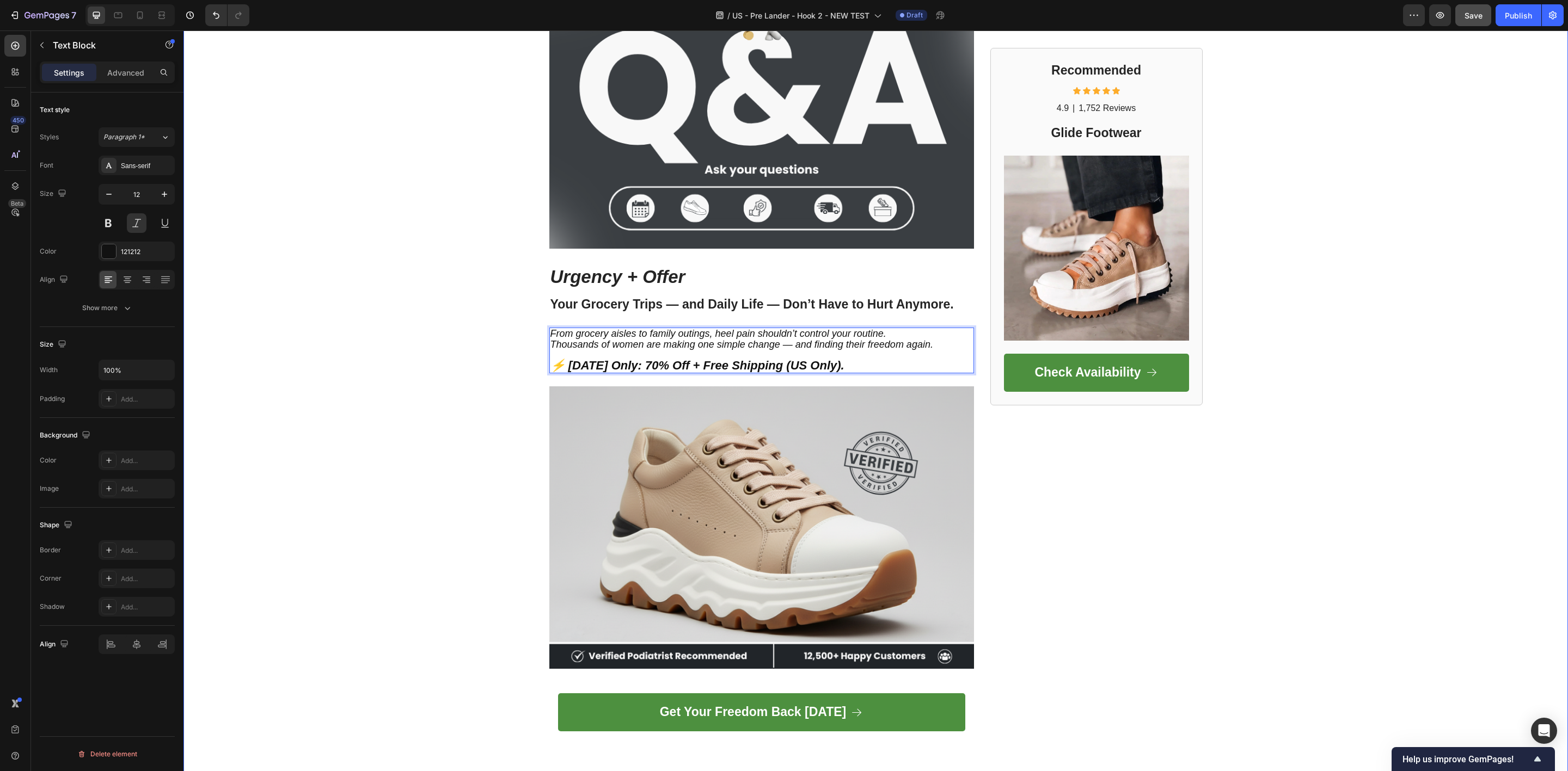
click at [611, 361] on strong "⚡ [DATE] Only: 70% Off + Free Shipping (US Only)." at bounding box center [697, 365] width 294 height 13
click at [618, 317] on icon at bounding box center [622, 317] width 9 height 9
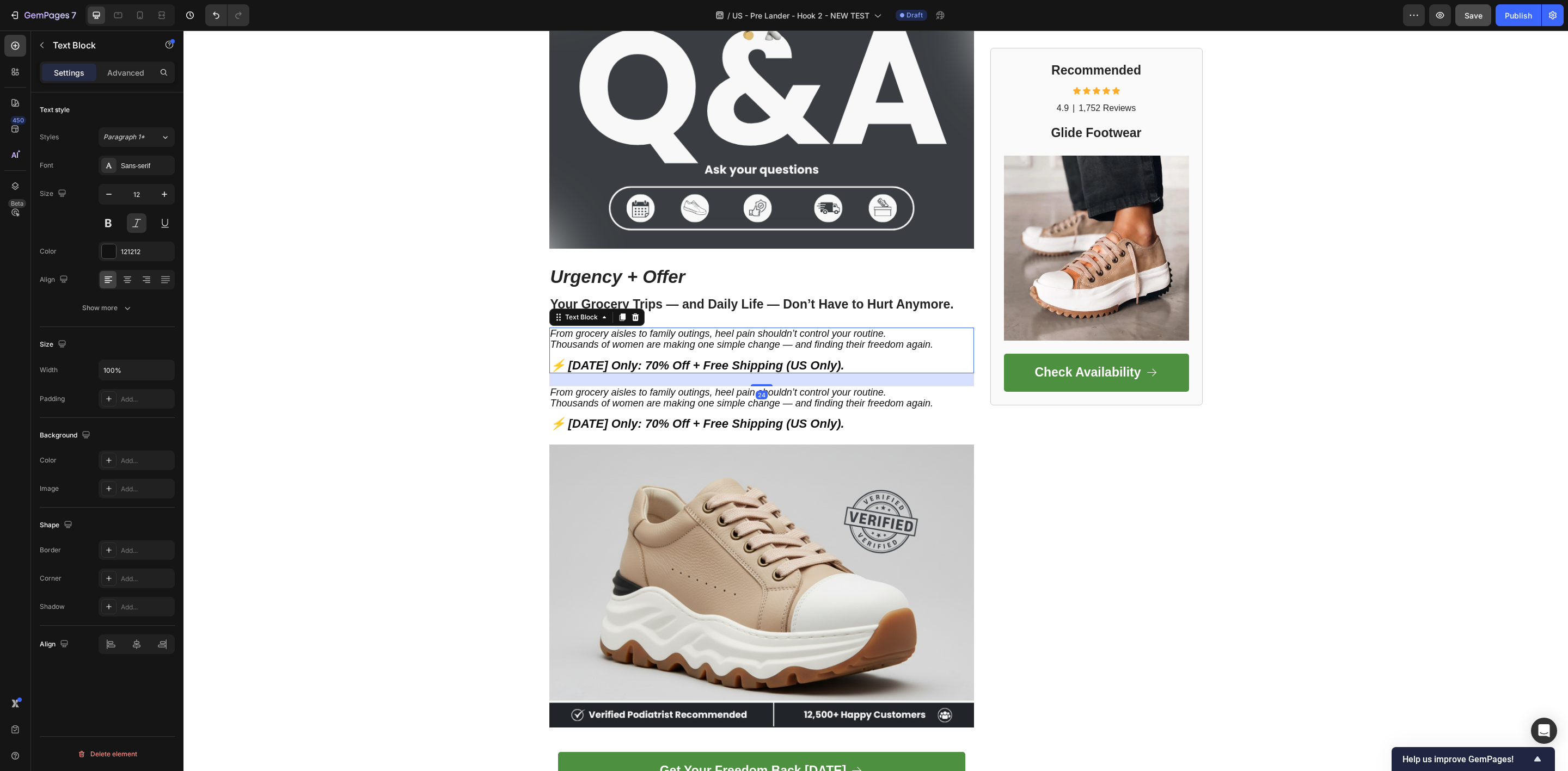
click at [802, 363] on strong "⚡ [DATE] Only: 70% Off + Free Shipping (US Only)." at bounding box center [697, 365] width 294 height 13
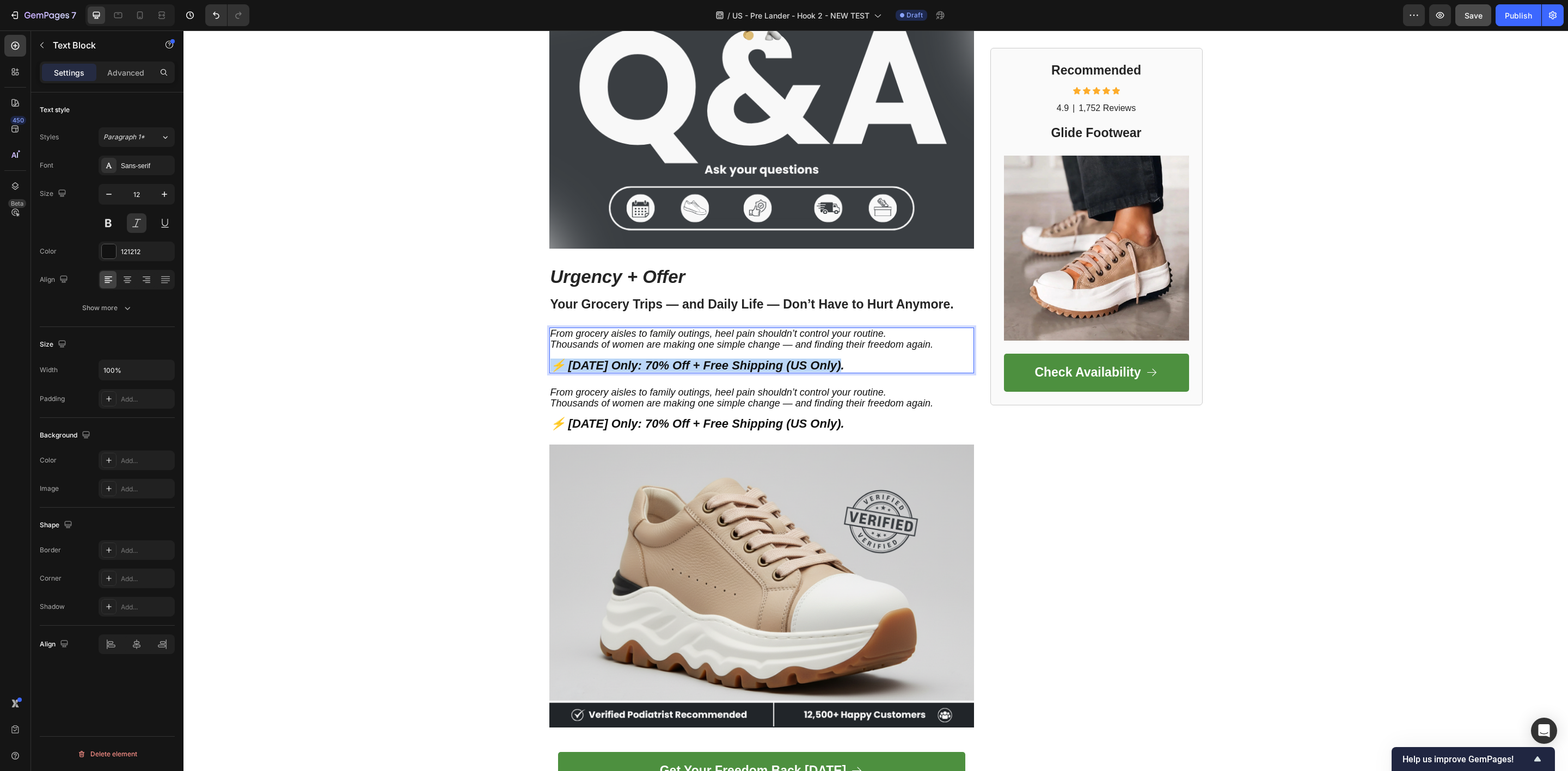
click at [802, 363] on strong "⚡ [DATE] Only: 70% Off + Free Shipping (US Only)." at bounding box center [697, 365] width 294 height 13
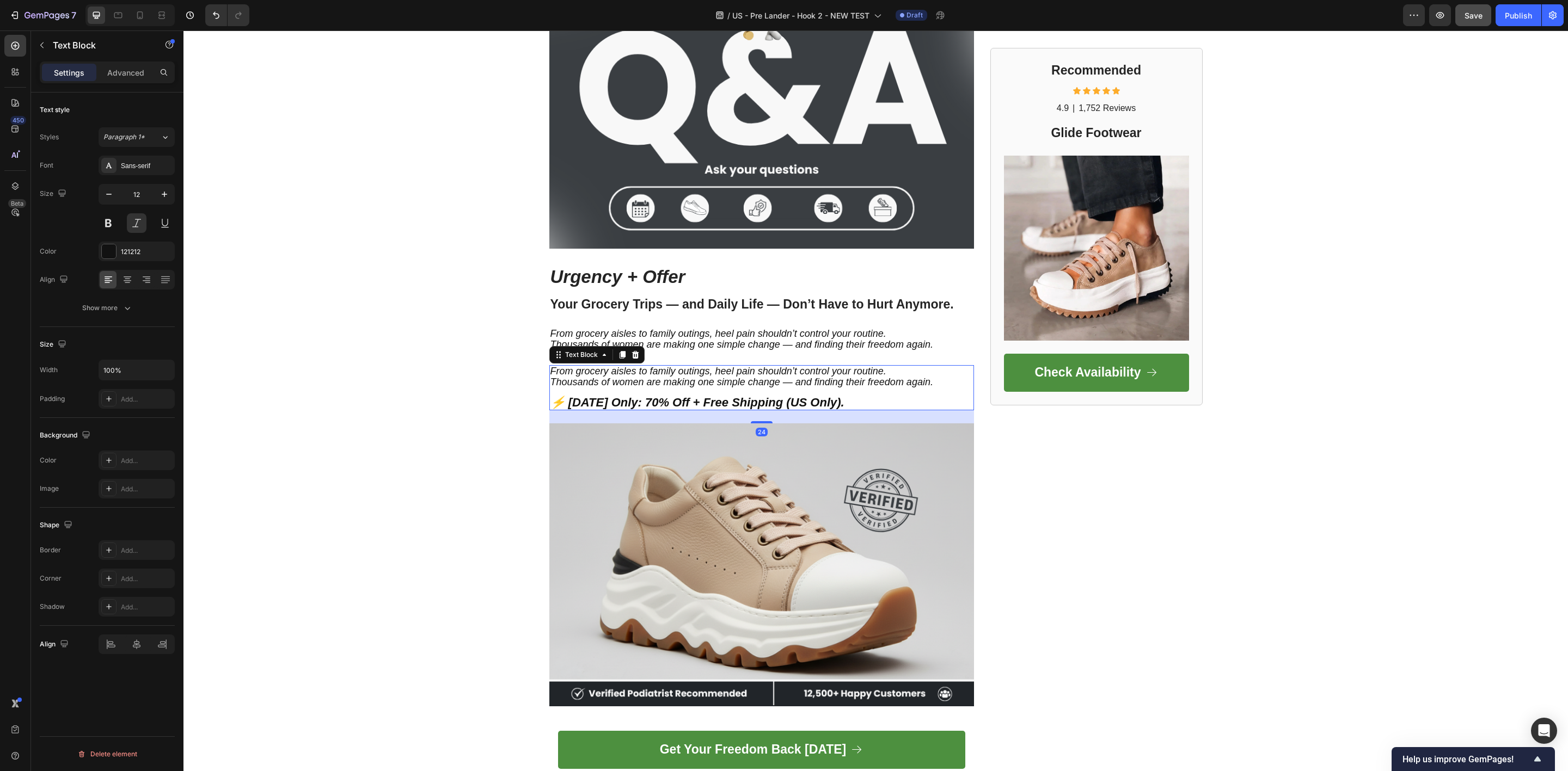
click at [760, 369] on span "From grocery aisles to family outings, heel pain shouldn’t control your routine." at bounding box center [718, 371] width 336 height 11
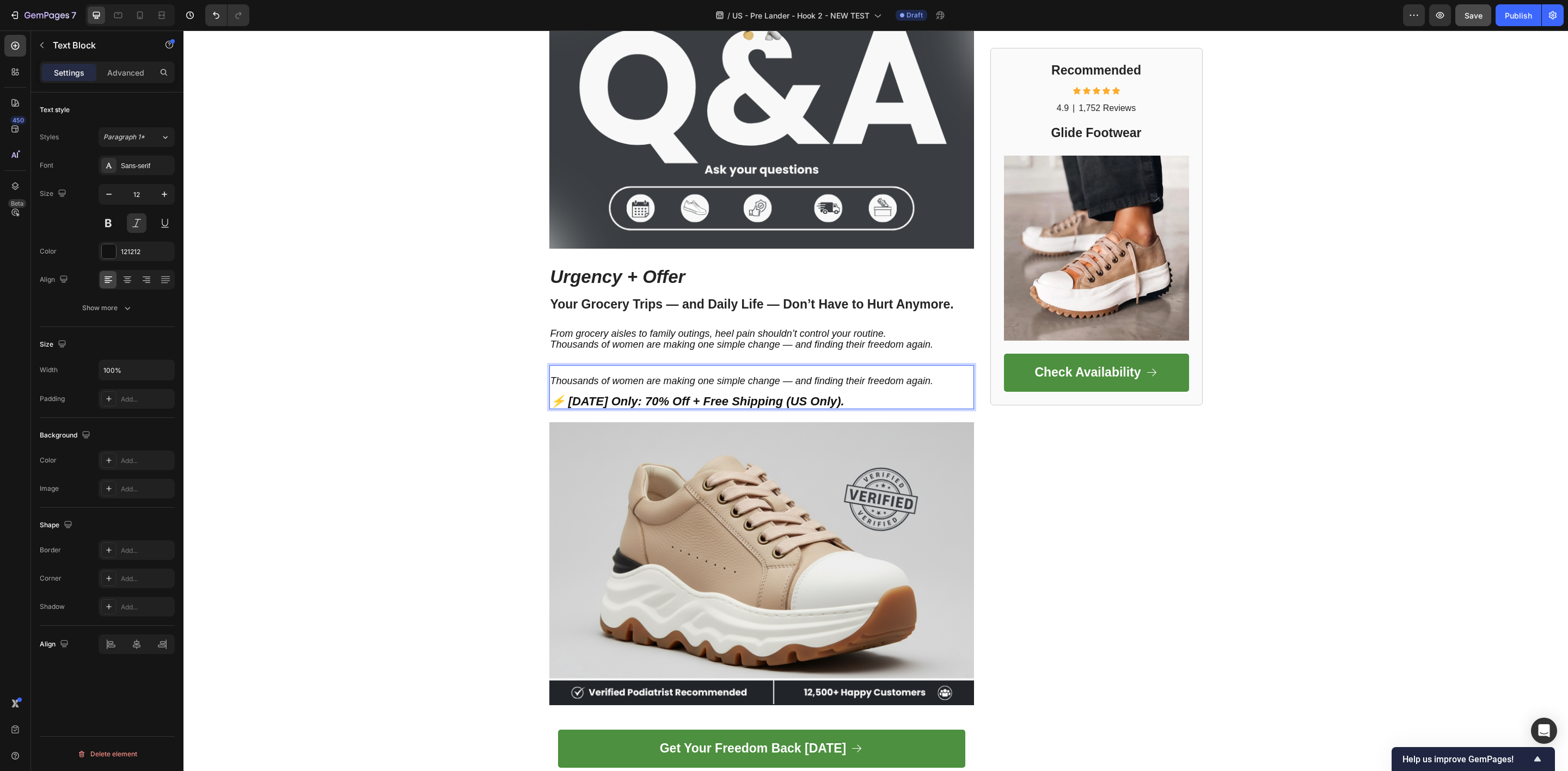
click at [761, 379] on span "Thousands of women are making one simple change — and finding their freedom aga…" at bounding box center [741, 381] width 383 height 11
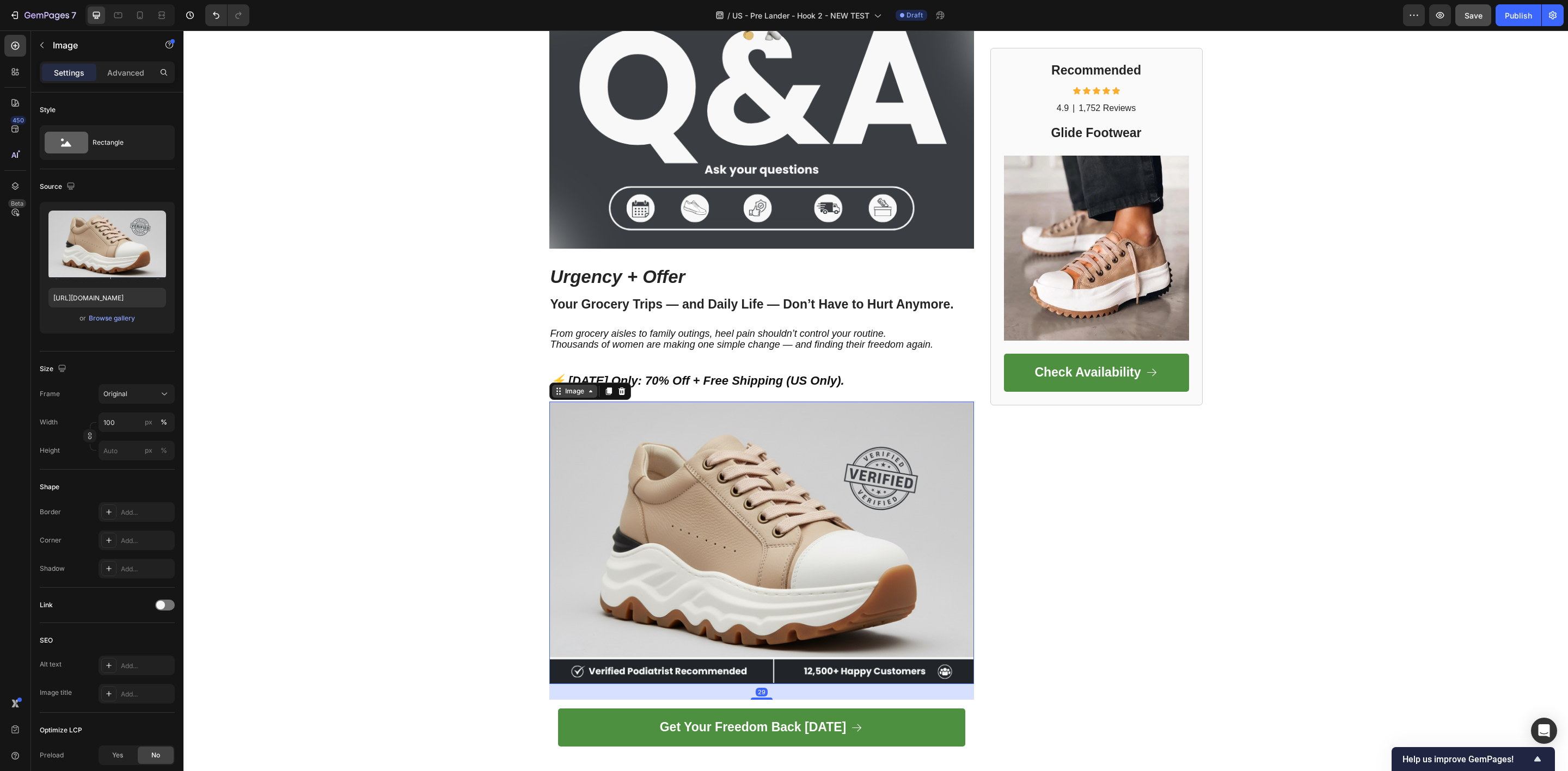
click at [554, 389] on div "Image" at bounding box center [575, 391] width 45 height 13
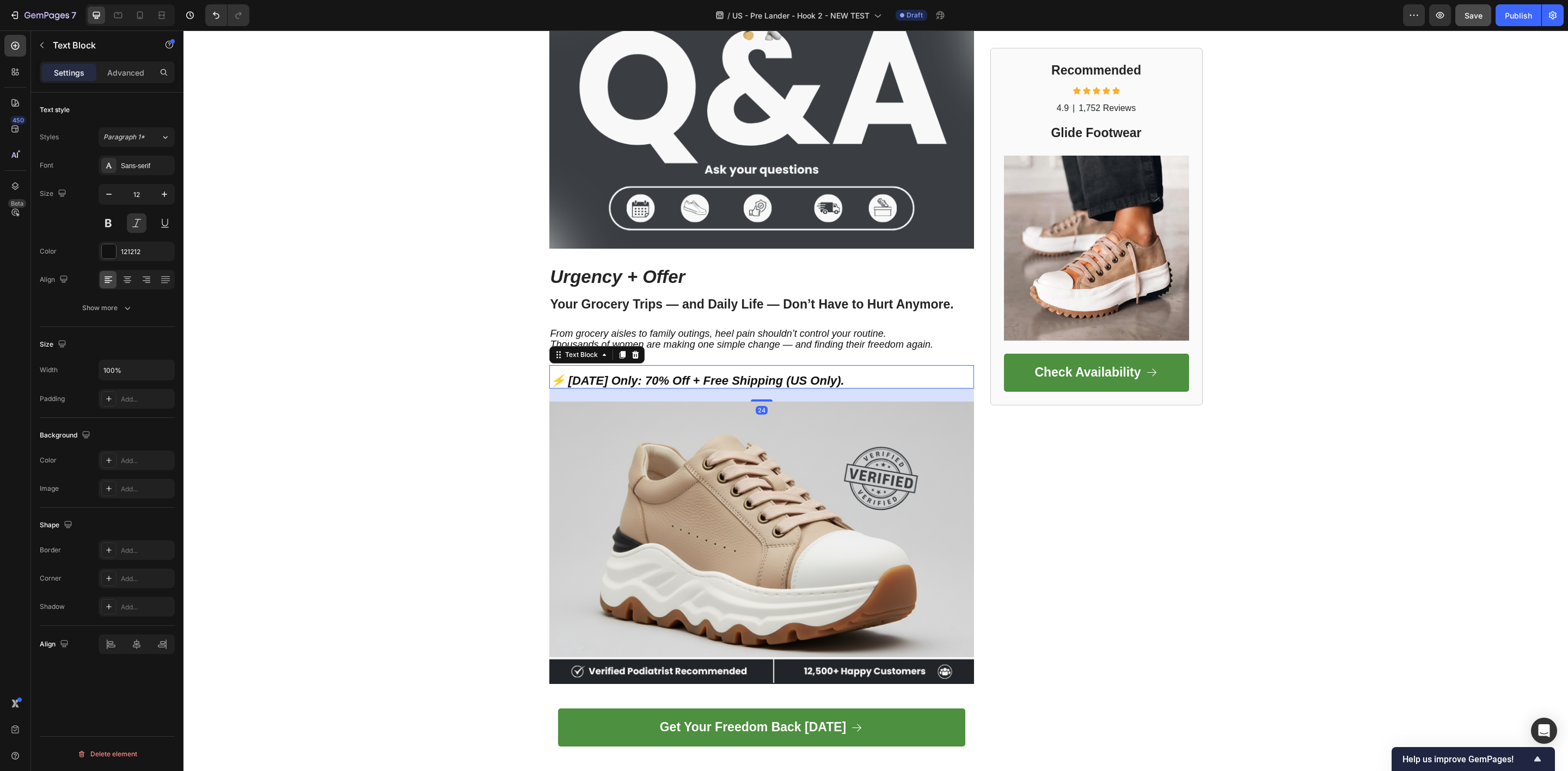
click at [879, 374] on p "⚡ [DATE] Only: 70% Off + Free Shipping (US Only)." at bounding box center [761, 377] width 422 height 21
click at [550, 375] on strong "⚡ [DATE] Only: 70% Off + Free Shipping (US Only)." at bounding box center [697, 380] width 294 height 13
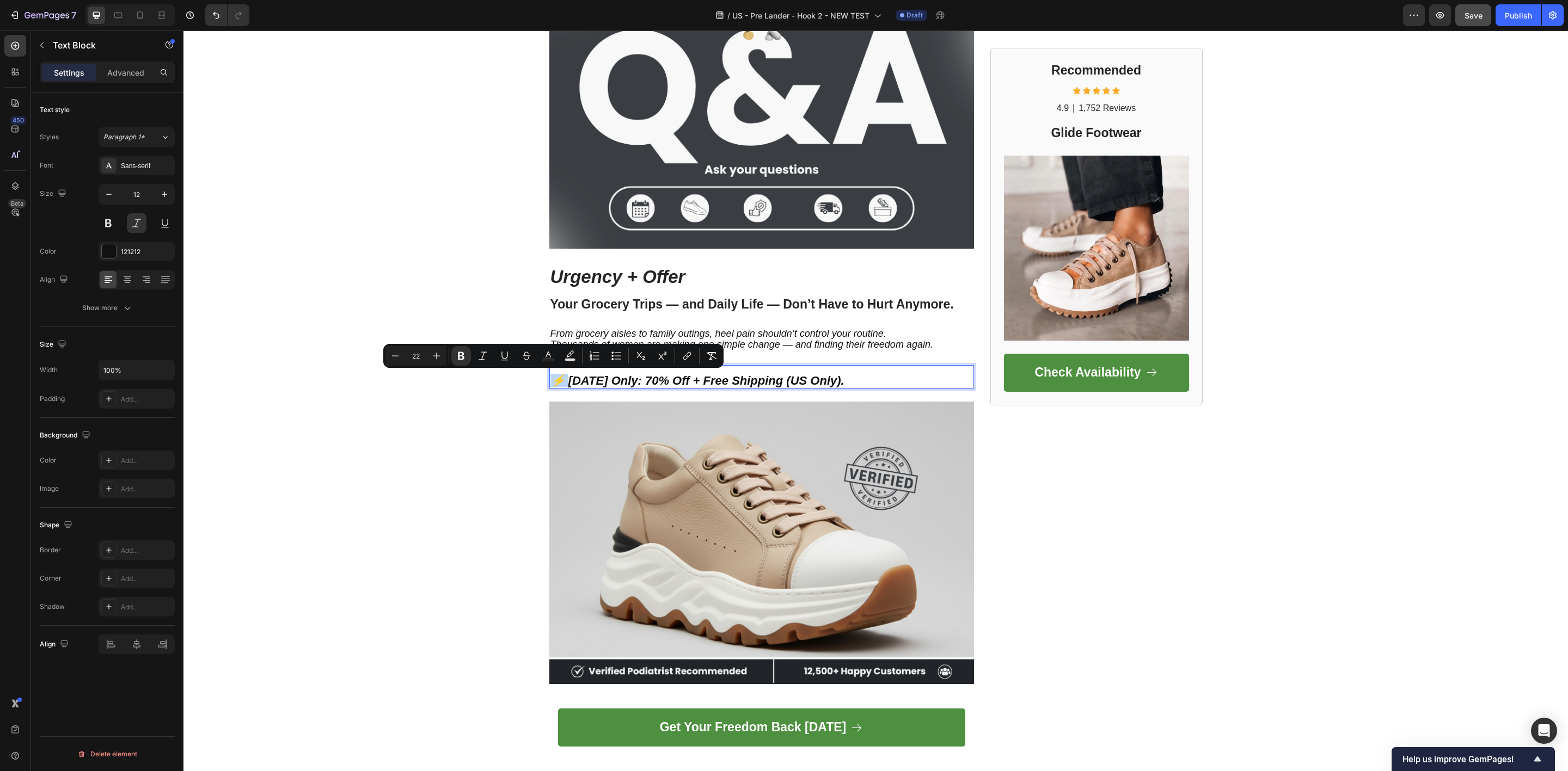
click at [550, 379] on strong "⚡ [DATE] Only: 70% Off + Free Shipping (US Only)." at bounding box center [697, 380] width 294 height 13
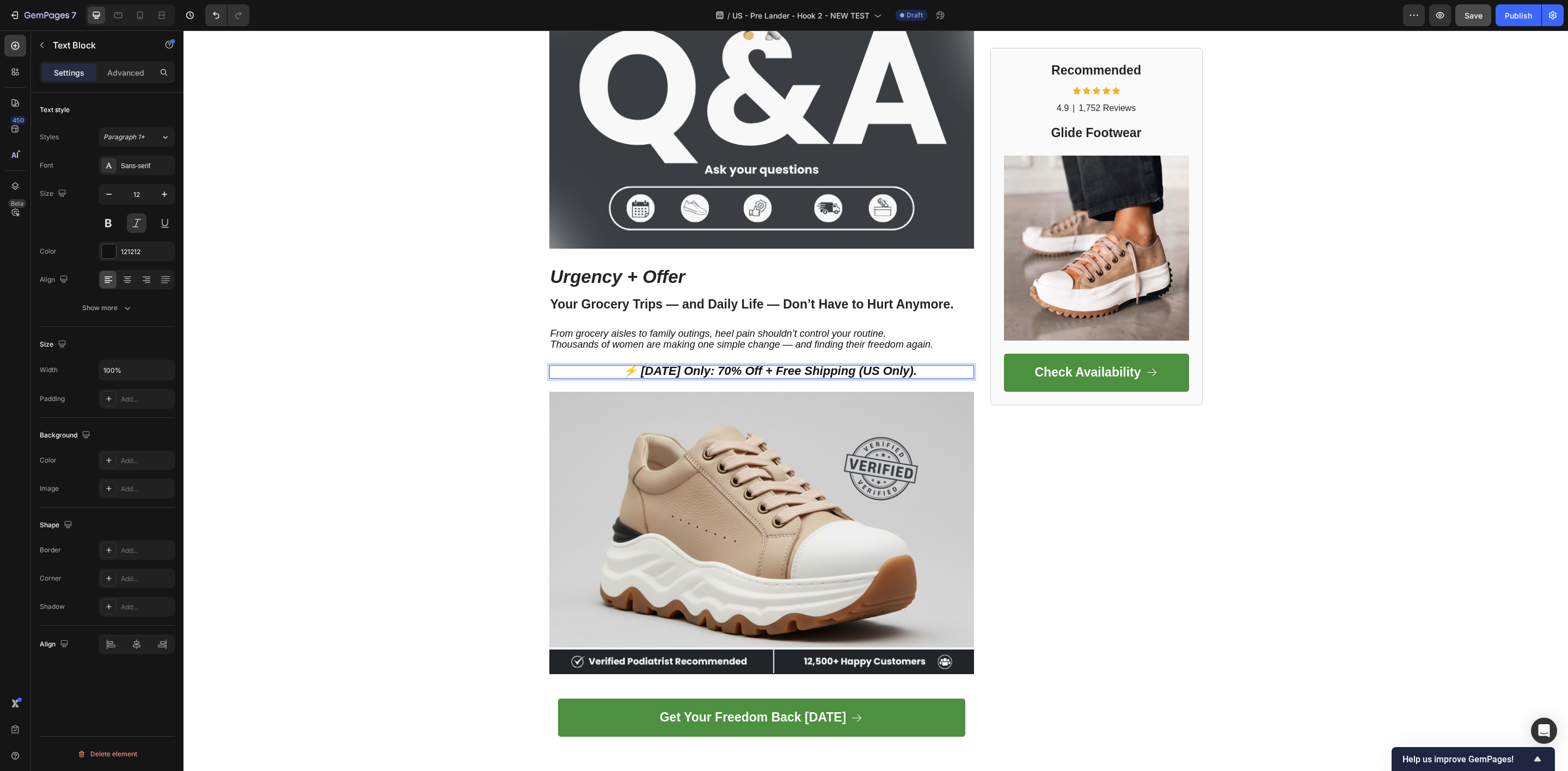
click at [813, 369] on strong "⚡ [DATE] Only: 70% Off + Free Shipping (US Only)." at bounding box center [769, 371] width 294 height 13
click at [163, 136] on icon at bounding box center [165, 137] width 9 height 11
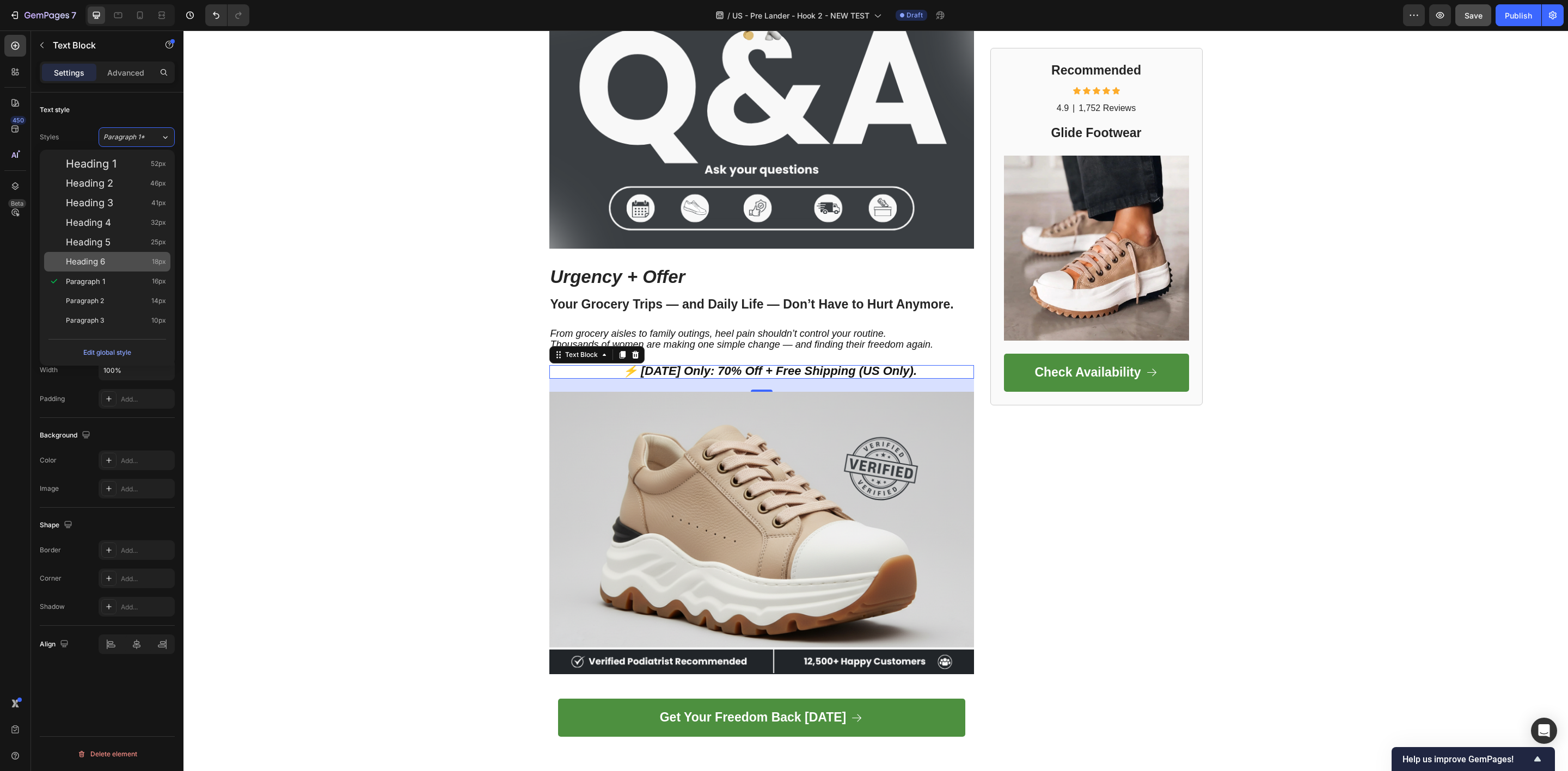
click at [116, 256] on div "Heading 6 18px" at bounding box center [116, 262] width 100 height 11
type input "18"
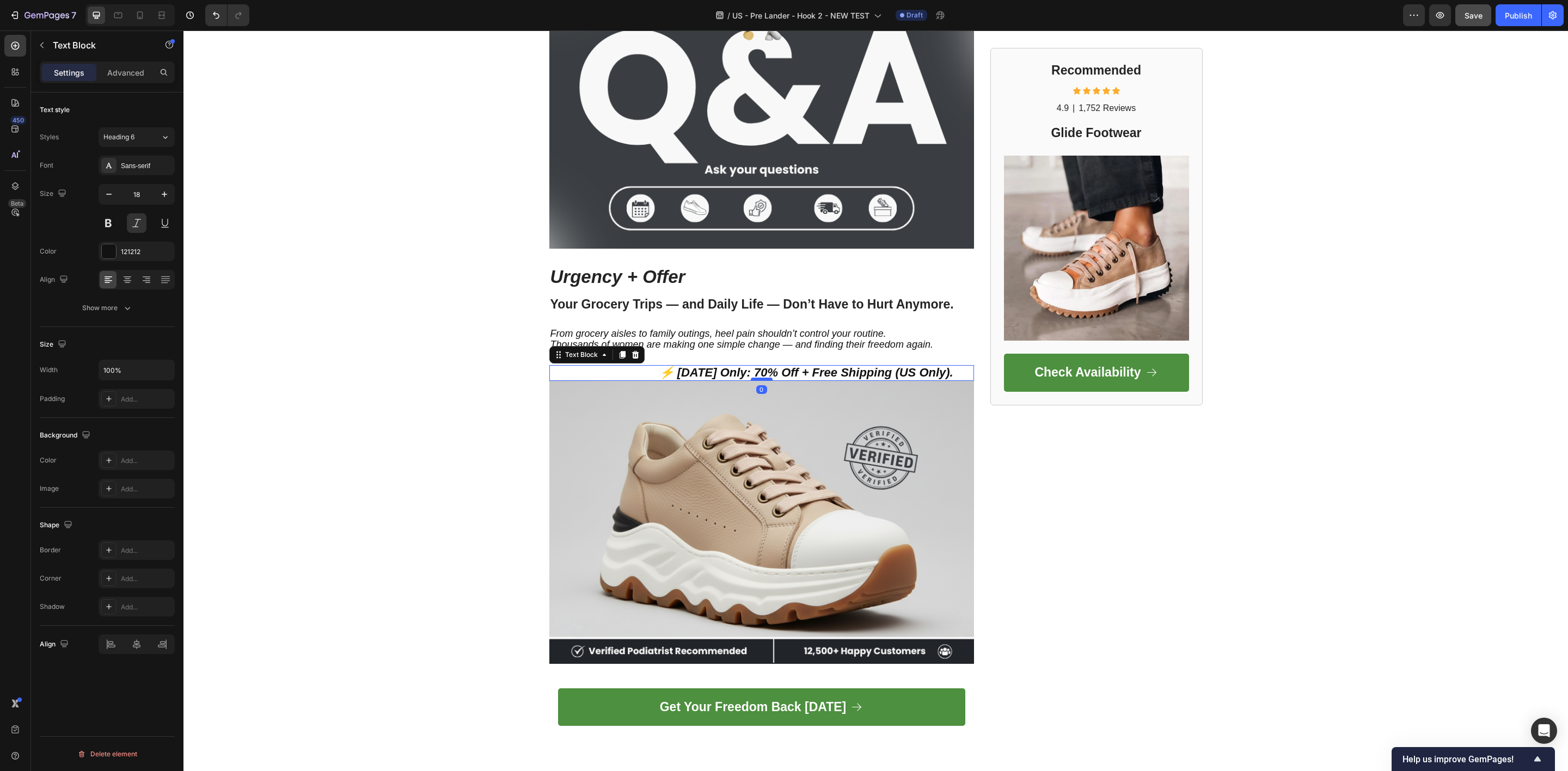
drag, startPoint x: 760, startPoint y: 392, endPoint x: 760, endPoint y: 379, distance: 13.0
click at [760, 379] on div at bounding box center [761, 379] width 22 height 3
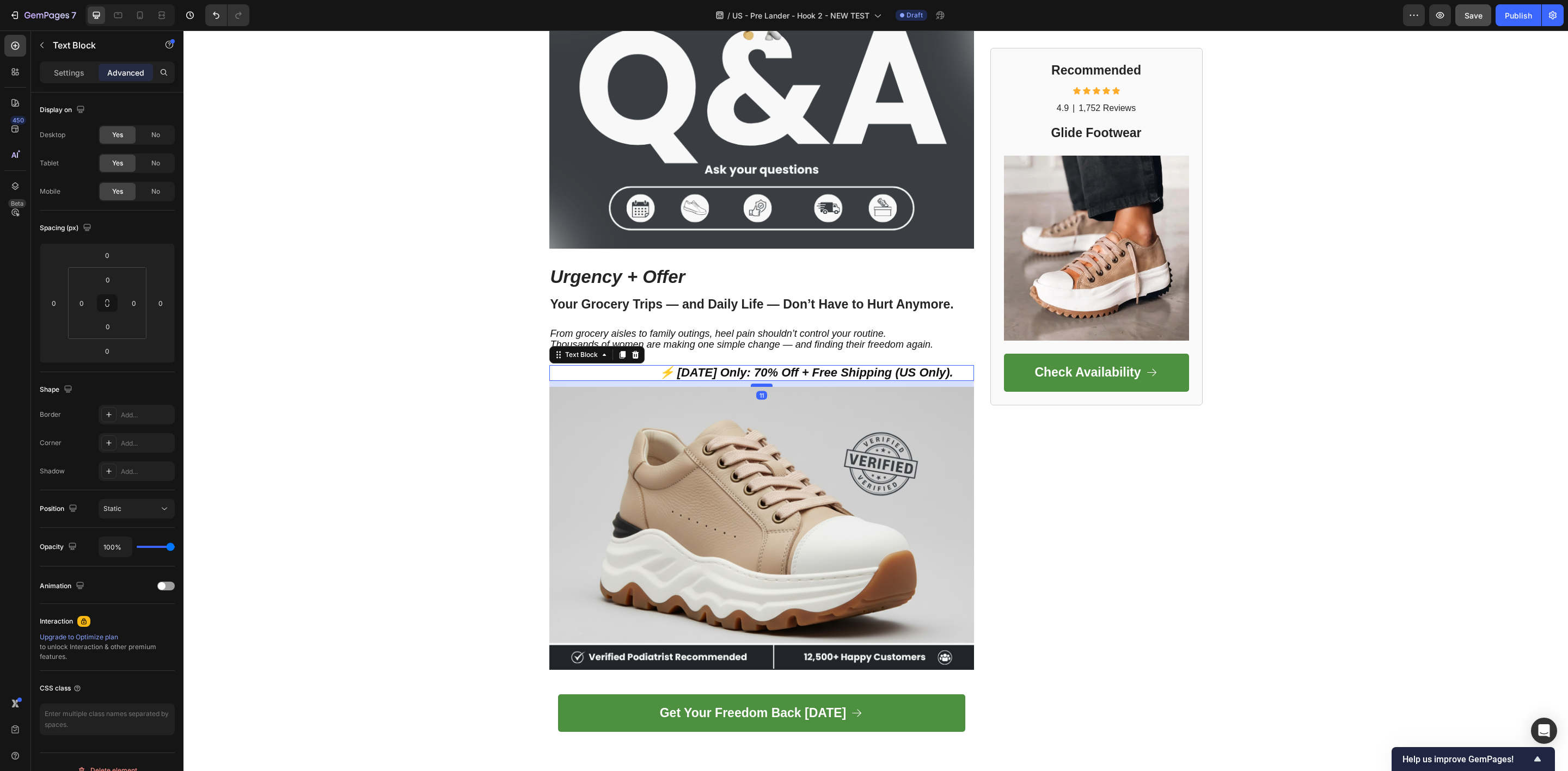
click at [758, 384] on div at bounding box center [761, 385] width 22 height 3
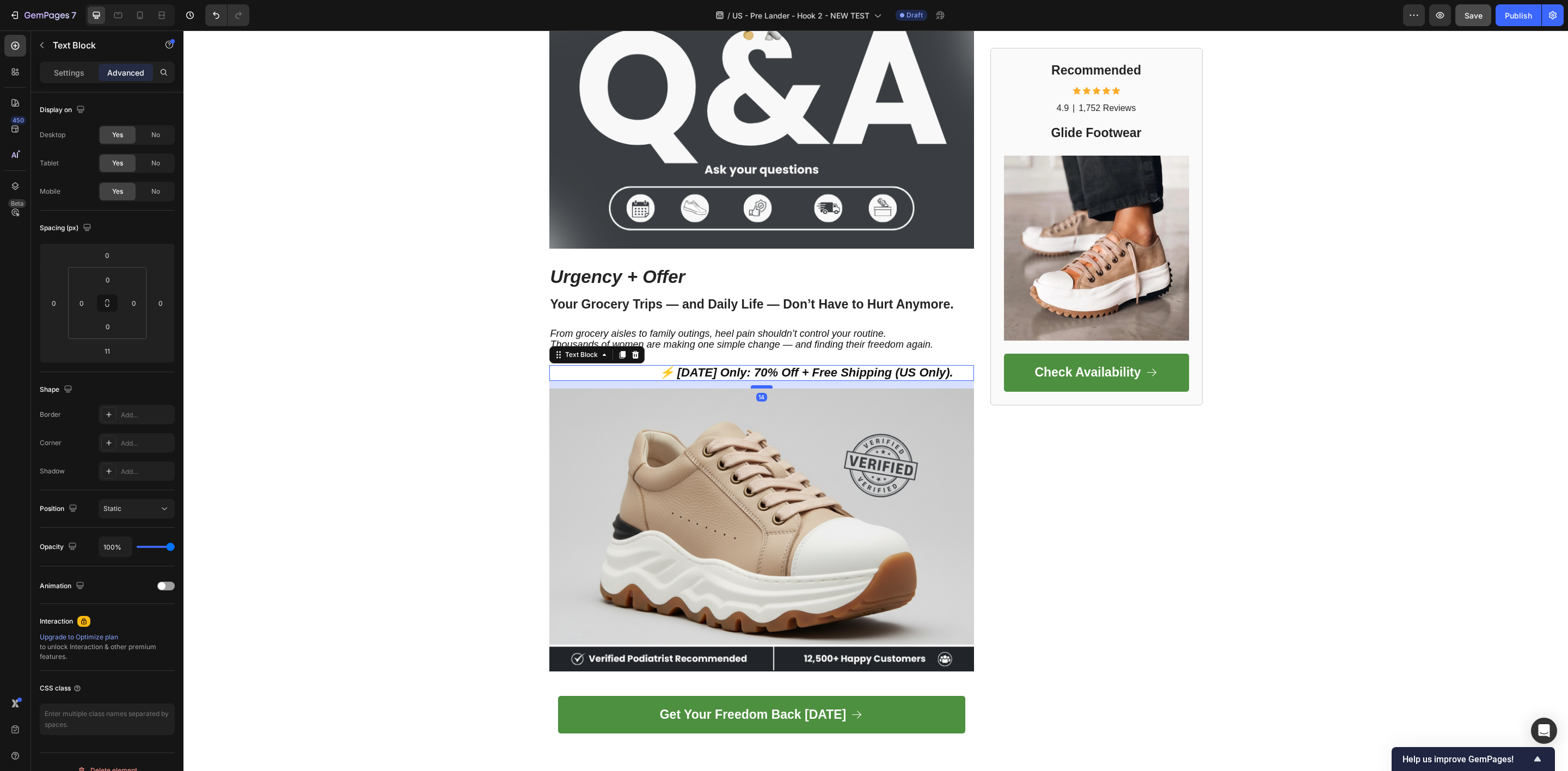
click at [755, 385] on div at bounding box center [761, 386] width 22 height 3
type input "14"
click at [761, 369] on strong "⚡ [DATE] Only: 70% Off + Free Shipping (US Only)." at bounding box center [806, 372] width 294 height 13
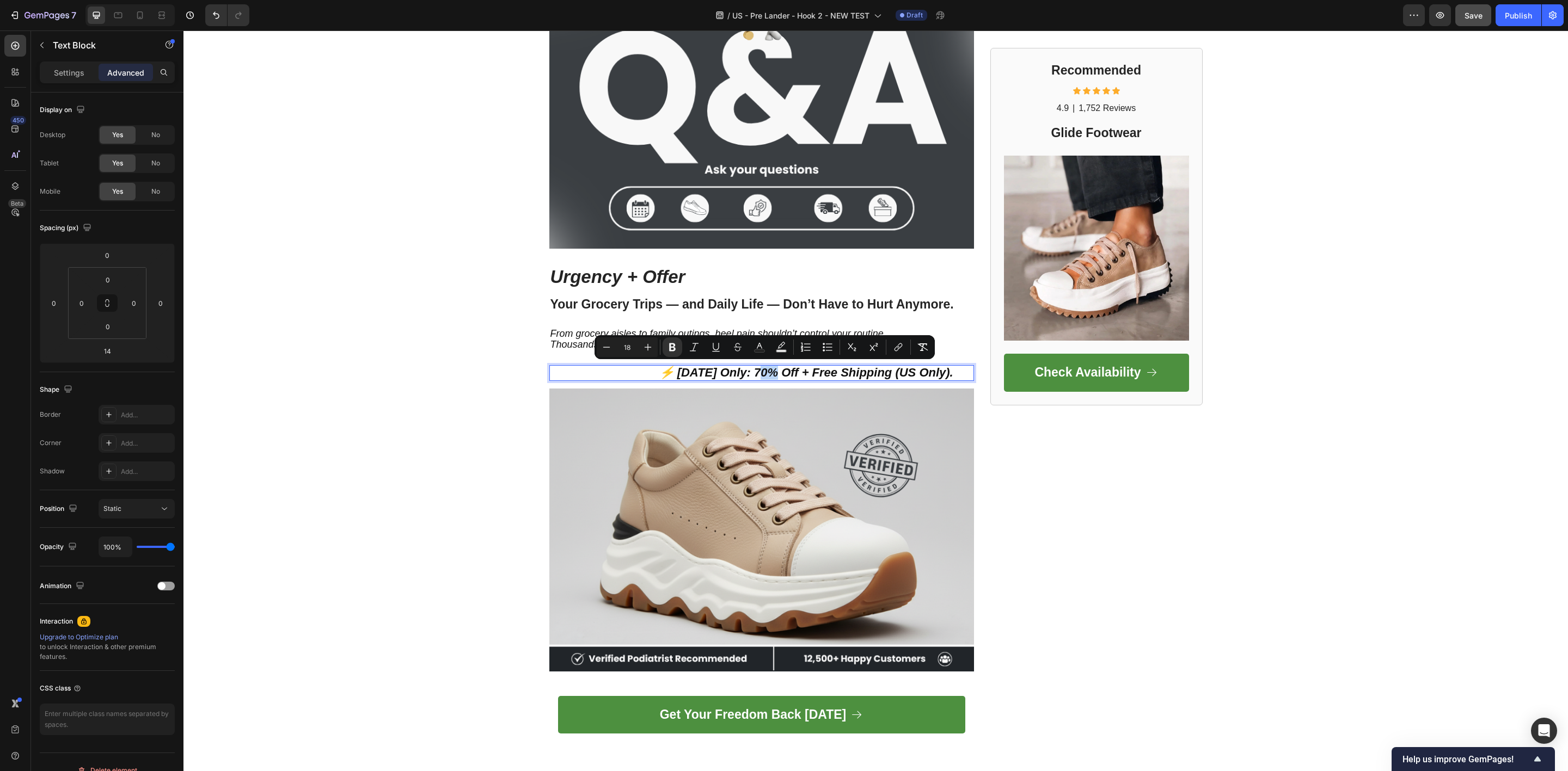
click at [761, 369] on strong "⚡ [DATE] Only: 70% Off + Free Shipping (US Only)." at bounding box center [806, 372] width 294 height 13
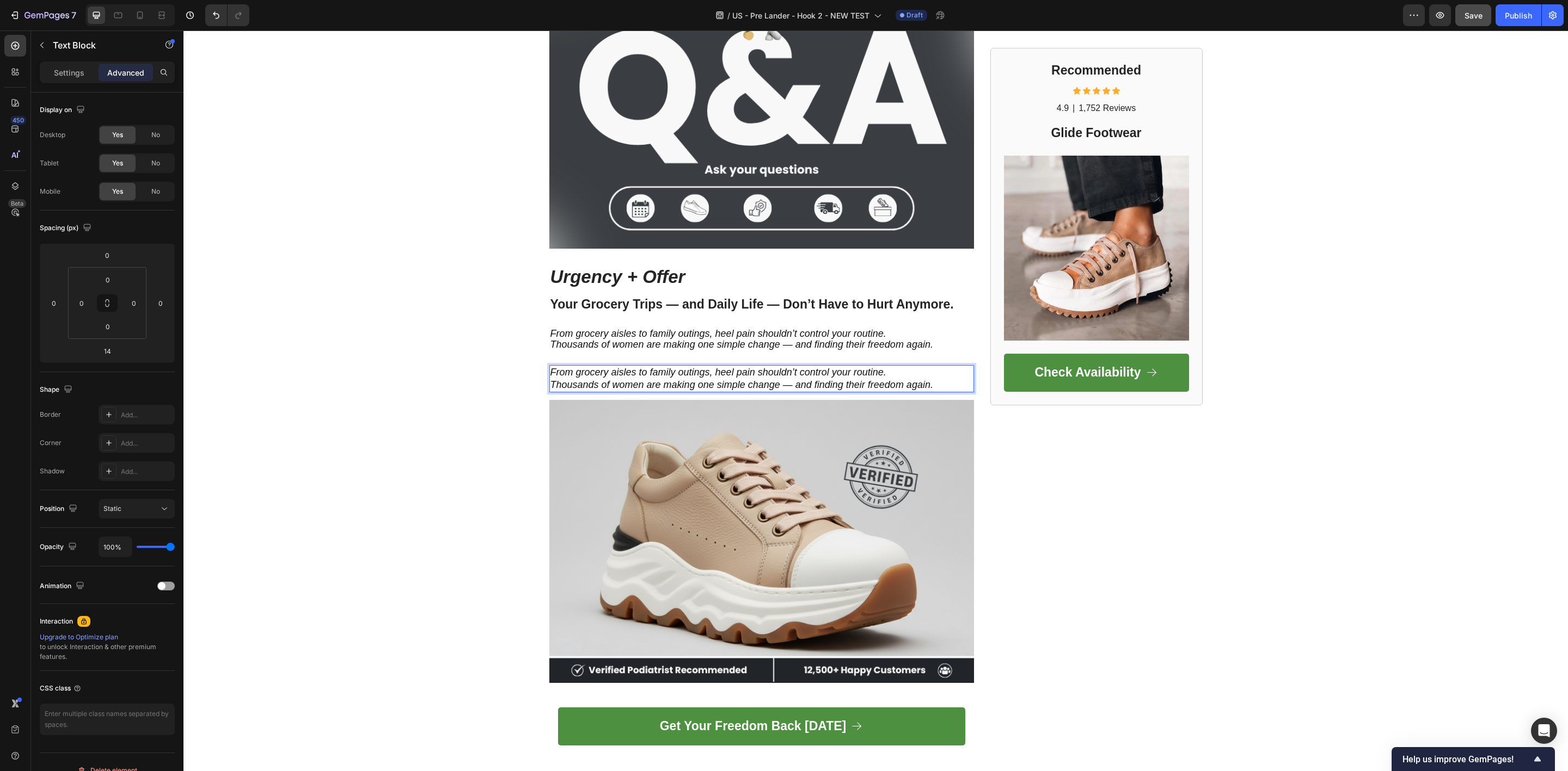
click at [618, 371] on p "From grocery aisles to family outings, heel pain shouldn’t control your routine." at bounding box center [761, 372] width 422 height 13
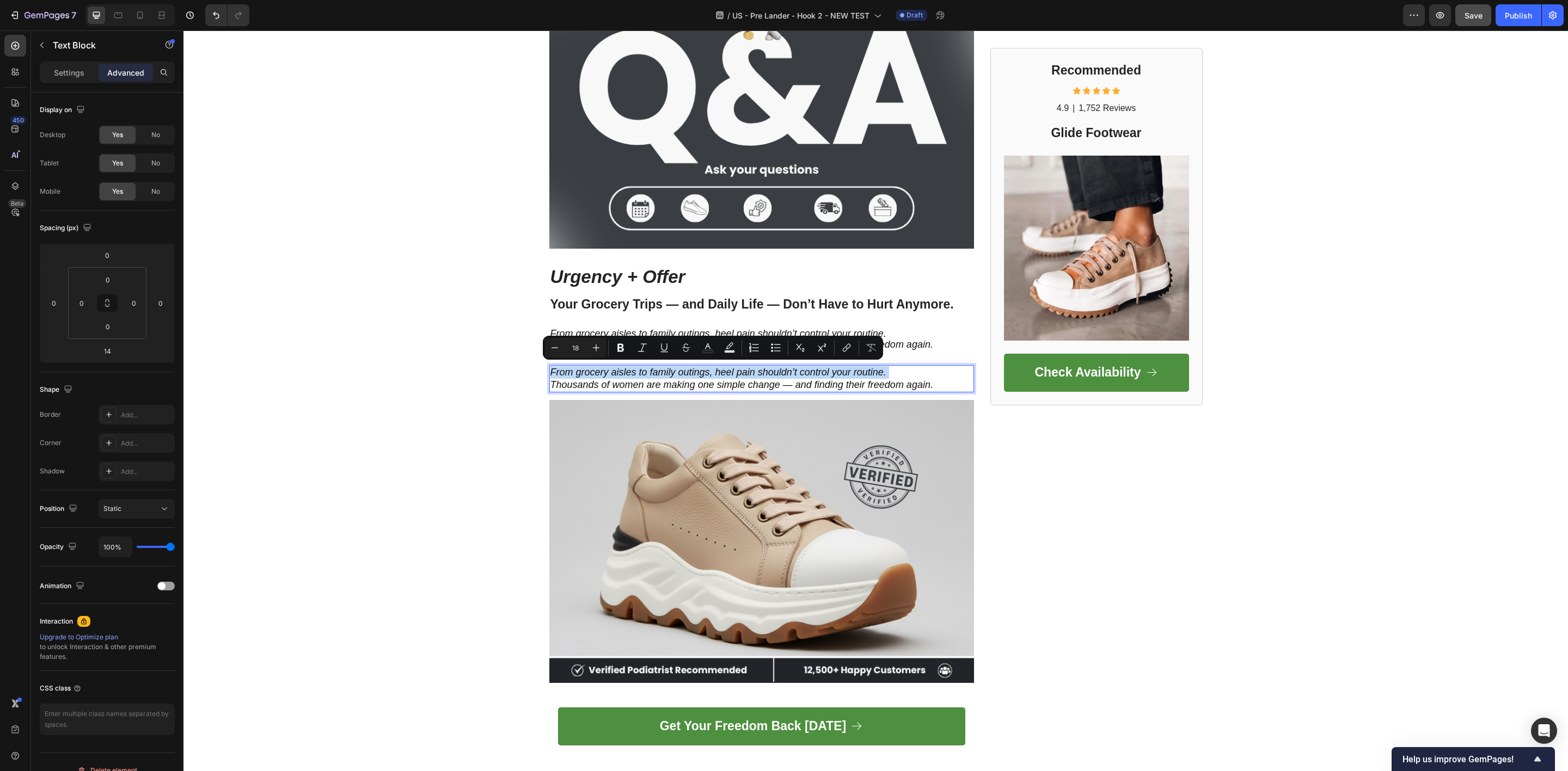
click at [618, 371] on p "From grocery aisles to family outings, heel pain shouldn’t control your routine." at bounding box center [761, 372] width 422 height 13
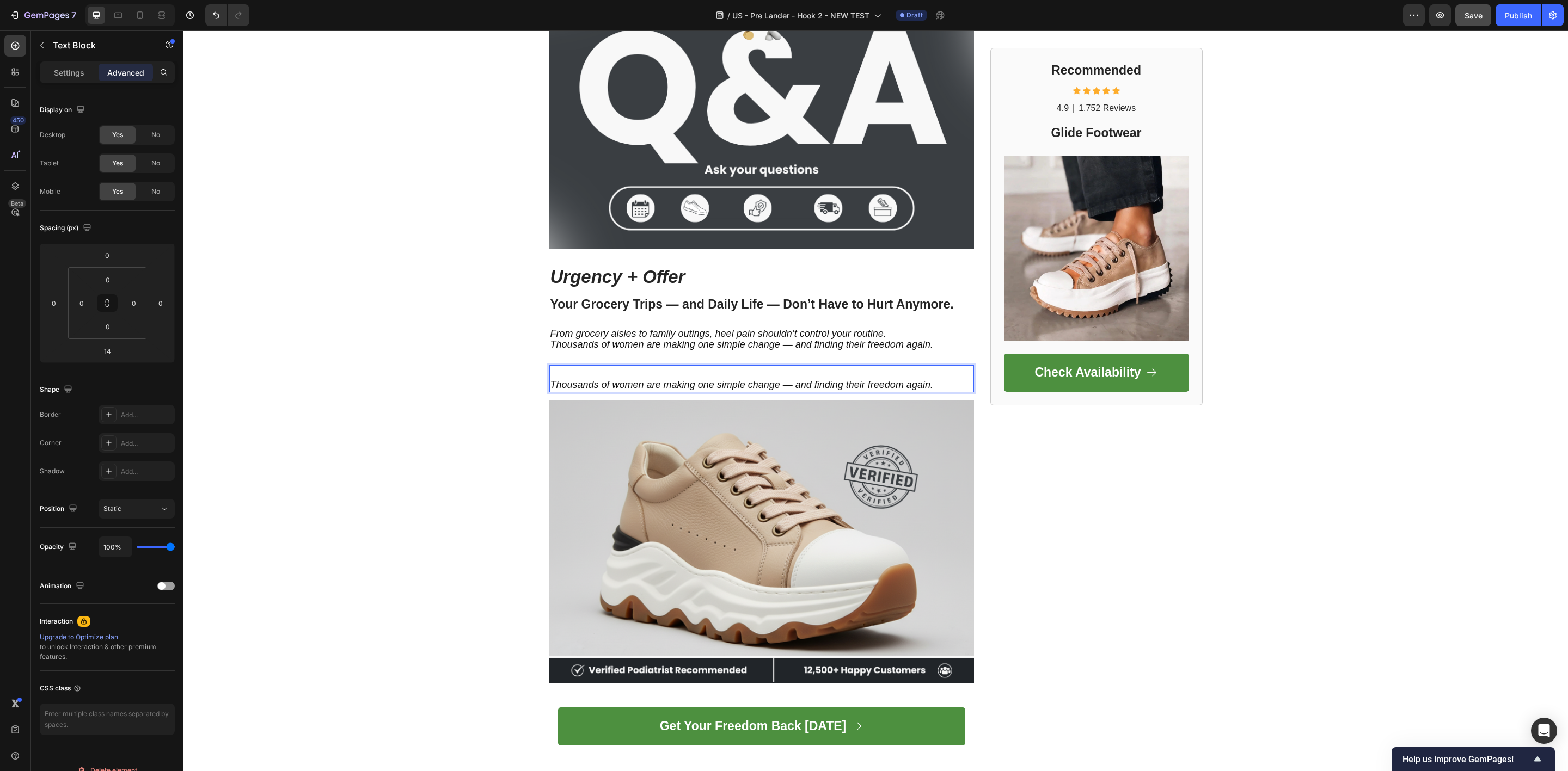
click at [625, 380] on p "Thousands of women are making one simple change — and finding their freedom aga…" at bounding box center [761, 385] width 422 height 13
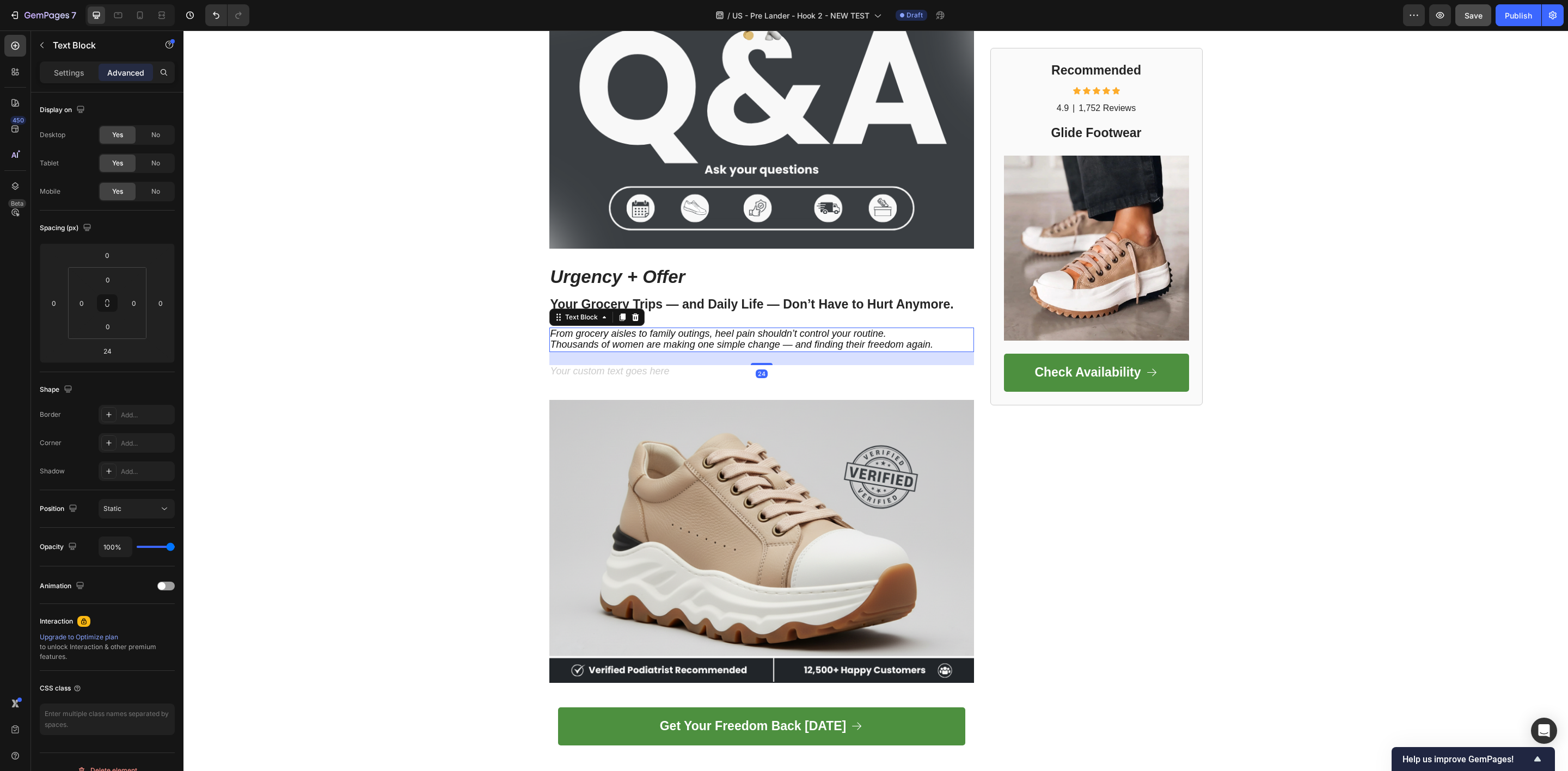
click at [721, 349] on div "From grocery aisles to family outings, heel pain shouldn’t control your routine…" at bounding box center [761, 339] width 425 height 24
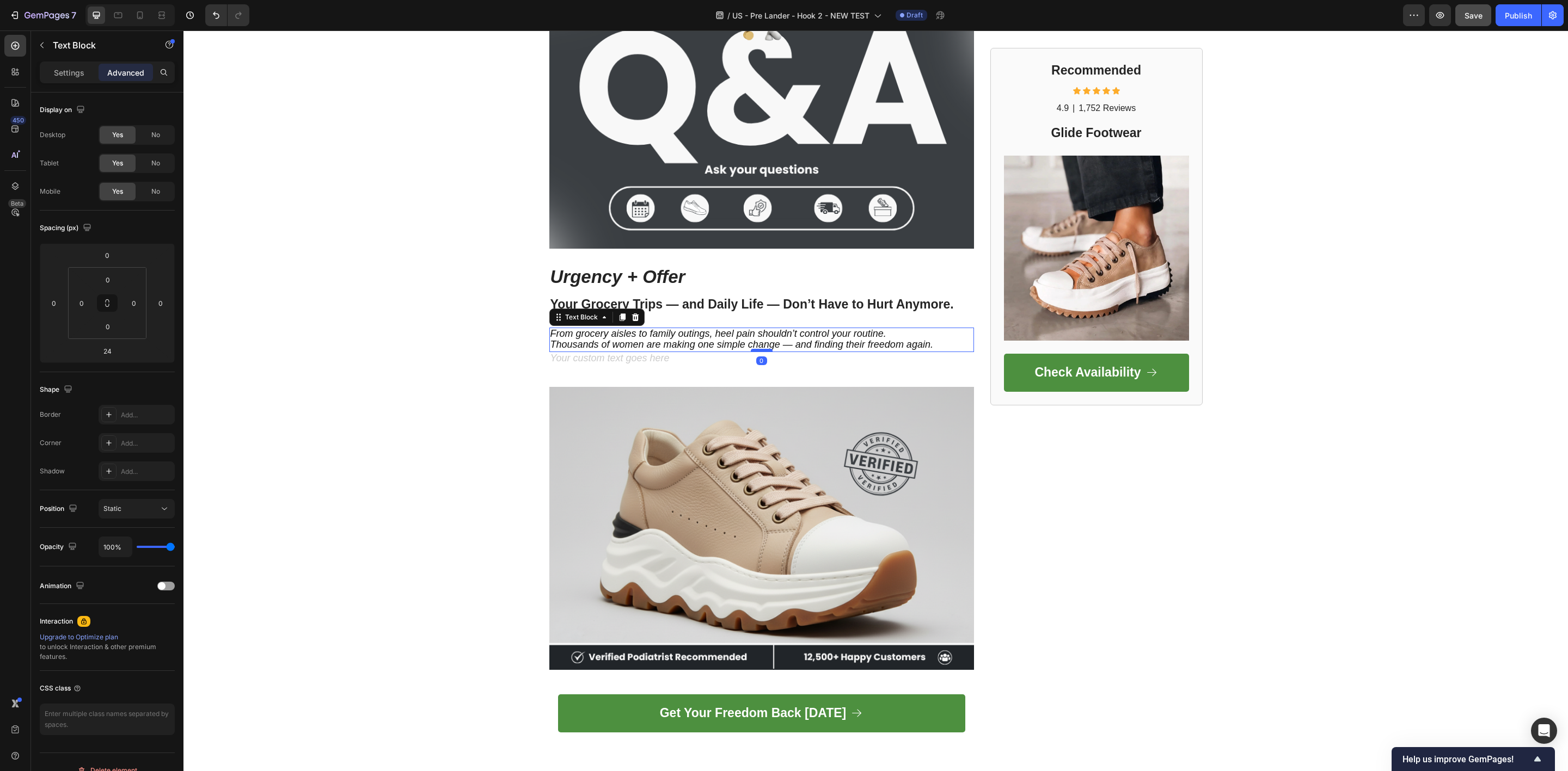
drag, startPoint x: 757, startPoint y: 361, endPoint x: 760, endPoint y: 348, distance: 13.3
click at [760, 349] on div at bounding box center [761, 350] width 22 height 3
type input "0"
click at [624, 360] on div "Rich Text Editor. Editing area: main" at bounding box center [761, 366] width 425 height 28
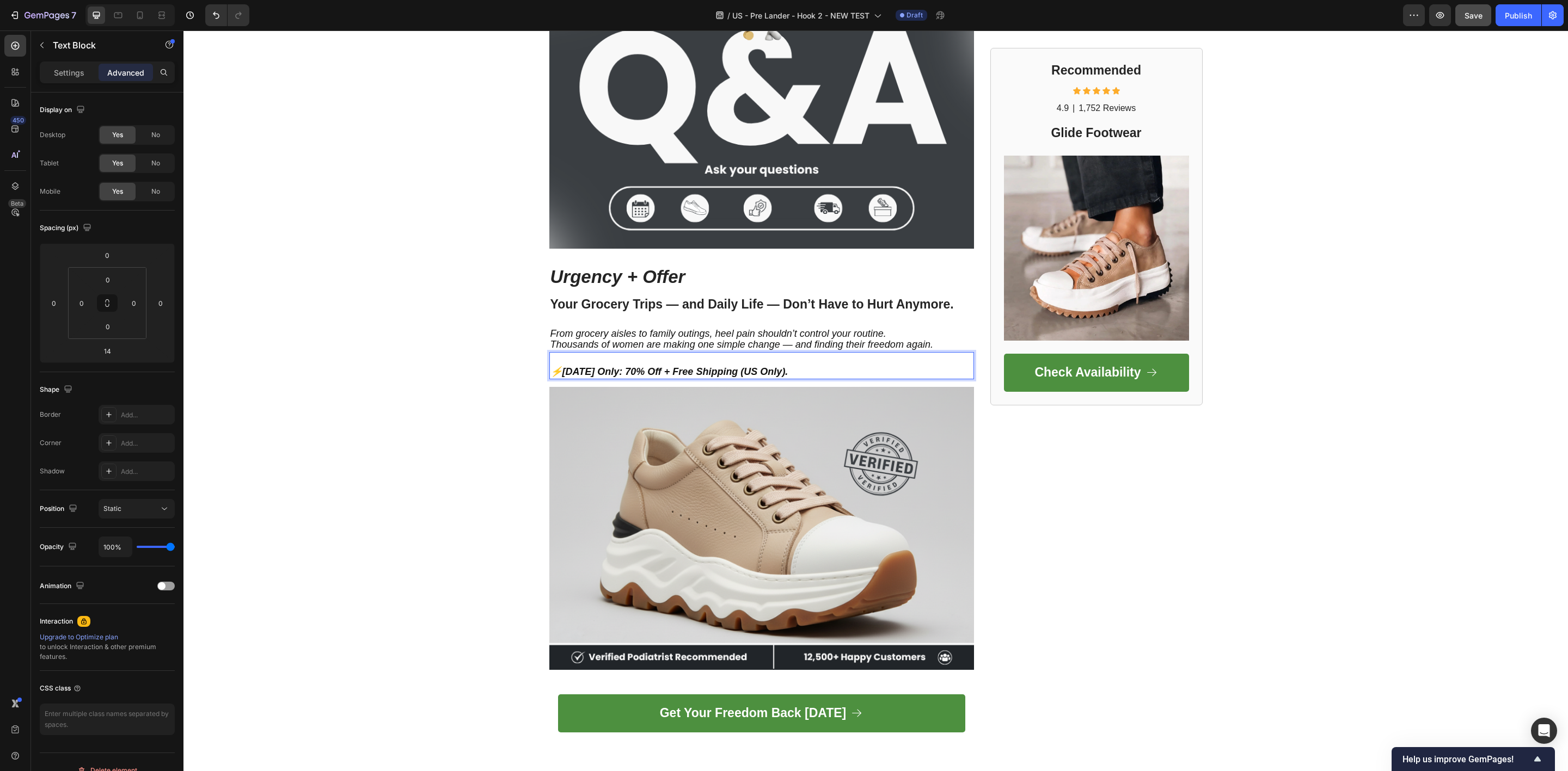
click at [550, 366] on p "⚡ [DATE] Only: 70% Off + Free Shipping (US Only)." at bounding box center [761, 372] width 422 height 13
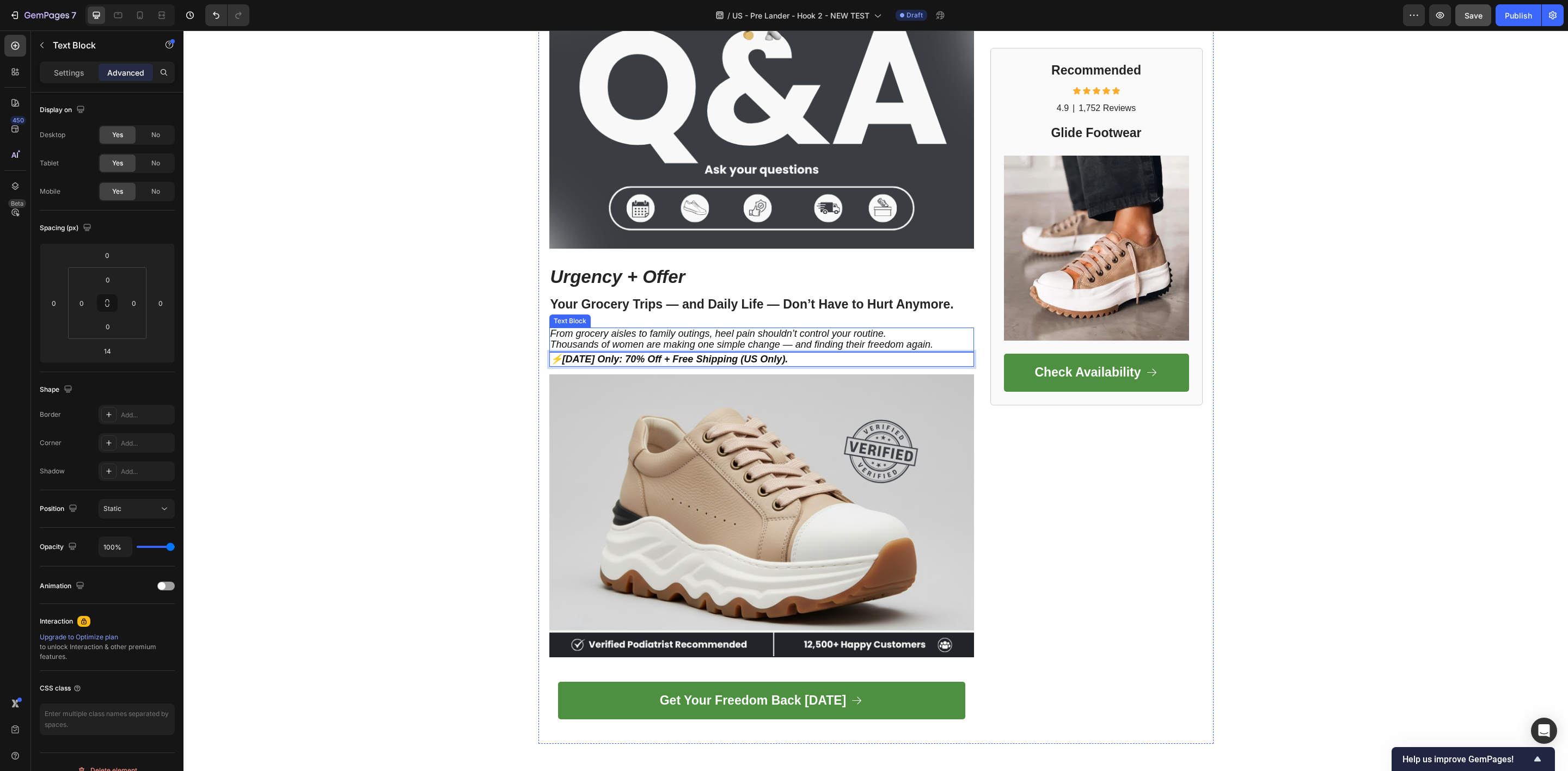
click at [601, 348] on p "Thousands of women are making one simple change — and finding their freedom aga…" at bounding box center [761, 345] width 422 height 11
click at [598, 354] on strong "[DATE] Only: 70% Off + Free Shipping (US Only)." at bounding box center [675, 359] width 226 height 11
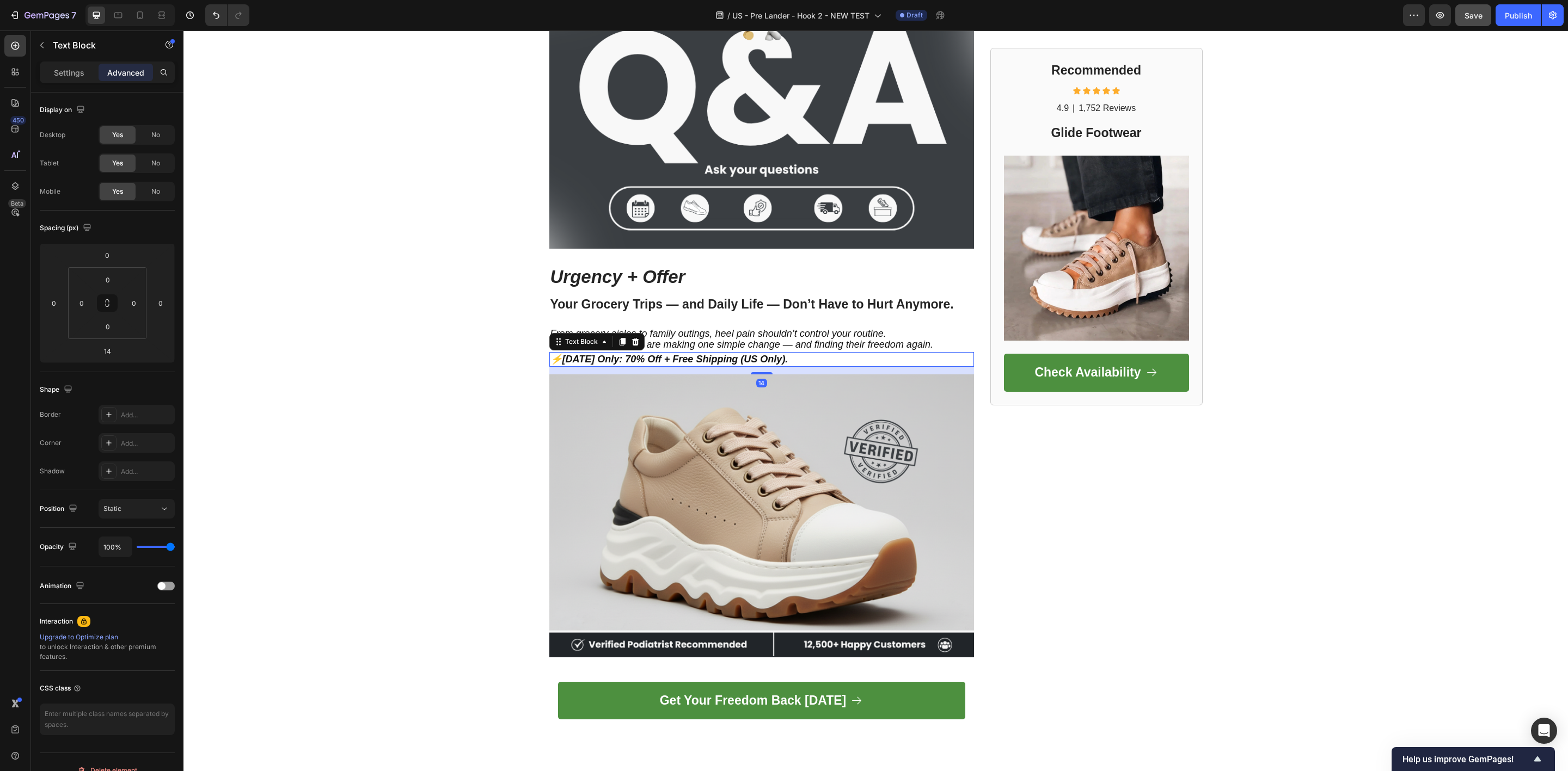
click at [556, 353] on p "⚡ [DATE] Only: 70% Off + Free Shipping (US Only)." at bounding box center [761, 359] width 422 height 13
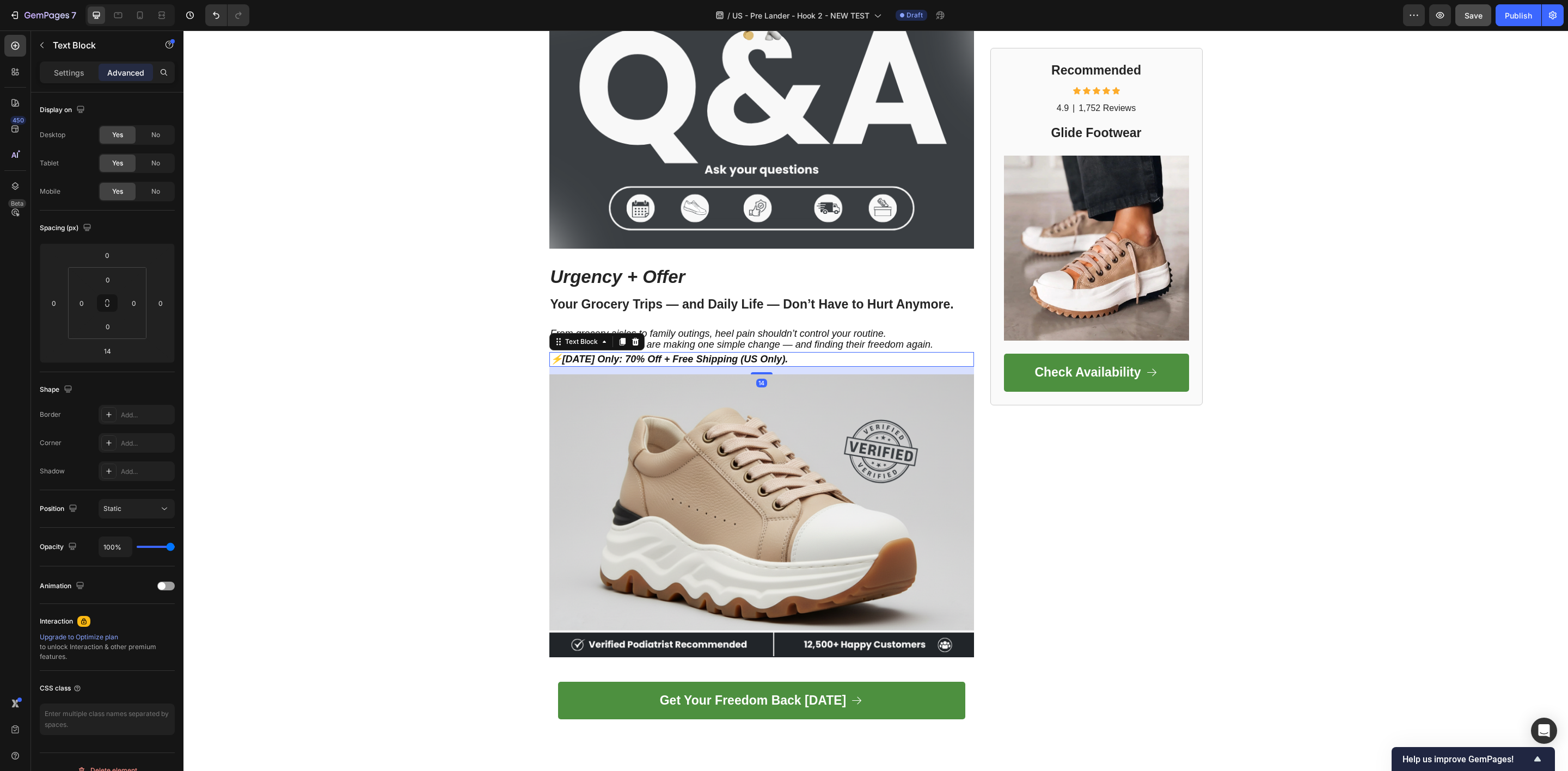
click at [605, 357] on strong "[DATE] Only: 70% Off + Free Shipping (US Only)." at bounding box center [675, 359] width 226 height 11
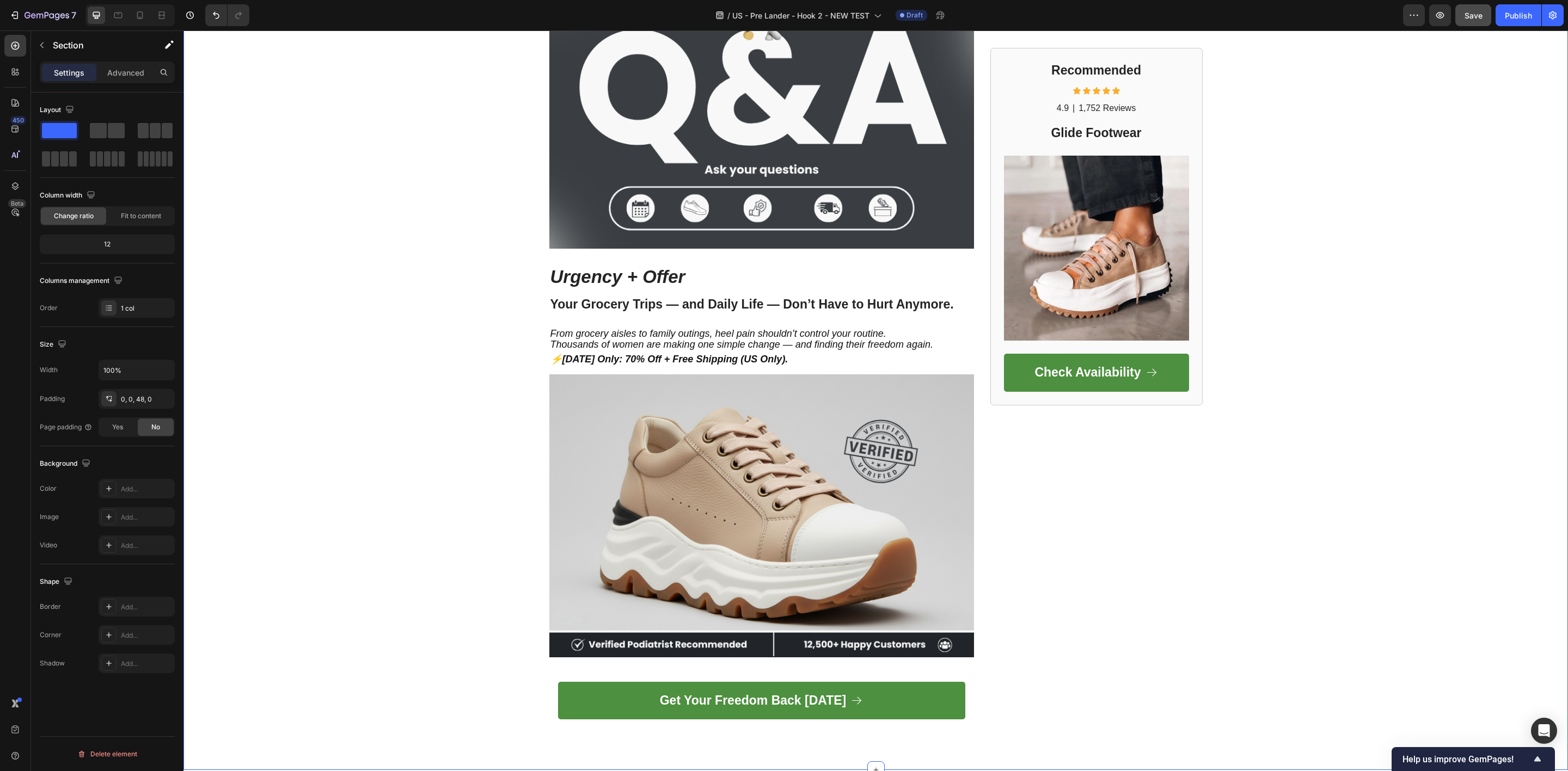
click at [605, 358] on strong "[DATE] Only: 70% Off + Free Shipping (US Only)." at bounding box center [675, 359] width 226 height 11
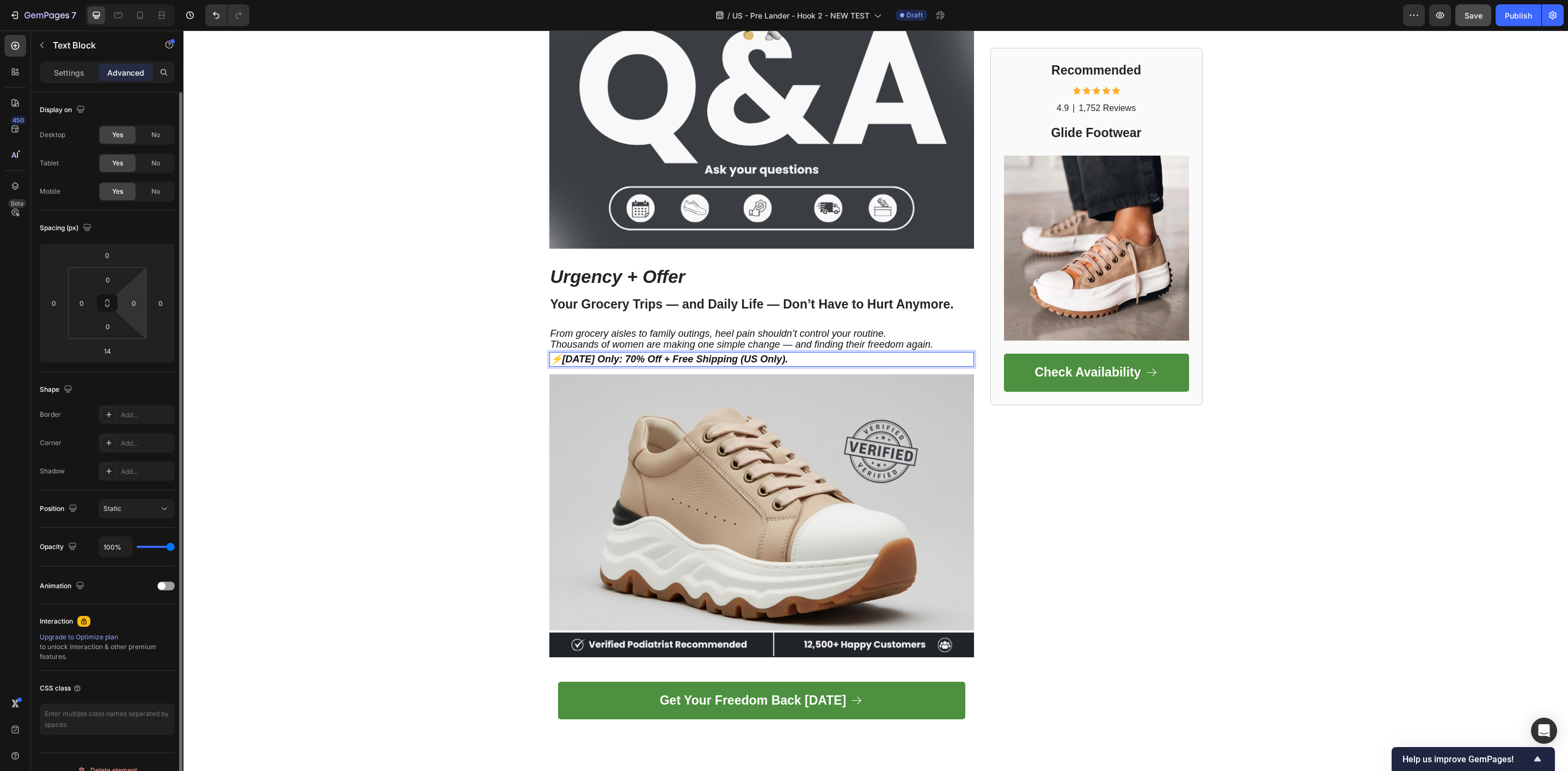
scroll to position [18, 0]
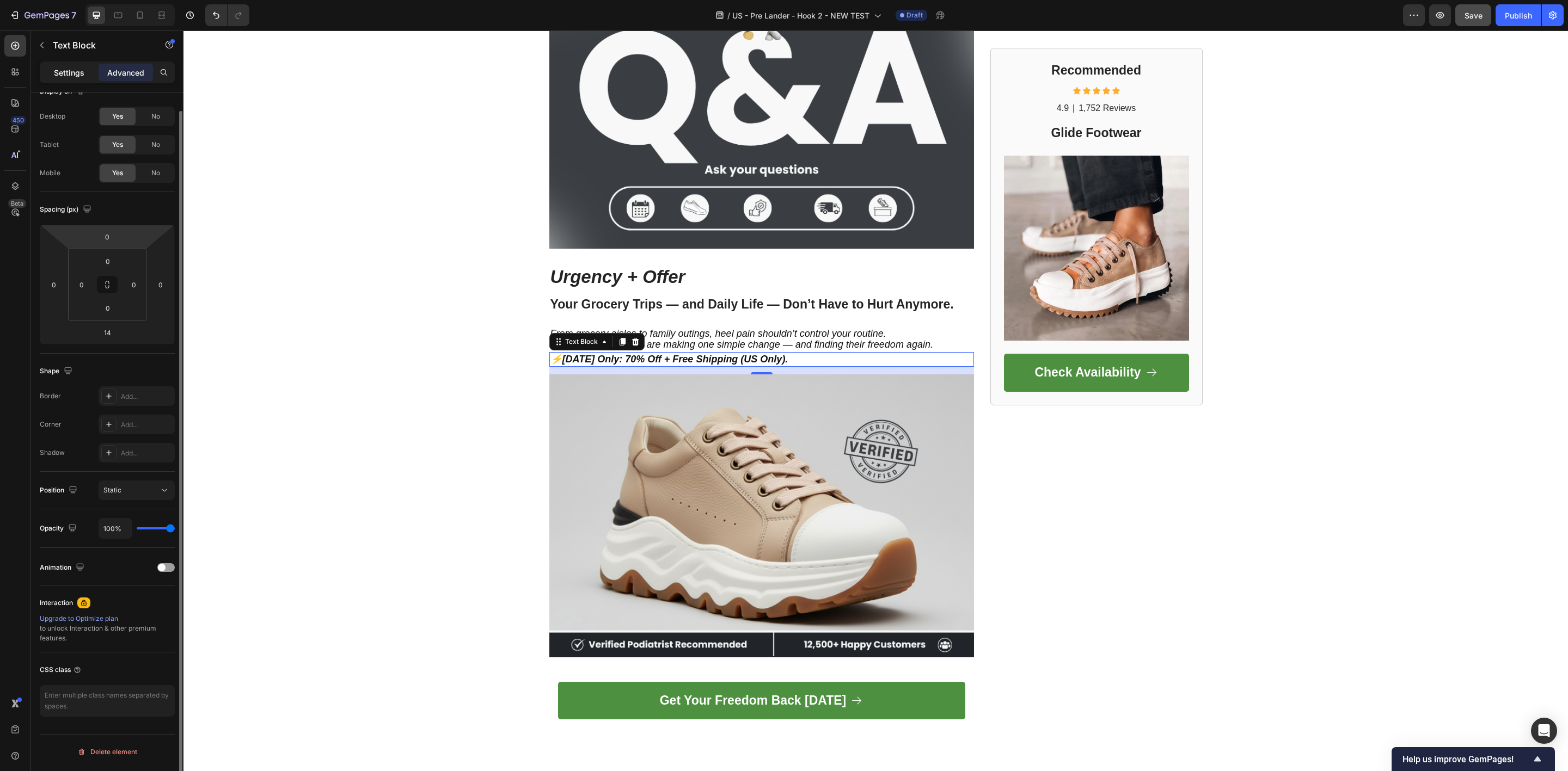
click at [79, 69] on p "Settings" at bounding box center [69, 72] width 30 height 12
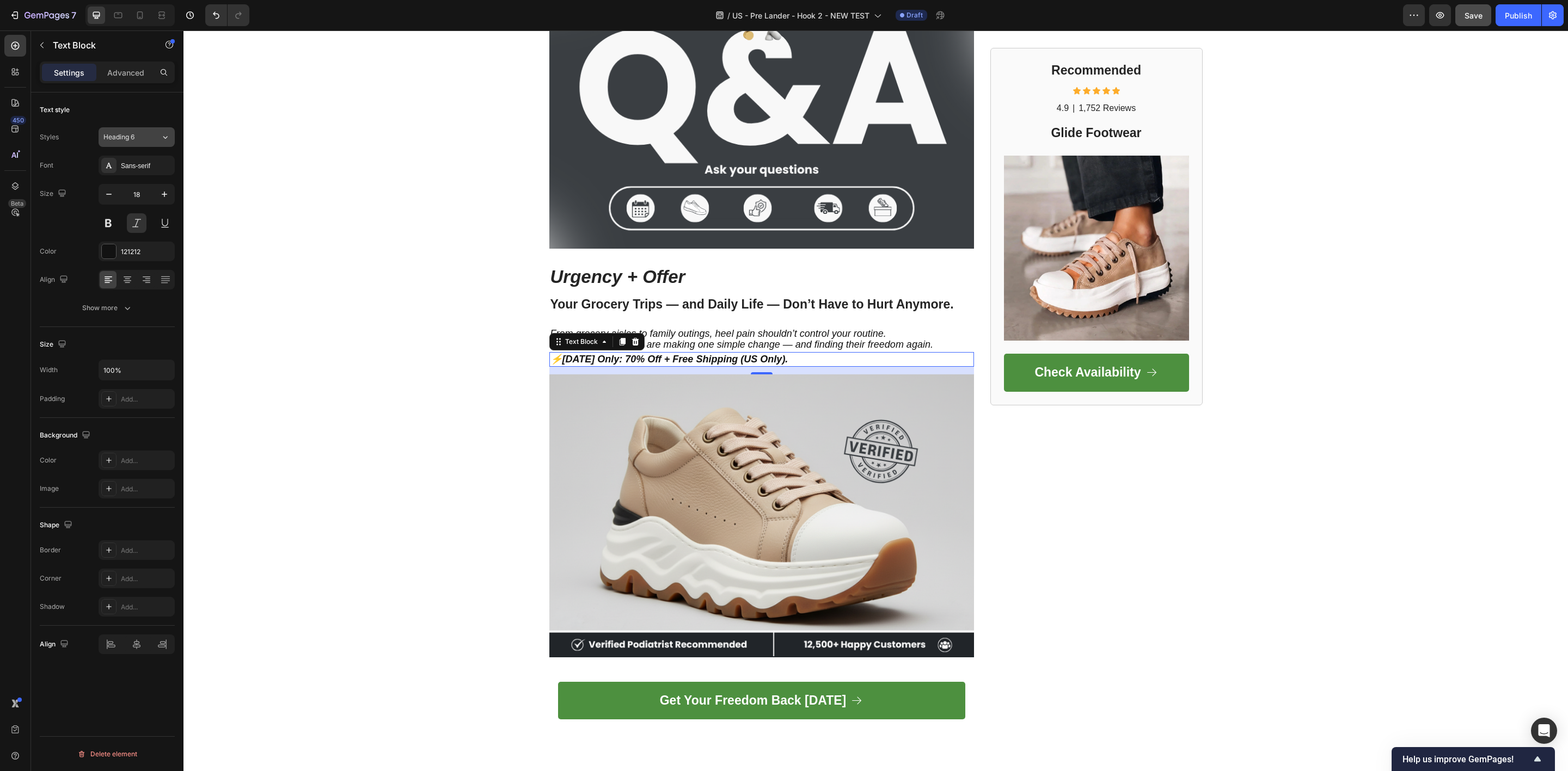
scroll to position [0, 0]
click at [126, 281] on icon at bounding box center [127, 281] width 8 height 1
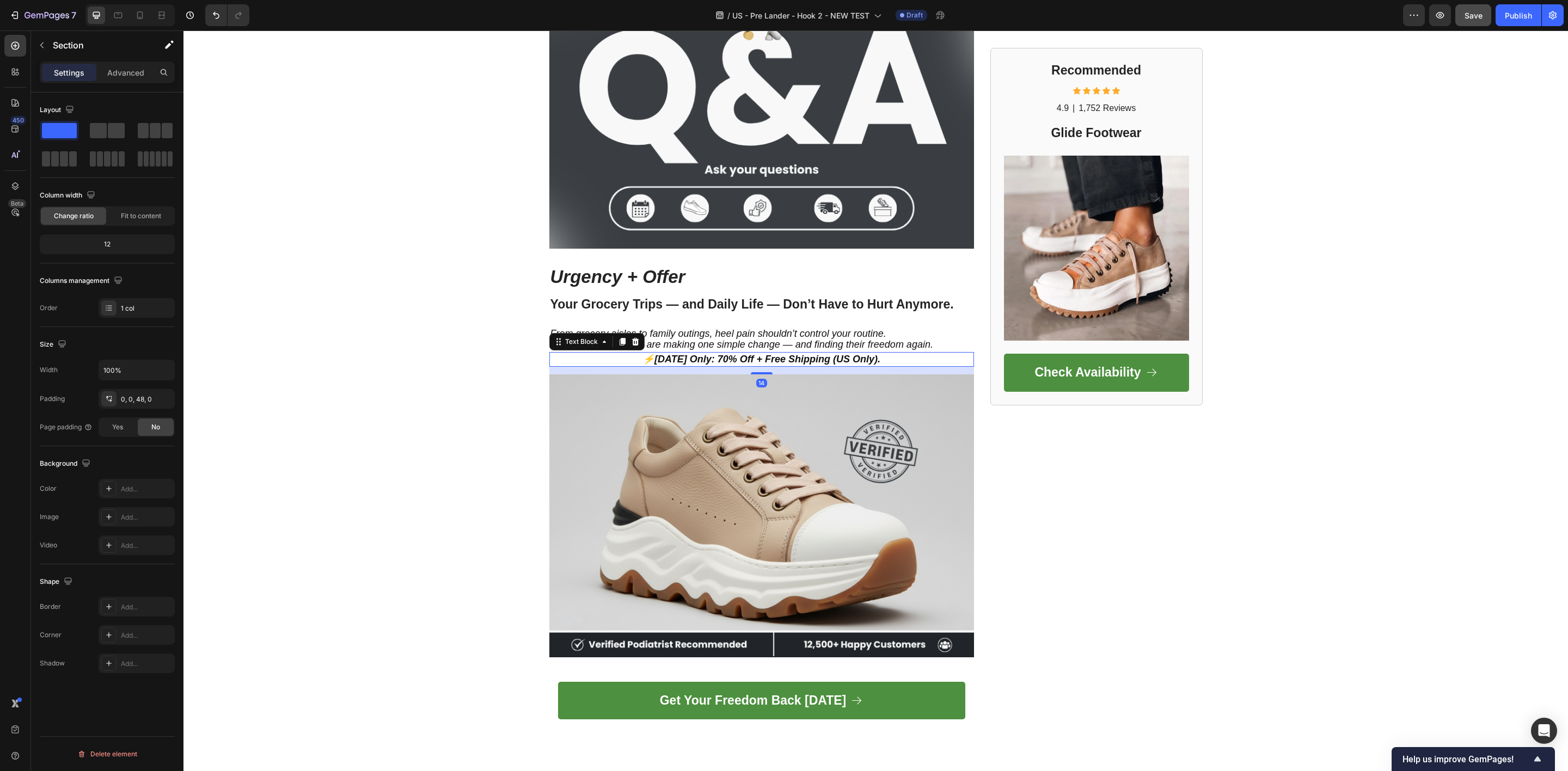
click at [719, 357] on strong "[DATE] Only: 70% Off + Free Shipping (US Only)." at bounding box center [767, 359] width 226 height 11
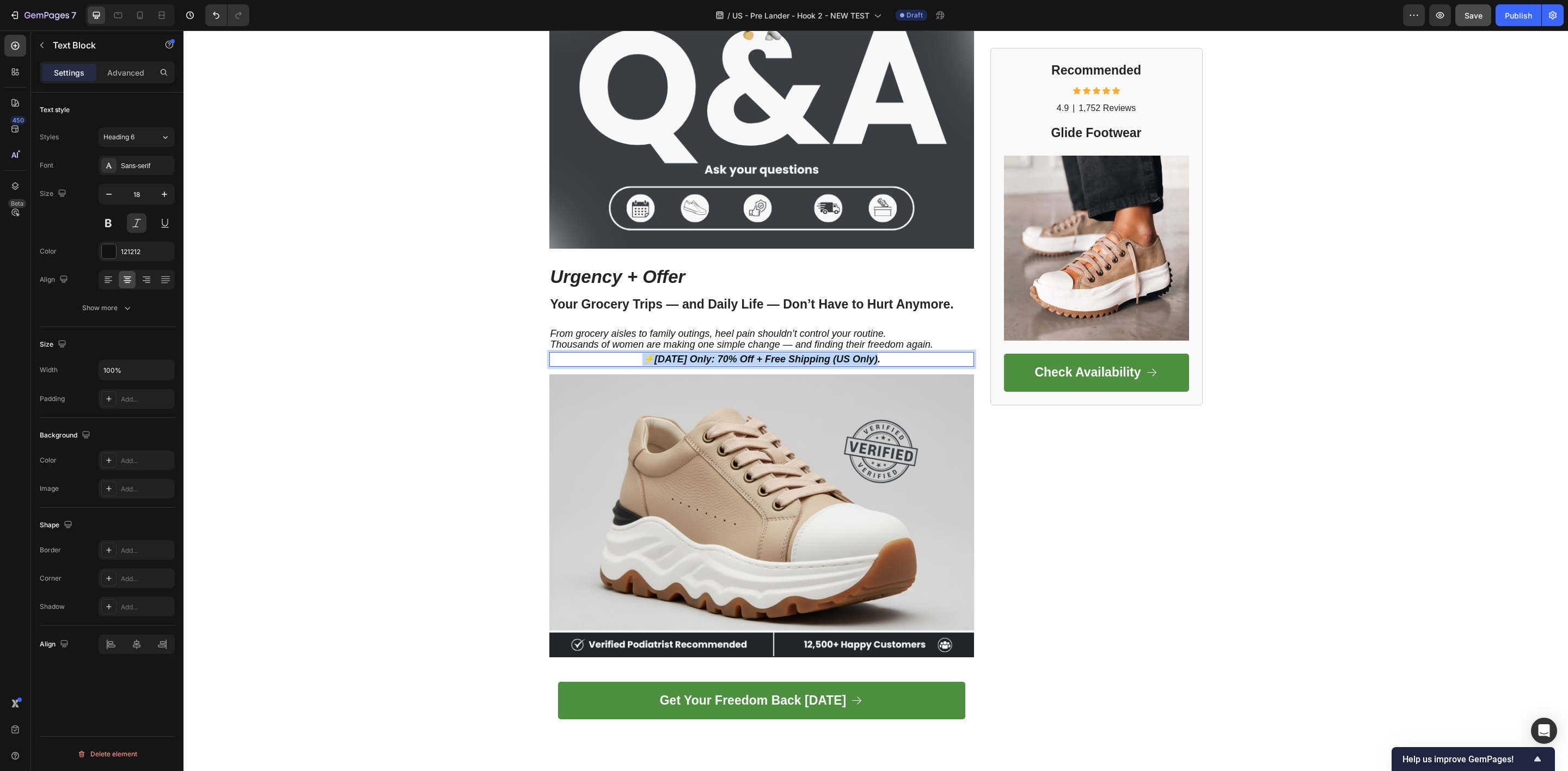
click at [719, 357] on strong "[DATE] Only: 70% Off + Free Shipping (US Only)." at bounding box center [767, 359] width 226 height 11
click at [635, 338] on icon "Editor contextual toolbar" at bounding box center [638, 335] width 11 height 11
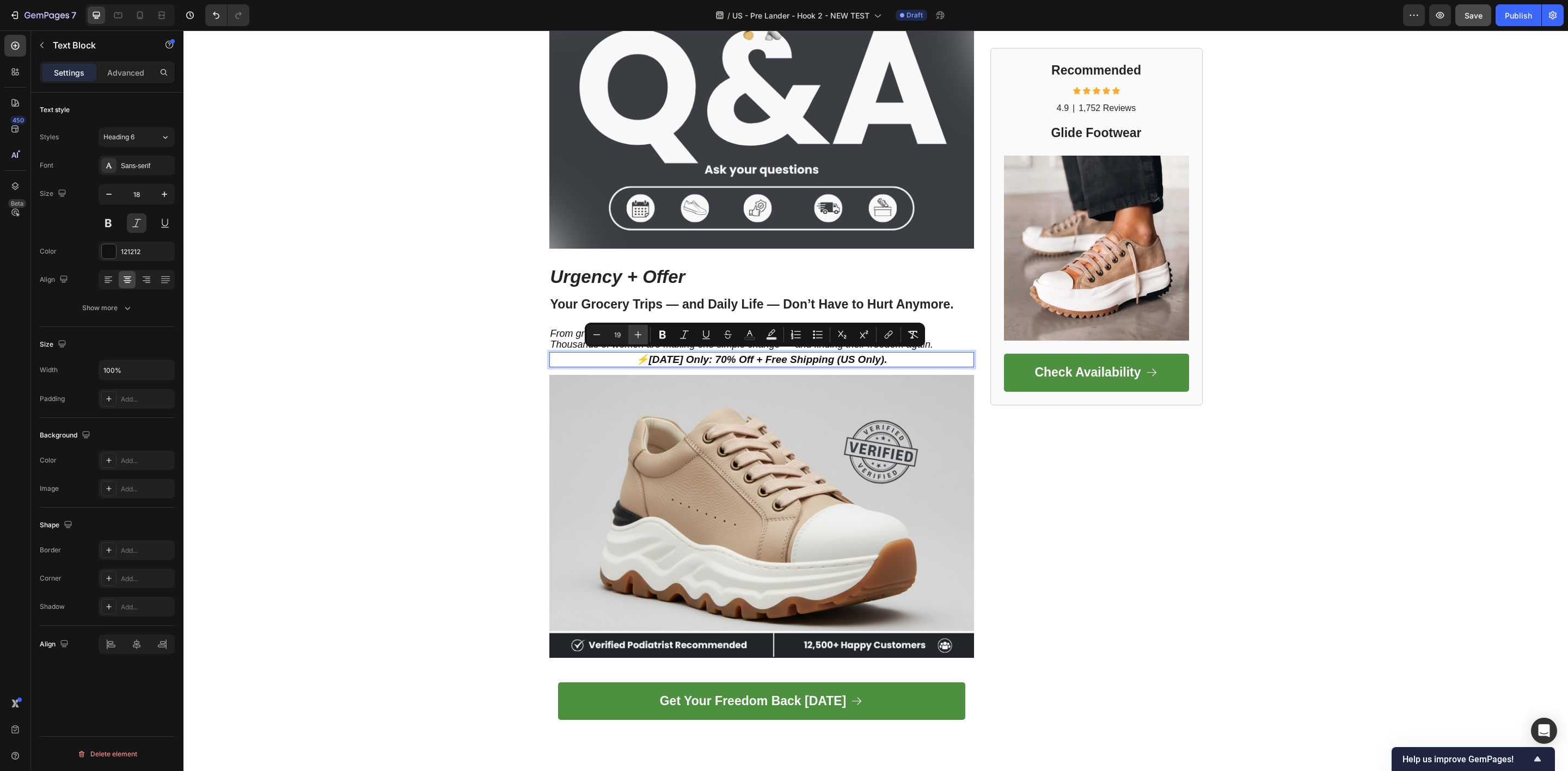
click at [635, 338] on icon "Editor contextual toolbar" at bounding box center [638, 335] width 11 height 11
click at [635, 338] on icon "Editor contextual toolbar" at bounding box center [638, 335] width 11 height 11
type input "22"
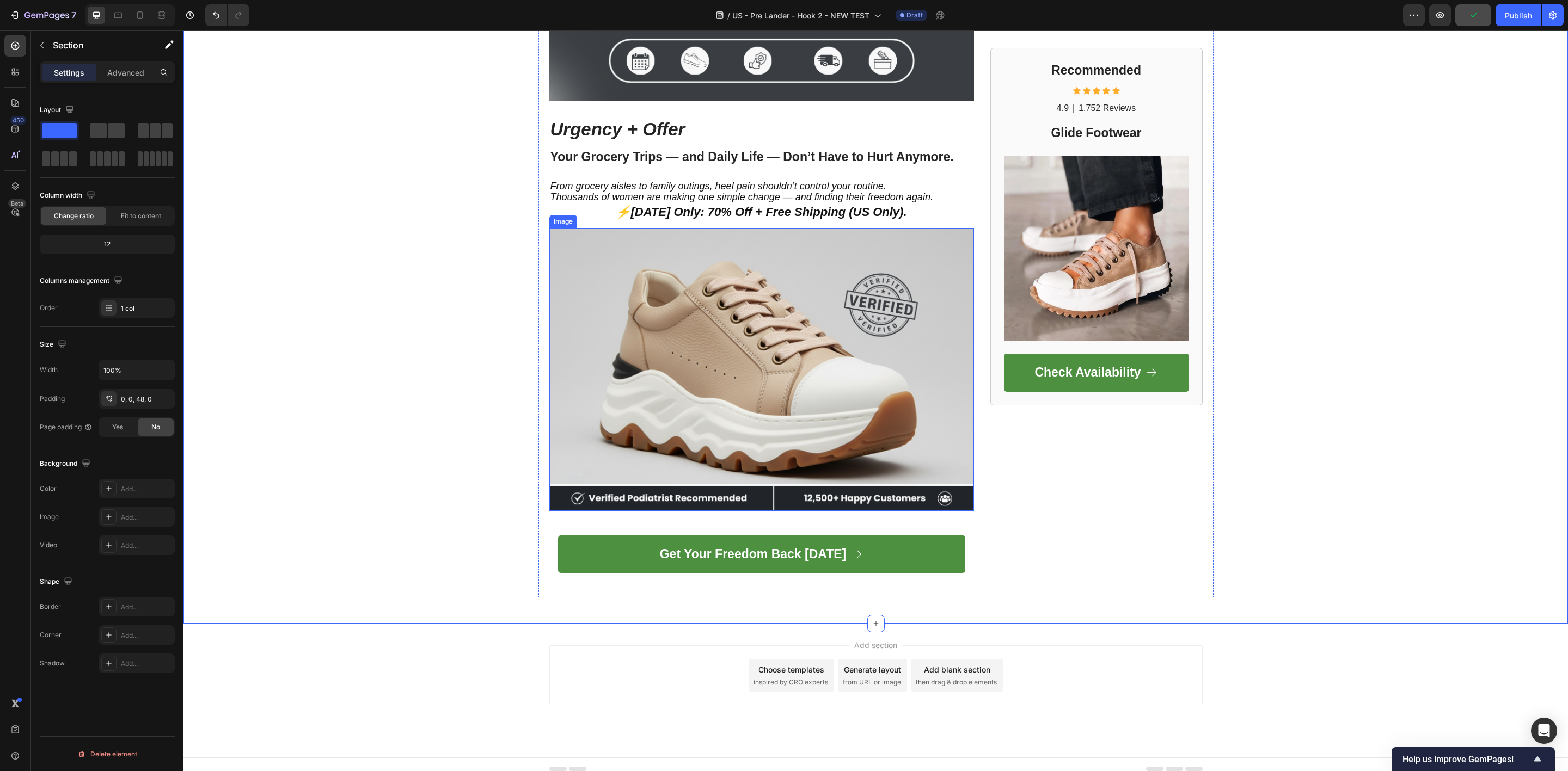
scroll to position [2708, 0]
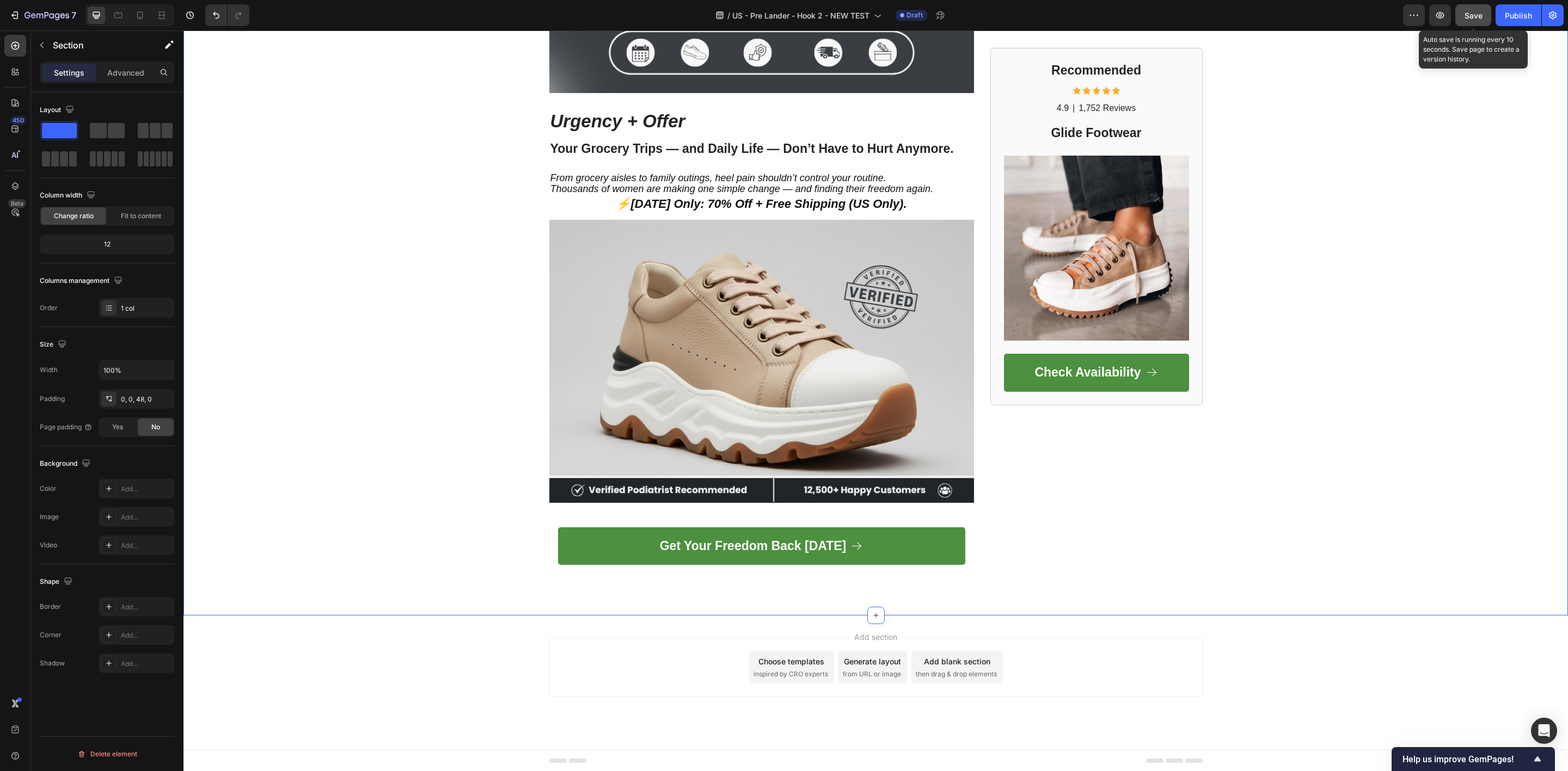
click at [1474, 15] on span "Save" at bounding box center [1474, 15] width 18 height 9
click at [1462, 16] on button "Save" at bounding box center [1473, 15] width 36 height 22
click at [52, 18] on icon "button" at bounding box center [51, 15] width 5 height 5
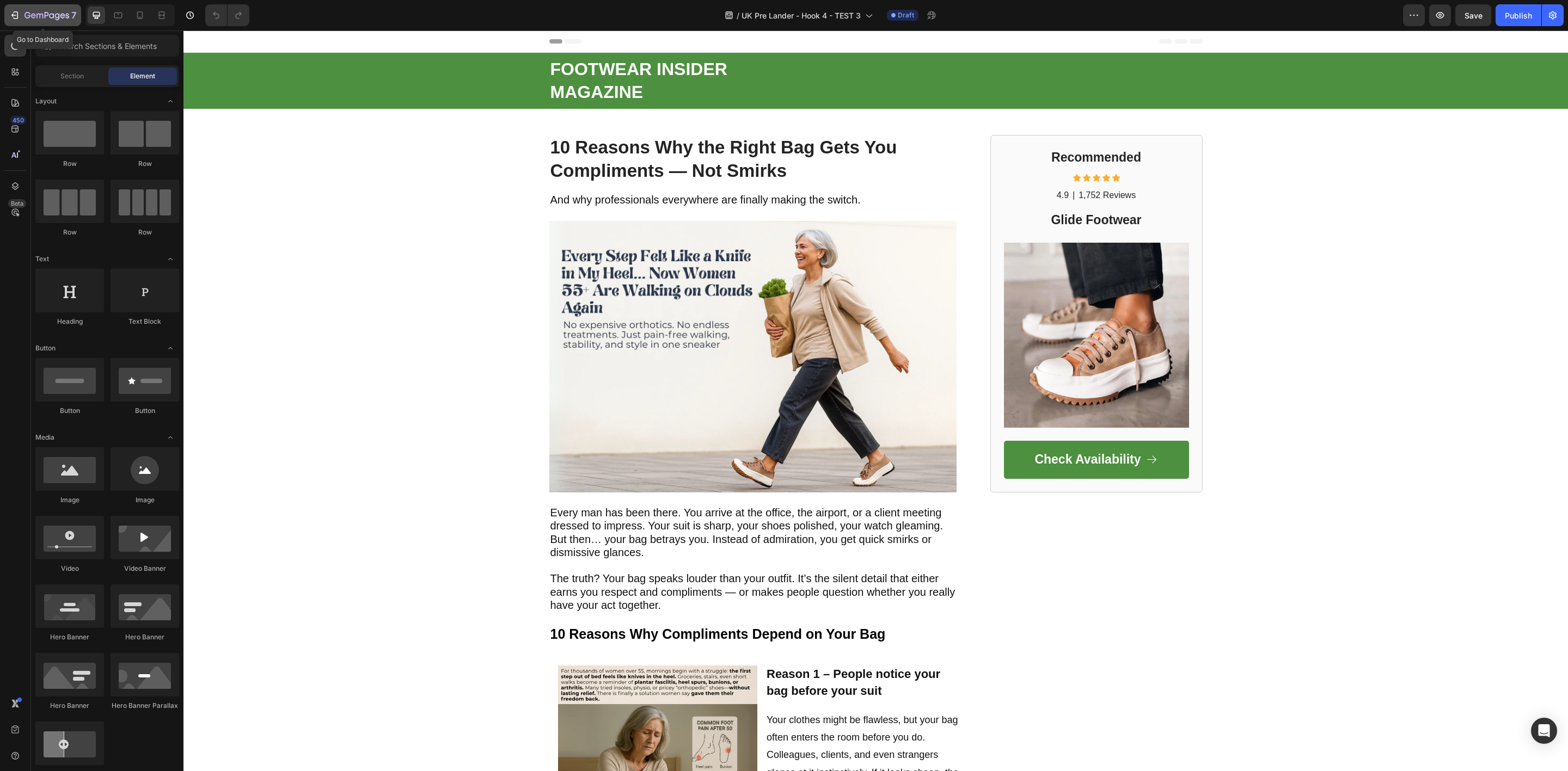
click at [38, 16] on icon "button" at bounding box center [46, 16] width 44 height 9
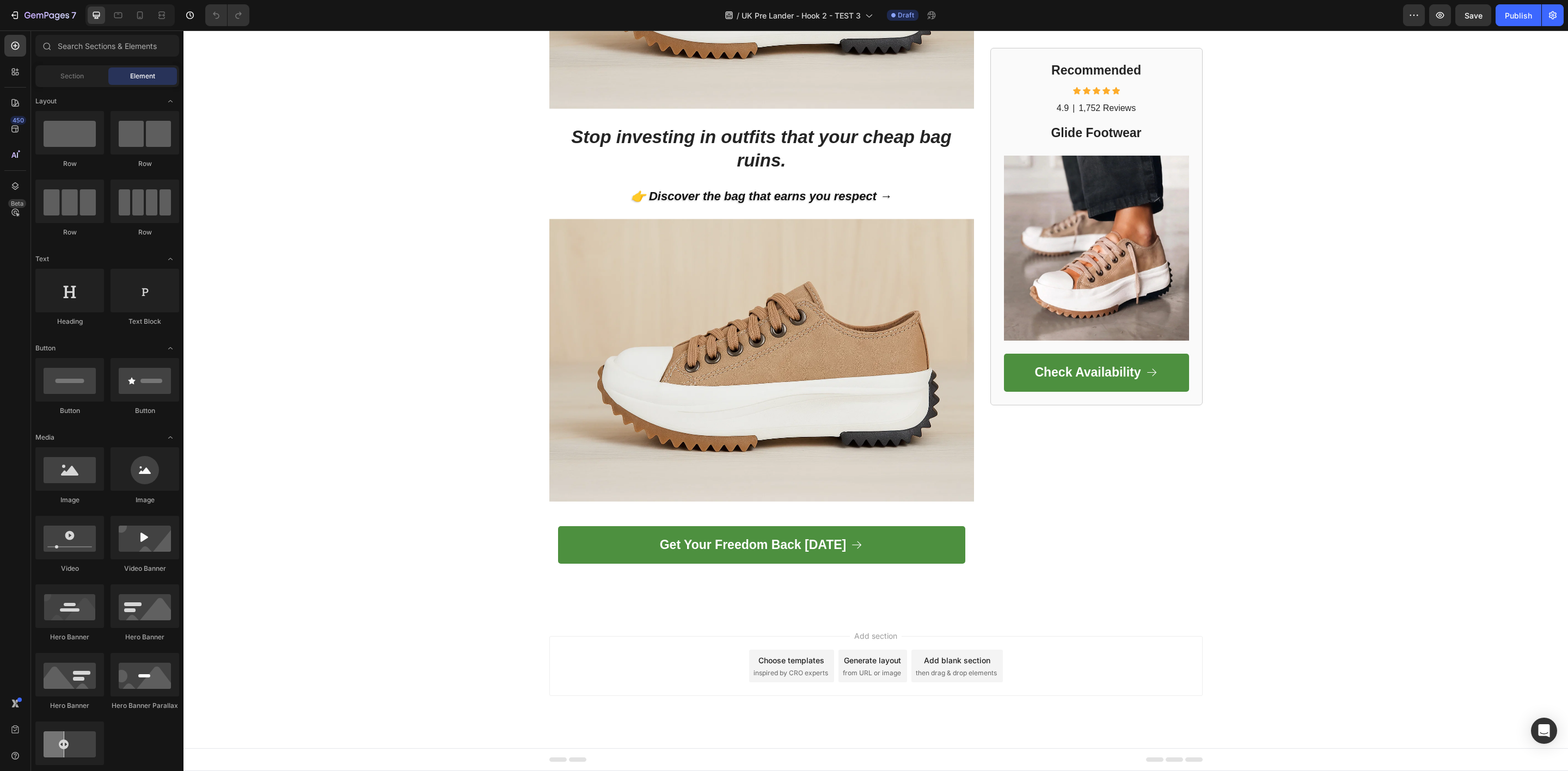
scroll to position [3477, 0]
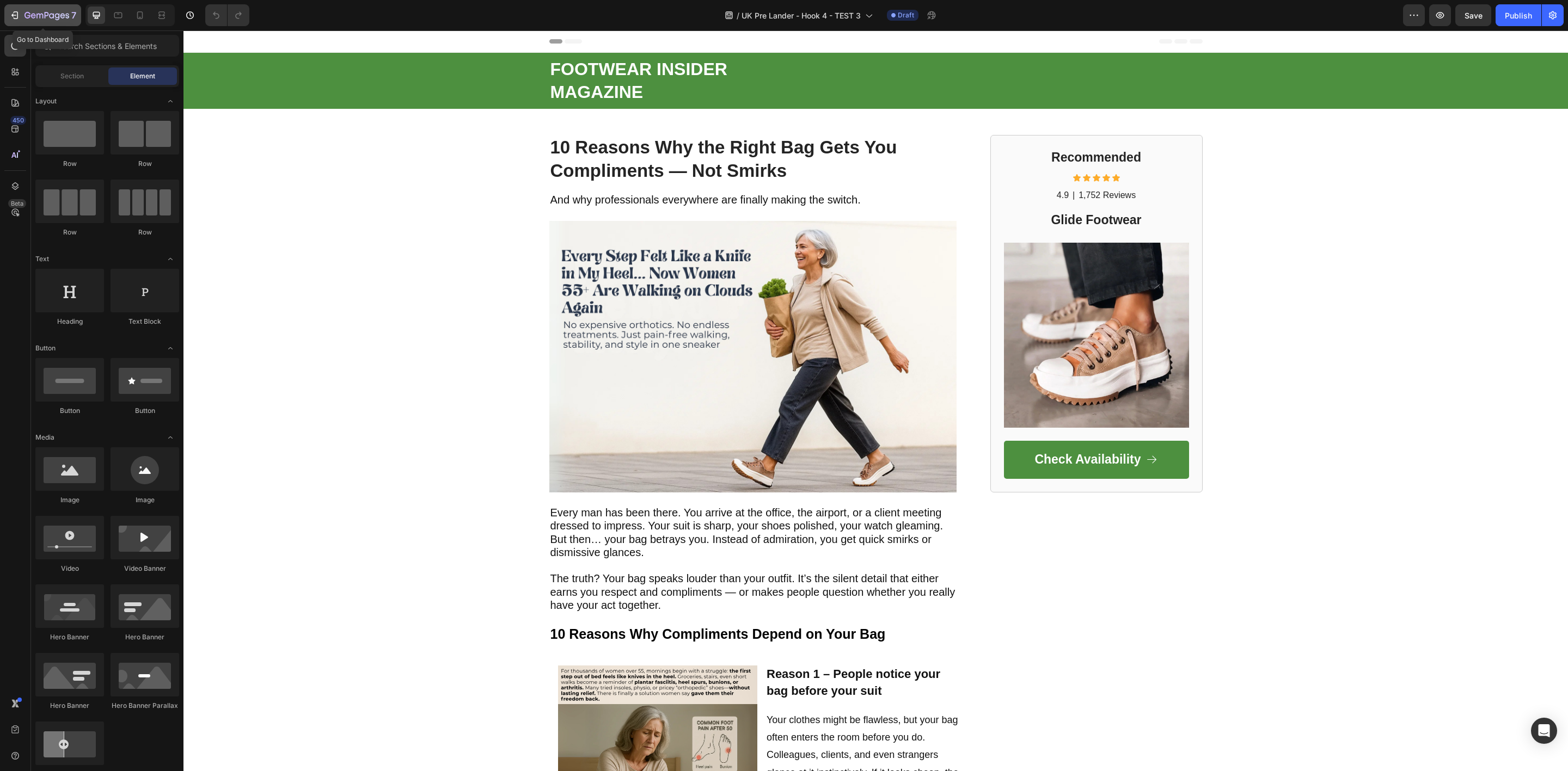
click at [35, 18] on icon "button" at bounding box center [46, 16] width 44 height 9
click at [15, 13] on icon "button" at bounding box center [15, 15] width 11 height 11
click at [33, 7] on button "7" at bounding box center [43, 15] width 77 height 22
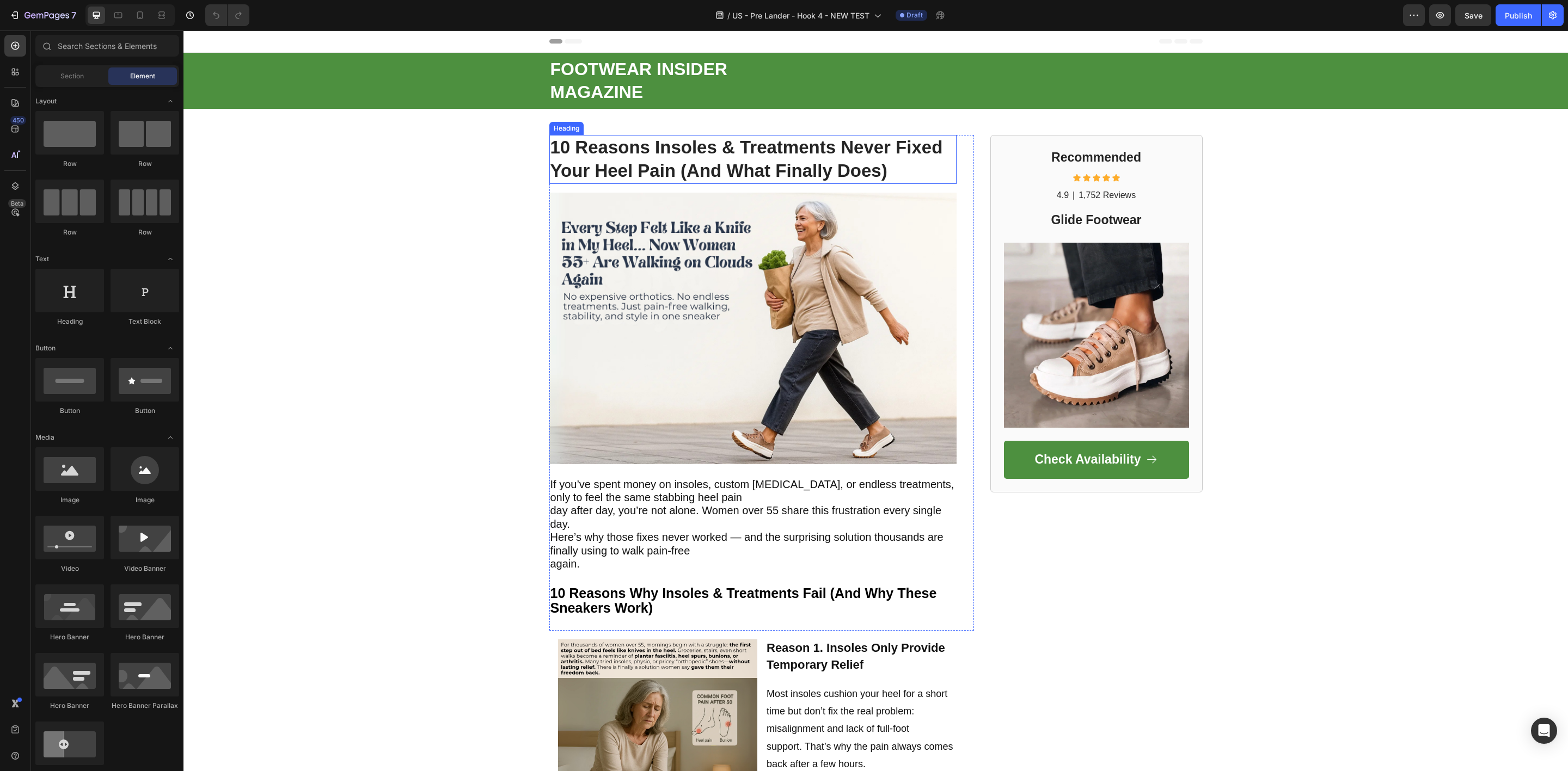
click at [622, 151] on strong "10 Reasons Insoles & Treatments Never Fixed Your Heel Pain (And What Finally Do…" at bounding box center [746, 159] width 393 height 44
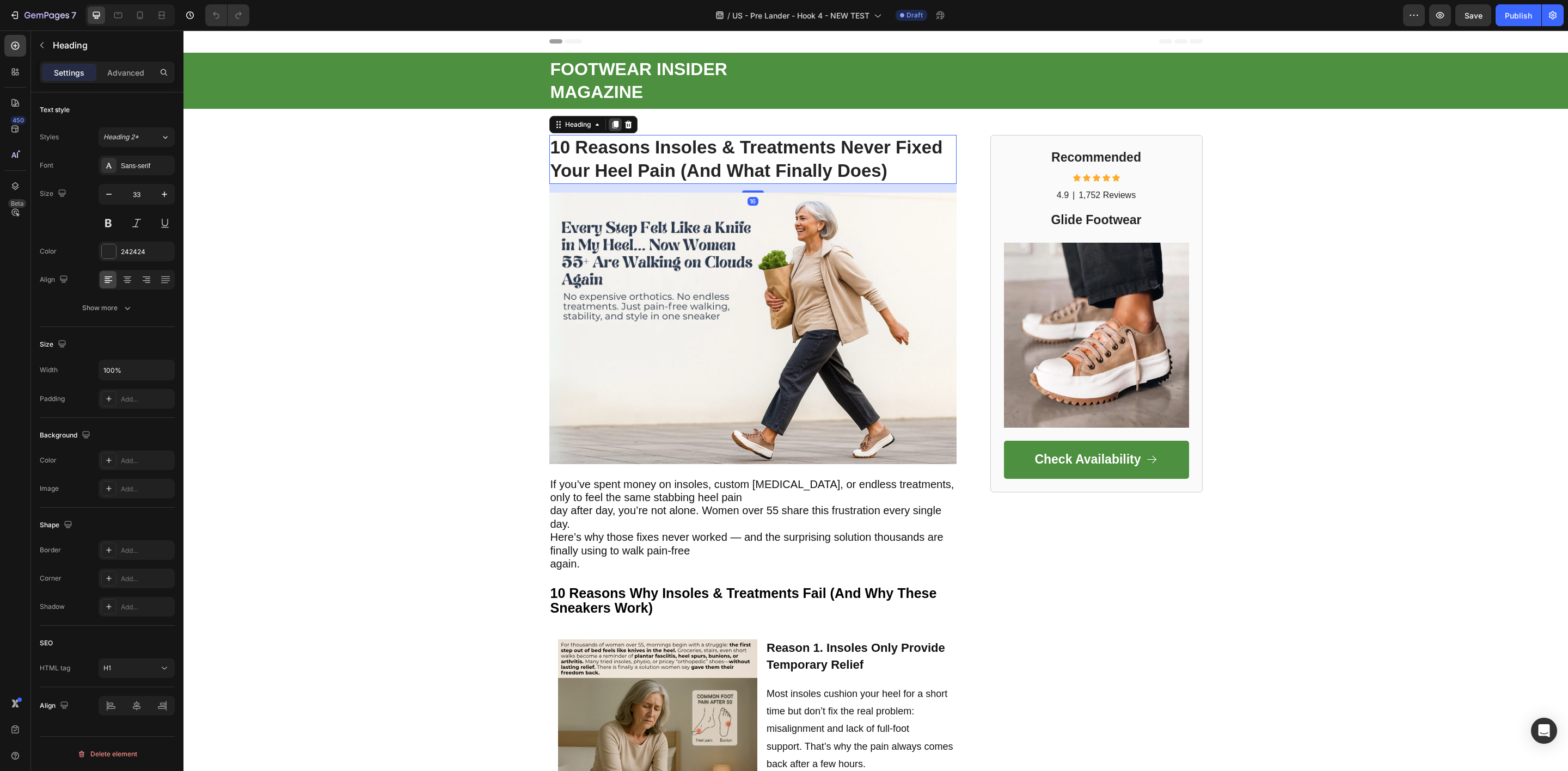
click at [612, 125] on icon at bounding box center [615, 125] width 6 height 8
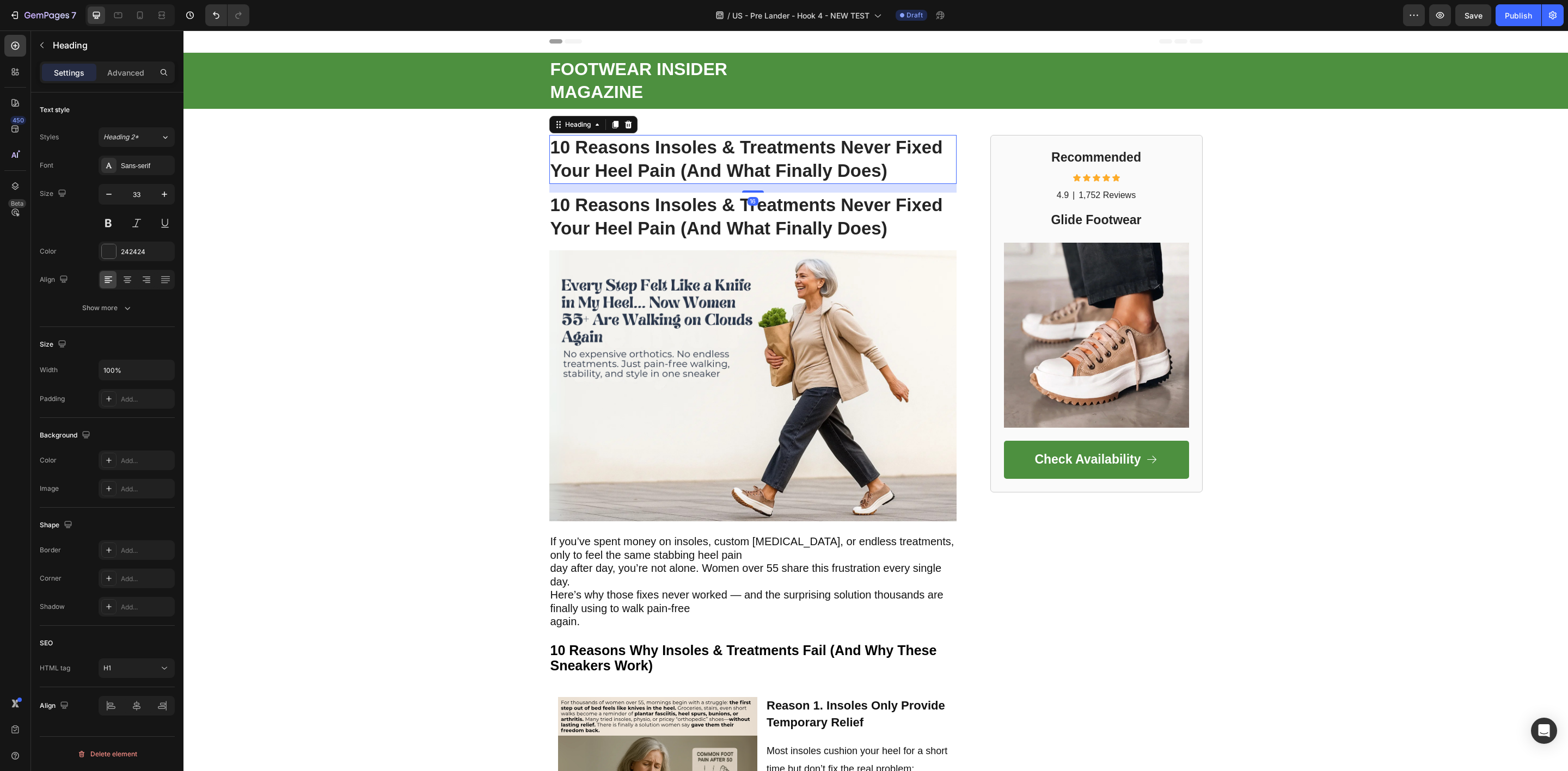
click at [639, 150] on strong "10 Reasons Insoles & Treatments Never Fixed Your Heel Pain (And What Finally Do…" at bounding box center [746, 159] width 393 height 44
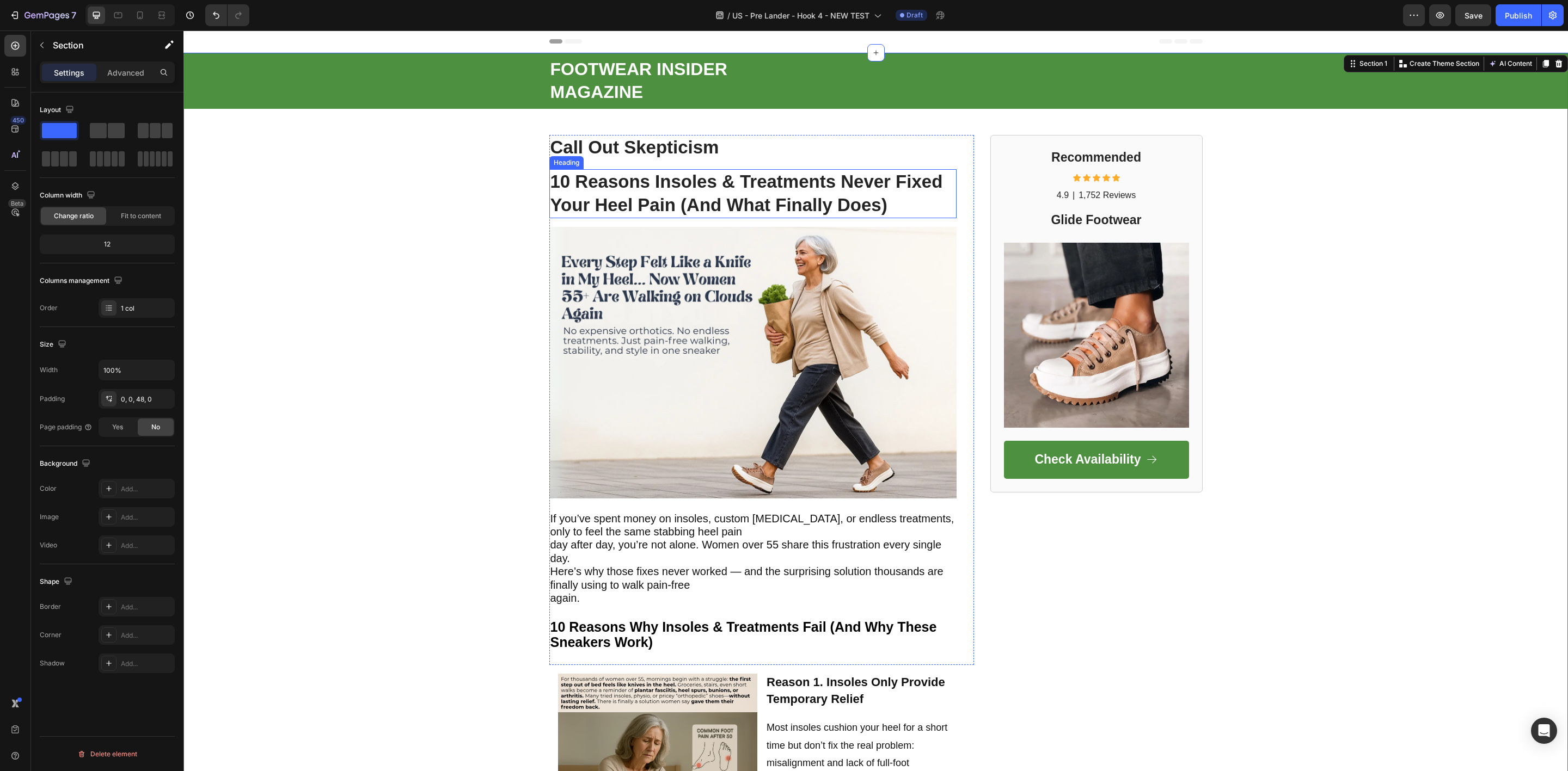
click at [579, 196] on strong "10 Reasons Insoles & Treatments Never Fixed Your Heel Pain (And What Finally Do…" at bounding box center [746, 194] width 393 height 44
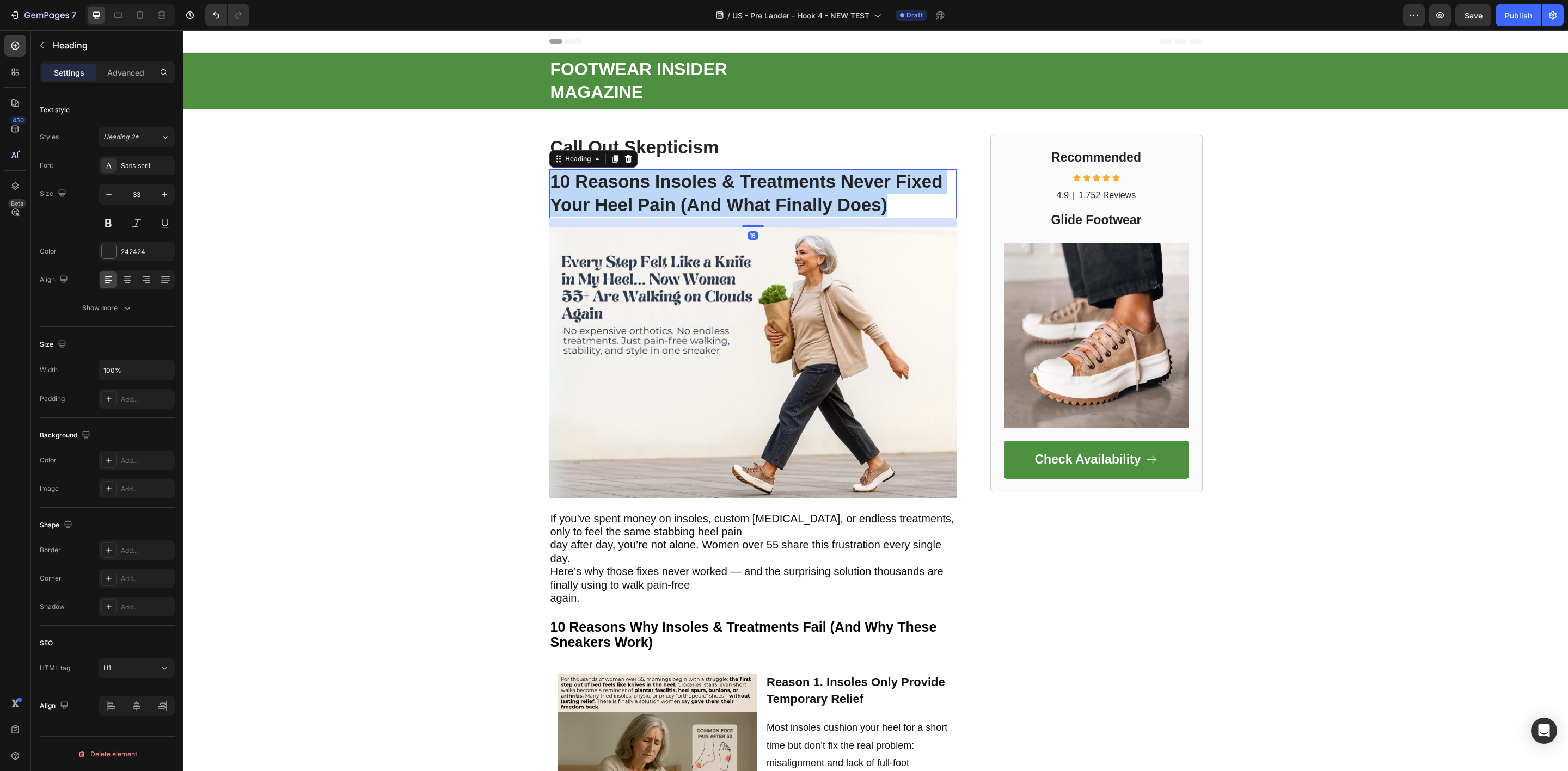
click at [579, 196] on strong "10 Reasons Insoles & Treatments Never Fixed Your Heel Pain (And What Finally Do…" at bounding box center [746, 194] width 393 height 44
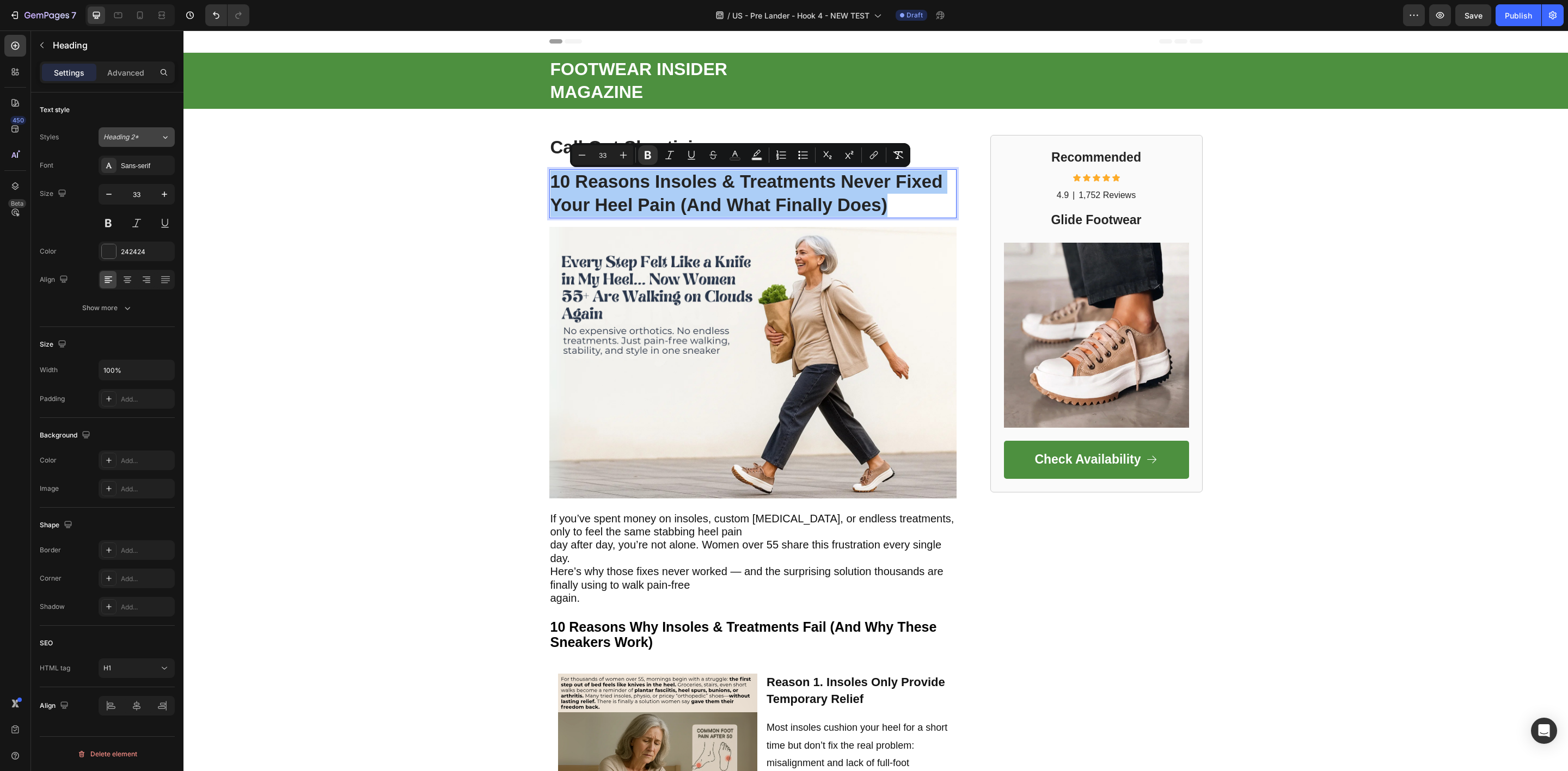
click at [152, 142] on div "Heading 2*" at bounding box center [132, 137] width 57 height 10
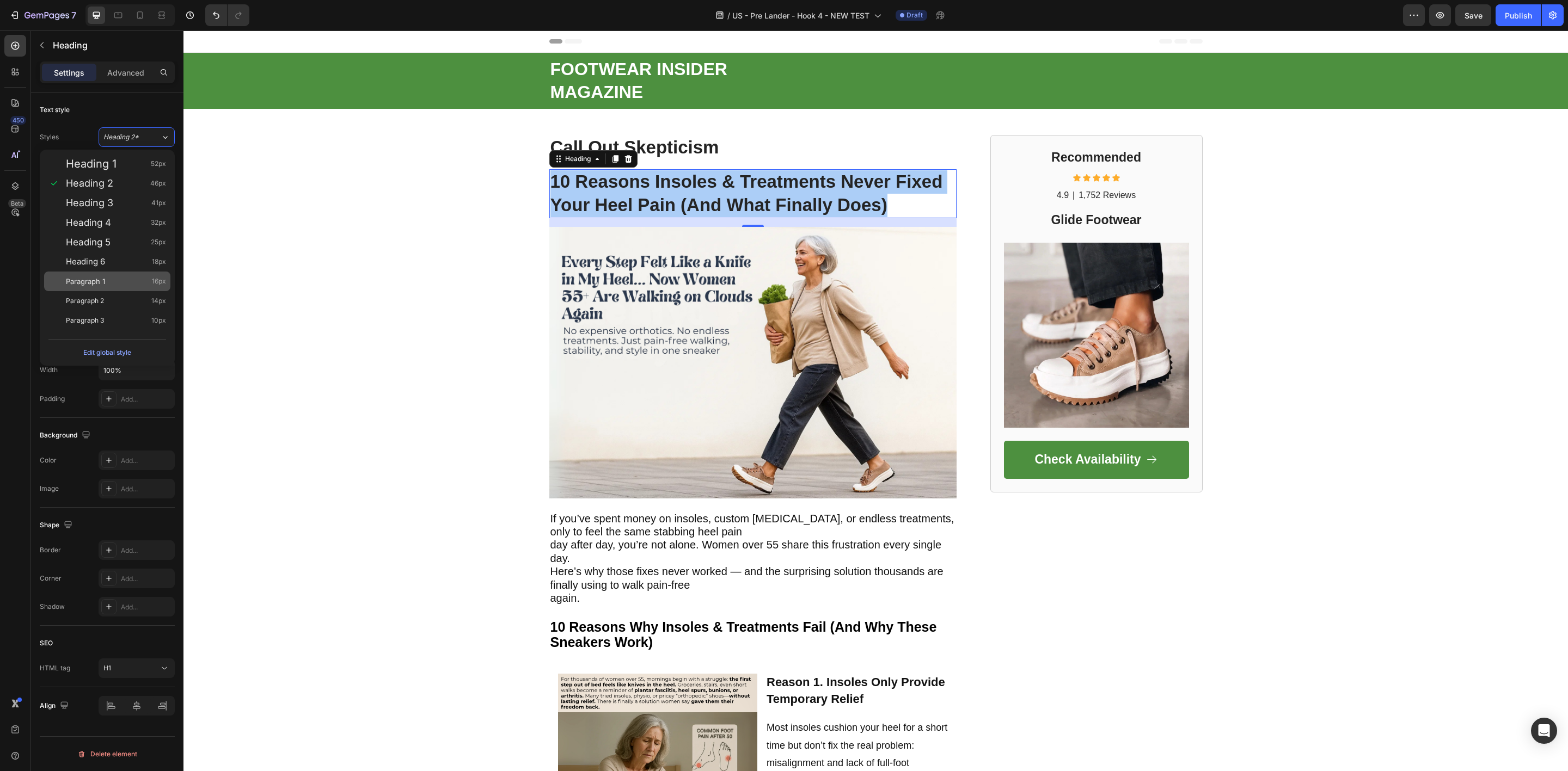
click at [103, 279] on span "Paragraph 1" at bounding box center [85, 281] width 39 height 11
type input "16"
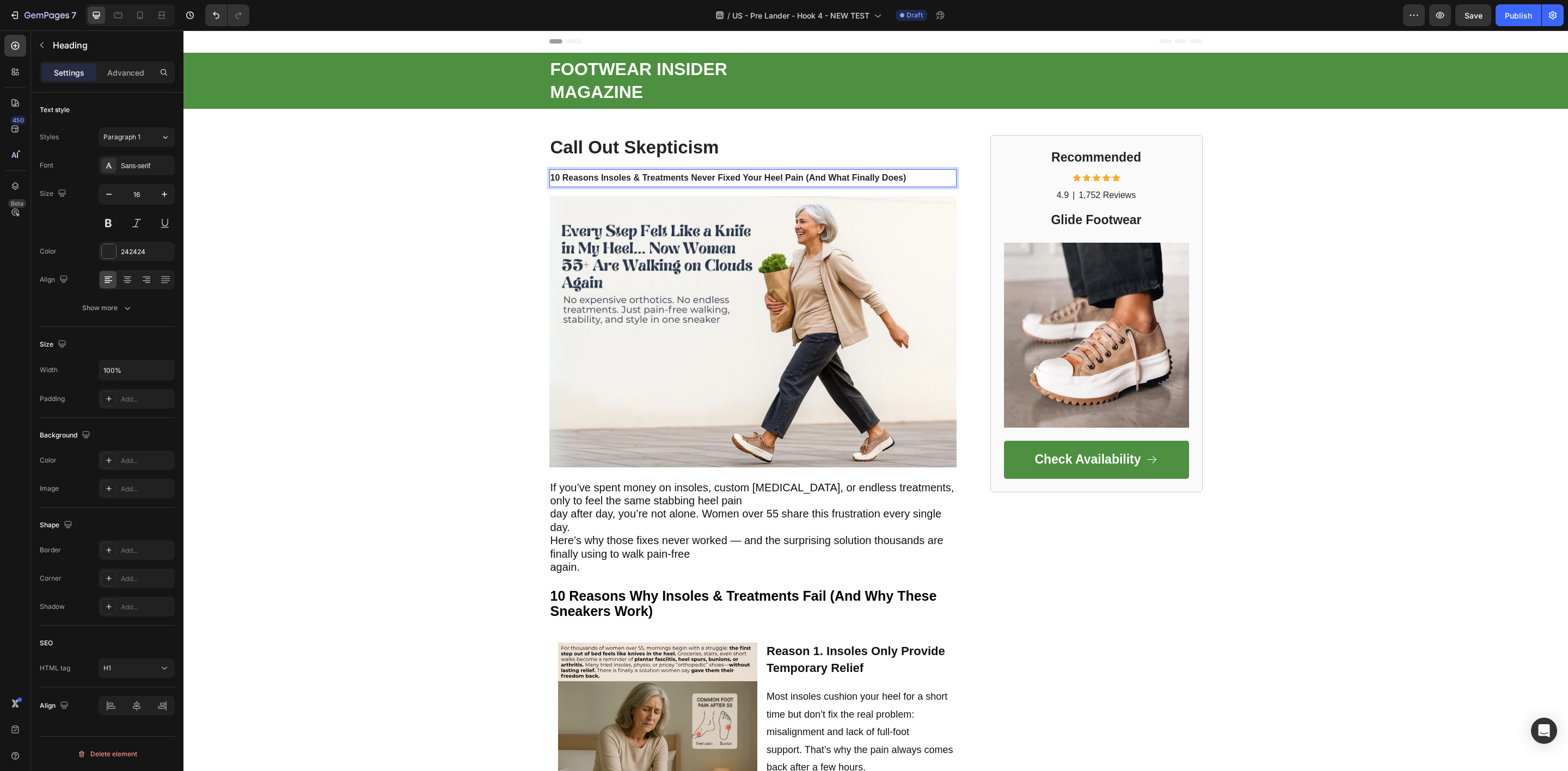
click at [609, 172] on p "10 Reasons Insoles & Treatments Never Fixed Your Heel Pain (And What Finally Do…" at bounding box center [752, 178] width 405 height 16
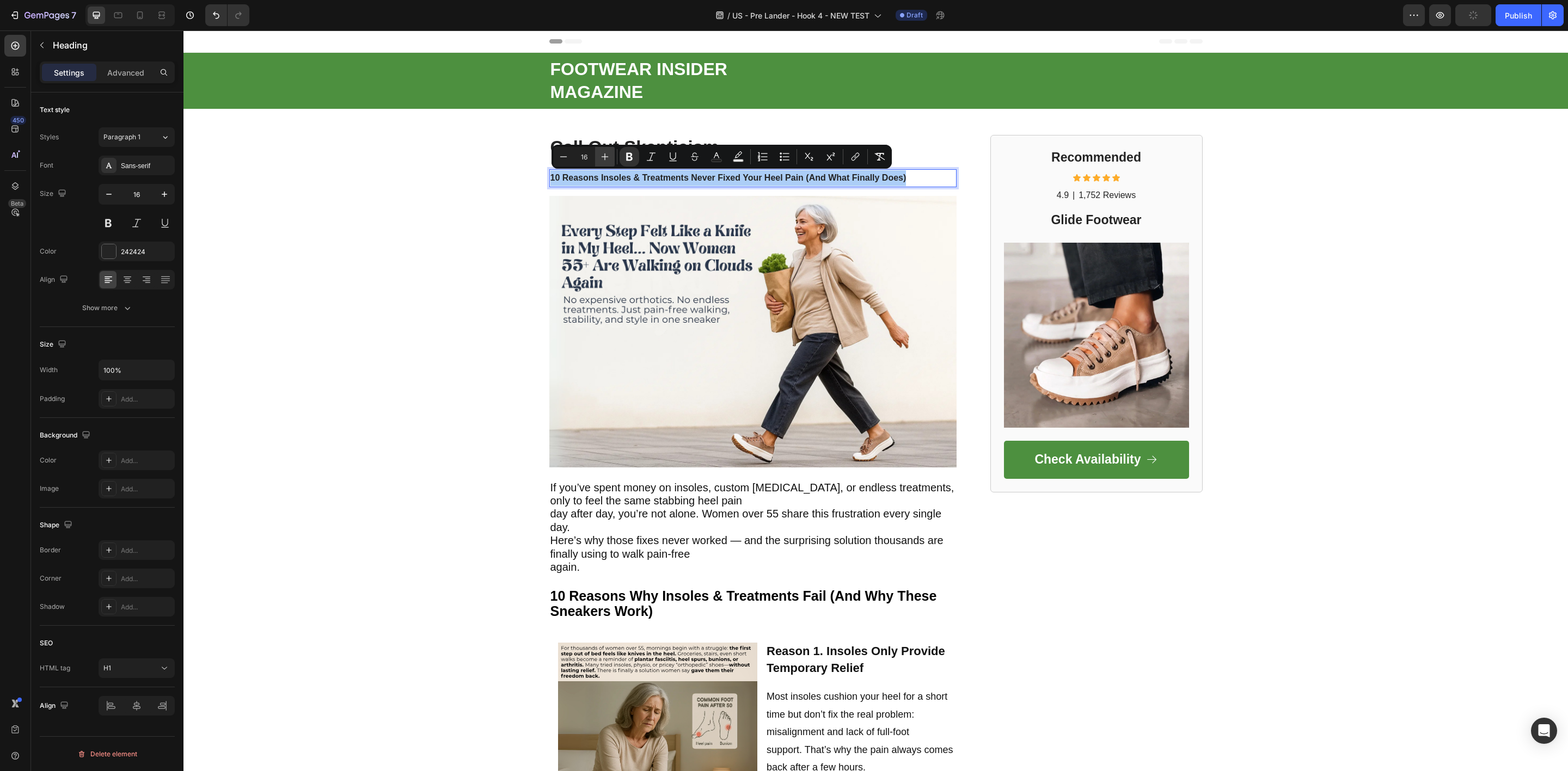
click at [605, 156] on icon "Editor contextual toolbar" at bounding box center [605, 157] width 7 height 7
type input "19"
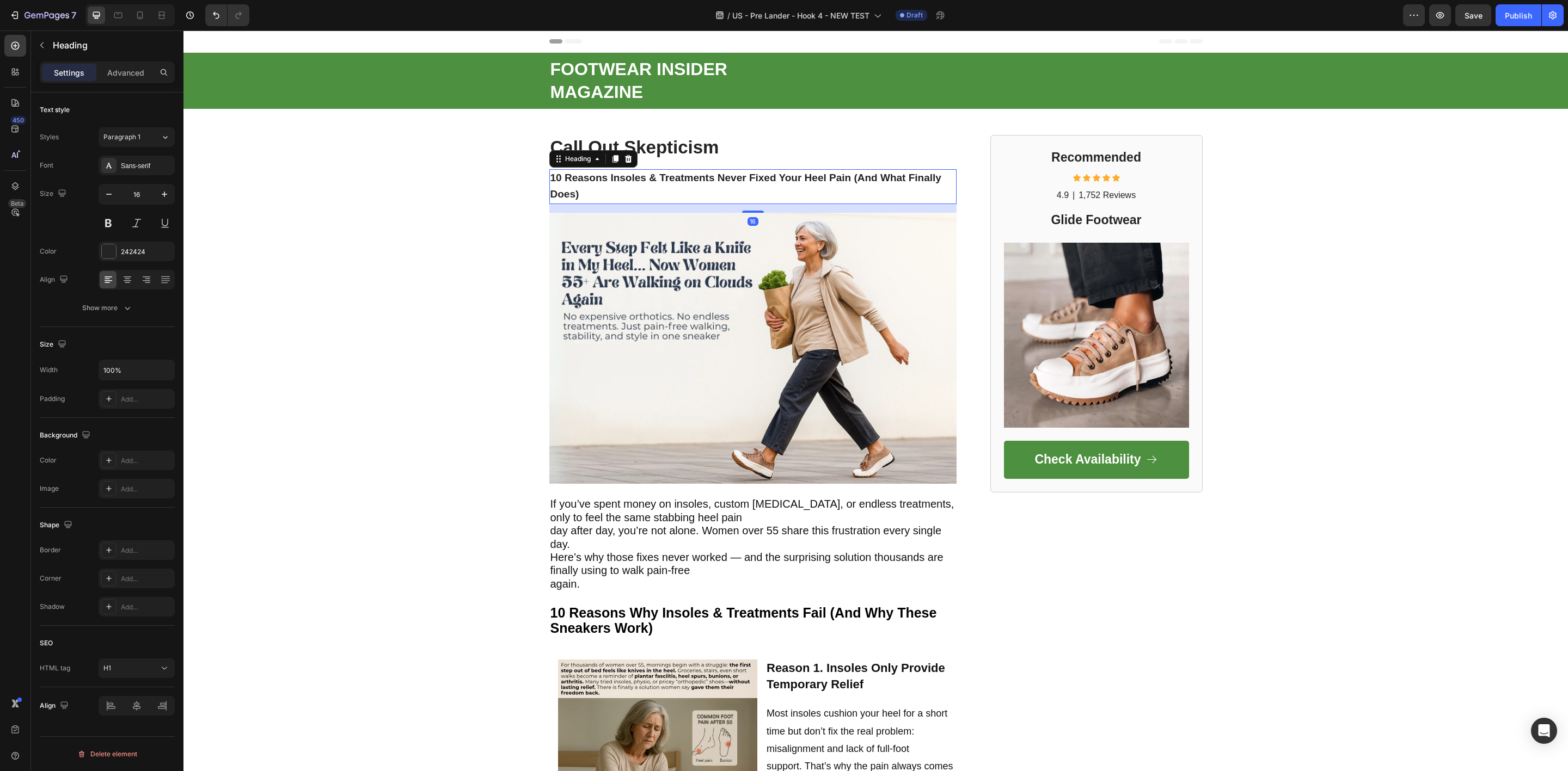
click at [576, 175] on strong "10 Reasons Insoles & Treatments Never Fixed Your Heel Pain (And What Finally Do…" at bounding box center [746, 186] width 391 height 28
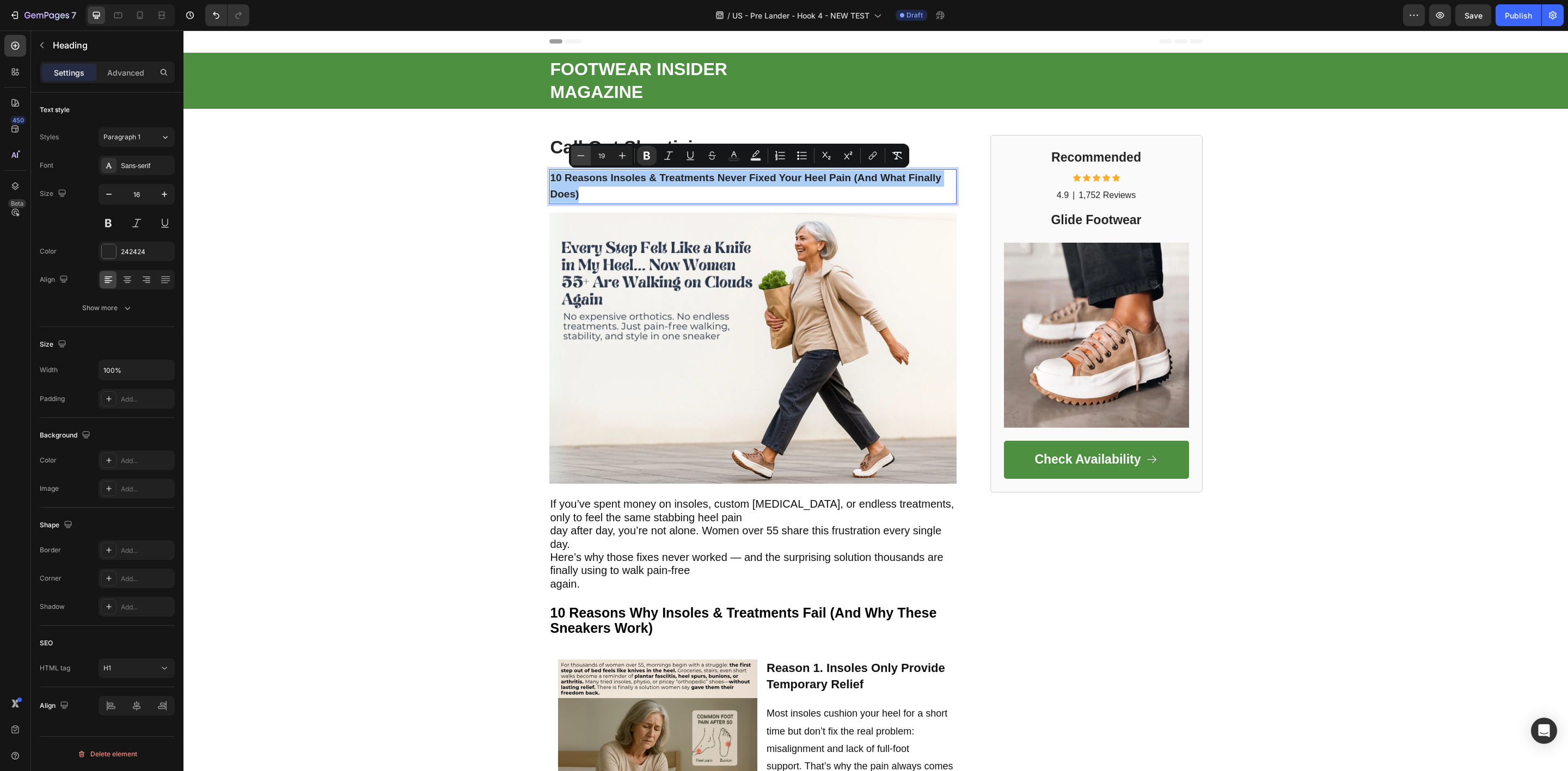
click at [583, 158] on icon "Editor contextual toolbar" at bounding box center [581, 156] width 11 height 11
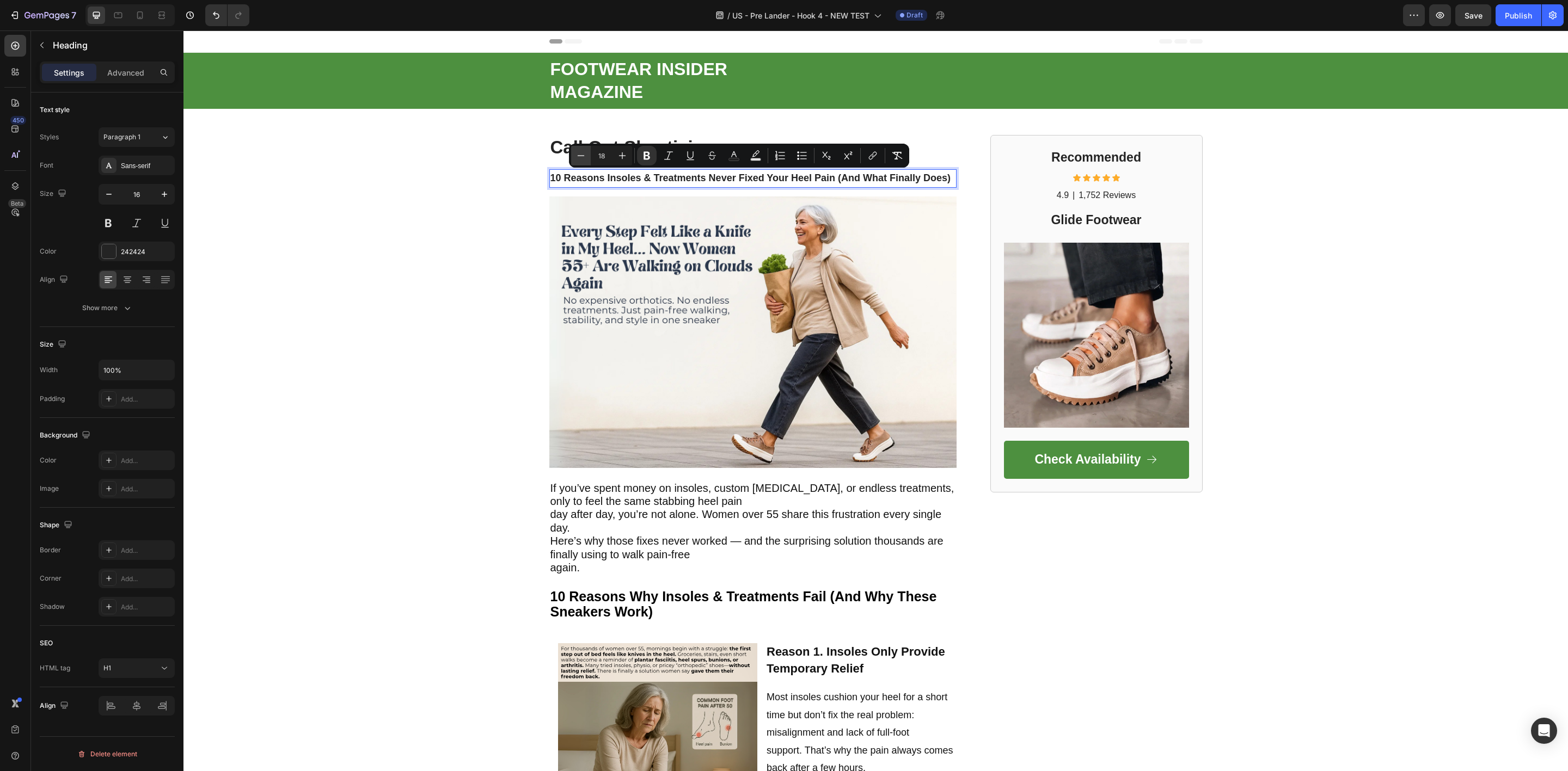
click at [583, 158] on icon "Editor contextual toolbar" at bounding box center [581, 156] width 11 height 11
click at [620, 159] on icon "Editor contextual toolbar" at bounding box center [622, 156] width 11 height 11
type input "18"
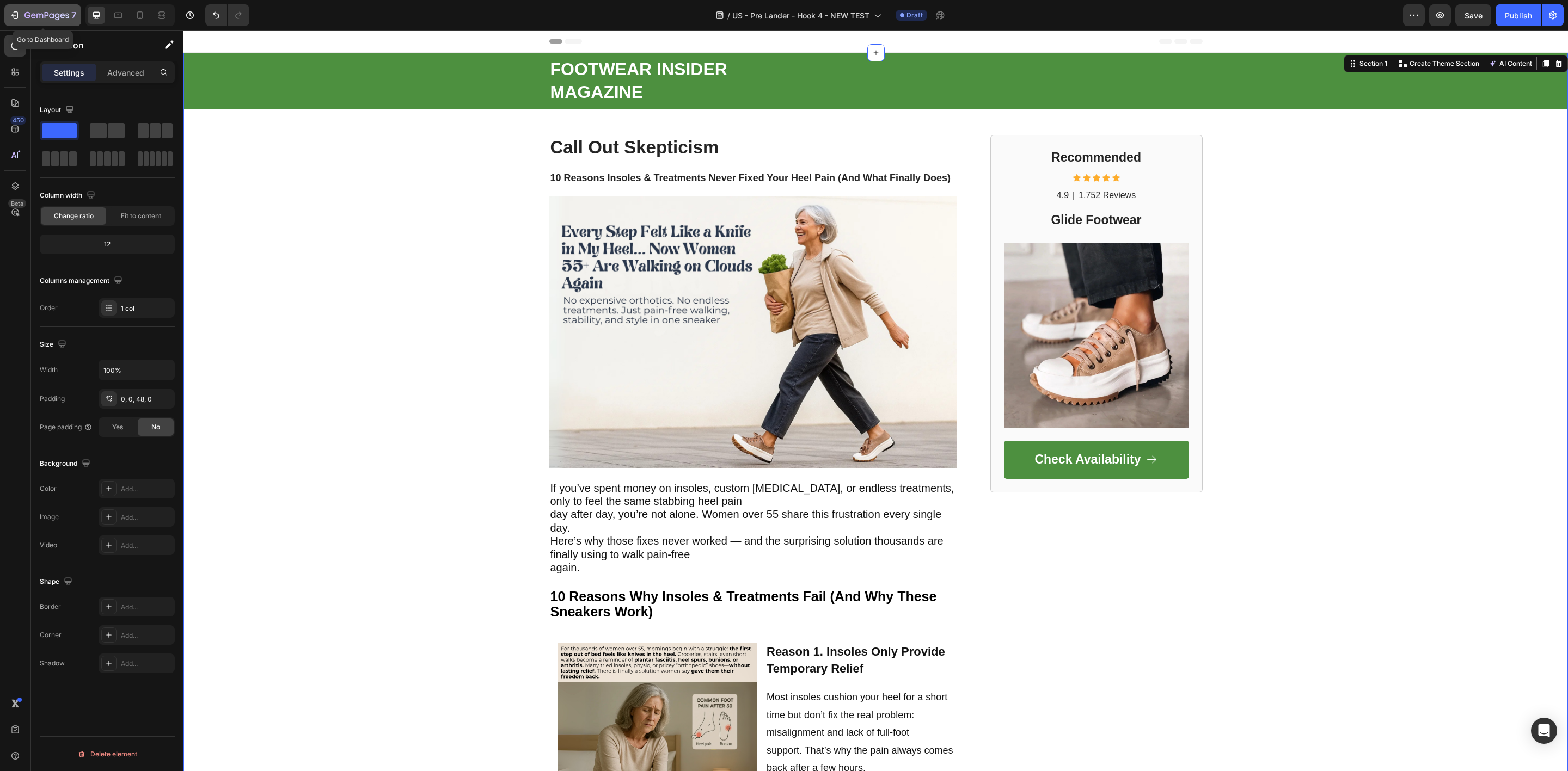
click at [30, 13] on icon "button" at bounding box center [27, 15] width 6 height 7
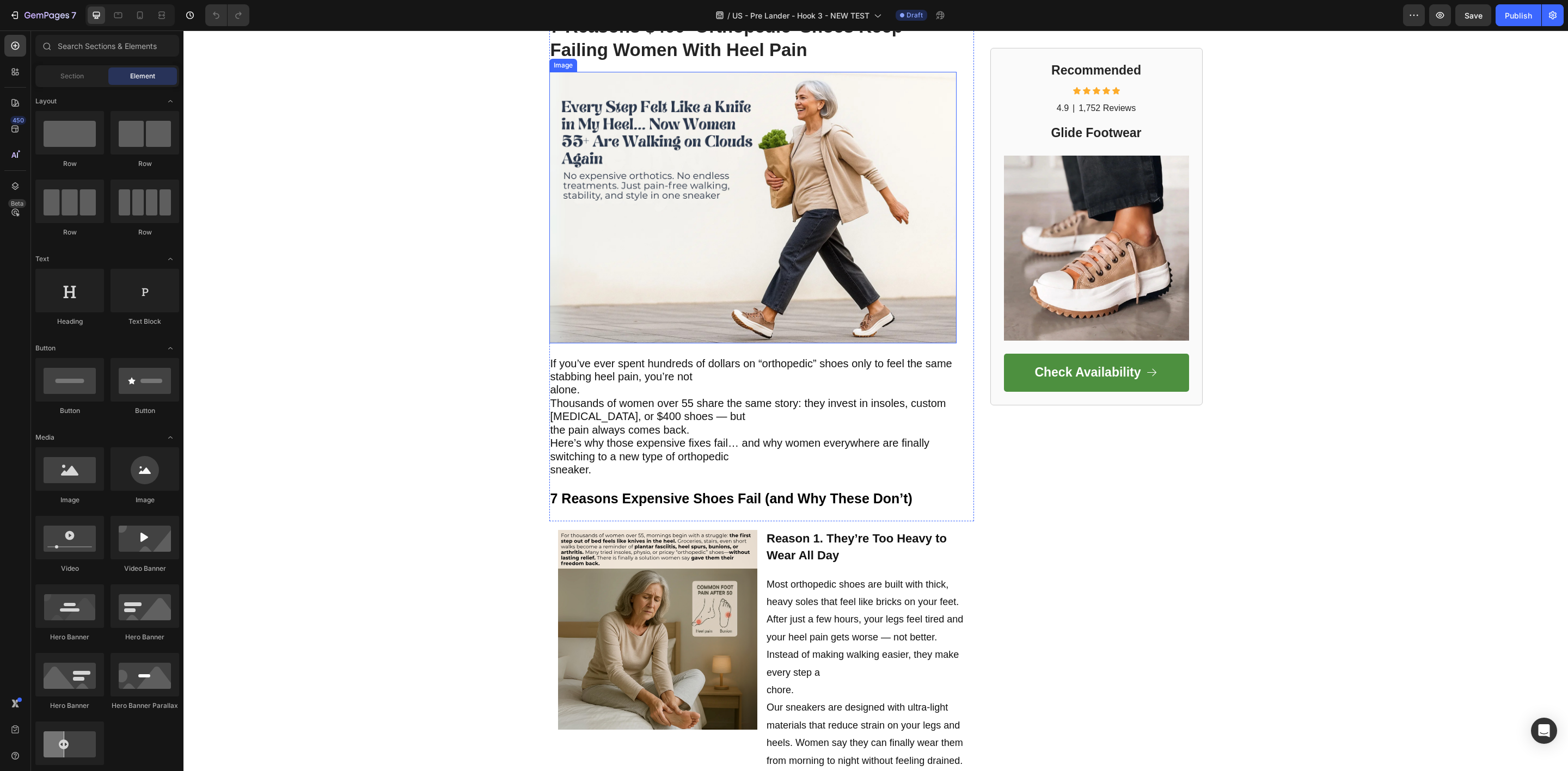
scroll to position [327, 0]
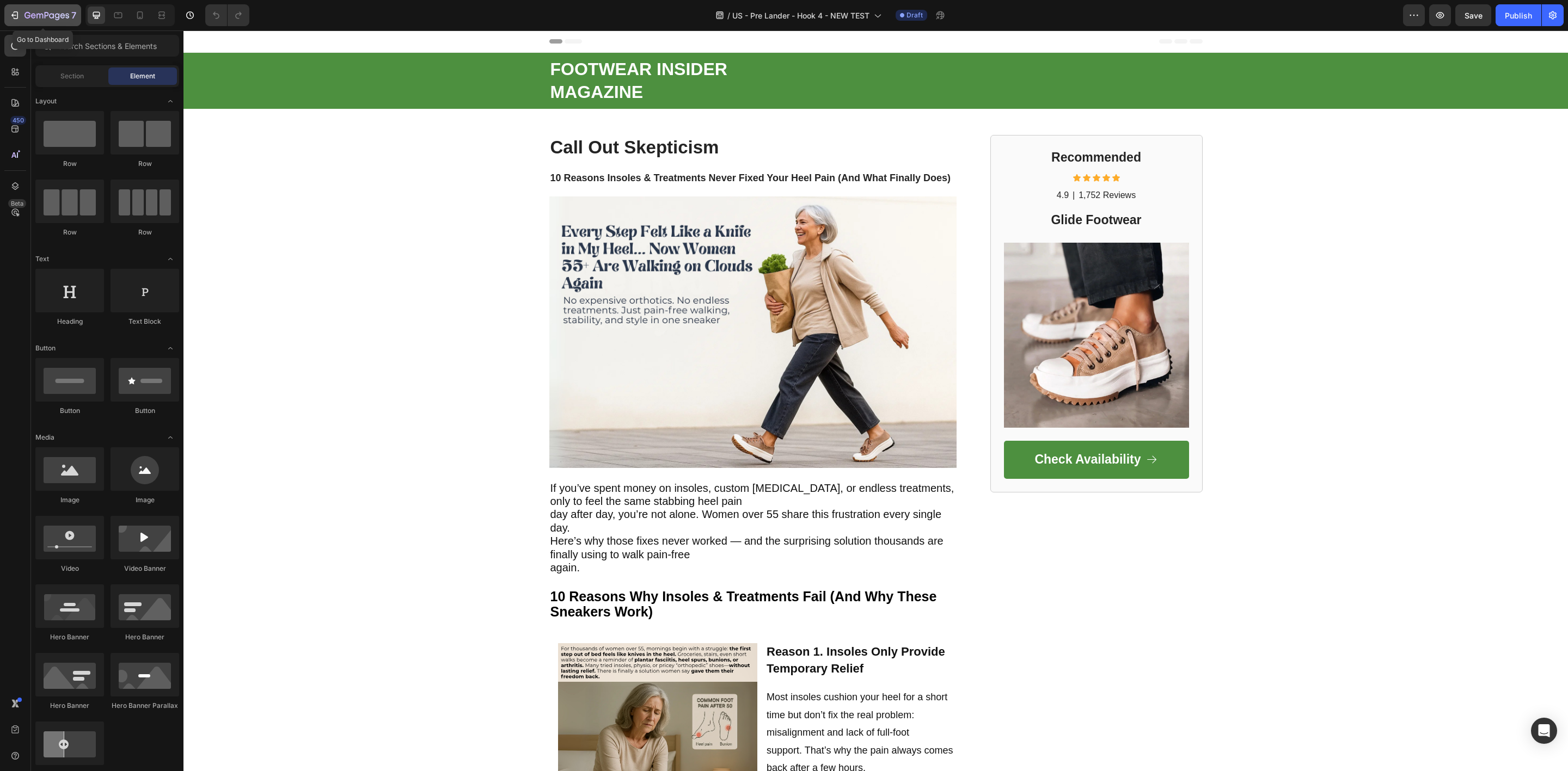
click at [15, 15] on icon "button" at bounding box center [14, 15] width 5 height 3
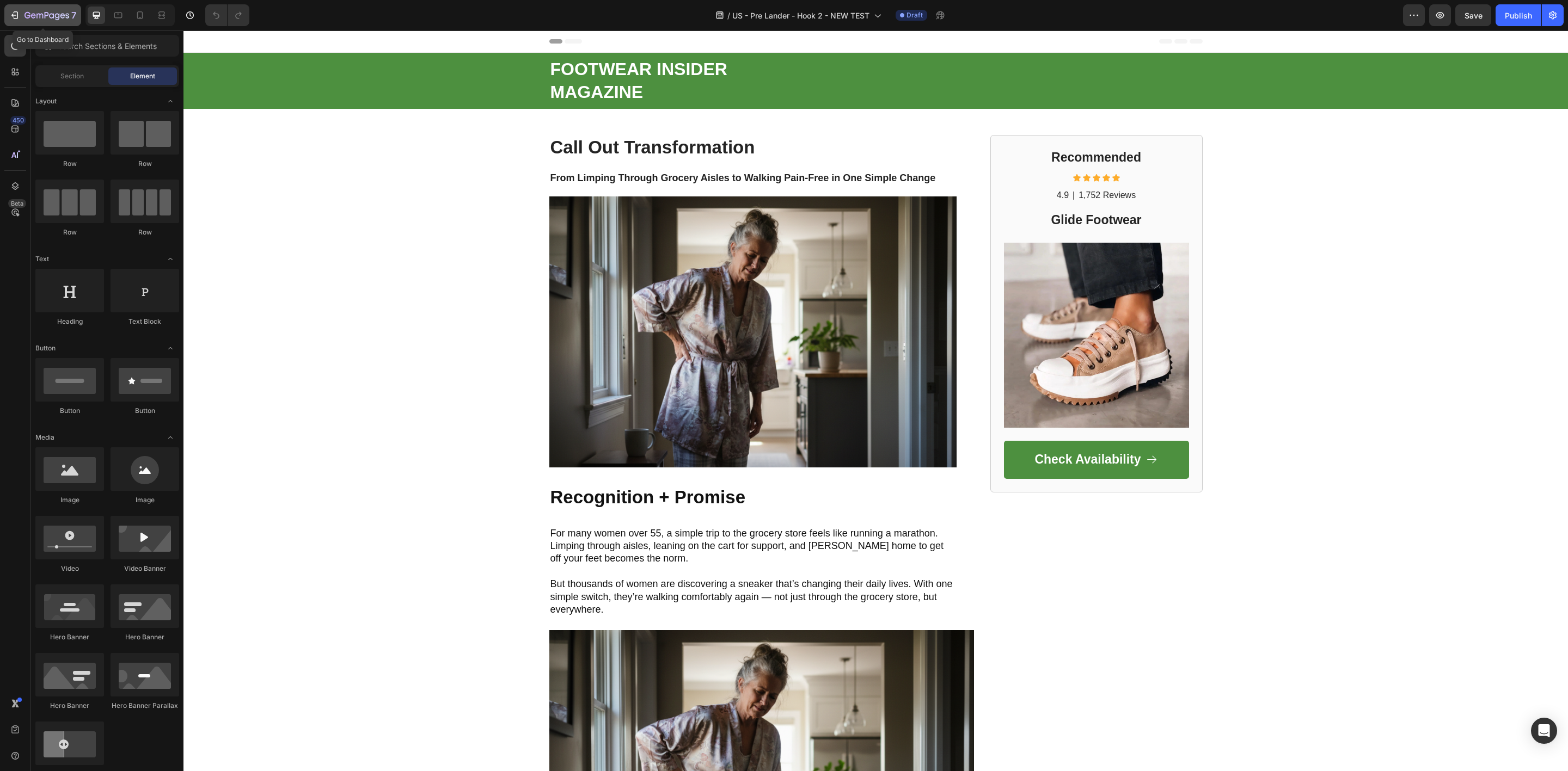
click at [25, 19] on icon "button" at bounding box center [46, 16] width 44 height 9
click at [23, 18] on div "7" at bounding box center [43, 15] width 67 height 13
